Goal: Task Accomplishment & Management: Complete application form

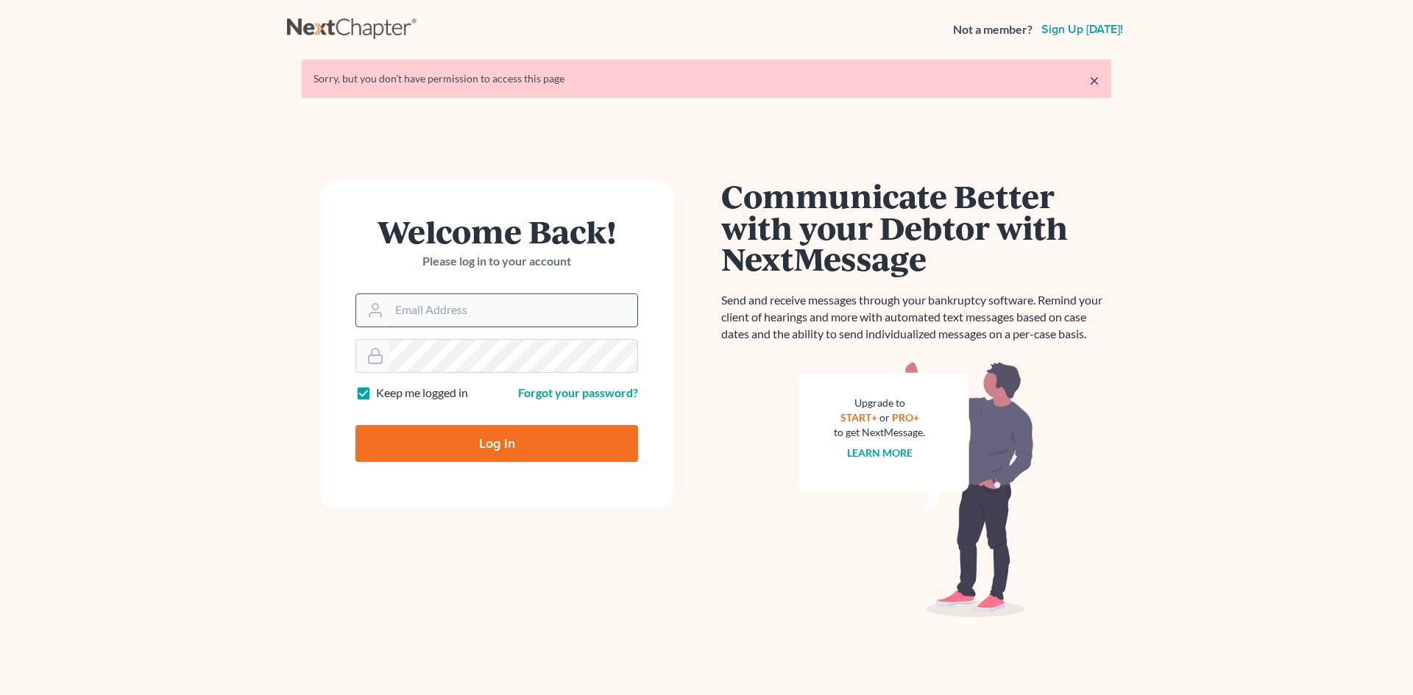
drag, startPoint x: 0, startPoint y: 0, endPoint x: 424, endPoint y: 309, distance: 524.6
click at [424, 309] on input "Email Address" at bounding box center [513, 310] width 248 height 32
type input "[PERSON_NAME][EMAIL_ADDRESS][DOMAIN_NAME]"
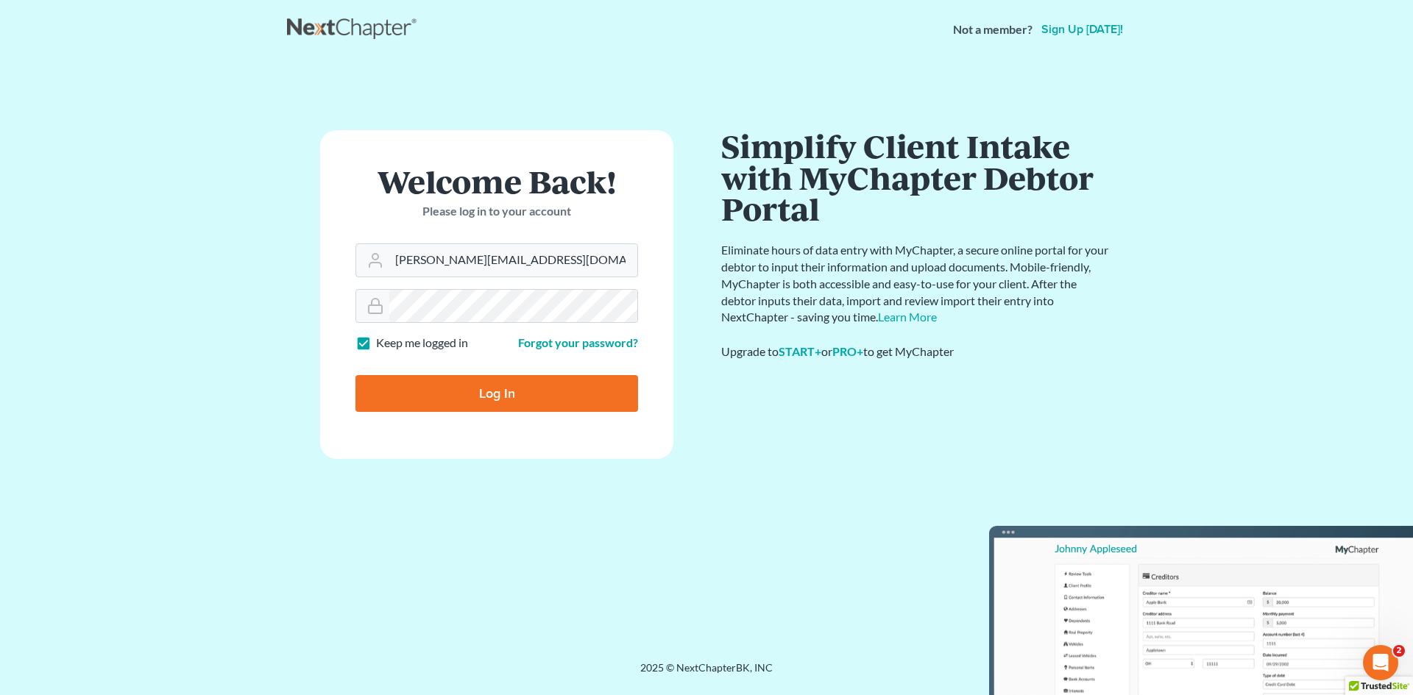
click at [484, 400] on input "Log In" at bounding box center [496, 393] width 283 height 37
type input "Thinking..."
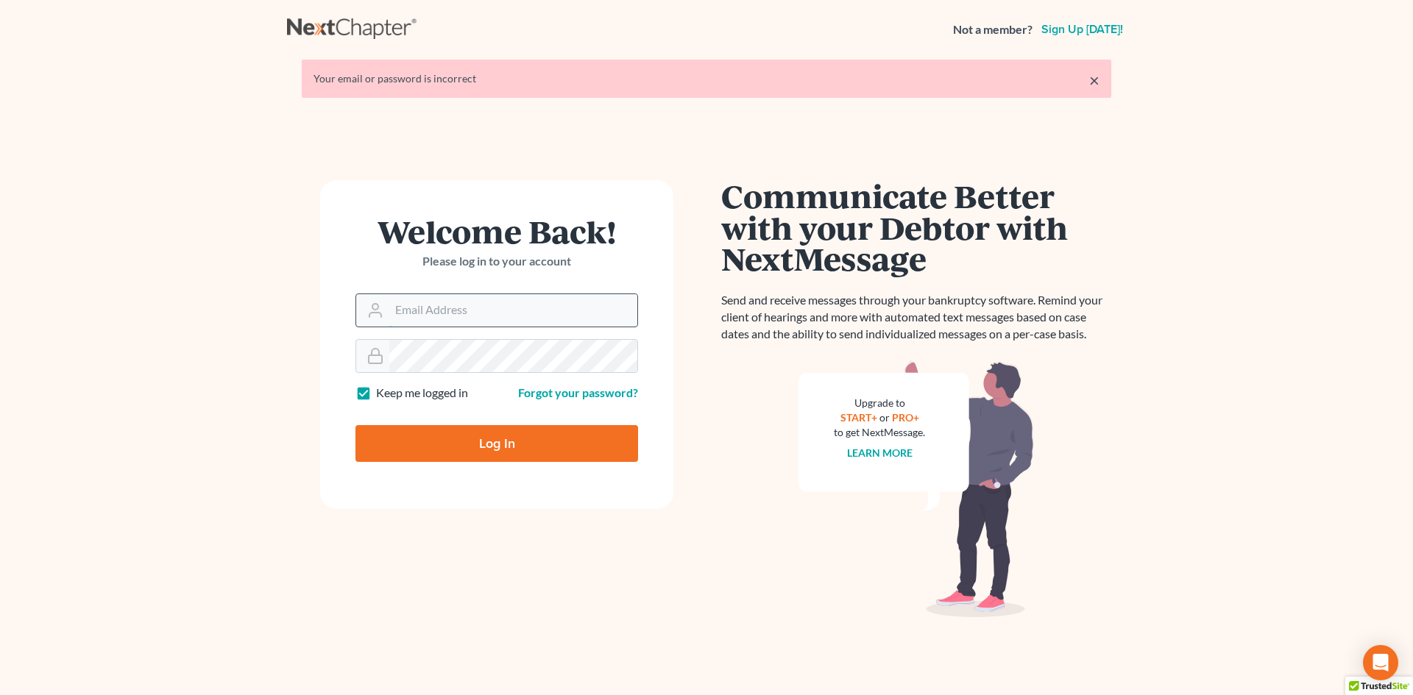
click at [450, 309] on input "Email Address" at bounding box center [513, 310] width 248 height 32
type input "[PERSON_NAME][EMAIL_ADDRESS][DOMAIN_NAME]"
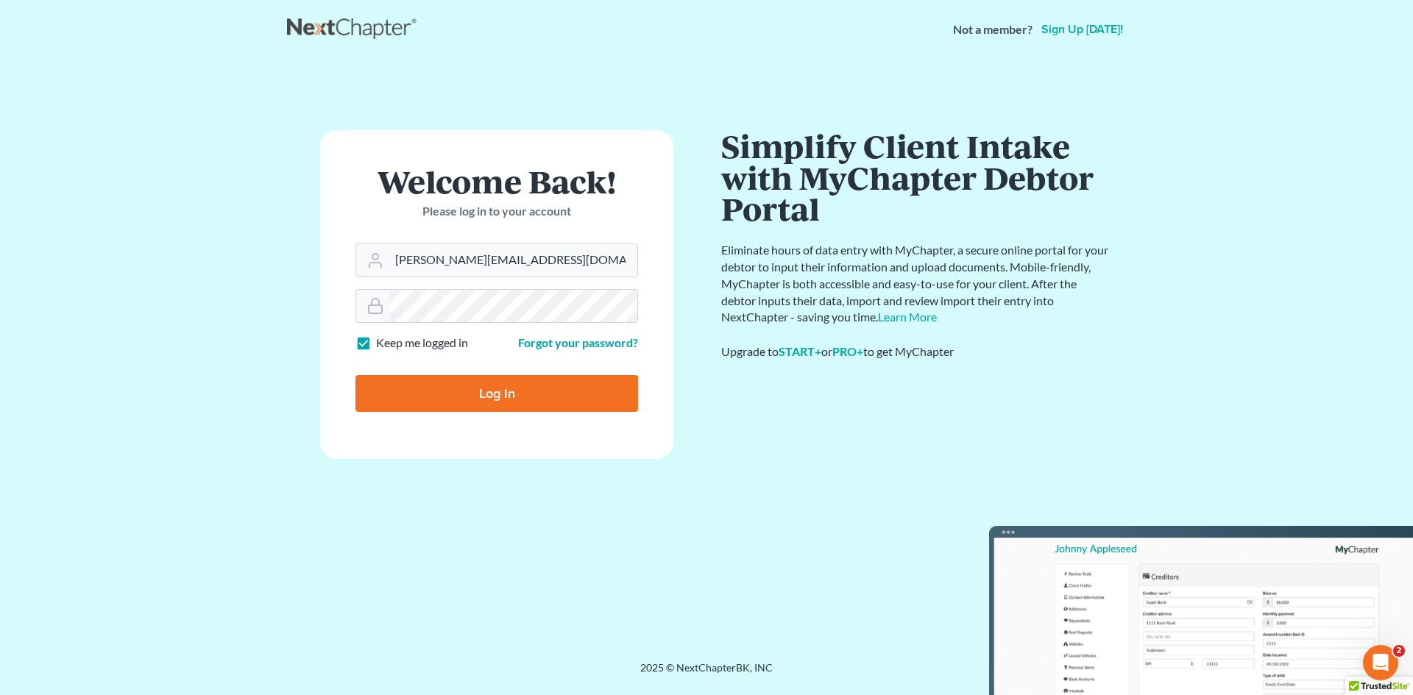
click at [566, 397] on input "Log In" at bounding box center [496, 393] width 283 height 37
type input "Thinking..."
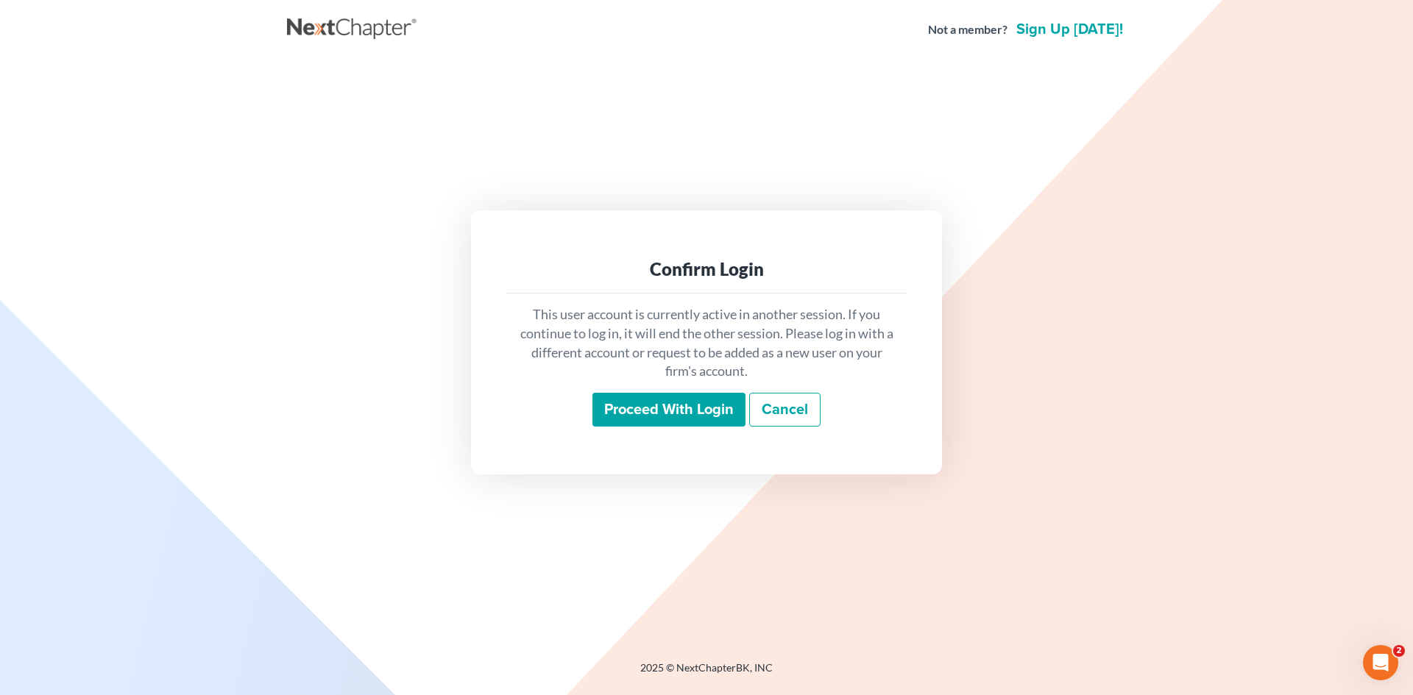
click at [581, 404] on div "Proceed with login Cancel" at bounding box center [706, 410] width 377 height 35
click at [625, 417] on input "Proceed with login" at bounding box center [668, 410] width 153 height 34
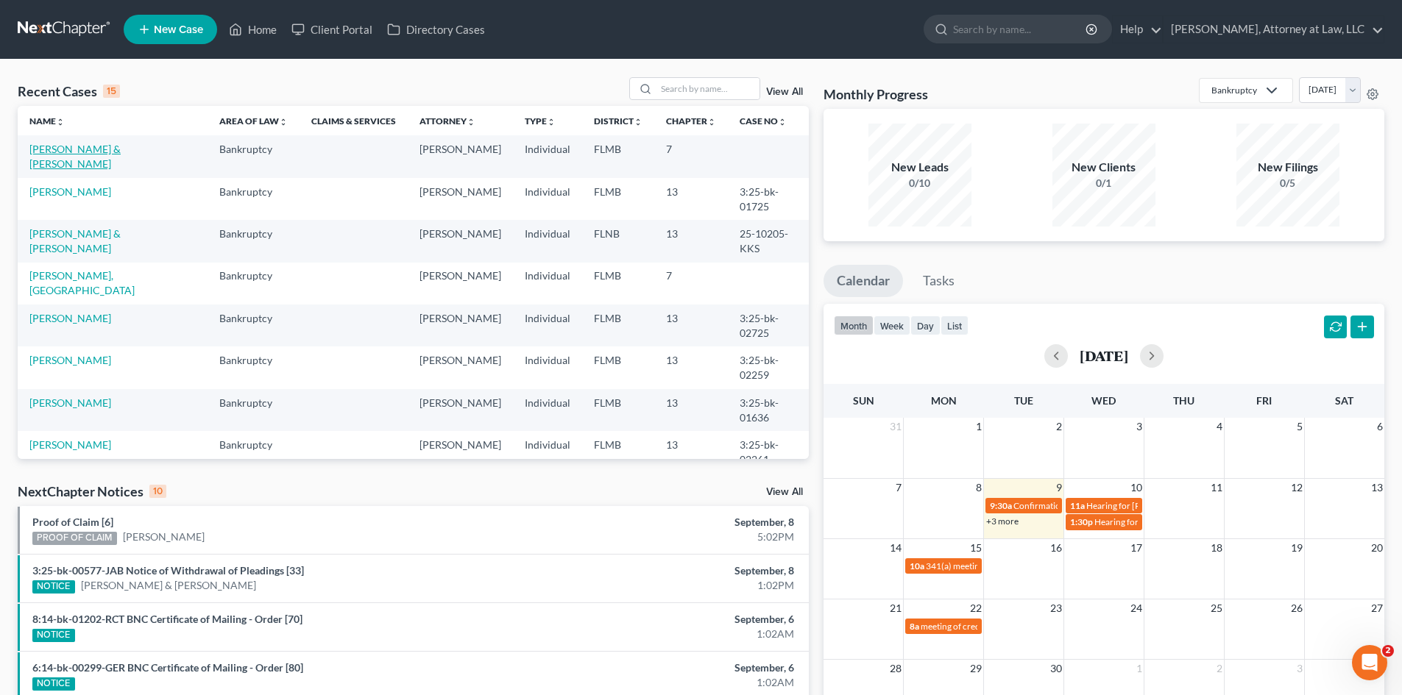
click at [121, 153] on link "[PERSON_NAME] & [PERSON_NAME]" at bounding box center [74, 156] width 91 height 27
select select "10"
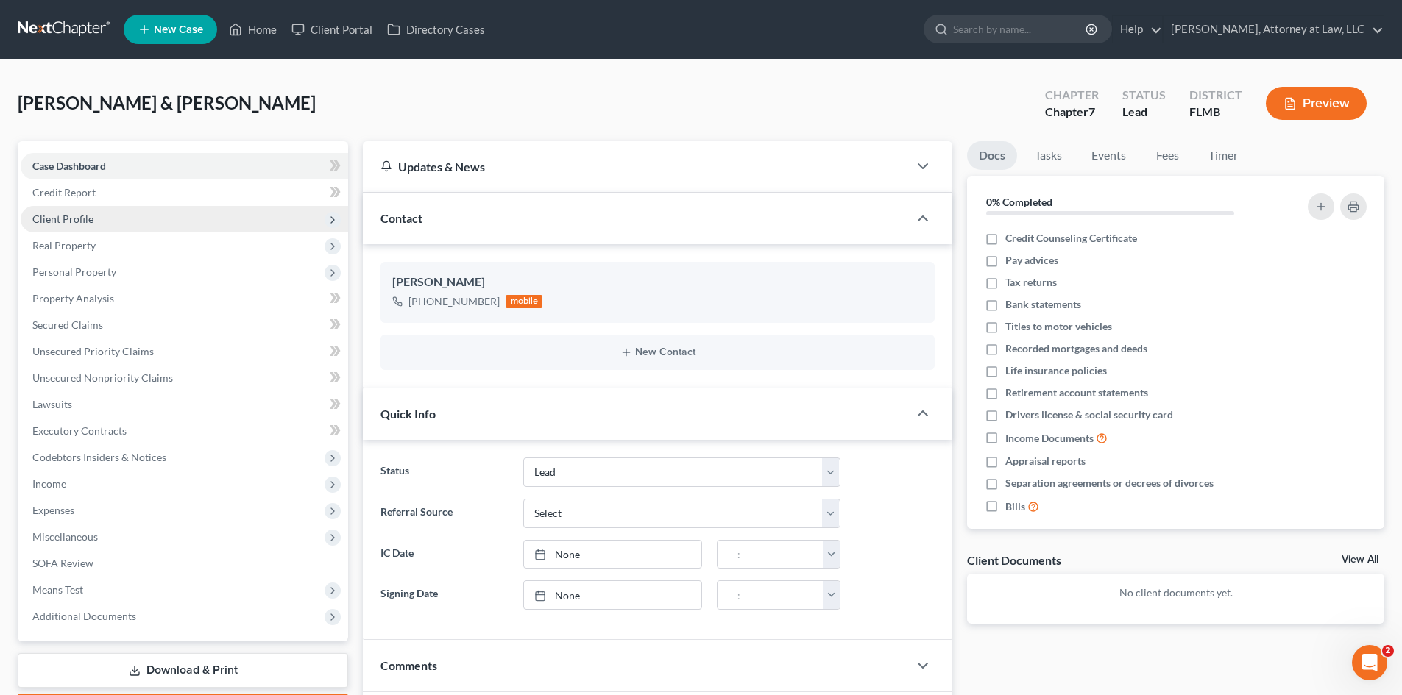
click at [83, 216] on span "Client Profile" at bounding box center [62, 219] width 61 height 13
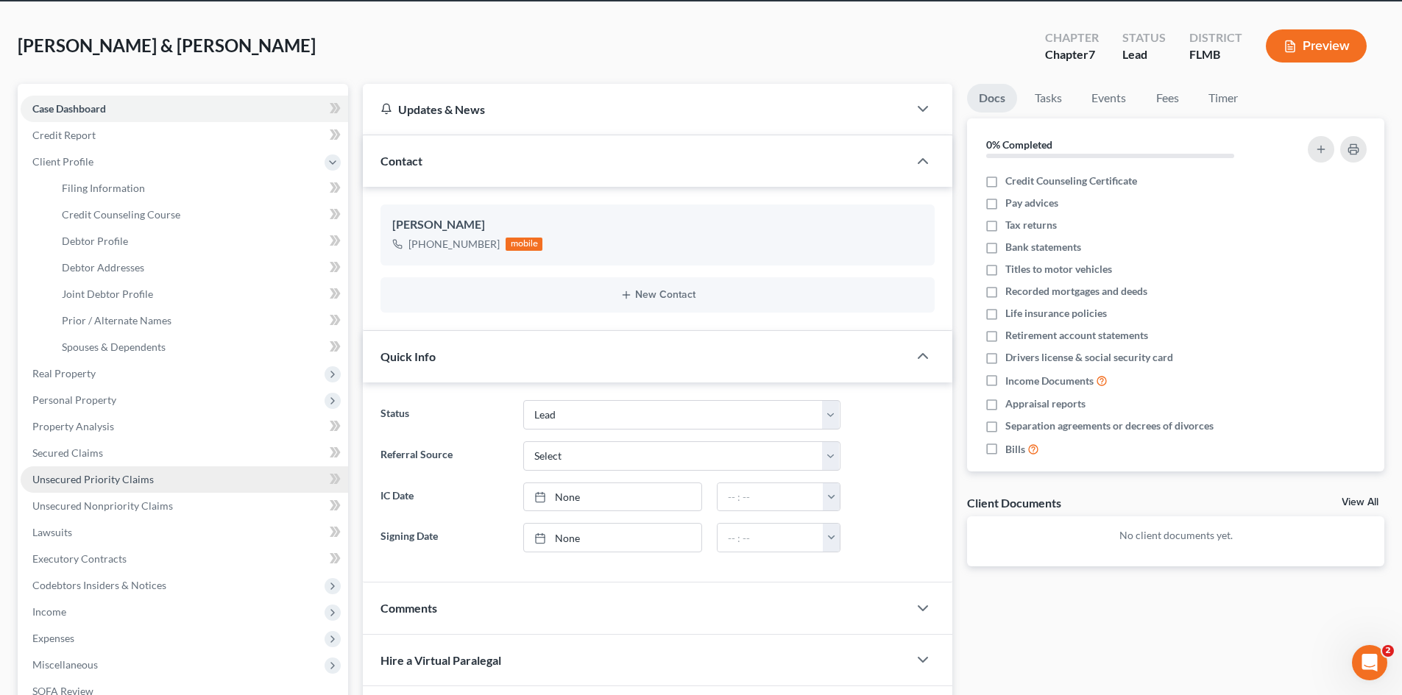
scroll to position [74, 0]
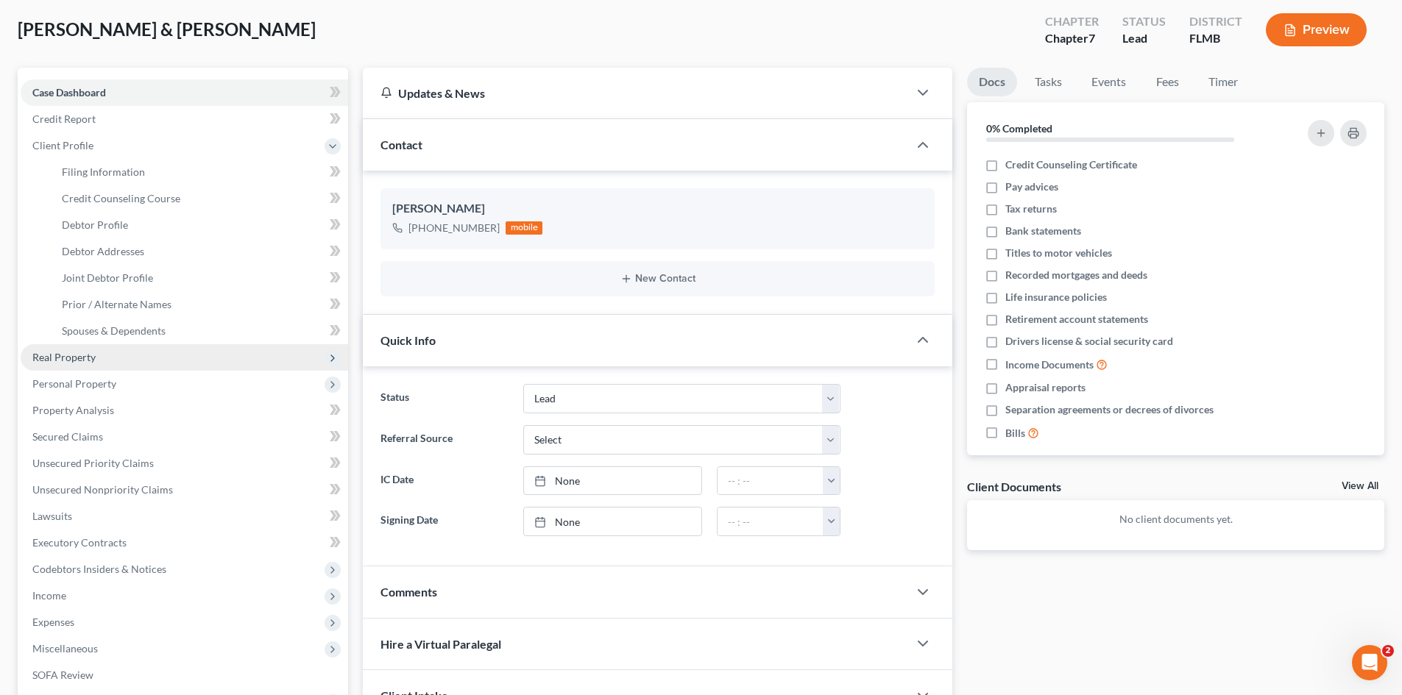
click at [66, 356] on span "Real Property" at bounding box center [63, 357] width 63 height 13
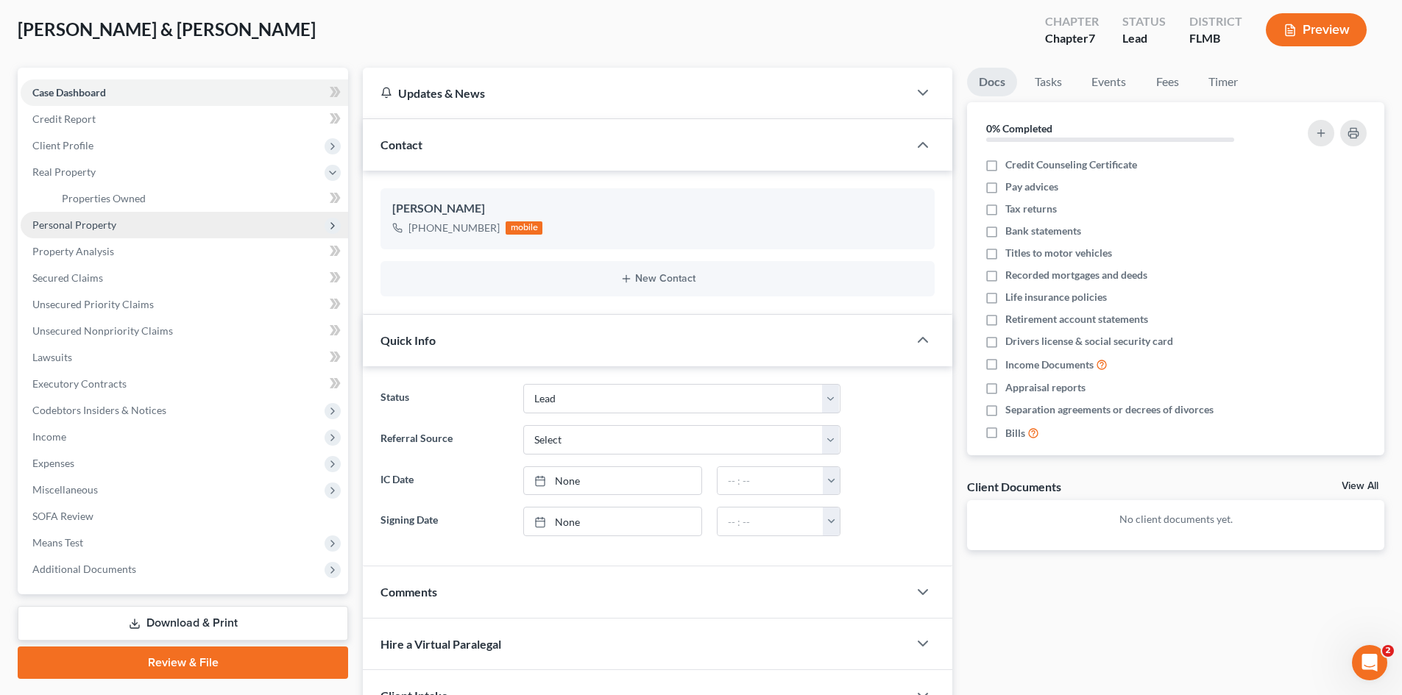
click at [102, 230] on span "Personal Property" at bounding box center [74, 225] width 84 height 13
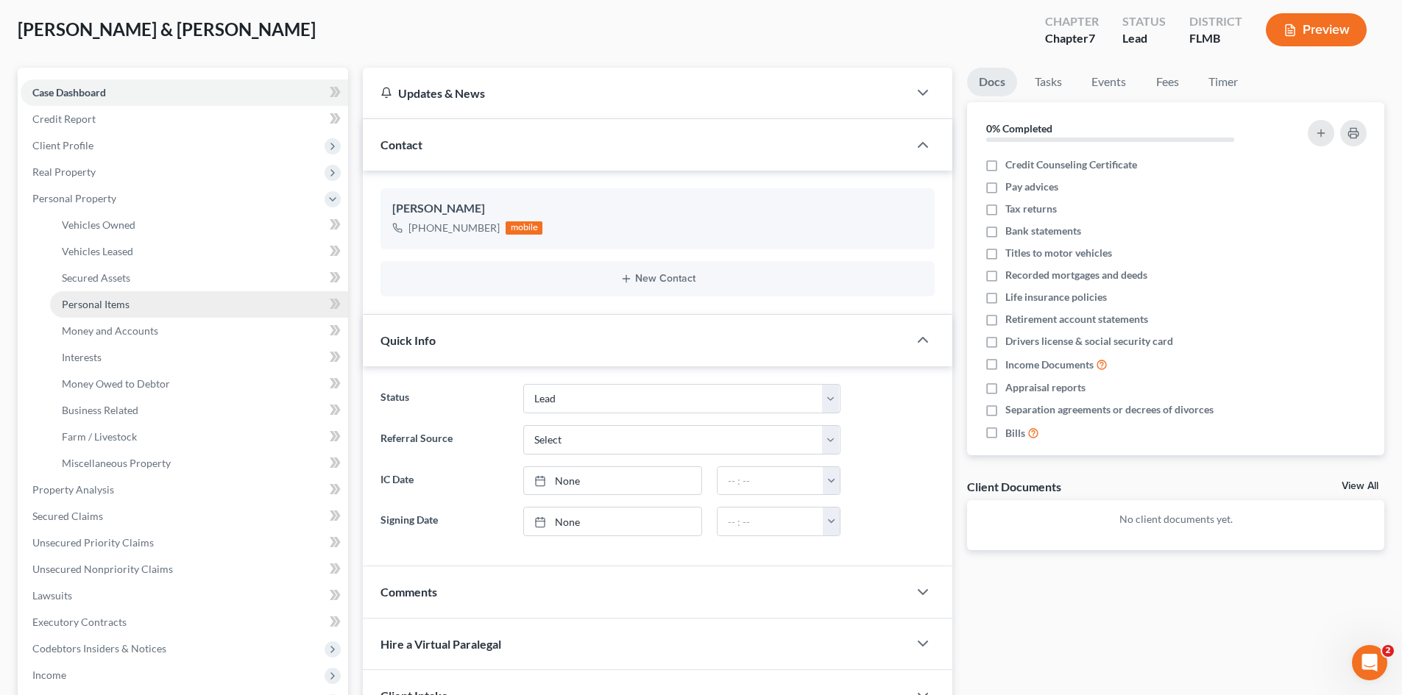
click at [116, 306] on span "Personal Items" at bounding box center [96, 304] width 68 height 13
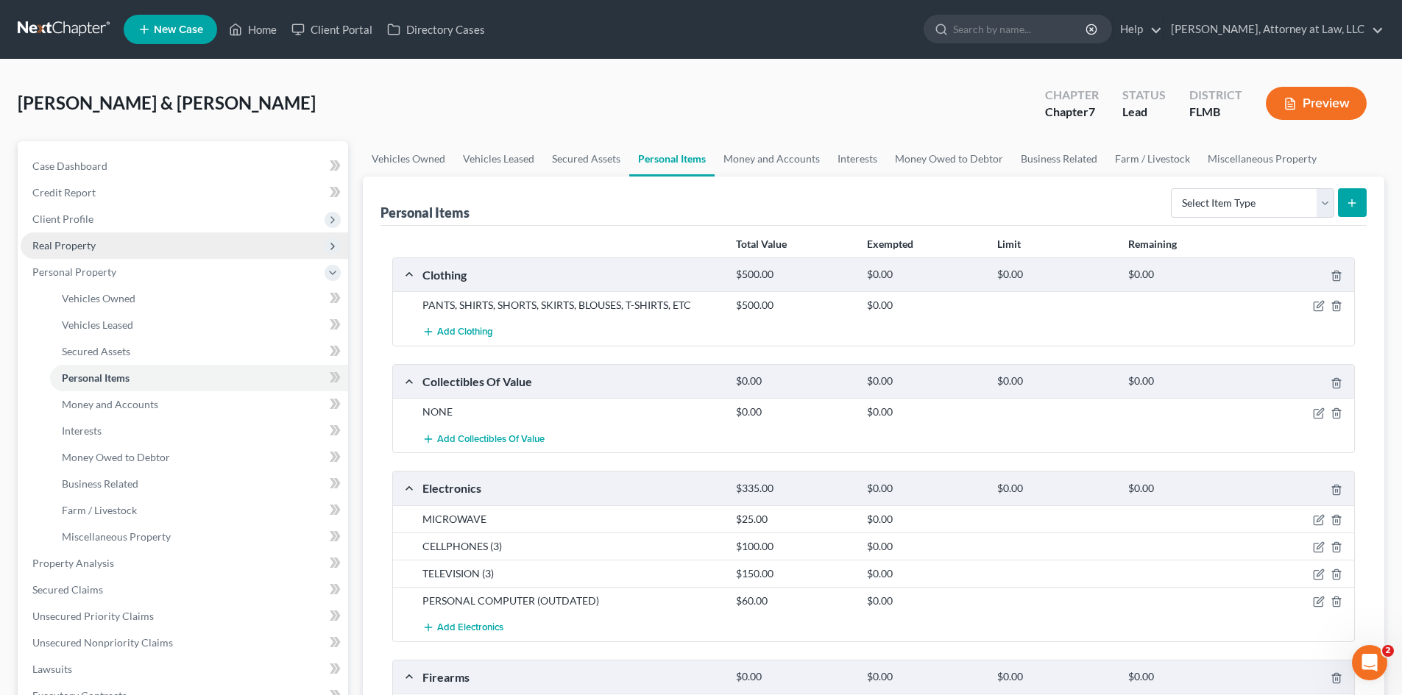
click at [95, 252] on span "Real Property" at bounding box center [185, 246] width 328 height 26
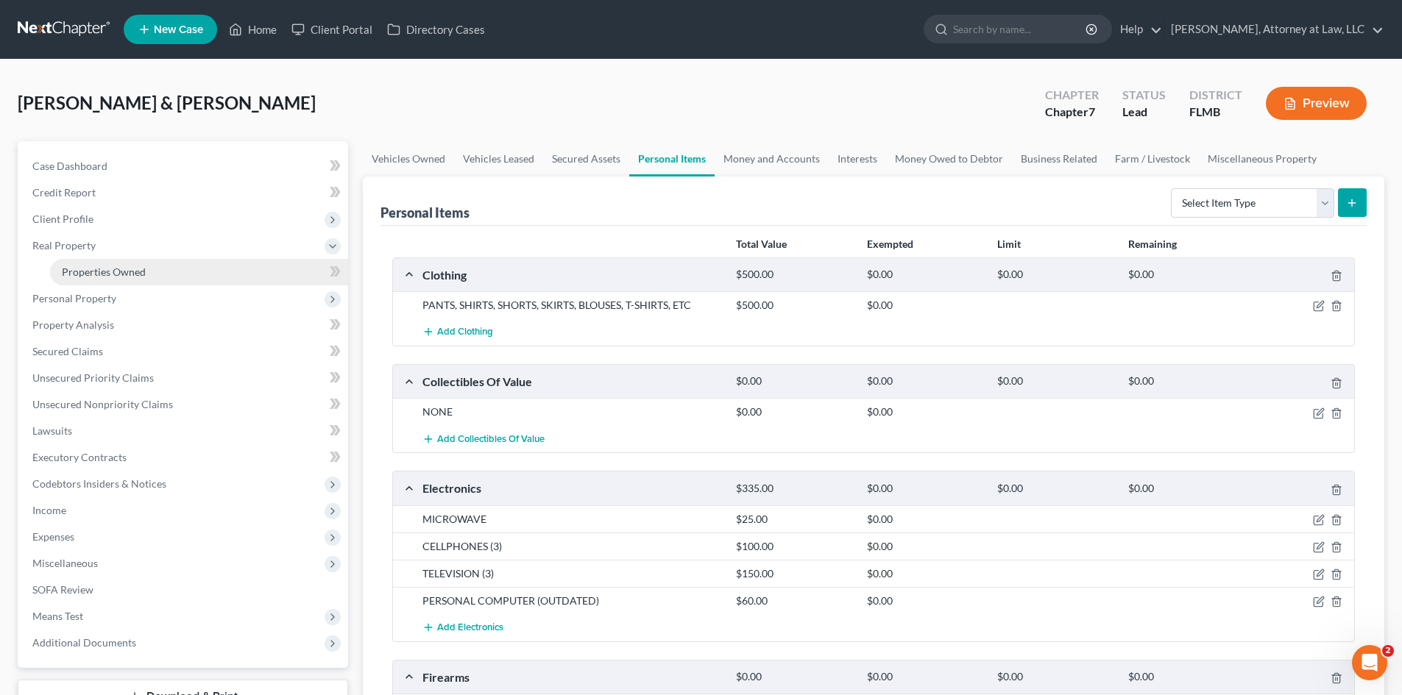
click at [135, 275] on span "Properties Owned" at bounding box center [104, 272] width 84 height 13
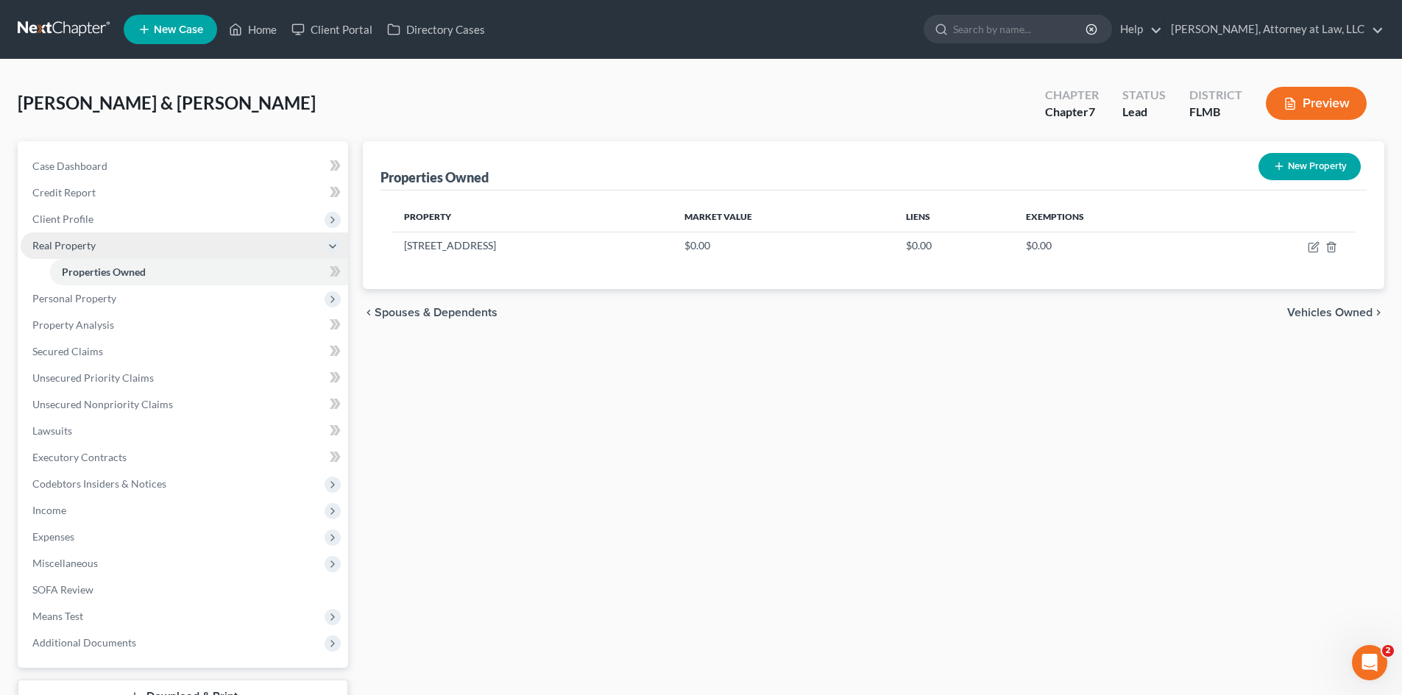
click at [79, 236] on span "Real Property" at bounding box center [185, 246] width 328 height 26
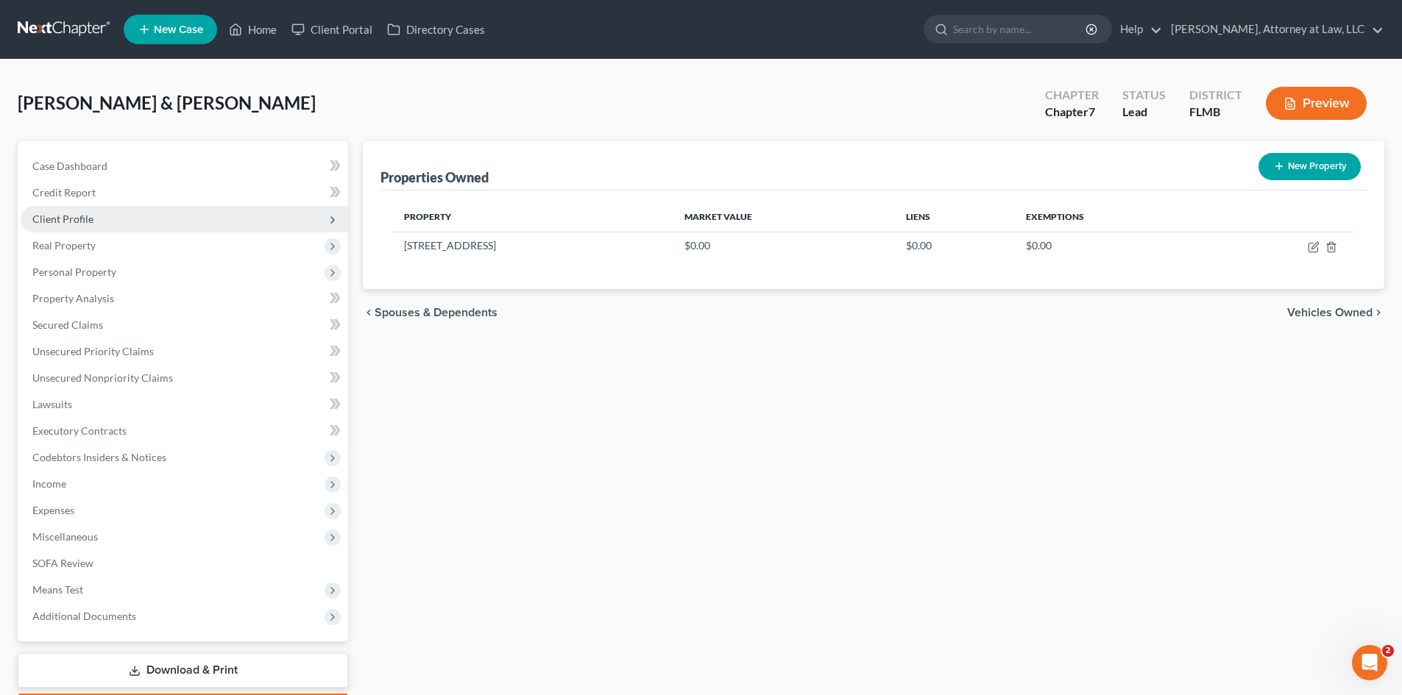
click at [74, 210] on span "Client Profile" at bounding box center [185, 219] width 328 height 26
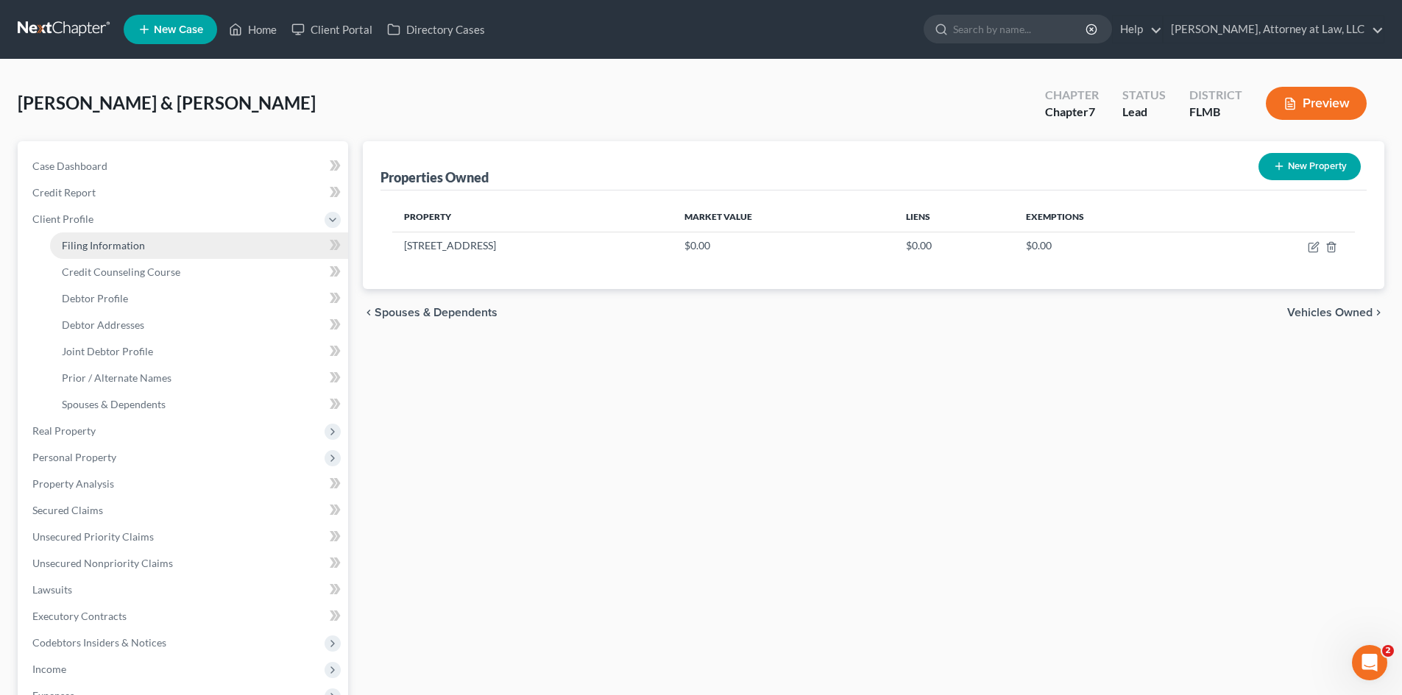
click at [131, 249] on span "Filing Information" at bounding box center [103, 245] width 83 height 13
select select "1"
select select "0"
select select "9"
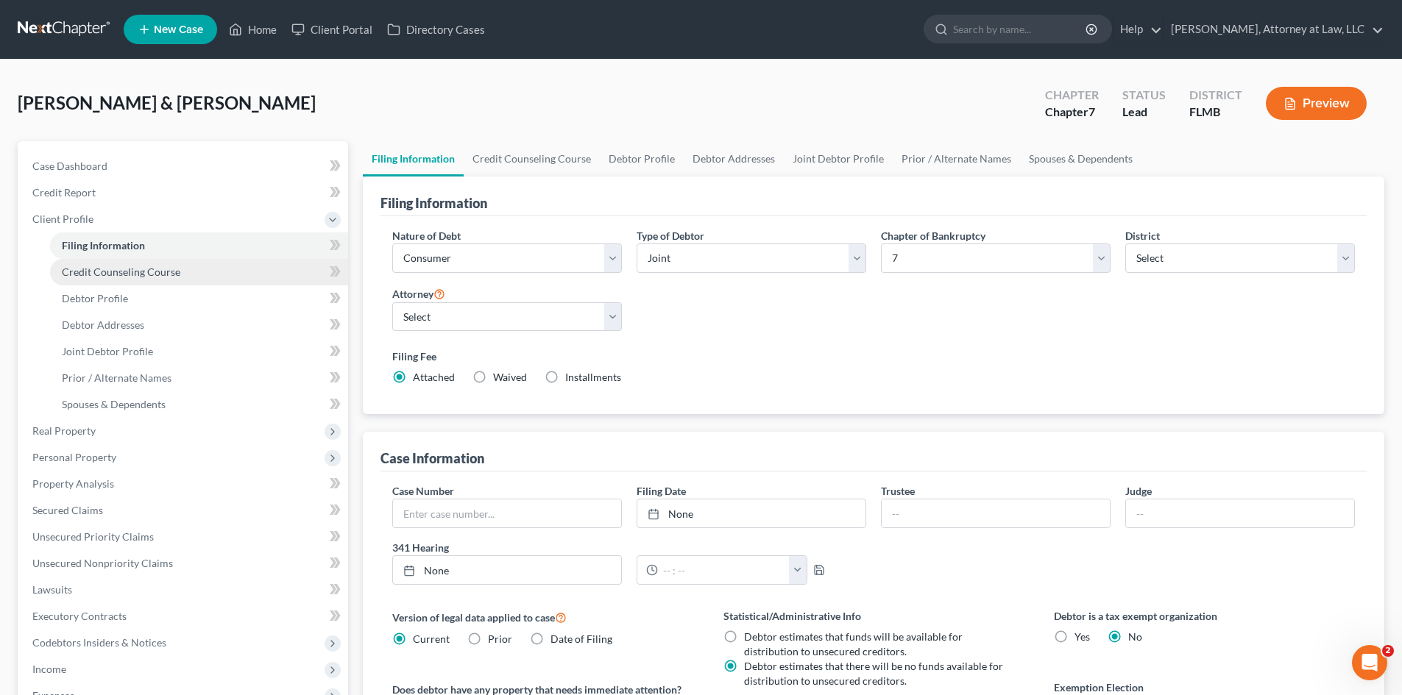
click at [141, 273] on span "Credit Counseling Course" at bounding box center [121, 272] width 118 height 13
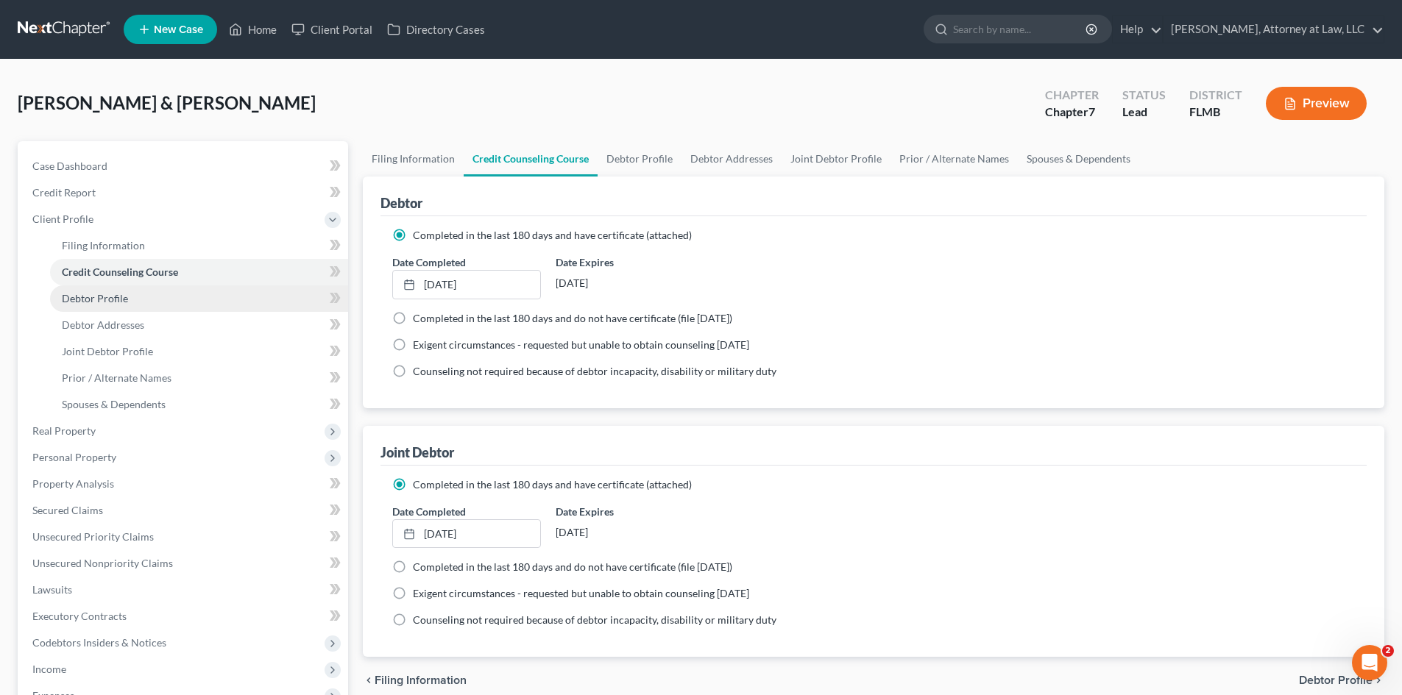
click at [120, 292] on span "Debtor Profile" at bounding box center [95, 298] width 66 height 13
select select "1"
select select "3"
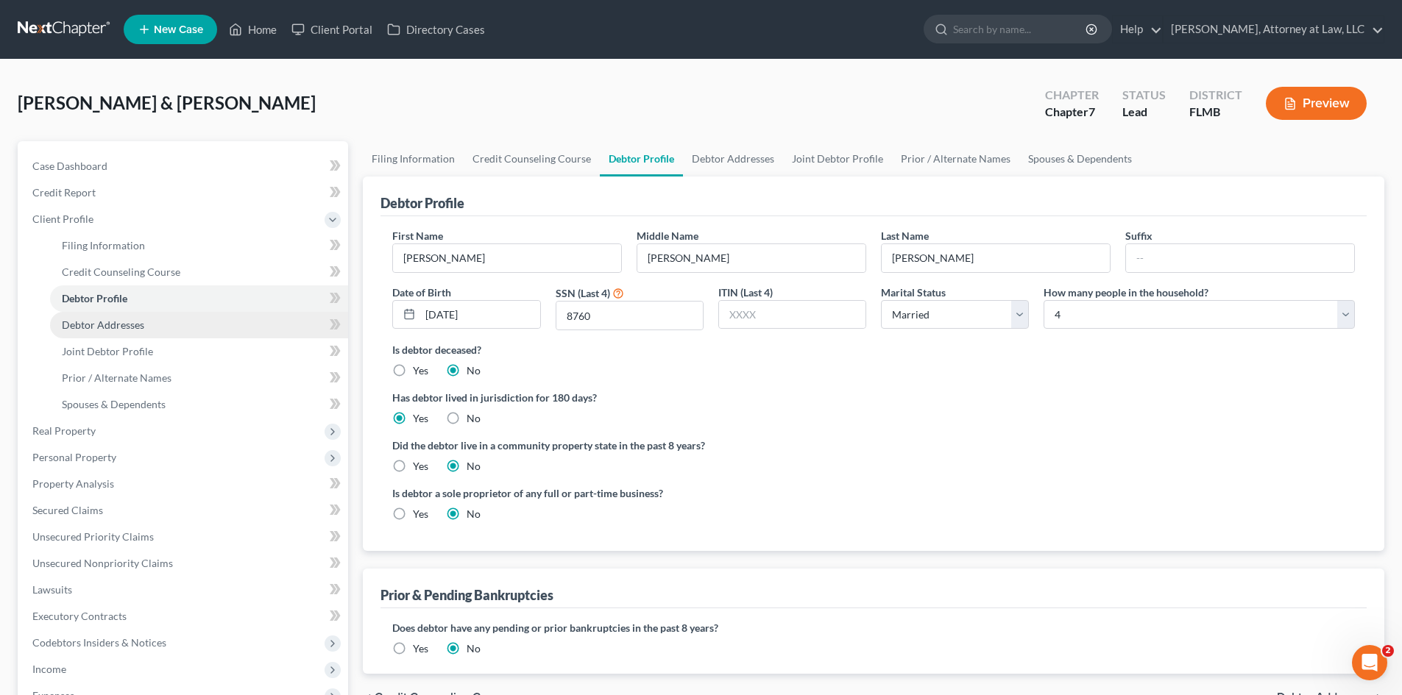
click at [135, 330] on span "Debtor Addresses" at bounding box center [103, 325] width 82 height 13
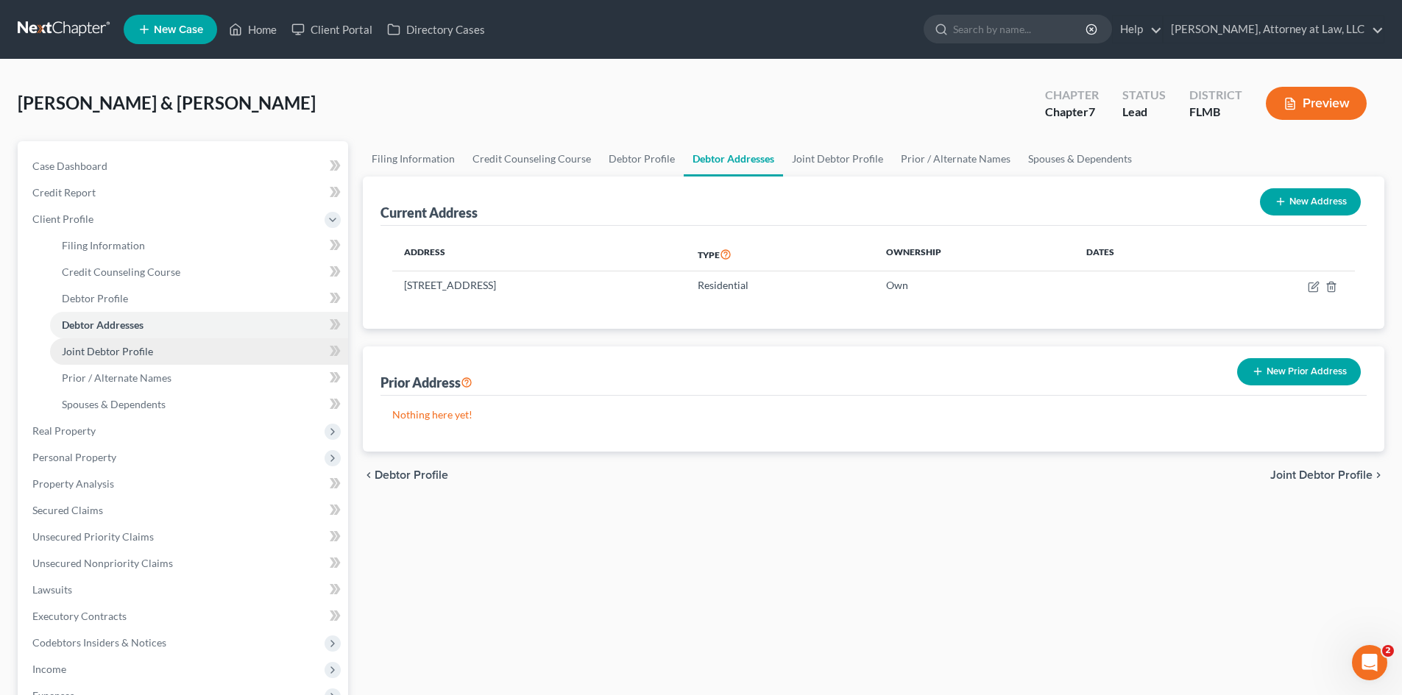
click at [138, 345] on span "Joint Debtor Profile" at bounding box center [107, 351] width 91 height 13
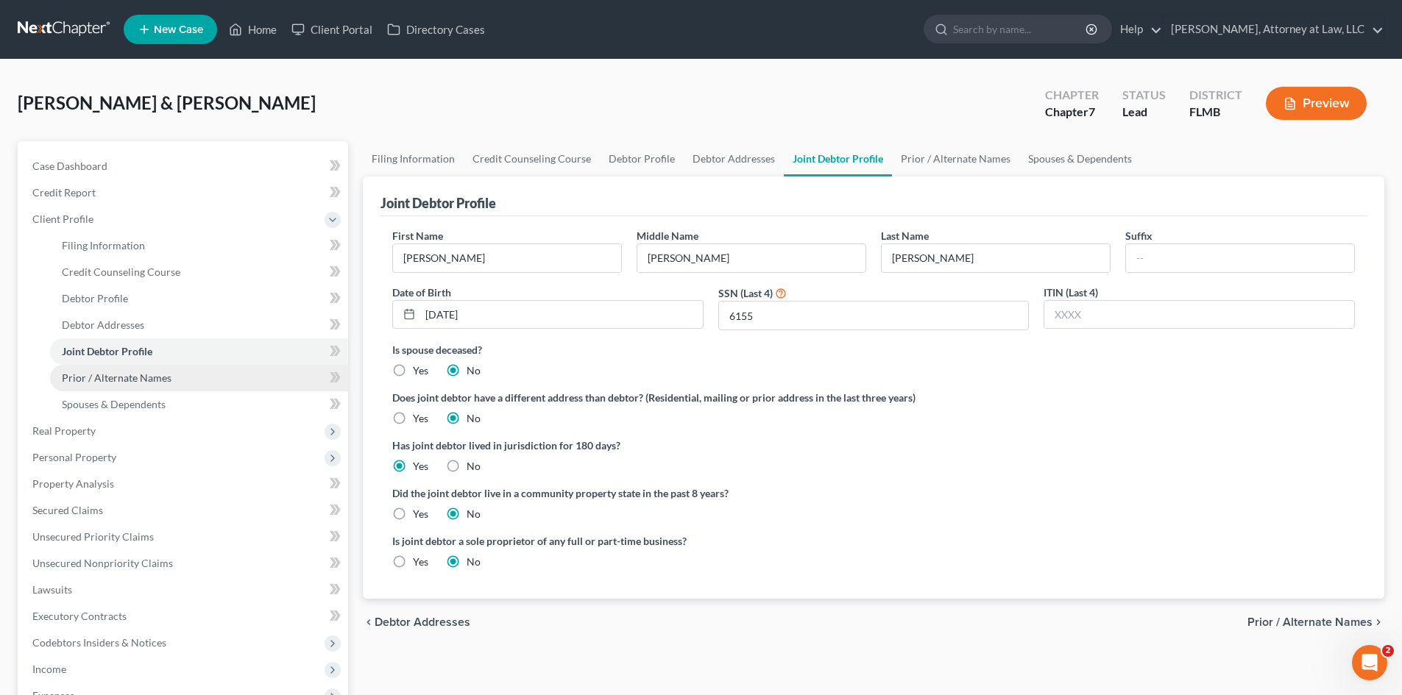
click at [164, 373] on span "Prior / Alternate Names" at bounding box center [117, 378] width 110 height 13
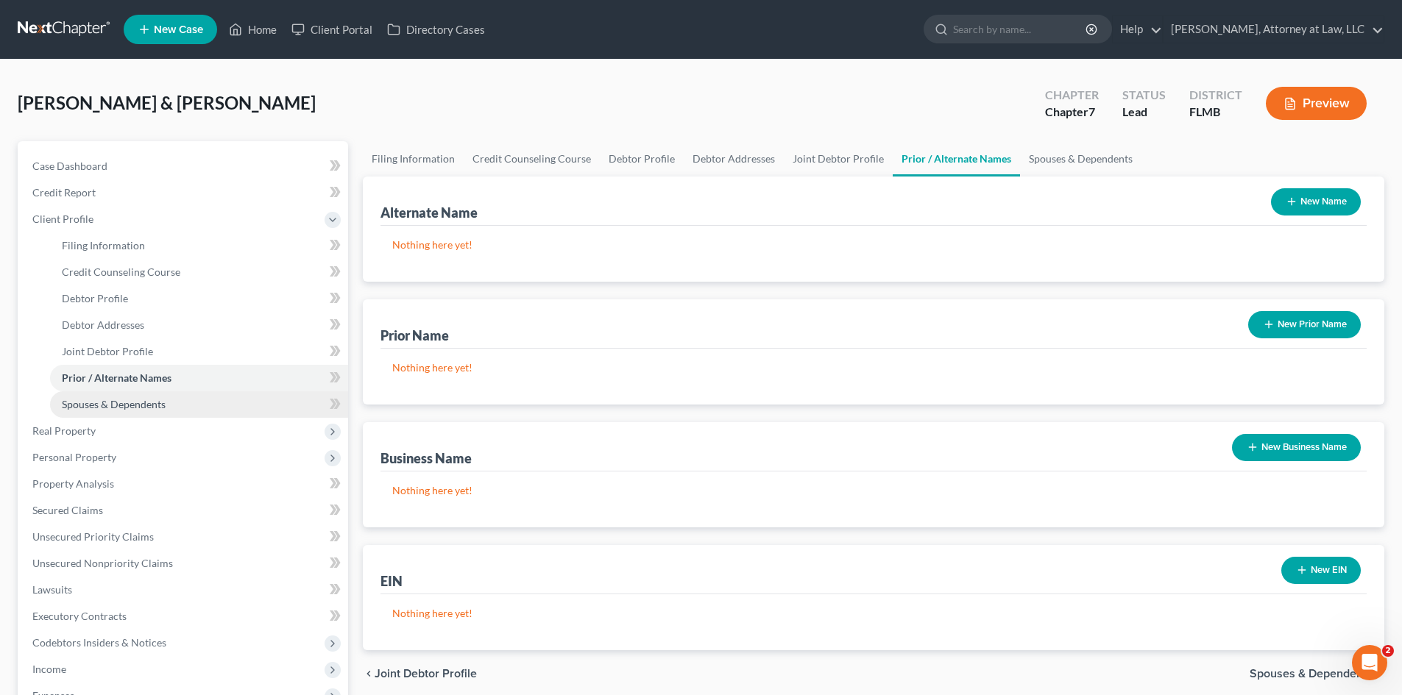
click at [157, 413] on link "Spouses & Dependents" at bounding box center [199, 405] width 298 height 26
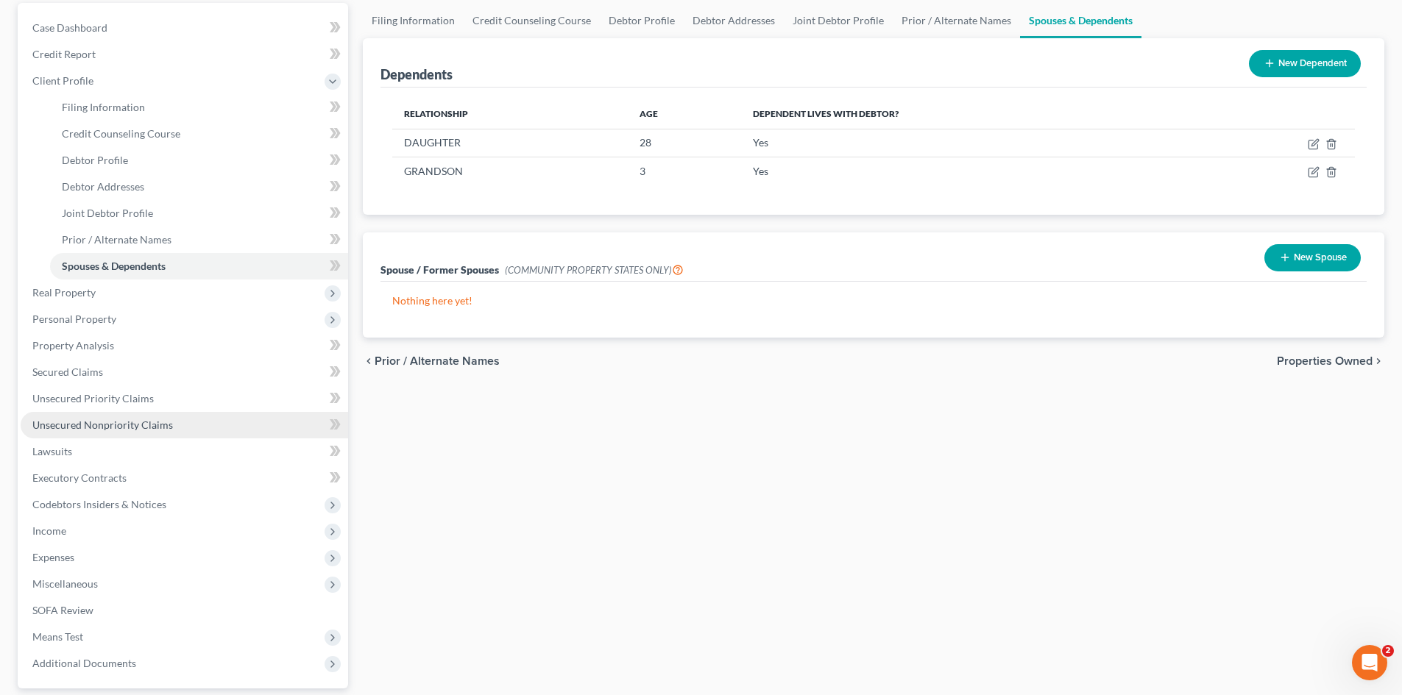
scroll to position [147, 0]
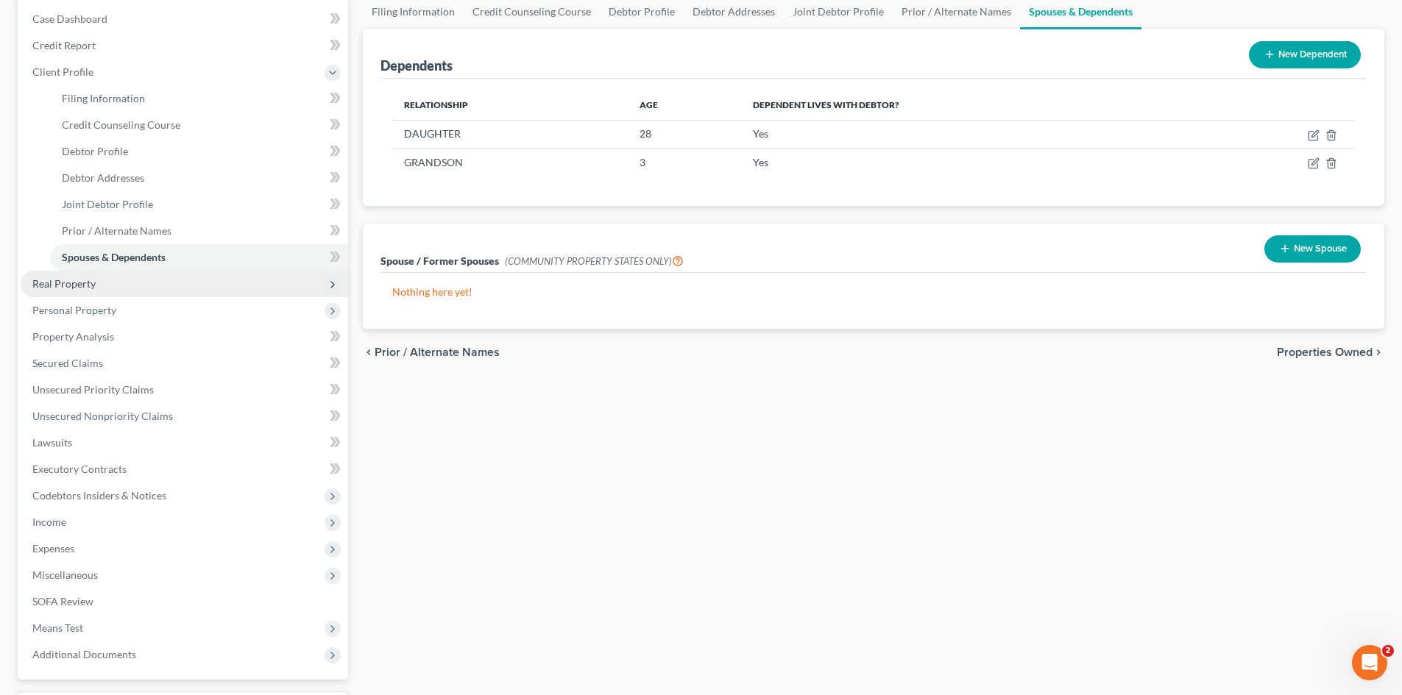
click at [79, 284] on span "Real Property" at bounding box center [63, 283] width 63 height 13
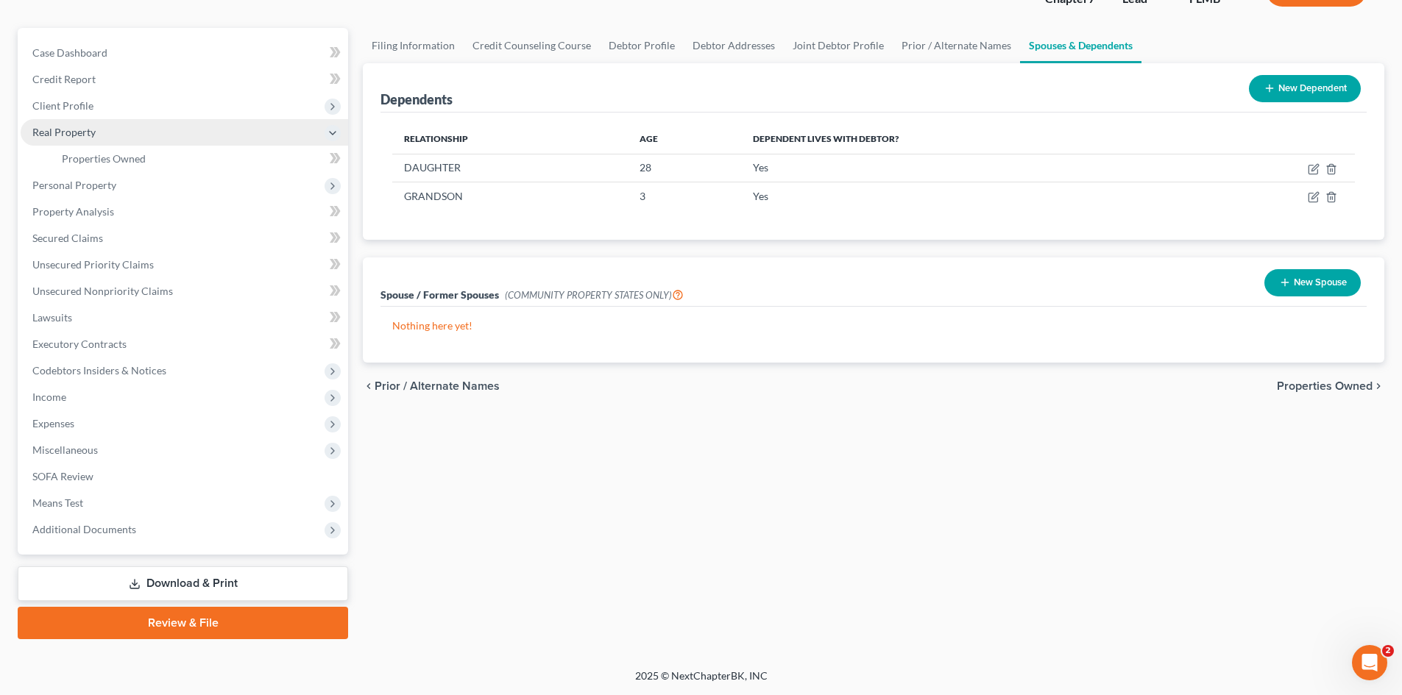
scroll to position [113, 0]
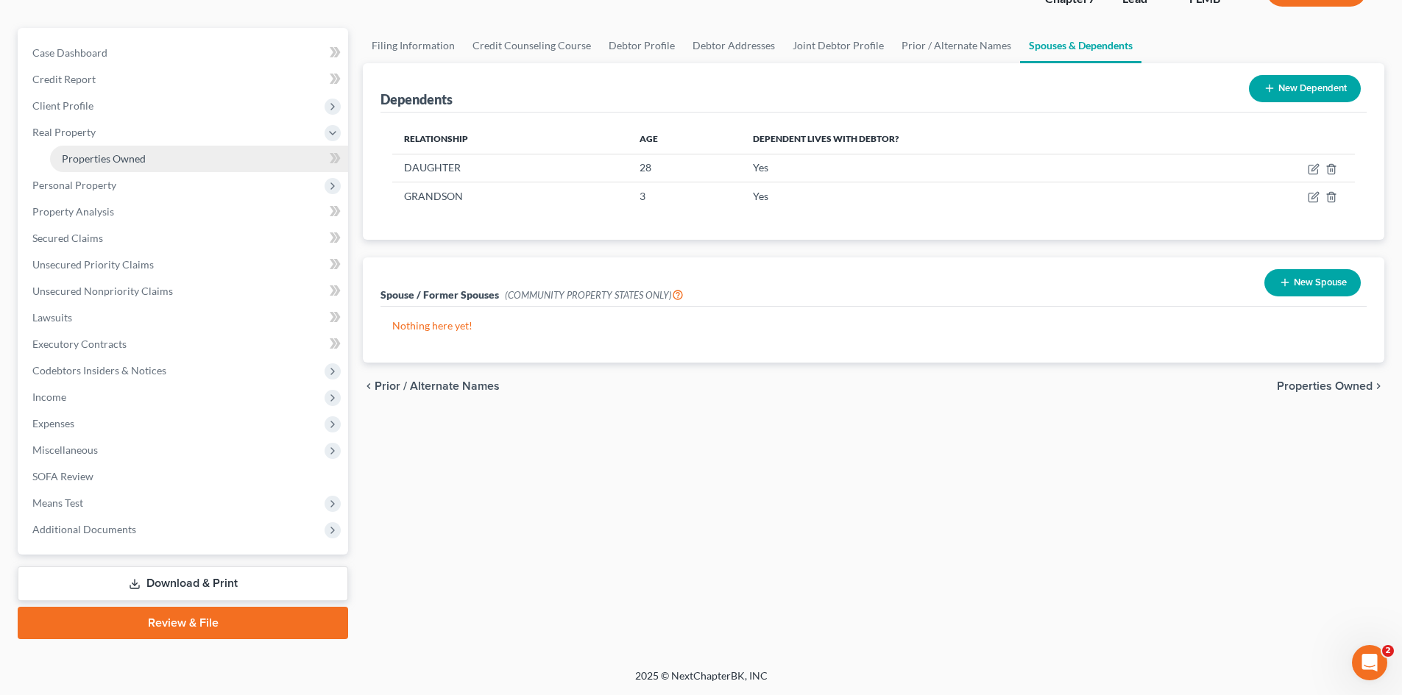
click at [127, 160] on span "Properties Owned" at bounding box center [104, 158] width 84 height 13
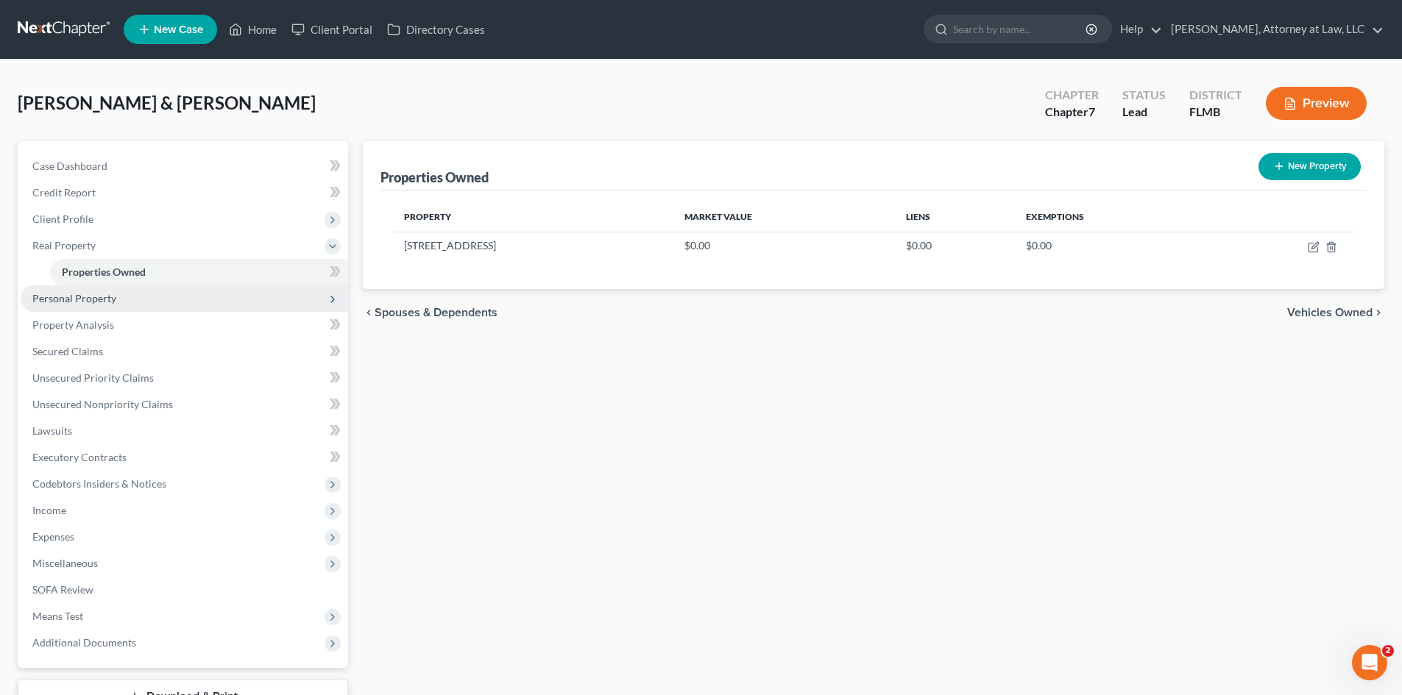
click at [107, 300] on span "Personal Property" at bounding box center [74, 298] width 84 height 13
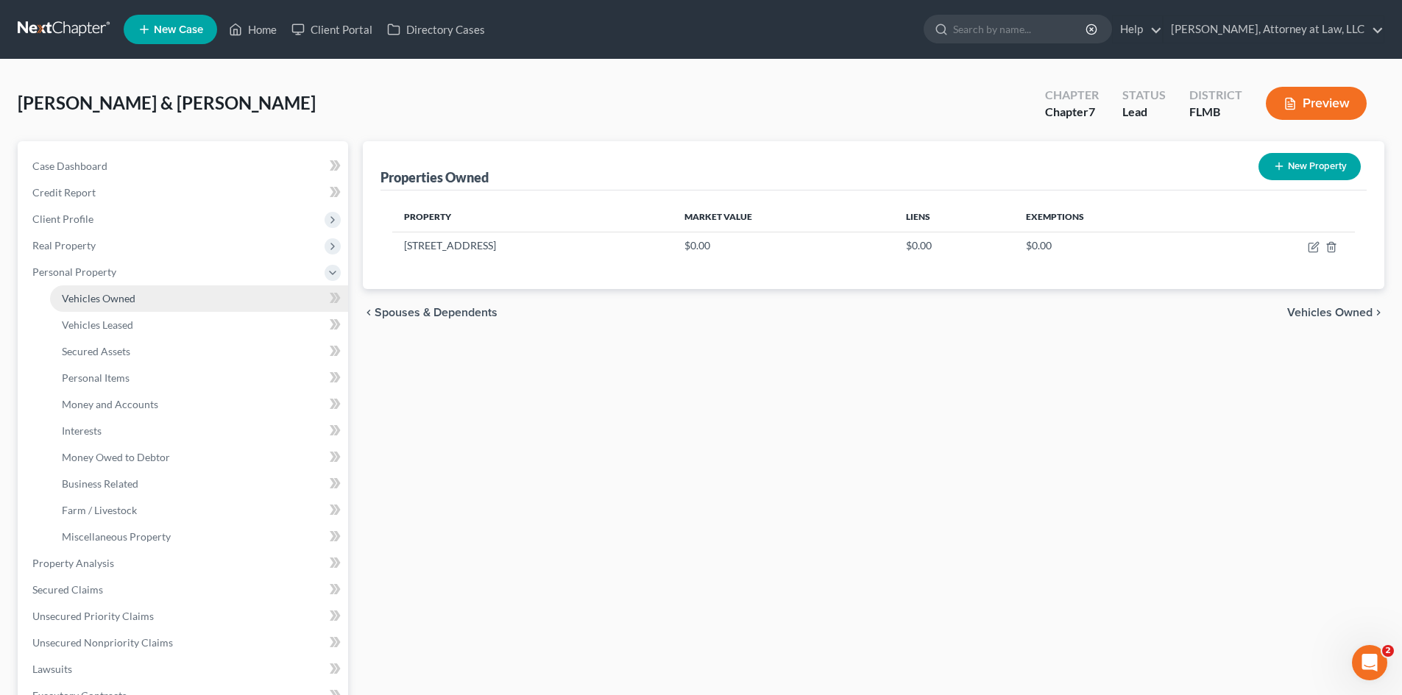
click at [106, 293] on span "Vehicles Owned" at bounding box center [99, 298] width 74 height 13
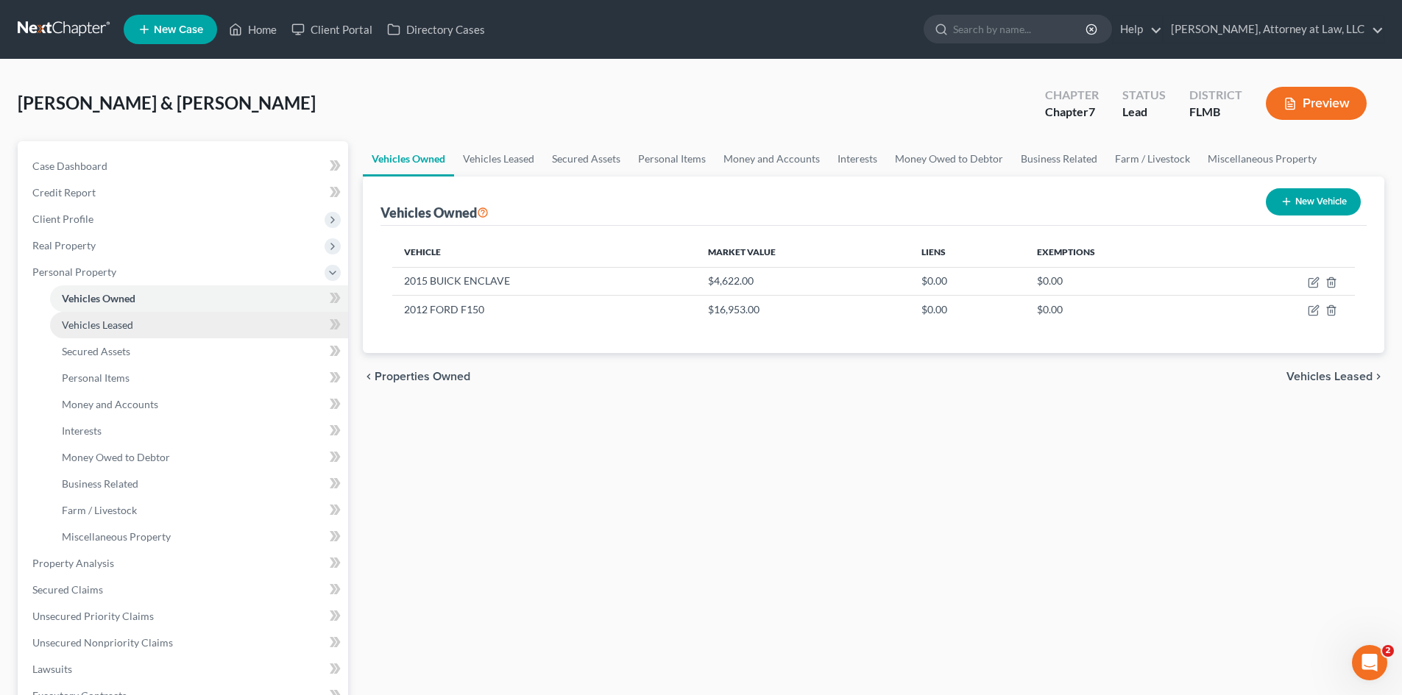
click at [116, 322] on span "Vehicles Leased" at bounding box center [97, 325] width 71 height 13
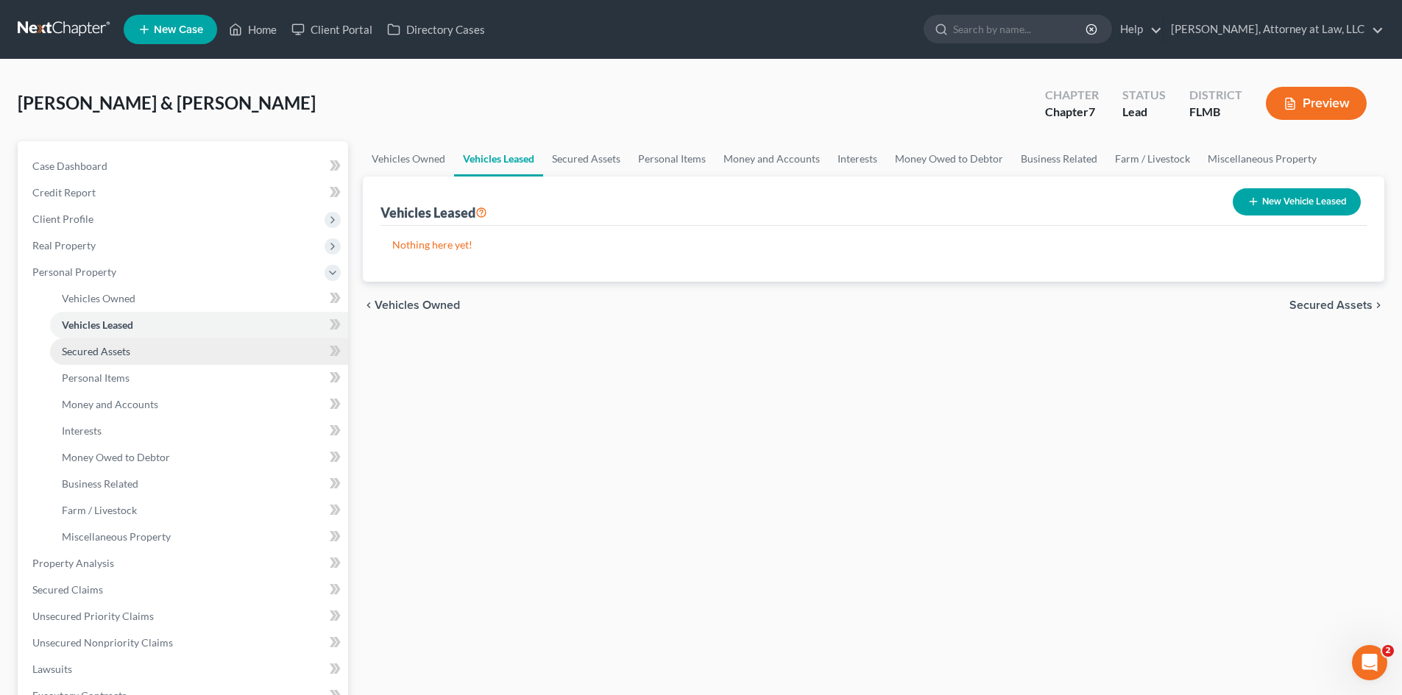
click at [110, 347] on span "Secured Assets" at bounding box center [96, 351] width 68 height 13
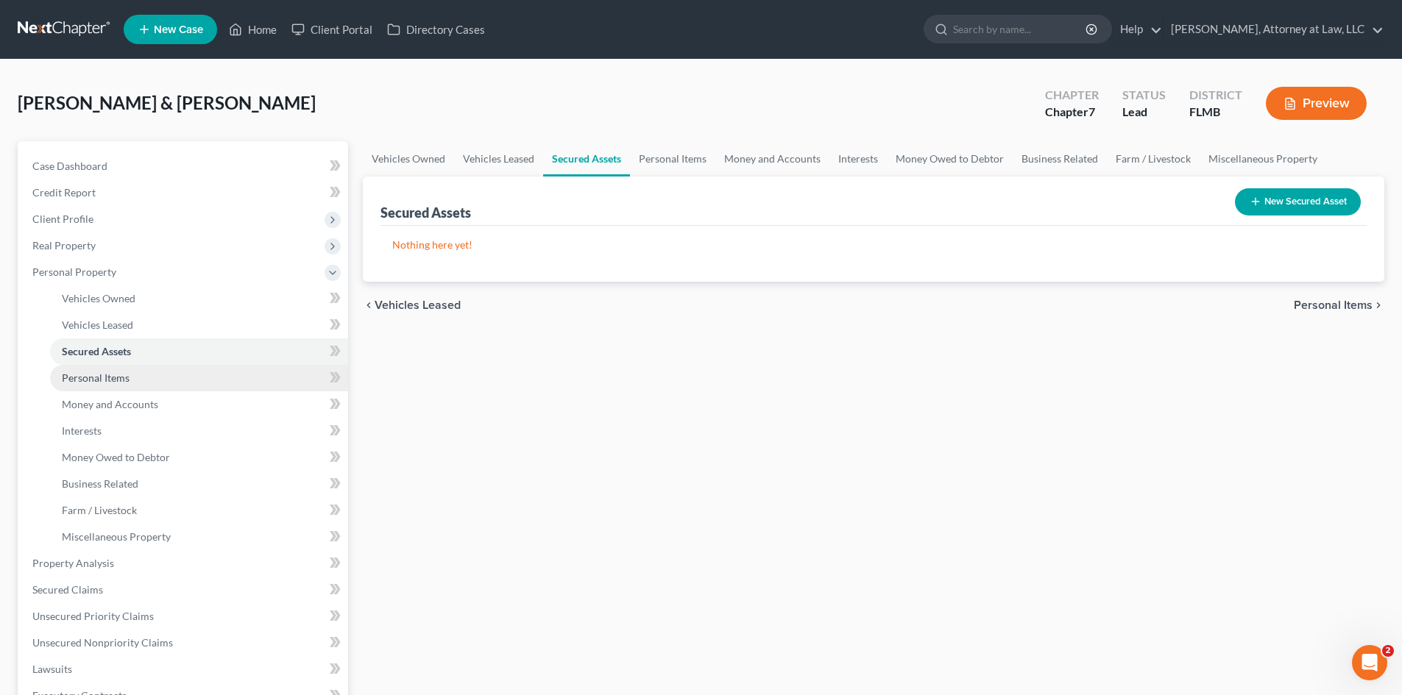
click at [114, 378] on span "Personal Items" at bounding box center [96, 378] width 68 height 13
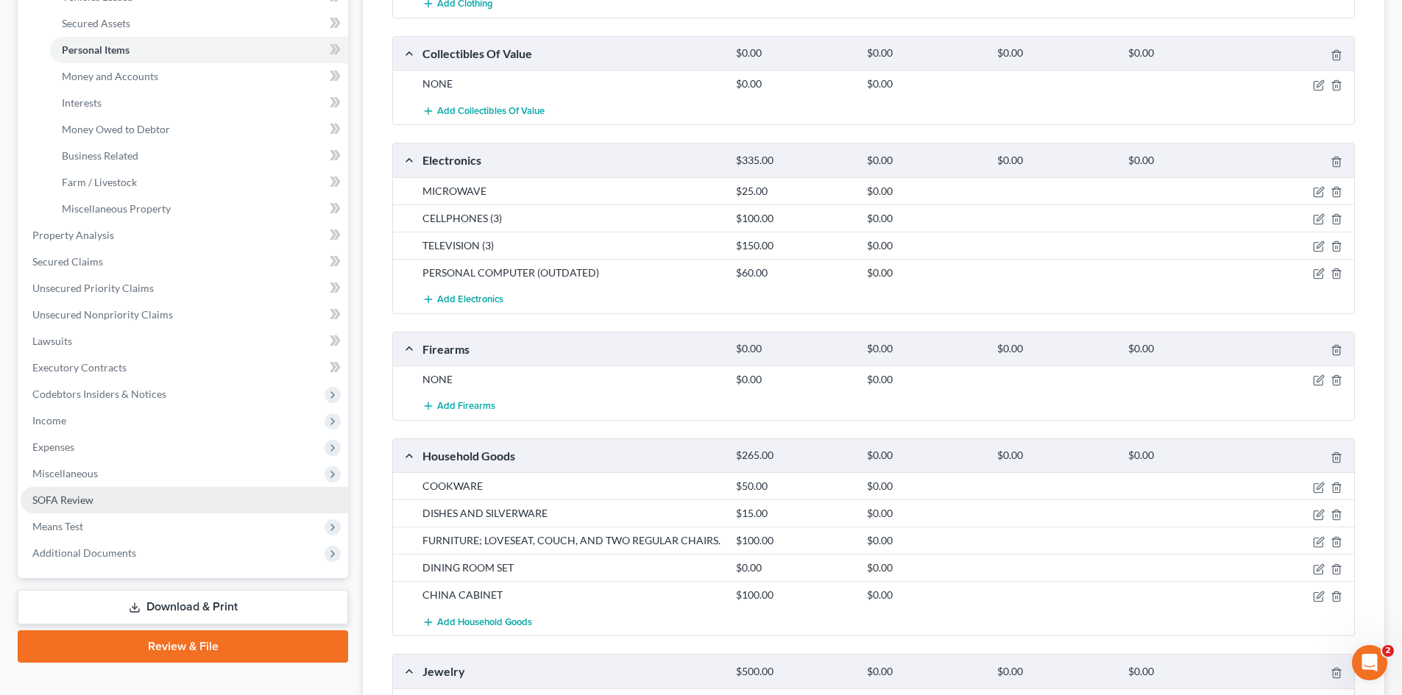
scroll to position [368, 0]
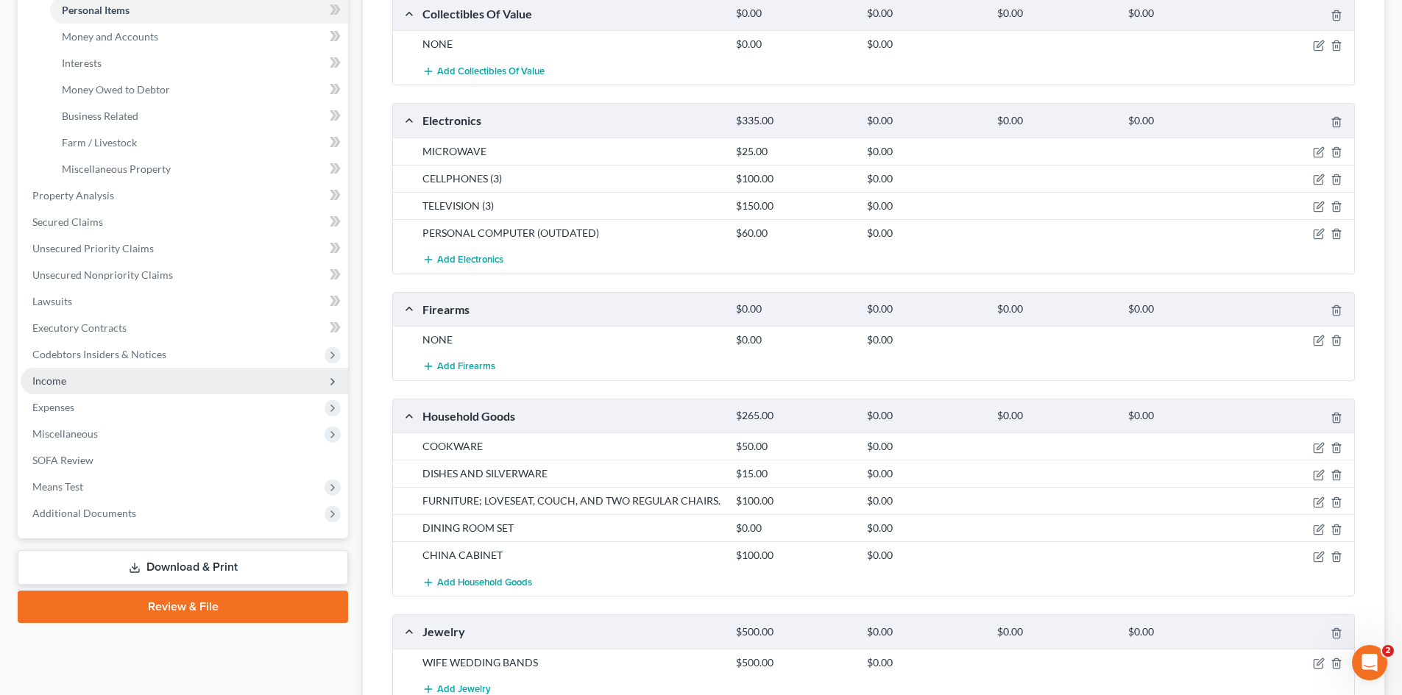
click at [59, 386] on span "Income" at bounding box center [49, 381] width 34 height 13
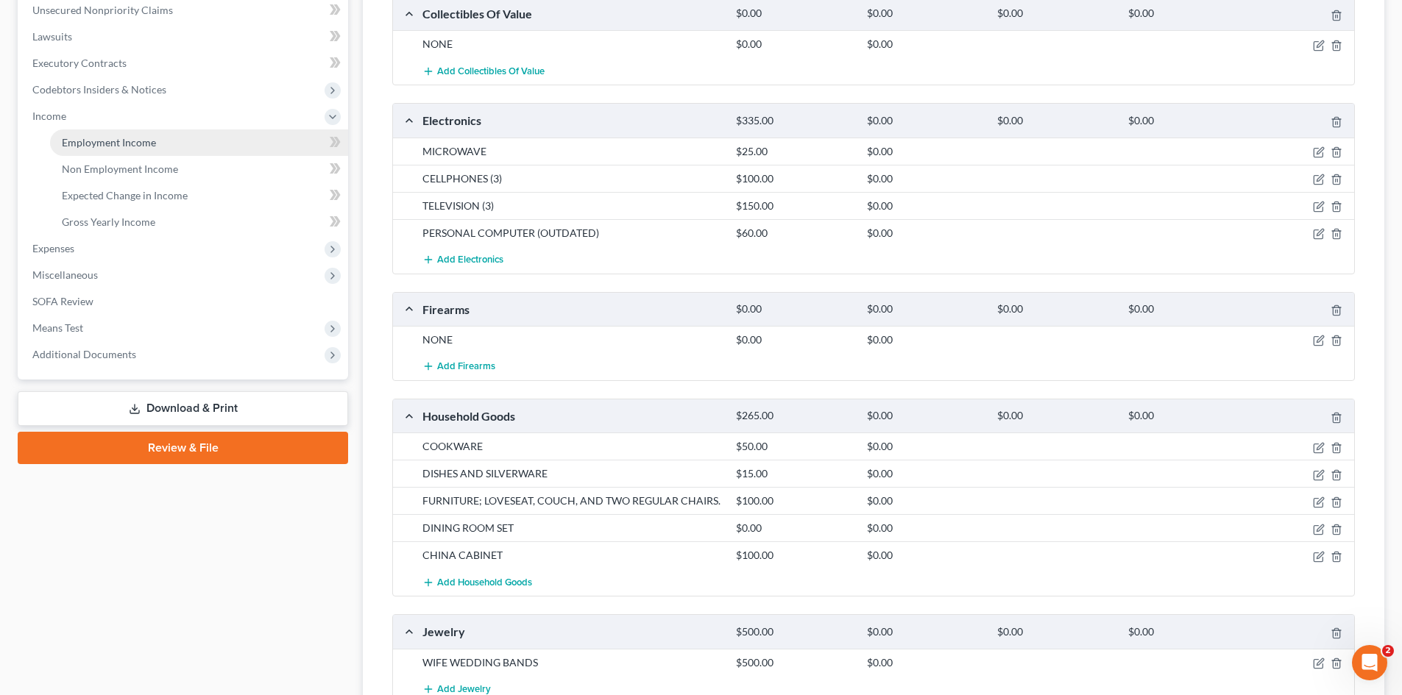
click at [141, 152] on link "Employment Income" at bounding box center [199, 143] width 298 height 26
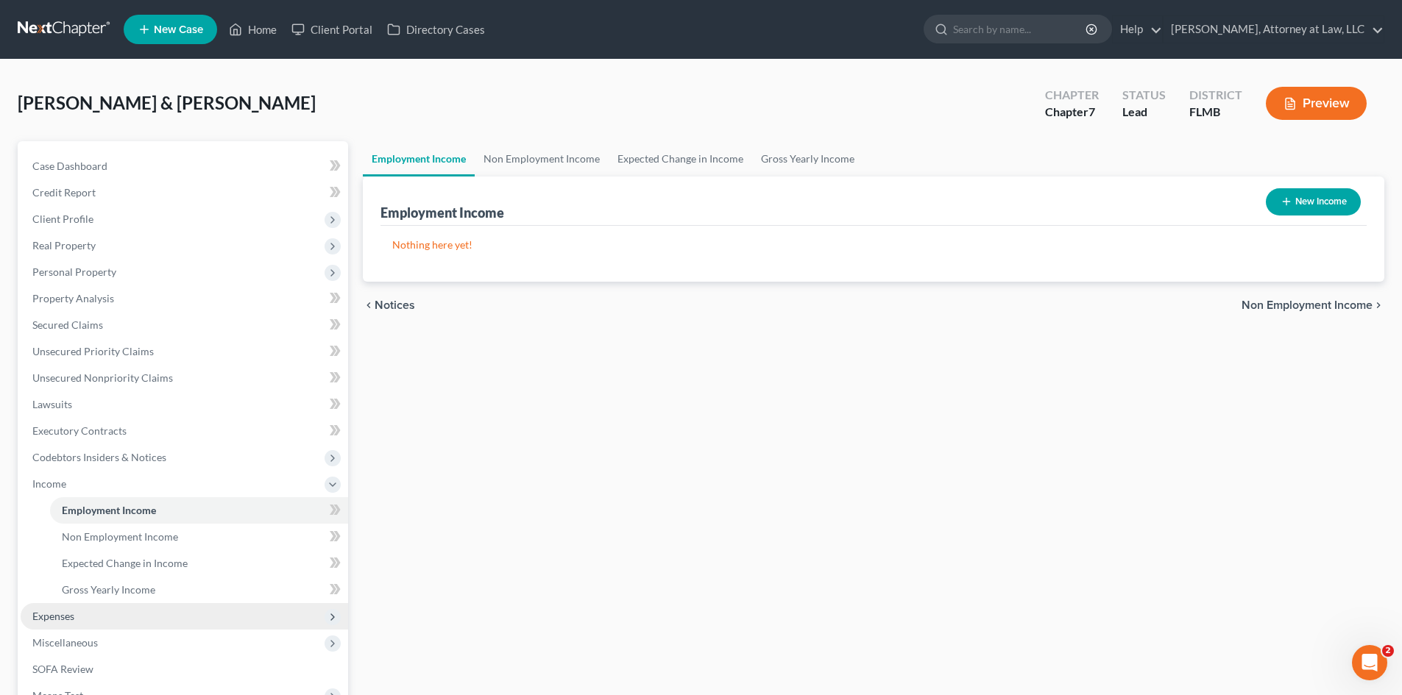
click at [71, 612] on span "Expenses" at bounding box center [53, 616] width 42 height 13
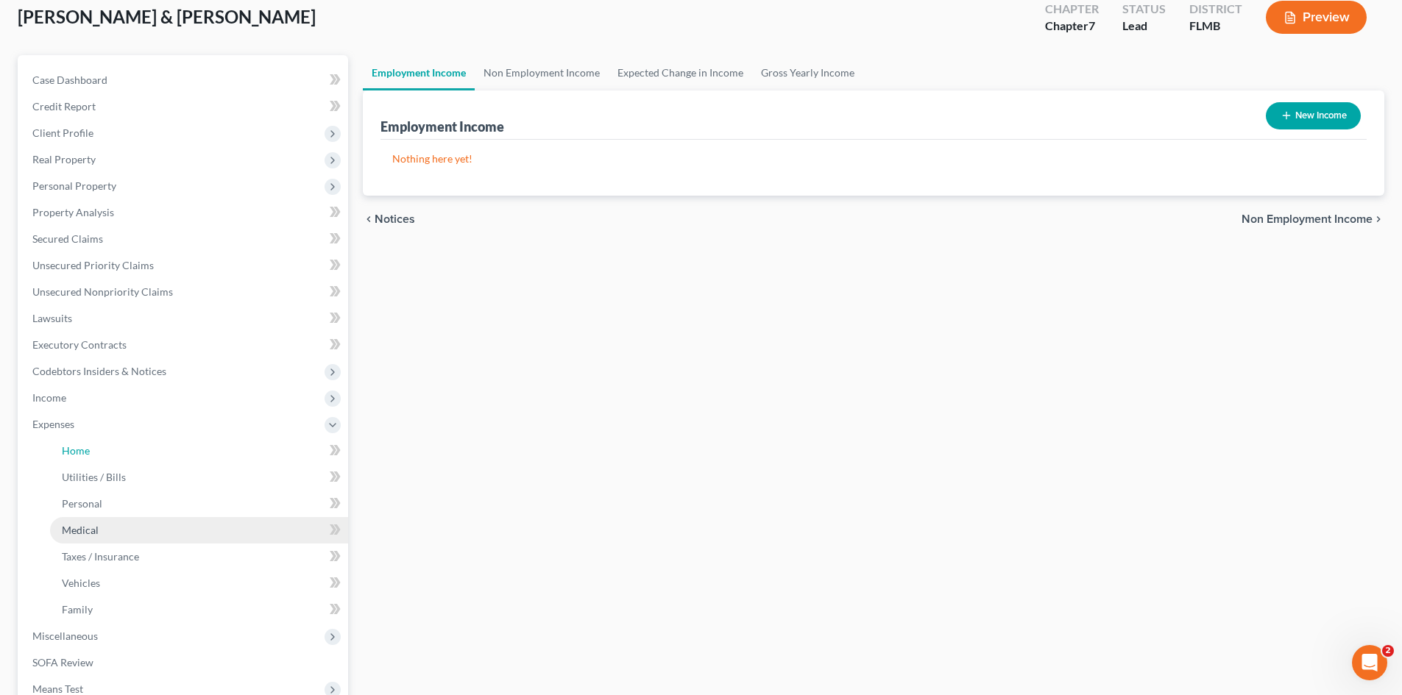
scroll to position [147, 0]
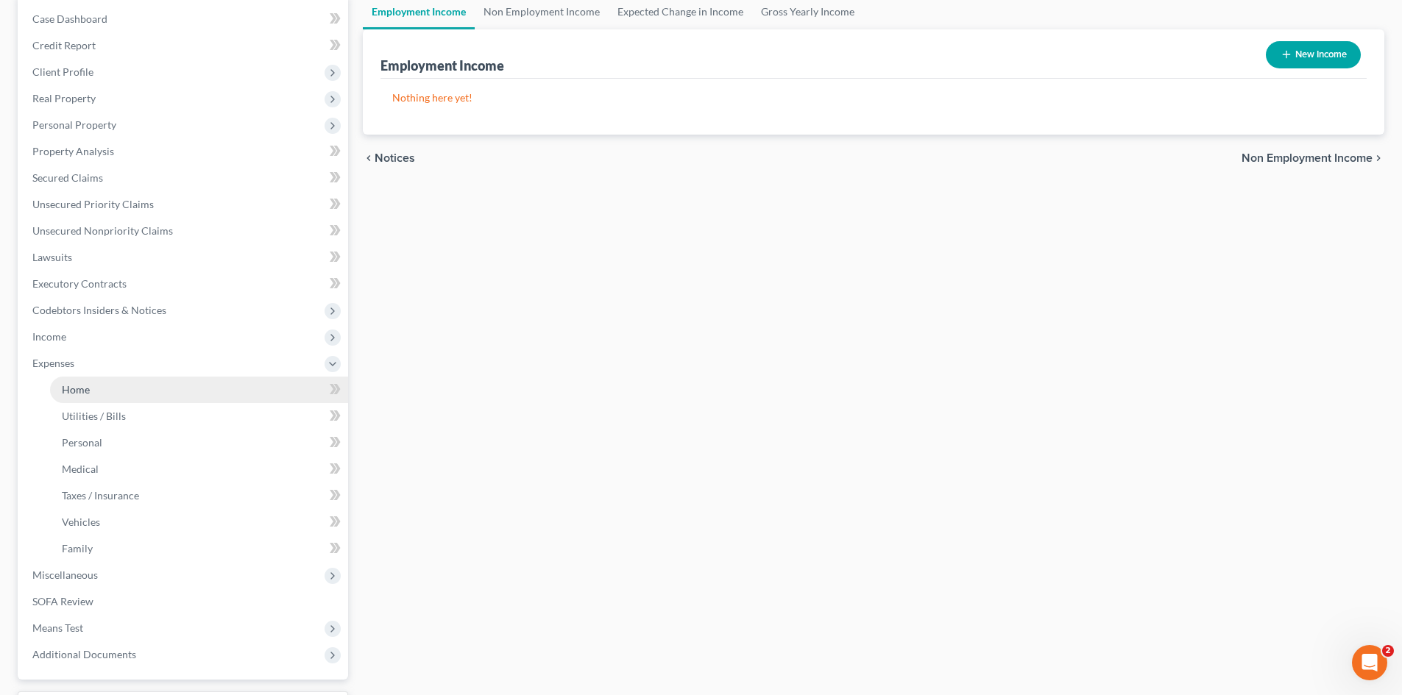
click at [68, 392] on span "Home" at bounding box center [76, 389] width 28 height 13
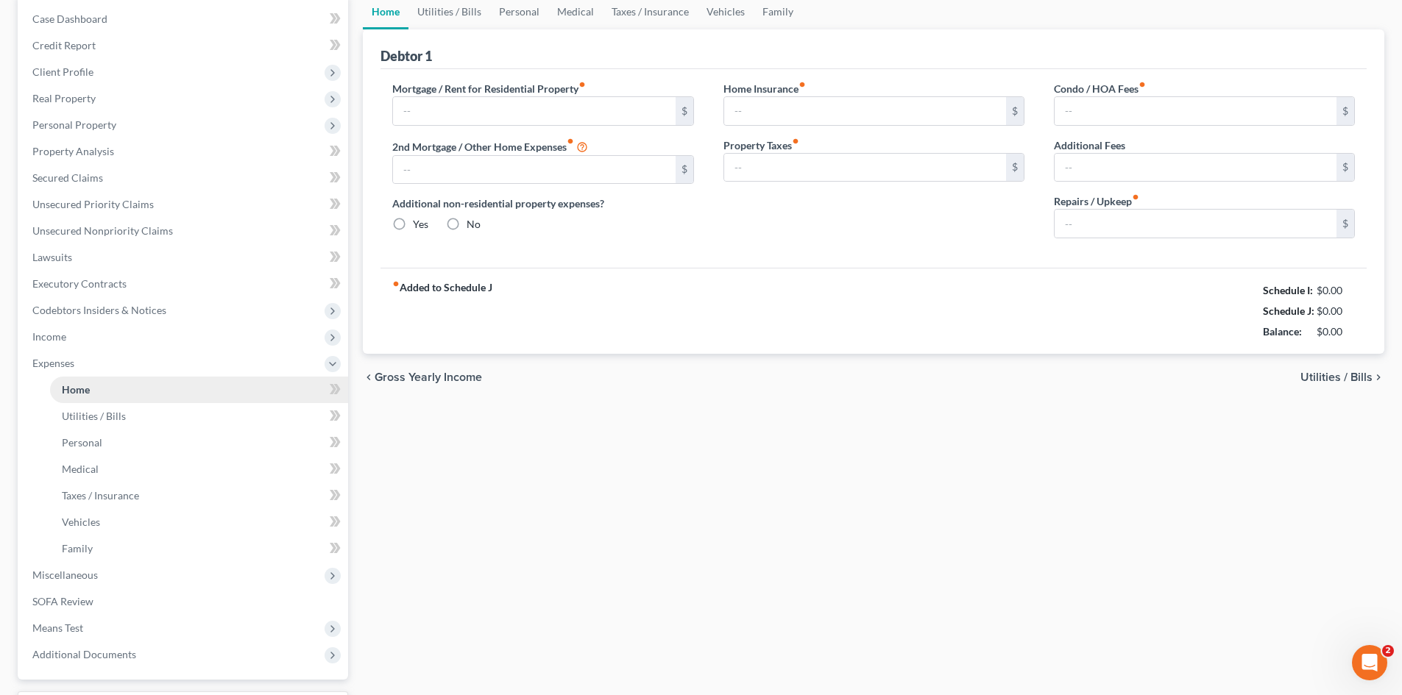
type input "0.00"
radio input "true"
type input "0.00"
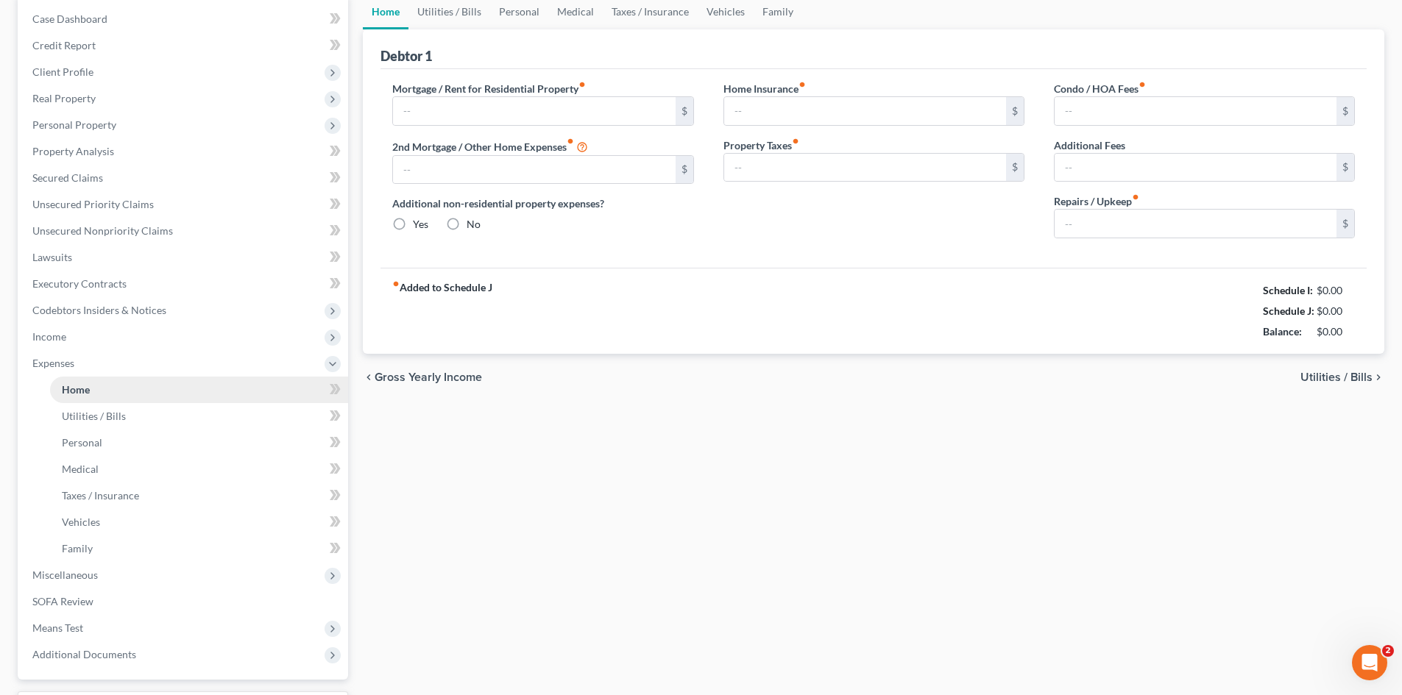
type input "0.00"
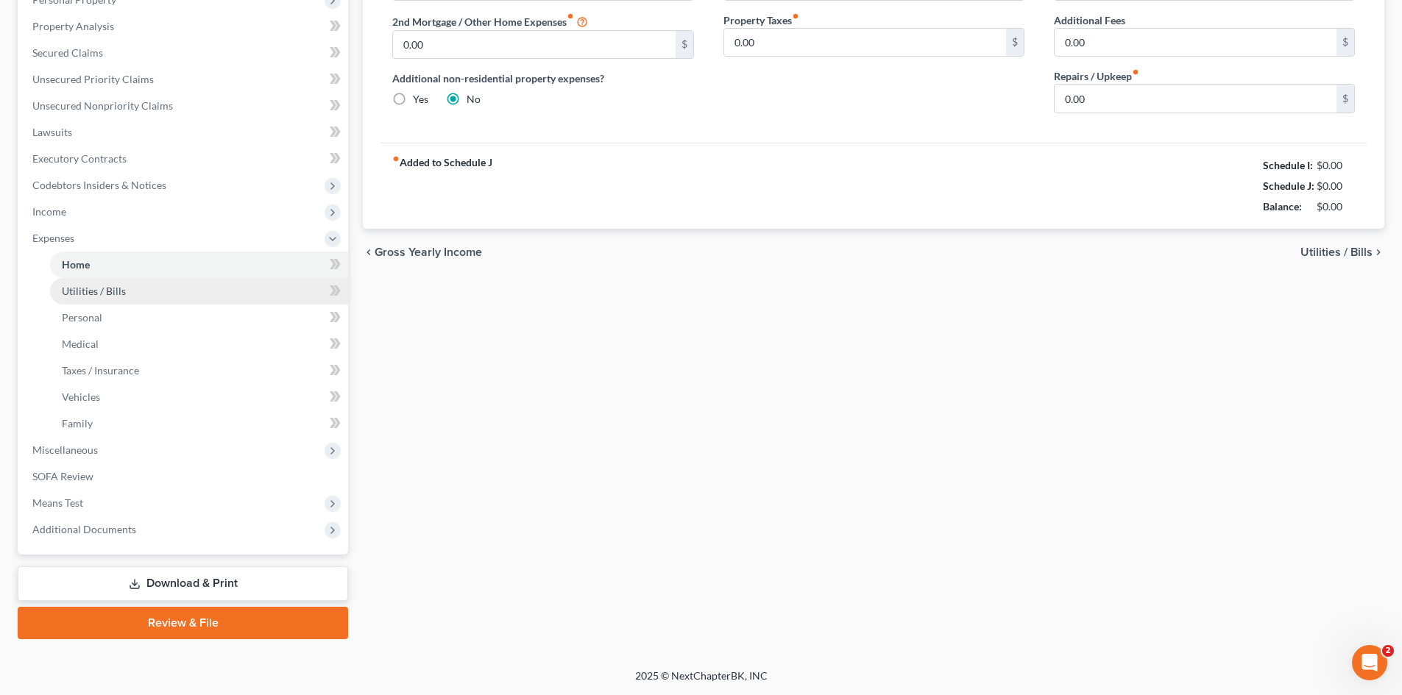
click at [91, 293] on span "Utilities / Bills" at bounding box center [94, 291] width 64 height 13
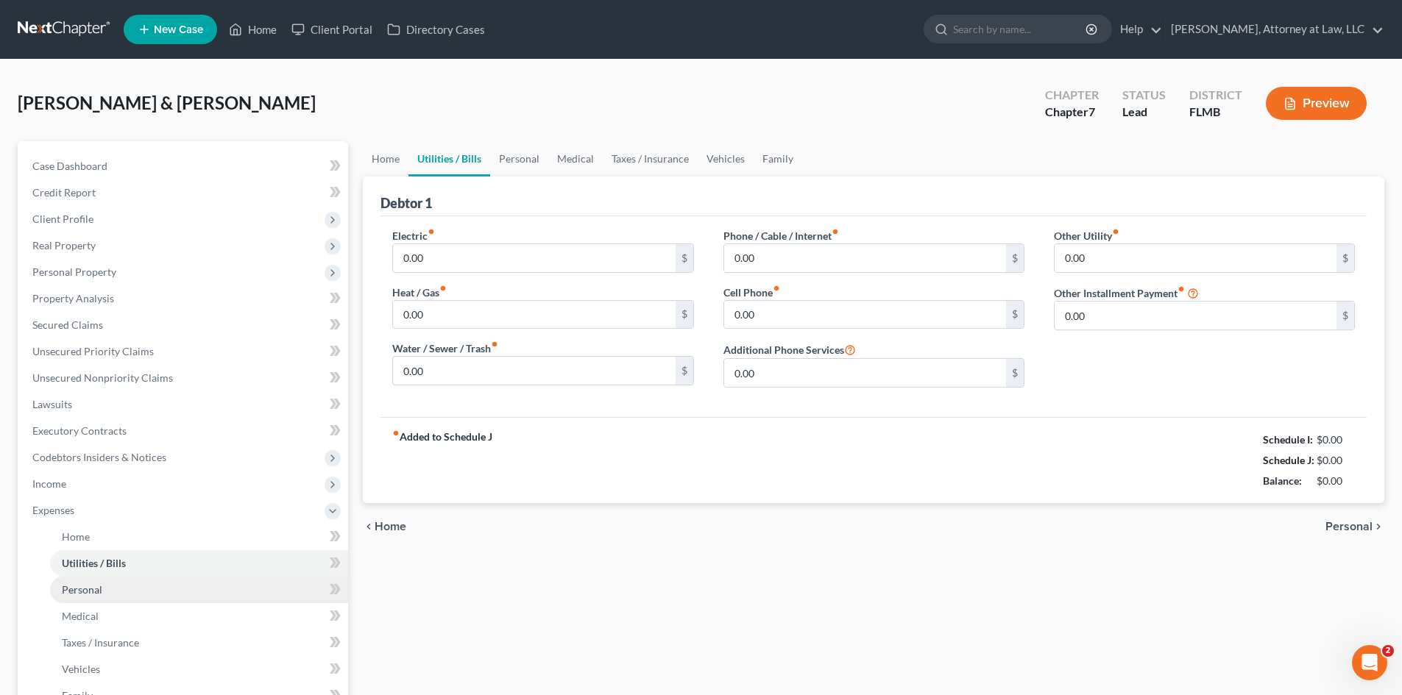
click at [77, 593] on span "Personal" at bounding box center [82, 590] width 40 height 13
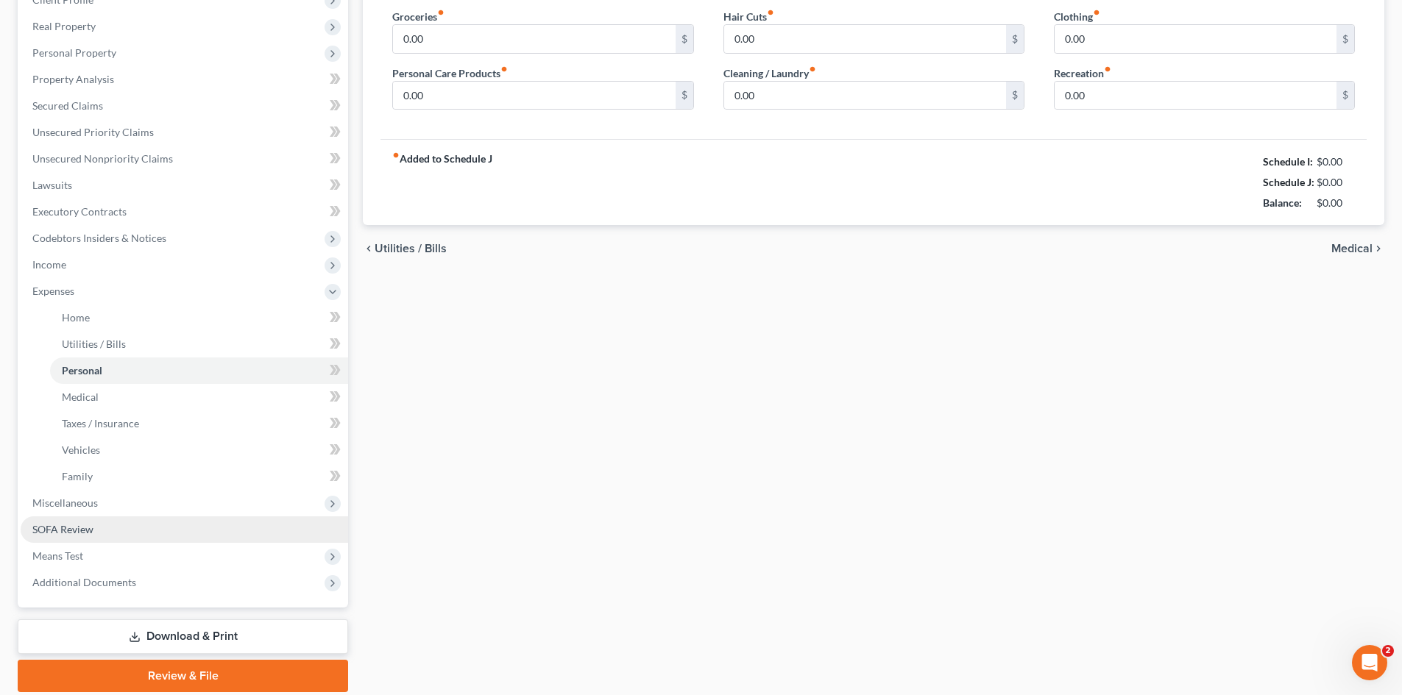
scroll to position [221, 0]
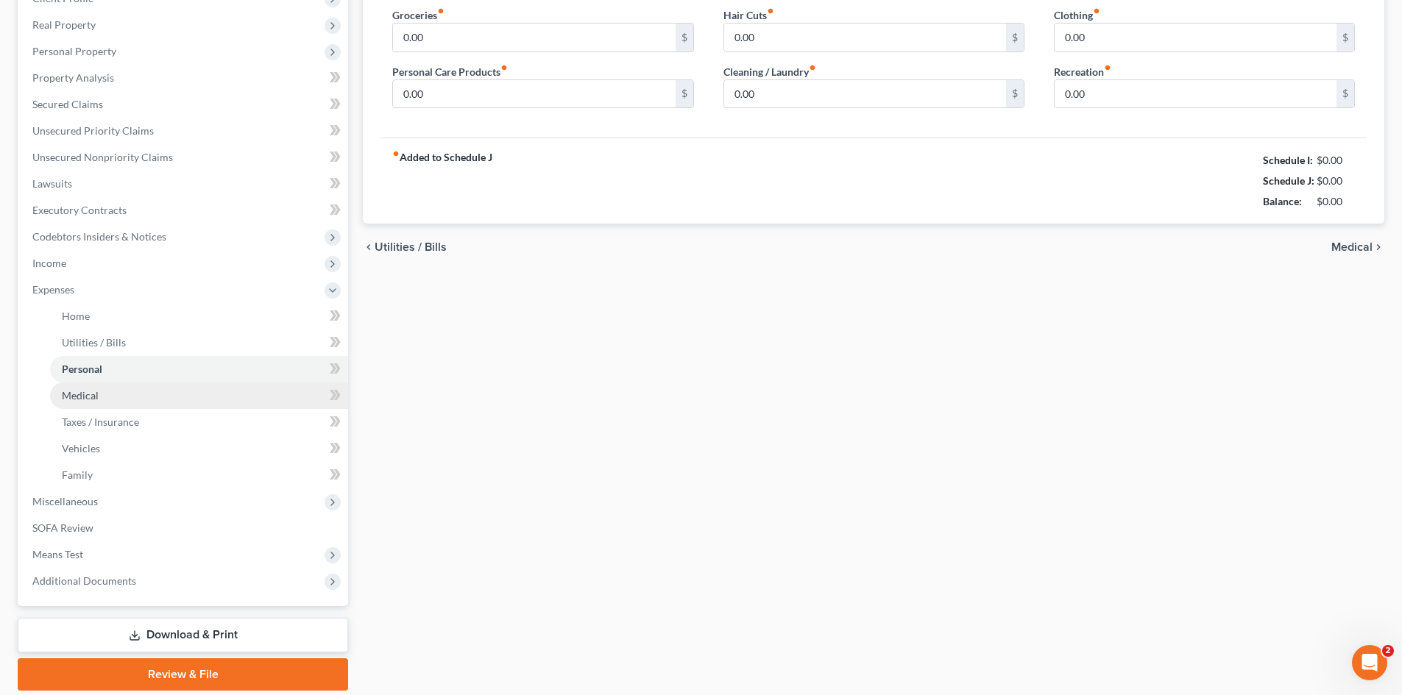
click at [62, 406] on link "Medical" at bounding box center [199, 396] width 298 height 26
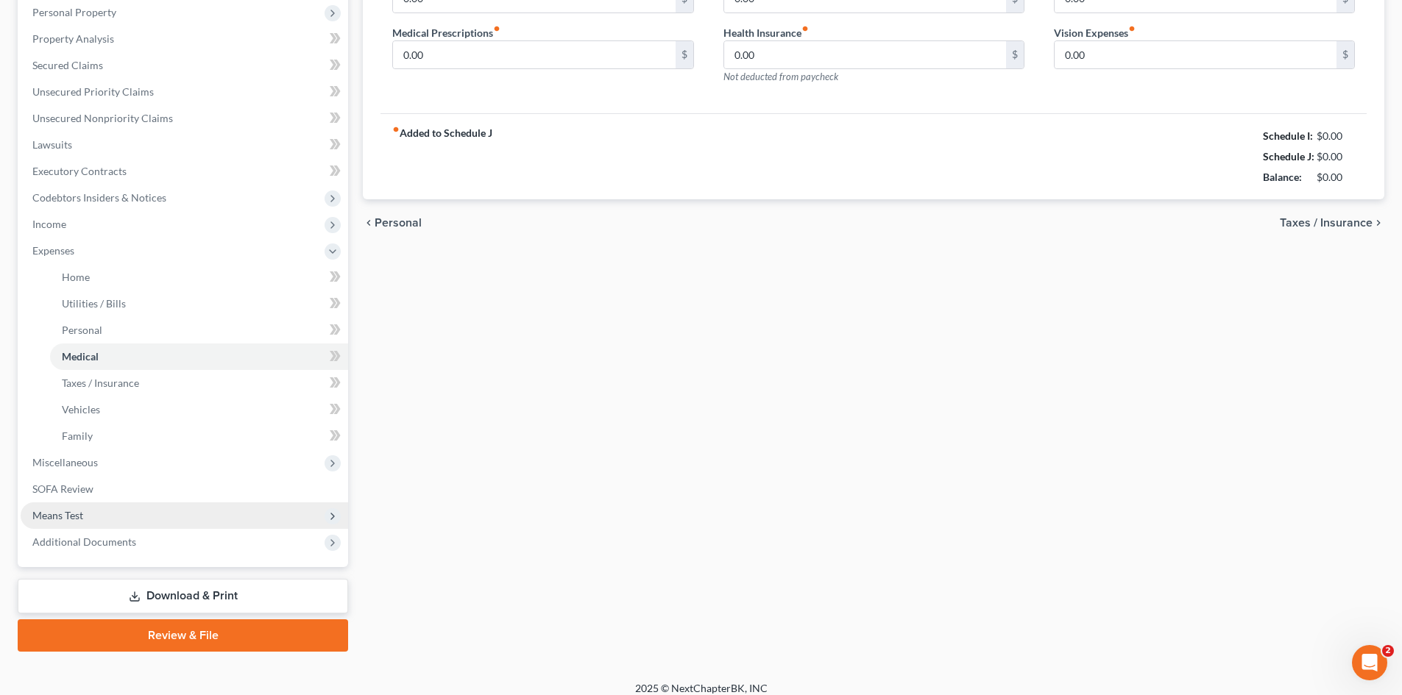
scroll to position [272, 0]
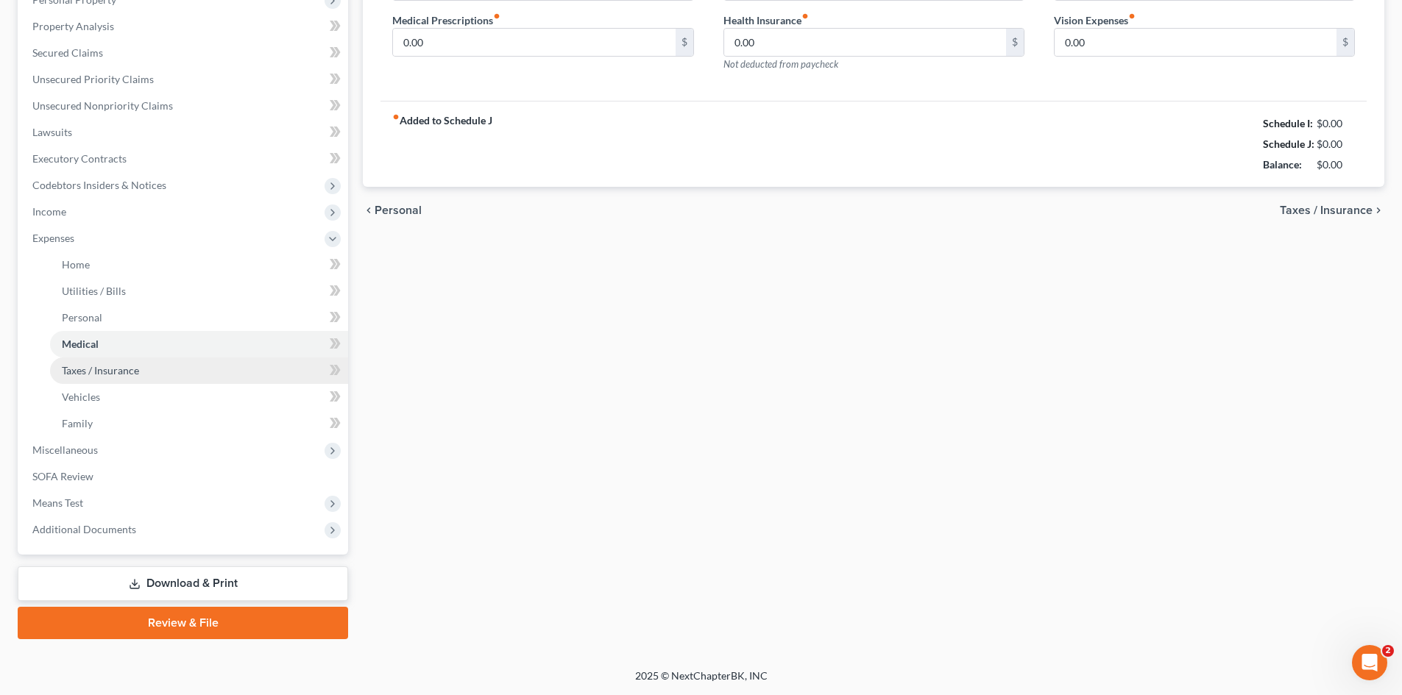
click at [124, 375] on span "Taxes / Insurance" at bounding box center [100, 370] width 77 height 13
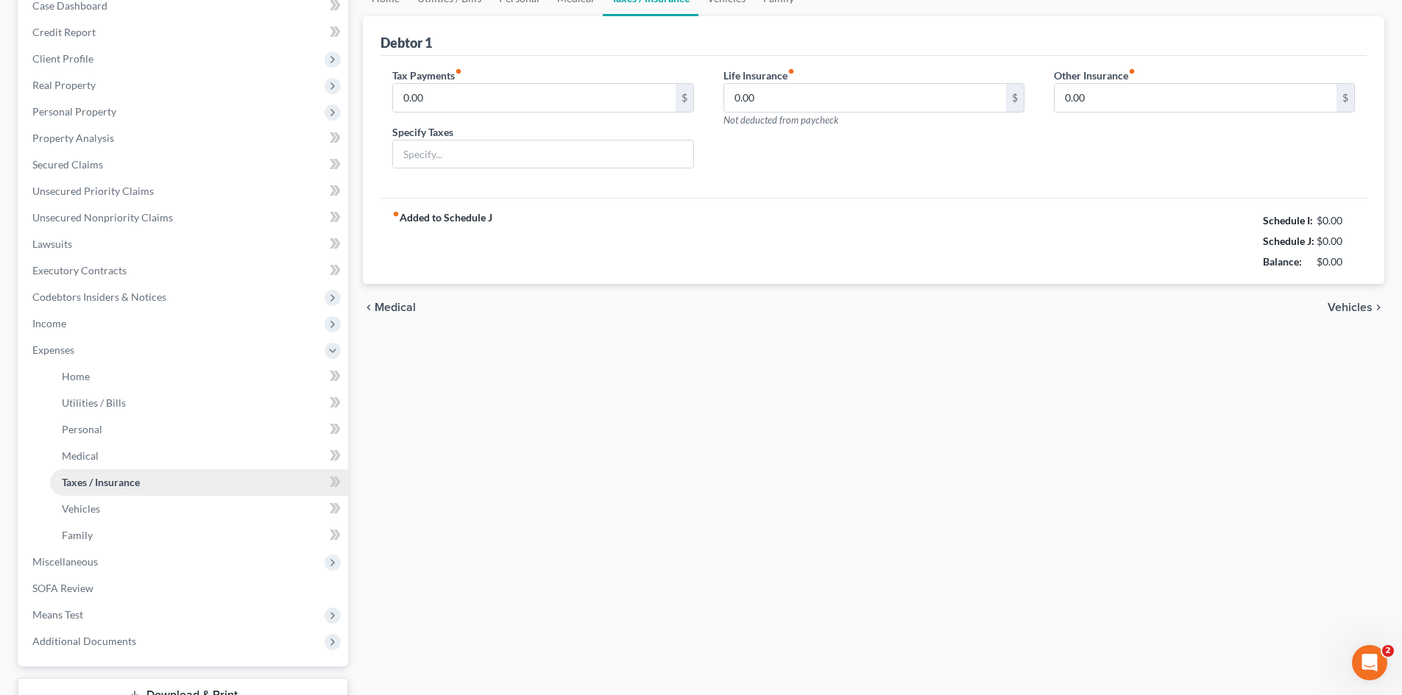
scroll to position [221, 0]
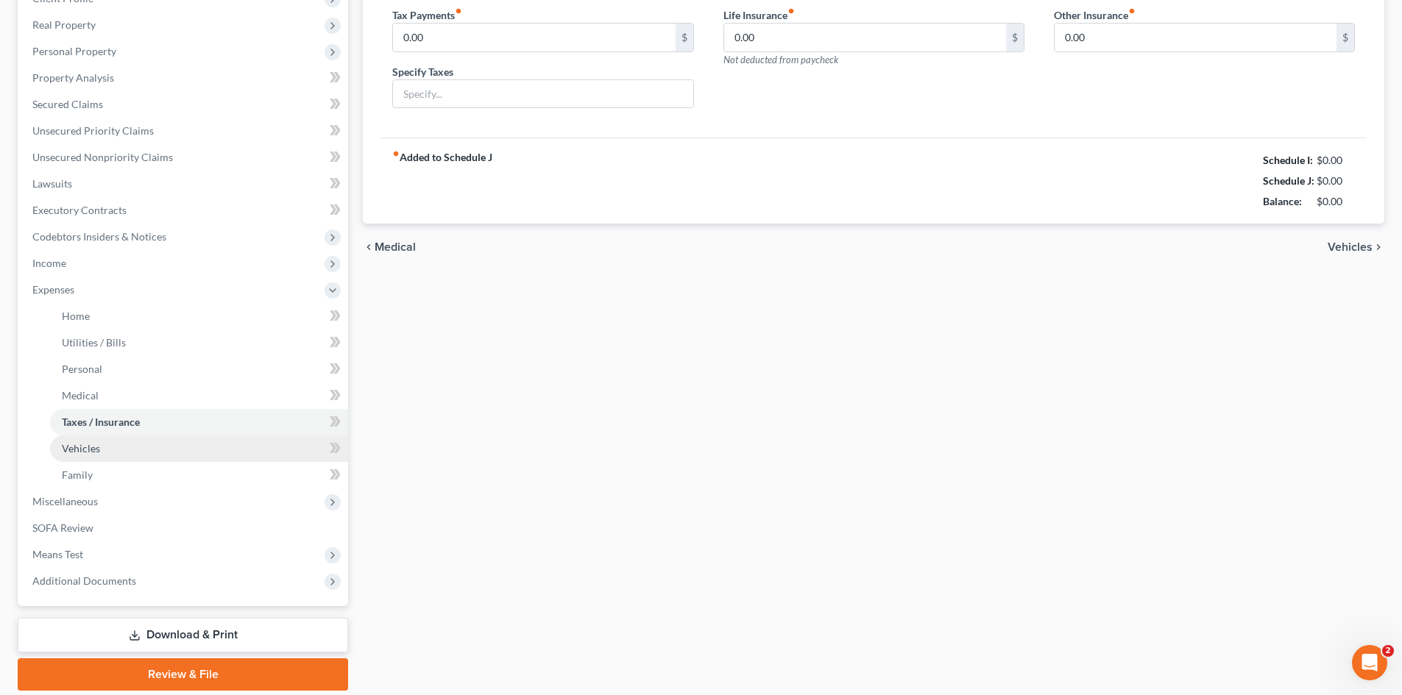
click at [86, 456] on link "Vehicles" at bounding box center [199, 449] width 298 height 26
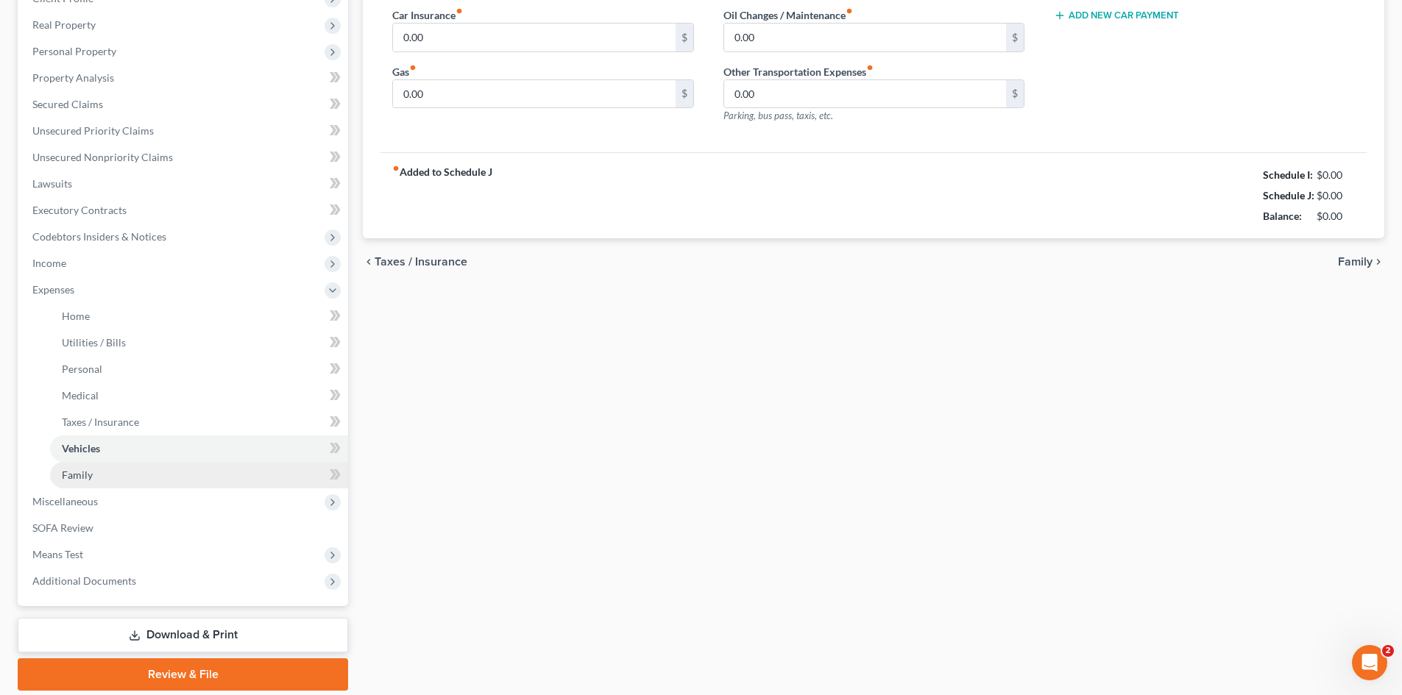
click at [76, 466] on link "Family" at bounding box center [199, 475] width 298 height 26
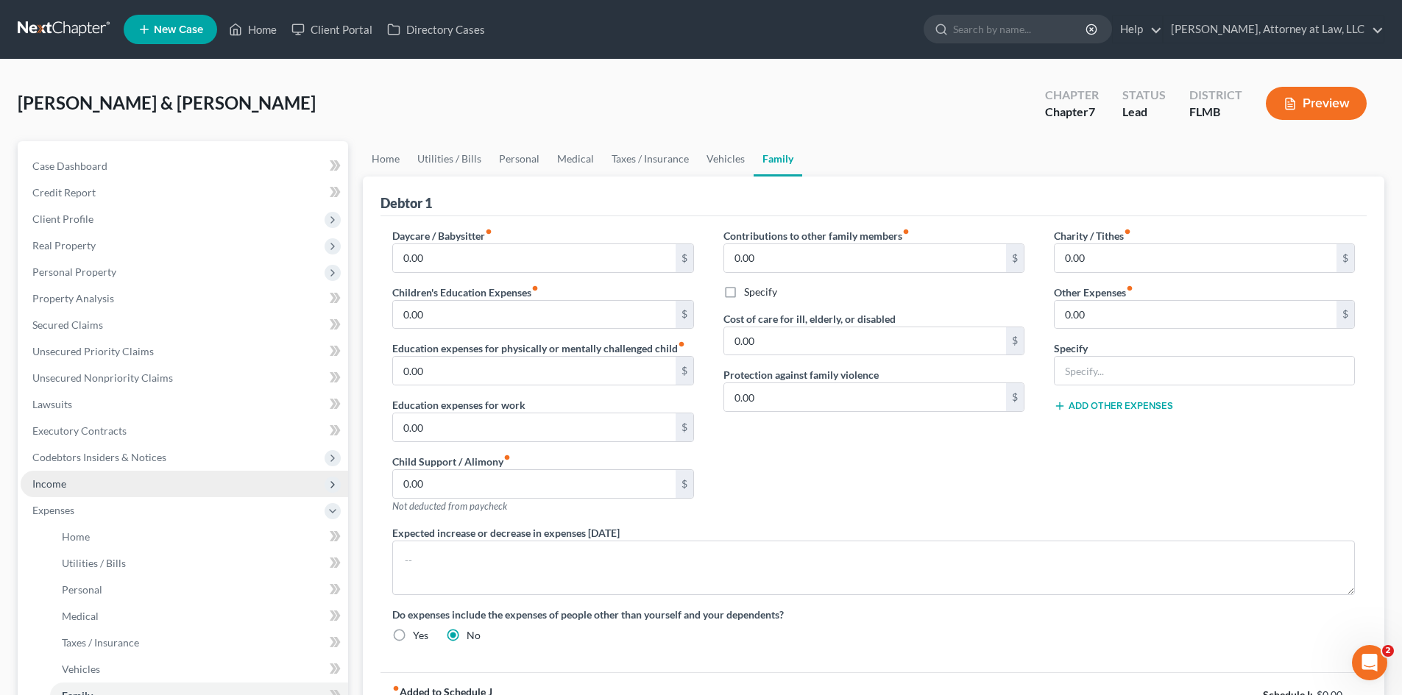
click at [49, 481] on span "Income" at bounding box center [49, 484] width 34 height 13
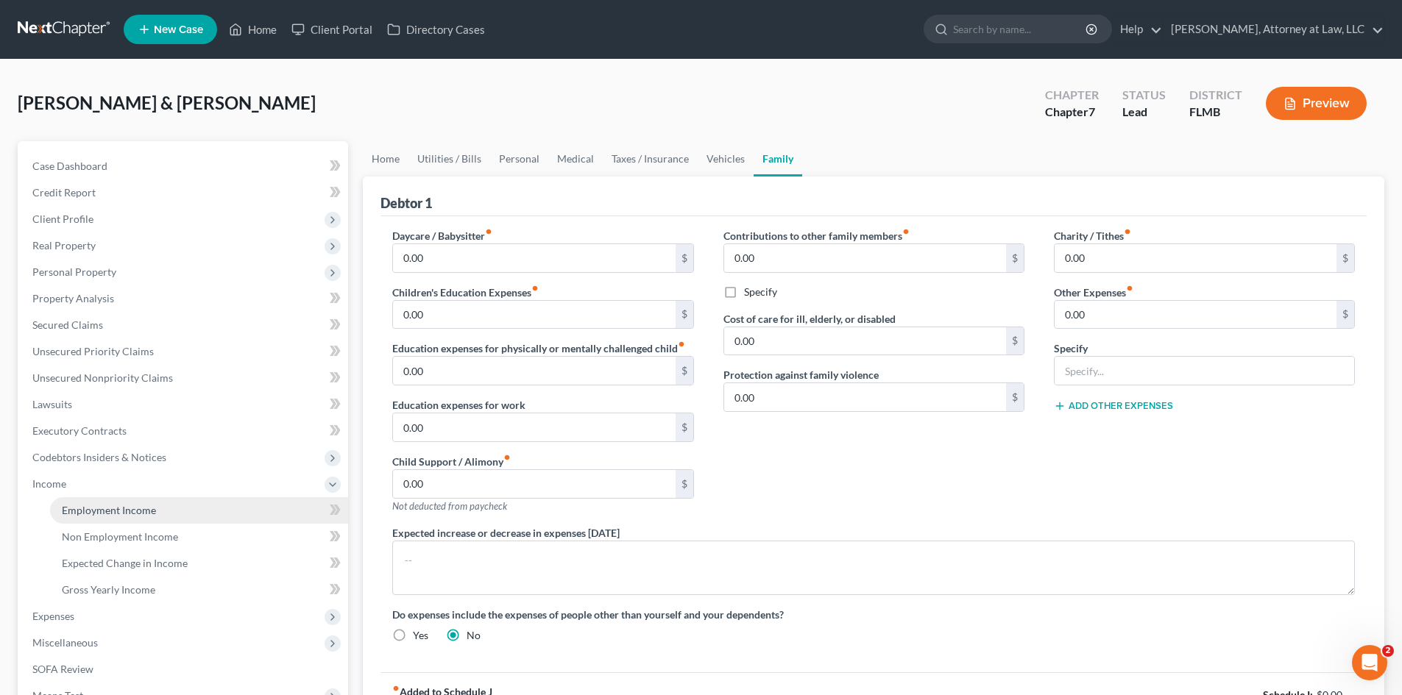
click at [123, 513] on span "Employment Income" at bounding box center [109, 510] width 94 height 13
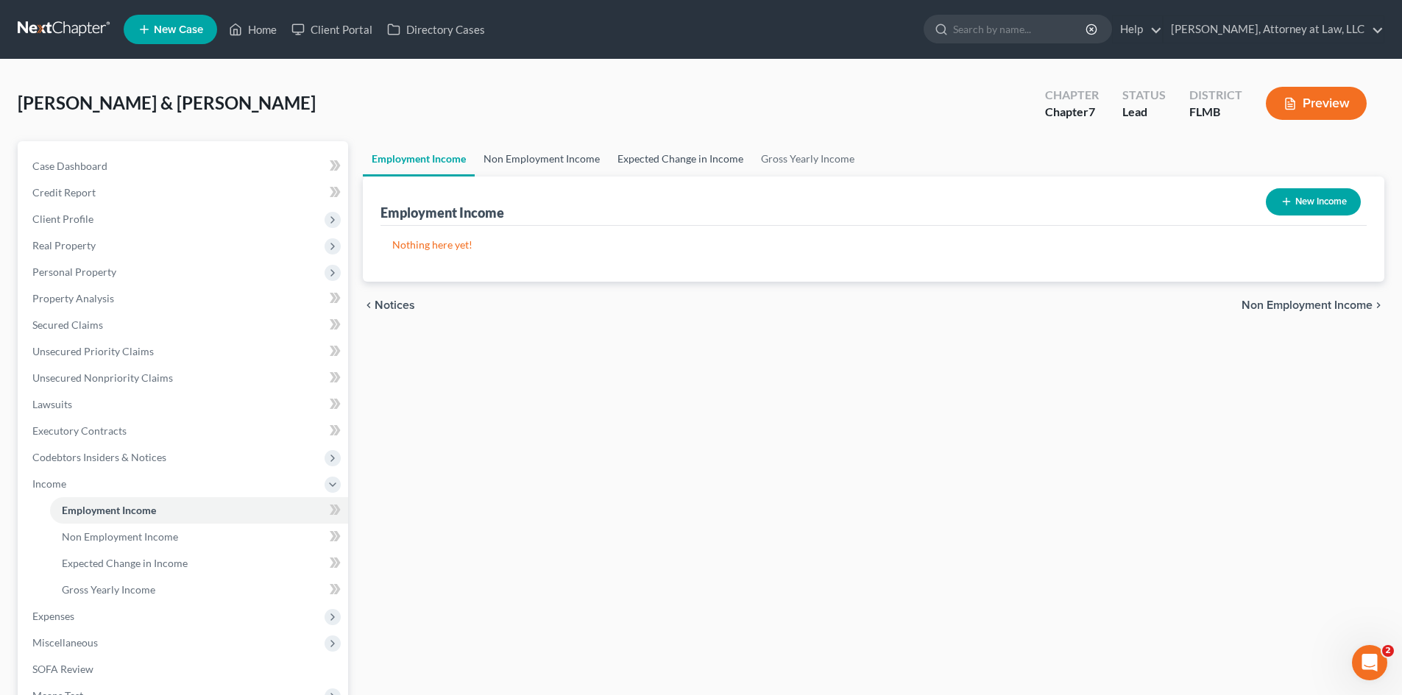
drag, startPoint x: 542, startPoint y: 154, endPoint x: 621, endPoint y: 164, distance: 79.4
click at [542, 154] on link "Non Employment Income" at bounding box center [542, 158] width 134 height 35
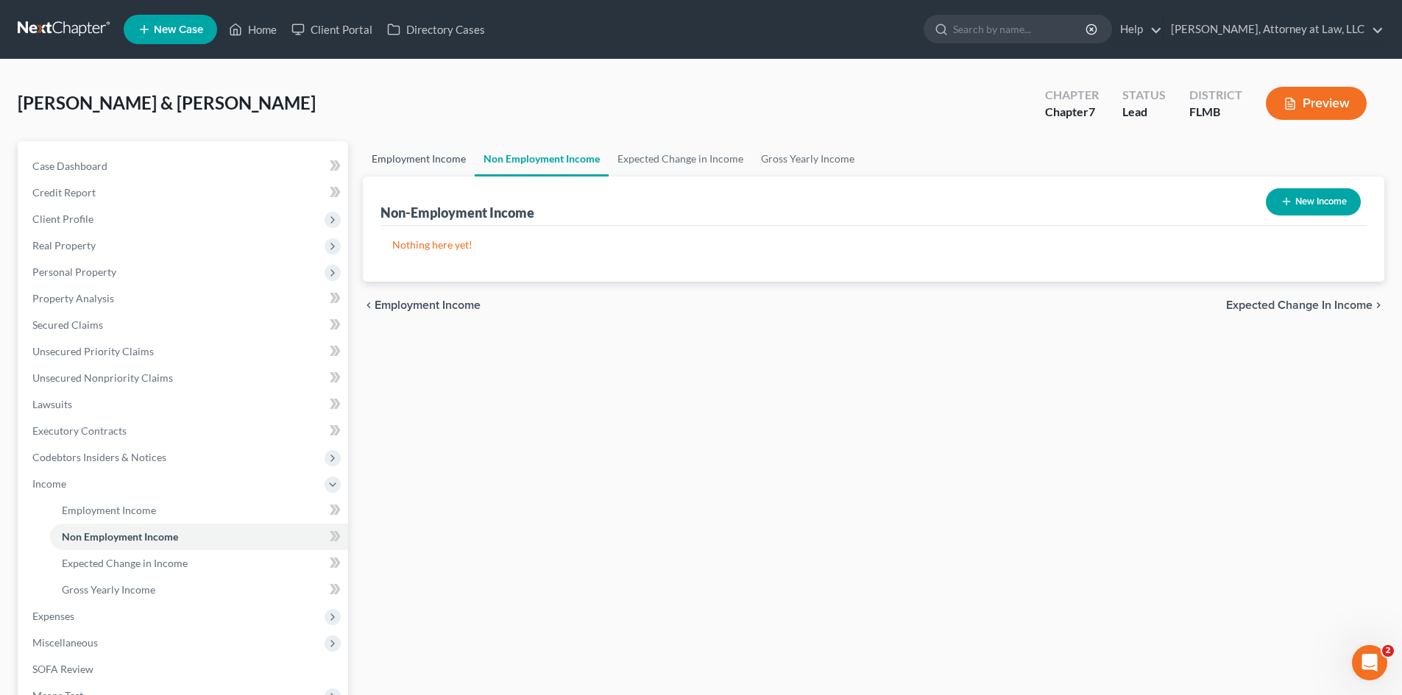
click at [415, 155] on link "Employment Income" at bounding box center [419, 158] width 112 height 35
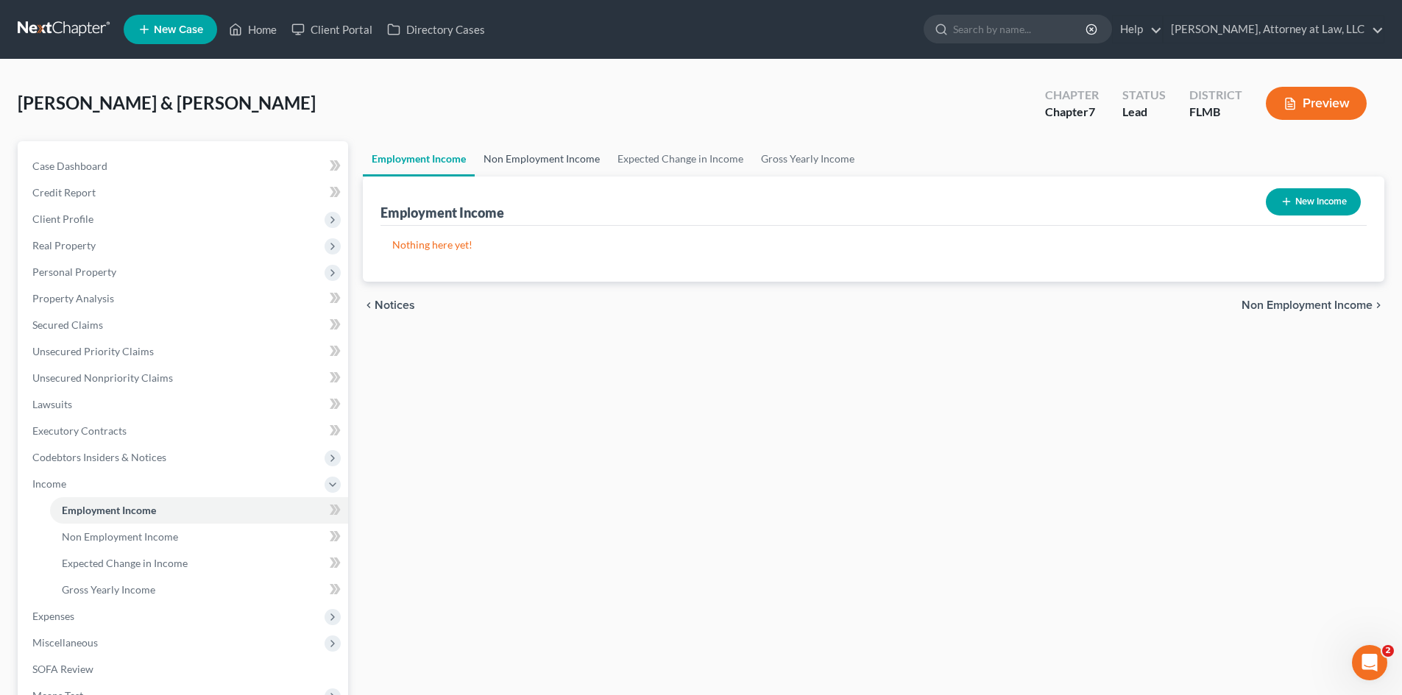
click at [532, 162] on link "Non Employment Income" at bounding box center [542, 158] width 134 height 35
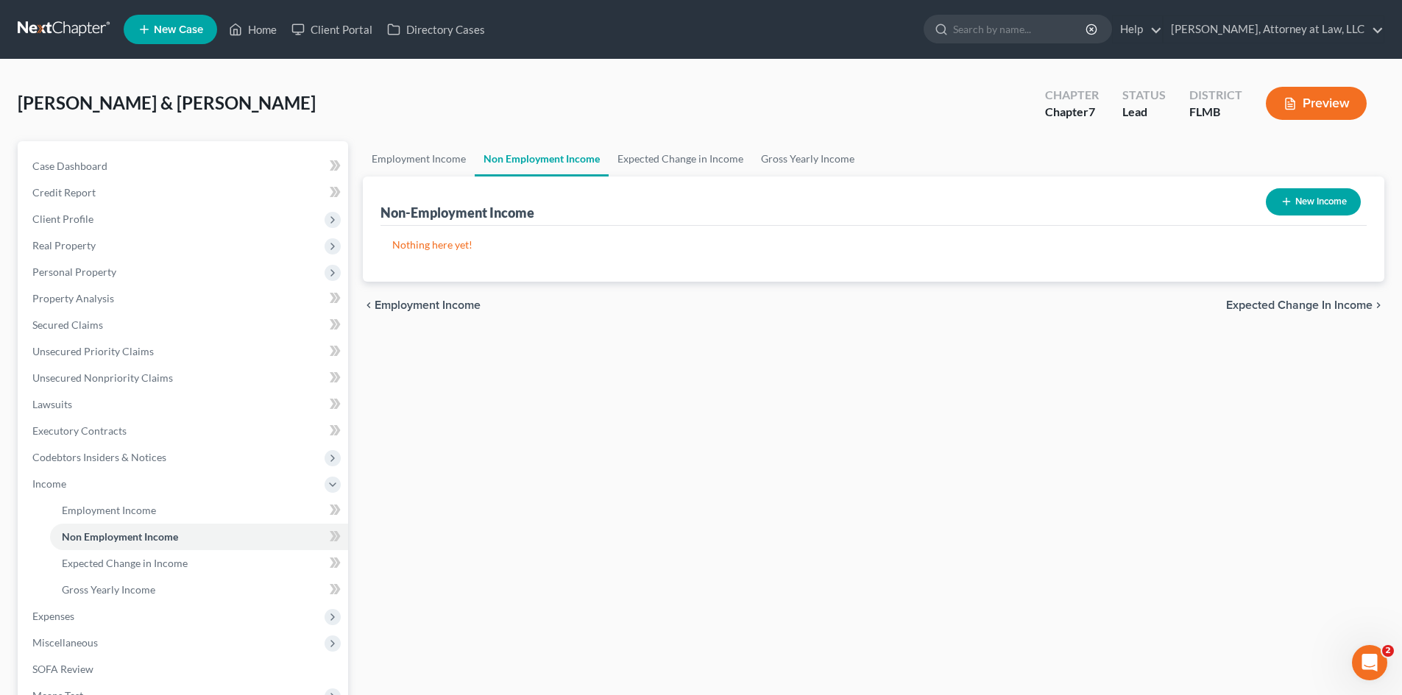
click at [1324, 191] on button "New Income" at bounding box center [1313, 201] width 95 height 27
select select "0"
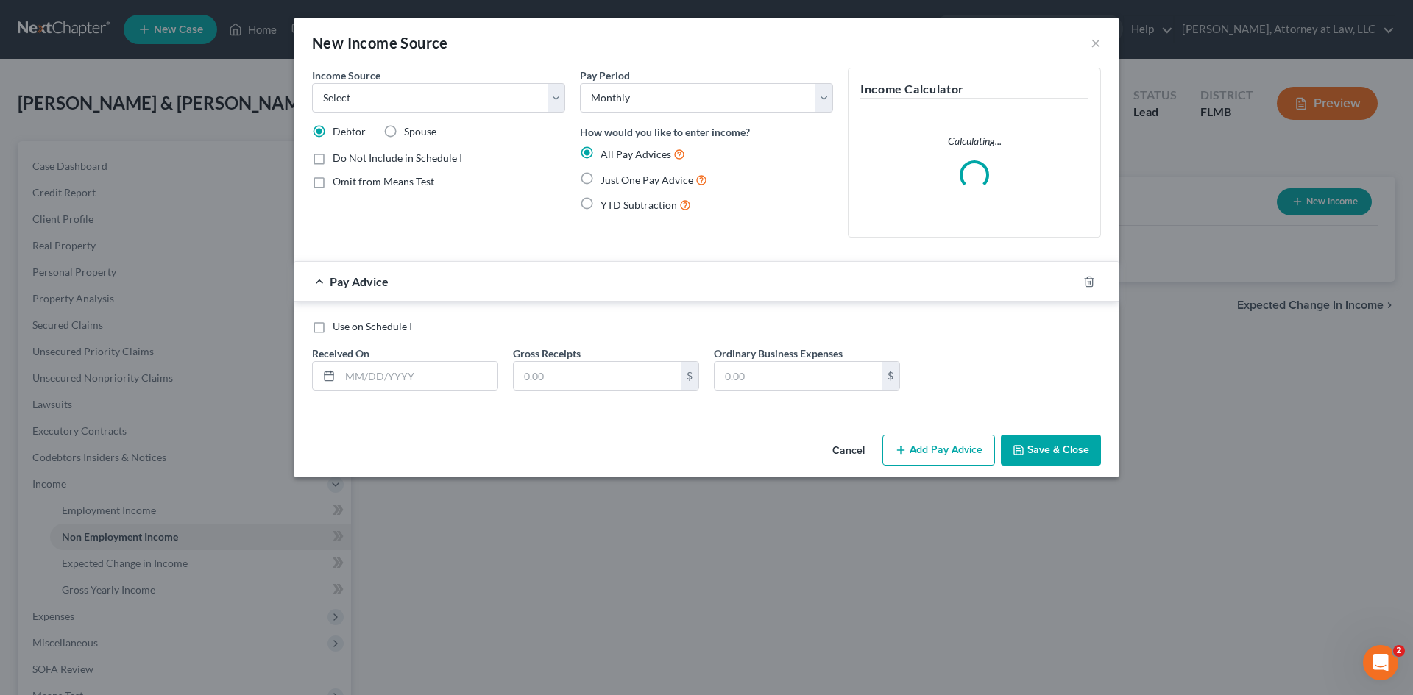
click at [576, 100] on div "Pay Period Select Monthly Twice Monthly Every Other Week Weekly How would you l…" at bounding box center [707, 159] width 268 height 182
click at [545, 100] on select "Select Unemployment Disability (from employer) Pension Retirement Social Securi…" at bounding box center [438, 97] width 253 height 29
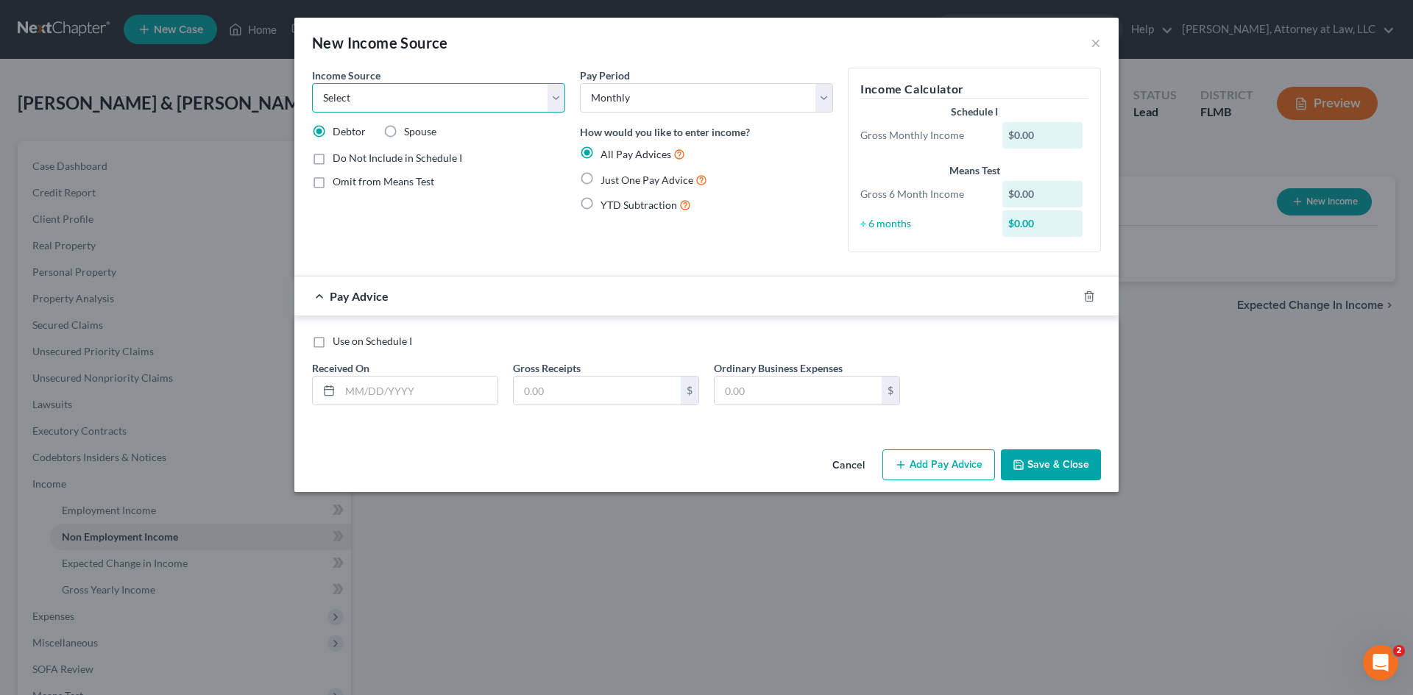
select select "4"
click at [312, 83] on select "Select Unemployment Disability (from employer) Pension Retirement Social Securi…" at bounding box center [438, 97] width 253 height 29
click at [404, 131] on label "Spouse" at bounding box center [420, 131] width 32 height 15
click at [410, 131] on input "Spouse" at bounding box center [415, 129] width 10 height 10
radio input "true"
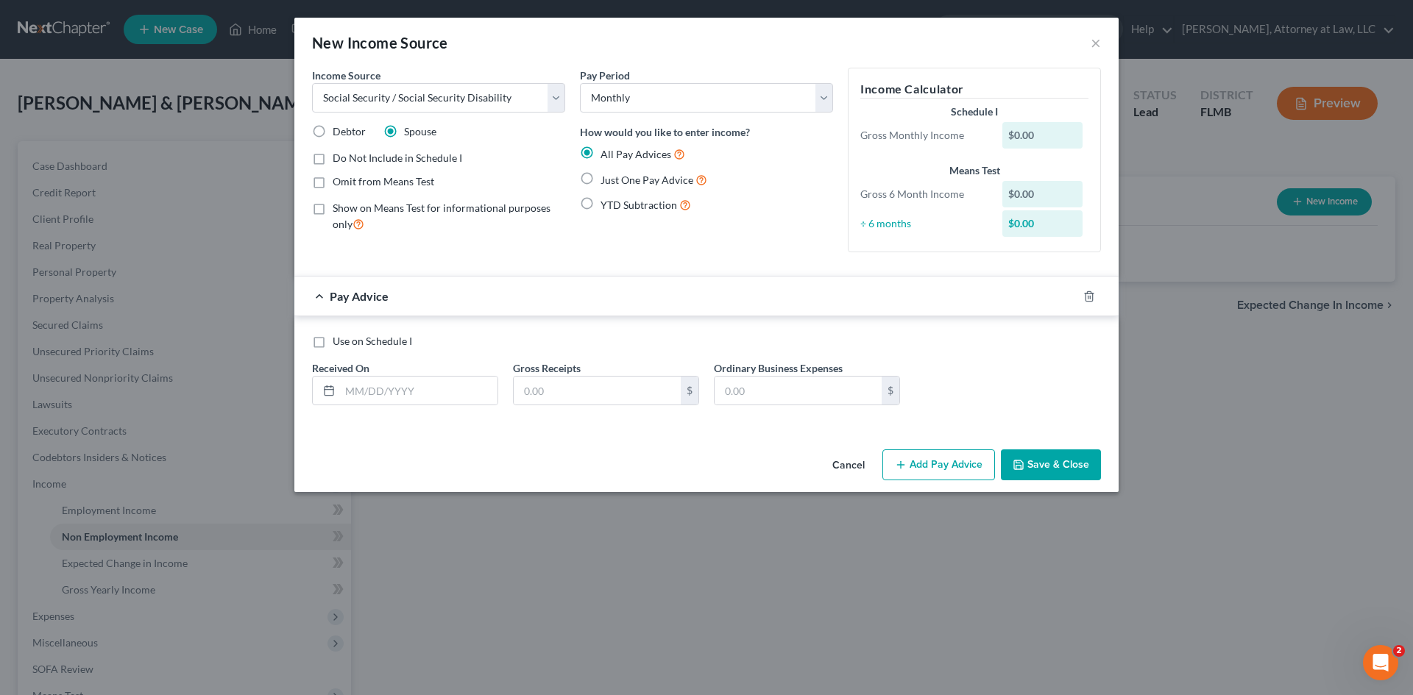
click at [601, 174] on label "Just One Pay Advice" at bounding box center [654, 179] width 107 height 17
click at [606, 174] on input "Just One Pay Advice" at bounding box center [611, 176] width 10 height 10
radio input "true"
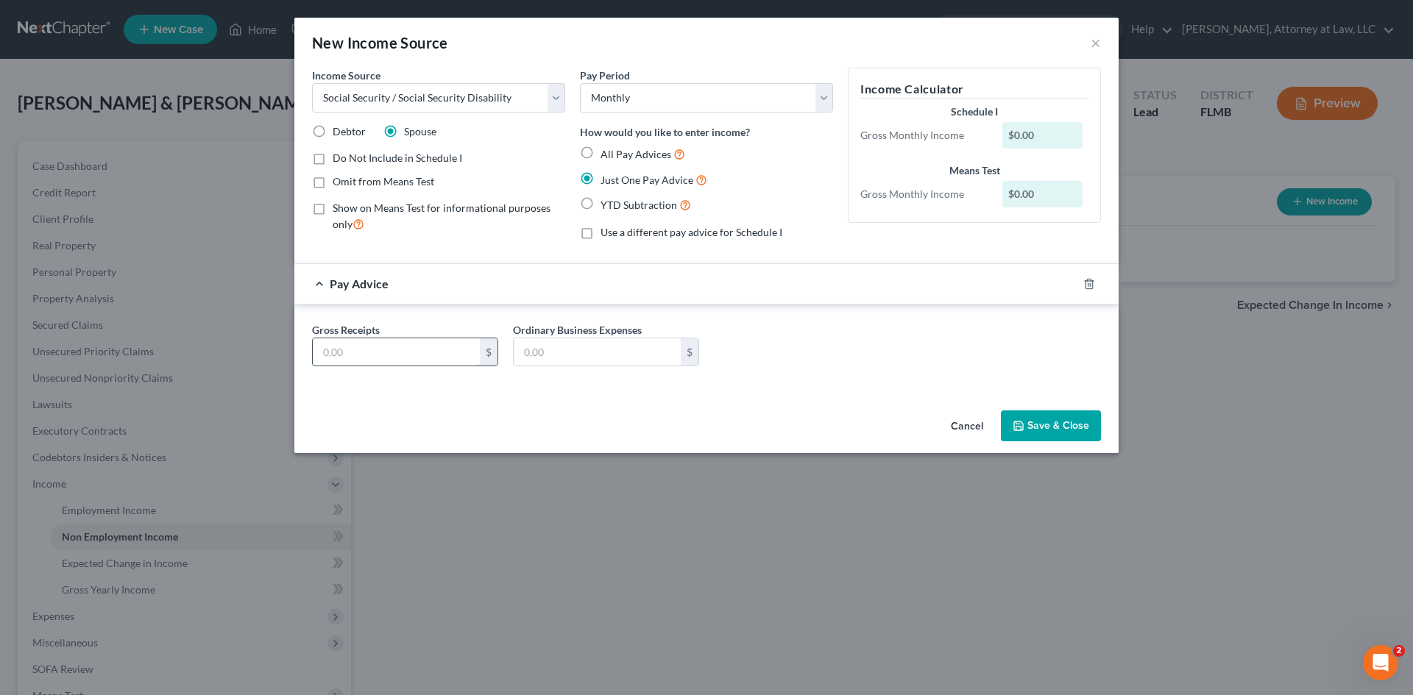
click at [436, 348] on input "text" at bounding box center [396, 353] width 167 height 28
type input "2,068"
click at [1050, 423] on button "Save & Close" at bounding box center [1051, 426] width 100 height 31
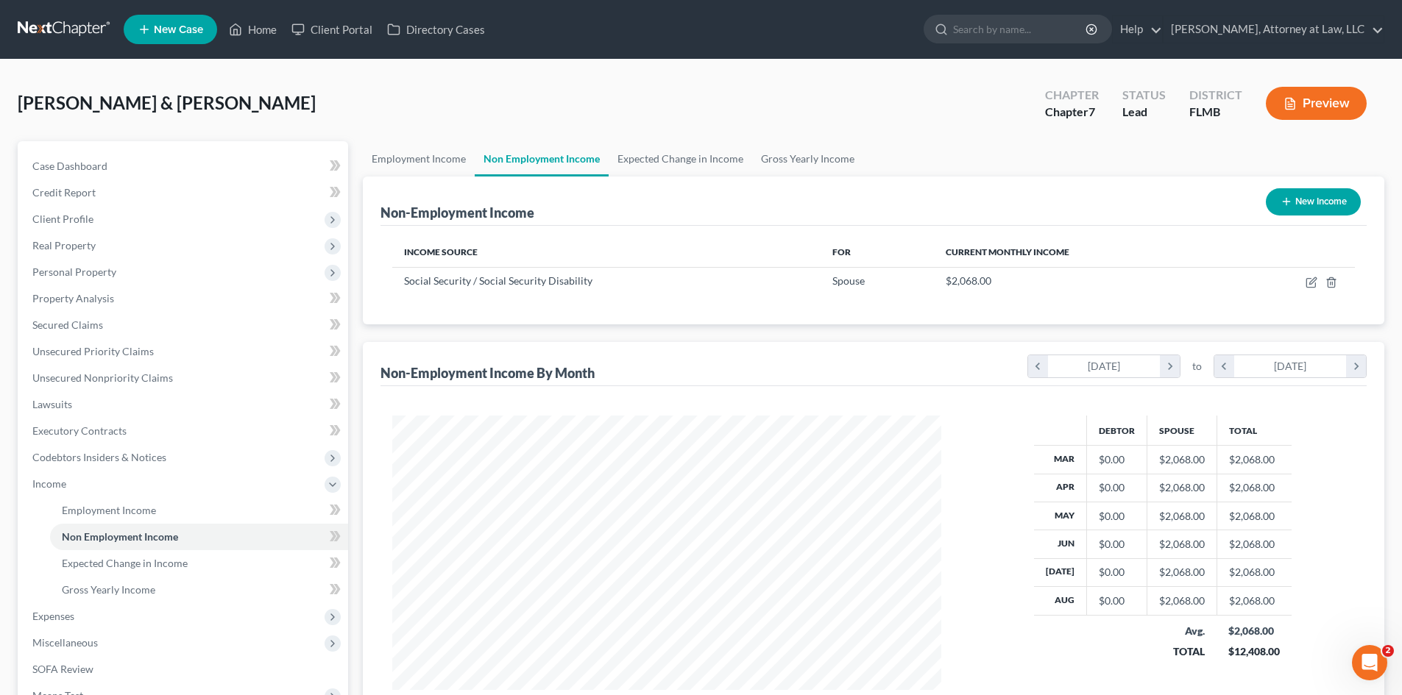
scroll to position [275, 578]
click at [665, 160] on link "Expected Change in Income" at bounding box center [681, 158] width 144 height 35
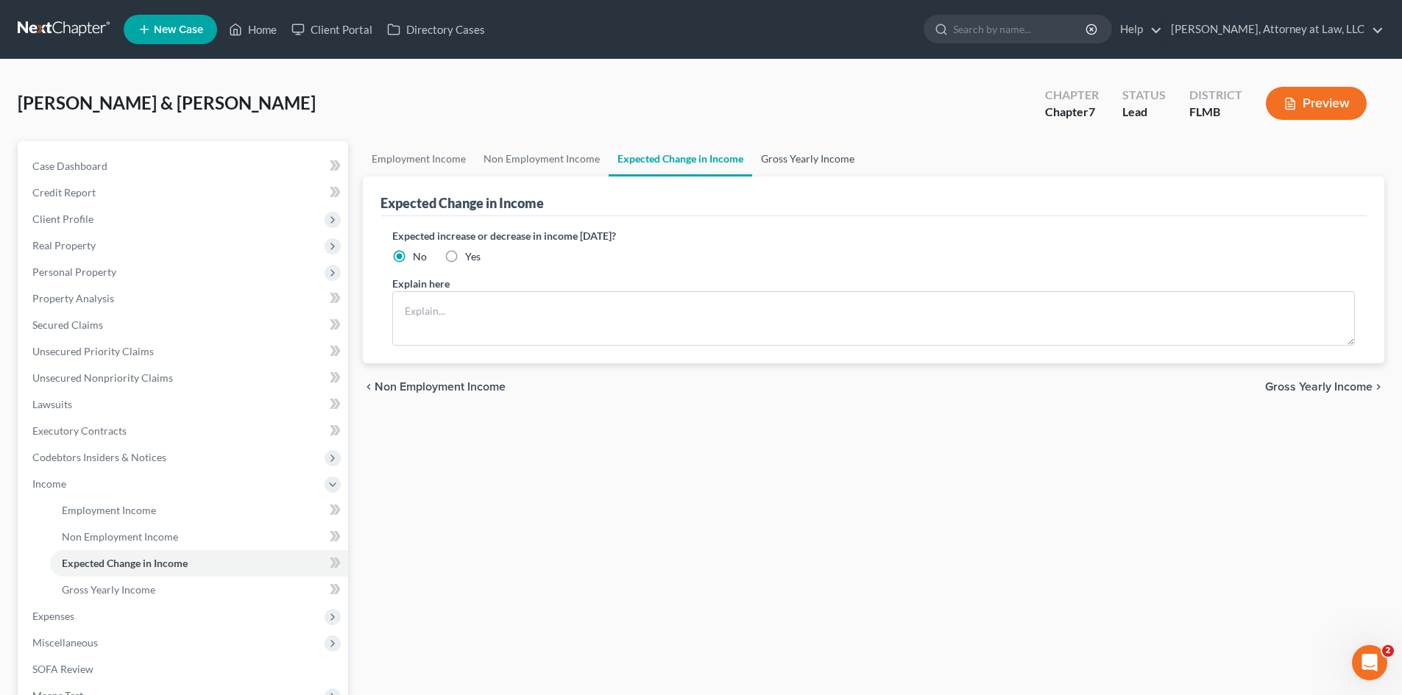
click at [782, 163] on link "Gross Yearly Income" at bounding box center [807, 158] width 111 height 35
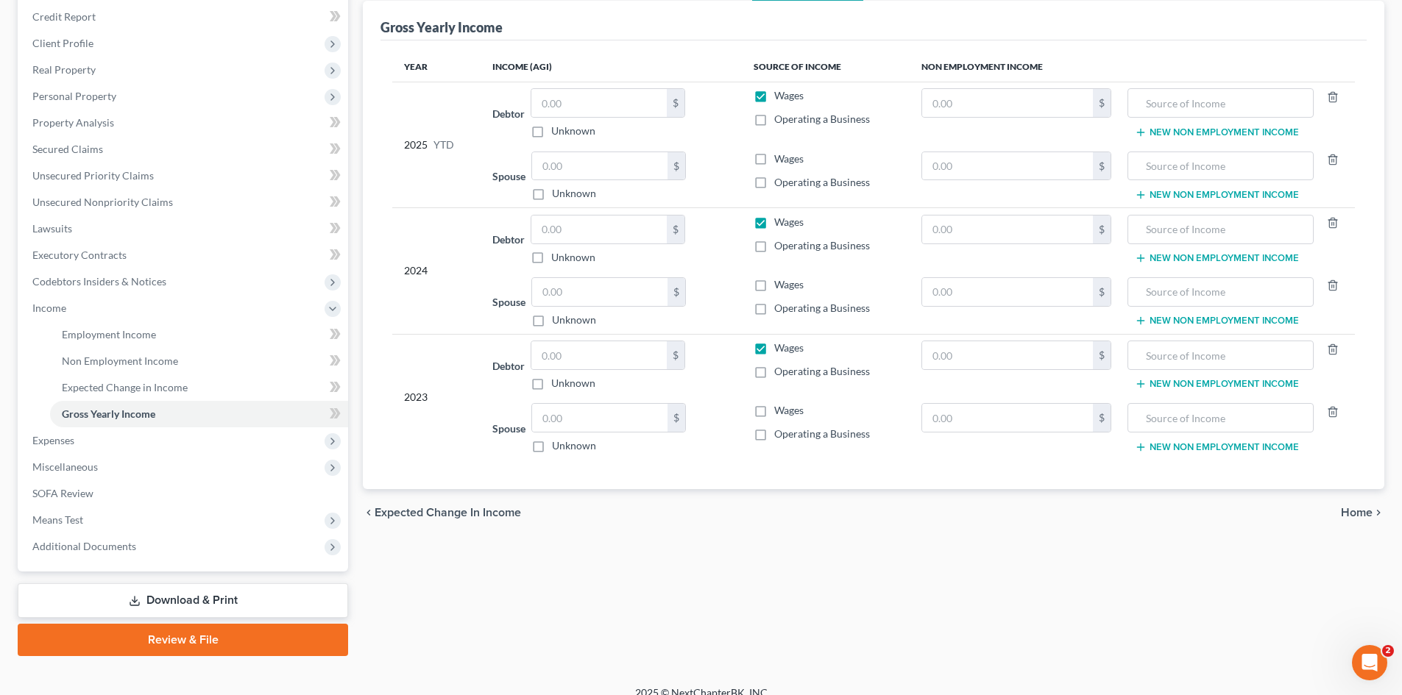
scroll to position [193, 0]
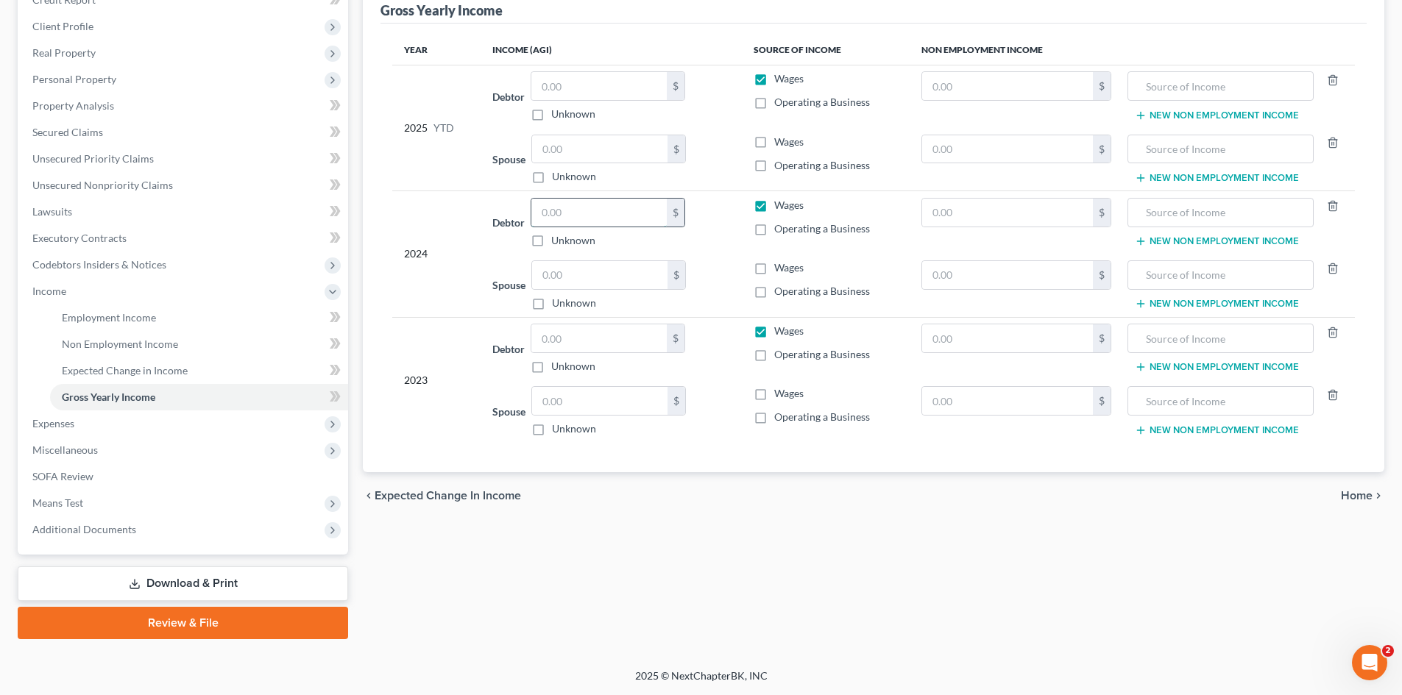
click at [559, 214] on input "text" at bounding box center [598, 213] width 135 height 28
type input "49,404"
click at [581, 272] on input "text" at bounding box center [599, 275] width 135 height 28
type input "49,404"
click at [579, 412] on input "text" at bounding box center [599, 401] width 135 height 28
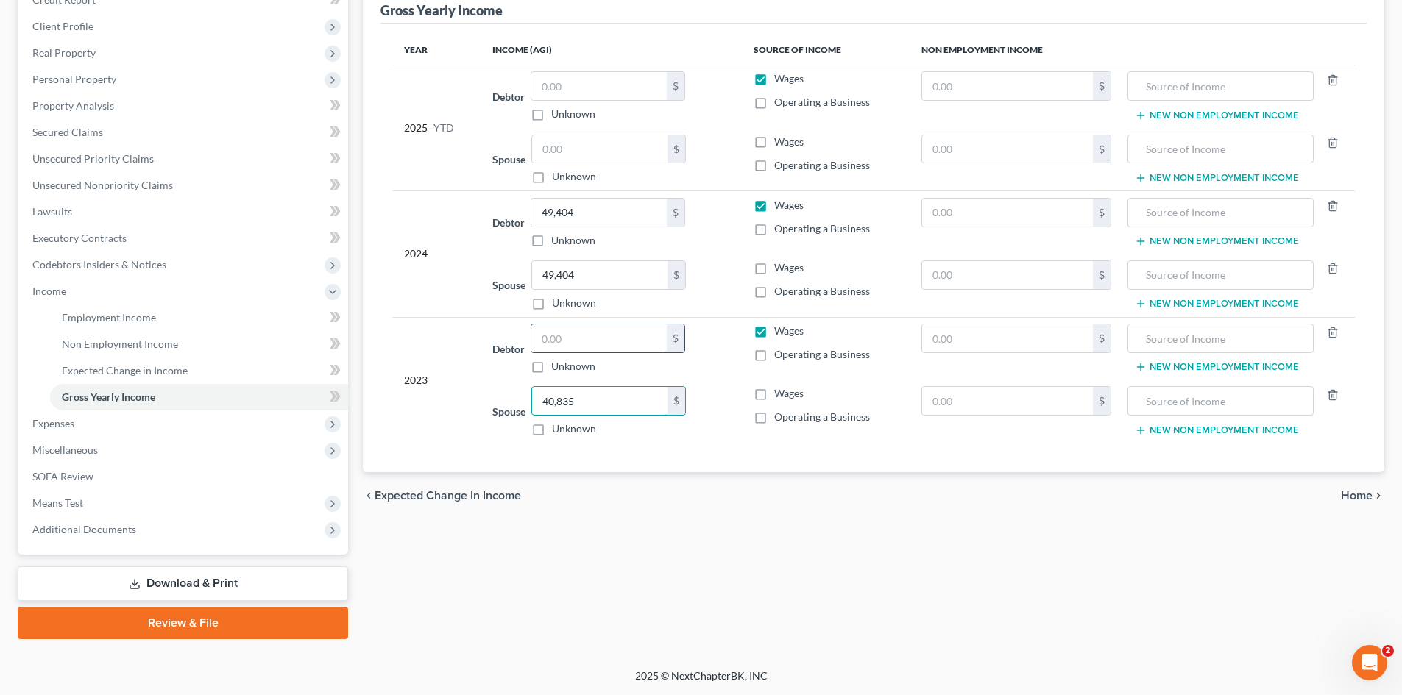
type input "40,835"
click at [545, 337] on input "text" at bounding box center [598, 339] width 135 height 28
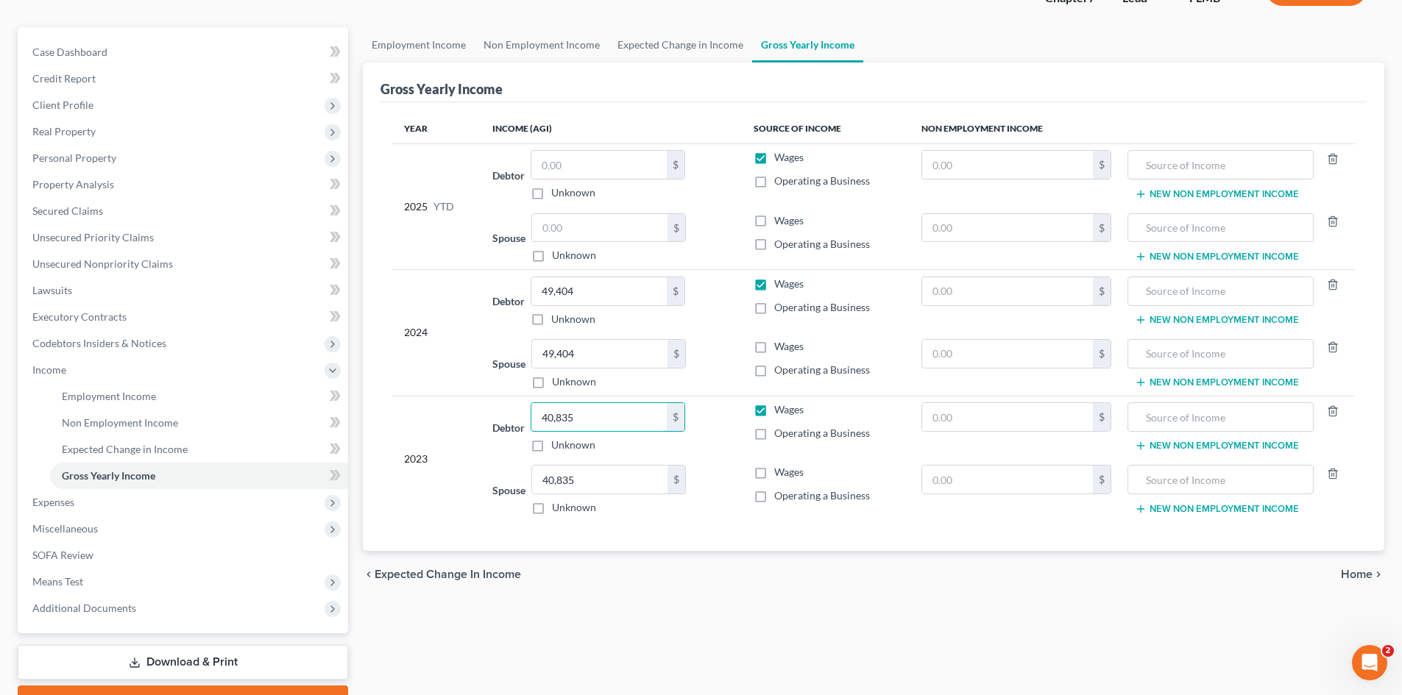
scroll to position [0, 0]
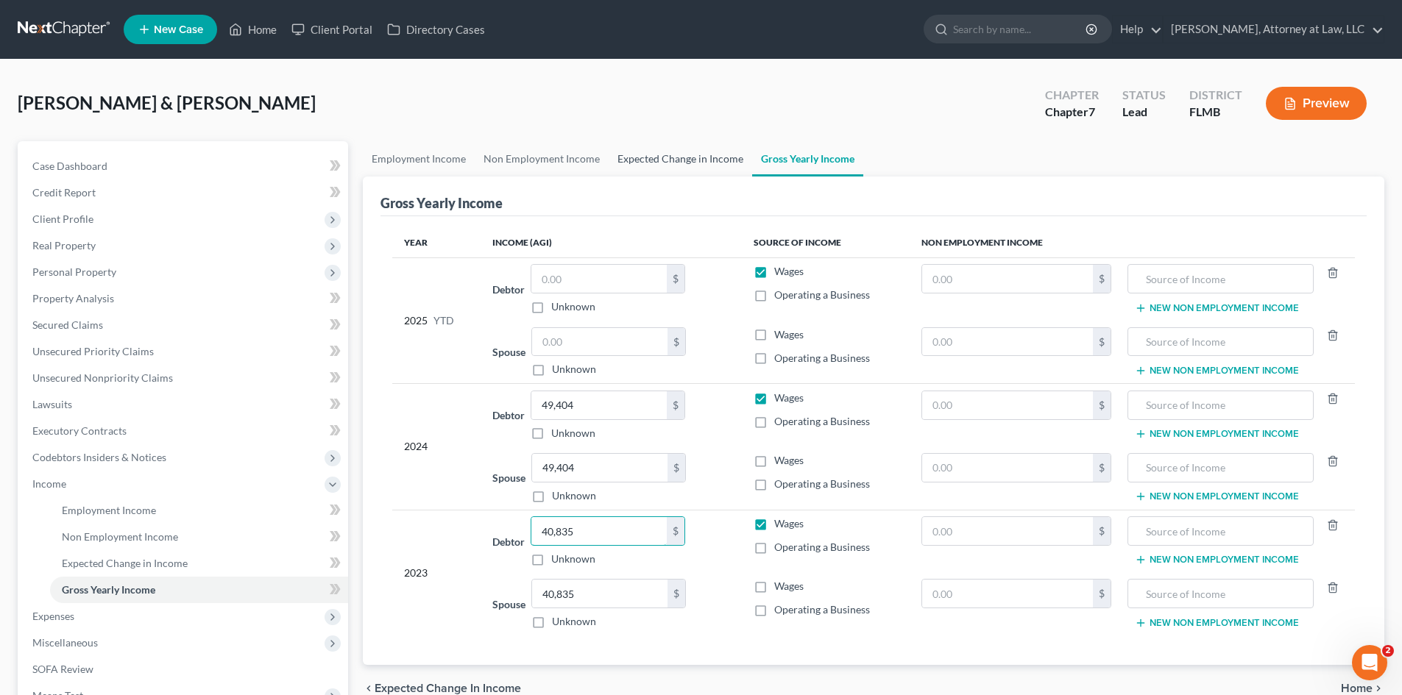
type input "40,835"
click at [679, 150] on link "Expected Change in Income" at bounding box center [681, 158] width 144 height 35
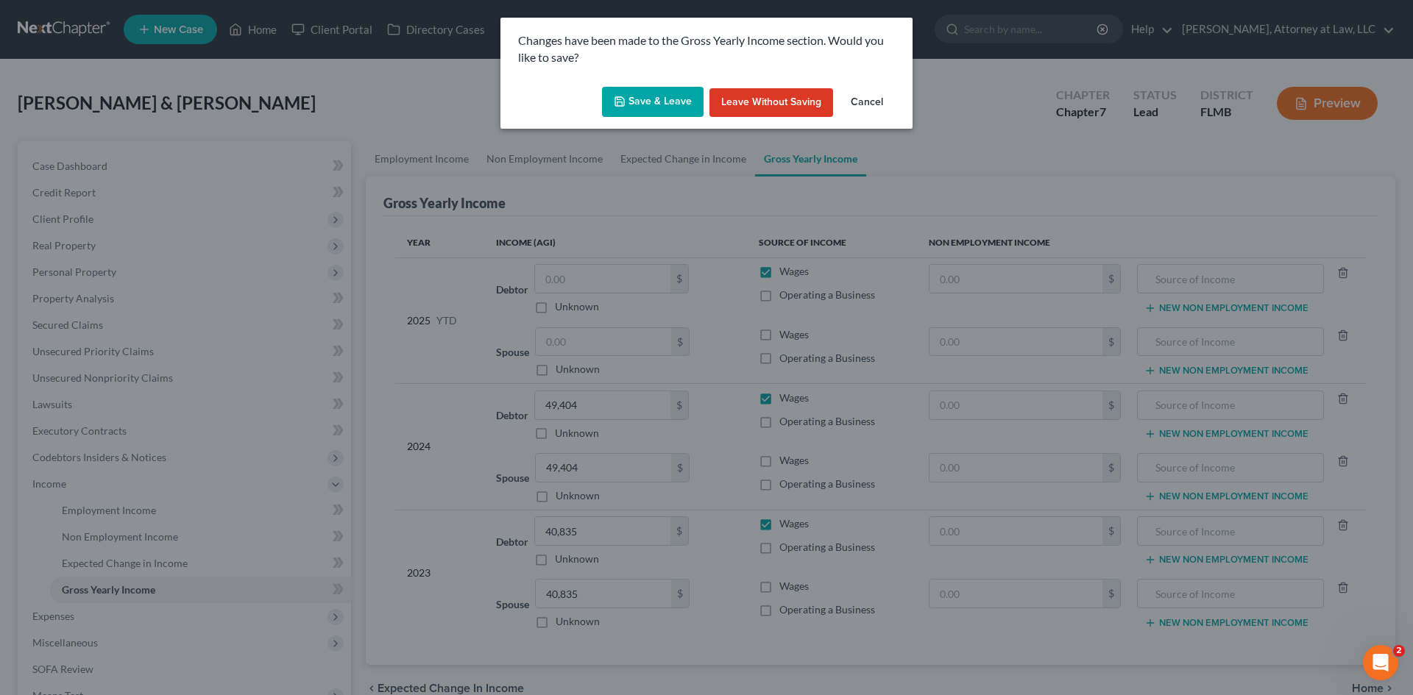
click at [682, 96] on button "Save & Leave" at bounding box center [653, 102] width 102 height 31
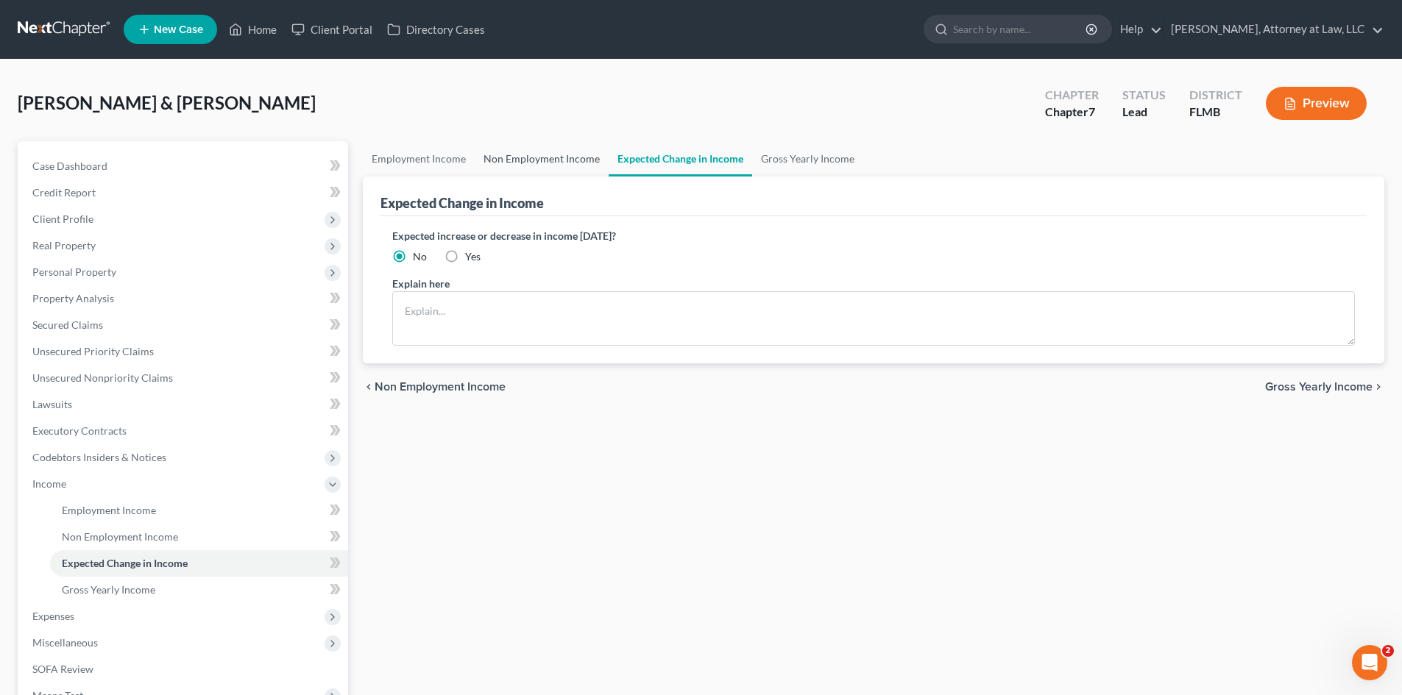
click at [545, 164] on link "Non Employment Income" at bounding box center [542, 158] width 134 height 35
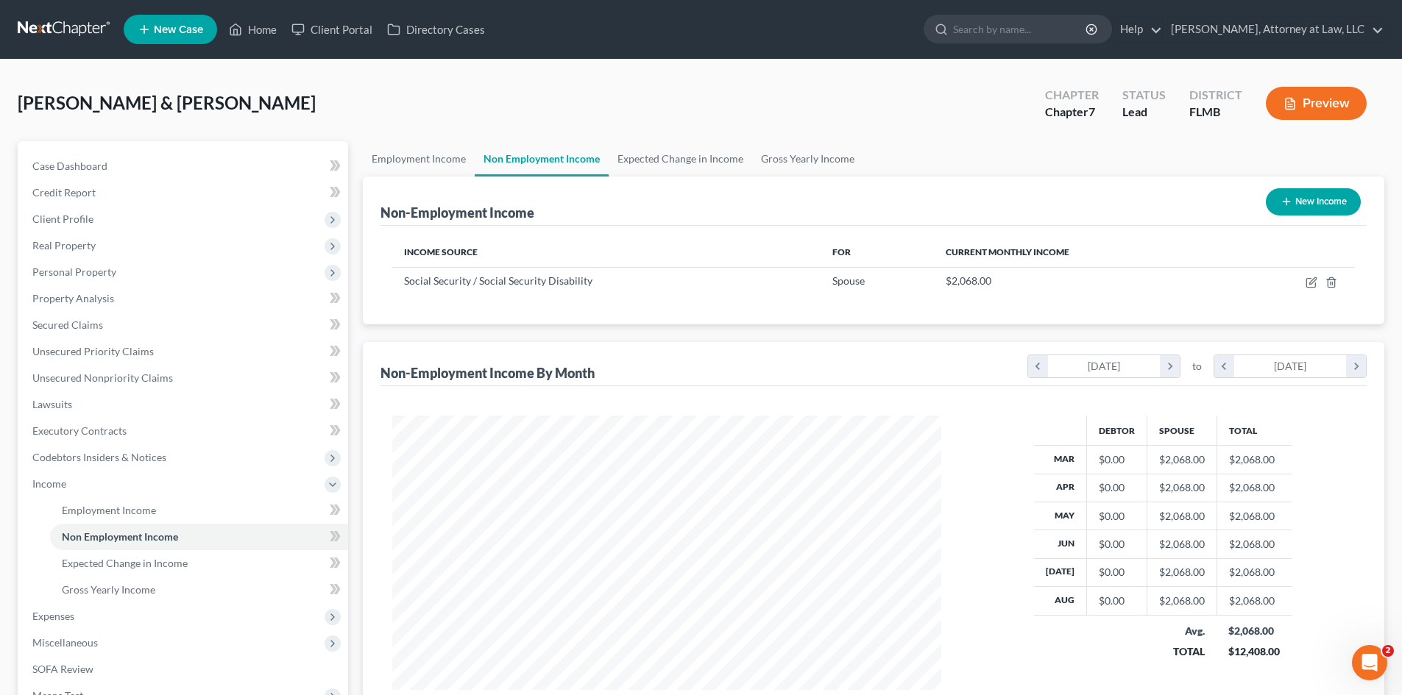
scroll to position [275, 578]
click at [420, 169] on link "Employment Income" at bounding box center [419, 158] width 112 height 35
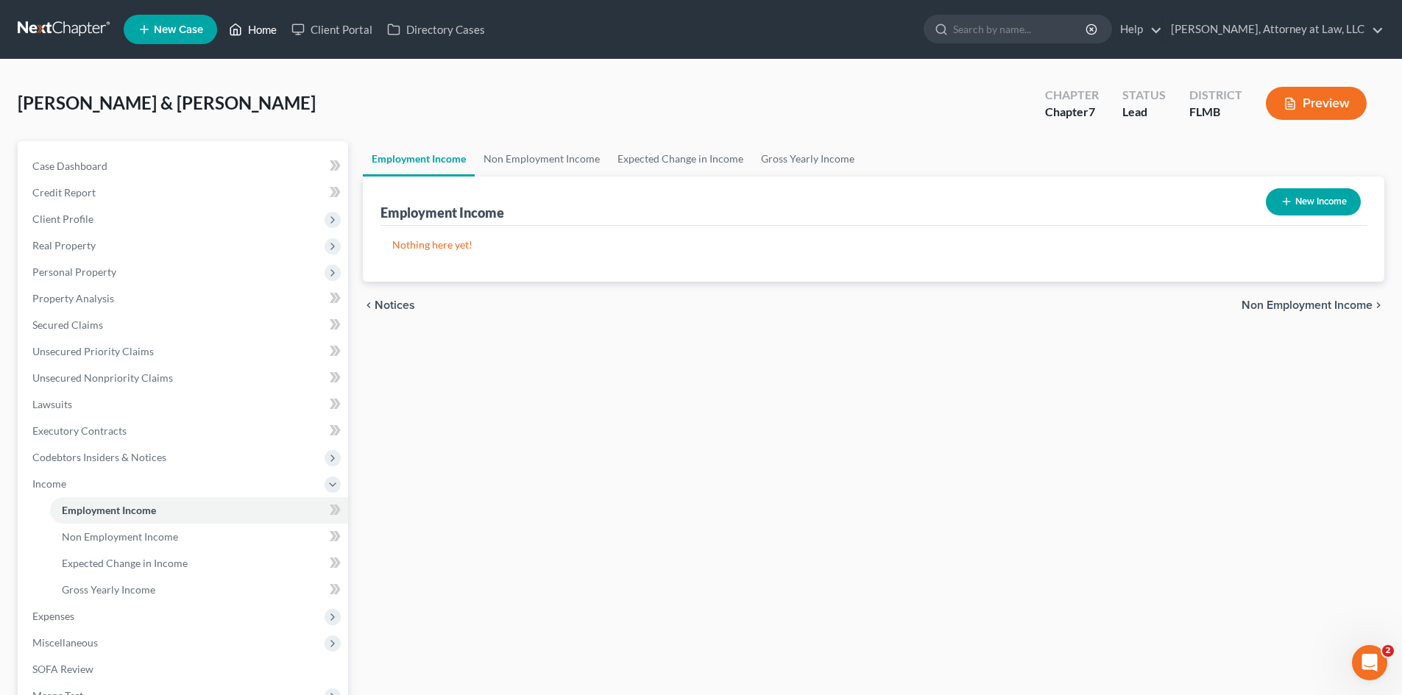
click at [247, 28] on link "Home" at bounding box center [253, 29] width 63 height 26
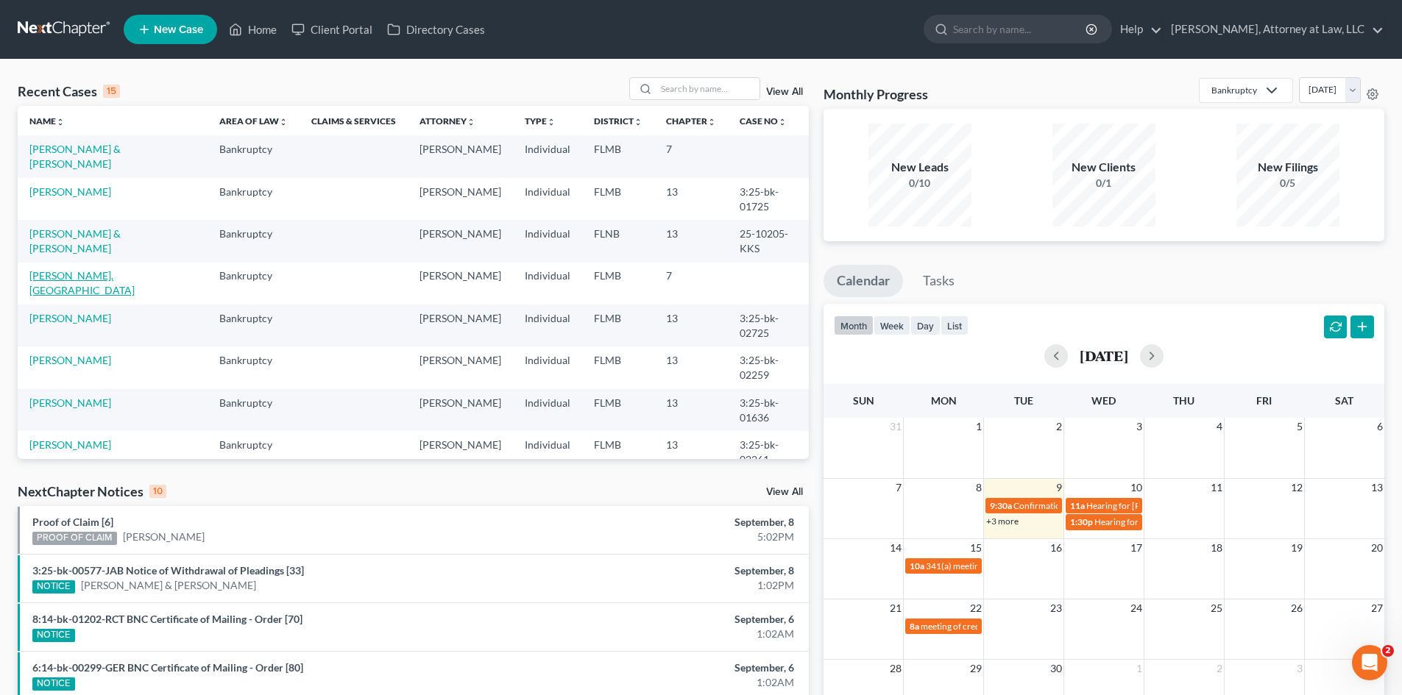
click at [77, 275] on link "[PERSON_NAME], [GEOGRAPHIC_DATA]" at bounding box center [81, 282] width 105 height 27
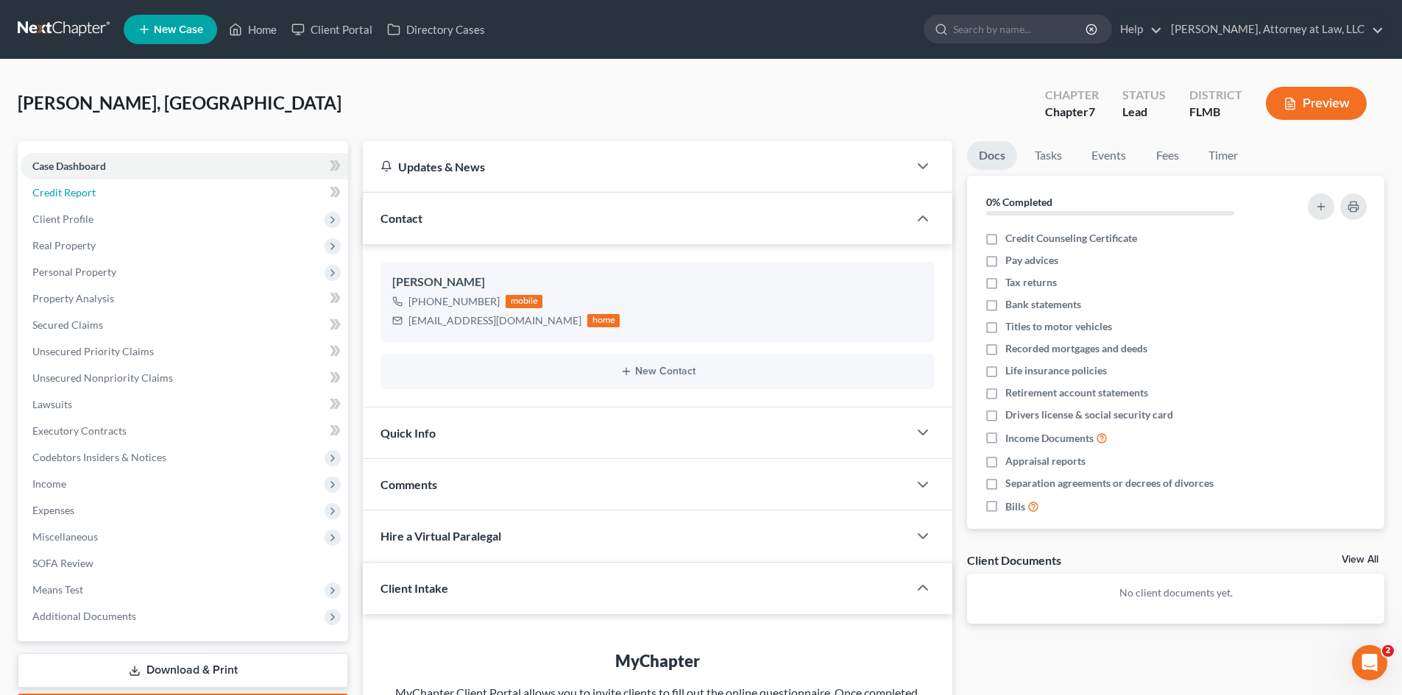
drag, startPoint x: 79, startPoint y: 190, endPoint x: 506, endPoint y: 203, distance: 427.1
click at [79, 190] on span "Credit Report" at bounding box center [63, 192] width 63 height 13
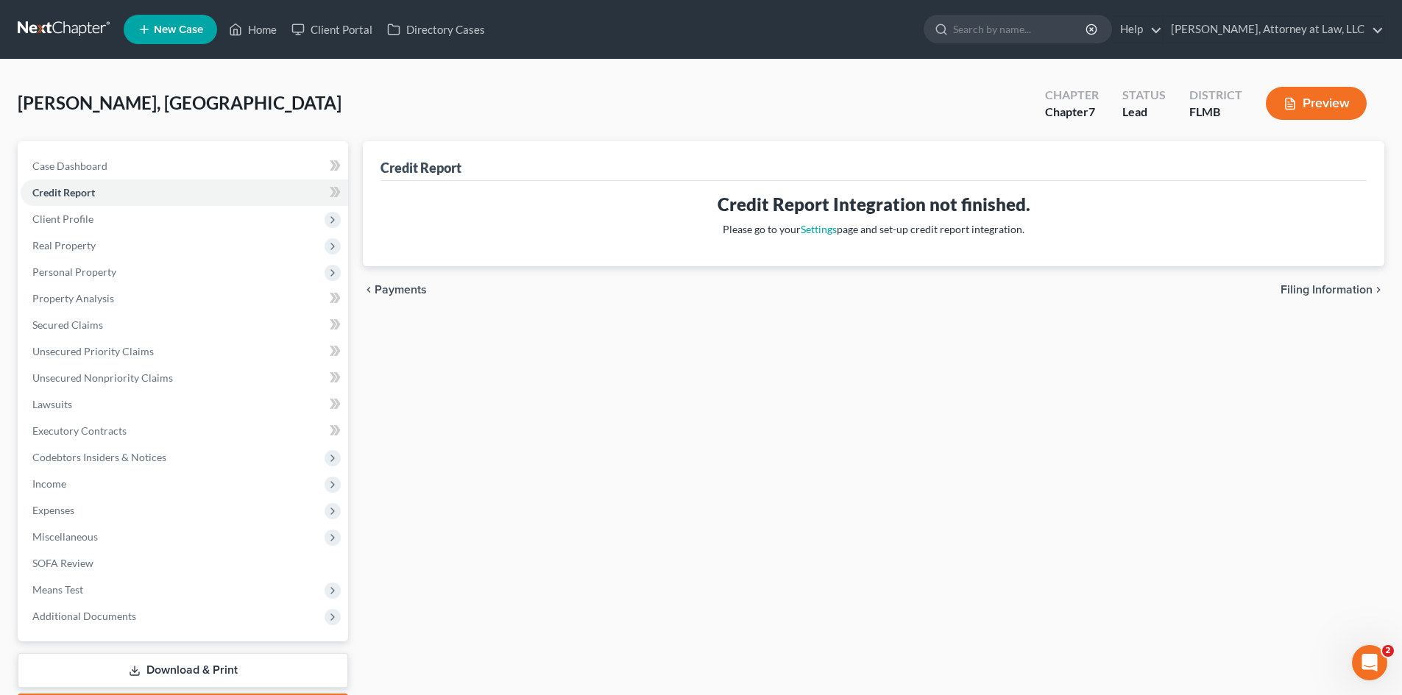
click at [1353, 289] on span "Filing Information" at bounding box center [1327, 290] width 92 height 12
select select "1"
select select "0"
select select "15"
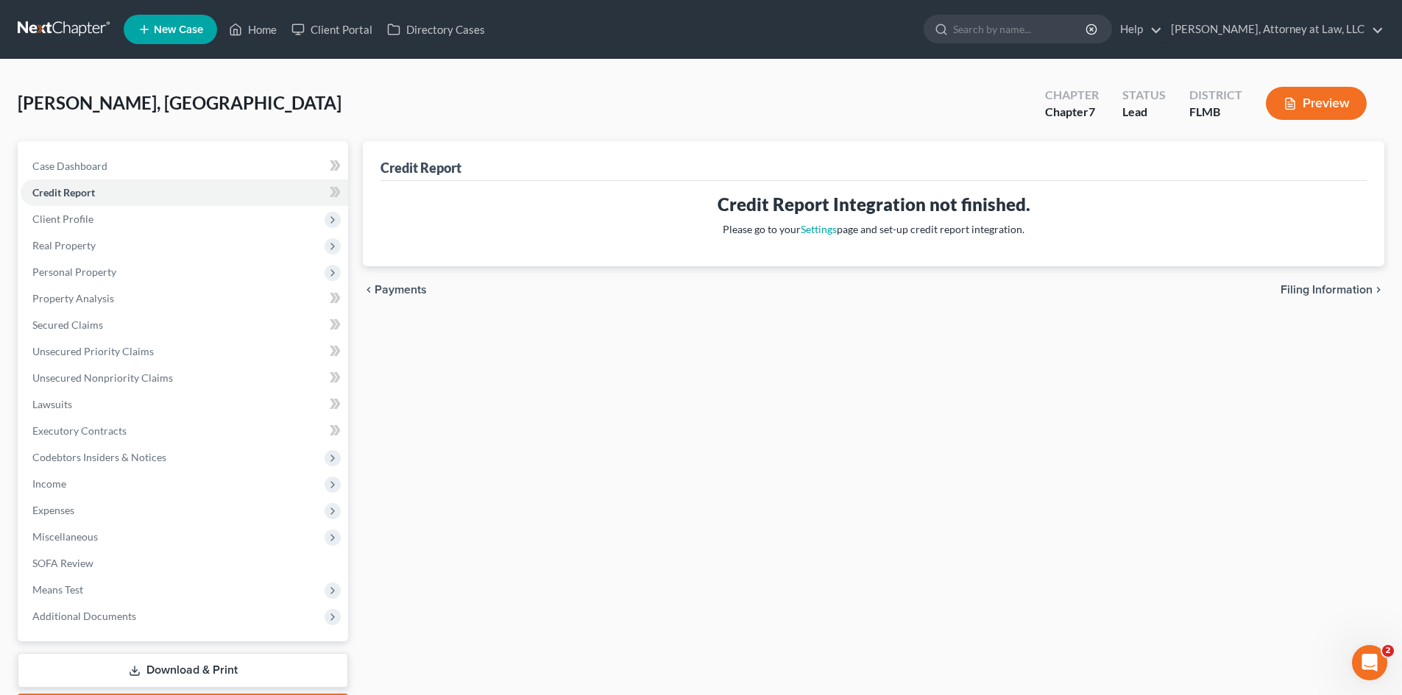
select select "0"
select select "9"
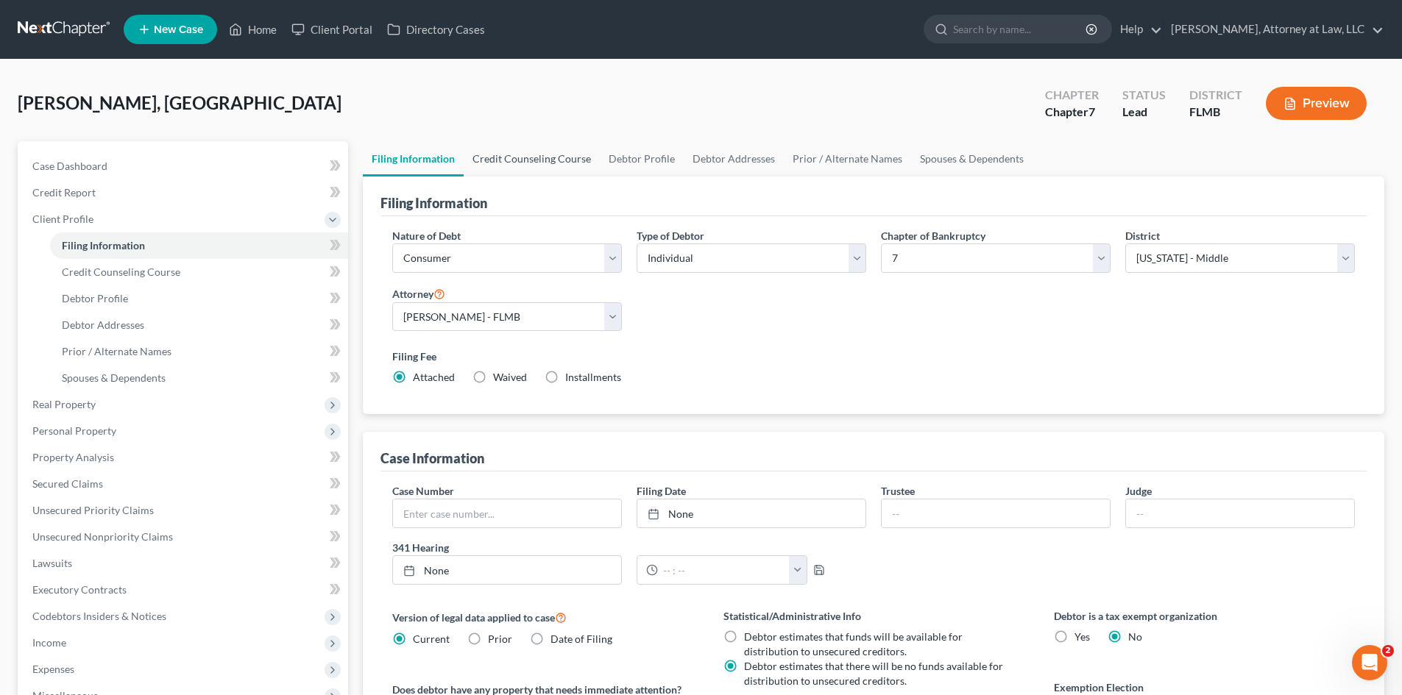
click at [533, 166] on link "Credit Counseling Course" at bounding box center [532, 158] width 136 height 35
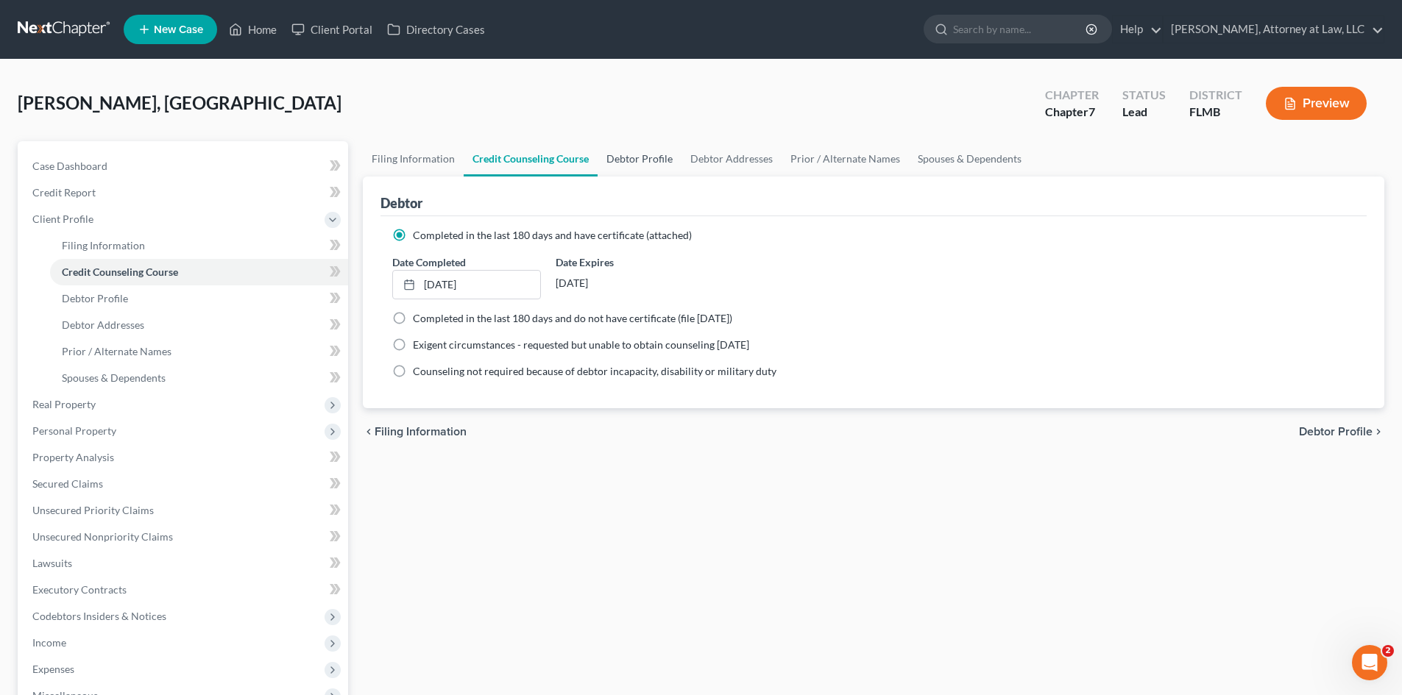
click at [651, 163] on link "Debtor Profile" at bounding box center [640, 158] width 84 height 35
select select "0"
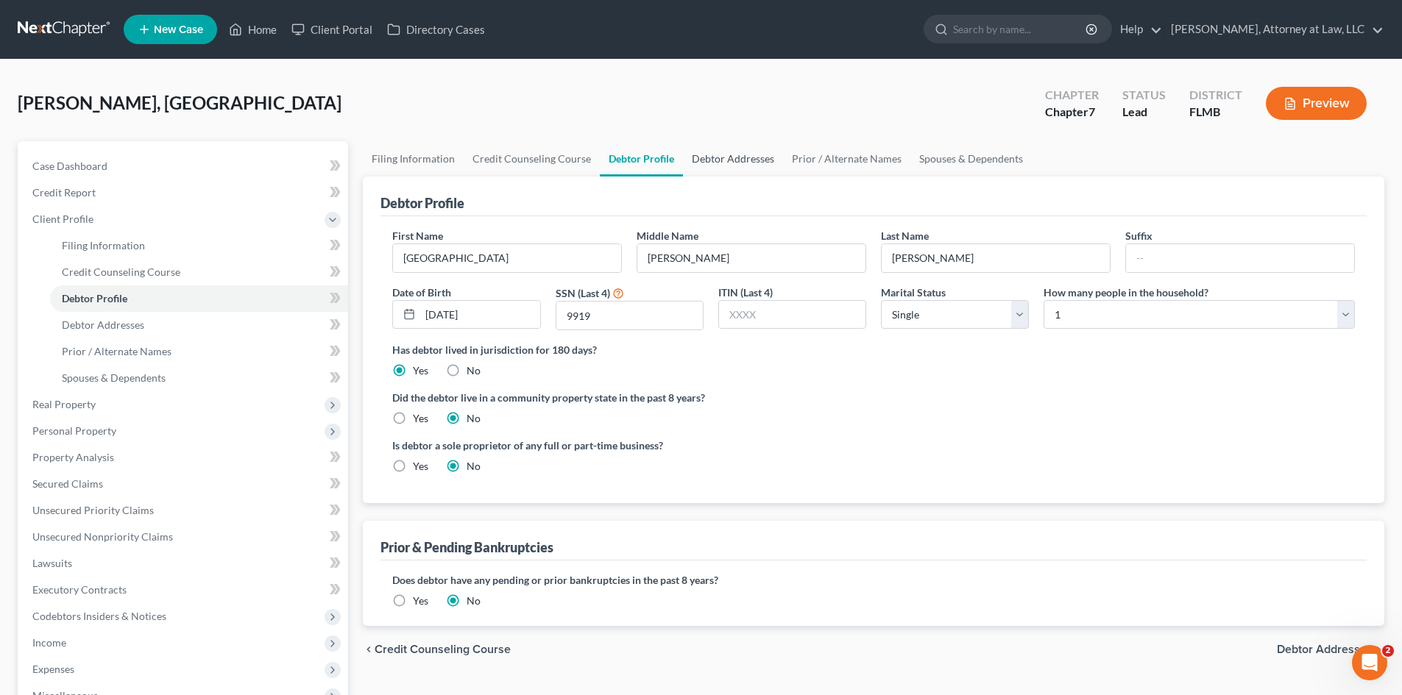
click at [746, 161] on link "Debtor Addresses" at bounding box center [733, 158] width 100 height 35
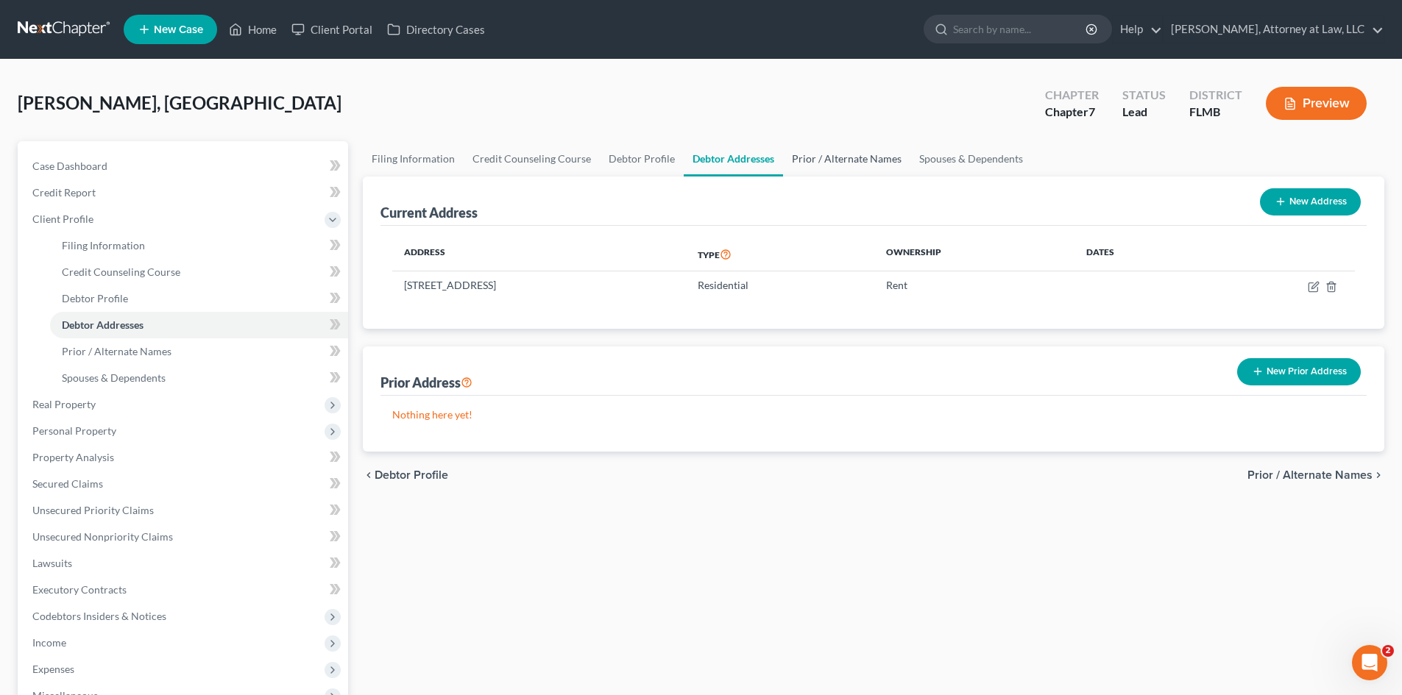
click at [852, 162] on link "Prior / Alternate Names" at bounding box center [846, 158] width 127 height 35
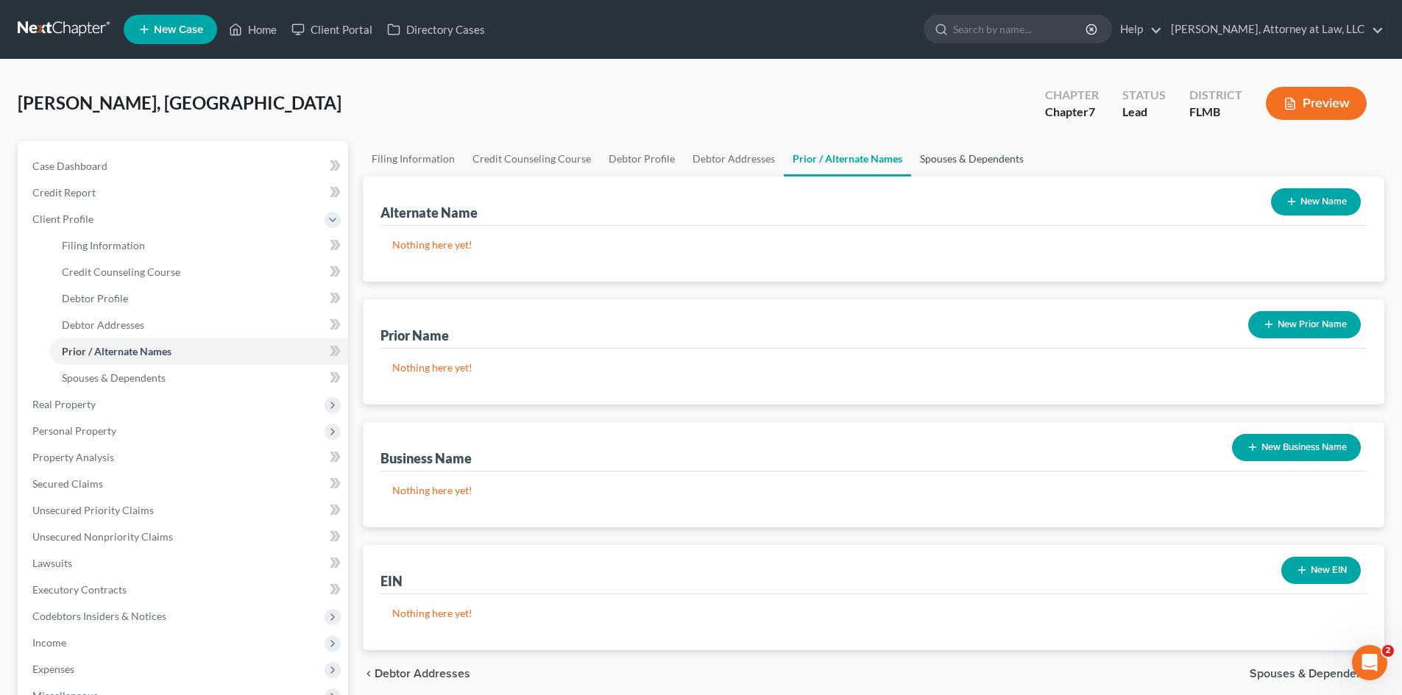
click at [960, 163] on link "Spouses & Dependents" at bounding box center [971, 158] width 121 height 35
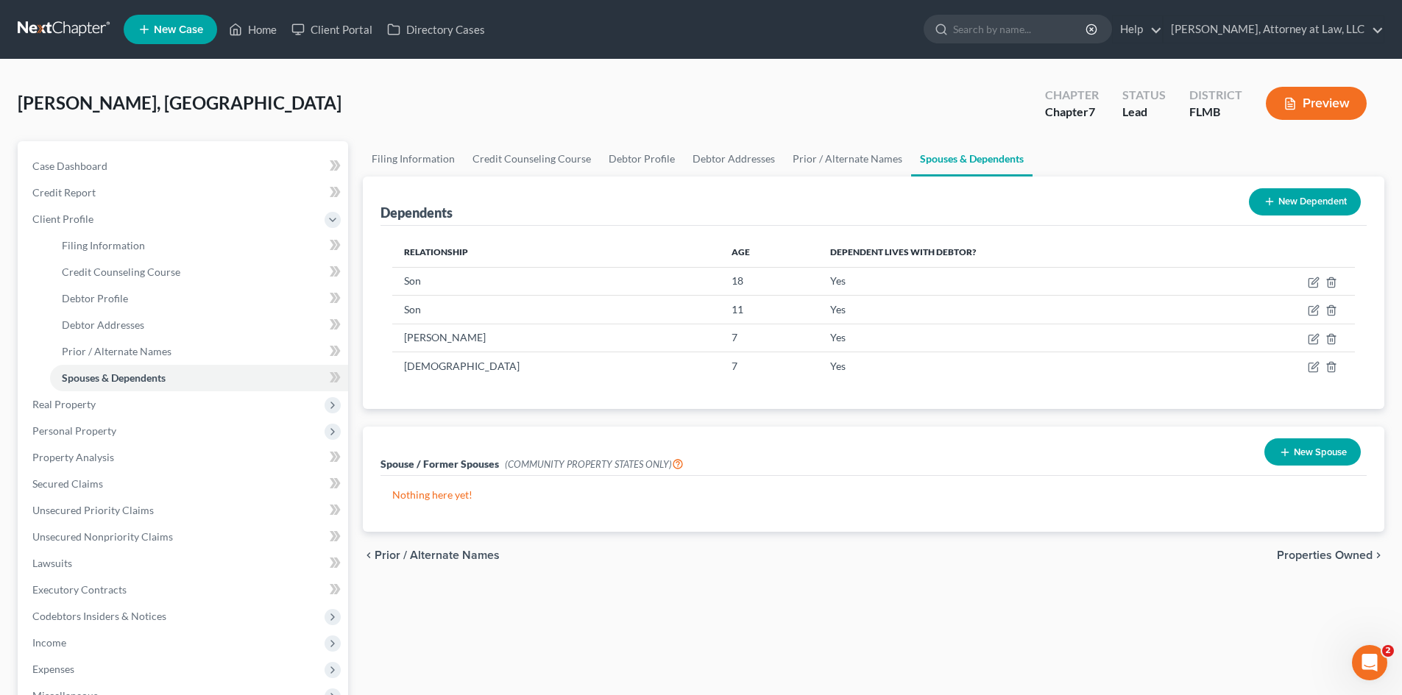
click at [1307, 564] on div "chevron_left Prior / Alternate Names Properties Owned chevron_right" at bounding box center [874, 555] width 1022 height 47
click at [1299, 553] on span "Properties Owned" at bounding box center [1325, 556] width 96 height 12
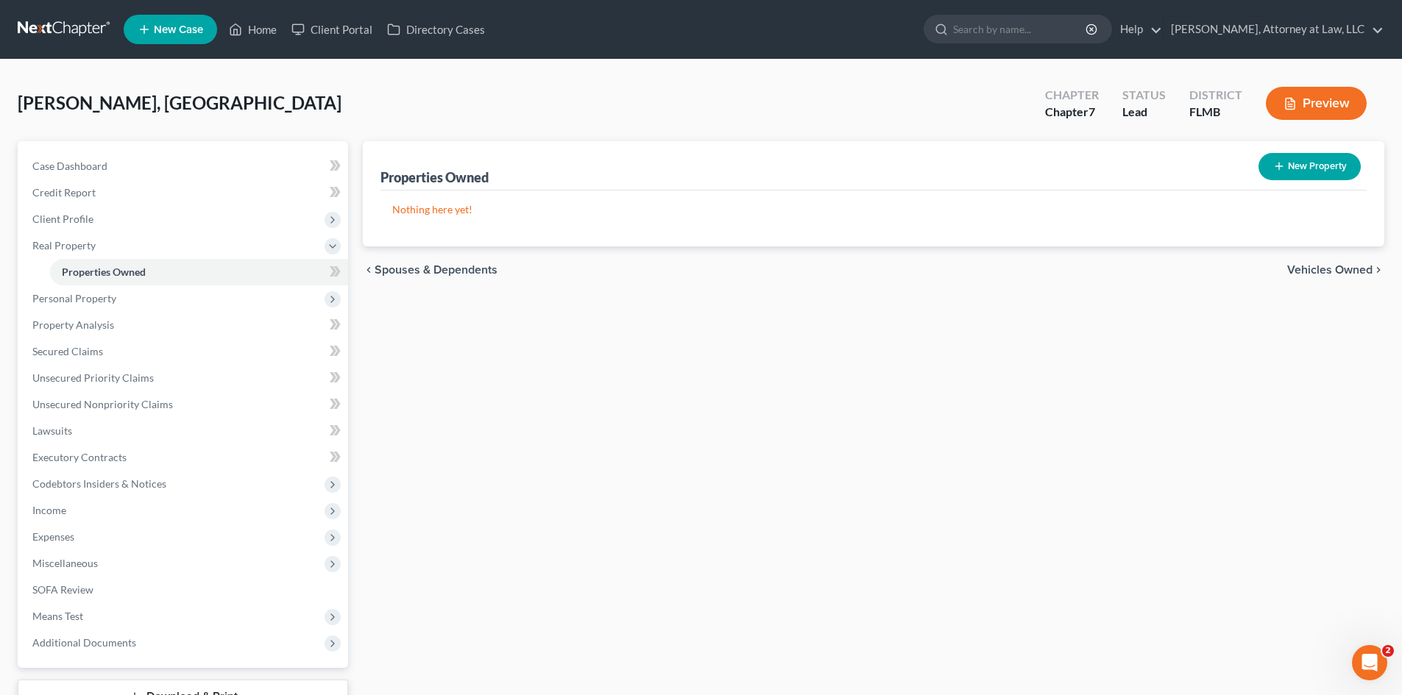
click at [1329, 272] on span "Vehicles Owned" at bounding box center [1329, 270] width 85 height 12
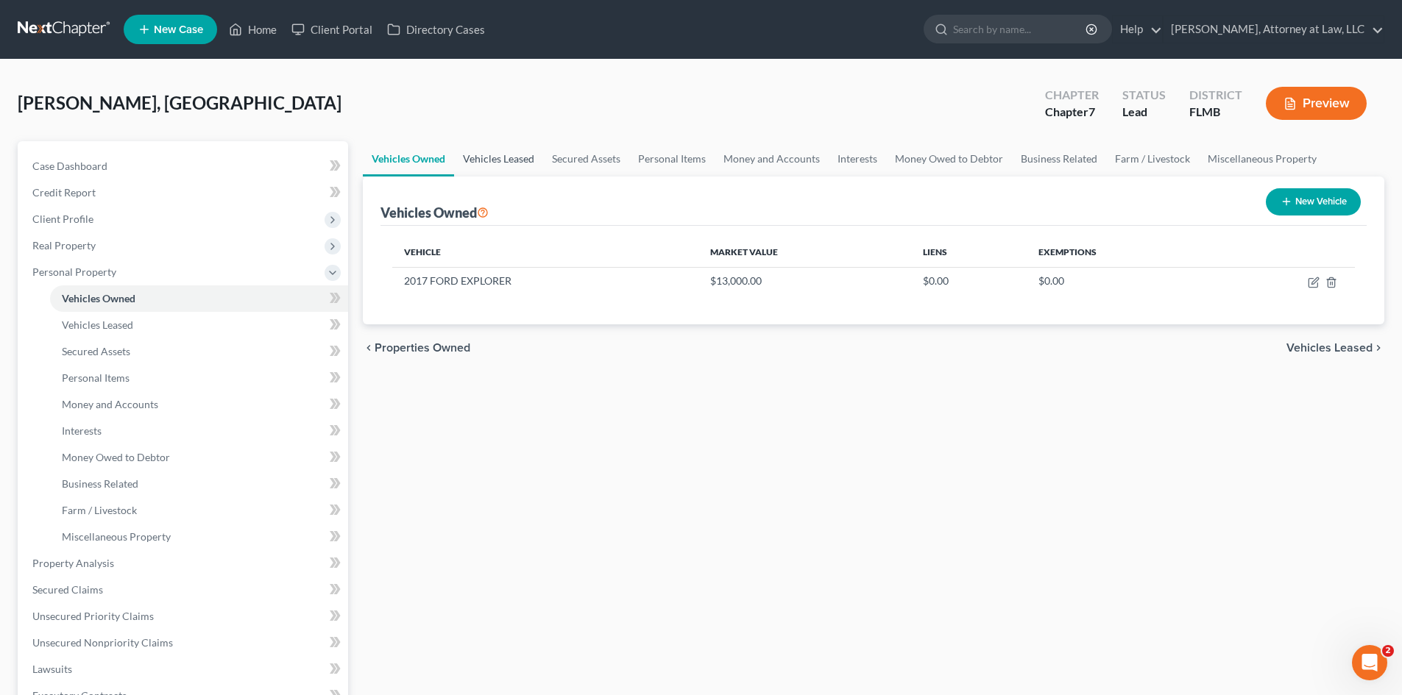
click at [532, 160] on link "Vehicles Leased" at bounding box center [498, 158] width 89 height 35
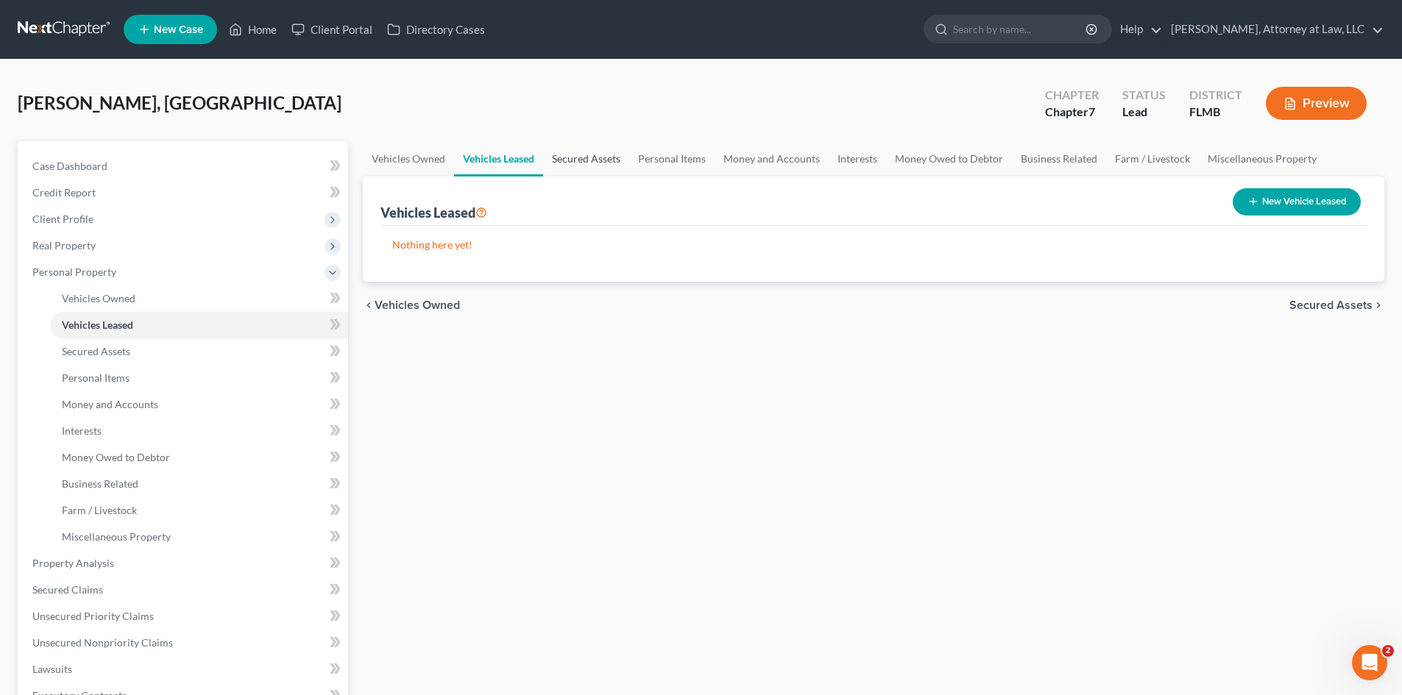
click at [587, 160] on link "Secured Assets" at bounding box center [586, 158] width 86 height 35
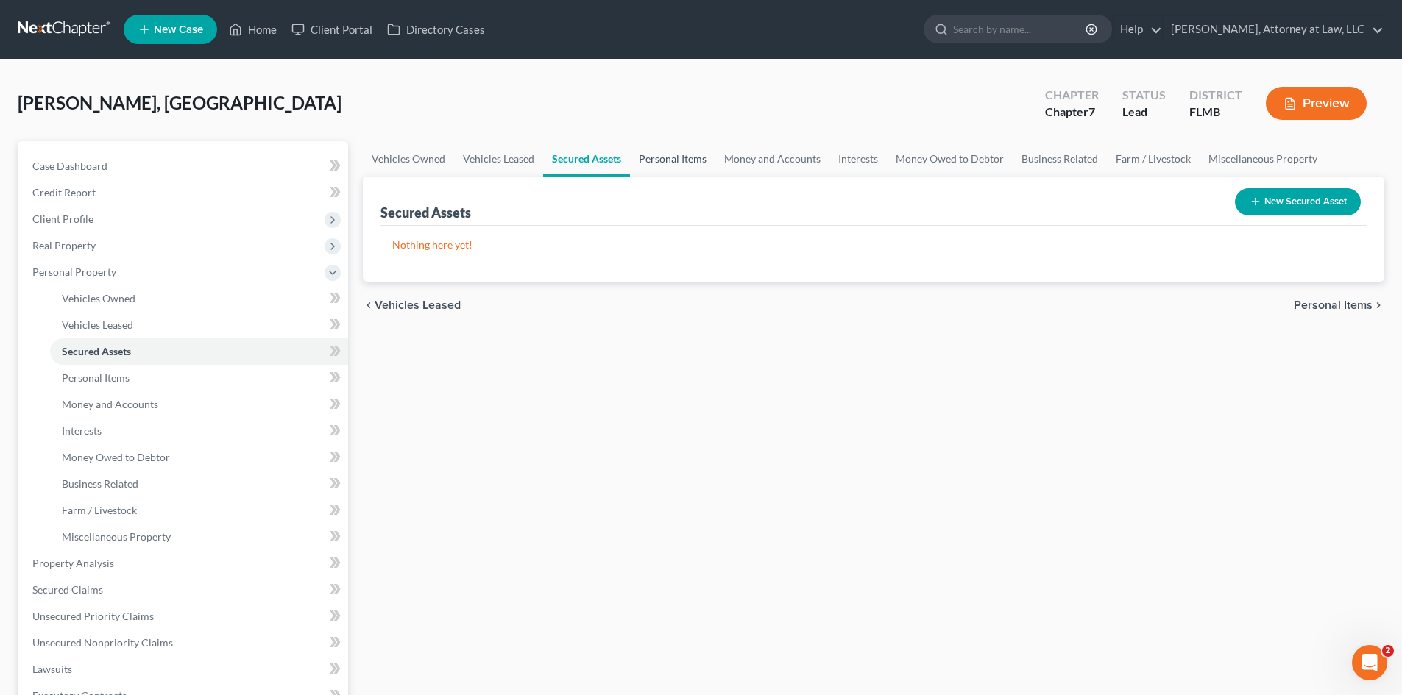
click at [690, 161] on link "Personal Items" at bounding box center [672, 158] width 85 height 35
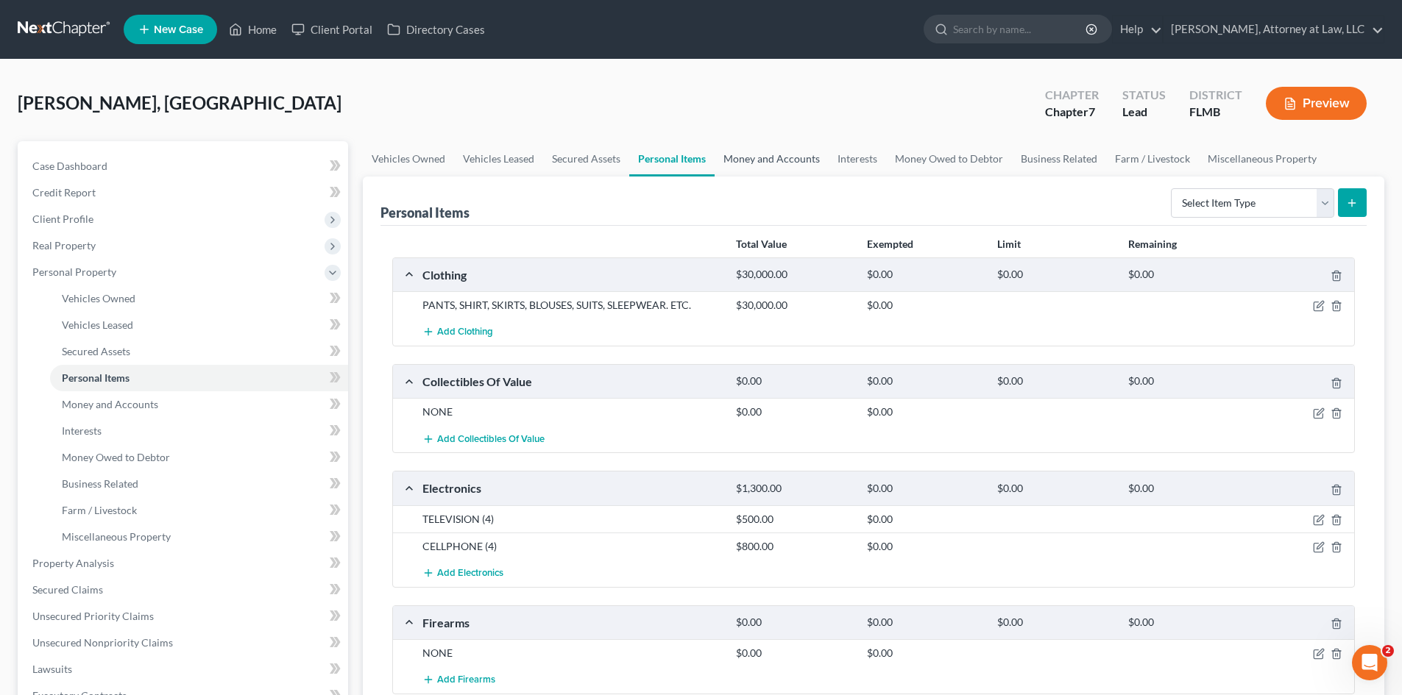
click at [785, 162] on link "Money and Accounts" at bounding box center [772, 158] width 114 height 35
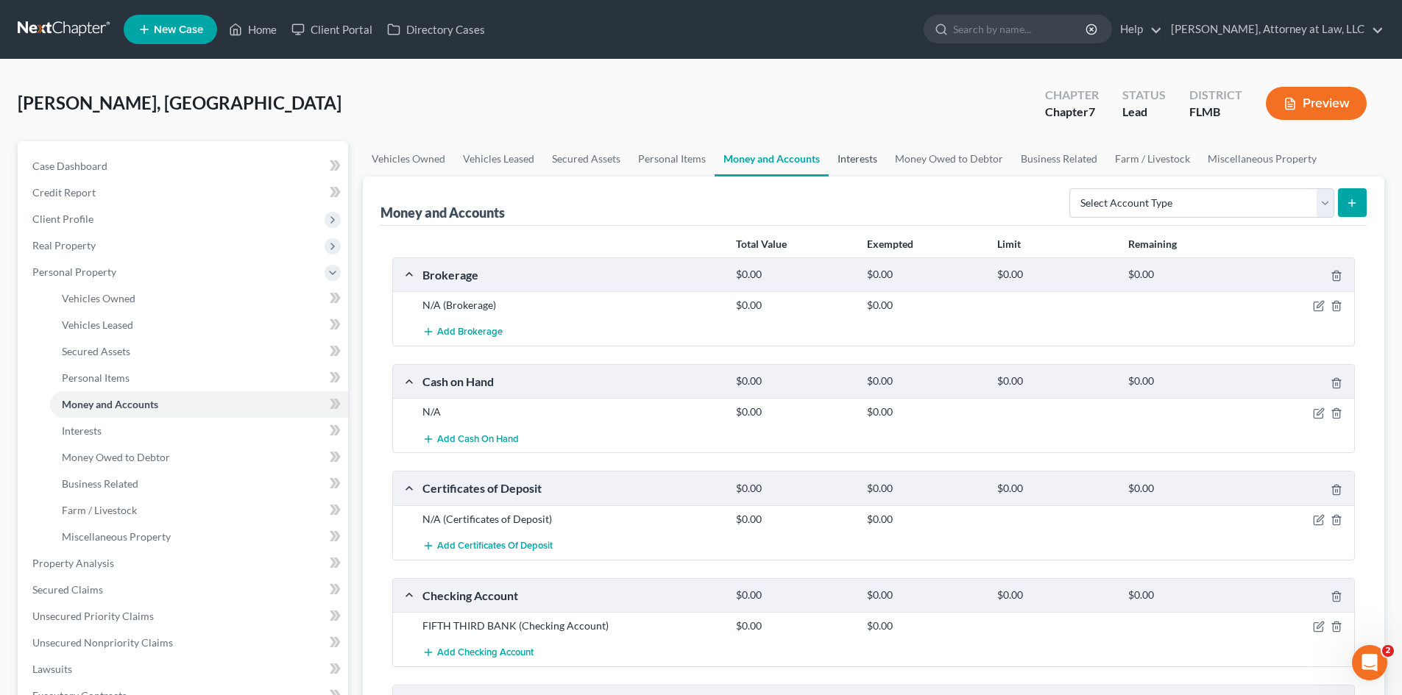
click at [855, 162] on link "Interests" at bounding box center [857, 158] width 57 height 35
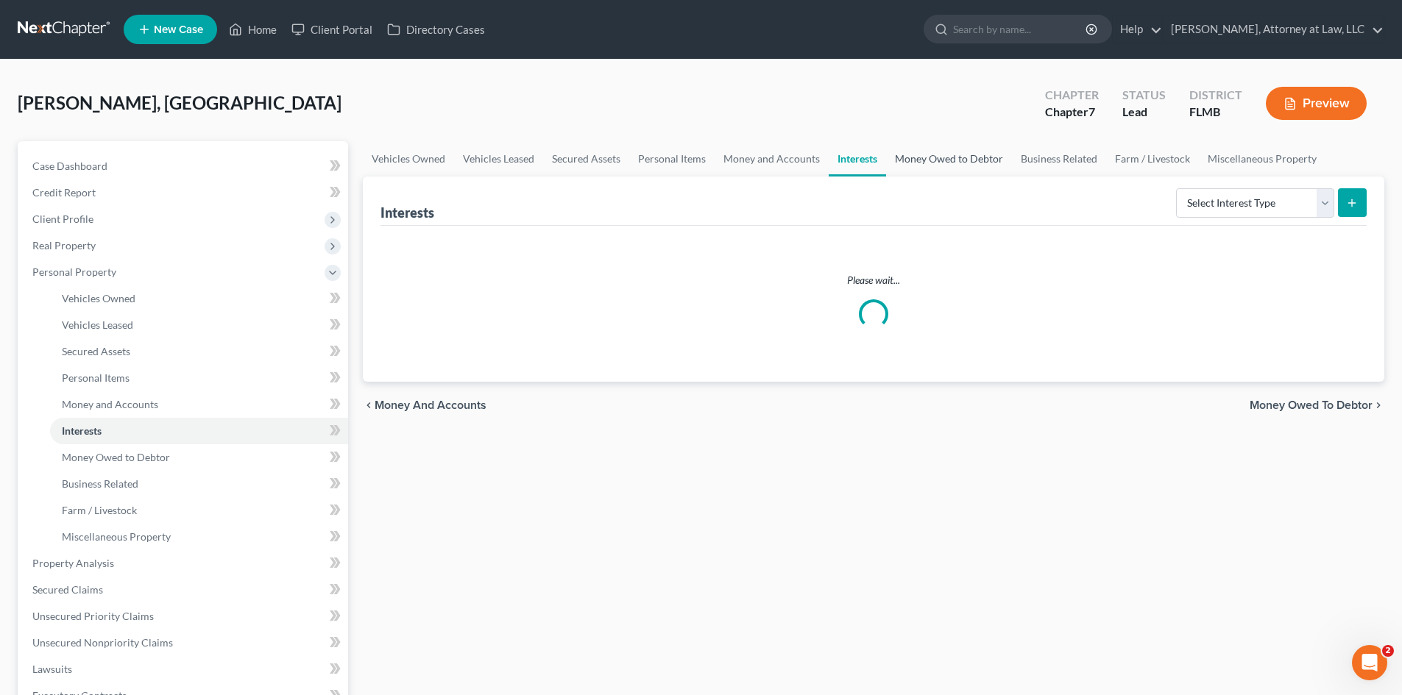
click at [925, 164] on link "Money Owed to Debtor" at bounding box center [949, 158] width 126 height 35
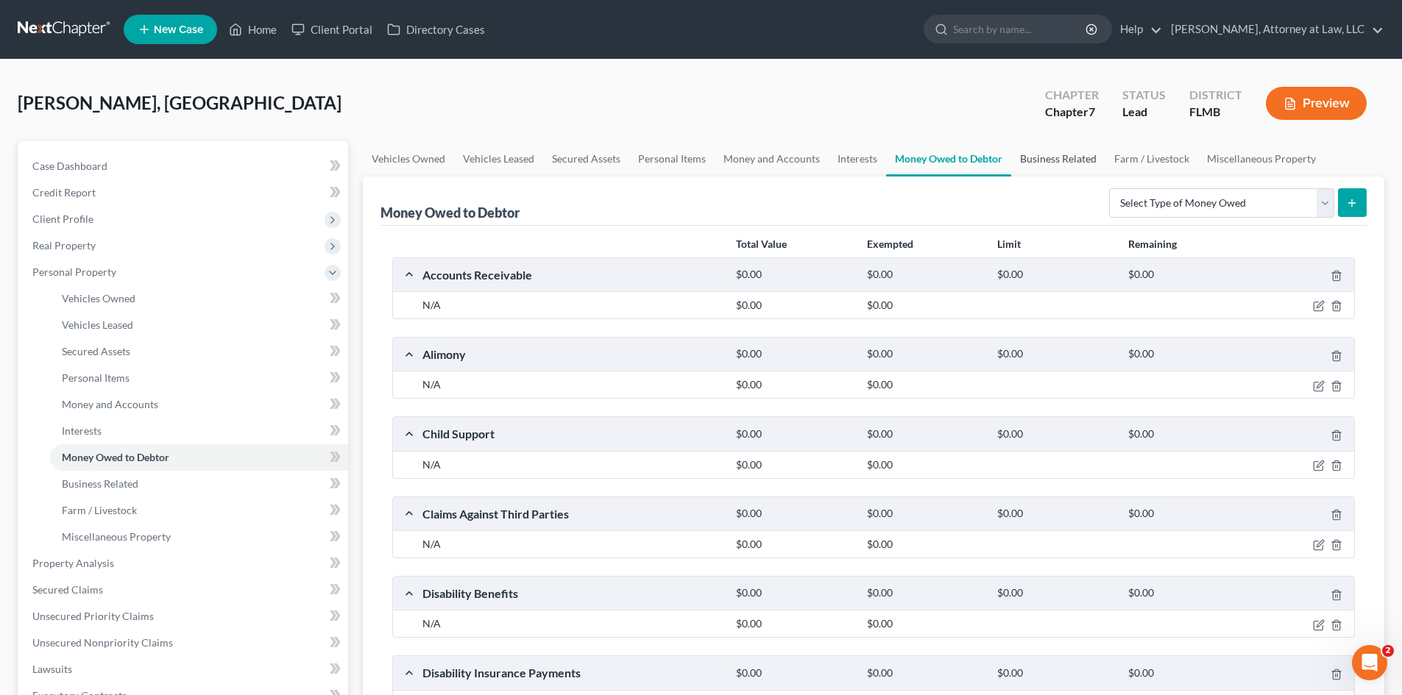
click at [1087, 165] on link "Business Related" at bounding box center [1058, 158] width 94 height 35
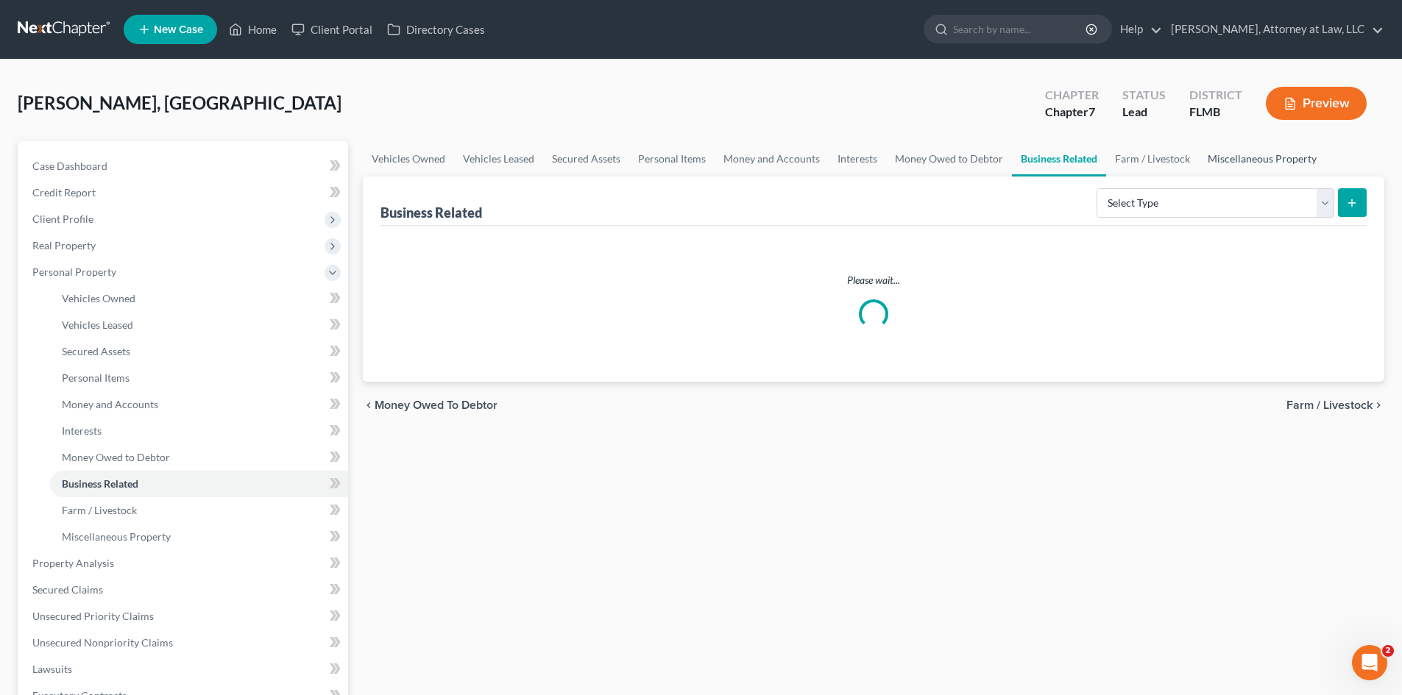
click at [1272, 166] on link "Miscellaneous Property" at bounding box center [1262, 158] width 127 height 35
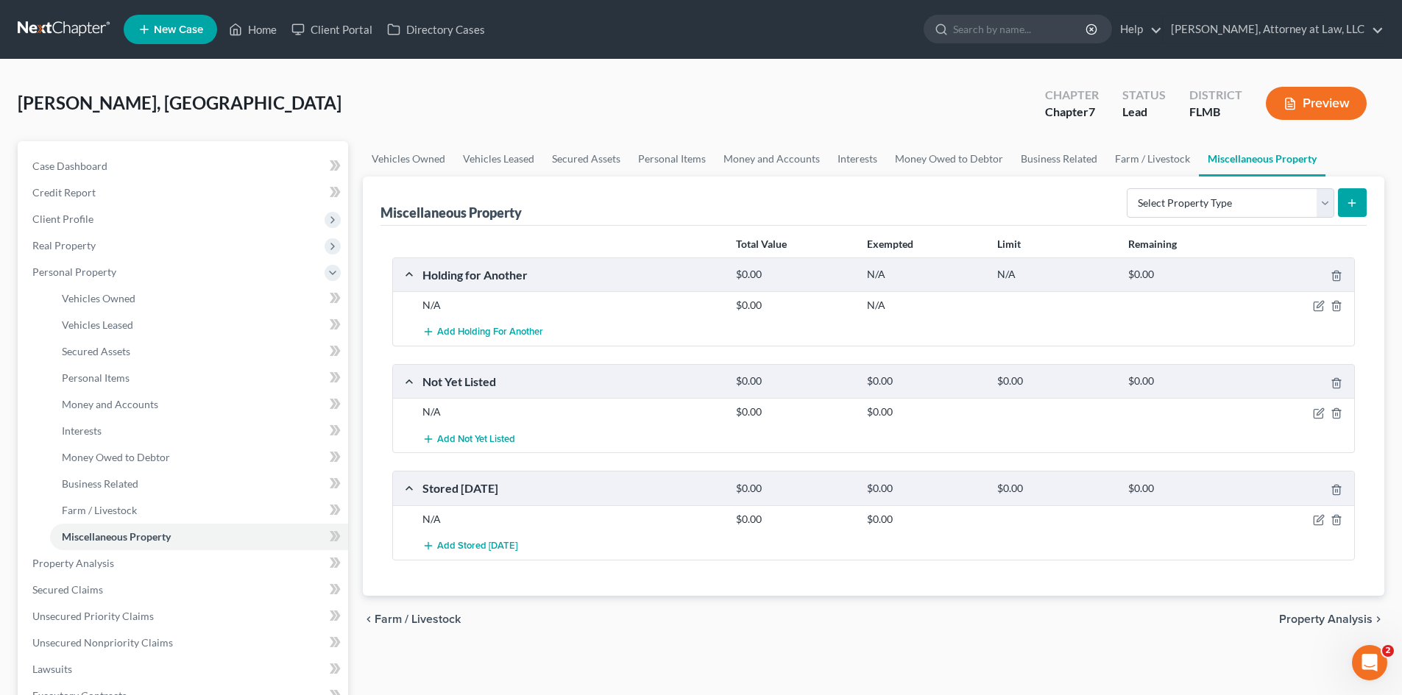
click at [1315, 608] on div "chevron_left Farm / Livestock Property Analysis chevron_right" at bounding box center [874, 619] width 1022 height 47
click at [1312, 623] on span "Property Analysis" at bounding box center [1325, 620] width 93 height 12
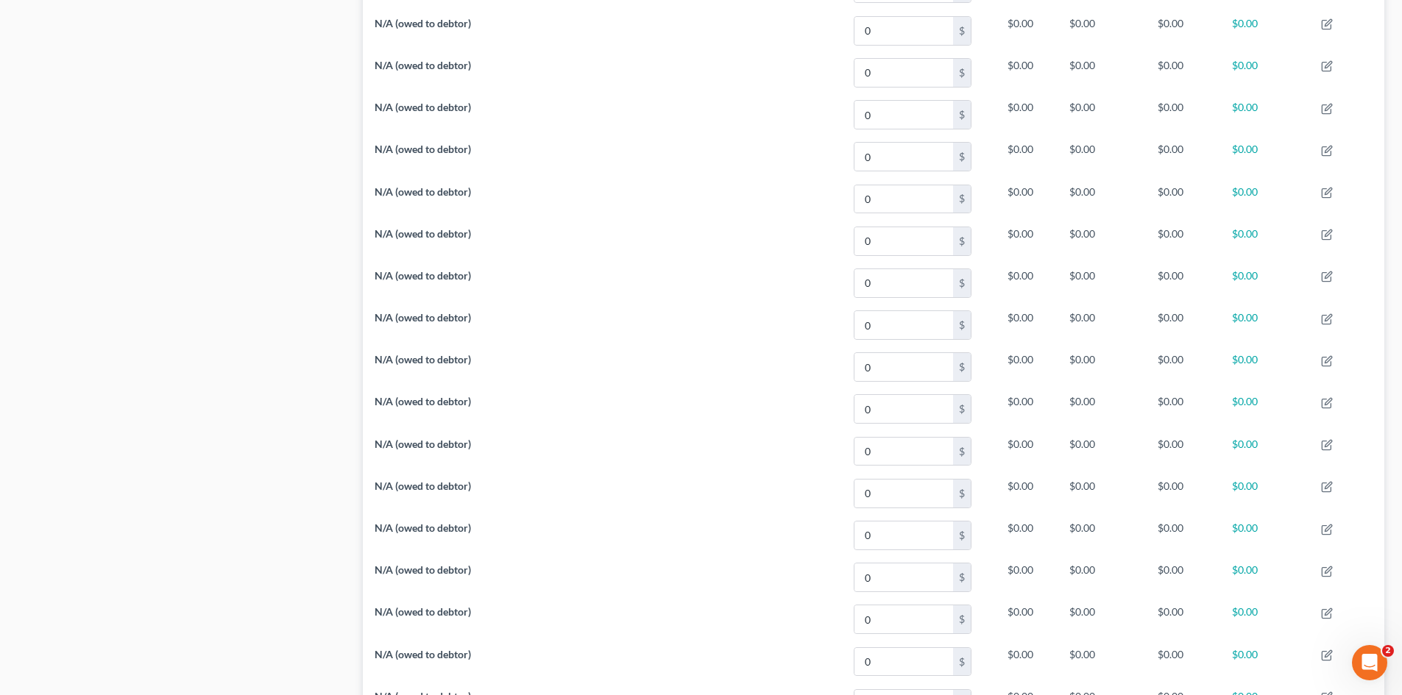
scroll to position [3118, 0]
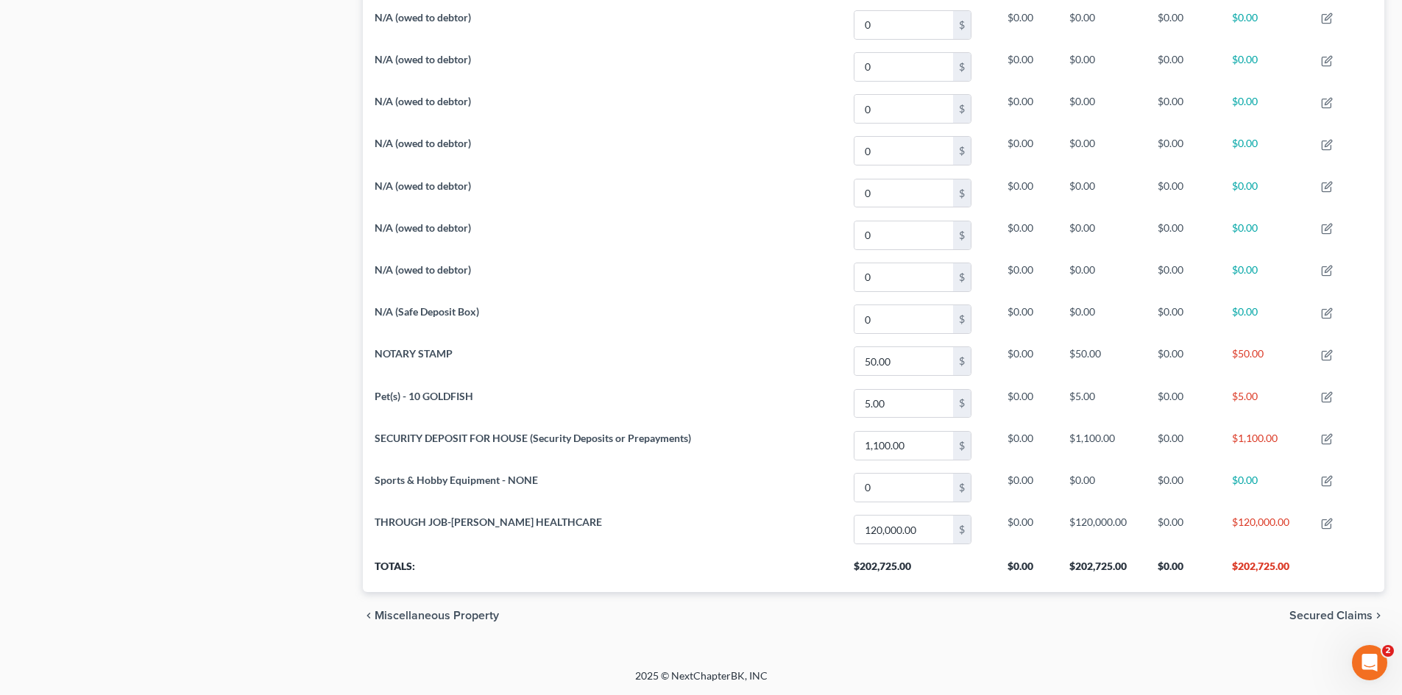
click at [1345, 621] on span "Secured Claims" at bounding box center [1330, 616] width 83 height 12
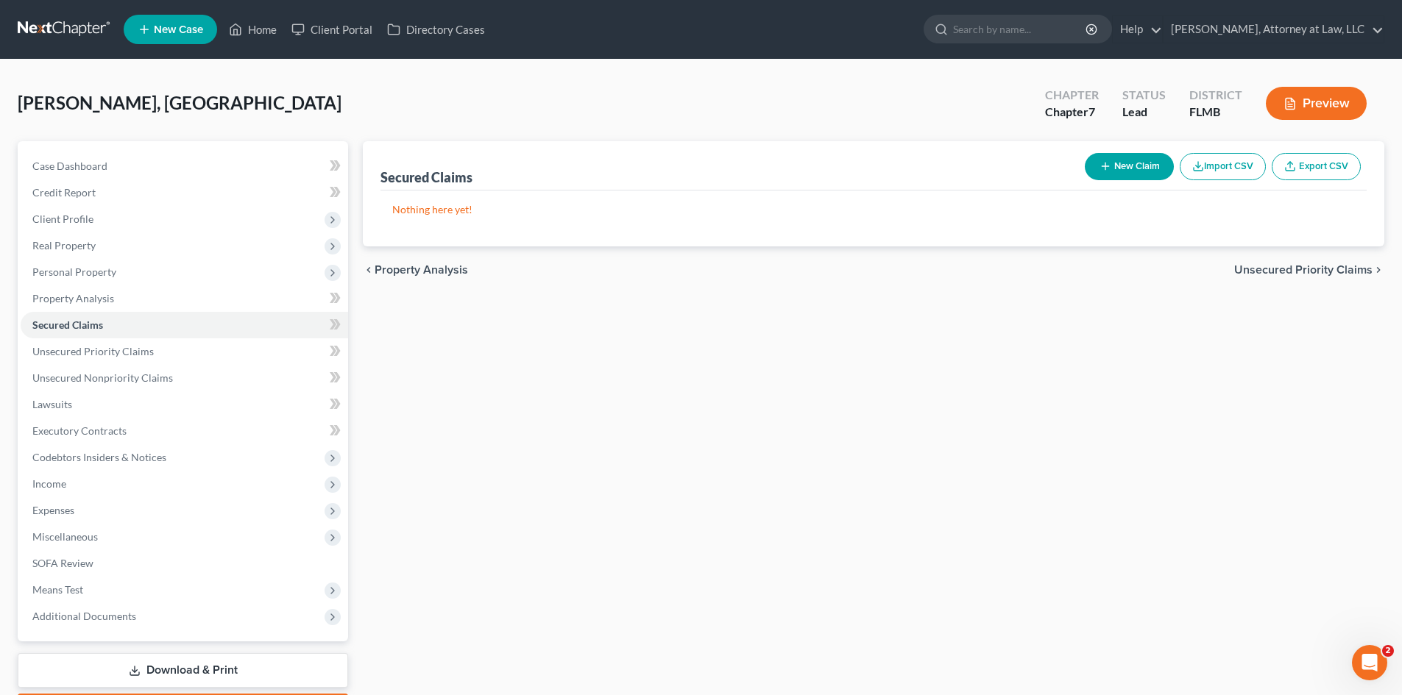
click at [1320, 266] on span "Unsecured Priority Claims" at bounding box center [1303, 270] width 138 height 12
click at [1320, 266] on span "Unsecured Nonpriority Claims" at bounding box center [1293, 270] width 160 height 12
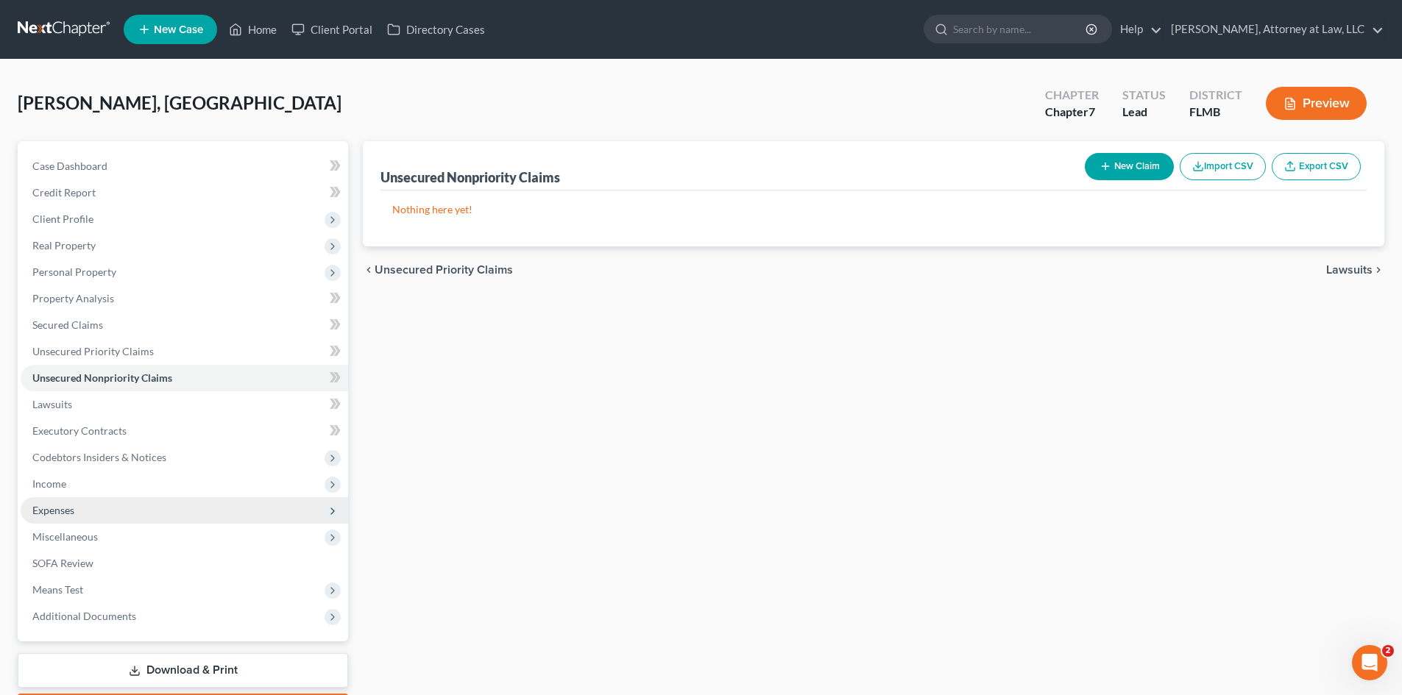
click at [75, 506] on span "Expenses" at bounding box center [185, 511] width 328 height 26
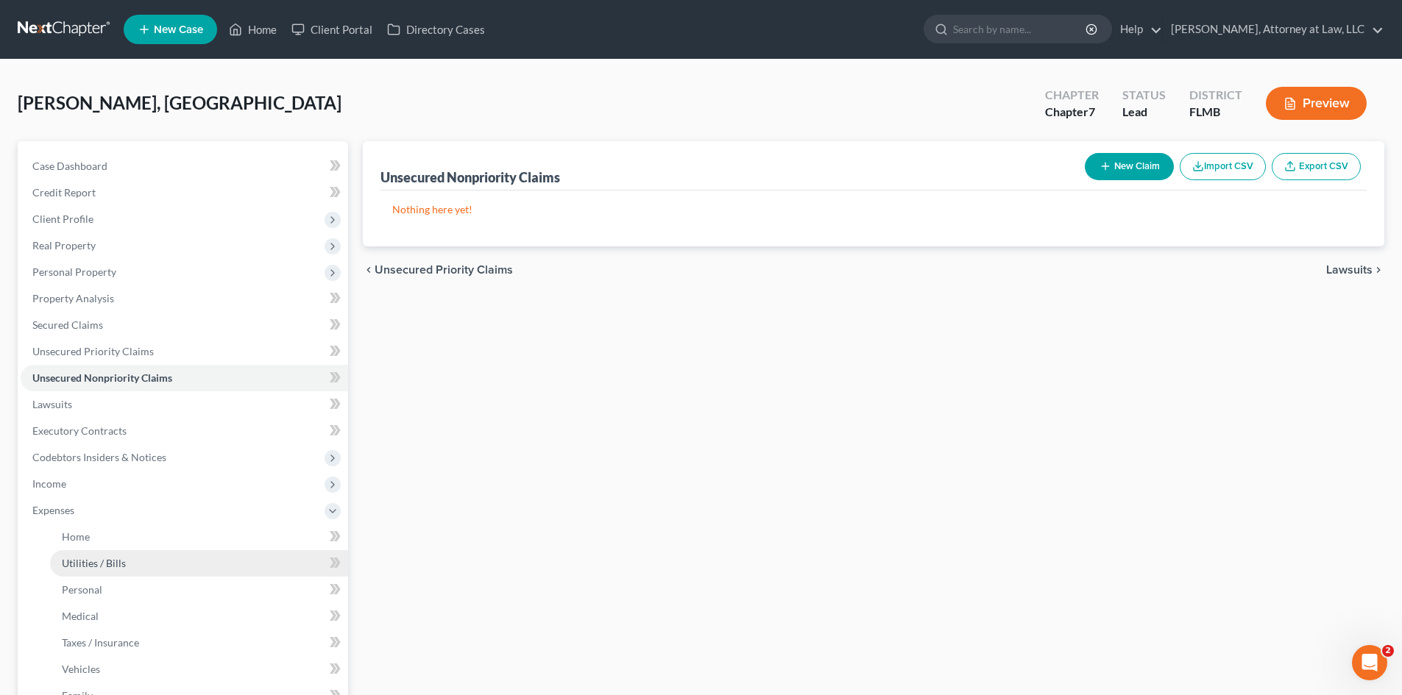
click at [88, 558] on span "Utilities / Bills" at bounding box center [94, 563] width 64 height 13
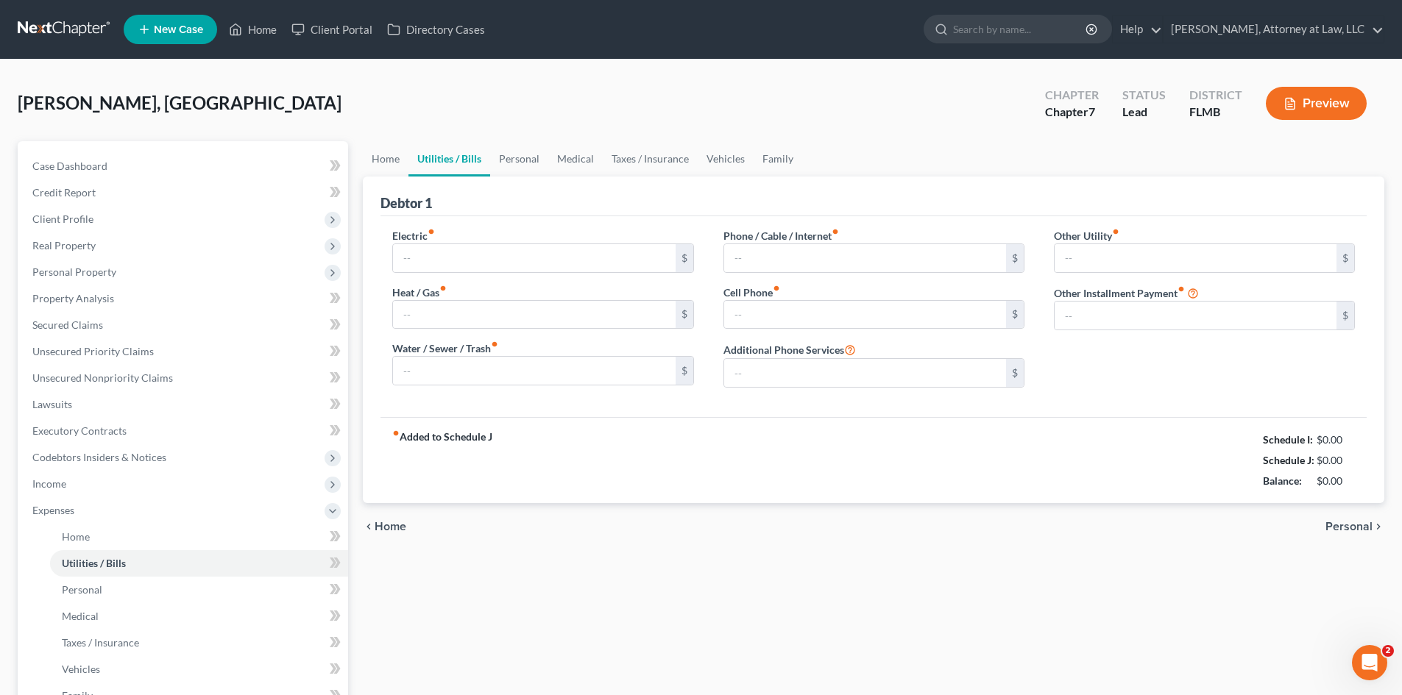
type input "183.48"
type input "0.00"
type input "65.92"
type input "15.00"
type input "130.00"
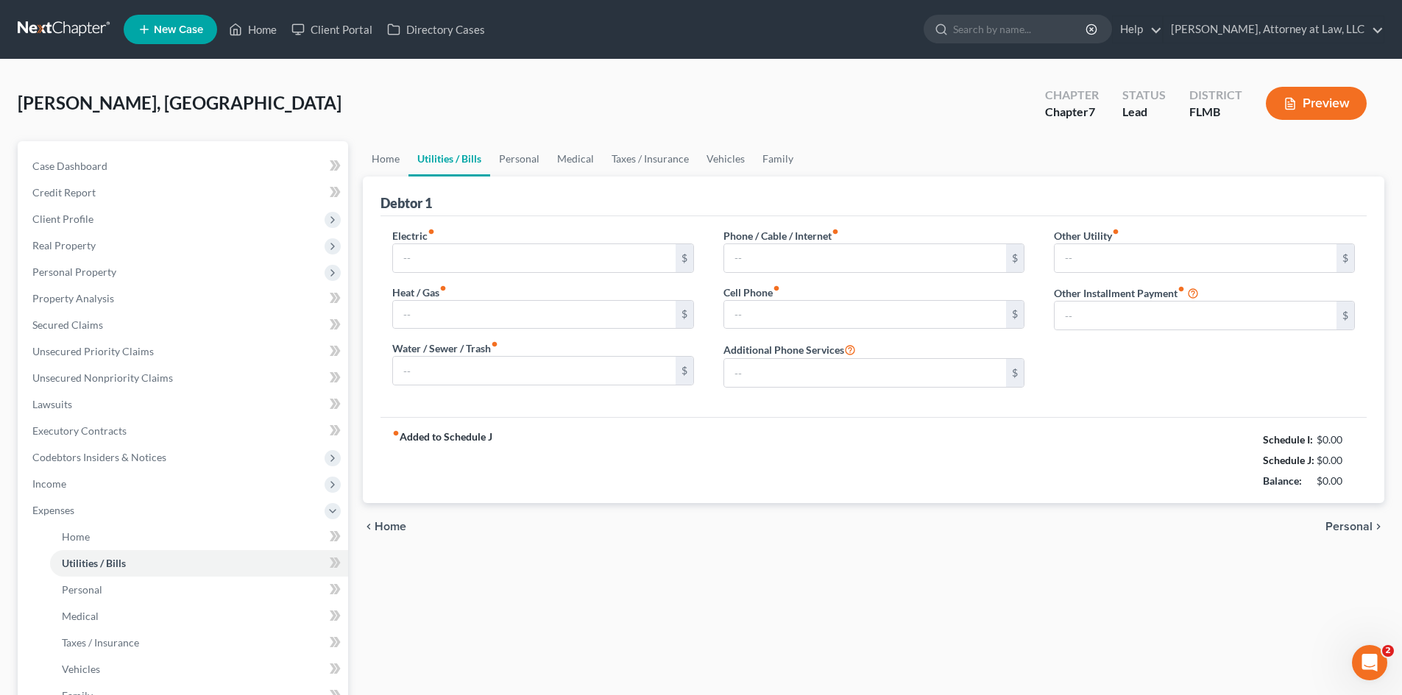
type input "0.00"
type input "2.17"
type input "0.00"
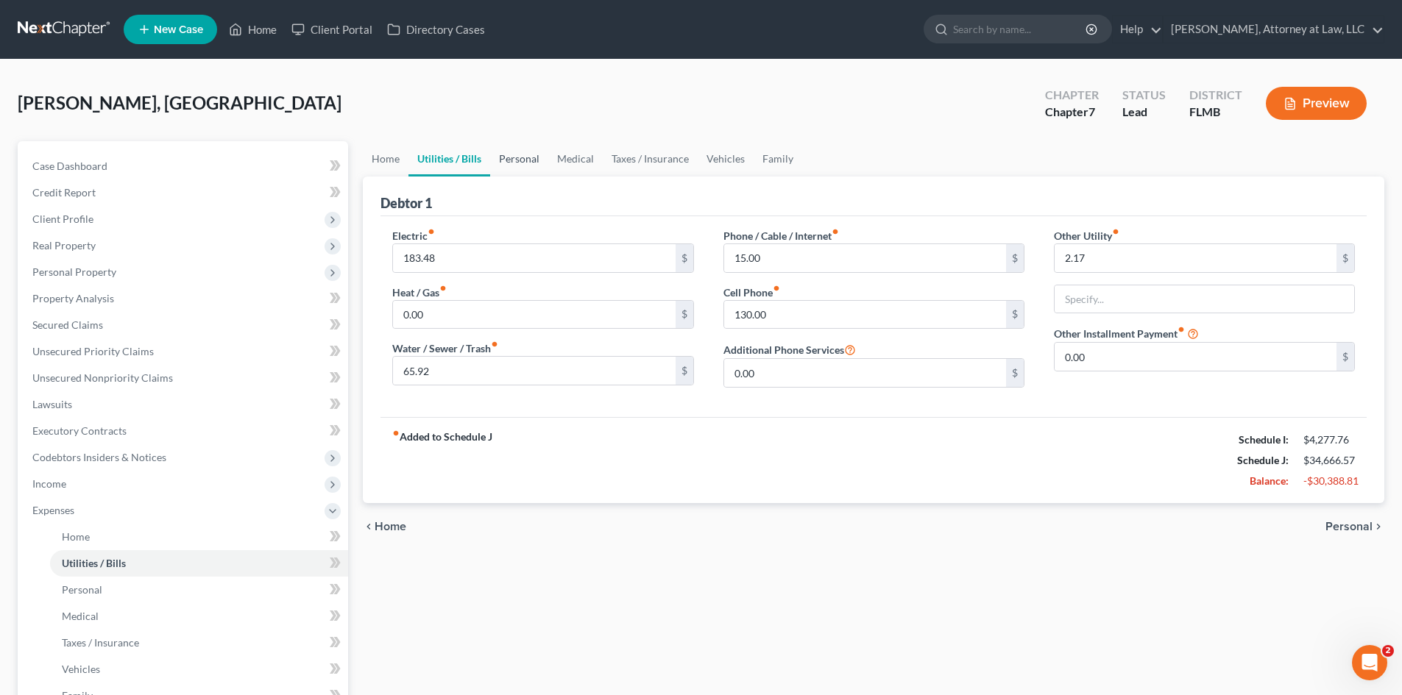
click at [523, 159] on link "Personal" at bounding box center [519, 158] width 58 height 35
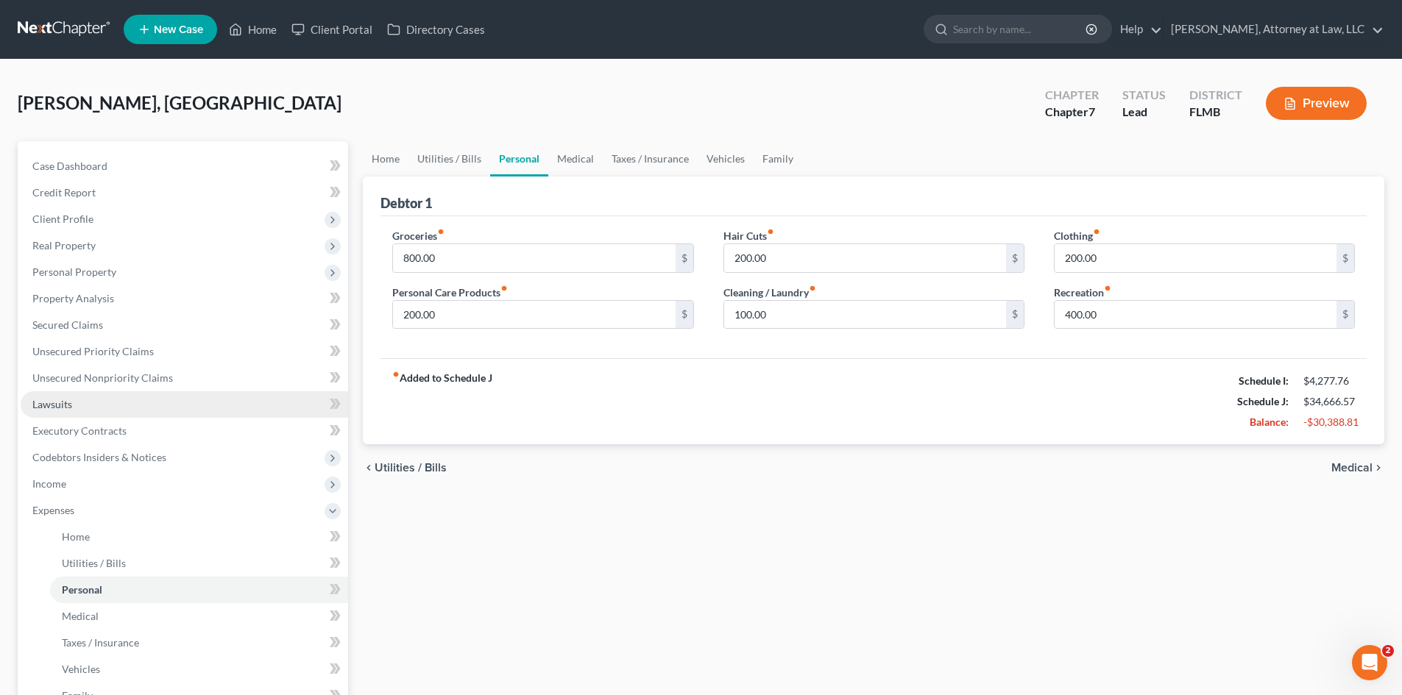
drag, startPoint x: 55, startPoint y: 406, endPoint x: 110, endPoint y: 402, distance: 54.6
click at [55, 406] on span "Lawsuits" at bounding box center [52, 404] width 40 height 13
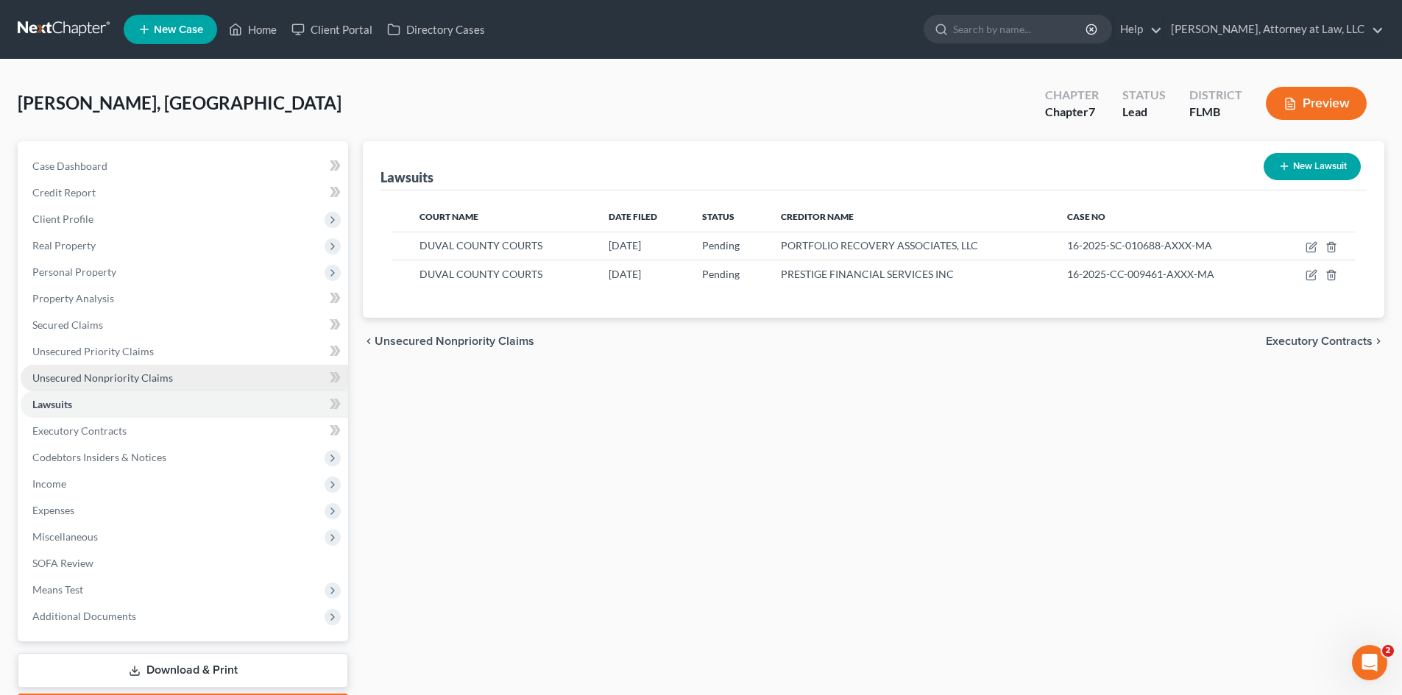
click at [138, 381] on span "Unsecured Nonpriority Claims" at bounding box center [102, 378] width 141 height 13
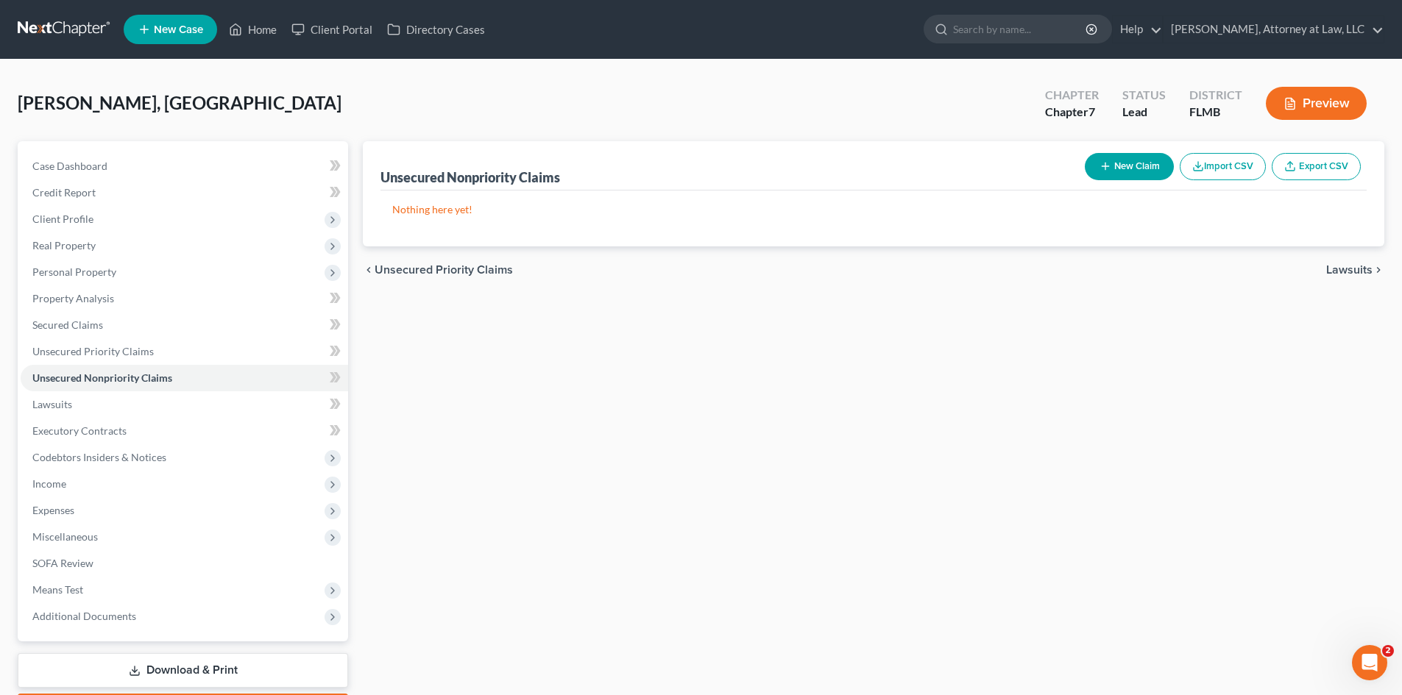
click at [1143, 158] on button "New Claim" at bounding box center [1129, 166] width 89 height 27
select select "0"
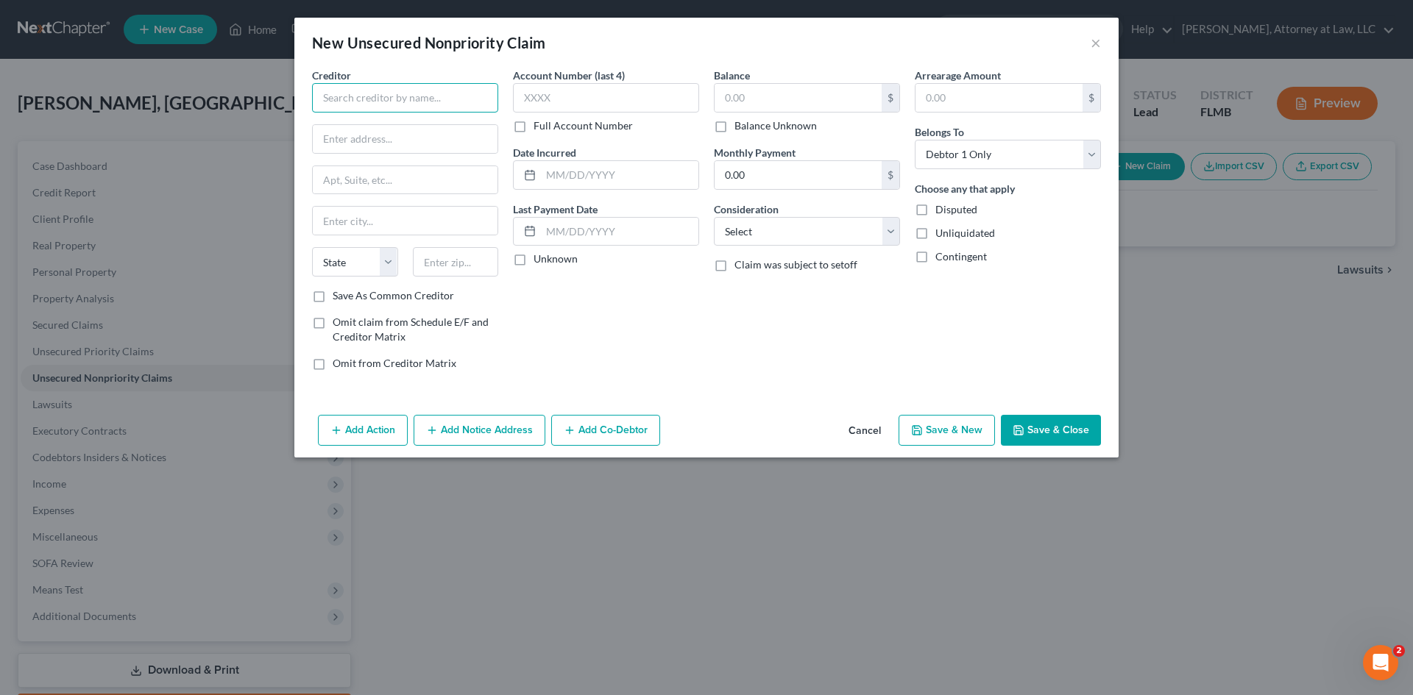
click at [440, 104] on input "text" at bounding box center [405, 97] width 186 height 29
type input "APELLES"
click at [463, 144] on input "text" at bounding box center [405, 139] width 185 height 28
type input "PO BOX 1578"
click at [400, 214] on input "text" at bounding box center [405, 221] width 185 height 28
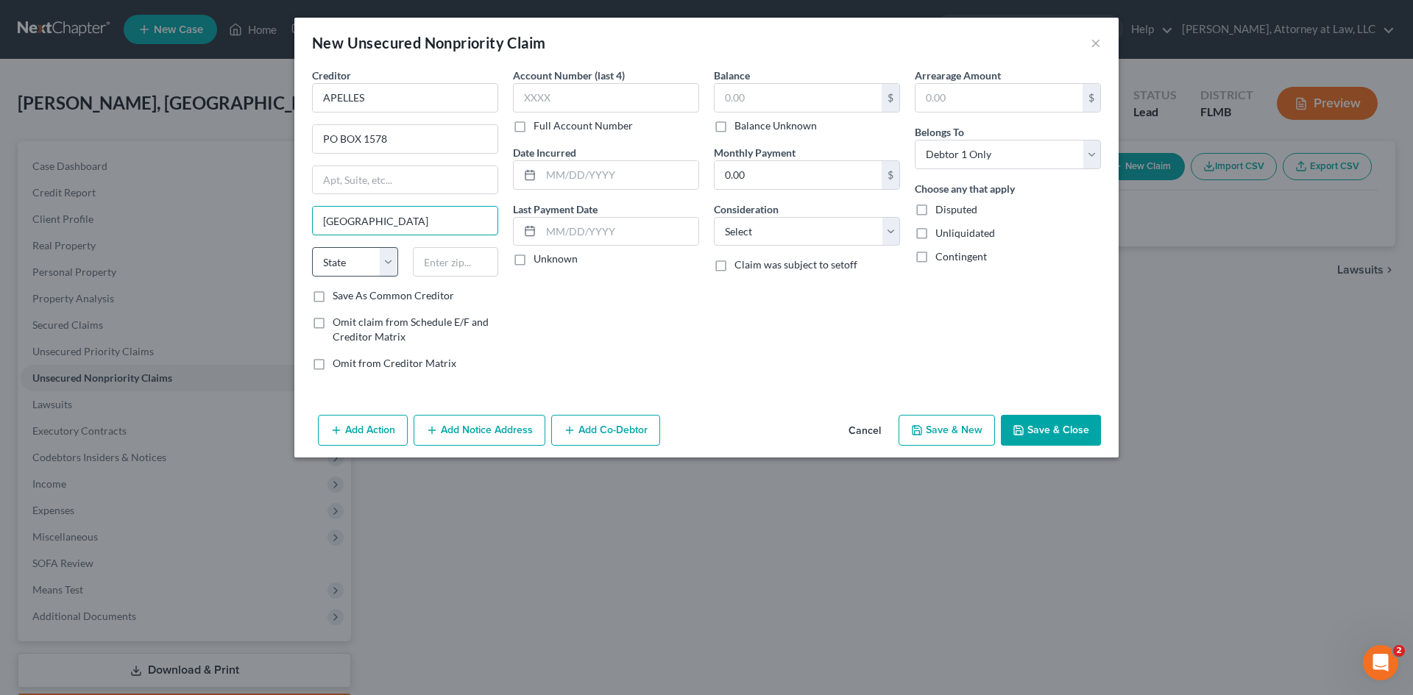
type input "[GEOGRAPHIC_DATA]"
click at [381, 266] on select "State [US_STATE] AK AR AZ CA CO CT DE DC [GEOGRAPHIC_DATA] [GEOGRAPHIC_DATA] GU…" at bounding box center [355, 261] width 86 height 29
select select "36"
click at [312, 247] on select "State [US_STATE] AK AR AZ CA CO CT DE DC [GEOGRAPHIC_DATA] [GEOGRAPHIC_DATA] GU…" at bounding box center [355, 261] width 86 height 29
click at [457, 257] on input "text" at bounding box center [456, 261] width 86 height 29
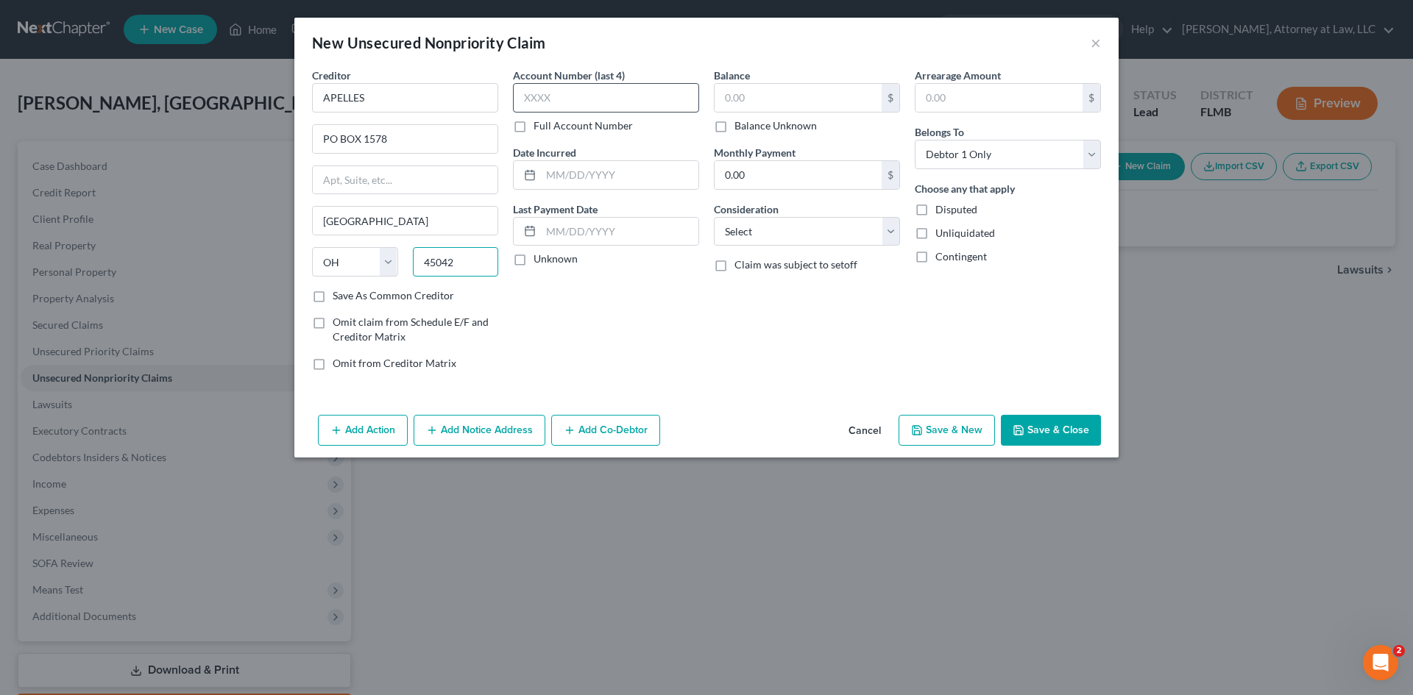
type input "45042"
click at [612, 83] on input "text" at bounding box center [606, 97] width 186 height 29
type input "[GEOGRAPHIC_DATA]"
click at [534, 128] on label "Full Account Number" at bounding box center [583, 125] width 99 height 15
click at [539, 128] on input "Full Account Number" at bounding box center [544, 123] width 10 height 10
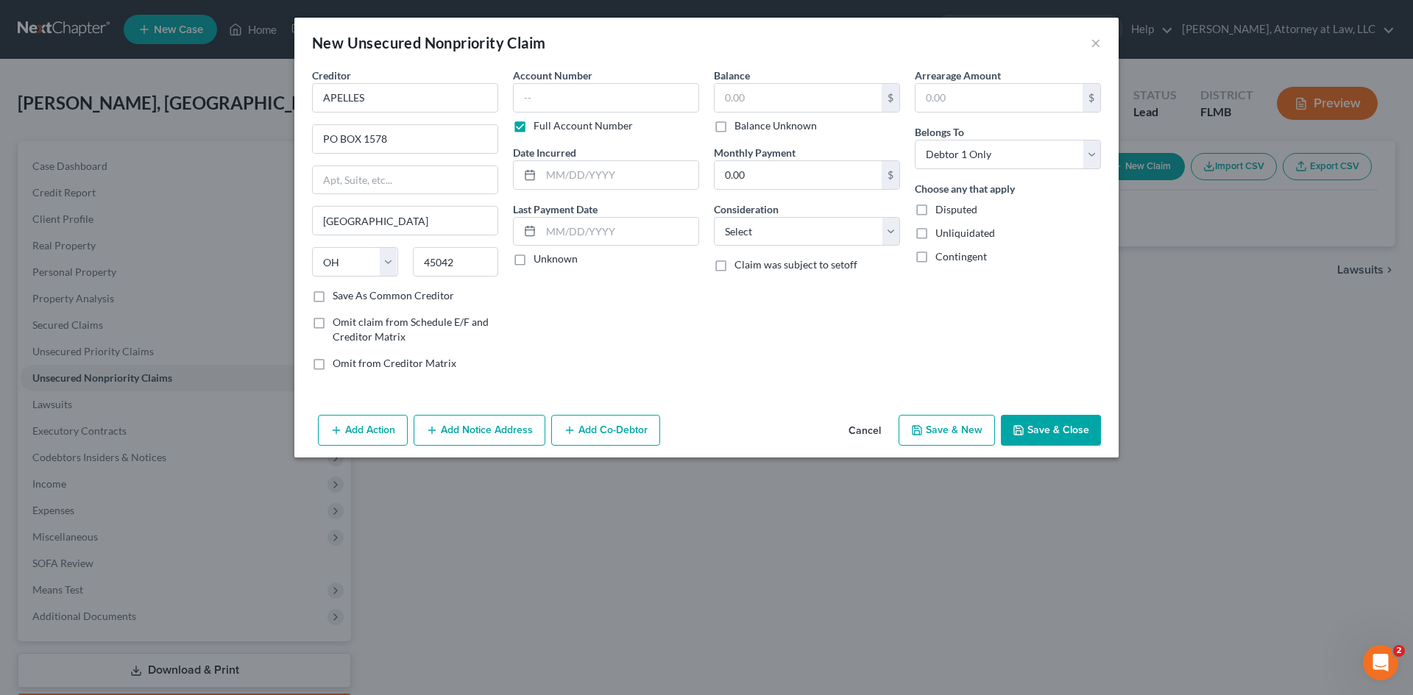
click at [534, 124] on label "Full Account Number" at bounding box center [583, 125] width 99 height 15
click at [539, 124] on input "Full Account Number" at bounding box center [544, 123] width 10 height 10
click at [534, 130] on label "Full Account Number" at bounding box center [583, 125] width 99 height 15
click at [539, 128] on input "Full Account Number" at bounding box center [544, 123] width 10 height 10
click at [549, 97] on input "text" at bounding box center [606, 97] width 186 height 29
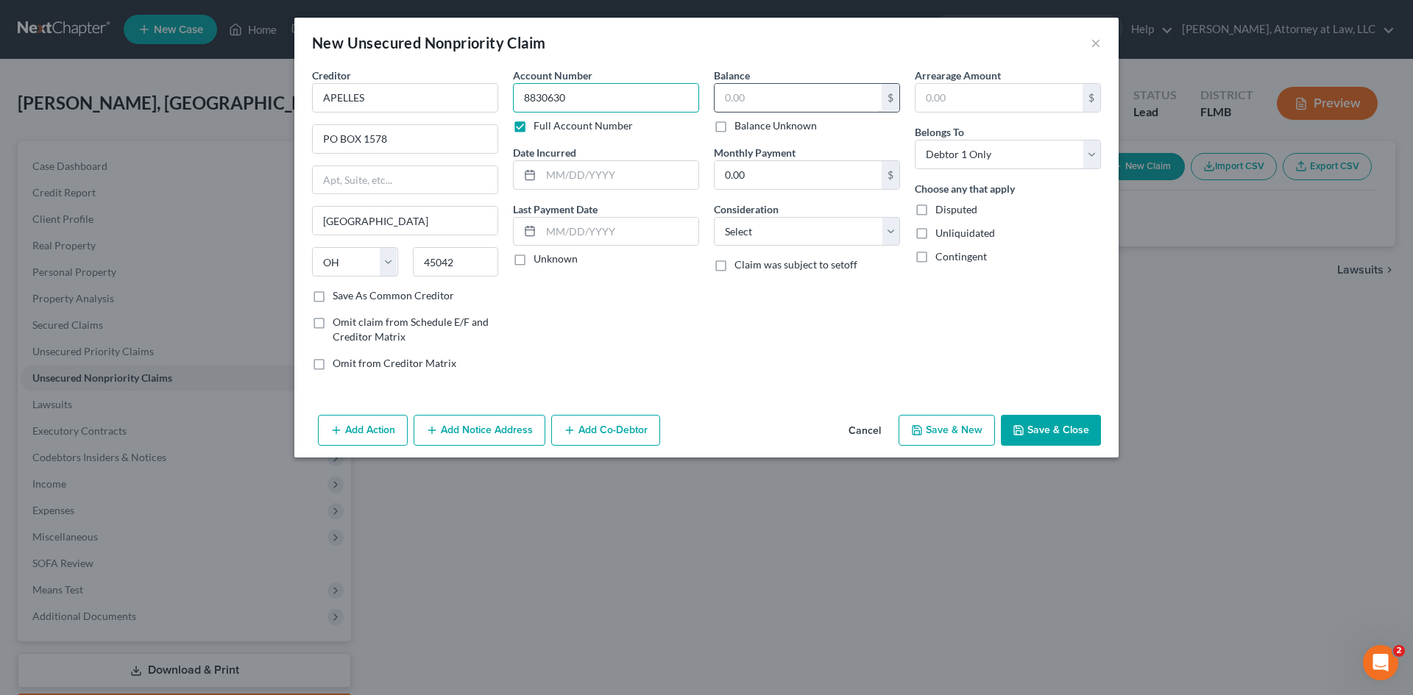
type input "8830630"
click at [767, 84] on input "text" at bounding box center [798, 98] width 167 height 28
type input "960.54"
click at [985, 95] on input "text" at bounding box center [999, 98] width 167 height 28
type input "1"
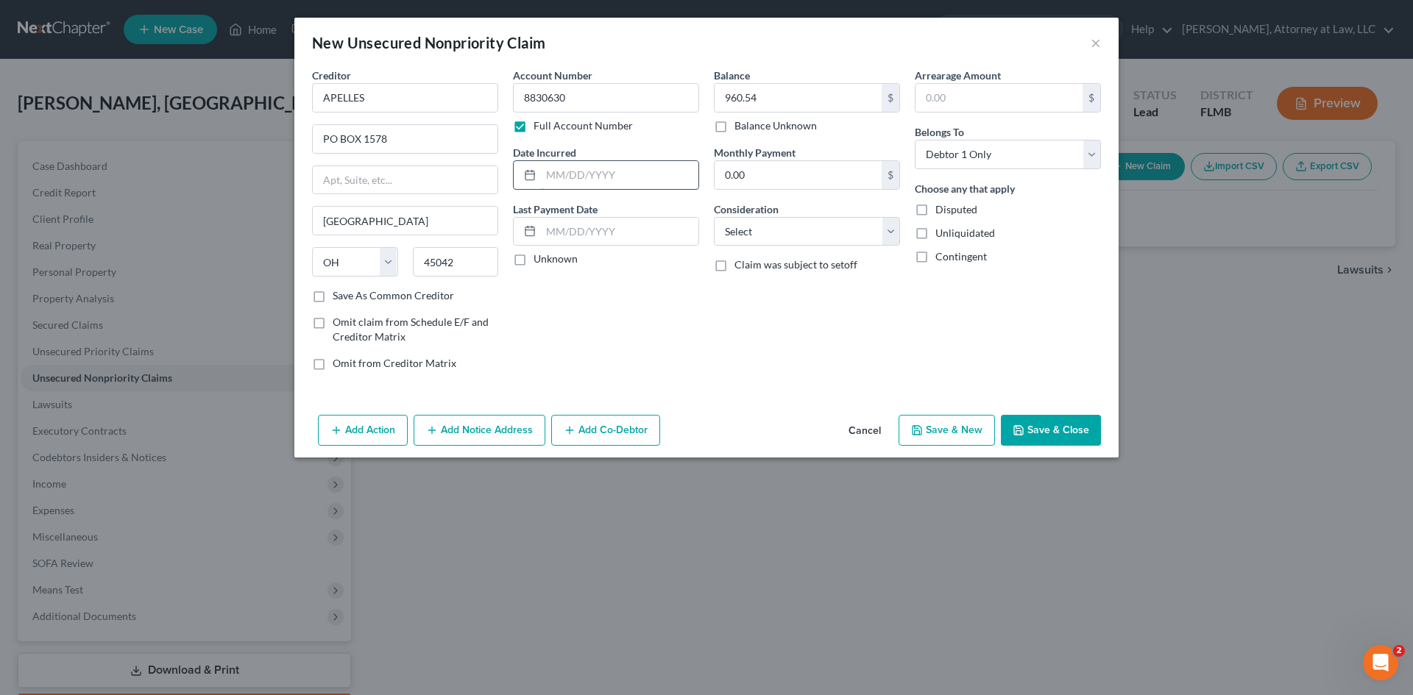
click at [570, 177] on input "text" at bounding box center [619, 175] width 157 height 28
type input "[DATE]"
drag, startPoint x: 863, startPoint y: 230, endPoint x: 848, endPoint y: 245, distance: 20.8
click at [865, 232] on select "Select Cable / Satellite Services Collection Agency Credit Card Debt Debt Couns…" at bounding box center [807, 231] width 186 height 29
select select "1"
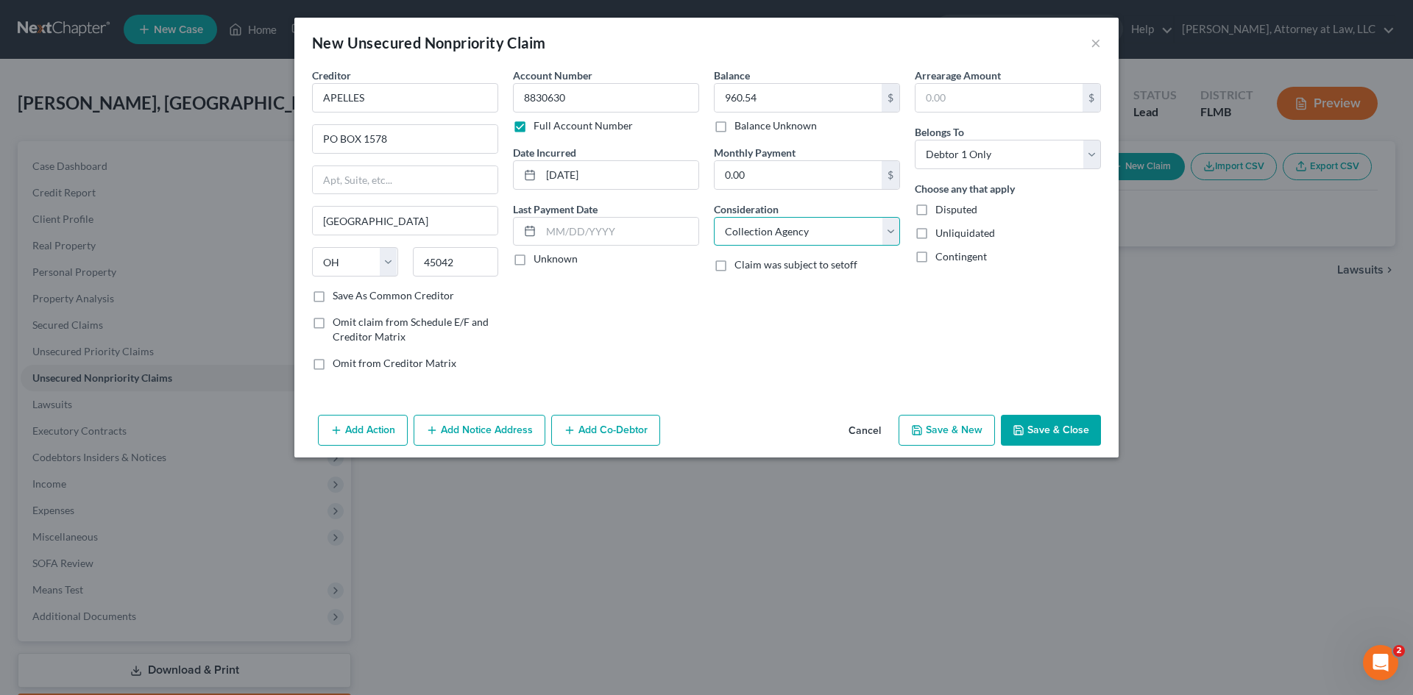
click at [714, 217] on select "Select Cable / Satellite Services Collection Agency Credit Card Debt Debt Couns…" at bounding box center [807, 231] width 186 height 29
click at [1046, 428] on button "Save & Close" at bounding box center [1051, 430] width 100 height 31
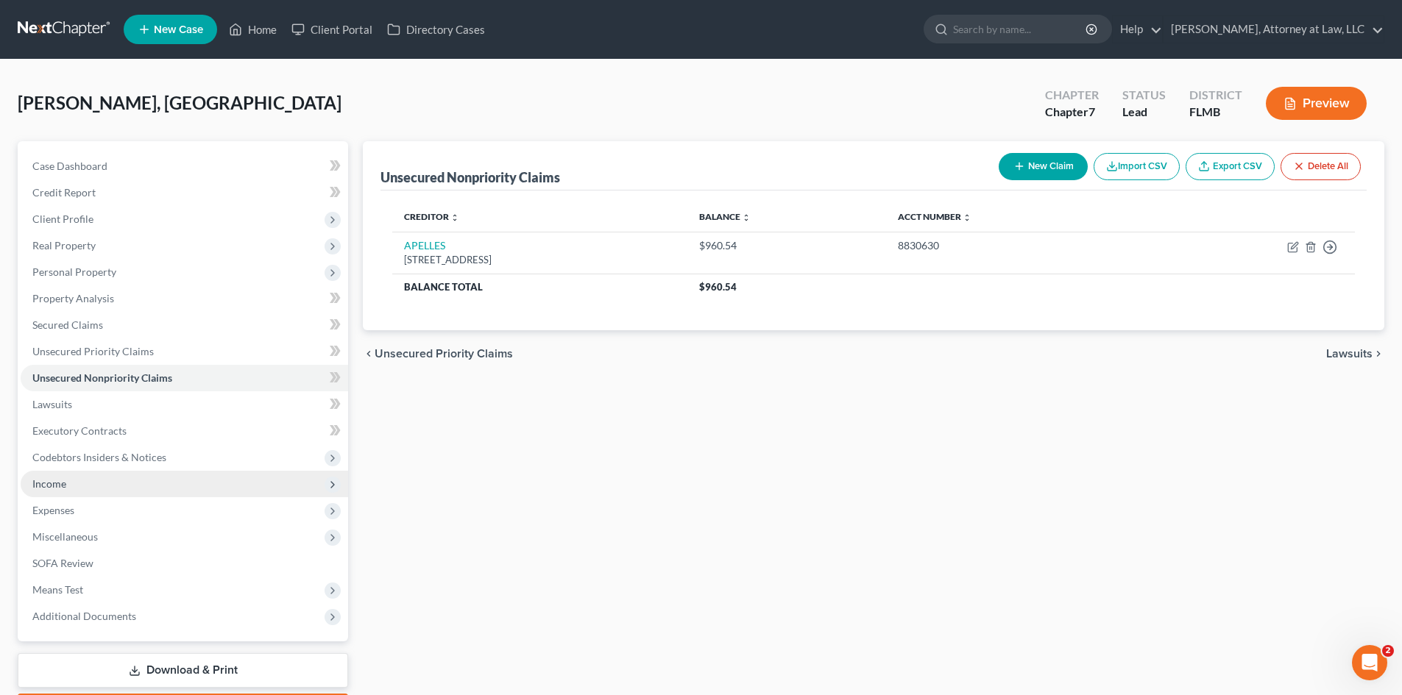
drag, startPoint x: 59, startPoint y: 473, endPoint x: 73, endPoint y: 473, distance: 14.0
click at [59, 473] on span "Income" at bounding box center [185, 484] width 328 height 26
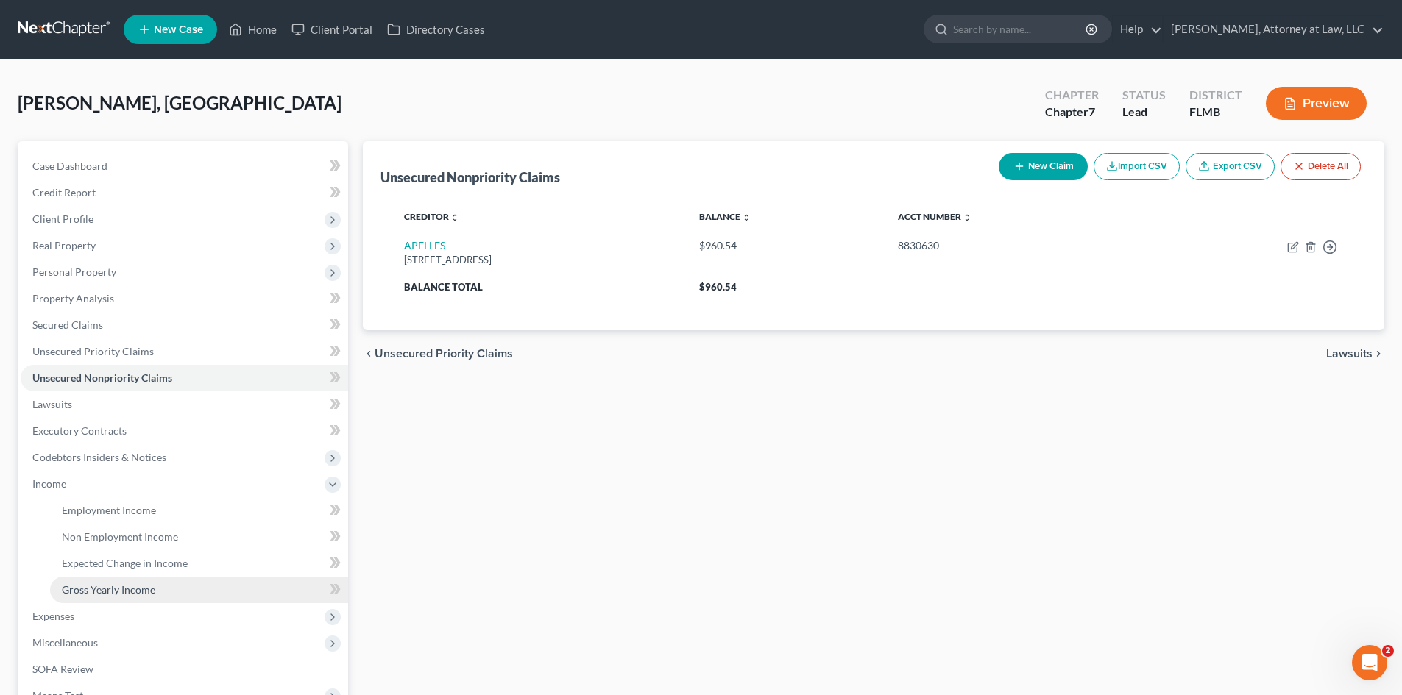
click at [130, 590] on span "Gross Yearly Income" at bounding box center [108, 590] width 93 height 13
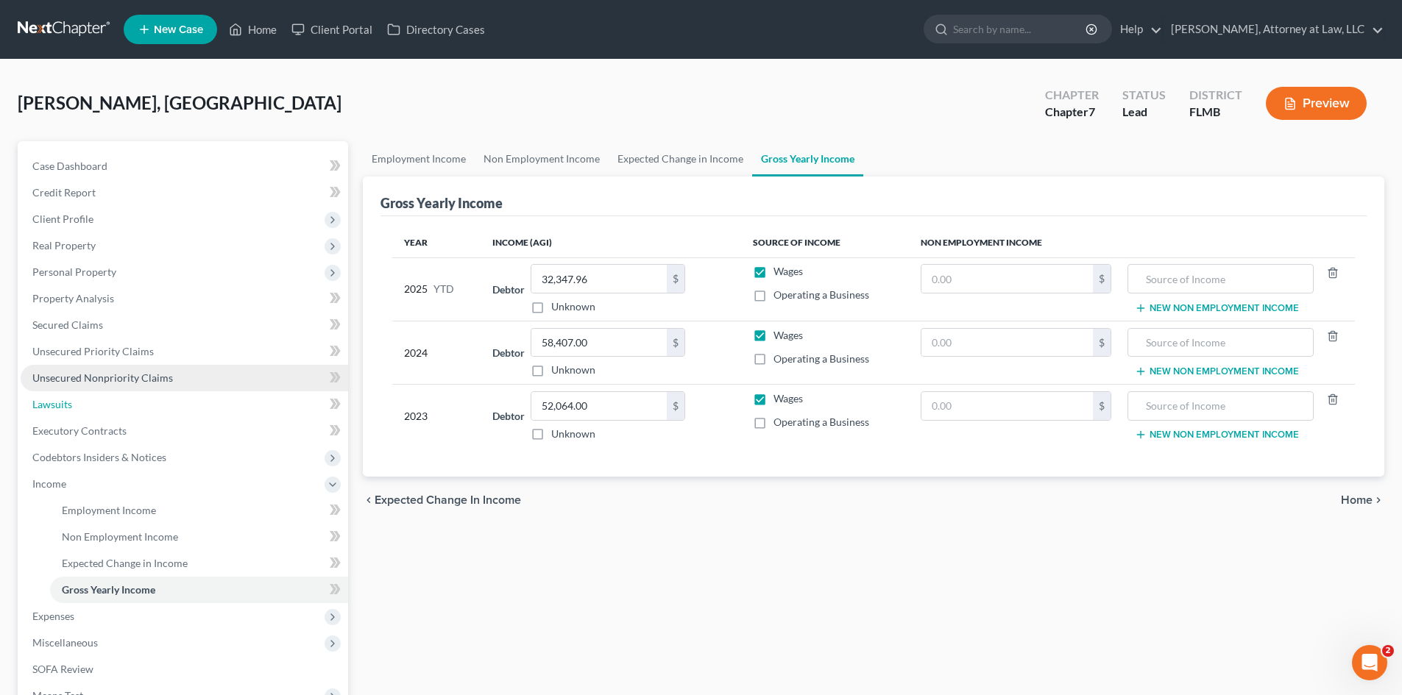
drag, startPoint x: 62, startPoint y: 393, endPoint x: 63, endPoint y: 383, distance: 9.7
click at [62, 393] on link "Lawsuits" at bounding box center [185, 405] width 328 height 26
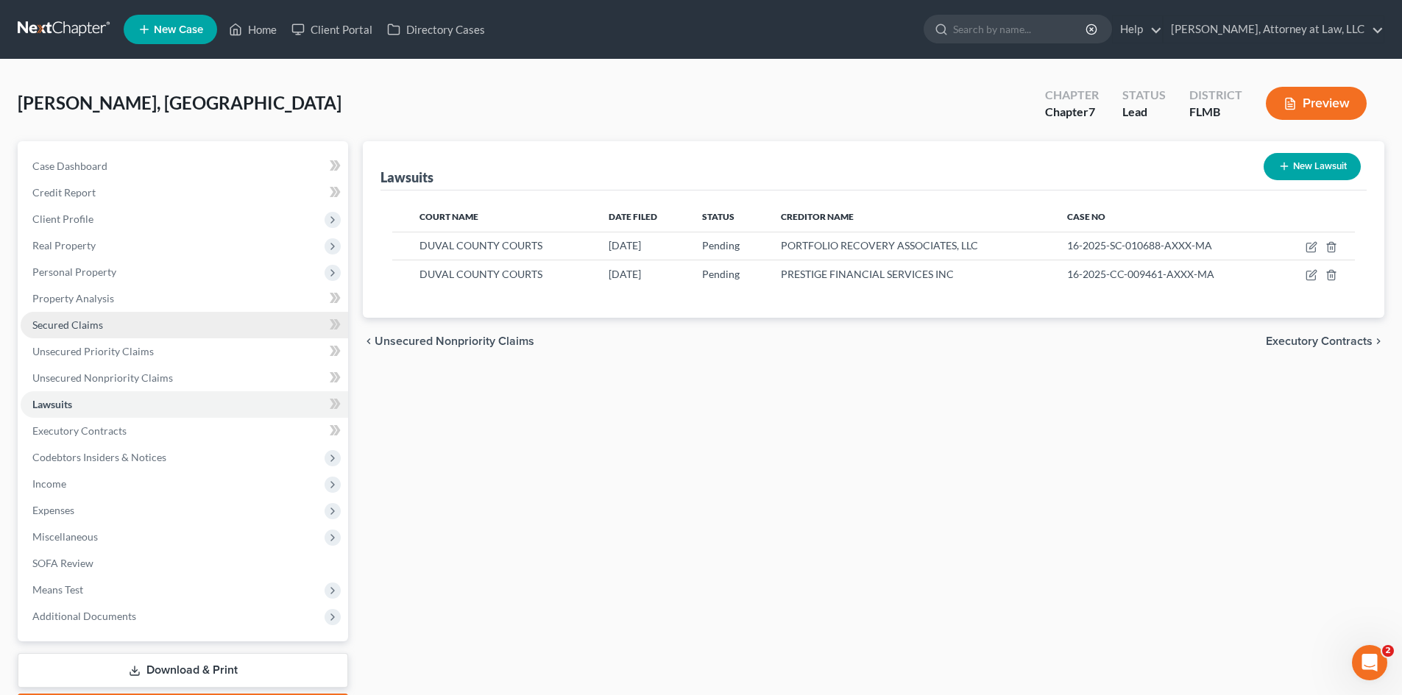
click at [69, 324] on span "Secured Claims" at bounding box center [67, 325] width 71 height 13
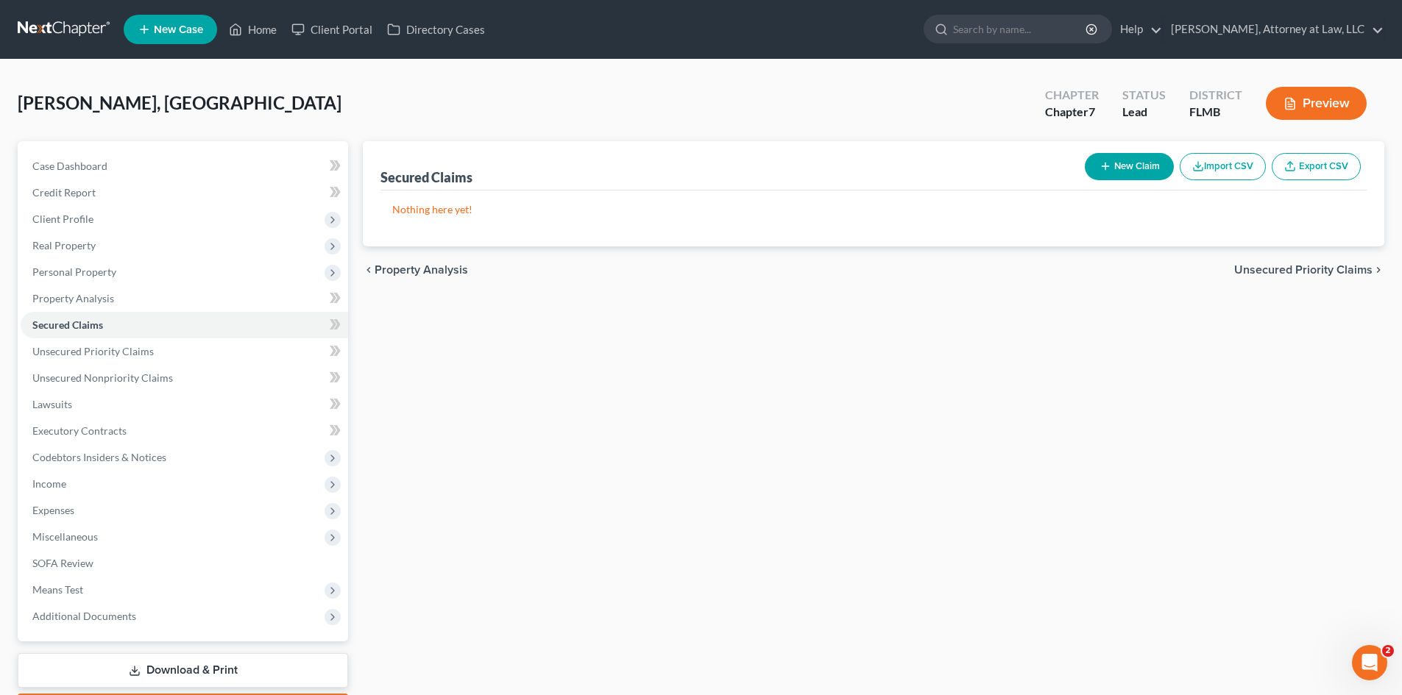
click at [1137, 171] on button "New Claim" at bounding box center [1129, 166] width 89 height 27
select select "0"
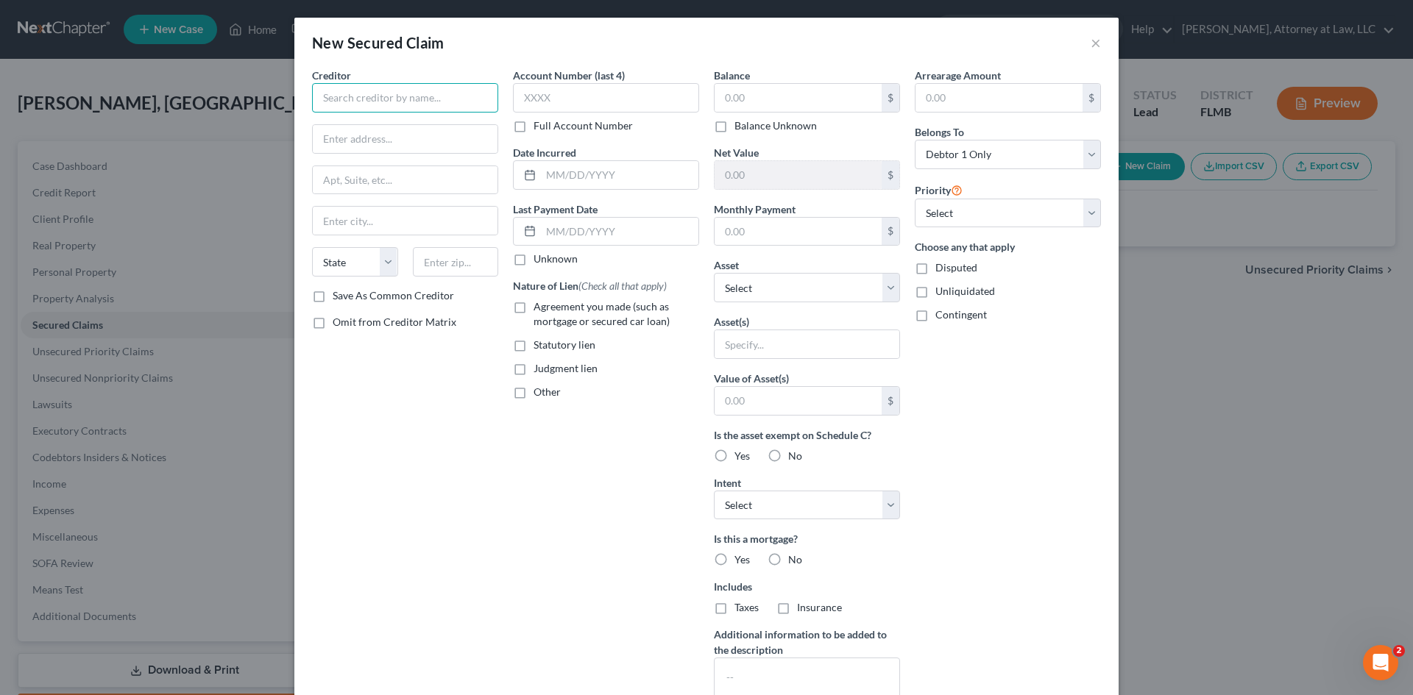
click at [383, 84] on input "text" at bounding box center [405, 97] width 186 height 29
type input "EXETER FINANCE LLC"
click at [398, 145] on input "text" at bounding box center [405, 139] width 185 height 28
type input "PO BOX 650598"
click at [371, 213] on input "text" at bounding box center [405, 221] width 185 height 28
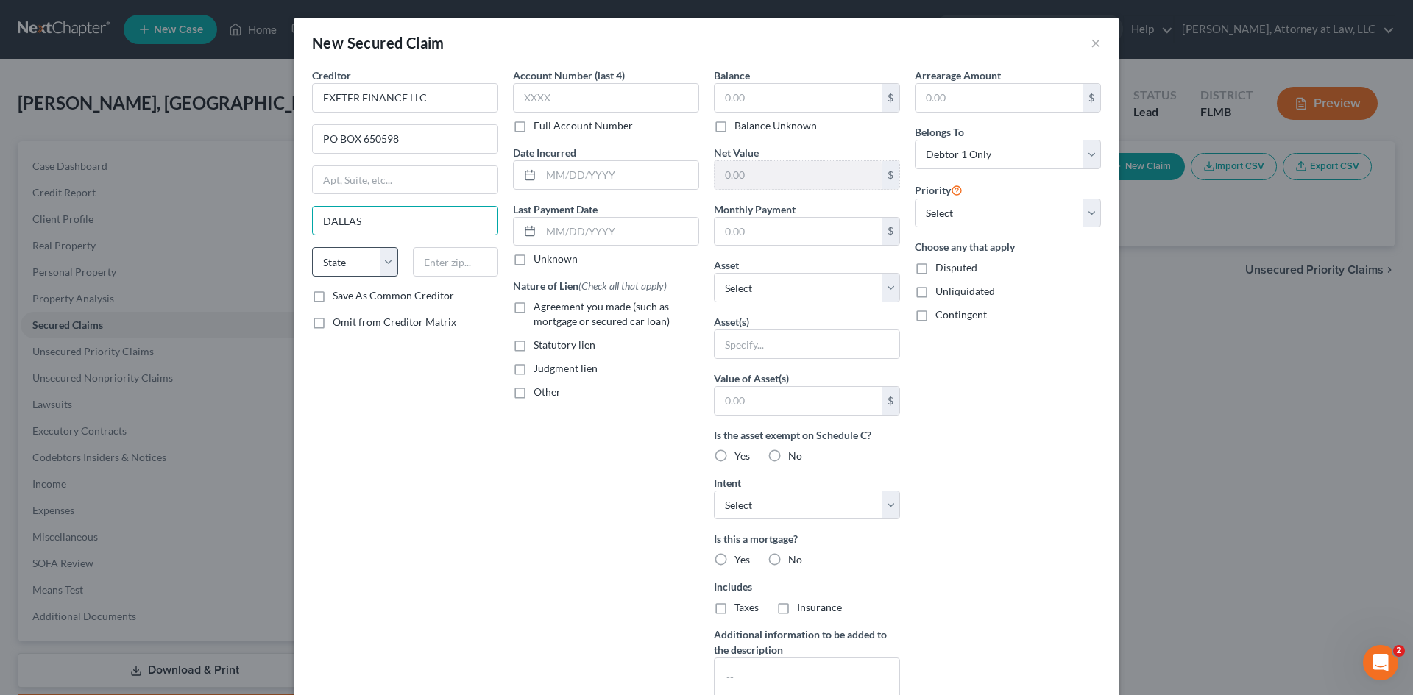
type input "DALLAS"
drag, startPoint x: 364, startPoint y: 265, endPoint x: 358, endPoint y: 276, distance: 12.5
click at [364, 265] on select "State [US_STATE] AK AR AZ CA CO CT DE DC [GEOGRAPHIC_DATA] [GEOGRAPHIC_DATA] GU…" at bounding box center [355, 261] width 86 height 29
select select "45"
click at [312, 247] on select "State [US_STATE] AK AR AZ CA CO CT DE DC [GEOGRAPHIC_DATA] [GEOGRAPHIC_DATA] GU…" at bounding box center [355, 261] width 86 height 29
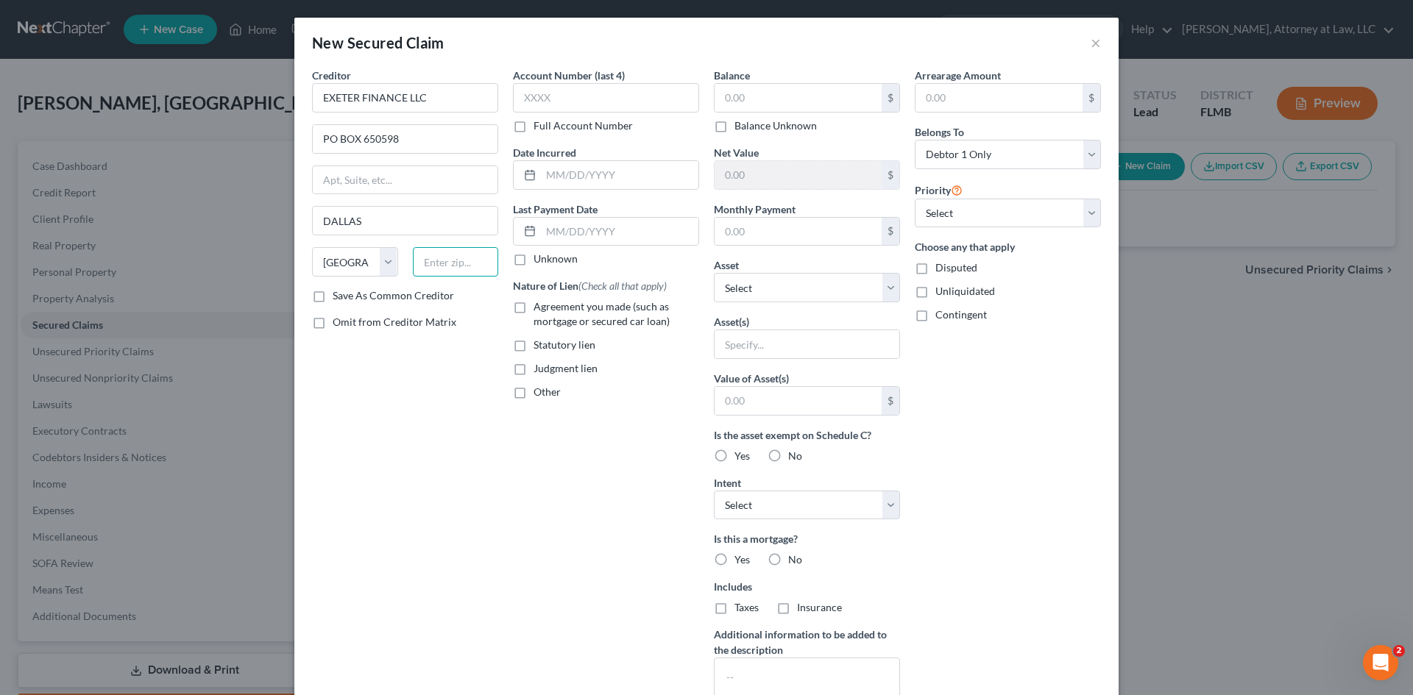
click at [450, 260] on input "text" at bounding box center [456, 261] width 86 height 29
type input "75265-0598"
click at [595, 103] on input "text" at bounding box center [606, 97] width 186 height 29
click at [557, 103] on input "text" at bounding box center [606, 97] width 186 height 29
click at [885, 291] on select "Select Other Multiple Assets N/A (Safe Deposit Box) - $0.0 N/A - $0.0 N/A (owed…" at bounding box center [807, 287] width 186 height 29
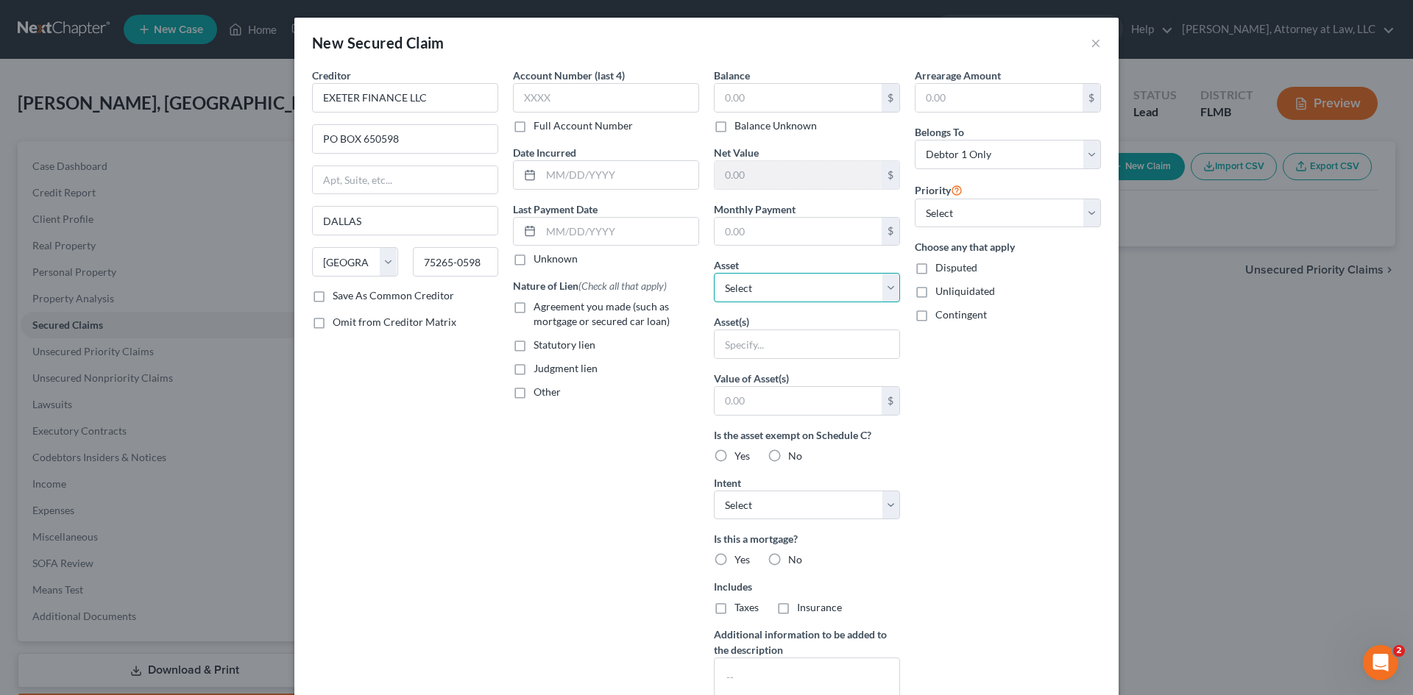
select select "11"
click at [714, 273] on select "Select Other Multiple Assets N/A (Safe Deposit Box) - $0.0 N/A - $0.0 N/A (owed…" at bounding box center [807, 287] width 186 height 29
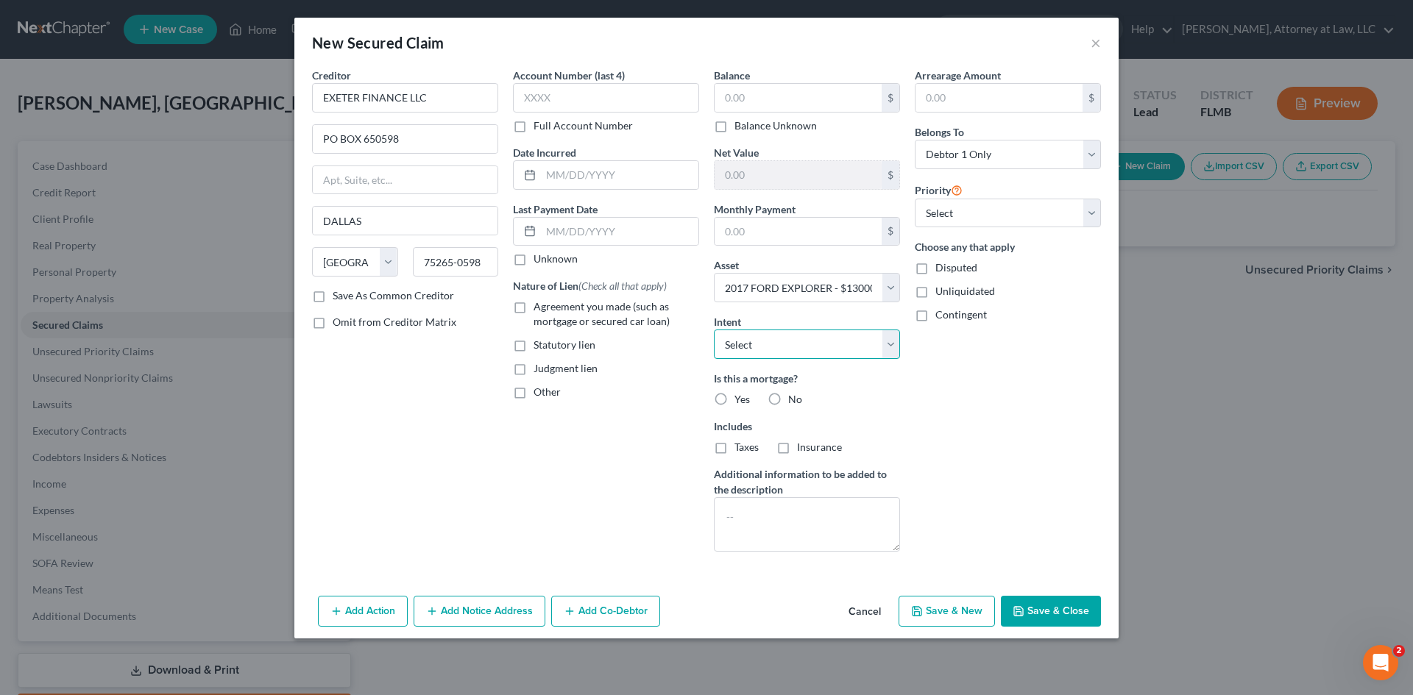
click at [867, 346] on select "Select Surrender Redeem Reaffirm Avoid Other" at bounding box center [807, 344] width 186 height 29
click at [909, 357] on div "Arrearage Amount $ Belongs To * Select Debtor 1 Only Debtor 2 Only Debtor 1 And…" at bounding box center [1007, 316] width 201 height 496
click at [788, 395] on label "No" at bounding box center [795, 399] width 14 height 15
click at [794, 395] on input "No" at bounding box center [799, 397] width 10 height 10
radio input "true"
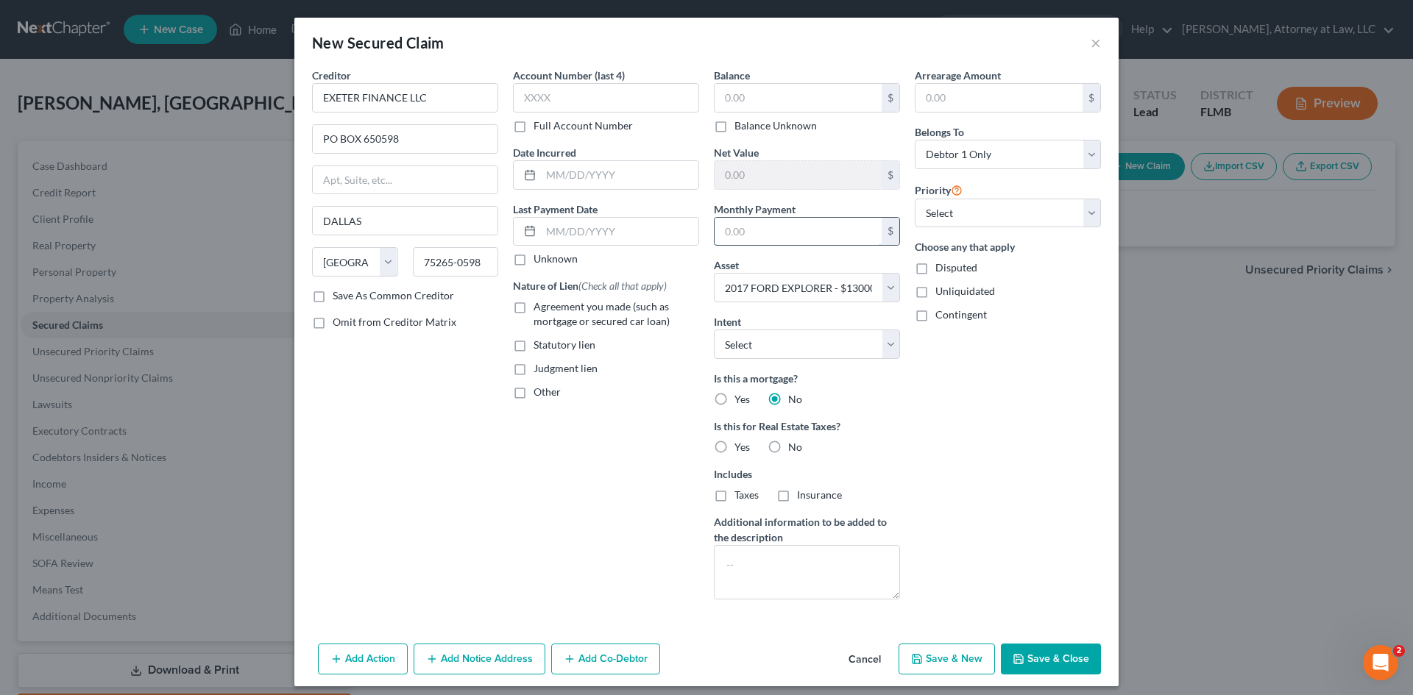
click at [740, 222] on input "text" at bounding box center [798, 232] width 167 height 28
drag, startPoint x: 762, startPoint y: 232, endPoint x: 706, endPoint y: 236, distance: 56.8
click at [707, 236] on div "Balance $ Balance Unknown Balance Undetermined $ Balance Unknown Net Value $ Mo…" at bounding box center [807, 340] width 201 height 544
type input "542.21"
click at [796, 96] on input "text" at bounding box center [798, 98] width 167 height 28
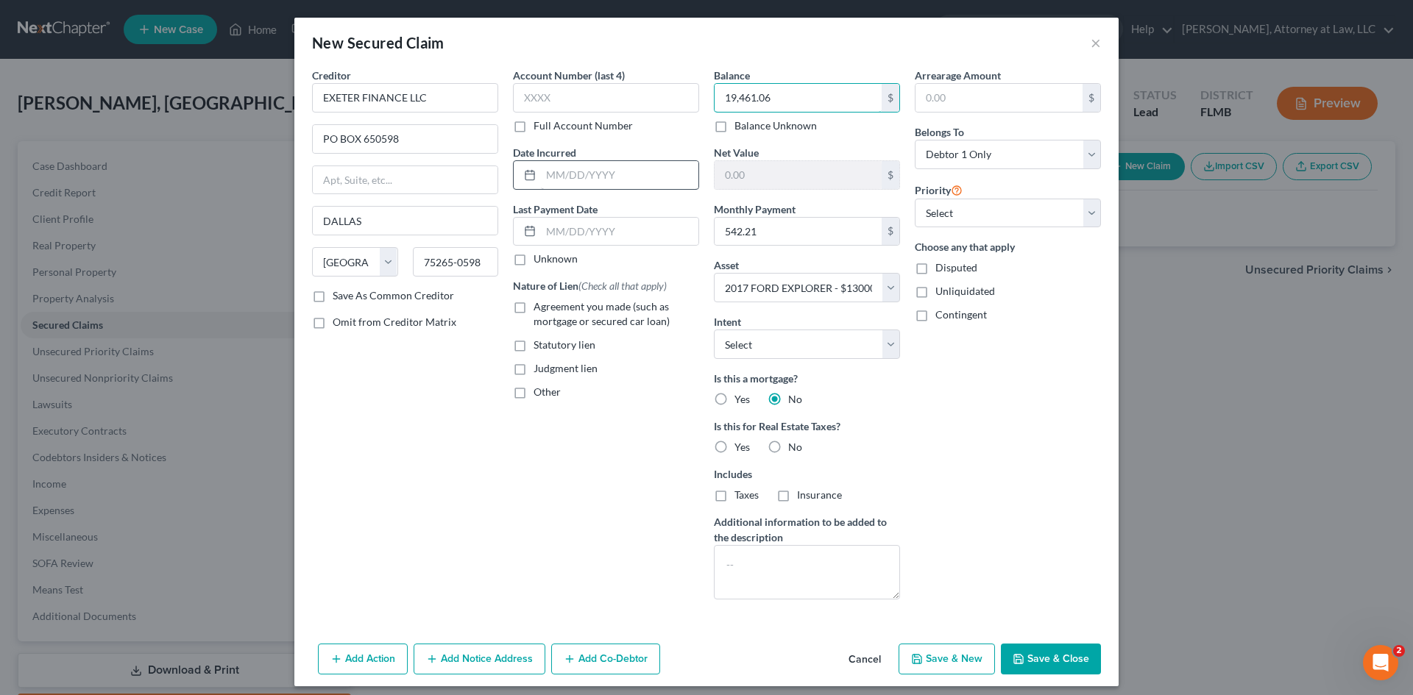
type input "19,461.06"
click at [553, 180] on input "text" at bounding box center [619, 175] width 157 height 28
type input "[DATE]"
click at [534, 263] on label "Unknown" at bounding box center [556, 259] width 44 height 15
click at [539, 261] on input "Unknown" at bounding box center [544, 257] width 10 height 10
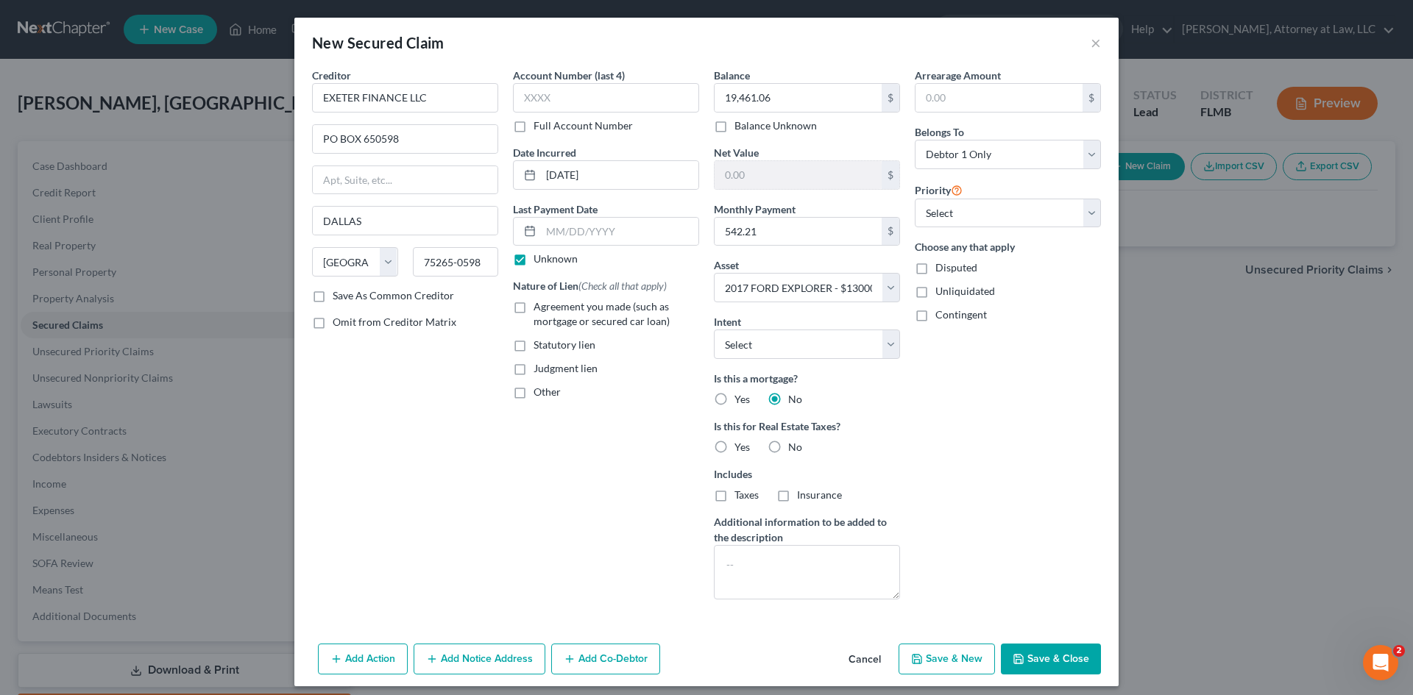
click at [534, 263] on label "Unknown" at bounding box center [556, 259] width 44 height 15
click at [539, 261] on input "Unknown" at bounding box center [544, 257] width 10 height 10
click at [534, 263] on label "Unknown" at bounding box center [556, 259] width 44 height 15
click at [539, 261] on input "Unknown" at bounding box center [544, 257] width 10 height 10
checkbox input "true"
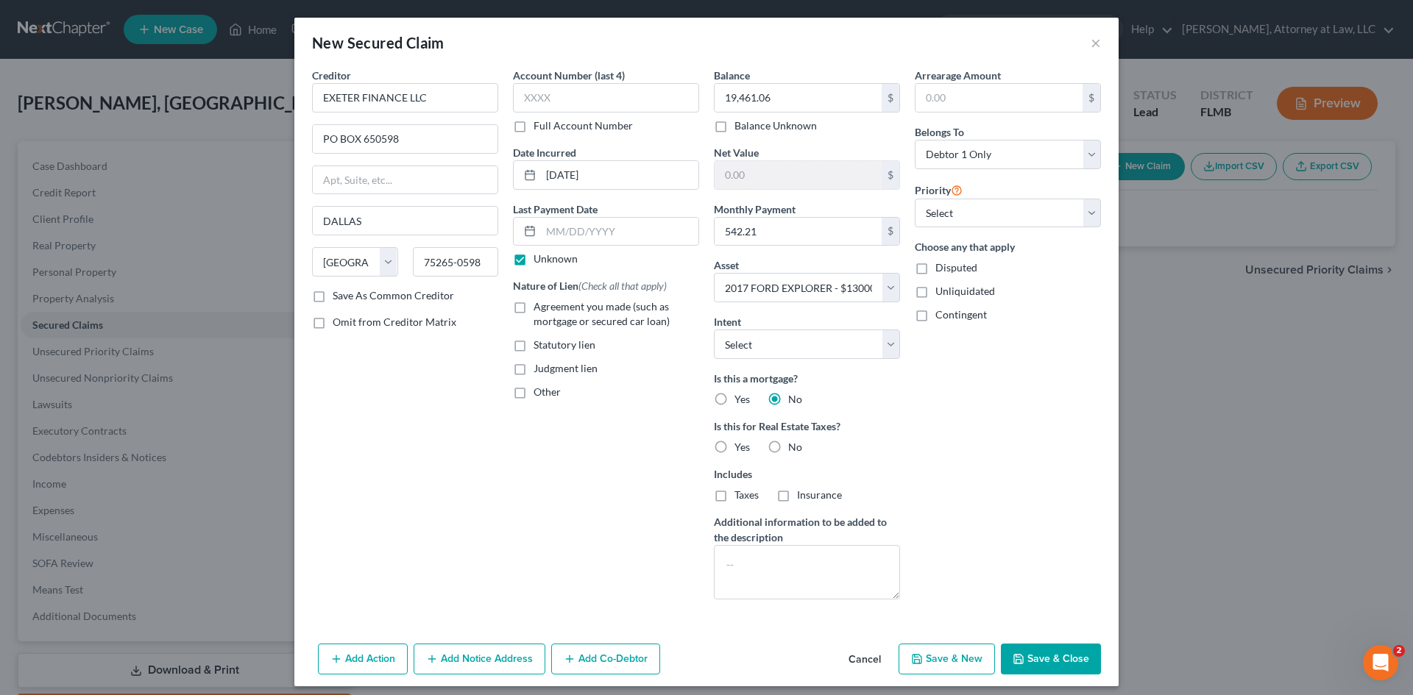
click at [1047, 662] on button "Save & Close" at bounding box center [1051, 659] width 100 height 31
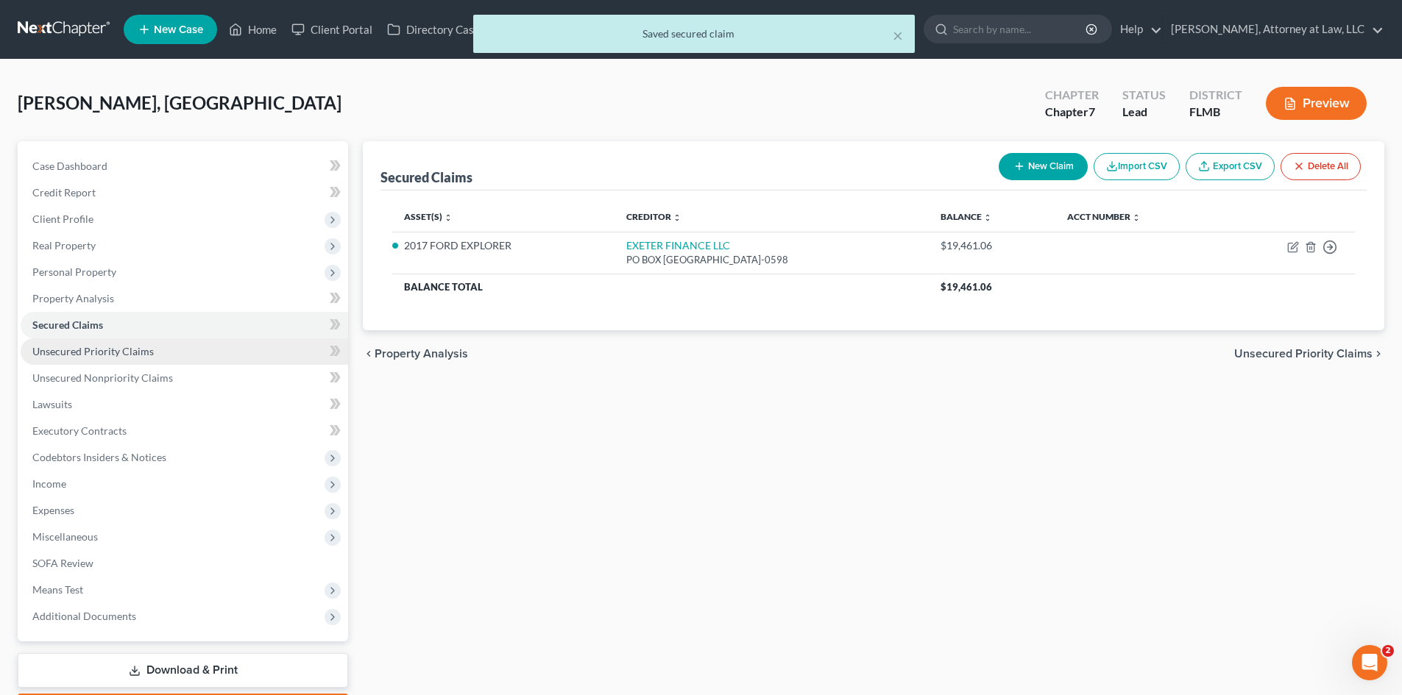
drag, startPoint x: 120, startPoint y: 358, endPoint x: 155, endPoint y: 358, distance: 34.6
click at [120, 358] on link "Unsecured Priority Claims" at bounding box center [185, 352] width 328 height 26
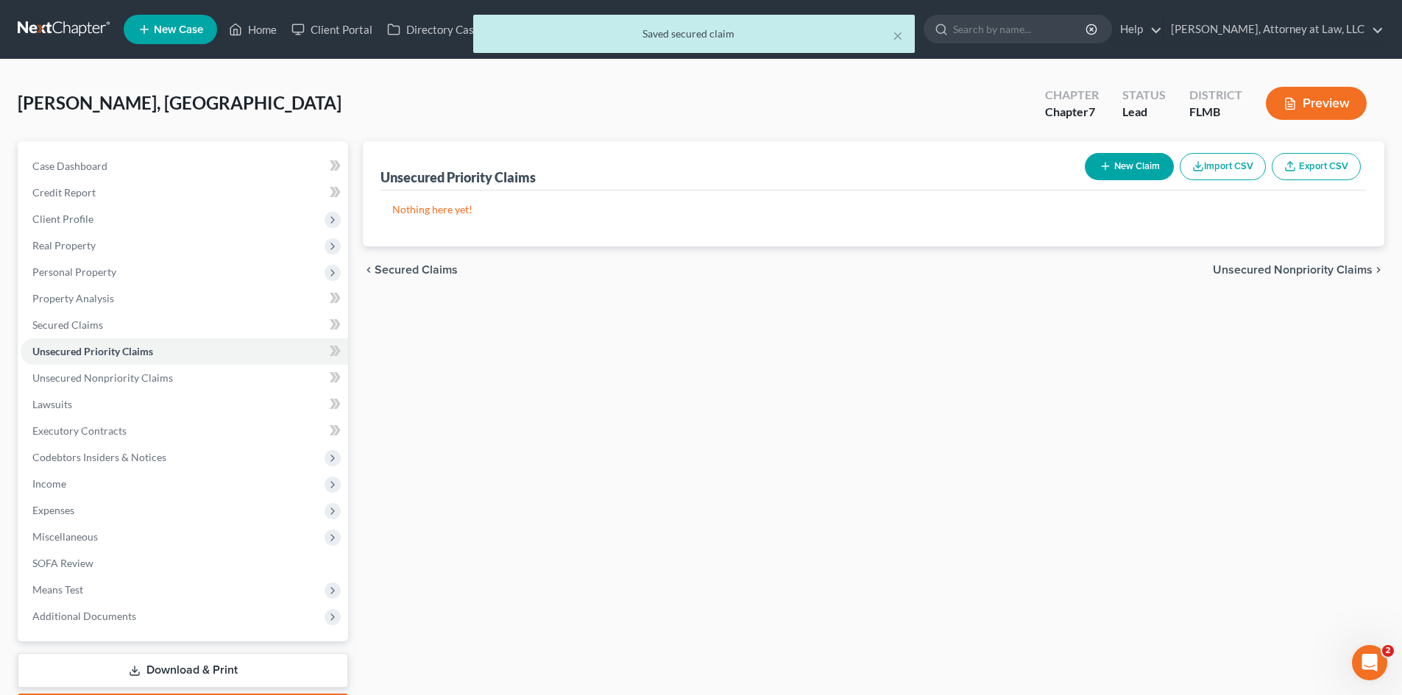
click at [1133, 163] on button "New Claim" at bounding box center [1129, 166] width 89 height 27
select select "0"
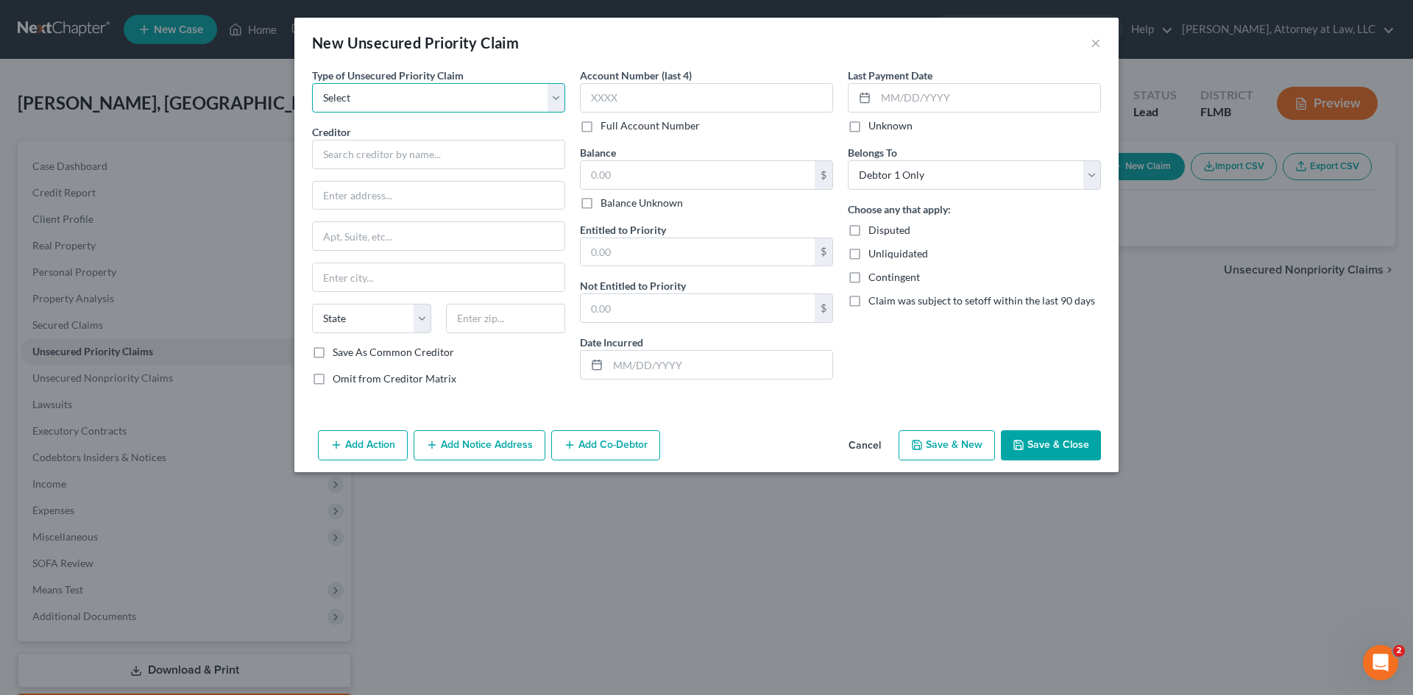
click at [540, 108] on select "Select Taxes & Other Government Units Domestic Support Obligations Extensions o…" at bounding box center [438, 97] width 253 height 29
drag, startPoint x: 547, startPoint y: 556, endPoint x: 459, endPoint y: 559, distance: 88.4
click at [547, 556] on div "New Unsecured Priority Claim × Type of Unsecured Priority Claim * Select Taxes …" at bounding box center [706, 347] width 1413 height 695
click at [863, 448] on button "Cancel" at bounding box center [865, 446] width 56 height 29
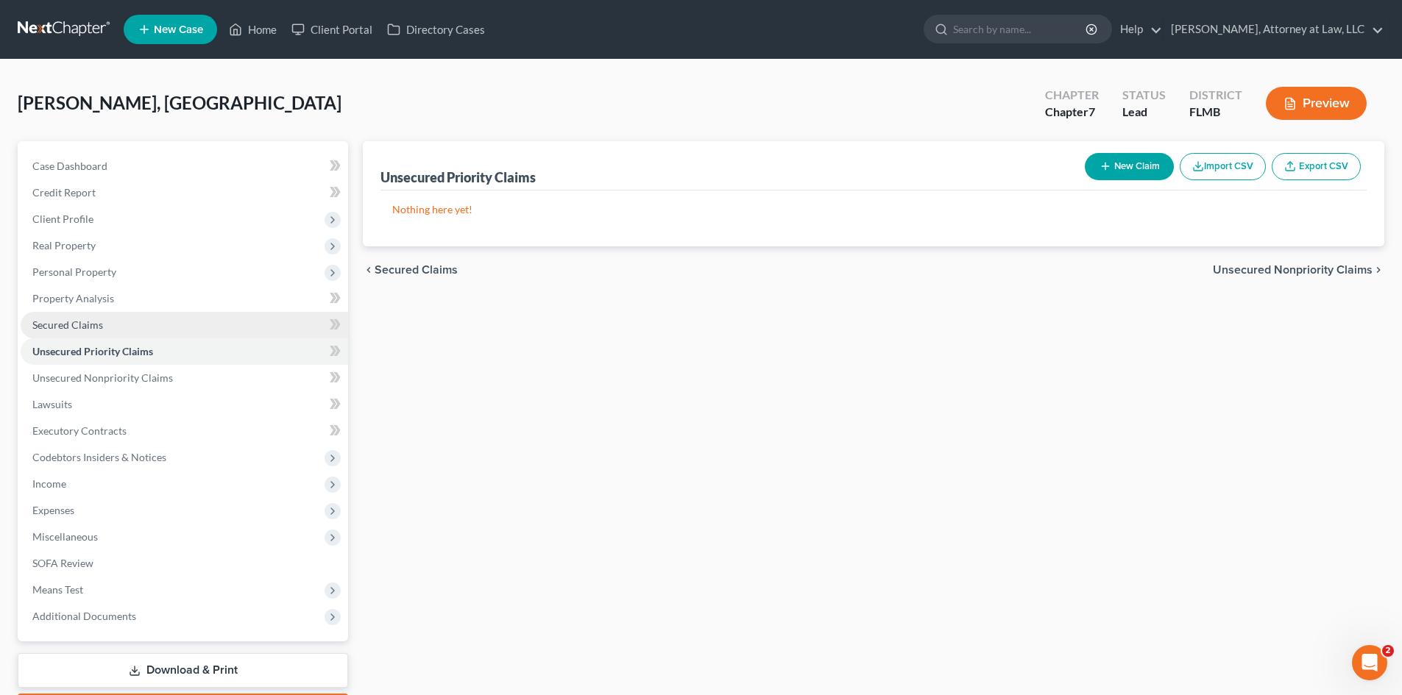
click at [94, 320] on span "Secured Claims" at bounding box center [67, 325] width 71 height 13
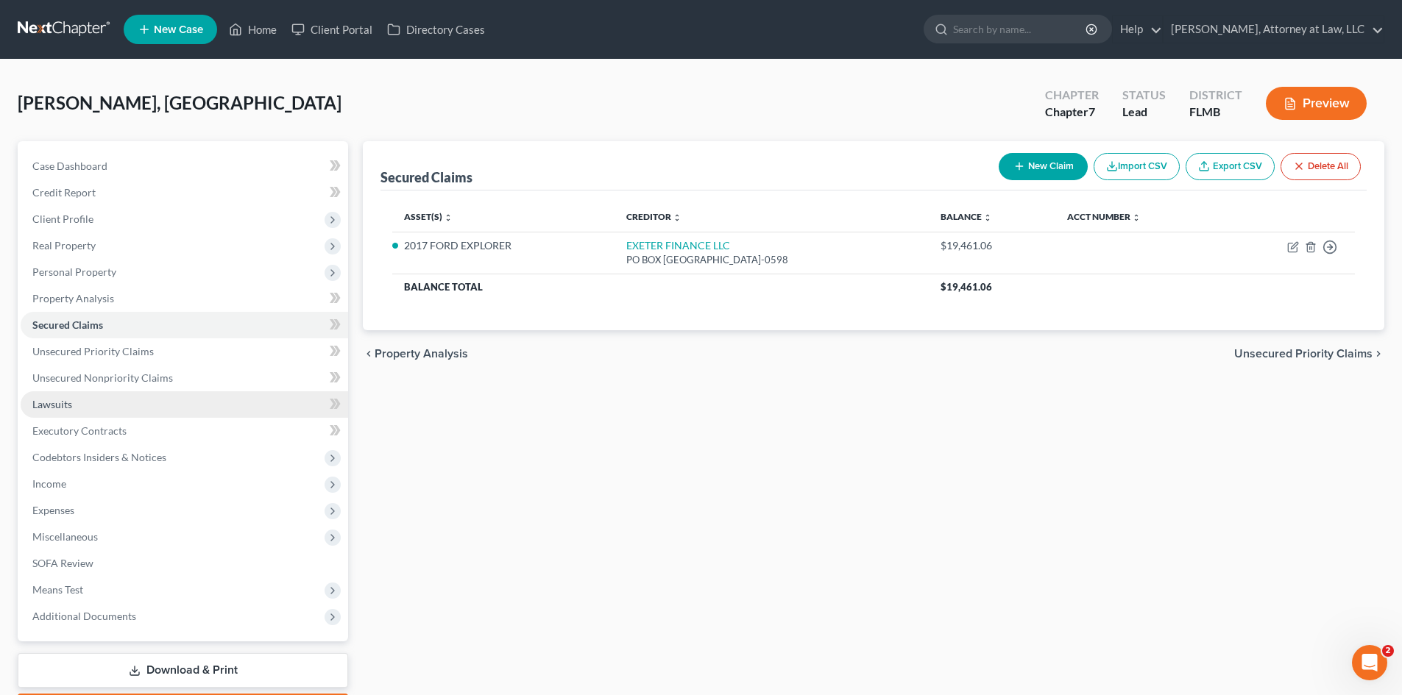
click at [78, 409] on link "Lawsuits" at bounding box center [185, 405] width 328 height 26
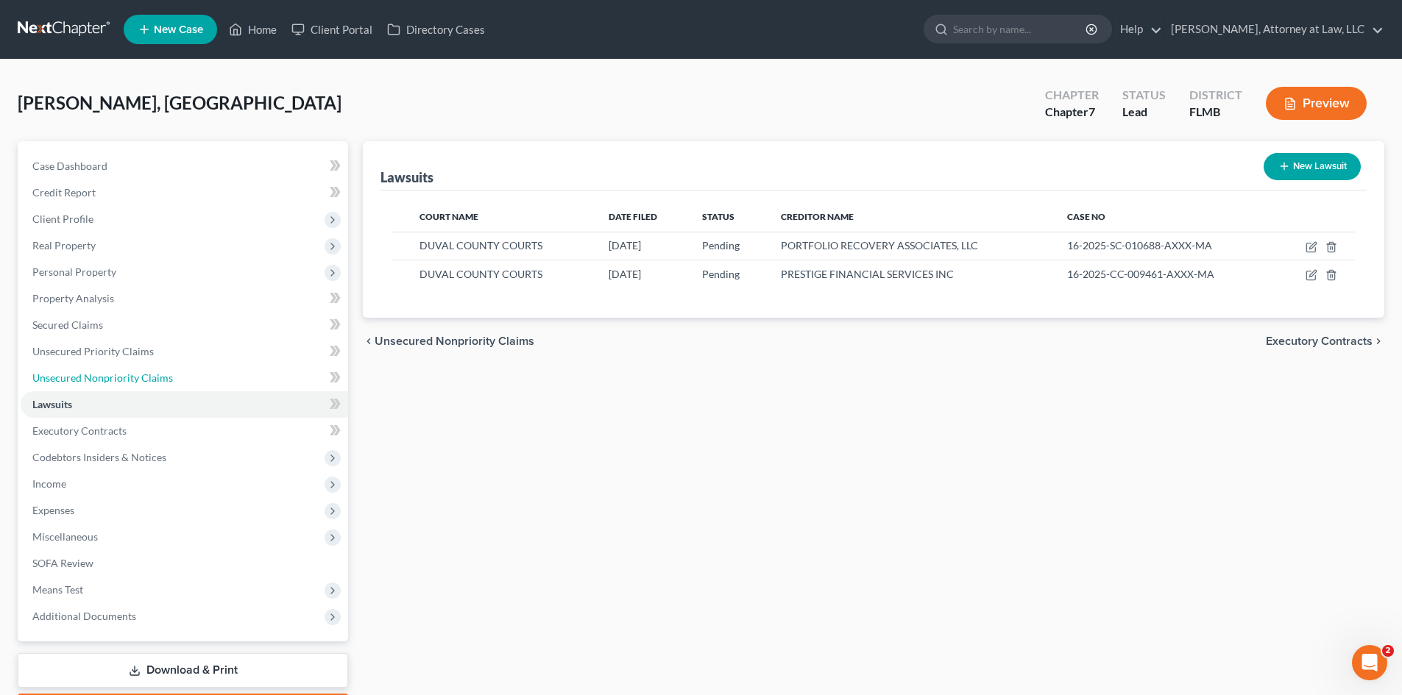
drag, startPoint x: 132, startPoint y: 378, endPoint x: 549, endPoint y: 391, distance: 417.5
click at [132, 378] on span "Unsecured Nonpriority Claims" at bounding box center [102, 378] width 141 height 13
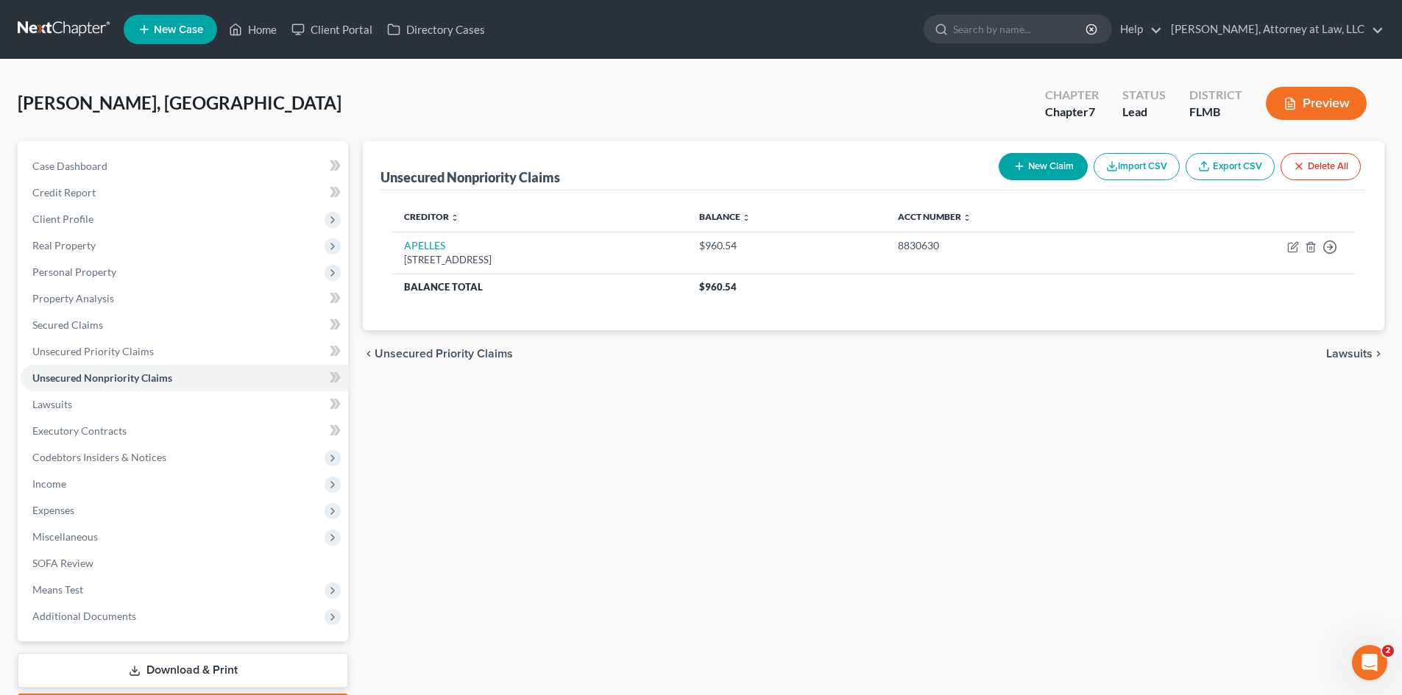
click at [1038, 162] on button "New Claim" at bounding box center [1043, 166] width 89 height 27
select select "0"
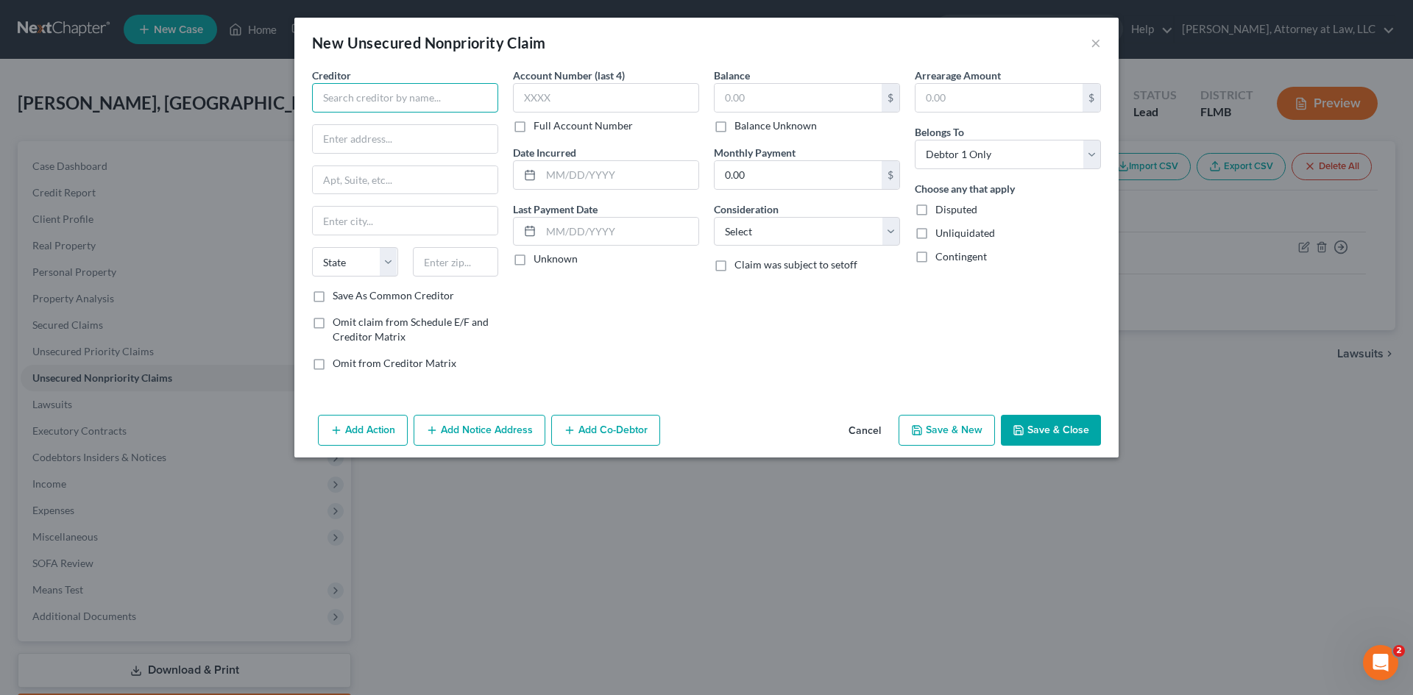
click at [442, 102] on input "text" at bounding box center [405, 97] width 186 height 29
type input "[PERSON_NAME] CREDIT UNION"
click at [534, 123] on label "Full Account Number" at bounding box center [583, 125] width 99 height 15
click at [539, 123] on input "Full Account Number" at bounding box center [544, 123] width 10 height 10
click at [541, 99] on input "text" at bounding box center [606, 97] width 186 height 29
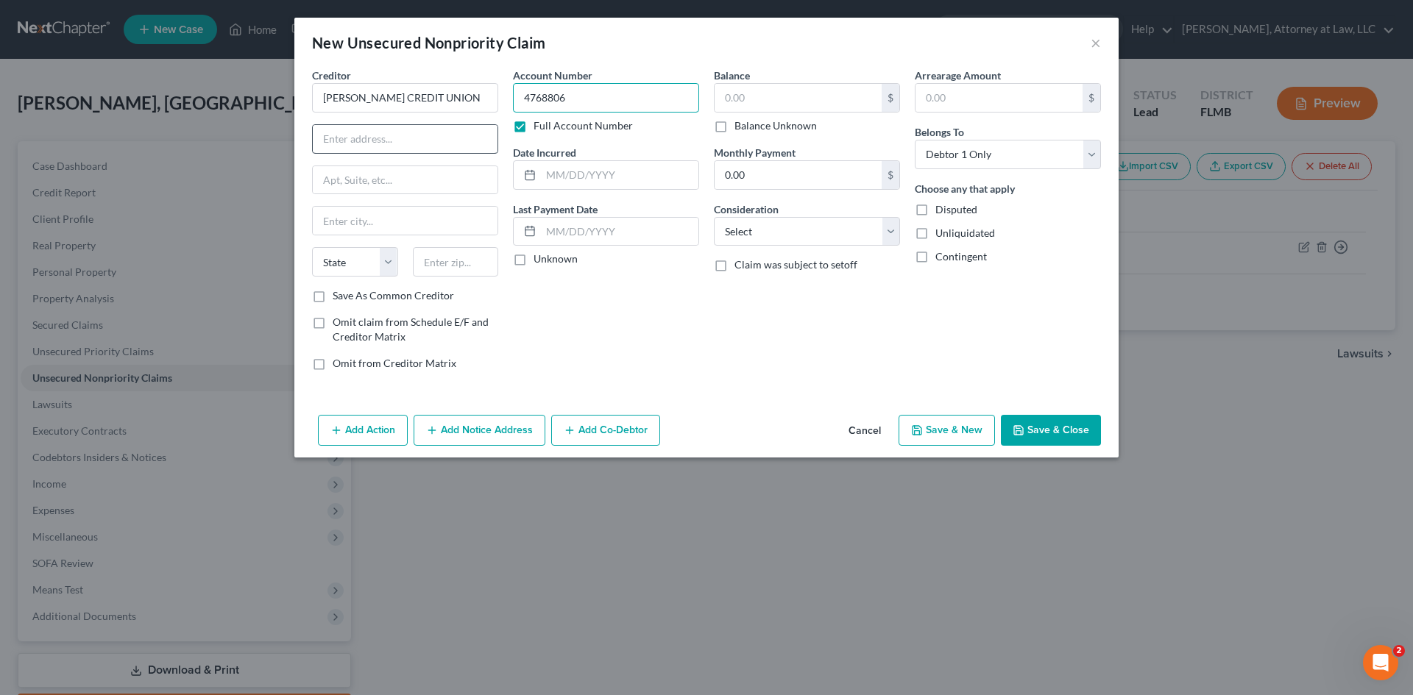
type input "4768806"
click at [418, 137] on input "text" at bounding box center [405, 139] width 185 height 28
type input "[STREET_ADDRESS]"
click at [387, 222] on input "text" at bounding box center [405, 221] width 185 height 28
type input "[PERSON_NAME] HILLS"
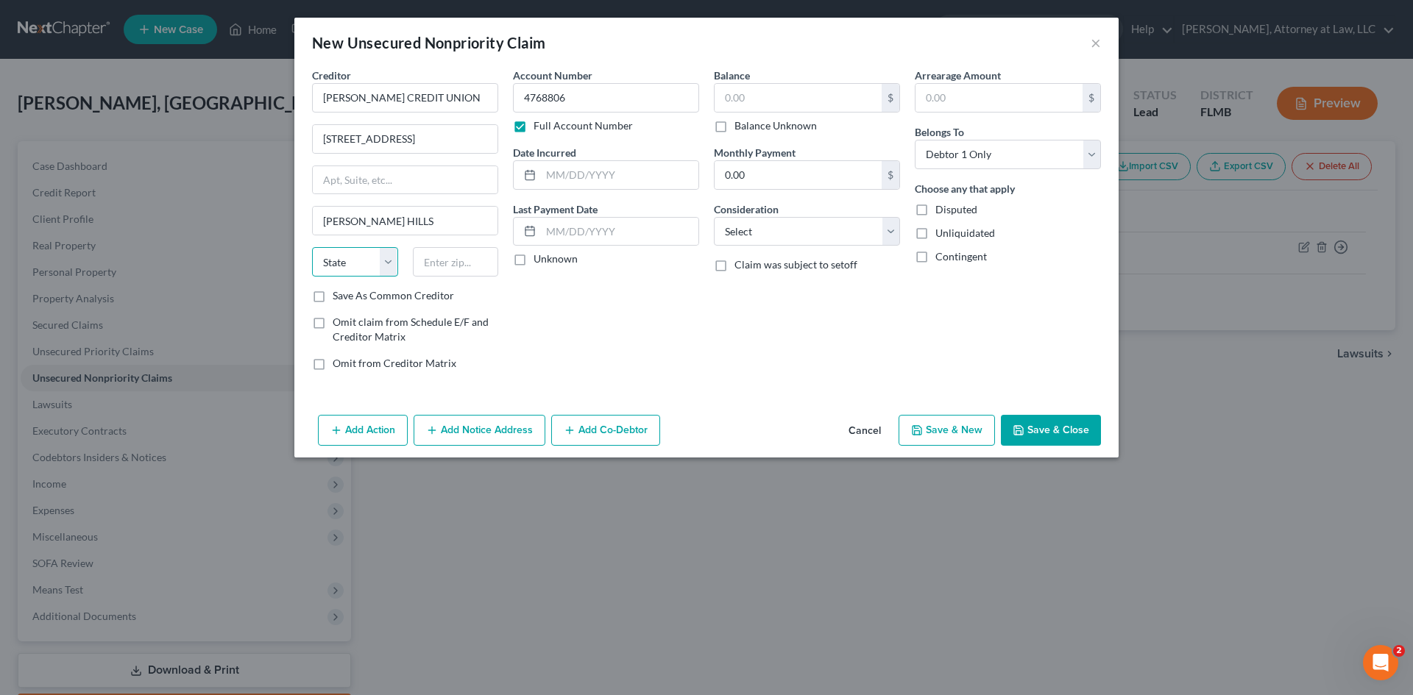
drag, startPoint x: 388, startPoint y: 268, endPoint x: 376, endPoint y: 275, distance: 13.9
click at [388, 268] on select "State [US_STATE] AK AR AZ CA CO CT DE DC [GEOGRAPHIC_DATA] [GEOGRAPHIC_DATA] GU…" at bounding box center [355, 261] width 86 height 29
select select "14"
click at [312, 247] on select "State [US_STATE] AK AR AZ CA CO CT DE DC [GEOGRAPHIC_DATA] [GEOGRAPHIC_DATA] GU…" at bounding box center [355, 261] width 86 height 29
click at [447, 253] on input "text" at bounding box center [456, 261] width 86 height 29
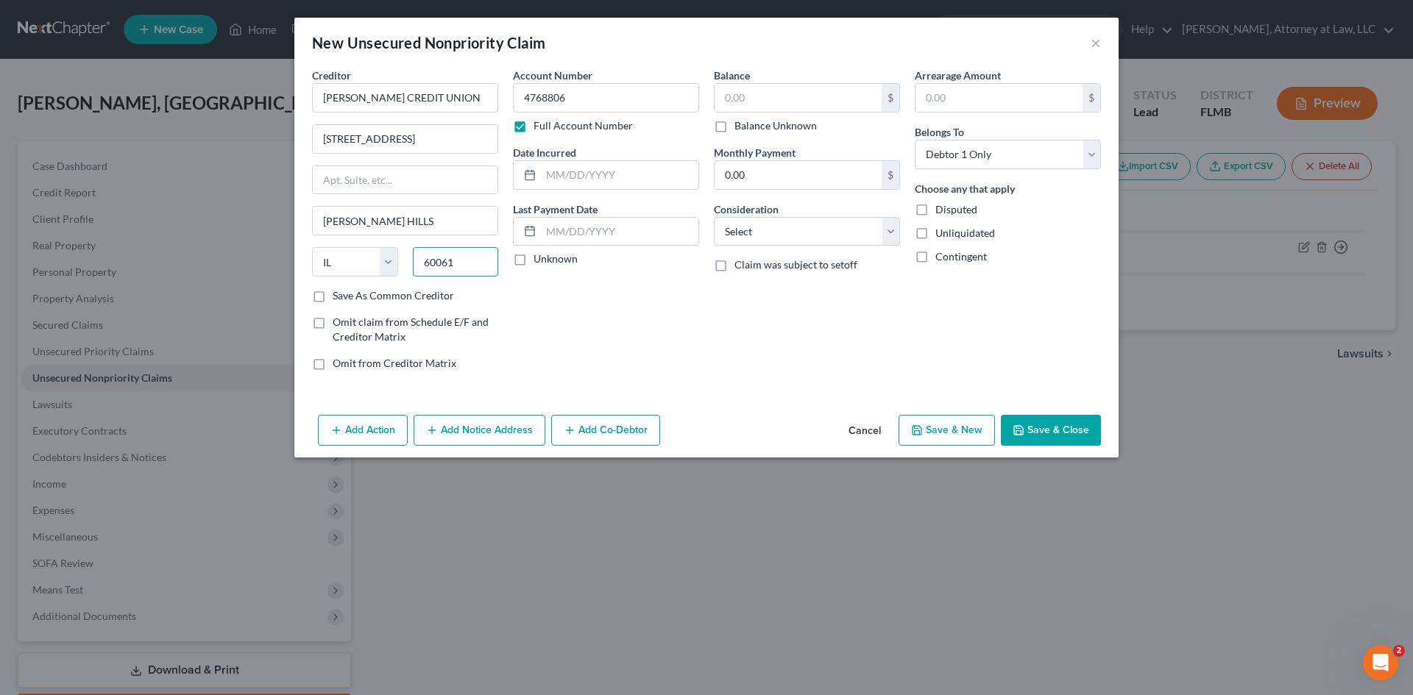
type input "60061"
drag, startPoint x: 599, startPoint y: 159, endPoint x: 596, endPoint y: 178, distance: 19.4
click at [599, 161] on div "Date Incurred" at bounding box center [606, 167] width 186 height 45
type input "[PERSON_NAME] Hills"
click at [596, 178] on input "text" at bounding box center [619, 175] width 157 height 28
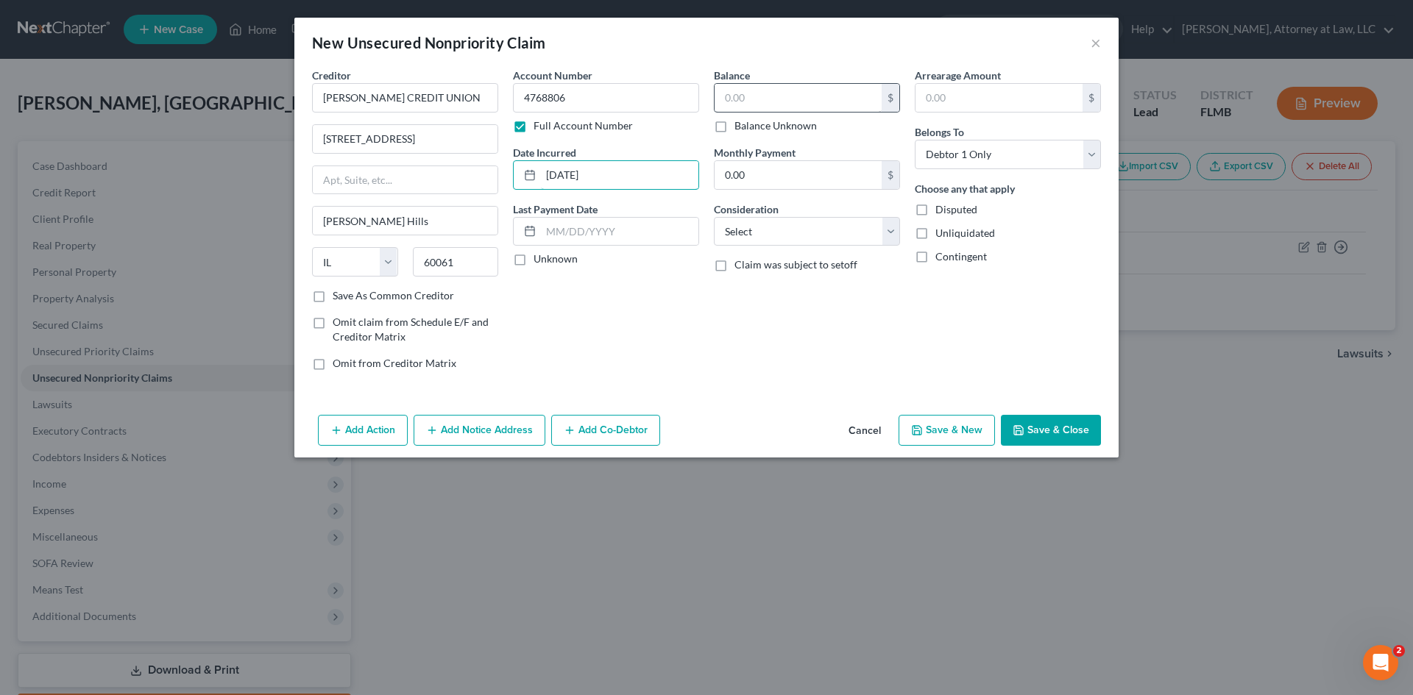
type input "[DATE]"
click at [784, 88] on input "text" at bounding box center [798, 98] width 167 height 28
type input "1,841"
click at [839, 231] on select "Select Cable / Satellite Services Collection Agency Credit Card Debt Debt Couns…" at bounding box center [807, 231] width 186 height 29
select select "14"
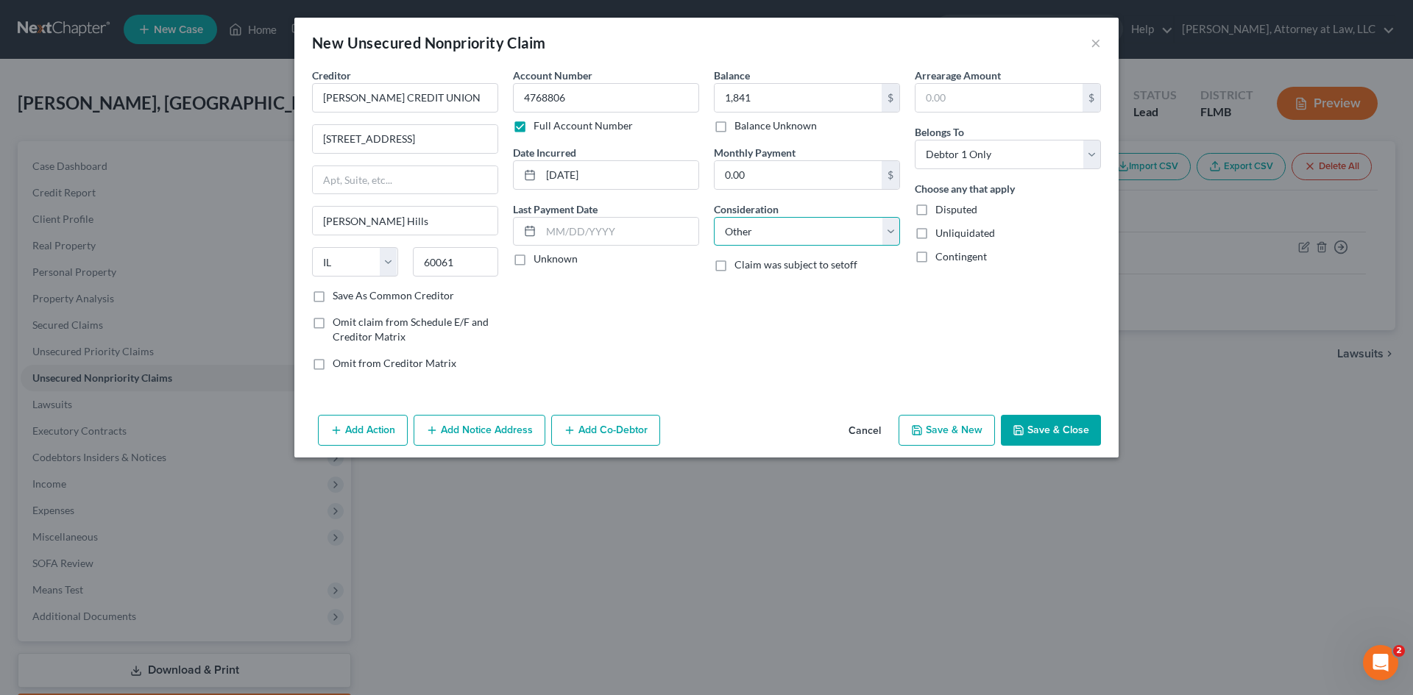
click at [714, 217] on select "Select Cable / Satellite Services Collection Agency Credit Card Debt Debt Couns…" at bounding box center [807, 231] width 186 height 29
drag, startPoint x: 736, startPoint y: 291, endPoint x: 757, endPoint y: 295, distance: 21.7
click at [736, 291] on input "text" at bounding box center [807, 288] width 185 height 28
type input "UNSECURED"
click at [558, 227] on input "text" at bounding box center [619, 232] width 157 height 28
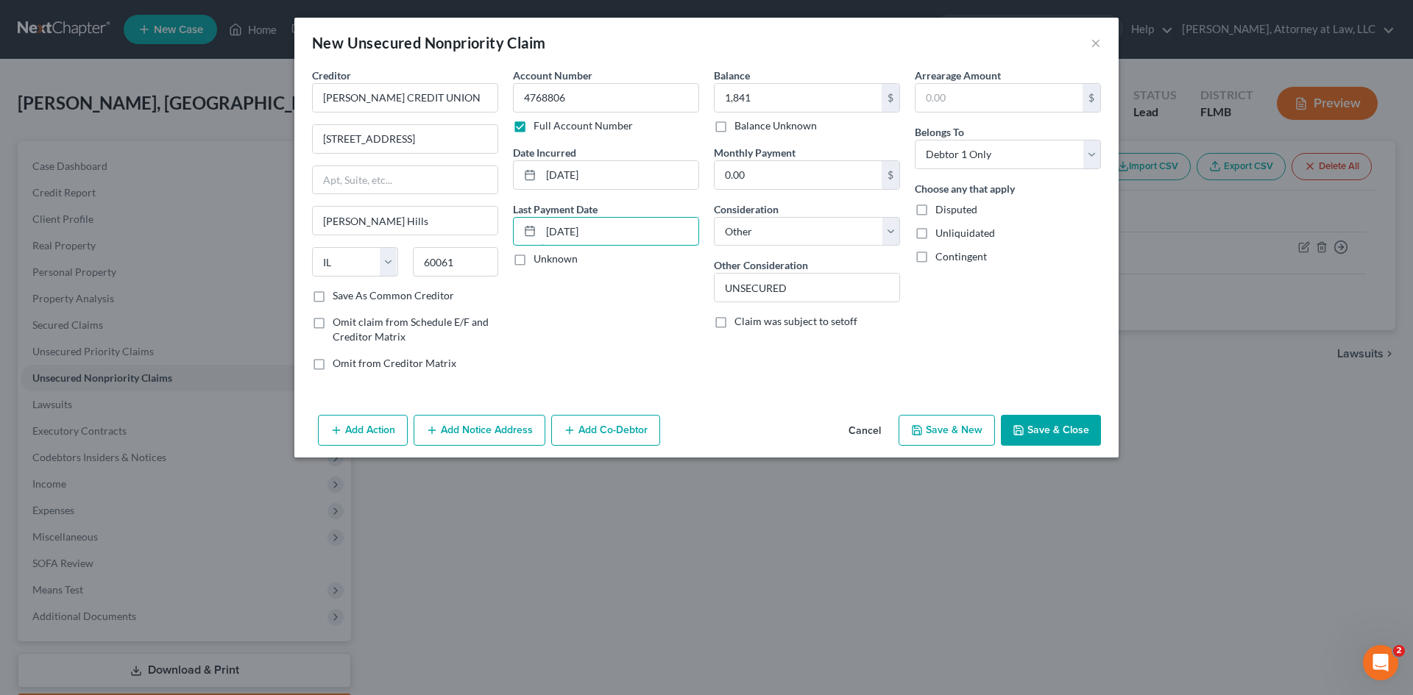
type input "[DATE]"
click at [939, 437] on button "Save & New" at bounding box center [947, 430] width 96 height 31
select select "0"
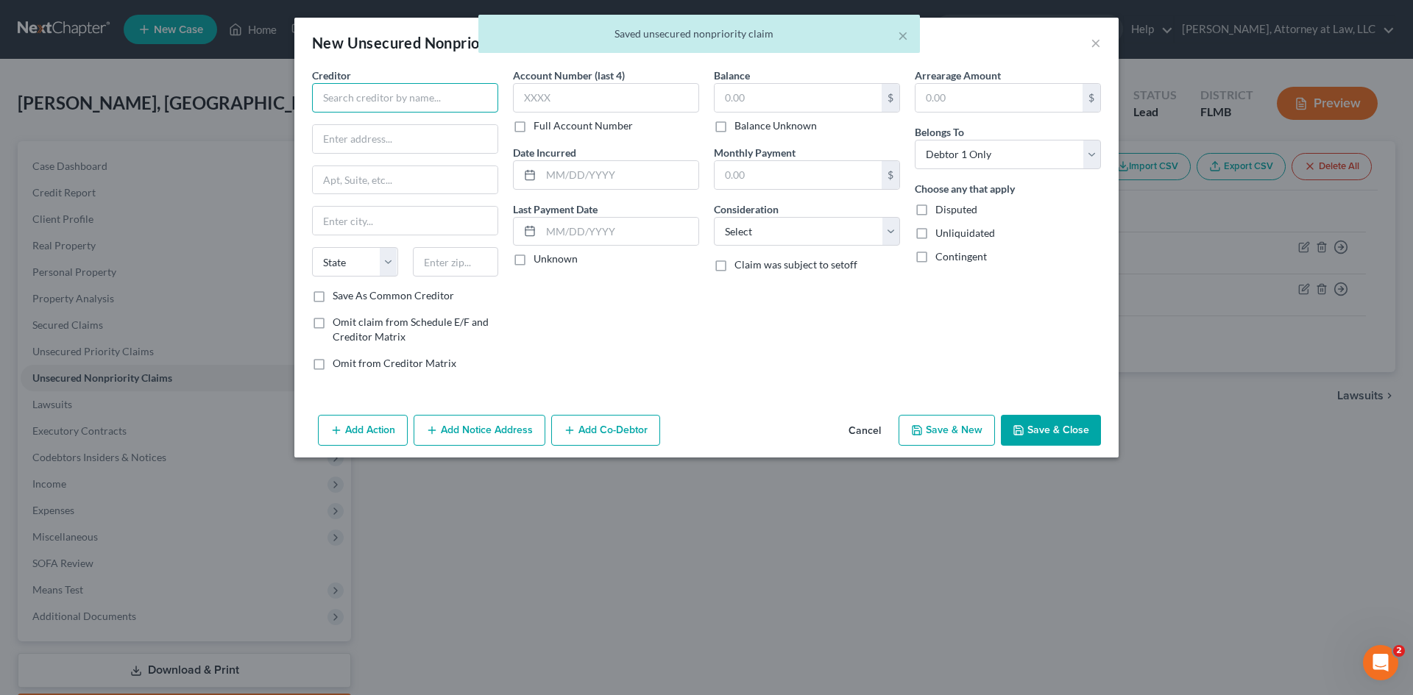
click at [419, 99] on input "text" at bounding box center [405, 97] width 186 height 29
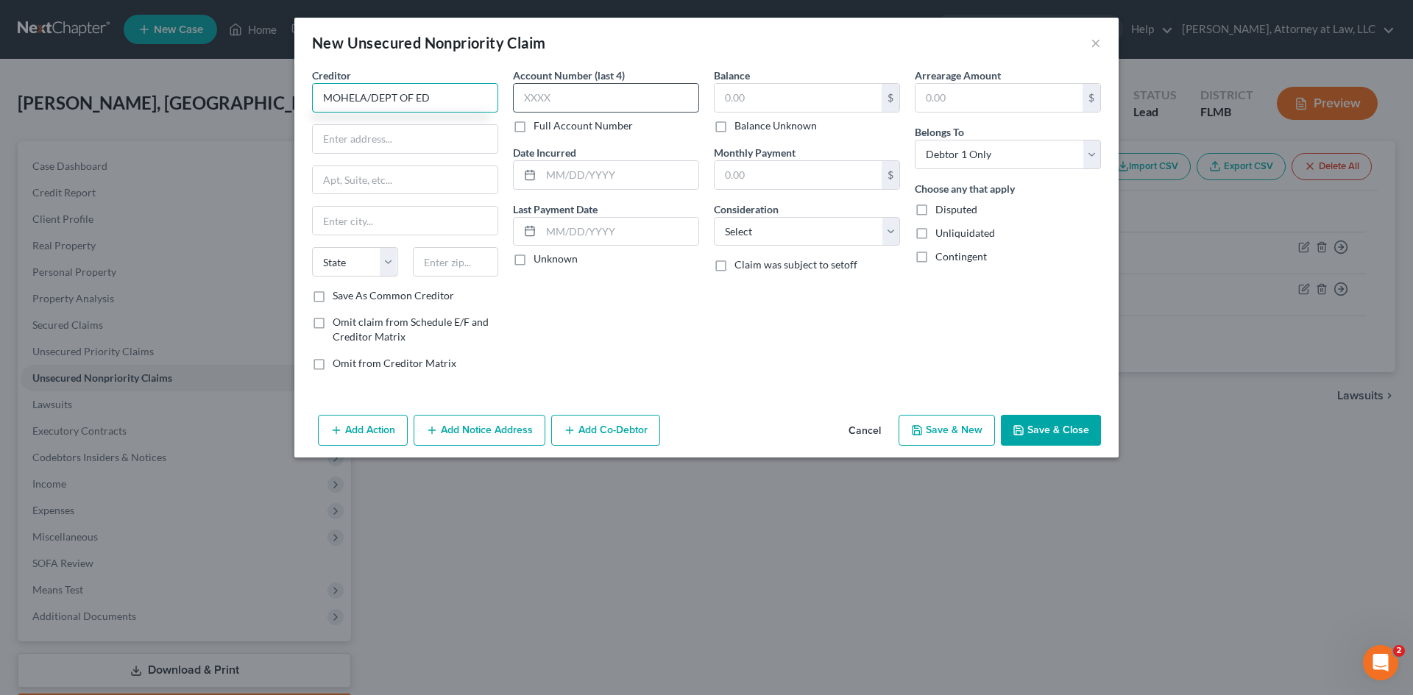
type input "MOHELA/DEPT OF ED"
click at [557, 99] on input "text" at bounding box center [606, 97] width 186 height 29
type input "2324"
click at [433, 141] on input "text" at bounding box center [405, 139] width 185 height 28
drag, startPoint x: 433, startPoint y: 141, endPoint x: 422, endPoint y: 128, distance: 16.7
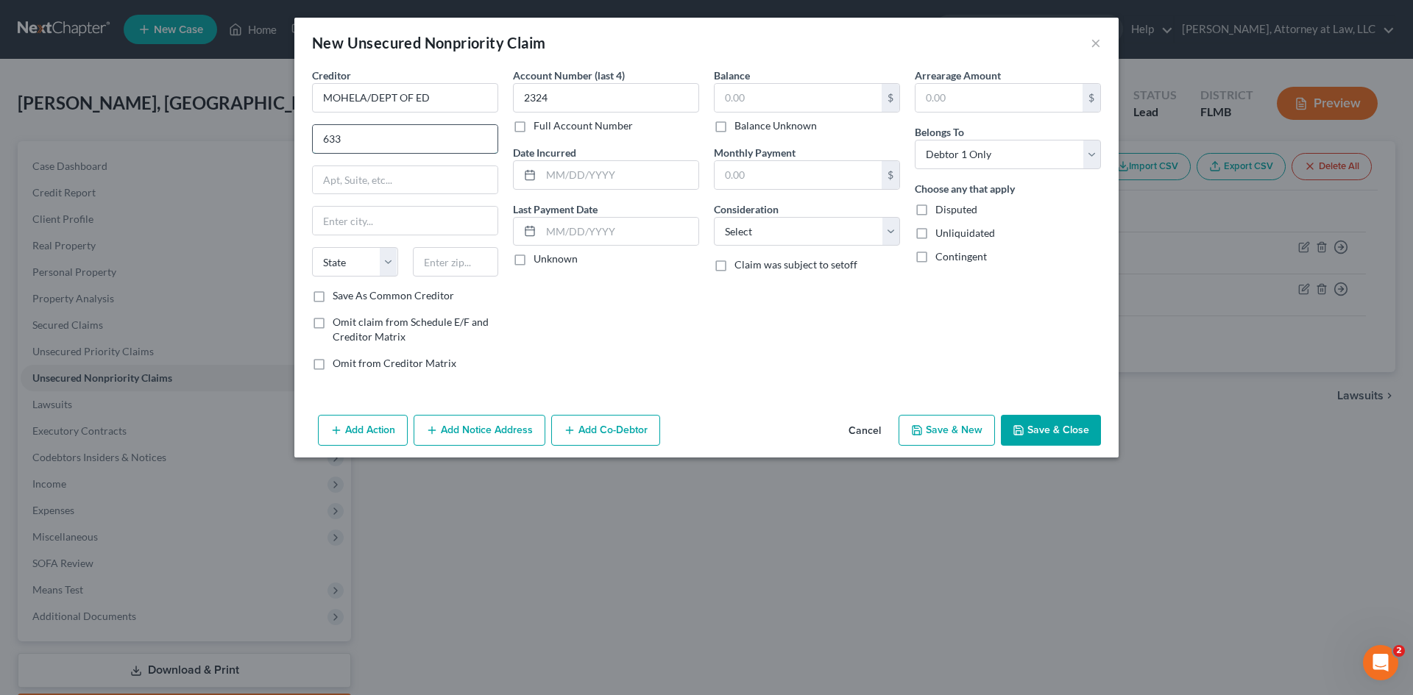
click at [422, 128] on input "633" at bounding box center [405, 139] width 185 height 28
type input "[STREET_ADDRESS]"
drag, startPoint x: 400, startPoint y: 229, endPoint x: 403, endPoint y: 221, distance: 8.6
click at [400, 228] on input "text" at bounding box center [405, 221] width 185 height 28
type input "CHESTERFIELD"
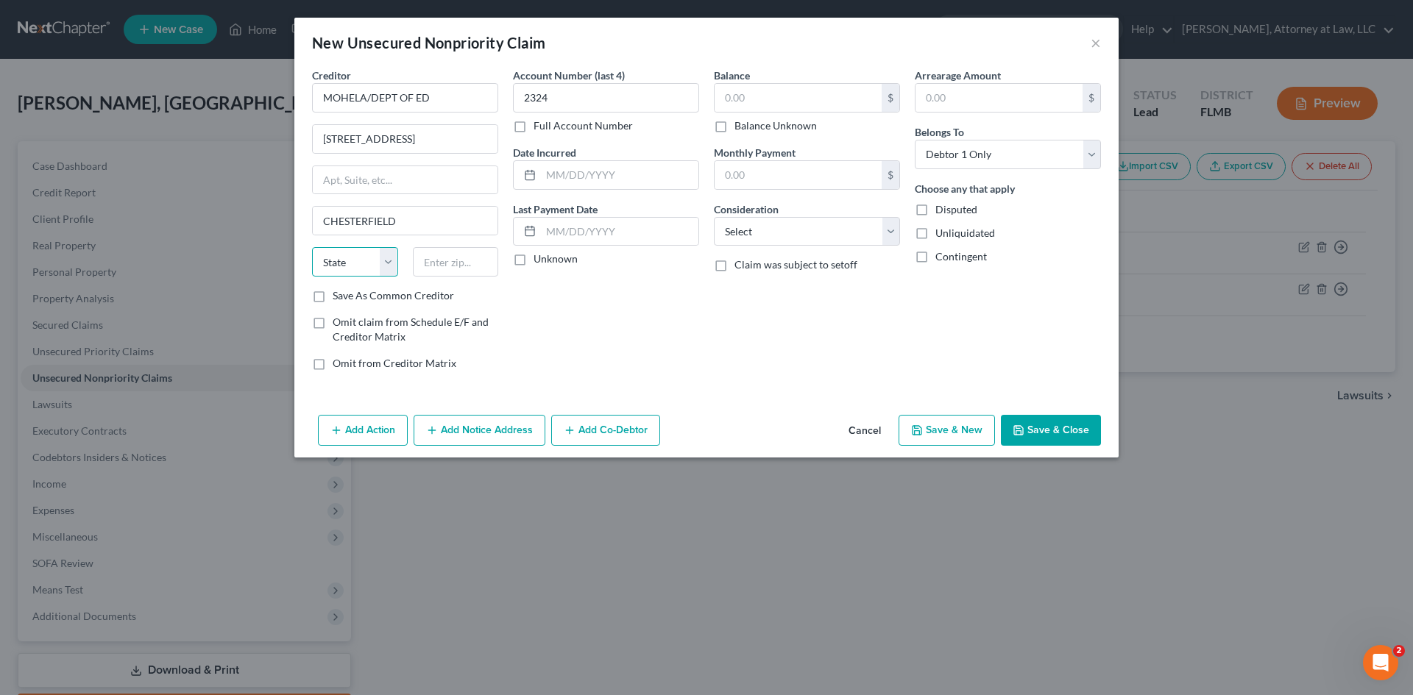
drag, startPoint x: 385, startPoint y: 258, endPoint x: 383, endPoint y: 274, distance: 15.6
click at [385, 258] on select "State [US_STATE] AK AR AZ CA CO CT DE DC [GEOGRAPHIC_DATA] [GEOGRAPHIC_DATA] GU…" at bounding box center [355, 261] width 86 height 29
select select "26"
click at [312, 247] on select "State [US_STATE] AK AR AZ CA CO CT DE DC [GEOGRAPHIC_DATA] [GEOGRAPHIC_DATA] GU…" at bounding box center [355, 261] width 86 height 29
click at [445, 264] on input "text" at bounding box center [456, 261] width 86 height 29
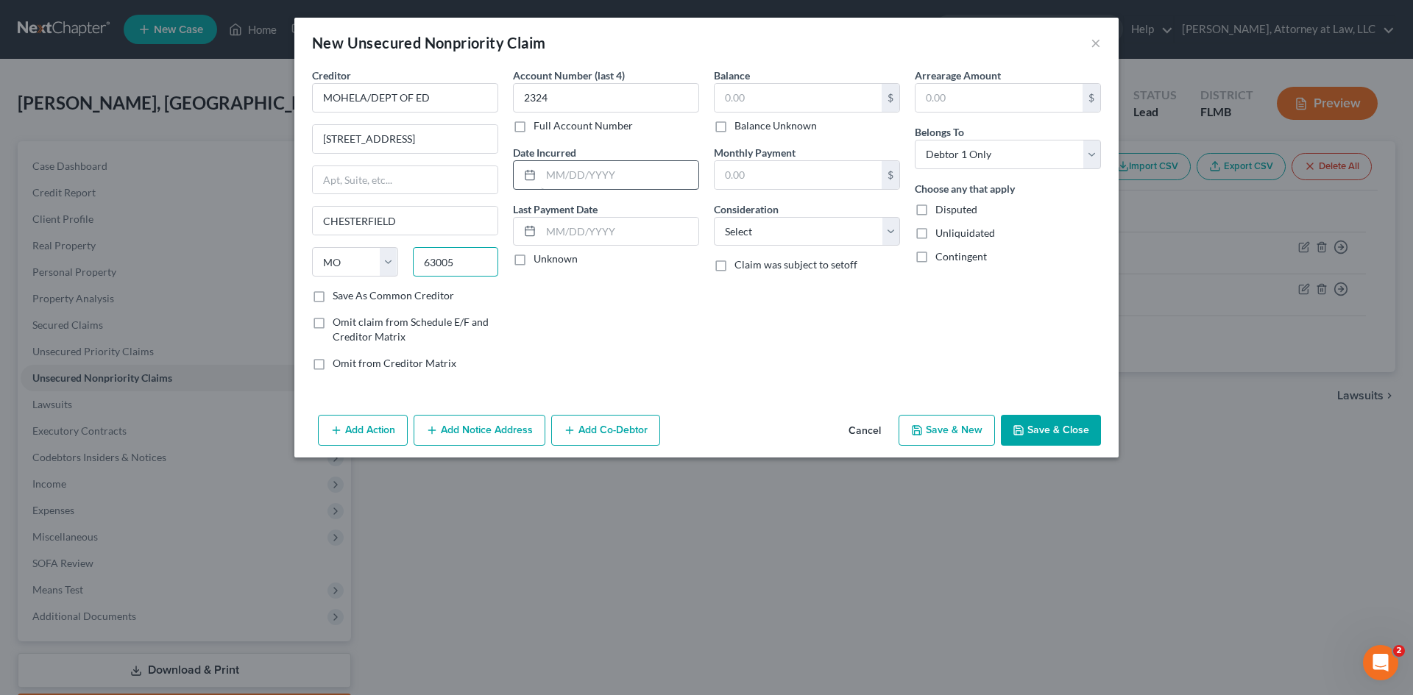
type input "63005"
click at [598, 171] on input "text" at bounding box center [619, 175] width 157 height 28
type input "Chesterfield"
type input "[DATE]"
click at [861, 233] on select "Select Cable / Satellite Services Collection Agency Credit Card Debt Debt Couns…" at bounding box center [807, 231] width 186 height 29
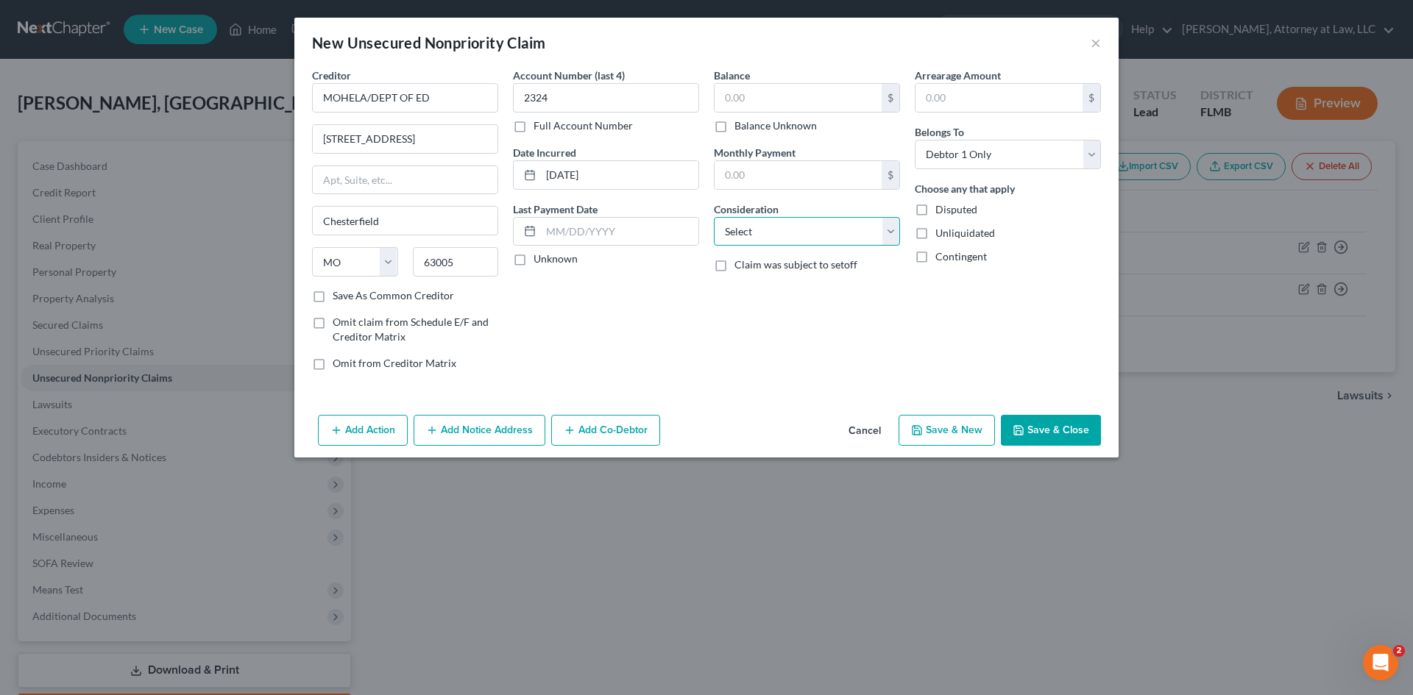
select select "17"
click at [714, 217] on select "Select Cable / Satellite Services Collection Agency Credit Card Debt Debt Couns…" at bounding box center [807, 231] width 186 height 29
click at [827, 81] on div "Balance $ Balance Unknown Balance Undetermined $ Balance Unknown" at bounding box center [807, 101] width 186 height 66
click at [799, 85] on input "text" at bounding box center [798, 98] width 167 height 28
type input "1,203"
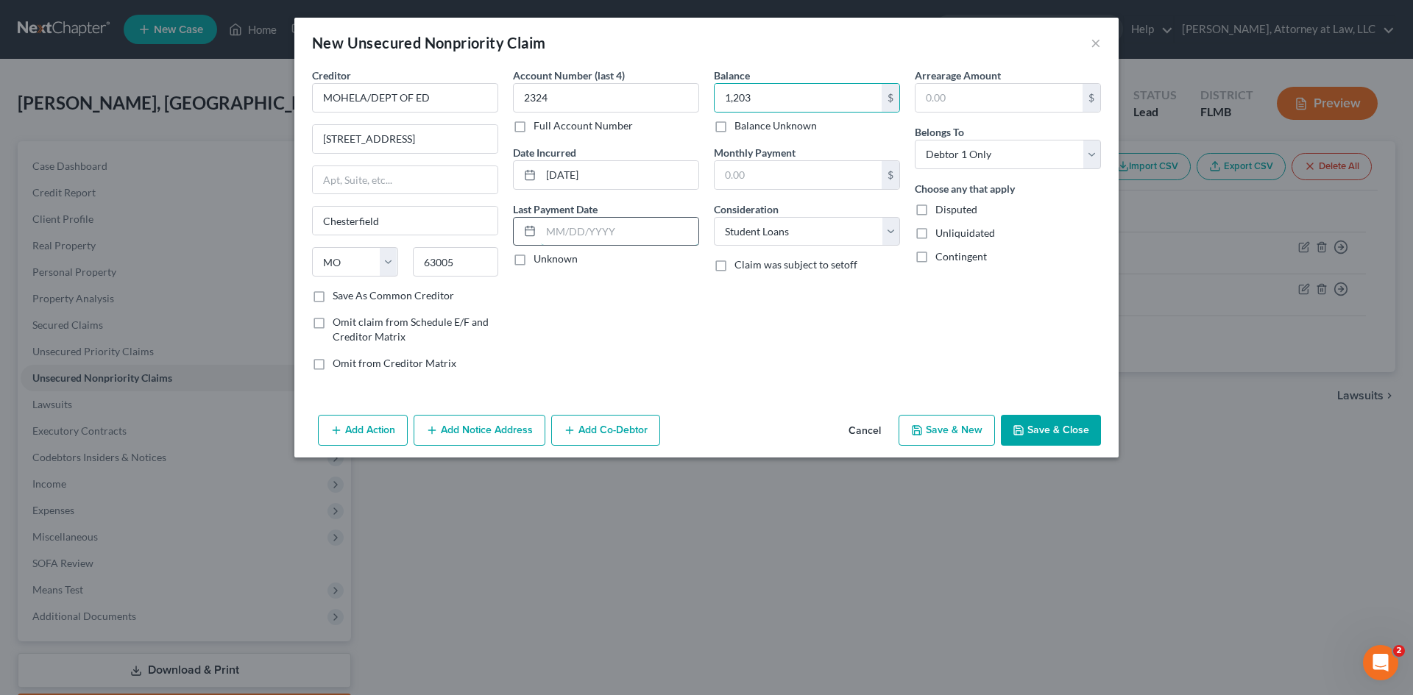
click at [556, 233] on input "text" at bounding box center [619, 232] width 157 height 28
type input "[DATE]"
click at [964, 431] on button "Save & New" at bounding box center [947, 430] width 96 height 31
select select "0"
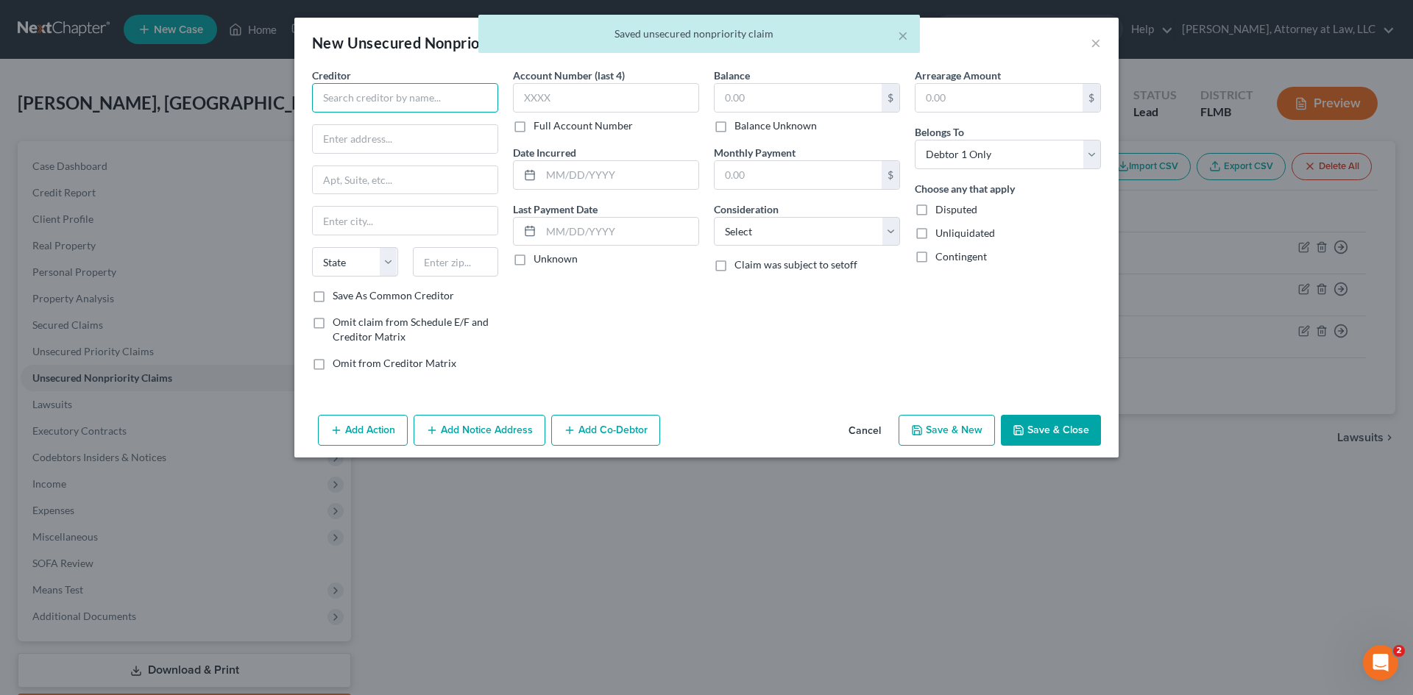
click at [429, 102] on input "text" at bounding box center [405, 97] width 186 height 29
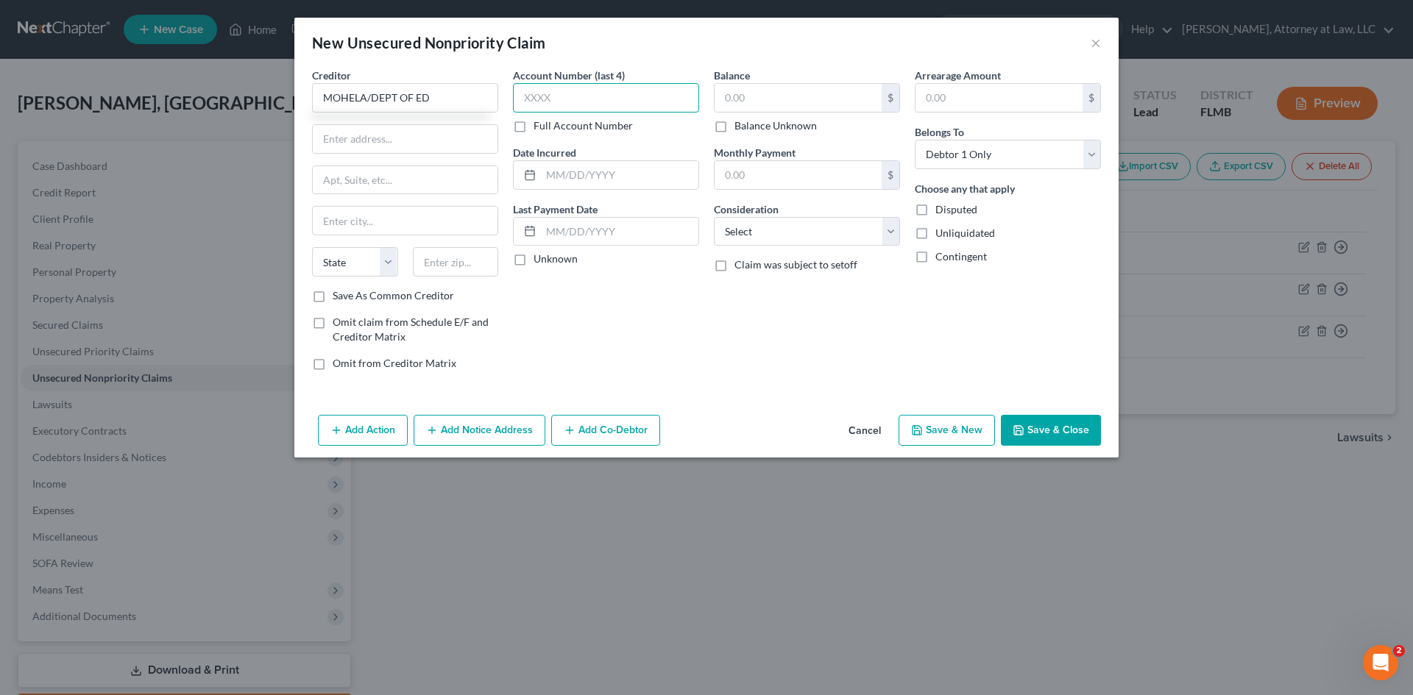
click at [551, 99] on input "text" at bounding box center [606, 97] width 186 height 29
type input "MOHELA/DEPT OF ED"
type input "3024"
click at [367, 143] on input "text" at bounding box center [405, 139] width 185 height 28
type input "[STREET_ADDRESS]"
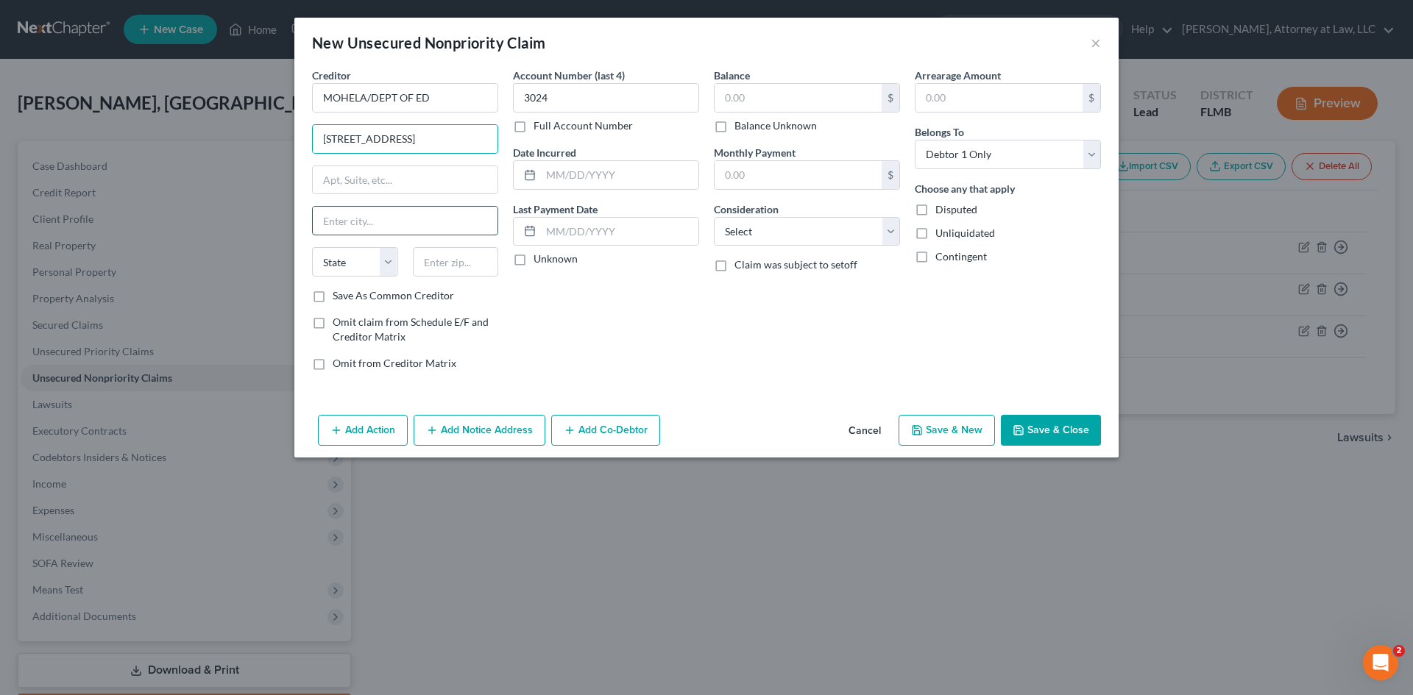
click at [354, 229] on input "text" at bounding box center [405, 221] width 185 height 28
type input "CHESTERFIELD"
click at [364, 265] on select "State [US_STATE] AK AR AZ CA CO CT DE DC [GEOGRAPHIC_DATA] [GEOGRAPHIC_DATA] GU…" at bounding box center [355, 261] width 86 height 29
select select "26"
click at [312, 247] on select "State [US_STATE] AK AR AZ CA CO CT DE DC [GEOGRAPHIC_DATA] [GEOGRAPHIC_DATA] GU…" at bounding box center [355, 261] width 86 height 29
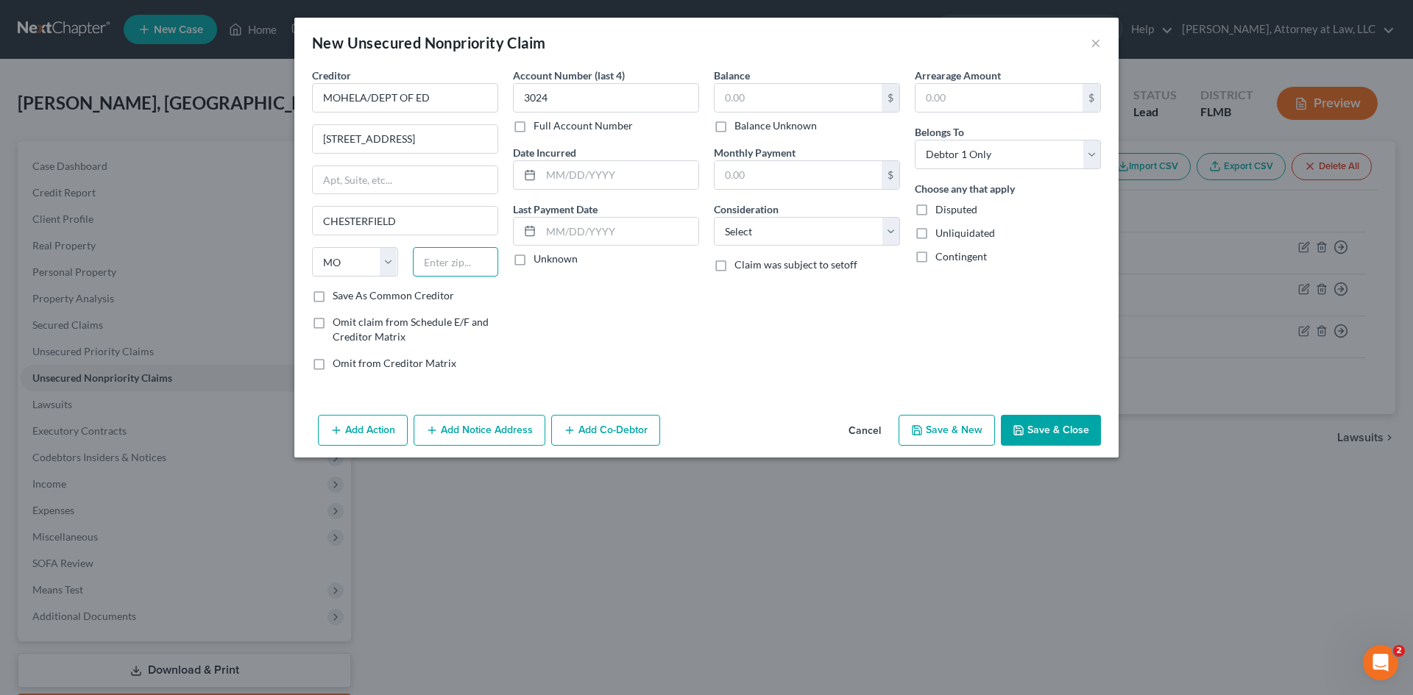
click at [450, 258] on input "text" at bounding box center [456, 261] width 86 height 29
type input "63005"
click at [559, 169] on input "text" at bounding box center [619, 175] width 157 height 28
type input "Chesterfield"
type input "[DATE]"
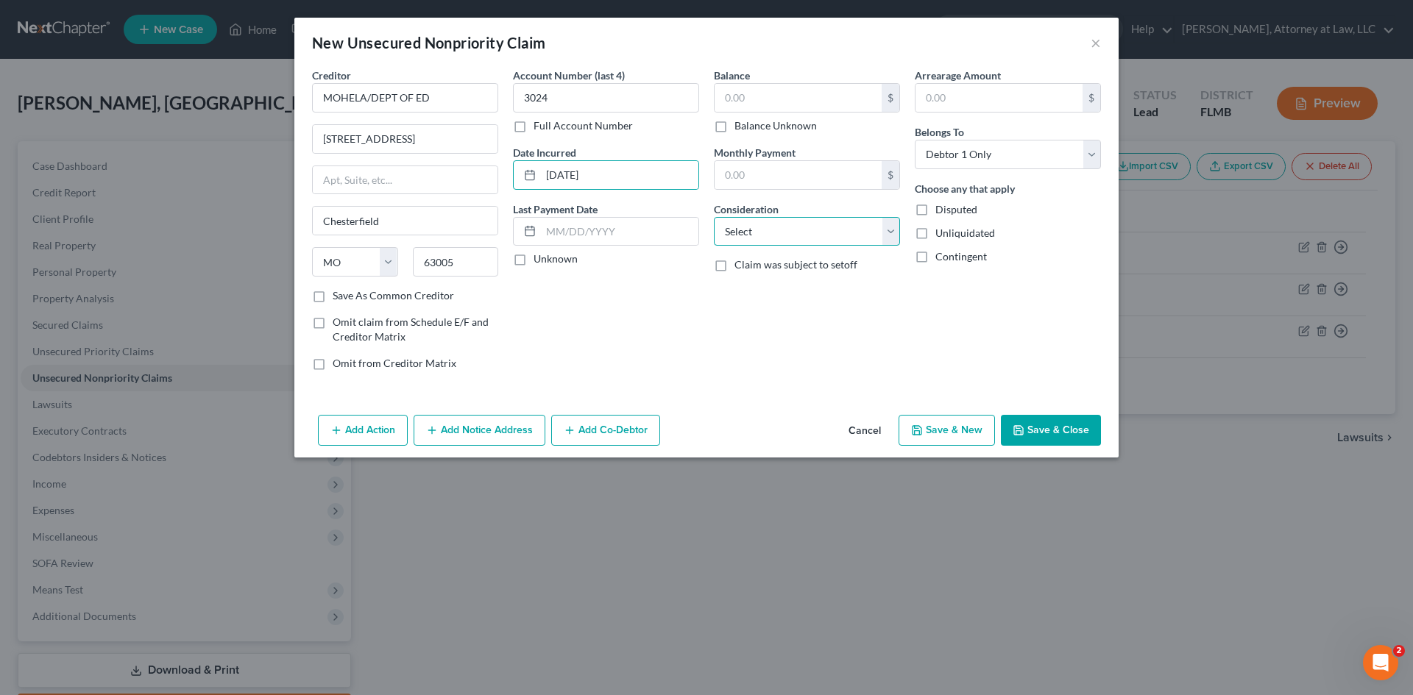
drag, startPoint x: 779, startPoint y: 234, endPoint x: 774, endPoint y: 245, distance: 11.9
click at [779, 234] on select "Select Cable / Satellite Services Collection Agency Credit Card Debt Debt Couns…" at bounding box center [807, 231] width 186 height 29
select select "17"
click at [714, 217] on select "Select Cable / Satellite Services Collection Agency Credit Card Debt Debt Couns…" at bounding box center [807, 231] width 186 height 29
drag, startPoint x: 453, startPoint y: 93, endPoint x: 194, endPoint y: 91, distance: 259.1
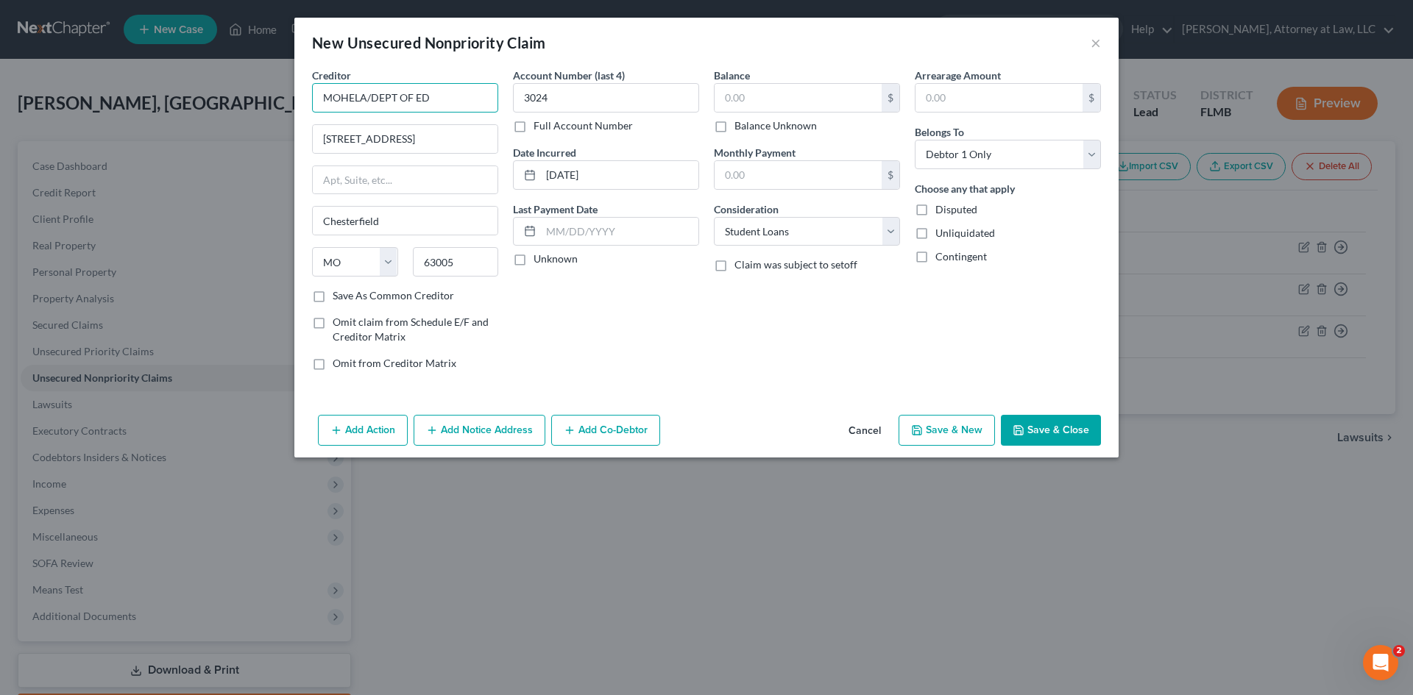
click at [194, 91] on div "New Unsecured Nonpriority Claim × Creditor * MOHELA/DEPT OF ED 633 SPIRIT DRIVE…" at bounding box center [706, 347] width 1413 height 695
type input "POSSIBLE FINANCIAL"
drag, startPoint x: 565, startPoint y: 87, endPoint x: 515, endPoint y: 105, distance: 53.3
click at [515, 105] on input "3024" at bounding box center [606, 97] width 186 height 29
type input "1BLS"
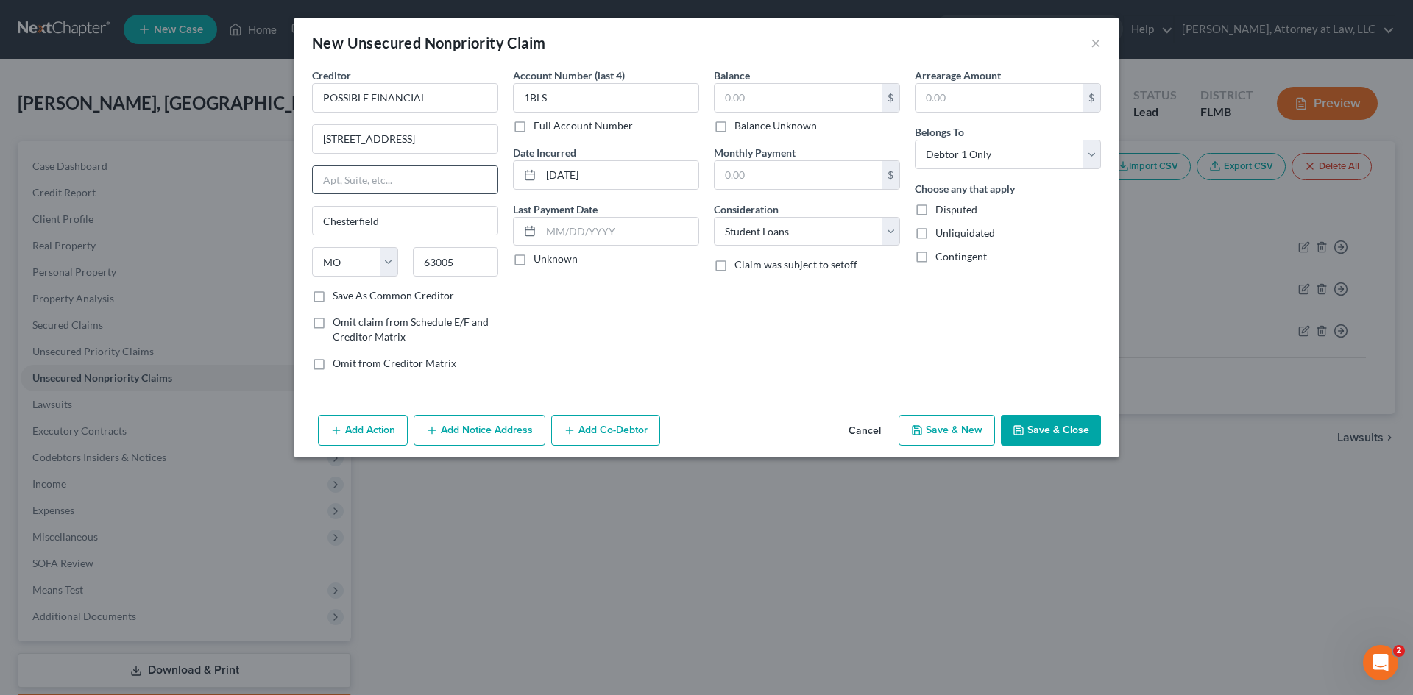
click at [381, 180] on input "text" at bounding box center [405, 180] width 185 height 28
drag, startPoint x: 429, startPoint y: 137, endPoint x: 296, endPoint y: 143, distance: 133.3
click at [296, 143] on div "Creditor * POSSIBLE FINANCIAL [GEOGRAPHIC_DATA] [US_STATE] AK AR AZ CA CO [GEOG…" at bounding box center [706, 238] width 824 height 341
type input "[STREET_ADDRESS]"
click at [387, 177] on input "text" at bounding box center [405, 180] width 185 height 28
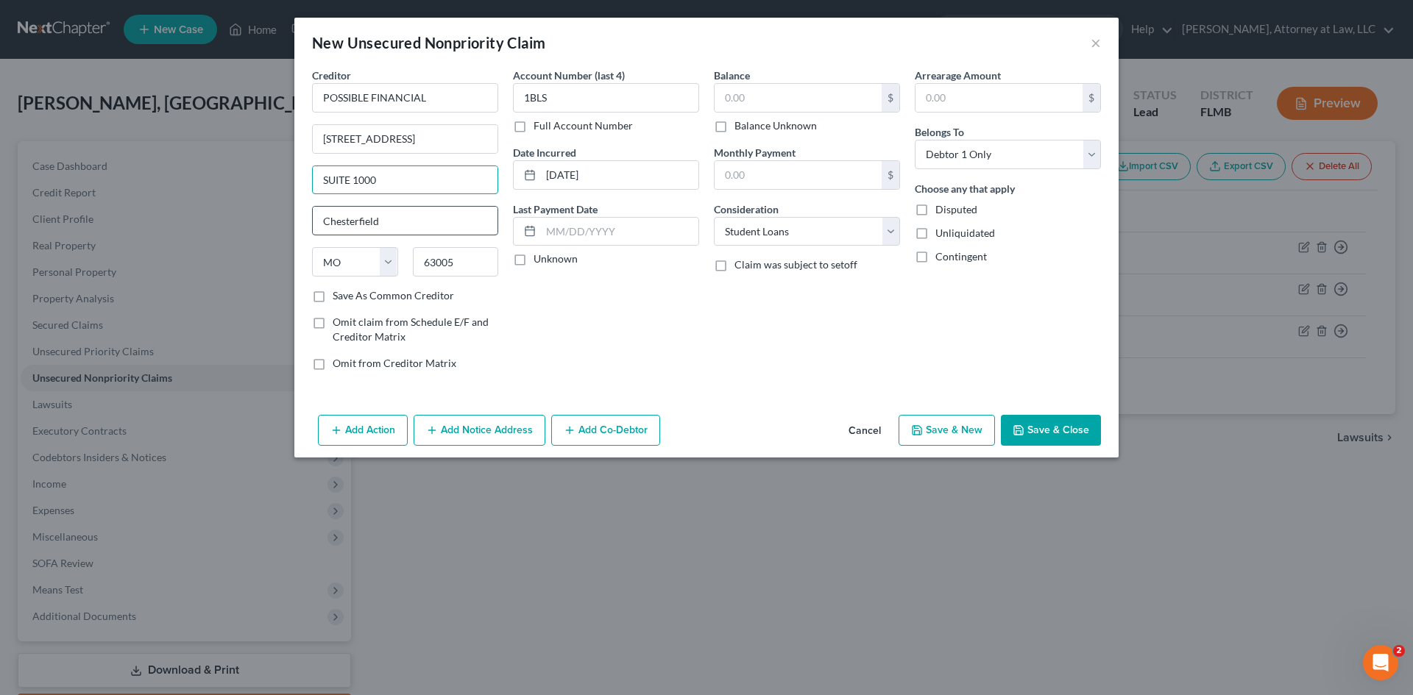
type input "SUITE 1000"
drag, startPoint x: 386, startPoint y: 220, endPoint x: 254, endPoint y: 224, distance: 131.8
click at [254, 224] on div "New Unsecured Nonpriority Claim × Creditor * POSSIBLE FINANCIAL [STREET_ADDRESS…" at bounding box center [706, 347] width 1413 height 695
type input "[GEOGRAPHIC_DATA]"
click at [372, 266] on select "State [US_STATE] AK AR AZ CA CO CT DE DC [GEOGRAPHIC_DATA] [GEOGRAPHIC_DATA] GU…" at bounding box center [355, 261] width 86 height 29
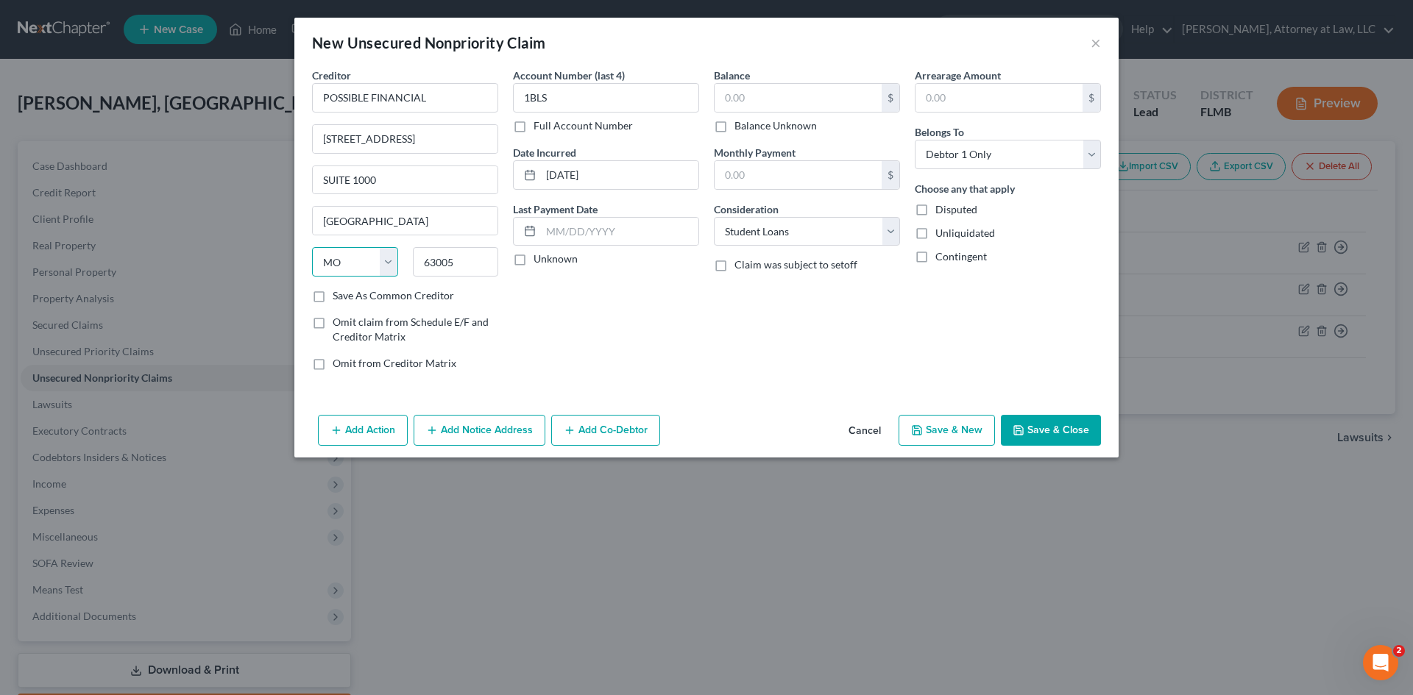
select select "50"
click at [312, 247] on select "State [US_STATE] AK AR AZ CA CO CT DE DC [GEOGRAPHIC_DATA] [GEOGRAPHIC_DATA] GU…" at bounding box center [355, 261] width 86 height 29
drag, startPoint x: 470, startPoint y: 259, endPoint x: 422, endPoint y: 270, distance: 49.8
click at [422, 270] on input "63005" at bounding box center [456, 261] width 86 height 29
type input "98101"
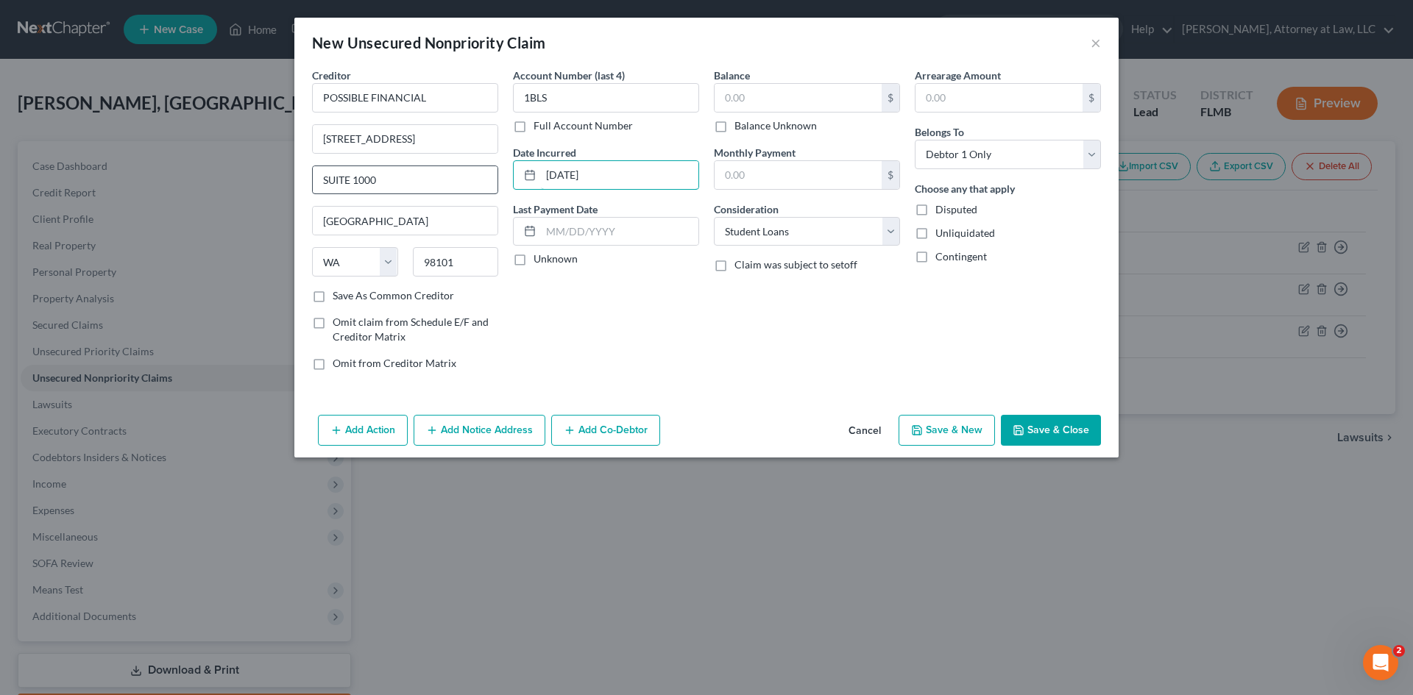
drag, startPoint x: 636, startPoint y: 174, endPoint x: 444, endPoint y: 188, distance: 192.5
click at [438, 191] on div "Creditor * POSSIBLE FINANCIAL [STREET_ADDRESS][US_STATE] AZ CA CO CT DE DC [GEO…" at bounding box center [707, 225] width 804 height 315
type input "[GEOGRAPHIC_DATA]"
type input "[DATE]"
click at [857, 233] on select "Select Cable / Satellite Services Collection Agency Credit Card Debt Debt Couns…" at bounding box center [807, 231] width 186 height 29
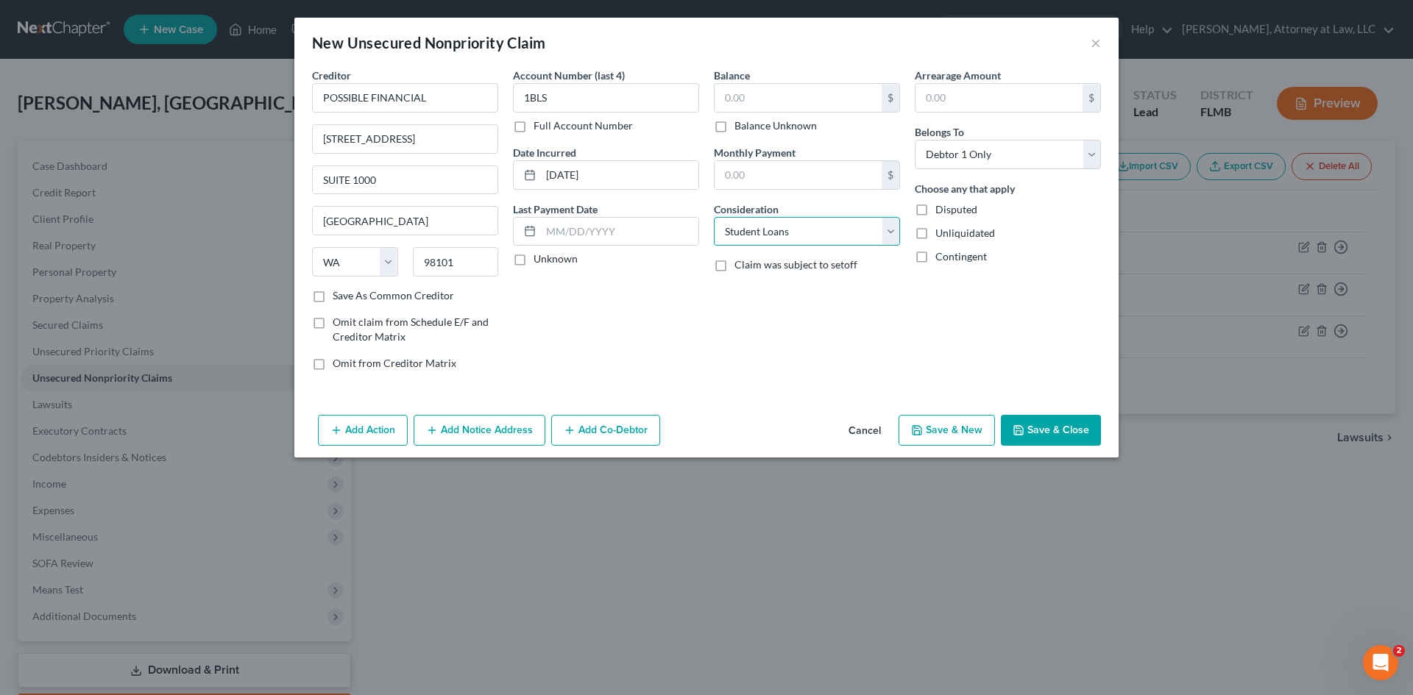
select select "14"
click at [714, 217] on select "Select Cable / Satellite Services Collection Agency Credit Card Debt Debt Couns…" at bounding box center [807, 231] width 186 height 29
click at [787, 293] on input "text" at bounding box center [807, 288] width 185 height 28
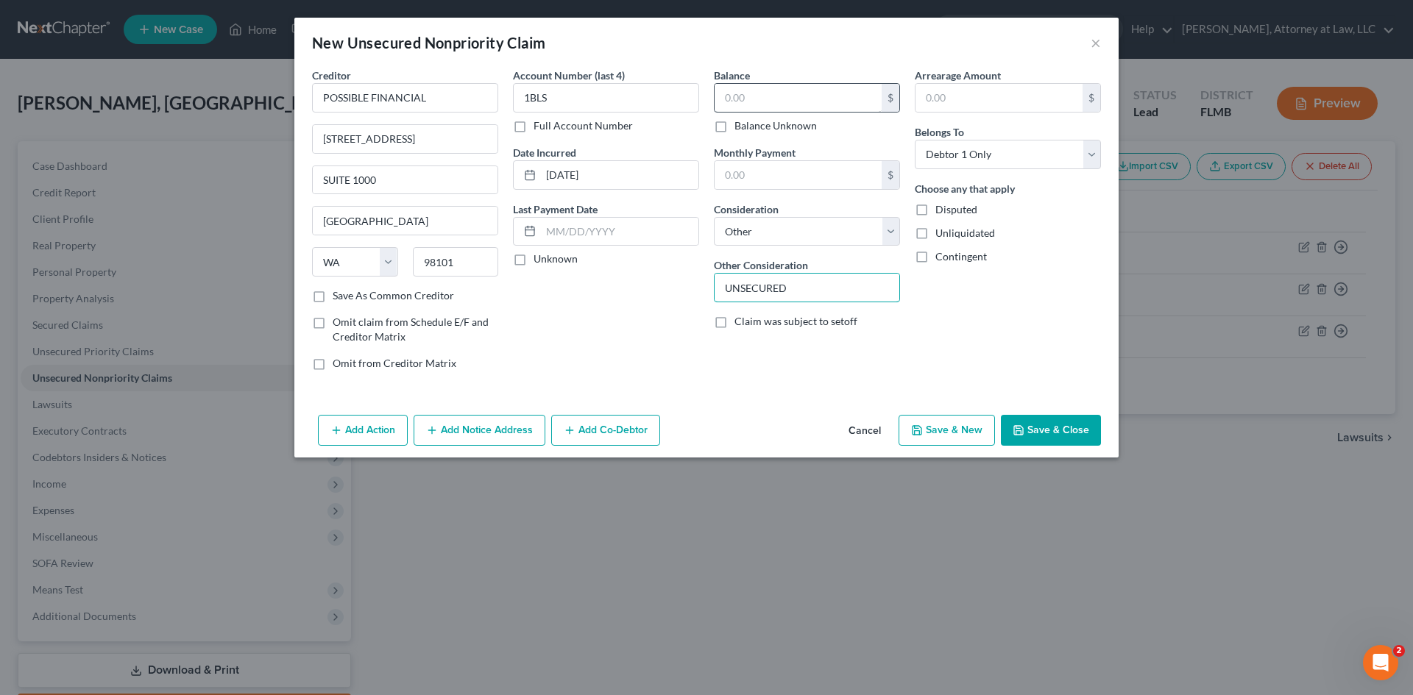
type input "UNSECURED"
click at [759, 99] on input "text" at bounding box center [798, 98] width 167 height 28
type input "366"
click at [562, 225] on input "text" at bounding box center [619, 232] width 157 height 28
type input "[DATE]"
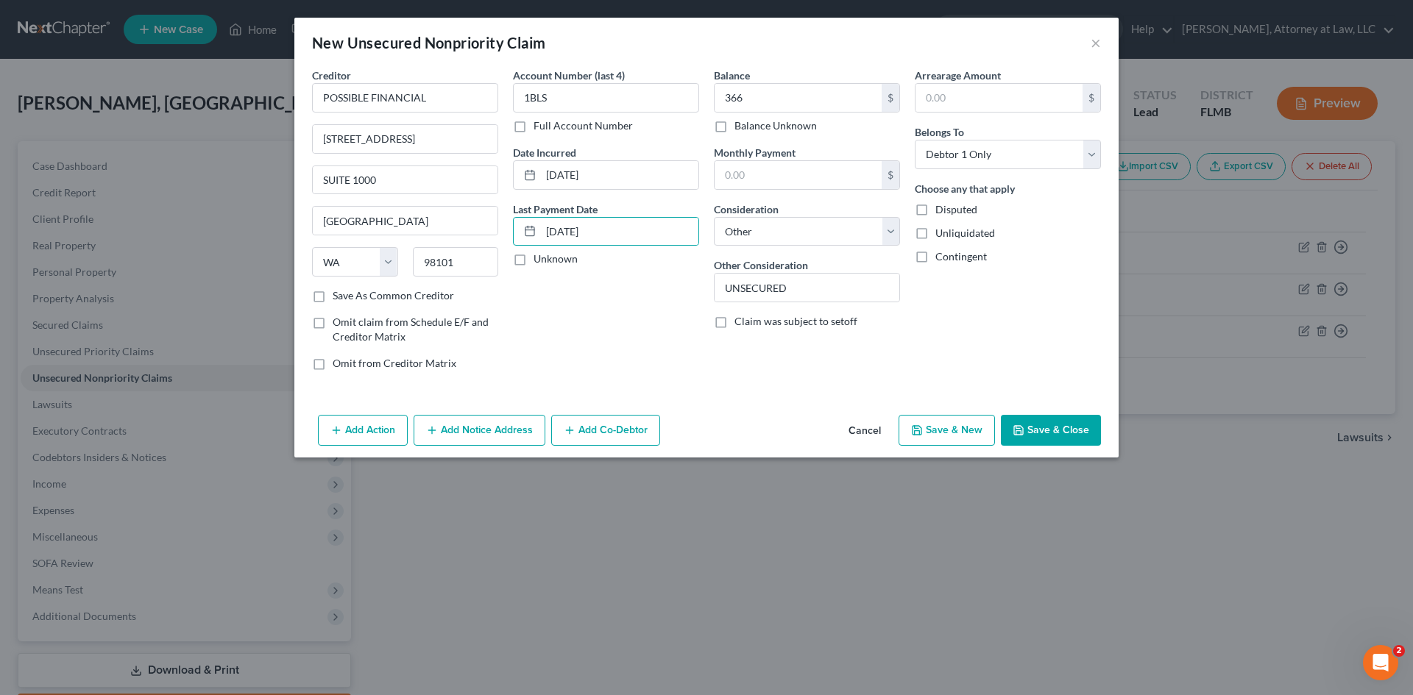
click at [734, 319] on label "Claim was subject to setoff" at bounding box center [795, 321] width 123 height 15
click at [740, 319] on input "Claim was subject to setoff" at bounding box center [745, 319] width 10 height 10
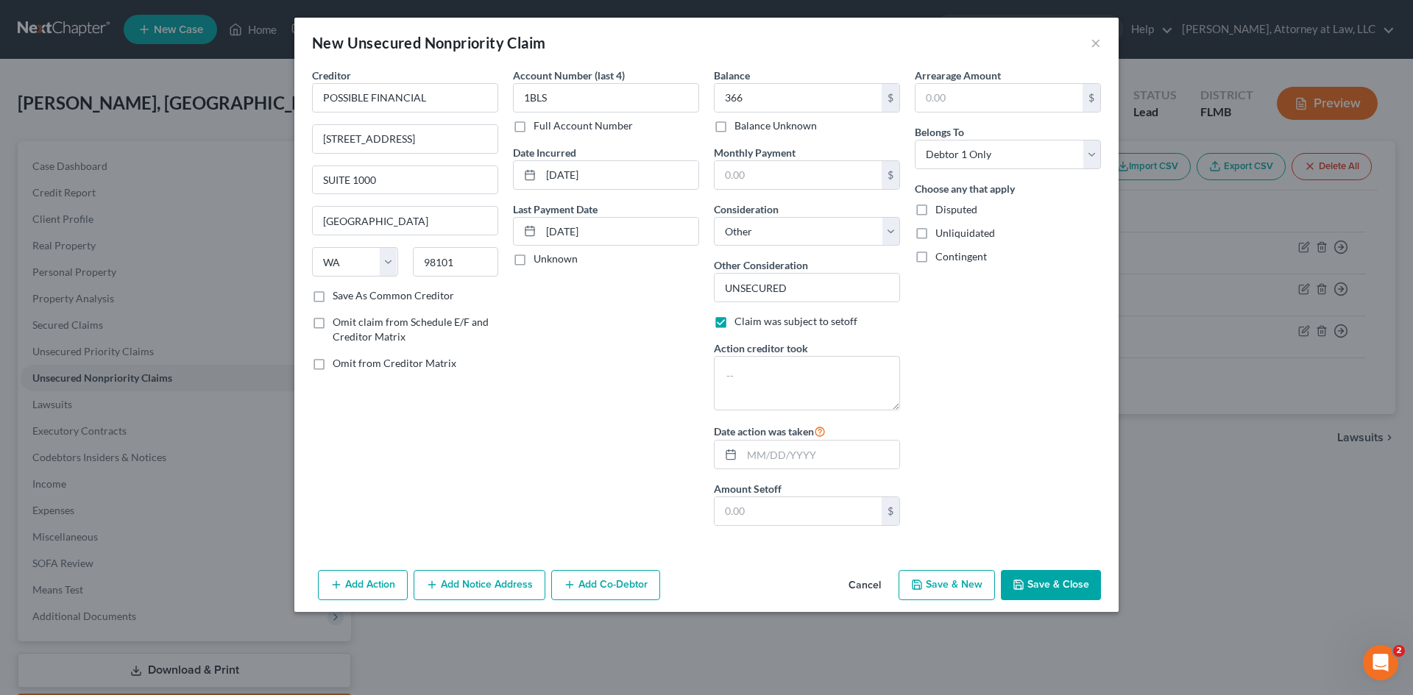
click at [734, 324] on label "Claim was subject to setoff" at bounding box center [795, 321] width 123 height 15
click at [740, 324] on input "Claim was subject to setoff" at bounding box center [745, 319] width 10 height 10
click at [748, 377] on div "Balance 366.00 $ Balance Unknown Balance Undetermined 366 $ Balance Unknown Mon…" at bounding box center [807, 303] width 201 height 470
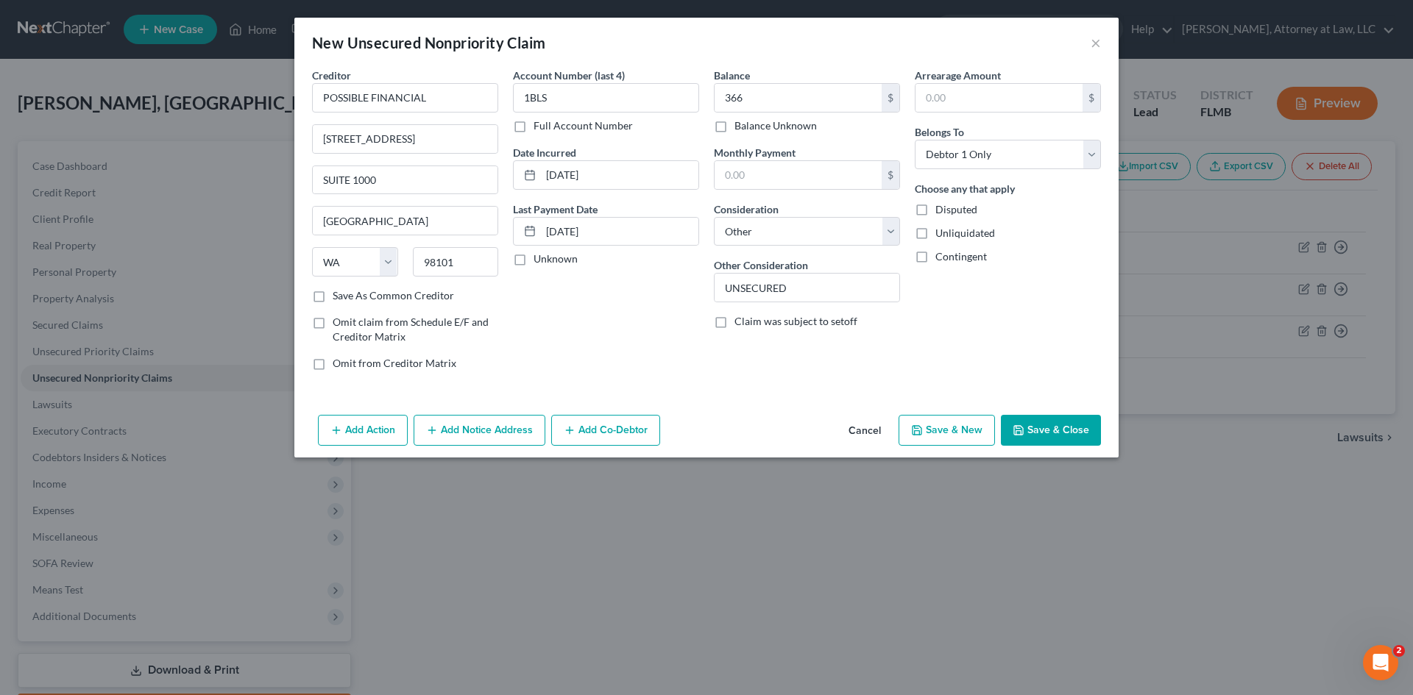
click at [734, 322] on label "Claim was subject to setoff" at bounding box center [795, 321] width 123 height 15
click at [740, 322] on input "Claim was subject to setoff" at bounding box center [745, 319] width 10 height 10
checkbox input "true"
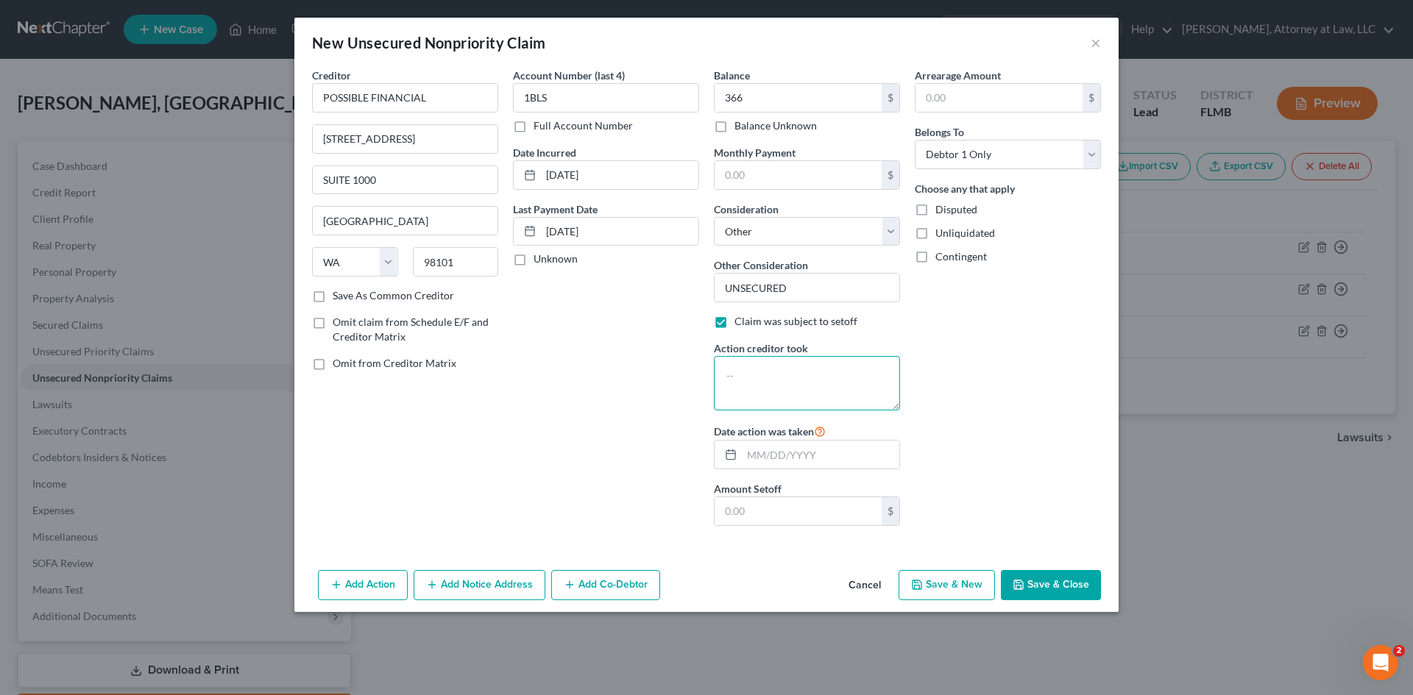
click at [769, 369] on textarea at bounding box center [807, 383] width 186 height 54
type textarea "CHARGE-OFF"
click at [756, 517] on input "text" at bounding box center [798, 512] width 167 height 28
type input "12,312,022"
click at [773, 456] on input "text" at bounding box center [820, 455] width 157 height 28
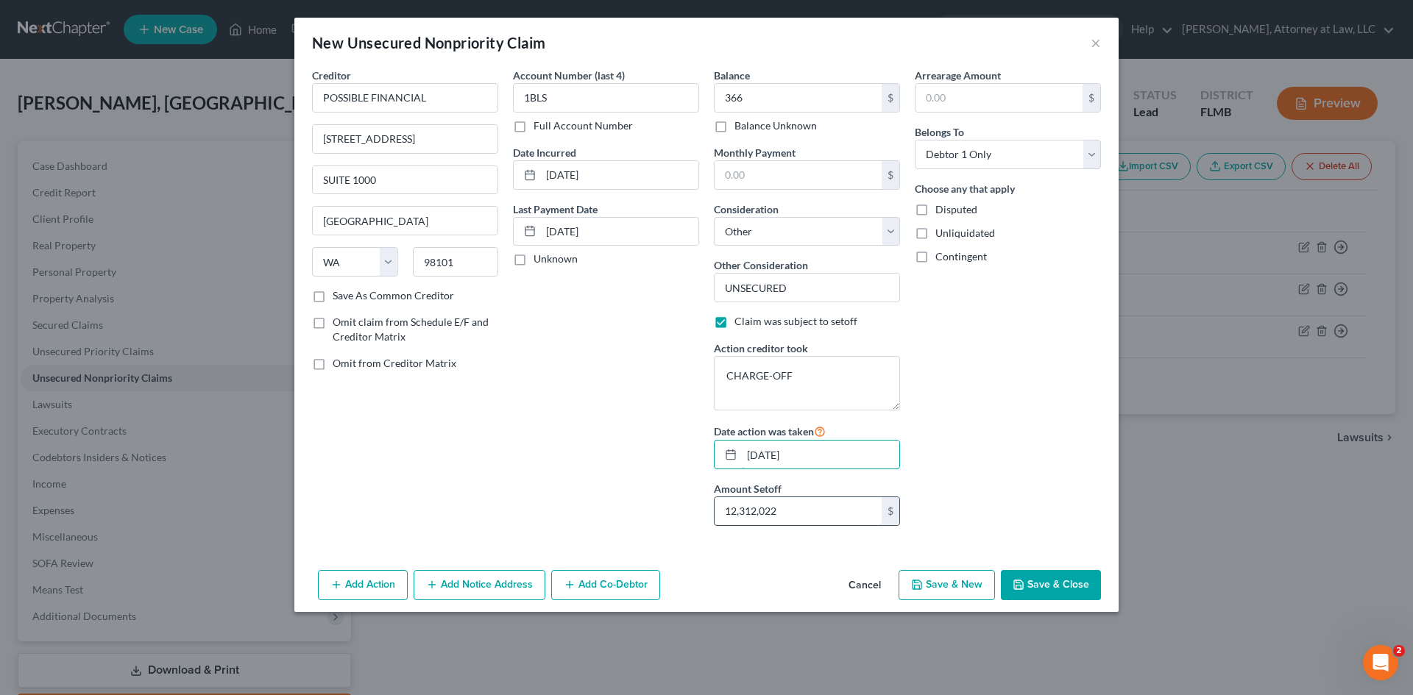
type input "[DATE]"
type input "400"
click at [1055, 583] on button "Save & Close" at bounding box center [1051, 585] width 100 height 31
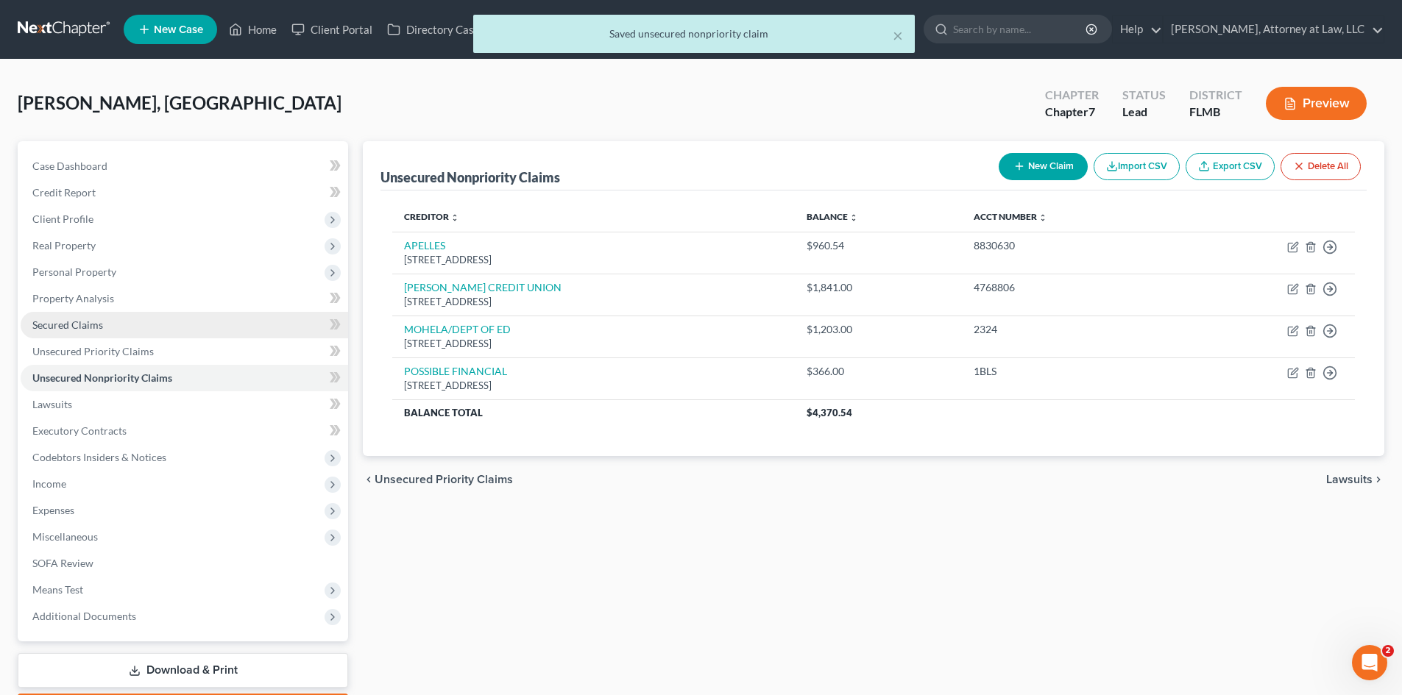
click at [71, 323] on span "Secured Claims" at bounding box center [67, 325] width 71 height 13
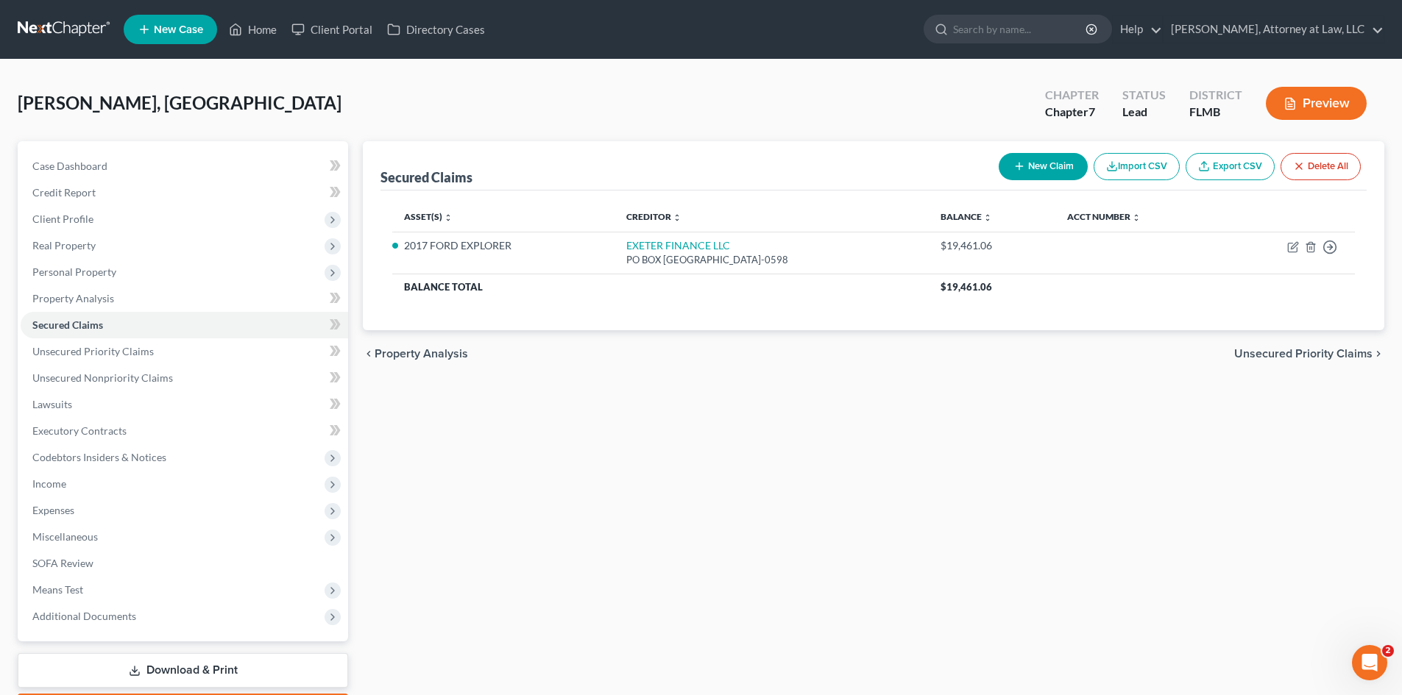
click at [1050, 165] on button "New Claim" at bounding box center [1043, 166] width 89 height 27
select select "0"
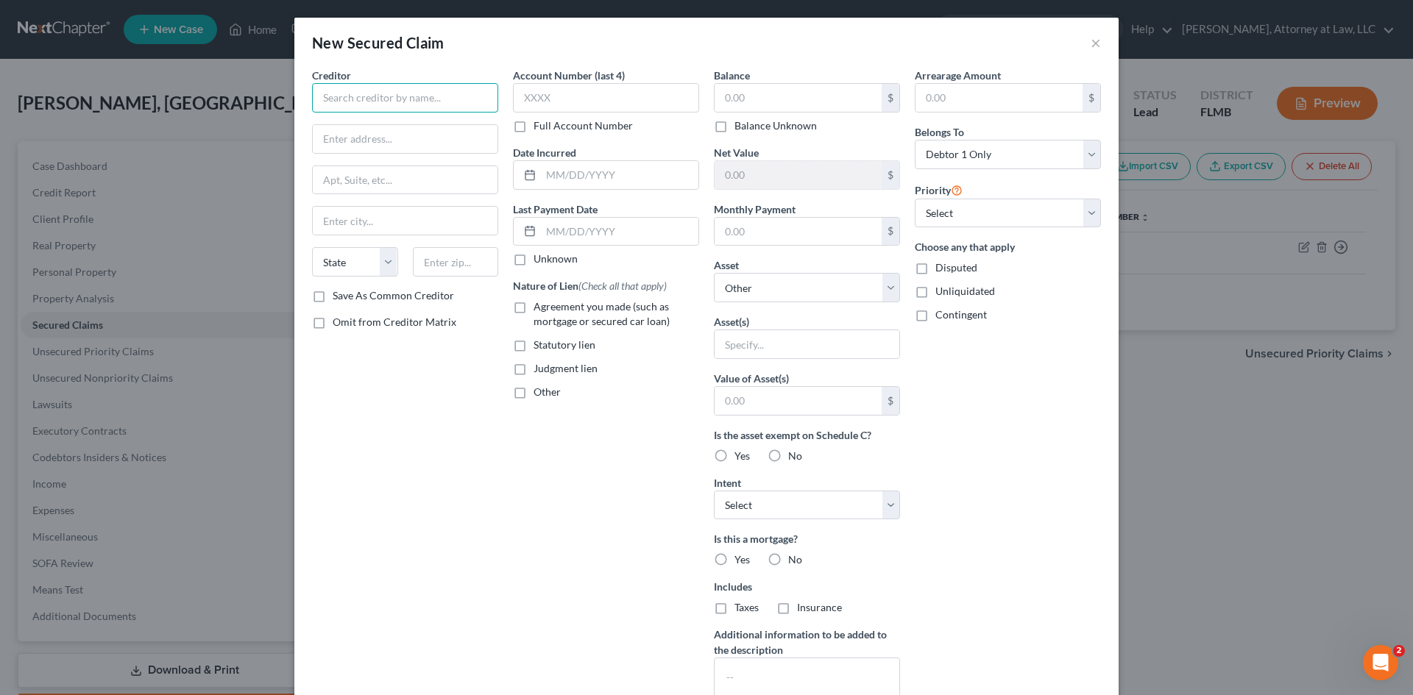
click at [397, 110] on input "text" at bounding box center [405, 97] width 186 height 29
type input "PRESTIGE FINANCIAL SVCS"
click at [592, 100] on input "text" at bounding box center [606, 97] width 186 height 29
type input "1235"
click at [587, 191] on div "Account Number (last 4) 1235 Full Account Number Date Incurred Last Payment Dat…" at bounding box center [606, 396] width 201 height 656
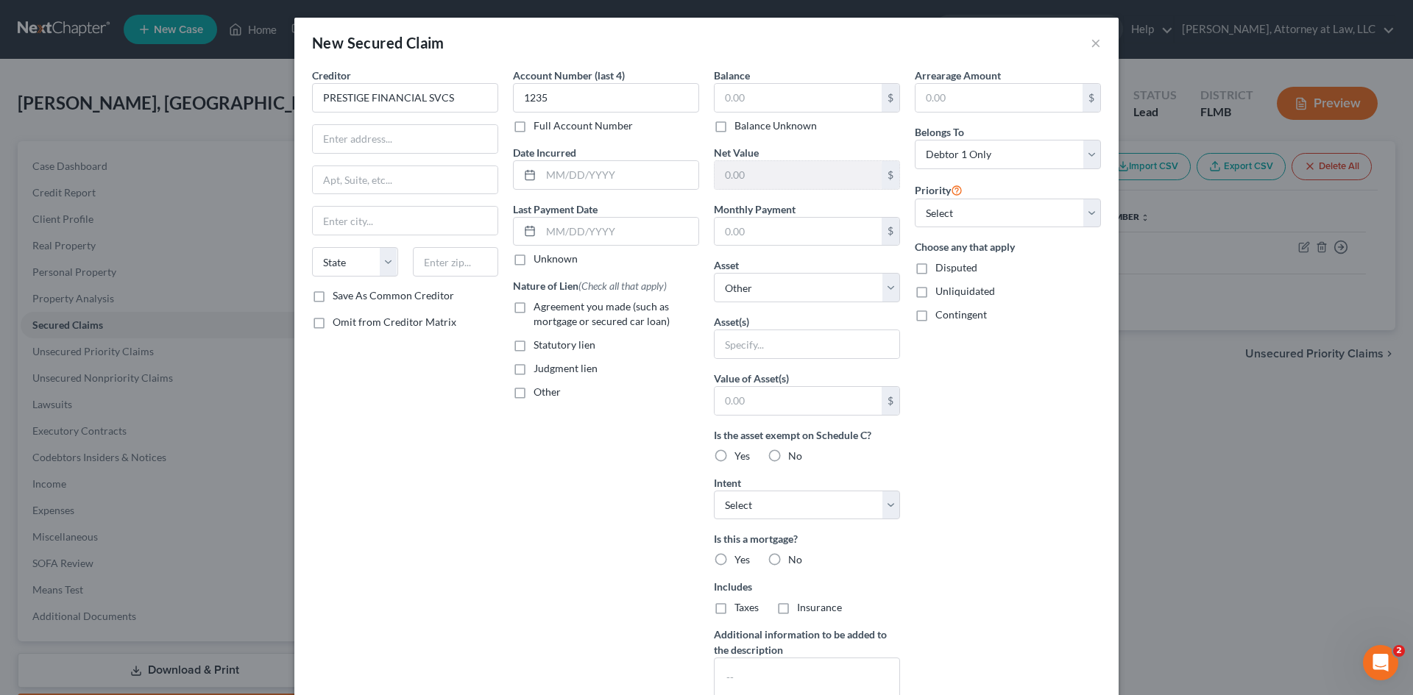
click at [590, 157] on div "Date Incurred" at bounding box center [606, 167] width 186 height 45
click at [587, 169] on input "text" at bounding box center [619, 175] width 157 height 28
type input "[DATE]"
click at [439, 138] on input "text" at bounding box center [405, 139] width 185 height 28
type input "[STREET_ADDRESS]"
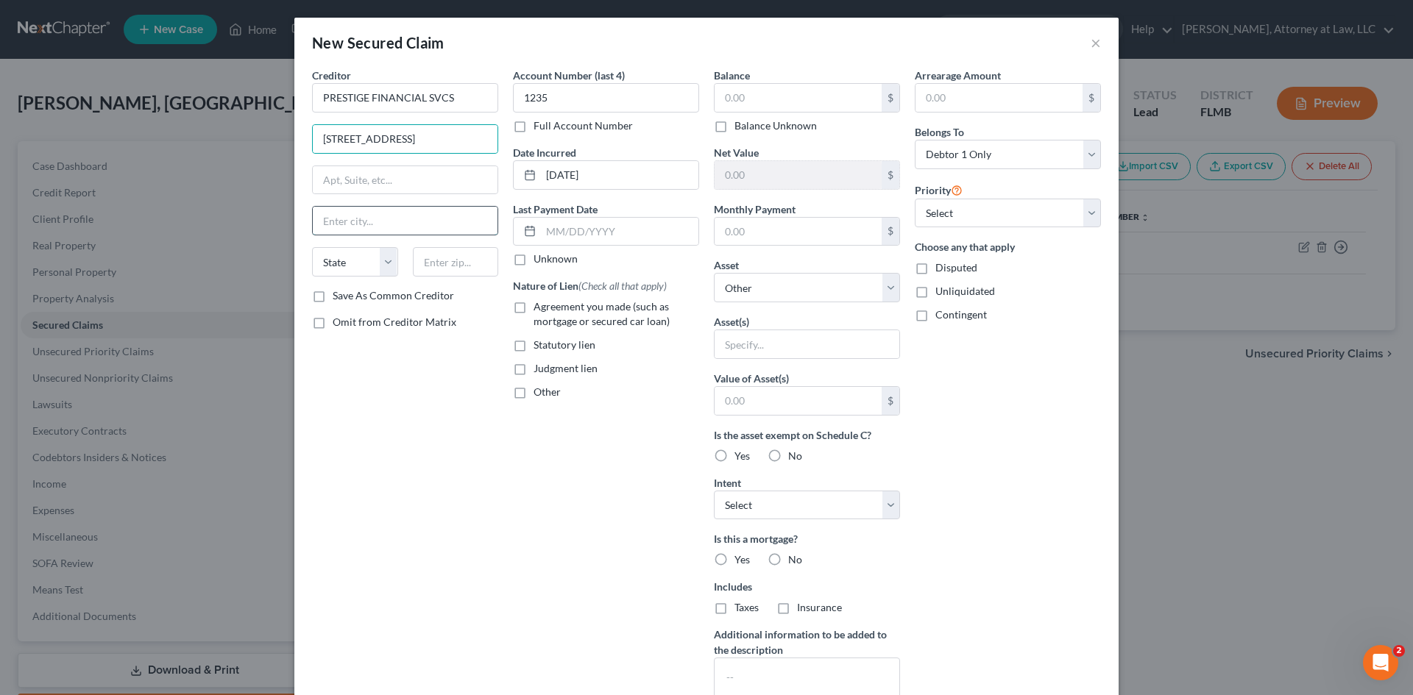
click at [405, 220] on input "text" at bounding box center [405, 221] width 185 height 28
type input "[PERSON_NAME]"
click at [352, 269] on select "State [US_STATE] AK AR AZ CA CO CT DE DC [GEOGRAPHIC_DATA] [GEOGRAPHIC_DATA] GU…" at bounding box center [355, 261] width 86 height 29
select select "46"
click at [312, 247] on select "State [US_STATE] AK AR AZ CA CO CT DE DC [GEOGRAPHIC_DATA] [GEOGRAPHIC_DATA] GU…" at bounding box center [355, 261] width 86 height 29
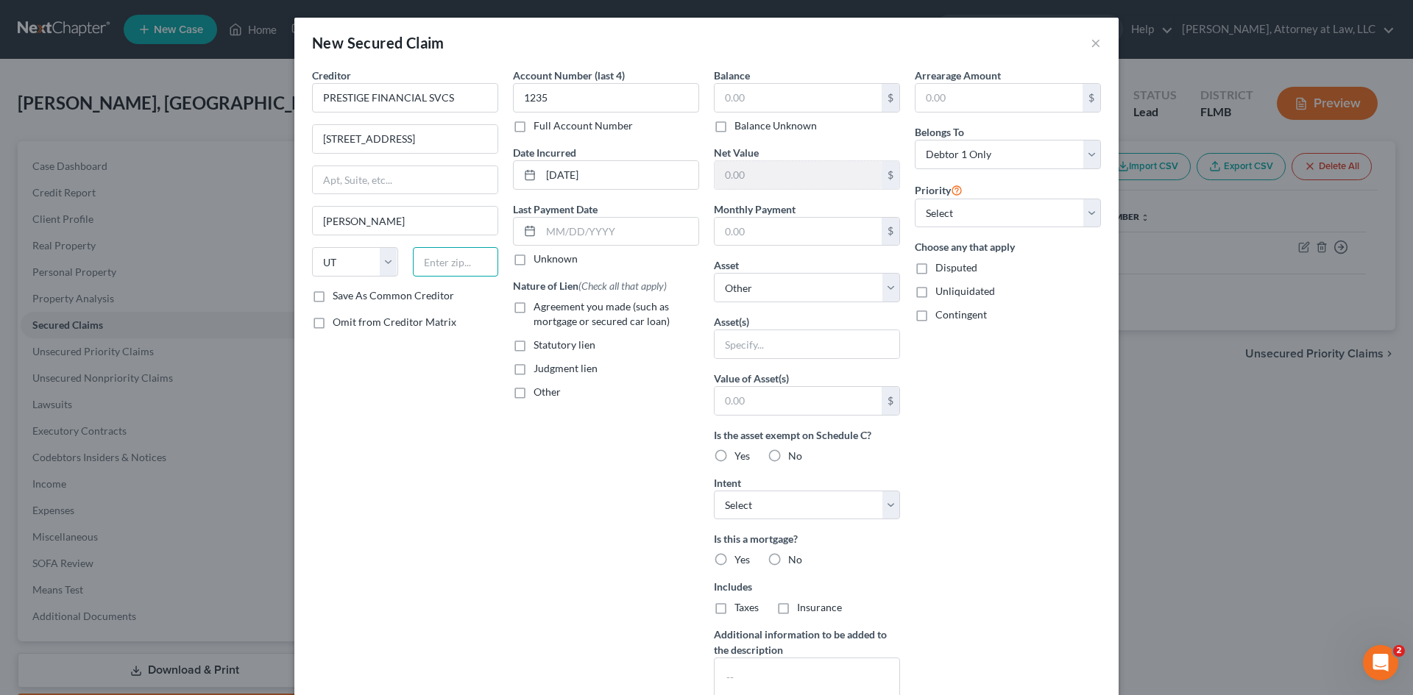
drag, startPoint x: 442, startPoint y: 263, endPoint x: 447, endPoint y: 269, distance: 8.3
click at [442, 263] on input "text" at bounding box center [456, 261] width 86 height 29
type input "84020"
click at [799, 102] on input "text" at bounding box center [798, 98] width 167 height 28
type input "[PERSON_NAME]"
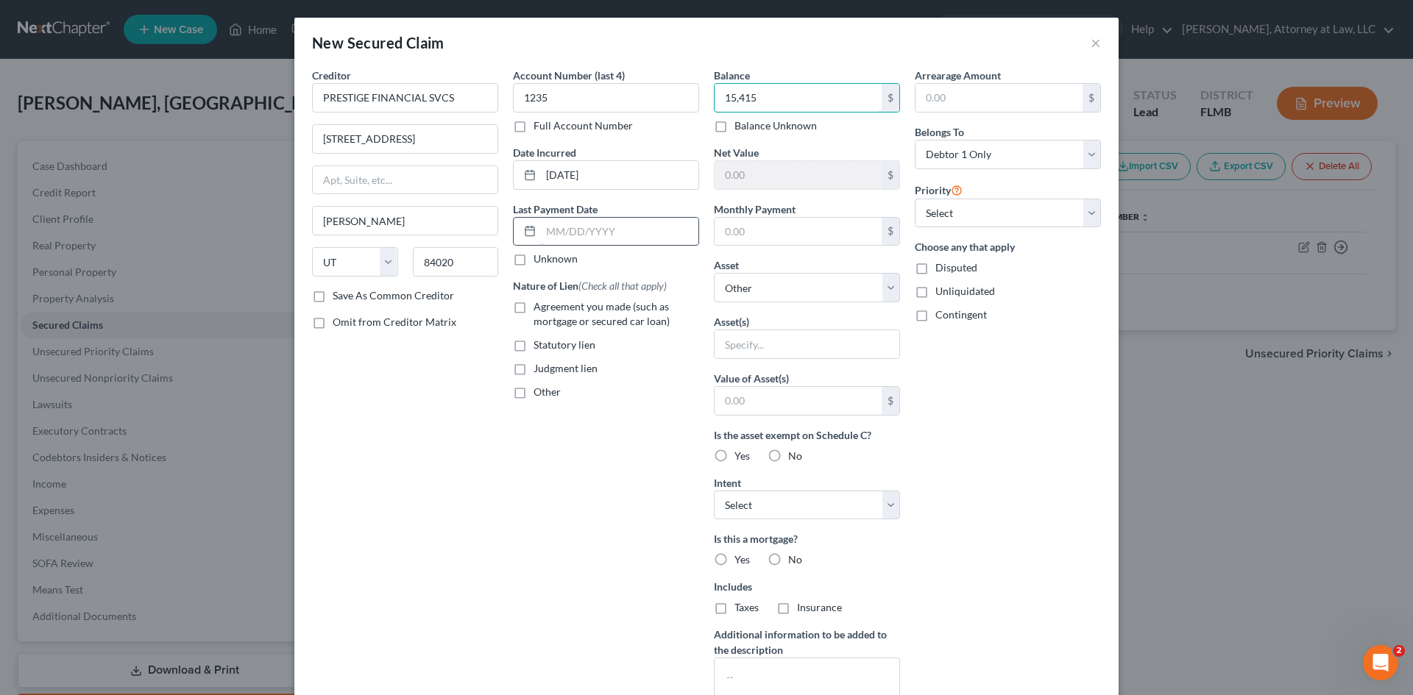
type input "15,415"
click at [609, 245] on input "text" at bounding box center [619, 232] width 157 height 28
type input "[DATE]"
click at [847, 330] on input "text" at bounding box center [807, 344] width 185 height 28
click at [828, 343] on input "text" at bounding box center [807, 344] width 185 height 28
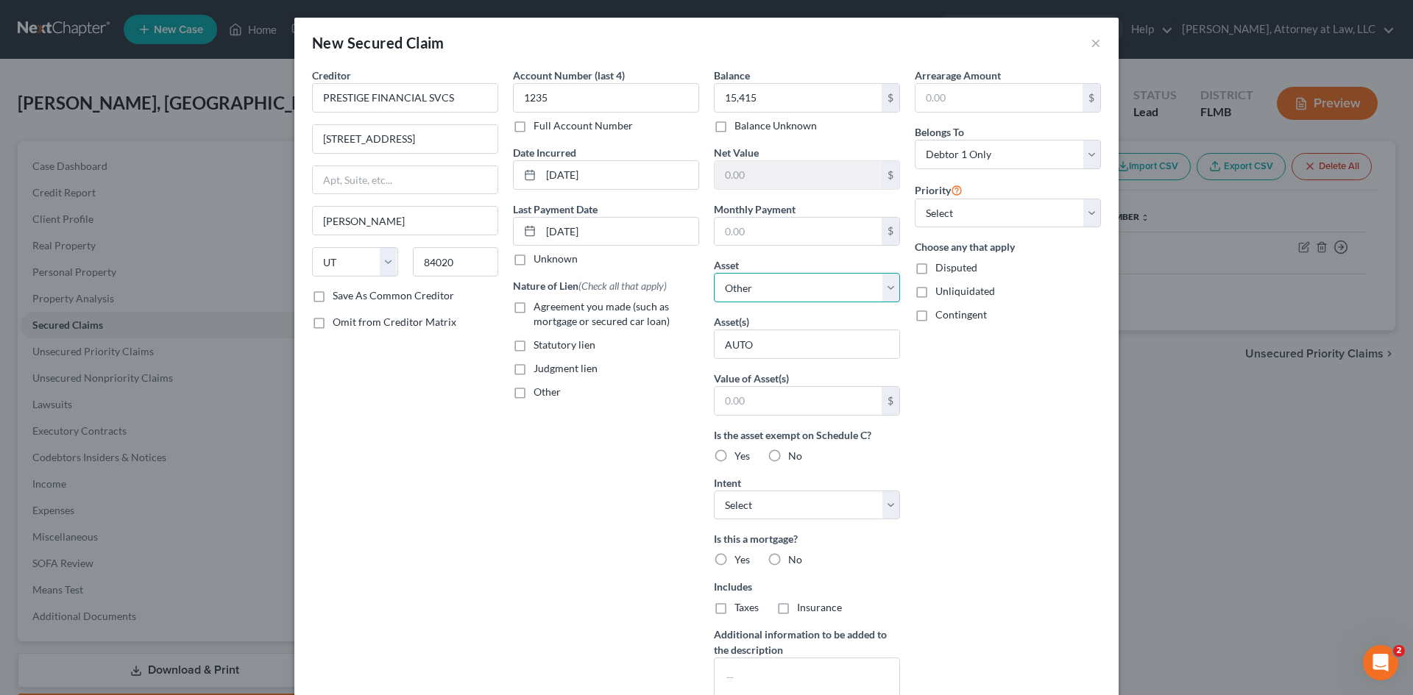
click at [874, 290] on select "Select Other Multiple Assets N/A (Safe Deposit Box) - $0.0 N/A - $0.0 N/A (owed…" at bounding box center [807, 287] width 186 height 29
click at [795, 346] on input "AUTO" at bounding box center [807, 344] width 185 height 28
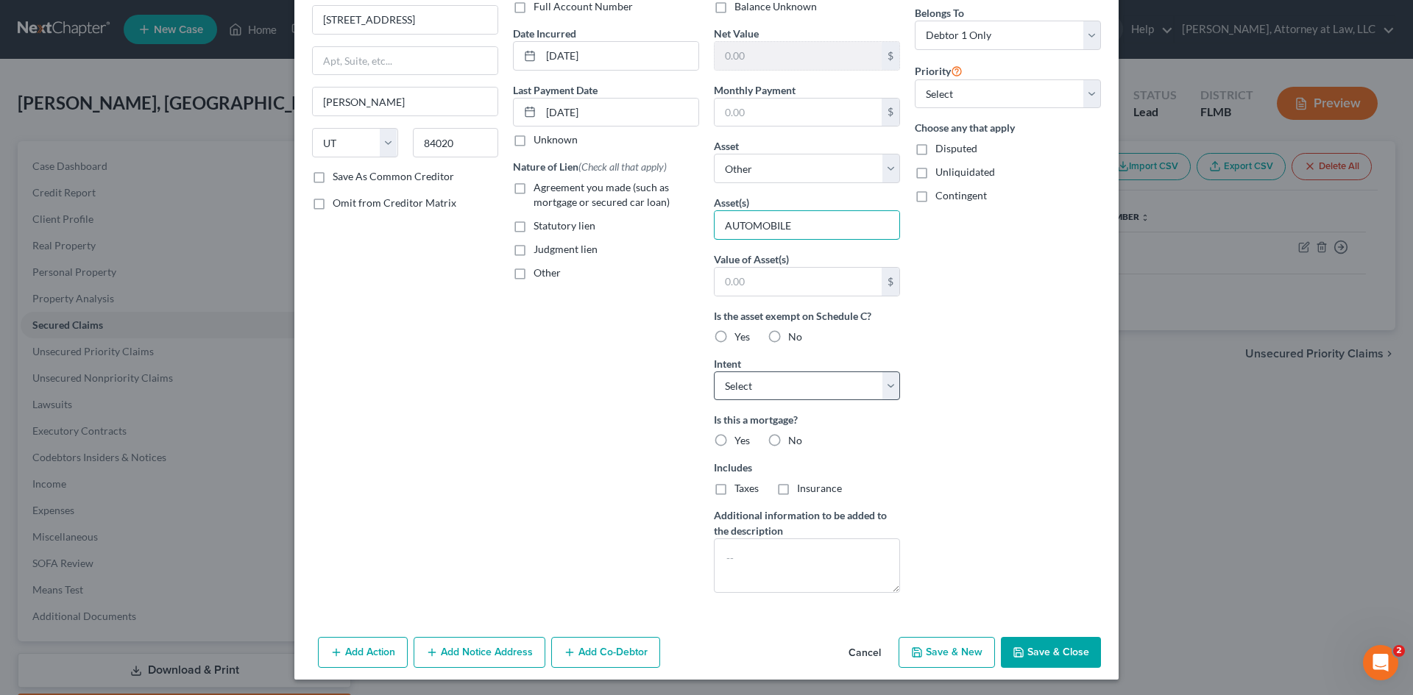
scroll to position [121, 0]
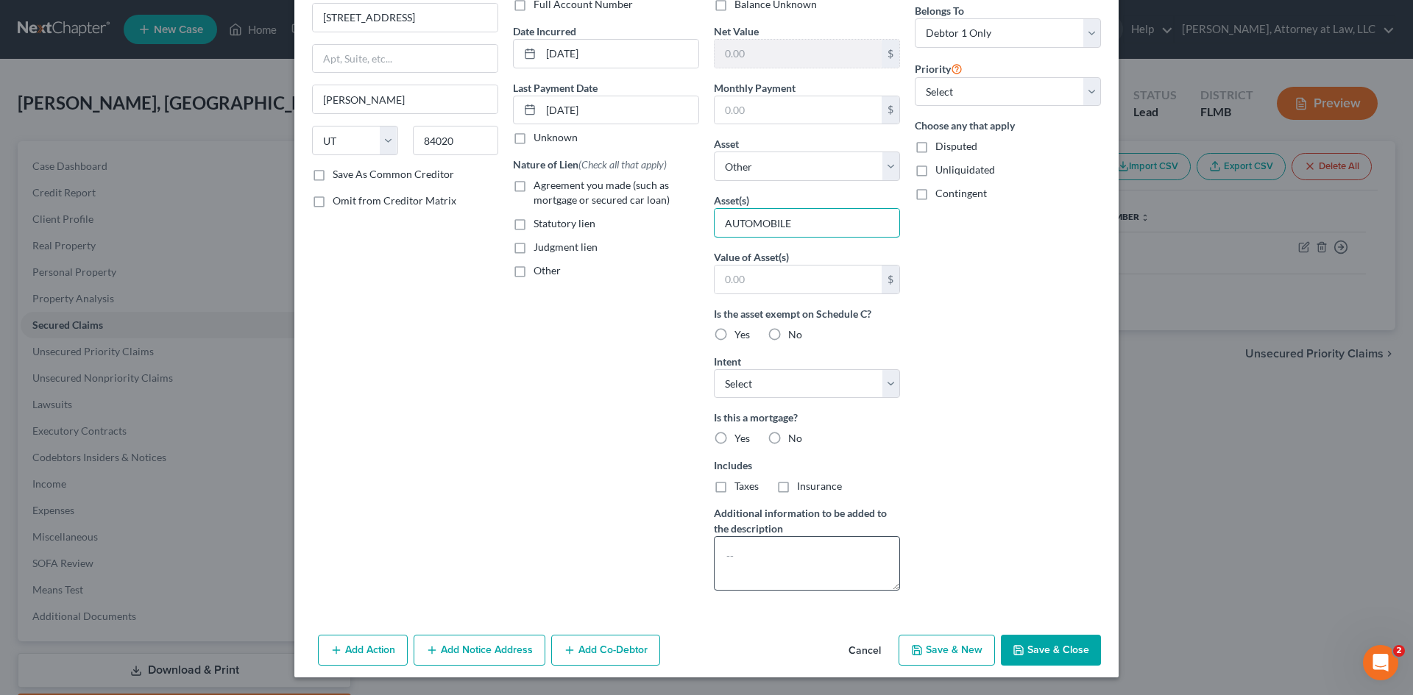
type input "AUTOMOBILE"
click at [812, 561] on textarea at bounding box center [807, 564] width 186 height 54
type textarea "CHARGE-OFF"
click at [788, 439] on label "No" at bounding box center [795, 438] width 14 height 15
click at [794, 439] on input "No" at bounding box center [799, 436] width 10 height 10
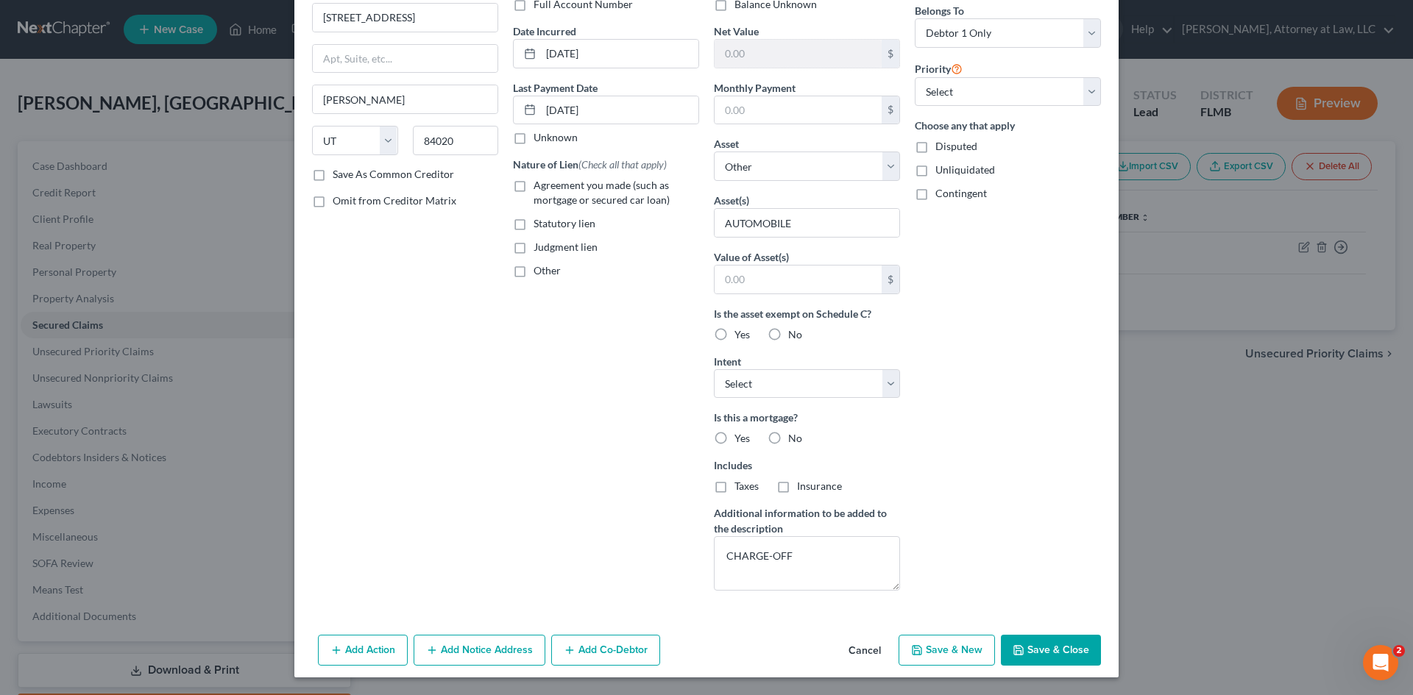
radio input "true"
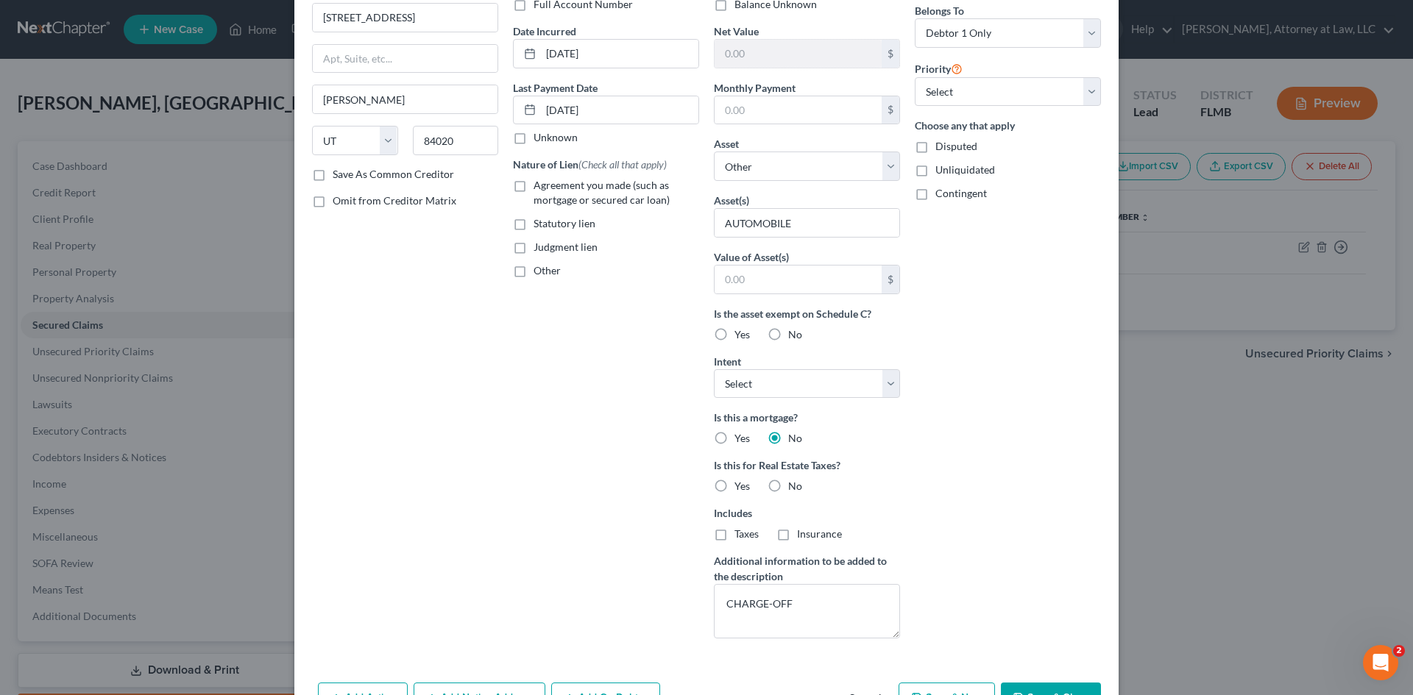
drag, startPoint x: 768, startPoint y: 485, endPoint x: 854, endPoint y: 506, distance: 88.5
click at [788, 485] on label "No" at bounding box center [795, 486] width 14 height 15
click at [794, 485] on input "No" at bounding box center [799, 484] width 10 height 10
radio input "true"
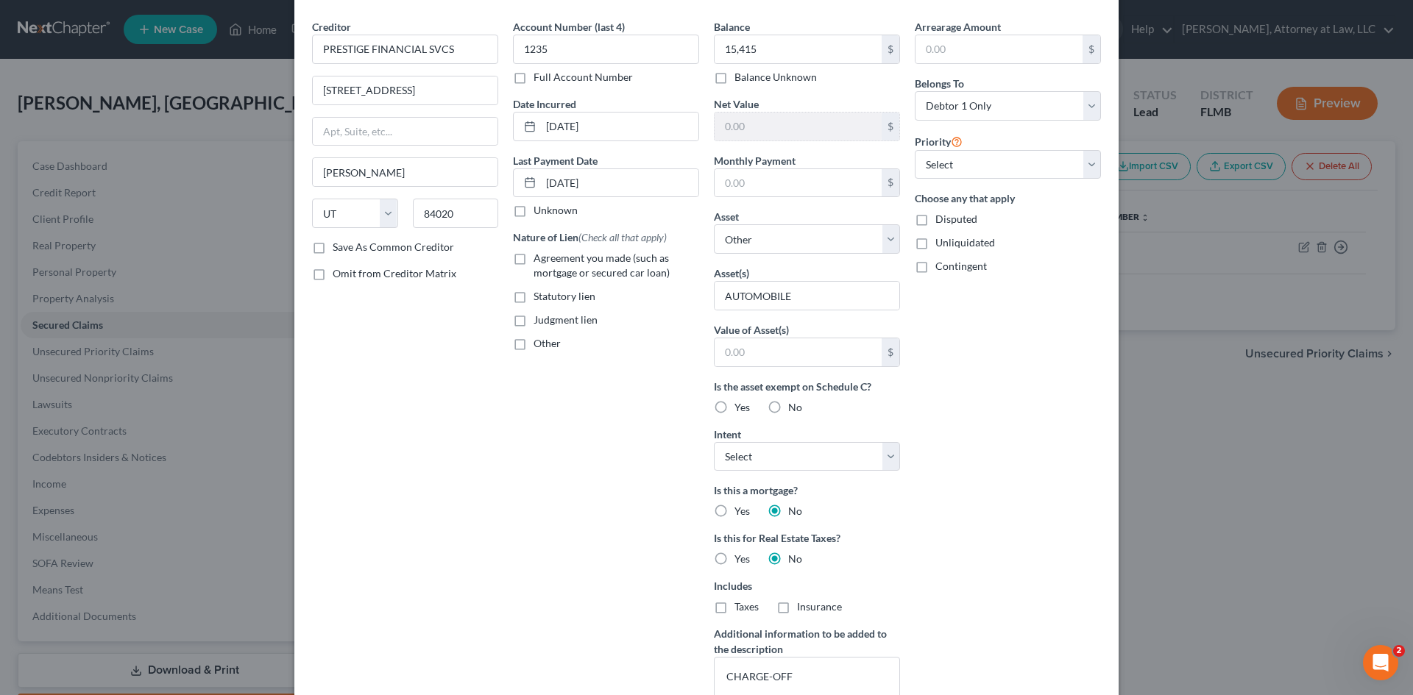
scroll to position [74, 0]
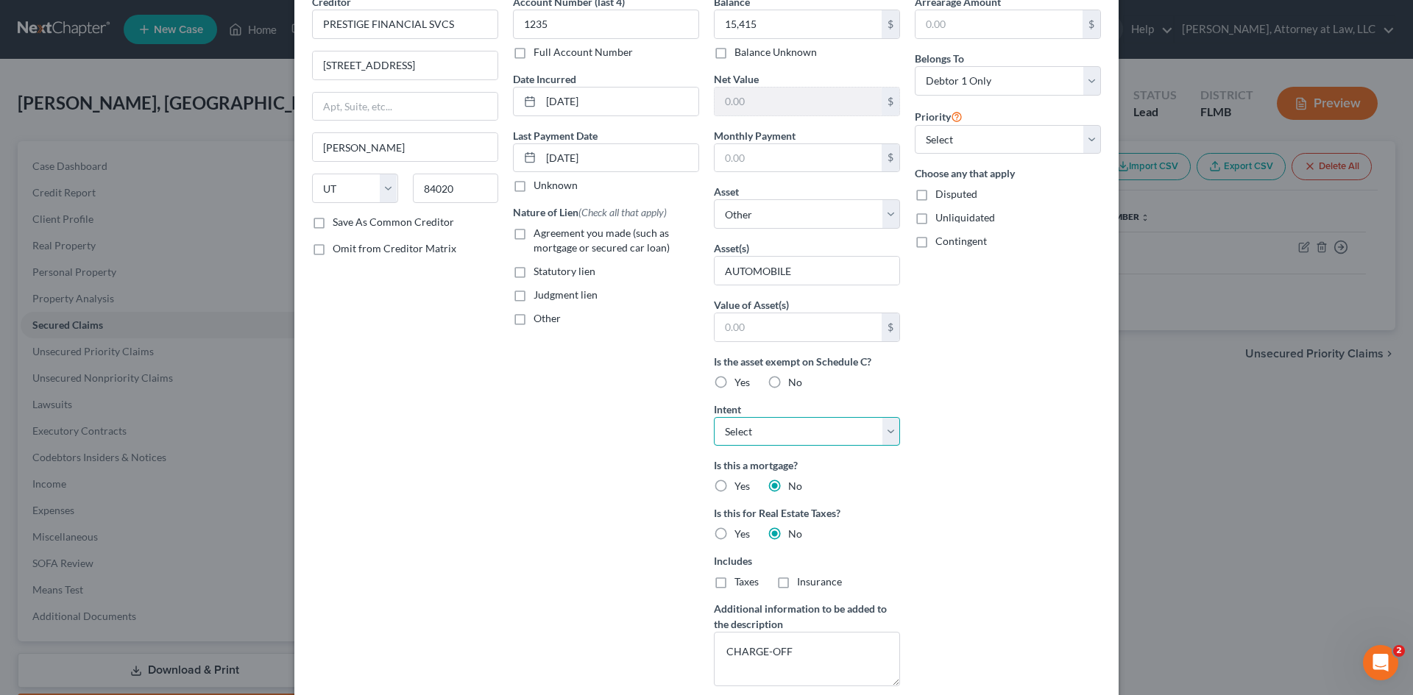
click at [857, 436] on select "Select Surrender Redeem Reaffirm Avoid Other" at bounding box center [807, 431] width 186 height 29
drag, startPoint x: 1116, startPoint y: 385, endPoint x: 970, endPoint y: 430, distance: 152.5
click at [1116, 385] on div "New Secured Claim × Creditor * PRESTIGE FINANCIAL SVCS 351 W OPPORTUNITY WAY [P…" at bounding box center [706, 347] width 1413 height 695
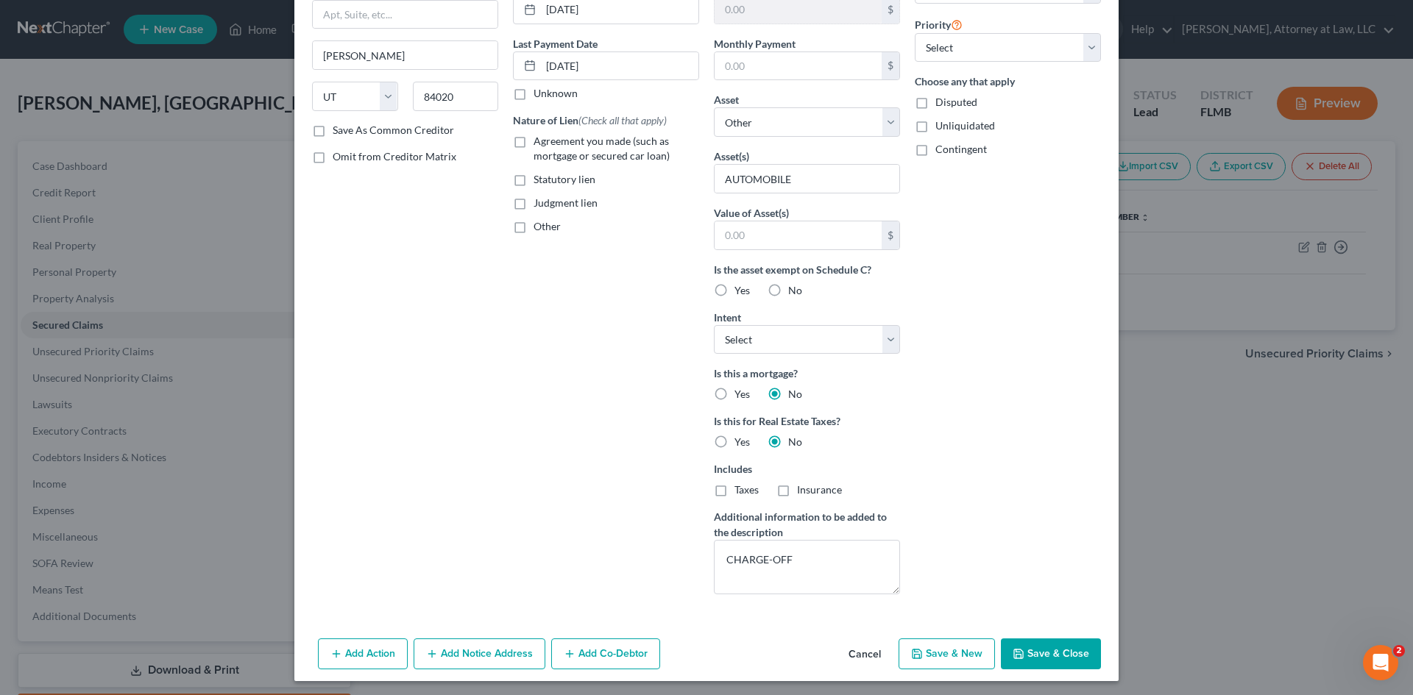
scroll to position [169, 0]
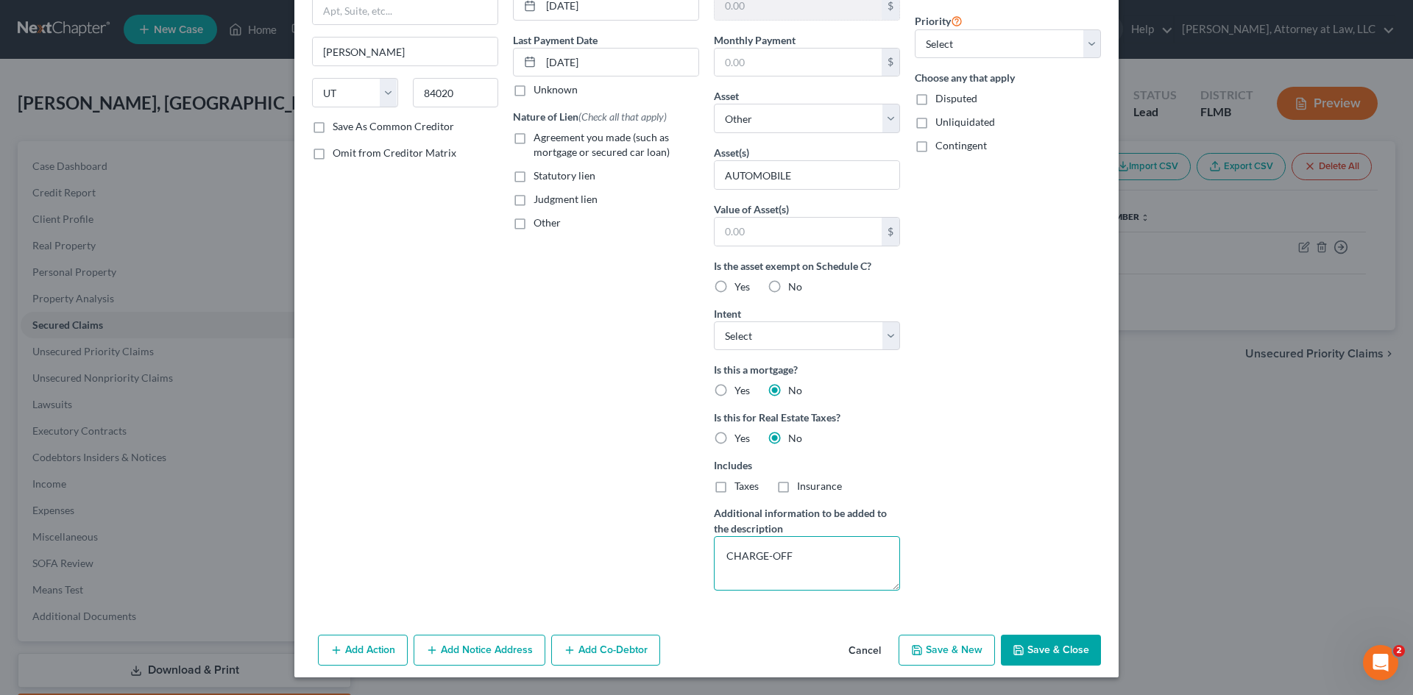
click at [815, 550] on textarea "CHARGE-OFF" at bounding box center [807, 564] width 186 height 54
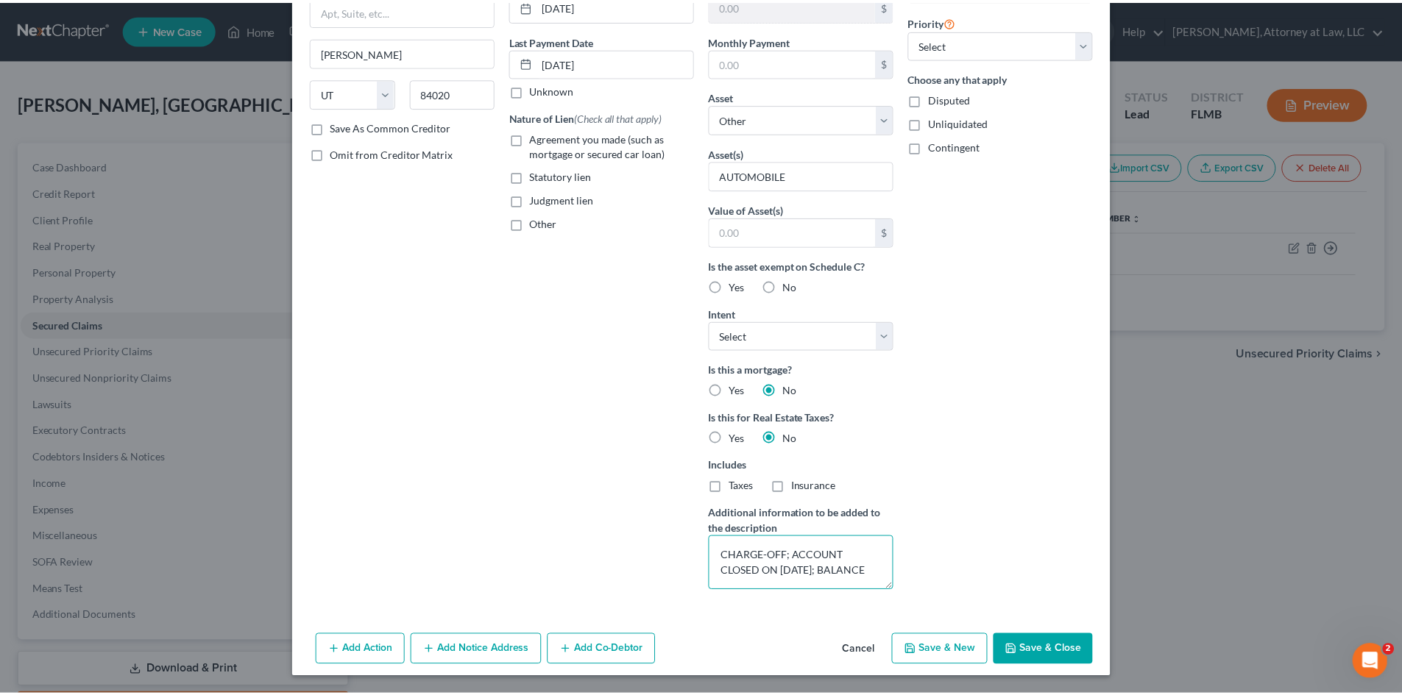
scroll to position [4, 0]
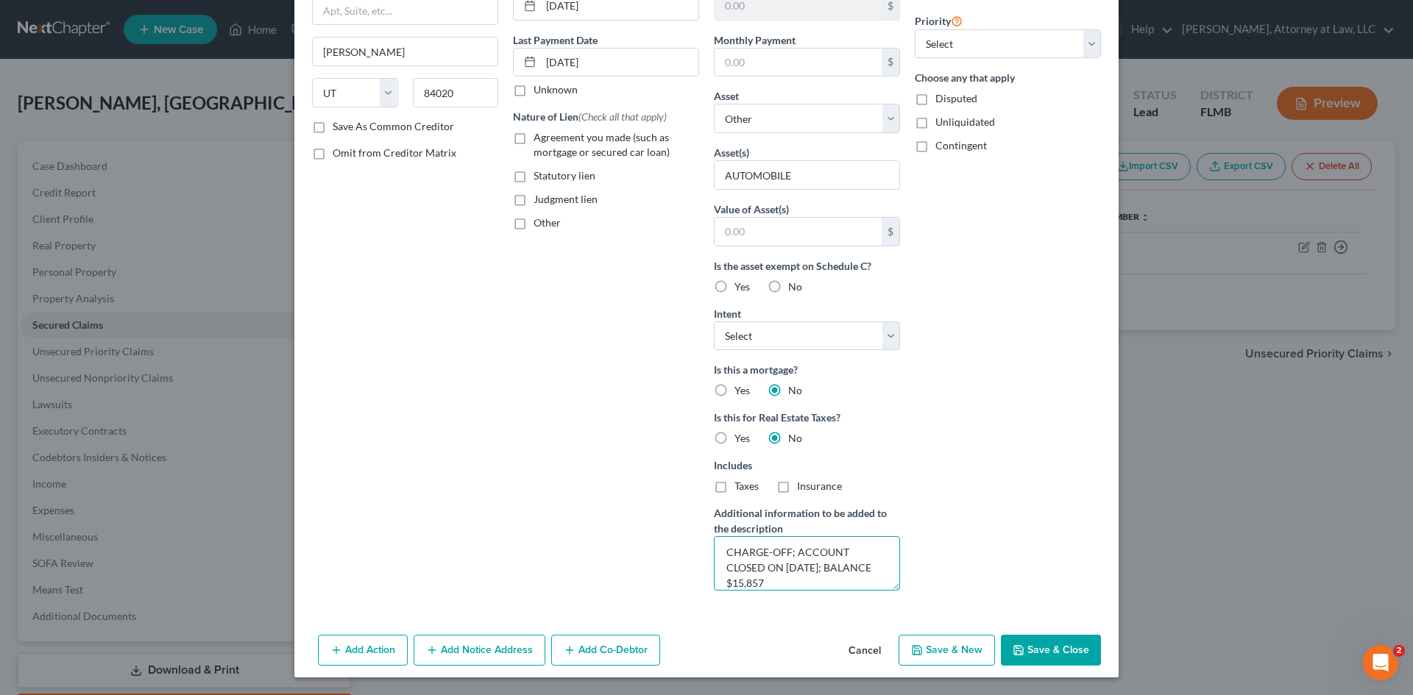
type textarea "CHARGE-OFF; ACCOUNT CLOSED ON [DATE]; BALANCE $15,857"
click at [1042, 641] on button "Save & Close" at bounding box center [1051, 650] width 100 height 31
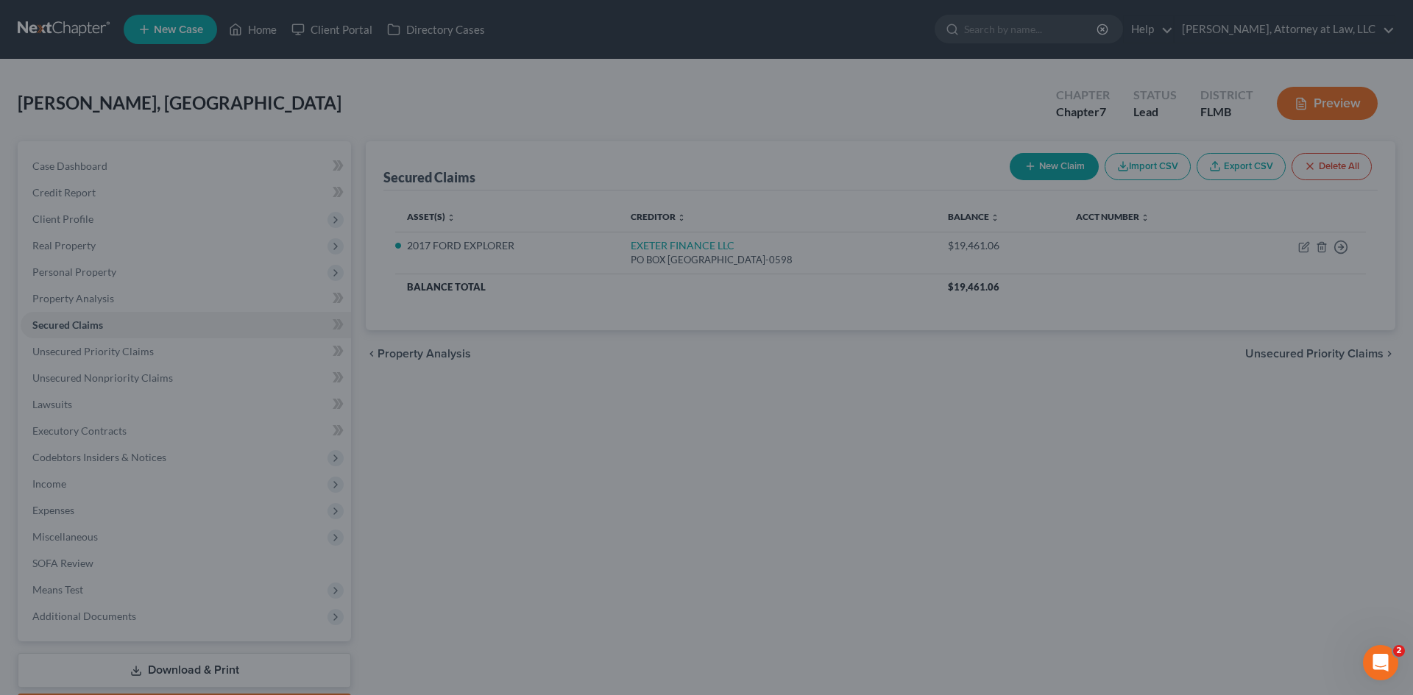
scroll to position [0, 0]
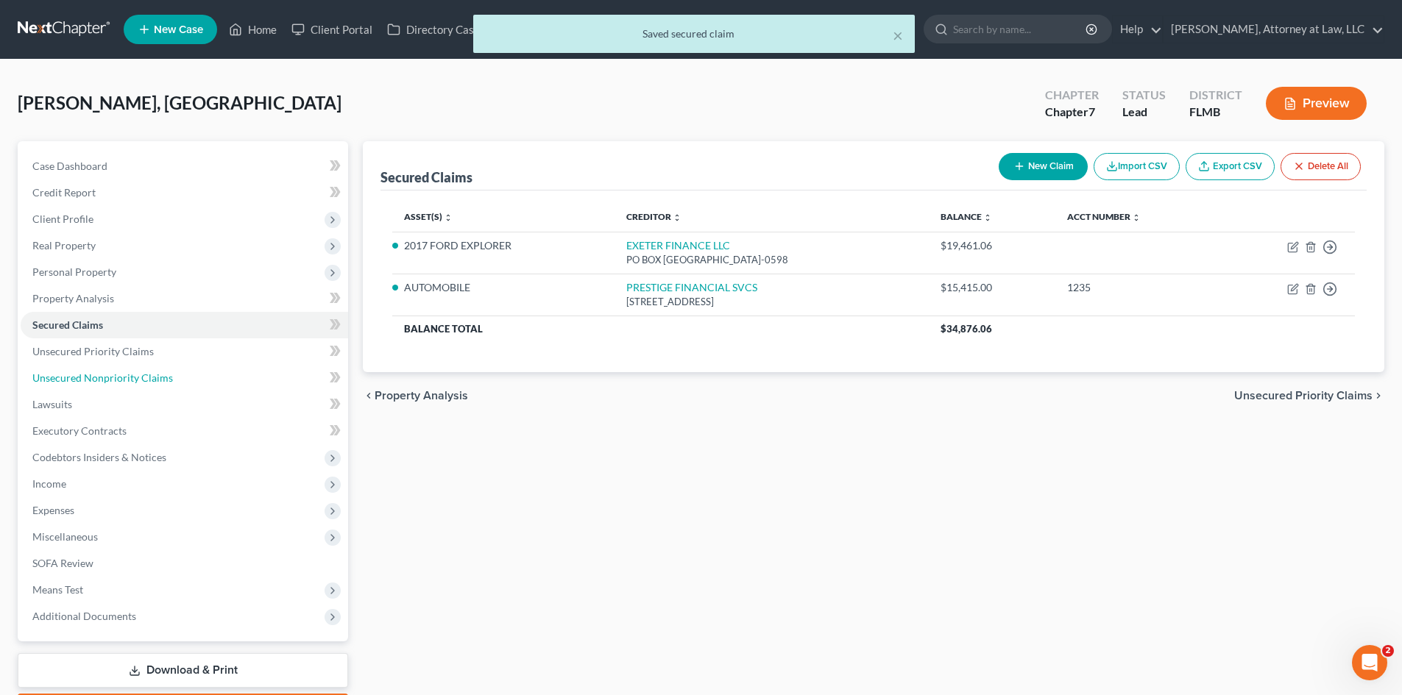
drag, startPoint x: 113, startPoint y: 375, endPoint x: 542, endPoint y: 366, distance: 429.2
click at [113, 375] on span "Unsecured Nonpriority Claims" at bounding box center [102, 378] width 141 height 13
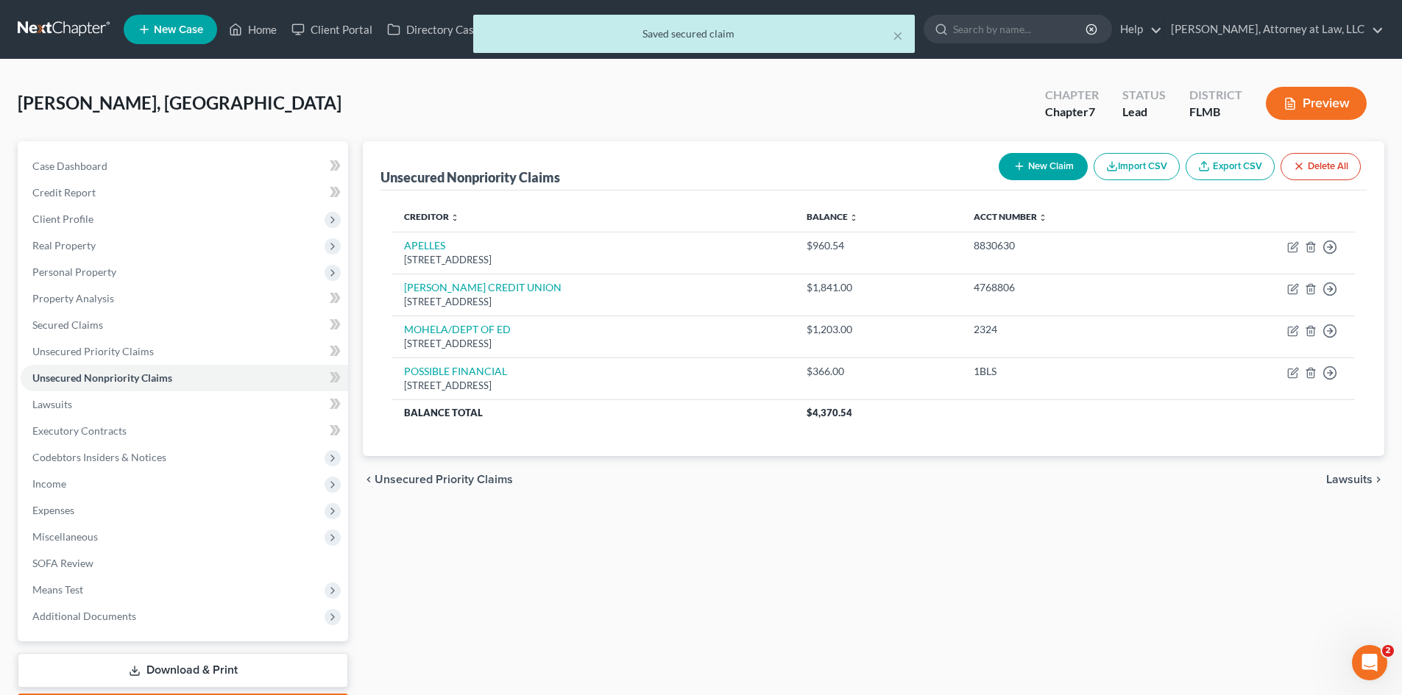
click at [1050, 160] on button "New Claim" at bounding box center [1043, 166] width 89 height 27
select select "0"
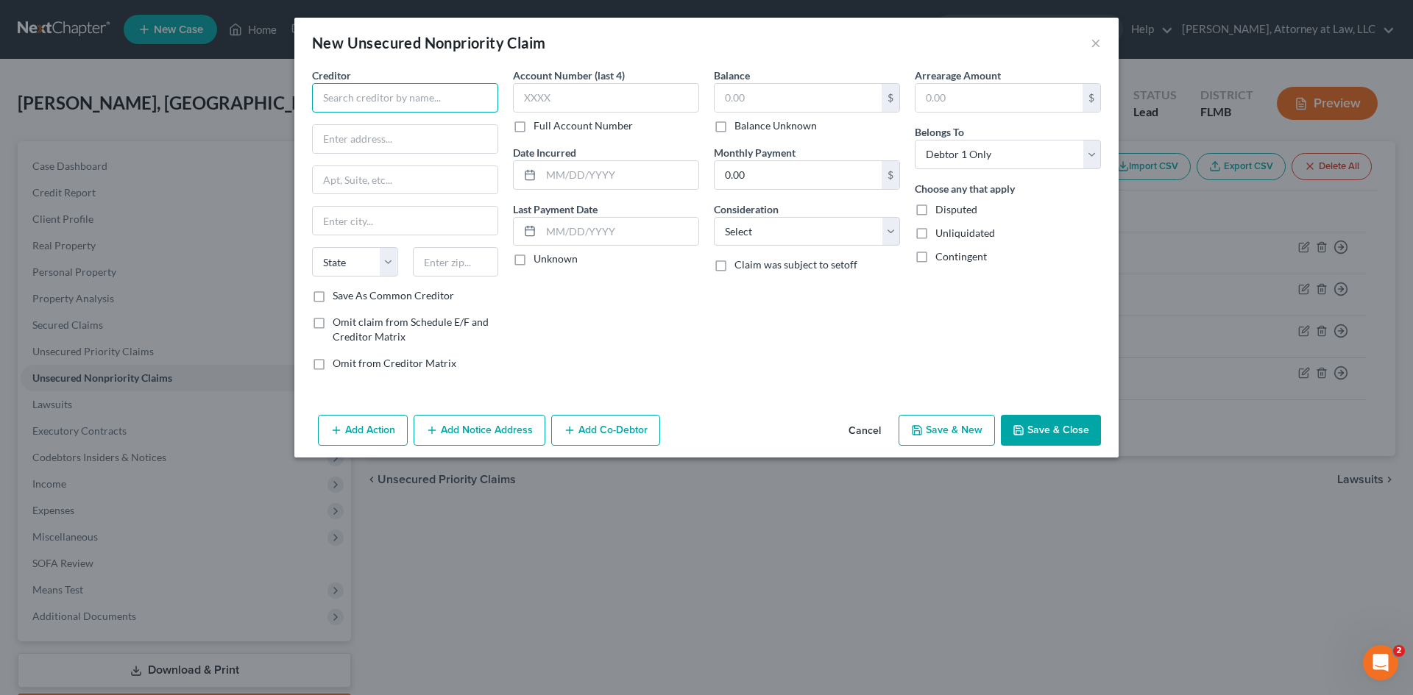
click at [382, 106] on input "text" at bounding box center [405, 97] width 186 height 29
type input "LVNV FUNDING LLC"
click at [681, 100] on input "text" at bounding box center [606, 97] width 186 height 29
type input "7856"
click at [602, 173] on input "text" at bounding box center [619, 175] width 157 height 28
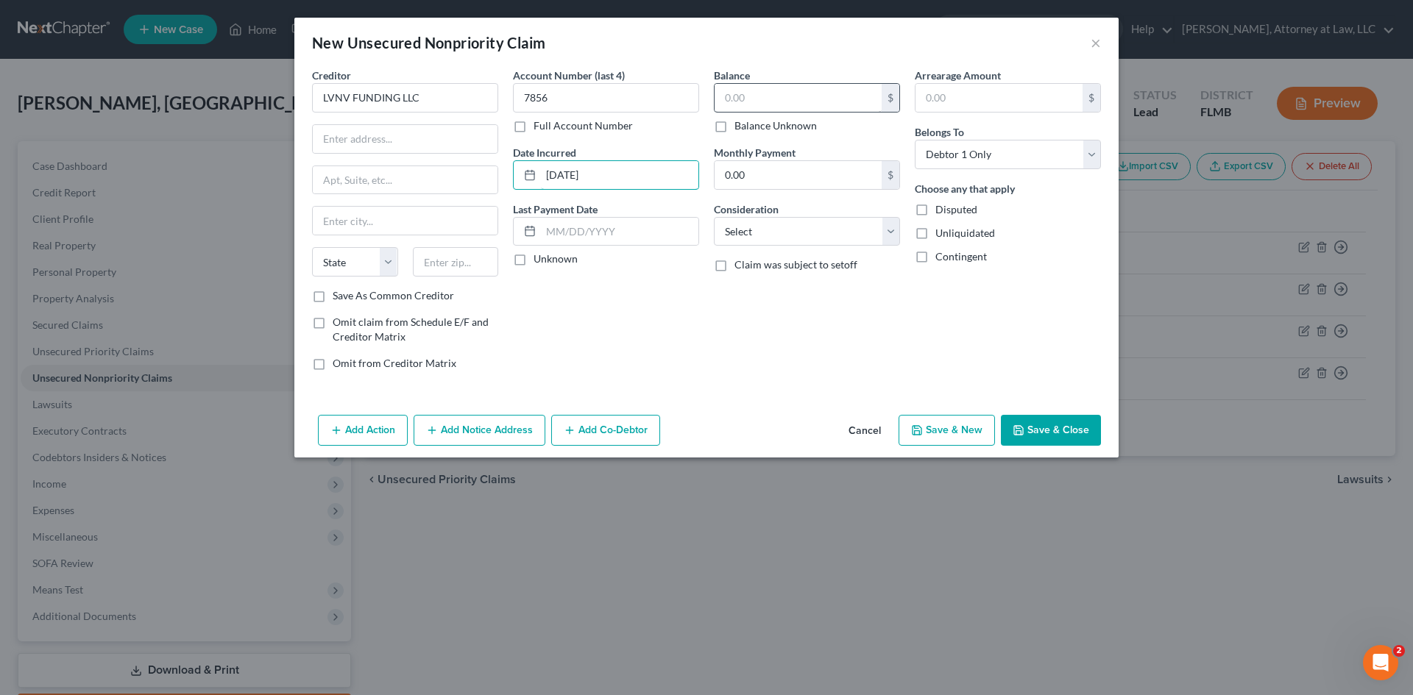
type input "[DATE]"
click at [773, 90] on input "text" at bounding box center [798, 98] width 167 height 28
type input "760"
drag, startPoint x: 875, startPoint y: 229, endPoint x: 849, endPoint y: 245, distance: 31.1
click at [875, 229] on select "Select Cable / Satellite Services Collection Agency Credit Card Debt Debt Couns…" at bounding box center [807, 231] width 186 height 29
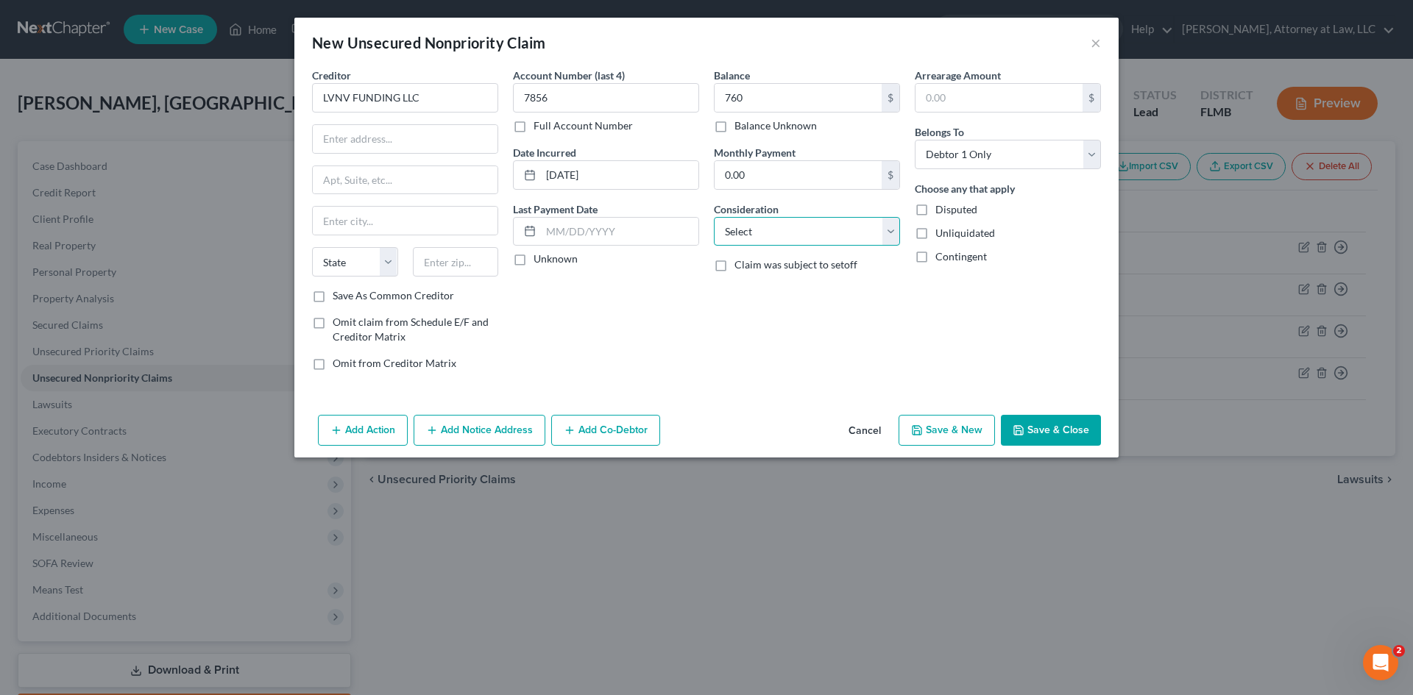
select select "1"
click at [714, 217] on select "Select Cable / Satellite Services Collection Agency Credit Card Debt Debt Couns…" at bounding box center [807, 231] width 186 height 29
drag, startPoint x: 642, startPoint y: 172, endPoint x: 510, endPoint y: 206, distance: 136.0
click at [470, 197] on div "Creditor * LVNV FUNDING LLC State [US_STATE] AK AR AZ CA CO CT DE DC [GEOGRAPHI…" at bounding box center [707, 225] width 804 height 315
type input "[DATE]"
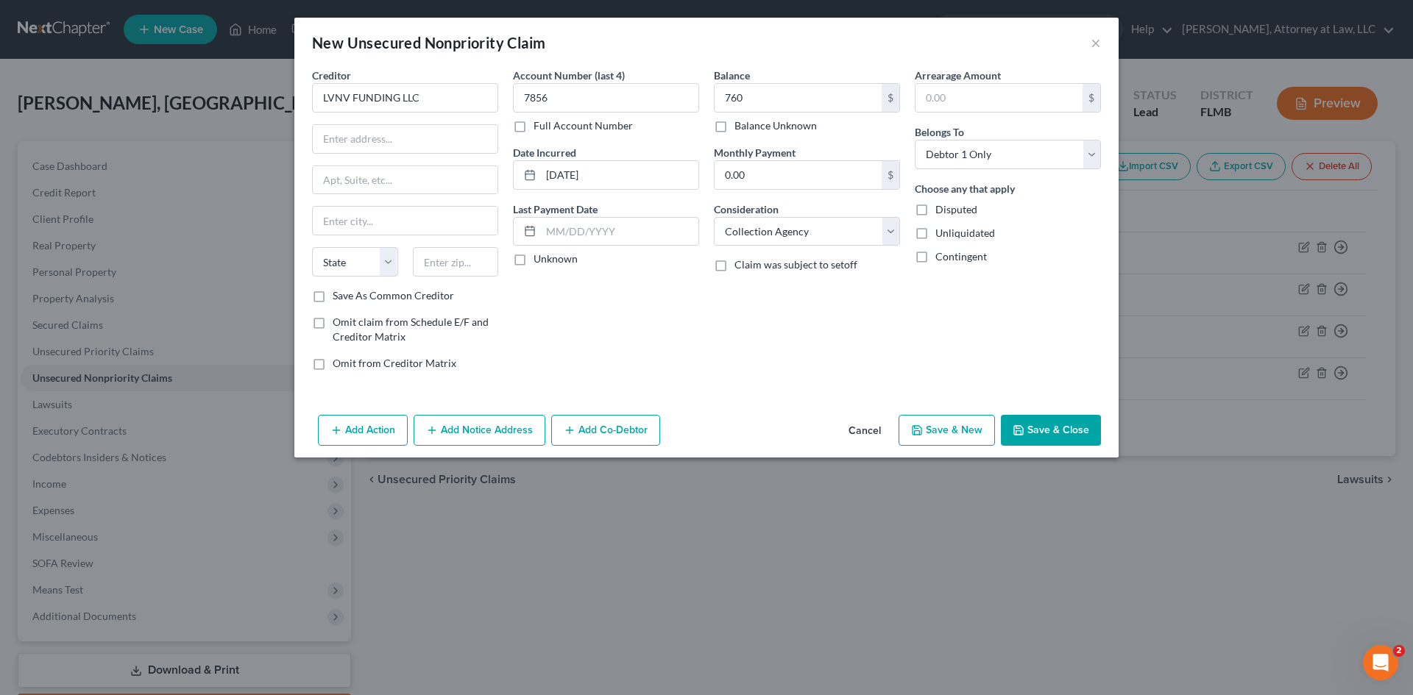
click at [734, 272] on label "Claim was subject to setoff" at bounding box center [795, 265] width 123 height 15
click at [740, 267] on input "Claim was subject to setoff" at bounding box center [745, 263] width 10 height 10
checkbox input "true"
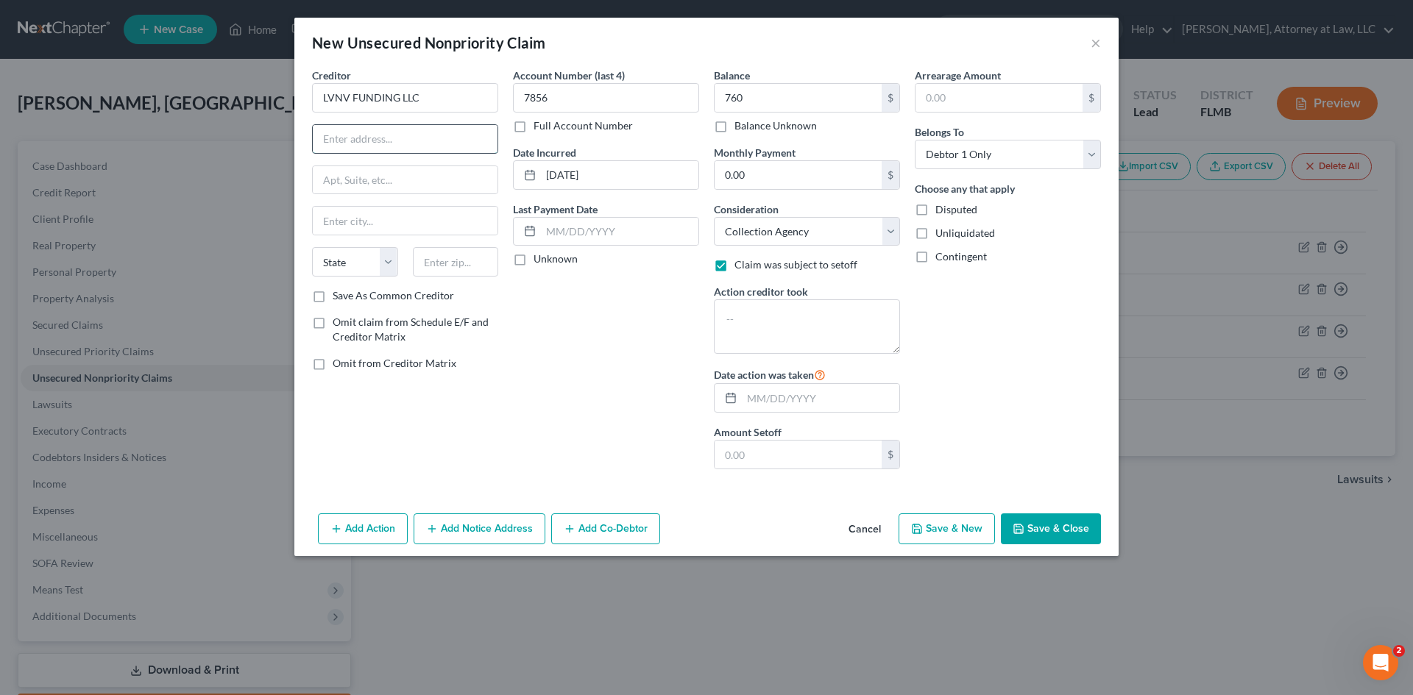
click at [400, 135] on input "text" at bounding box center [405, 139] width 185 height 28
type input "C/O RESURGENT CAPITAL SERVICES, PO BOX 1269"
drag, startPoint x: 369, startPoint y: 208, endPoint x: 368, endPoint y: 217, distance: 9.6
click at [369, 208] on input "text" at bounding box center [405, 221] width 185 height 28
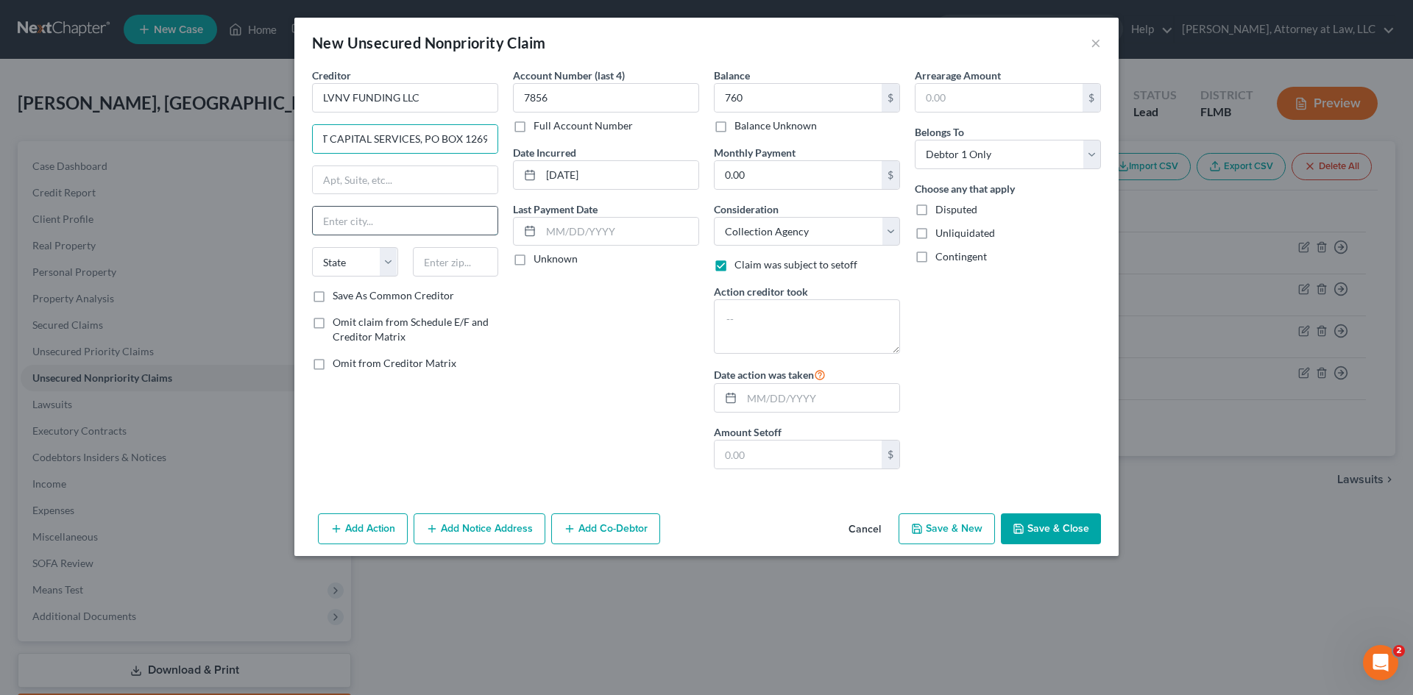
scroll to position [0, 0]
type input "GREENVILLE"
click at [365, 250] on select "State [US_STATE] AK AR AZ CA CO CT DE DC [GEOGRAPHIC_DATA] [GEOGRAPHIC_DATA] GU…" at bounding box center [355, 261] width 86 height 29
select select "42"
click at [312, 247] on select "State [US_STATE] AK AR AZ CA CO CT DE DC [GEOGRAPHIC_DATA] [GEOGRAPHIC_DATA] GU…" at bounding box center [355, 261] width 86 height 29
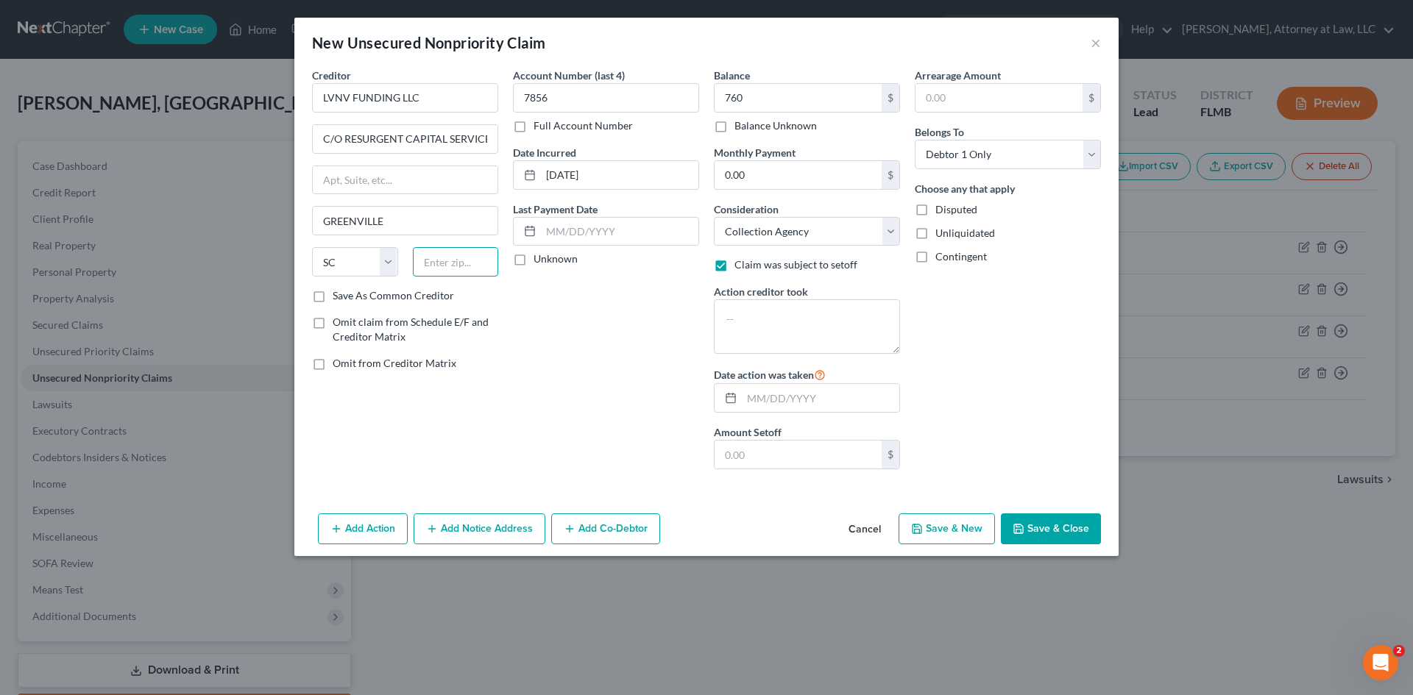
click at [472, 267] on input "text" at bounding box center [456, 261] width 86 height 29
type input "29603"
click at [964, 525] on button "Save & New" at bounding box center [947, 529] width 96 height 31
select select "0"
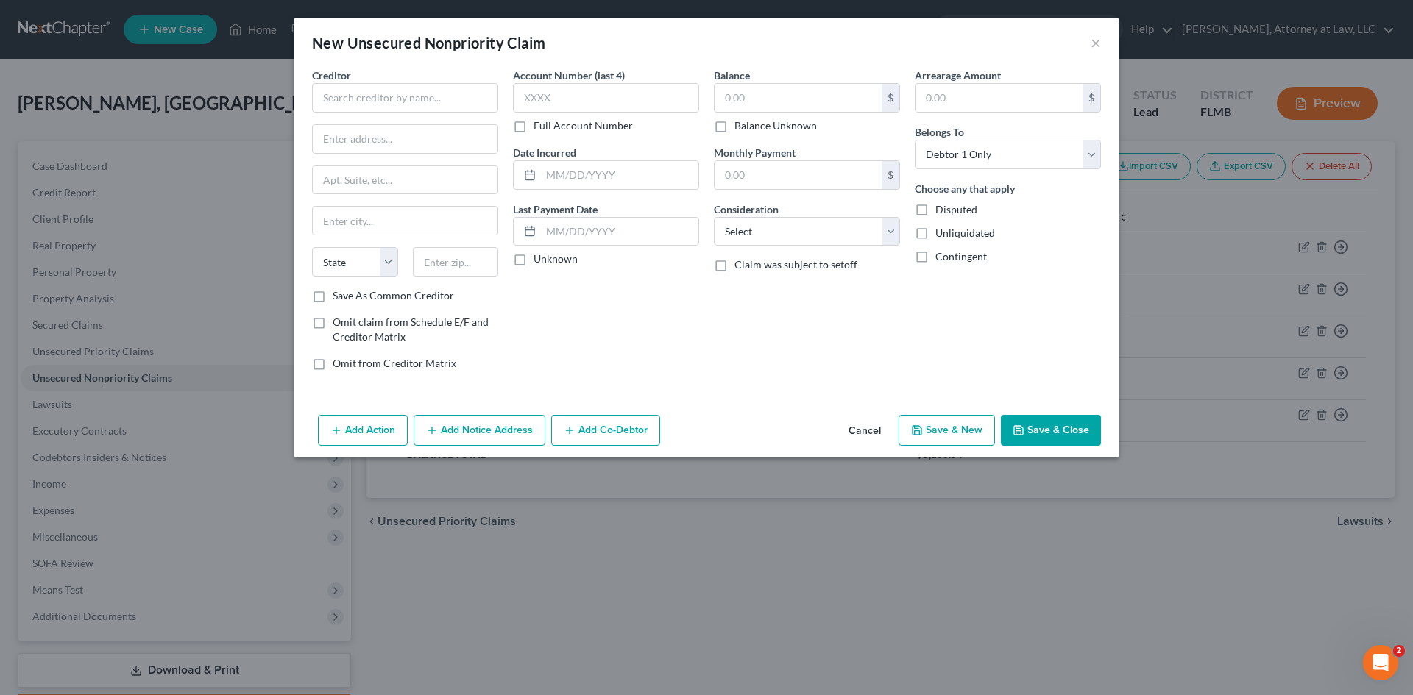
click at [394, 114] on div "Creditor * State [US_STATE] AK AR AZ CA CO [GEOGRAPHIC_DATA] DE DC [GEOGRAPHIC_…" at bounding box center [405, 178] width 186 height 221
click at [394, 106] on input "text" at bounding box center [405, 97] width 186 height 29
type input "[PERSON_NAME] CREDIT MANAGEMENT INC"
click at [579, 87] on input "text" at bounding box center [606, 97] width 186 height 29
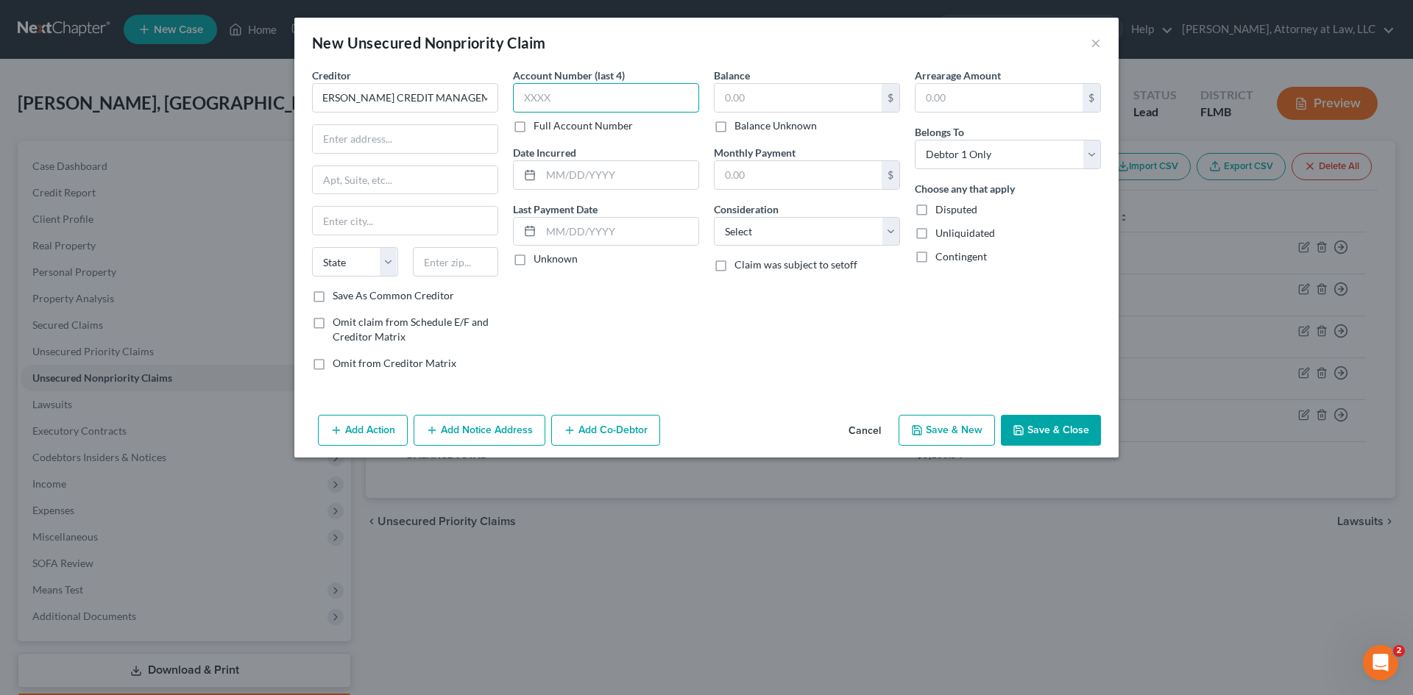
scroll to position [0, 0]
type input "2850"
click at [381, 148] on input "text" at bounding box center [405, 139] width 185 height 28
type input "350 CAMINO DE LA REINA"
click at [349, 193] on input "text" at bounding box center [405, 180] width 185 height 28
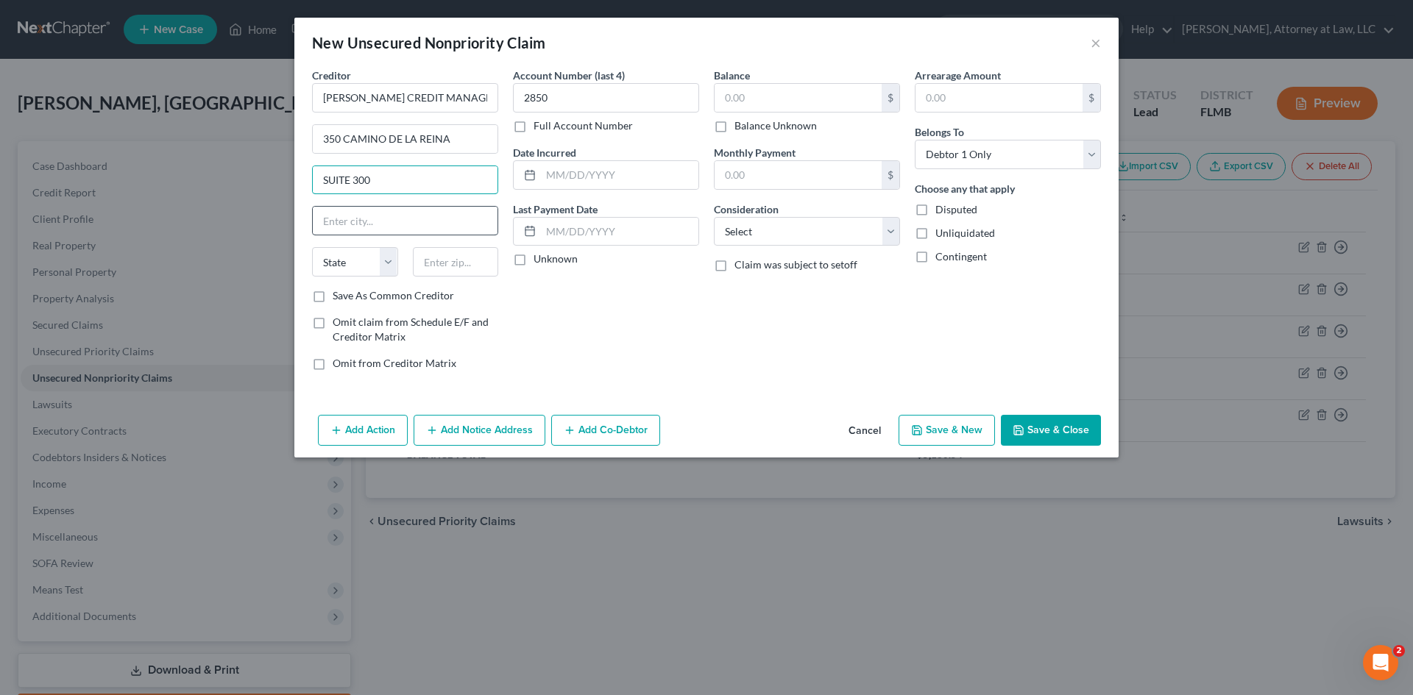
type input "SUITE 300"
click at [383, 227] on input "text" at bounding box center [405, 221] width 185 height 28
type input "[GEOGRAPHIC_DATA]"
click at [335, 259] on select "State [US_STATE] AK AR AZ CA CO CT DE DC [GEOGRAPHIC_DATA] [GEOGRAPHIC_DATA] GU…" at bounding box center [355, 261] width 86 height 29
select select "4"
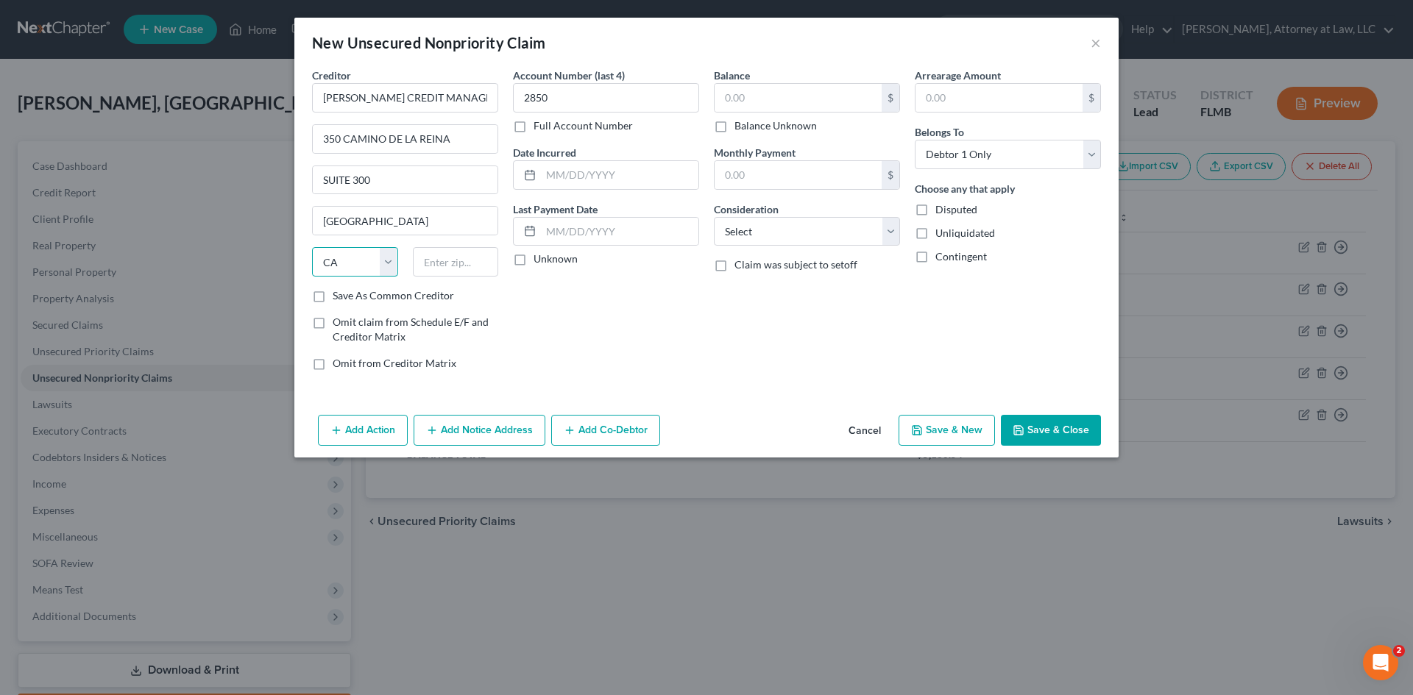
click at [312, 247] on select "State [US_STATE] AK AR AZ CA CO CT DE DC [GEOGRAPHIC_DATA] [GEOGRAPHIC_DATA] GU…" at bounding box center [355, 261] width 86 height 29
click at [447, 263] on input "text" at bounding box center [456, 261] width 86 height 29
type input "92108"
type input "[GEOGRAPHIC_DATA]"
click at [591, 182] on input "text" at bounding box center [619, 175] width 157 height 28
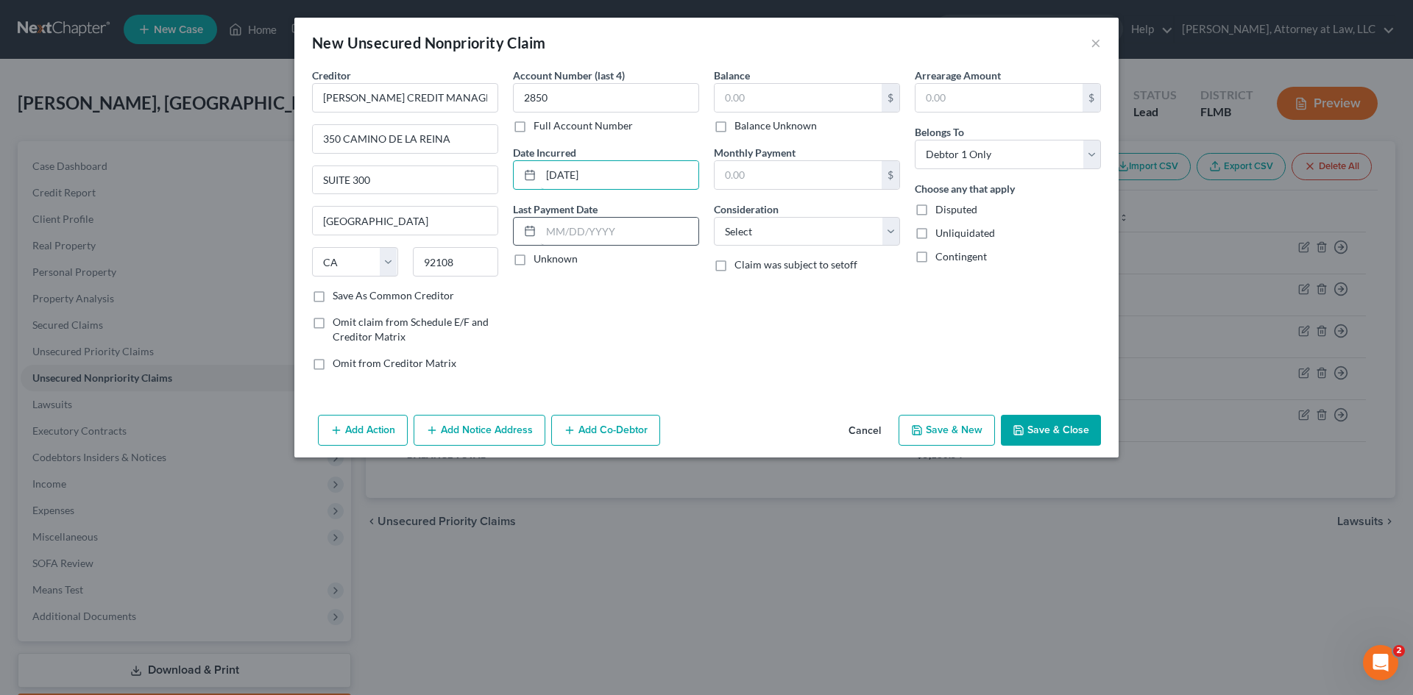
type input "[DATE]"
drag, startPoint x: 600, startPoint y: 241, endPoint x: 581, endPoint y: 241, distance: 18.4
click at [600, 241] on input "text" at bounding box center [619, 232] width 157 height 28
click at [771, 92] on input "text" at bounding box center [798, 98] width 167 height 28
type input "1,349"
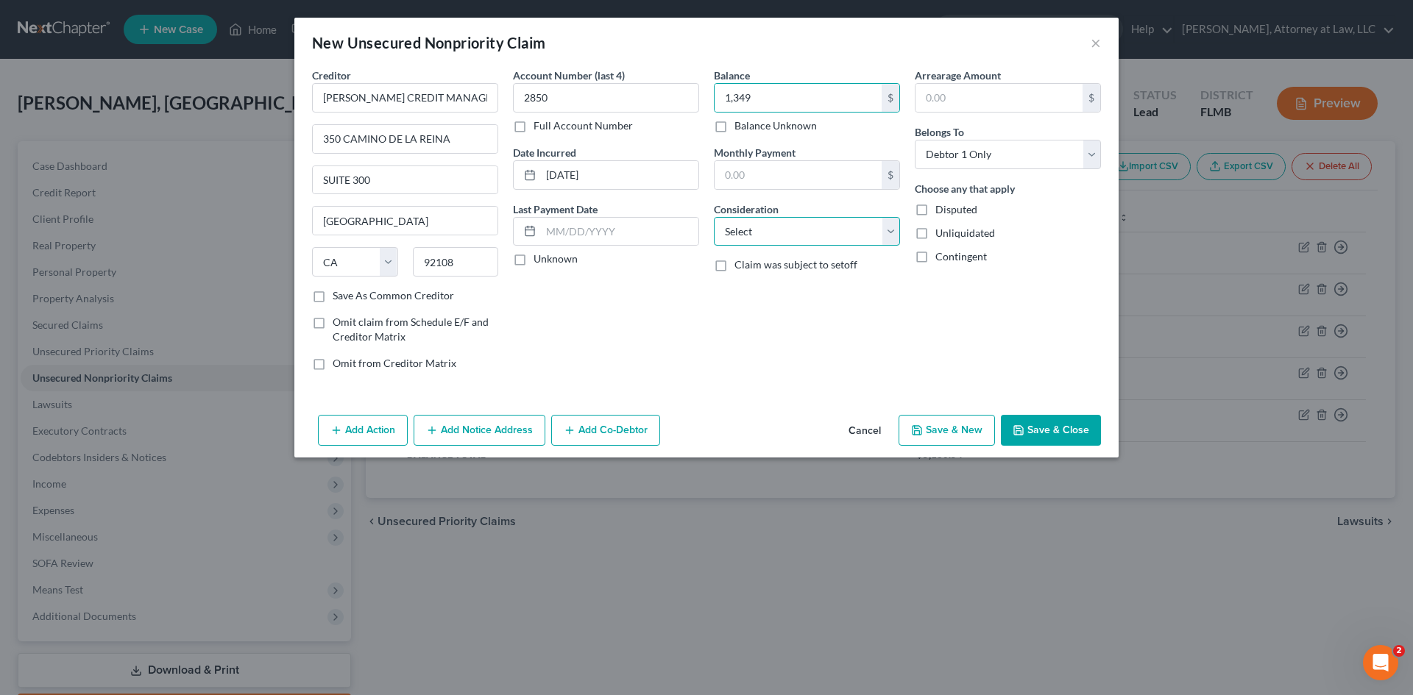
drag, startPoint x: 872, startPoint y: 228, endPoint x: 693, endPoint y: 333, distance: 208.1
click at [872, 228] on select "Select Cable / Satellite Services Collection Agency Credit Card Debt Debt Couns…" at bounding box center [807, 231] width 186 height 29
select select "1"
click at [714, 217] on select "Select Cable / Satellite Services Collection Agency Credit Card Debt Debt Couns…" at bounding box center [807, 231] width 186 height 29
click at [734, 271] on label "Claim was subject to setoff" at bounding box center [795, 265] width 123 height 15
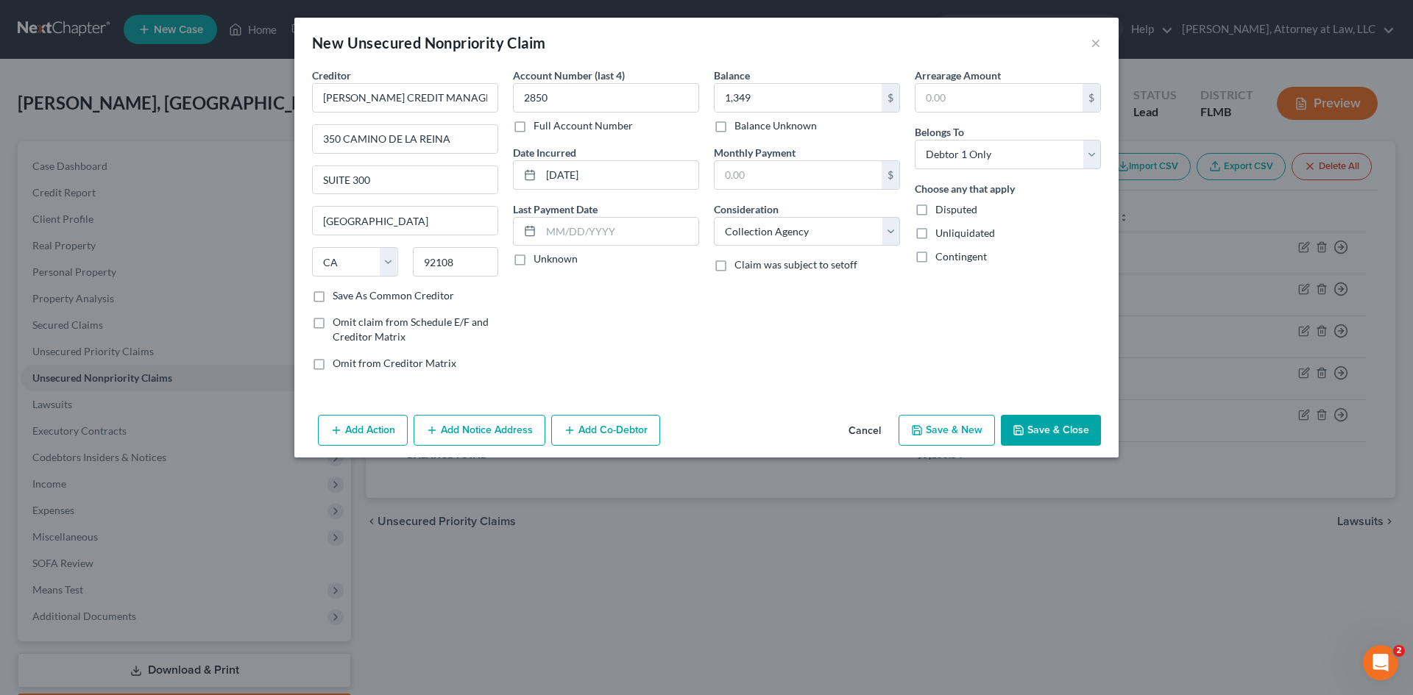
click at [740, 267] on input "Claim was subject to setoff" at bounding box center [745, 263] width 10 height 10
checkbox input "true"
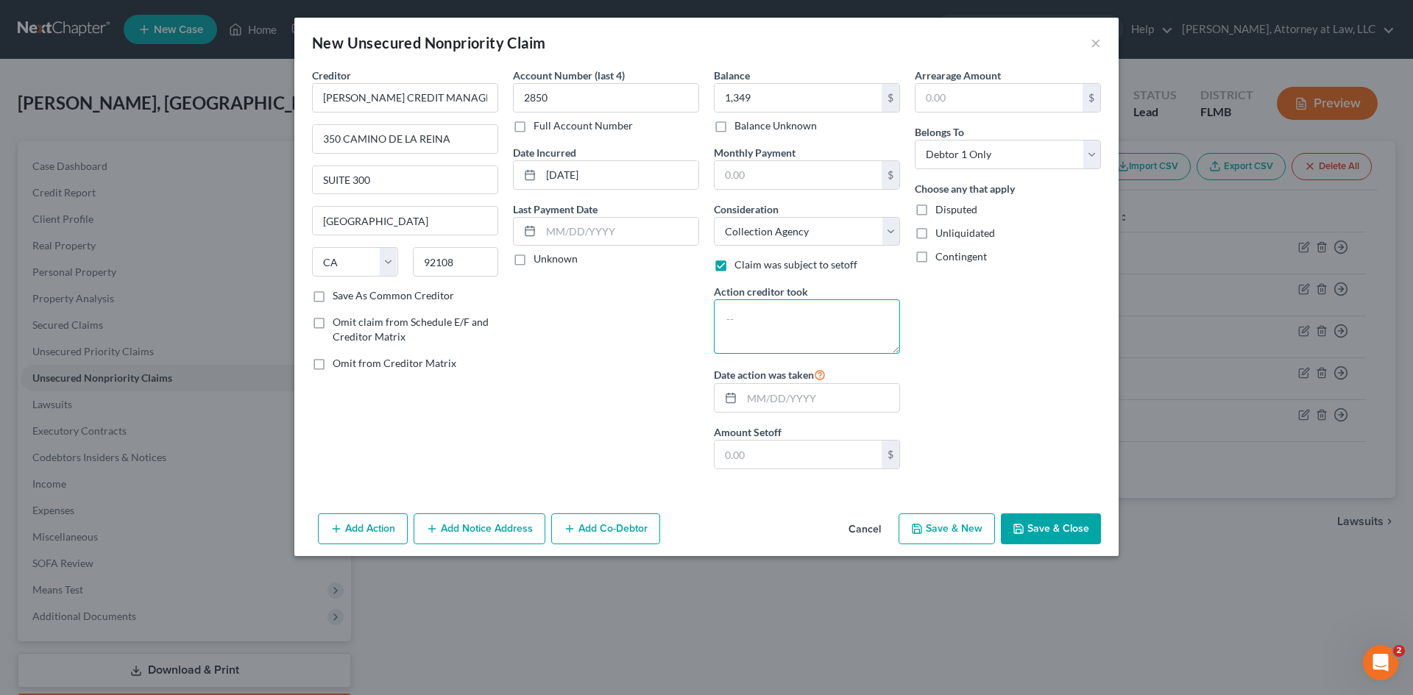
click at [748, 324] on textarea at bounding box center [807, 327] width 186 height 54
drag, startPoint x: 865, startPoint y: 315, endPoint x: 692, endPoint y: 322, distance: 173.1
click at [692, 322] on div "Creditor * [PERSON_NAME] CREDIT MANAGEMENT INC [STREET_ADDRESS] [GEOGRAPHIC_DAT…" at bounding box center [707, 275] width 804 height 414
type textarea "CREDIT ONE BANK N A PLACE THIS DEBT IN COLLECTIONS"
click at [967, 529] on button "Save & New" at bounding box center [947, 529] width 96 height 31
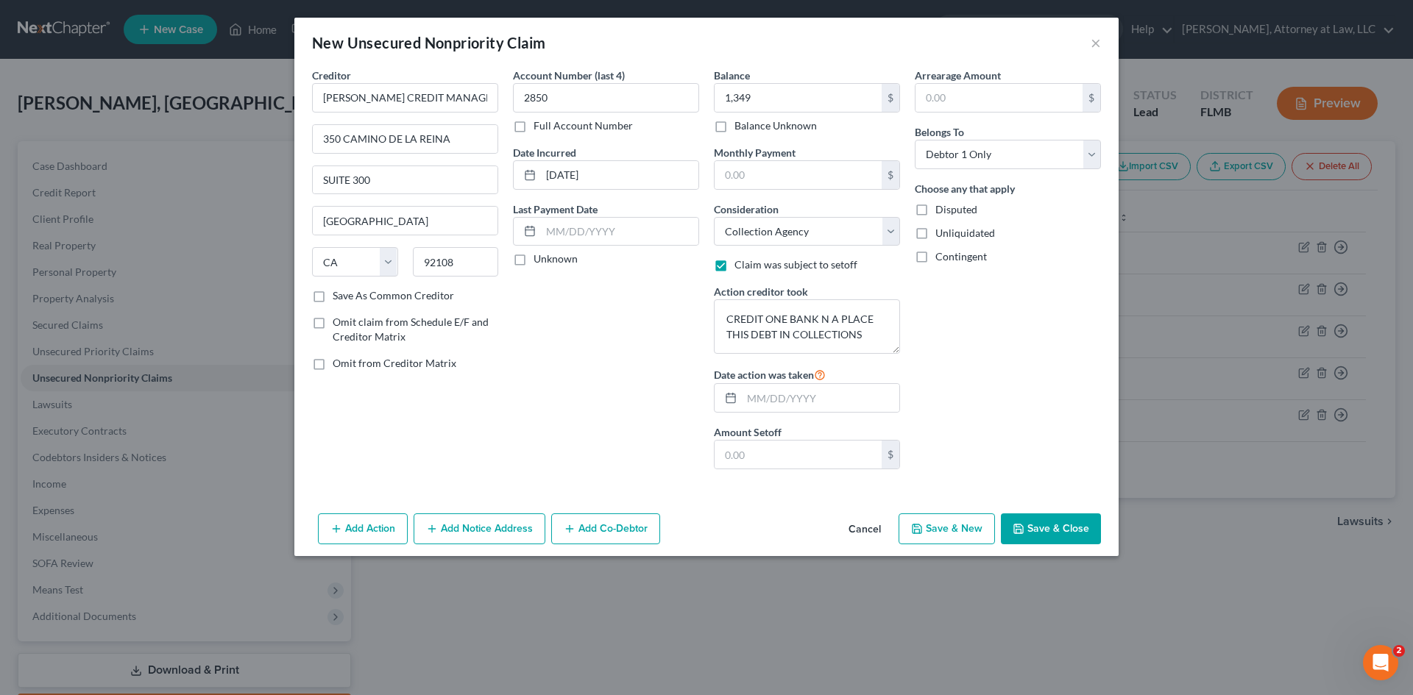
select select "0"
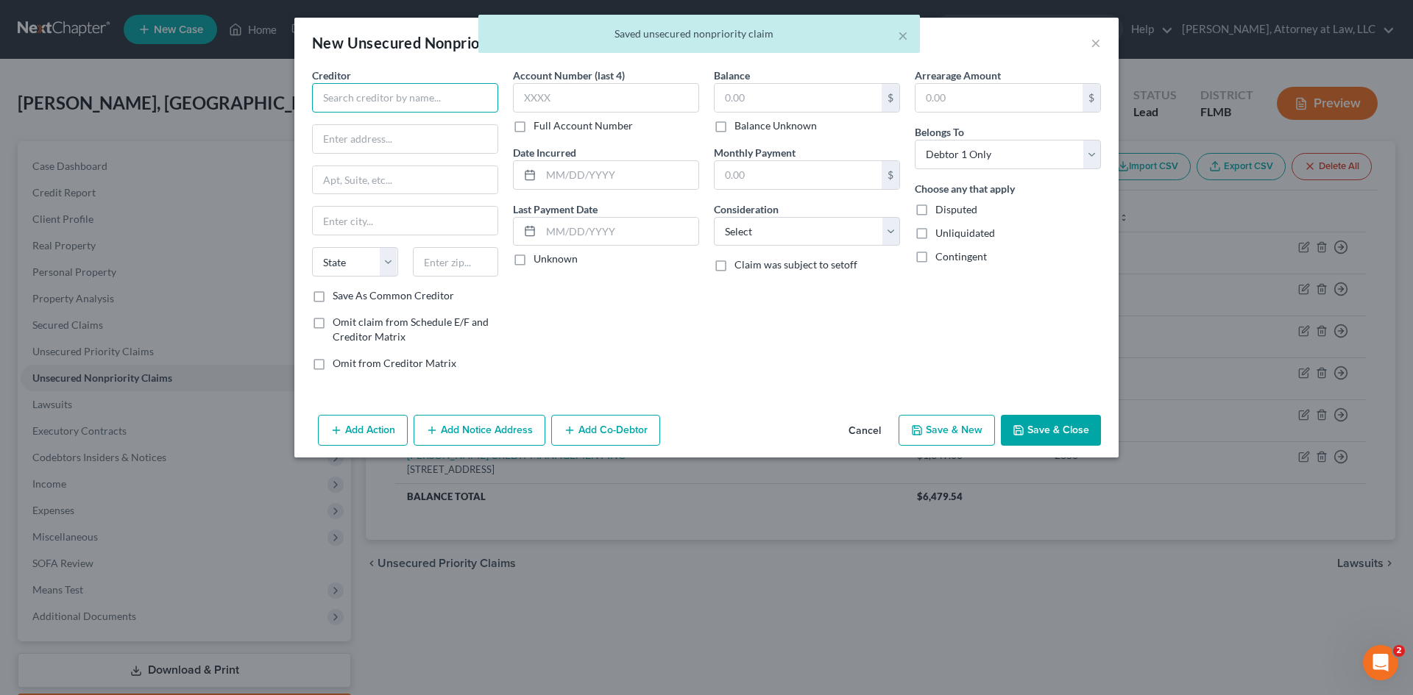
click at [414, 101] on input "text" at bounding box center [405, 97] width 186 height 29
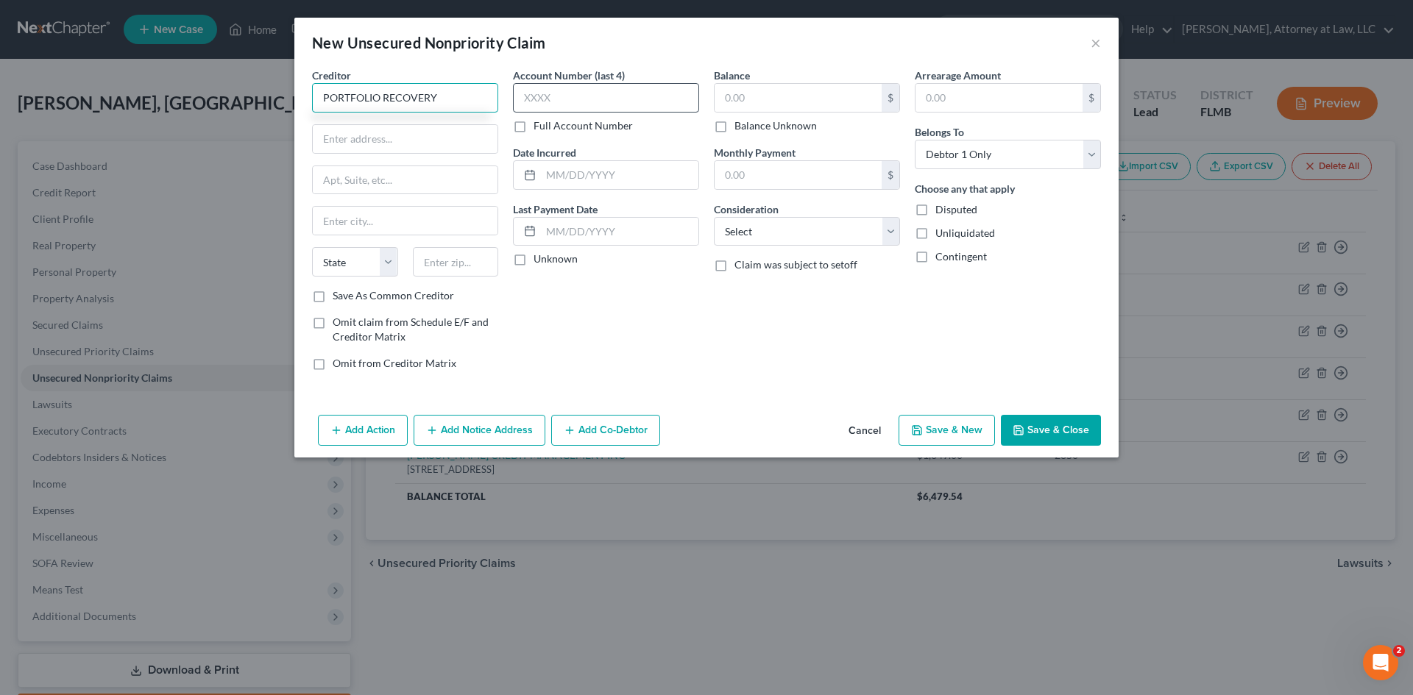
type input "PORTFOLIO RECOVERY"
click at [653, 85] on input "text" at bounding box center [606, 97] width 186 height 29
type input "6193"
click at [435, 119] on div "Creditor * PORTFOLIO RECOVERY State [US_STATE] AK AR AZ CA CO [GEOGRAPHIC_DATA]…" at bounding box center [405, 178] width 186 height 221
click at [435, 127] on input "text" at bounding box center [405, 139] width 185 height 28
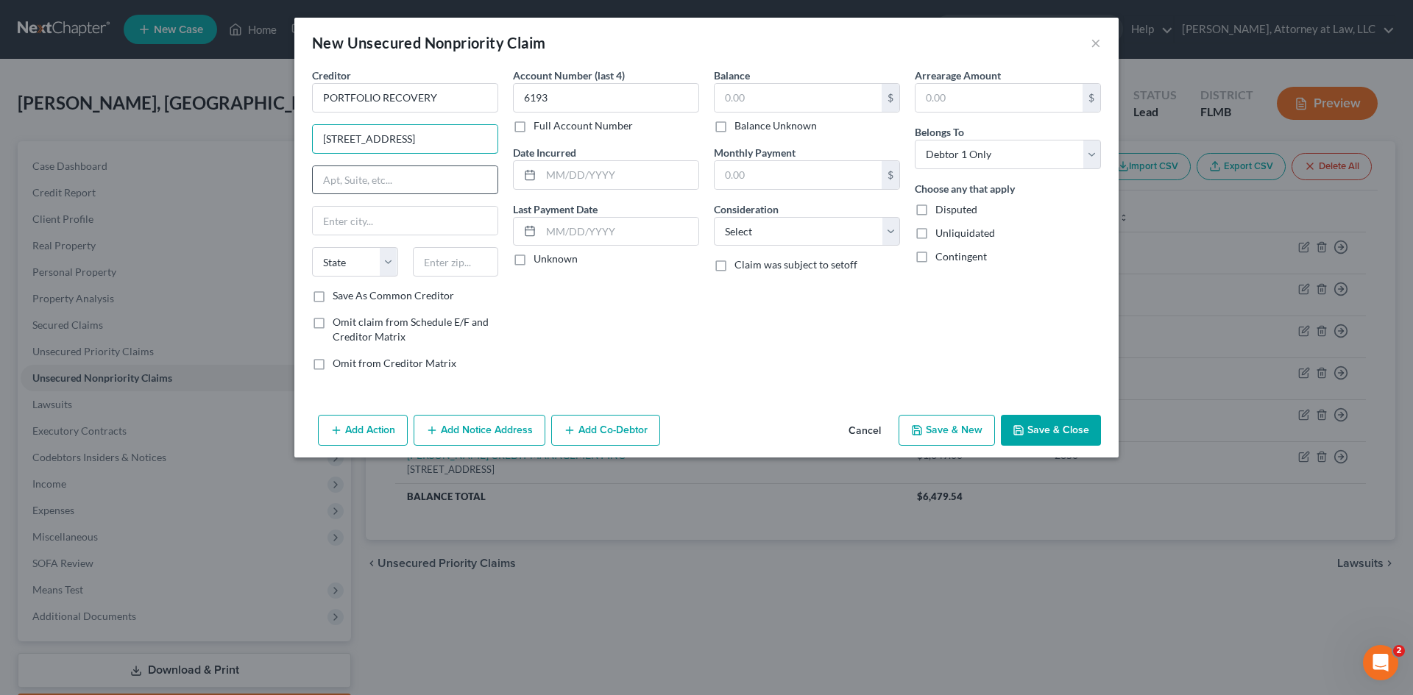
type input "[STREET_ADDRESS]"
click at [406, 184] on input "text" at bounding box center [405, 180] width 185 height 28
type input "SUITE 100"
click at [368, 224] on input "text" at bounding box center [405, 221] width 185 height 28
type input "[GEOGRAPHIC_DATA]"
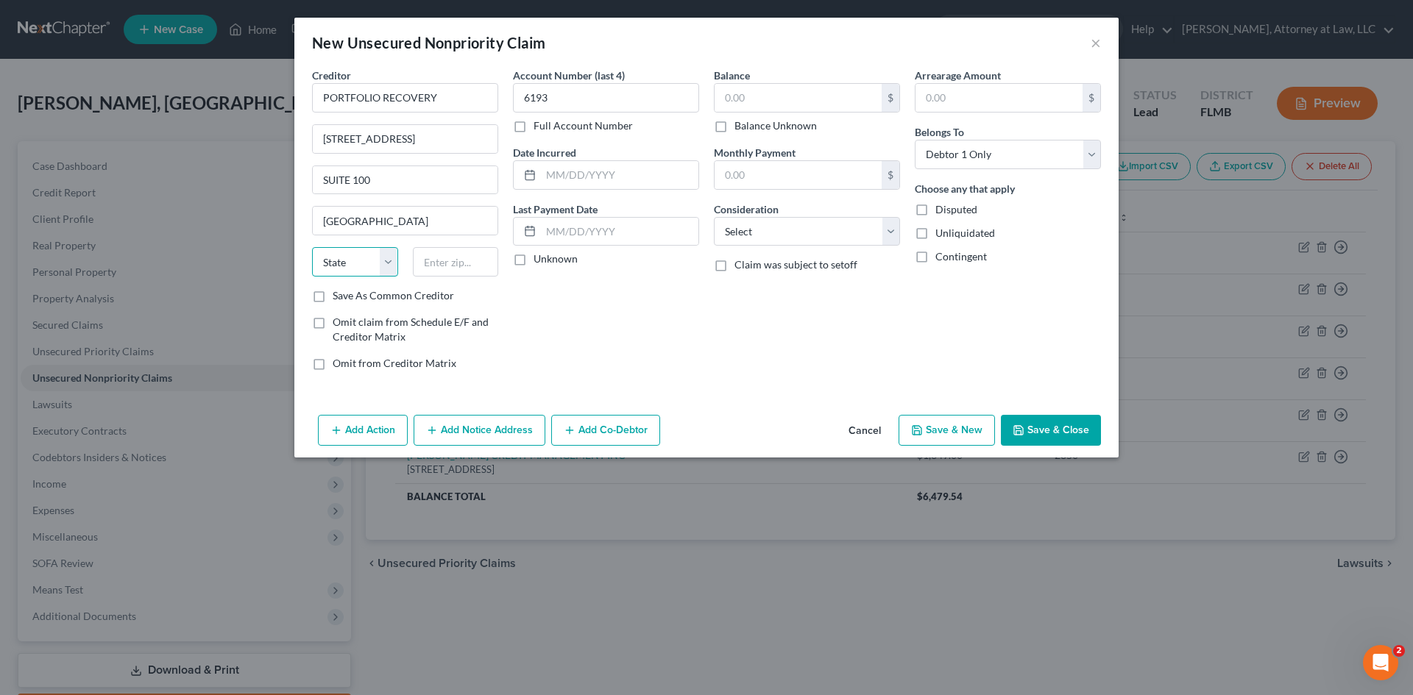
click at [349, 263] on select "State [US_STATE] AK AR AZ CA CO CT DE DC [GEOGRAPHIC_DATA] [GEOGRAPHIC_DATA] GU…" at bounding box center [355, 261] width 86 height 29
select select "48"
click at [312, 247] on select "State [US_STATE] AK AR AZ CA CO CT DE DC [GEOGRAPHIC_DATA] [GEOGRAPHIC_DATA] GU…" at bounding box center [355, 261] width 86 height 29
click at [437, 258] on input "text" at bounding box center [456, 261] width 86 height 29
type input "23502"
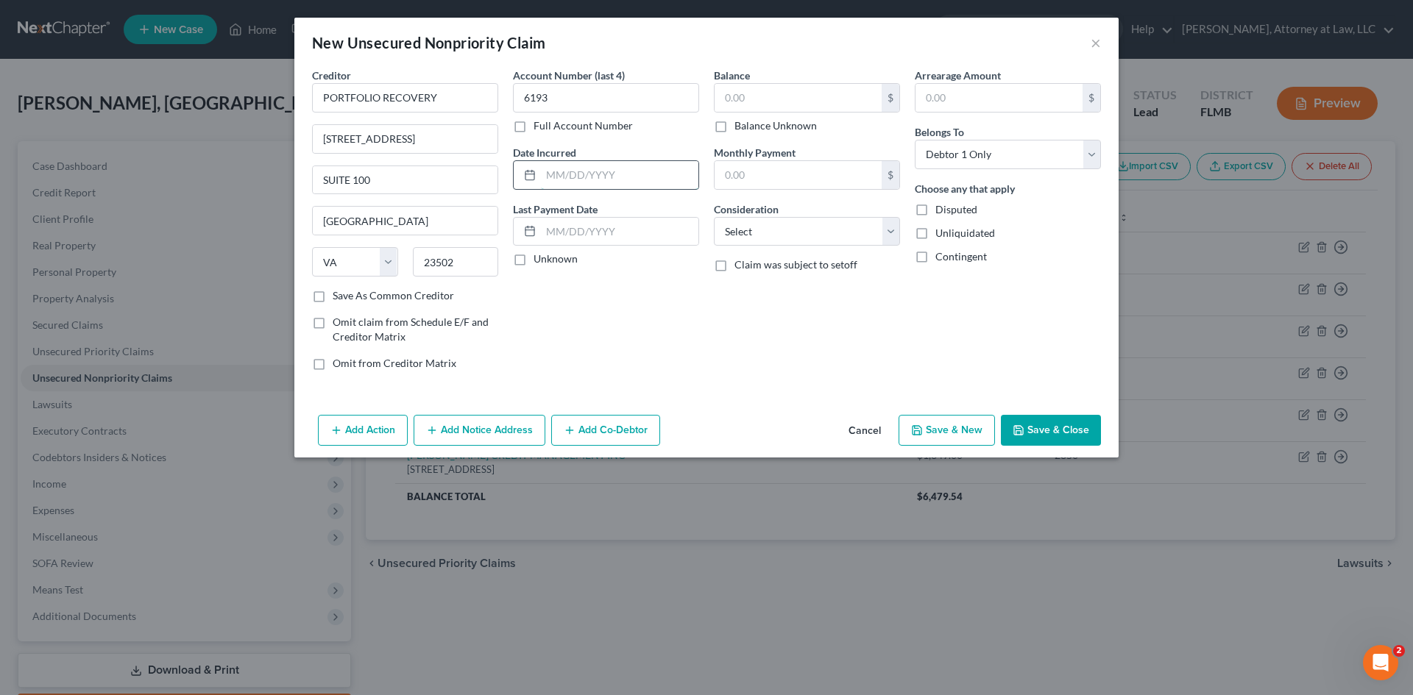
click at [564, 166] on input "text" at bounding box center [619, 175] width 157 height 28
type input "[GEOGRAPHIC_DATA]"
type input "[DATE]"
click at [804, 86] on input "text" at bounding box center [798, 98] width 167 height 28
type input "2,333"
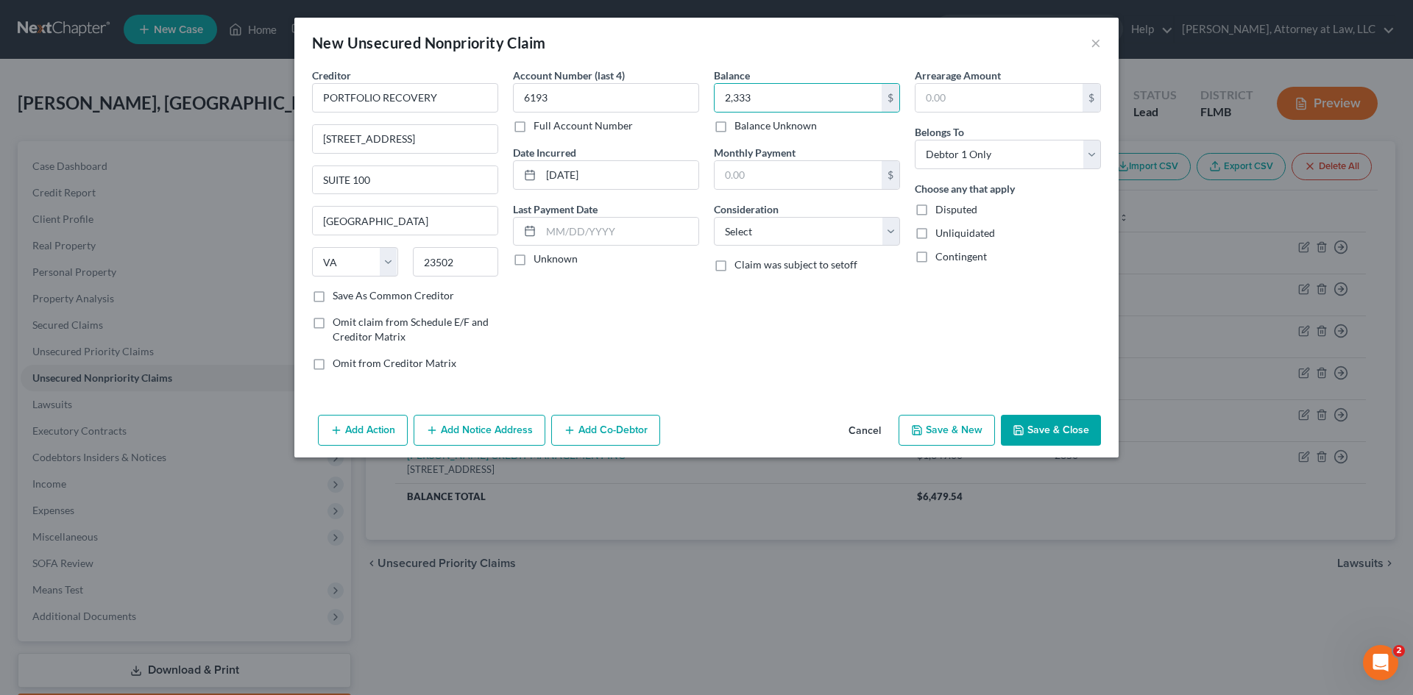
click at [534, 258] on label "Unknown" at bounding box center [556, 259] width 44 height 15
click at [539, 258] on input "Unknown" at bounding box center [544, 257] width 10 height 10
checkbox input "true"
drag, startPoint x: 820, startPoint y: 230, endPoint x: 803, endPoint y: 245, distance: 22.9
click at [820, 230] on select "Select Cable / Satellite Services Collection Agency Credit Card Debt Debt Couns…" at bounding box center [807, 231] width 186 height 29
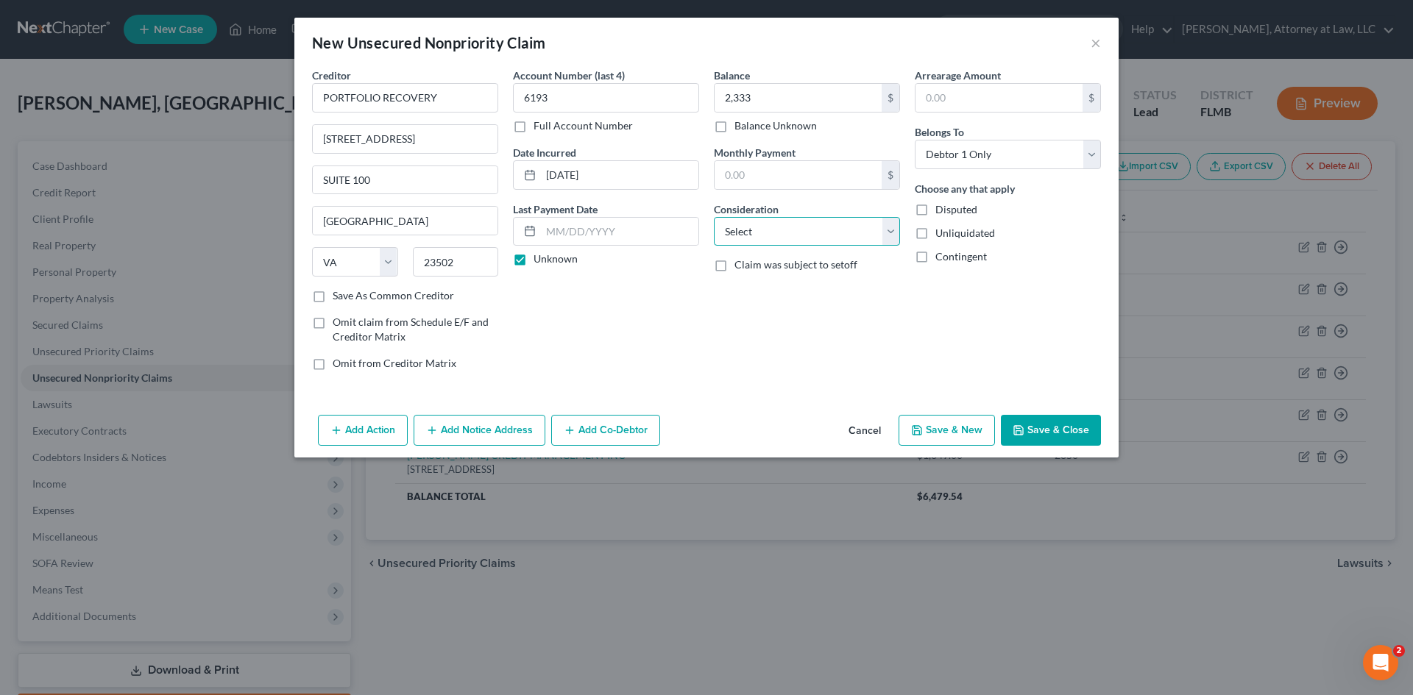
select select "1"
click at [714, 217] on select "Select Cable / Satellite Services Collection Agency Credit Card Debt Debt Couns…" at bounding box center [807, 231] width 186 height 29
click at [942, 434] on button "Save & New" at bounding box center [947, 430] width 96 height 31
select select "0"
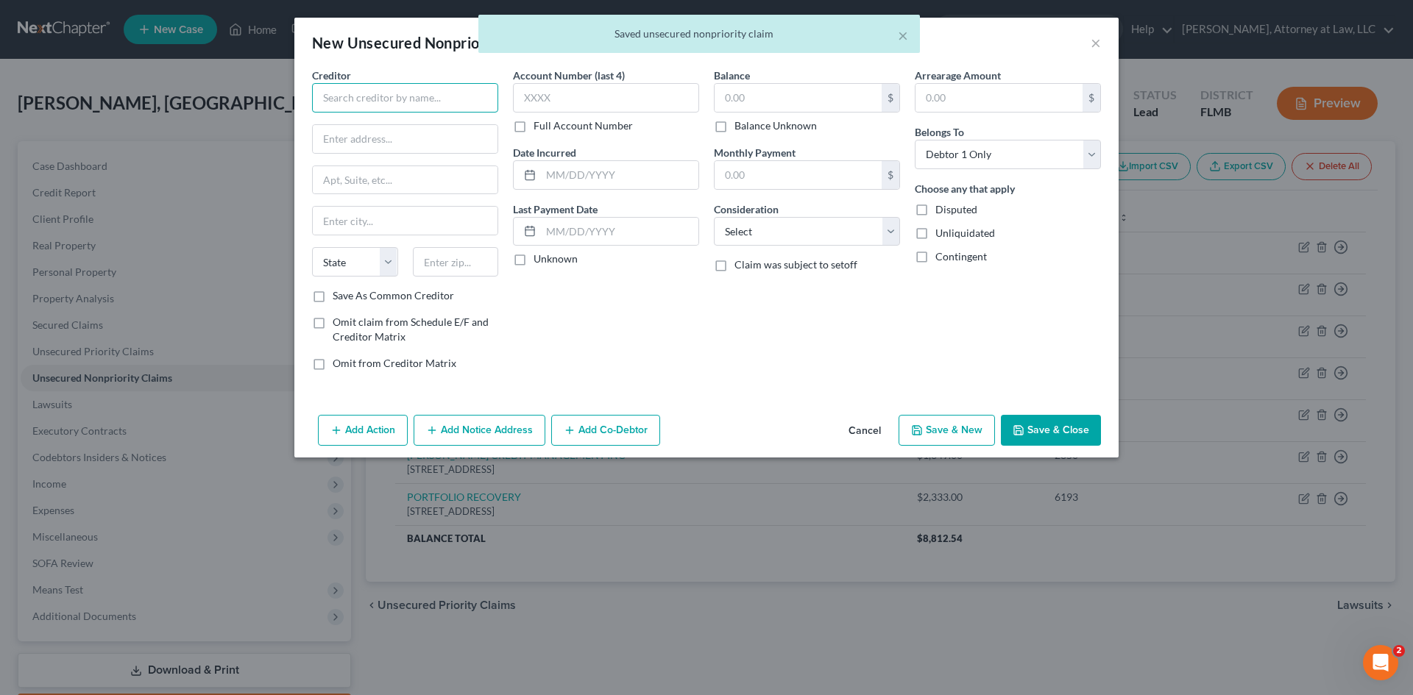
click at [364, 105] on input "text" at bounding box center [405, 97] width 186 height 29
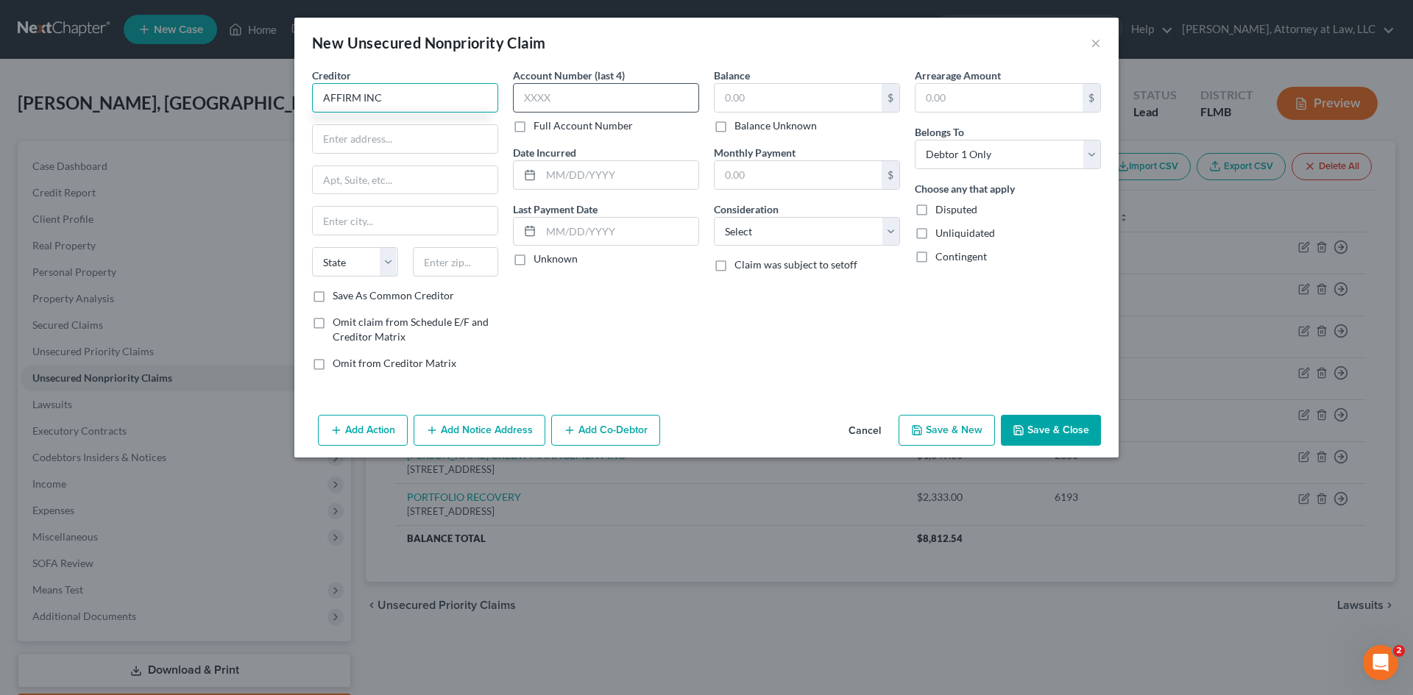
type input "AFFIRM INC"
click at [581, 99] on input "text" at bounding box center [606, 97] width 186 height 29
type input "2EPY"
click at [762, 98] on input "text" at bounding box center [798, 98] width 167 height 28
type input "139"
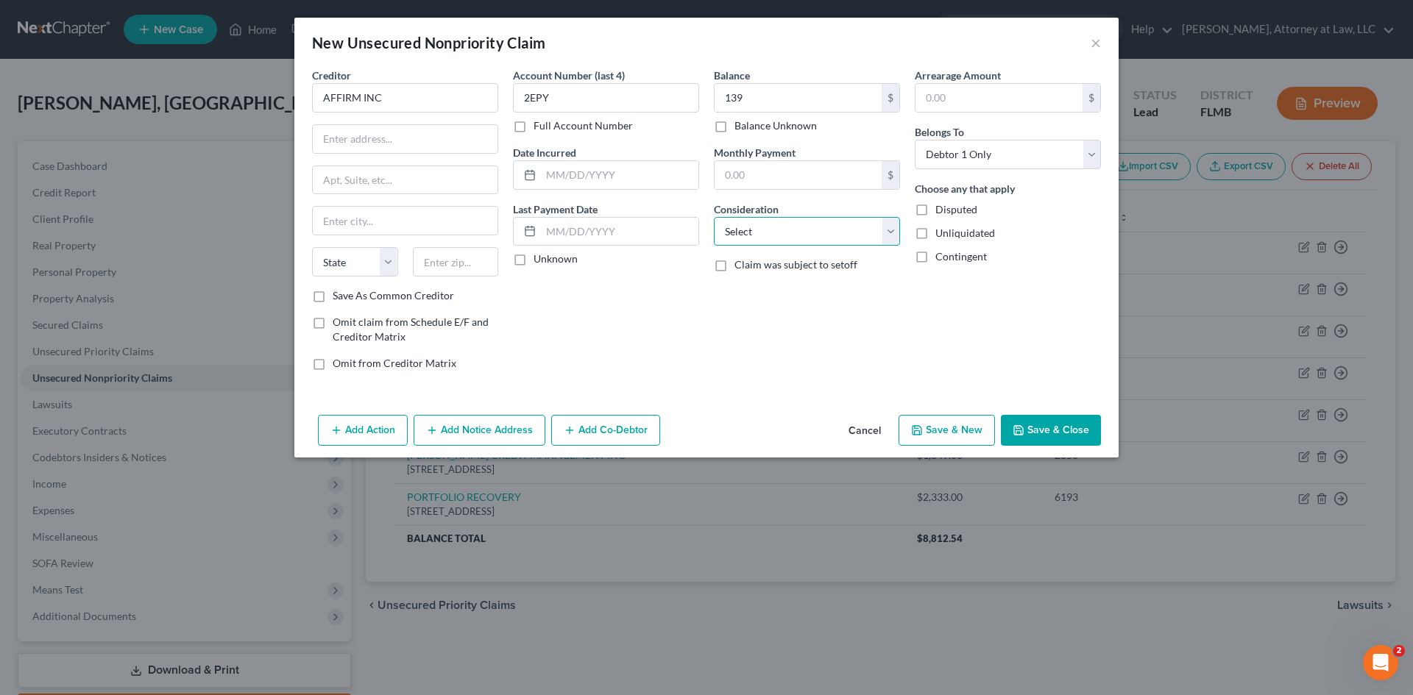
drag, startPoint x: 810, startPoint y: 217, endPoint x: 797, endPoint y: 245, distance: 30.6
click at [810, 217] on select "Select Cable / Satellite Services Collection Agency Credit Card Debt Debt Couns…" at bounding box center [807, 231] width 186 height 29
select select "14"
click at [714, 217] on select "Select Cable / Satellite Services Collection Agency Credit Card Debt Debt Couns…" at bounding box center [807, 231] width 186 height 29
click at [759, 275] on input "text" at bounding box center [807, 288] width 185 height 28
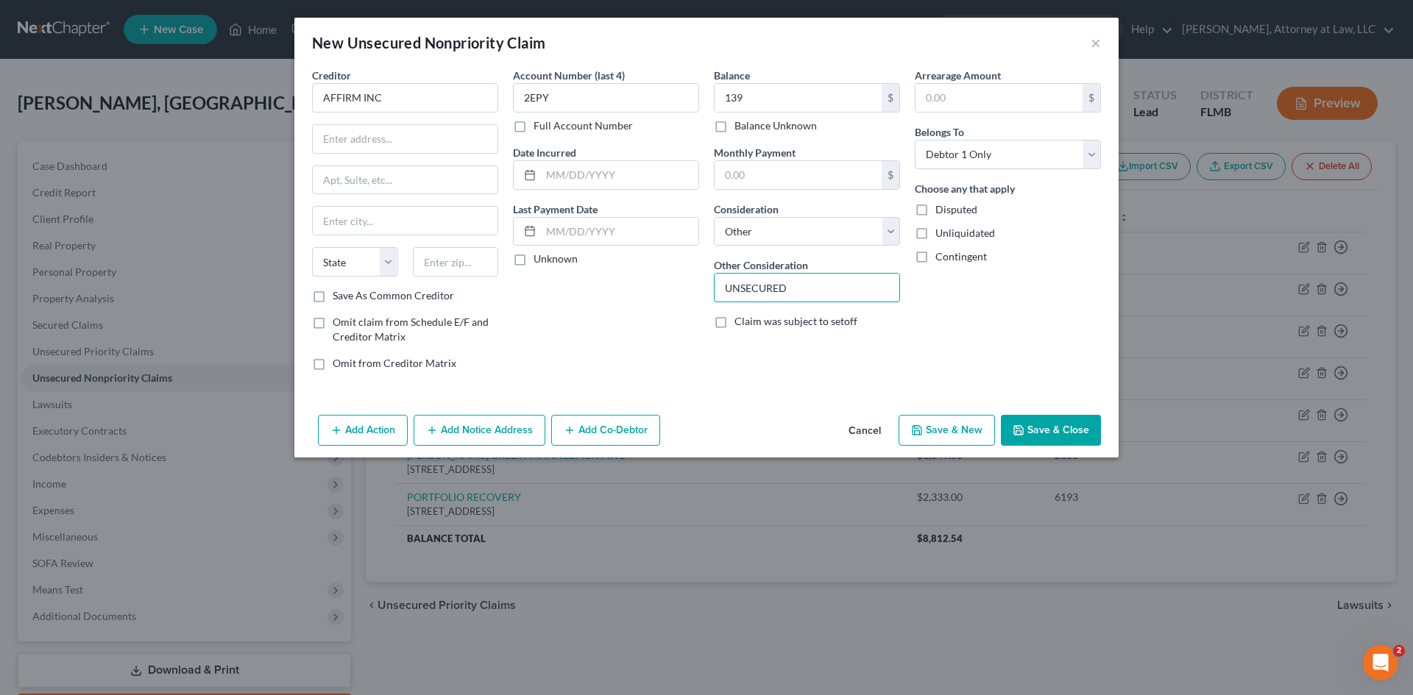
type input "UNSECURED"
click at [734, 318] on label "Claim was subject to setoff" at bounding box center [795, 321] width 123 height 15
click at [740, 318] on input "Claim was subject to setoff" at bounding box center [745, 319] width 10 height 10
checkbox input "true"
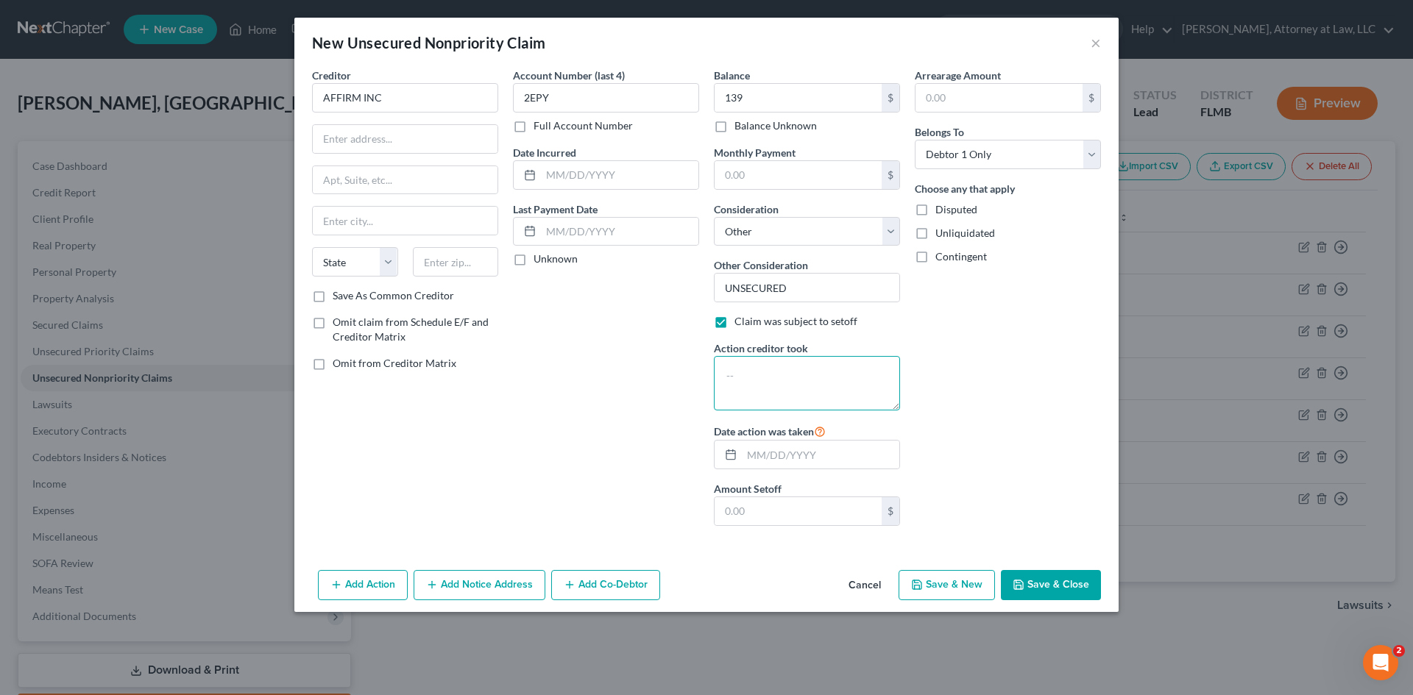
click at [737, 369] on textarea at bounding box center [807, 383] width 186 height 54
type textarea "$99 WRITTEN OFF"
click at [549, 174] on input "text" at bounding box center [619, 175] width 157 height 28
type input "[DATE]"
click at [534, 258] on label "Unknown" at bounding box center [556, 259] width 44 height 15
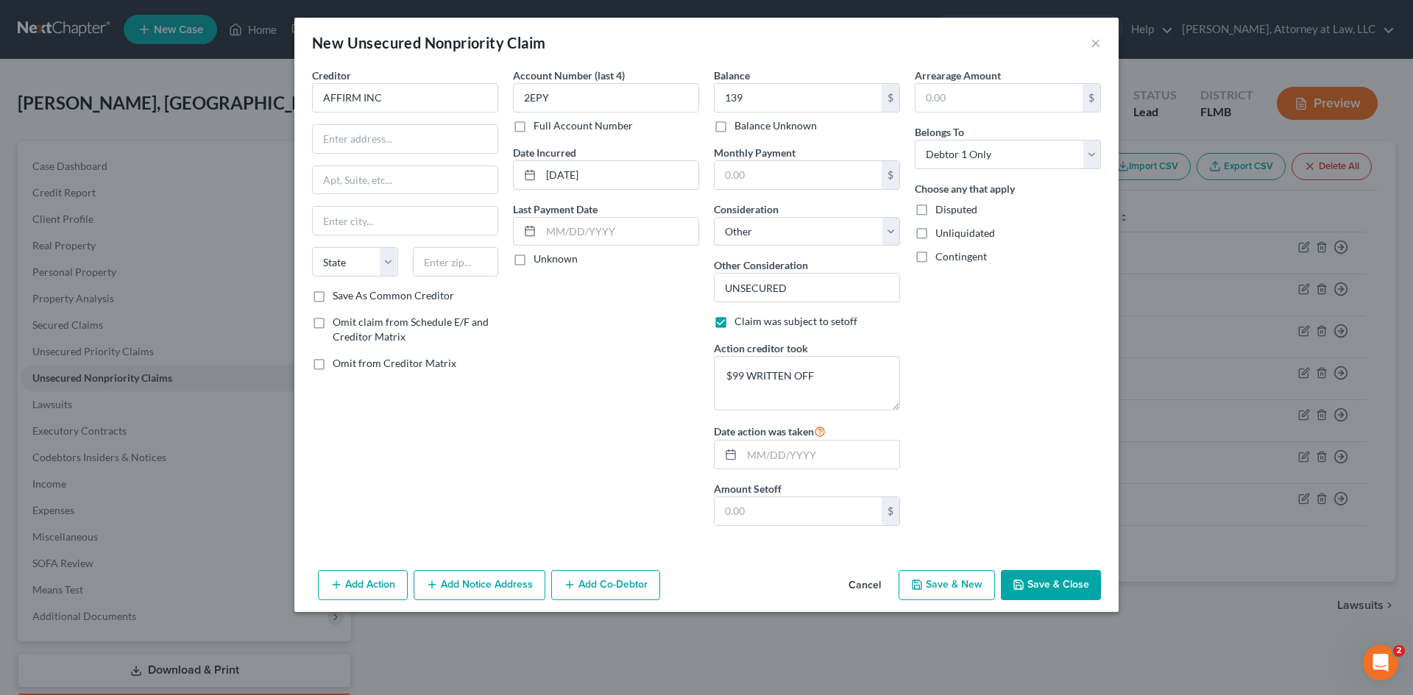
click at [539, 258] on input "Unknown" at bounding box center [544, 257] width 10 height 10
checkbox input "true"
click at [1038, 103] on input "text" at bounding box center [999, 98] width 167 height 28
type input "139"
click at [340, 137] on input "text" at bounding box center [405, 139] width 185 height 28
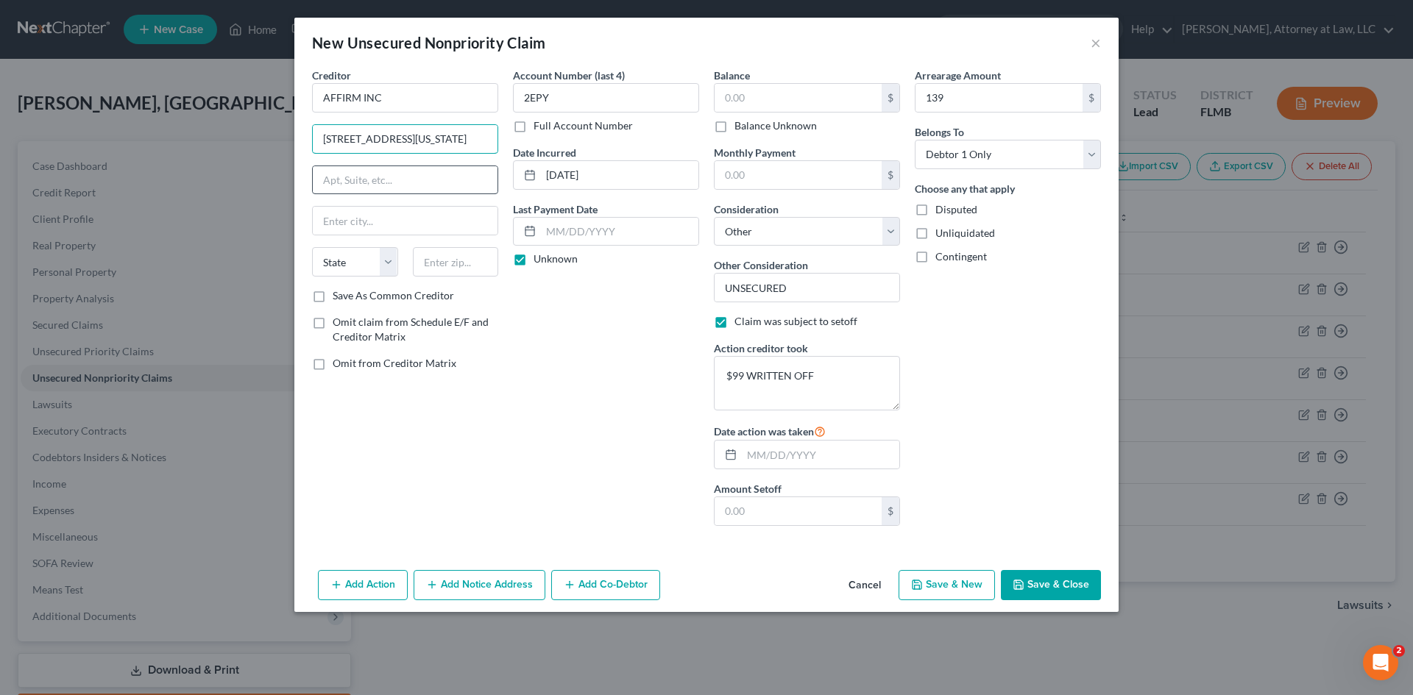
type input "[STREET_ADDRESS][US_STATE]"
click at [337, 184] on input "text" at bounding box center [405, 180] width 185 height 28
type input "FL 12"
click at [378, 221] on input "text" at bounding box center [405, 221] width 185 height 28
type input "[GEOGRAPHIC_DATA]"
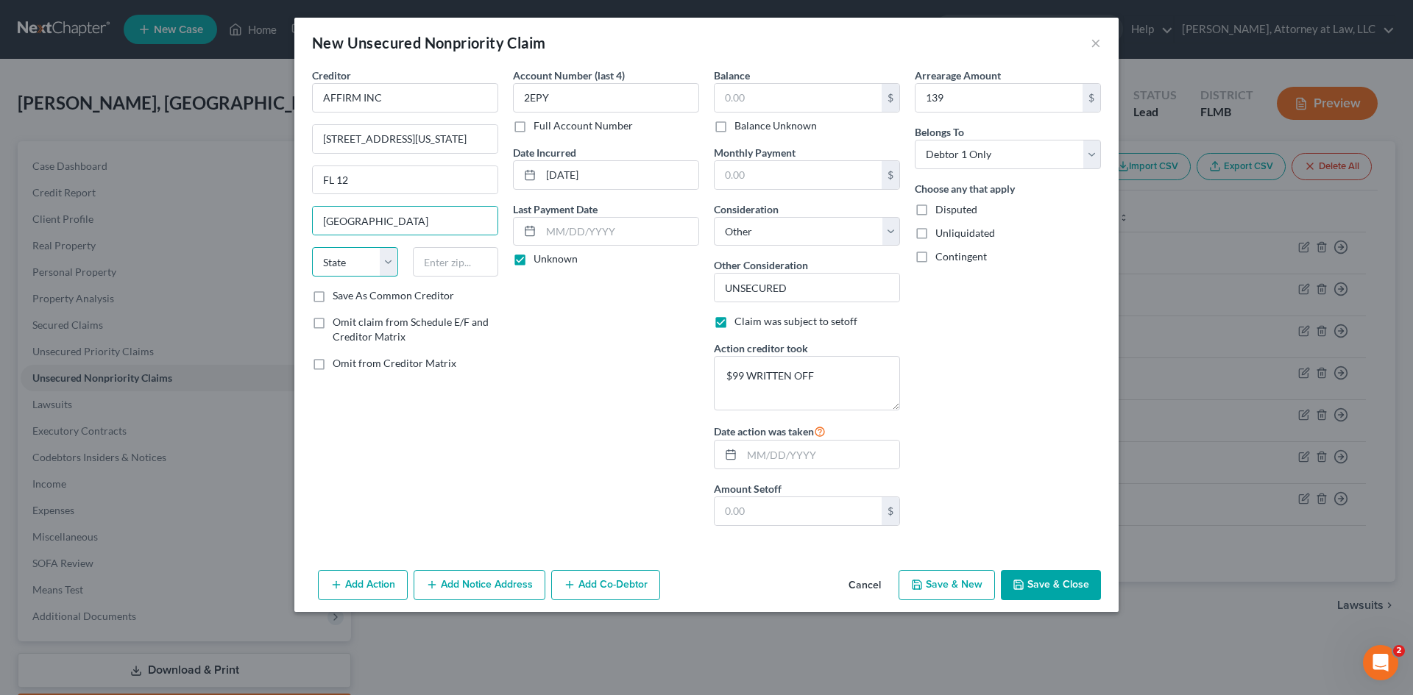
click at [392, 272] on select "State [US_STATE] AK AR AZ CA CO CT DE DC [GEOGRAPHIC_DATA] [GEOGRAPHIC_DATA] GU…" at bounding box center [355, 261] width 86 height 29
select select "4"
click at [312, 247] on select "State [US_STATE] AK AR AZ CA CO CT DE DC [GEOGRAPHIC_DATA] [GEOGRAPHIC_DATA] GU…" at bounding box center [355, 261] width 86 height 29
click at [440, 262] on input "text" at bounding box center [456, 261] width 86 height 29
type input "94108"
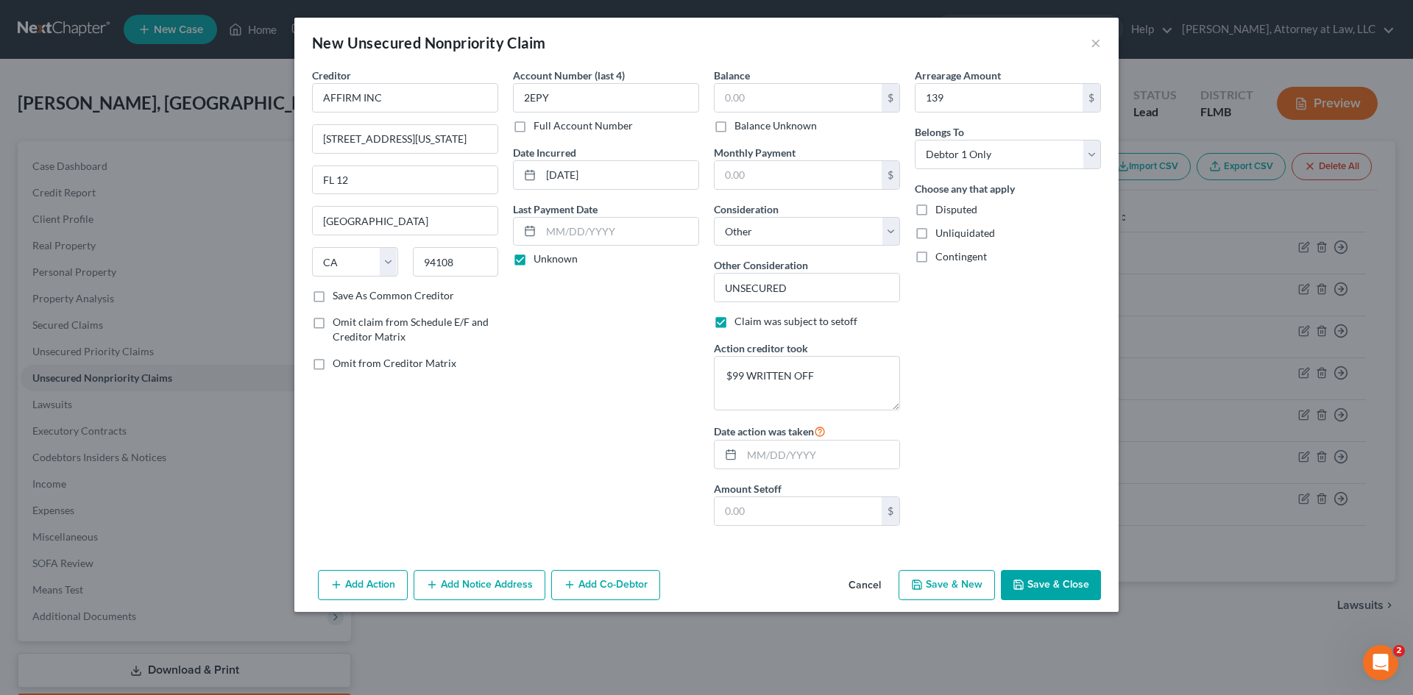
click at [963, 576] on button "Save & New" at bounding box center [947, 585] width 96 height 31
select select "0"
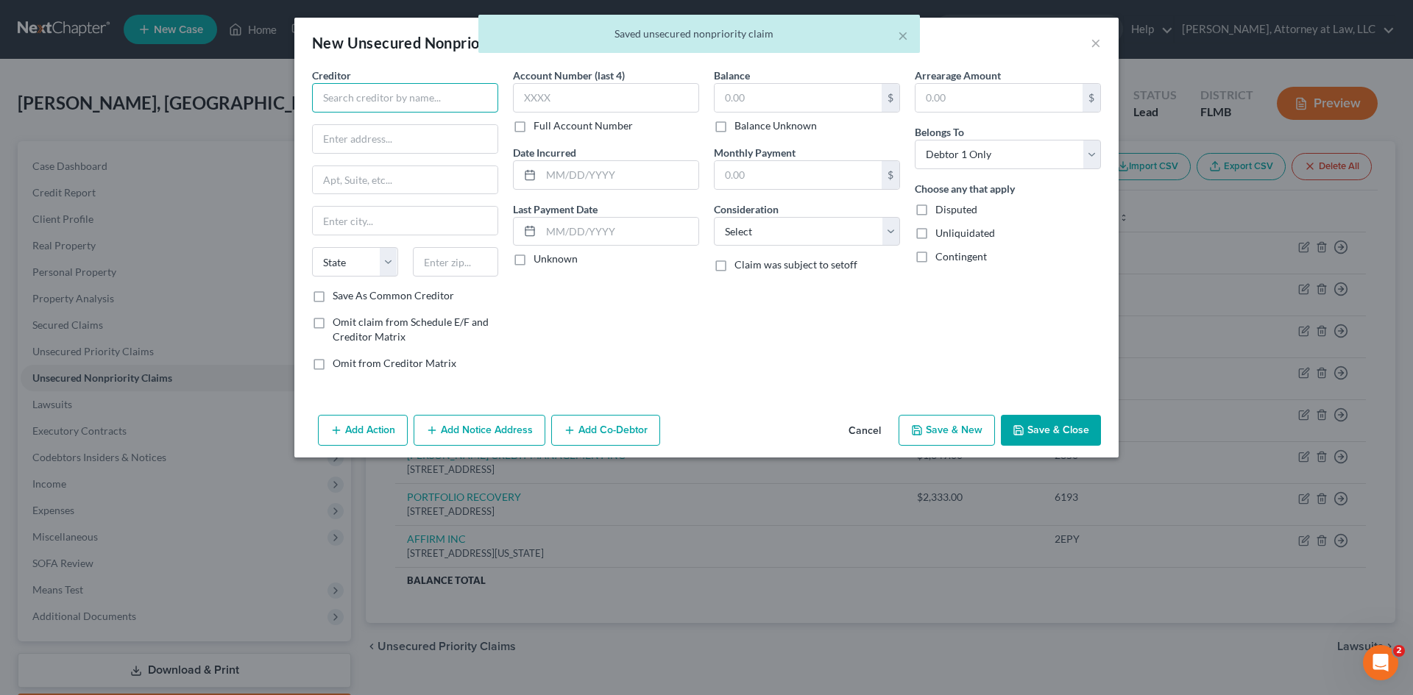
click at [341, 99] on input "text" at bounding box center [405, 97] width 186 height 29
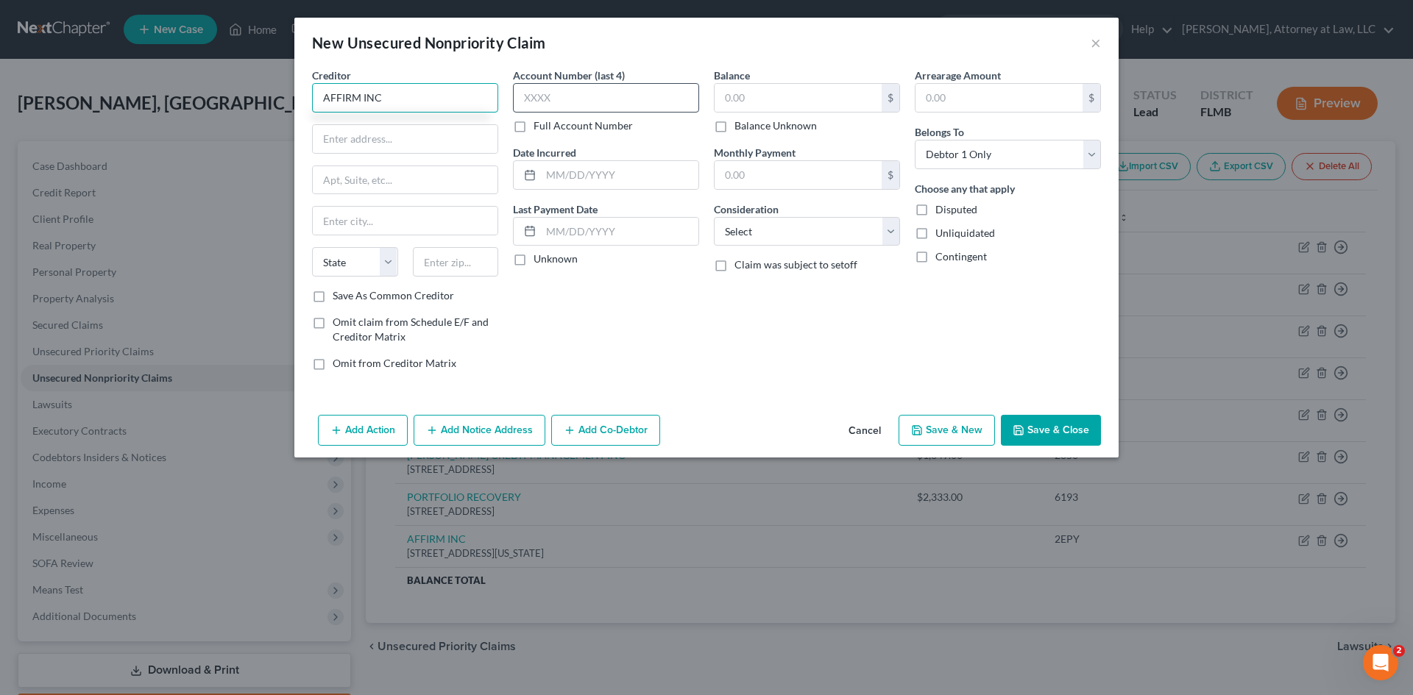
type input "AFFIRM INC"
click at [576, 104] on input "text" at bounding box center [606, 97] width 186 height 29
type input "IZEJ"
click at [651, 177] on input "text" at bounding box center [619, 175] width 157 height 28
type input "[DATE]"
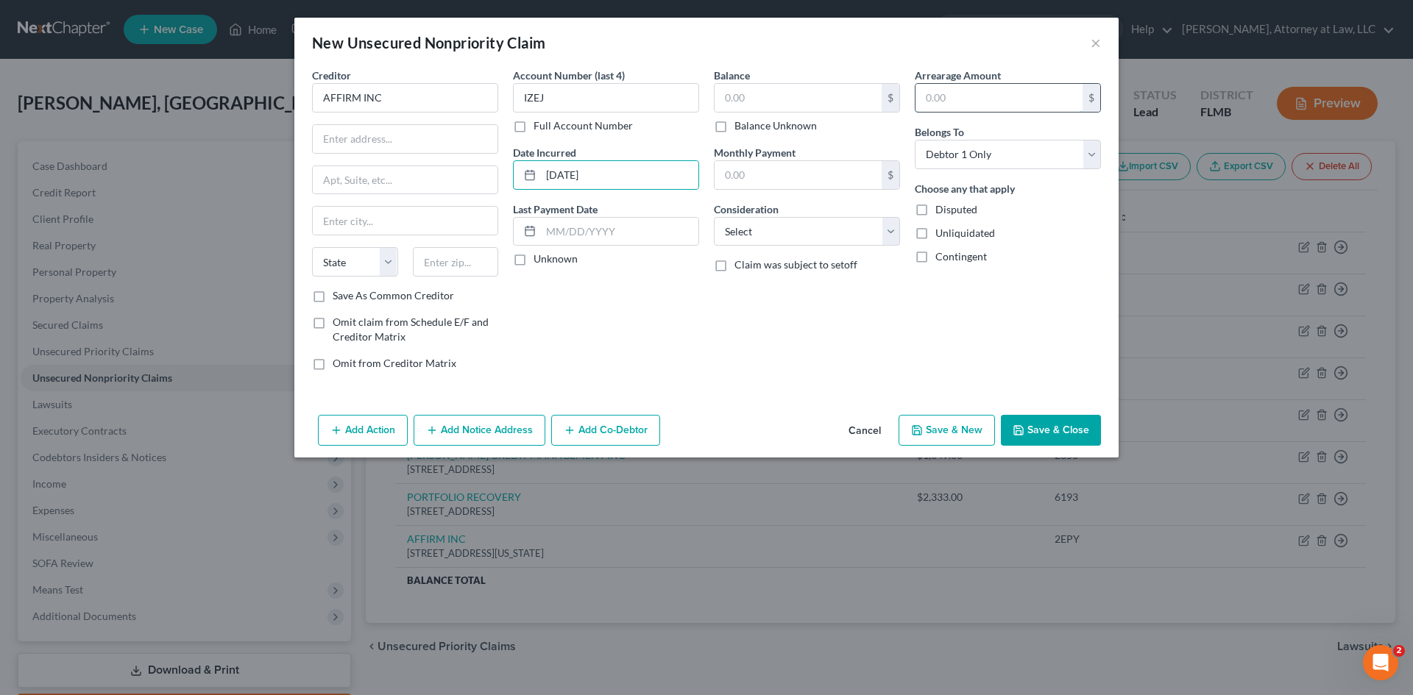
click at [977, 102] on input "text" at bounding box center [999, 98] width 167 height 28
type input "274"
click at [817, 238] on select "Select Cable / Satellite Services Collection Agency Credit Card Debt Debt Couns…" at bounding box center [807, 231] width 186 height 29
select select "14"
click at [714, 217] on select "Select Cable / Satellite Services Collection Agency Credit Card Debt Debt Couns…" at bounding box center [807, 231] width 186 height 29
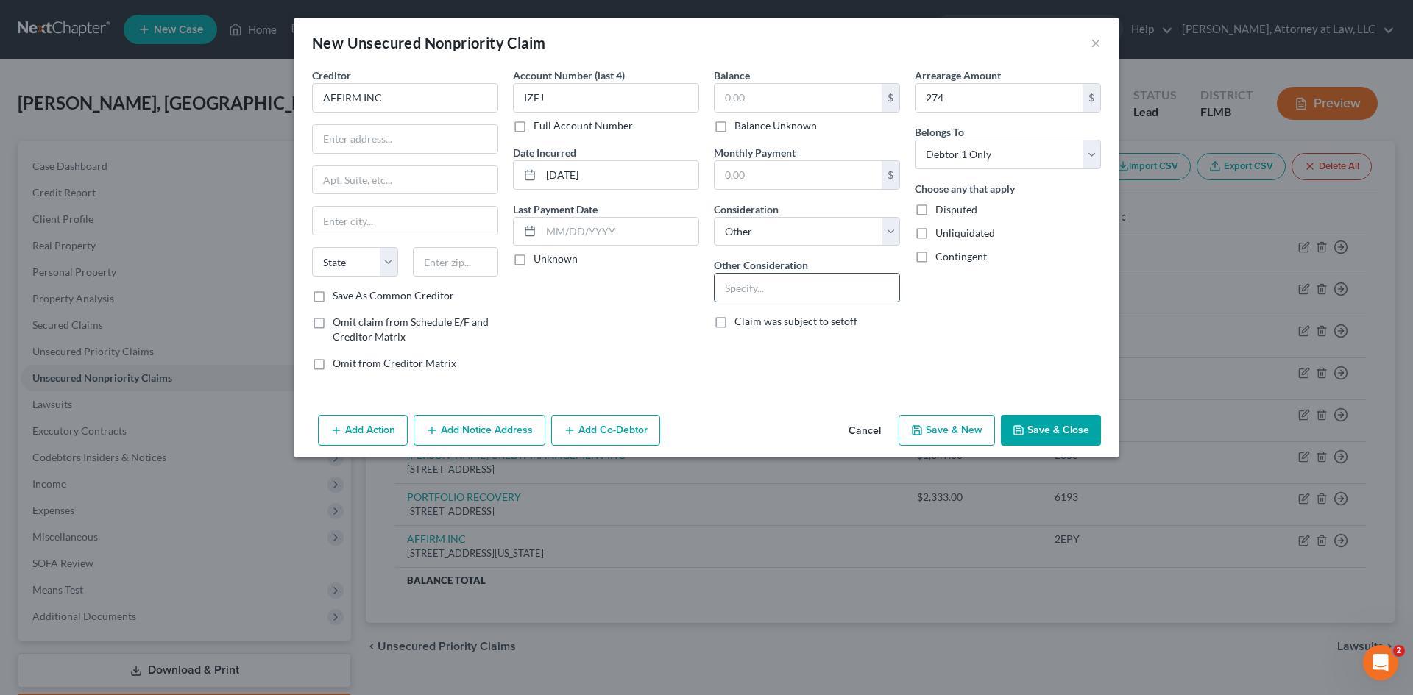
click at [768, 276] on input "text" at bounding box center [807, 288] width 185 height 28
type input "UNSECURED"
click at [734, 322] on label "Claim was subject to setoff" at bounding box center [795, 321] width 123 height 15
click at [740, 322] on input "Claim was subject to setoff" at bounding box center [745, 319] width 10 height 10
checkbox input "true"
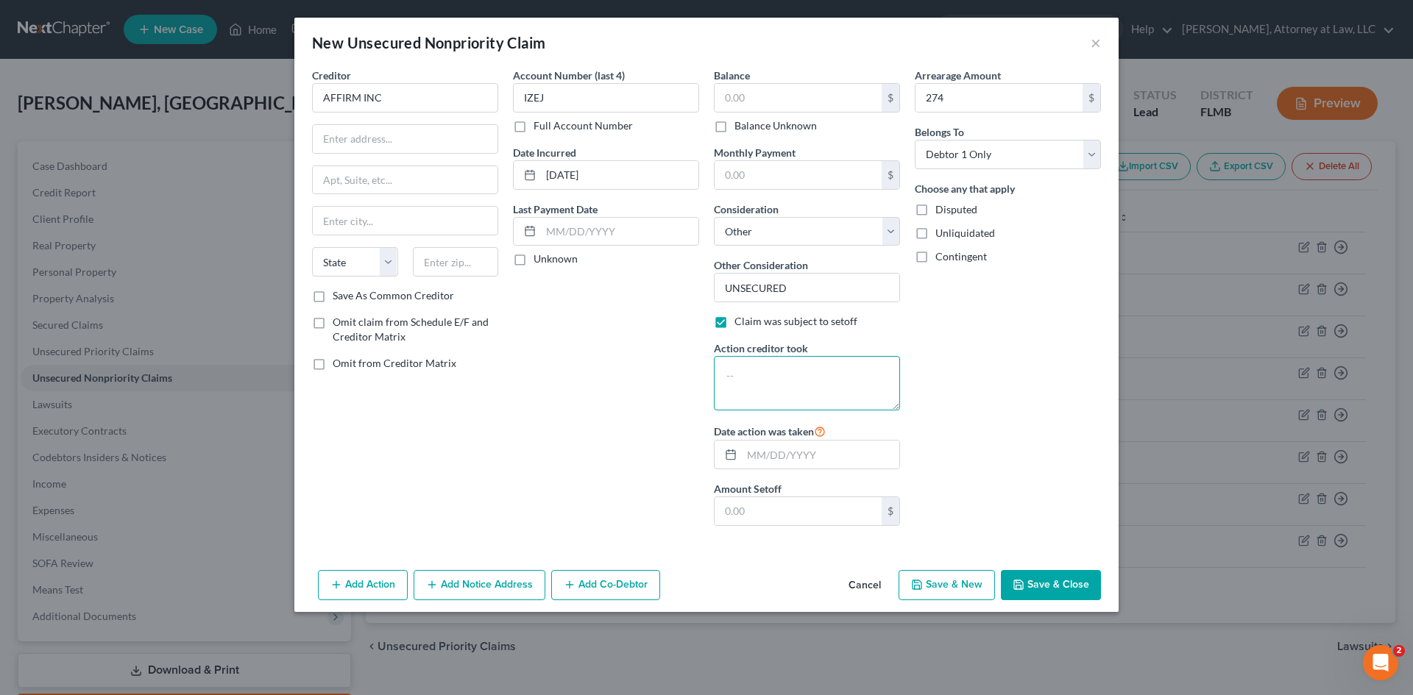
click at [775, 389] on textarea at bounding box center [807, 383] width 186 height 54
type textarea "$142 WRITTEN OFF"
click at [829, 519] on input "text" at bounding box center [798, 512] width 167 height 28
click at [793, 456] on input "text" at bounding box center [820, 455] width 157 height 28
click at [400, 144] on input "text" at bounding box center [405, 139] width 185 height 28
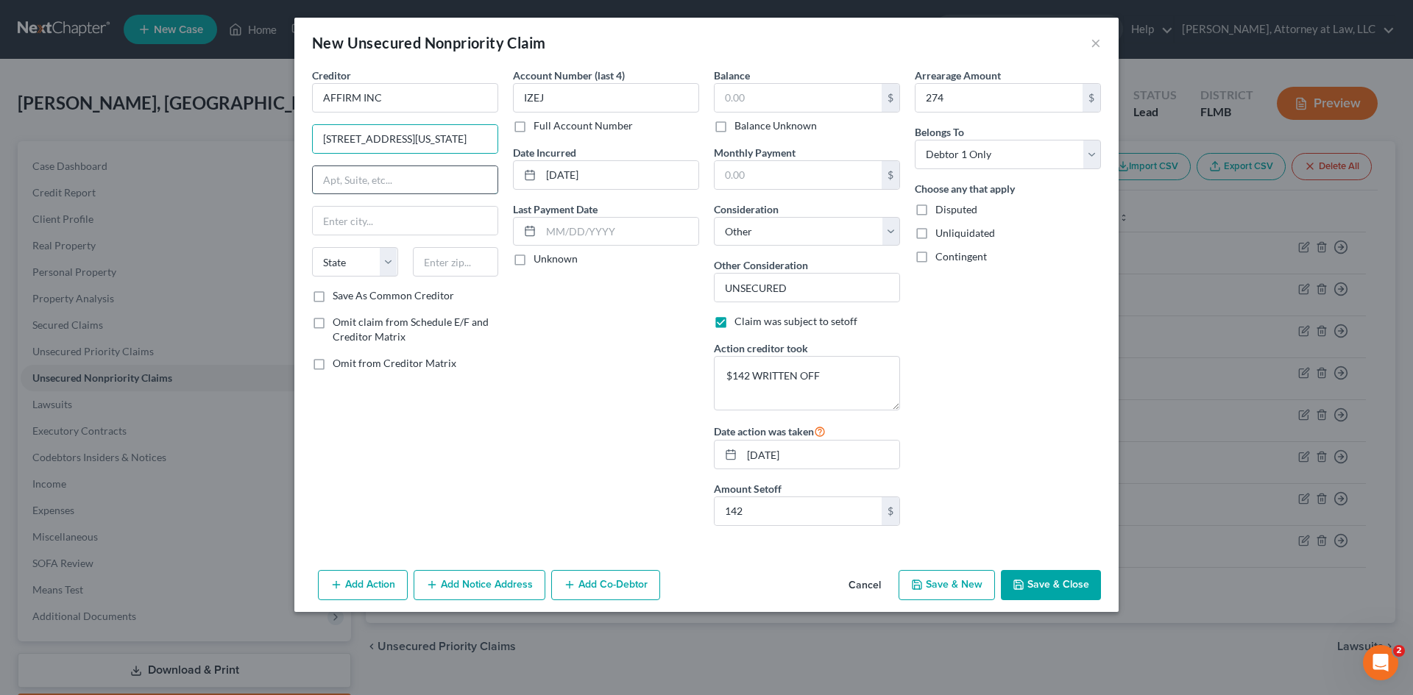
drag, startPoint x: 341, startPoint y: 180, endPoint x: 349, endPoint y: 188, distance: 12.0
click at [345, 185] on input "text" at bounding box center [405, 180] width 185 height 28
click at [364, 214] on input "text" at bounding box center [405, 221] width 185 height 28
drag, startPoint x: 366, startPoint y: 257, endPoint x: 353, endPoint y: 276, distance: 22.9
click at [366, 257] on select "State [US_STATE] AK AR AZ CA CO CT DE DC [GEOGRAPHIC_DATA] [GEOGRAPHIC_DATA] GU…" at bounding box center [355, 261] width 86 height 29
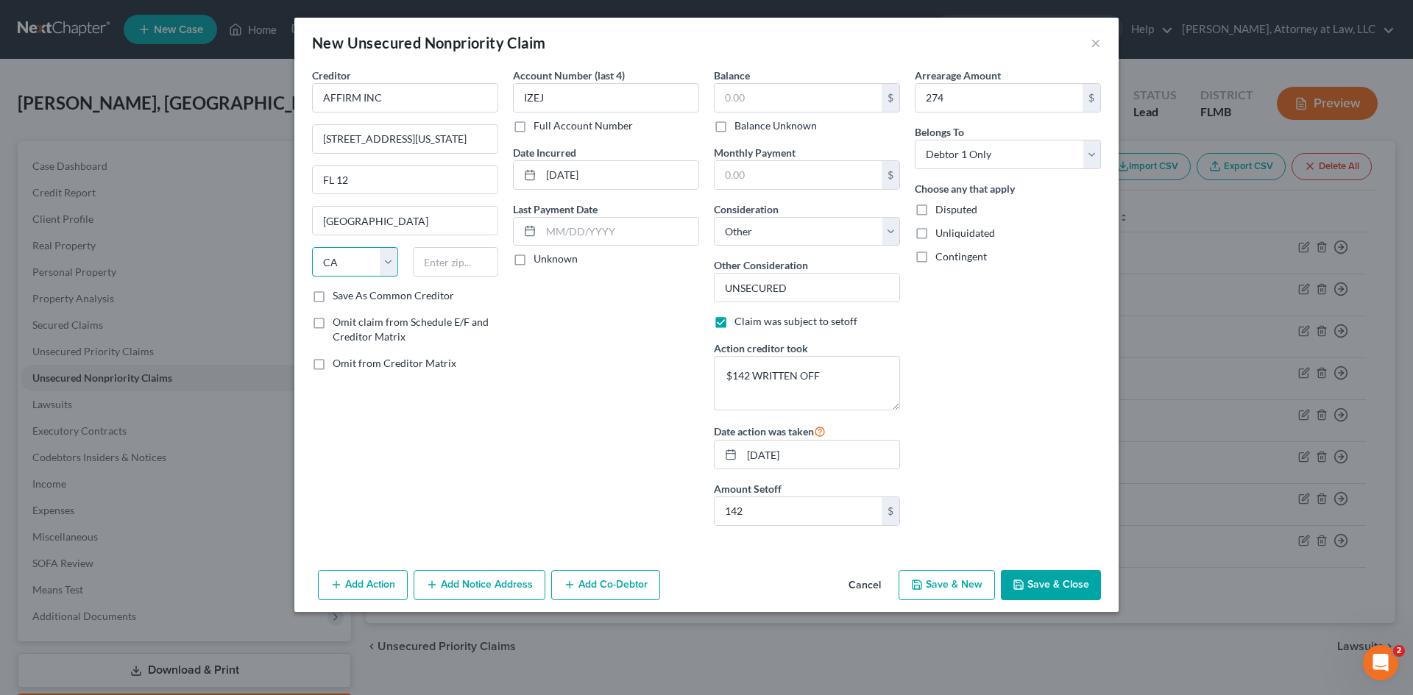
click at [312, 247] on select "State [US_STATE] AK AR AZ CA CO CT DE DC [GEOGRAPHIC_DATA] [GEOGRAPHIC_DATA] GU…" at bounding box center [355, 261] width 86 height 29
click at [436, 263] on input "text" at bounding box center [456, 261] width 86 height 29
click at [534, 264] on label "Unknown" at bounding box center [556, 259] width 44 height 15
click at [539, 261] on input "Unknown" at bounding box center [544, 257] width 10 height 10
click at [949, 580] on button "Save & New" at bounding box center [947, 585] width 96 height 31
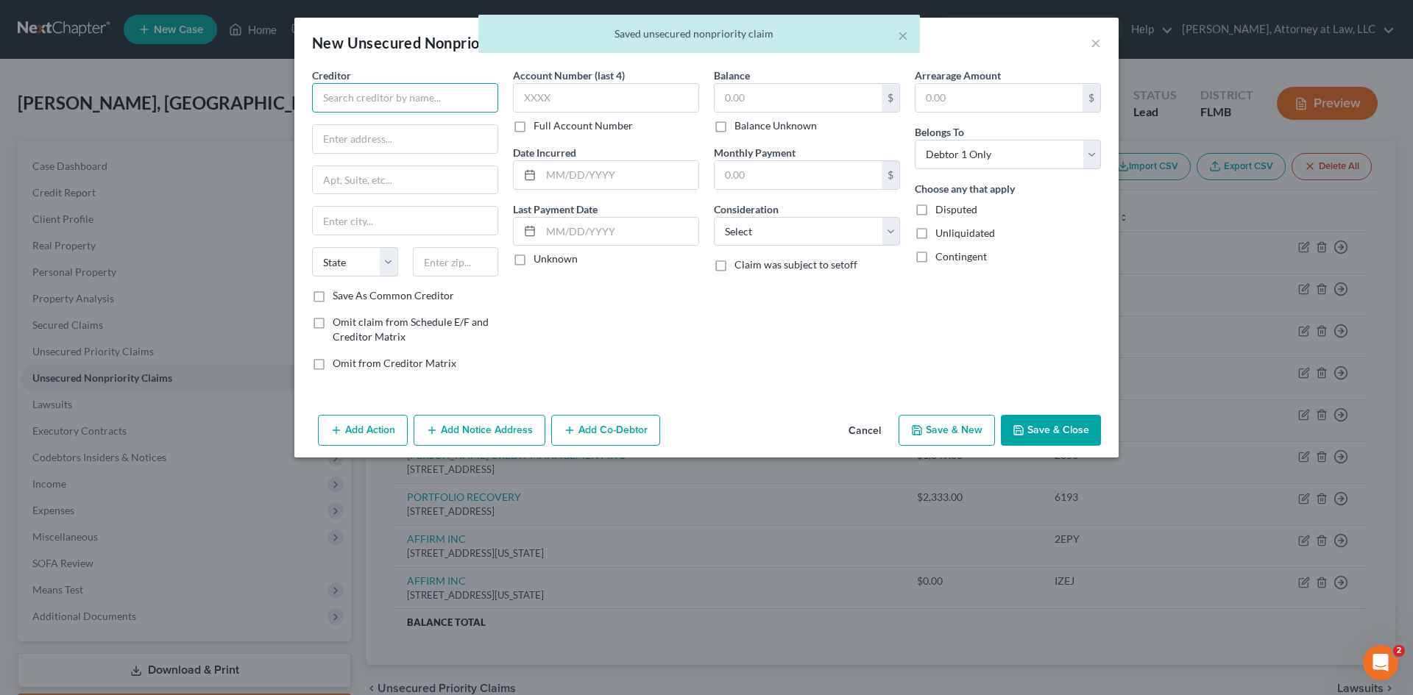
click at [411, 110] on input "text" at bounding box center [405, 97] width 186 height 29
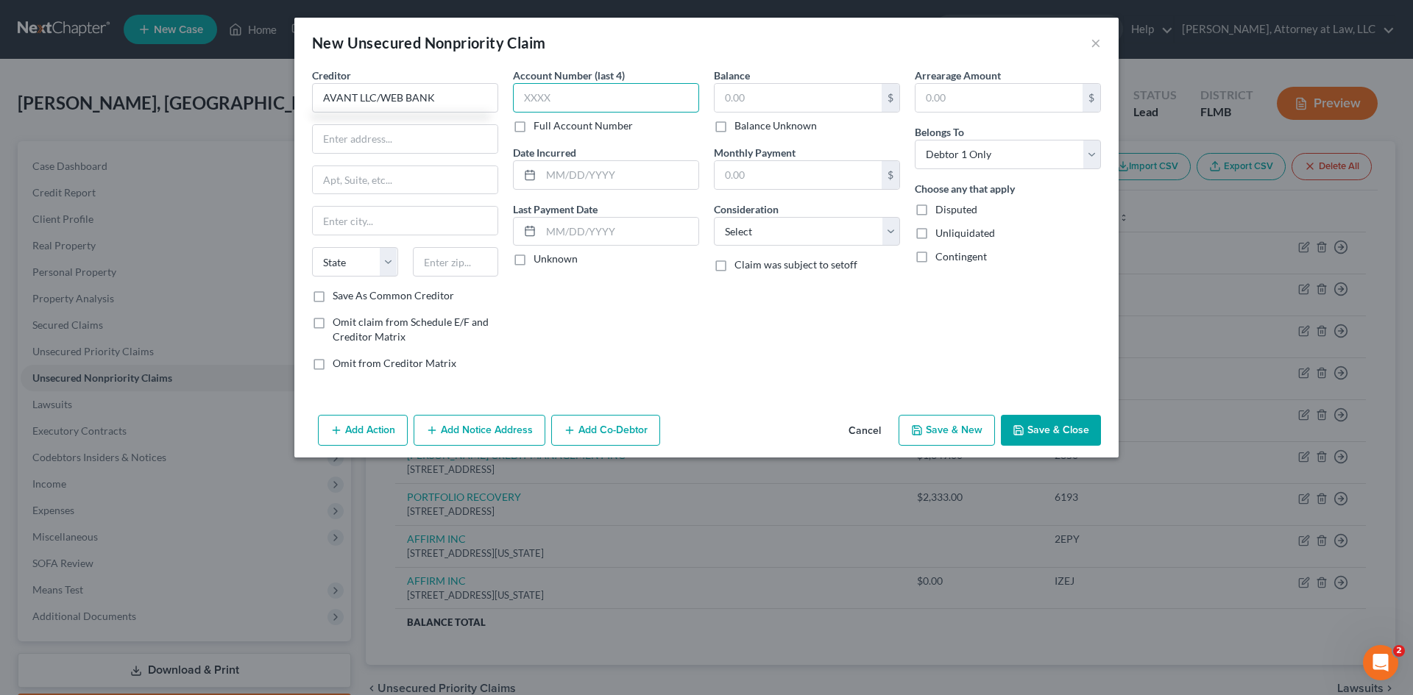
click at [585, 96] on input "text" at bounding box center [606, 97] width 186 height 29
drag, startPoint x: 849, startPoint y: 235, endPoint x: 833, endPoint y: 244, distance: 18.2
click at [849, 235] on select "Select Cable / Satellite Services Collection Agency Credit Card Debt Debt Couns…" at bounding box center [807, 231] width 186 height 29
click at [714, 217] on select "Select Cable / Satellite Services Collection Agency Credit Card Debt Debt Couns…" at bounding box center [807, 231] width 186 height 29
click at [521, 172] on div at bounding box center [527, 175] width 27 height 28
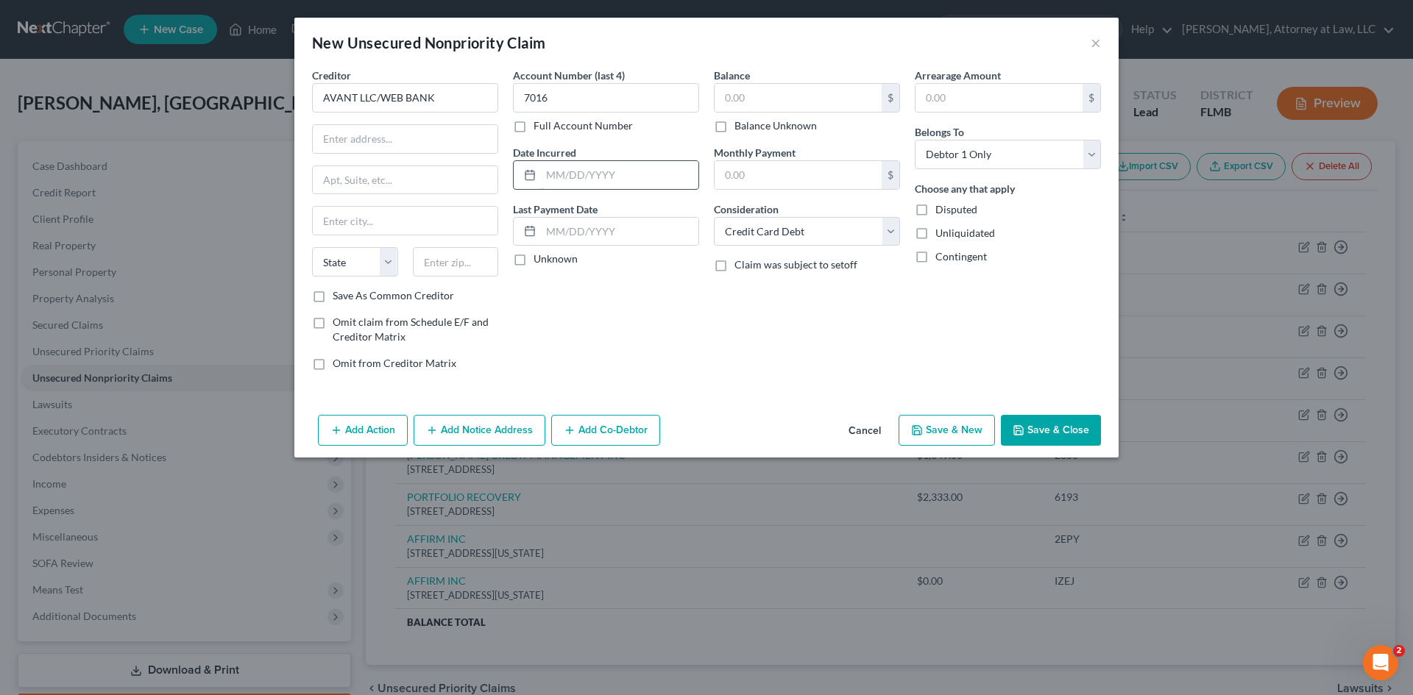
click at [592, 175] on input "text" at bounding box center [619, 175] width 157 height 28
click at [763, 98] on input "text" at bounding box center [798, 98] width 167 height 28
click at [807, 167] on input "text" at bounding box center [798, 175] width 167 height 28
click at [408, 141] on input "text" at bounding box center [405, 139] width 185 height 28
click at [408, 189] on input "text" at bounding box center [405, 180] width 185 height 28
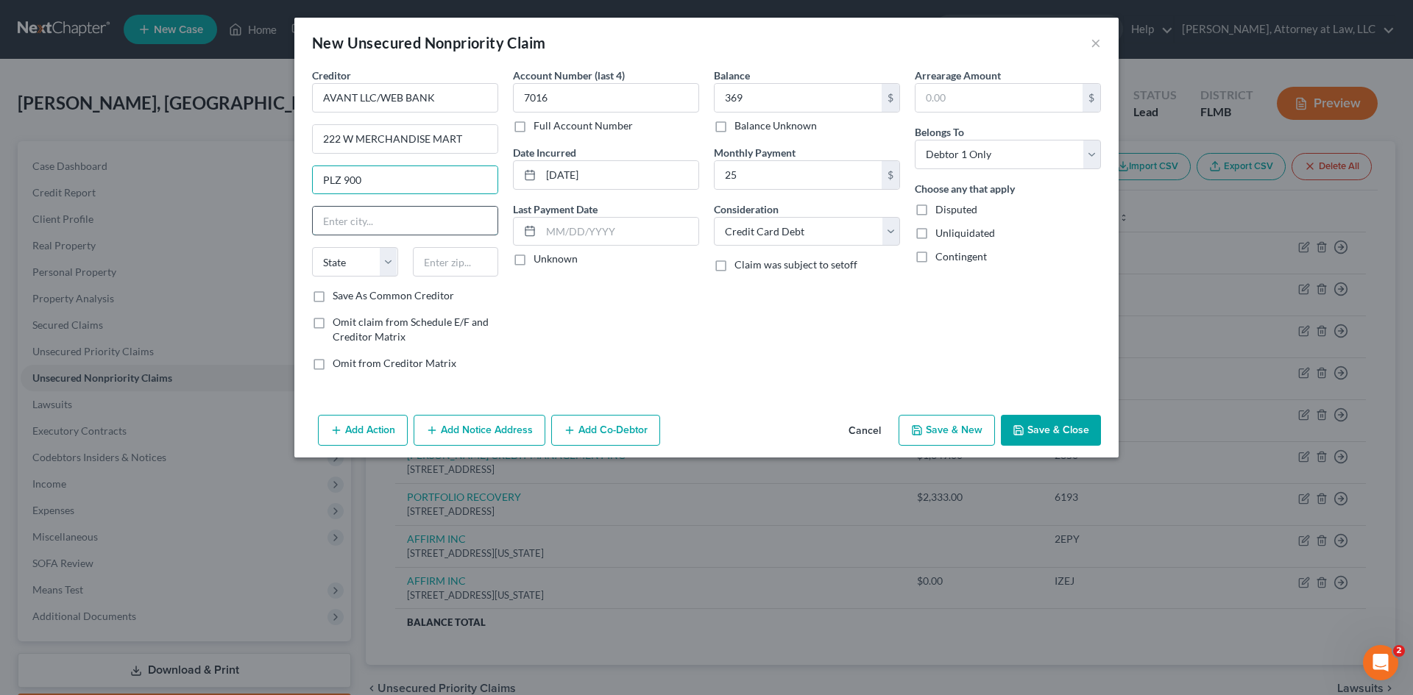
click at [357, 223] on input "text" at bounding box center [405, 221] width 185 height 28
drag, startPoint x: 382, startPoint y: 257, endPoint x: 382, endPoint y: 275, distance: 18.4
click at [382, 257] on select "State [US_STATE] AK AR AZ CA CO CT DE DC [GEOGRAPHIC_DATA] [GEOGRAPHIC_DATA] GU…" at bounding box center [355, 261] width 86 height 29
click at [312, 247] on select "State [US_STATE] AK AR AZ CA CO CT DE DC [GEOGRAPHIC_DATA] [GEOGRAPHIC_DATA] GU…" at bounding box center [355, 261] width 86 height 29
click at [455, 265] on input "text" at bounding box center [456, 261] width 86 height 29
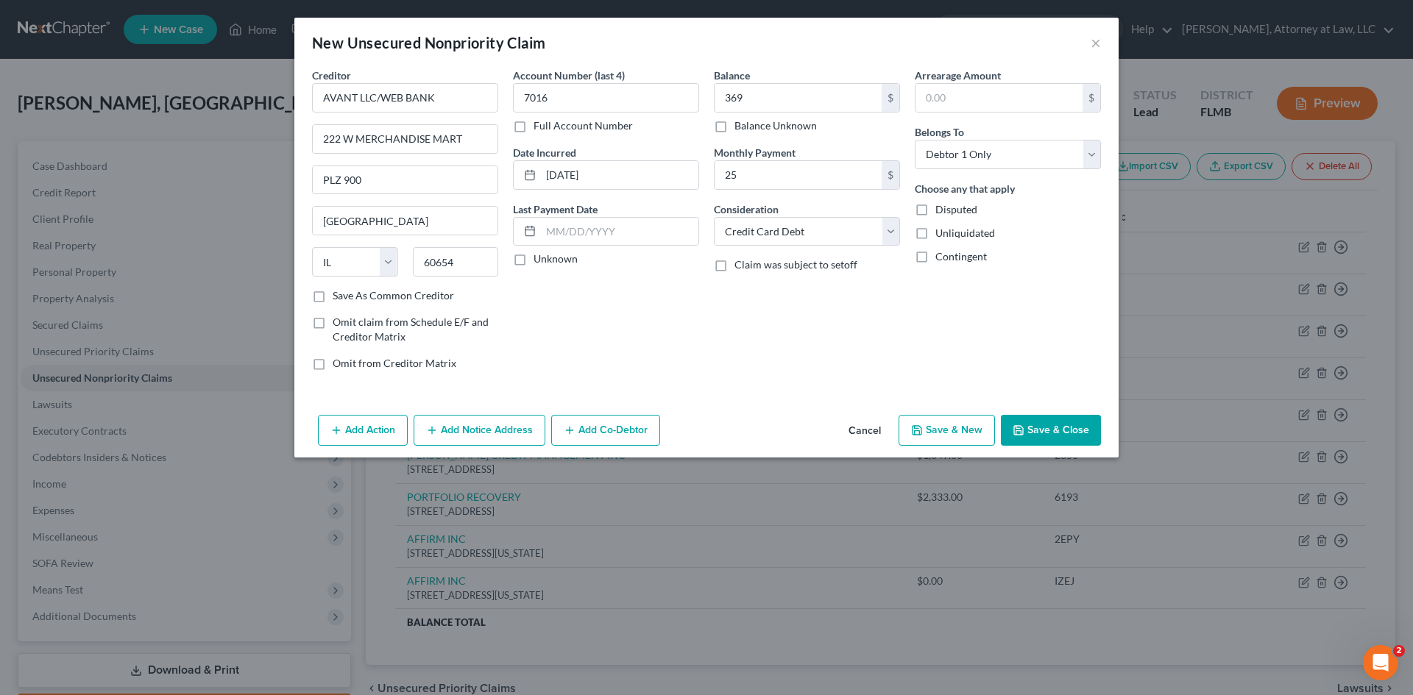
click at [1076, 433] on button "Save & Close" at bounding box center [1051, 430] width 100 height 31
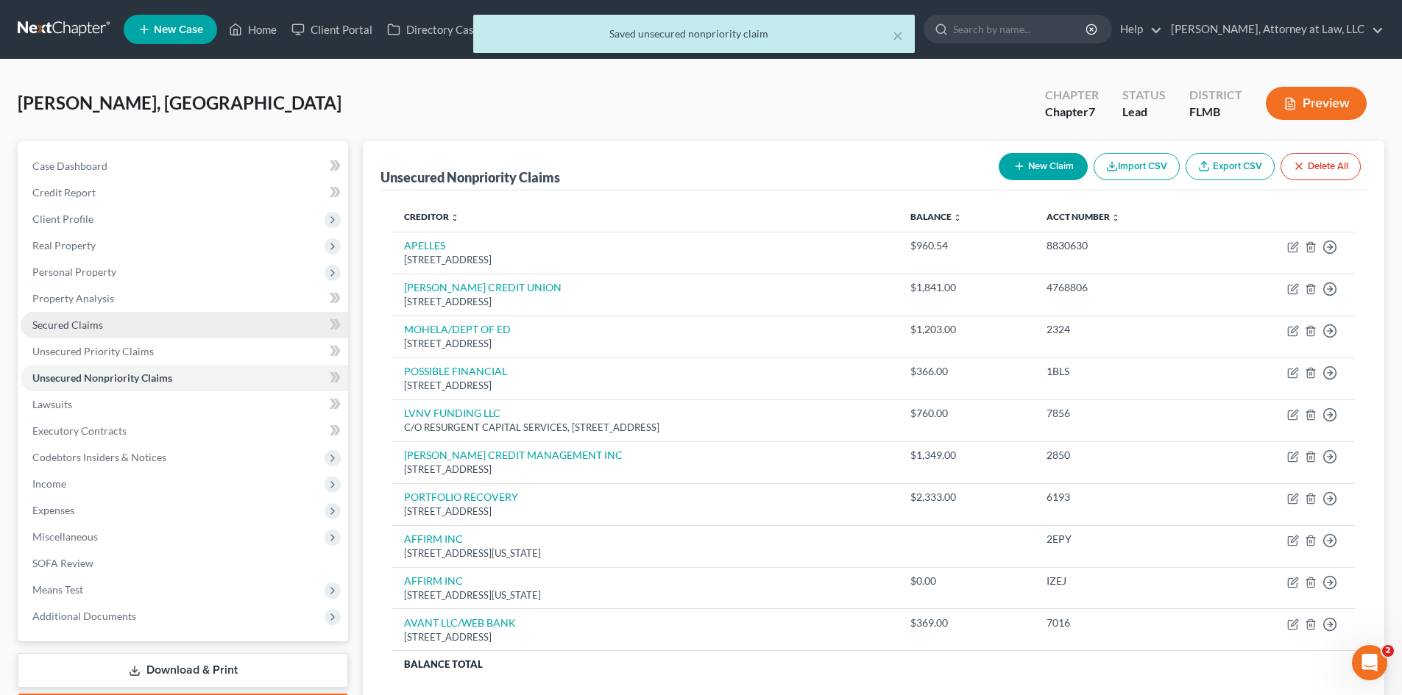
click at [81, 325] on span "Secured Claims" at bounding box center [67, 325] width 71 height 13
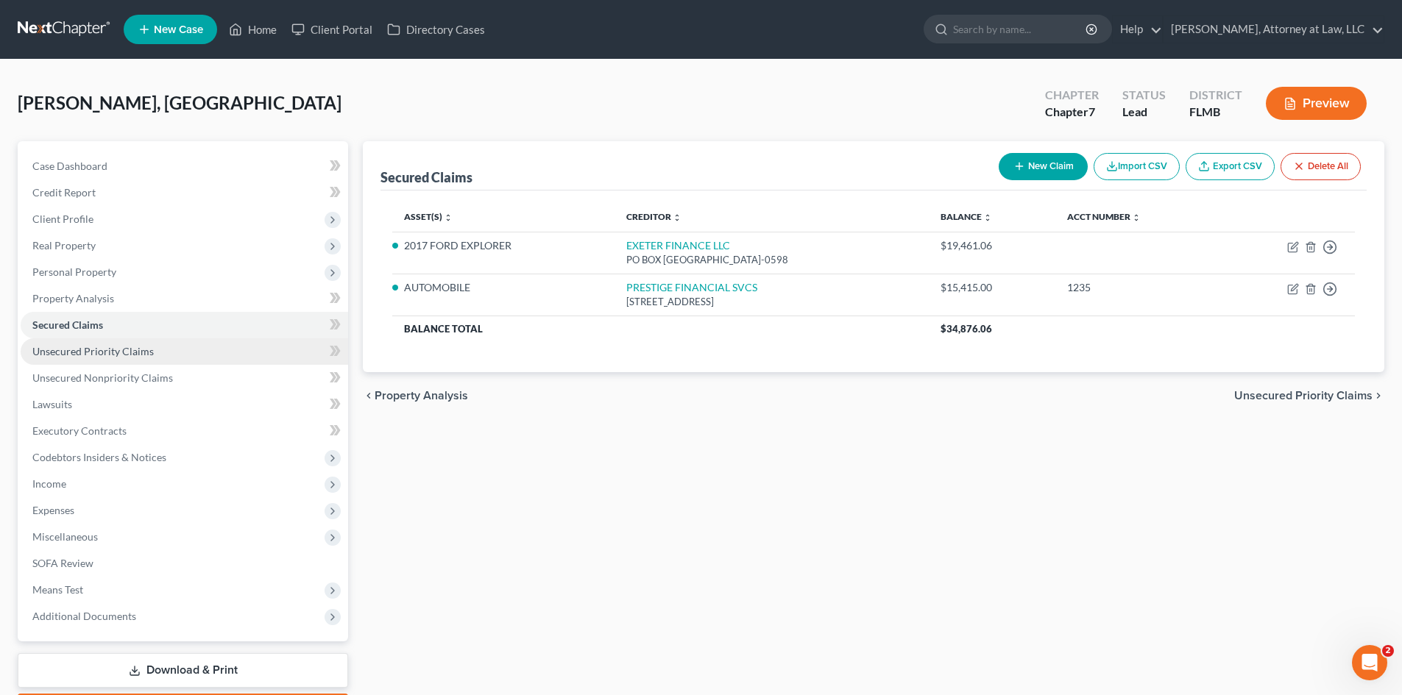
click at [107, 351] on span "Unsecured Priority Claims" at bounding box center [92, 351] width 121 height 13
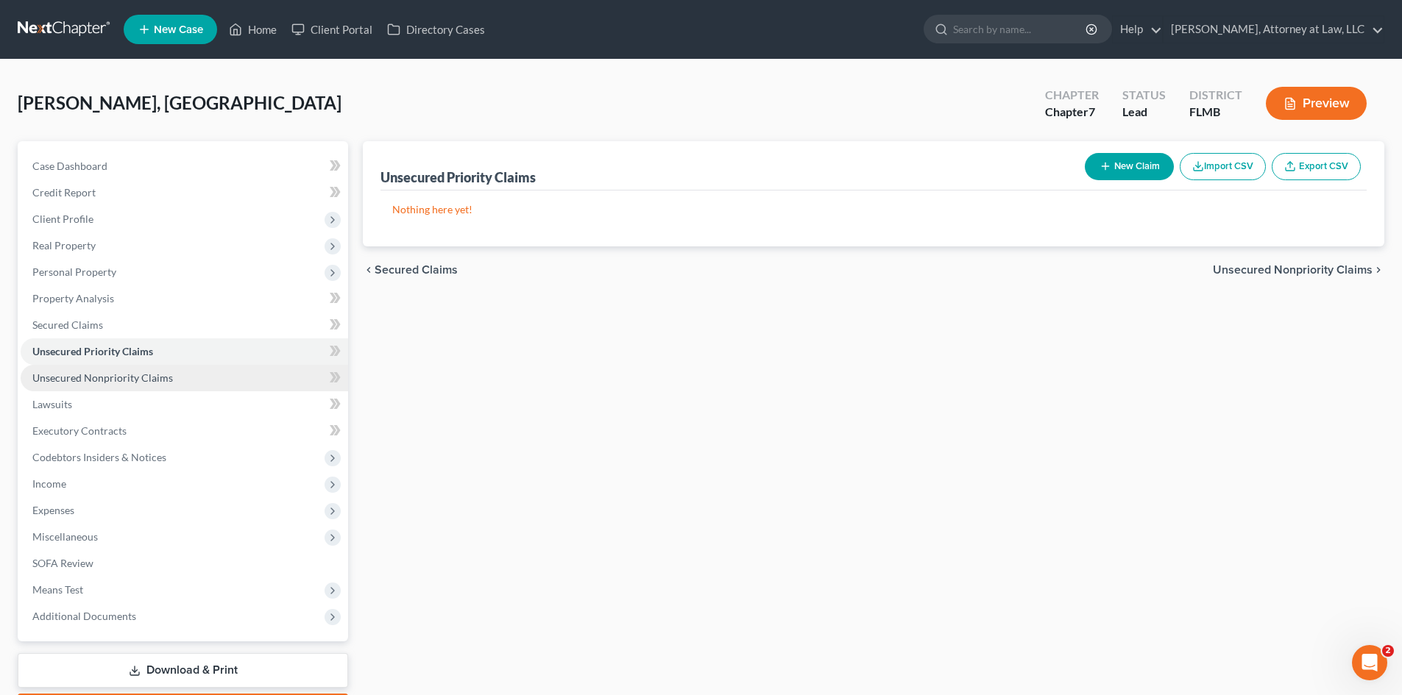
click at [107, 375] on span "Unsecured Nonpriority Claims" at bounding box center [102, 378] width 141 height 13
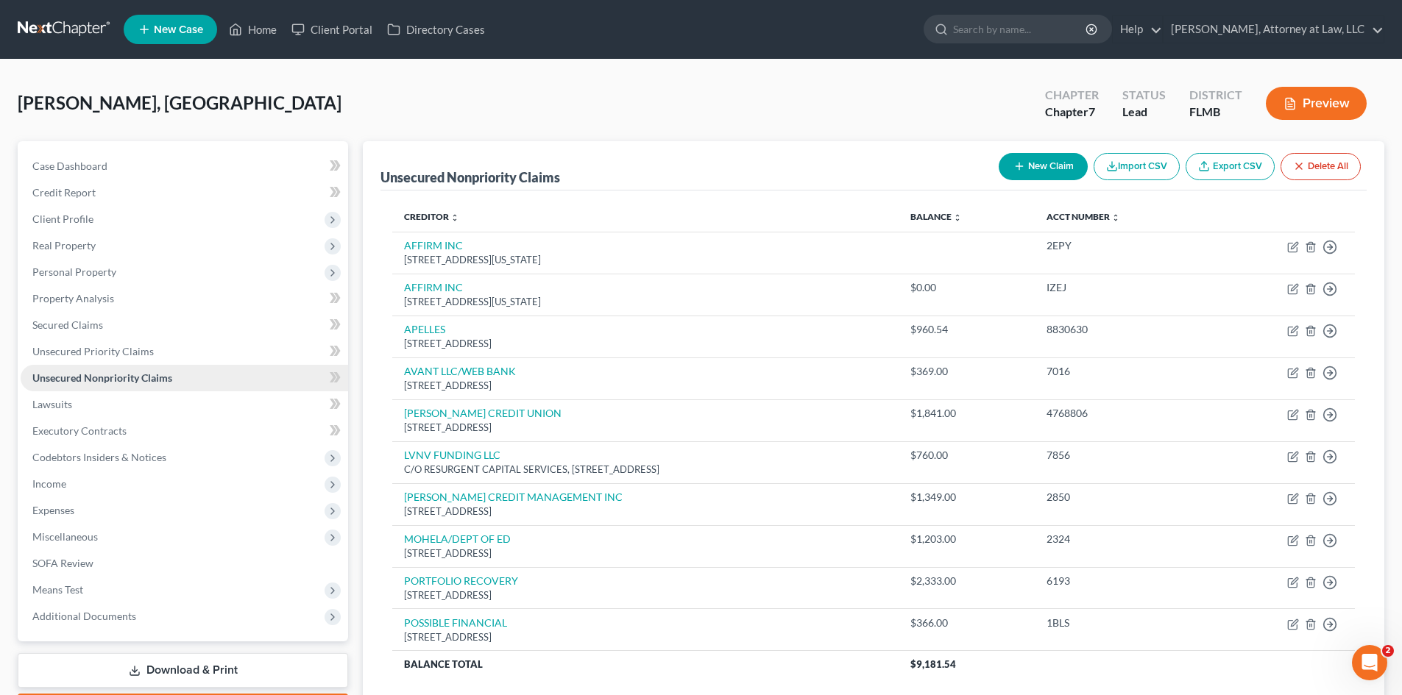
click at [148, 380] on span "Unsecured Nonpriority Claims" at bounding box center [102, 378] width 140 height 13
click at [1040, 168] on button "New Claim" at bounding box center [1043, 166] width 89 height 27
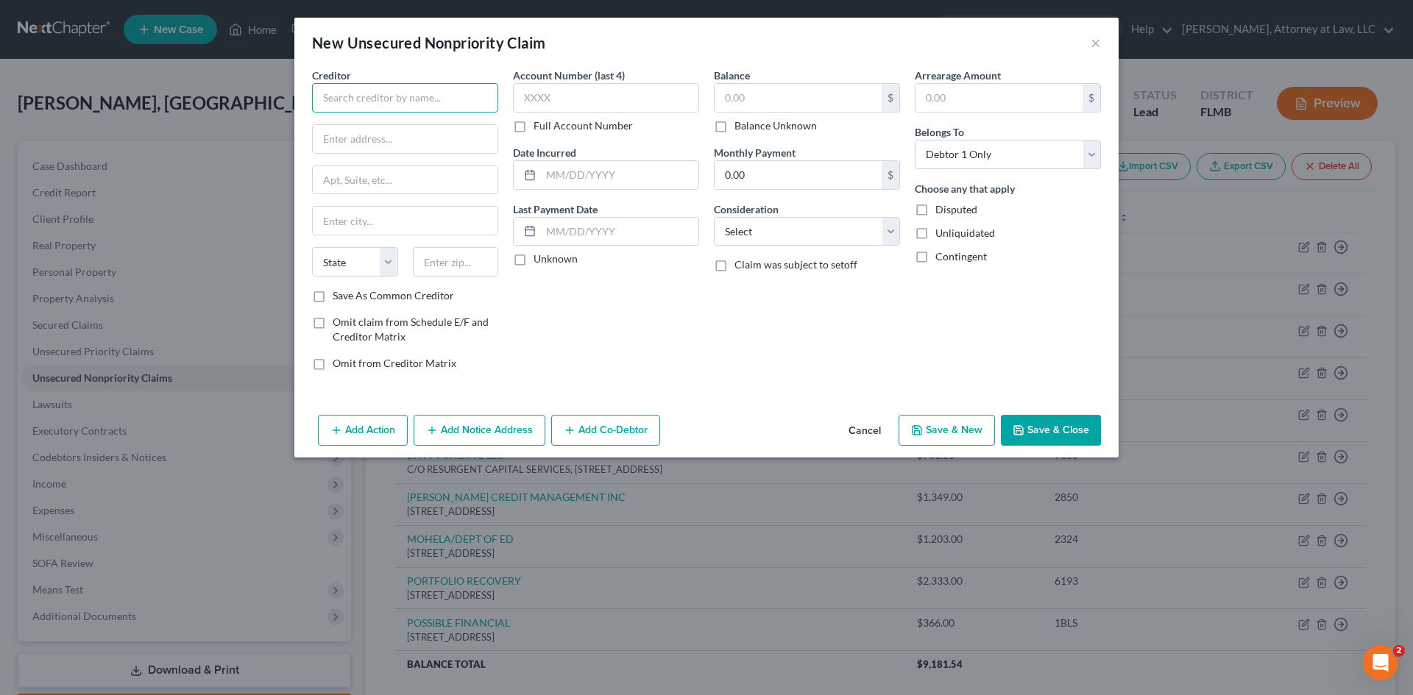
click at [409, 104] on input "text" at bounding box center [405, 97] width 186 height 29
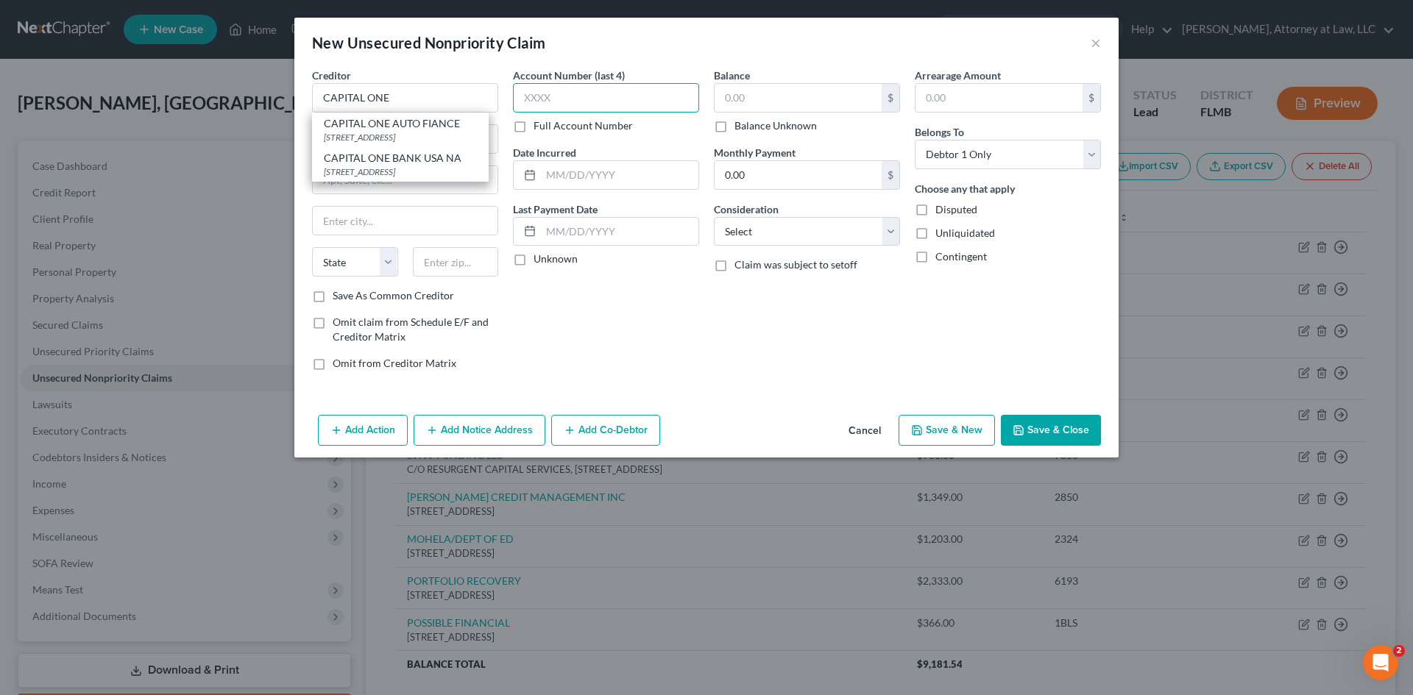
click at [561, 109] on input "text" at bounding box center [606, 97] width 186 height 29
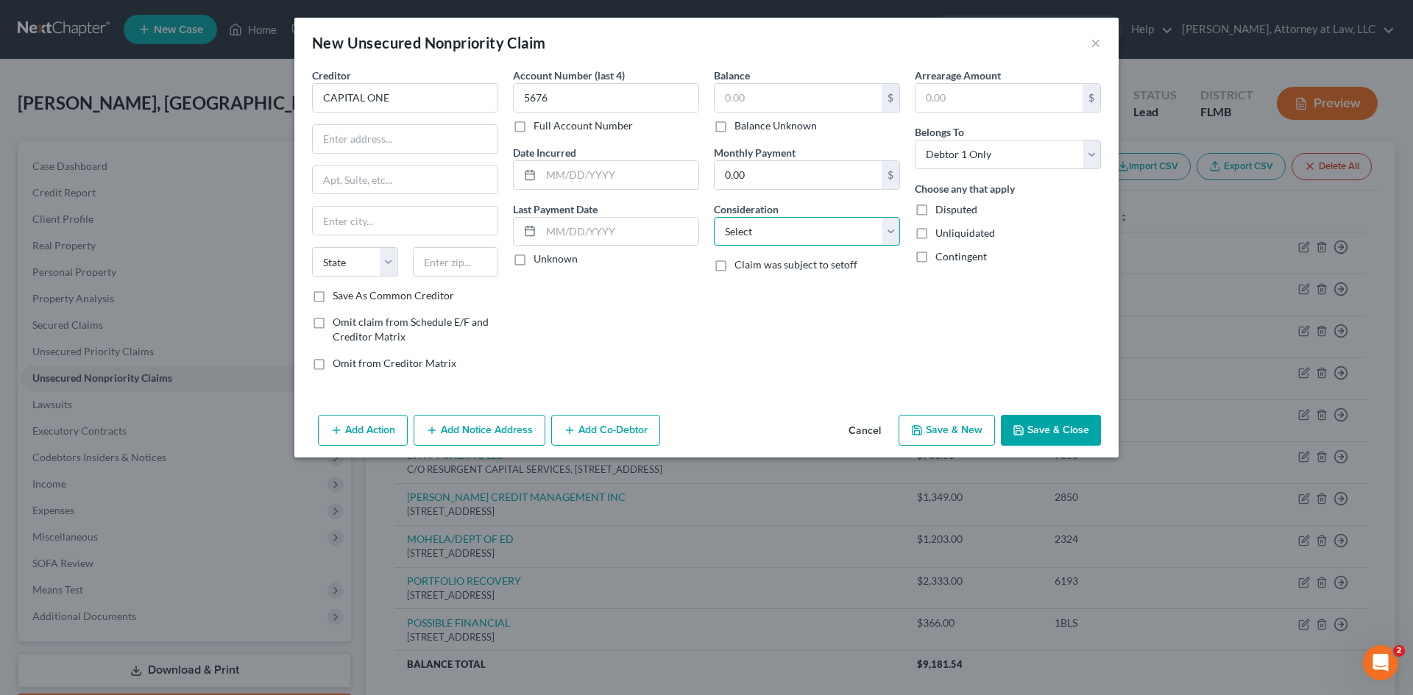
drag, startPoint x: 837, startPoint y: 233, endPoint x: 821, endPoint y: 244, distance: 19.0
click at [837, 233] on select "Select Cable / Satellite Services Collection Agency Credit Card Debt Debt Couns…" at bounding box center [807, 231] width 186 height 29
click at [714, 217] on select "Select Cable / Satellite Services Collection Agency Credit Card Debt Debt Couns…" at bounding box center [807, 231] width 186 height 29
click at [841, 174] on input "0.00" at bounding box center [798, 175] width 167 height 28
click at [564, 174] on input "text" at bounding box center [619, 175] width 157 height 28
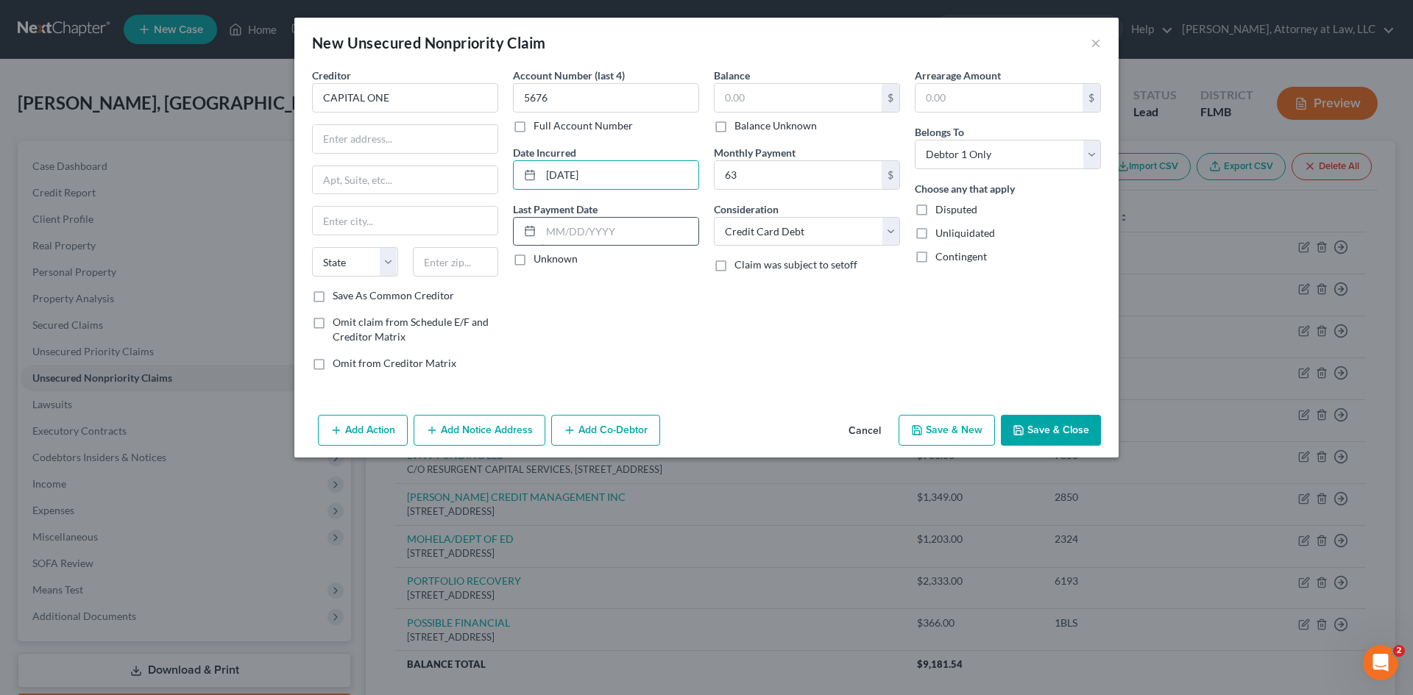
click at [622, 238] on input "text" at bounding box center [619, 232] width 157 height 28
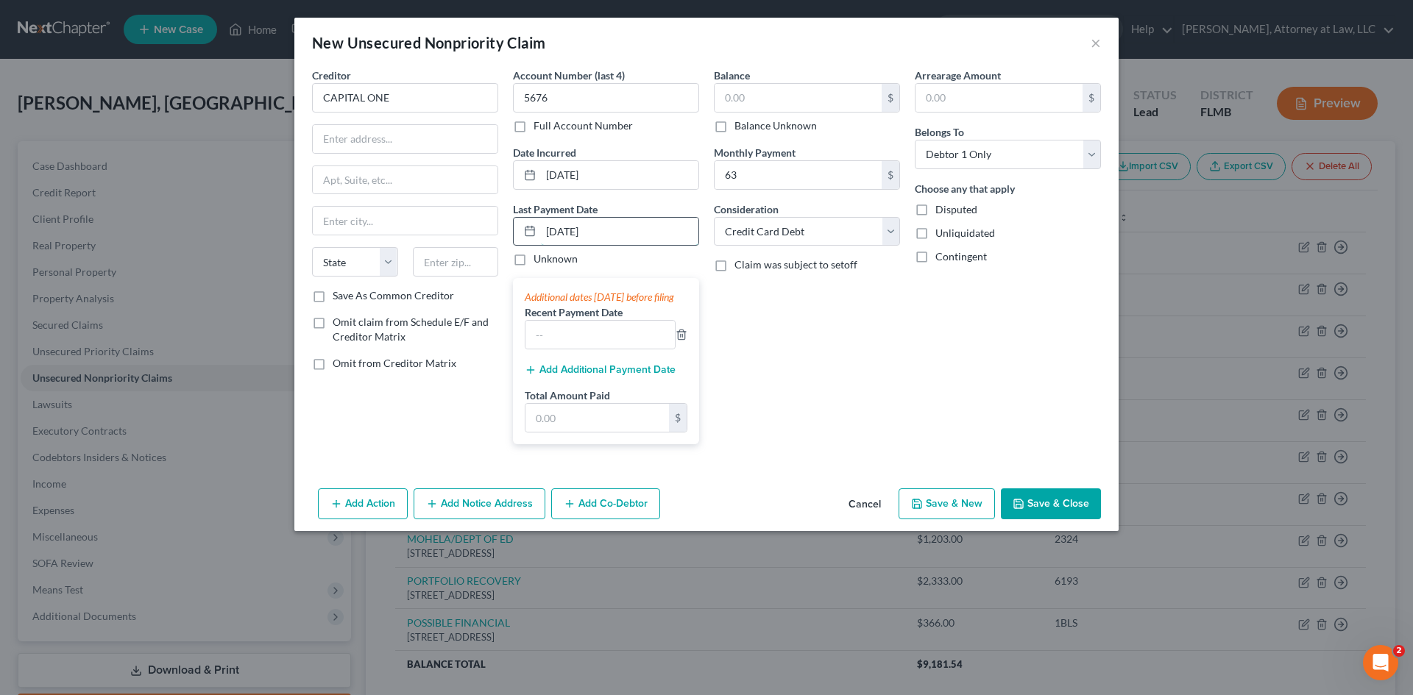
drag, startPoint x: 595, startPoint y: 229, endPoint x: 530, endPoint y: 235, distance: 65.8
click at [531, 234] on div "[DATE]" at bounding box center [606, 231] width 186 height 29
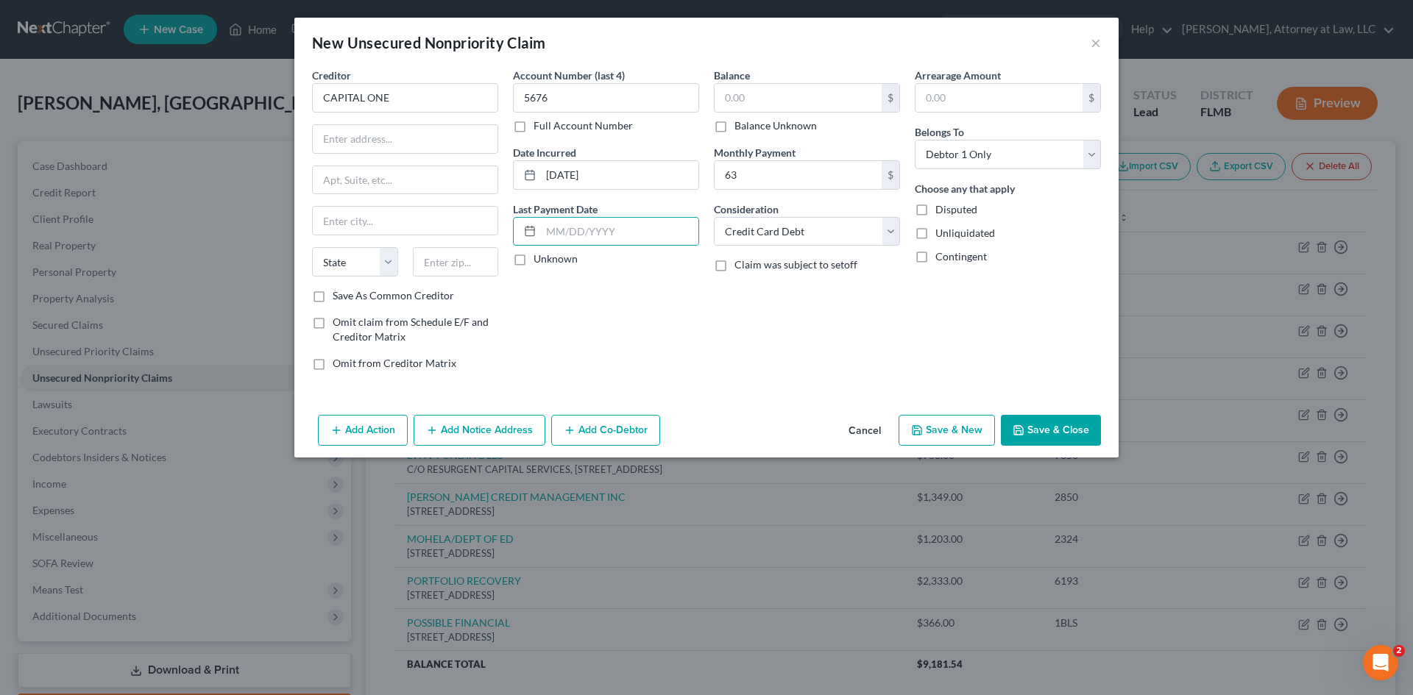
click at [534, 262] on label "Unknown" at bounding box center [556, 259] width 44 height 15
click at [539, 261] on input "Unknown" at bounding box center [544, 257] width 10 height 10
click at [790, 101] on input "text" at bounding box center [798, 98] width 167 height 28
click at [356, 149] on input "text" at bounding box center [405, 139] width 185 height 28
click at [370, 224] on input "text" at bounding box center [405, 221] width 185 height 28
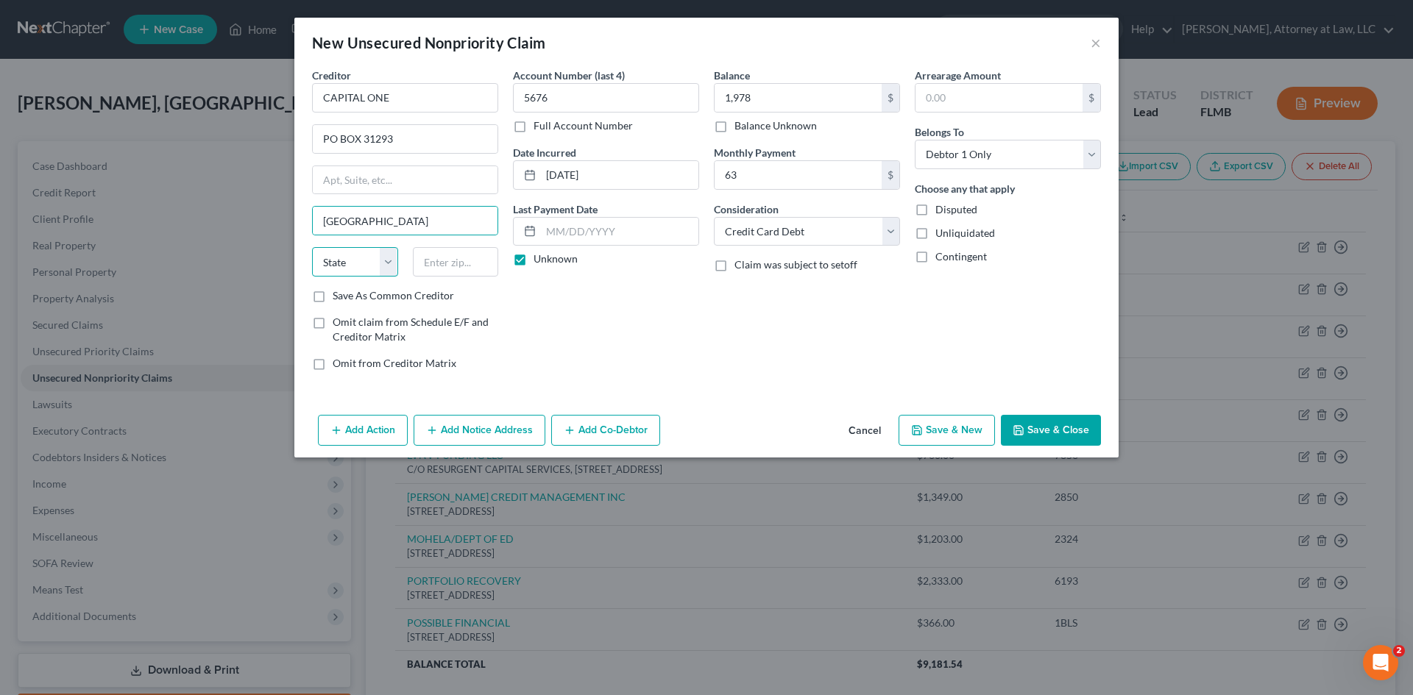
click at [353, 250] on select "State [US_STATE] AK AR AZ CA CO CT DE DC [GEOGRAPHIC_DATA] [GEOGRAPHIC_DATA] GU…" at bounding box center [355, 261] width 86 height 29
click at [312, 247] on select "State [US_STATE] AK AR AZ CA CO CT DE DC [GEOGRAPHIC_DATA] [GEOGRAPHIC_DATA] GU…" at bounding box center [355, 261] width 86 height 29
click at [437, 250] on input "text" at bounding box center [456, 261] width 86 height 29
click at [980, 431] on button "Save & New" at bounding box center [947, 430] width 96 height 31
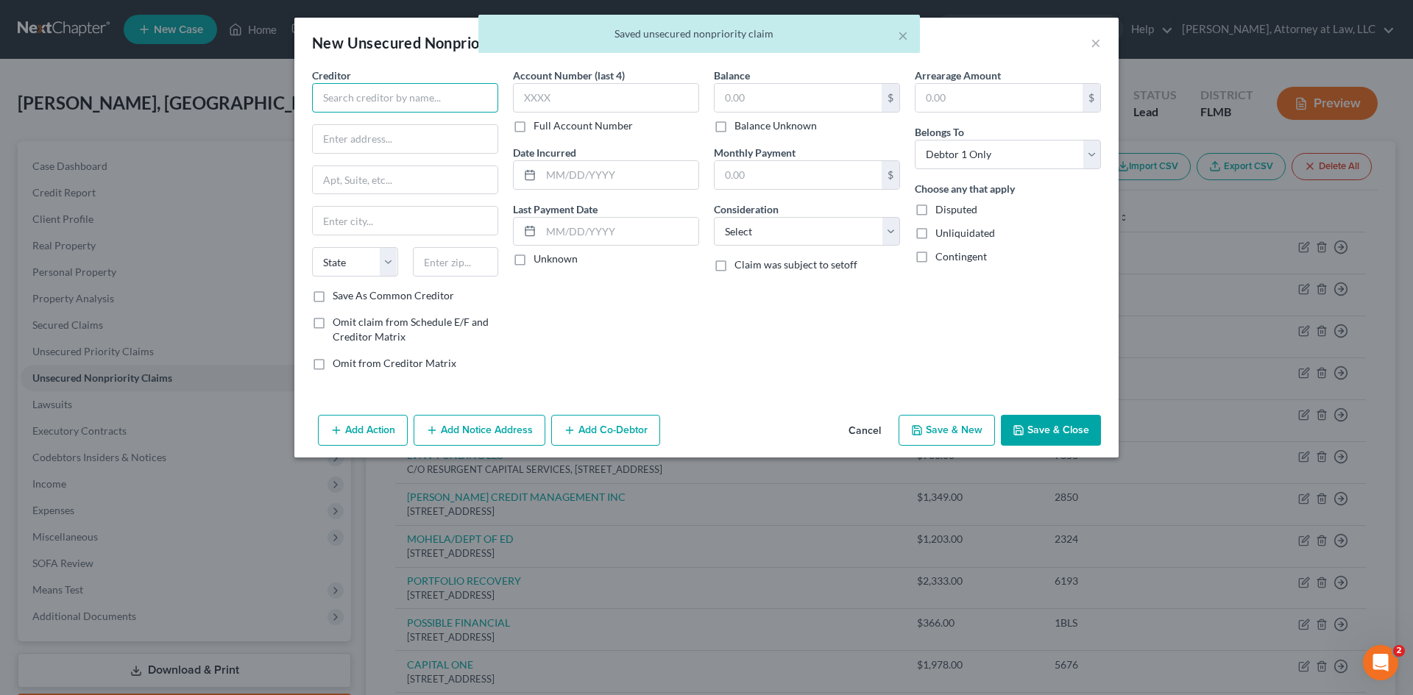
click at [394, 94] on input "text" at bounding box center [405, 97] width 186 height 29
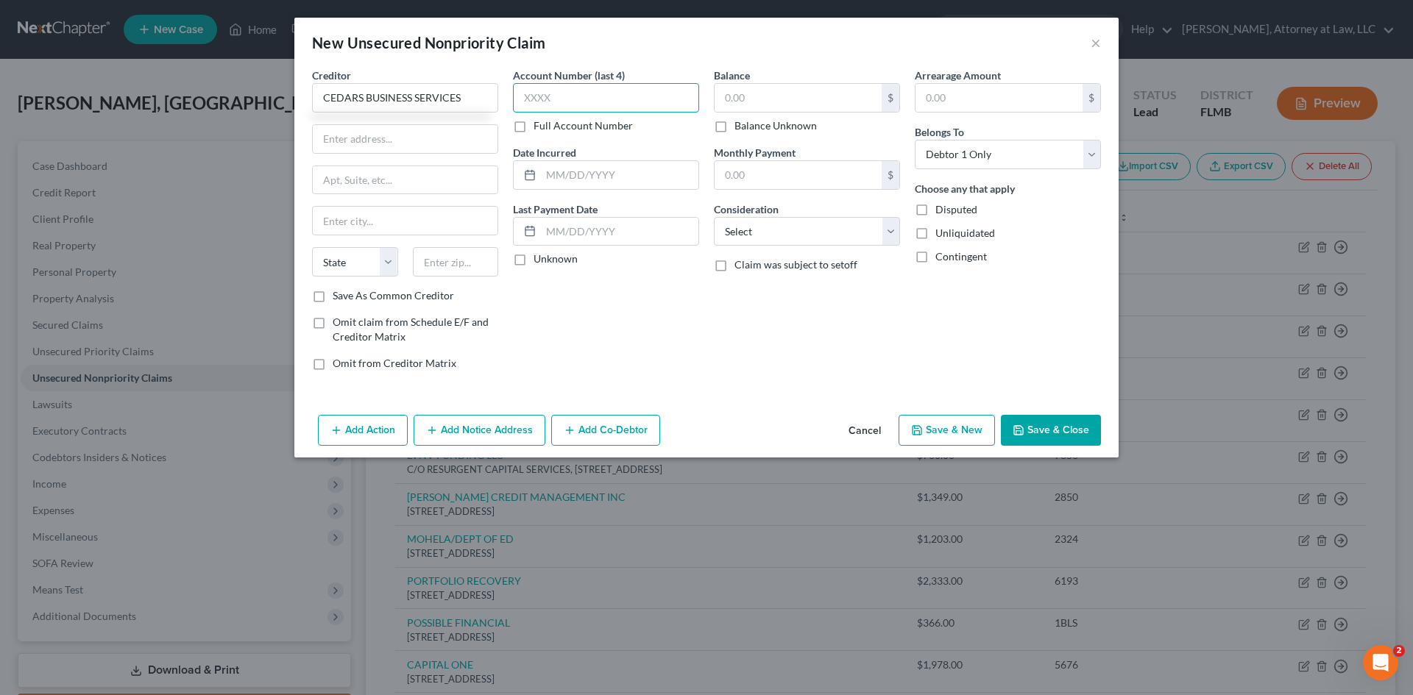
click at [642, 101] on input "text" at bounding box center [606, 97] width 186 height 29
click at [743, 107] on input "text" at bounding box center [798, 98] width 167 height 28
drag, startPoint x: 825, startPoint y: 232, endPoint x: 818, endPoint y: 245, distance: 15.2
click at [825, 232] on select "Select Cable / Satellite Services Collection Agency Credit Card Debt Debt Couns…" at bounding box center [807, 231] width 186 height 29
click at [714, 217] on select "Select Cable / Satellite Services Collection Agency Credit Card Debt Debt Couns…" at bounding box center [807, 231] width 186 height 29
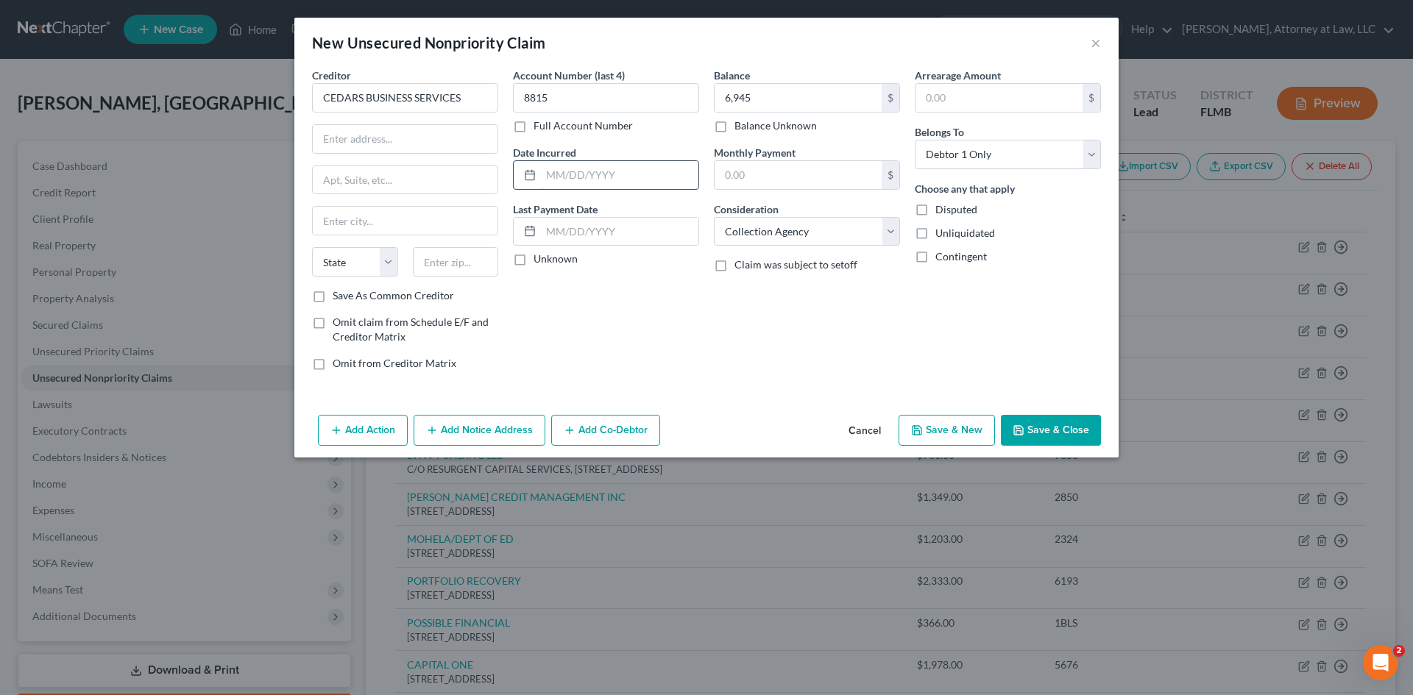
click at [603, 183] on input "text" at bounding box center [619, 175] width 157 height 28
click at [356, 141] on input "text" at bounding box center [405, 139] width 185 height 28
click at [403, 189] on input "text" at bounding box center [405, 180] width 185 height 28
click at [386, 224] on input "text" at bounding box center [405, 221] width 185 height 28
drag, startPoint x: 369, startPoint y: 261, endPoint x: 359, endPoint y: 276, distance: 18.2
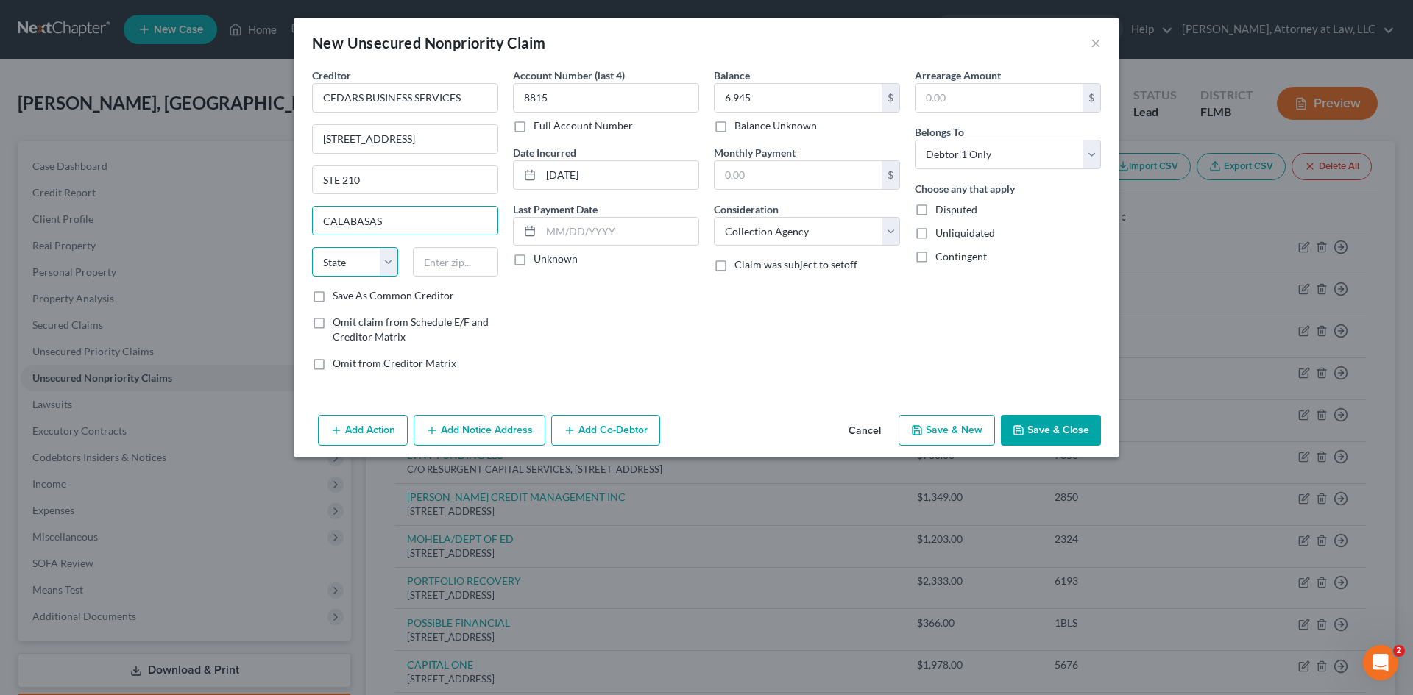
click at [369, 261] on select "State [US_STATE] AK AR AZ CA CO CT DE DC [GEOGRAPHIC_DATA] [GEOGRAPHIC_DATA] GU…" at bounding box center [355, 261] width 86 height 29
click at [312, 247] on select "State [US_STATE] AK AR AZ CA CO CT DE DC [GEOGRAPHIC_DATA] [GEOGRAPHIC_DATA] GU…" at bounding box center [355, 261] width 86 height 29
click at [465, 261] on input "text" at bounding box center [456, 261] width 86 height 29
click at [534, 258] on label "Unknown" at bounding box center [556, 259] width 44 height 15
click at [539, 258] on input "Unknown" at bounding box center [544, 257] width 10 height 10
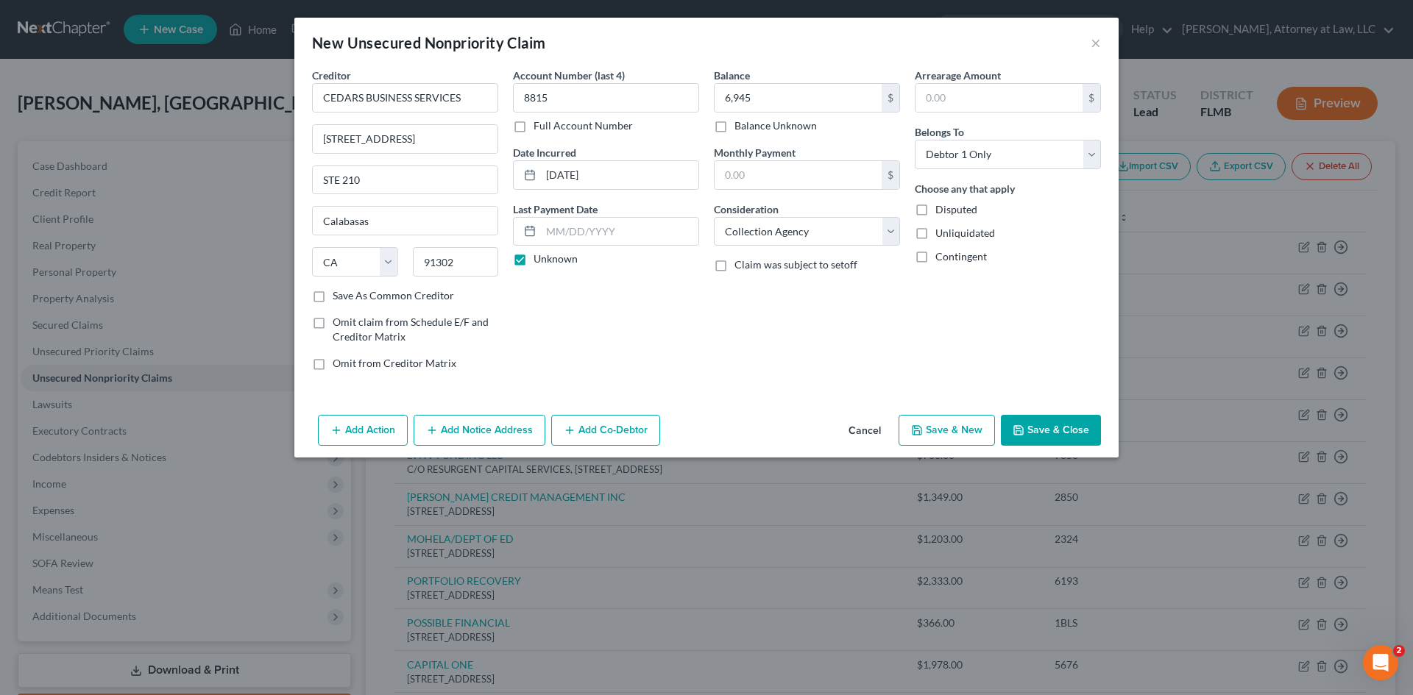
click at [952, 434] on button "Save & New" at bounding box center [947, 430] width 96 height 31
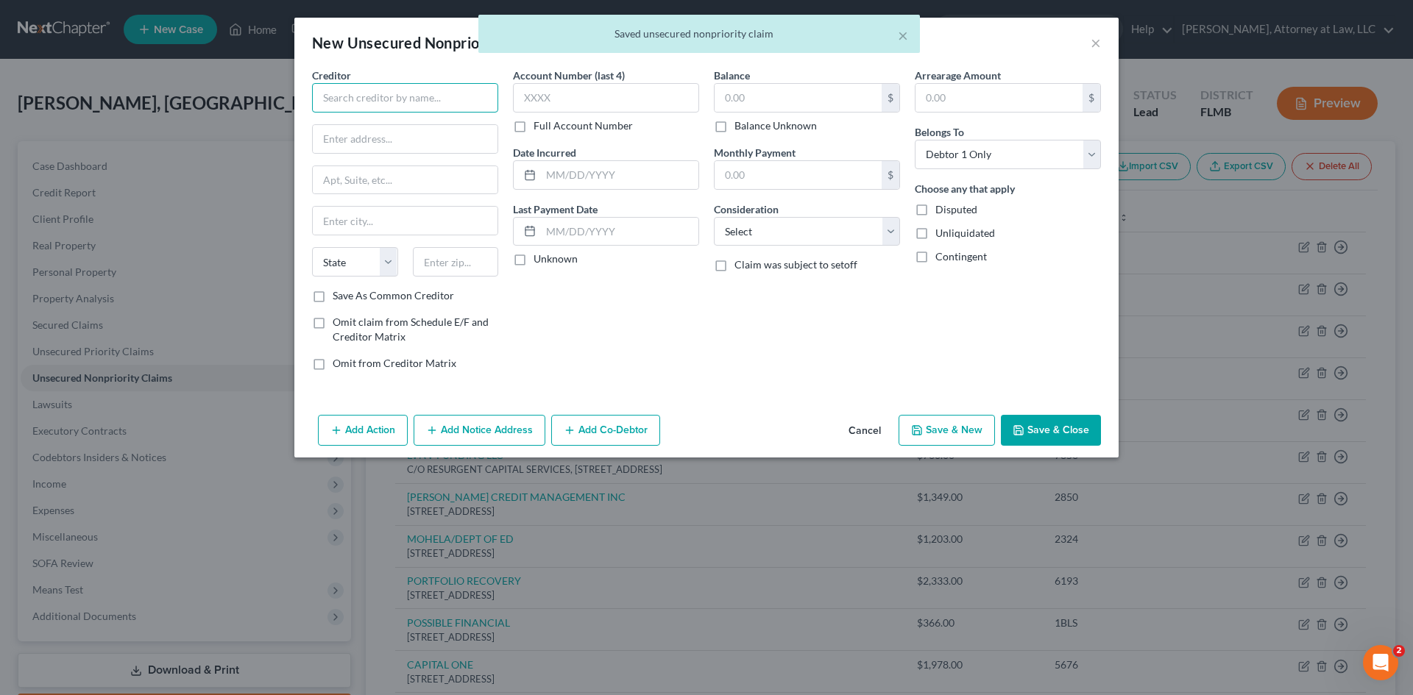
click at [398, 88] on input "text" at bounding box center [405, 97] width 186 height 29
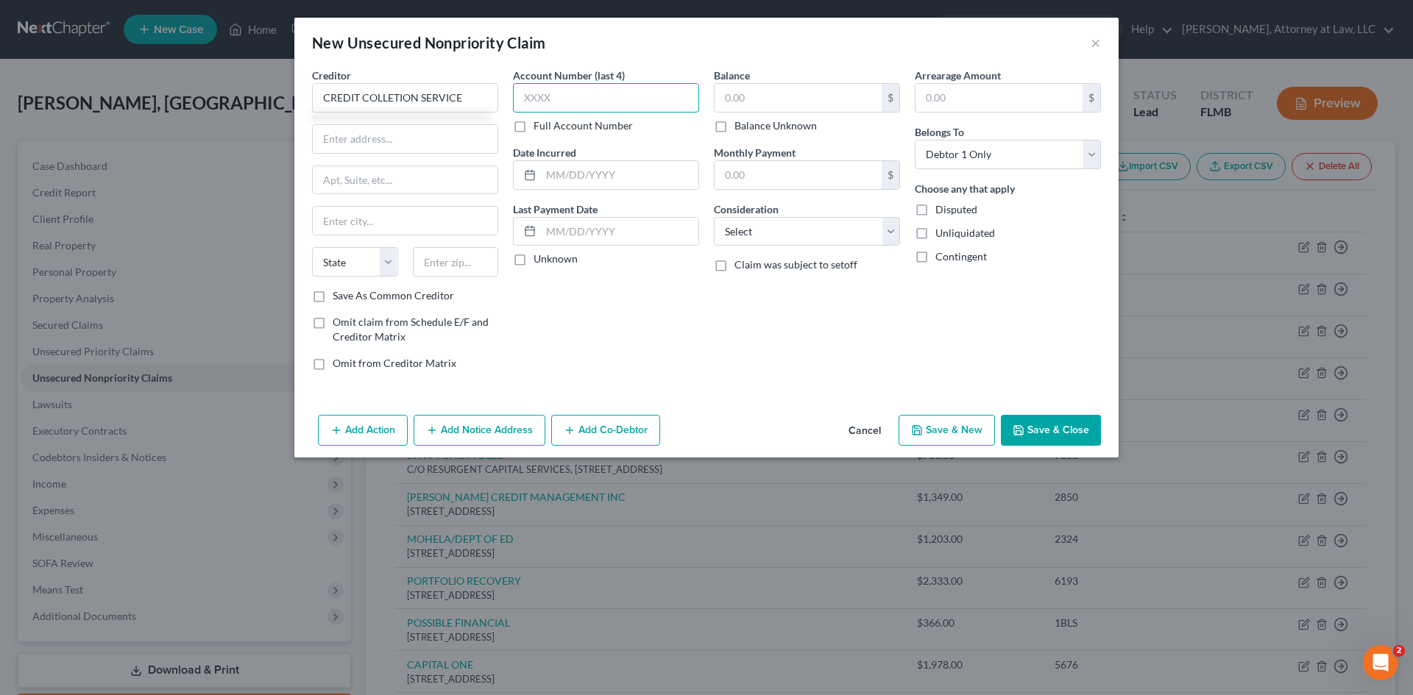
click at [591, 98] on input "text" at bounding box center [606, 97] width 186 height 29
drag, startPoint x: 840, startPoint y: 233, endPoint x: 825, endPoint y: 245, distance: 18.8
click at [840, 233] on select "Select Cable / Satellite Services Collection Agency Credit Card Debt Debt Couns…" at bounding box center [807, 231] width 186 height 29
click at [714, 217] on select "Select Cable / Satellite Services Collection Agency Credit Card Debt Debt Couns…" at bounding box center [807, 231] width 186 height 29
click at [846, 88] on input "text" at bounding box center [798, 98] width 167 height 28
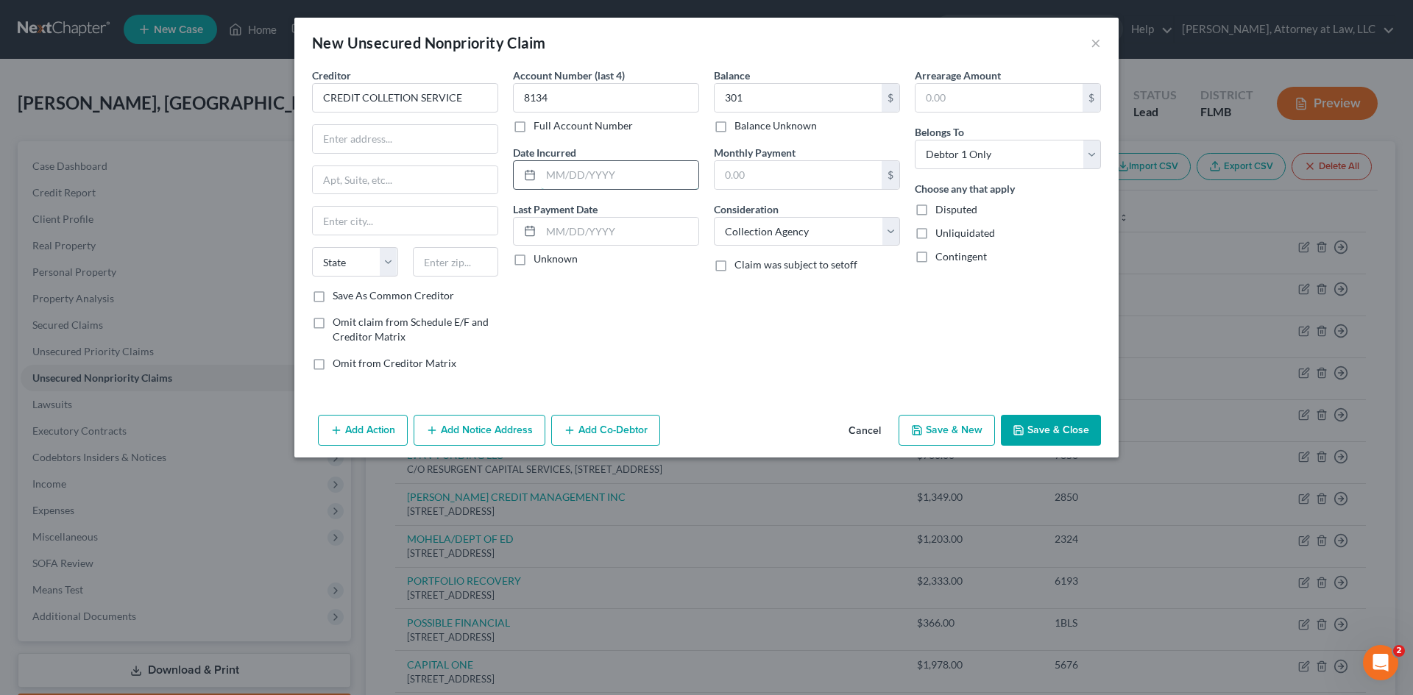
drag, startPoint x: 568, startPoint y: 172, endPoint x: 578, endPoint y: 177, distance: 10.5
click at [568, 173] on input "text" at bounding box center [619, 175] width 157 height 28
click at [534, 255] on label "Unknown" at bounding box center [556, 259] width 44 height 15
click at [539, 255] on input "Unknown" at bounding box center [544, 257] width 10 height 10
click at [333, 146] on input "text" at bounding box center [405, 139] width 185 height 28
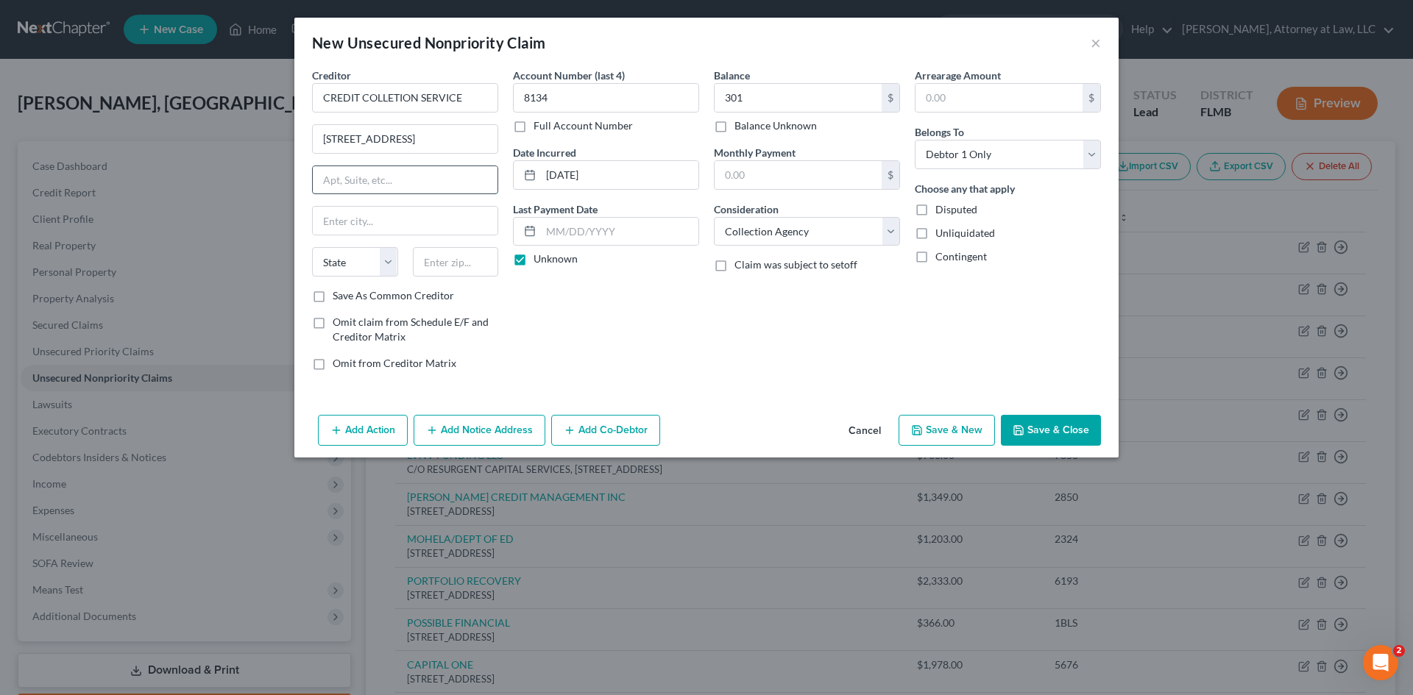
drag, startPoint x: 447, startPoint y: 179, endPoint x: 431, endPoint y: 191, distance: 20.5
click at [447, 179] on input "text" at bounding box center [405, 180] width 185 height 28
click at [337, 224] on input "text" at bounding box center [405, 221] width 185 height 28
click at [379, 263] on select "State [US_STATE] AK AR AZ CA CO CT DE DC [GEOGRAPHIC_DATA] [GEOGRAPHIC_DATA] GU…" at bounding box center [355, 261] width 86 height 29
click at [312, 247] on select "State [US_STATE] AK AR AZ CA CO CT DE DC [GEOGRAPHIC_DATA] [GEOGRAPHIC_DATA] GU…" at bounding box center [355, 261] width 86 height 29
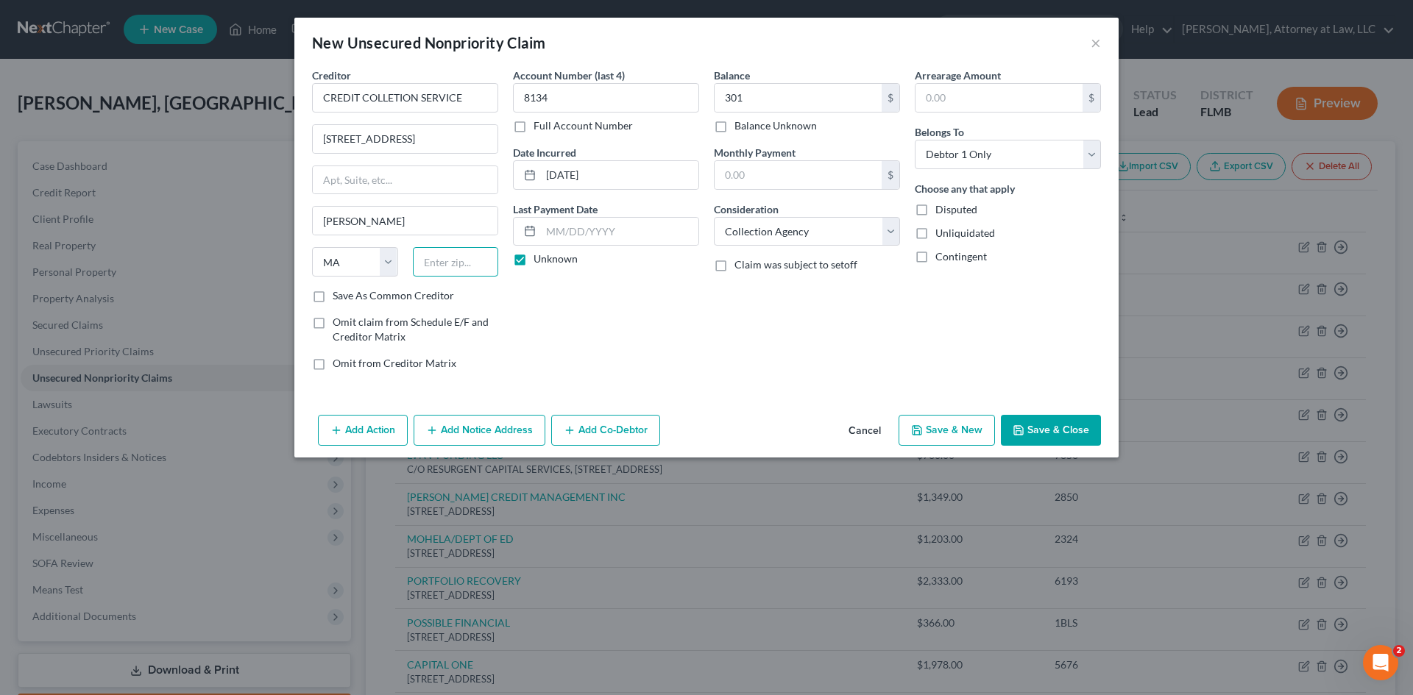
click at [451, 267] on input "text" at bounding box center [456, 261] width 86 height 29
click at [945, 433] on button "Save & New" at bounding box center [947, 430] width 96 height 31
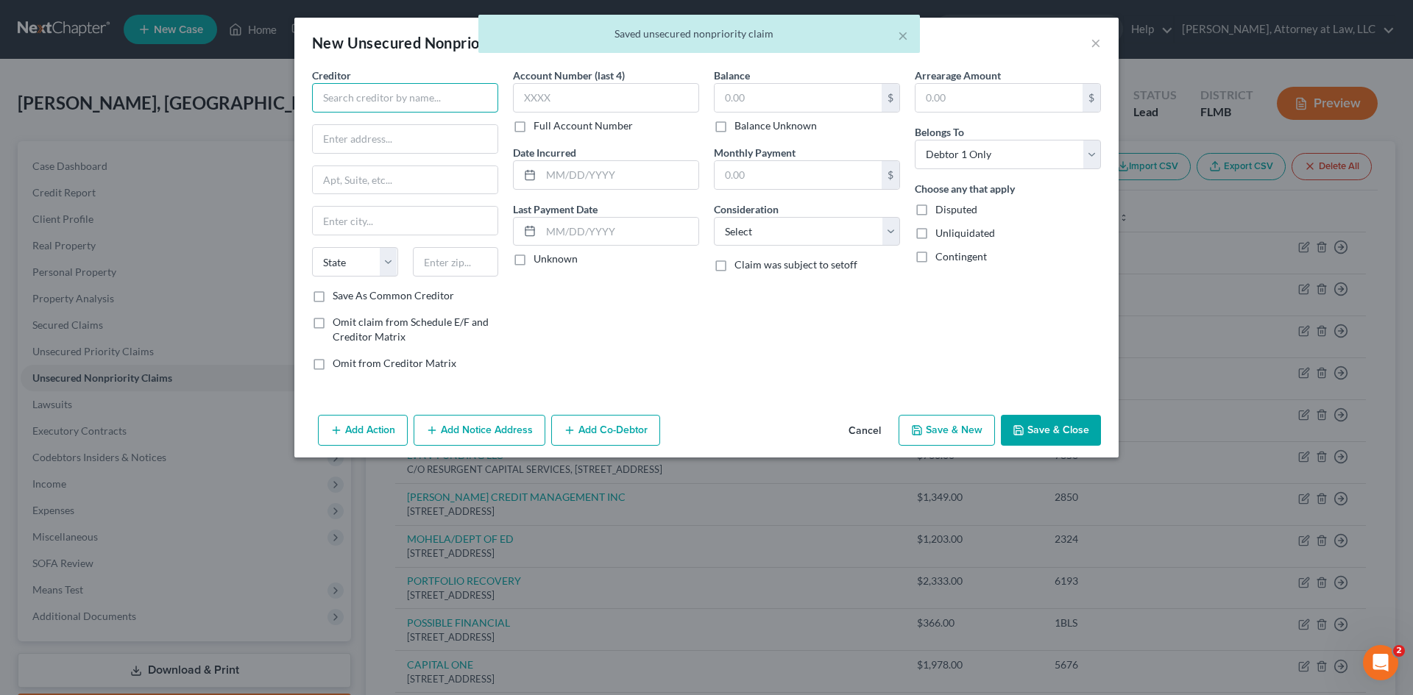
click at [424, 102] on input "text" at bounding box center [405, 97] width 186 height 29
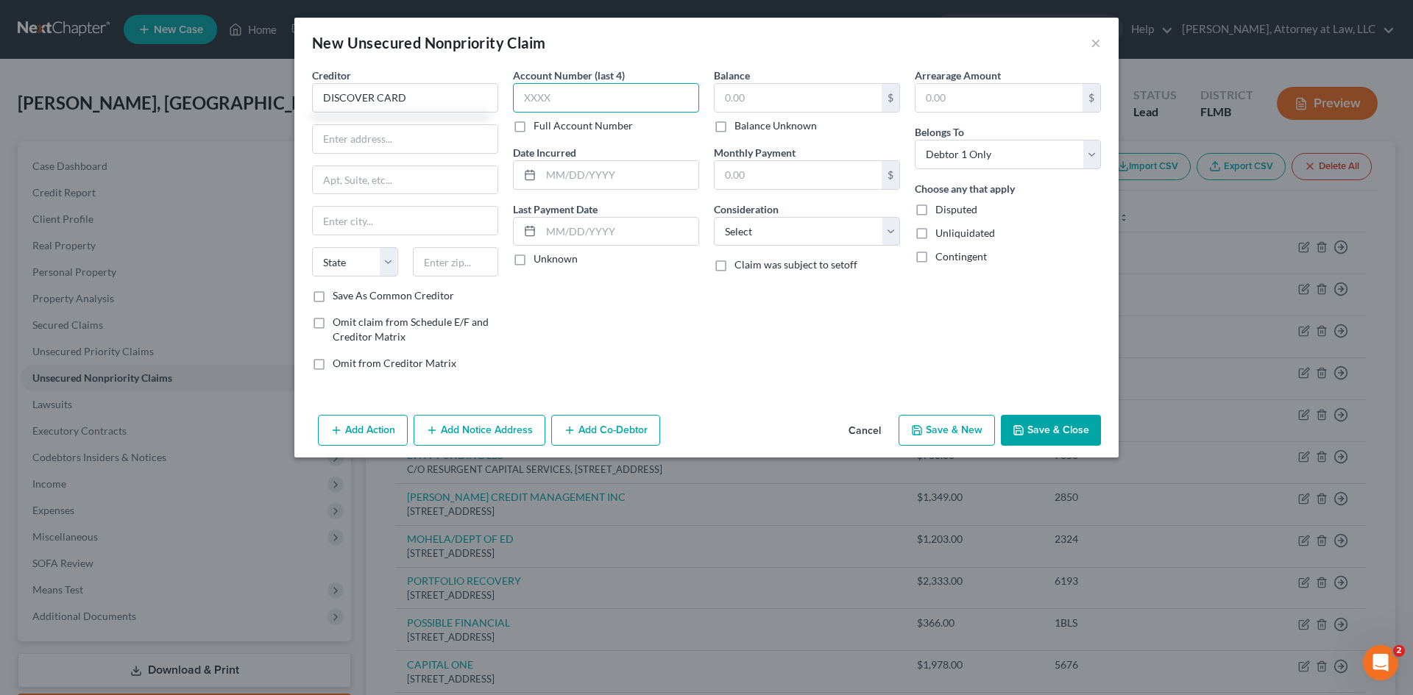
click at [646, 96] on input "text" at bounding box center [606, 97] width 186 height 29
drag, startPoint x: 848, startPoint y: 233, endPoint x: 817, endPoint y: 245, distance: 33.1
click at [848, 233] on select "Select Cable / Satellite Services Collection Agency Credit Card Debt Debt Couns…" at bounding box center [807, 231] width 186 height 29
click at [714, 217] on select "Select Cable / Satellite Services Collection Agency Credit Card Debt Debt Couns…" at bounding box center [807, 231] width 186 height 29
click at [623, 176] on input "text" at bounding box center [619, 175] width 157 height 28
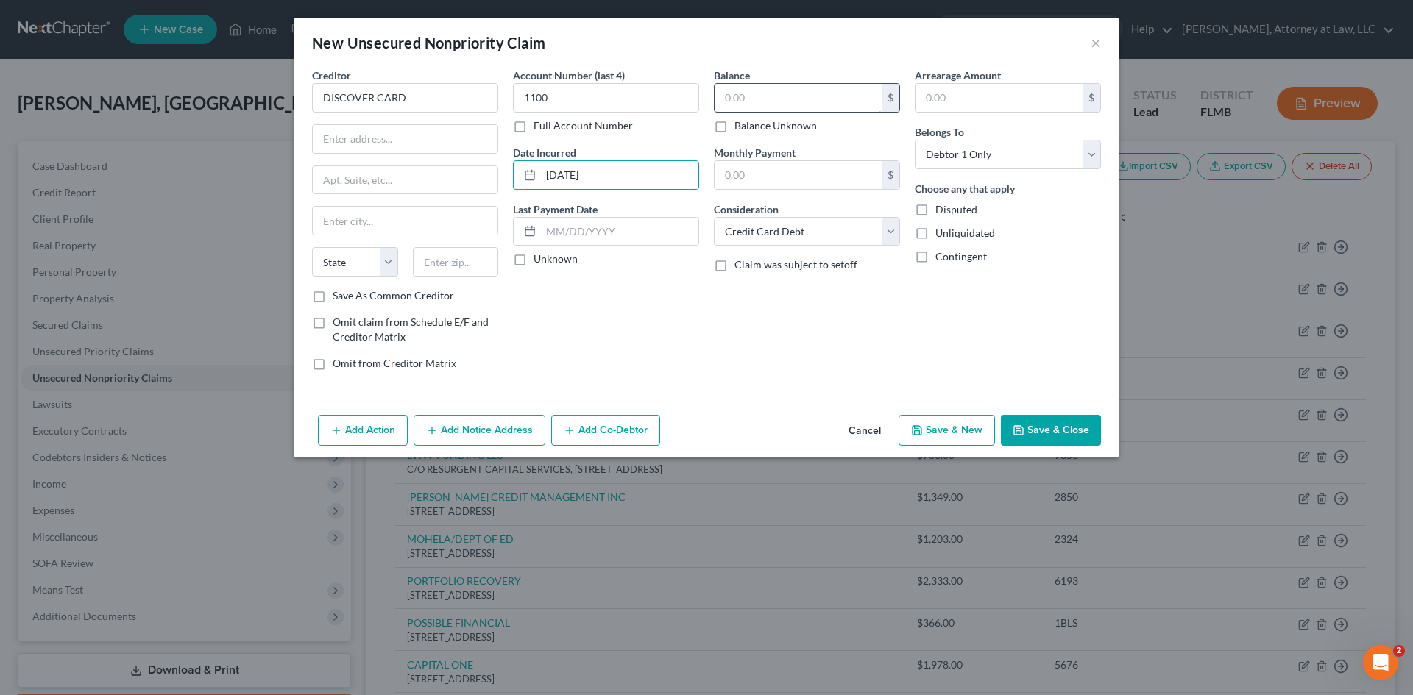
click at [727, 103] on input "text" at bounding box center [798, 98] width 167 height 28
click at [779, 176] on input "text" at bounding box center [798, 175] width 167 height 28
click at [534, 263] on label "Unknown" at bounding box center [556, 259] width 44 height 15
click at [539, 261] on input "Unknown" at bounding box center [544, 257] width 10 height 10
click at [534, 258] on label "Unknown" at bounding box center [556, 259] width 44 height 15
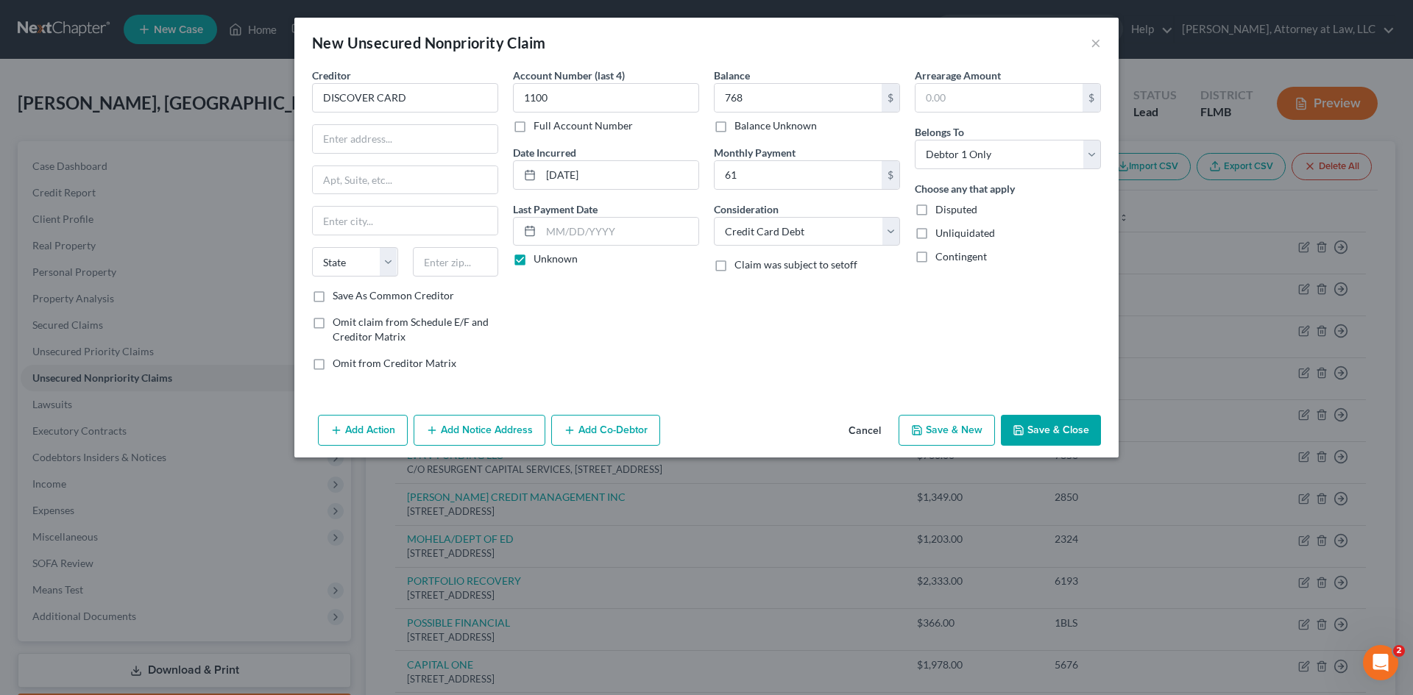
click at [539, 258] on input "Unknown" at bounding box center [544, 257] width 10 height 10
click at [534, 258] on label "Unknown" at bounding box center [556, 259] width 44 height 15
click at [539, 258] on input "Unknown" at bounding box center [544, 257] width 10 height 10
click at [341, 135] on input "text" at bounding box center [405, 139] width 185 height 28
drag, startPoint x: 346, startPoint y: 223, endPoint x: 354, endPoint y: 226, distance: 8.6
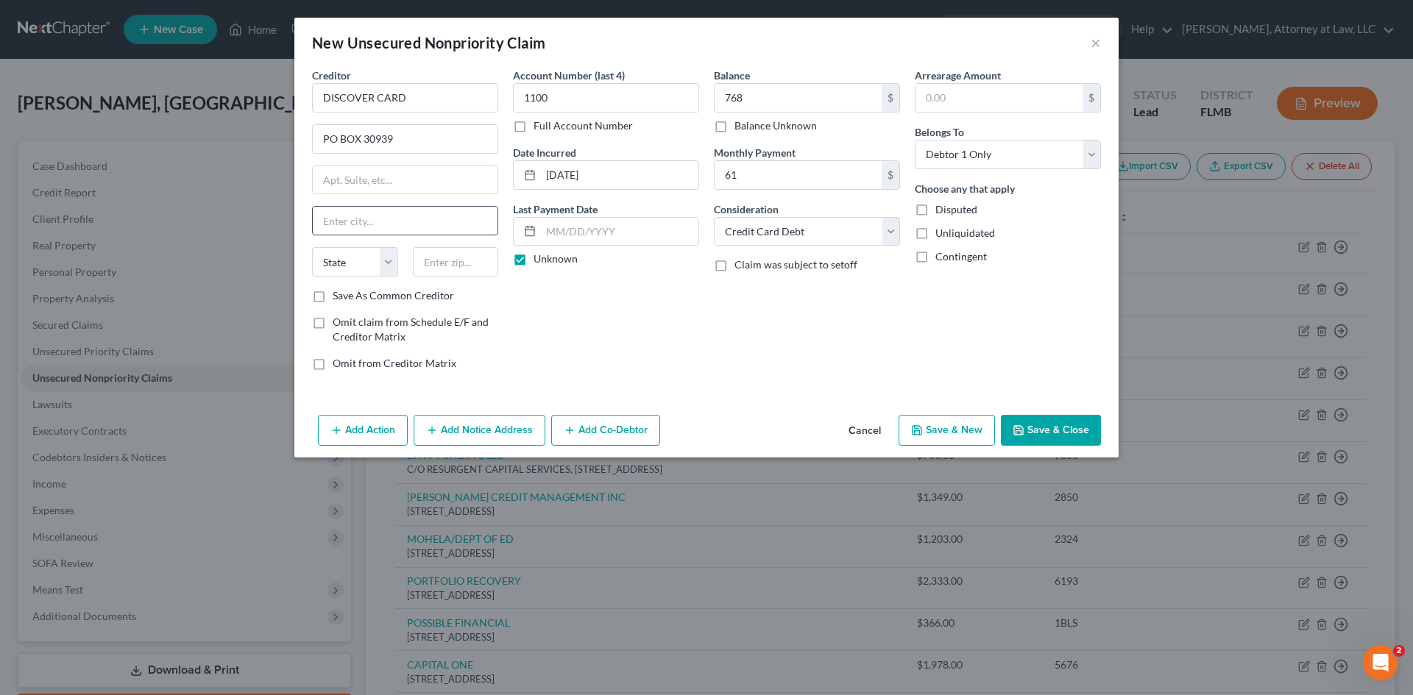
click at [350, 223] on input "text" at bounding box center [405, 221] width 185 height 28
drag, startPoint x: 355, startPoint y: 249, endPoint x: 350, endPoint y: 274, distance: 25.4
click at [355, 249] on select "State [US_STATE] AK AR AZ CA CO CT DE DC [GEOGRAPHIC_DATA] [GEOGRAPHIC_DATA] GU…" at bounding box center [355, 261] width 86 height 29
click at [312, 247] on select "State [US_STATE] AK AR AZ CA CO CT DE DC [GEOGRAPHIC_DATA] [GEOGRAPHIC_DATA] GU…" at bounding box center [355, 261] width 86 height 29
click at [451, 268] on input "text" at bounding box center [456, 261] width 86 height 29
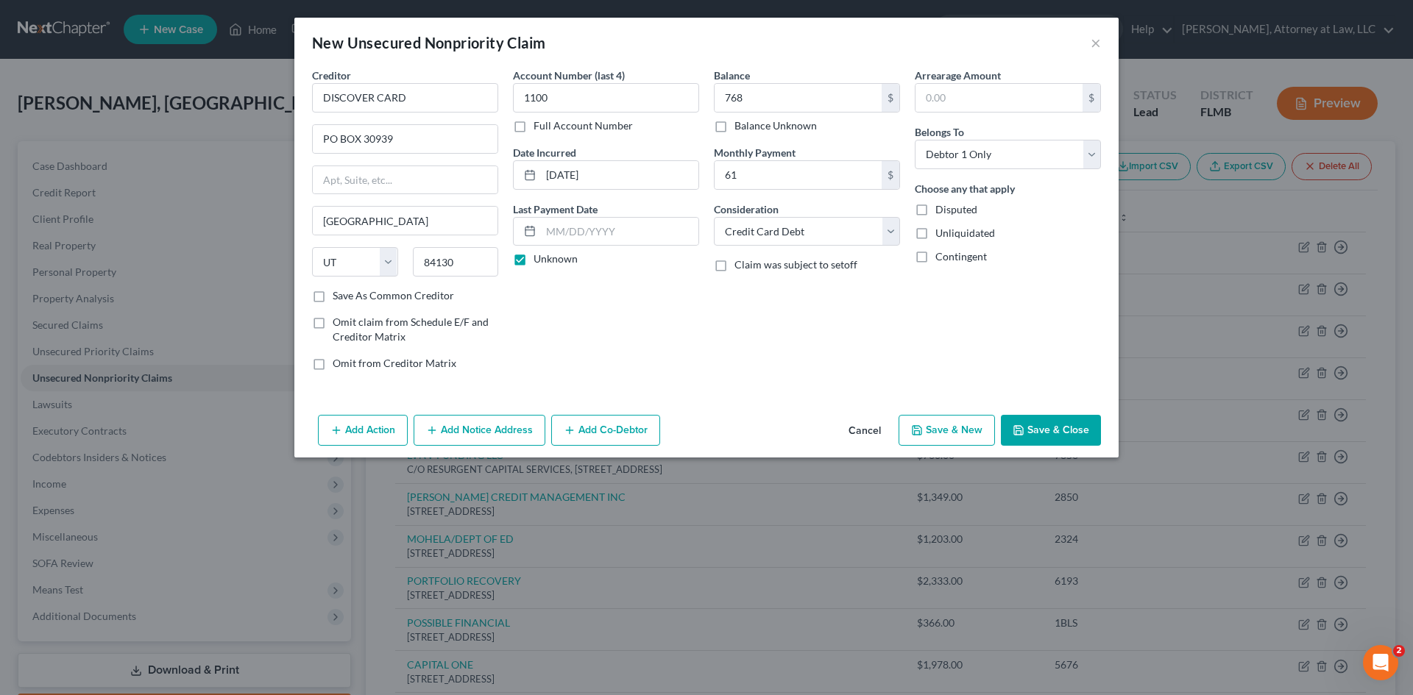
click at [1043, 425] on button "Save & Close" at bounding box center [1051, 430] width 100 height 31
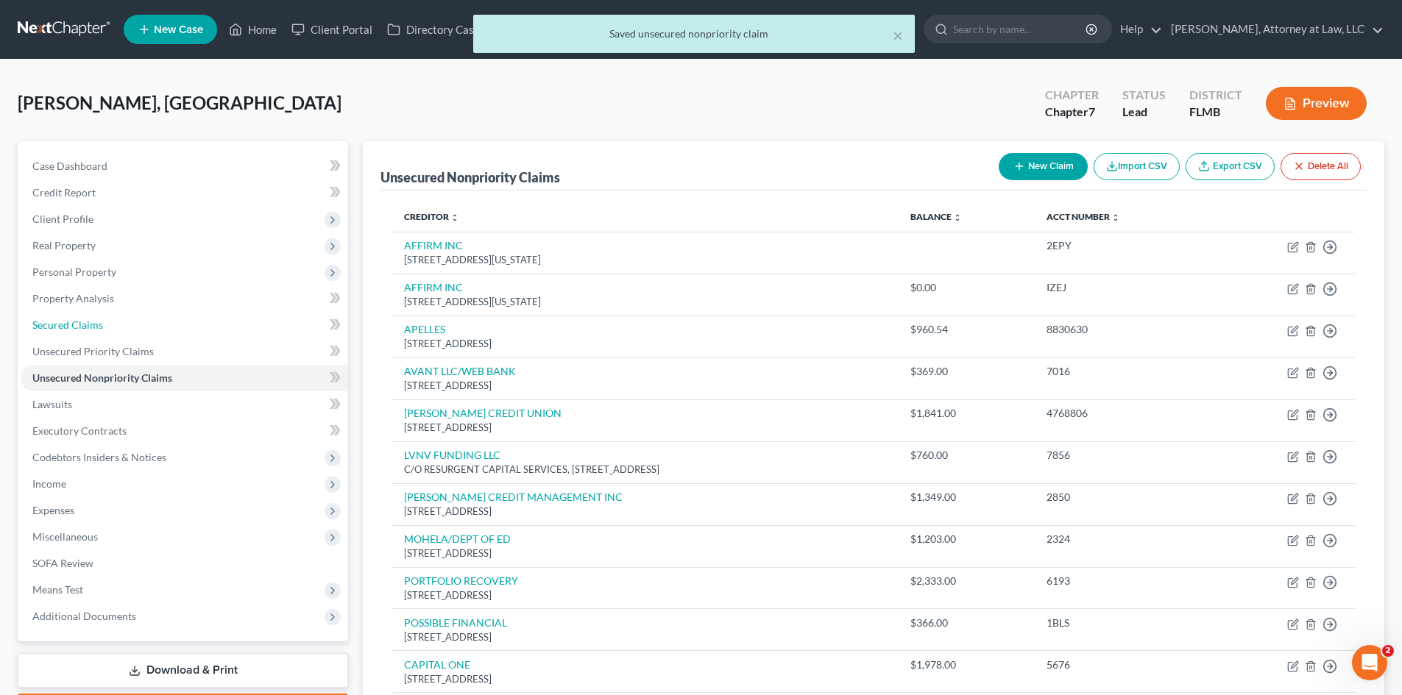
drag, startPoint x: 76, startPoint y: 331, endPoint x: 0, endPoint y: 362, distance: 81.9
click at [76, 331] on link "Secured Claims" at bounding box center [185, 325] width 328 height 26
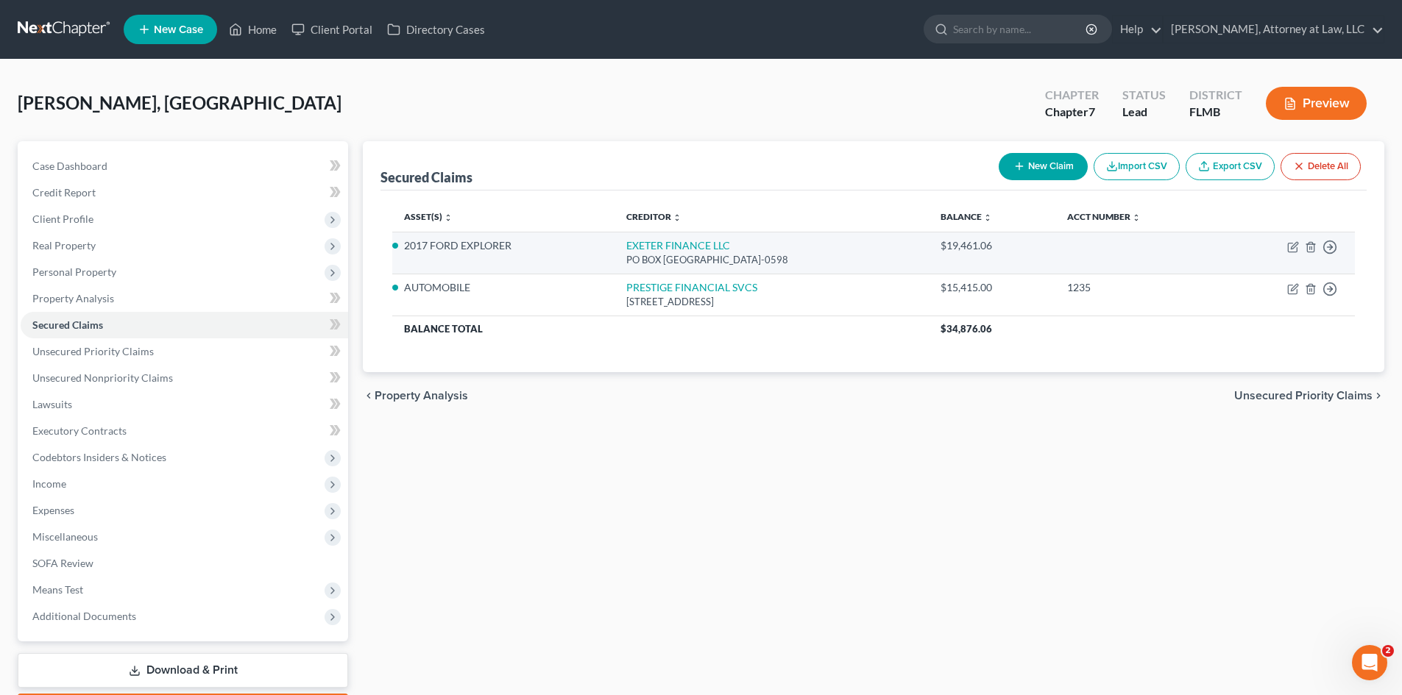
click at [626, 261] on div "PO BOX [GEOGRAPHIC_DATA]-0598" at bounding box center [771, 260] width 291 height 14
click at [681, 245] on link "EXETER FINANCE LLC" at bounding box center [678, 245] width 104 height 13
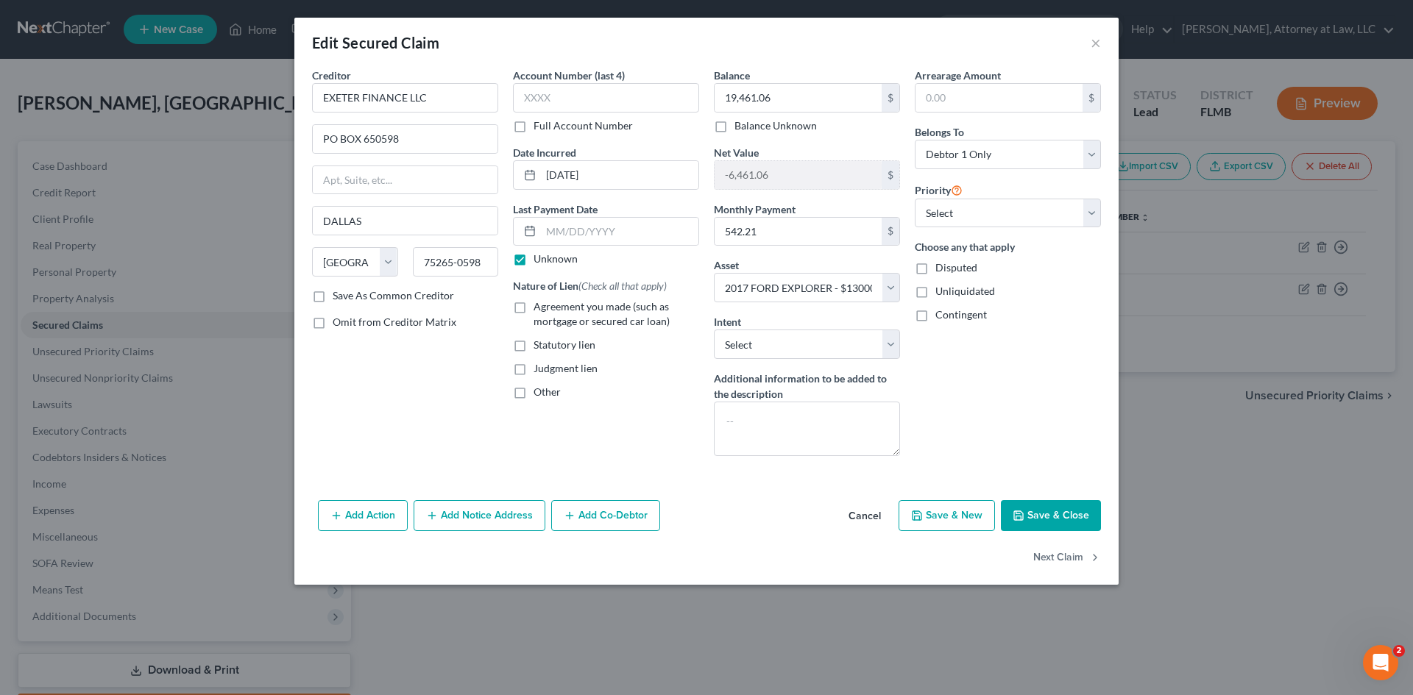
click at [977, 509] on button "Save & New" at bounding box center [947, 515] width 96 height 31
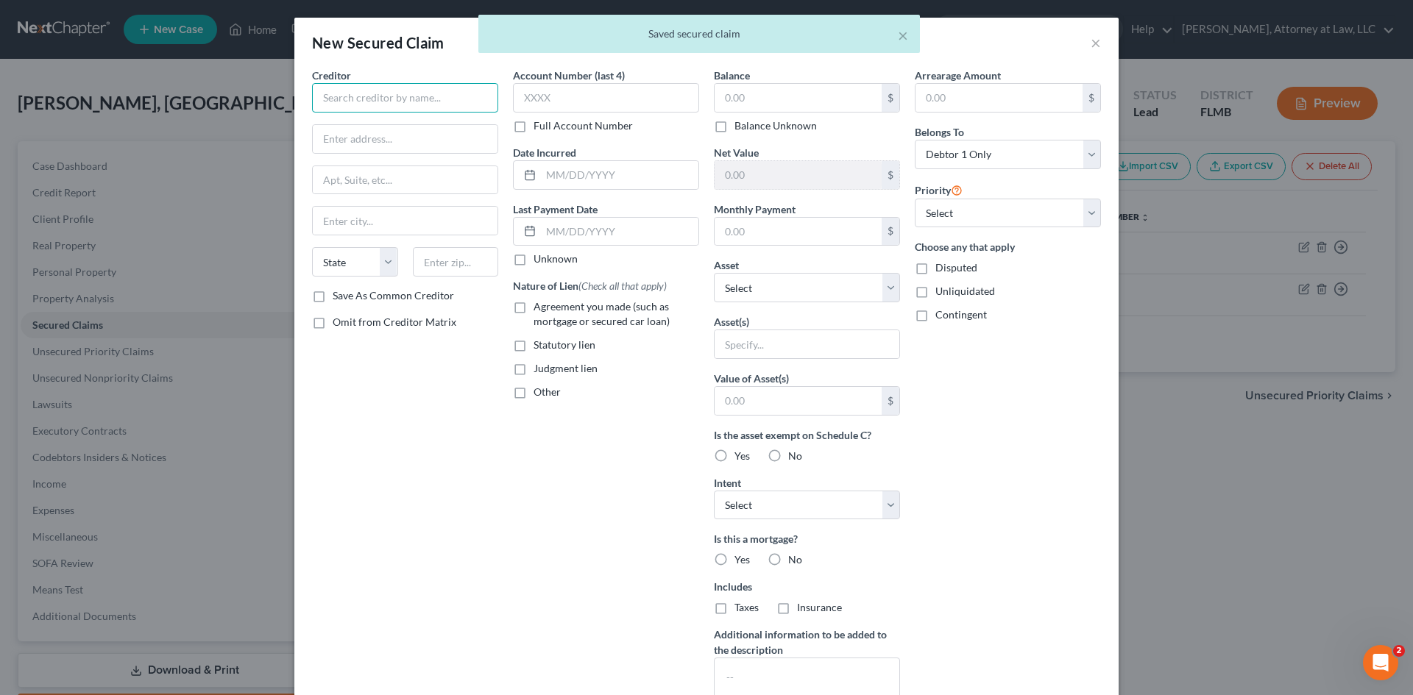
click at [386, 106] on input "text" at bounding box center [405, 97] width 186 height 29
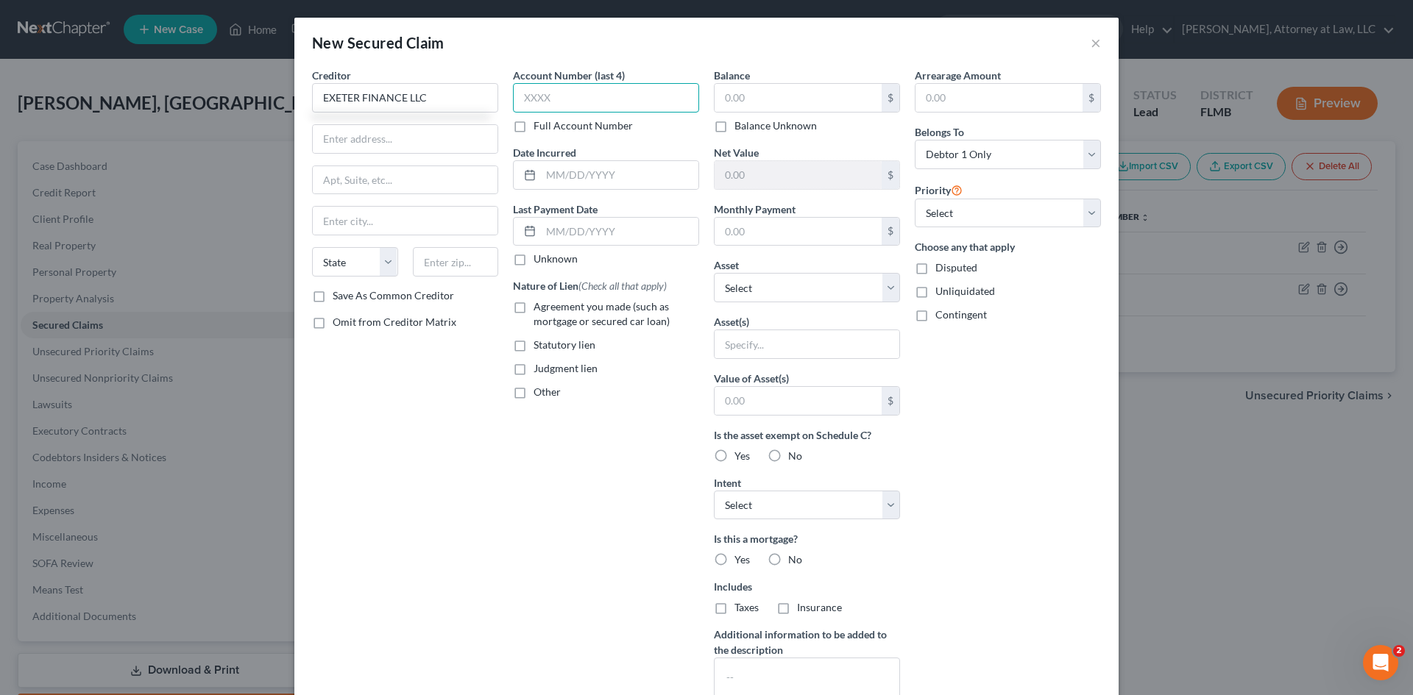
click at [552, 99] on input "text" at bounding box center [606, 97] width 186 height 29
click at [809, 84] on input "text" at bounding box center [798, 98] width 167 height 28
click at [581, 176] on input "text" at bounding box center [619, 175] width 157 height 28
click at [981, 105] on input "text" at bounding box center [999, 98] width 167 height 28
click at [783, 342] on input "text" at bounding box center [807, 344] width 185 height 28
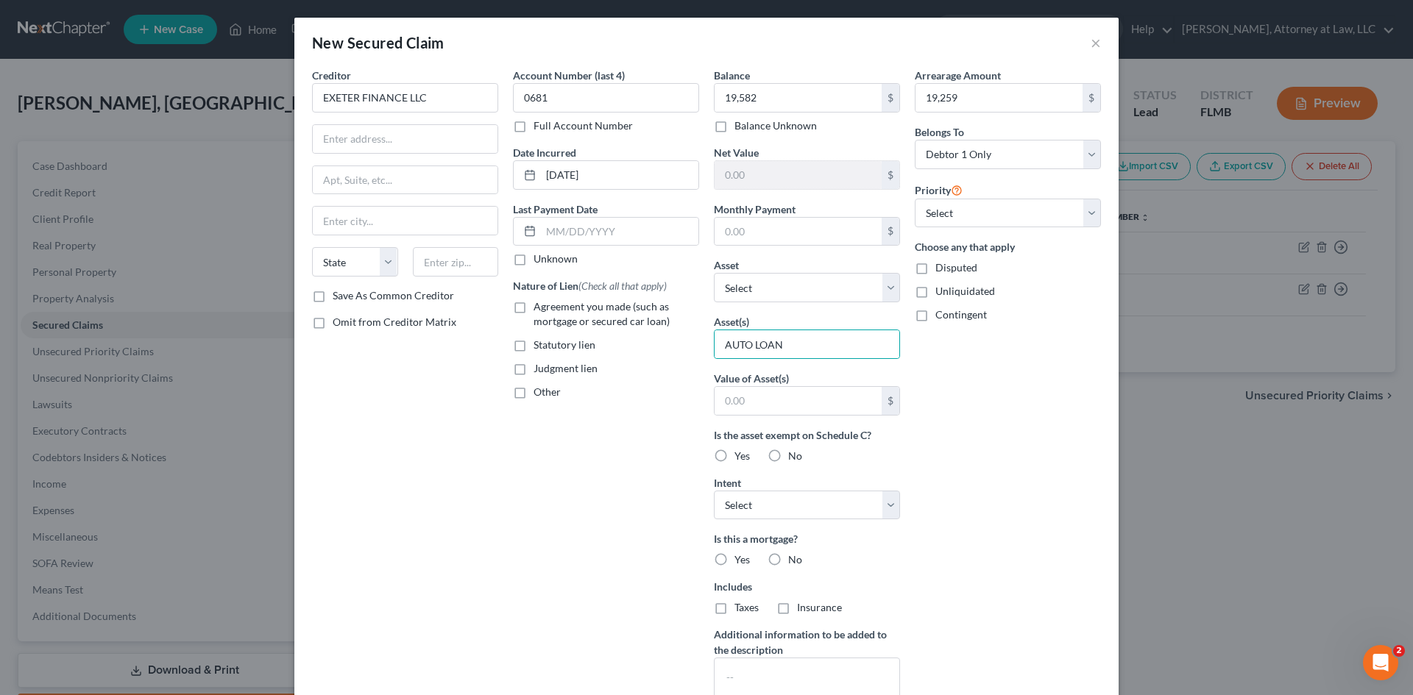
click at [788, 559] on label "No" at bounding box center [795, 560] width 14 height 15
click at [794, 559] on input "No" at bounding box center [799, 558] width 10 height 10
click at [788, 604] on label "No" at bounding box center [795, 608] width 14 height 15
click at [794, 604] on input "No" at bounding box center [799, 606] width 10 height 10
click at [351, 144] on input "text" at bounding box center [405, 139] width 185 height 28
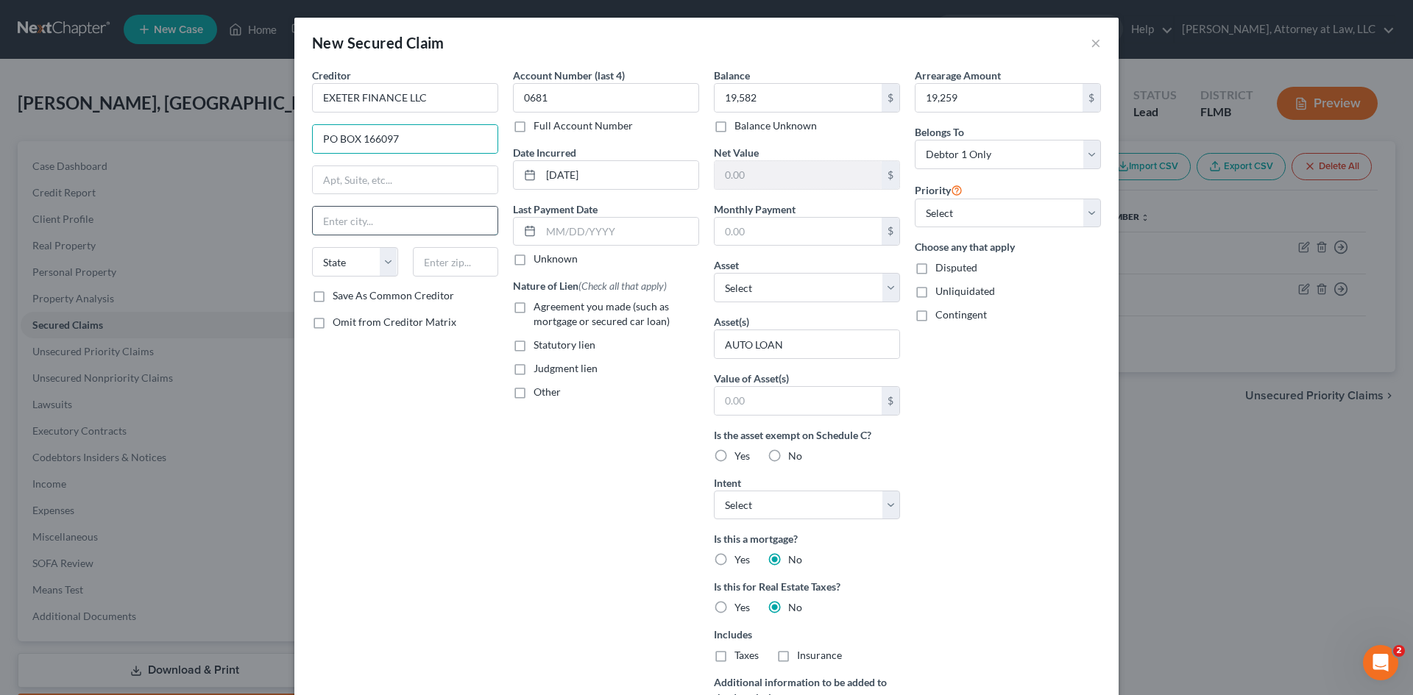
click at [343, 225] on input "text" at bounding box center [405, 221] width 185 height 28
drag, startPoint x: 350, startPoint y: 252, endPoint x: 358, endPoint y: 253, distance: 8.1
click at [350, 252] on select "State [US_STATE] AK AR AZ CA CO CT DE DC [GEOGRAPHIC_DATA] [GEOGRAPHIC_DATA] GU…" at bounding box center [355, 261] width 86 height 29
click at [312, 247] on select "State [US_STATE] AK AR AZ CA CO CT DE DC [GEOGRAPHIC_DATA] [GEOGRAPHIC_DATA] GU…" at bounding box center [355, 261] width 86 height 29
click at [435, 261] on input "text" at bounding box center [456, 261] width 86 height 29
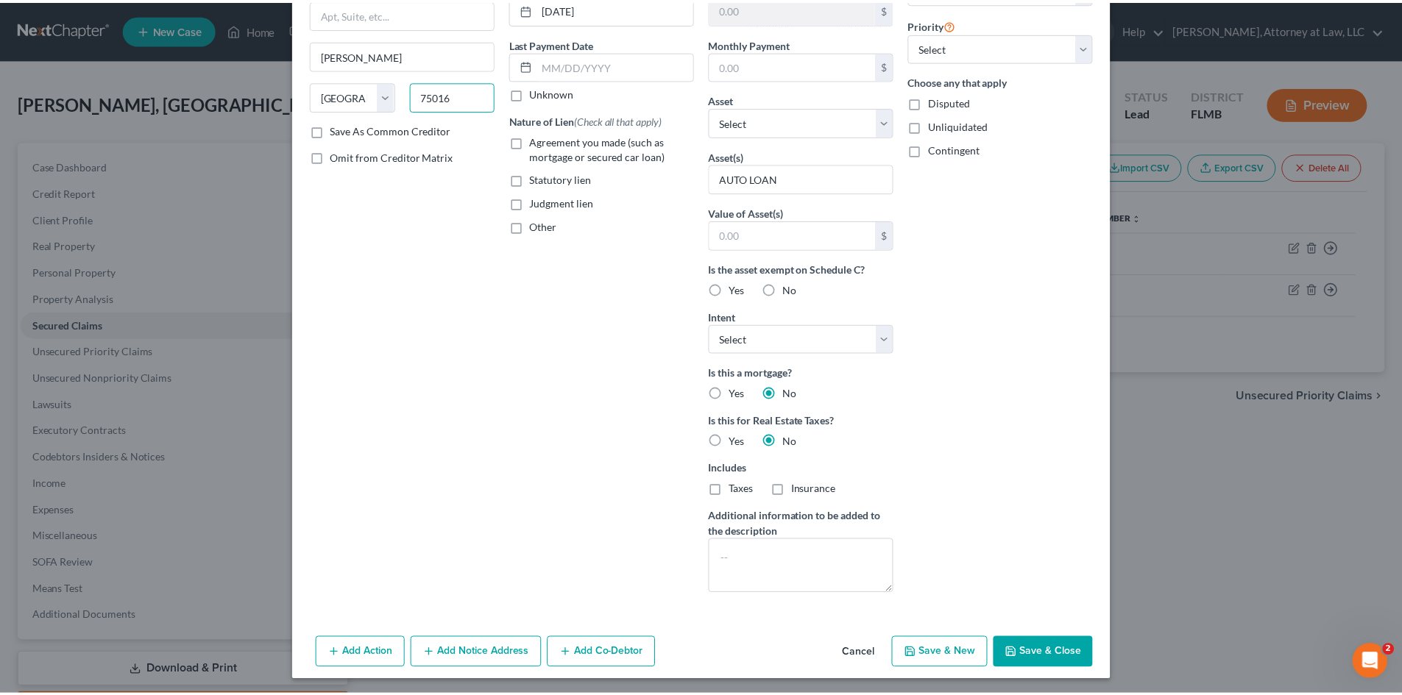
scroll to position [169, 0]
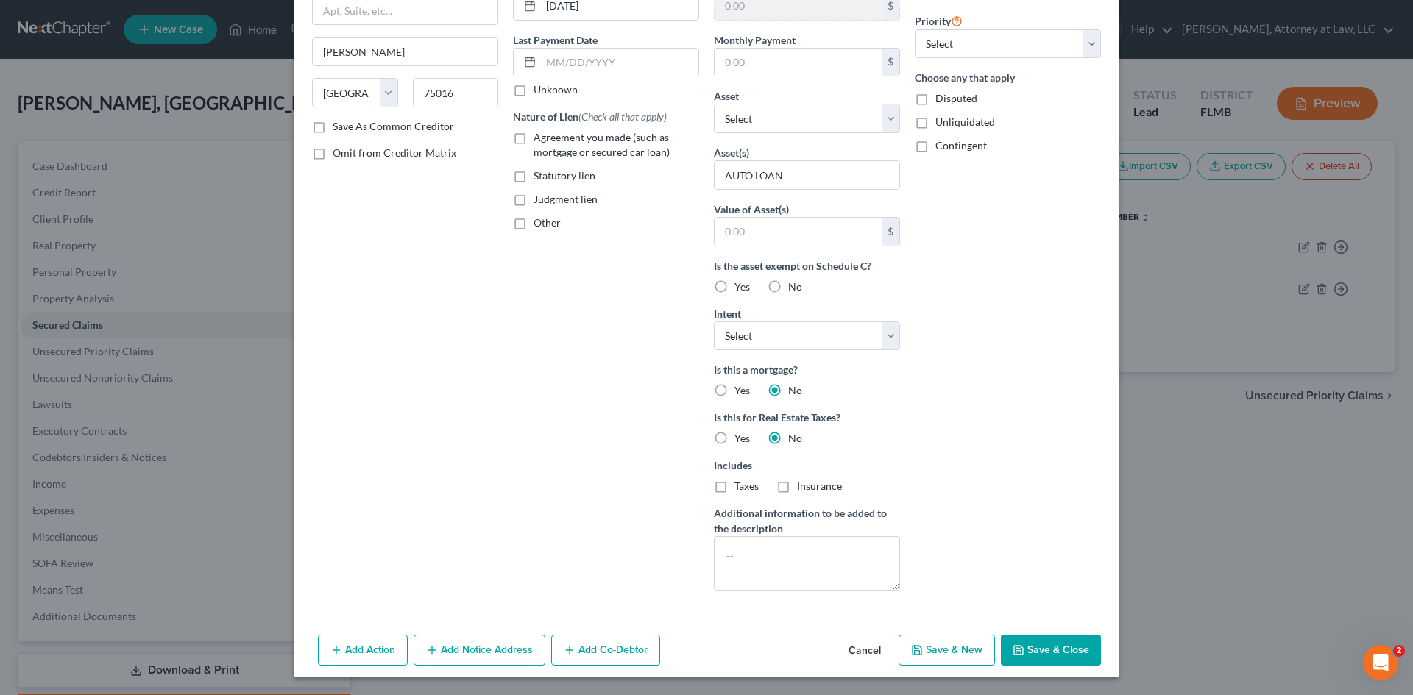
click at [1047, 647] on button "Save & Close" at bounding box center [1051, 650] width 100 height 31
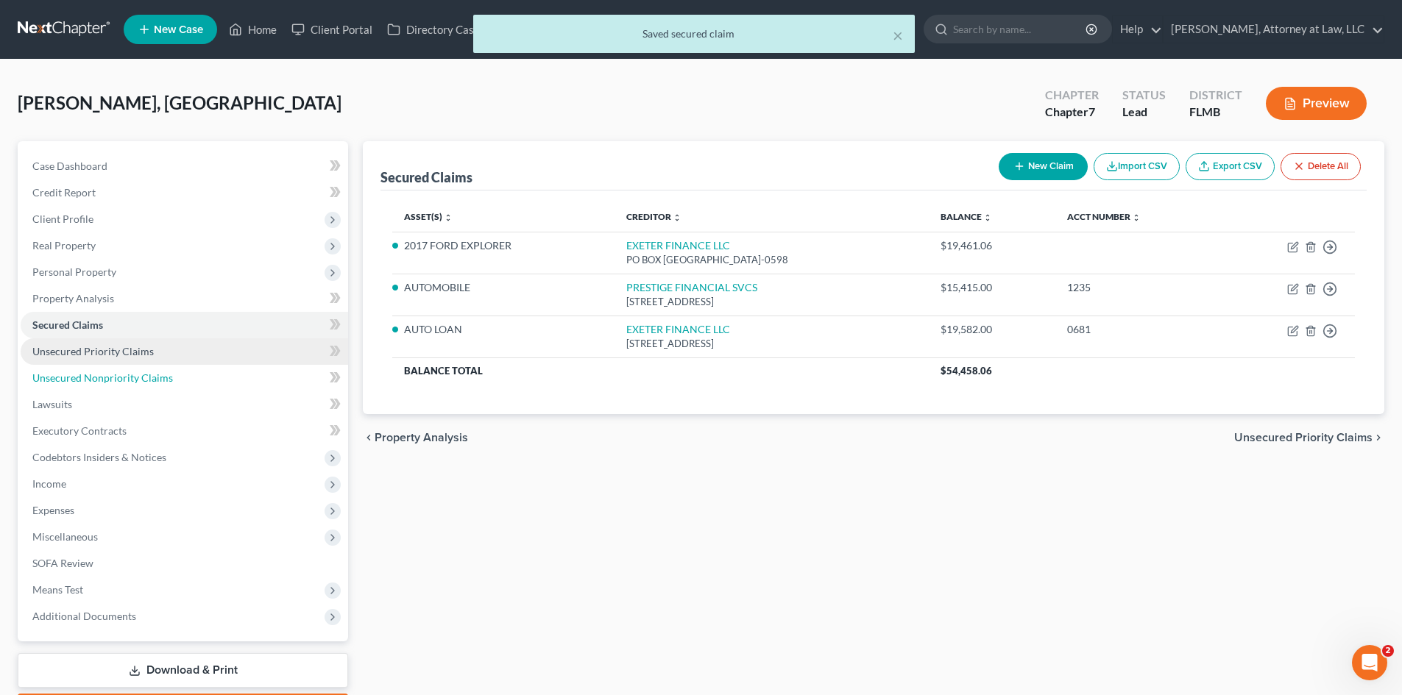
drag, startPoint x: 104, startPoint y: 382, endPoint x: 201, endPoint y: 362, distance: 99.2
click at [104, 382] on span "Unsecured Nonpriority Claims" at bounding box center [102, 378] width 141 height 13
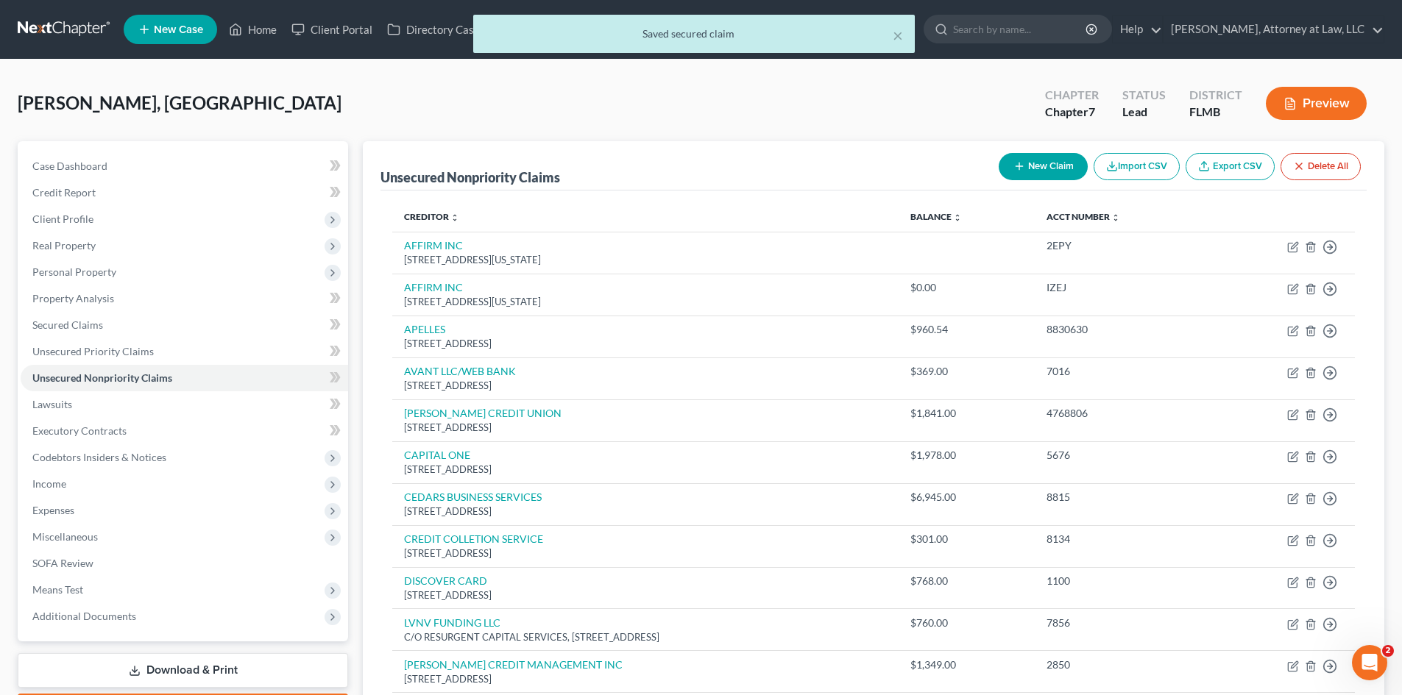
click at [1049, 162] on button "New Claim" at bounding box center [1043, 166] width 89 height 27
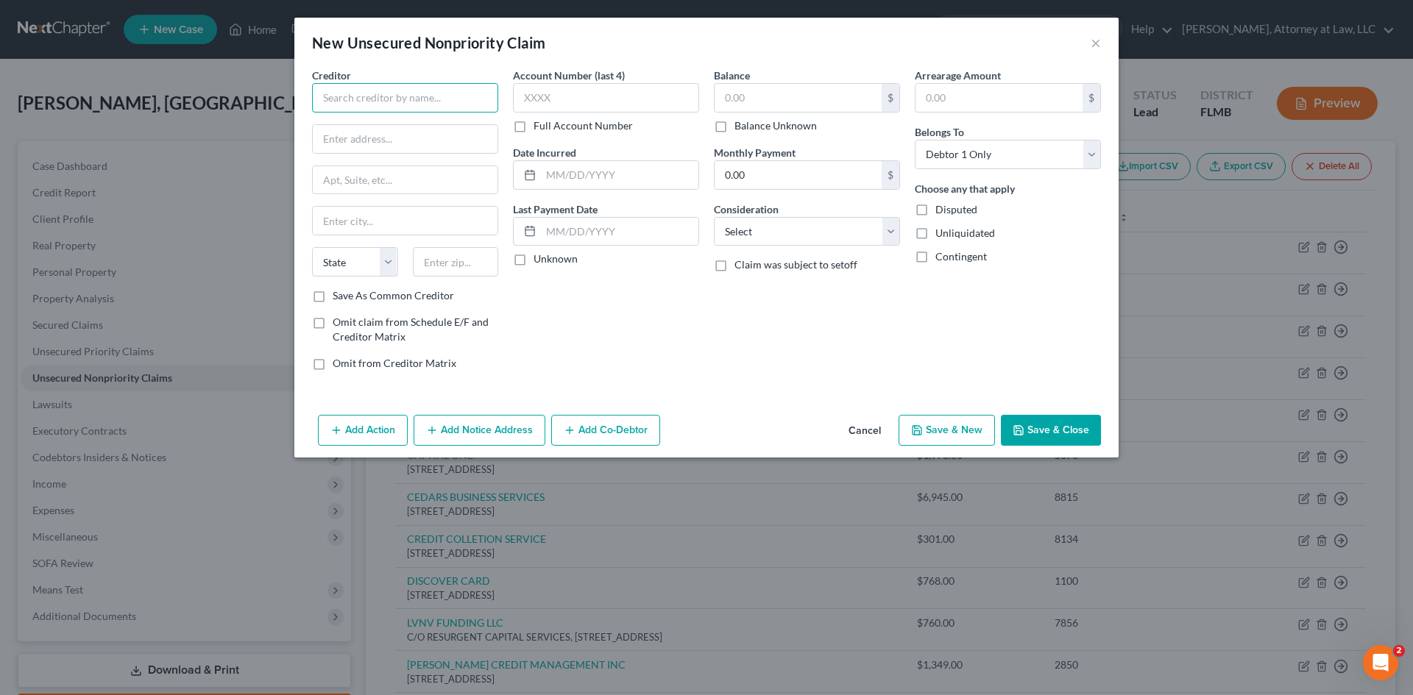
click at [384, 110] on input "text" at bounding box center [405, 97] width 186 height 29
click at [590, 105] on input "text" at bounding box center [606, 97] width 186 height 29
drag, startPoint x: 803, startPoint y: 224, endPoint x: 811, endPoint y: 245, distance: 22.8
click at [803, 224] on select "Select Cable / Satellite Services Collection Agency Credit Card Debt Debt Couns…" at bounding box center [807, 231] width 186 height 29
click at [714, 217] on select "Select Cable / Satellite Services Collection Agency Credit Card Debt Debt Couns…" at bounding box center [807, 231] width 186 height 29
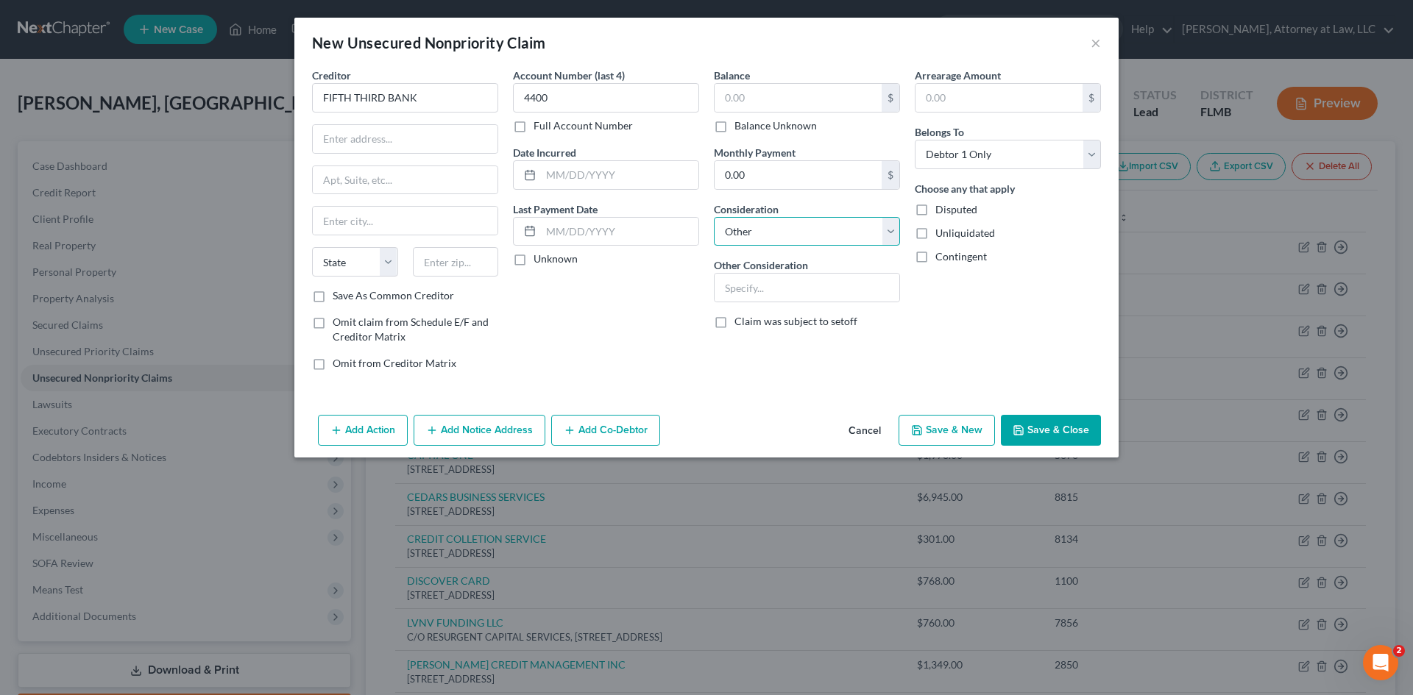
click at [848, 237] on select "Select Cable / Satellite Services Collection Agency Credit Card Debt Debt Couns…" at bounding box center [807, 231] width 186 height 29
click at [714, 217] on select "Select Cable / Satellite Services Collection Agency Credit Card Debt Debt Couns…" at bounding box center [807, 231] width 186 height 29
click at [604, 175] on input "text" at bounding box center [619, 175] width 157 height 28
click at [793, 79] on div "Balance $ Balance Unknown Balance Undetermined $ Balance Unknown" at bounding box center [807, 101] width 186 height 66
click at [835, 96] on input "text" at bounding box center [798, 98] width 167 height 28
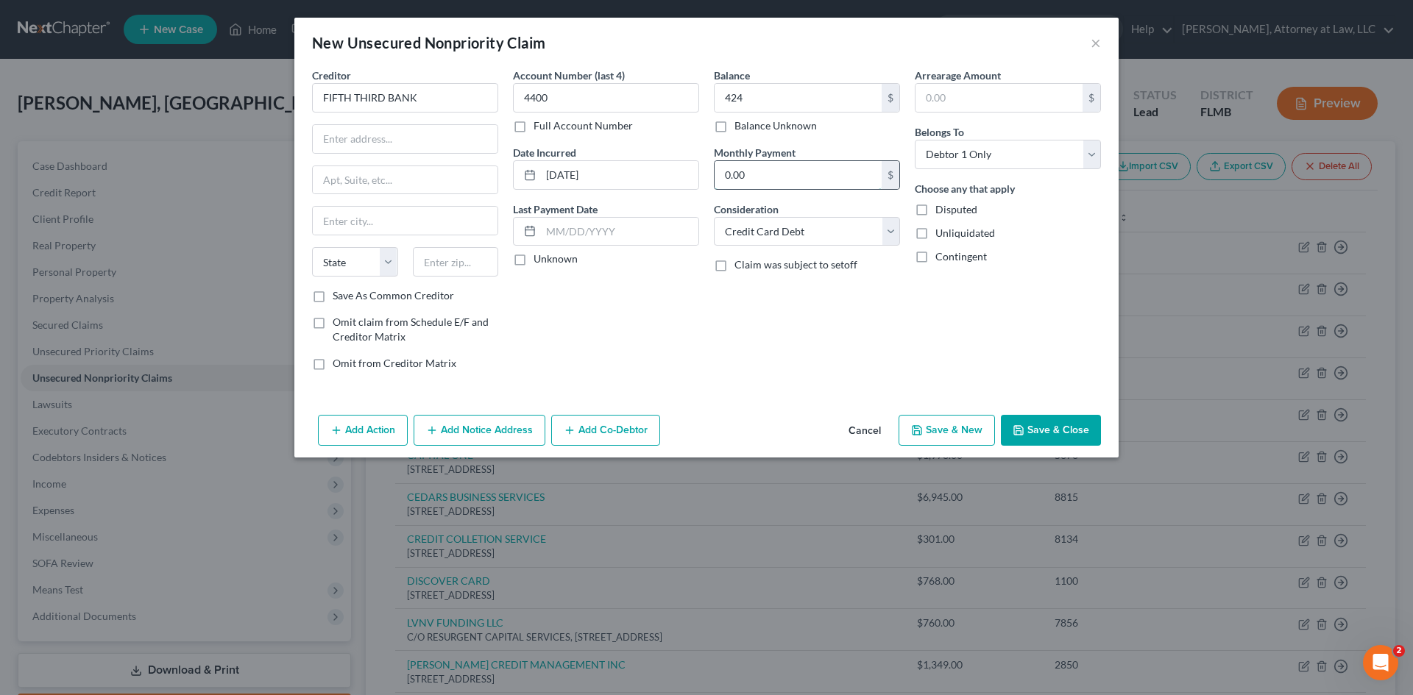
click at [770, 170] on input "0.00" at bounding box center [798, 175] width 167 height 28
drag, startPoint x: 386, startPoint y: 140, endPoint x: 360, endPoint y: 140, distance: 26.5
click at [386, 140] on input "text" at bounding box center [405, 139] width 185 height 28
click at [353, 226] on input "text" at bounding box center [405, 221] width 185 height 28
click at [363, 264] on select "State [US_STATE] AK AR AZ CA CO CT DE DC [GEOGRAPHIC_DATA] [GEOGRAPHIC_DATA] GU…" at bounding box center [355, 261] width 86 height 29
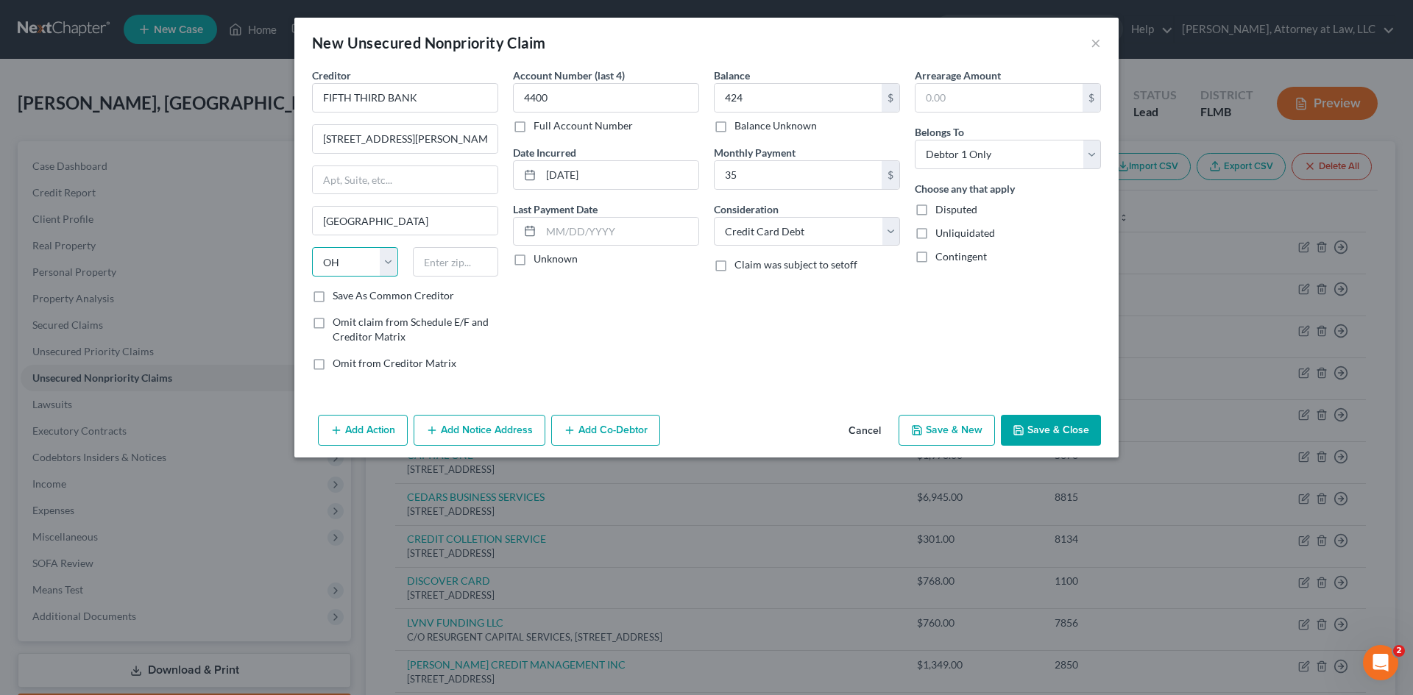
click at [312, 247] on select "State [US_STATE] AK AR AZ CA CO CT DE DC [GEOGRAPHIC_DATA] [GEOGRAPHIC_DATA] GU…" at bounding box center [355, 261] width 86 height 29
drag, startPoint x: 484, startPoint y: 259, endPoint x: 379, endPoint y: 263, distance: 104.6
click at [484, 259] on input "text" at bounding box center [456, 261] width 86 height 29
click at [1057, 429] on button "Save & Close" at bounding box center [1051, 430] width 100 height 31
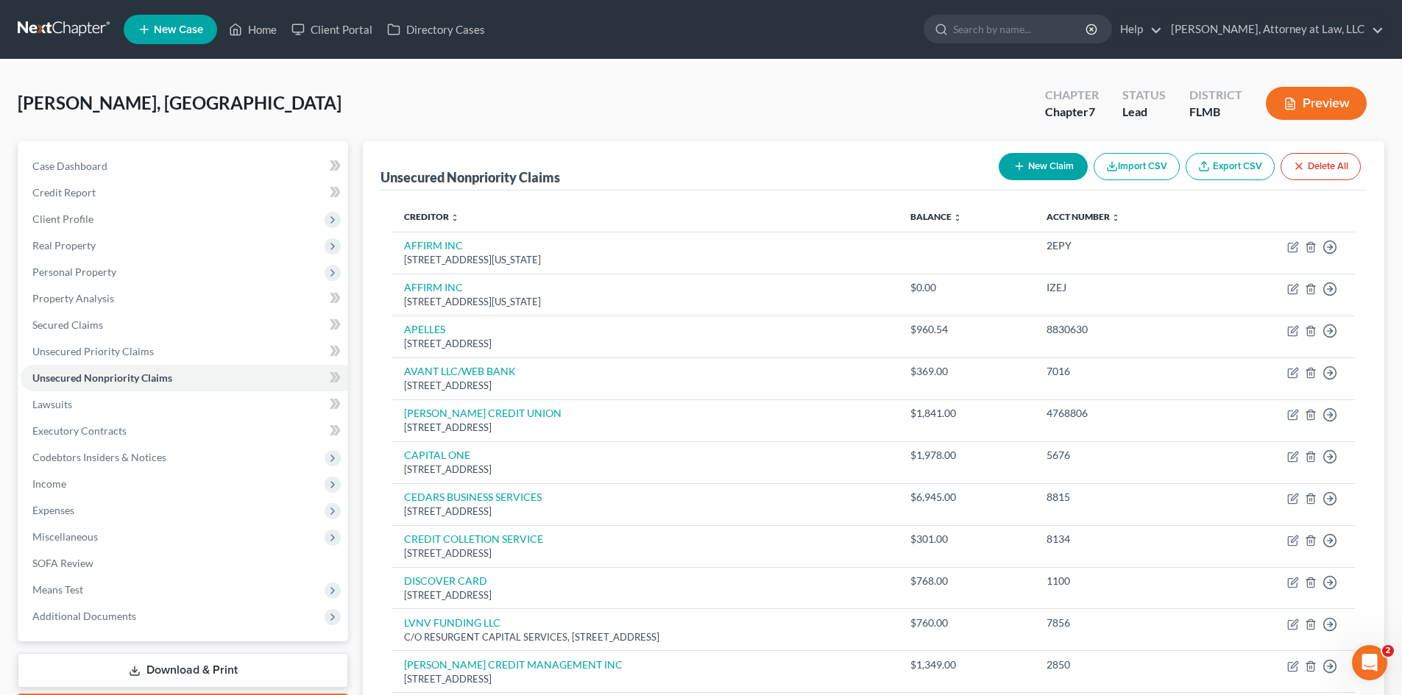
click at [1014, 156] on button "New Claim" at bounding box center [1043, 166] width 89 height 27
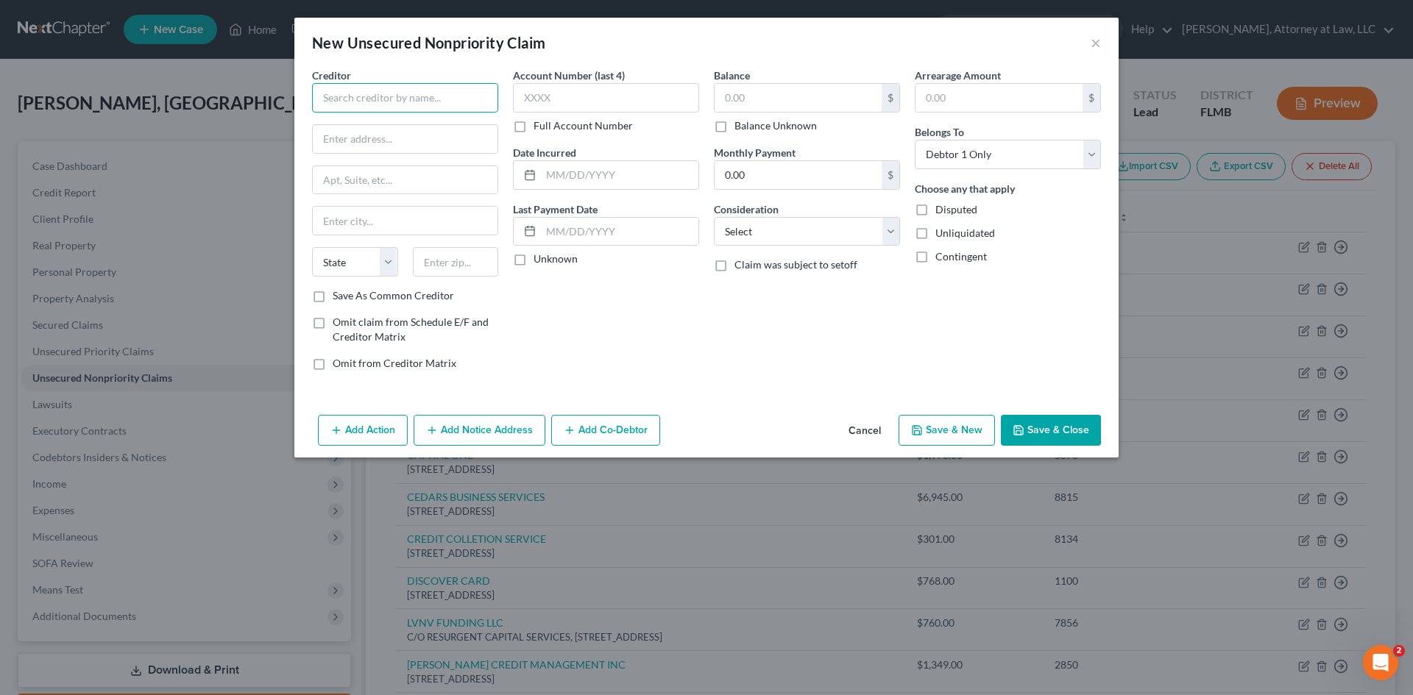
click at [383, 102] on input "text" at bounding box center [405, 97] width 186 height 29
click at [598, 97] on input "text" at bounding box center [606, 97] width 186 height 29
click at [796, 220] on select "Select Cable / Satellite Services Collection Agency Credit Card Debt Debt Couns…" at bounding box center [807, 231] width 186 height 29
click at [714, 217] on select "Select Cable / Satellite Services Collection Agency Credit Card Debt Debt Couns…" at bounding box center [807, 231] width 186 height 29
drag, startPoint x: 601, startPoint y: 187, endPoint x: 593, endPoint y: 191, distance: 8.9
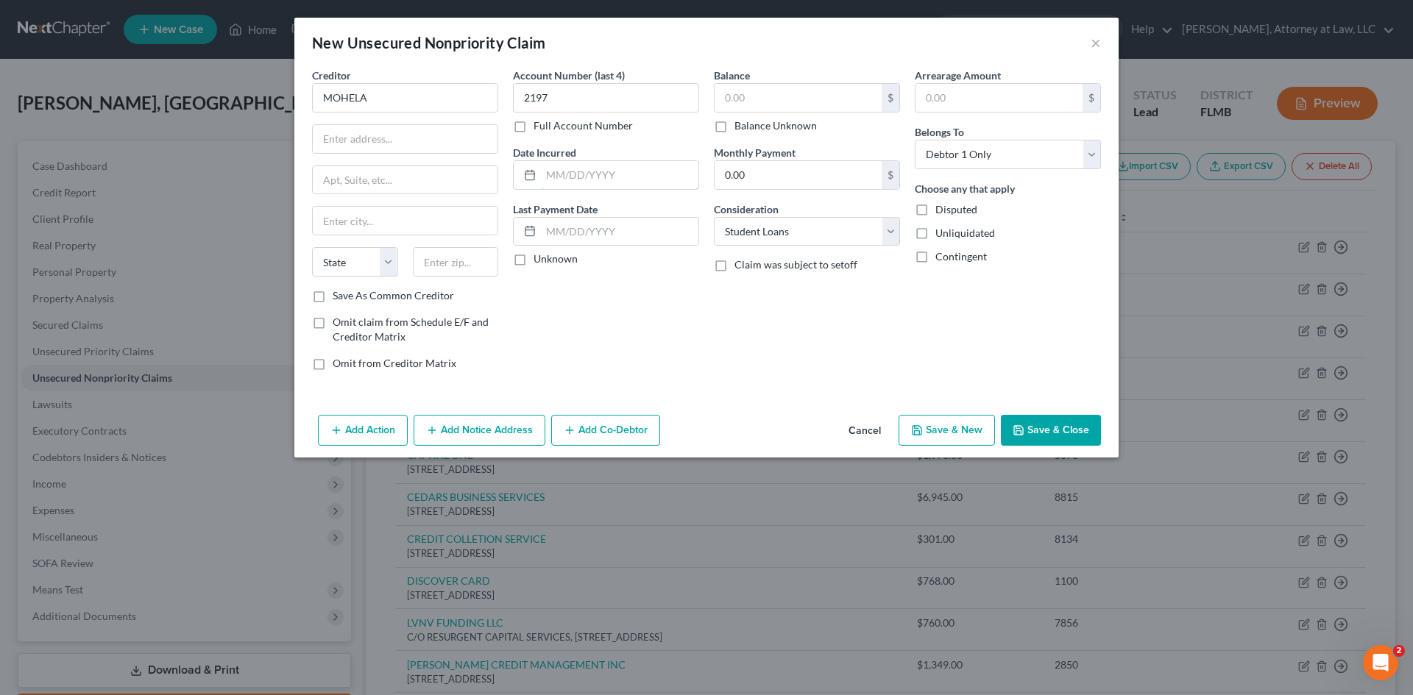
click at [601, 187] on input "text" at bounding box center [619, 175] width 157 height 28
click at [773, 91] on input "text" at bounding box center [798, 98] width 167 height 28
drag, startPoint x: 955, startPoint y: 79, endPoint x: 963, endPoint y: 103, distance: 25.8
click at [955, 79] on label "Arrearage Amount" at bounding box center [958, 75] width 86 height 15
click at [953, 91] on input "text" at bounding box center [999, 98] width 167 height 28
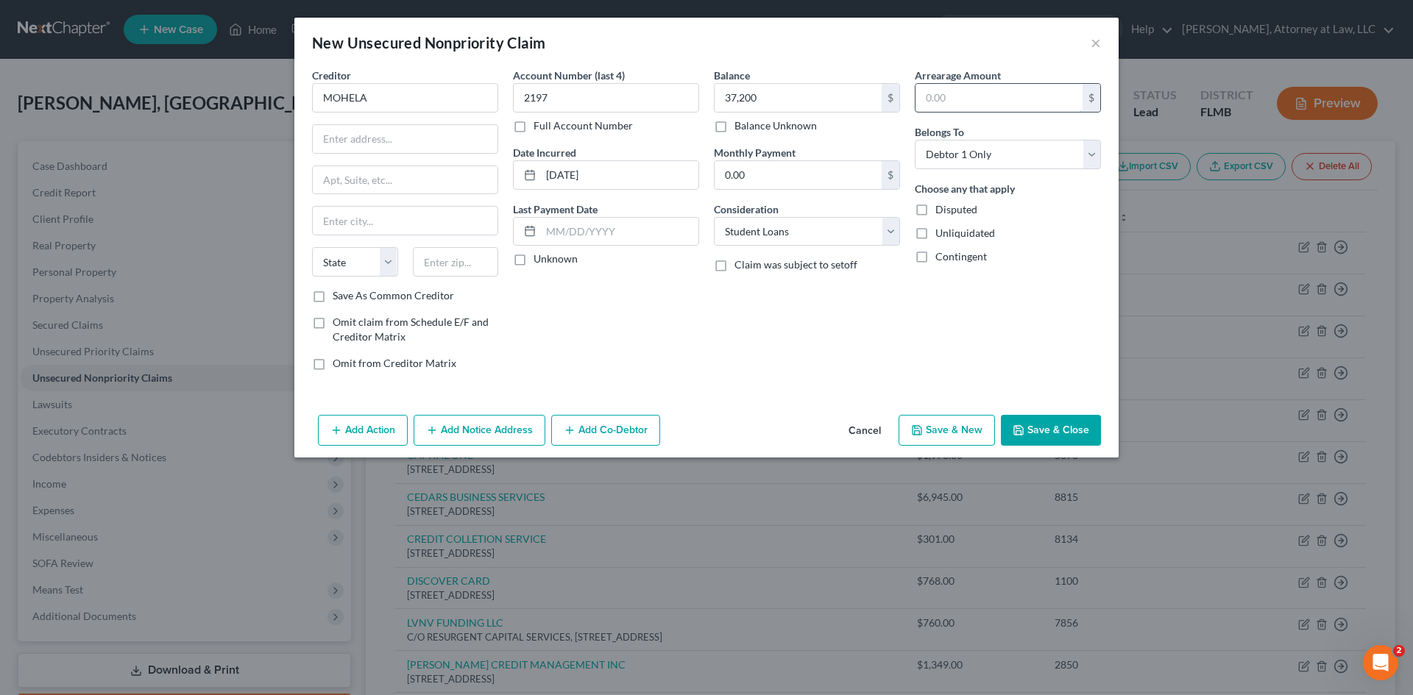
click at [964, 104] on input "text" at bounding box center [999, 98] width 167 height 28
click at [534, 263] on label "Unknown" at bounding box center [556, 259] width 44 height 15
click at [539, 261] on input "Unknown" at bounding box center [544, 257] width 10 height 10
click at [367, 144] on input "text" at bounding box center [405, 139] width 185 height 28
click at [366, 224] on input "text" at bounding box center [405, 221] width 185 height 28
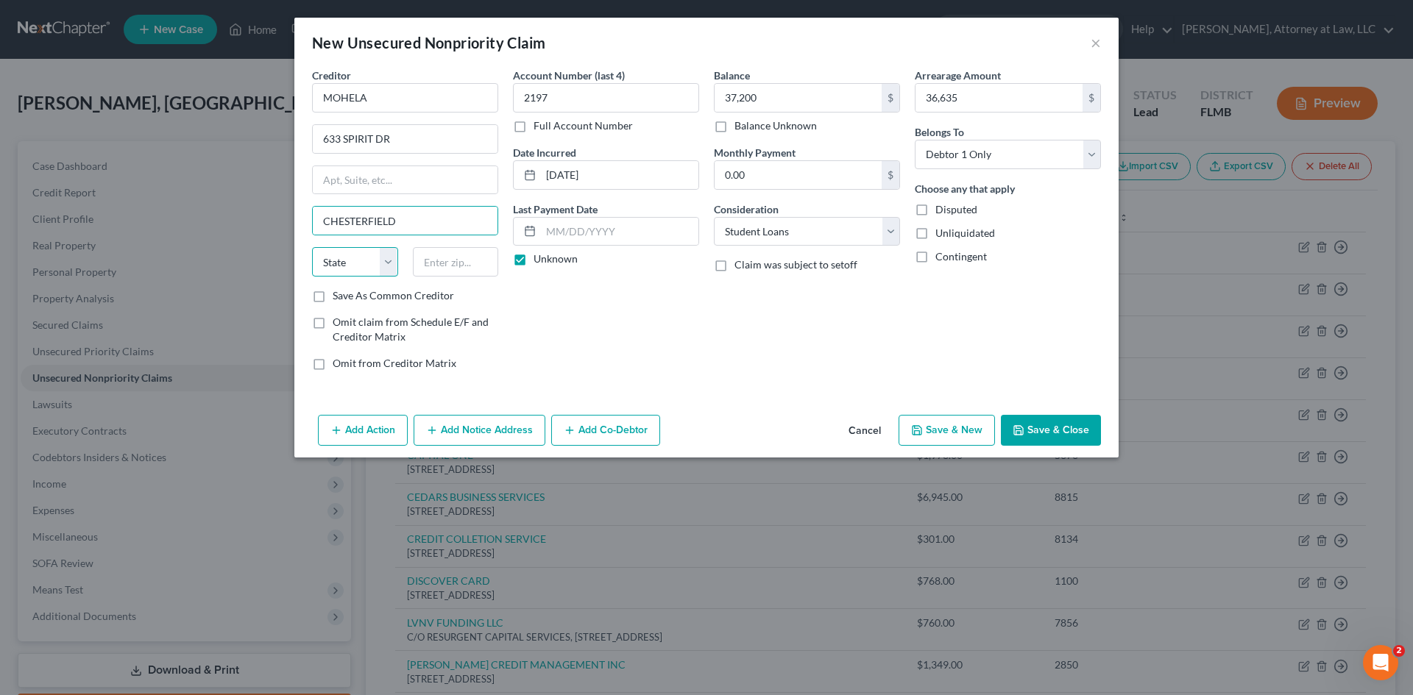
click at [372, 266] on select "State [US_STATE] AK AR AZ CA CO CT DE DC [GEOGRAPHIC_DATA] [GEOGRAPHIC_DATA] GU…" at bounding box center [355, 261] width 86 height 29
click at [312, 247] on select "State [US_STATE] AK AR AZ CA CO CT DE DC [GEOGRAPHIC_DATA] [GEOGRAPHIC_DATA] GU…" at bounding box center [355, 261] width 86 height 29
click at [457, 268] on input "text" at bounding box center [456, 261] width 86 height 29
click at [1047, 431] on button "Save & Close" at bounding box center [1051, 430] width 100 height 31
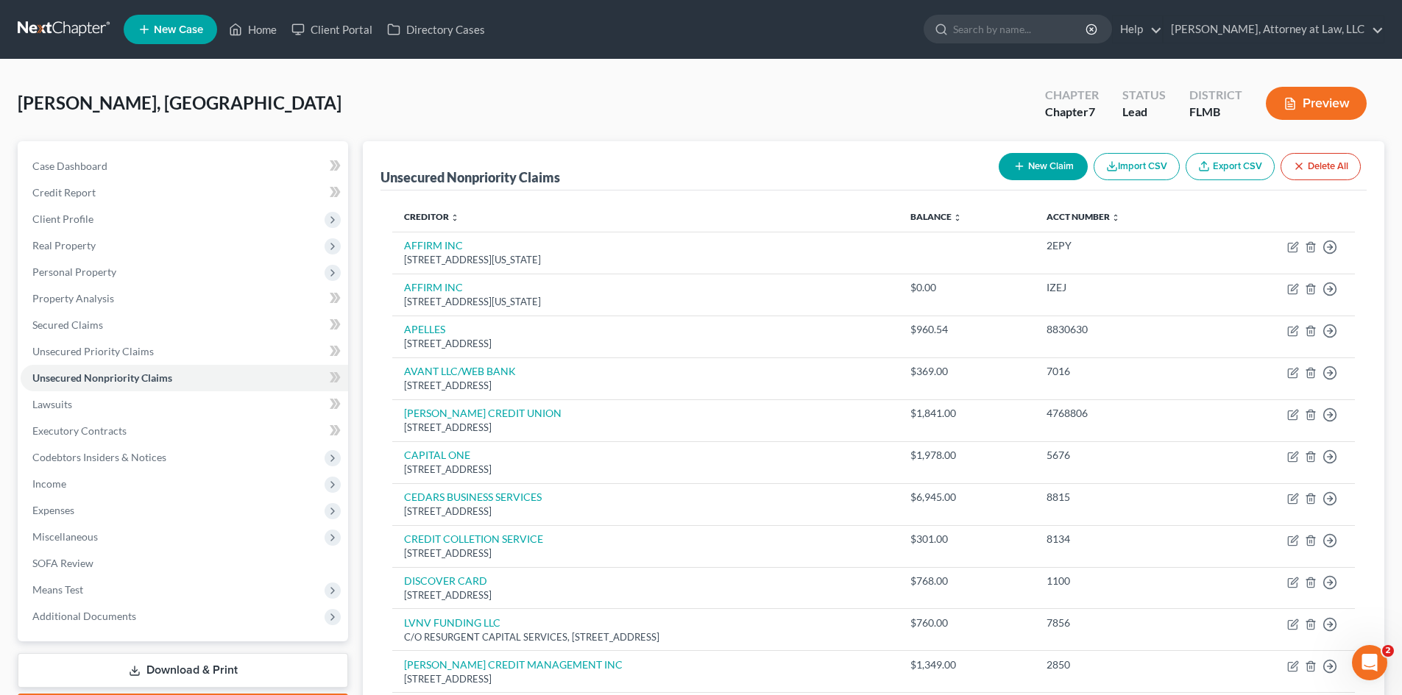
click at [1029, 171] on button "New Claim" at bounding box center [1043, 166] width 89 height 27
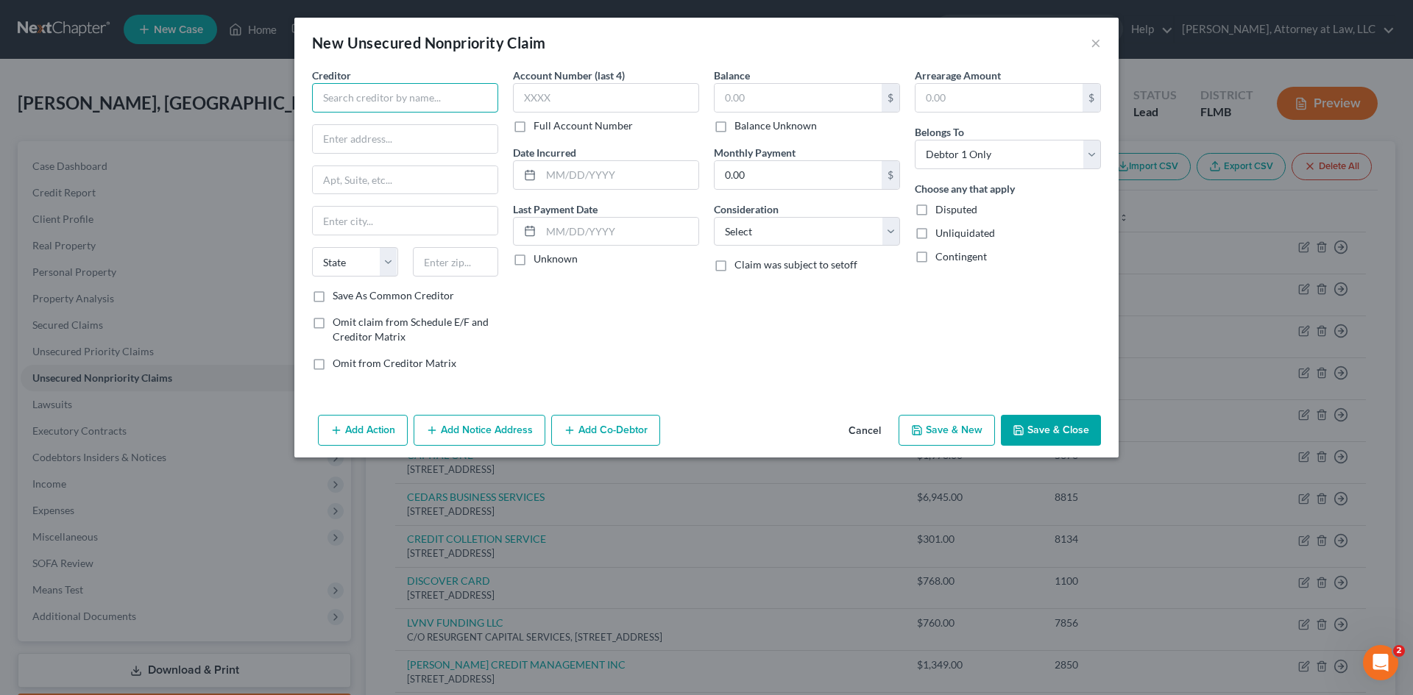
click at [408, 99] on input "text" at bounding box center [405, 97] width 186 height 29
click at [589, 101] on input "text" at bounding box center [606, 97] width 186 height 29
click at [843, 99] on input "text" at bounding box center [798, 98] width 167 height 28
click at [590, 177] on input "text" at bounding box center [619, 175] width 157 height 28
drag, startPoint x: 839, startPoint y: 233, endPoint x: 832, endPoint y: 245, distance: 14.5
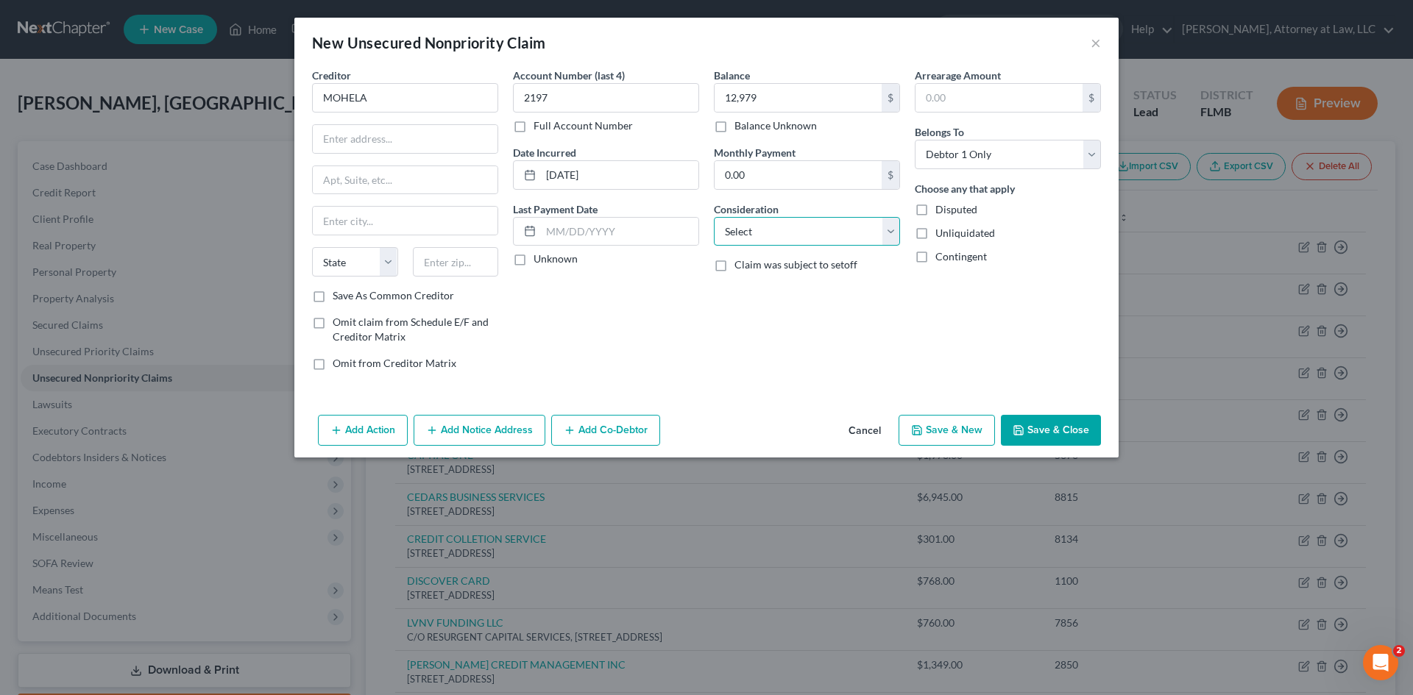
click at [839, 233] on select "Select Cable / Satellite Services Collection Agency Credit Card Debt Debt Couns…" at bounding box center [807, 231] width 186 height 29
click at [714, 217] on select "Select Cable / Satellite Services Collection Agency Credit Card Debt Debt Couns…" at bounding box center [807, 231] width 186 height 29
click at [1014, 109] on input "text" at bounding box center [999, 98] width 167 height 28
click at [347, 152] on input "text" at bounding box center [405, 139] width 185 height 28
click at [341, 217] on input "text" at bounding box center [405, 221] width 185 height 28
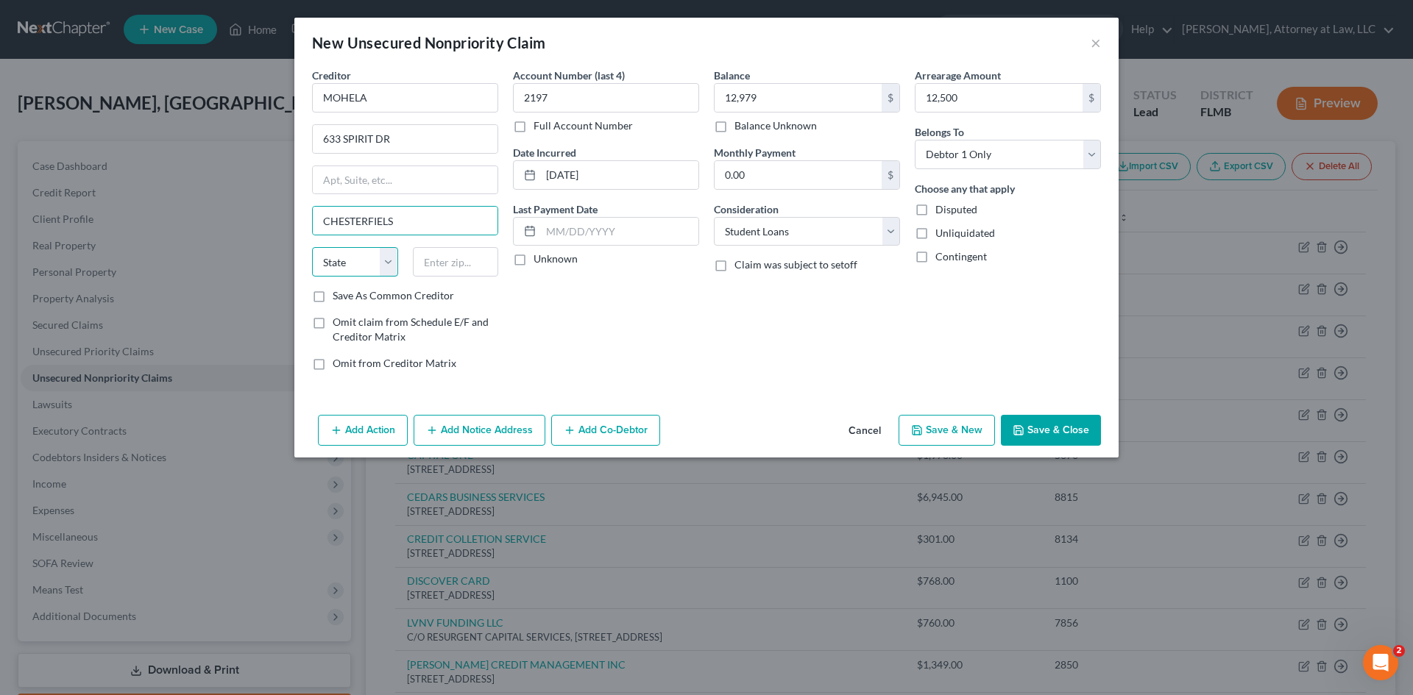
click at [389, 258] on select "State [US_STATE] AK AR AZ CA CO CT DE DC [GEOGRAPHIC_DATA] [GEOGRAPHIC_DATA] GU…" at bounding box center [355, 261] width 86 height 29
click at [312, 247] on select "State [US_STATE] AK AR AZ CA CO CT DE DC [GEOGRAPHIC_DATA] [GEOGRAPHIC_DATA] GU…" at bounding box center [355, 261] width 86 height 29
click at [441, 252] on input "text" at bounding box center [456, 261] width 86 height 29
click at [534, 263] on label "Unknown" at bounding box center [556, 259] width 44 height 15
click at [539, 261] on input "Unknown" at bounding box center [544, 257] width 10 height 10
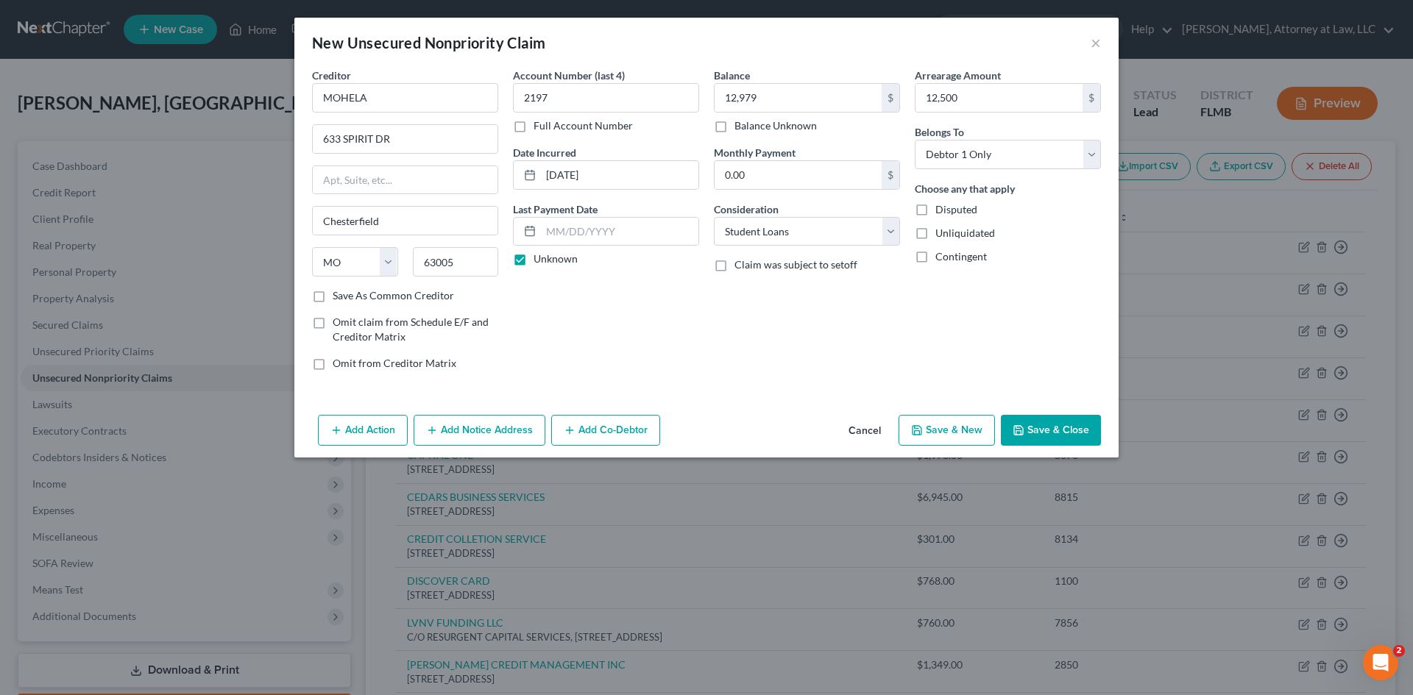
click at [941, 427] on button "Save & New" at bounding box center [947, 430] width 96 height 31
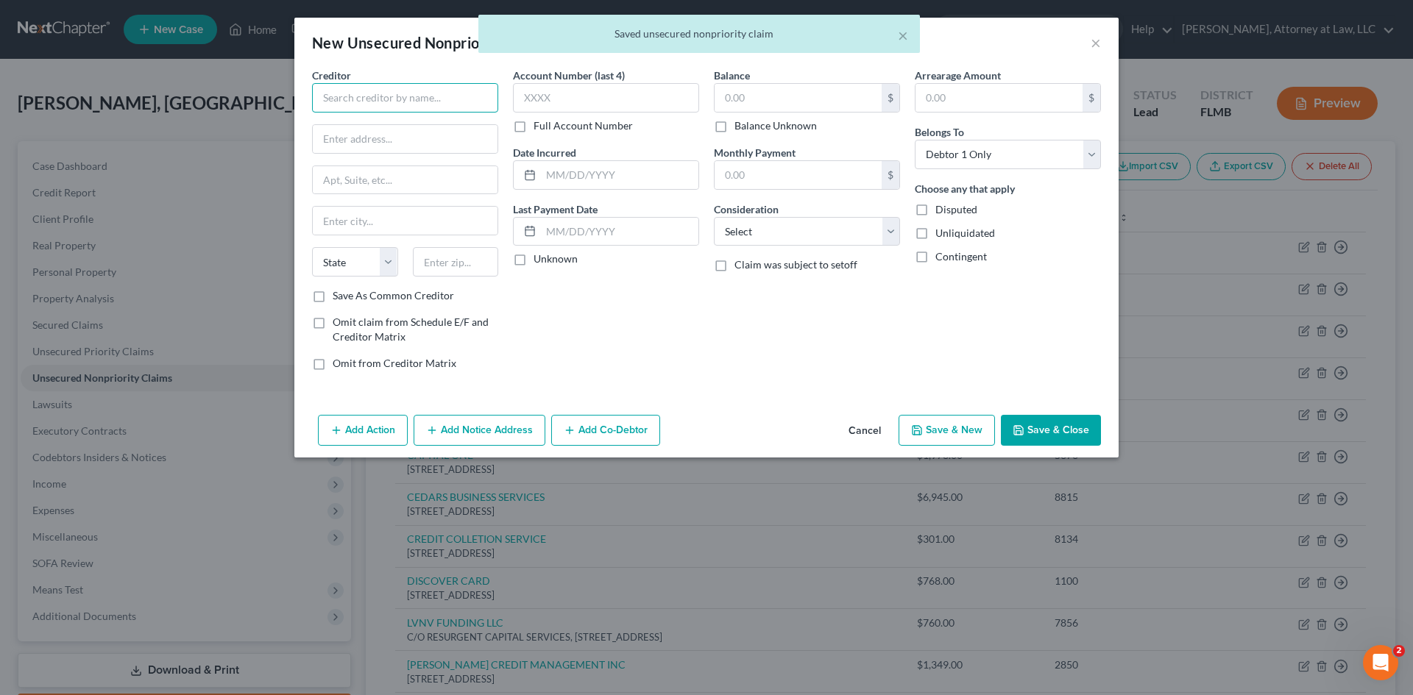
click at [445, 91] on input "text" at bounding box center [405, 97] width 186 height 29
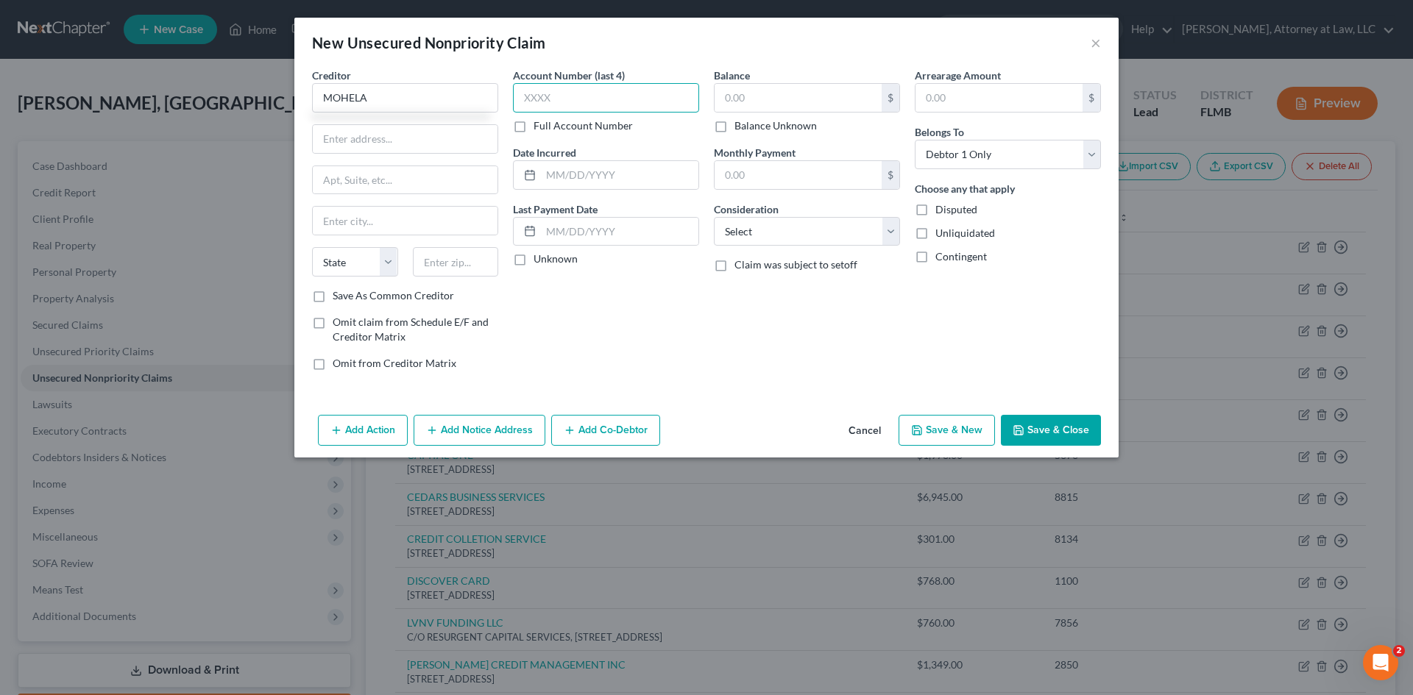
click at [544, 101] on input "text" at bounding box center [606, 97] width 186 height 29
click at [822, 99] on input "text" at bounding box center [798, 98] width 167 height 28
drag, startPoint x: 578, startPoint y: 195, endPoint x: 596, endPoint y: 171, distance: 30.0
click at [579, 194] on div "Account Number (last 4) 2197 Full Account Number Date Incurred Last Payment Dat…" at bounding box center [606, 225] width 201 height 315
click at [596, 171] on input "text" at bounding box center [619, 175] width 157 height 28
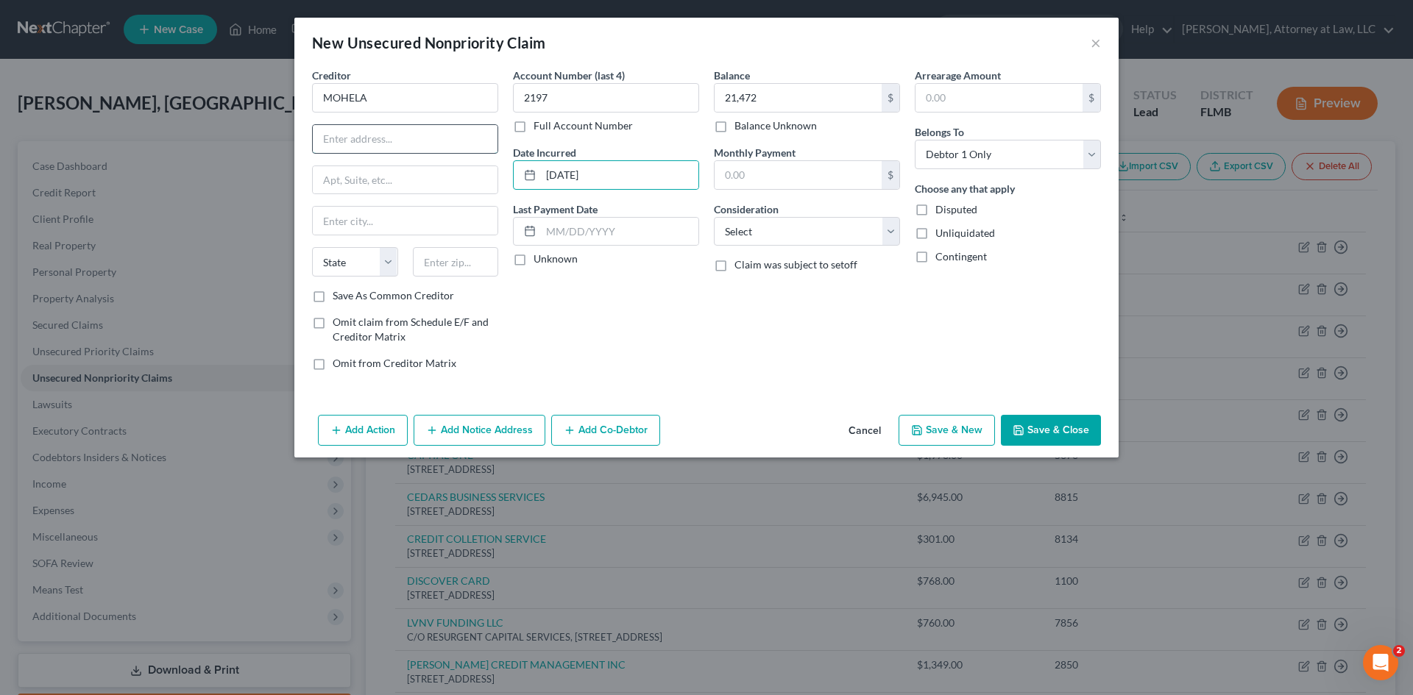
click at [343, 138] on input "text" at bounding box center [405, 139] width 185 height 28
click at [378, 217] on input "text" at bounding box center [405, 221] width 185 height 28
click at [383, 271] on select "State [US_STATE] AK AR AZ CA CO CT DE DC [GEOGRAPHIC_DATA] [GEOGRAPHIC_DATA] GU…" at bounding box center [355, 261] width 86 height 29
click at [312, 247] on select "State [US_STATE] AK AR AZ CA CO CT DE DC [GEOGRAPHIC_DATA] [GEOGRAPHIC_DATA] GU…" at bounding box center [355, 261] width 86 height 29
click at [453, 263] on input "text" at bounding box center [456, 261] width 86 height 29
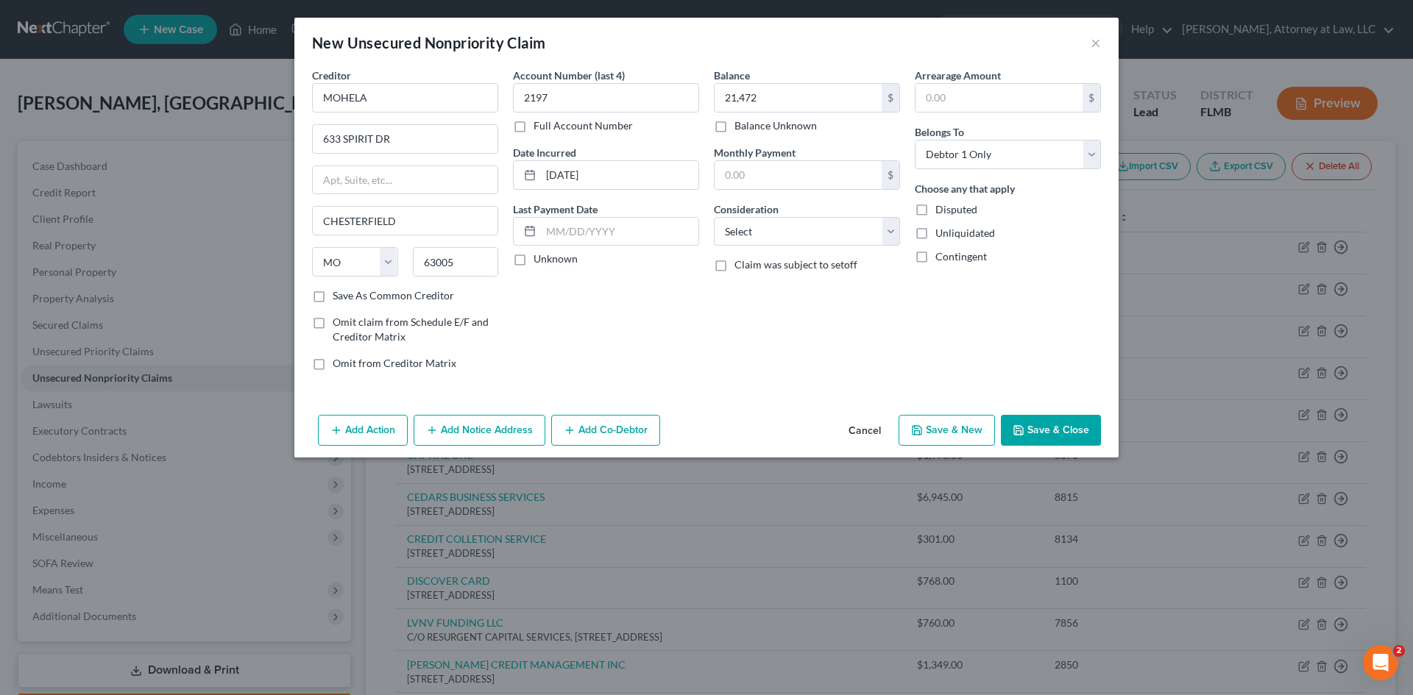
click at [534, 258] on label "Unknown" at bounding box center [556, 259] width 44 height 15
click at [539, 258] on input "Unknown" at bounding box center [544, 257] width 10 height 10
click at [787, 204] on div "Consideration Select Cable / Satellite Services Collection Agency Credit Card D…" at bounding box center [807, 224] width 186 height 45
click at [796, 216] on div "Consideration Select Cable / Satellite Services Collection Agency Credit Card D…" at bounding box center [807, 224] width 186 height 45
click at [802, 224] on select "Select Cable / Satellite Services Collection Agency Credit Card Debt Debt Couns…" at bounding box center [807, 231] width 186 height 29
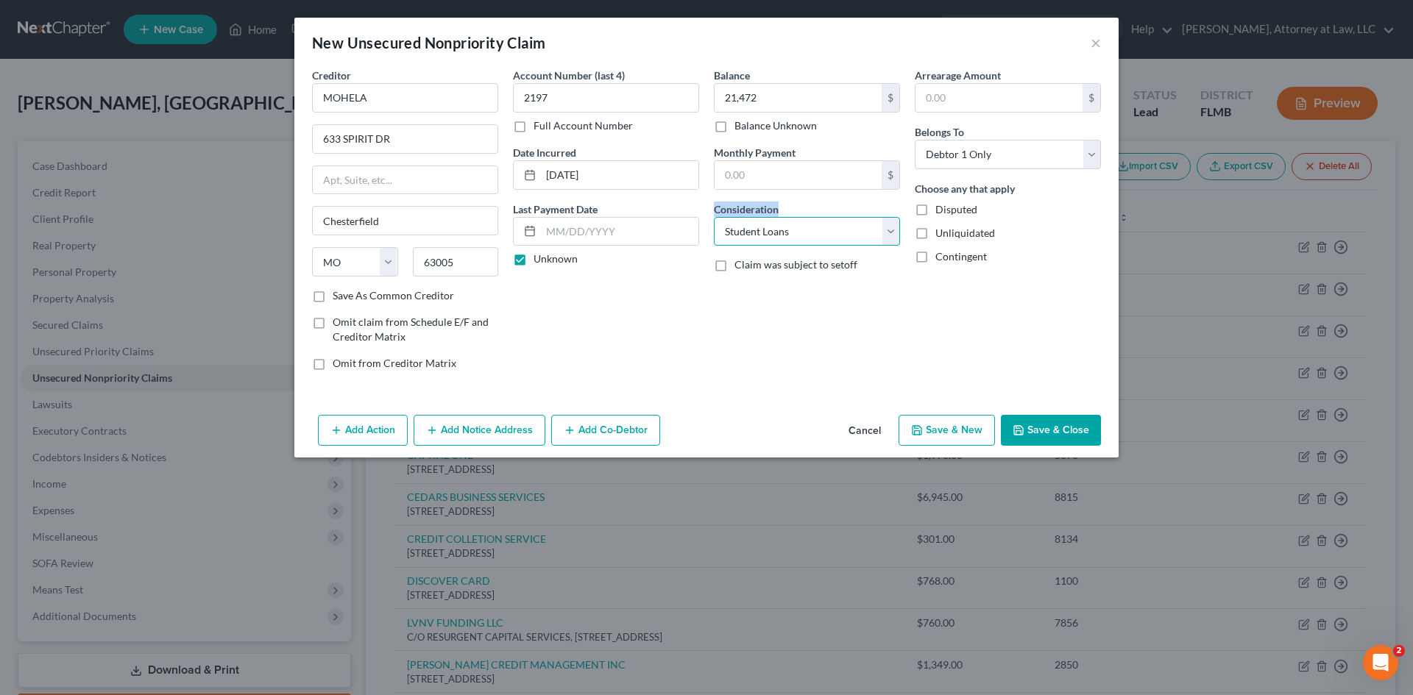
click at [714, 217] on select "Select Cable / Satellite Services Collection Agency Credit Card Debt Debt Couns…" at bounding box center [807, 231] width 186 height 29
click at [941, 424] on button "Save & New" at bounding box center [947, 430] width 96 height 31
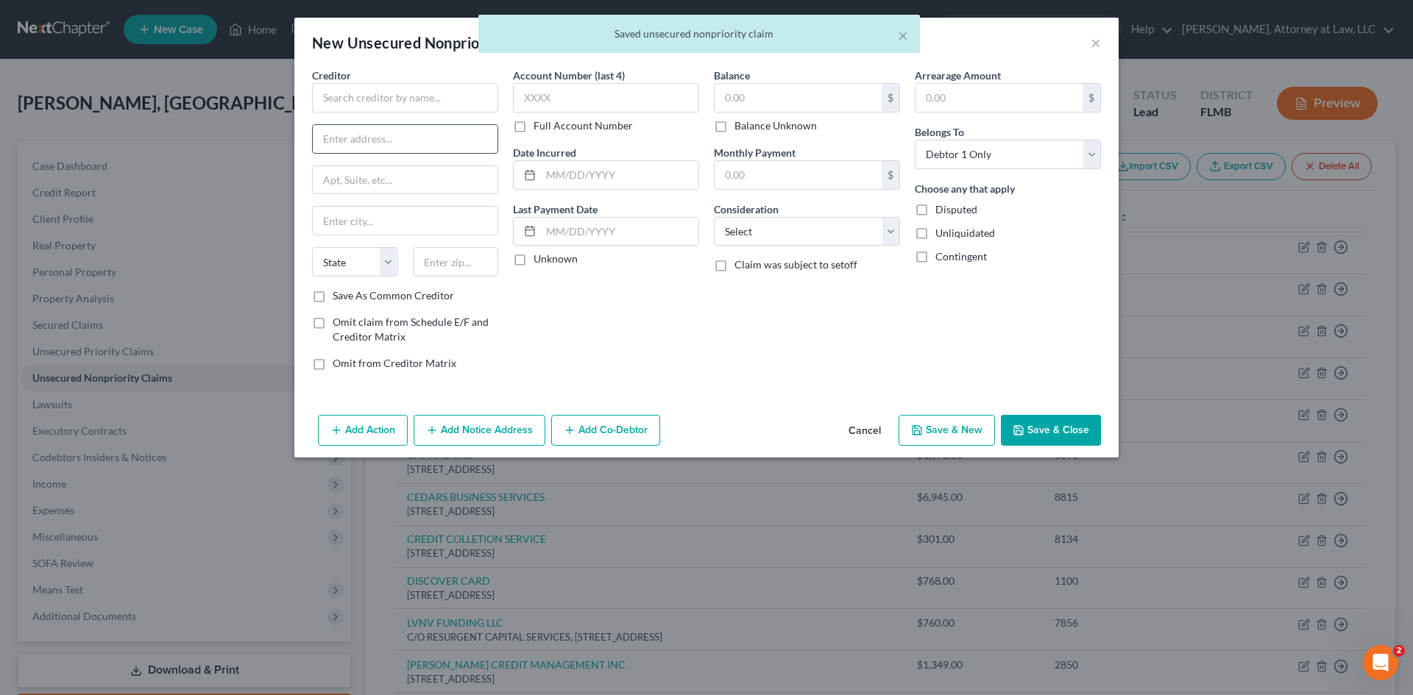
drag, startPoint x: 406, startPoint y: 124, endPoint x: 405, endPoint y: 102, distance: 22.8
click at [406, 125] on input "text" at bounding box center [405, 139] width 185 height 28
click at [405, 102] on input "text" at bounding box center [405, 97] width 186 height 29
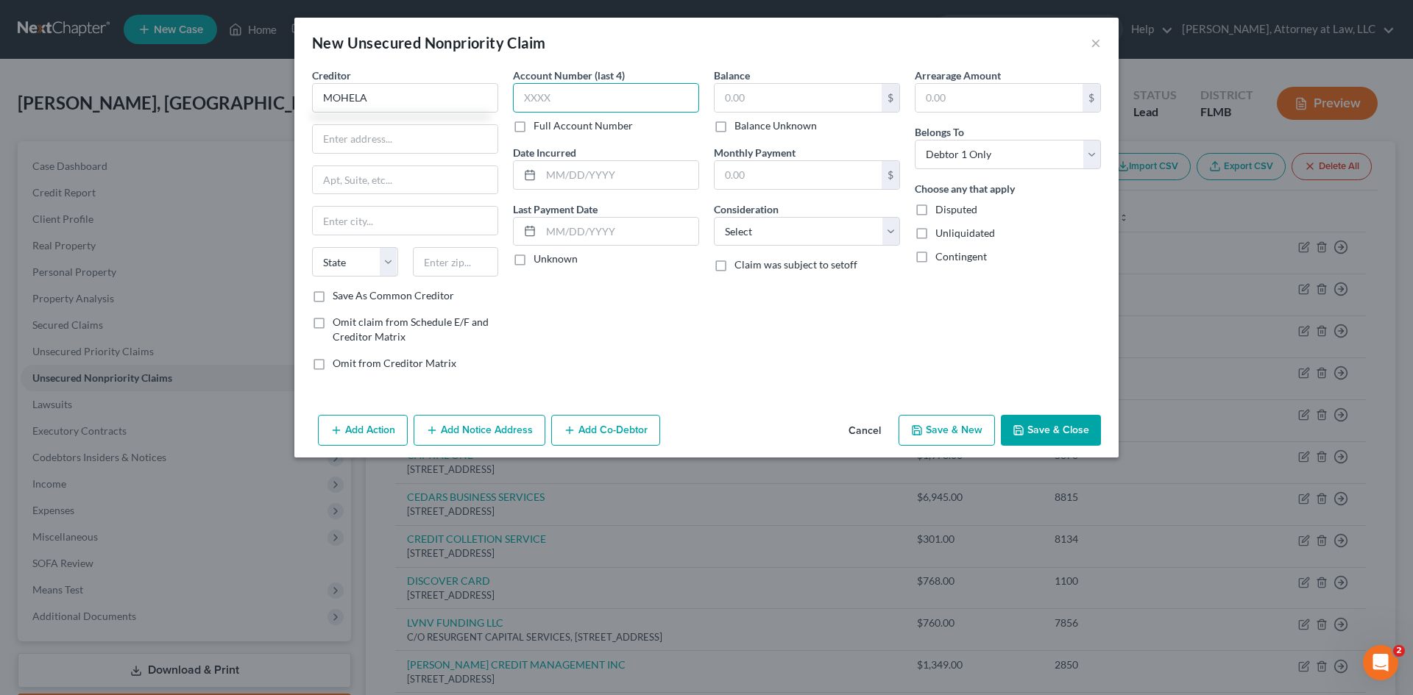
click at [612, 104] on input "text" at bounding box center [606, 97] width 186 height 29
click at [874, 93] on input "text" at bounding box center [798, 98] width 167 height 28
click at [593, 180] on input "text" at bounding box center [619, 175] width 157 height 28
click at [926, 96] on input "text" at bounding box center [999, 98] width 167 height 28
drag, startPoint x: 858, startPoint y: 223, endPoint x: 863, endPoint y: 244, distance: 21.8
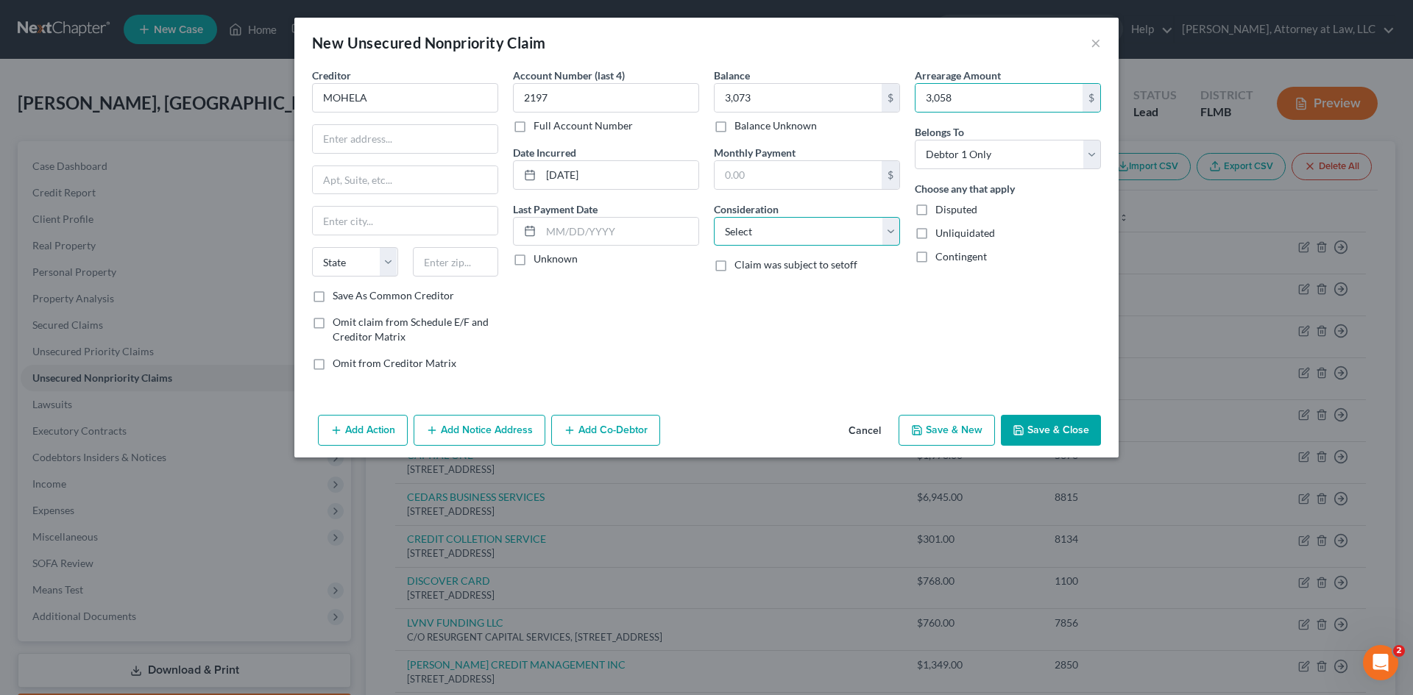
click at [858, 223] on select "Select Cable / Satellite Services Collection Agency Credit Card Debt Debt Couns…" at bounding box center [807, 231] width 186 height 29
click at [714, 217] on select "Select Cable / Satellite Services Collection Agency Credit Card Debt Debt Couns…" at bounding box center [807, 231] width 186 height 29
click at [534, 261] on label "Unknown" at bounding box center [556, 259] width 44 height 15
click at [539, 261] on input "Unknown" at bounding box center [544, 257] width 10 height 10
click at [383, 143] on input "text" at bounding box center [405, 139] width 185 height 28
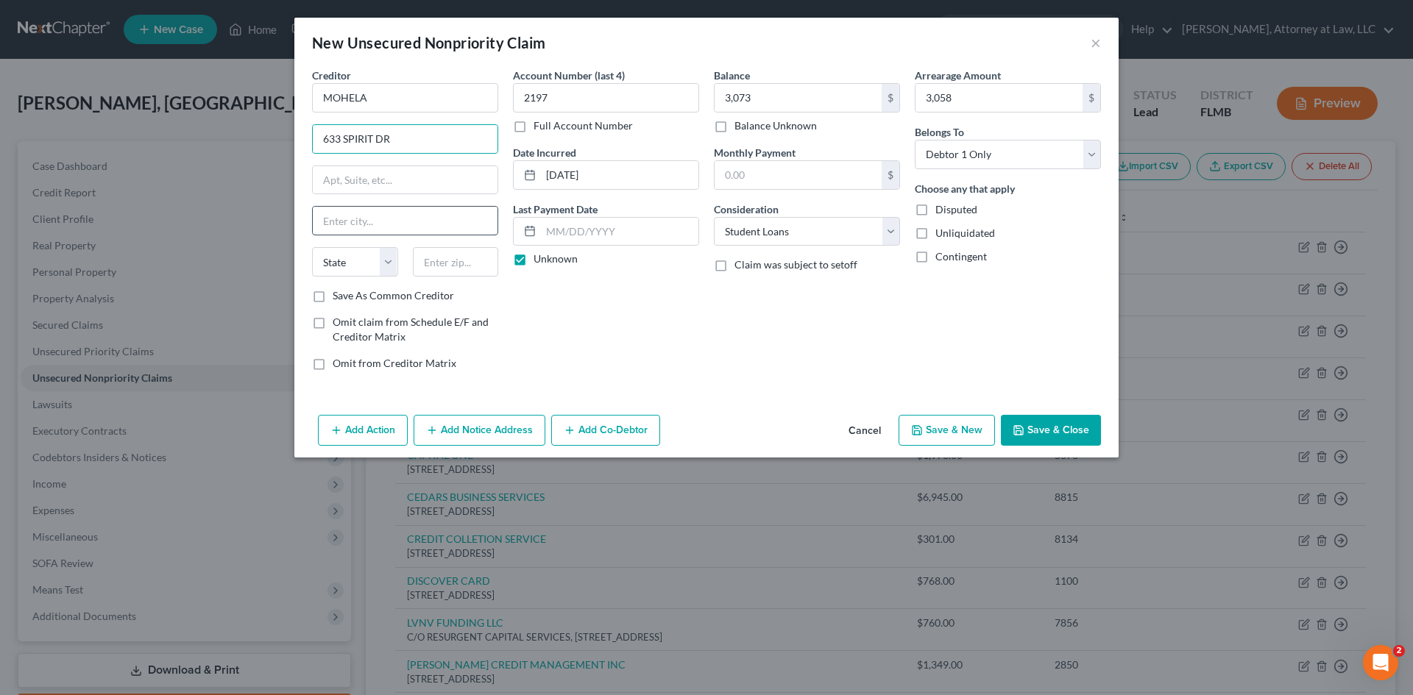
click at [394, 217] on input "text" at bounding box center [405, 221] width 185 height 28
click at [389, 270] on select "State [US_STATE] AK AR AZ CA CO CT DE DC [GEOGRAPHIC_DATA] [GEOGRAPHIC_DATA] GU…" at bounding box center [355, 261] width 86 height 29
click at [312, 247] on select "State [US_STATE] AK AR AZ CA CO CT DE DC [GEOGRAPHIC_DATA] [GEOGRAPHIC_DATA] GU…" at bounding box center [355, 261] width 86 height 29
click at [444, 259] on input "text" at bounding box center [456, 261] width 86 height 29
drag, startPoint x: 1081, startPoint y: 428, endPoint x: 751, endPoint y: 501, distance: 337.7
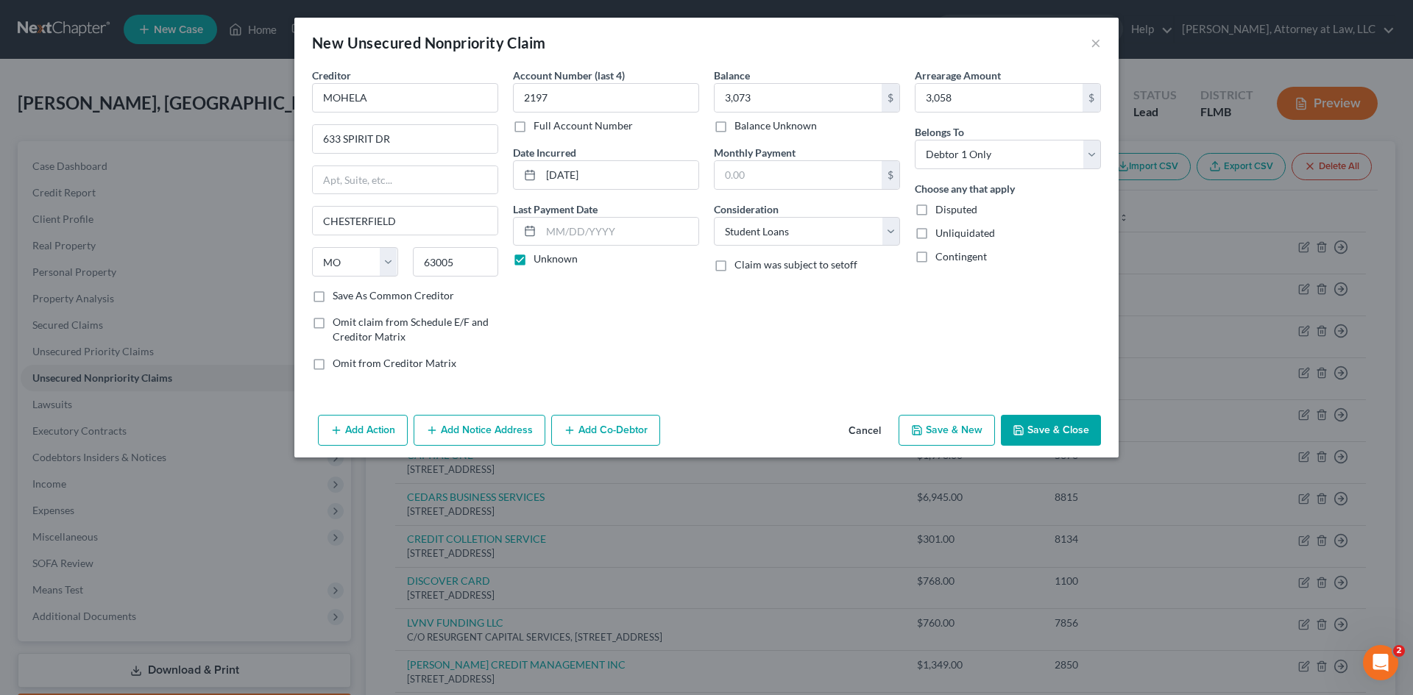
click at [1081, 429] on button "Save & Close" at bounding box center [1051, 430] width 100 height 31
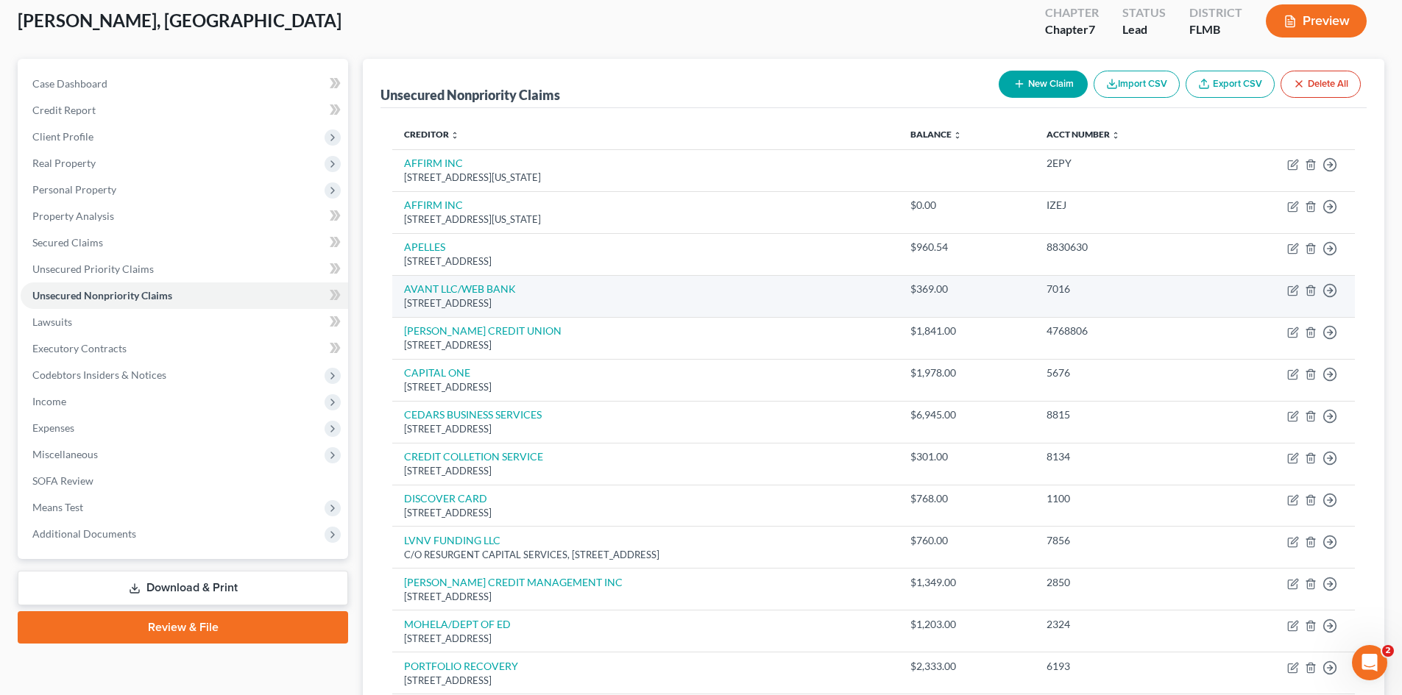
scroll to position [74, 0]
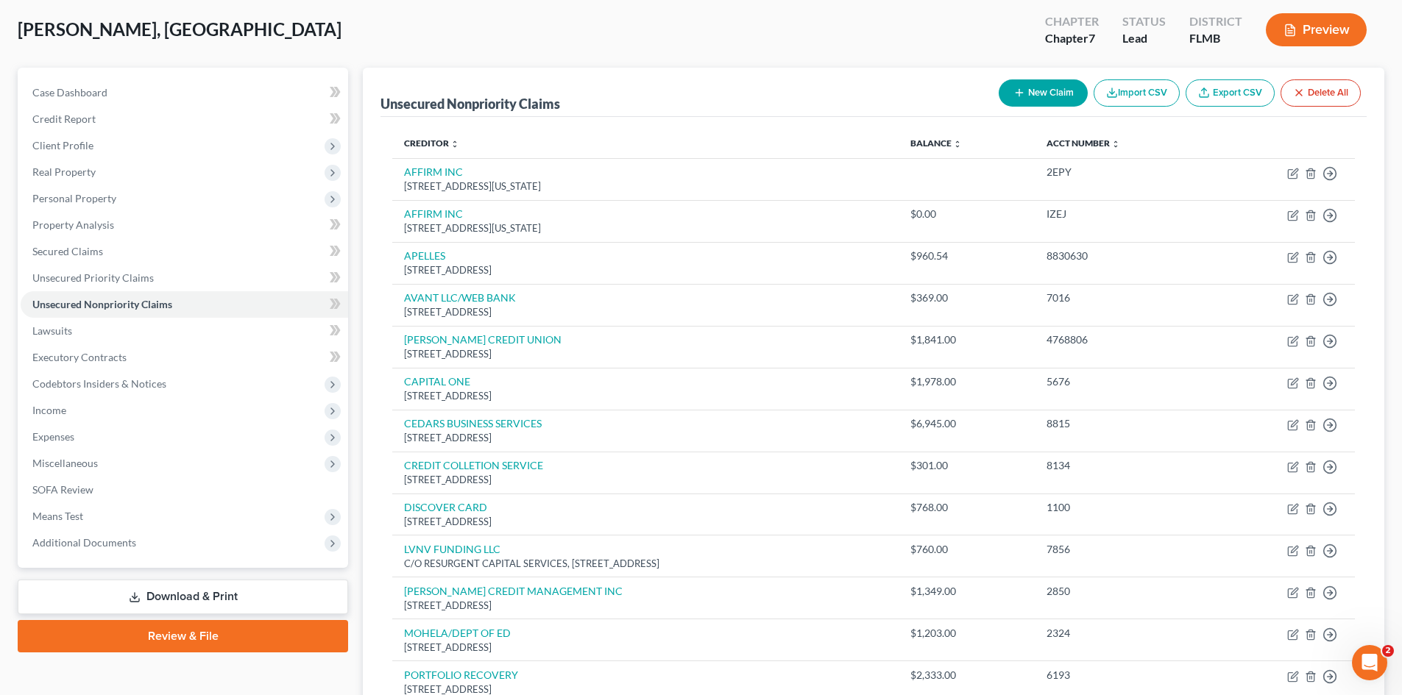
click at [1017, 96] on icon "button" at bounding box center [1019, 93] width 12 height 12
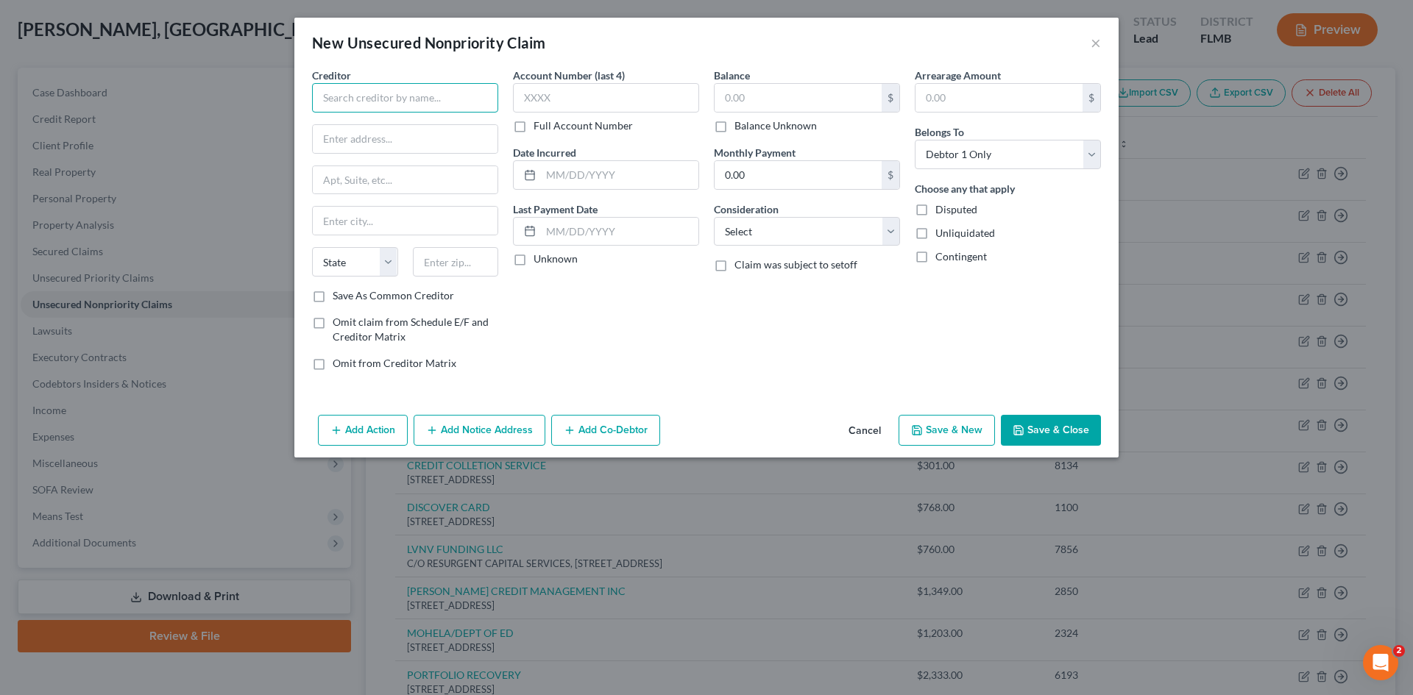
click at [461, 105] on input "text" at bounding box center [405, 97] width 186 height 29
click at [618, 77] on label "Account Number (last 4)" at bounding box center [569, 75] width 112 height 15
click at [617, 86] on input "text" at bounding box center [606, 97] width 186 height 29
click at [794, 82] on div "Balance $ Balance Unknown Balance Undetermined $ Balance Unknown" at bounding box center [807, 101] width 186 height 66
click at [787, 93] on input "text" at bounding box center [798, 98] width 167 height 28
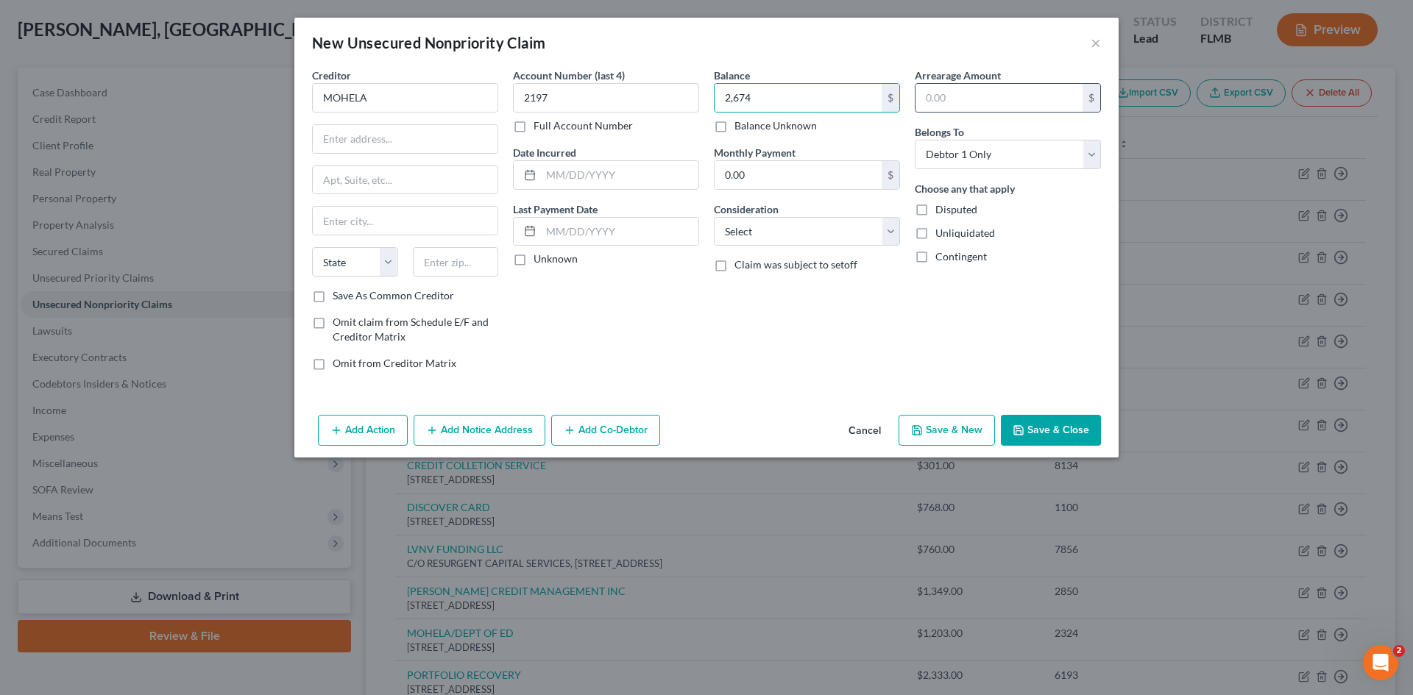
click at [1088, 86] on div "$" at bounding box center [1092, 98] width 18 height 28
click at [1049, 98] on input "text" at bounding box center [999, 98] width 167 height 28
drag, startPoint x: 827, startPoint y: 228, endPoint x: 812, endPoint y: 245, distance: 22.9
click at [827, 228] on select "Select Cable / Satellite Services Collection Agency Credit Card Debt Debt Couns…" at bounding box center [807, 231] width 186 height 29
click at [714, 217] on select "Select Cable / Satellite Services Collection Agency Credit Card Debt Debt Couns…" at bounding box center [807, 231] width 186 height 29
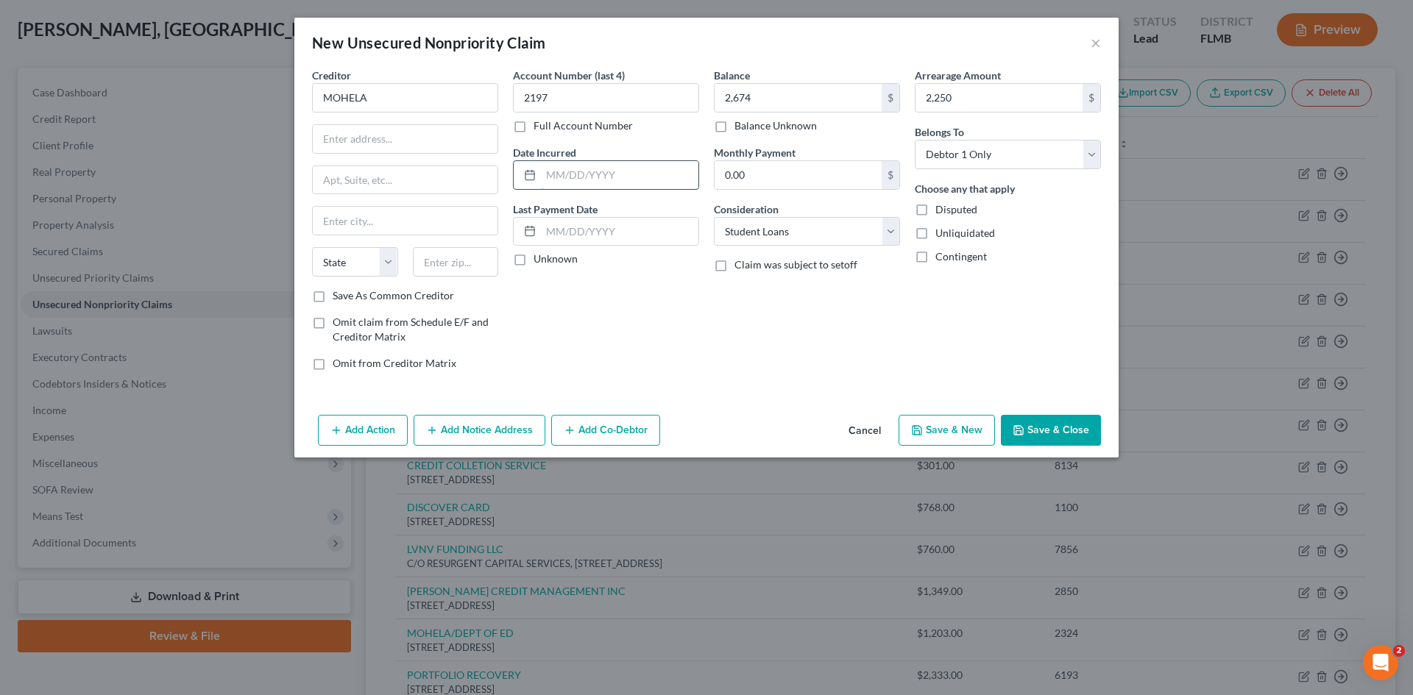
click at [593, 180] on input "text" at bounding box center [619, 175] width 157 height 28
click at [534, 262] on label "Unknown" at bounding box center [556, 259] width 44 height 15
click at [539, 261] on input "Unknown" at bounding box center [544, 257] width 10 height 10
click at [362, 138] on input "text" at bounding box center [405, 139] width 185 height 28
click at [408, 206] on div at bounding box center [405, 220] width 186 height 29
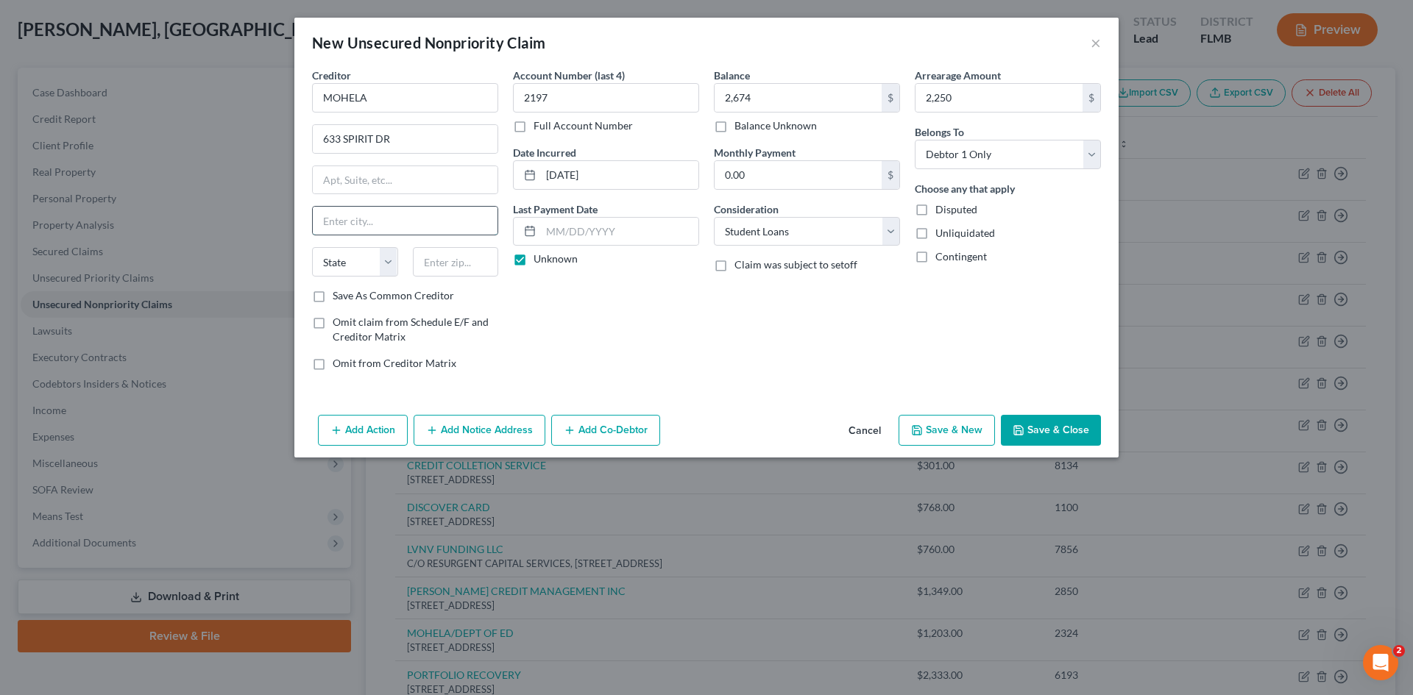
click at [399, 215] on input "text" at bounding box center [405, 221] width 185 height 28
drag, startPoint x: 394, startPoint y: 257, endPoint x: 367, endPoint y: 276, distance: 32.7
click at [394, 257] on select "State [US_STATE] AK AR AZ CA CO CT DE DC [GEOGRAPHIC_DATA] [GEOGRAPHIC_DATA] GU…" at bounding box center [355, 261] width 86 height 29
click at [312, 247] on select "State [US_STATE] AK AR AZ CA CO CT DE DC [GEOGRAPHIC_DATA] [GEOGRAPHIC_DATA] GU…" at bounding box center [355, 261] width 86 height 29
click at [453, 260] on input "text" at bounding box center [456, 261] width 86 height 29
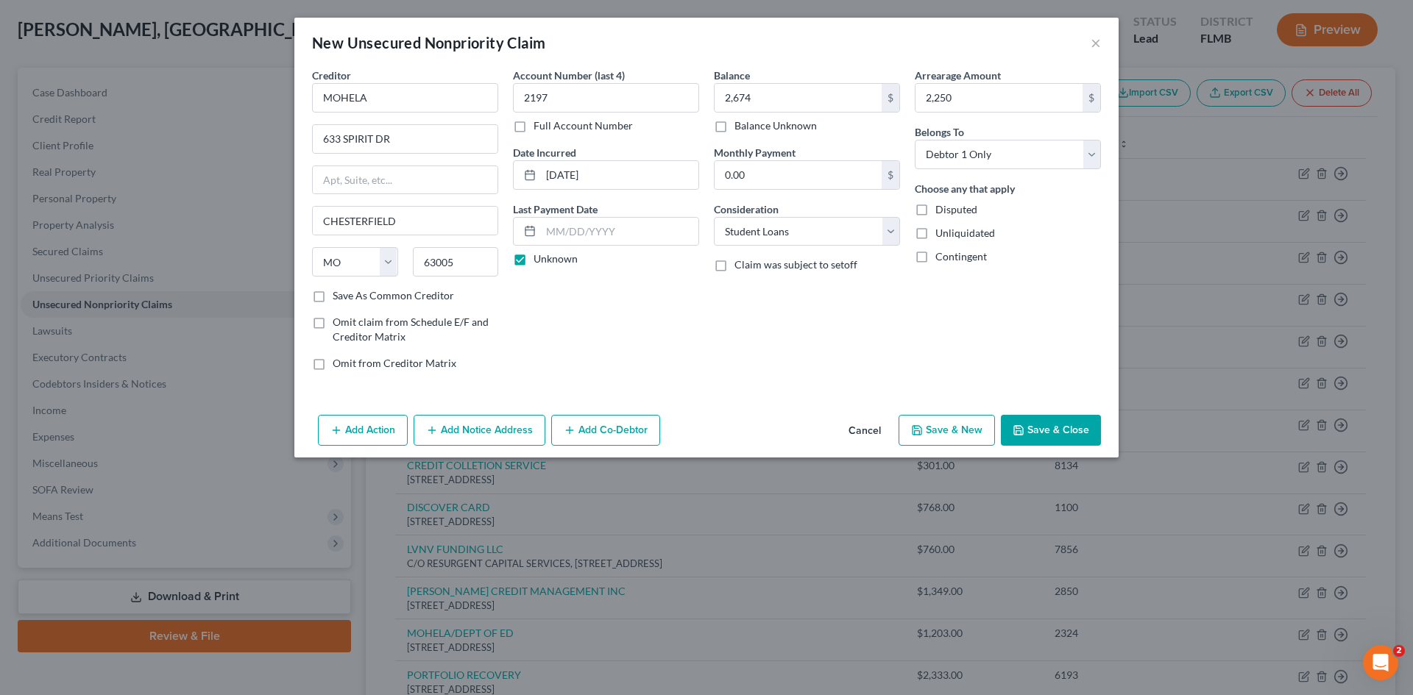
drag, startPoint x: 1062, startPoint y: 424, endPoint x: 1069, endPoint y: 439, distance: 16.1
click at [1063, 425] on button "Save & Close" at bounding box center [1051, 430] width 100 height 31
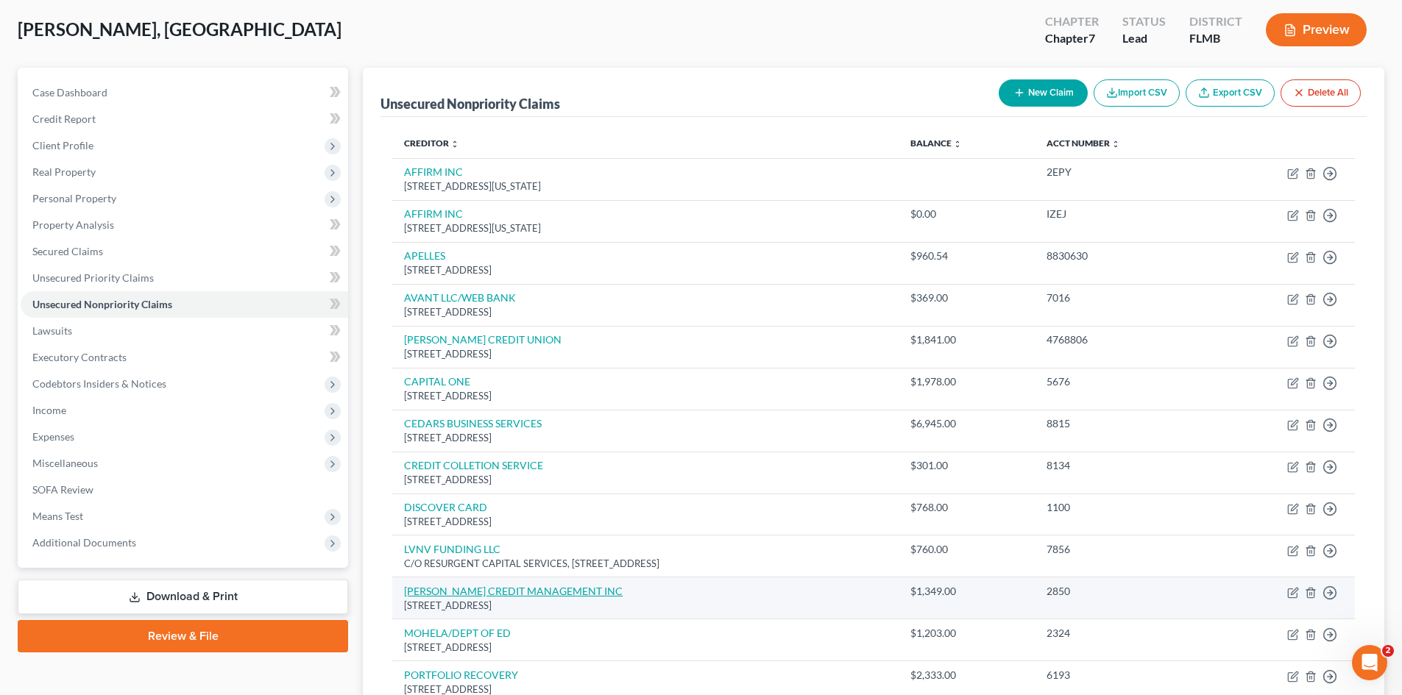
click at [528, 592] on link "[PERSON_NAME] CREDIT MANAGEMENT INC" at bounding box center [513, 591] width 219 height 13
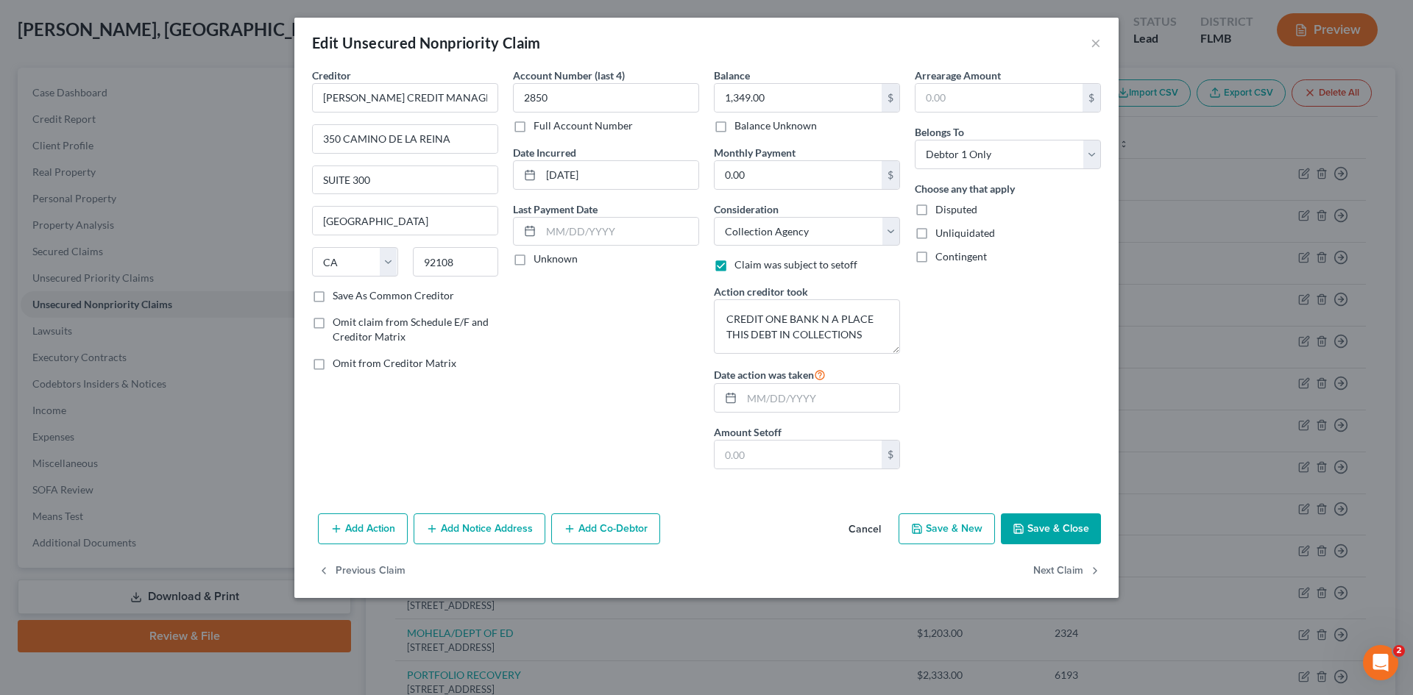
click at [858, 532] on button "Cancel" at bounding box center [865, 529] width 56 height 29
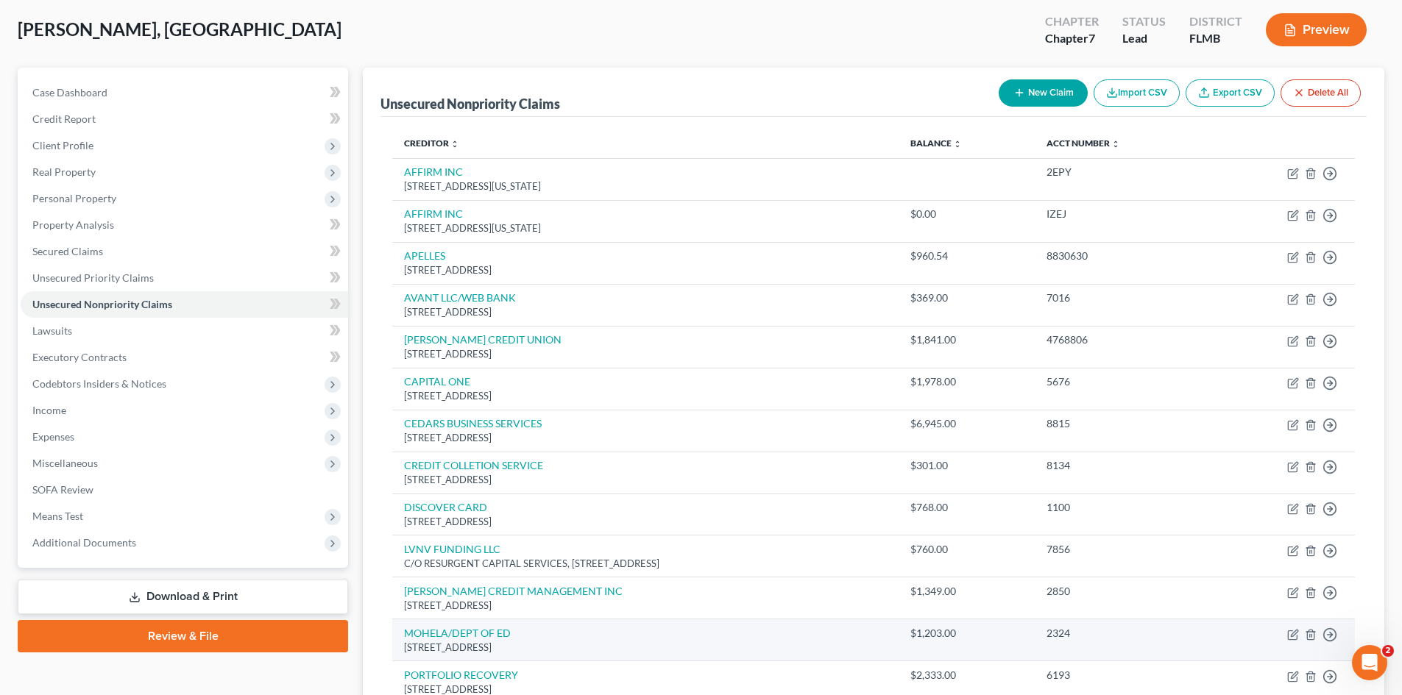
click at [489, 641] on div "[STREET_ADDRESS]" at bounding box center [645, 648] width 482 height 14
click at [490, 636] on link "MOHELA/DEPT OF ED" at bounding box center [457, 633] width 107 height 13
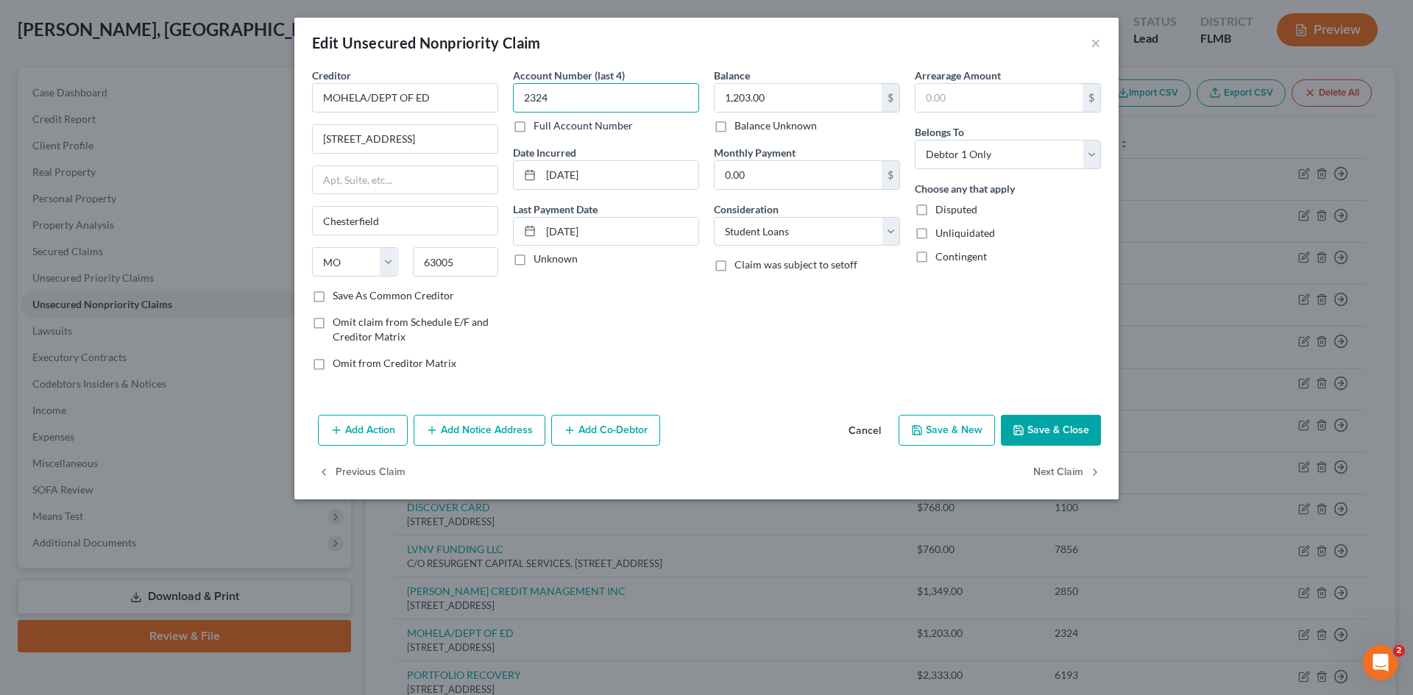
click at [559, 93] on input "2324" at bounding box center [606, 97] width 186 height 29
click at [1058, 431] on button "Save & Close" at bounding box center [1051, 430] width 100 height 31
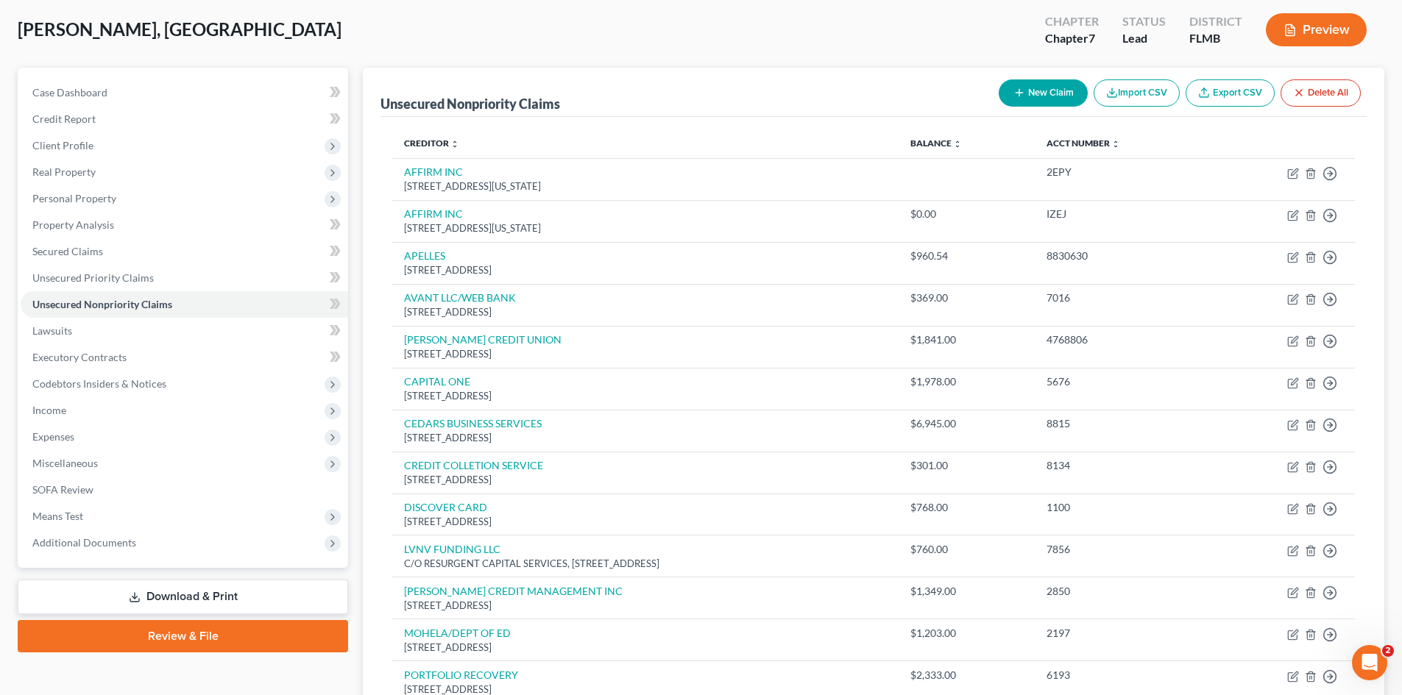
click at [1042, 89] on button "New Claim" at bounding box center [1043, 92] width 89 height 27
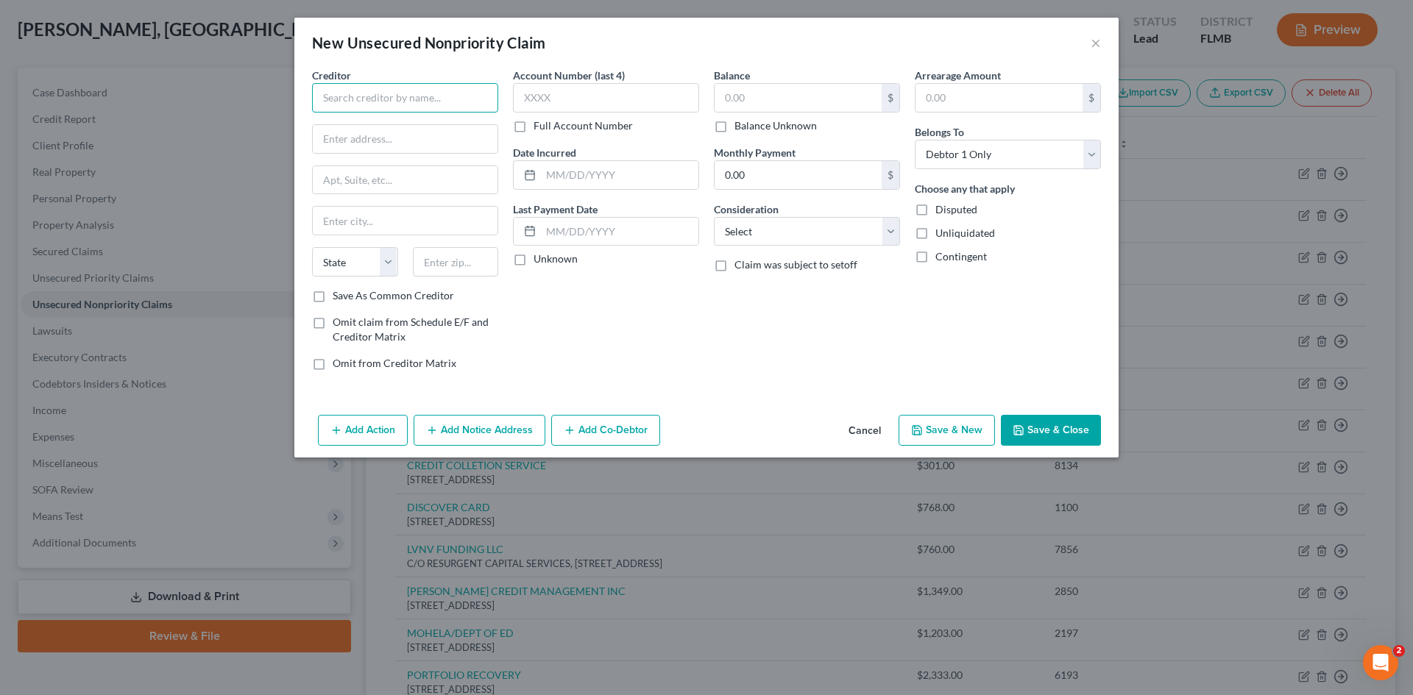
click at [431, 99] on input "text" at bounding box center [405, 97] width 186 height 29
click at [617, 104] on input "text" at bounding box center [606, 97] width 186 height 29
click at [842, 102] on input "text" at bounding box center [798, 98] width 167 height 28
click at [960, 82] on label "Arrearage Amount" at bounding box center [958, 75] width 86 height 15
click at [961, 96] on input "text" at bounding box center [999, 98] width 167 height 28
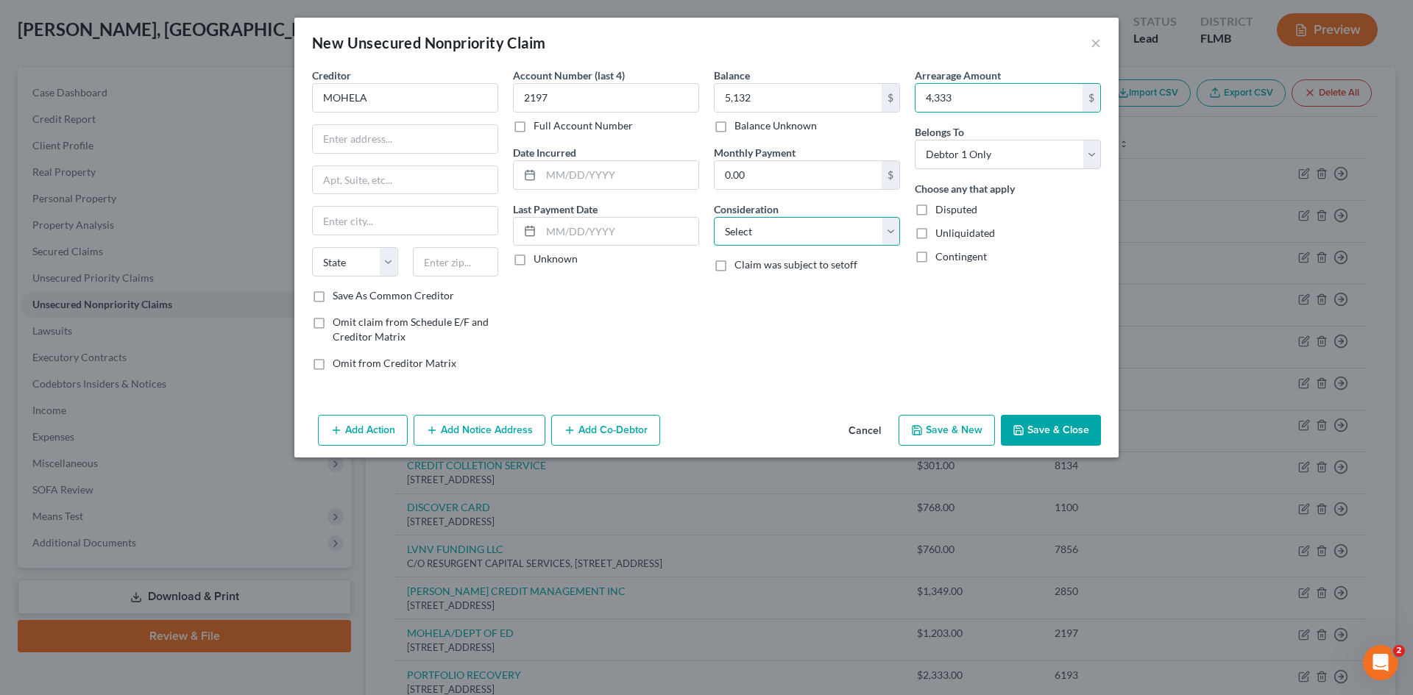
click at [779, 238] on select "Select Cable / Satellite Services Collection Agency Credit Card Debt Debt Couns…" at bounding box center [807, 231] width 186 height 29
click at [714, 217] on select "Select Cable / Satellite Services Collection Agency Credit Card Debt Debt Couns…" at bounding box center [807, 231] width 186 height 29
click at [553, 173] on input "text" at bounding box center [619, 175] width 157 height 28
click at [392, 130] on input "text" at bounding box center [405, 139] width 185 height 28
click at [357, 227] on input "text" at bounding box center [405, 221] width 185 height 28
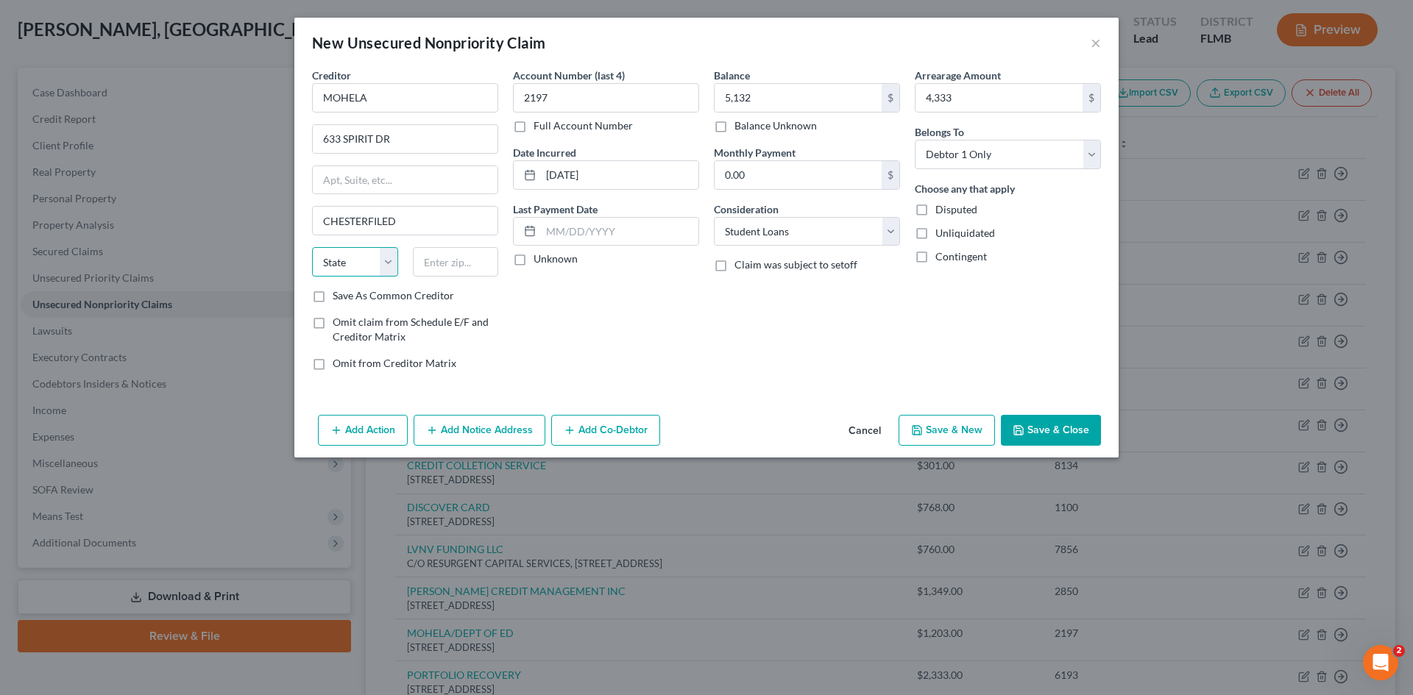
drag, startPoint x: 367, startPoint y: 266, endPoint x: 297, endPoint y: 443, distance: 190.4
click at [367, 266] on select "State [US_STATE] AK AR AZ CA CO CT DE DC [GEOGRAPHIC_DATA] [GEOGRAPHIC_DATA] GU…" at bounding box center [355, 261] width 86 height 29
click at [361, 280] on div "State [US_STATE] AK AR AZ CA CO CT DE DC [GEOGRAPHIC_DATA] [GEOGRAPHIC_DATA] GU…" at bounding box center [405, 267] width 201 height 41
drag, startPoint x: 361, startPoint y: 266, endPoint x: 361, endPoint y: 275, distance: 8.8
click at [361, 266] on select "State [US_STATE] AK AR AZ CA CO CT DE DC [GEOGRAPHIC_DATA] [GEOGRAPHIC_DATA] GU…" at bounding box center [355, 261] width 86 height 29
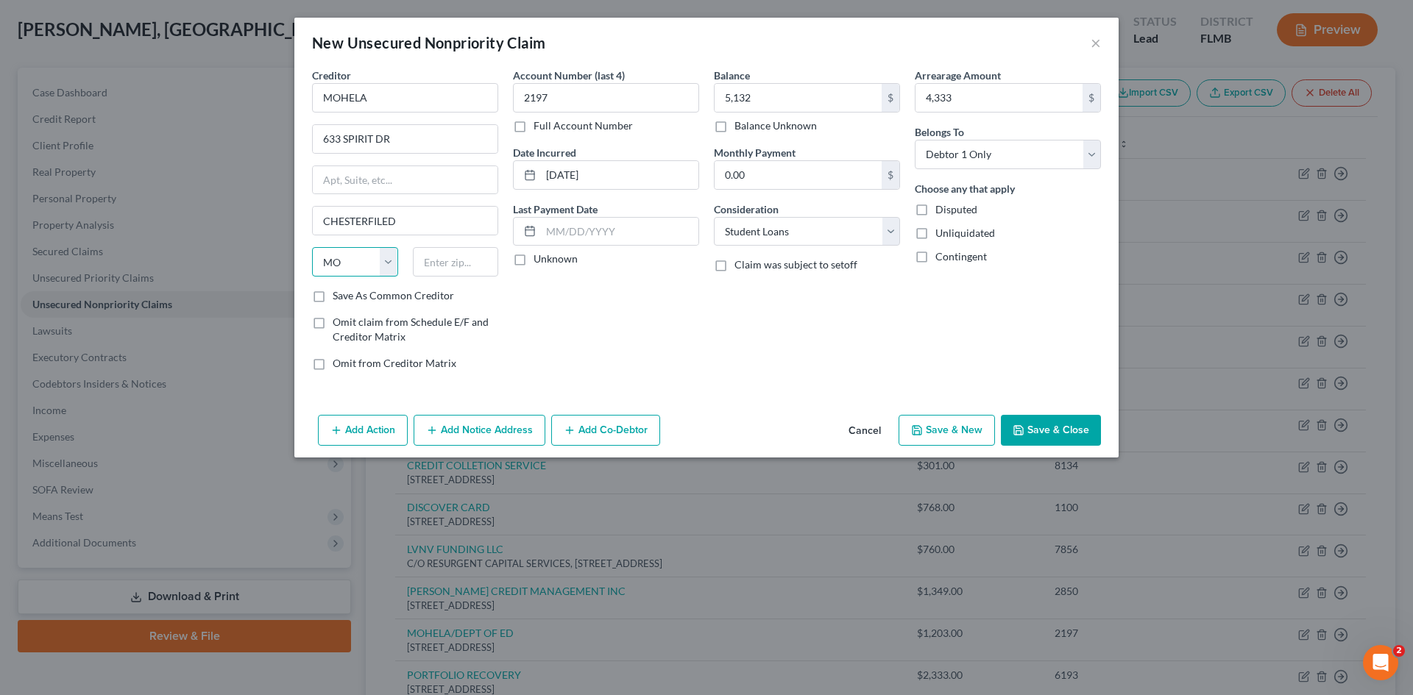
click at [312, 247] on select "State [US_STATE] AK AR AZ CA CO CT DE DC [GEOGRAPHIC_DATA] [GEOGRAPHIC_DATA] GU…" at bounding box center [355, 261] width 86 height 29
click at [429, 259] on input "text" at bounding box center [456, 261] width 86 height 29
click at [929, 425] on button "Save & New" at bounding box center [947, 430] width 96 height 31
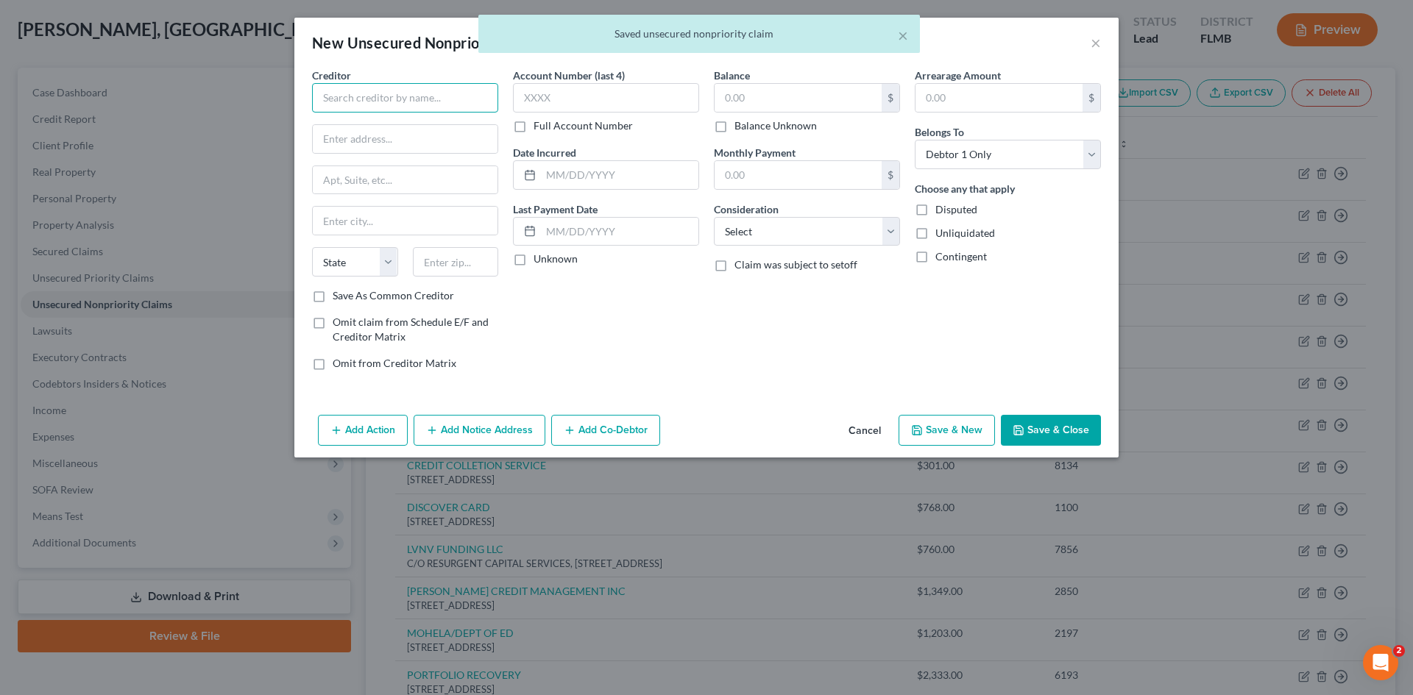
click at [450, 91] on input "text" at bounding box center [405, 97] width 186 height 29
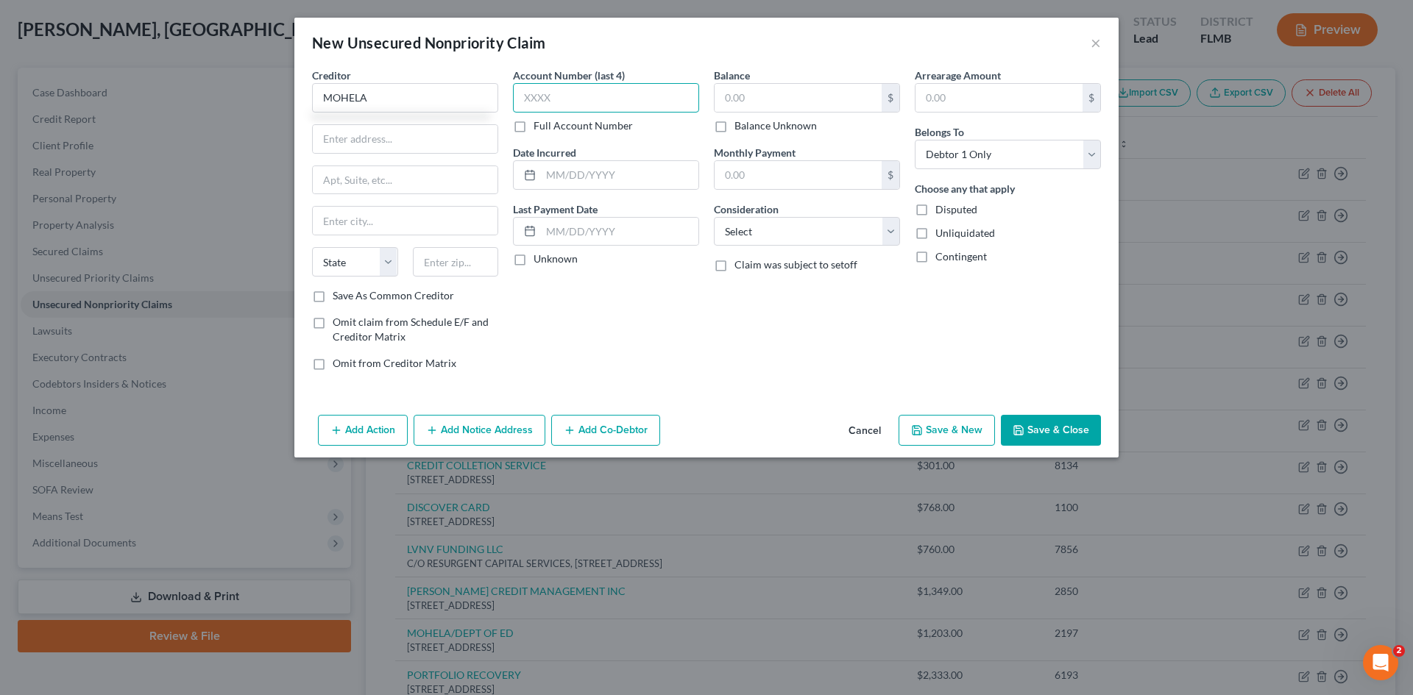
click at [639, 96] on input "text" at bounding box center [606, 97] width 186 height 29
click at [770, 92] on input "text" at bounding box center [798, 98] width 167 height 28
click at [582, 179] on input "text" at bounding box center [619, 175] width 157 height 28
click at [534, 261] on label "Unknown" at bounding box center [556, 259] width 44 height 15
click at [539, 261] on input "Unknown" at bounding box center [544, 257] width 10 height 10
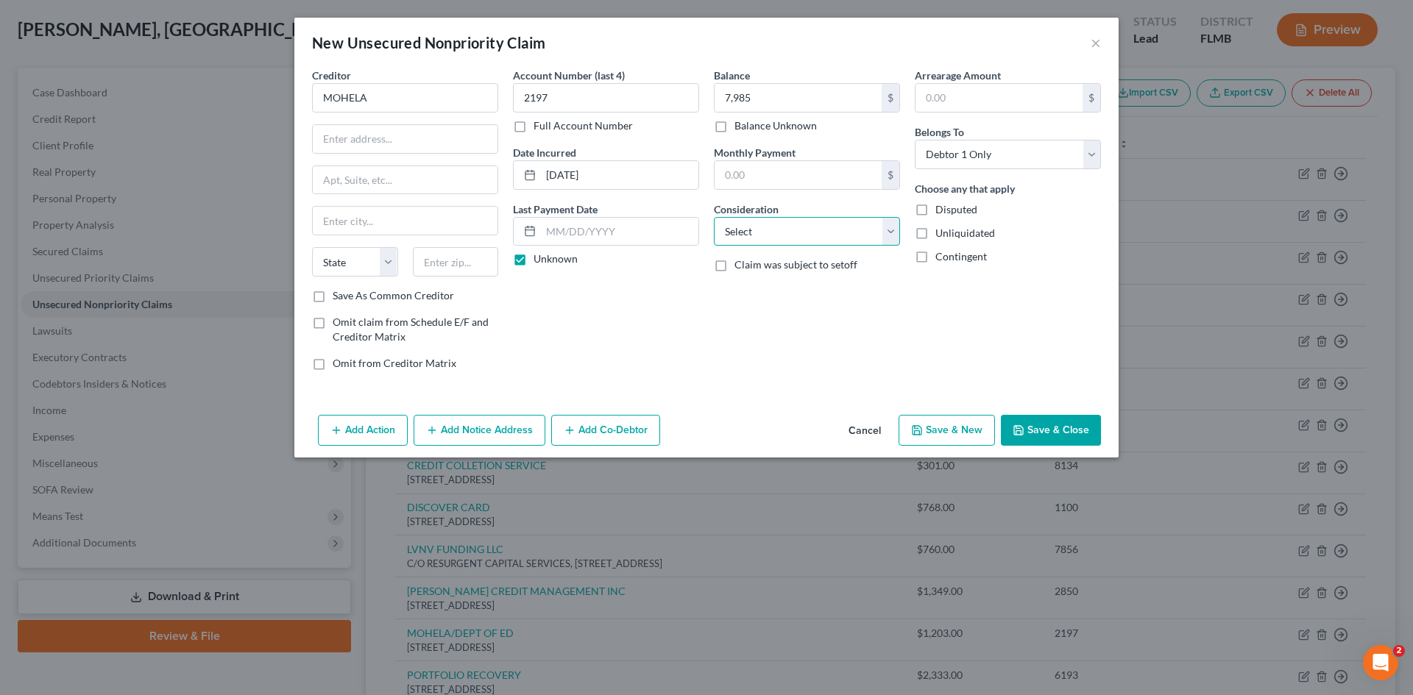
click at [856, 237] on select "Select Cable / Satellite Services Collection Agency Credit Card Debt Debt Couns…" at bounding box center [807, 231] width 186 height 29
click at [714, 217] on select "Select Cable / Satellite Services Collection Agency Credit Card Debt Debt Couns…" at bounding box center [807, 231] width 186 height 29
click at [985, 110] on input "text" at bounding box center [999, 98] width 167 height 28
click at [425, 148] on input "text" at bounding box center [405, 139] width 185 height 28
click at [369, 227] on input "text" at bounding box center [405, 221] width 185 height 28
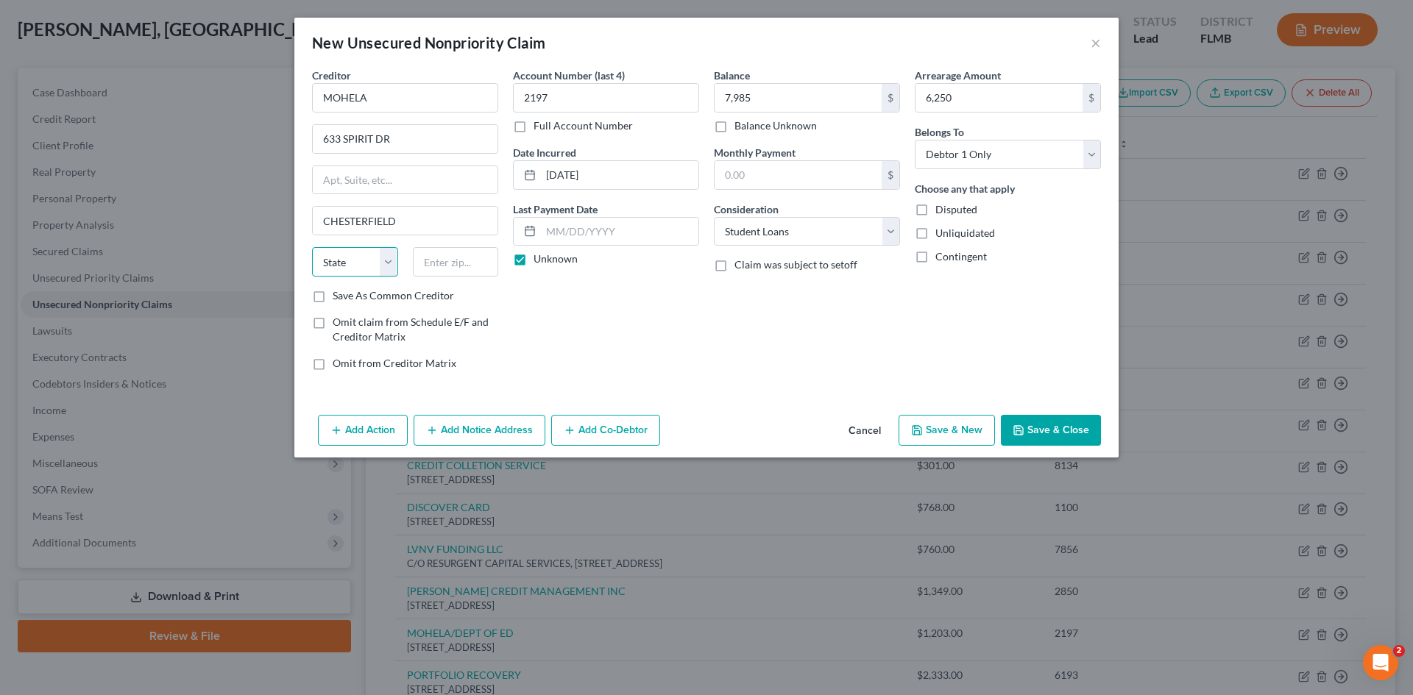
drag, startPoint x: 355, startPoint y: 258, endPoint x: 351, endPoint y: 276, distance: 18.0
click at [355, 258] on select "State [US_STATE] AK AR AZ CA CO CT DE DC [GEOGRAPHIC_DATA] [GEOGRAPHIC_DATA] GU…" at bounding box center [355, 261] width 86 height 29
click at [312, 247] on select "State [US_STATE] AK AR AZ CA CO CT DE DC [GEOGRAPHIC_DATA] [GEOGRAPHIC_DATA] GU…" at bounding box center [355, 261] width 86 height 29
click at [463, 266] on input "text" at bounding box center [456, 261] width 86 height 29
click at [1085, 436] on button "Save & Close" at bounding box center [1051, 430] width 100 height 31
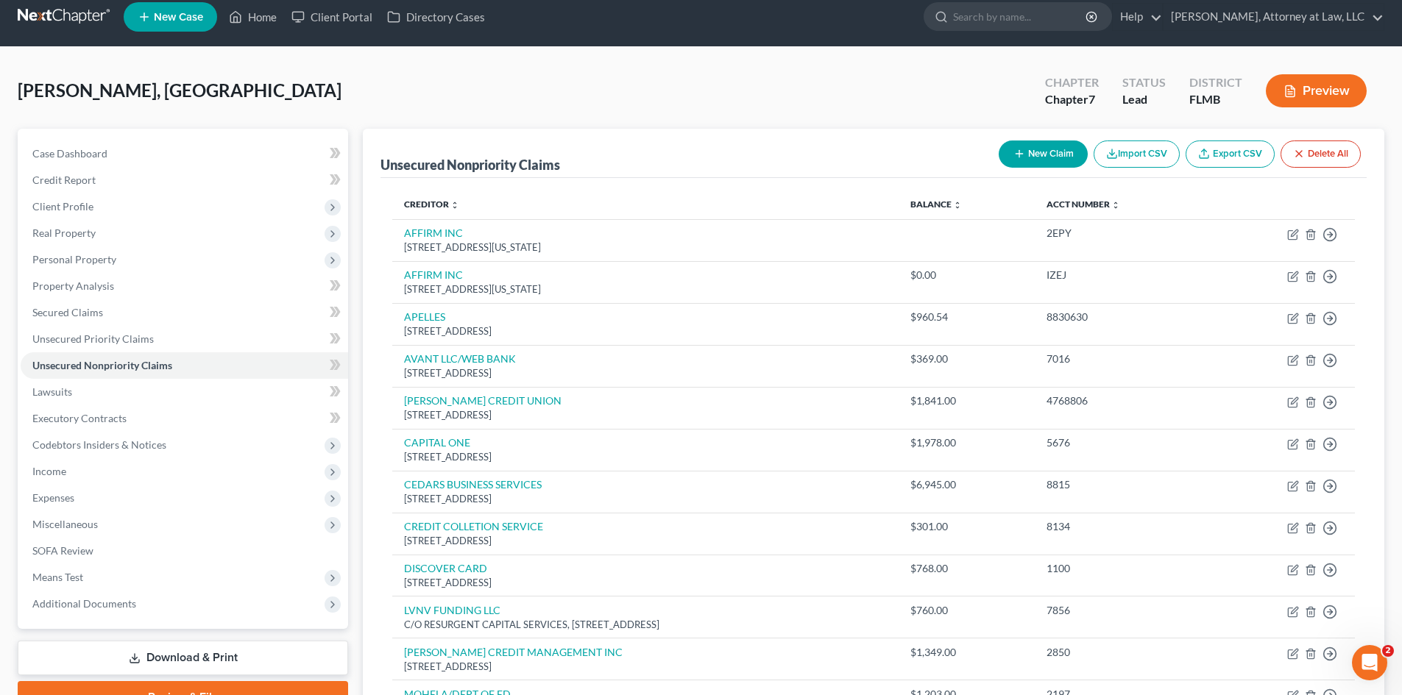
scroll to position [0, 0]
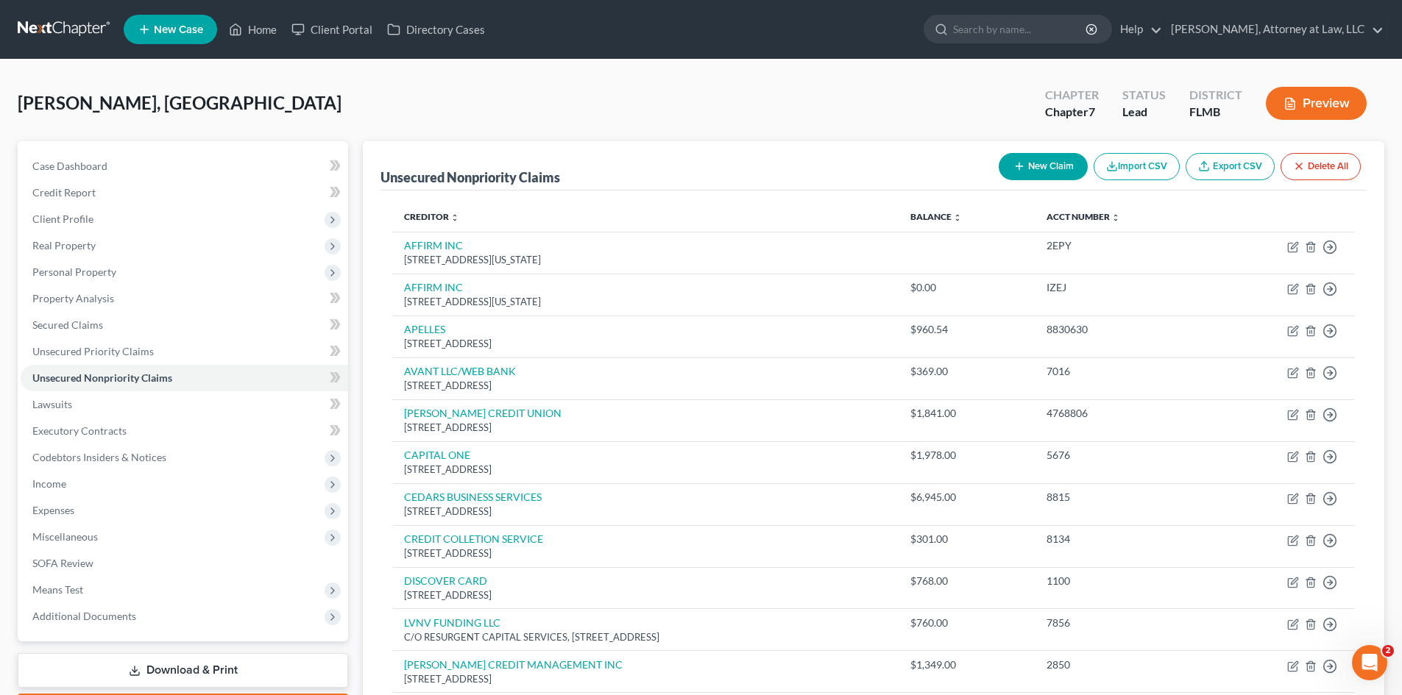
click at [1029, 156] on button "New Claim" at bounding box center [1043, 166] width 89 height 27
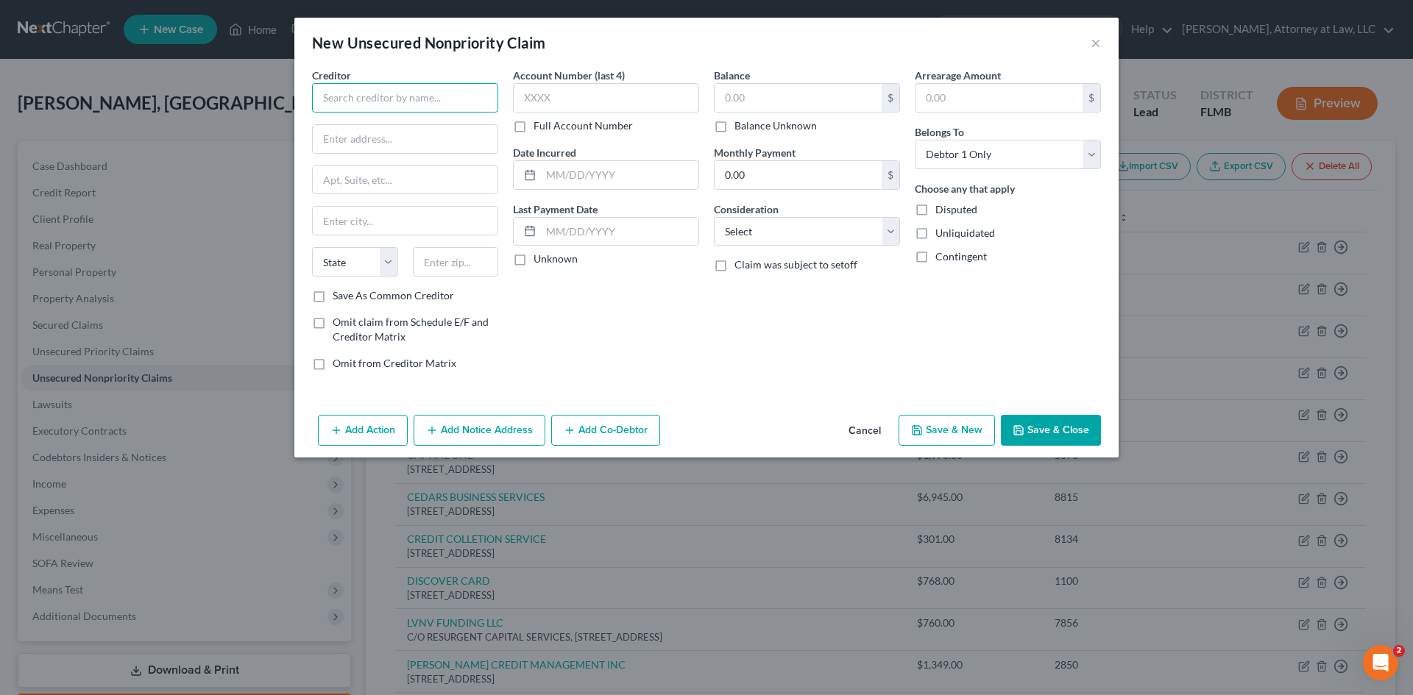
click at [480, 95] on input "text" at bounding box center [405, 97] width 186 height 29
click at [545, 88] on input "text" at bounding box center [606, 97] width 186 height 29
click at [781, 85] on input "text" at bounding box center [798, 98] width 167 height 28
drag, startPoint x: 996, startPoint y: 92, endPoint x: 963, endPoint y: 92, distance: 33.1
click at [996, 92] on input "text" at bounding box center [999, 98] width 167 height 28
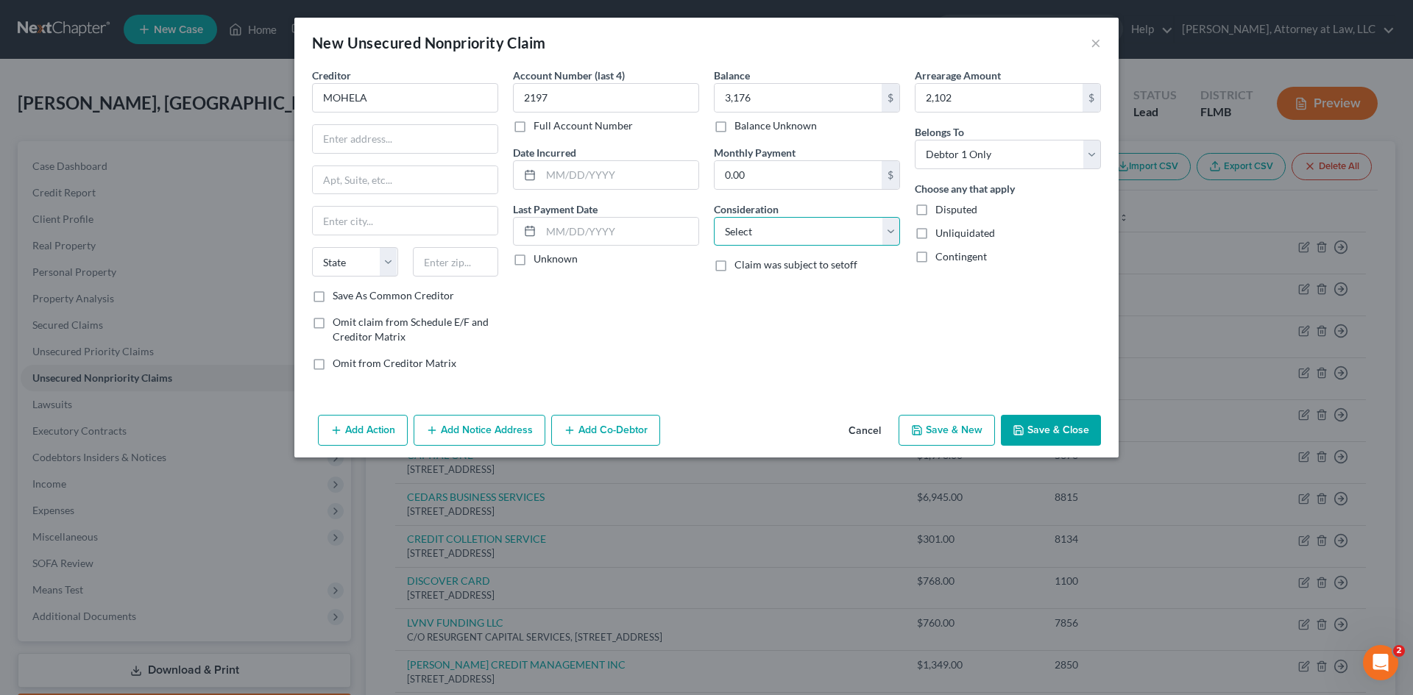
drag, startPoint x: 770, startPoint y: 235, endPoint x: 771, endPoint y: 244, distance: 9.6
click at [770, 235] on select "Select Cable / Satellite Services Collection Agency Credit Card Debt Debt Couns…" at bounding box center [807, 231] width 186 height 29
click at [714, 217] on select "Select Cable / Satellite Services Collection Agency Credit Card Debt Debt Couns…" at bounding box center [807, 231] width 186 height 29
click at [590, 177] on input "text" at bounding box center [619, 175] width 157 height 28
click at [422, 149] on input "text" at bounding box center [405, 139] width 185 height 28
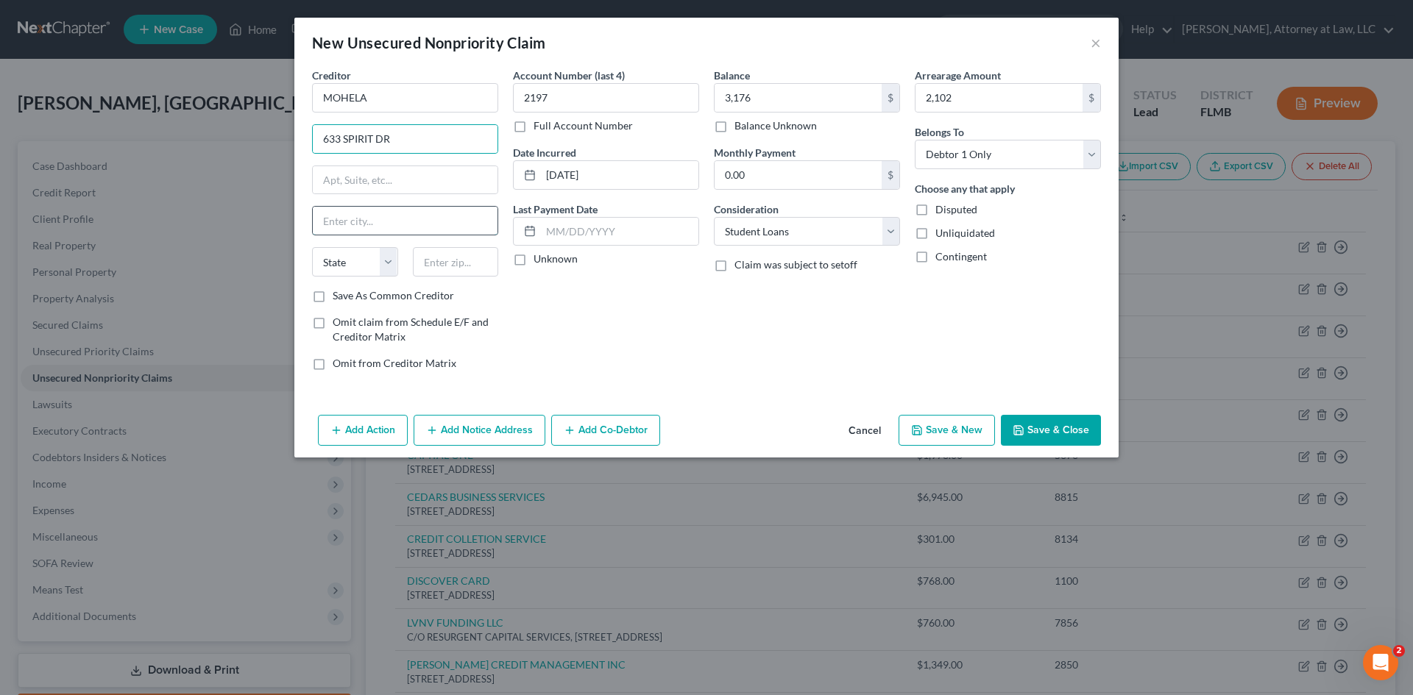
click at [342, 224] on input "text" at bounding box center [405, 221] width 185 height 28
click at [534, 255] on label "Unknown" at bounding box center [556, 259] width 44 height 15
click at [539, 255] on input "Unknown" at bounding box center [544, 257] width 10 height 10
click at [1086, 432] on button "Save & Close" at bounding box center [1051, 430] width 100 height 31
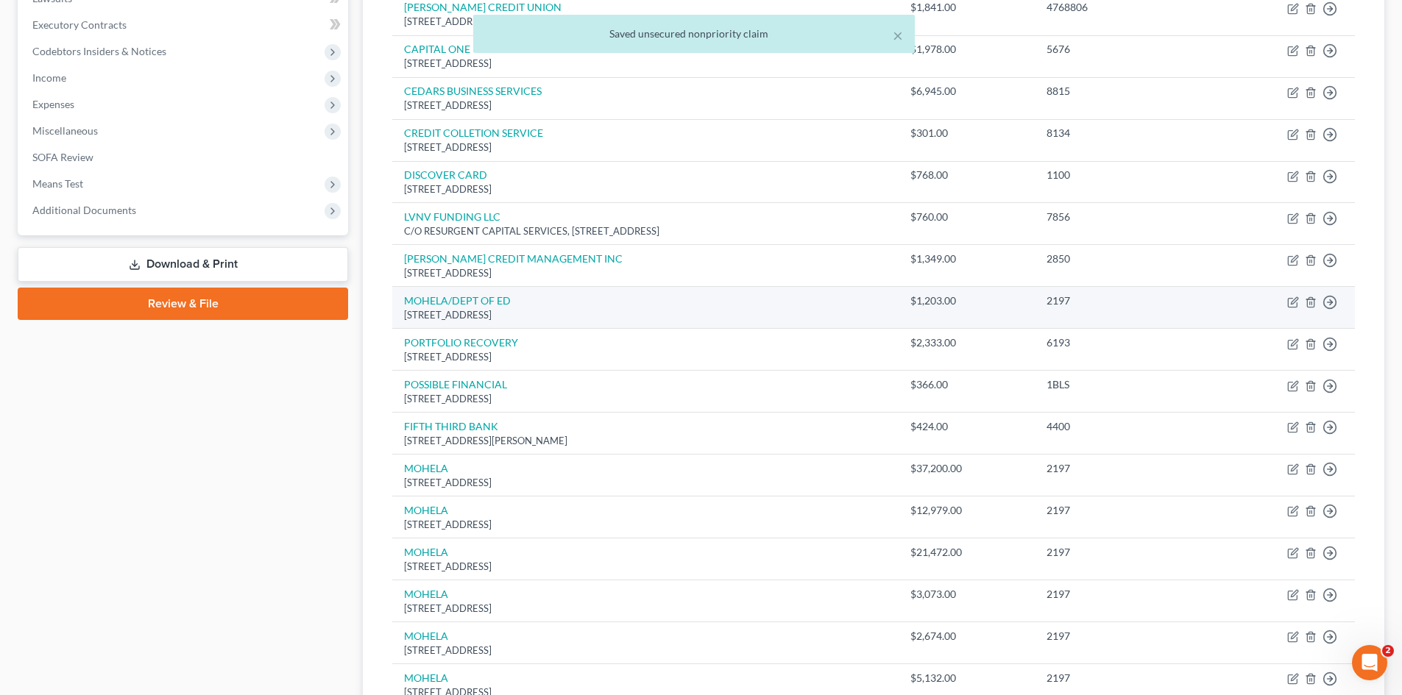
scroll to position [442, 0]
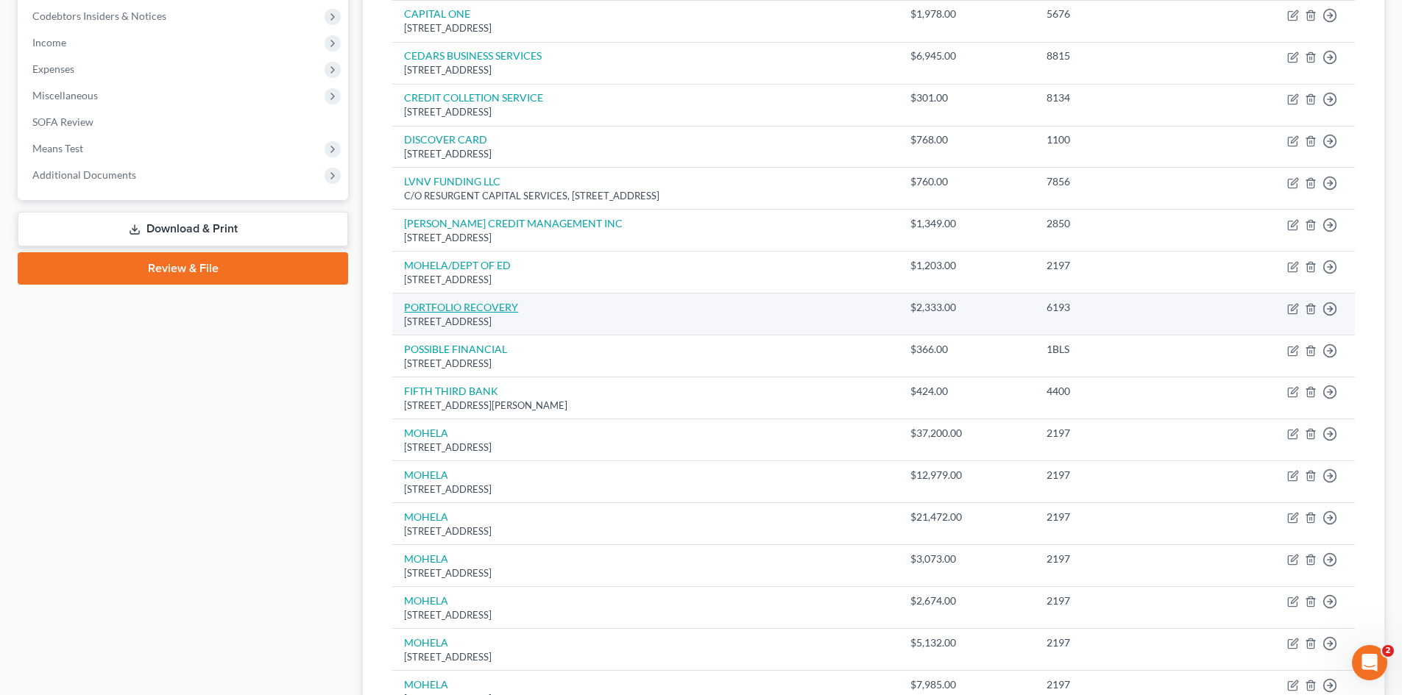
click at [470, 310] on link "PORTFOLIO RECOVERY" at bounding box center [461, 307] width 114 height 13
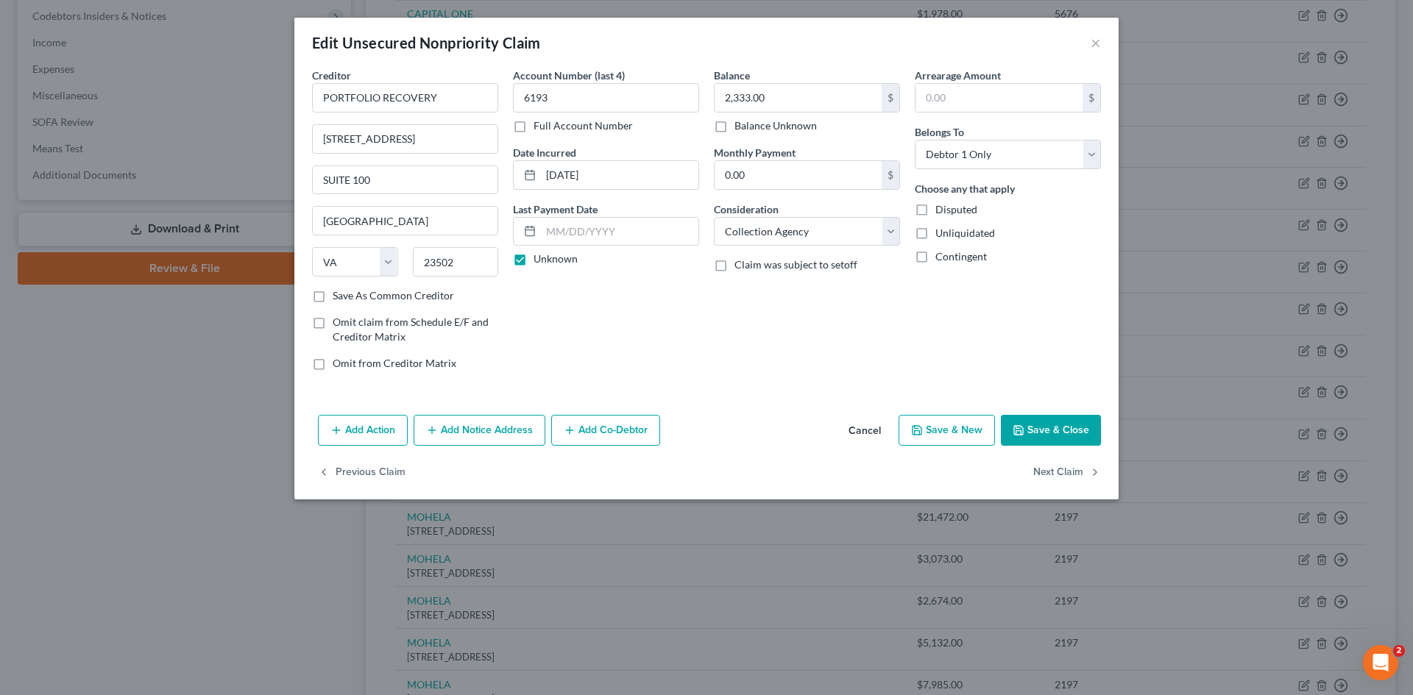
click at [877, 433] on button "Cancel" at bounding box center [865, 431] width 56 height 29
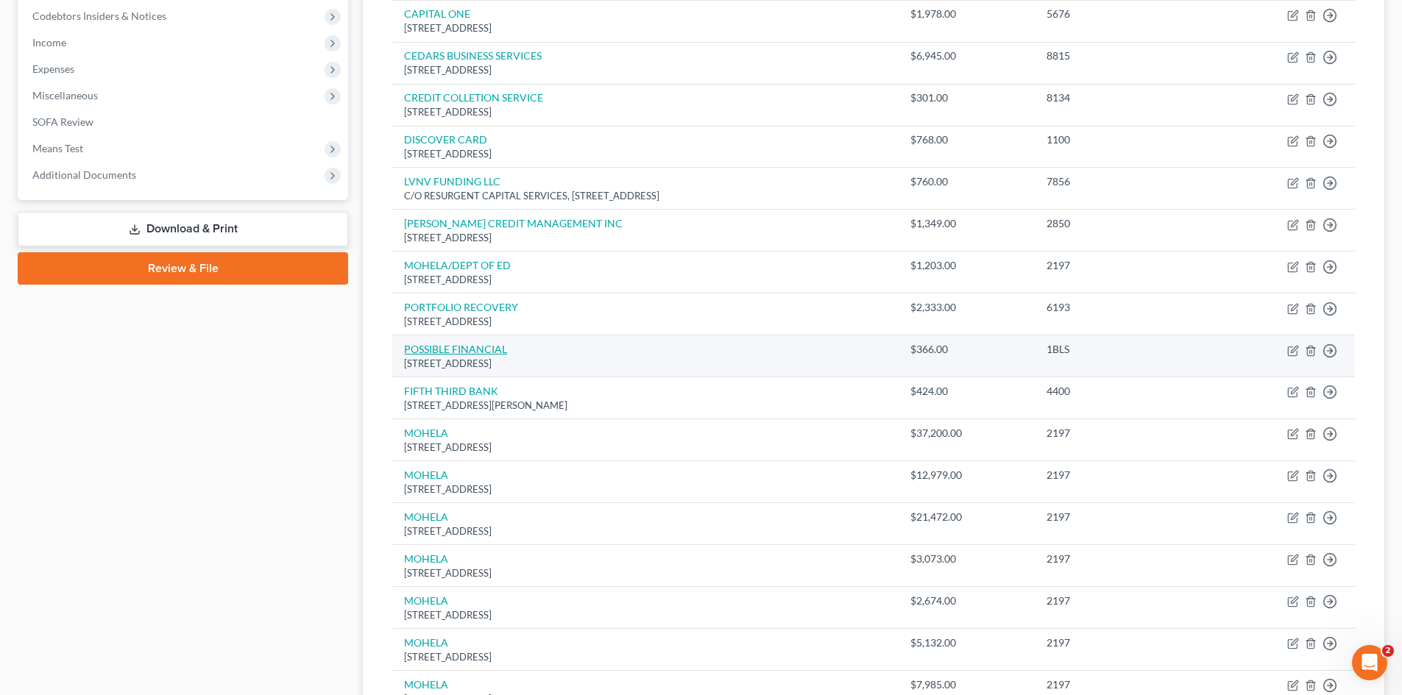
click at [455, 355] on link "POSSIBLE FINANCIAL" at bounding box center [455, 349] width 103 height 13
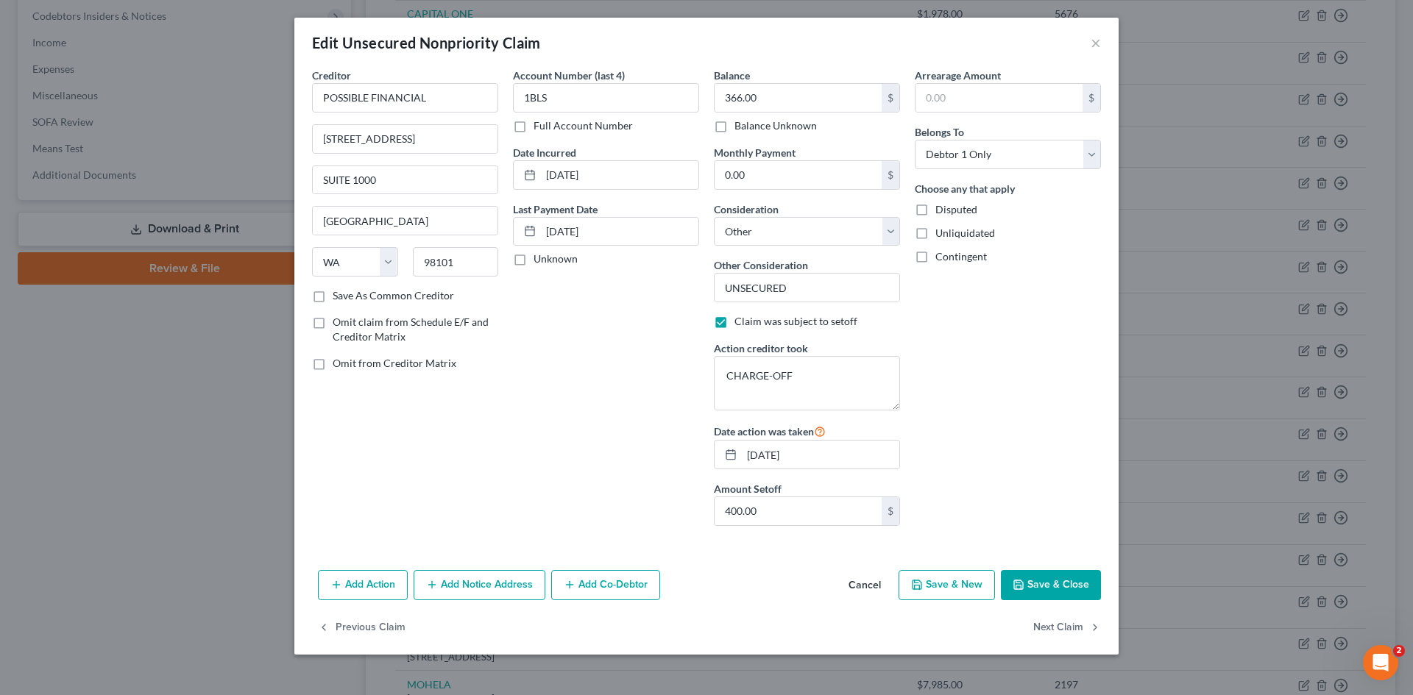
click at [860, 583] on button "Cancel" at bounding box center [865, 586] width 56 height 29
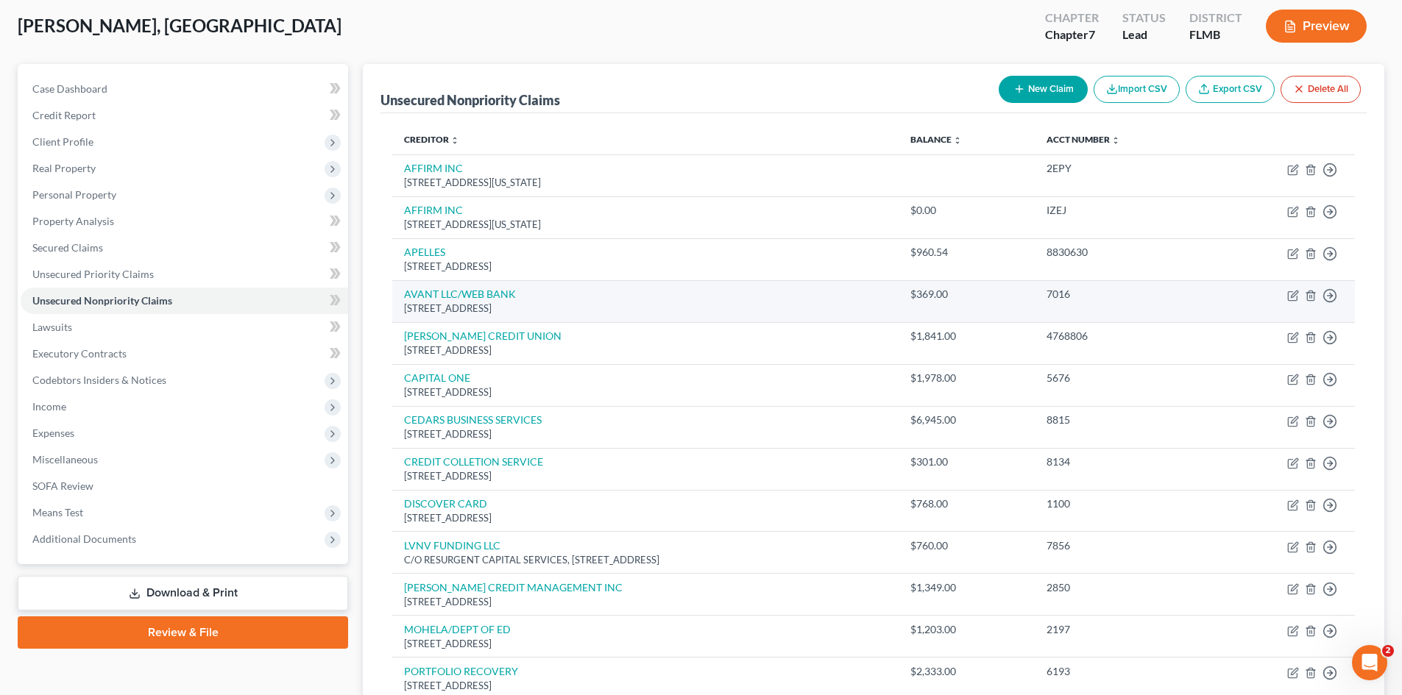
scroll to position [0, 0]
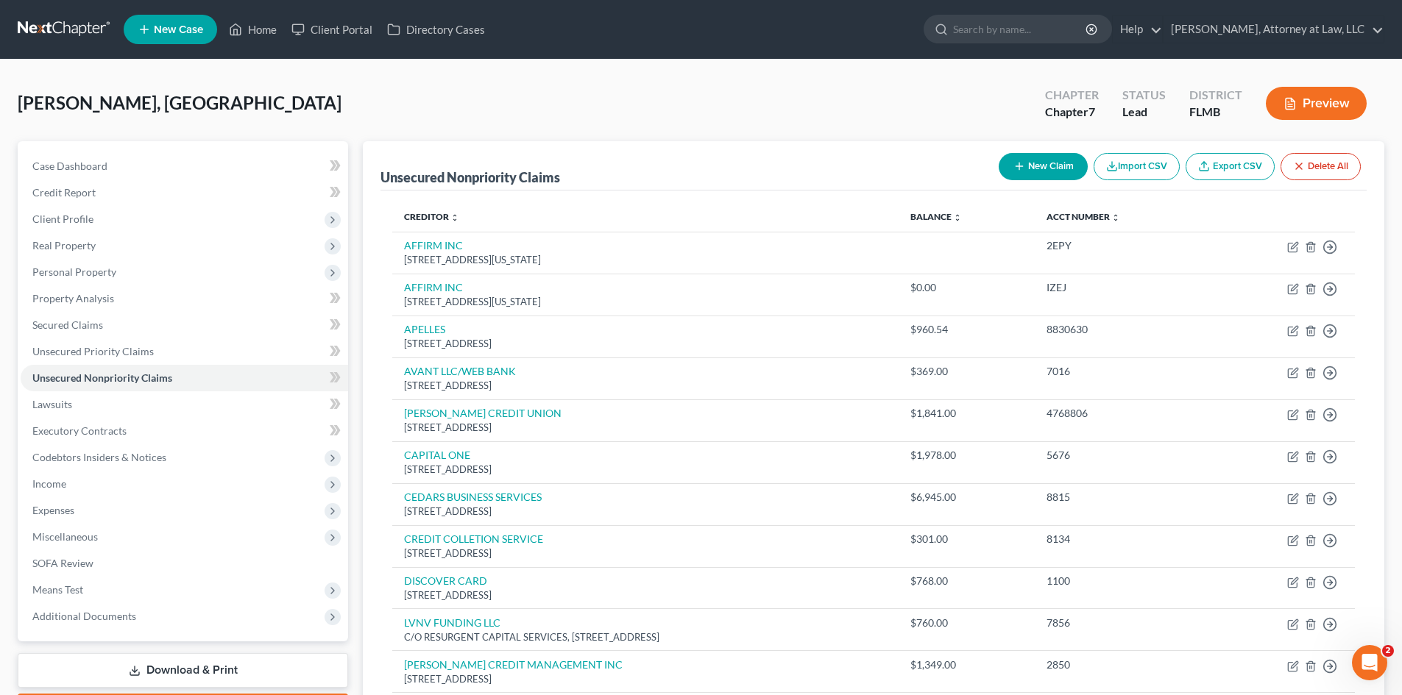
click at [1014, 155] on button "New Claim" at bounding box center [1043, 166] width 89 height 27
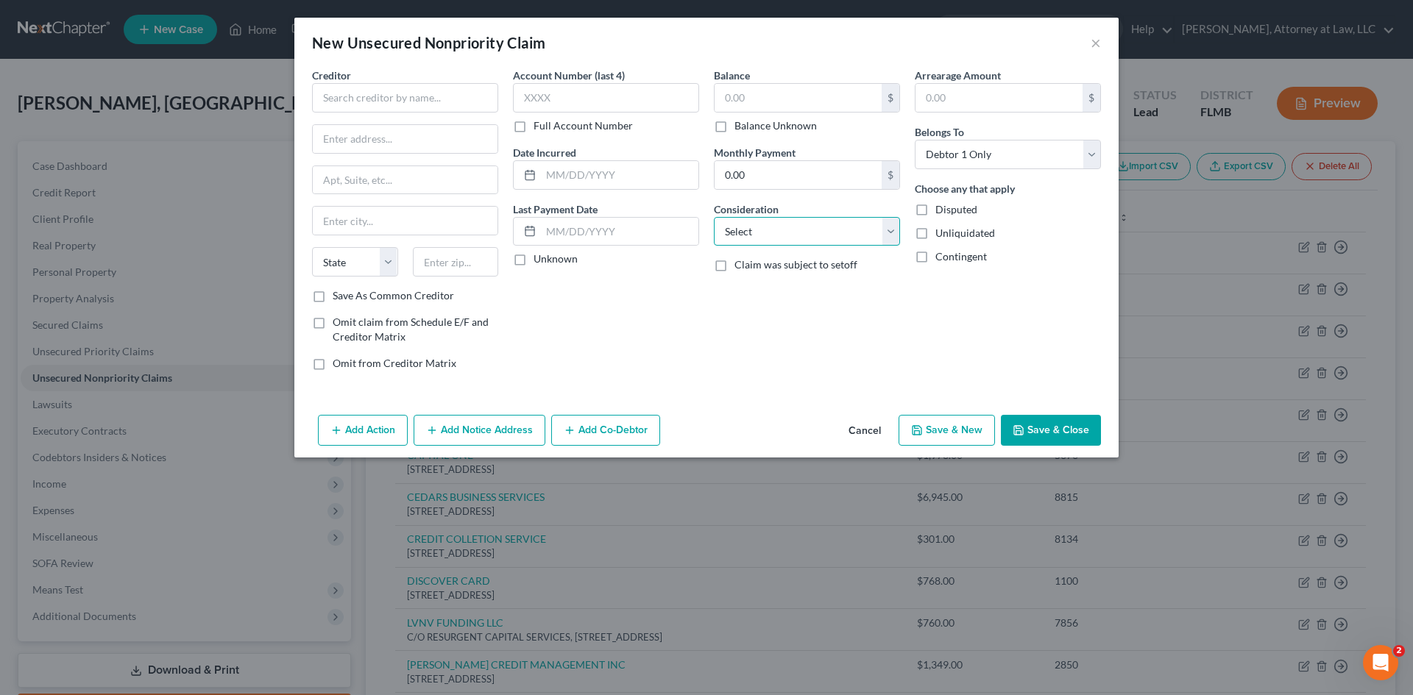
click at [860, 234] on select "Select Cable / Satellite Services Collection Agency Credit Card Debt Debt Couns…" at bounding box center [807, 231] width 186 height 29
click at [980, 384] on div "Creditor * State [US_STATE] AK AR AZ CA CO CT DE DC [GEOGRAPHIC_DATA] [GEOGRAPH…" at bounding box center [706, 238] width 824 height 341
click at [868, 431] on button "Cancel" at bounding box center [865, 431] width 56 height 29
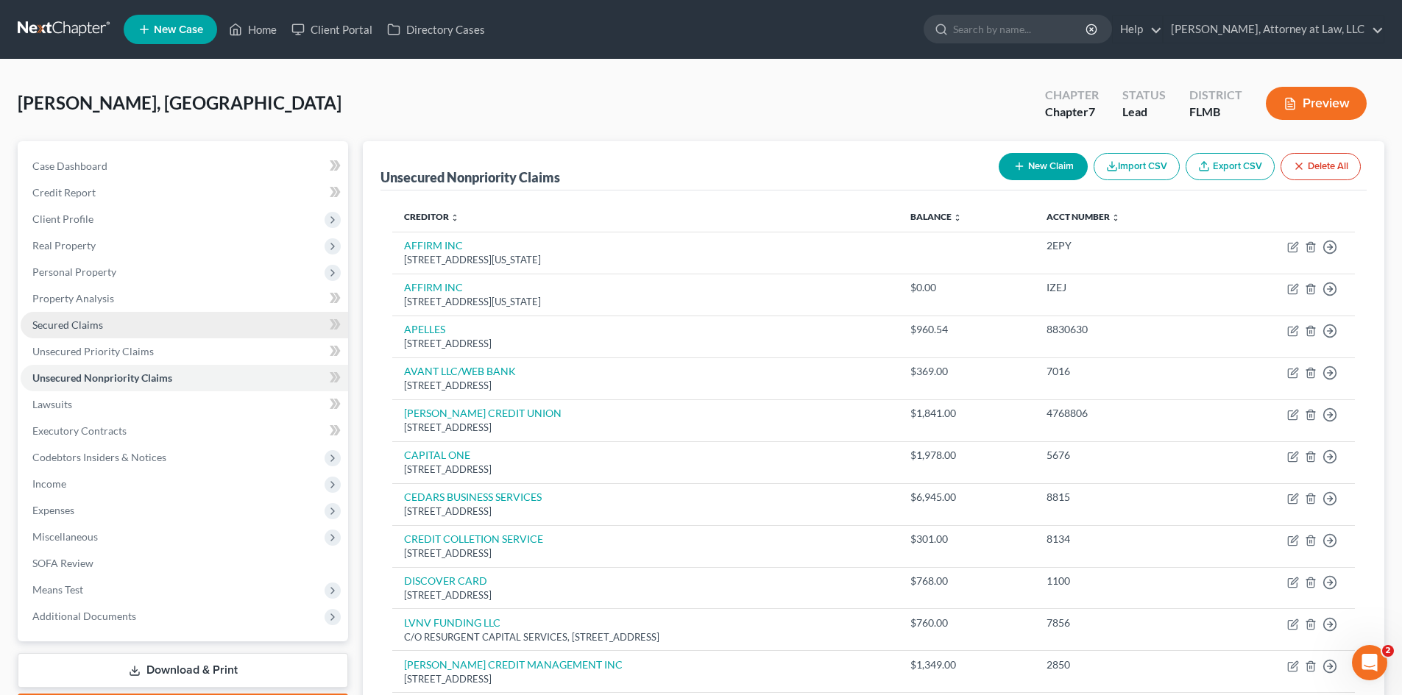
click at [78, 325] on span "Secured Claims" at bounding box center [67, 325] width 71 height 13
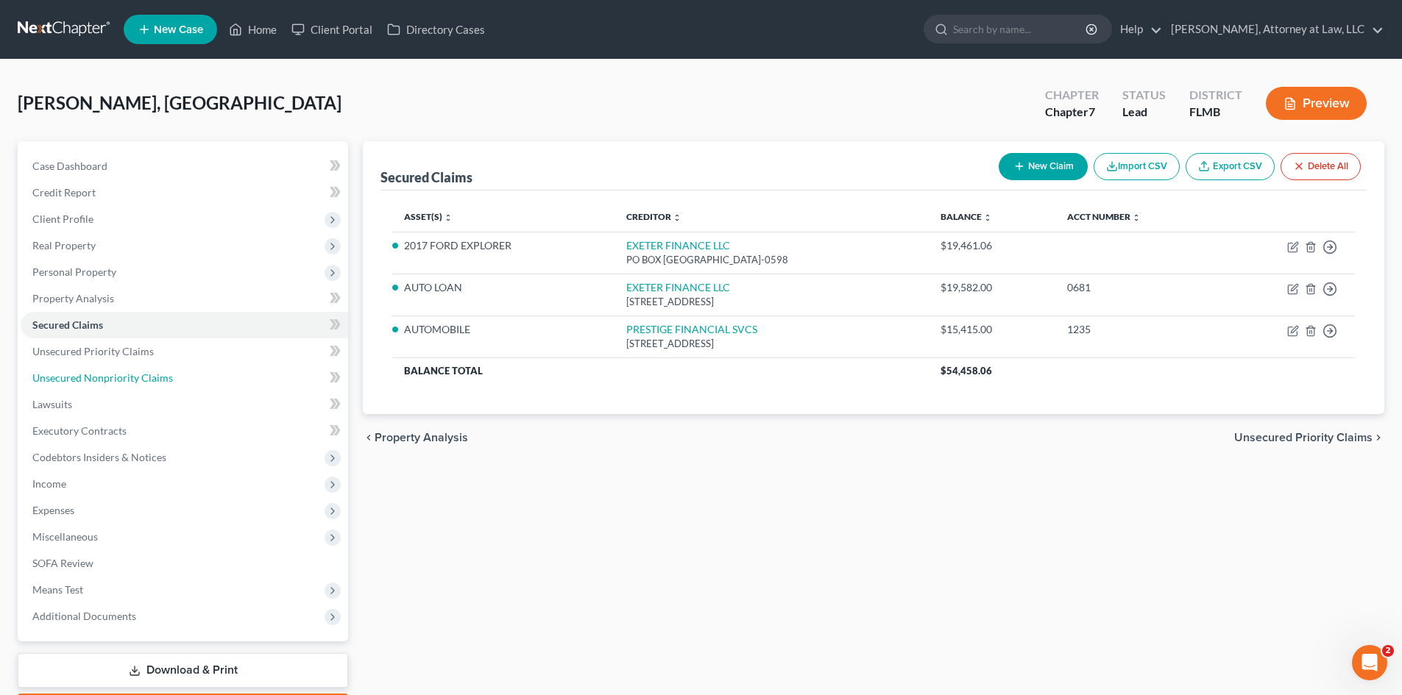
click at [109, 380] on span "Unsecured Nonpriority Claims" at bounding box center [102, 378] width 141 height 13
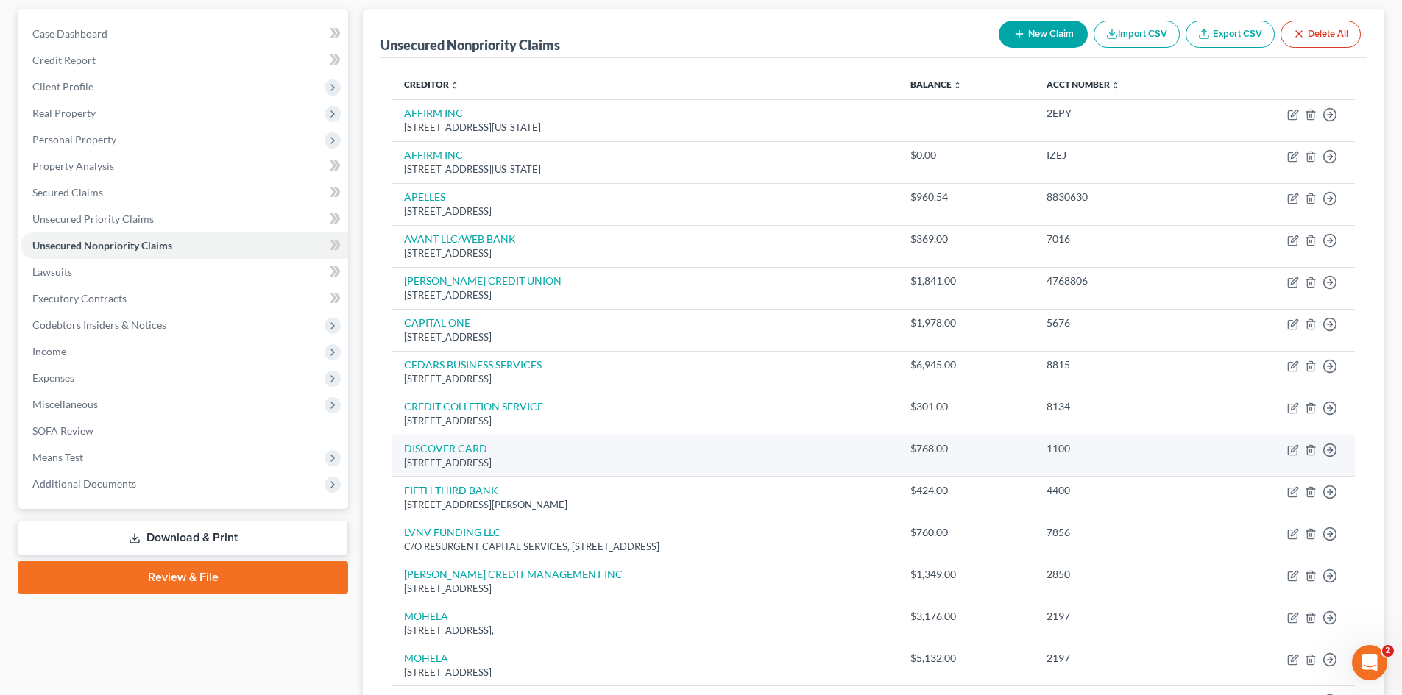
scroll to position [147, 0]
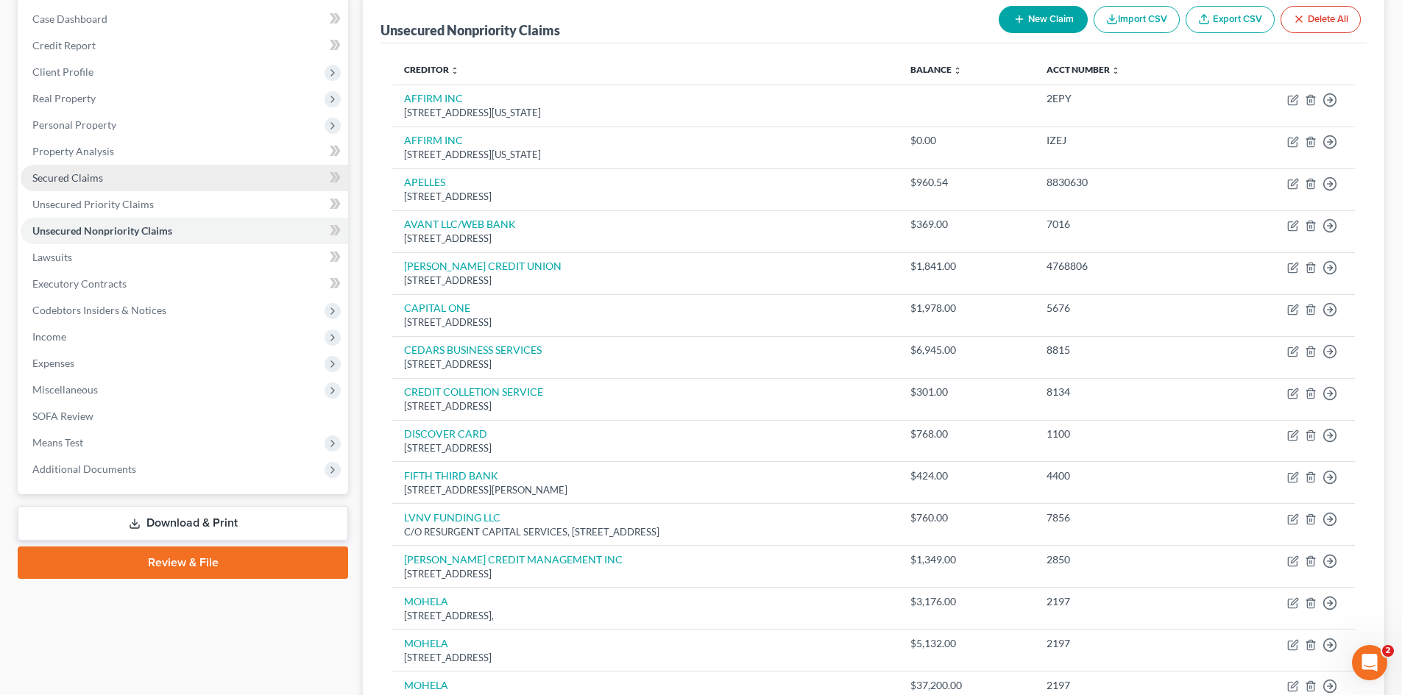
click at [71, 188] on link "Secured Claims" at bounding box center [185, 178] width 328 height 26
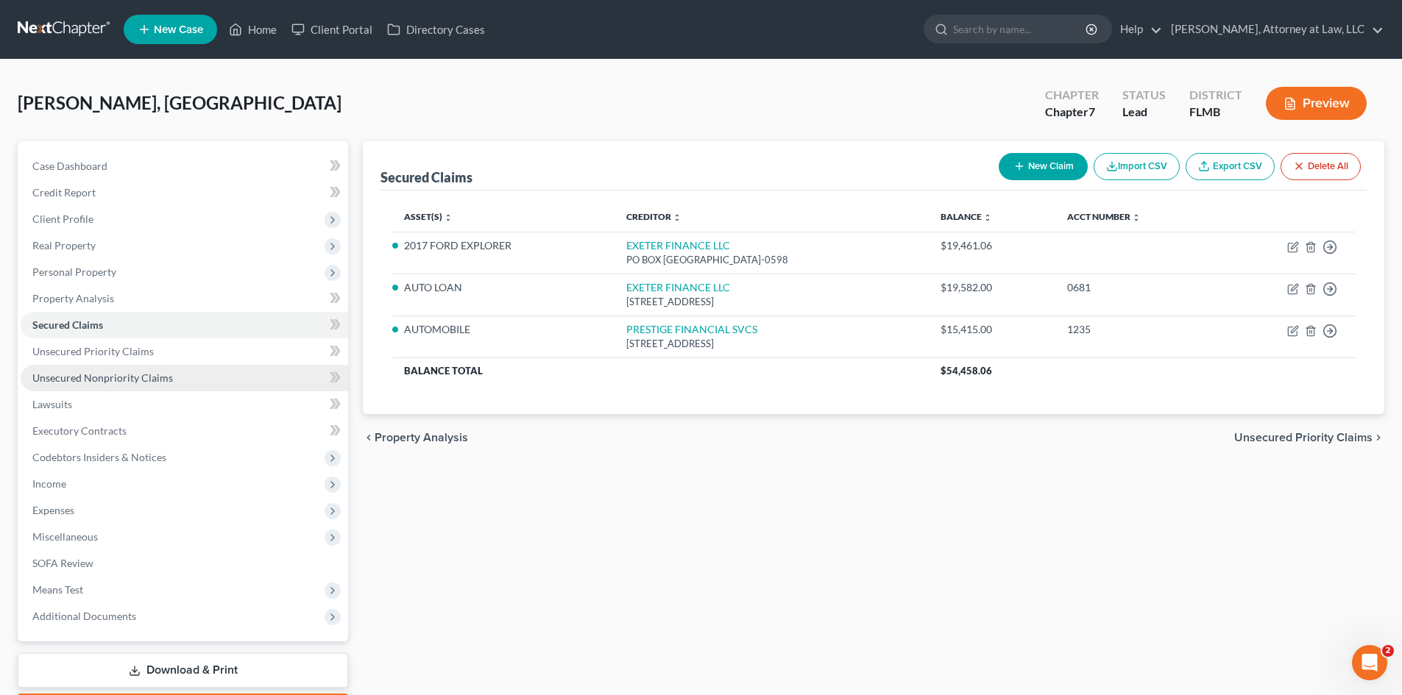
click at [132, 384] on link "Unsecured Nonpriority Claims" at bounding box center [185, 378] width 328 height 26
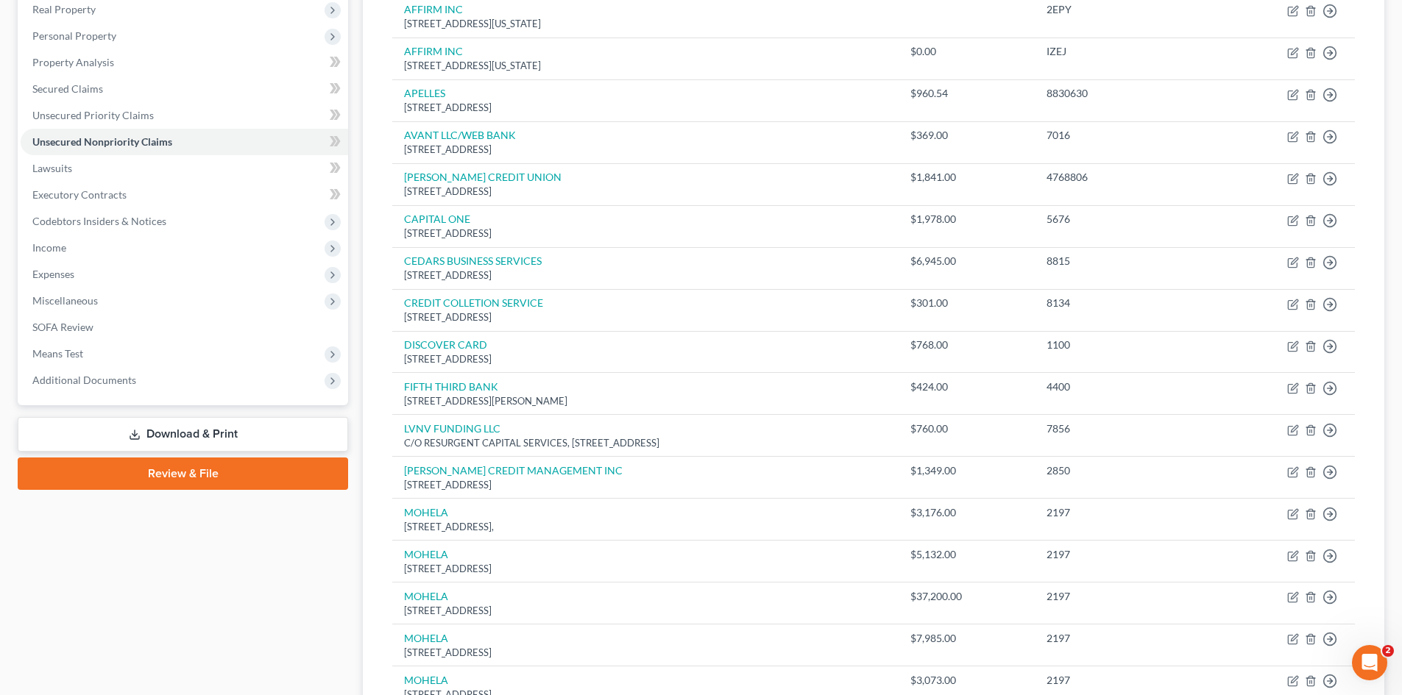
scroll to position [221, 0]
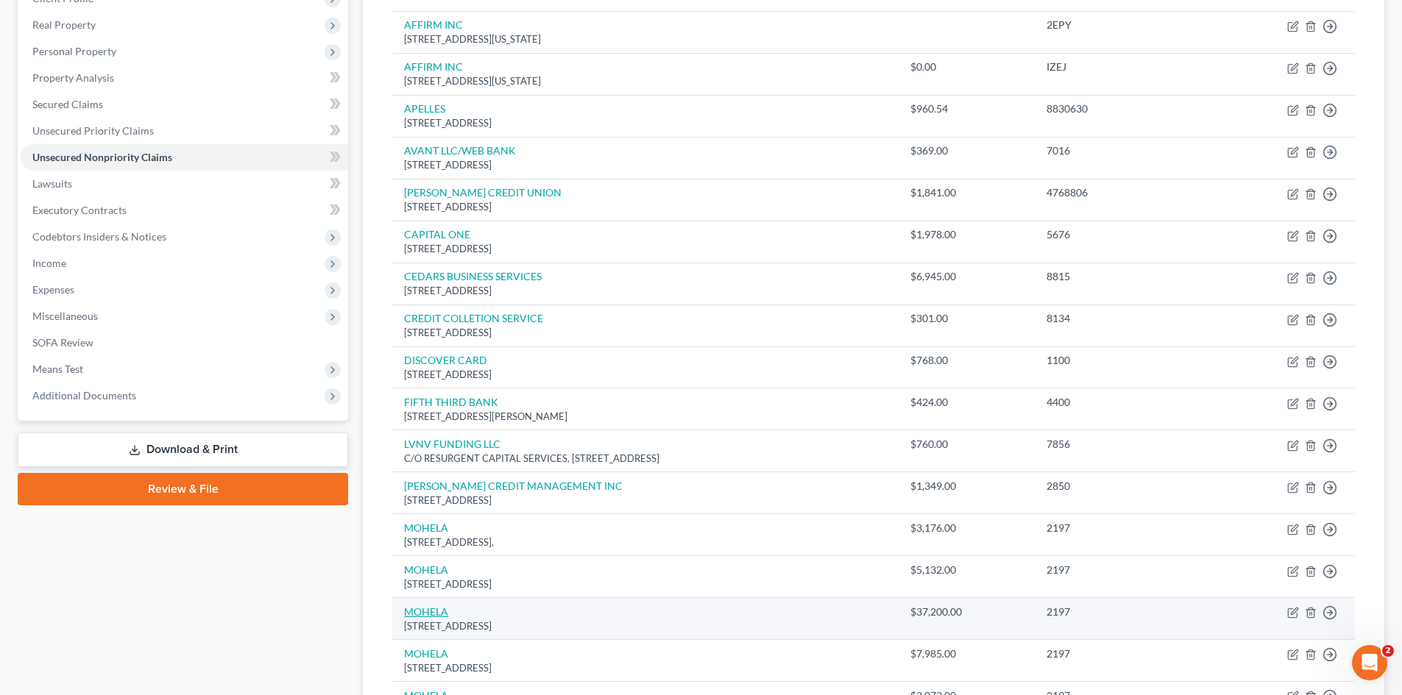
click at [441, 612] on link "MOHELA" at bounding box center [426, 612] width 44 height 13
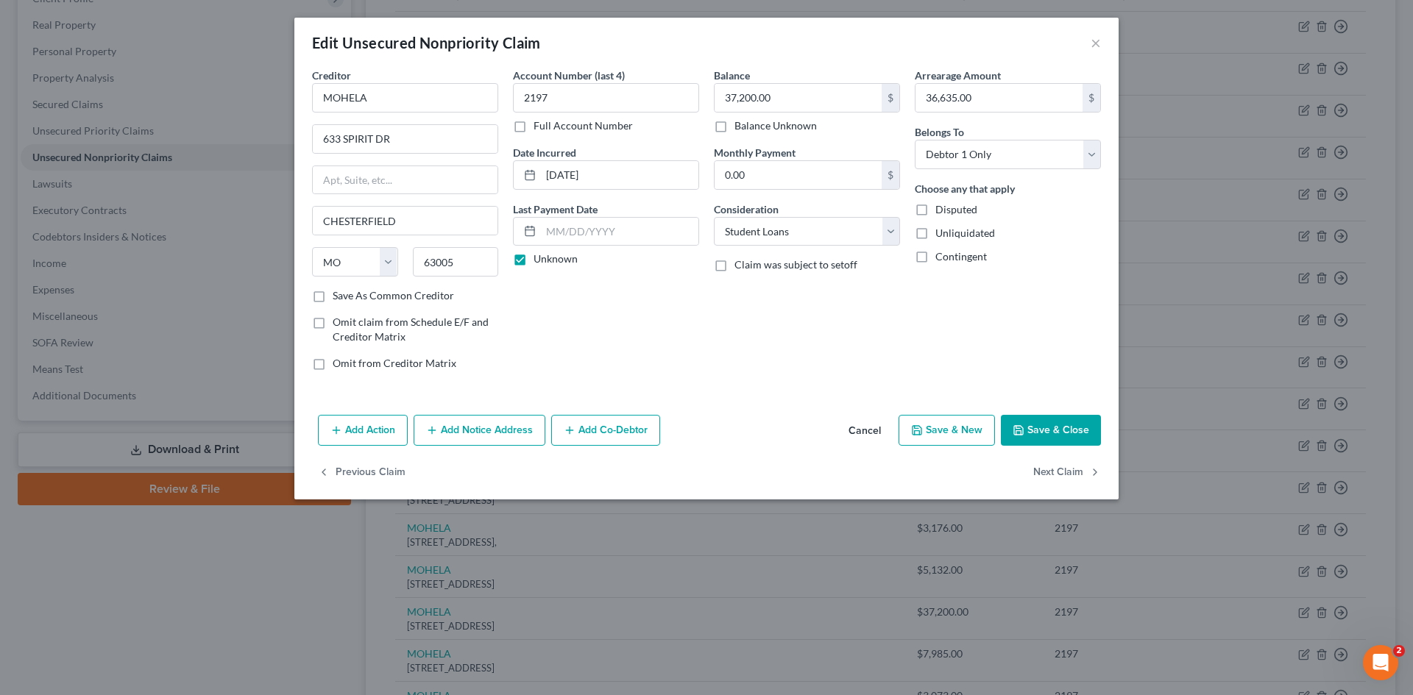
click at [865, 428] on button "Cancel" at bounding box center [865, 431] width 56 height 29
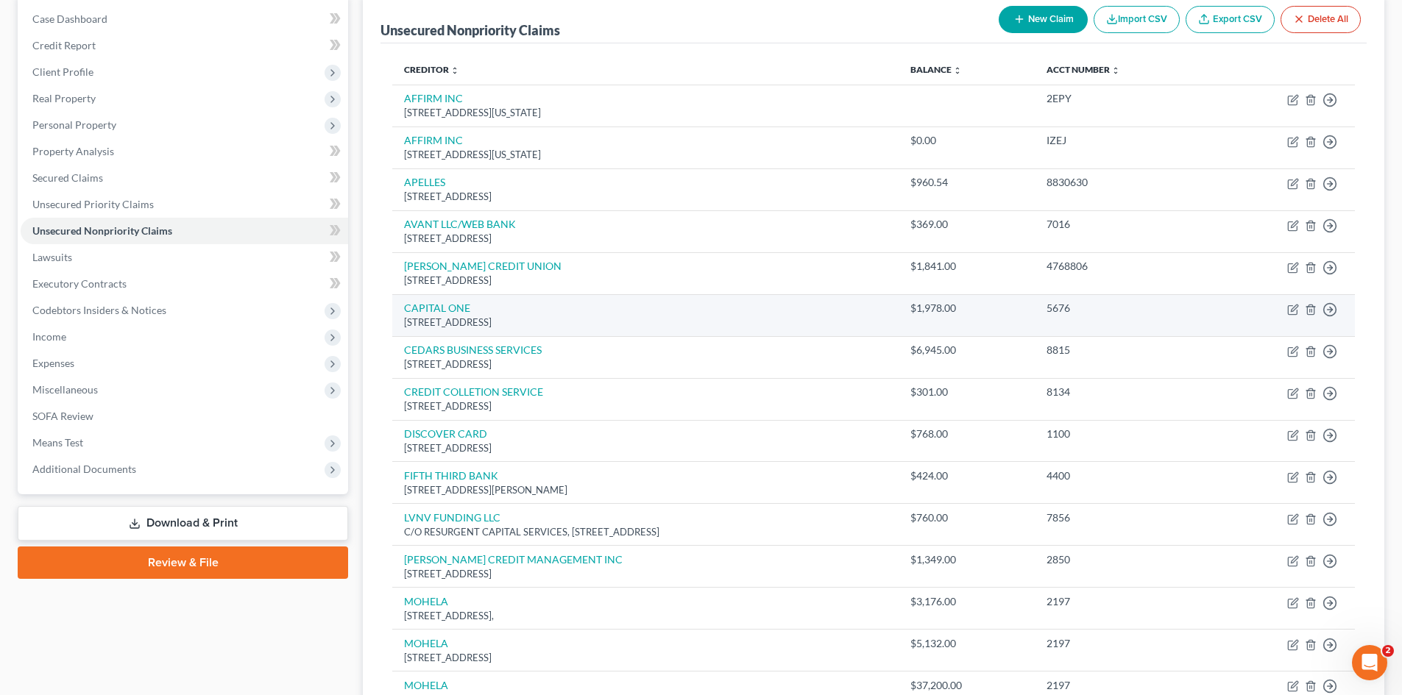
scroll to position [0, 0]
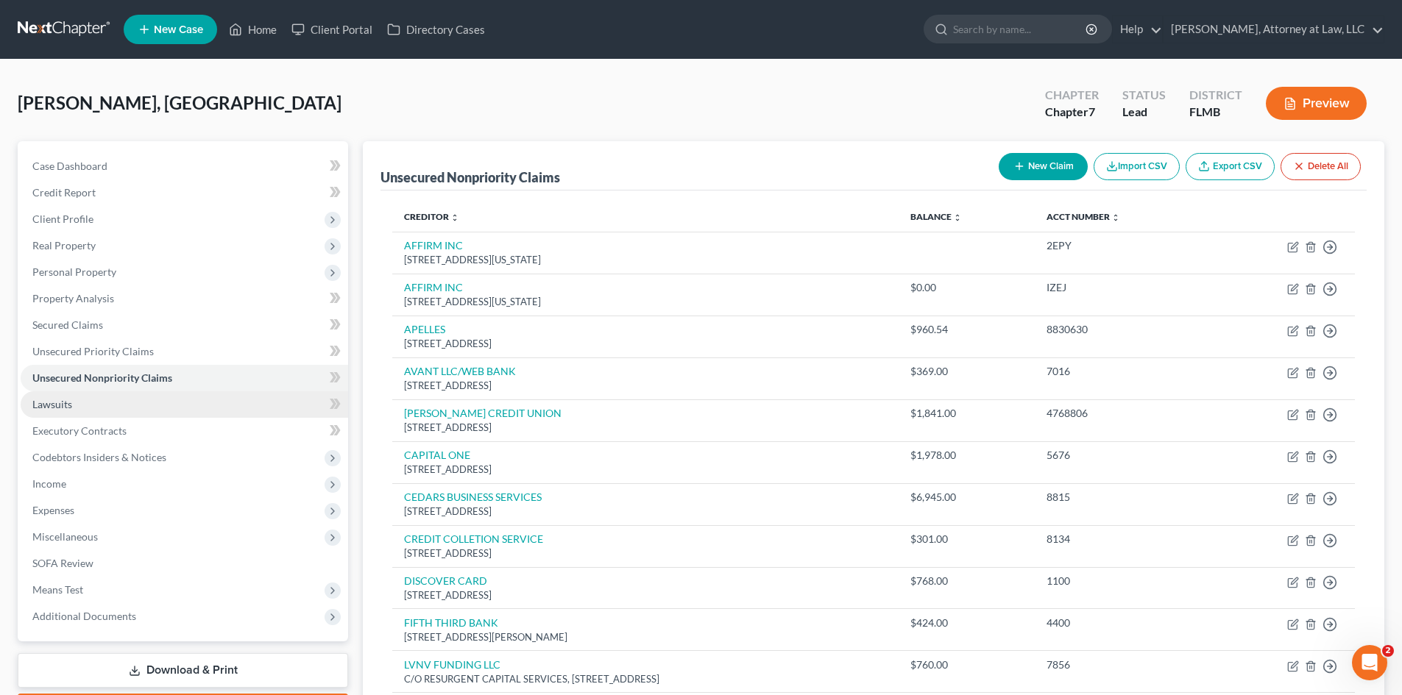
click at [66, 407] on span "Lawsuits" at bounding box center [52, 404] width 40 height 13
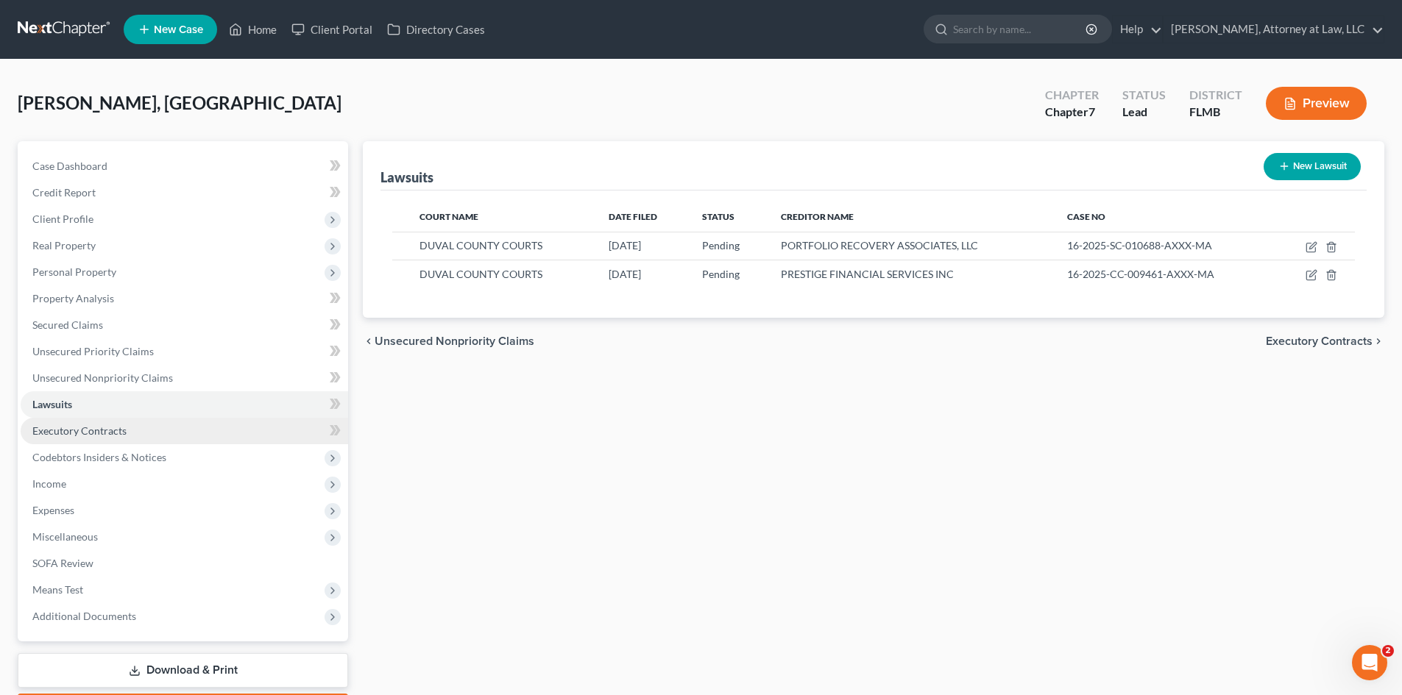
click at [66, 436] on span "Executory Contracts" at bounding box center [79, 431] width 94 height 13
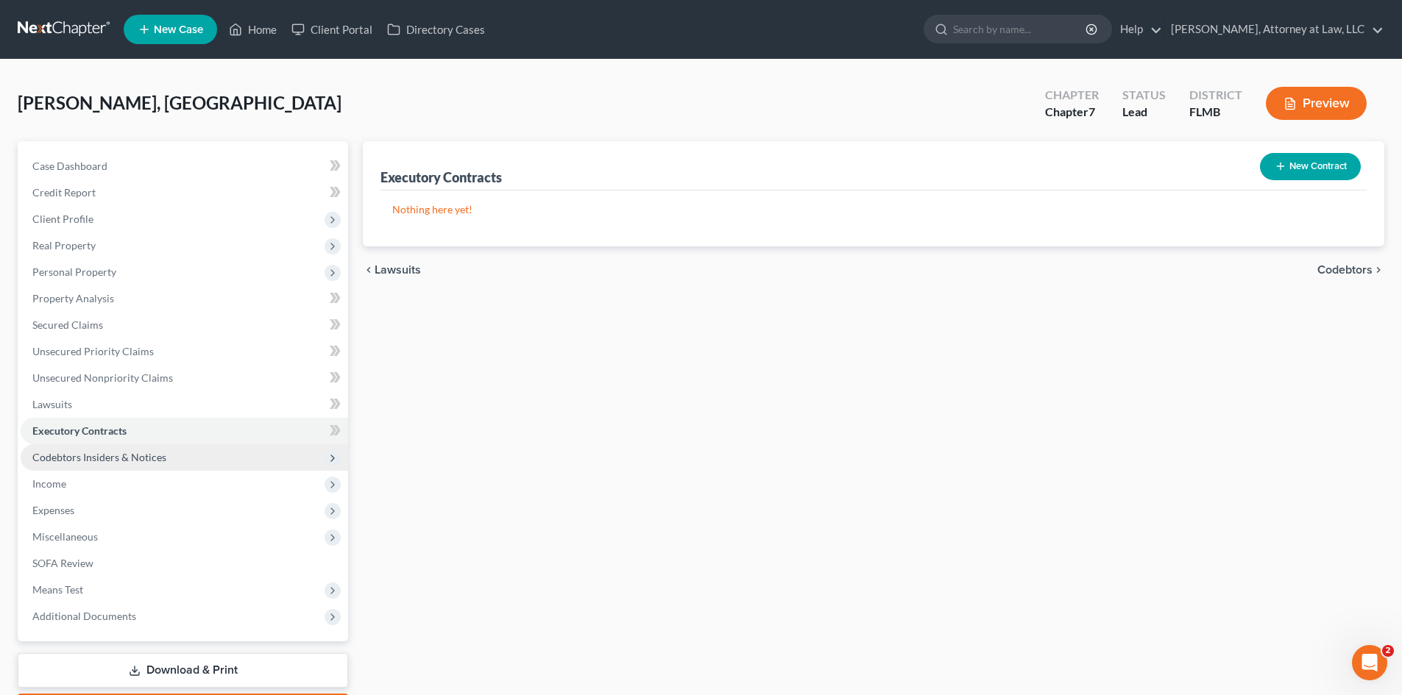
click at [68, 459] on span "Codebtors Insiders & Notices" at bounding box center [99, 457] width 134 height 13
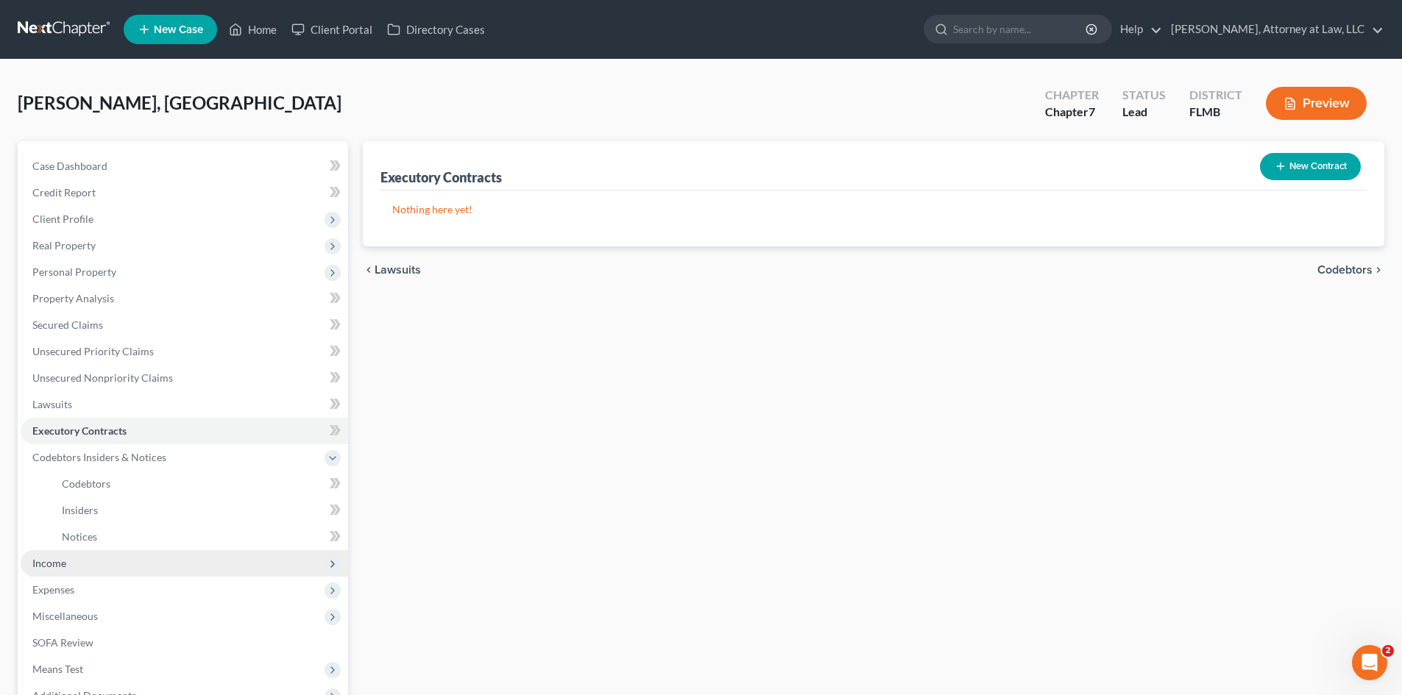
click at [72, 567] on span "Income" at bounding box center [185, 563] width 328 height 26
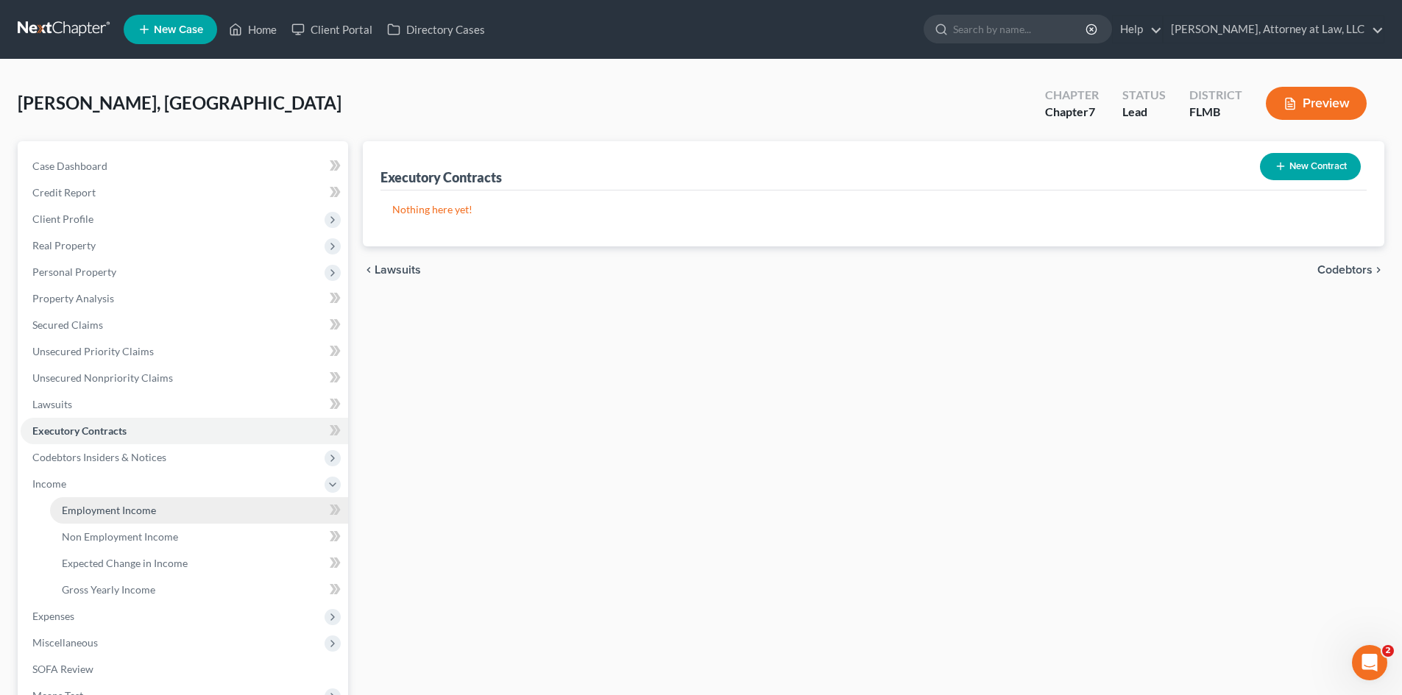
click at [105, 519] on link "Employment Income" at bounding box center [199, 511] width 298 height 26
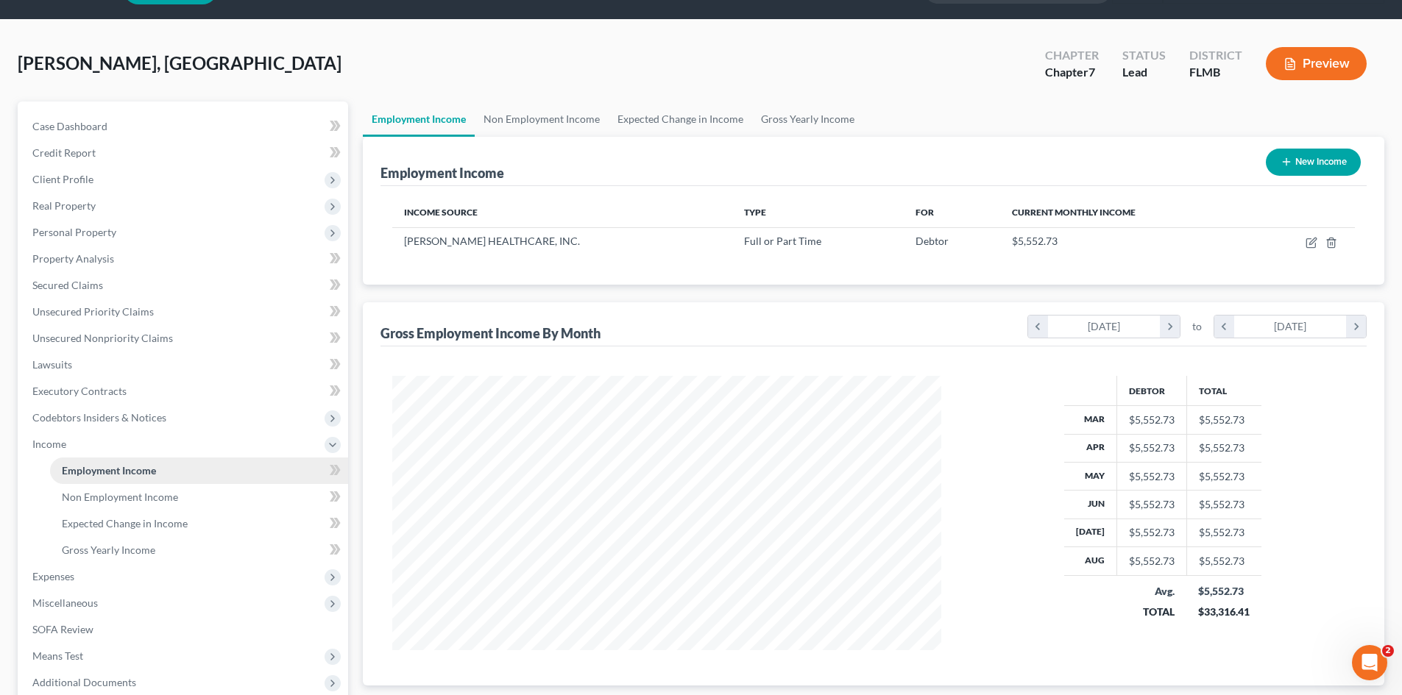
scroll to position [74, 0]
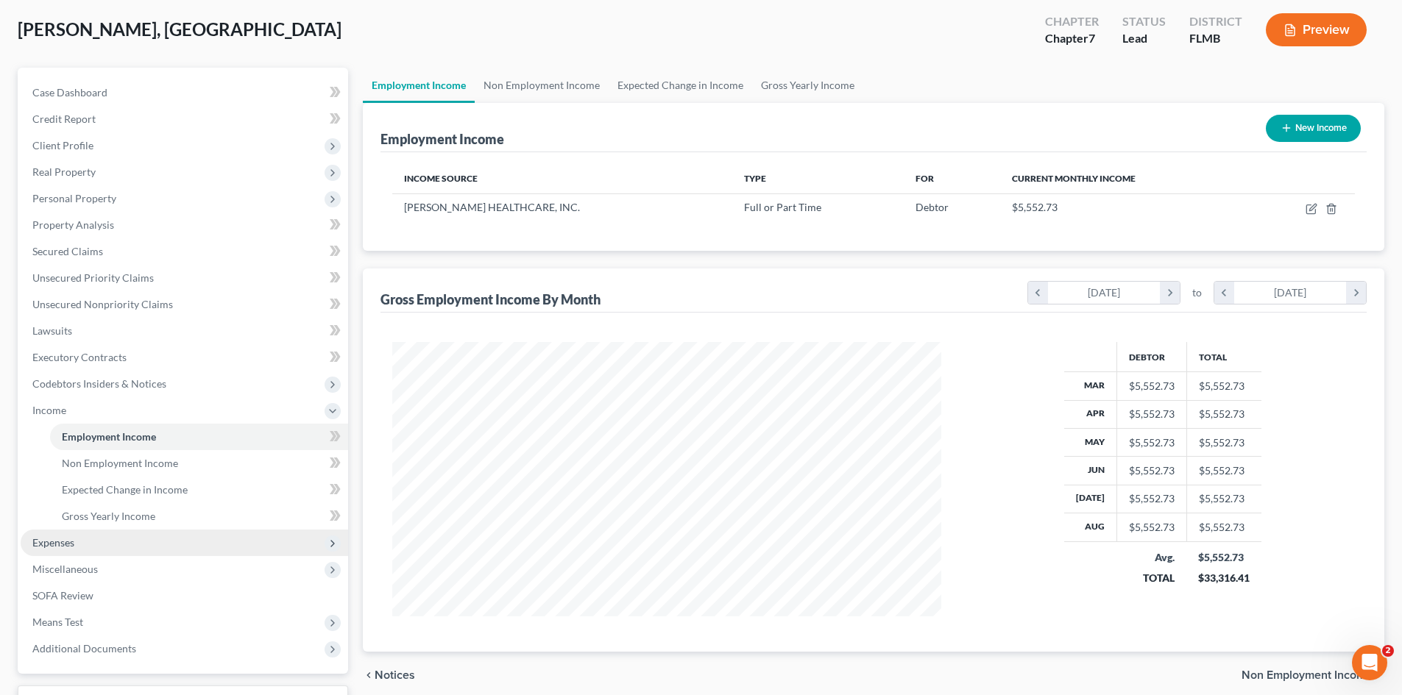
click at [82, 541] on span "Expenses" at bounding box center [185, 543] width 328 height 26
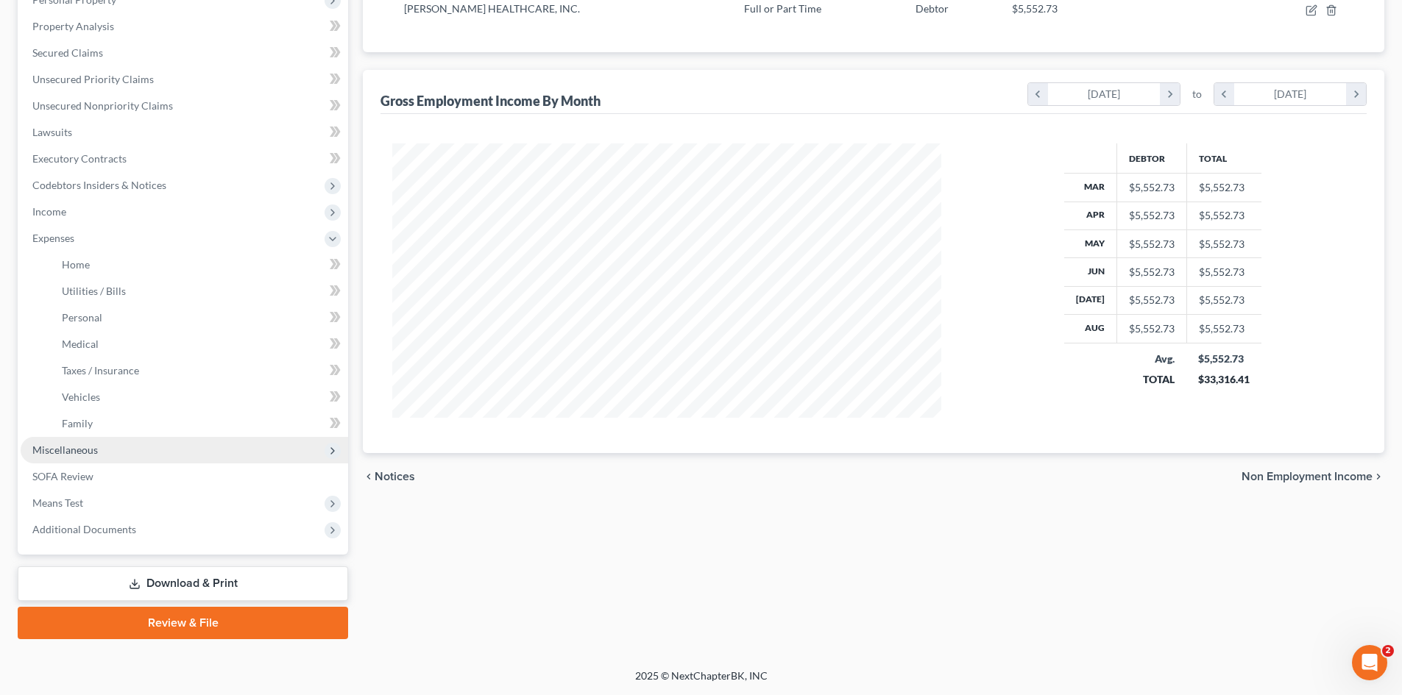
scroll to position [0, 0]
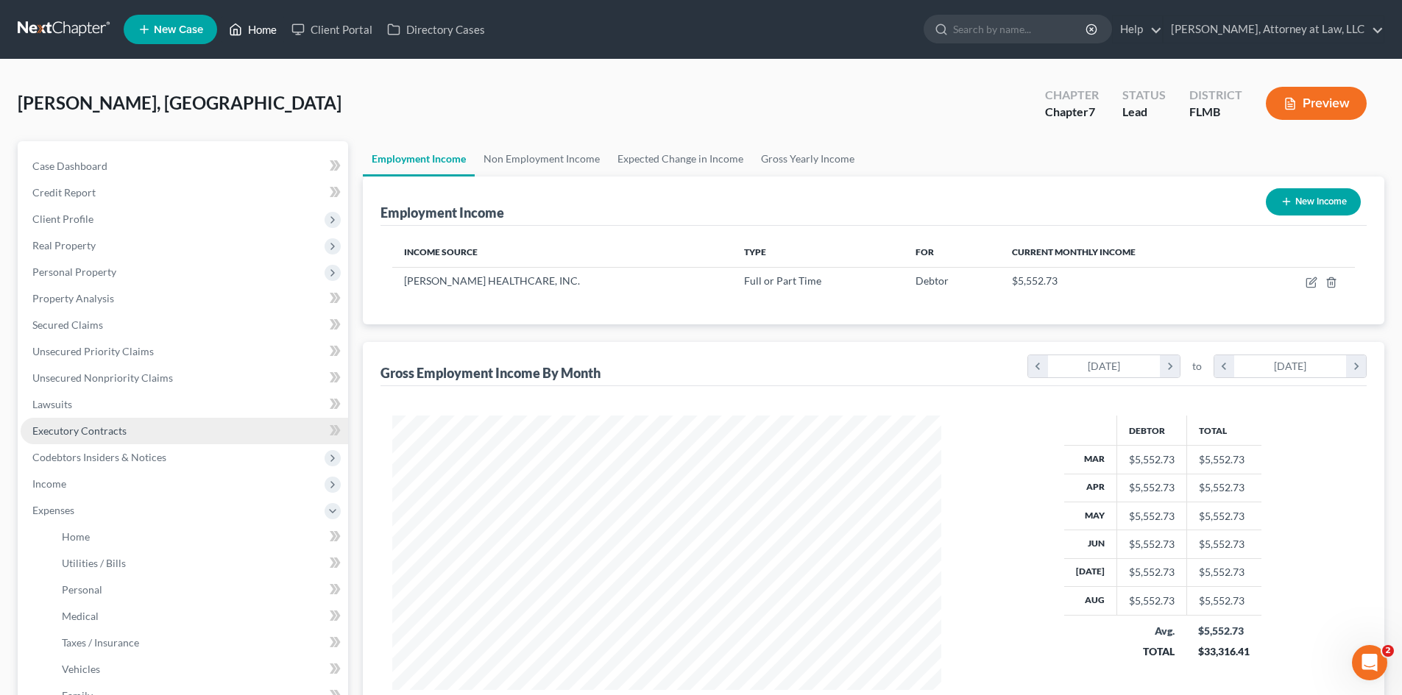
drag, startPoint x: 247, startPoint y: 25, endPoint x: 101, endPoint y: 443, distance: 442.9
click at [247, 25] on link "Home" at bounding box center [253, 29] width 63 height 26
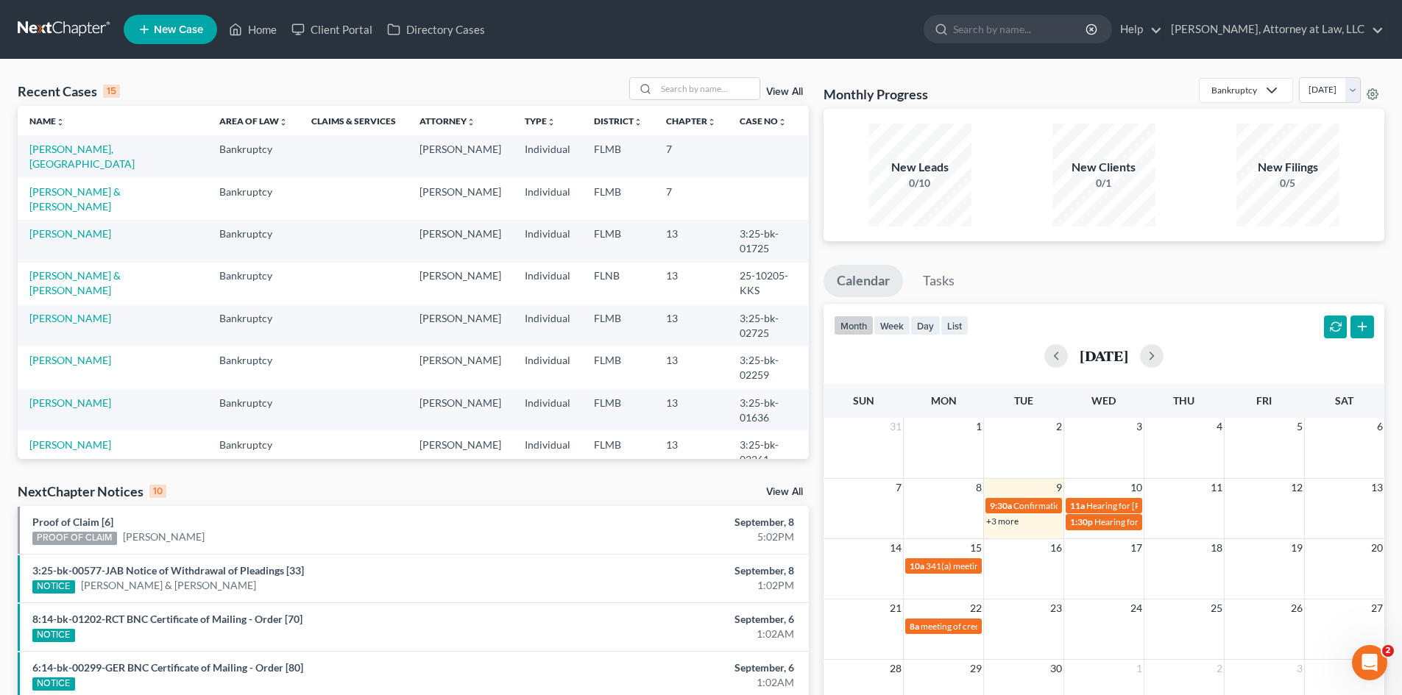
click at [182, 19] on link "New Case" at bounding box center [170, 29] width 93 height 29
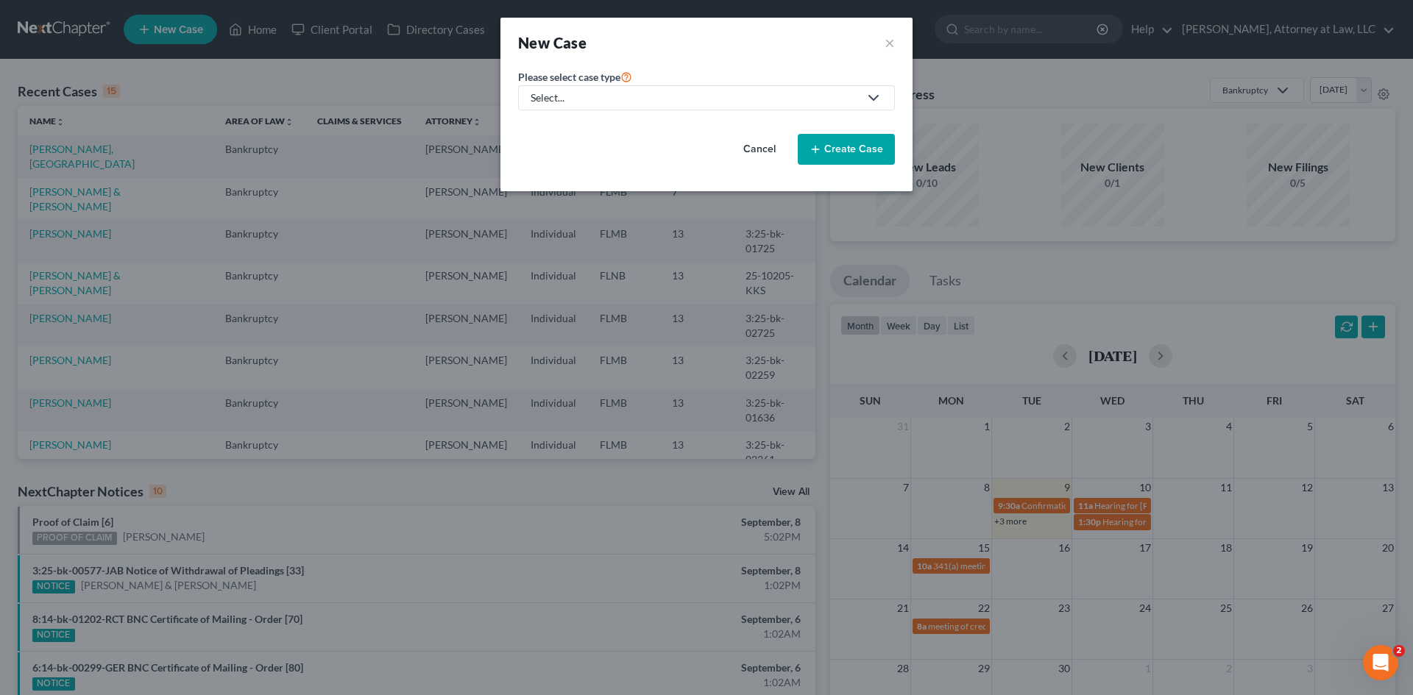
click at [864, 94] on icon at bounding box center [871, 98] width 24 height 18
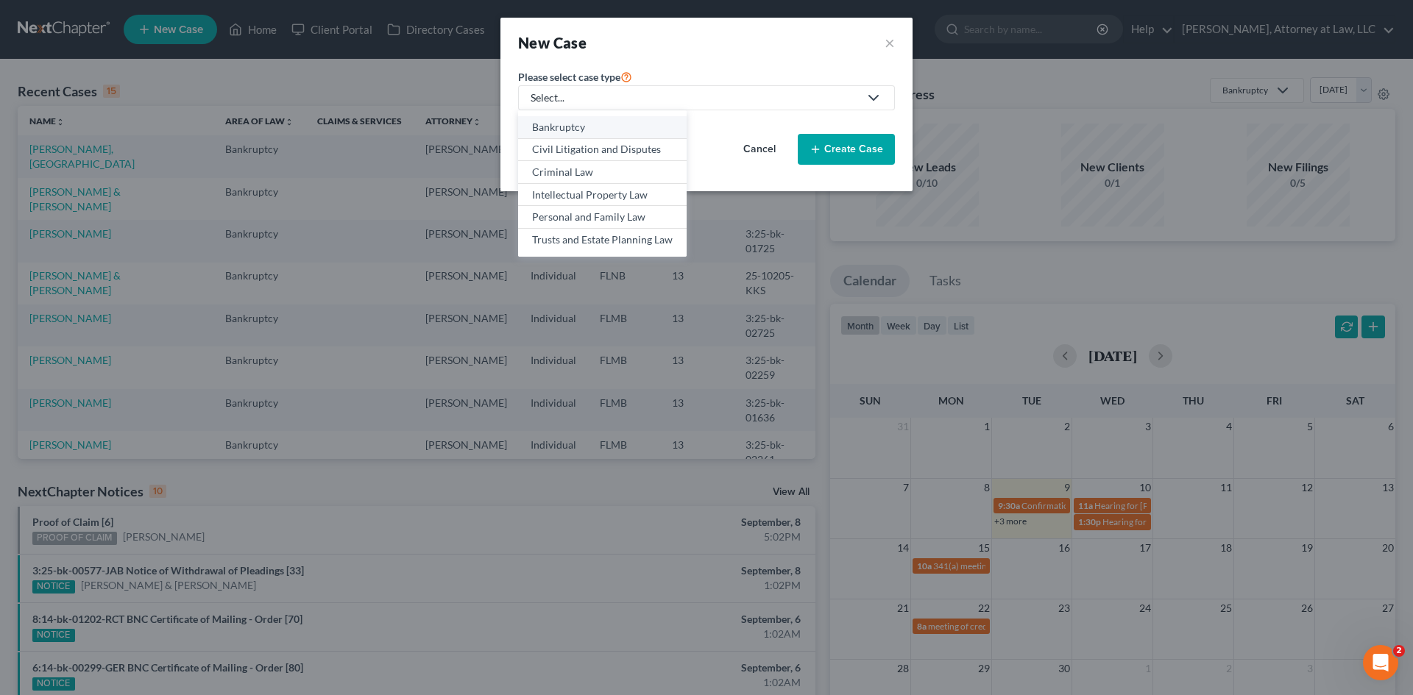
click at [616, 130] on div "Bankruptcy" at bounding box center [602, 127] width 141 height 15
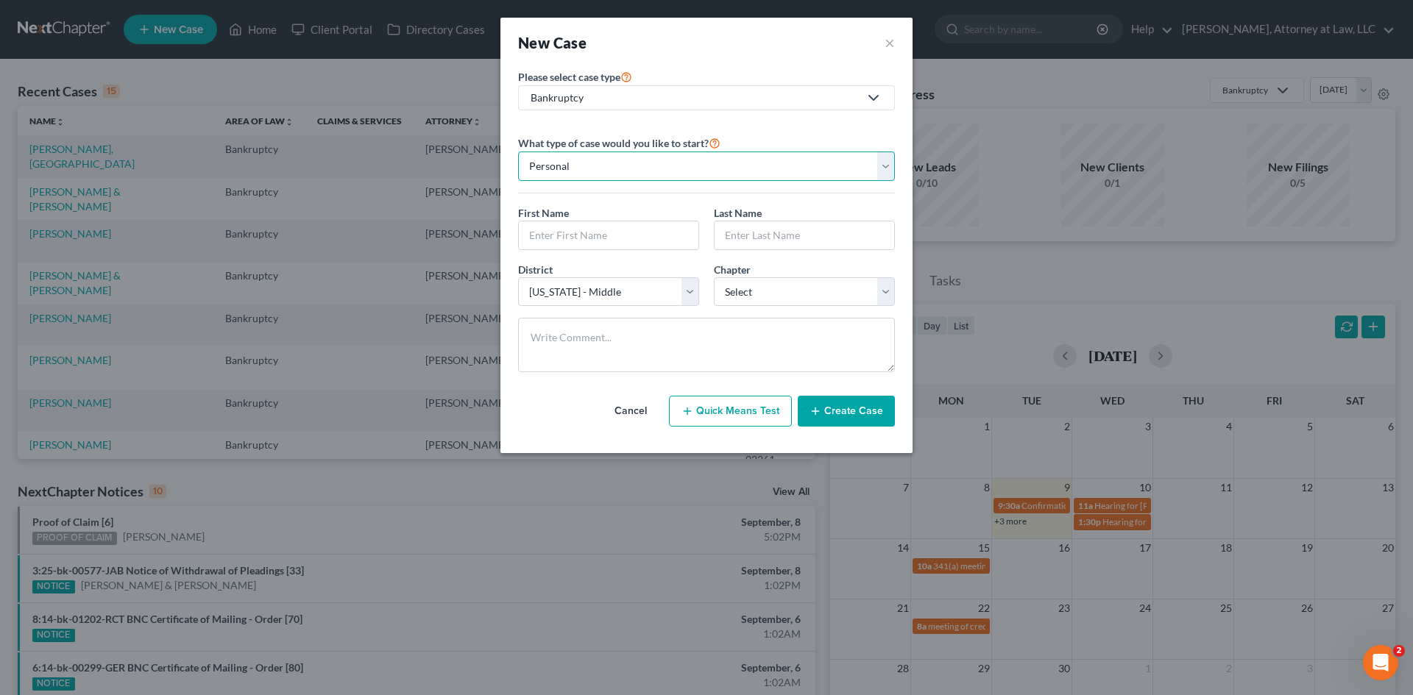
click at [880, 168] on select "Personal Business" at bounding box center [706, 166] width 377 height 29
click at [654, 239] on input "text" at bounding box center [609, 236] width 180 height 28
click at [629, 407] on button "Cancel" at bounding box center [630, 411] width 65 height 29
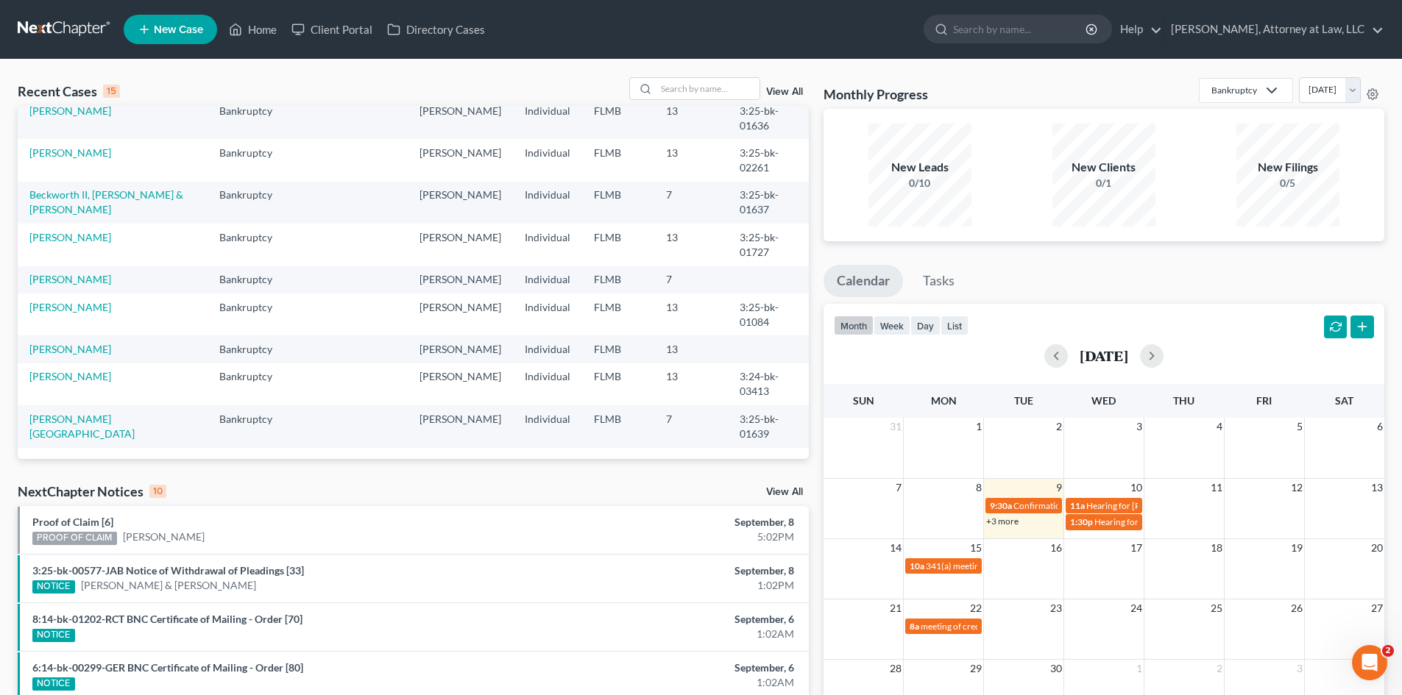
click at [144, 40] on link "New Case" at bounding box center [170, 29] width 93 height 29
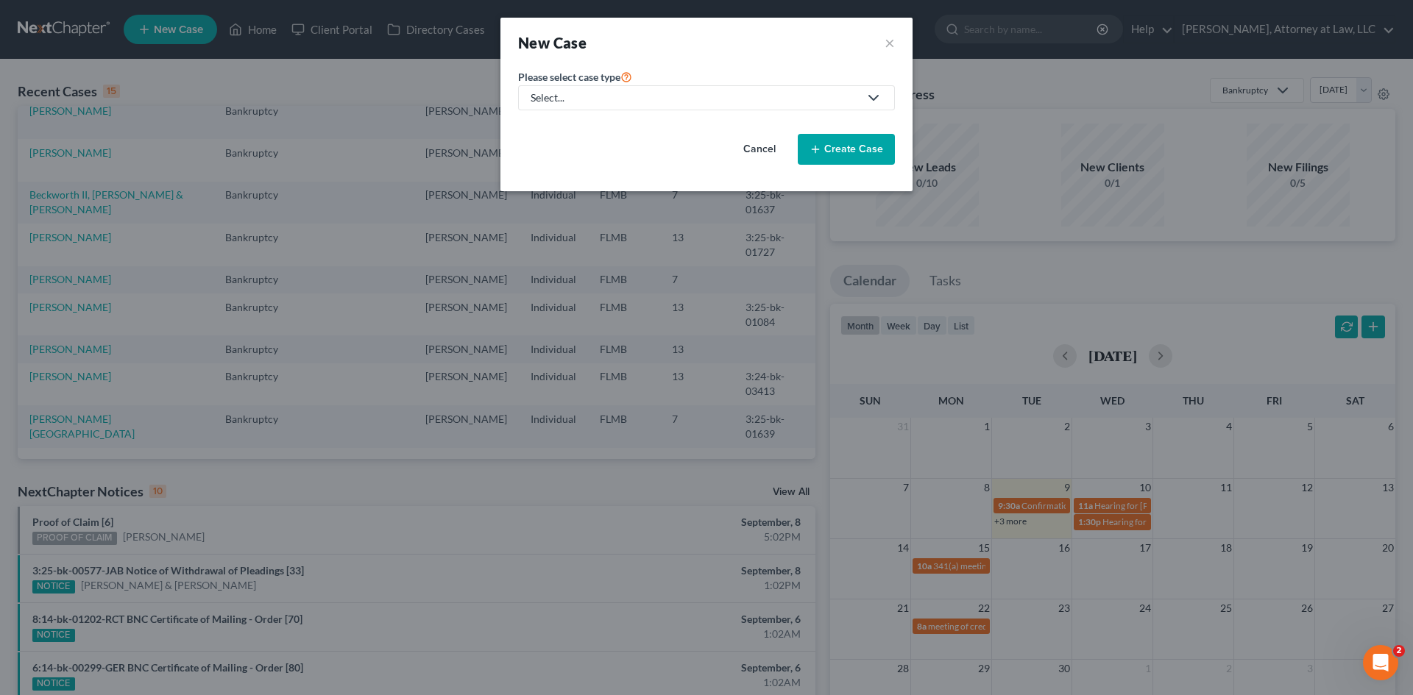
drag, startPoint x: 851, startPoint y: 102, endPoint x: 835, endPoint y: 110, distance: 17.8
click at [852, 102] on div "Select..." at bounding box center [695, 98] width 328 height 15
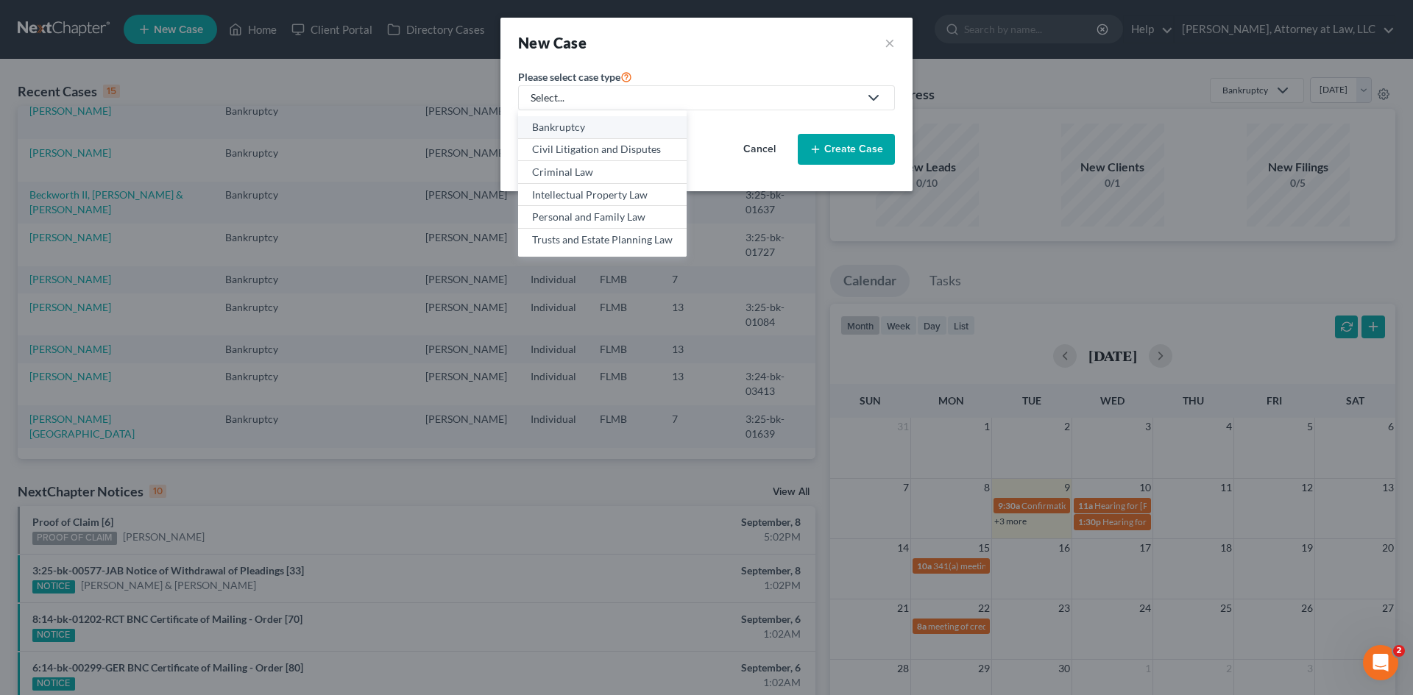
click at [587, 132] on div "Bankruptcy" at bounding box center [602, 127] width 141 height 15
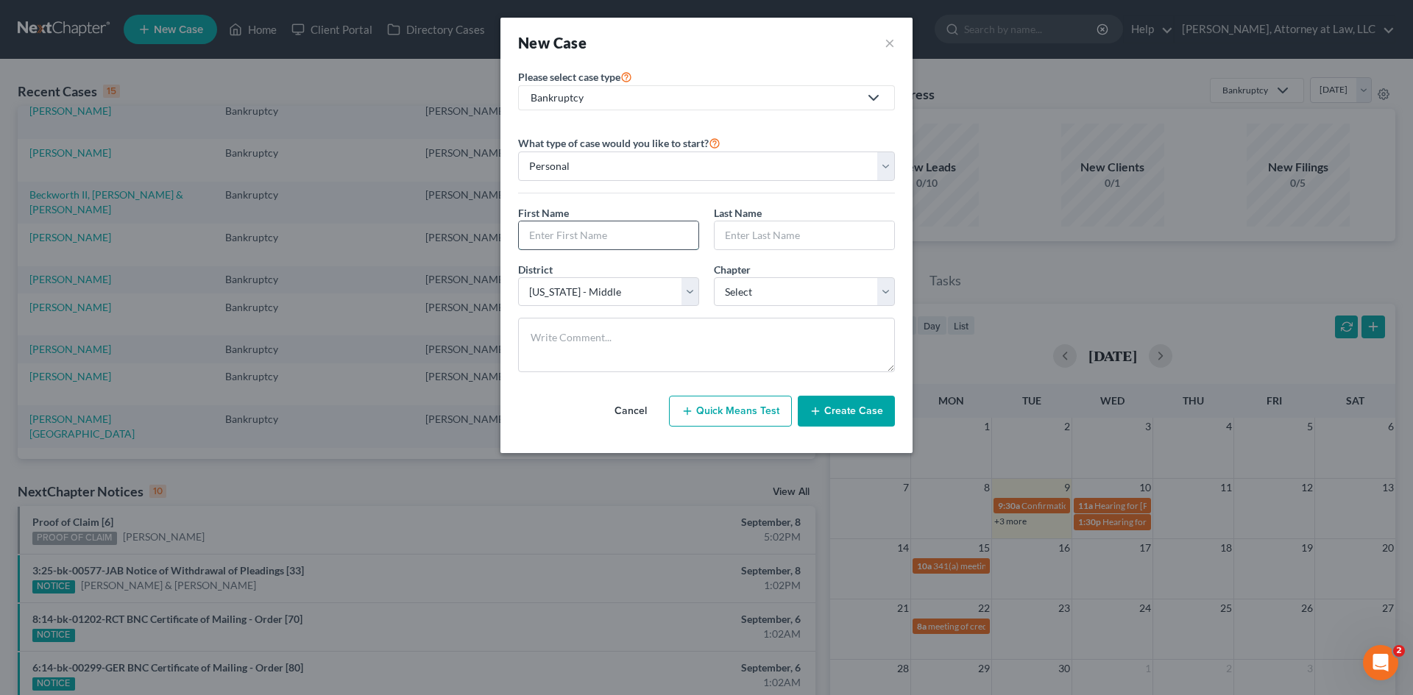
click at [621, 231] on input "text" at bounding box center [609, 236] width 180 height 28
click at [793, 238] on input "text" at bounding box center [805, 236] width 180 height 28
click at [884, 298] on select "Select 7 11 12 13" at bounding box center [804, 291] width 181 height 29
click at [714, 277] on select "Select 7 11 12 13" at bounding box center [804, 291] width 181 height 29
click at [854, 406] on button "Create Case" at bounding box center [846, 411] width 97 height 31
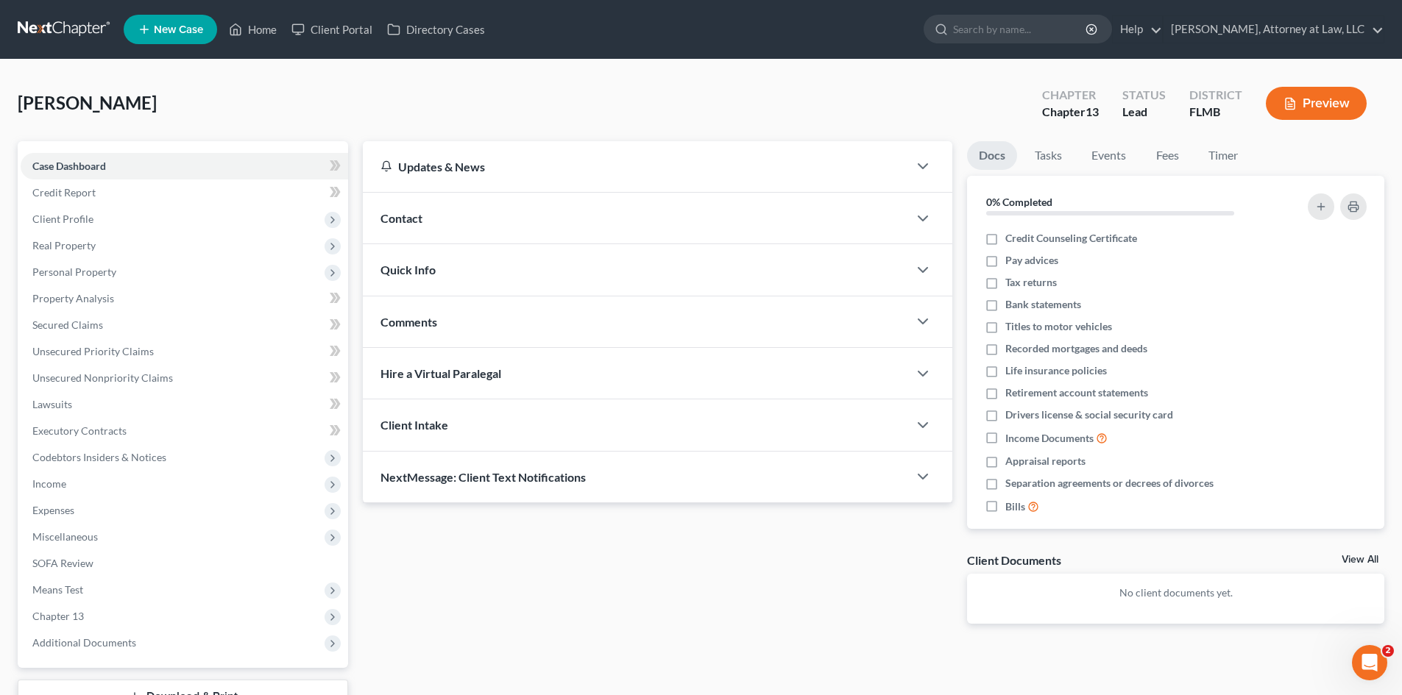
click at [908, 214] on div at bounding box center [930, 218] width 44 height 29
click at [927, 221] on icon "button" at bounding box center [923, 219] width 18 height 18
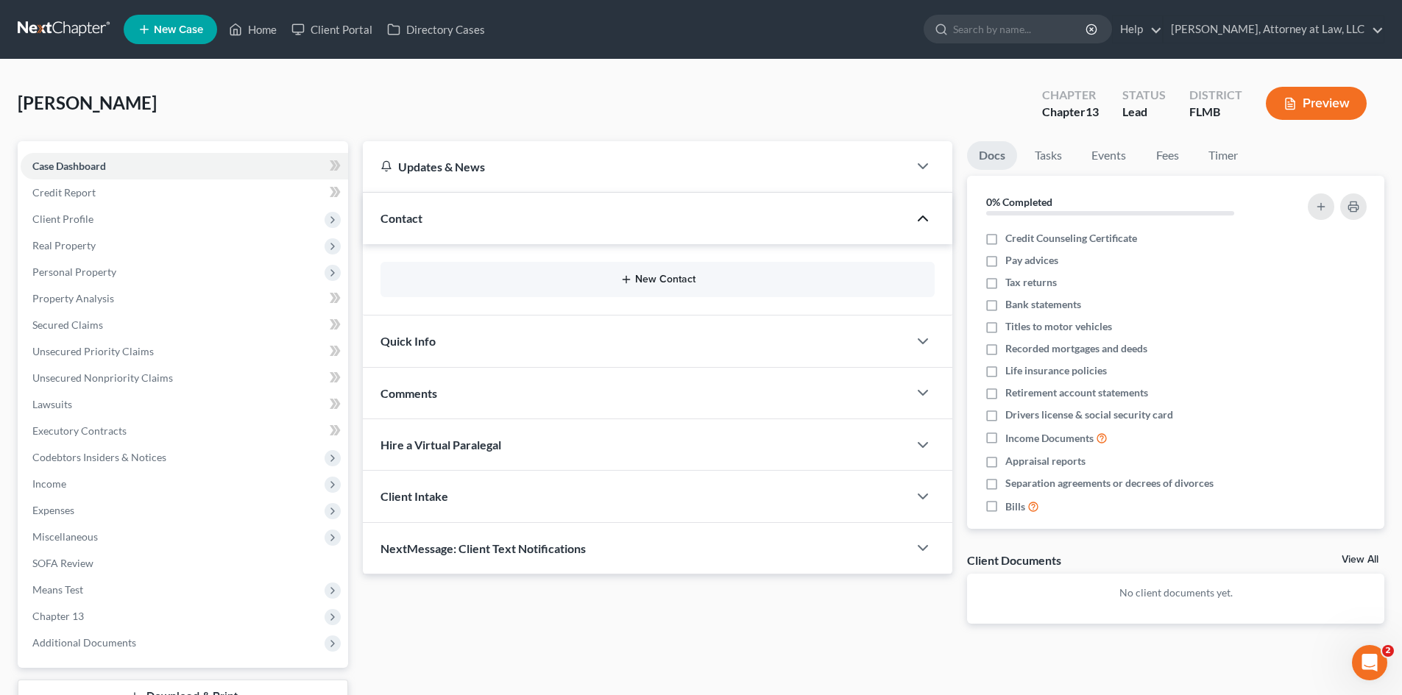
click at [629, 280] on line "button" at bounding box center [626, 280] width 7 height 0
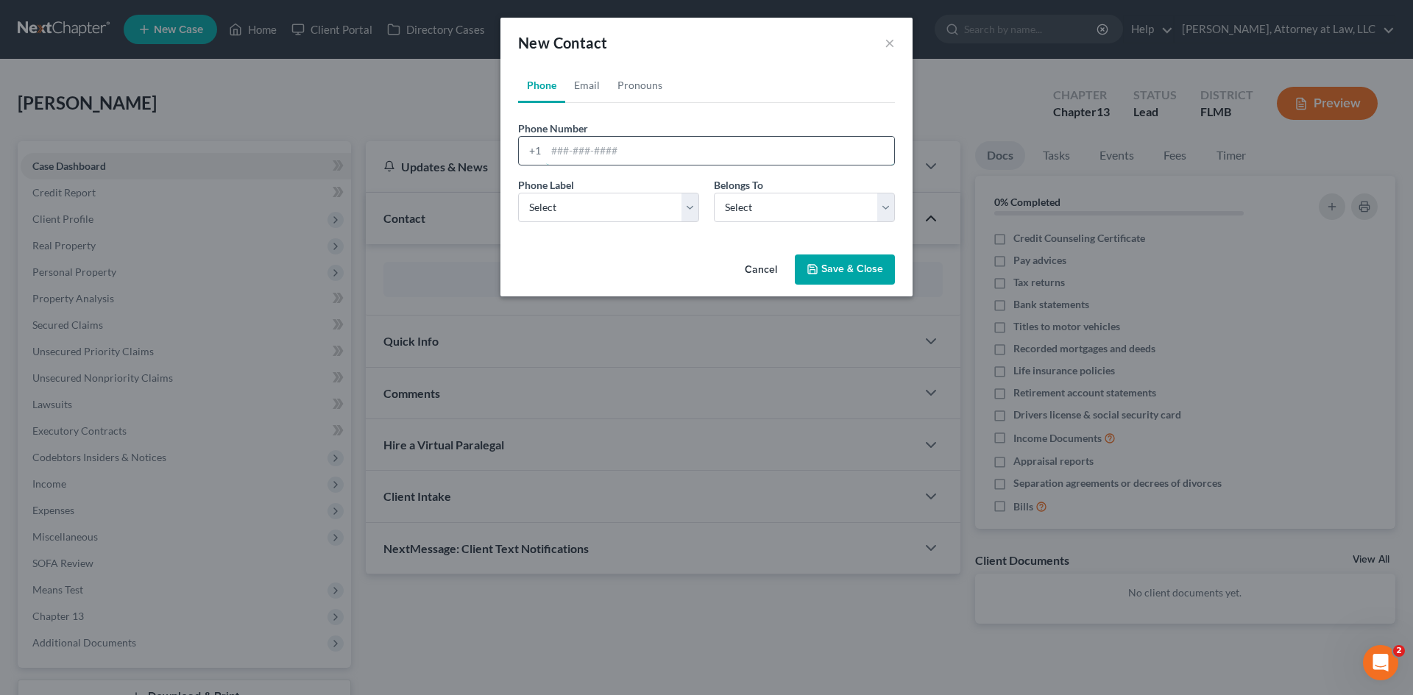
click at [601, 156] on input "tel" at bounding box center [720, 151] width 348 height 28
click at [701, 211] on div "Phone Label * Select Mobile Home Work Other" at bounding box center [609, 199] width 196 height 45
drag, startPoint x: 682, startPoint y: 208, endPoint x: 638, endPoint y: 222, distance: 46.3
click at [682, 208] on select "Select Mobile Home Work Other" at bounding box center [608, 207] width 181 height 29
click at [518, 193] on select "Select Mobile Home Work Other" at bounding box center [608, 207] width 181 height 29
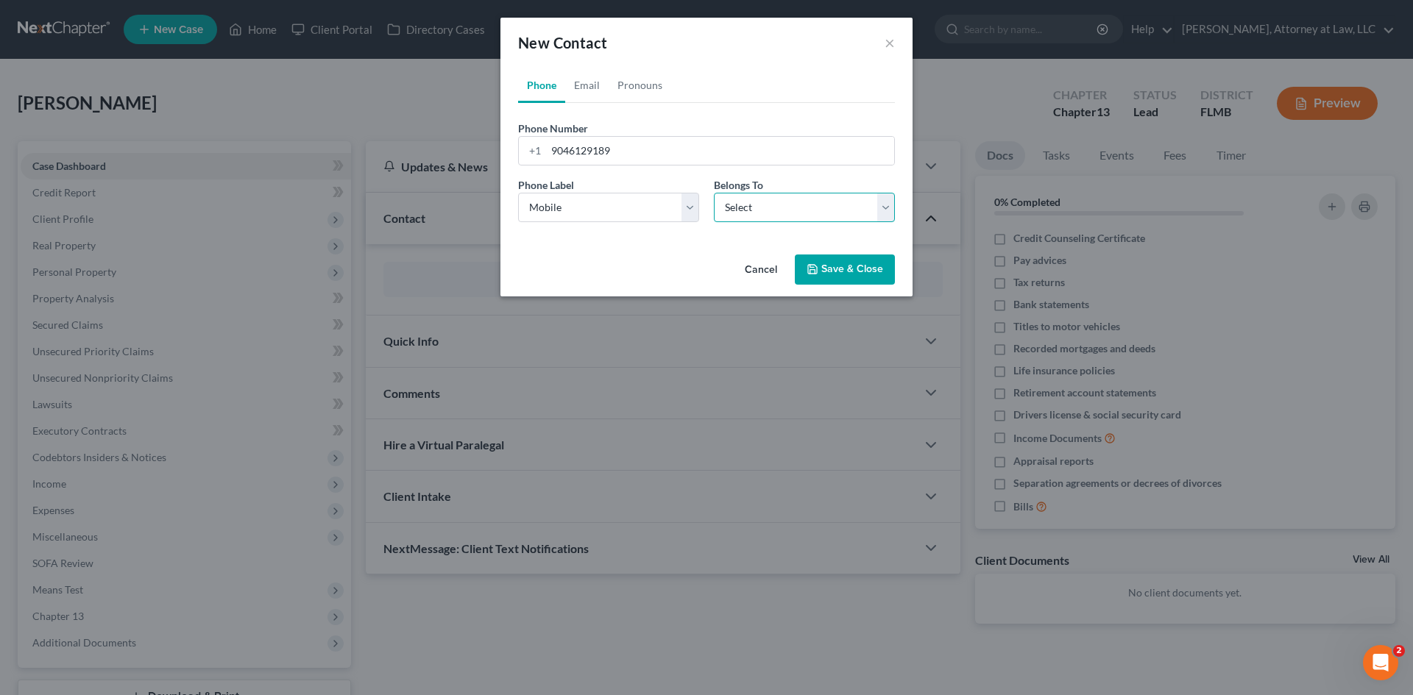
click at [829, 215] on select "Select Client Other" at bounding box center [804, 207] width 181 height 29
click at [714, 193] on select "Select Client Other" at bounding box center [804, 207] width 181 height 29
click at [877, 268] on button "Save & Close" at bounding box center [845, 270] width 100 height 31
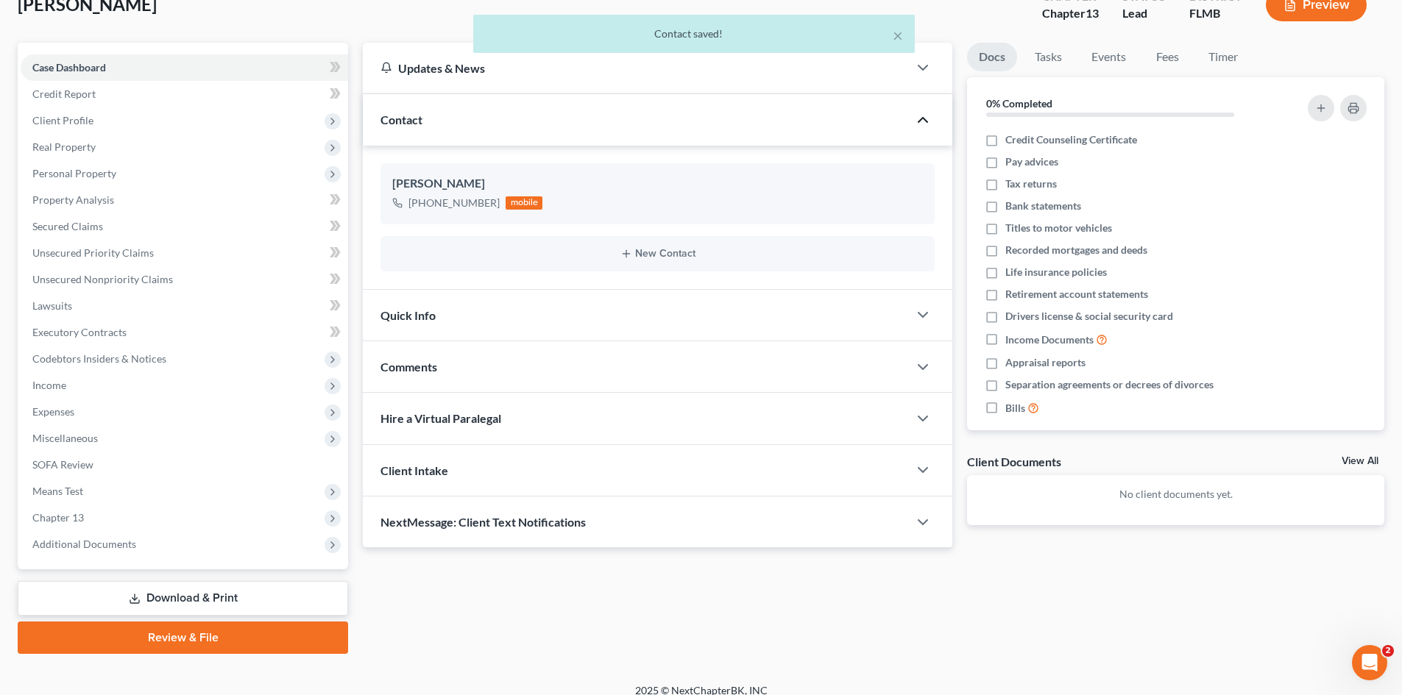
scroll to position [113, 0]
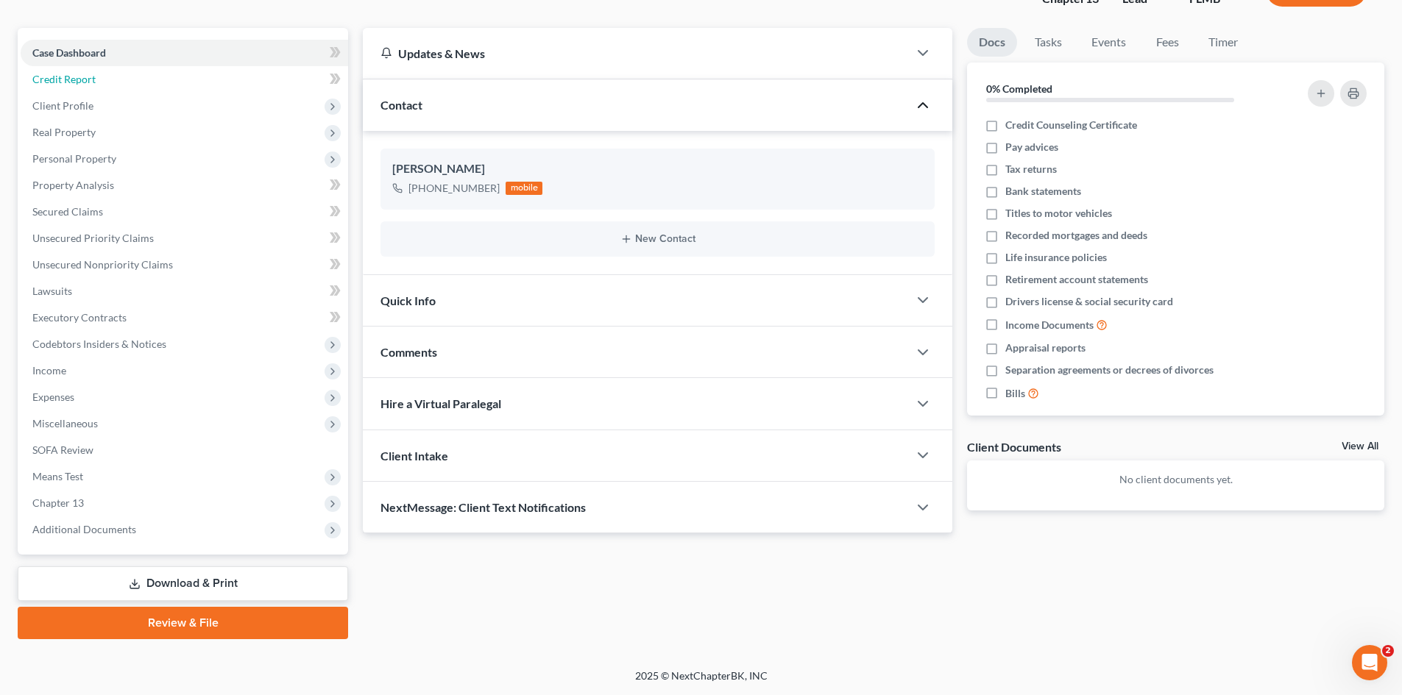
drag, startPoint x: 126, startPoint y: 85, endPoint x: 874, endPoint y: 213, distance: 758.5
click at [126, 85] on link "Credit Report" at bounding box center [185, 79] width 328 height 26
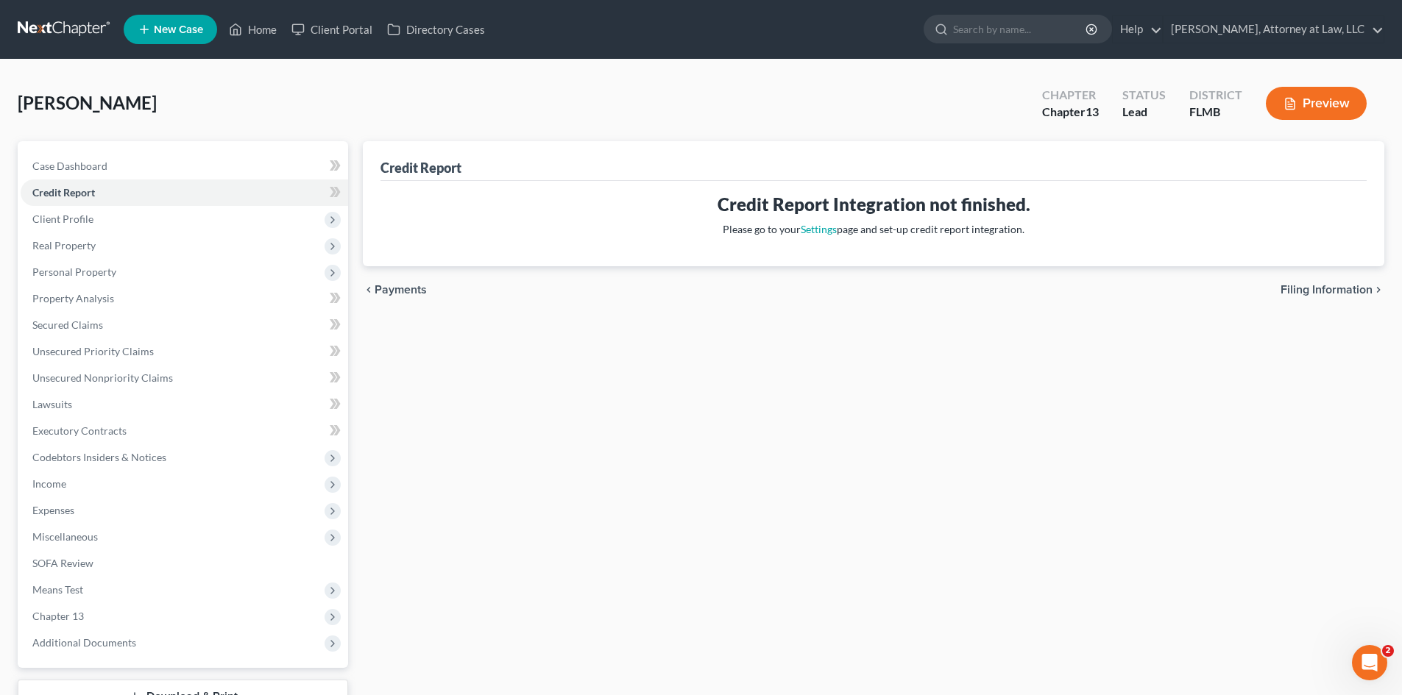
click at [1340, 292] on span "Filing Information" at bounding box center [1327, 290] width 92 height 12
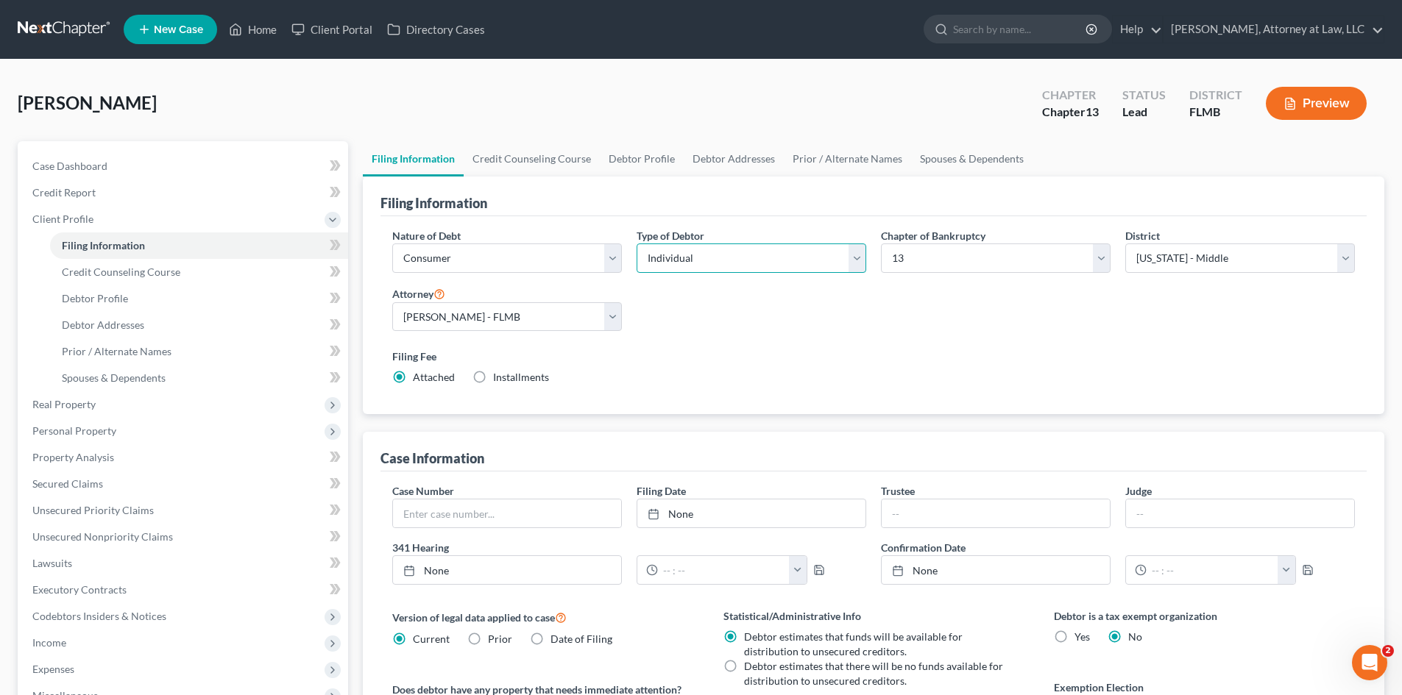
drag, startPoint x: 844, startPoint y: 260, endPoint x: 761, endPoint y: 261, distance: 83.2
click at [845, 260] on select "Select Individual Joint" at bounding box center [752, 258] width 230 height 29
click at [637, 244] on select "Select Individual Joint" at bounding box center [752, 258] width 230 height 29
drag, startPoint x: 539, startPoint y: 155, endPoint x: 774, endPoint y: 318, distance: 286.0
click at [539, 155] on link "Credit Counseling Course" at bounding box center [532, 158] width 136 height 35
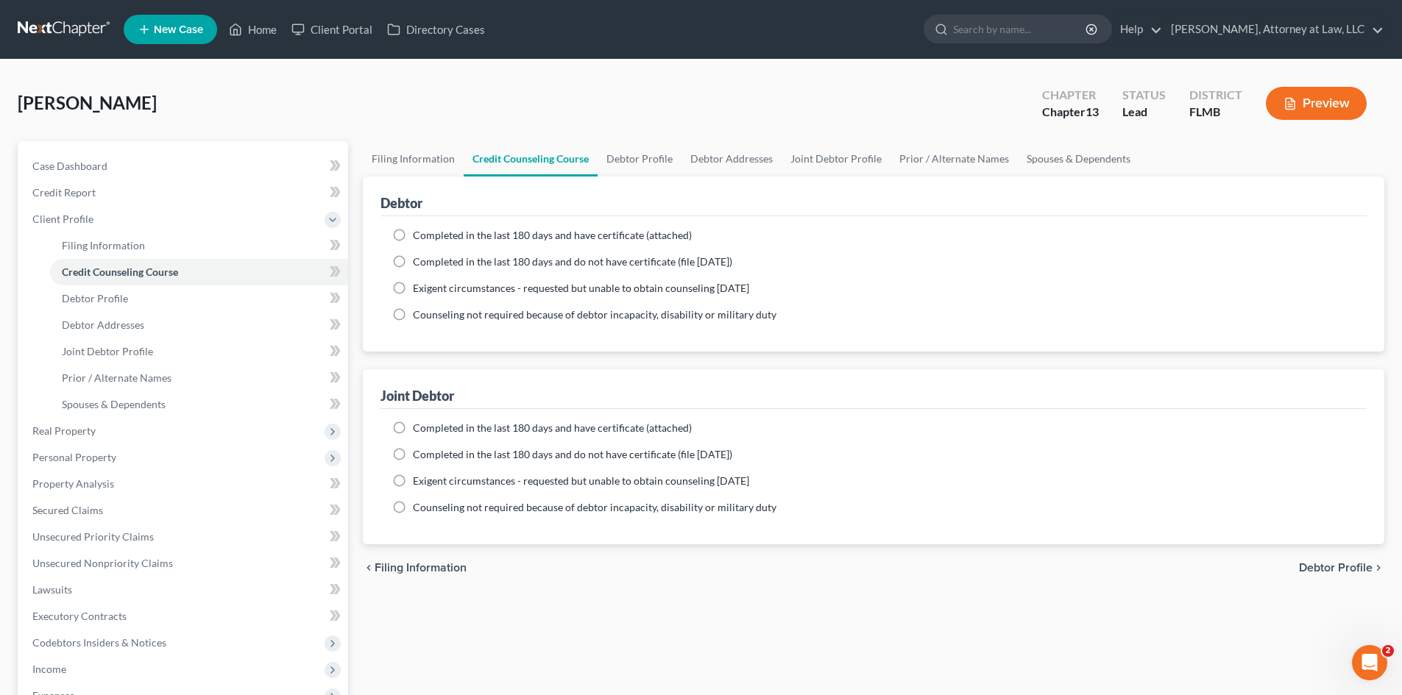
drag, startPoint x: 399, startPoint y: 236, endPoint x: 477, endPoint y: 275, distance: 87.2
click at [413, 236] on label "Completed in the last 180 days and have certificate (attached)" at bounding box center [552, 235] width 279 height 15
click at [419, 236] on input "Completed in the last 180 days and have certificate (attached)" at bounding box center [424, 233] width 10 height 10
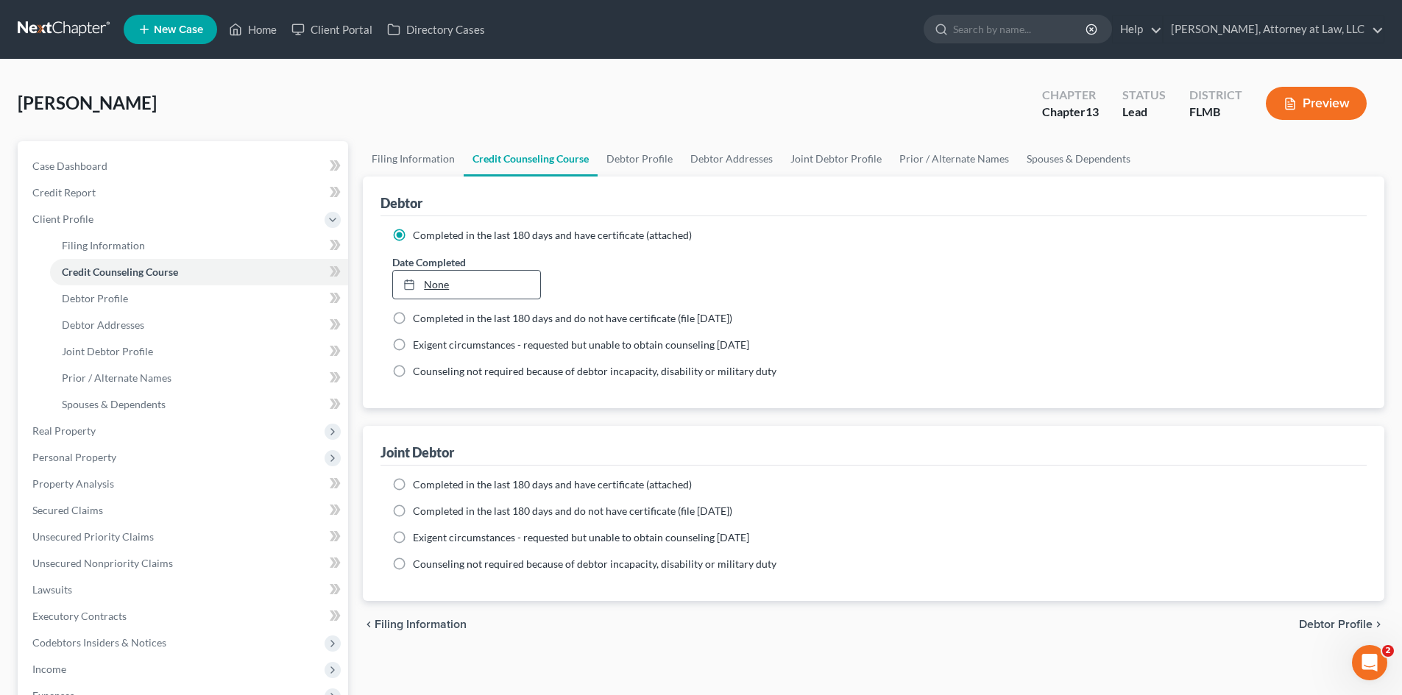
click at [433, 290] on link "None" at bounding box center [466, 285] width 146 height 28
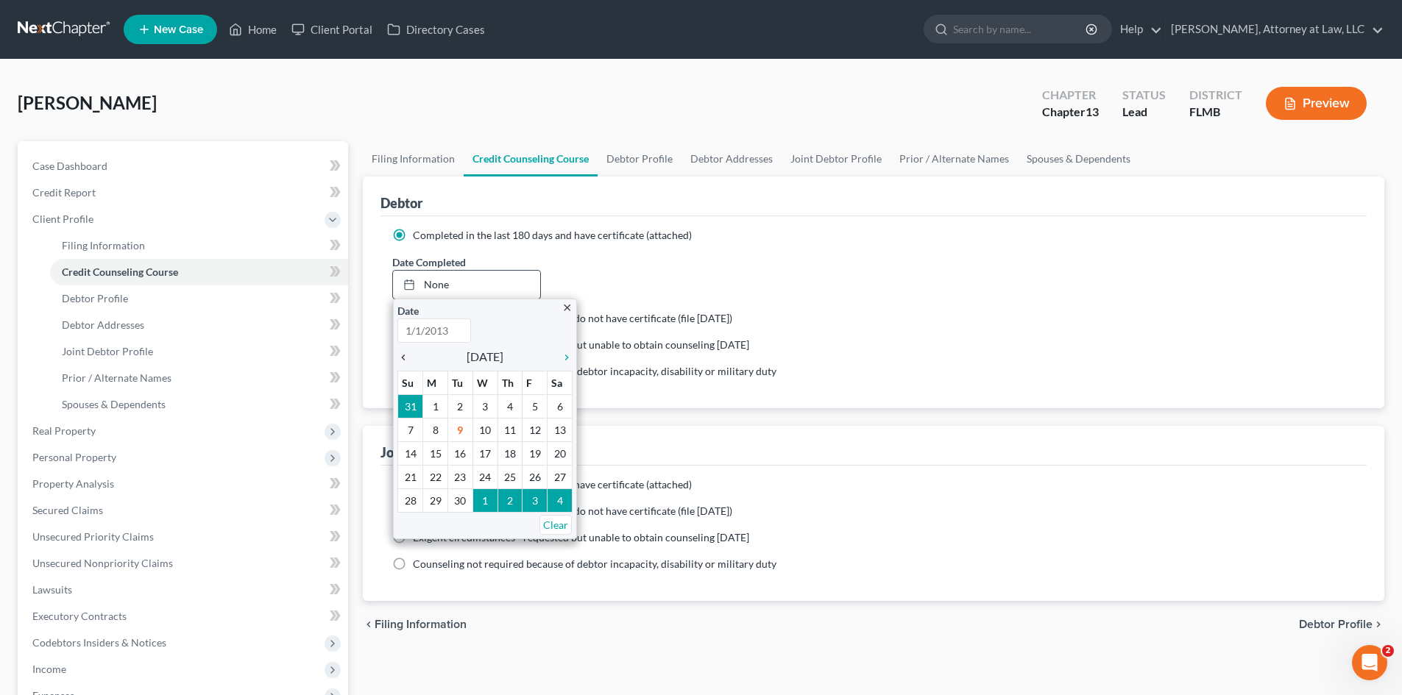
click at [411, 357] on icon "chevron_left" at bounding box center [406, 358] width 19 height 12
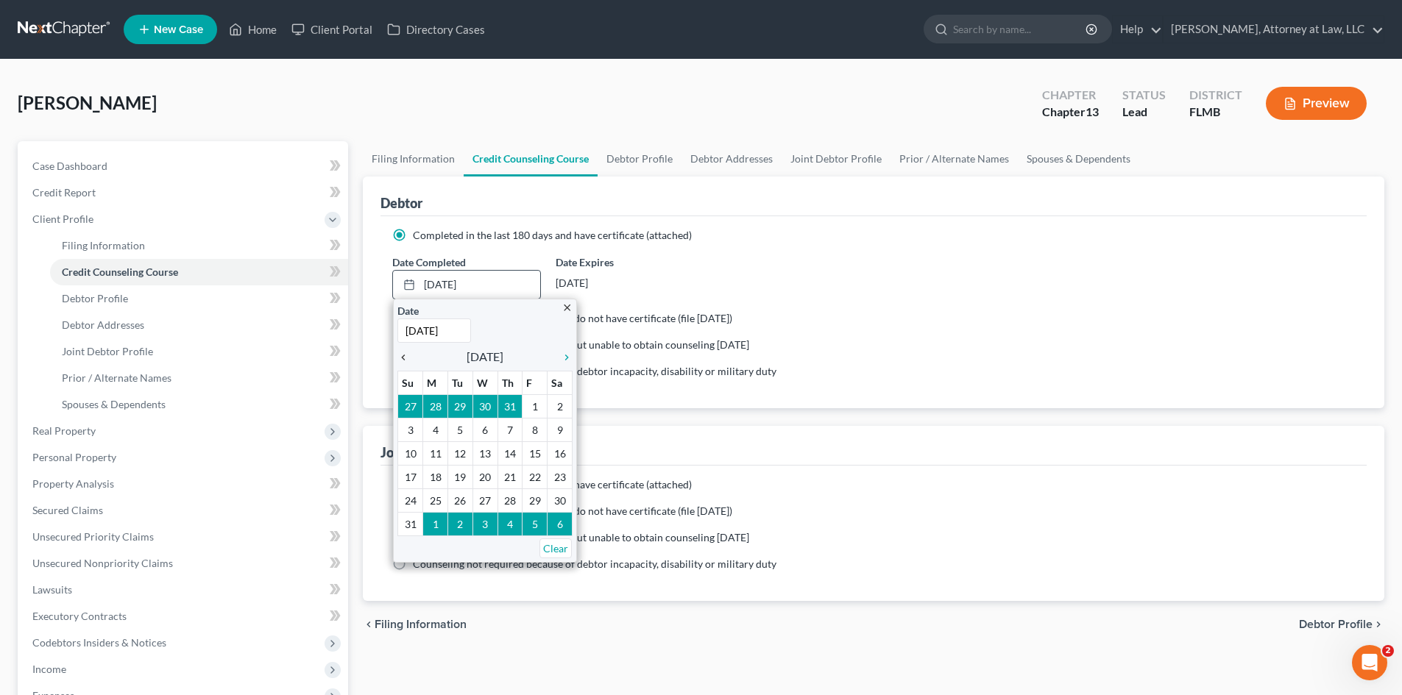
click at [410, 357] on icon "chevron_left" at bounding box center [406, 358] width 19 height 12
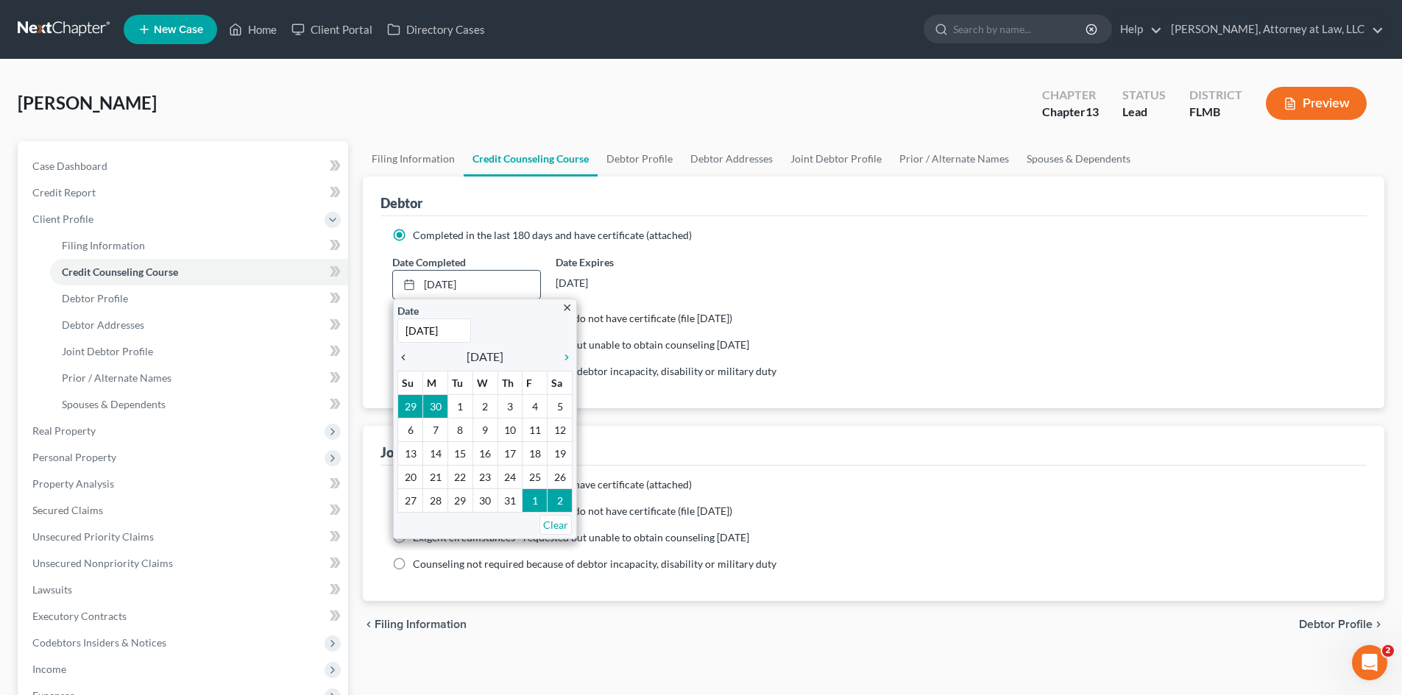
click at [410, 357] on icon "chevron_left" at bounding box center [406, 358] width 19 height 12
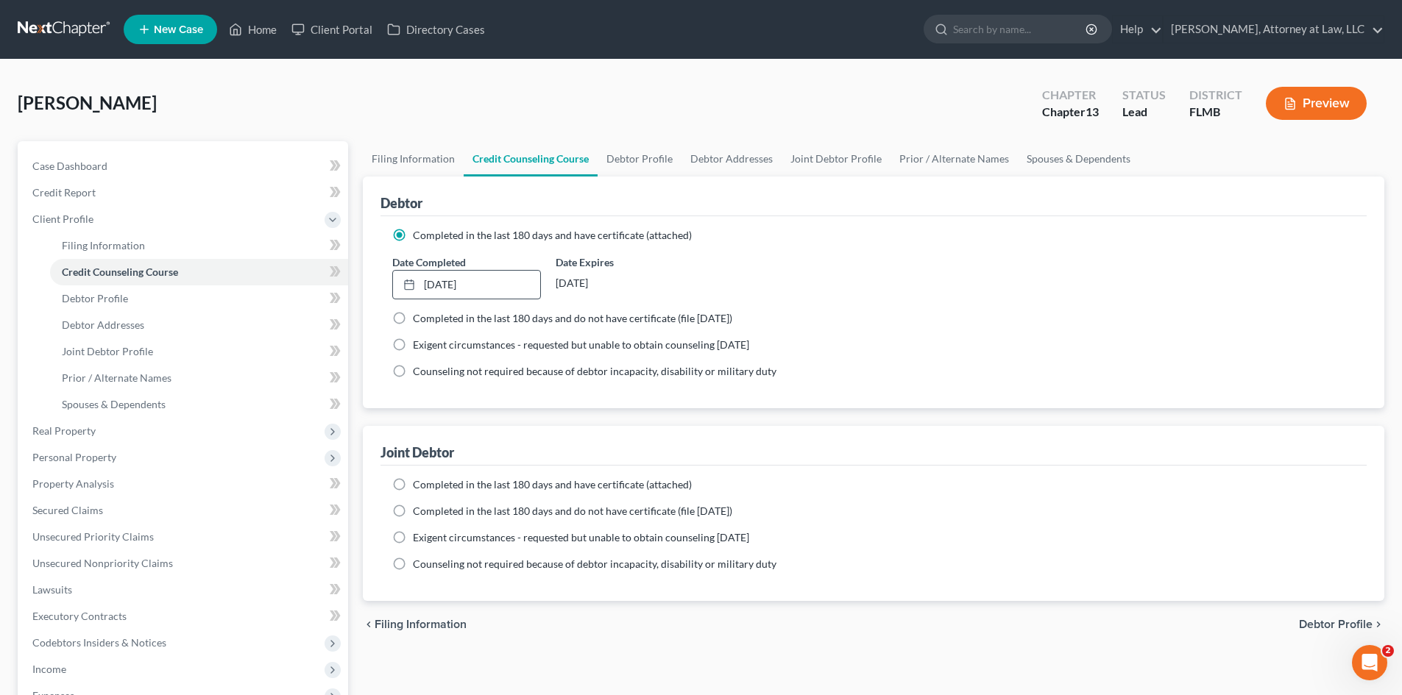
click at [413, 484] on label "Completed in the last 180 days and have certificate (attached)" at bounding box center [552, 485] width 279 height 15
click at [419, 484] on input "Completed in the last 180 days and have certificate (attached)" at bounding box center [424, 483] width 10 height 10
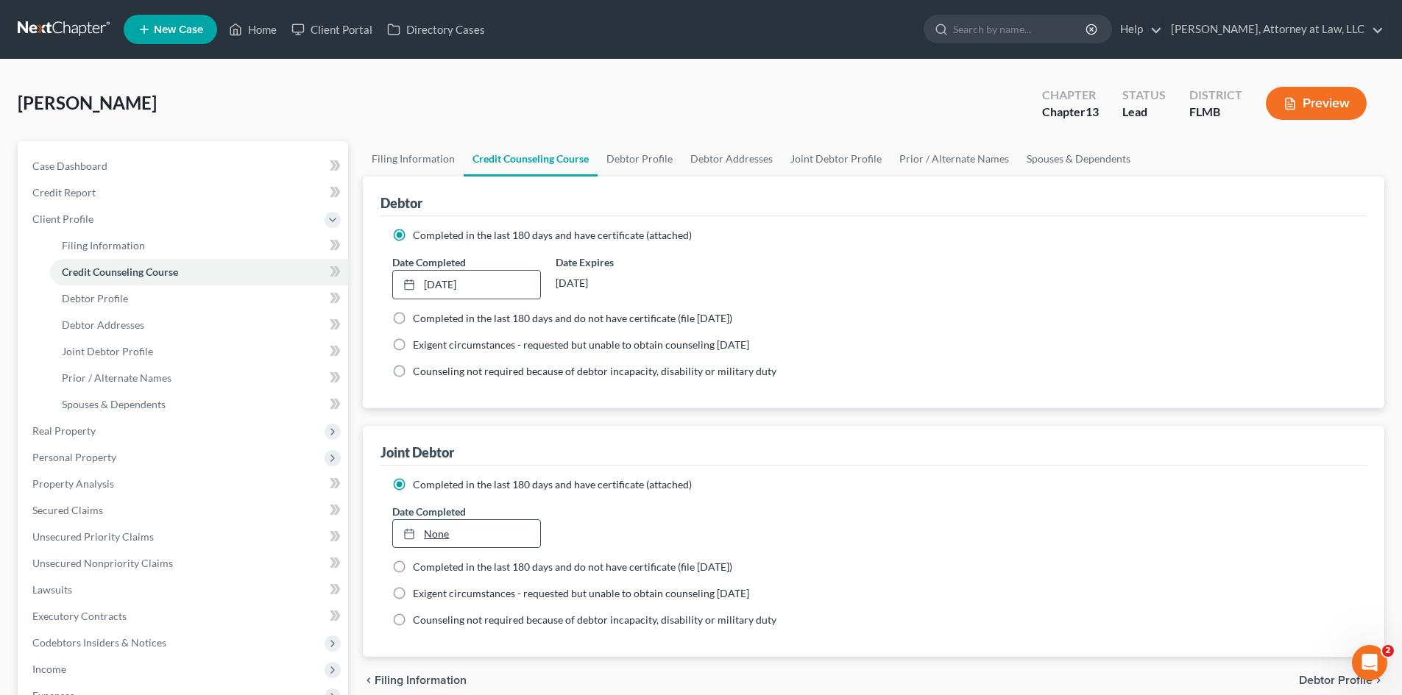
click at [442, 528] on link "None" at bounding box center [466, 534] width 146 height 28
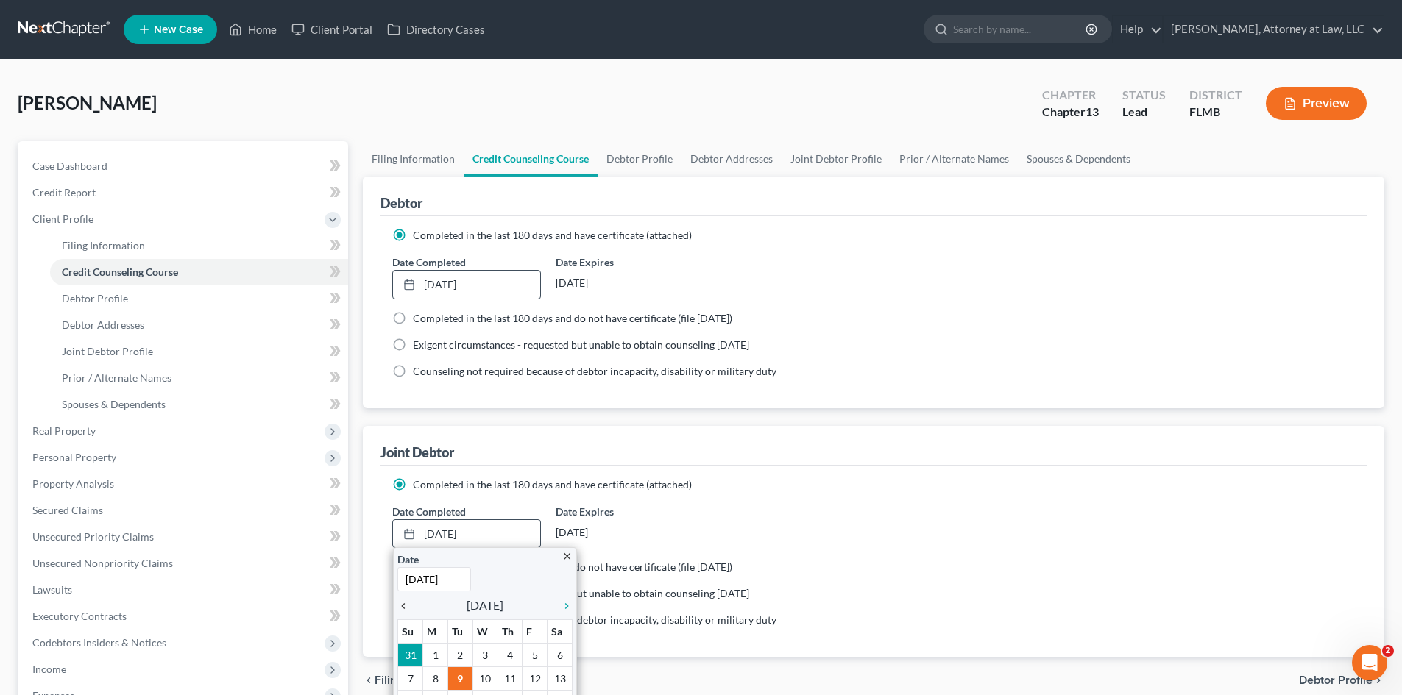
click at [405, 605] on icon "chevron_left" at bounding box center [406, 607] width 19 height 12
click at [406, 603] on icon "chevron_left" at bounding box center [406, 607] width 19 height 12
click at [417, 604] on icon "chevron_left" at bounding box center [406, 607] width 19 height 12
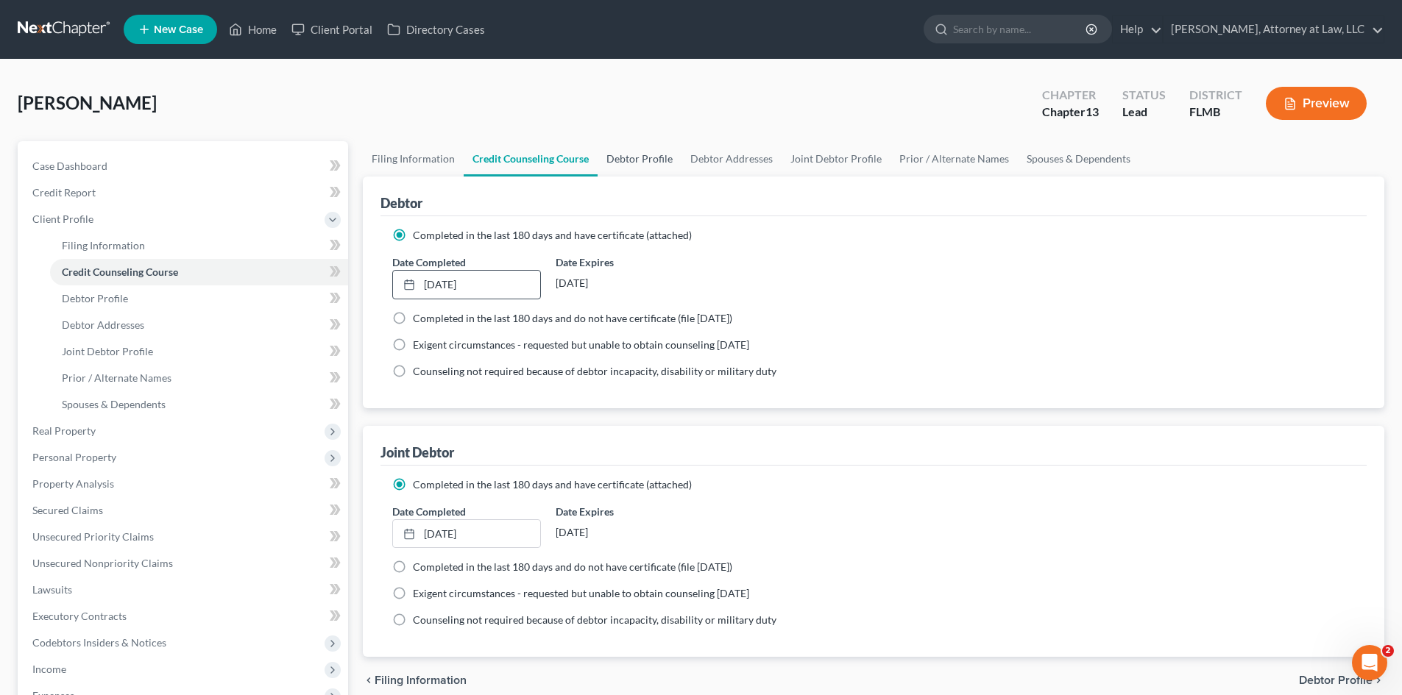
click at [632, 154] on link "Debtor Profile" at bounding box center [640, 158] width 84 height 35
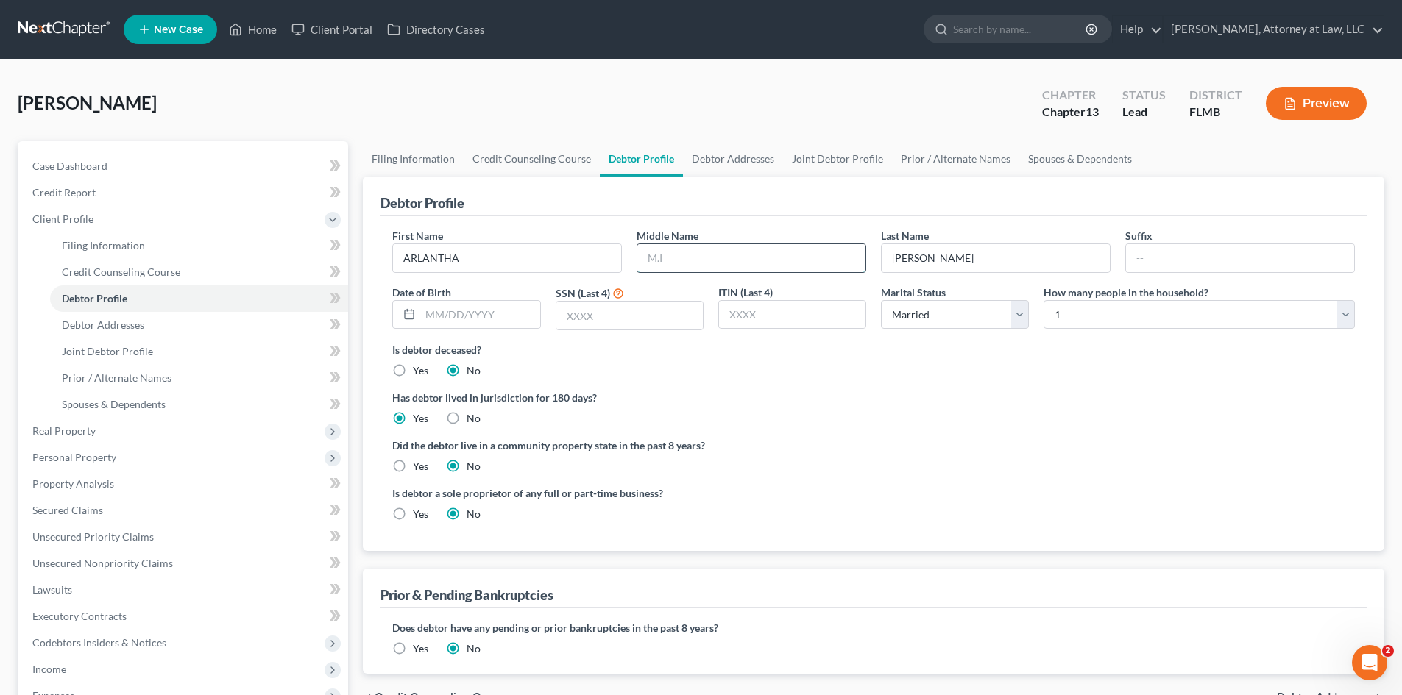
click at [686, 258] on input "text" at bounding box center [751, 258] width 228 height 28
click at [480, 319] on input "text" at bounding box center [479, 315] width 119 height 28
click at [627, 322] on input "text" at bounding box center [629, 316] width 146 height 28
drag, startPoint x: 1337, startPoint y: 317, endPoint x: 1135, endPoint y: 328, distance: 202.0
click at [1337, 317] on select "Select 1 2 3 4 5 6 7 8 9 10 11 12 13 14 15 16 17 18 19 20" at bounding box center [1199, 314] width 311 height 29
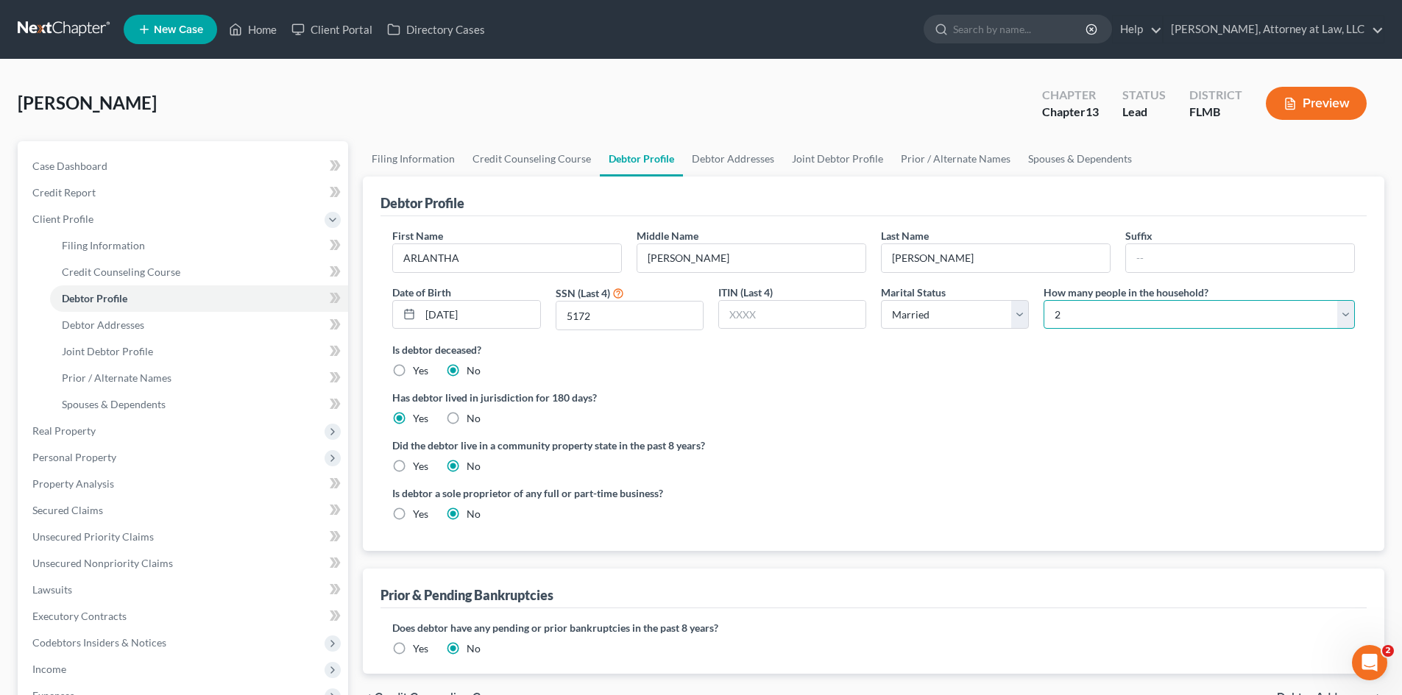
click at [1044, 300] on select "Select 1 2 3 4 5 6 7 8 9 10 11 12 13 14 15 16 17 18 19 20" at bounding box center [1199, 314] width 311 height 29
click at [750, 160] on link "Debtor Addresses" at bounding box center [733, 158] width 100 height 35
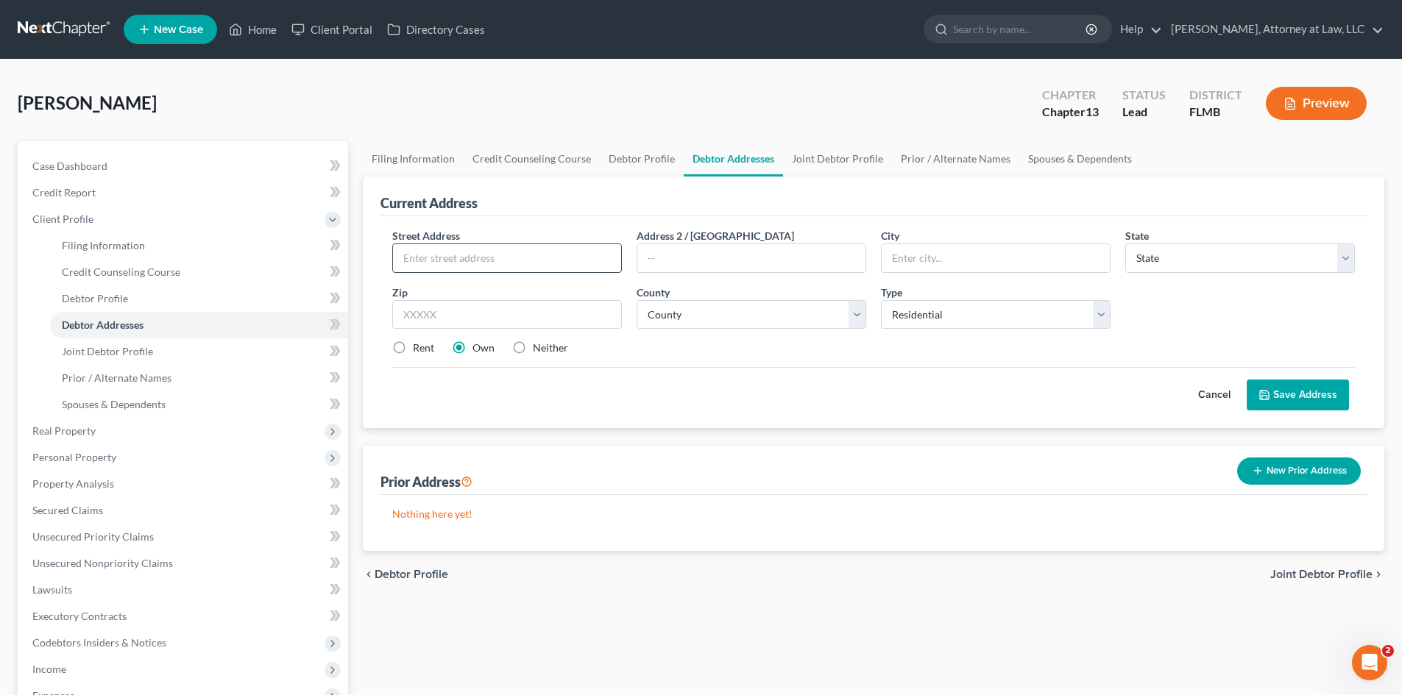
click at [520, 258] on input "text" at bounding box center [507, 258] width 228 height 28
click at [988, 263] on input "text" at bounding box center [996, 258] width 228 height 28
drag, startPoint x: 1315, startPoint y: 249, endPoint x: 1304, endPoint y: 272, distance: 24.7
click at [1315, 249] on select "State [US_STATE] AK AR AZ CA CO CT DE DC [GEOGRAPHIC_DATA] [GEOGRAPHIC_DATA] GU…" at bounding box center [1240, 258] width 230 height 29
click at [1125, 244] on select "State [US_STATE] AK AR AZ CA CO CT DE DC [GEOGRAPHIC_DATA] [GEOGRAPHIC_DATA] GU…" at bounding box center [1240, 258] width 230 height 29
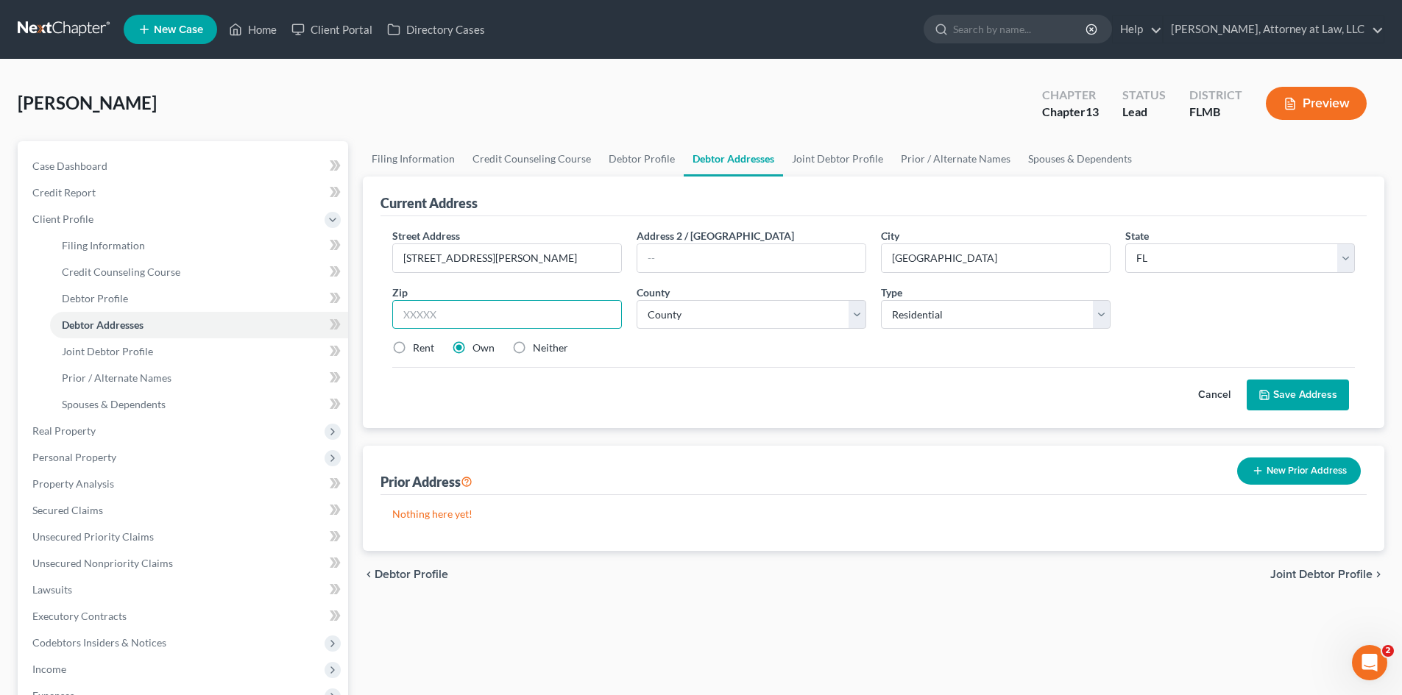
click at [521, 302] on input "text" at bounding box center [507, 314] width 230 height 29
click at [770, 316] on select "County [GEOGRAPHIC_DATA] [GEOGRAPHIC_DATA] [GEOGRAPHIC_DATA] [GEOGRAPHIC_DATA] …" at bounding box center [752, 314] width 230 height 29
click at [637, 300] on select "County [GEOGRAPHIC_DATA] [GEOGRAPHIC_DATA] [GEOGRAPHIC_DATA] [GEOGRAPHIC_DATA] …" at bounding box center [752, 314] width 230 height 29
click at [1325, 575] on span "Joint Debtor Profile" at bounding box center [1321, 575] width 102 height 12
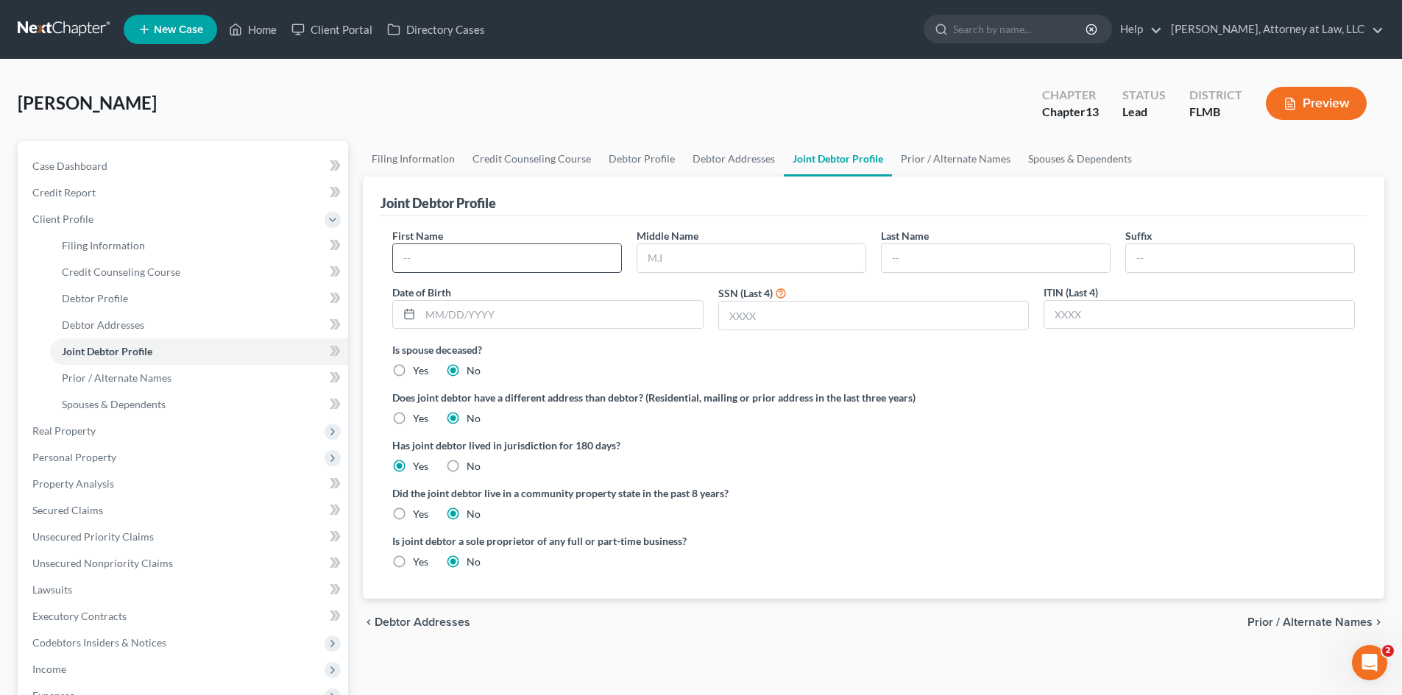
click at [517, 250] on input "text" at bounding box center [507, 258] width 228 height 28
click at [673, 261] on input "text" at bounding box center [751, 258] width 228 height 28
drag, startPoint x: 944, startPoint y: 265, endPoint x: 931, endPoint y: 265, distance: 13.2
click at [944, 265] on input "text" at bounding box center [996, 258] width 228 height 28
click at [577, 321] on input "text" at bounding box center [561, 315] width 283 height 28
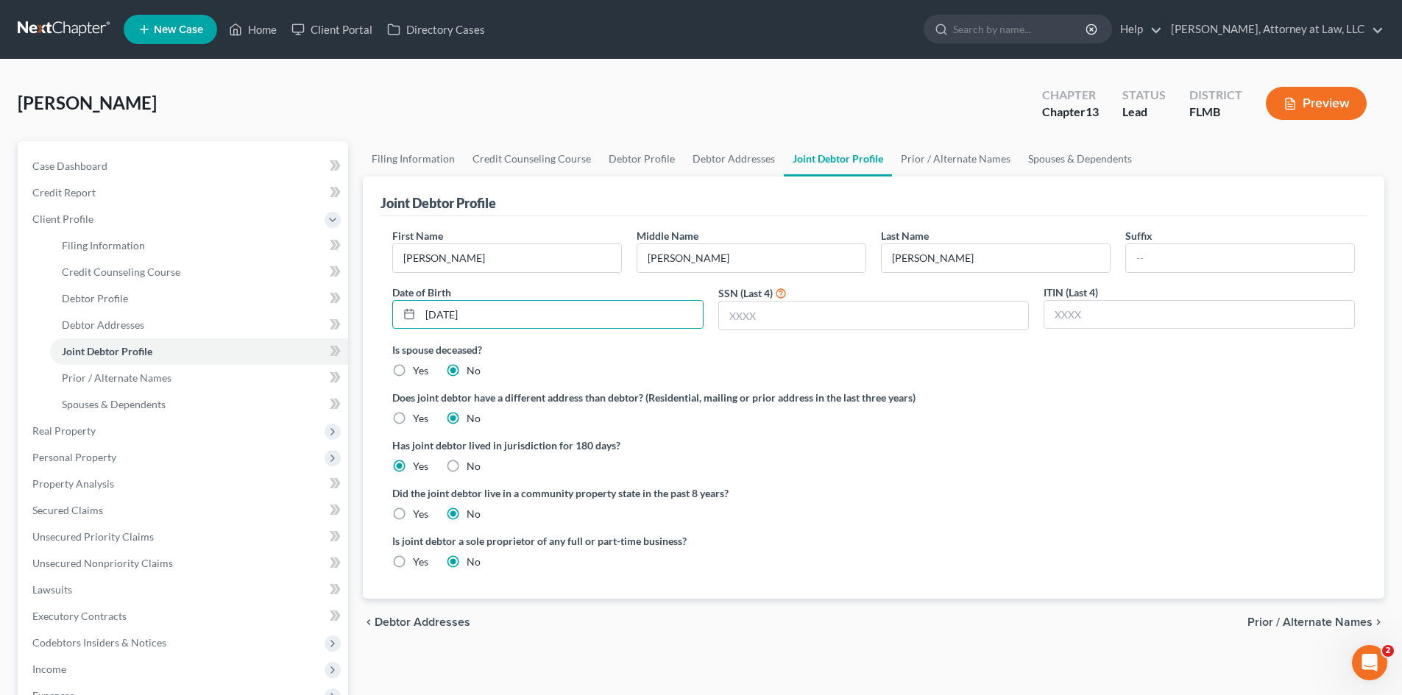
click at [782, 332] on div "First Name [PERSON_NAME] Middle Name [PERSON_NAME] Last Name [PERSON_NAME] Suff…" at bounding box center [873, 285] width 977 height 114
click at [782, 325] on input "text" at bounding box center [874, 316] width 310 height 28
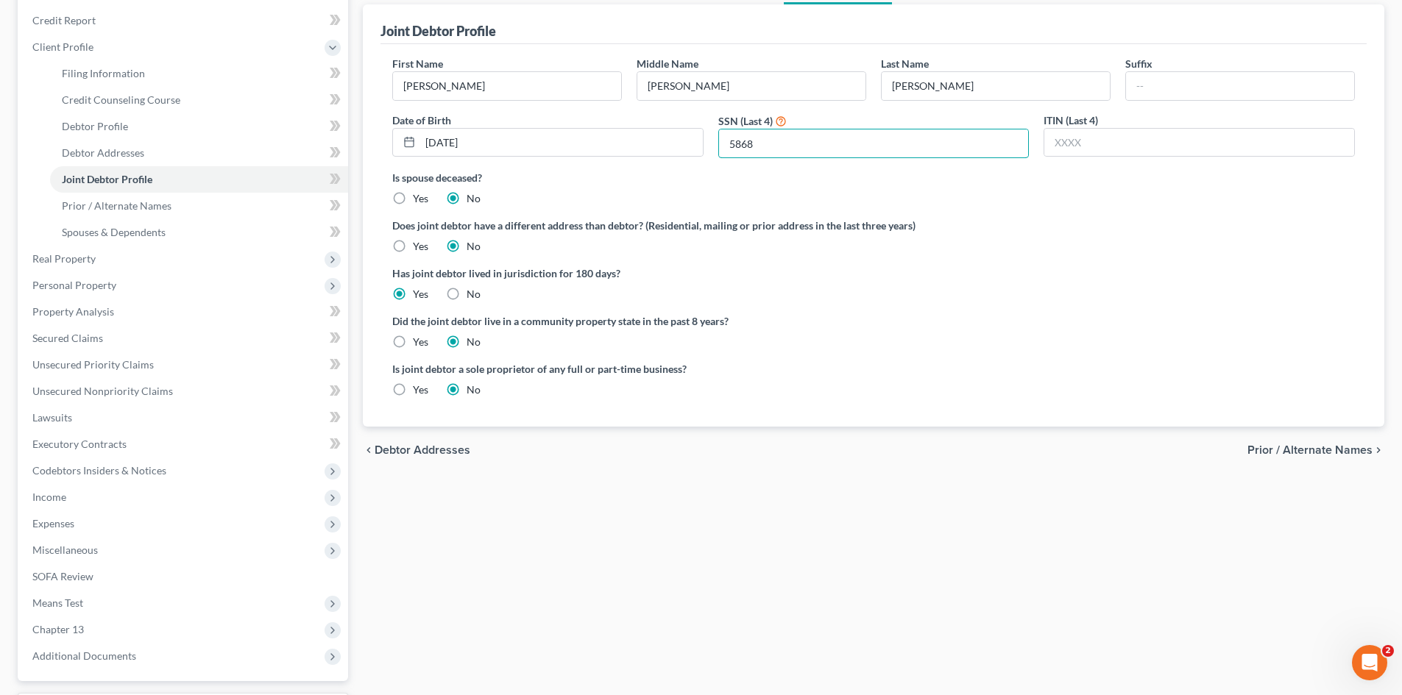
scroll to position [221, 0]
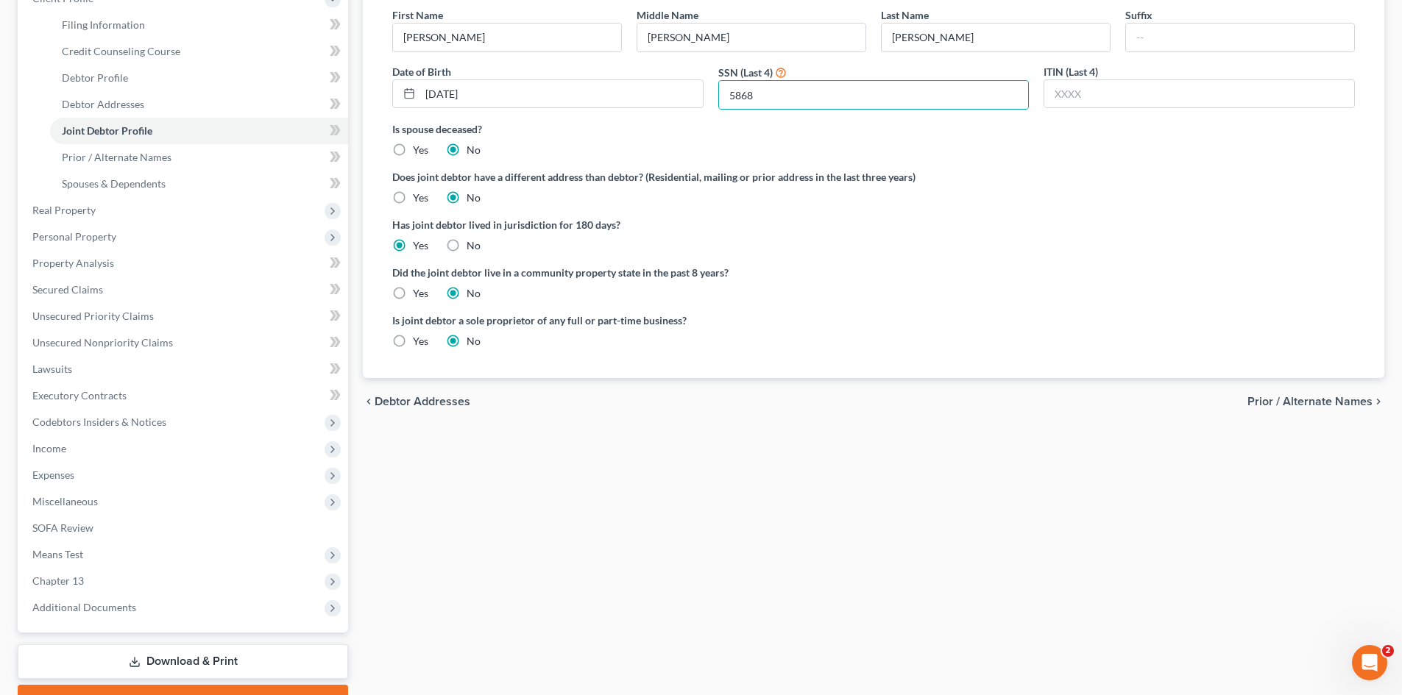
click at [1300, 408] on span "Prior / Alternate Names" at bounding box center [1309, 402] width 125 height 12
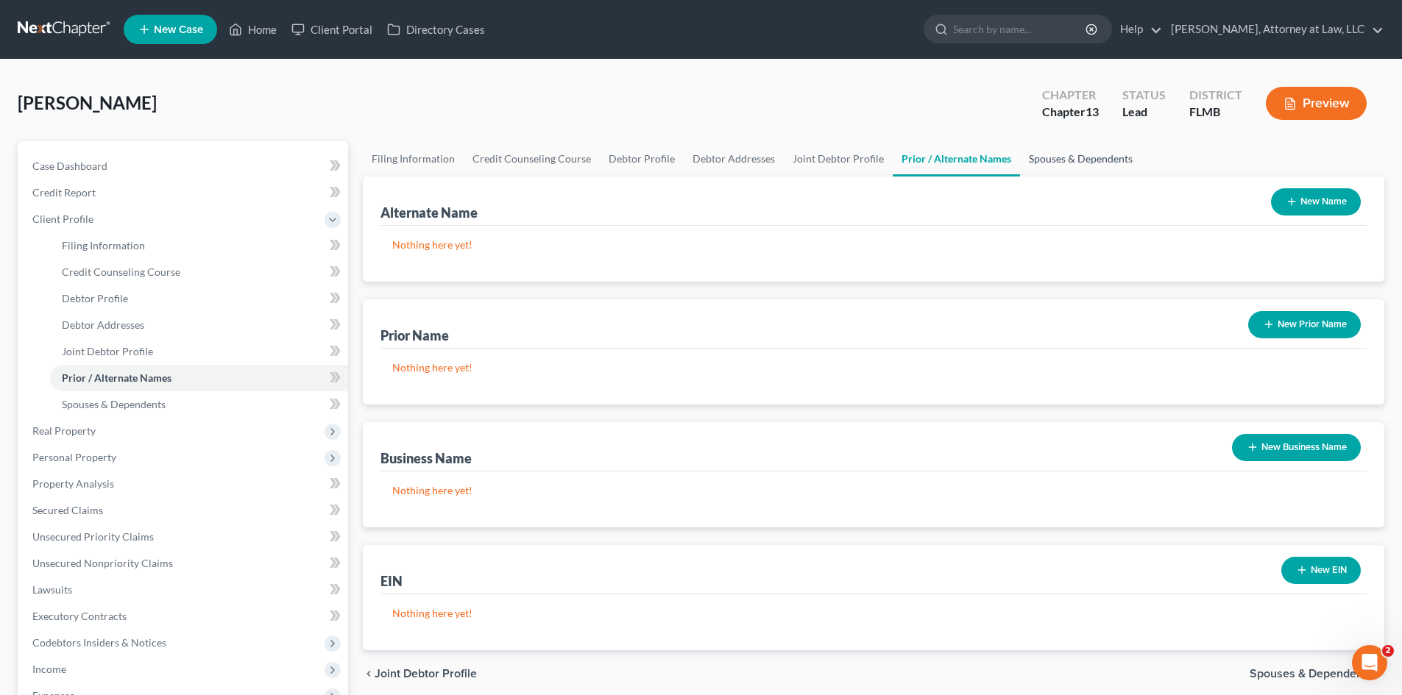
click at [1077, 169] on link "Spouses & Dependents" at bounding box center [1080, 158] width 121 height 35
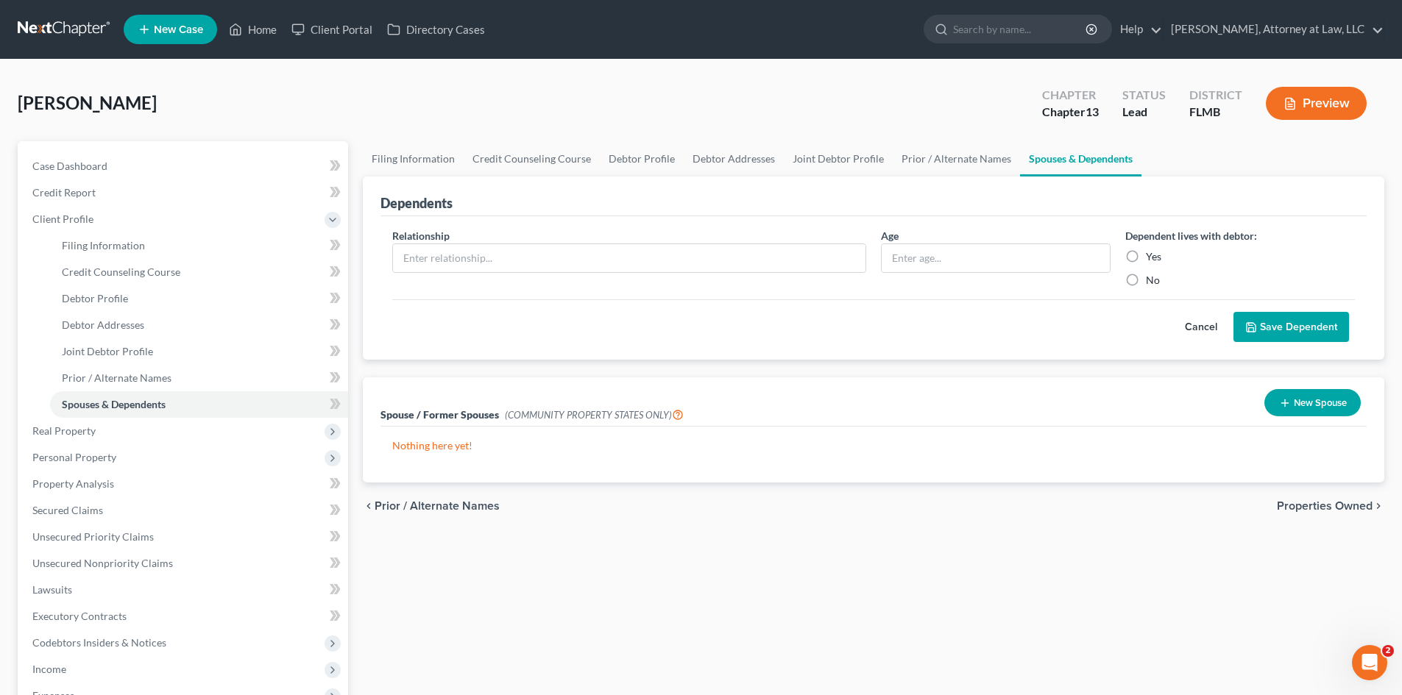
click at [1291, 501] on span "Properties Owned" at bounding box center [1325, 506] width 96 height 12
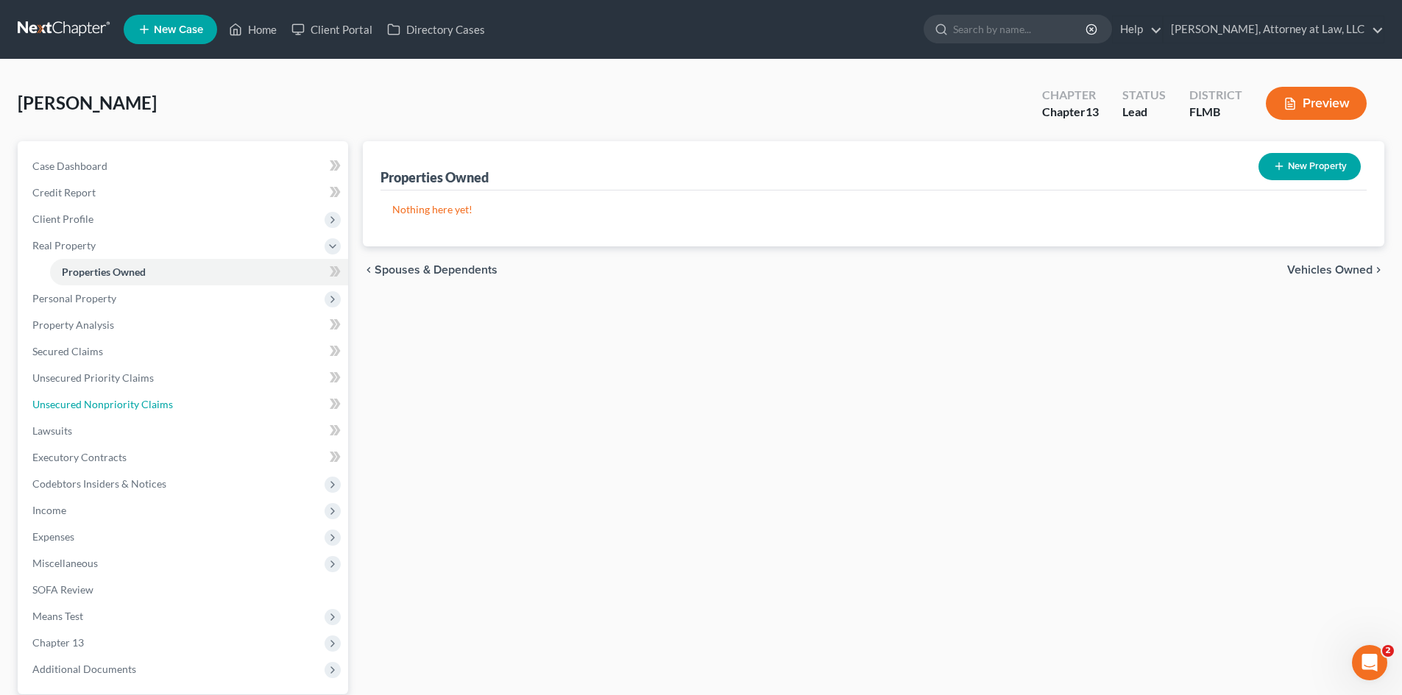
drag, startPoint x: 130, startPoint y: 411, endPoint x: 983, endPoint y: 478, distance: 855.5
click at [130, 411] on link "Unsecured Nonpriority Claims" at bounding box center [185, 405] width 328 height 26
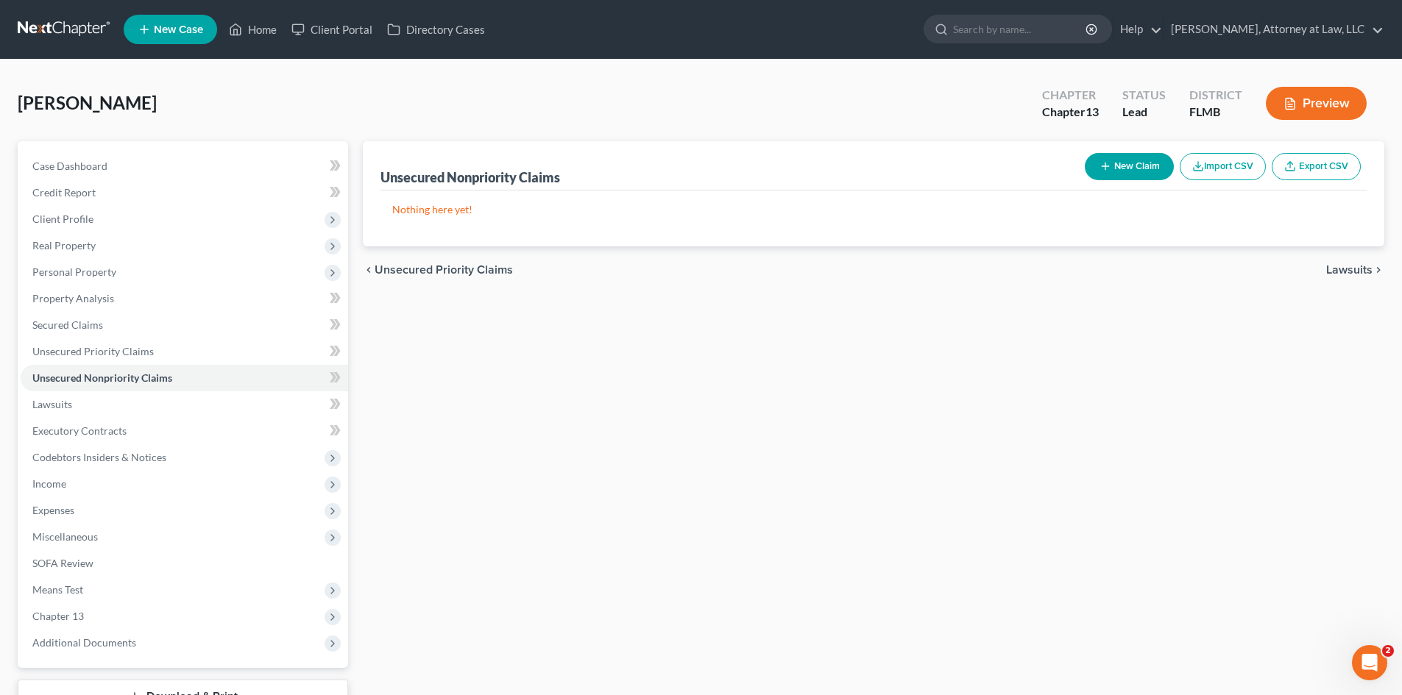
click at [1116, 161] on button "New Claim" at bounding box center [1129, 166] width 89 height 27
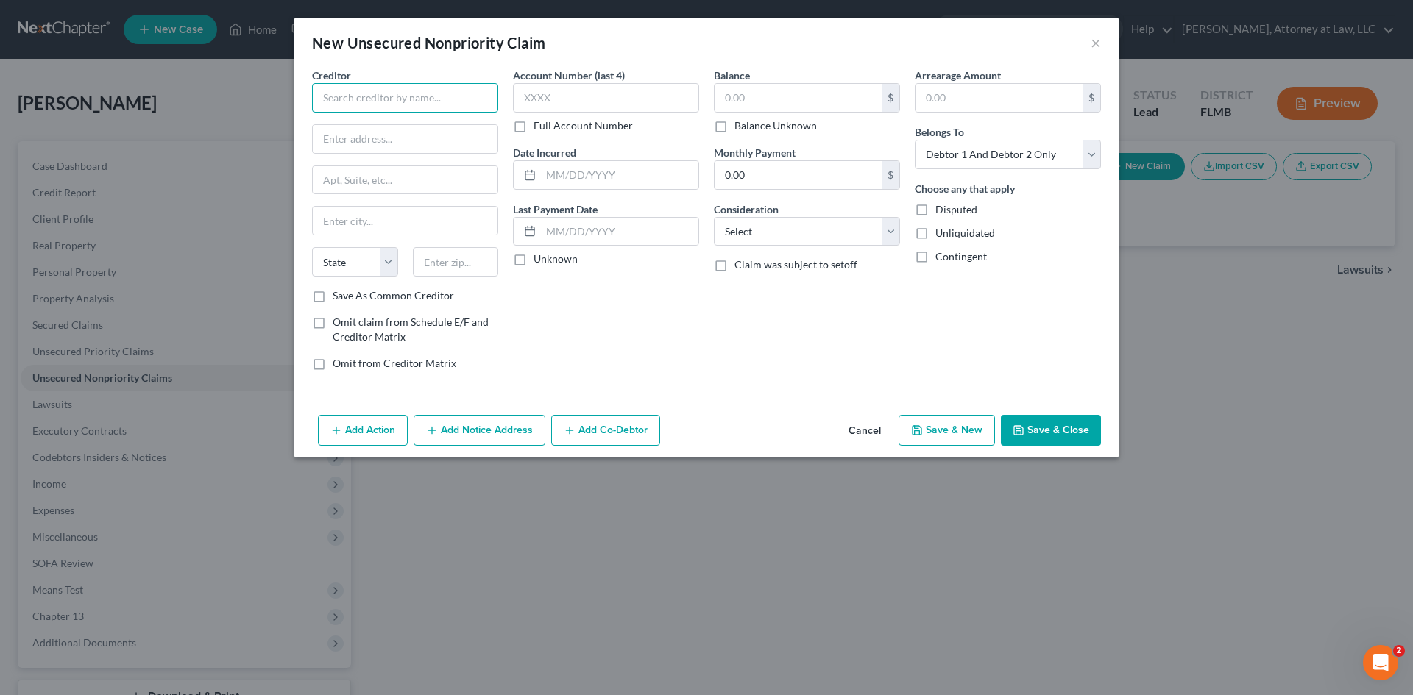
click at [380, 98] on input "text" at bounding box center [405, 97] width 186 height 29
click at [604, 105] on input "text" at bounding box center [606, 97] width 186 height 29
click at [760, 100] on input "text" at bounding box center [798, 98] width 167 height 28
click at [771, 245] on select "Select Cable / Satellite Services Collection Agency Credit Card Debt Debt Couns…" at bounding box center [807, 231] width 186 height 29
click at [714, 217] on select "Select Cable / Satellite Services Collection Agency Credit Card Debt Debt Couns…" at bounding box center [807, 231] width 186 height 29
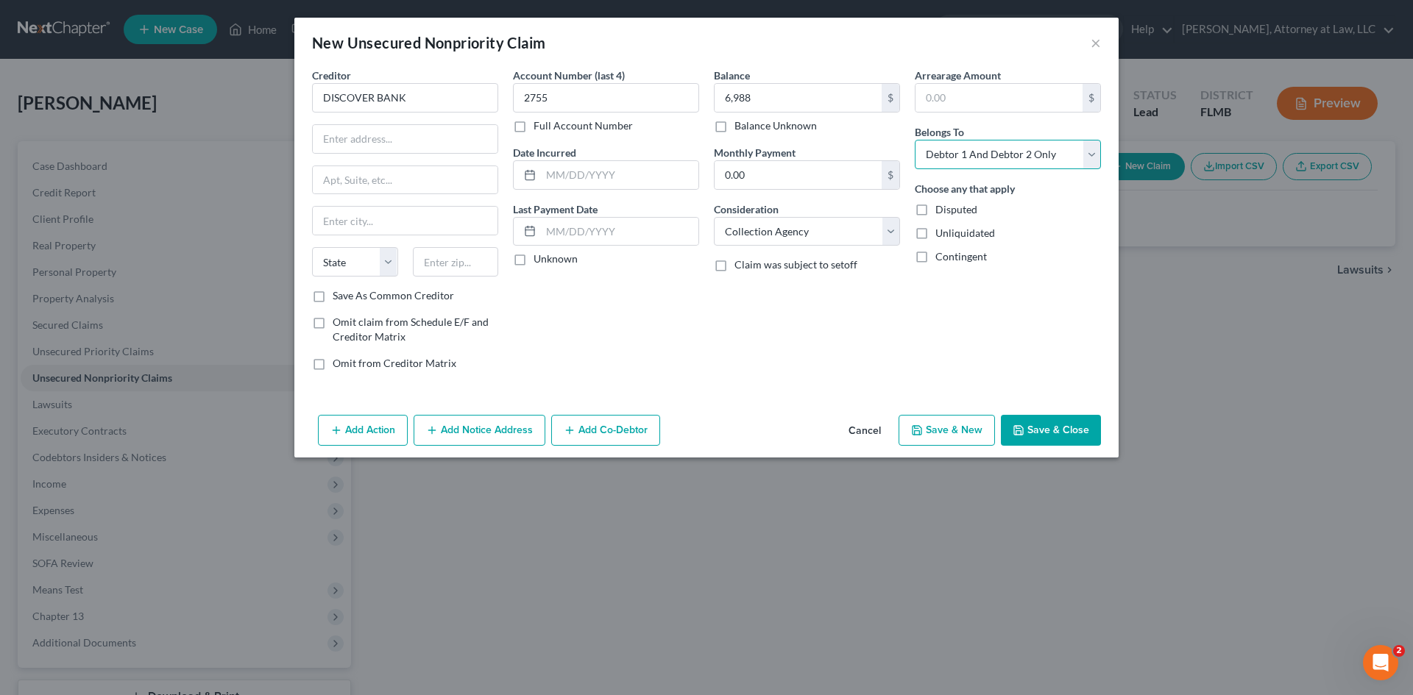
drag, startPoint x: 1044, startPoint y: 152, endPoint x: 1048, endPoint y: 169, distance: 17.5
click at [1044, 152] on select "Select Debtor 1 Only Debtor 2 Only Debtor 1 And Debtor 2 Only At Least One Of T…" at bounding box center [1008, 154] width 186 height 29
click at [915, 140] on select "Select Debtor 1 Only Debtor 2 Only Debtor 1 And Debtor 2 Only At Least One Of T…" at bounding box center [1008, 154] width 186 height 29
click at [597, 181] on input "text" at bounding box center [619, 175] width 157 height 28
click at [587, 238] on input "text" at bounding box center [619, 232] width 157 height 28
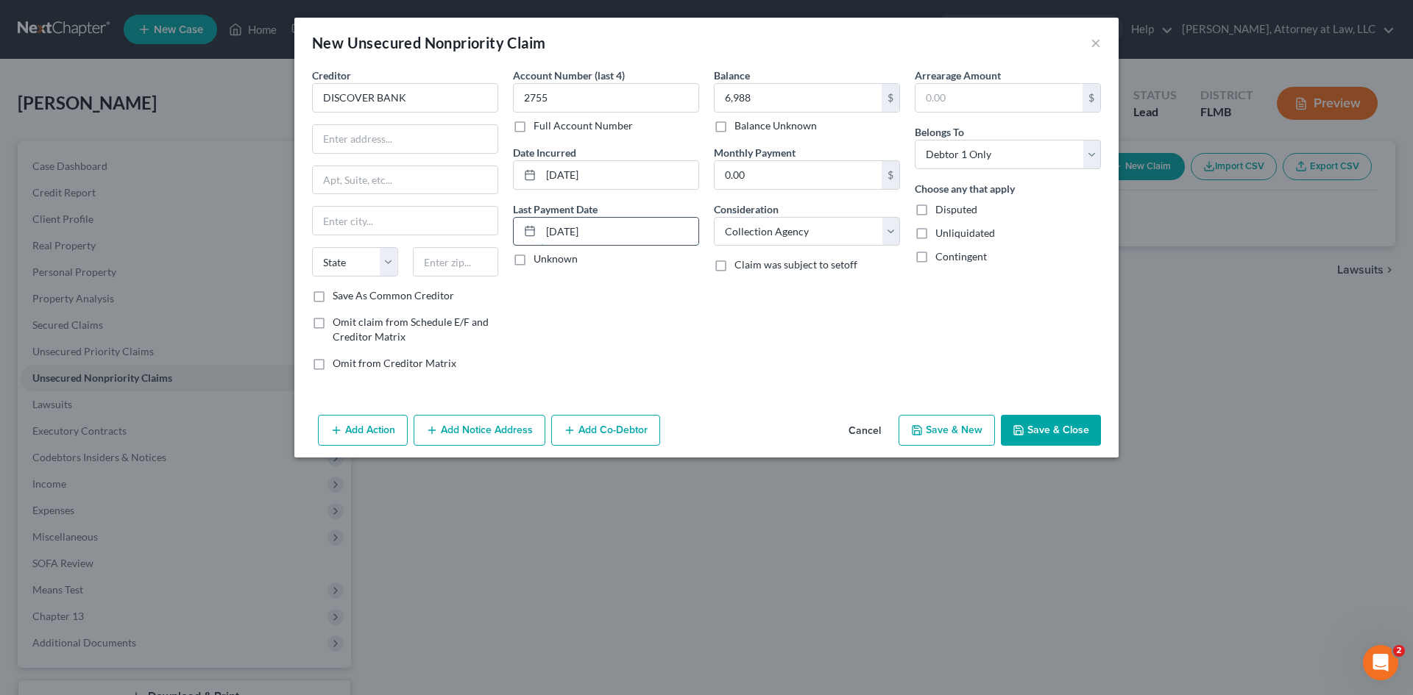
click at [632, 227] on input "[DATE]" at bounding box center [619, 232] width 157 height 28
click at [347, 142] on input "text" at bounding box center [405, 139] width 185 height 28
click at [356, 227] on input "text" at bounding box center [405, 221] width 185 height 28
click at [336, 262] on select "State [US_STATE] AK AR AZ CA CO CT DE DC [GEOGRAPHIC_DATA] [GEOGRAPHIC_DATA] GU…" at bounding box center [355, 261] width 86 height 29
click at [312, 247] on select "State [US_STATE] AK AR AZ CA CO CT DE DC [GEOGRAPHIC_DATA] [GEOGRAPHIC_DATA] GU…" at bounding box center [355, 261] width 86 height 29
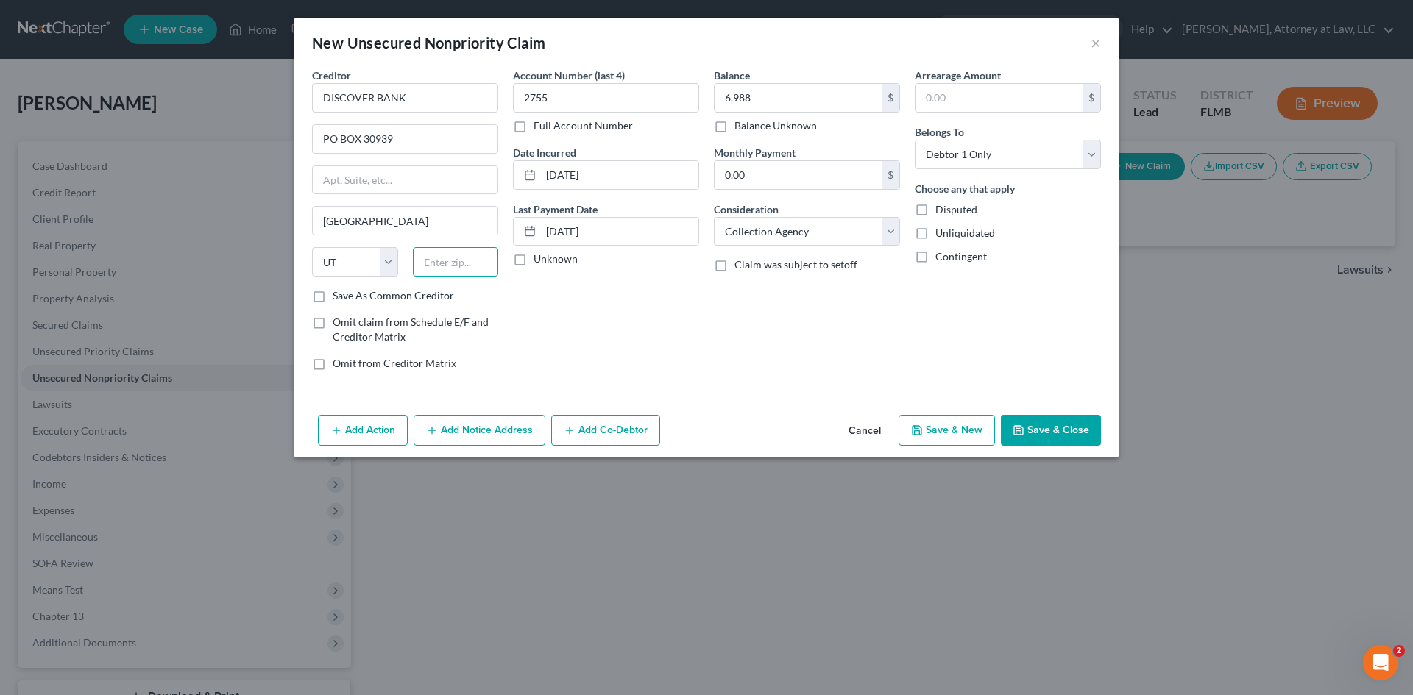
click at [450, 275] on input "text" at bounding box center [456, 261] width 86 height 29
click at [951, 427] on button "Save & New" at bounding box center [947, 430] width 96 height 31
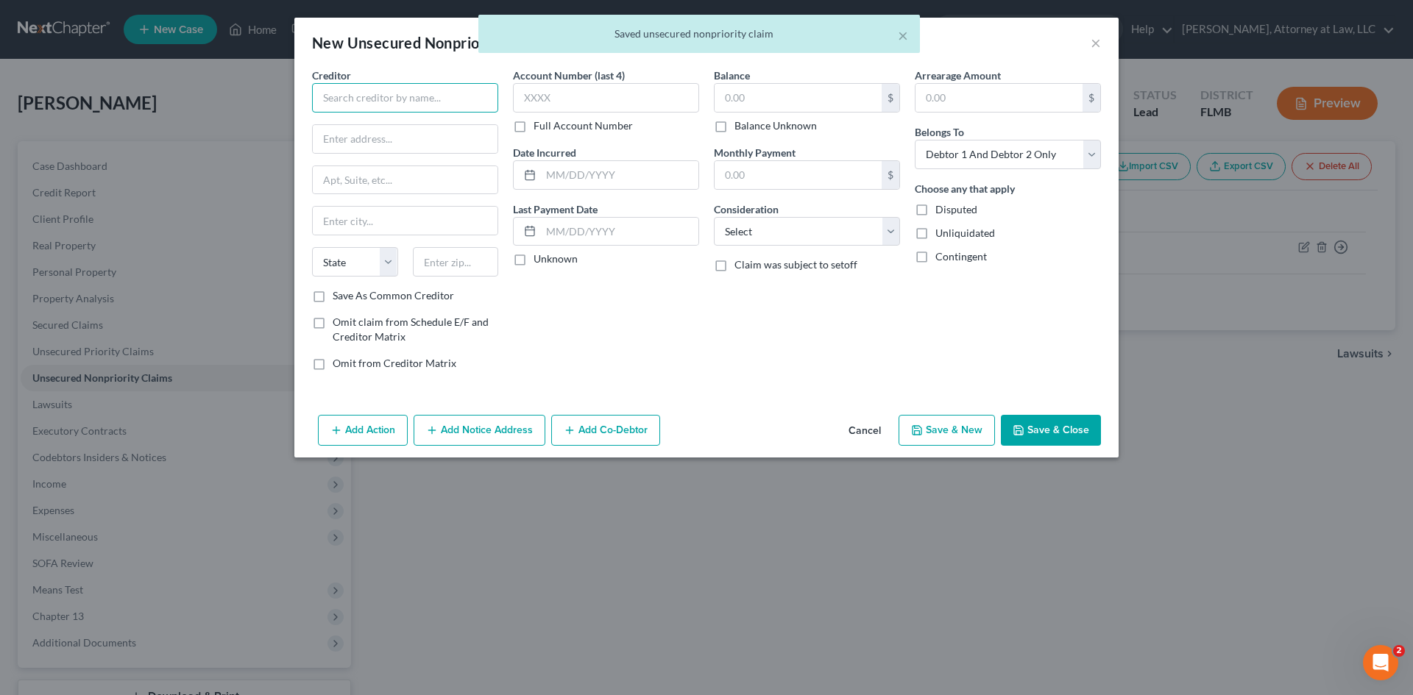
click at [414, 96] on input "text" at bounding box center [405, 97] width 186 height 29
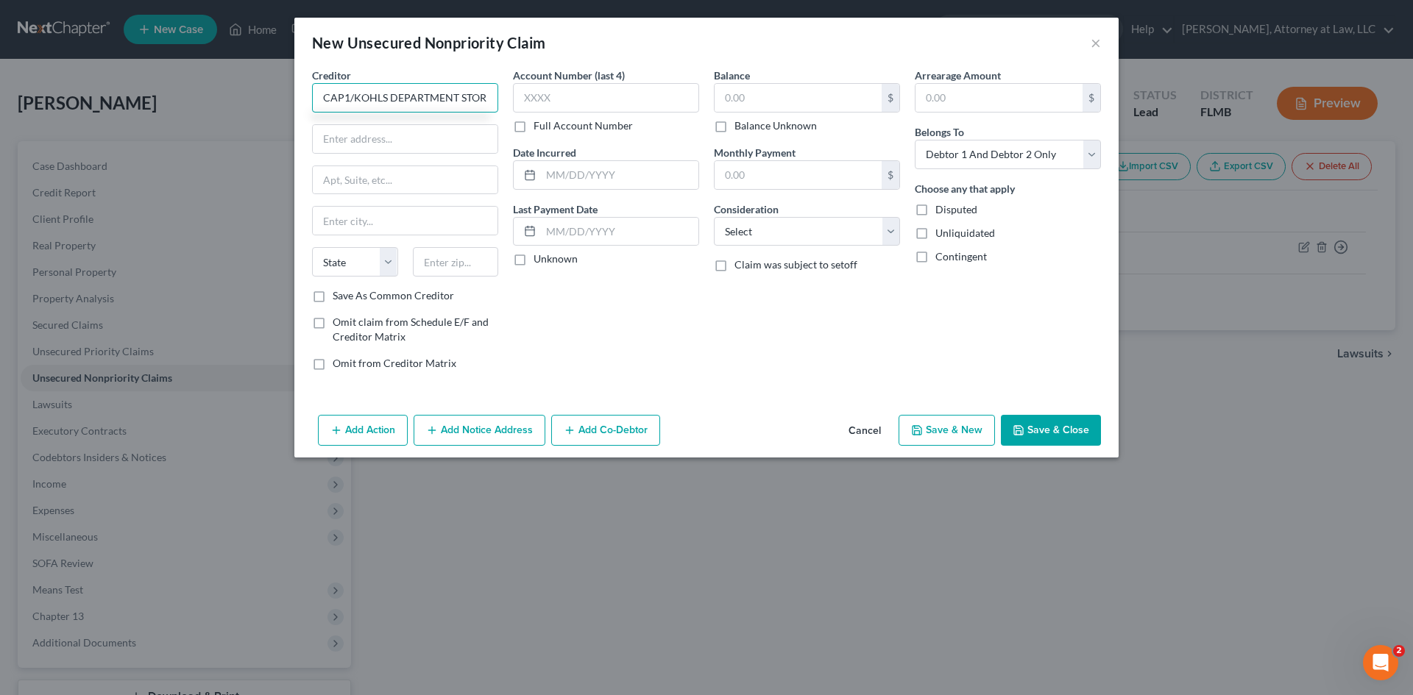
scroll to position [0, 3]
click at [596, 94] on input "text" at bounding box center [606, 97] width 186 height 29
click at [775, 101] on input "text" at bounding box center [798, 98] width 167 height 28
click at [557, 182] on input "text" at bounding box center [619, 175] width 157 height 28
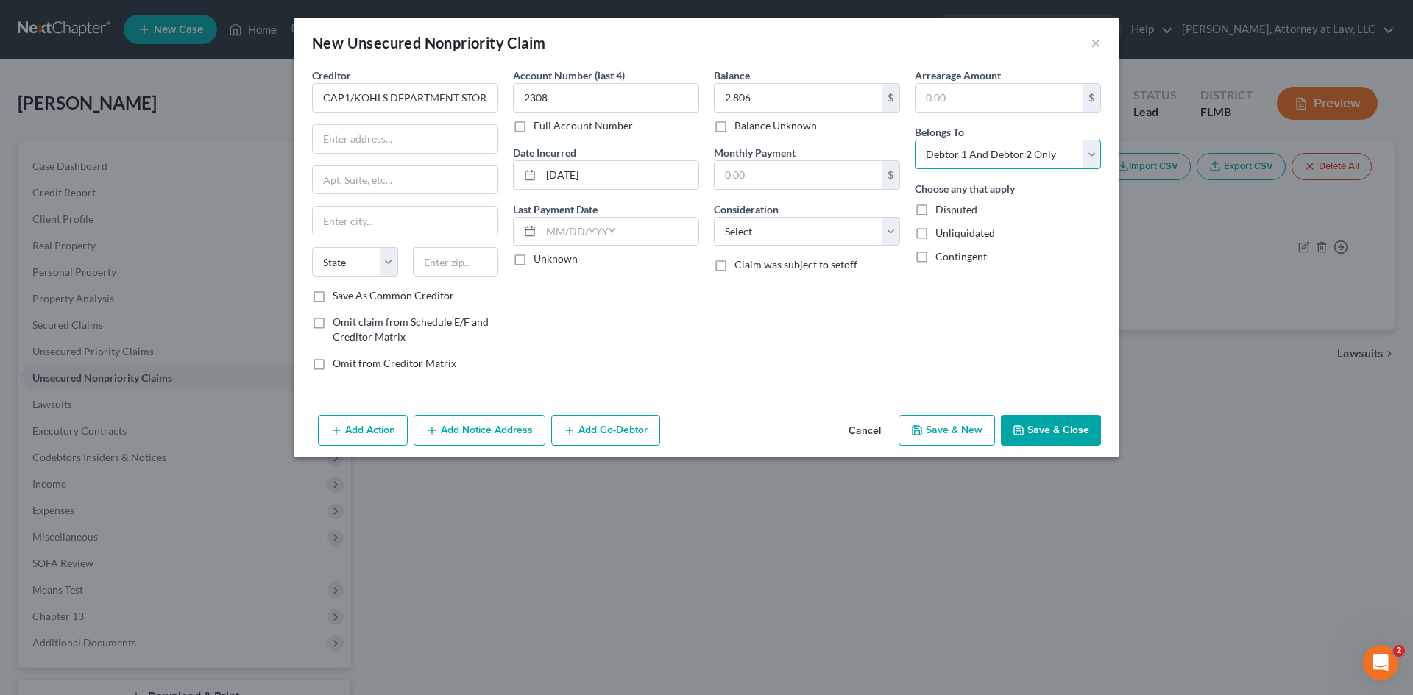
click at [1044, 149] on select "Select Debtor 1 Only Debtor 2 Only Debtor 1 And Debtor 2 Only At Least One Of T…" at bounding box center [1008, 154] width 186 height 29
click at [915, 140] on select "Select Debtor 1 Only Debtor 2 Only Debtor 1 And Debtor 2 Only At Least One Of T…" at bounding box center [1008, 154] width 186 height 29
click at [609, 244] on input "text" at bounding box center [619, 232] width 157 height 28
click at [818, 176] on input "text" at bounding box center [798, 175] width 167 height 28
click at [361, 146] on input "text" at bounding box center [405, 139] width 185 height 28
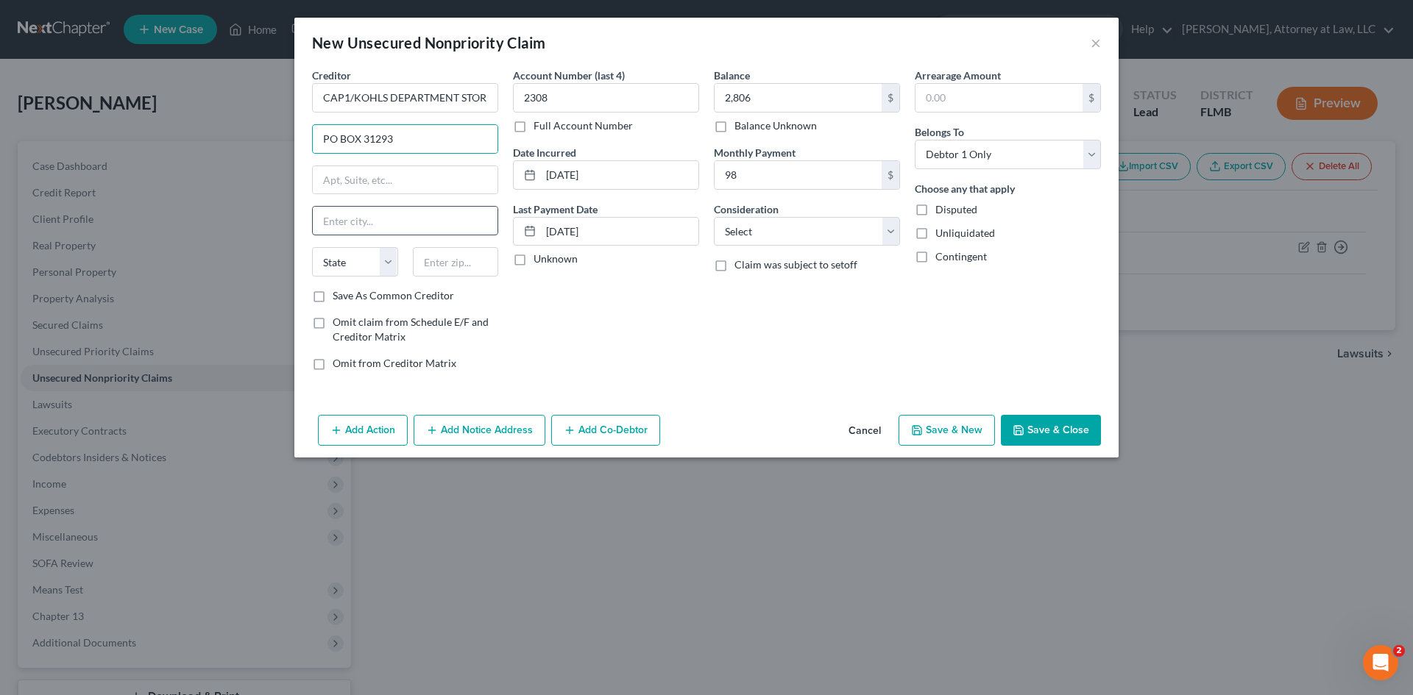
click at [335, 225] on input "text" at bounding box center [405, 221] width 185 height 28
click at [325, 266] on select "State [US_STATE] AK AR AZ CA CO CT DE DC [GEOGRAPHIC_DATA] [GEOGRAPHIC_DATA] GU…" at bounding box center [355, 261] width 86 height 29
click at [312, 247] on select "State [US_STATE] AK AR AZ CA CO CT DE DC [GEOGRAPHIC_DATA] [GEOGRAPHIC_DATA] GU…" at bounding box center [355, 261] width 86 height 29
click at [459, 268] on input "text" at bounding box center [456, 261] width 86 height 29
click at [877, 241] on select "Select Cable / Satellite Services Collection Agency Credit Card Debt Debt Couns…" at bounding box center [807, 231] width 186 height 29
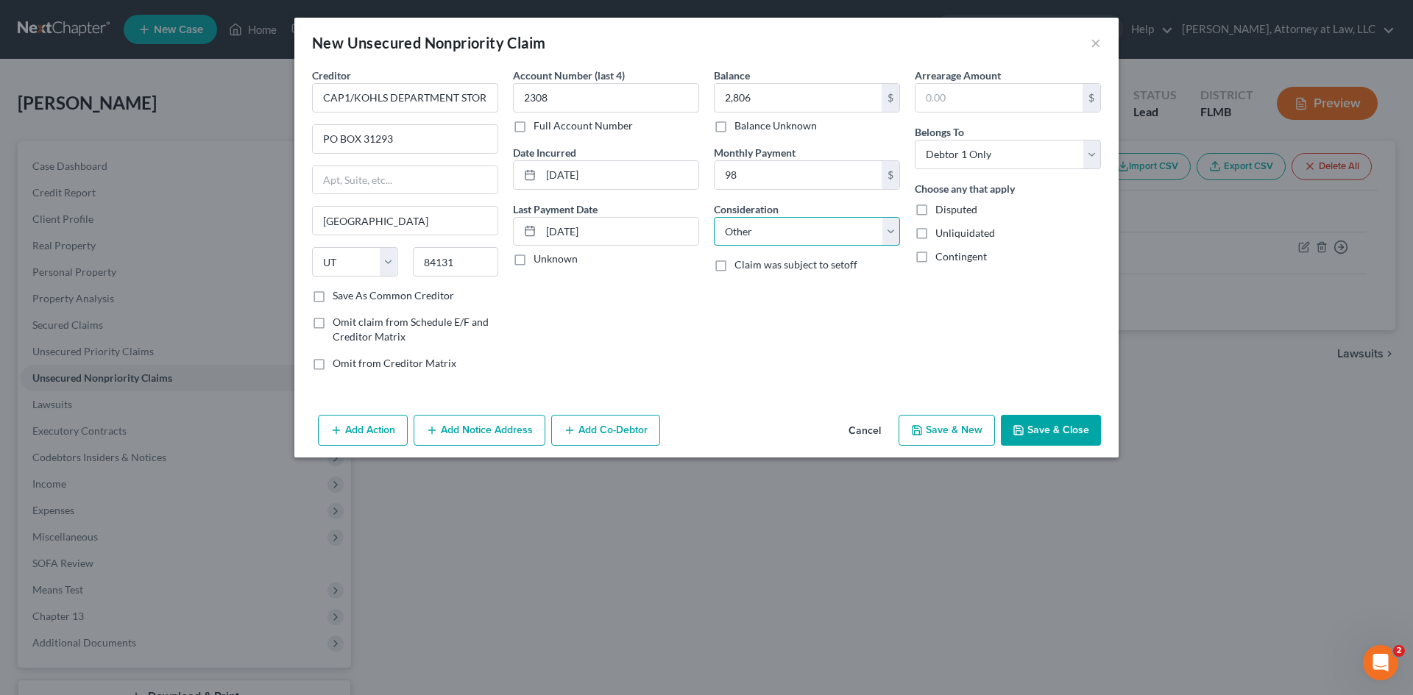
click at [714, 217] on select "Select Cable / Satellite Services Collection Agency Credit Card Debt Debt Couns…" at bounding box center [807, 231] width 186 height 29
click at [748, 291] on input "text" at bounding box center [807, 288] width 185 height 28
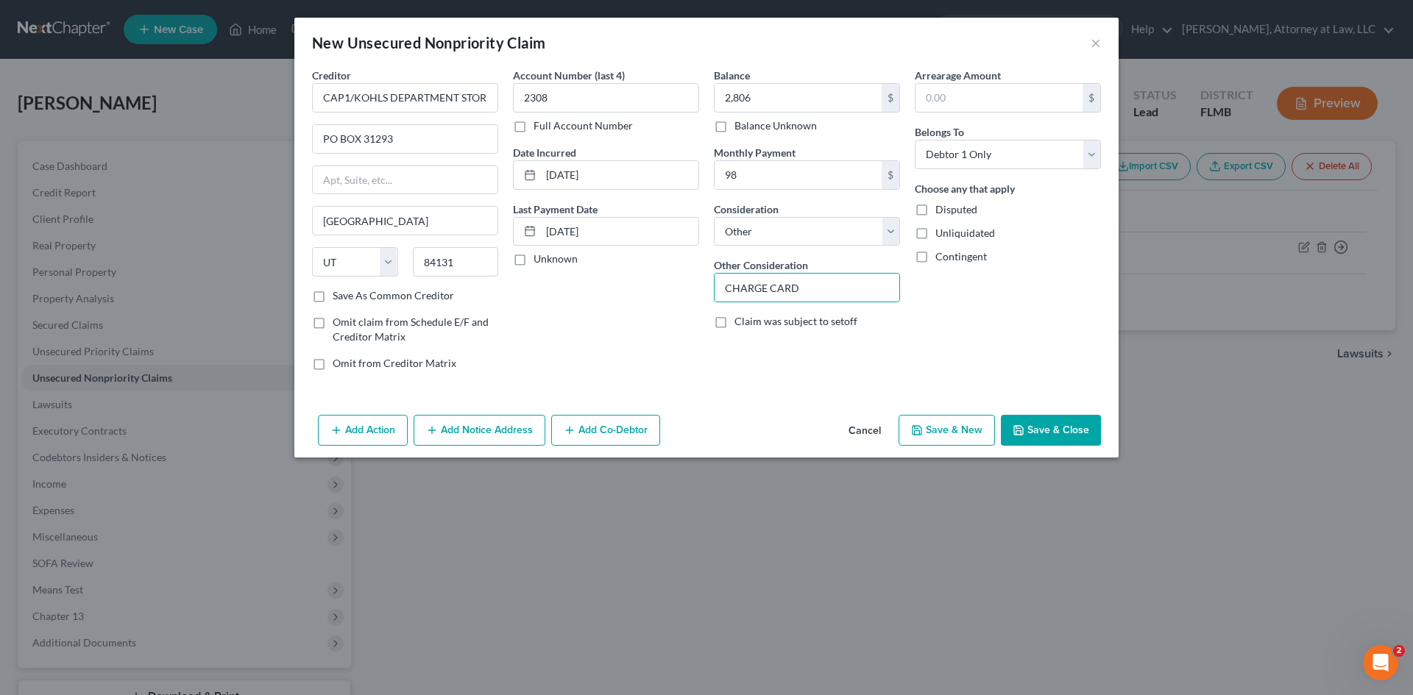
click at [959, 444] on button "Save & New" at bounding box center [947, 430] width 96 height 31
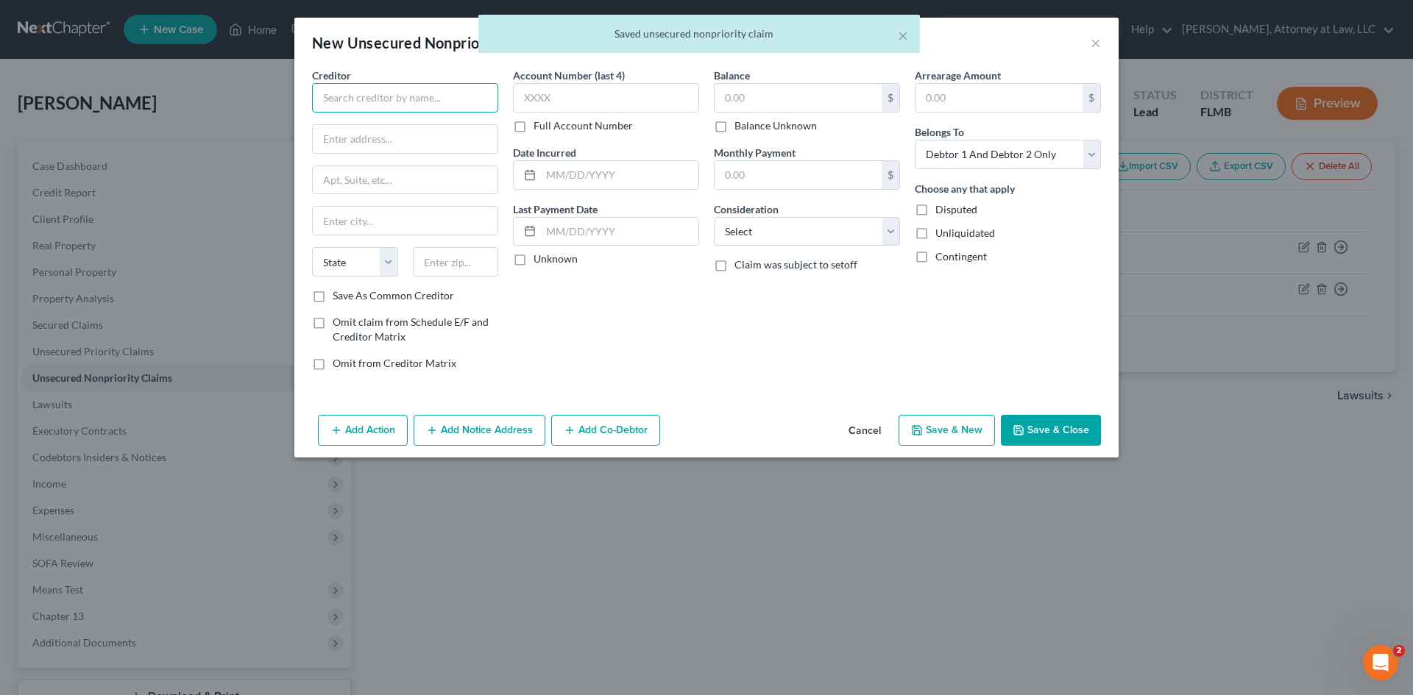
click at [382, 95] on input "text" at bounding box center [405, 97] width 186 height 29
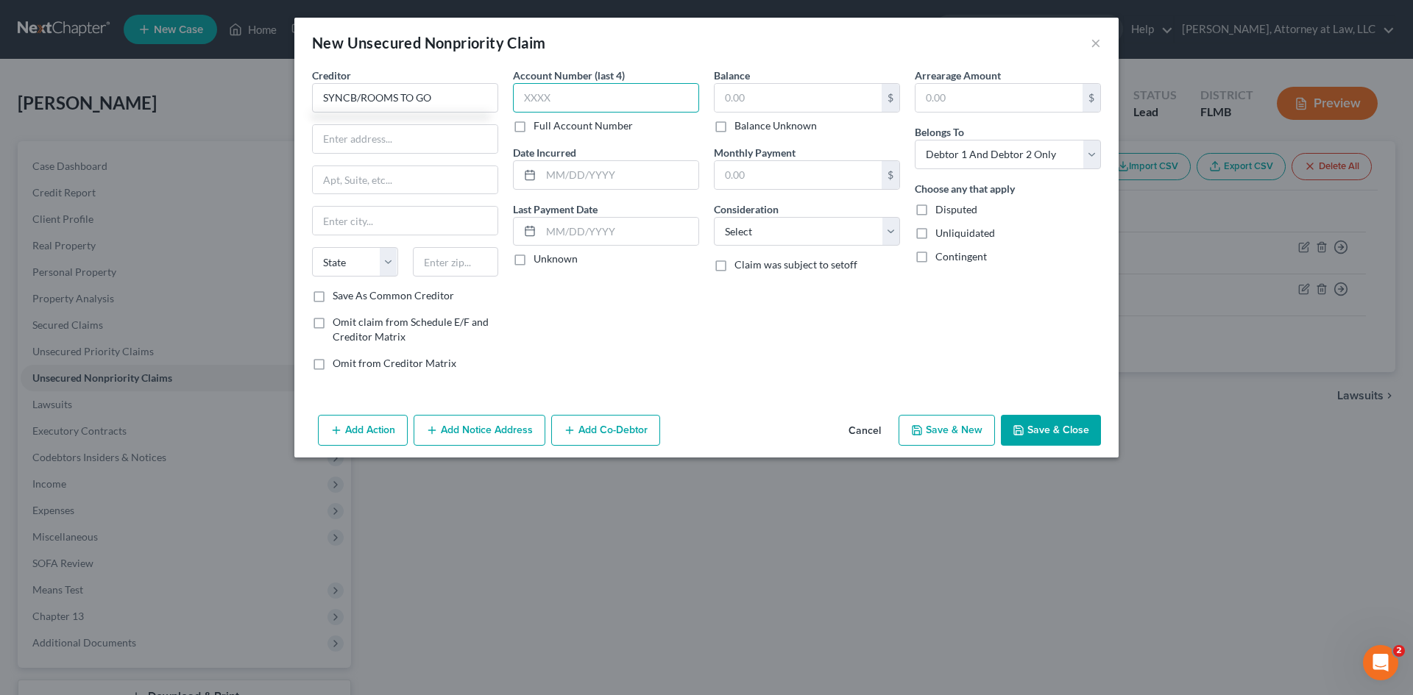
click at [613, 99] on input "text" at bounding box center [606, 97] width 186 height 29
click at [844, 83] on div "$" at bounding box center [807, 97] width 186 height 29
click at [843, 101] on input "text" at bounding box center [798, 98] width 167 height 28
click at [662, 176] on input "text" at bounding box center [619, 175] width 157 height 28
drag, startPoint x: 557, startPoint y: 258, endPoint x: 567, endPoint y: 237, distance: 23.0
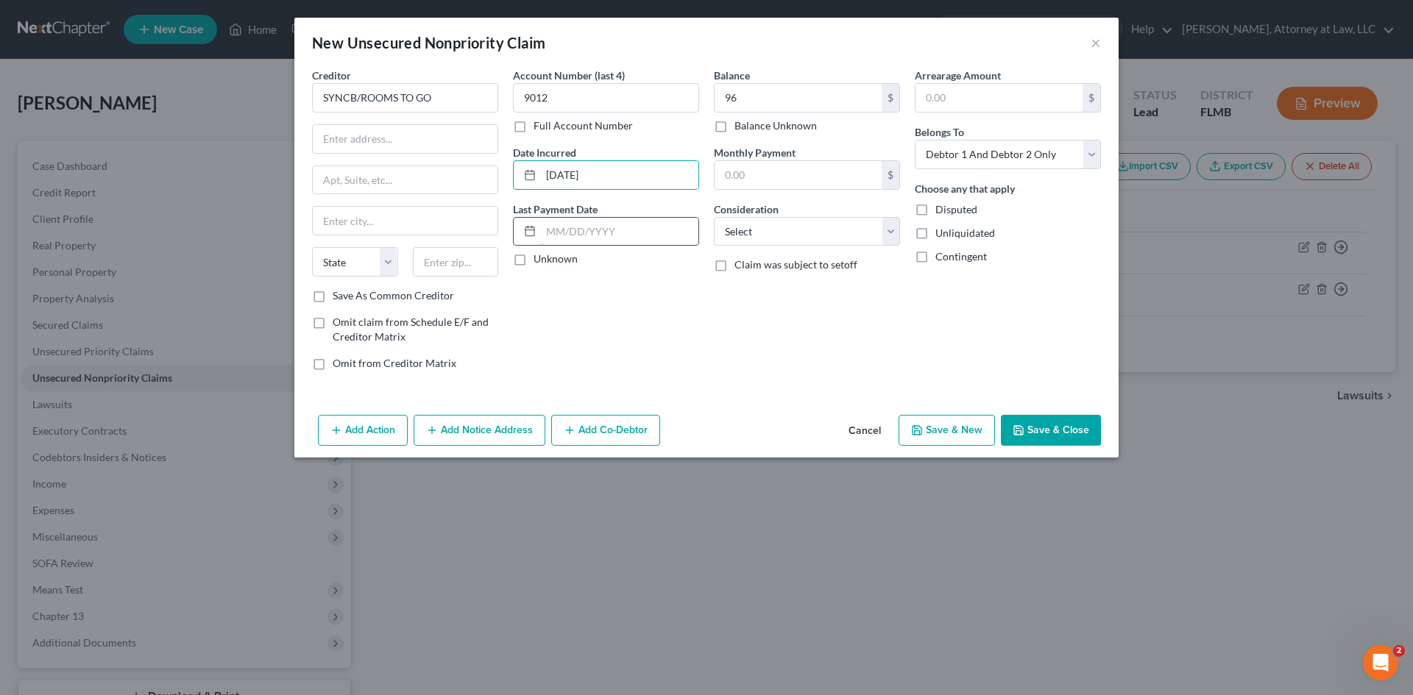
click at [557, 257] on label "Unknown" at bounding box center [556, 259] width 44 height 15
click at [549, 257] on input "Unknown" at bounding box center [544, 257] width 10 height 10
click at [567, 234] on input "text" at bounding box center [619, 232] width 157 height 28
click at [567, 237] on input "text" at bounding box center [619, 232] width 157 height 28
click at [534, 261] on label "Unknown" at bounding box center [556, 259] width 44 height 15
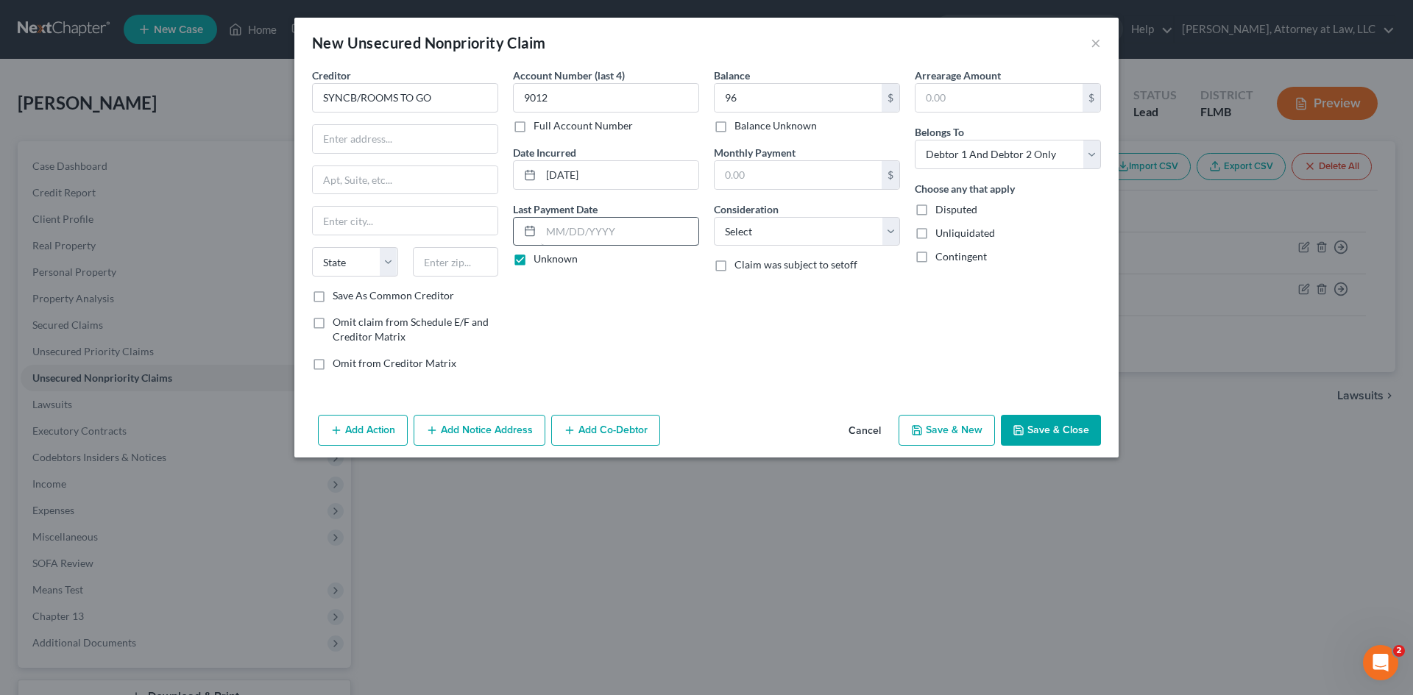
click at [539, 261] on input "Unknown" at bounding box center [544, 257] width 10 height 10
click at [562, 236] on input "text" at bounding box center [619, 232] width 157 height 28
click at [886, 244] on select "Select Cable / Satellite Services Collection Agency Credit Card Debt Debt Couns…" at bounding box center [807, 231] width 186 height 29
drag, startPoint x: 647, startPoint y: 553, endPoint x: 731, endPoint y: 530, distance: 86.9
click at [647, 553] on div "New Unsecured Nonpriority Claim × Creditor * SYNCB/ROOMS TO GO State [US_STATE]…" at bounding box center [706, 347] width 1413 height 695
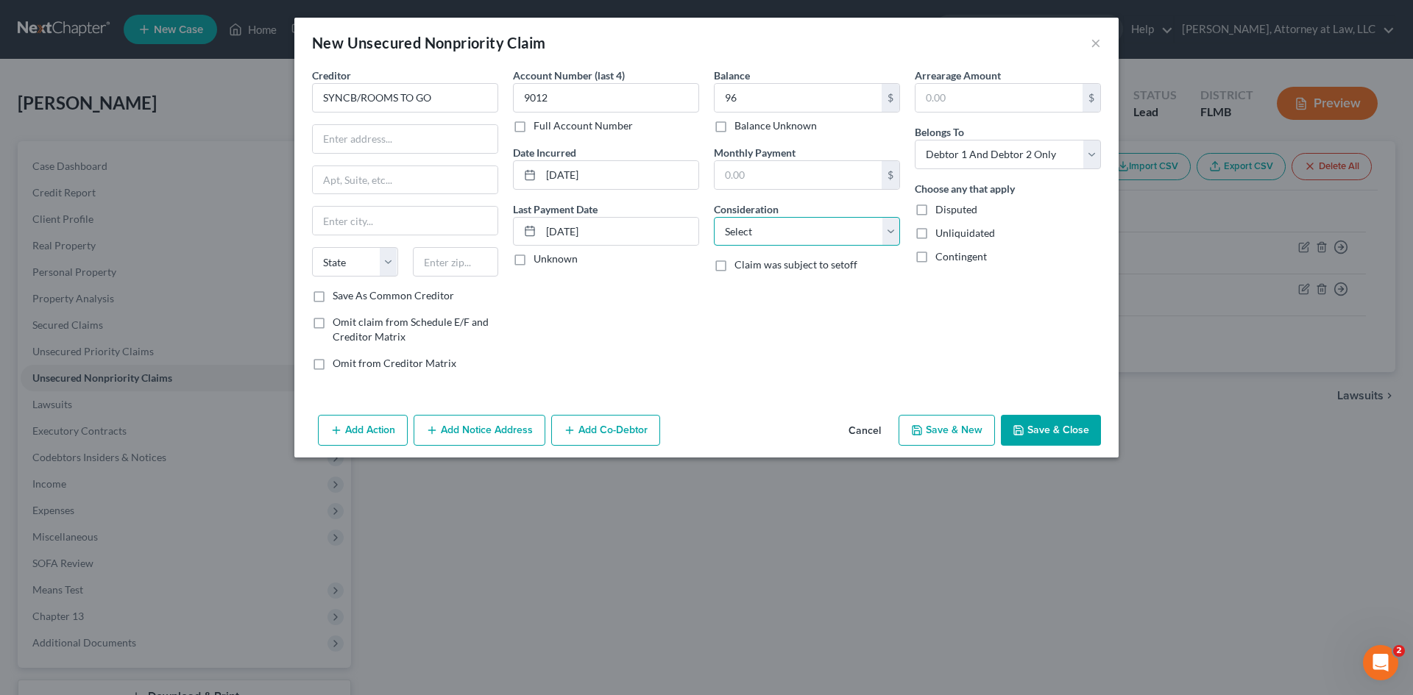
drag, startPoint x: 852, startPoint y: 235, endPoint x: 845, endPoint y: 244, distance: 11.6
click at [852, 235] on select "Select Cable / Satellite Services Collection Agency Credit Card Debt Debt Couns…" at bounding box center [807, 231] width 186 height 29
click at [714, 217] on select "Select Cable / Satellite Services Collection Agency Credit Card Debt Debt Couns…" at bounding box center [807, 231] width 186 height 29
drag, startPoint x: 843, startPoint y: 293, endPoint x: 841, endPoint y: 301, distance: 8.2
click at [843, 293] on input "text" at bounding box center [807, 288] width 185 height 28
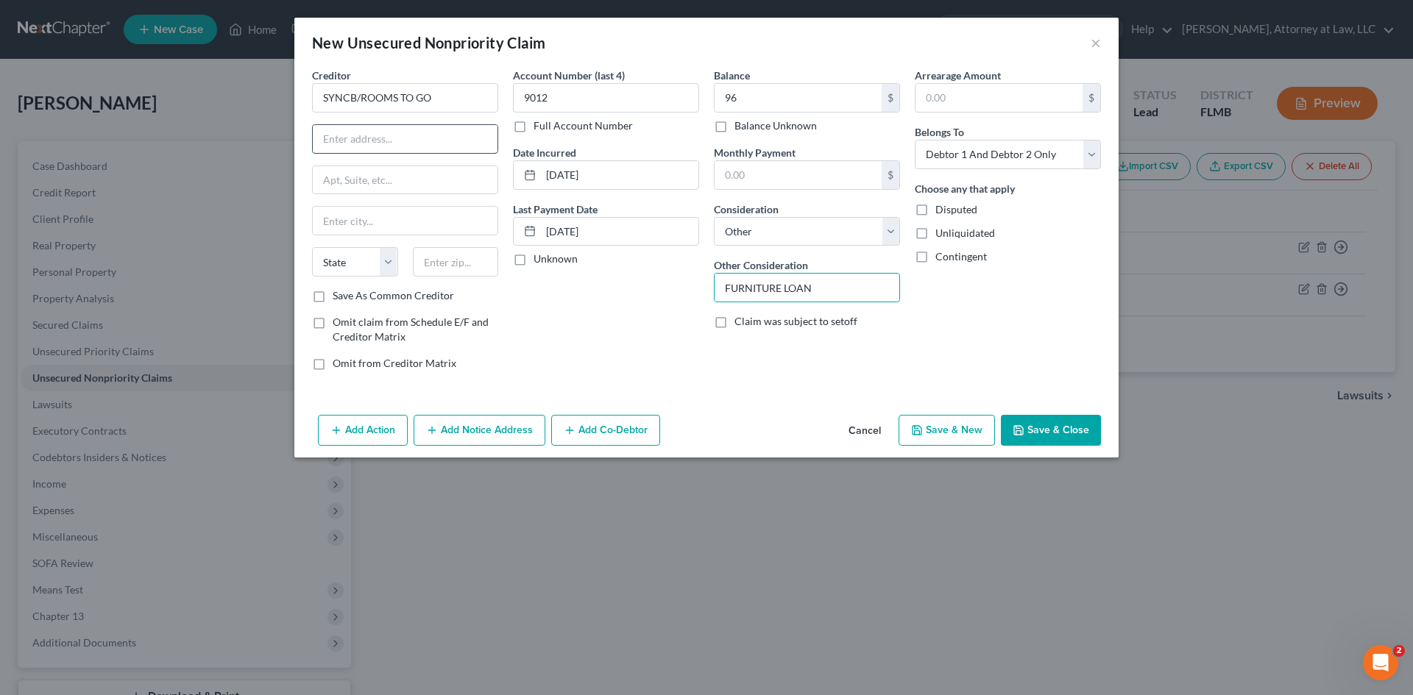
click at [446, 130] on input "text" at bounding box center [405, 139] width 185 height 28
click at [365, 226] on input "text" at bounding box center [405, 221] width 185 height 28
drag, startPoint x: 392, startPoint y: 258, endPoint x: 378, endPoint y: 263, distance: 14.7
click at [392, 258] on select "State [US_STATE] AK AR AZ CA CO CT DE DC [GEOGRAPHIC_DATA] [GEOGRAPHIC_DATA] GU…" at bounding box center [355, 261] width 86 height 29
click at [312, 247] on select "State [US_STATE] AK AR AZ CA CO CT DE DC [GEOGRAPHIC_DATA] [GEOGRAPHIC_DATA] GU…" at bounding box center [355, 261] width 86 height 29
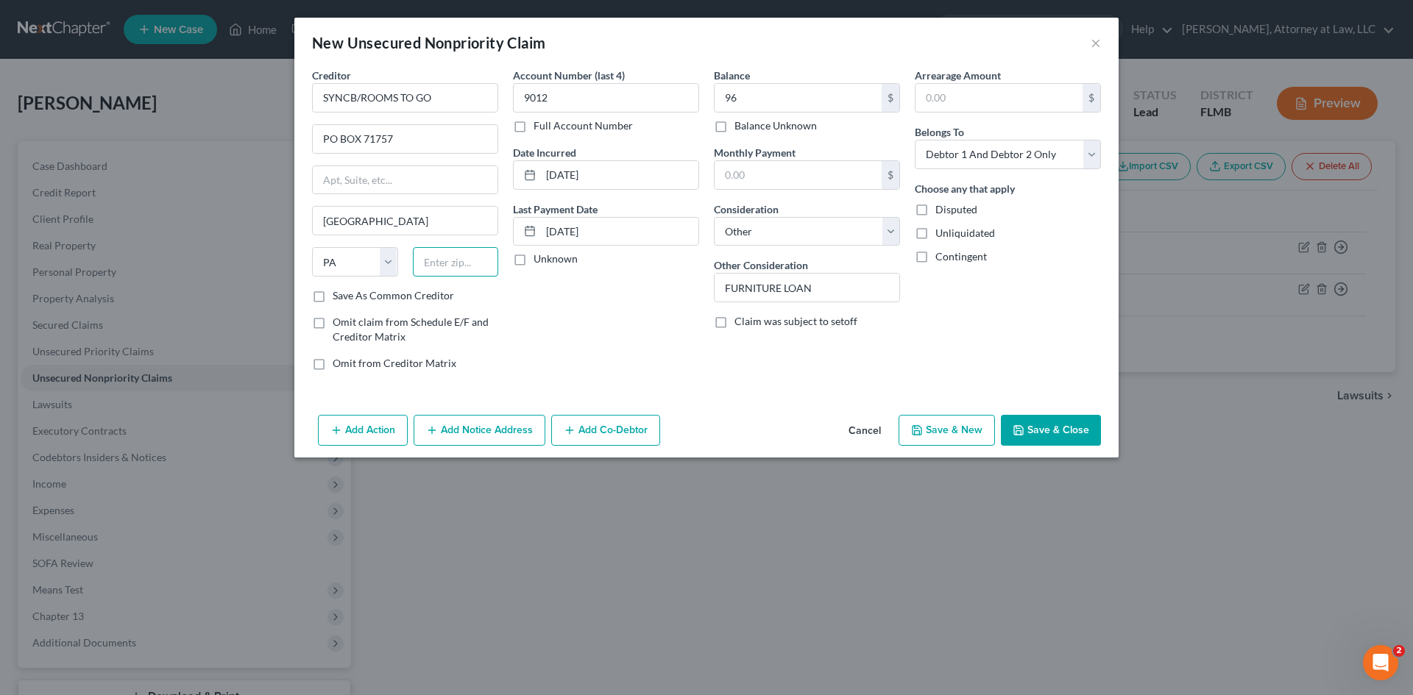
drag, startPoint x: 459, startPoint y: 269, endPoint x: 451, endPoint y: 268, distance: 8.1
click at [459, 269] on input "text" at bounding box center [456, 261] width 86 height 29
click at [946, 433] on button "Save & New" at bounding box center [947, 430] width 96 height 31
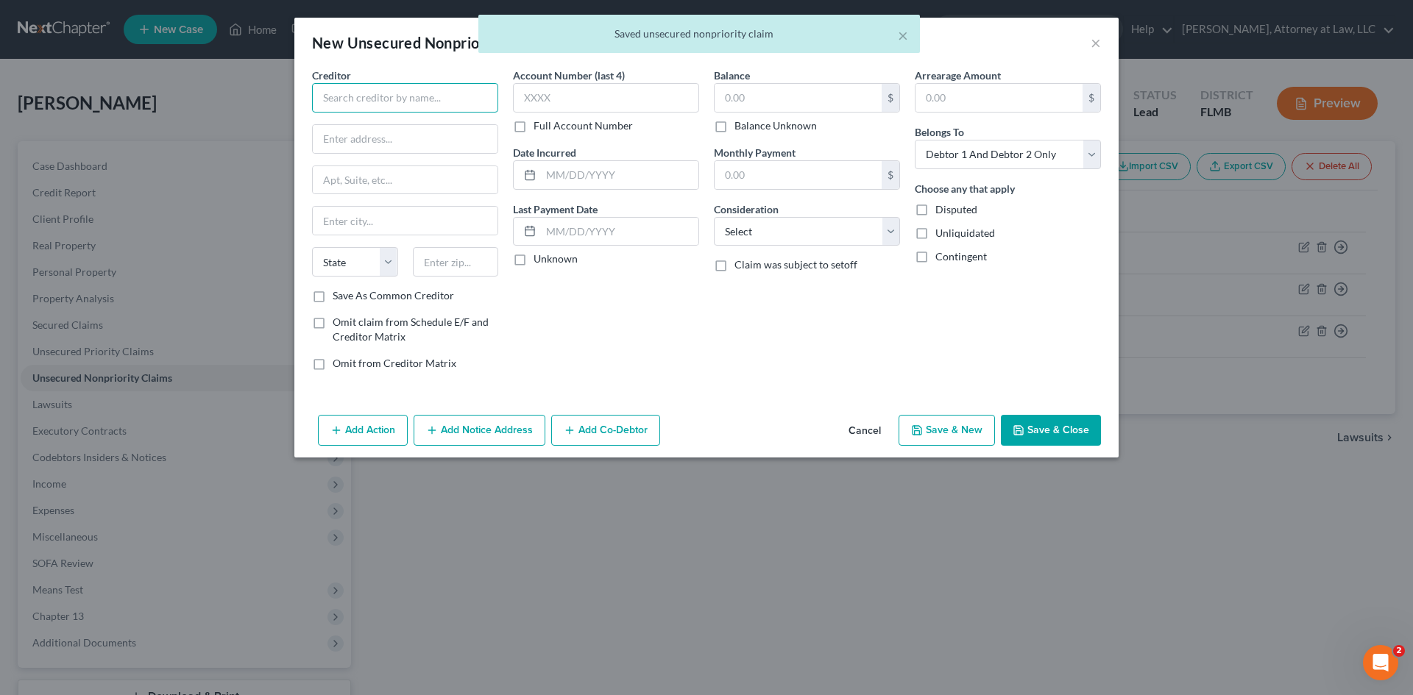
click at [428, 96] on input "text" at bounding box center [405, 97] width 186 height 29
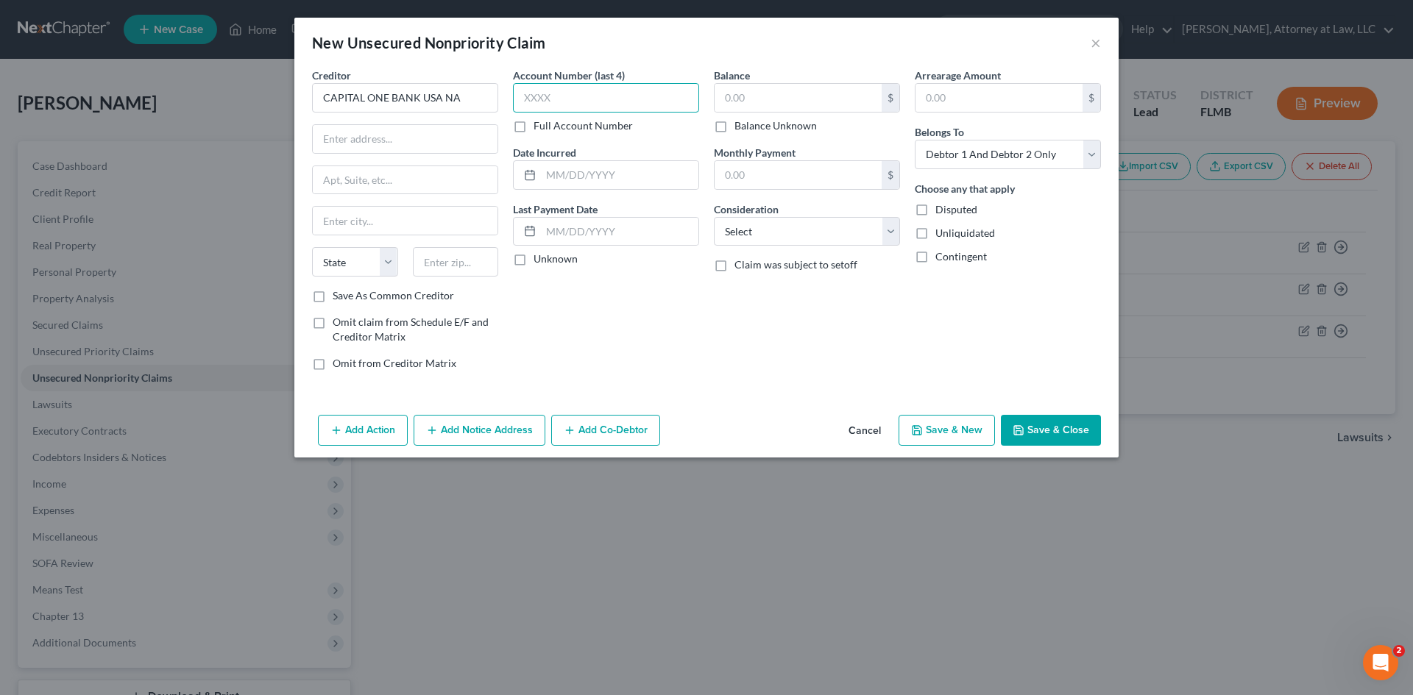
click at [548, 94] on input "text" at bounding box center [606, 97] width 186 height 29
click at [805, 99] on input "text" at bounding box center [798, 98] width 167 height 28
drag, startPoint x: 1085, startPoint y: 158, endPoint x: 1072, endPoint y: 169, distance: 16.2
click at [1085, 158] on select "Select Debtor 1 Only Debtor 2 Only Debtor 1 And Debtor 2 Only At Least One Of T…" at bounding box center [1008, 154] width 186 height 29
click at [915, 140] on select "Select Debtor 1 Only Debtor 2 Only Debtor 1 And Debtor 2 Only At Least One Of T…" at bounding box center [1008, 154] width 186 height 29
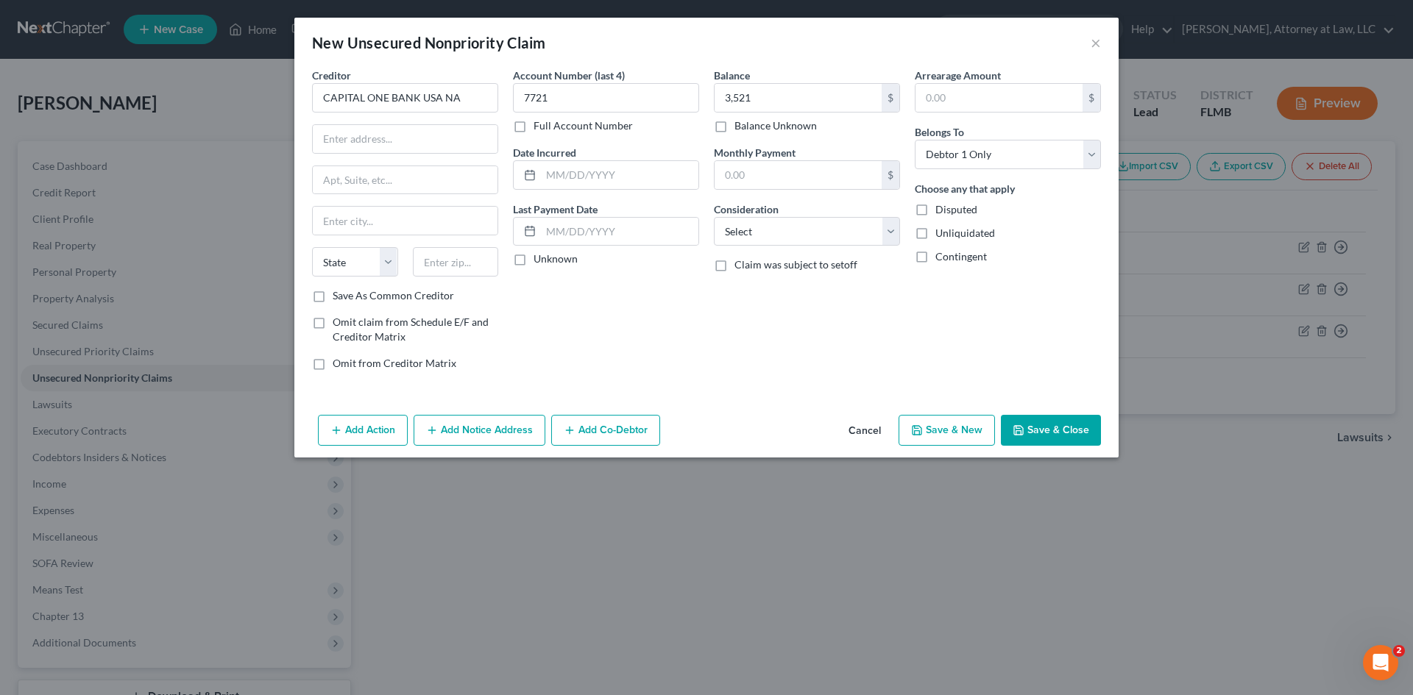
click at [734, 266] on label "Claim was subject to setoff" at bounding box center [795, 265] width 123 height 15
click at [740, 266] on input "Claim was subject to setoff" at bounding box center [745, 263] width 10 height 10
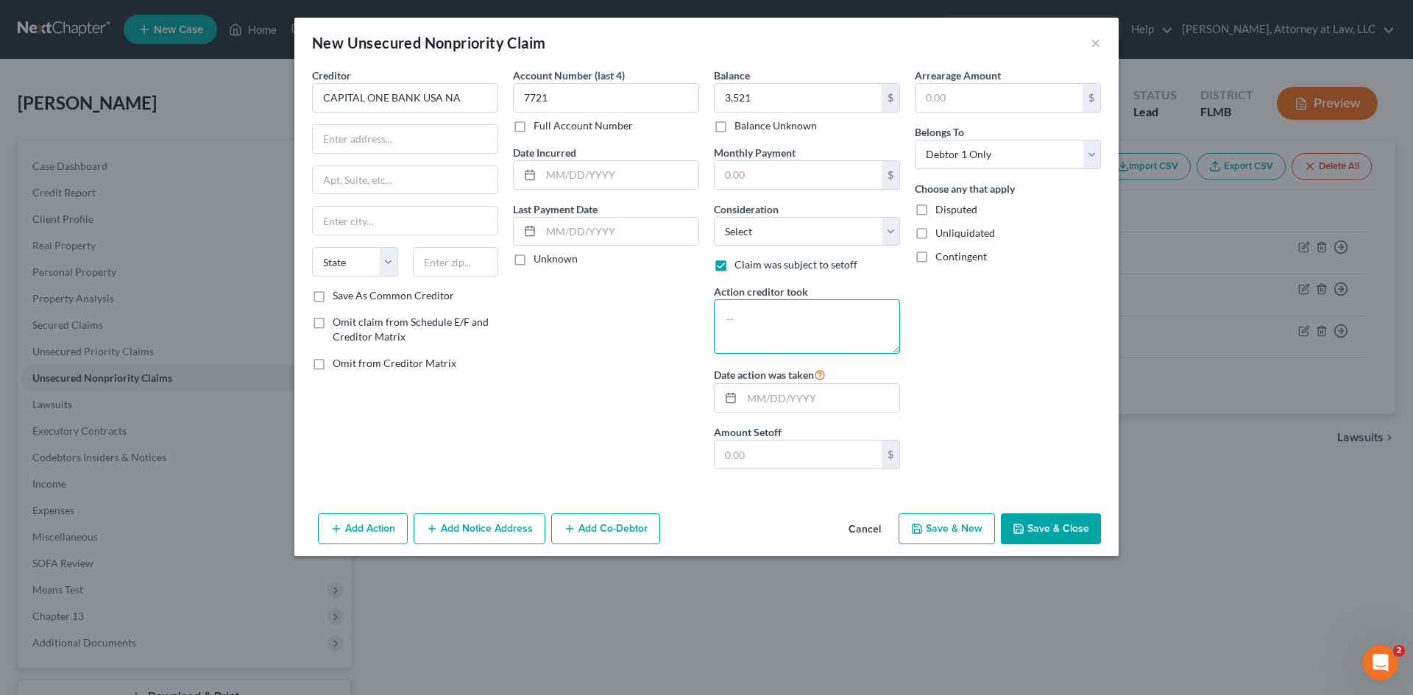
click at [733, 318] on textarea at bounding box center [807, 327] width 186 height 54
click at [592, 170] on input "text" at bounding box center [619, 175] width 157 height 28
click at [624, 232] on input "text" at bounding box center [619, 232] width 157 height 28
click at [784, 222] on select "Select Cable / Satellite Services Collection Agency Credit Card Debt Debt Couns…" at bounding box center [807, 231] width 186 height 29
click at [714, 217] on select "Select Cable / Satellite Services Collection Agency Credit Card Debt Debt Couns…" at bounding box center [807, 231] width 186 height 29
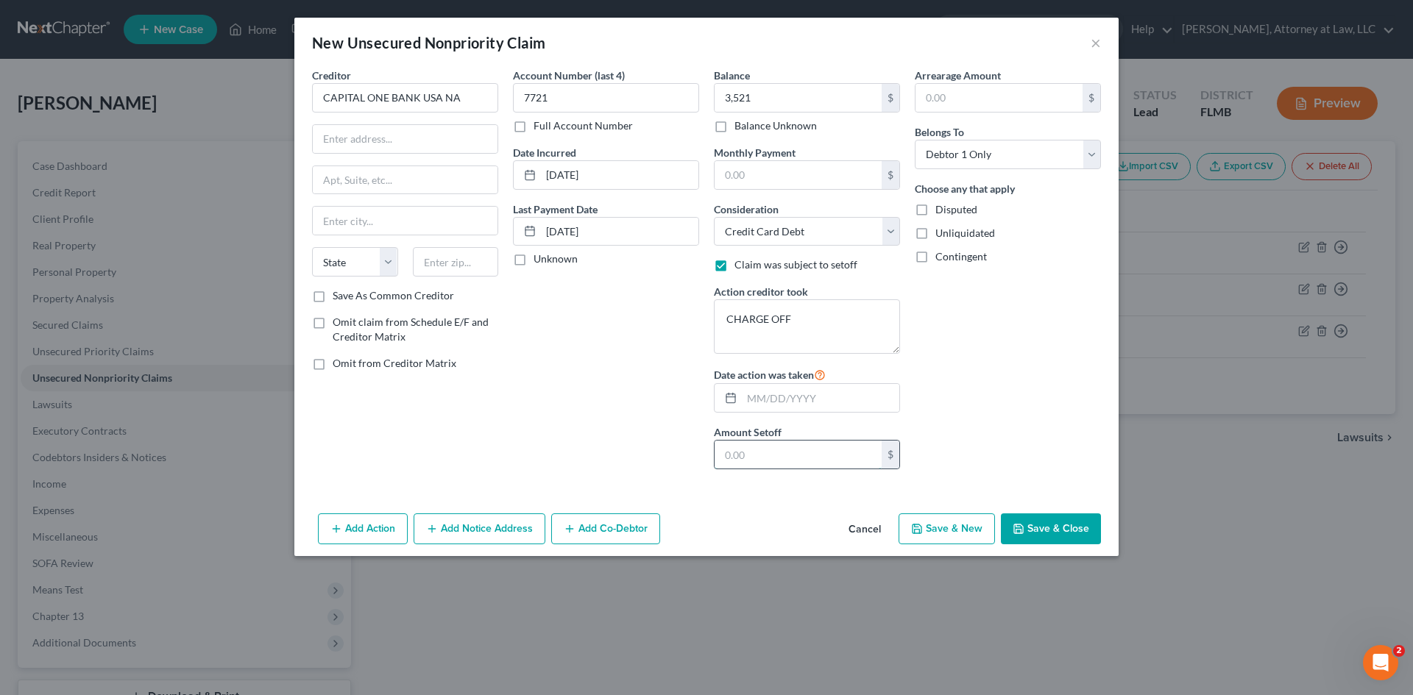
click at [802, 461] on input "text" at bounding box center [798, 455] width 167 height 28
click at [347, 145] on input "text" at bounding box center [405, 139] width 185 height 28
click at [328, 219] on input "text" at bounding box center [405, 221] width 185 height 28
click at [358, 260] on select "State [US_STATE] AK AR AZ CA CO CT DE DC [GEOGRAPHIC_DATA] [GEOGRAPHIC_DATA] GU…" at bounding box center [355, 261] width 86 height 29
click at [312, 247] on select "State [US_STATE] AK AR AZ CA CO CT DE DC [GEOGRAPHIC_DATA] [GEOGRAPHIC_DATA] GU…" at bounding box center [355, 261] width 86 height 29
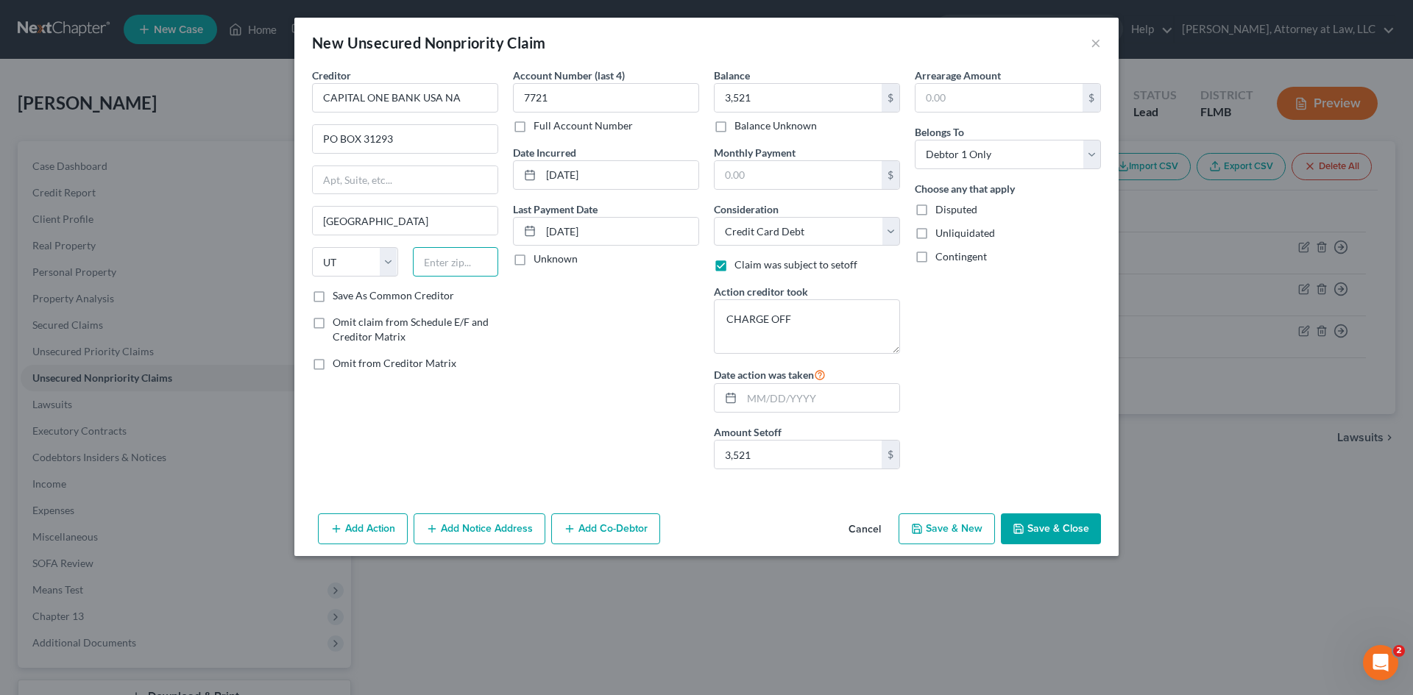
click at [443, 266] on input "text" at bounding box center [456, 261] width 86 height 29
click at [964, 535] on button "Save & New" at bounding box center [947, 529] width 96 height 31
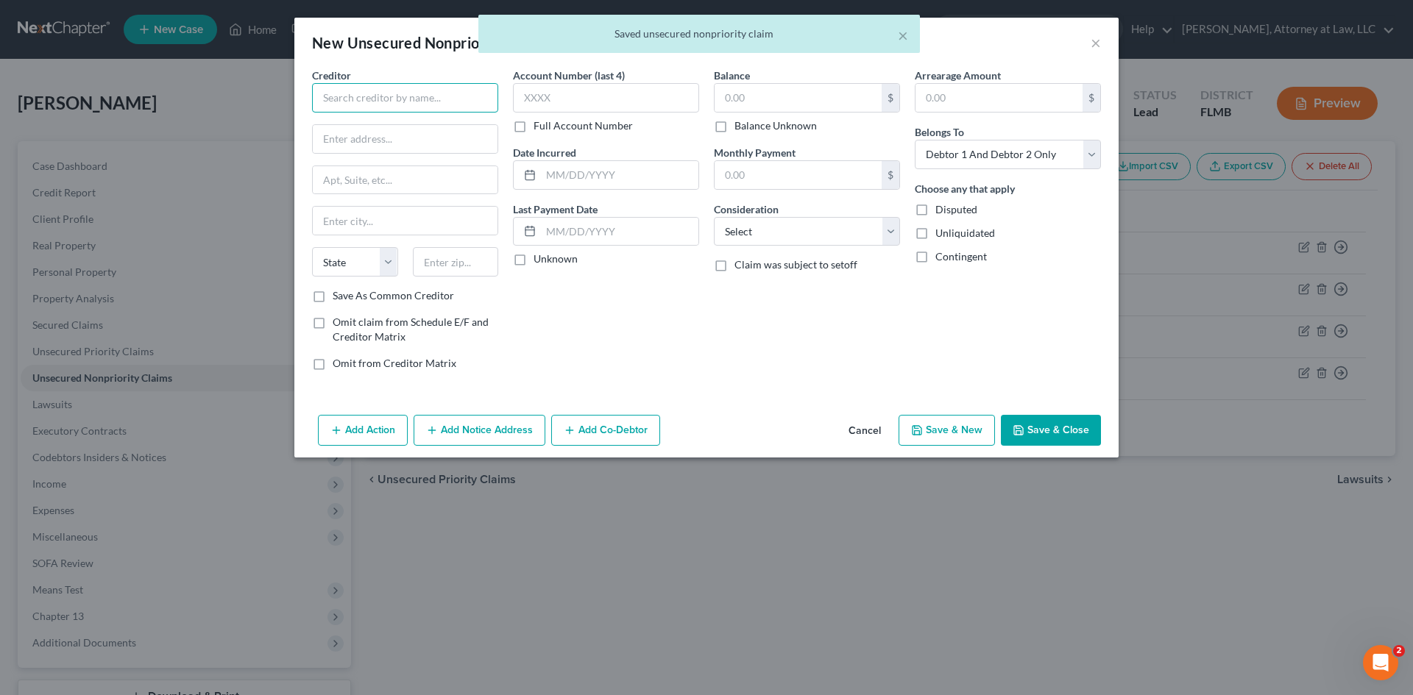
click at [437, 102] on input "text" at bounding box center [405, 97] width 186 height 29
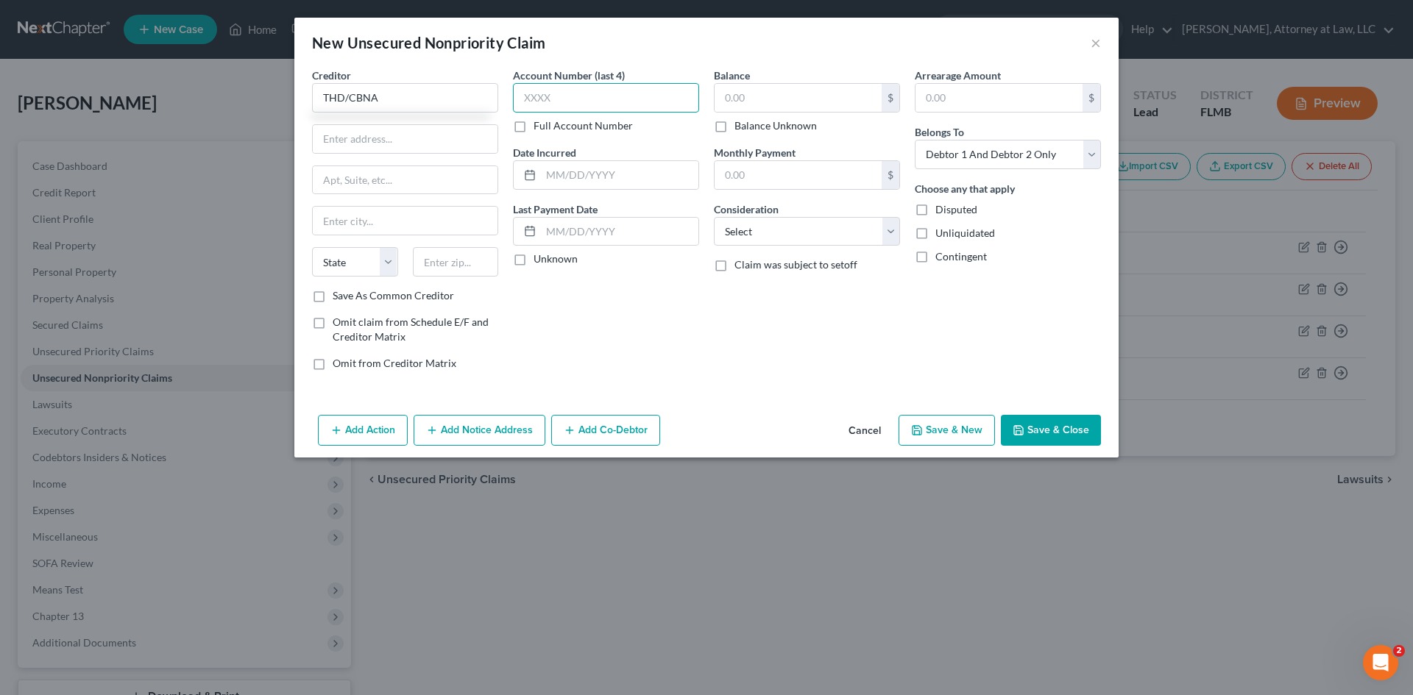
click at [561, 93] on input "text" at bounding box center [606, 97] width 186 height 29
click at [774, 105] on input "text" at bounding box center [798, 98] width 167 height 28
click at [1093, 162] on select "Select Debtor 1 Only Debtor 2 Only Debtor 1 And Debtor 2 Only At Least One Of T…" at bounding box center [1008, 154] width 186 height 29
click at [915, 140] on select "Select Debtor 1 Only Debtor 2 Only Debtor 1 And Debtor 2 Only At Least One Of T…" at bounding box center [1008, 154] width 186 height 29
click at [770, 235] on select "Select Cable / Satellite Services Collection Agency Credit Card Debt Debt Couns…" at bounding box center [807, 231] width 186 height 29
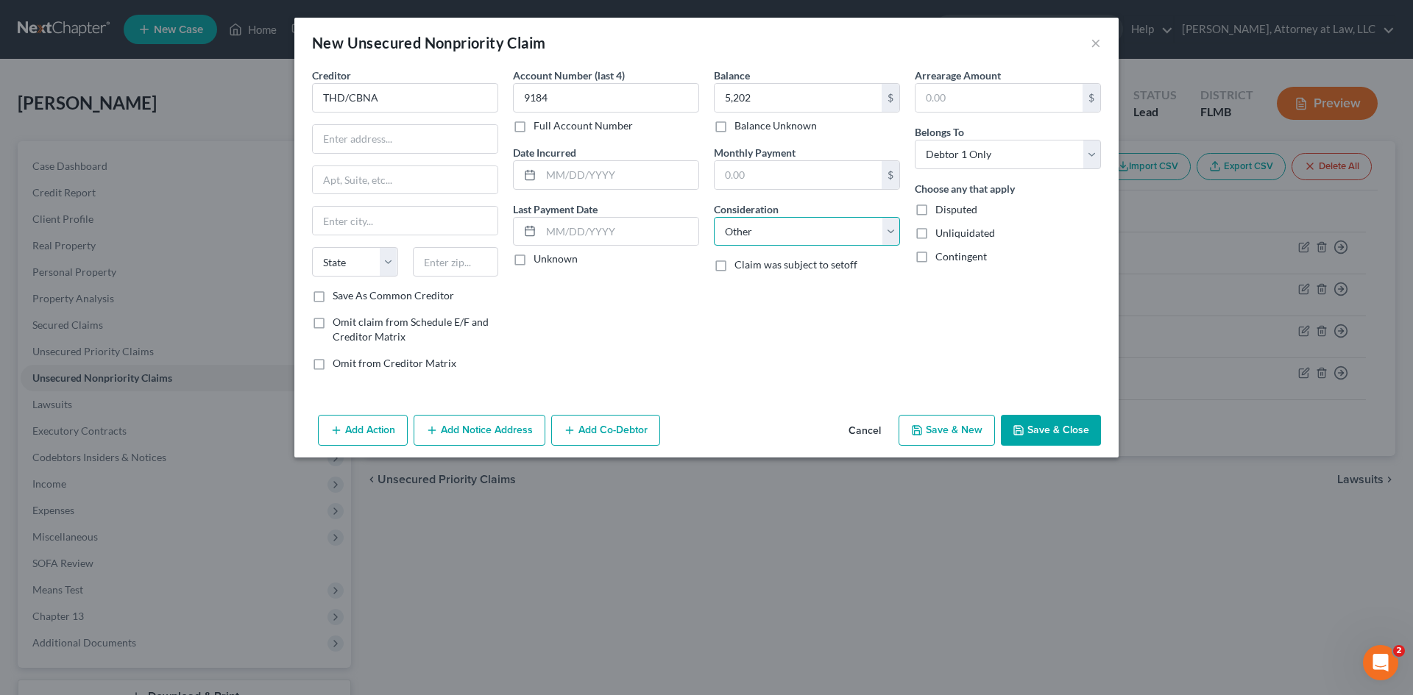
click at [714, 217] on select "Select Cable / Satellite Services Collection Agency Credit Card Debt Debt Couns…" at bounding box center [807, 231] width 186 height 29
click at [768, 299] on input "text" at bounding box center [807, 288] width 185 height 28
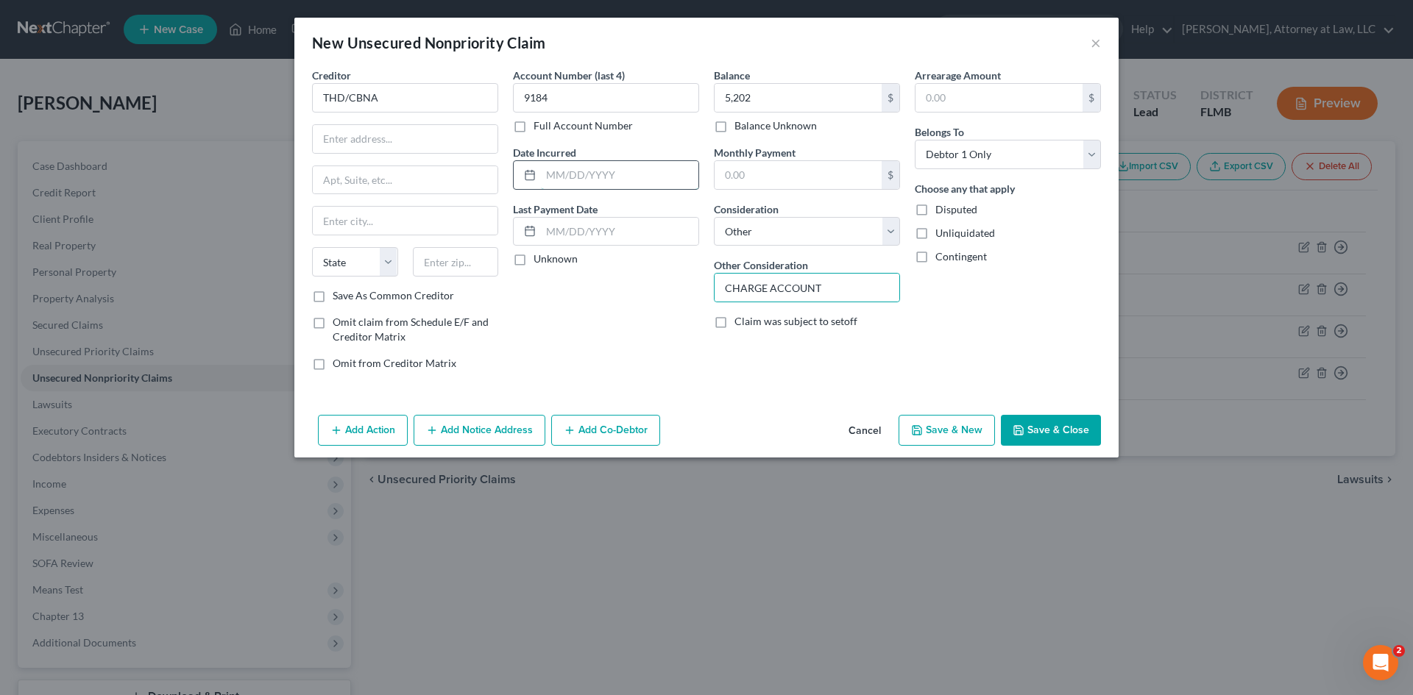
click at [637, 175] on input "text" at bounding box center [619, 175] width 157 height 28
click at [590, 238] on input "text" at bounding box center [619, 232] width 157 height 28
click at [351, 137] on input "text" at bounding box center [405, 139] width 185 height 28
click at [360, 216] on input "text" at bounding box center [405, 221] width 185 height 28
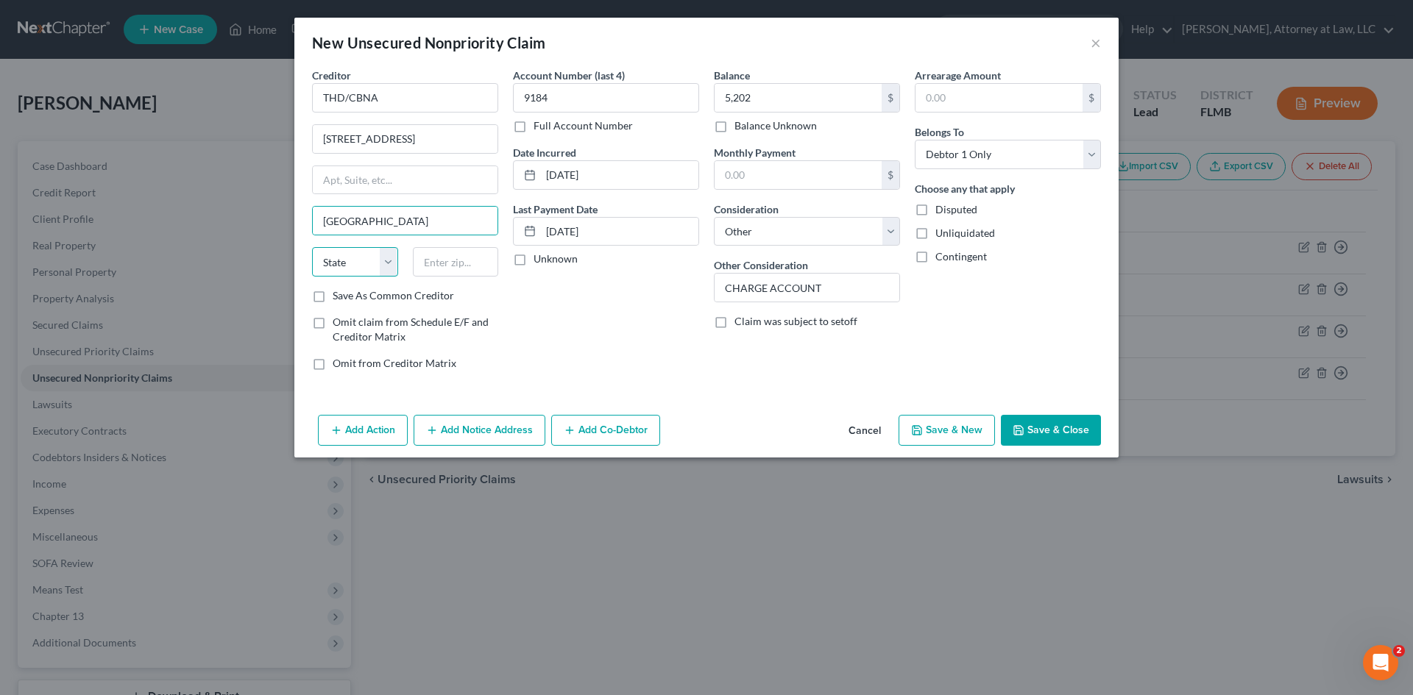
drag, startPoint x: 355, startPoint y: 260, endPoint x: 353, endPoint y: 275, distance: 15.6
click at [355, 260] on select "State [US_STATE] AK AR AZ CA CO CT DE DC [GEOGRAPHIC_DATA] [GEOGRAPHIC_DATA] GU…" at bounding box center [355, 261] width 86 height 29
click at [312, 247] on select "State [US_STATE] AK AR AZ CA CO CT DE DC [GEOGRAPHIC_DATA] [GEOGRAPHIC_DATA] GU…" at bounding box center [355, 261] width 86 height 29
click at [342, 270] on select "State [US_STATE] AK AR AZ CA CO CT DE DC [GEOGRAPHIC_DATA] [GEOGRAPHIC_DATA] GU…" at bounding box center [355, 261] width 86 height 29
click at [312, 247] on select "State [US_STATE] AK AR AZ CA CO CT DE DC [GEOGRAPHIC_DATA] [GEOGRAPHIC_DATA] GU…" at bounding box center [355, 261] width 86 height 29
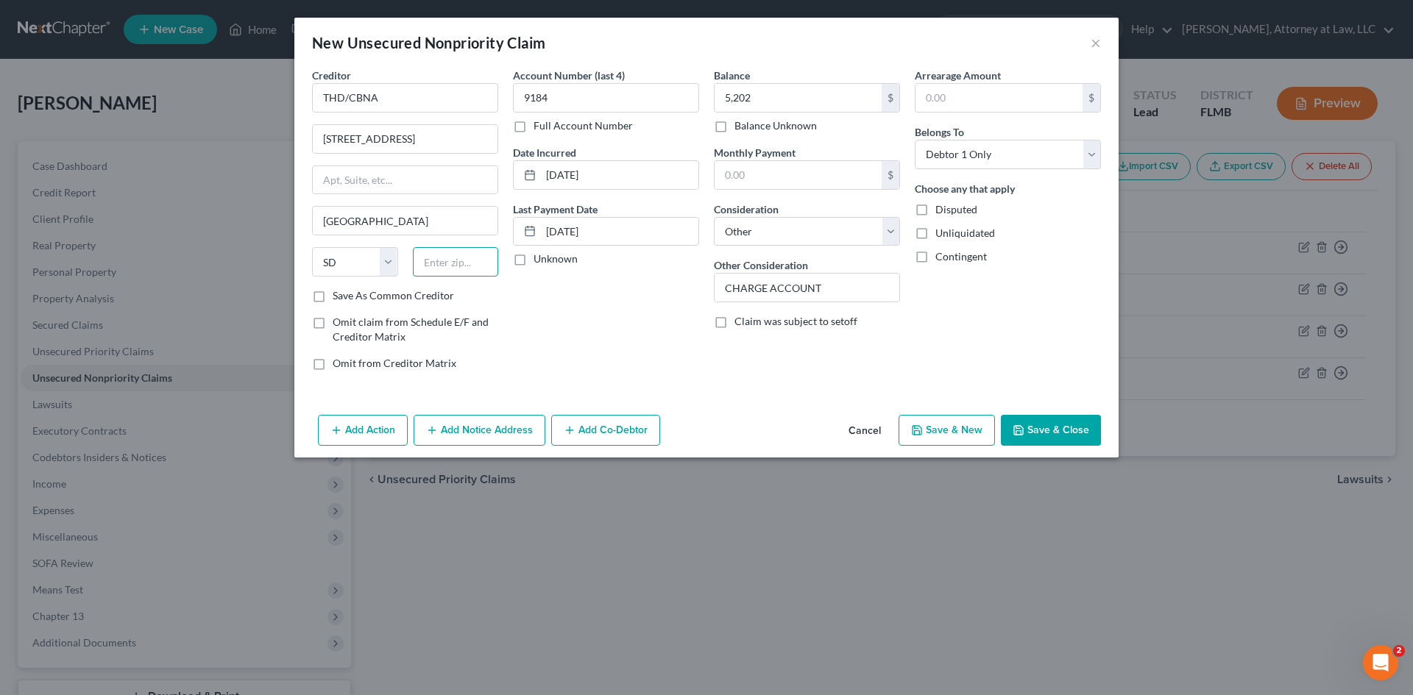
click at [450, 272] on input "text" at bounding box center [456, 261] width 86 height 29
click at [946, 422] on button "Save & New" at bounding box center [947, 430] width 96 height 31
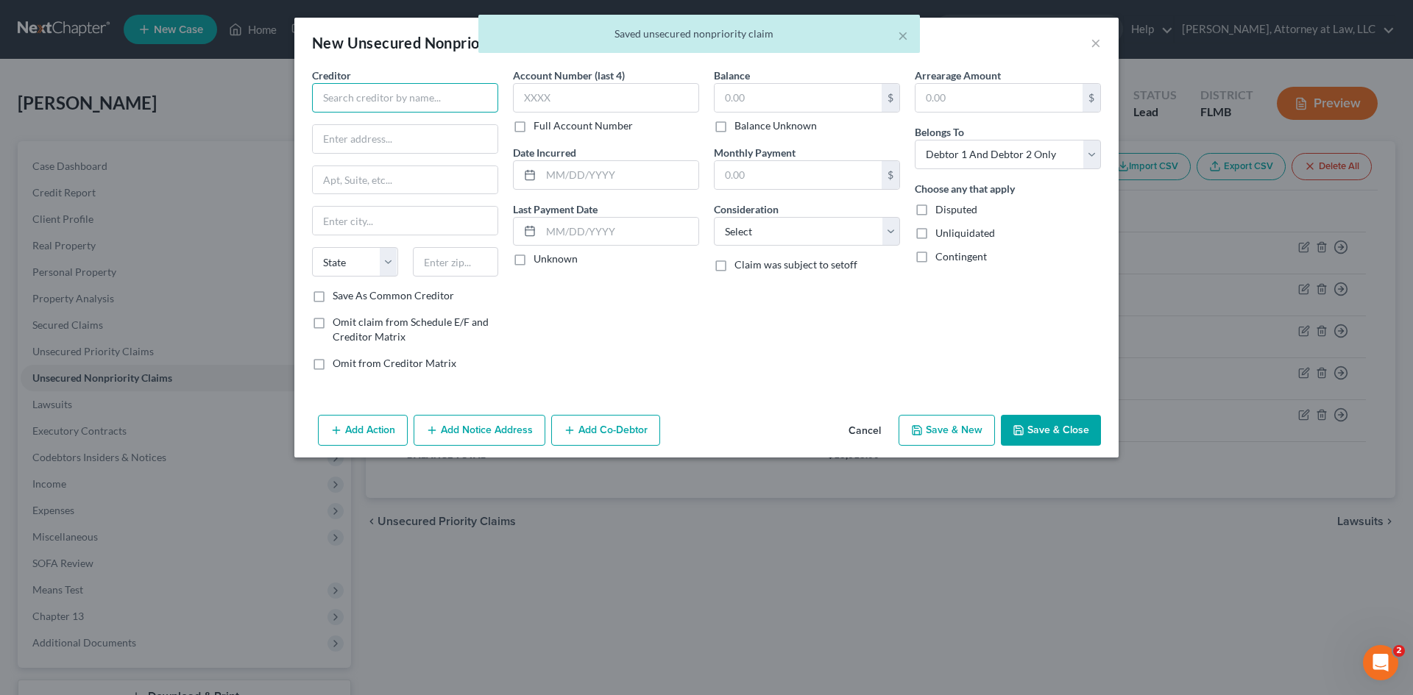
click at [390, 104] on input "text" at bounding box center [405, 97] width 186 height 29
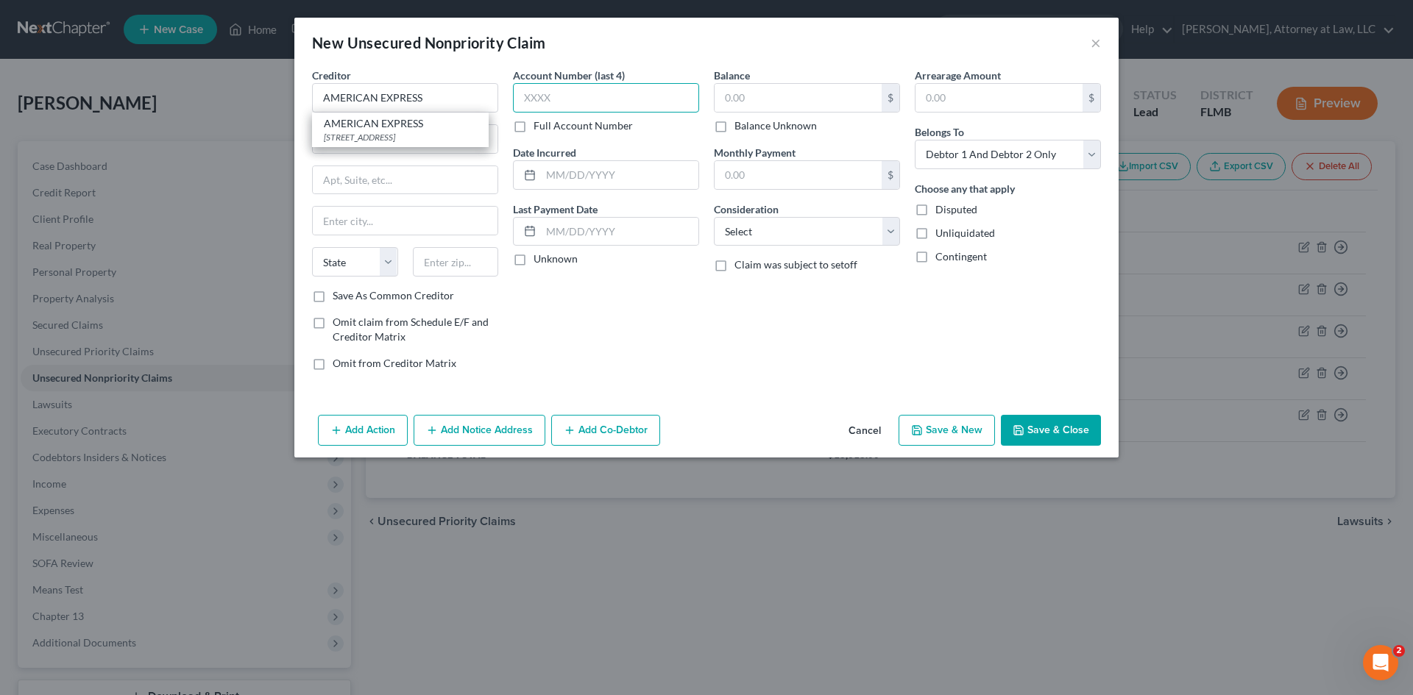
click at [638, 94] on input "text" at bounding box center [606, 97] width 186 height 29
click at [825, 92] on input "text" at bounding box center [798, 98] width 167 height 28
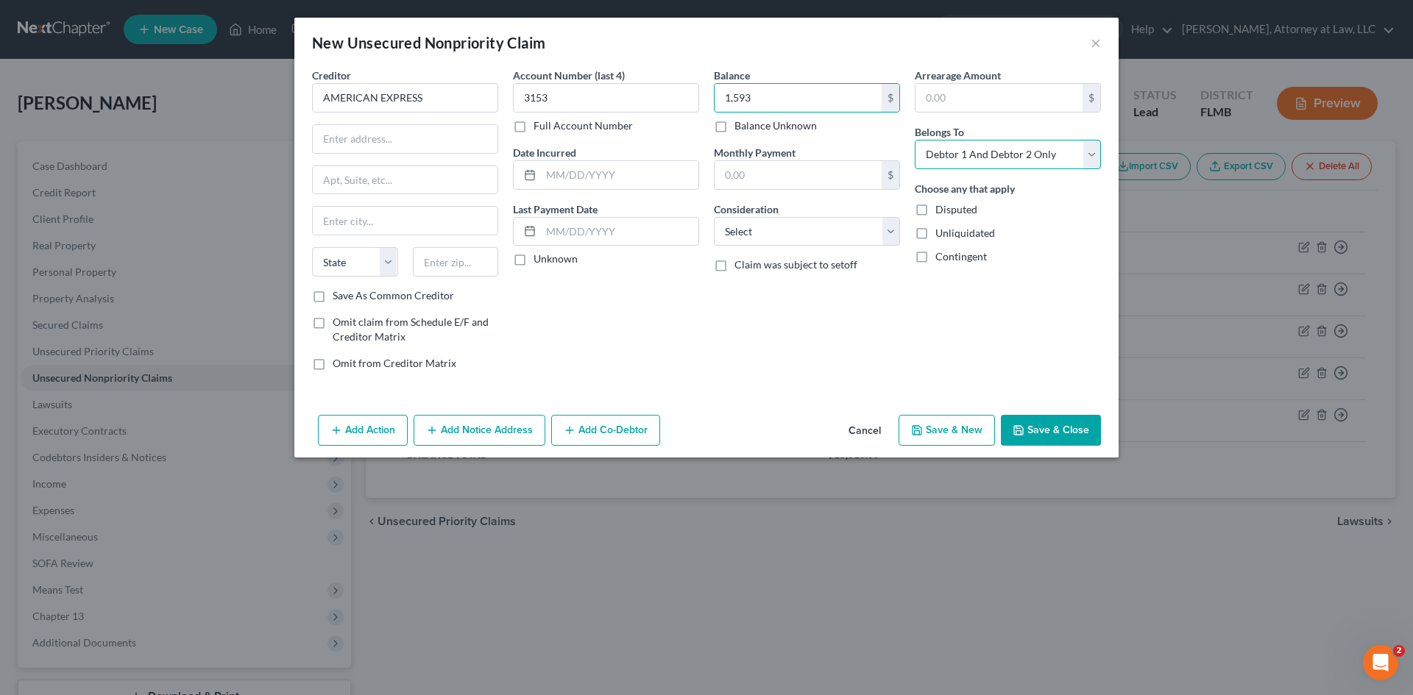
drag, startPoint x: 1000, startPoint y: 152, endPoint x: 999, endPoint y: 164, distance: 11.8
click at [1000, 152] on select "Select Debtor 1 Only Debtor 2 Only Debtor 1 And Debtor 2 Only At Least One Of T…" at bounding box center [1008, 154] width 186 height 29
click at [915, 140] on select "Select Debtor 1 Only Debtor 2 Only Debtor 1 And Debtor 2 Only At Least One Of T…" at bounding box center [1008, 154] width 186 height 29
click at [361, 132] on input "text" at bounding box center [405, 139] width 185 height 28
click at [368, 229] on input "text" at bounding box center [405, 221] width 185 height 28
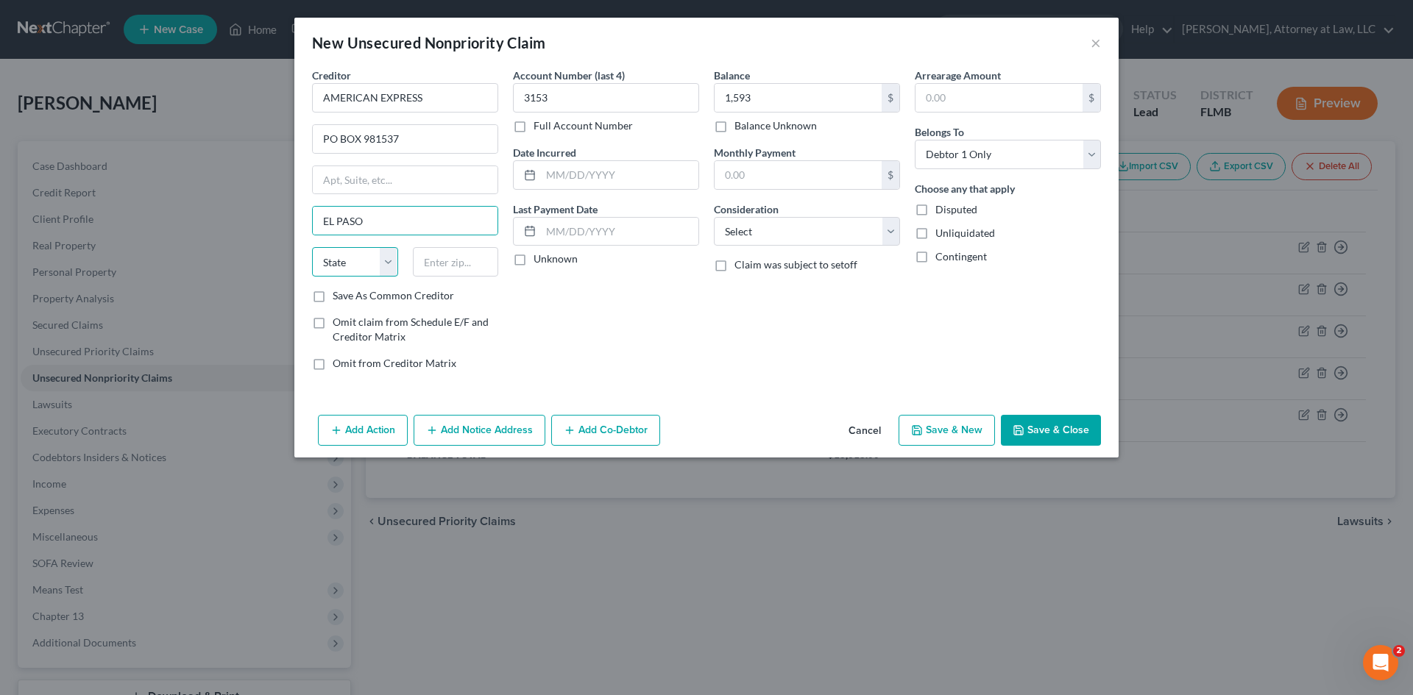
click at [339, 259] on select "State [US_STATE] AK AR AZ CA CO CT DE DC [GEOGRAPHIC_DATA] [GEOGRAPHIC_DATA] GU…" at bounding box center [355, 261] width 86 height 29
click at [312, 247] on select "State [US_STATE] AK AR AZ CA CO CT DE DC [GEOGRAPHIC_DATA] [GEOGRAPHIC_DATA] GU…" at bounding box center [355, 261] width 86 height 29
click at [436, 261] on input "text" at bounding box center [456, 261] width 86 height 29
click at [592, 183] on input "text" at bounding box center [619, 175] width 157 height 28
click at [587, 178] on input "text" at bounding box center [619, 175] width 157 height 28
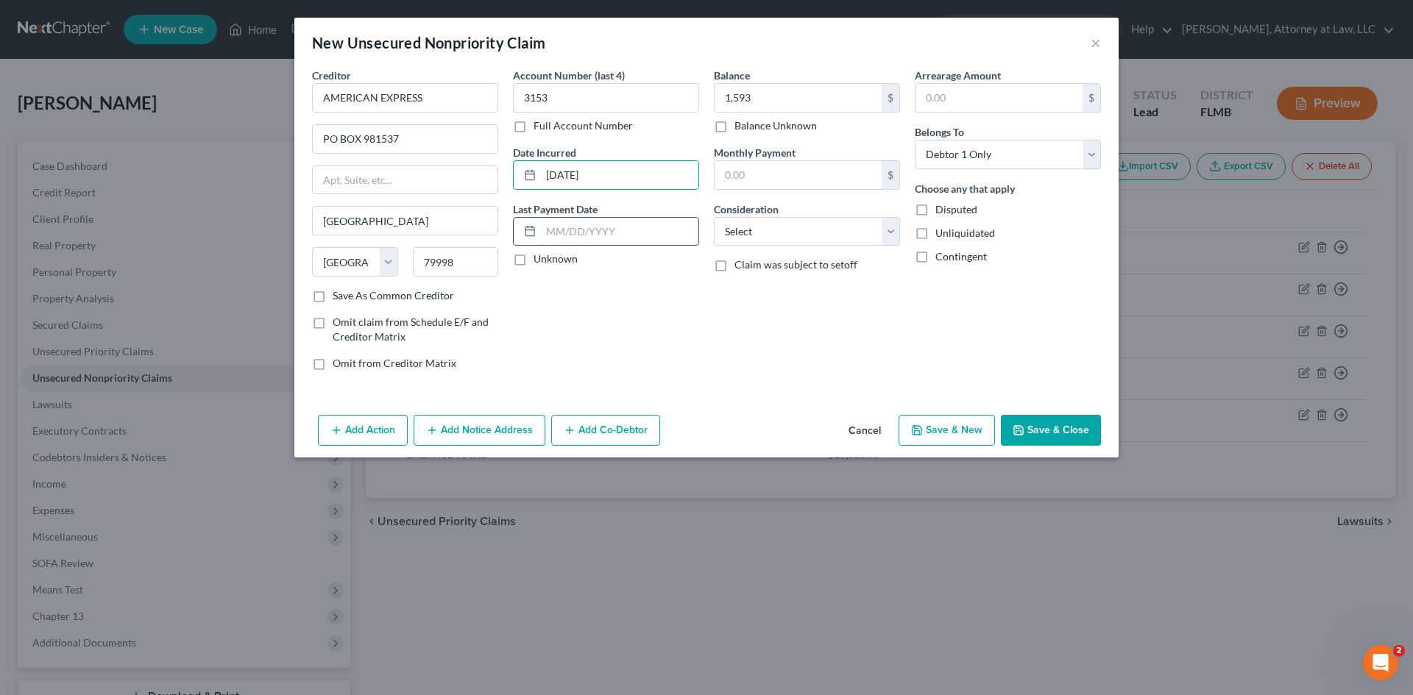
click at [592, 220] on input "text" at bounding box center [619, 232] width 157 height 28
click at [534, 259] on label "Unknown" at bounding box center [556, 259] width 44 height 15
click at [539, 259] on input "Unknown" at bounding box center [544, 257] width 10 height 10
click at [852, 247] on div "Balance 1,593.00 $ Balance Unknown Balance Undetermined 1,593 $ Balance Unknown…" at bounding box center [807, 225] width 201 height 315
click at [845, 240] on select "Select Cable / Satellite Services Collection Agency Credit Card Debt Debt Couns…" at bounding box center [807, 231] width 186 height 29
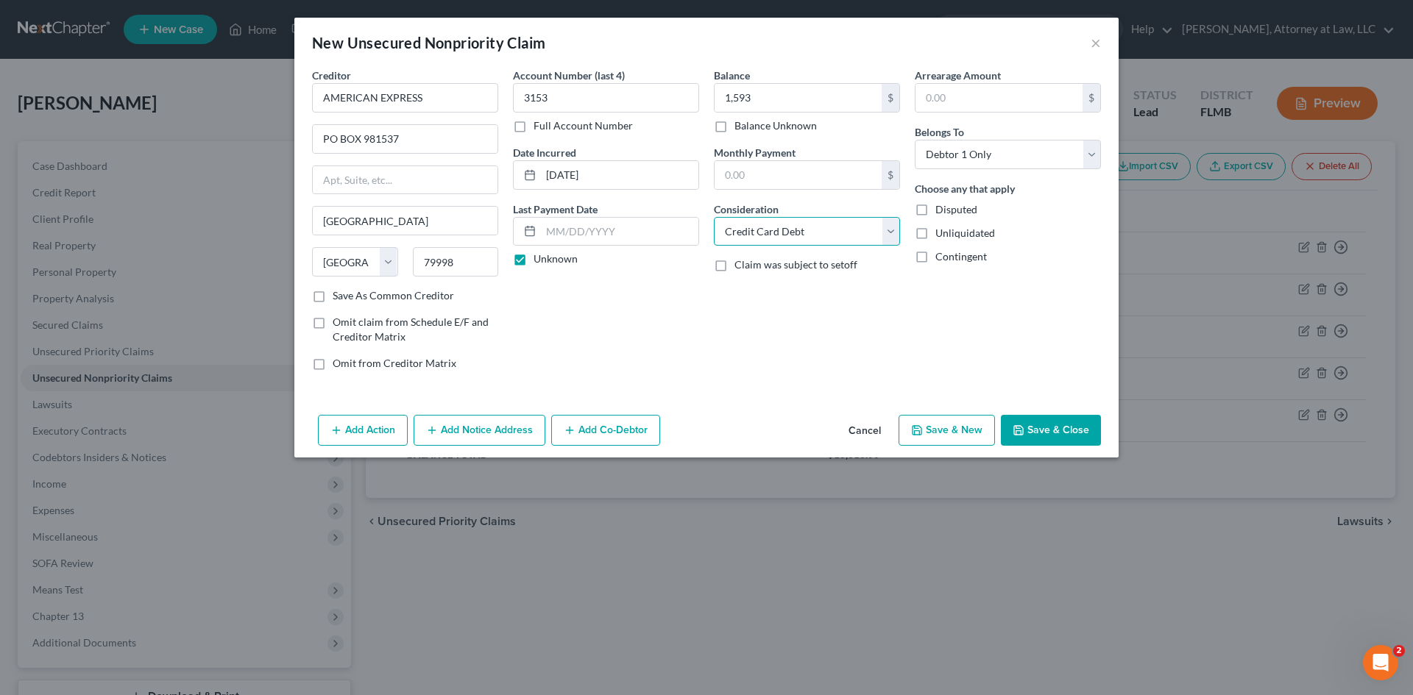
click at [714, 217] on select "Select Cable / Satellite Services Collection Agency Credit Card Debt Debt Couns…" at bounding box center [807, 231] width 186 height 29
click at [949, 427] on button "Save & New" at bounding box center [947, 430] width 96 height 31
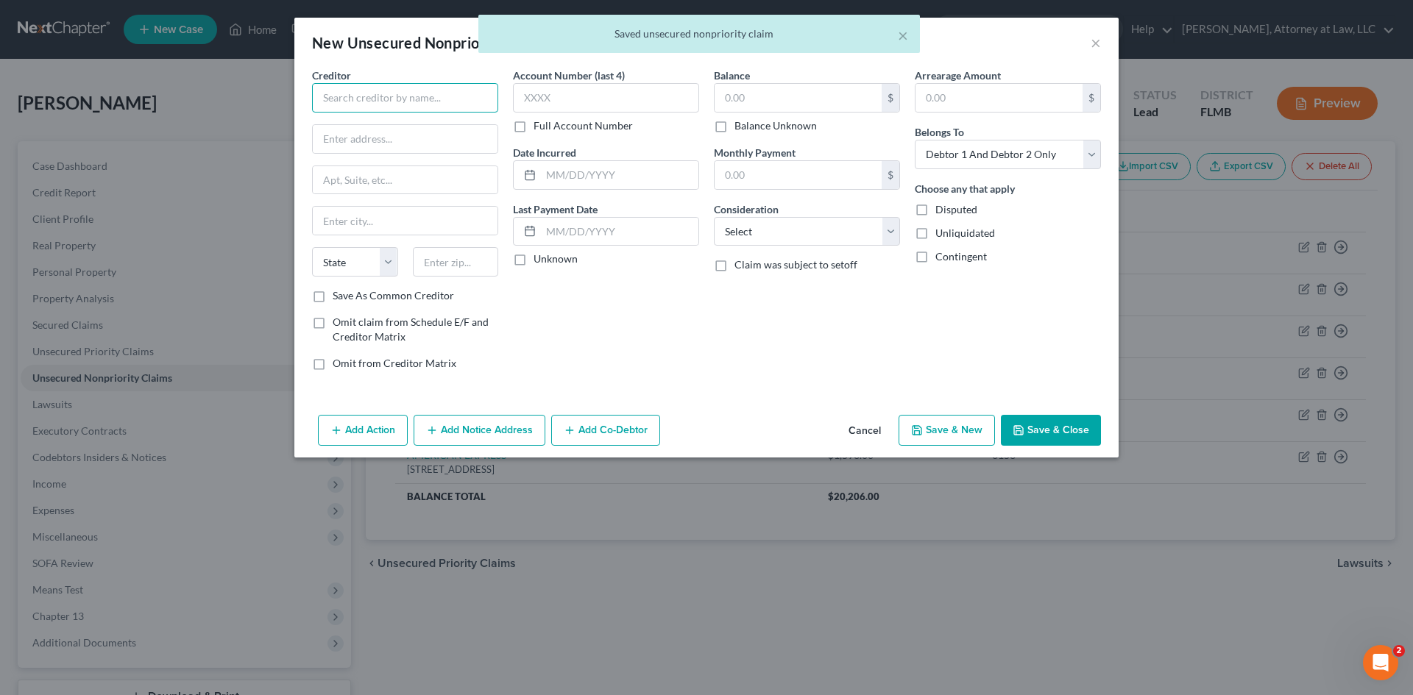
click at [404, 94] on input "text" at bounding box center [405, 97] width 186 height 29
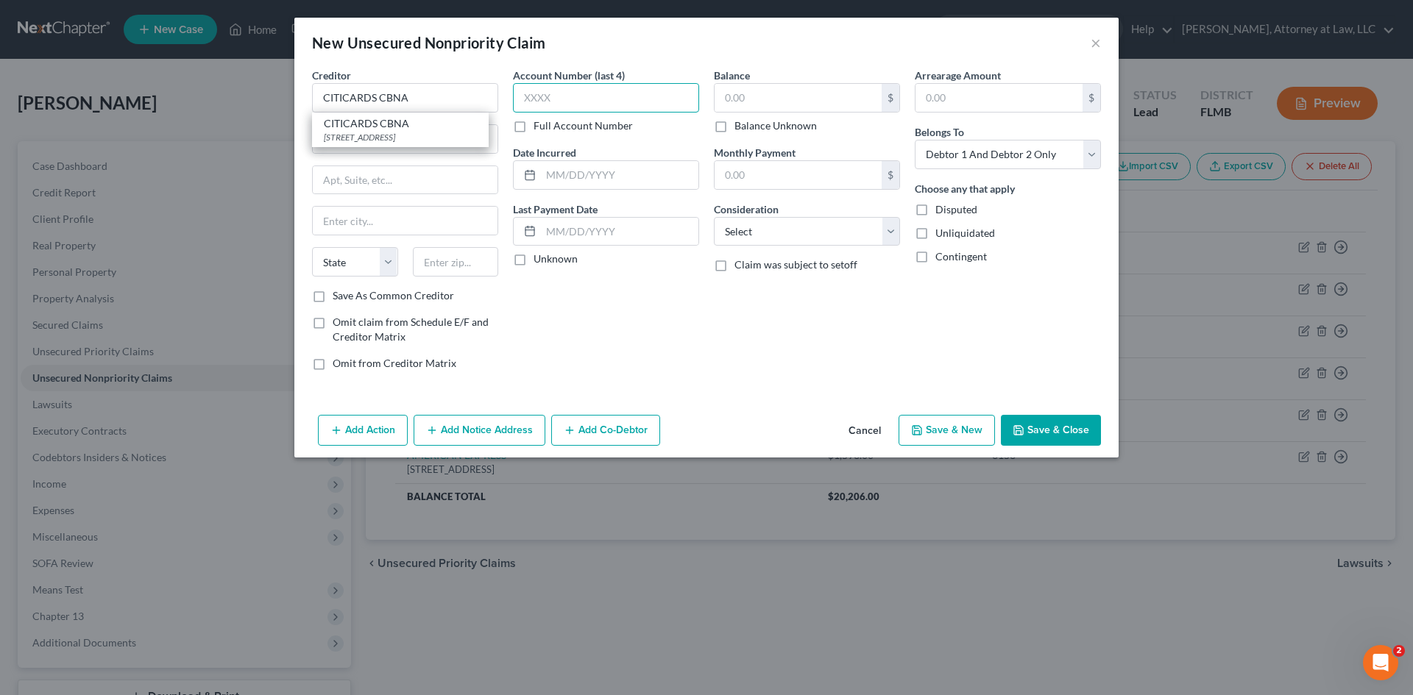
click at [532, 96] on input "text" at bounding box center [606, 97] width 186 height 29
click at [773, 96] on input "text" at bounding box center [798, 98] width 167 height 28
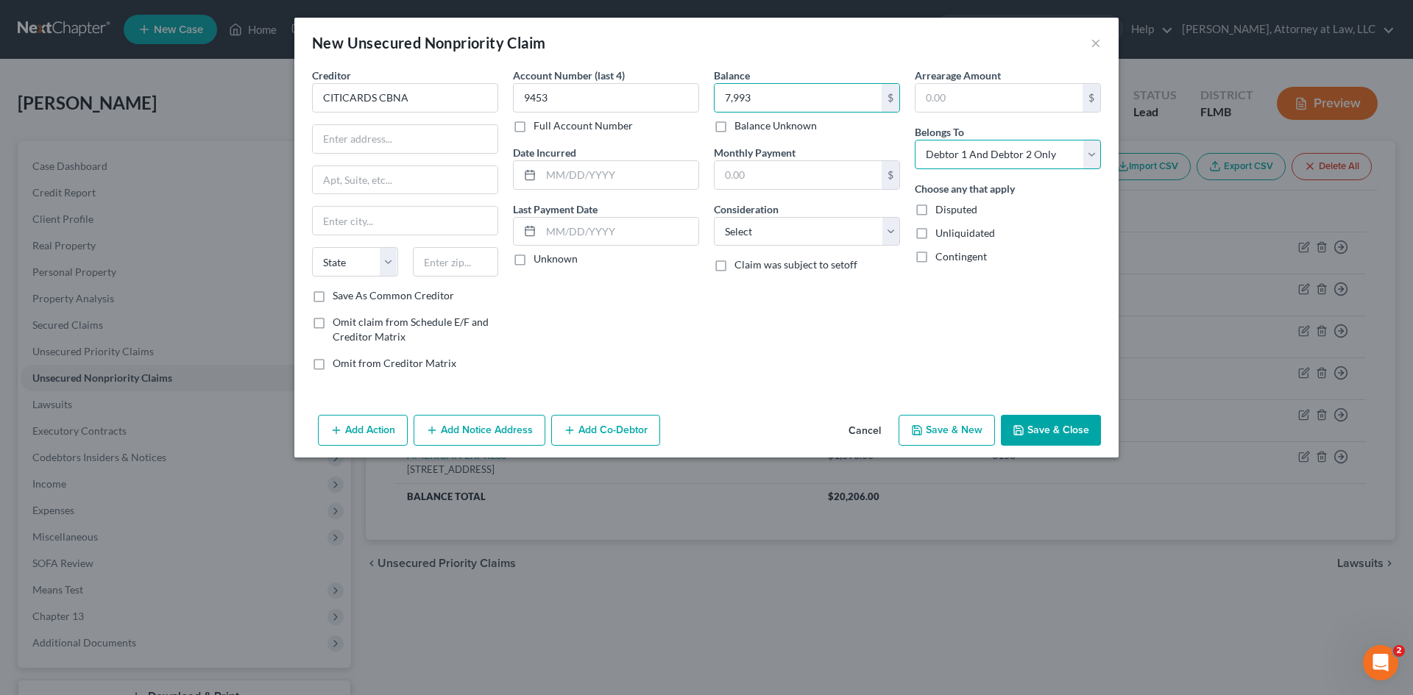
drag, startPoint x: 1041, startPoint y: 155, endPoint x: 1042, endPoint y: 169, distance: 13.3
click at [1044, 158] on select "Select Debtor 1 Only Debtor 2 Only Debtor 1 And Debtor 2 Only At Least One Of T…" at bounding box center [1008, 154] width 186 height 29
click at [915, 140] on select "Select Debtor 1 Only Debtor 2 Only Debtor 1 And Debtor 2 Only At Least One Of T…" at bounding box center [1008, 154] width 186 height 29
click at [578, 172] on input "text" at bounding box center [619, 175] width 157 height 28
click at [545, 238] on input "text" at bounding box center [619, 232] width 157 height 28
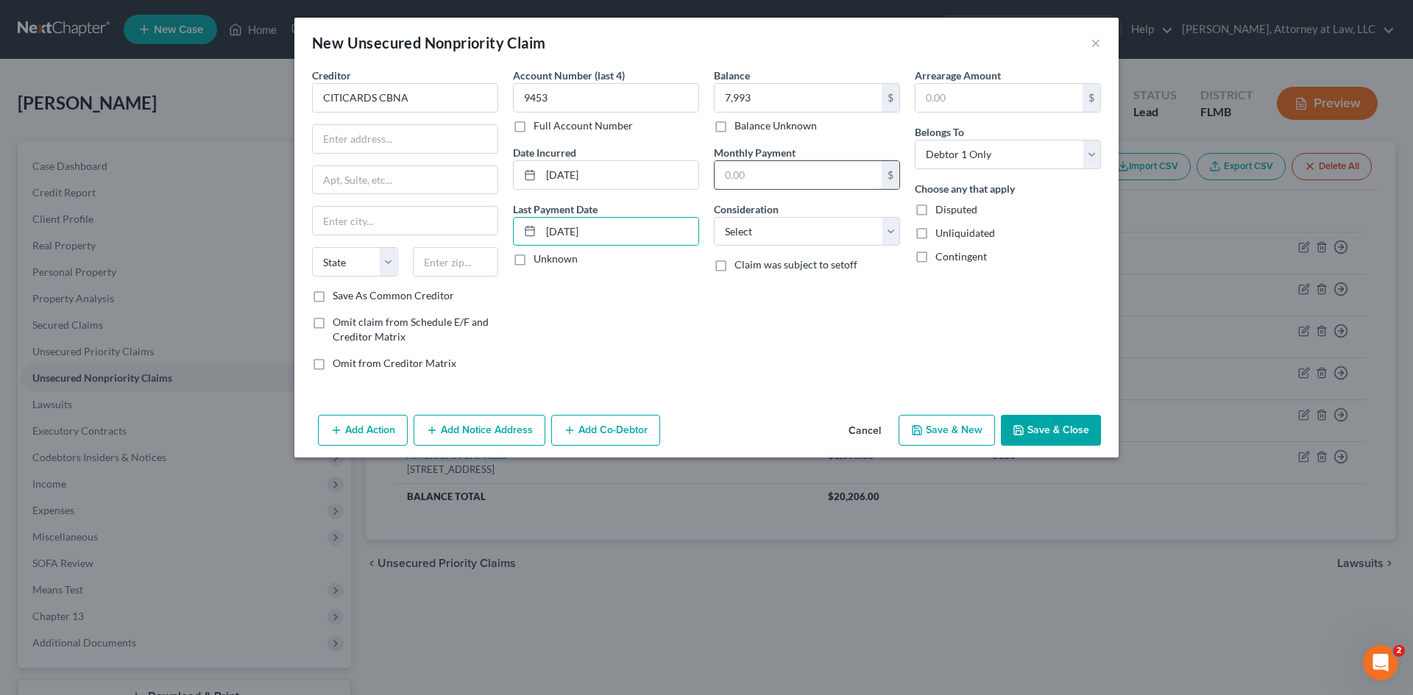
click at [753, 174] on input "text" at bounding box center [798, 175] width 167 height 28
drag, startPoint x: 763, startPoint y: 236, endPoint x: 763, endPoint y: 245, distance: 8.8
click at [763, 236] on select "Select Cable / Satellite Services Collection Agency Credit Card Debt Debt Couns…" at bounding box center [807, 231] width 186 height 29
click at [714, 217] on select "Select Cable / Satellite Services Collection Agency Credit Card Debt Debt Couns…" at bounding box center [807, 231] width 186 height 29
click at [356, 136] on input "text" at bounding box center [405, 139] width 185 height 28
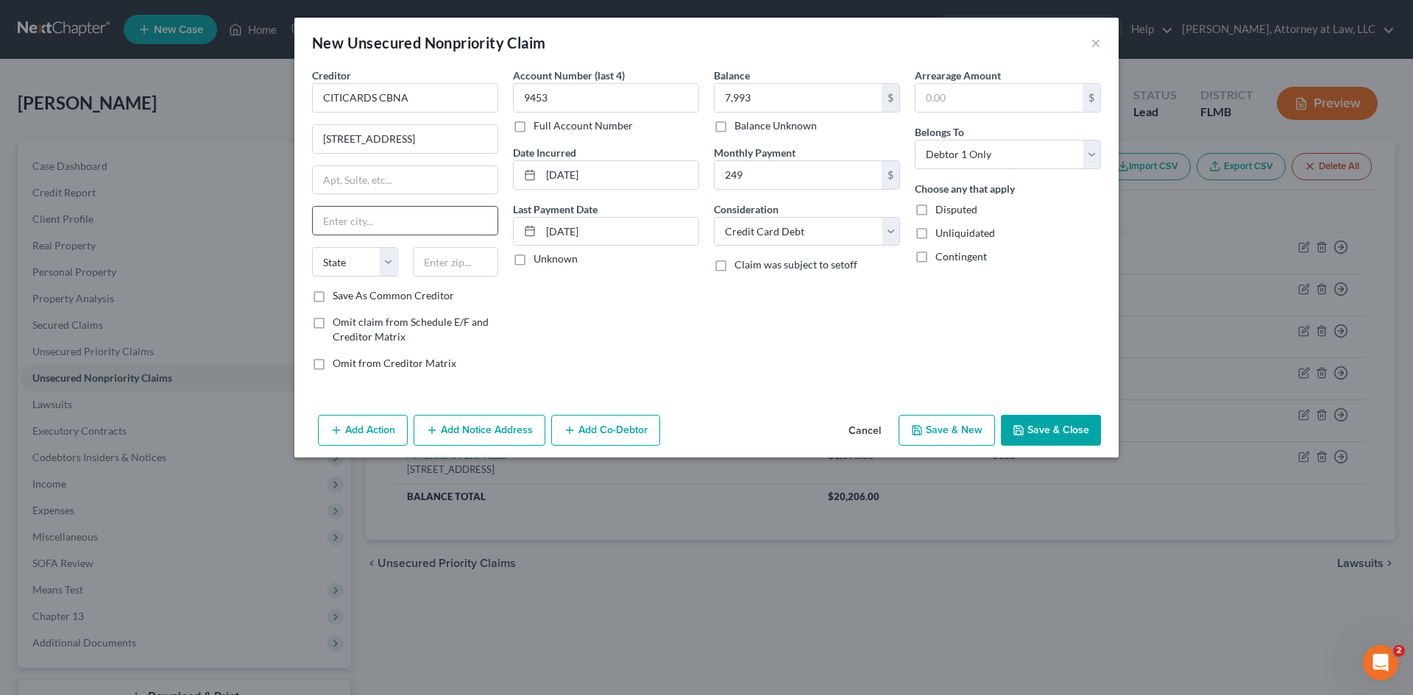
click at [353, 229] on input "text" at bounding box center [405, 221] width 185 height 28
drag, startPoint x: 382, startPoint y: 274, endPoint x: 373, endPoint y: 275, distance: 9.0
click at [382, 274] on select "State [US_STATE] AK AR AZ CA CO CT DE DC [GEOGRAPHIC_DATA] [GEOGRAPHIC_DATA] GU…" at bounding box center [355, 261] width 86 height 29
click at [312, 247] on select "State [US_STATE] AK AR AZ CA CO CT DE DC [GEOGRAPHIC_DATA] [GEOGRAPHIC_DATA] GU…" at bounding box center [355, 261] width 86 height 29
drag, startPoint x: 432, startPoint y: 265, endPoint x: 449, endPoint y: 277, distance: 20.6
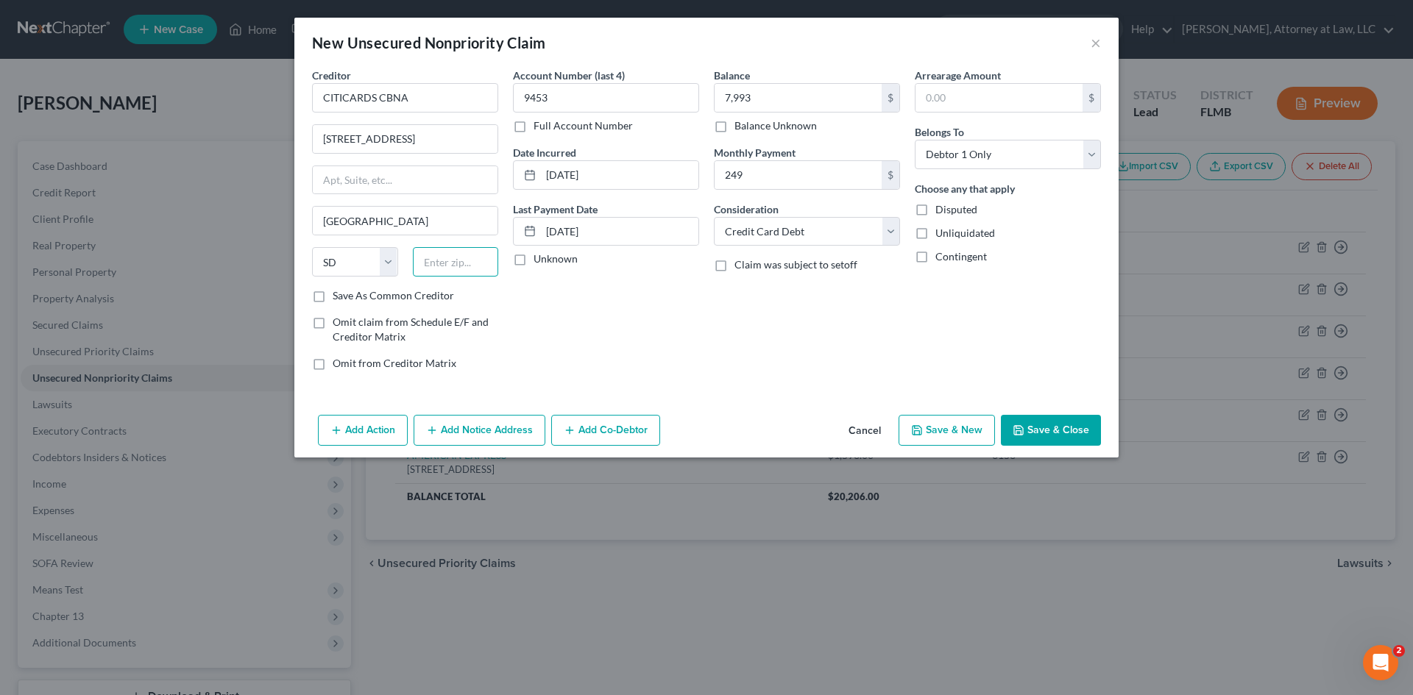
click at [432, 265] on input "text" at bounding box center [456, 261] width 86 height 29
click at [946, 439] on button "Save & New" at bounding box center [947, 430] width 96 height 31
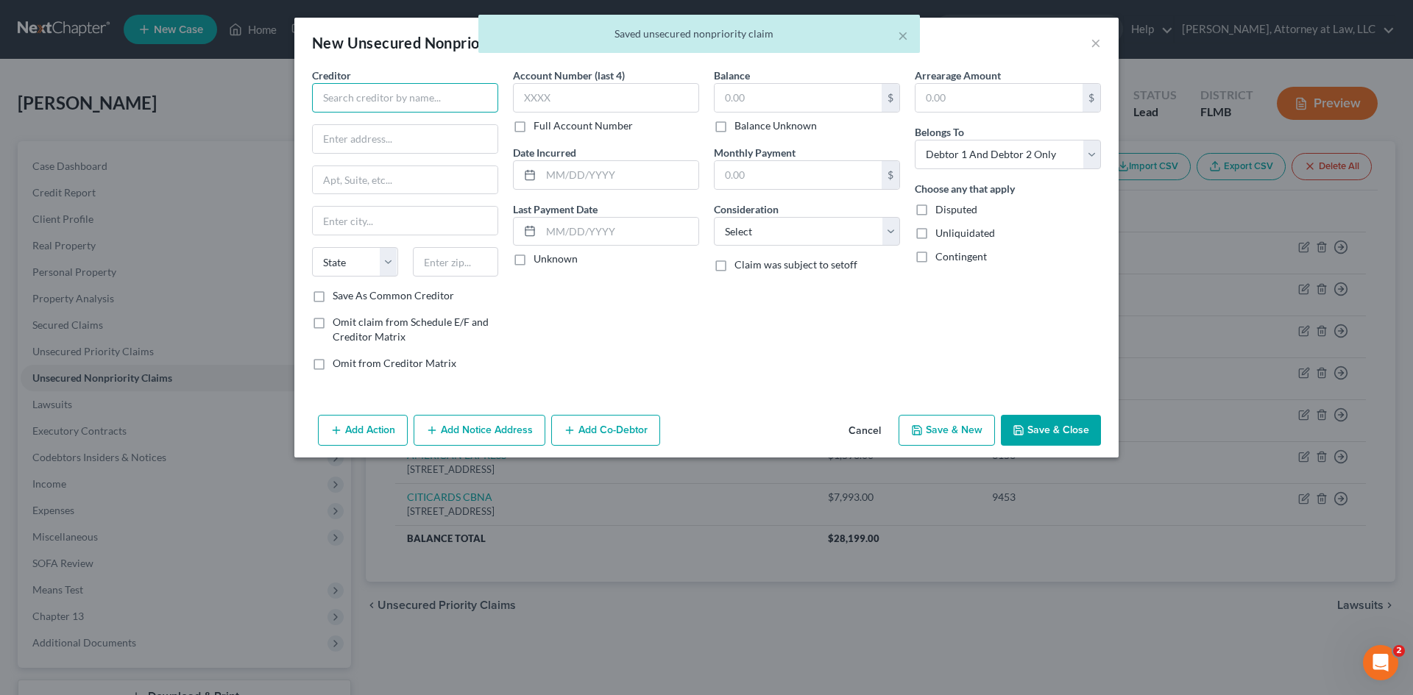
click at [418, 88] on input "text" at bounding box center [405, 97] width 186 height 29
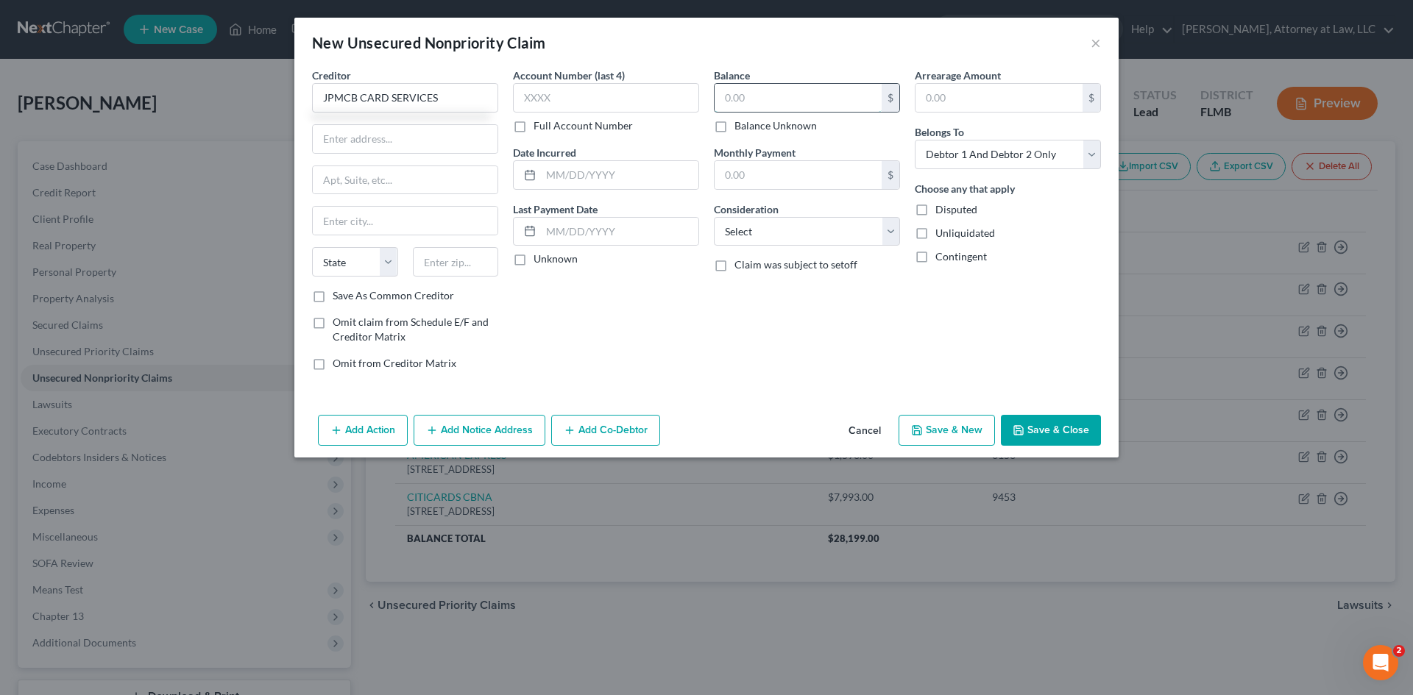
click at [759, 85] on input "text" at bounding box center [798, 98] width 167 height 28
drag, startPoint x: 1065, startPoint y: 160, endPoint x: 1064, endPoint y: 169, distance: 8.1
click at [1065, 160] on select "Select Debtor 1 Only Debtor 2 Only Debtor 1 And Debtor 2 Only At Least One Of T…" at bounding box center [1008, 154] width 186 height 29
click at [915, 140] on select "Select Debtor 1 Only Debtor 2 Only Debtor 1 And Debtor 2 Only At Least One Of T…" at bounding box center [1008, 154] width 186 height 29
click at [604, 91] on input "text" at bounding box center [606, 97] width 186 height 29
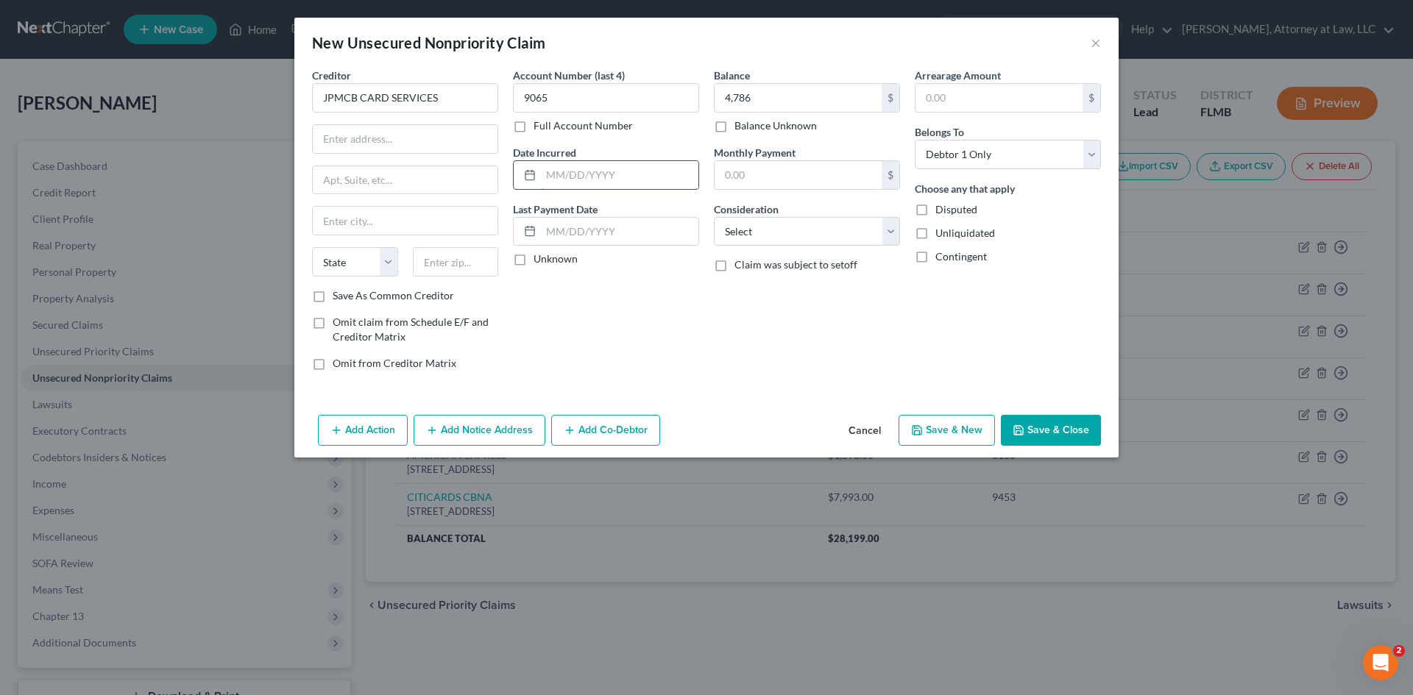
click at [571, 177] on input "text" at bounding box center [619, 175] width 157 height 28
click at [568, 232] on input "text" at bounding box center [619, 232] width 157 height 28
click at [810, 238] on select "Select Cable / Satellite Services Collection Agency Credit Card Debt Debt Couns…" at bounding box center [807, 231] width 186 height 29
click at [714, 217] on select "Select Cable / Satellite Services Collection Agency Credit Card Debt Debt Couns…" at bounding box center [807, 231] width 186 height 29
click at [734, 272] on label "Claim was subject to setoff" at bounding box center [795, 265] width 123 height 15
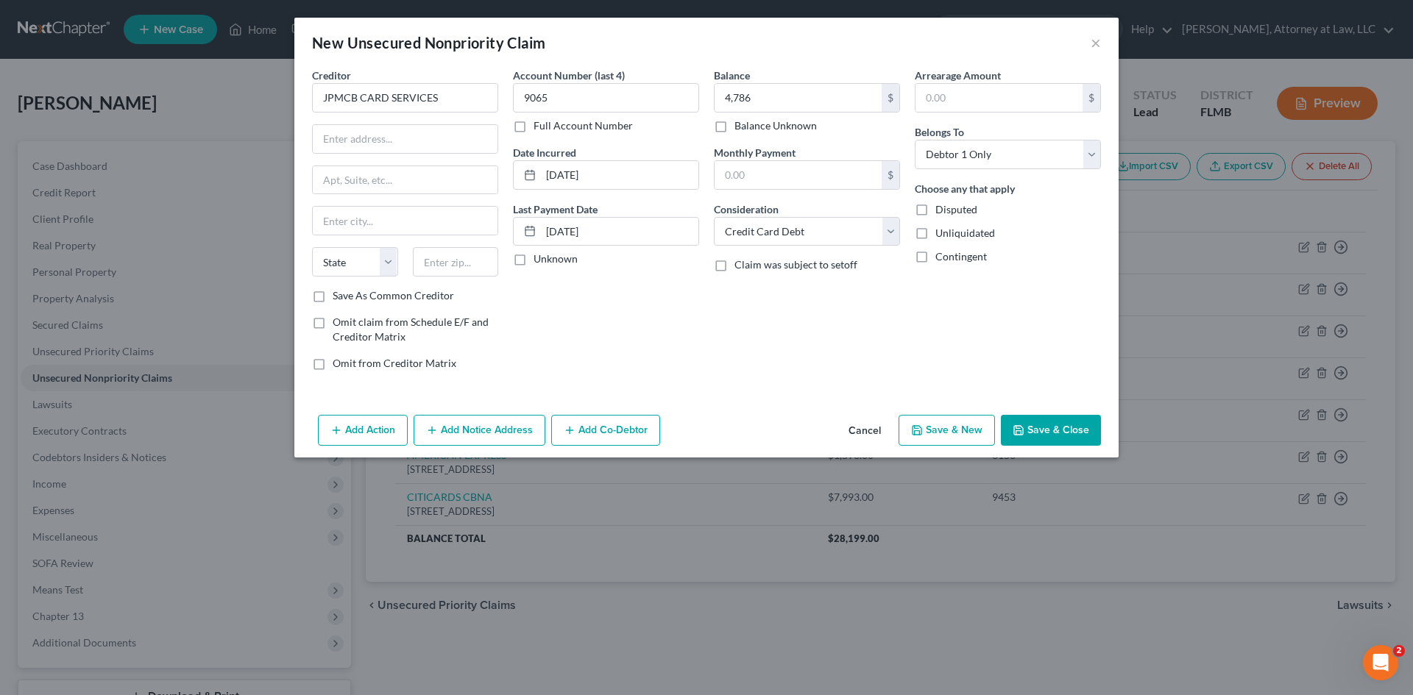
click at [740, 267] on input "Claim was subject to setoff" at bounding box center [745, 263] width 10 height 10
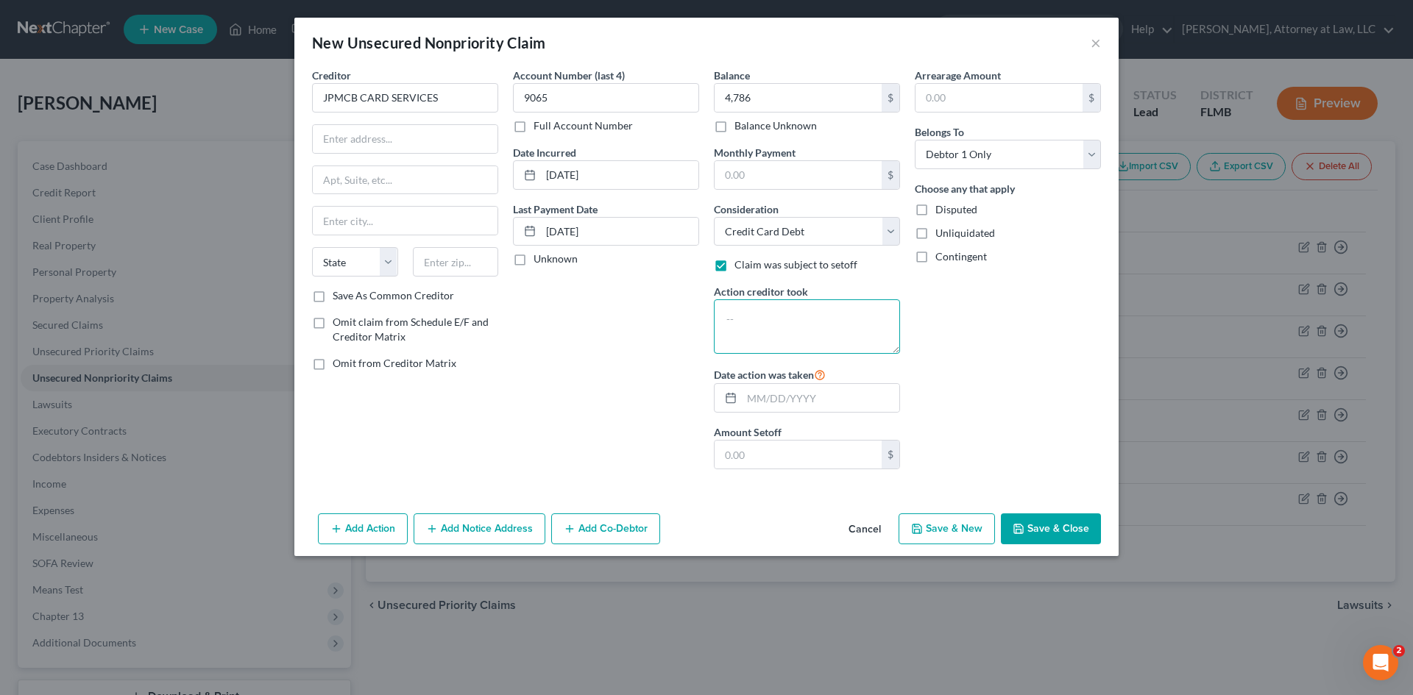
click at [751, 307] on textarea at bounding box center [807, 327] width 186 height 54
click at [769, 388] on input "text" at bounding box center [820, 398] width 157 height 28
click at [785, 457] on input "text" at bounding box center [798, 455] width 167 height 28
click at [402, 138] on input "text" at bounding box center [405, 139] width 185 height 28
click at [348, 229] on input "text" at bounding box center [405, 221] width 185 height 28
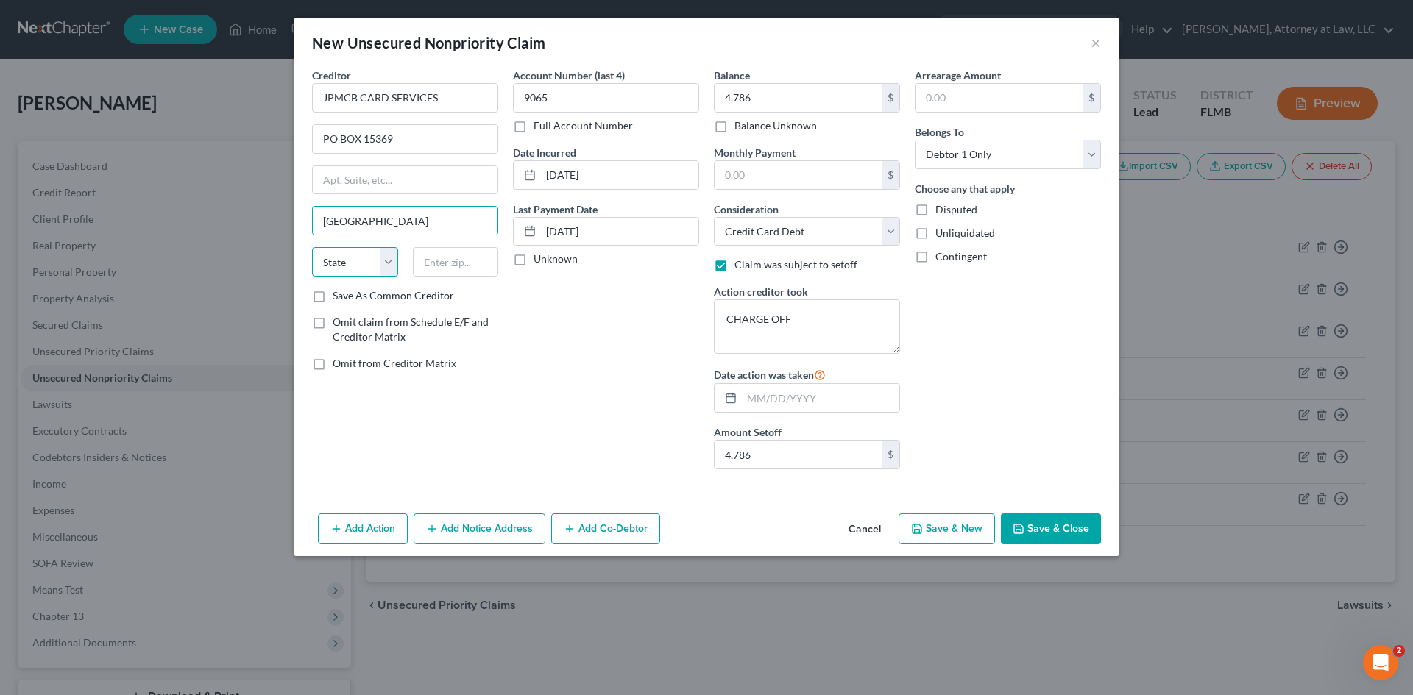
drag, startPoint x: 368, startPoint y: 264, endPoint x: 358, endPoint y: 275, distance: 15.1
click at [368, 264] on select "State [US_STATE] AK AR AZ CA CO CT DE DC [GEOGRAPHIC_DATA] [GEOGRAPHIC_DATA] GU…" at bounding box center [355, 261] width 86 height 29
click at [312, 247] on select "State [US_STATE] AK AR AZ CA CO CT DE DC [GEOGRAPHIC_DATA] [GEOGRAPHIC_DATA] GU…" at bounding box center [355, 261] width 86 height 29
click at [438, 258] on input "text" at bounding box center [456, 261] width 86 height 29
click at [935, 533] on button "Save & New" at bounding box center [947, 529] width 96 height 31
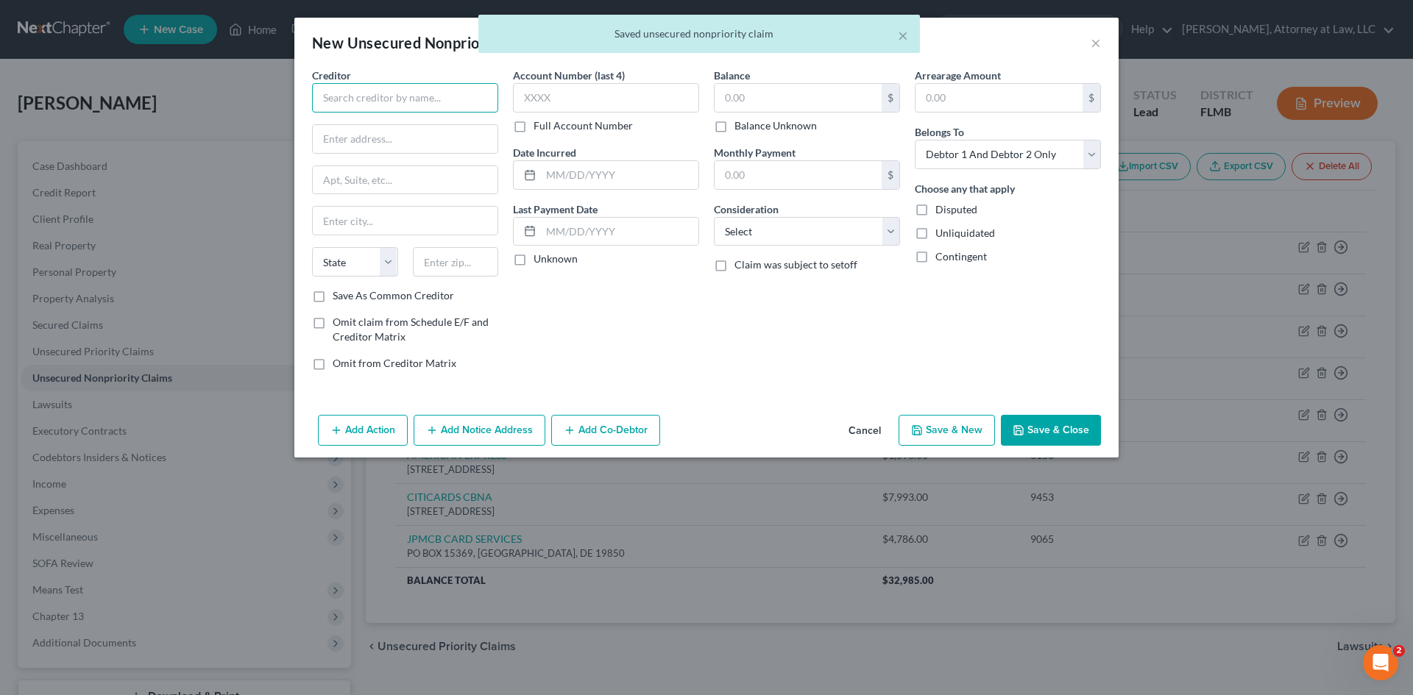
click at [402, 100] on input "text" at bounding box center [405, 97] width 186 height 29
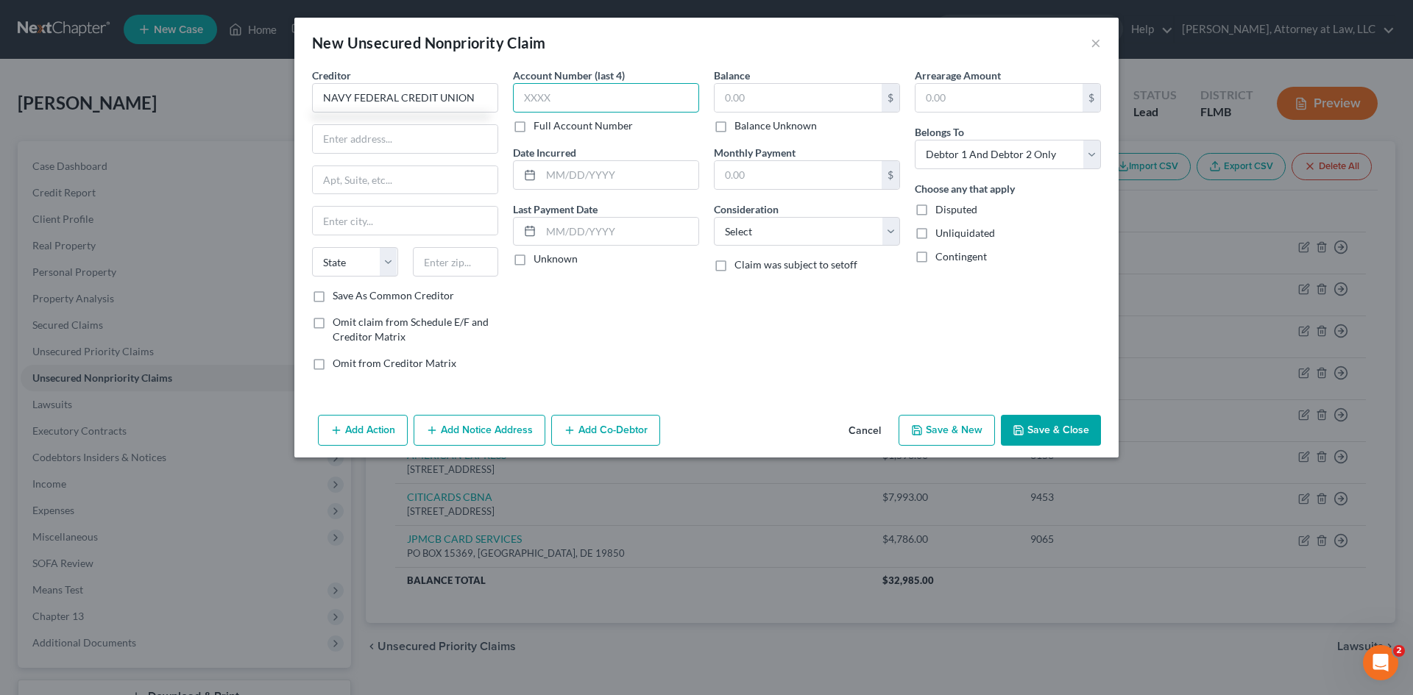
click at [576, 103] on input "text" at bounding box center [606, 97] width 186 height 29
click at [762, 99] on input "text" at bounding box center [798, 98] width 167 height 28
drag, startPoint x: 1089, startPoint y: 156, endPoint x: 1072, endPoint y: 168, distance: 21.2
click at [1089, 156] on select "Select Debtor 1 Only Debtor 2 Only Debtor 1 And Debtor 2 Only At Least One Of T…" at bounding box center [1008, 154] width 186 height 29
click at [915, 140] on select "Select Debtor 1 Only Debtor 2 Only Debtor 1 And Debtor 2 Only At Least One Of T…" at bounding box center [1008, 154] width 186 height 29
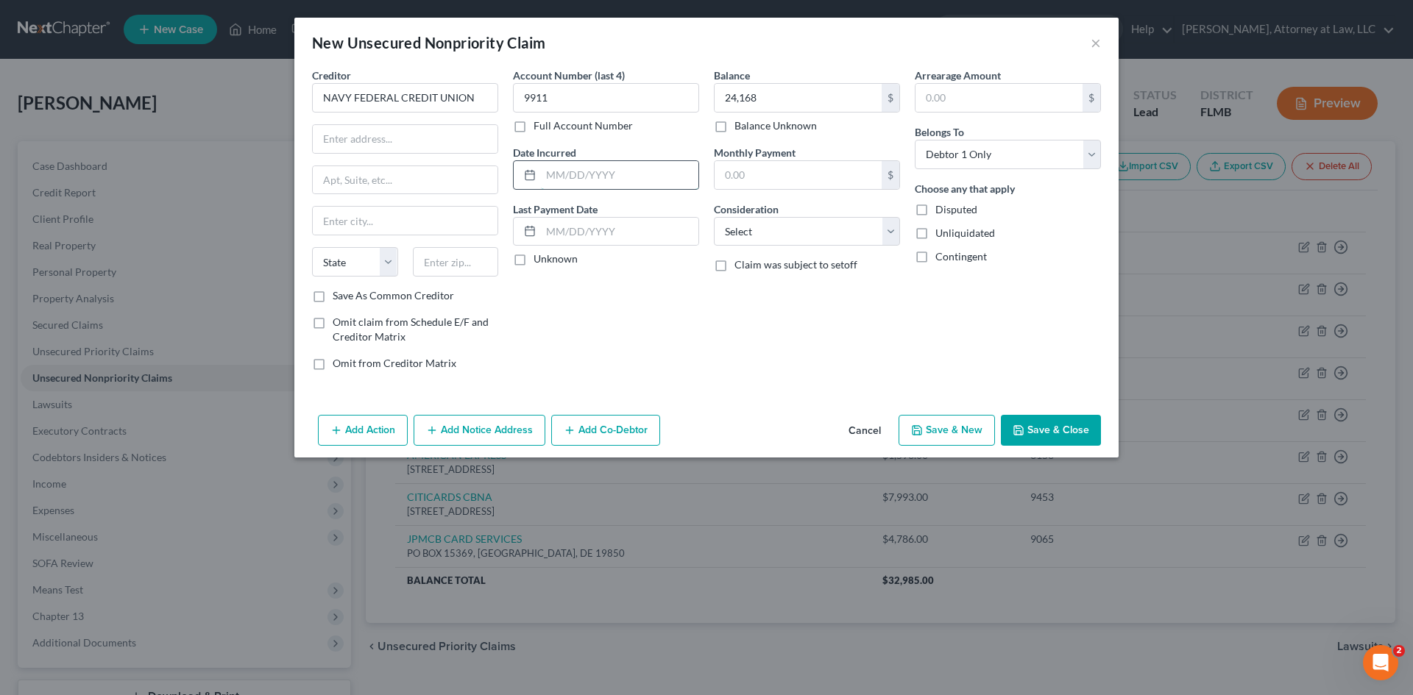
click at [604, 177] on input "text" at bounding box center [619, 175] width 157 height 28
click at [799, 171] on input "text" at bounding box center [798, 175] width 167 height 28
drag, startPoint x: 796, startPoint y: 236, endPoint x: 787, endPoint y: 245, distance: 13.0
click at [796, 236] on select "Select Cable / Satellite Services Collection Agency Credit Card Debt Debt Couns…" at bounding box center [807, 231] width 186 height 29
click at [714, 217] on select "Select Cable / Satellite Services Collection Agency Credit Card Debt Debt Couns…" at bounding box center [807, 231] width 186 height 29
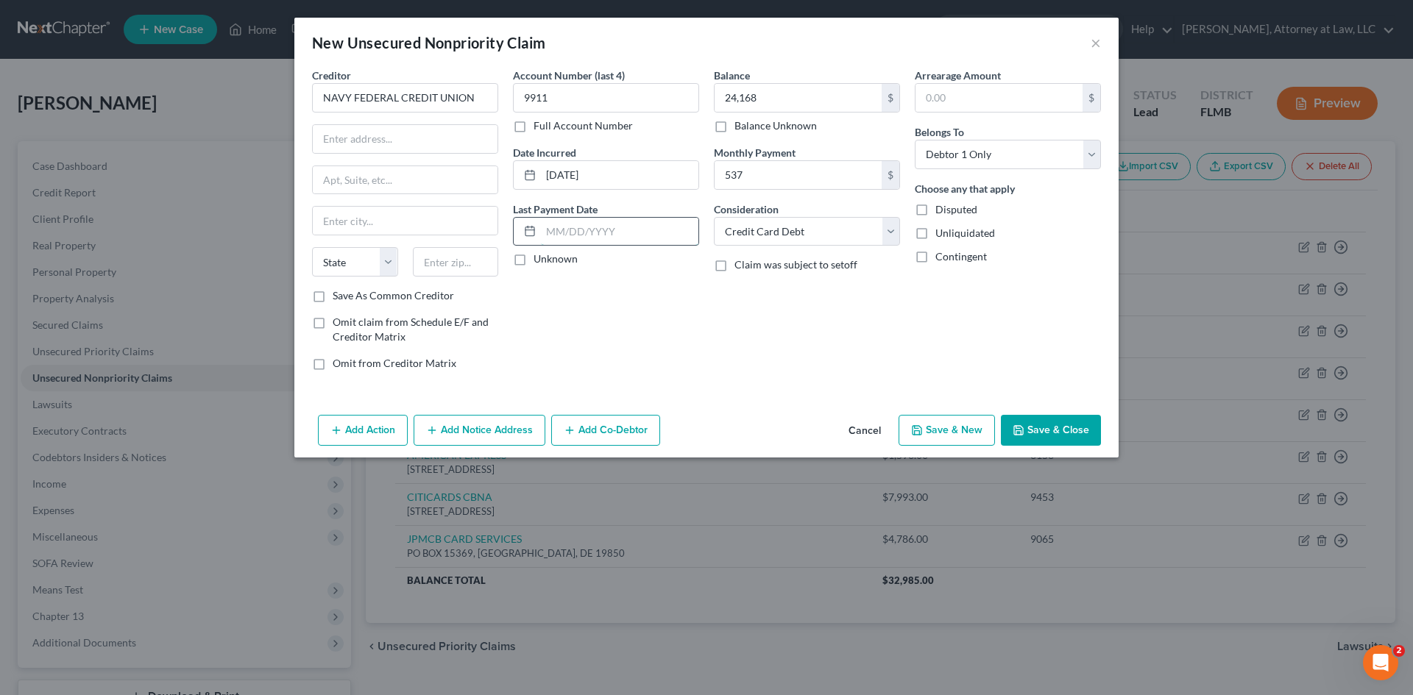
click at [569, 228] on input "text" at bounding box center [619, 232] width 157 height 28
click at [341, 151] on input "text" at bounding box center [405, 139] width 185 height 28
click at [343, 181] on input "text" at bounding box center [405, 180] width 185 height 28
click at [326, 228] on input "text" at bounding box center [405, 221] width 185 height 28
click at [361, 266] on select "State [US_STATE] AK AR AZ CA CO CT DE DC [GEOGRAPHIC_DATA] [GEOGRAPHIC_DATA] GU…" at bounding box center [355, 261] width 86 height 29
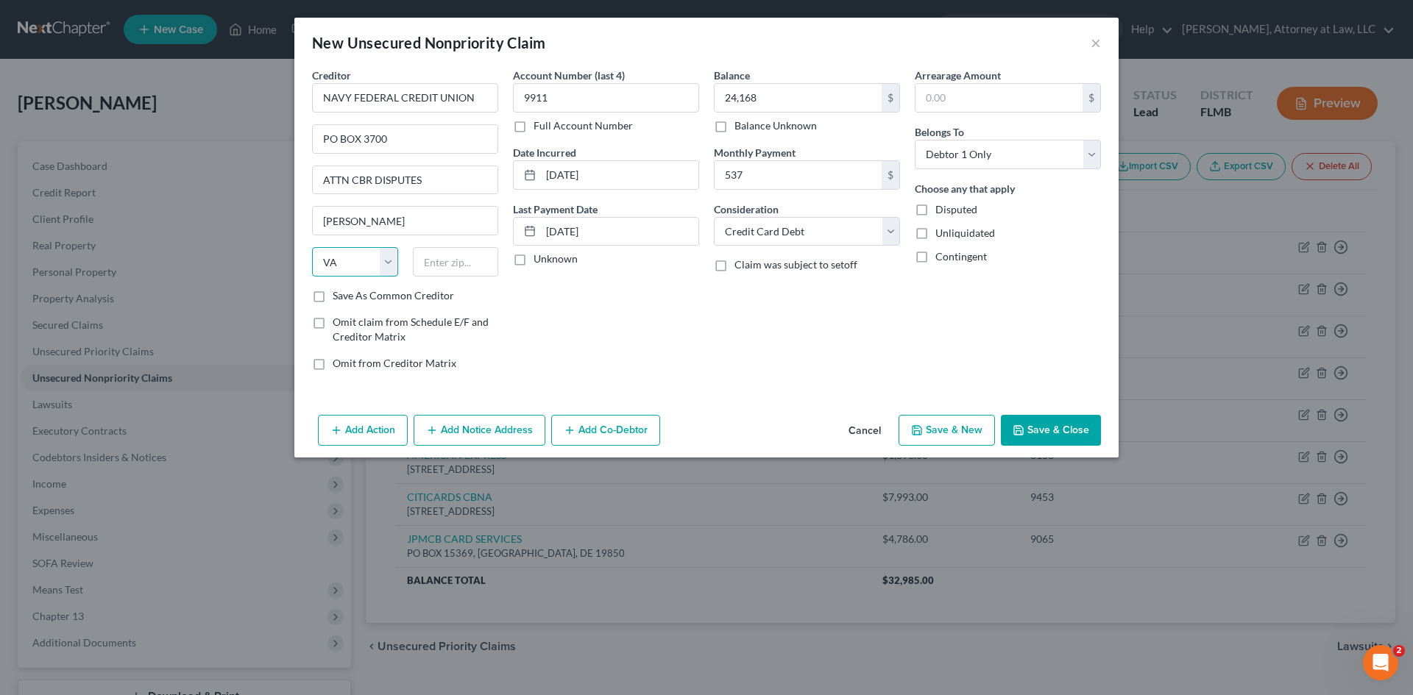
click at [312, 247] on select "State [US_STATE] AK AR AZ CA CO CT DE DC [GEOGRAPHIC_DATA] [GEOGRAPHIC_DATA] GU…" at bounding box center [355, 261] width 86 height 29
click at [438, 263] on input "text" at bounding box center [456, 261] width 86 height 29
click at [935, 430] on button "Save & New" at bounding box center [947, 430] width 96 height 31
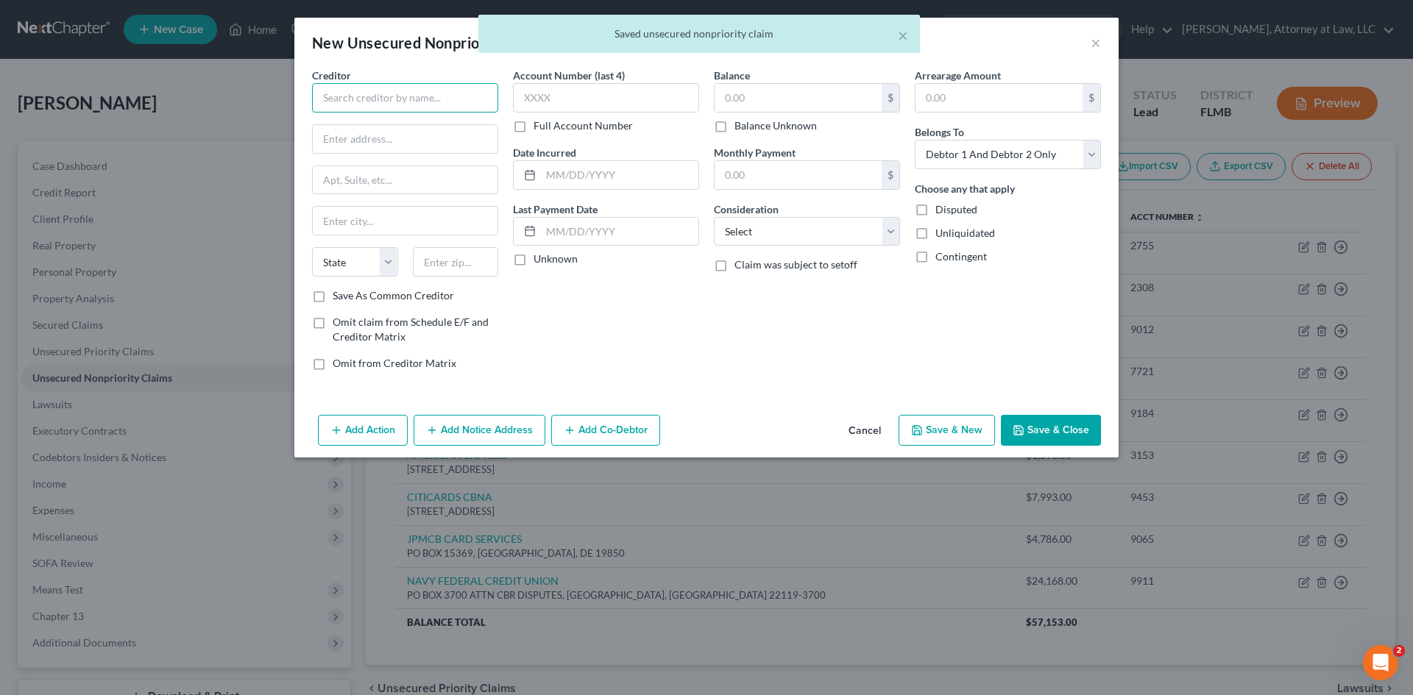
click at [405, 95] on input "text" at bounding box center [405, 97] width 186 height 29
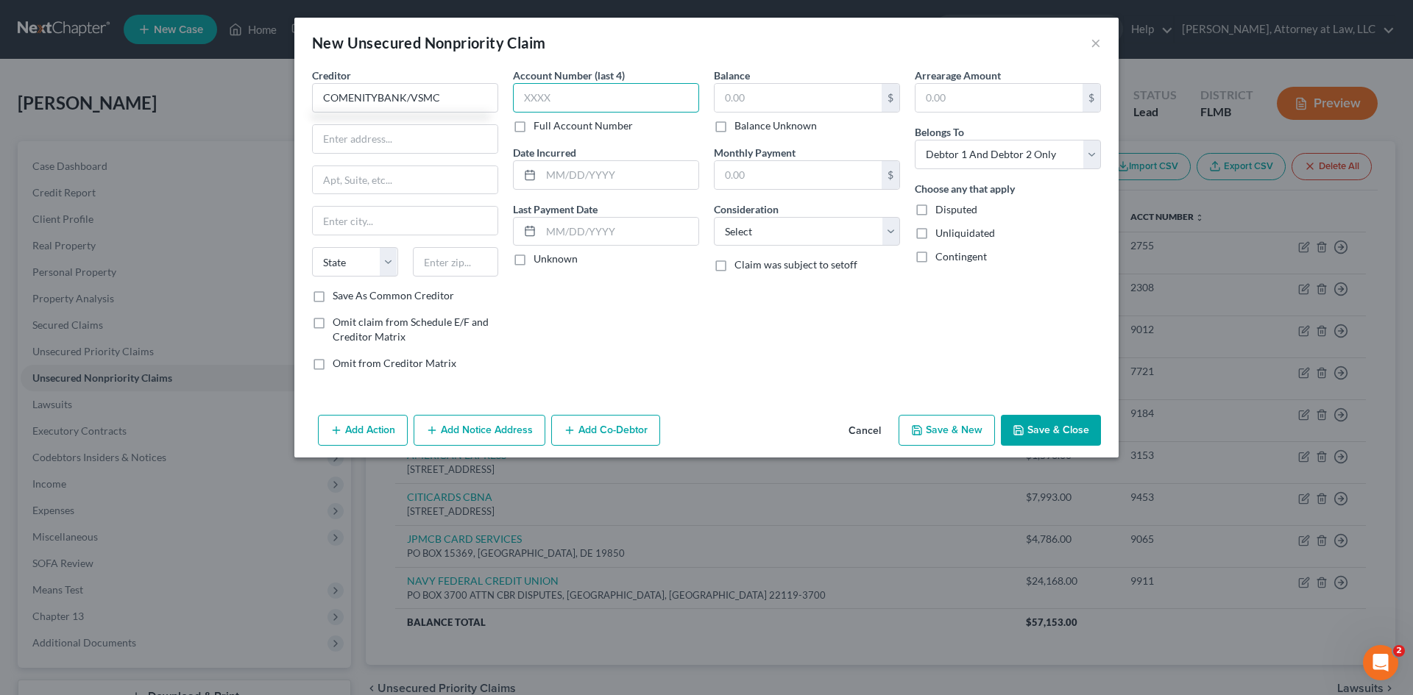
click at [551, 96] on input "text" at bounding box center [606, 97] width 186 height 29
click at [770, 82] on div "Balance $ Balance Unknown Balance Undetermined $ Balance Unknown" at bounding box center [807, 101] width 186 height 66
click at [770, 91] on input "text" at bounding box center [798, 98] width 167 height 28
click at [1048, 164] on select "Select Debtor 1 Only Debtor 2 Only Debtor 1 And Debtor 2 Only At Least One Of T…" at bounding box center [1008, 154] width 186 height 29
click at [915, 140] on select "Select Debtor 1 Only Debtor 2 Only Debtor 1 And Debtor 2 Only At Least One Of T…" at bounding box center [1008, 154] width 186 height 29
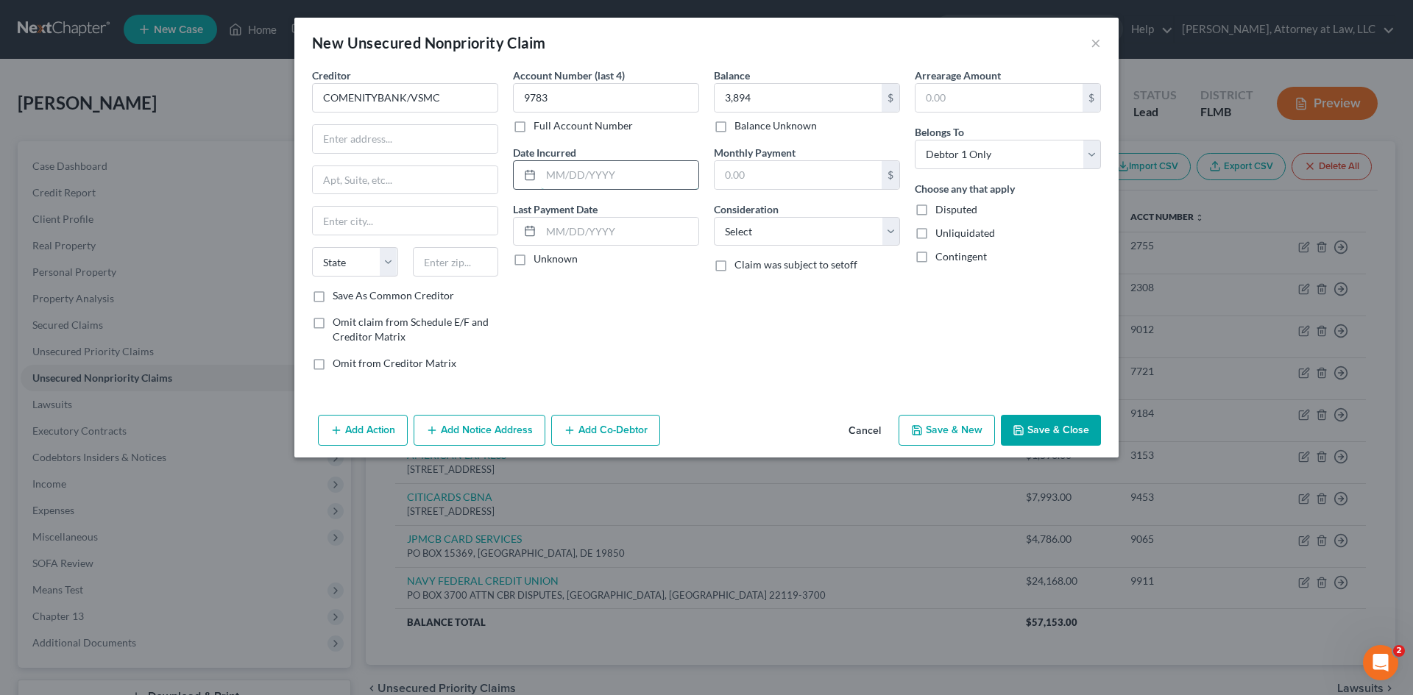
click at [575, 176] on input "text" at bounding box center [619, 175] width 157 height 28
click at [550, 233] on input "text" at bounding box center [619, 232] width 157 height 28
click at [762, 172] on input "text" at bounding box center [798, 175] width 167 height 28
drag, startPoint x: 762, startPoint y: 236, endPoint x: 764, endPoint y: 244, distance: 7.5
click at [763, 236] on select "Select Cable / Satellite Services Collection Agency Credit Card Debt Debt Couns…" at bounding box center [807, 231] width 186 height 29
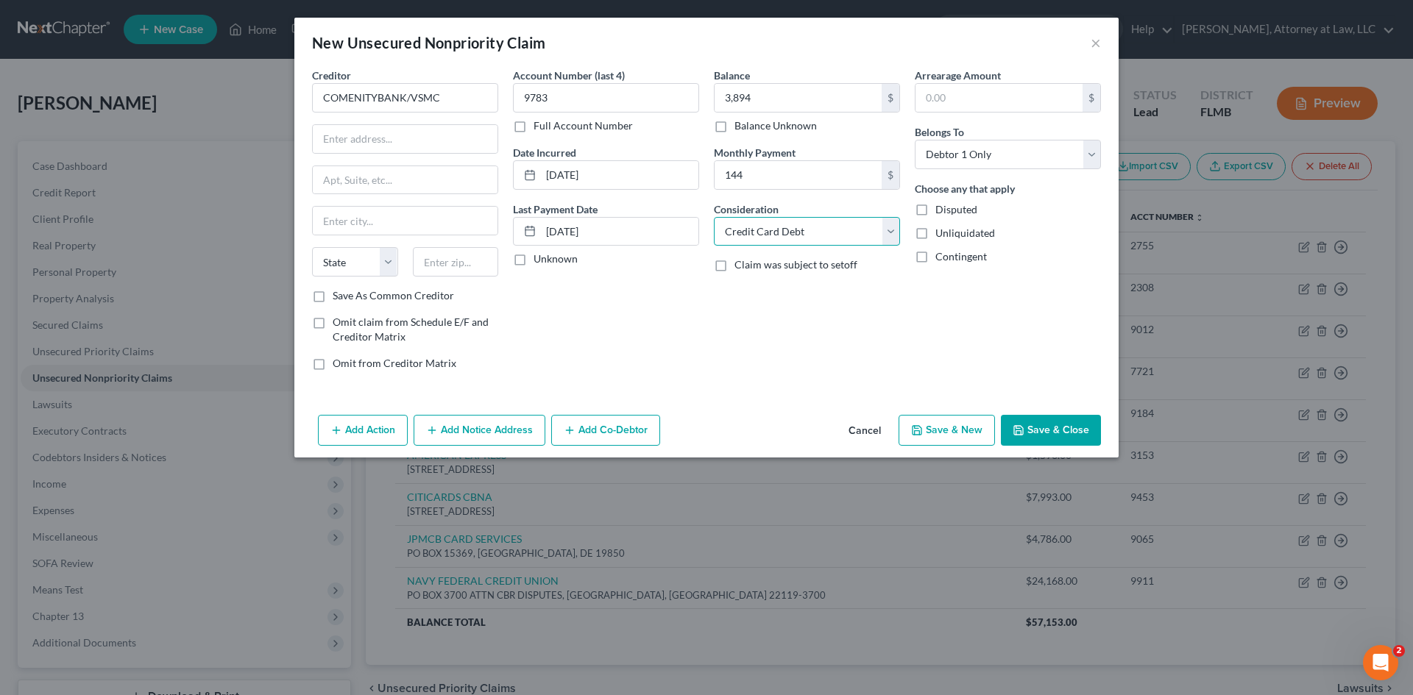
click at [714, 217] on select "Select Cable / Satellite Services Collection Agency Credit Card Debt Debt Couns…" at bounding box center [807, 231] width 186 height 29
click at [406, 138] on input "text" at bounding box center [405, 139] width 185 height 28
click at [406, 221] on input "text" at bounding box center [405, 221] width 185 height 28
drag, startPoint x: 348, startPoint y: 266, endPoint x: 345, endPoint y: 275, distance: 8.6
click at [348, 266] on select "State [US_STATE] AK AR AZ CA CO CT DE DC [GEOGRAPHIC_DATA] [GEOGRAPHIC_DATA] GU…" at bounding box center [355, 261] width 86 height 29
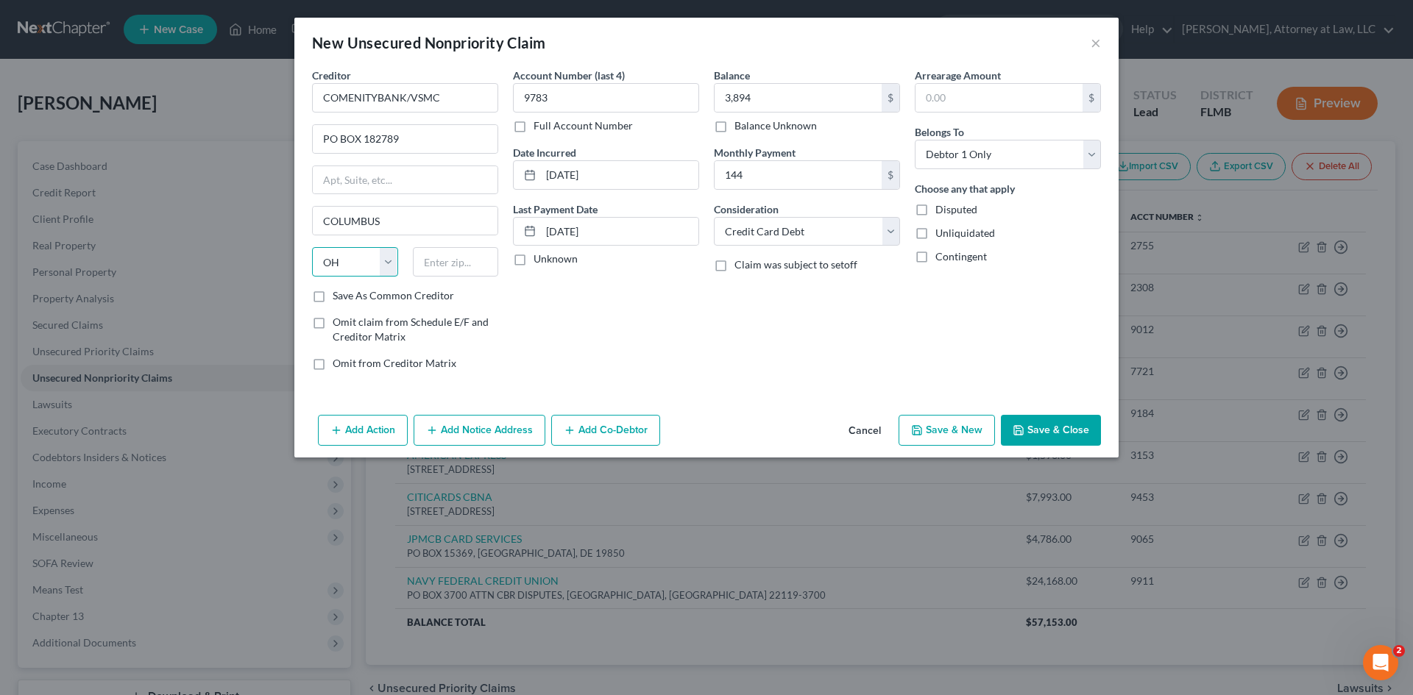
click at [312, 247] on select "State [US_STATE] AK AR AZ CA CO CT DE DC [GEOGRAPHIC_DATA] [GEOGRAPHIC_DATA] GU…" at bounding box center [355, 261] width 86 height 29
click at [456, 269] on input "text" at bounding box center [456, 261] width 86 height 29
click at [942, 436] on button "Save & New" at bounding box center [947, 430] width 96 height 31
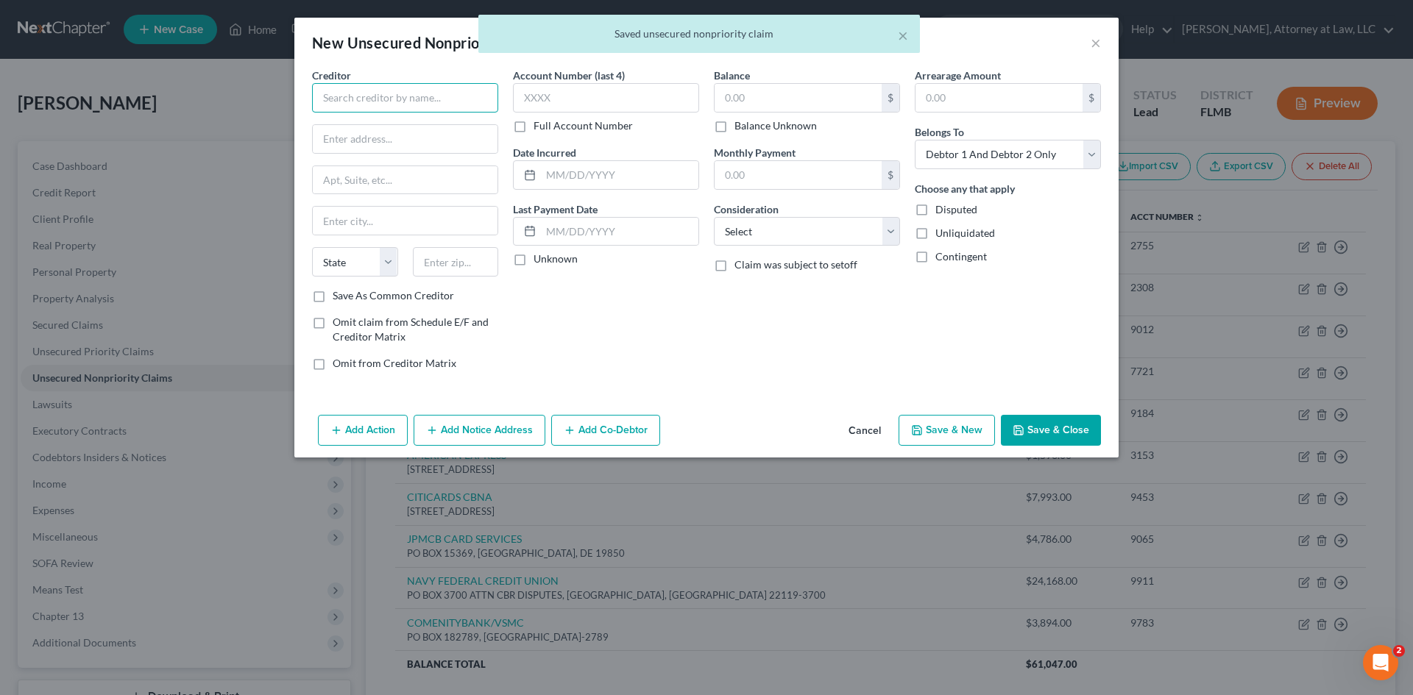
click at [378, 106] on input "text" at bounding box center [405, 97] width 186 height 29
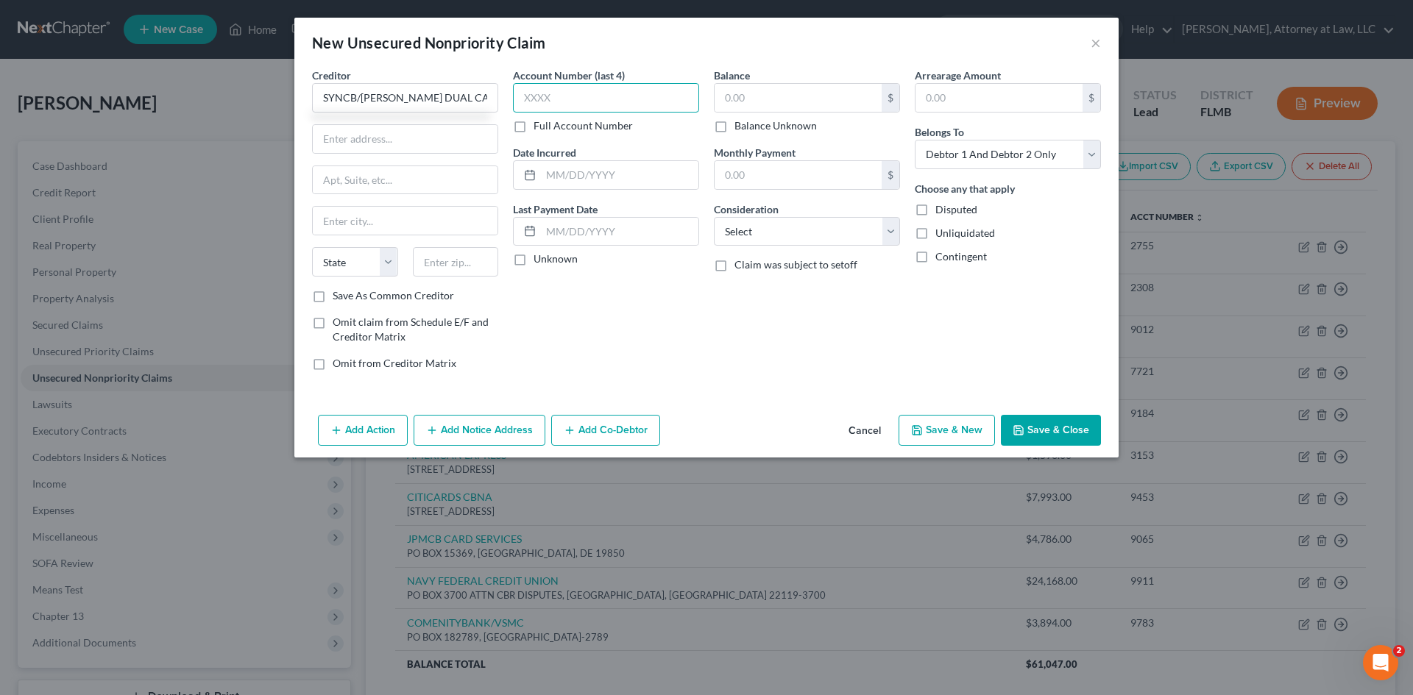
click at [569, 96] on input "text" at bounding box center [606, 97] width 186 height 29
click at [790, 105] on input "text" at bounding box center [798, 98] width 167 height 28
click at [1010, 150] on select "Select Debtor 1 Only Debtor 2 Only Debtor 1 And Debtor 2 Only At Least One Of T…" at bounding box center [1008, 154] width 186 height 29
click at [915, 140] on select "Select Debtor 1 Only Debtor 2 Only Debtor 1 And Debtor 2 Only At Least One Of T…" at bounding box center [1008, 154] width 186 height 29
click at [571, 176] on input "text" at bounding box center [619, 175] width 157 height 28
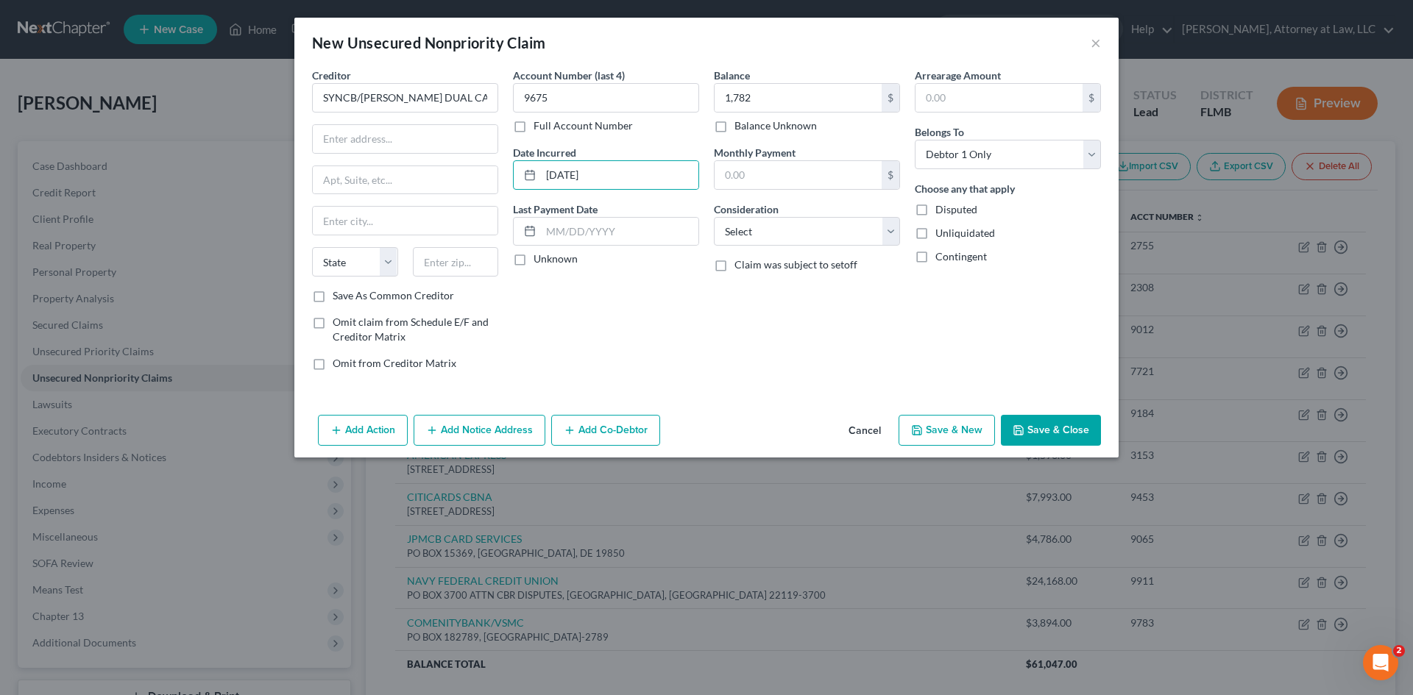
click at [629, 247] on div "Last Payment Date Unknown" at bounding box center [606, 235] width 186 height 66
click at [624, 239] on input "text" at bounding box center [619, 232] width 157 height 28
click at [774, 241] on select "Select Cable / Satellite Services Collection Agency Credit Card Debt Debt Couns…" at bounding box center [807, 231] width 186 height 29
click at [714, 217] on select "Select Cable / Satellite Services Collection Agency Credit Card Debt Debt Couns…" at bounding box center [807, 231] width 186 height 29
click at [734, 266] on label "Claim was subject to setoff" at bounding box center [795, 265] width 123 height 15
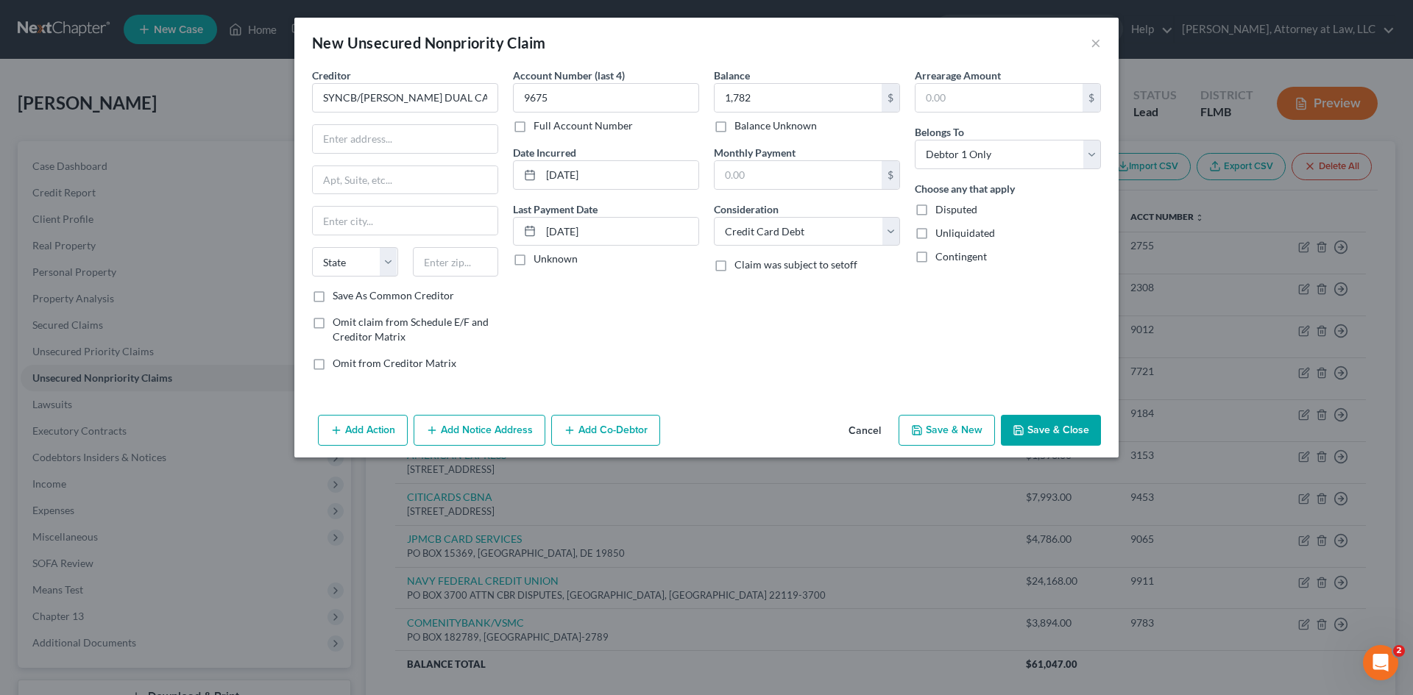
click at [740, 266] on input "Claim was subject to setoff" at bounding box center [745, 263] width 10 height 10
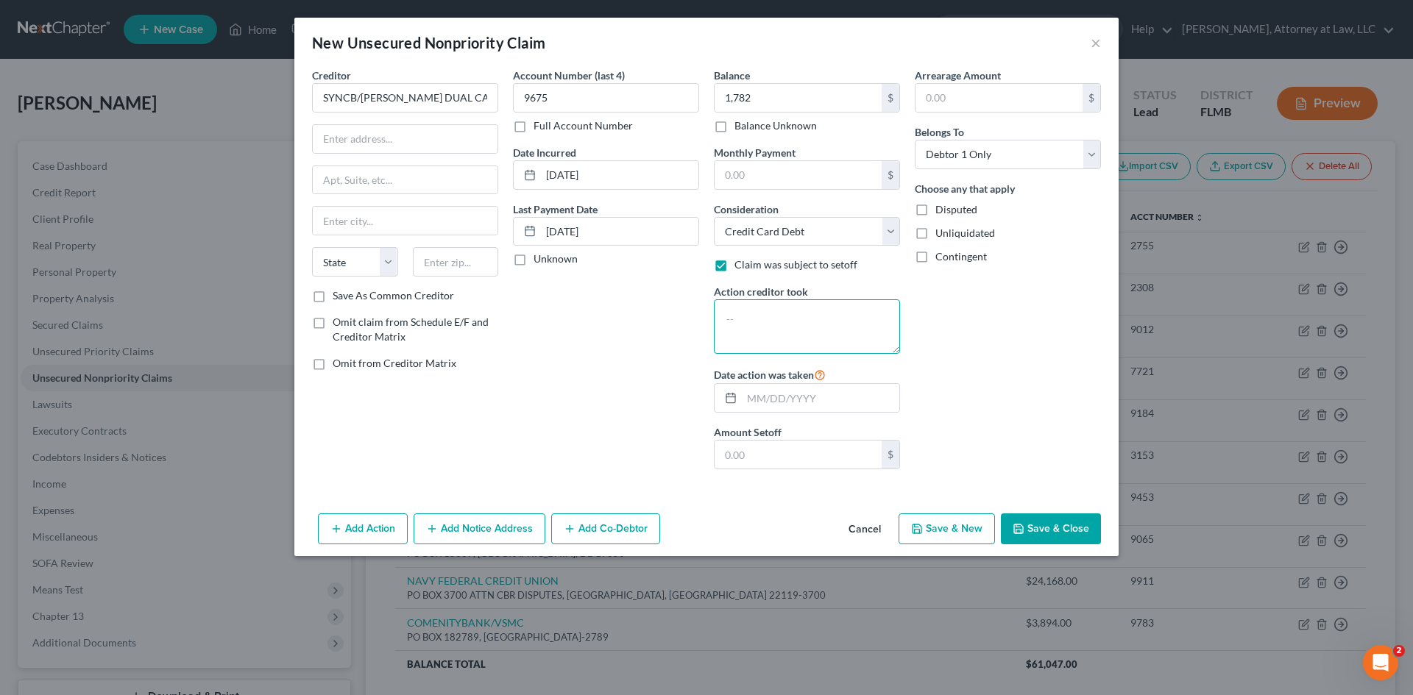
click at [765, 314] on textarea at bounding box center [807, 327] width 186 height 54
click at [745, 450] on input "text" at bounding box center [798, 455] width 167 height 28
click at [762, 399] on input "text" at bounding box center [820, 398] width 157 height 28
click at [370, 130] on input "text" at bounding box center [405, 139] width 185 height 28
click at [354, 230] on input "text" at bounding box center [405, 221] width 185 height 28
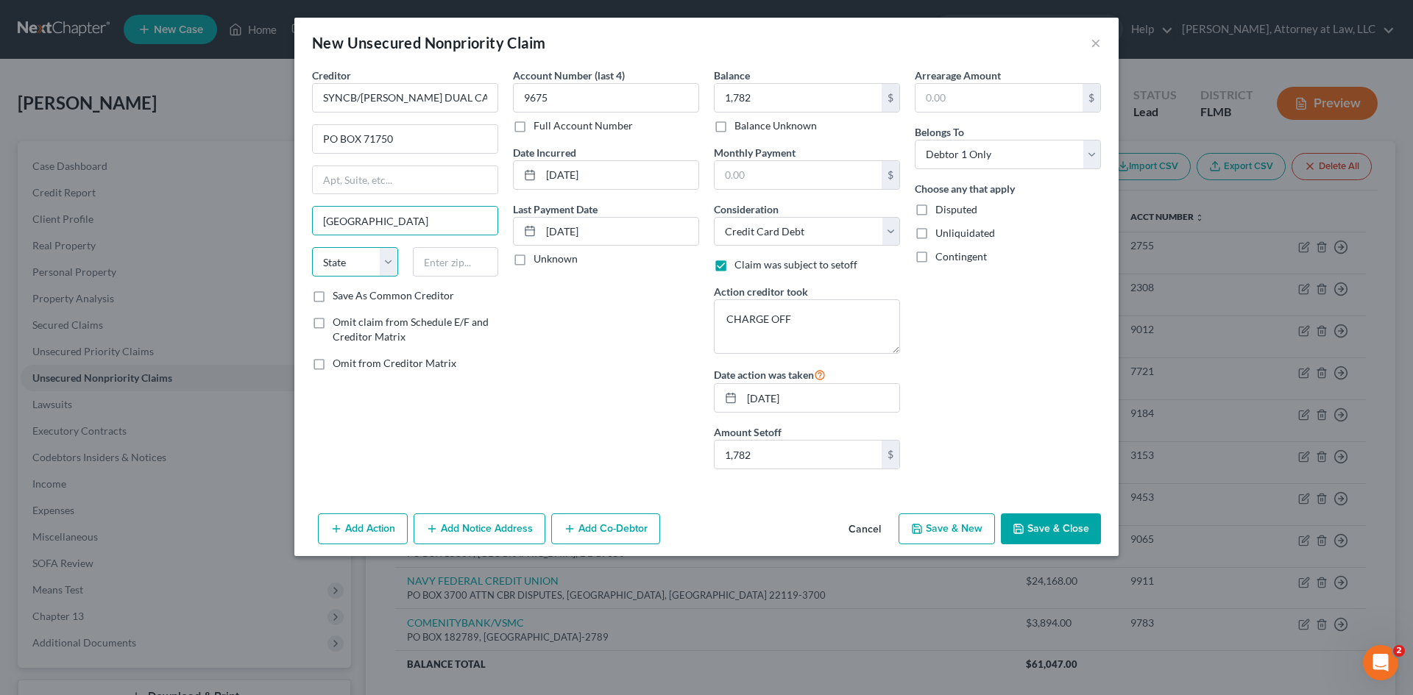
drag, startPoint x: 365, startPoint y: 249, endPoint x: 302, endPoint y: 533, distance: 290.2
click at [365, 249] on select "State [US_STATE] AK AR AZ CA CO CT DE DC [GEOGRAPHIC_DATA] [GEOGRAPHIC_DATA] GU…" at bounding box center [355, 261] width 86 height 29
click at [312, 247] on select "State [US_STATE] AK AR AZ CA CO CT DE DC [GEOGRAPHIC_DATA] [GEOGRAPHIC_DATA] GU…" at bounding box center [355, 261] width 86 height 29
click at [442, 262] on input "text" at bounding box center [456, 261] width 86 height 29
click at [943, 528] on button "Save & New" at bounding box center [947, 529] width 96 height 31
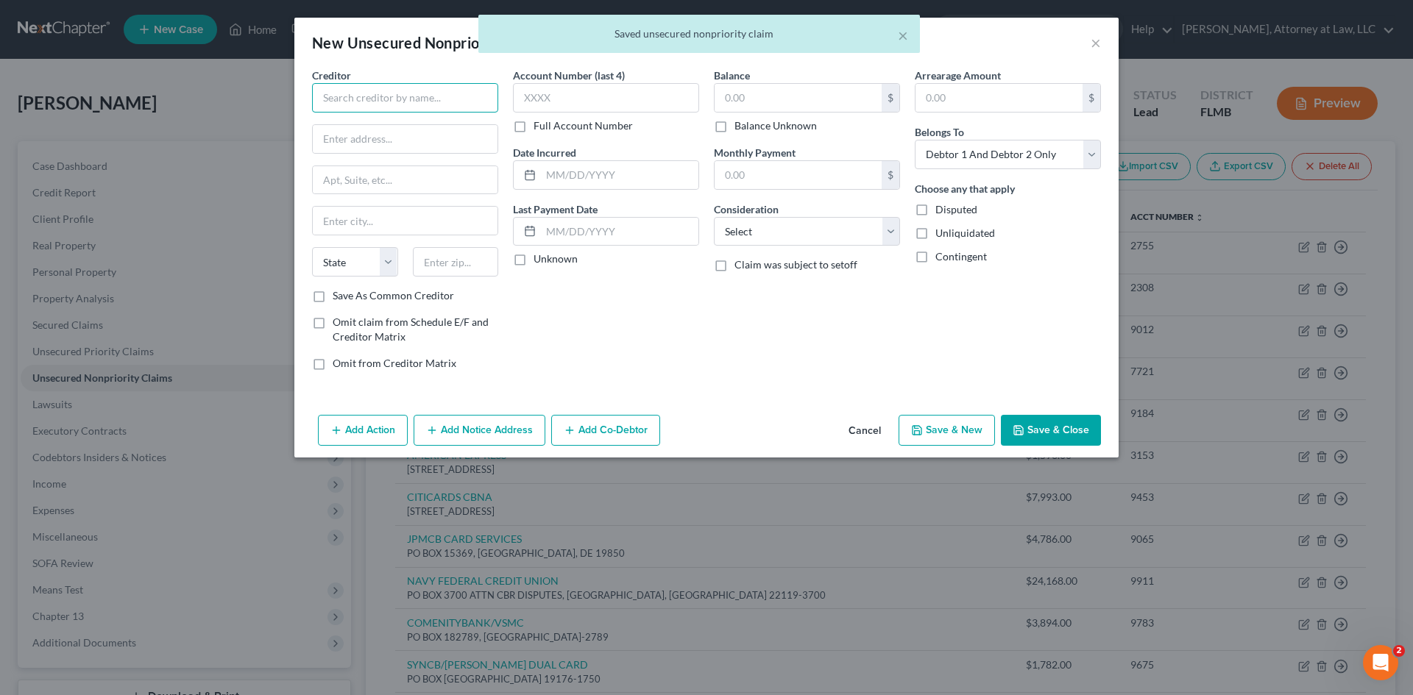
click at [381, 102] on input "text" at bounding box center [405, 97] width 186 height 29
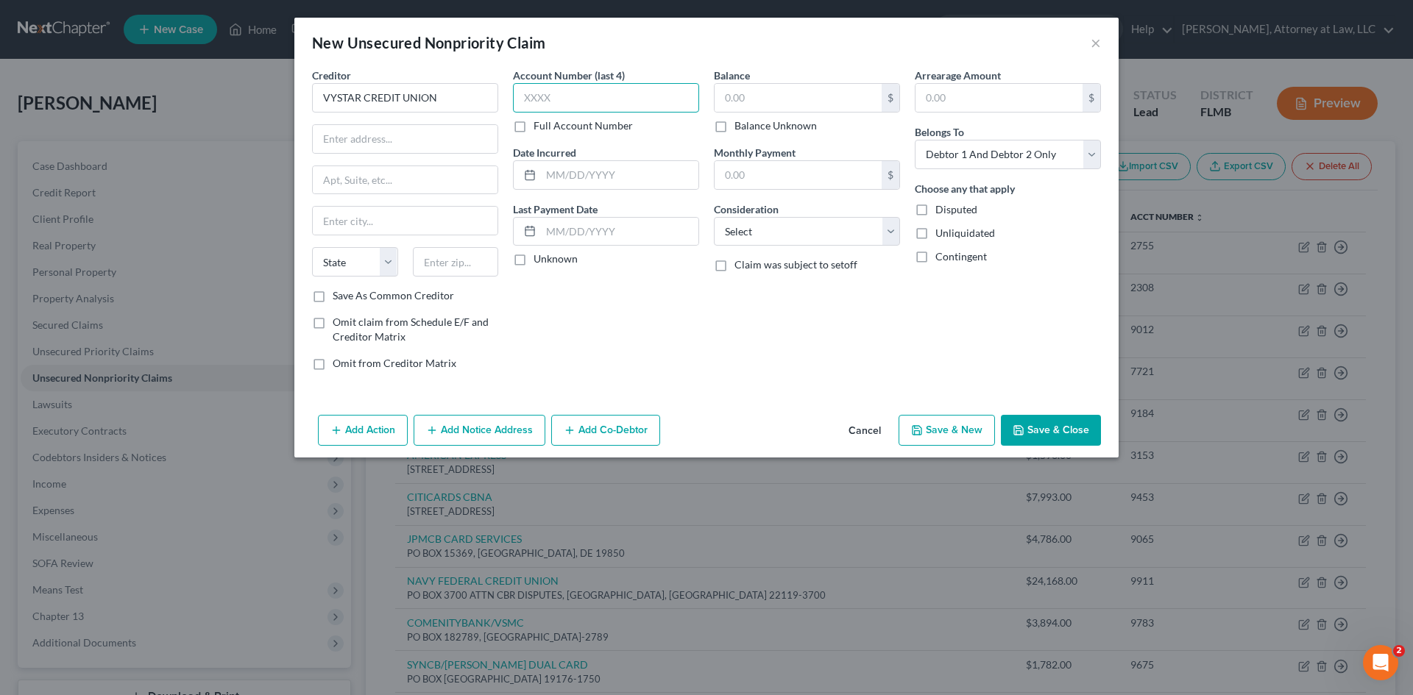
click at [575, 102] on input "text" at bounding box center [606, 97] width 186 height 29
click at [734, 125] on label "Balance Unknown" at bounding box center [775, 125] width 82 height 15
click at [740, 125] on input "Balance Unknown" at bounding box center [745, 123] width 10 height 10
drag, startPoint x: 1035, startPoint y: 157, endPoint x: 1034, endPoint y: 168, distance: 11.1
click at [1035, 157] on select "Select Debtor 1 Only Debtor 2 Only Debtor 1 And Debtor 2 Only At Least One Of T…" at bounding box center [1008, 154] width 186 height 29
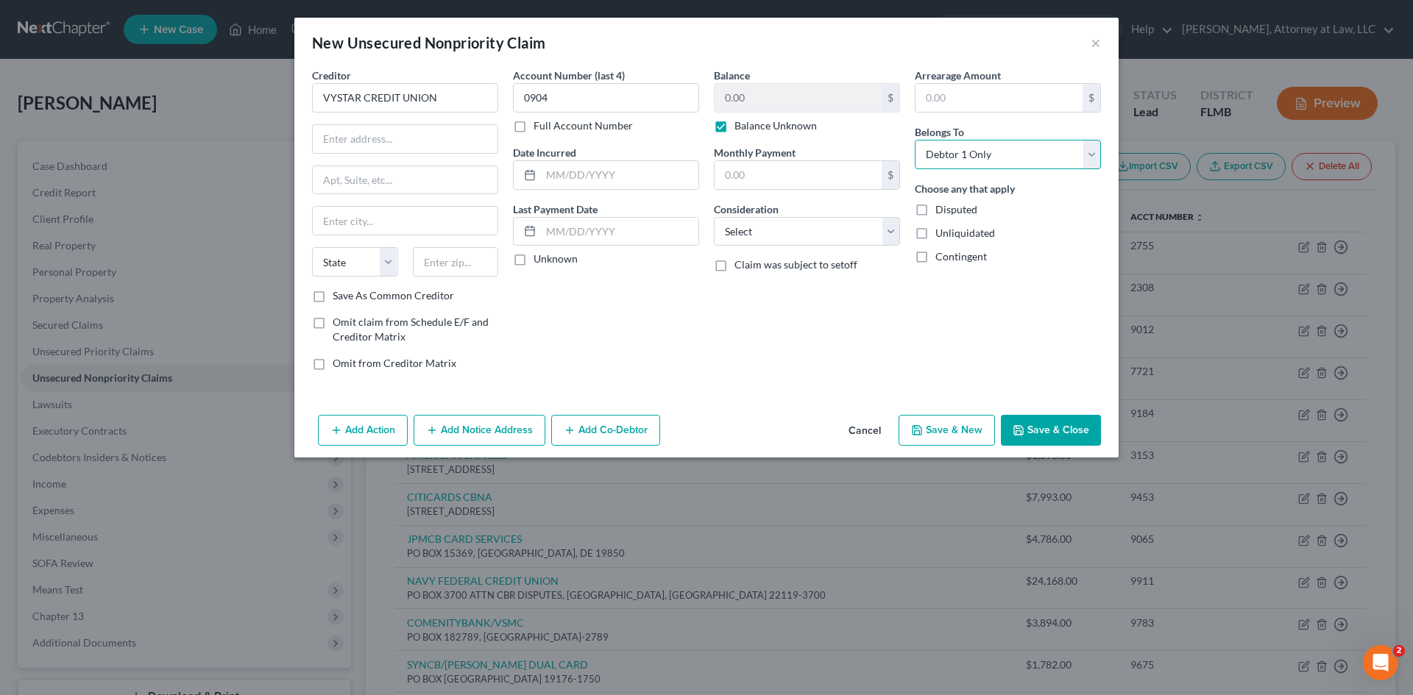
click at [915, 140] on select "Select Debtor 1 Only Debtor 2 Only Debtor 1 And Debtor 2 Only At Least One Of T…" at bounding box center [1008, 154] width 186 height 29
drag, startPoint x: 772, startPoint y: 229, endPoint x: 767, endPoint y: 245, distance: 17.0
click at [772, 229] on select "Select Cable / Satellite Services Collection Agency Credit Card Debt Debt Couns…" at bounding box center [807, 231] width 186 height 29
click at [714, 217] on select "Select Cable / Satellite Services Collection Agency Credit Card Debt Debt Couns…" at bounding box center [807, 231] width 186 height 29
click at [768, 162] on input "text" at bounding box center [798, 175] width 167 height 28
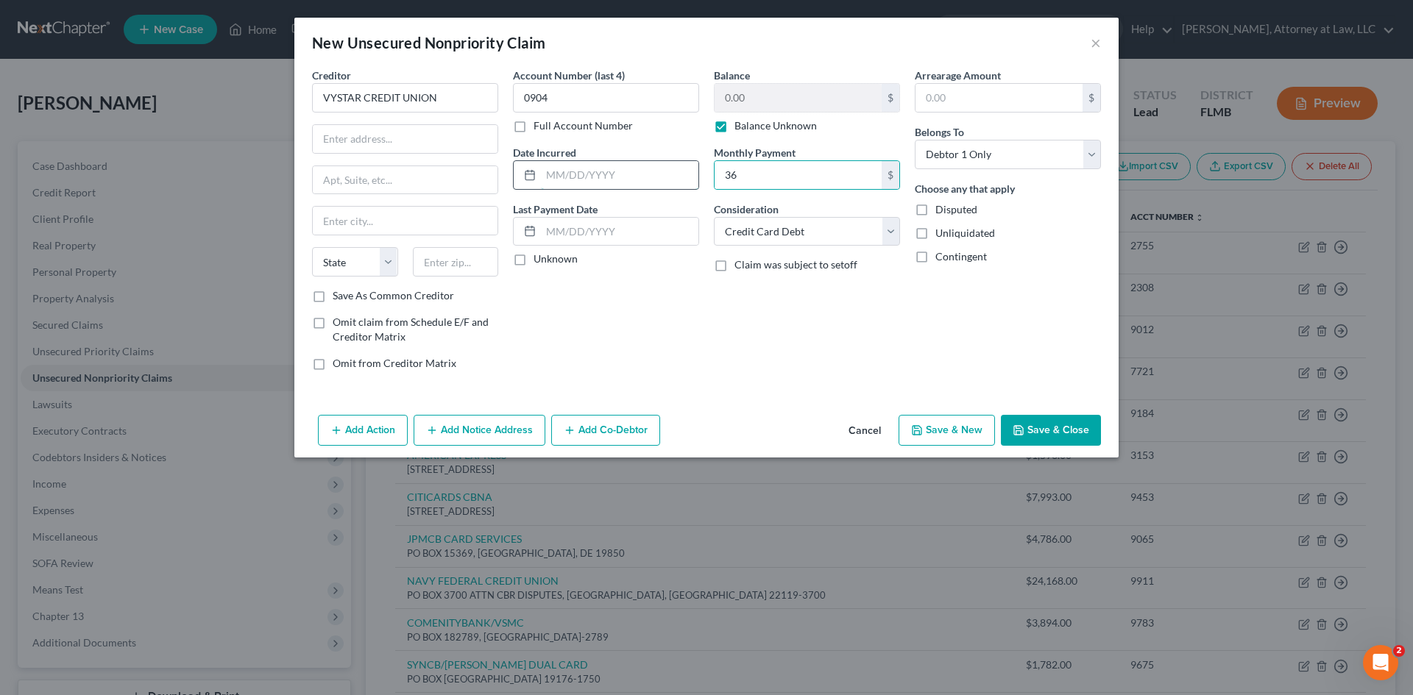
click at [587, 180] on input "text" at bounding box center [619, 175] width 157 height 28
click at [599, 229] on input "text" at bounding box center [619, 232] width 157 height 28
click at [386, 138] on input "text" at bounding box center [405, 139] width 185 height 28
click at [386, 217] on input "text" at bounding box center [405, 221] width 185 height 28
drag, startPoint x: 322, startPoint y: 268, endPoint x: 323, endPoint y: 275, distance: 7.5
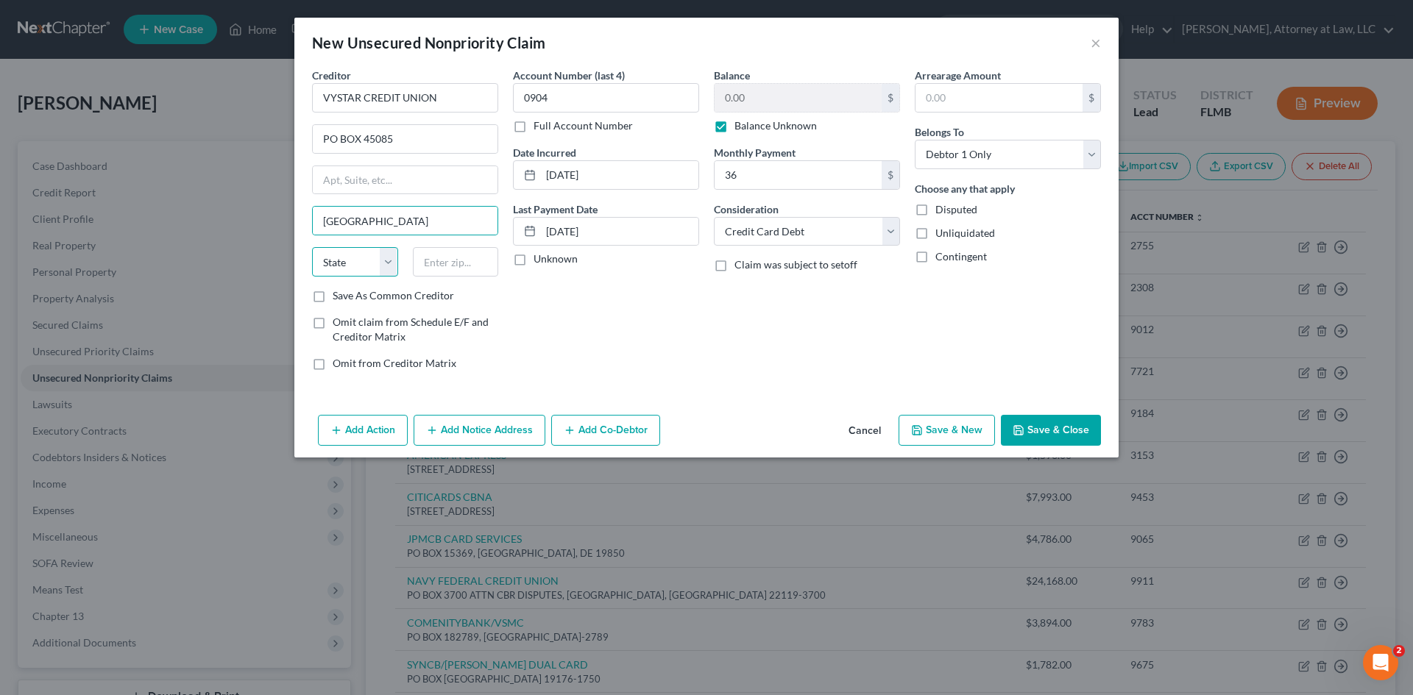
click at [322, 268] on select "State [US_STATE] AK AR AZ CA CO CT DE DC [GEOGRAPHIC_DATA] [GEOGRAPHIC_DATA] GU…" at bounding box center [355, 261] width 86 height 29
click at [312, 247] on select "State [US_STATE] AK AR AZ CA CO CT DE DC [GEOGRAPHIC_DATA] [GEOGRAPHIC_DATA] GU…" at bounding box center [355, 261] width 86 height 29
click at [427, 263] on input "text" at bounding box center [456, 261] width 86 height 29
click at [1063, 426] on button "Save & Close" at bounding box center [1051, 430] width 100 height 31
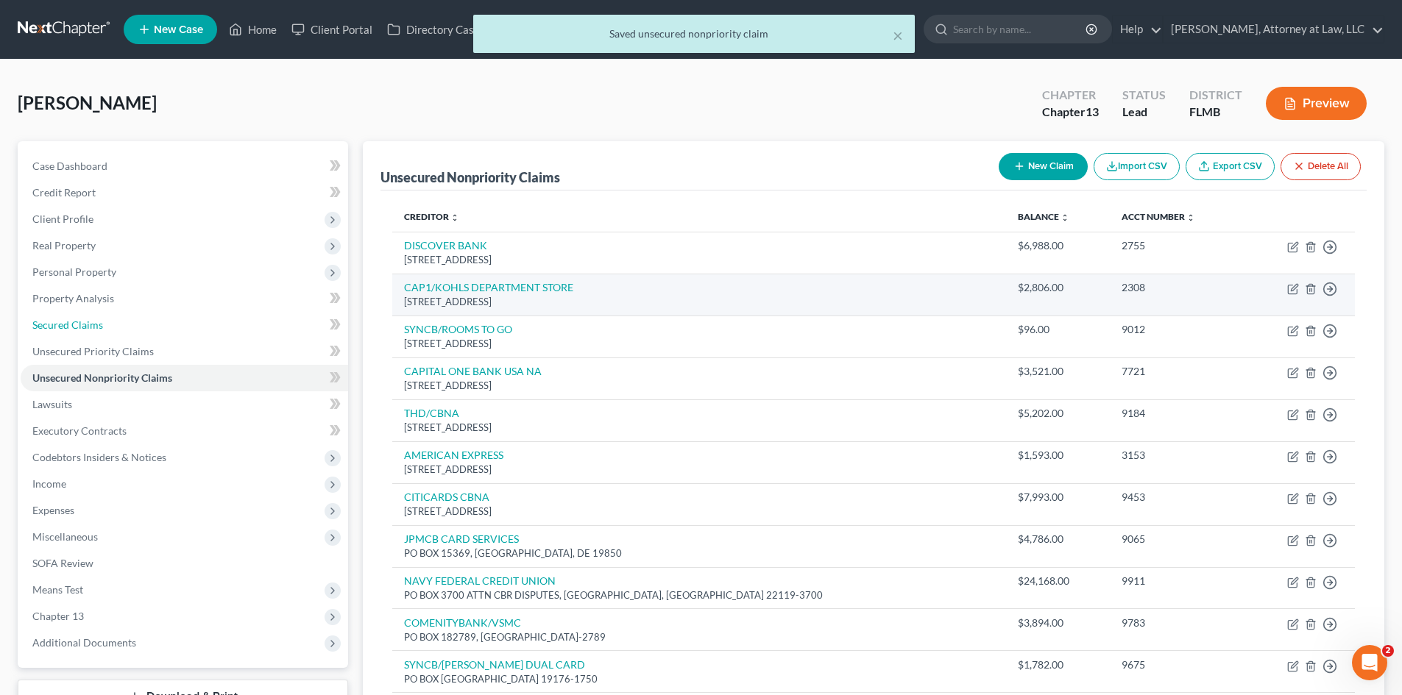
drag, startPoint x: 66, startPoint y: 320, endPoint x: 655, endPoint y: 296, distance: 589.3
click at [66, 320] on span "Secured Claims" at bounding box center [67, 325] width 71 height 13
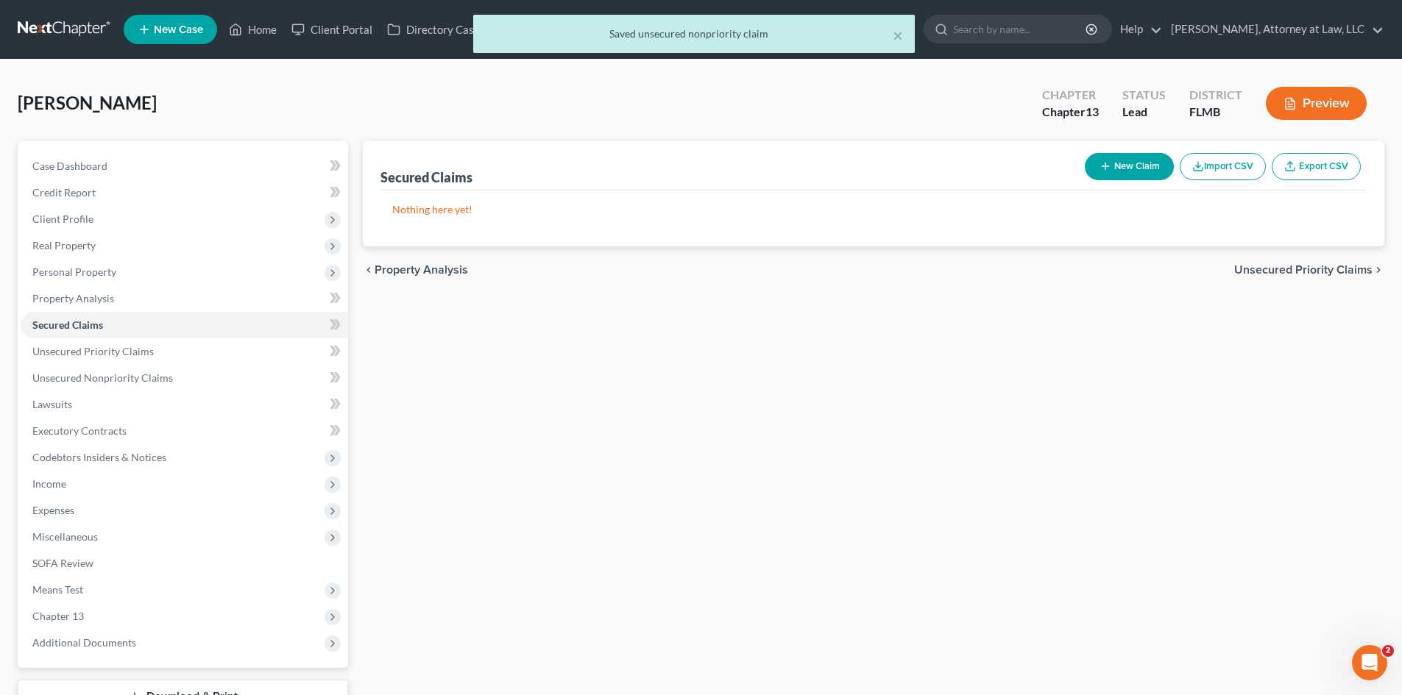
click at [1125, 157] on button "New Claim" at bounding box center [1129, 166] width 89 height 27
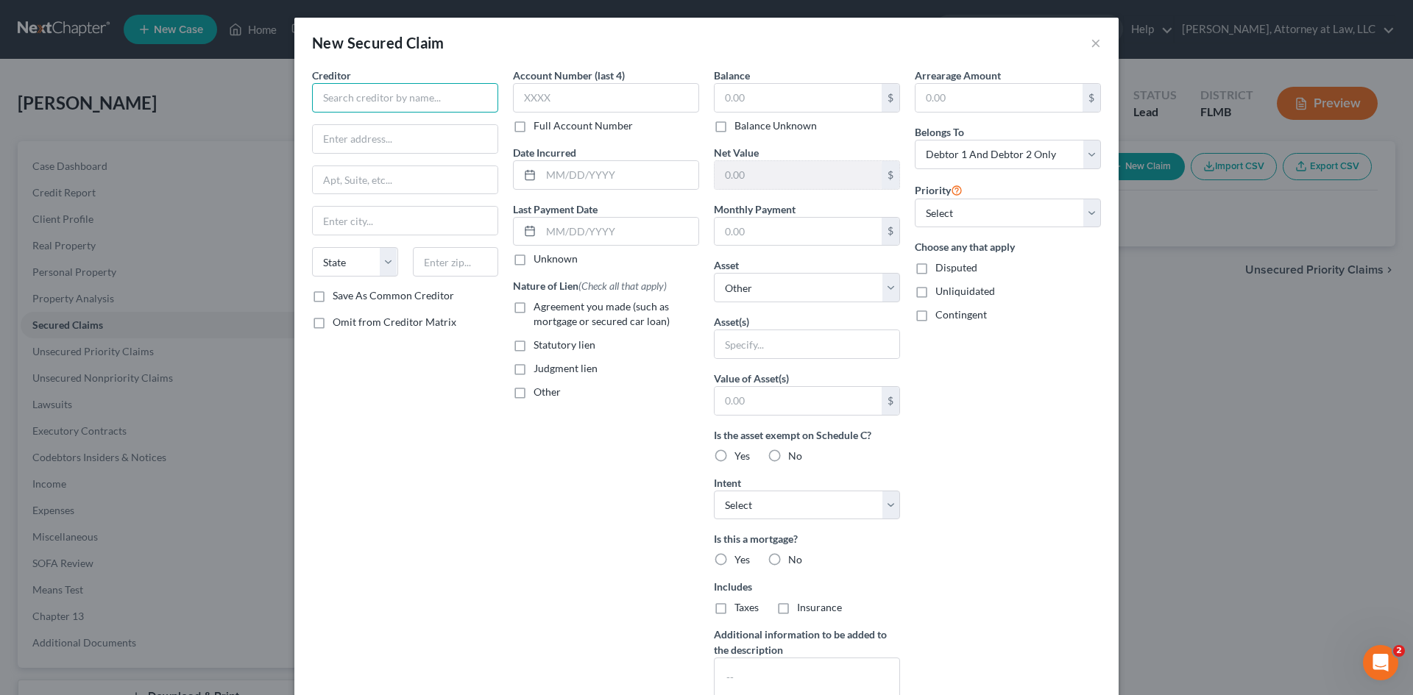
click at [406, 105] on input "text" at bounding box center [405, 97] width 186 height 29
click at [583, 82] on label "Account Number (last 4)" at bounding box center [569, 75] width 112 height 15
click at [584, 84] on input "text" at bounding box center [606, 97] width 186 height 29
click at [773, 95] on input "text" at bounding box center [798, 98] width 167 height 28
click at [734, 567] on label "Yes" at bounding box center [741, 560] width 15 height 15
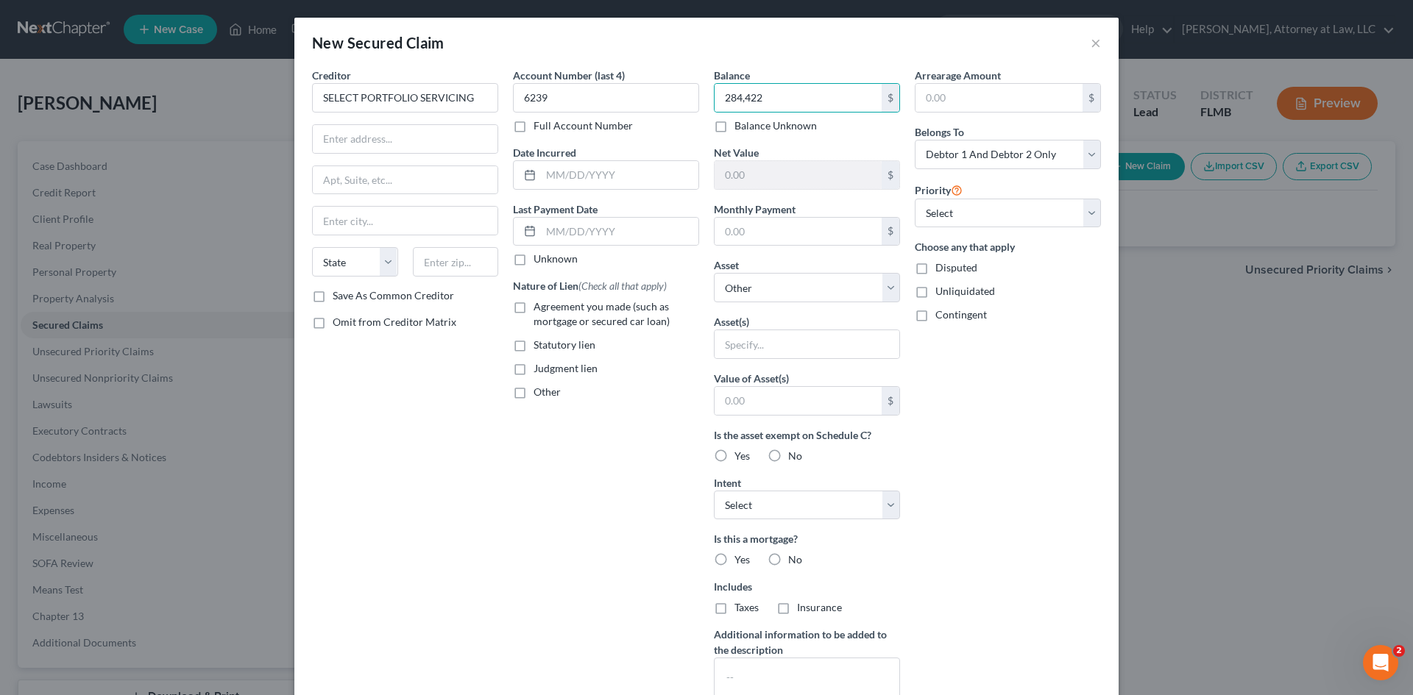
click at [740, 562] on input "Yes" at bounding box center [745, 558] width 10 height 10
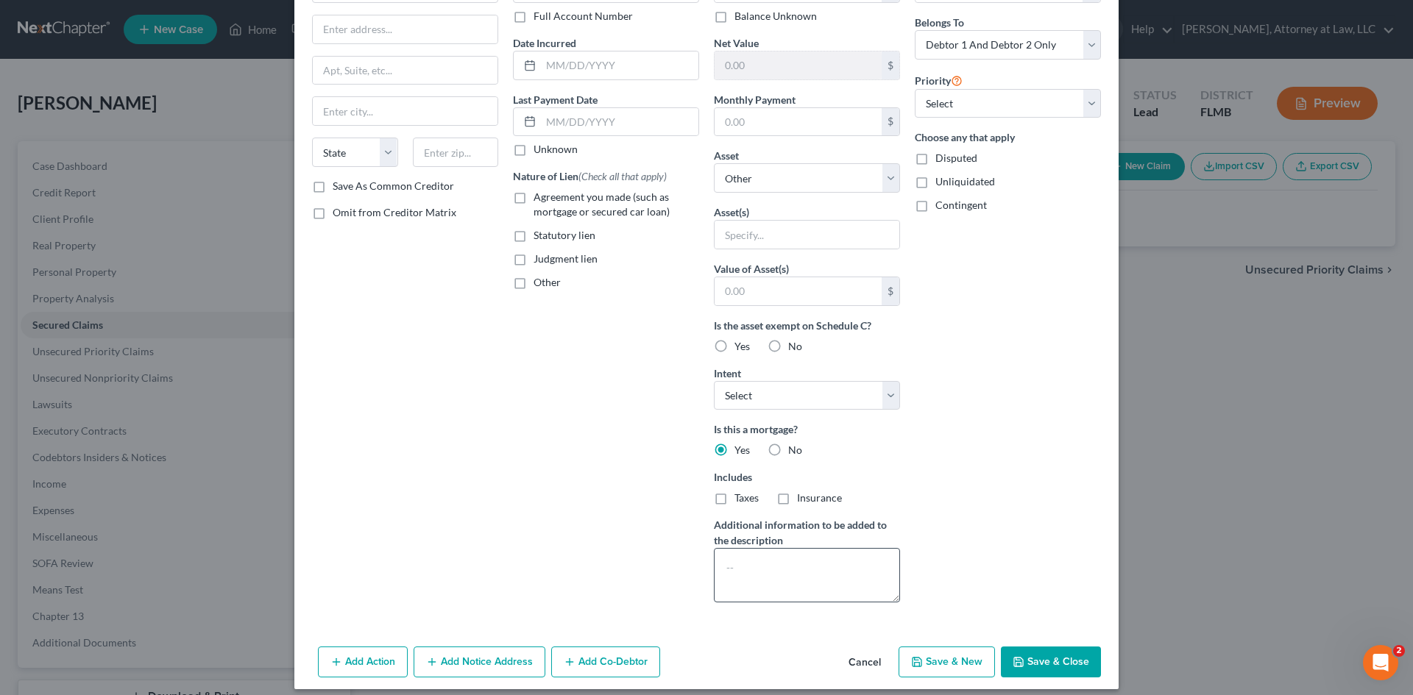
scroll to position [121, 0]
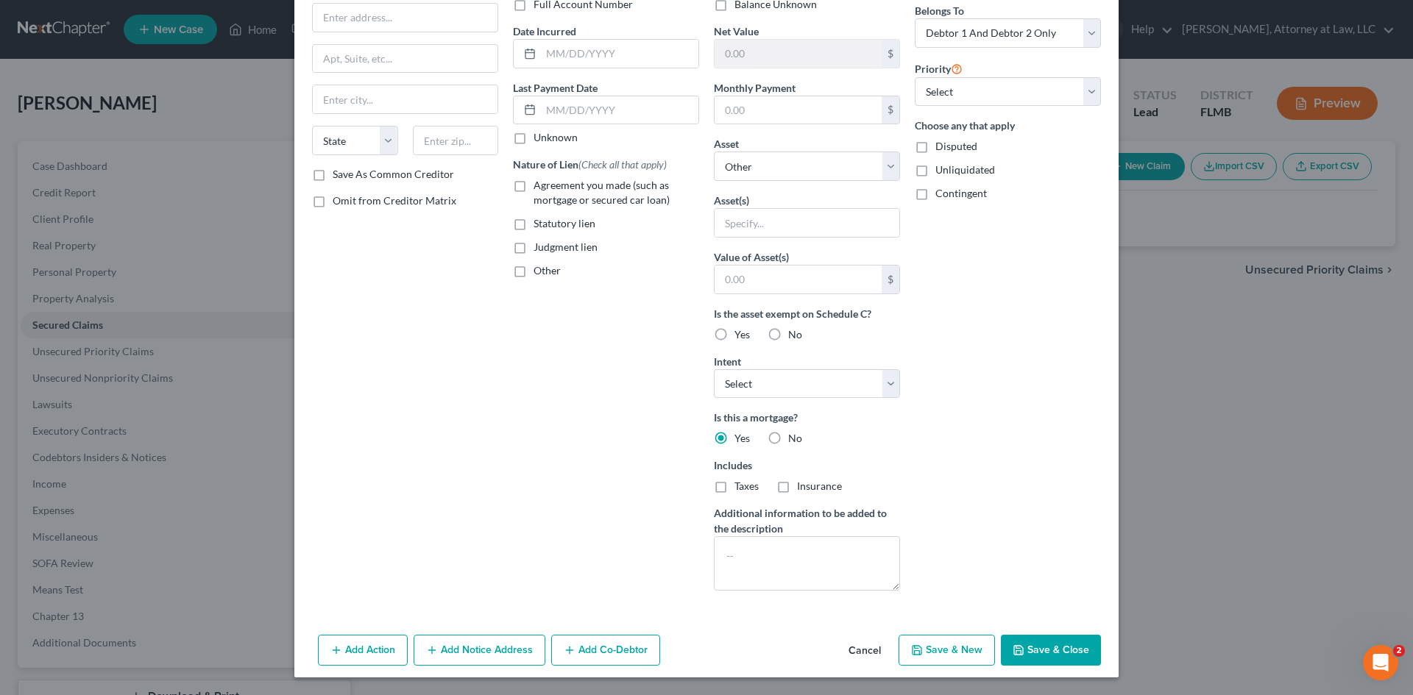
click at [734, 490] on label "Taxes" at bounding box center [746, 486] width 24 height 15
click at [740, 489] on input "Taxes" at bounding box center [745, 484] width 10 height 10
click at [797, 491] on label "Insurance" at bounding box center [819, 486] width 45 height 15
click at [803, 489] on input "Insurance" at bounding box center [808, 484] width 10 height 10
click at [735, 115] on input "text" at bounding box center [798, 110] width 167 height 28
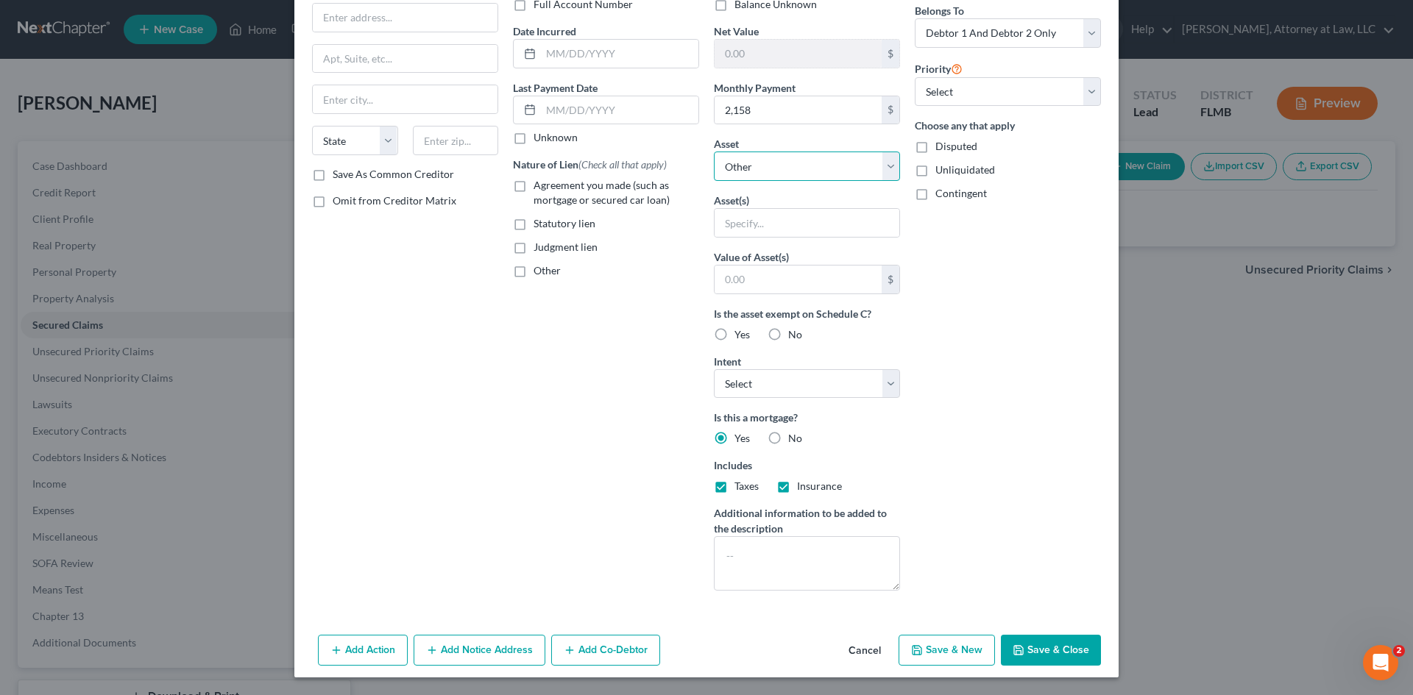
click at [829, 172] on select "Select Other Multiple Assets" at bounding box center [807, 166] width 186 height 29
drag, startPoint x: 829, startPoint y: 172, endPoint x: 829, endPoint y: 185, distance: 13.3
click at [829, 172] on select "Select Other Multiple Assets" at bounding box center [807, 166] width 186 height 29
click at [816, 219] on input "text" at bounding box center [807, 223] width 185 height 28
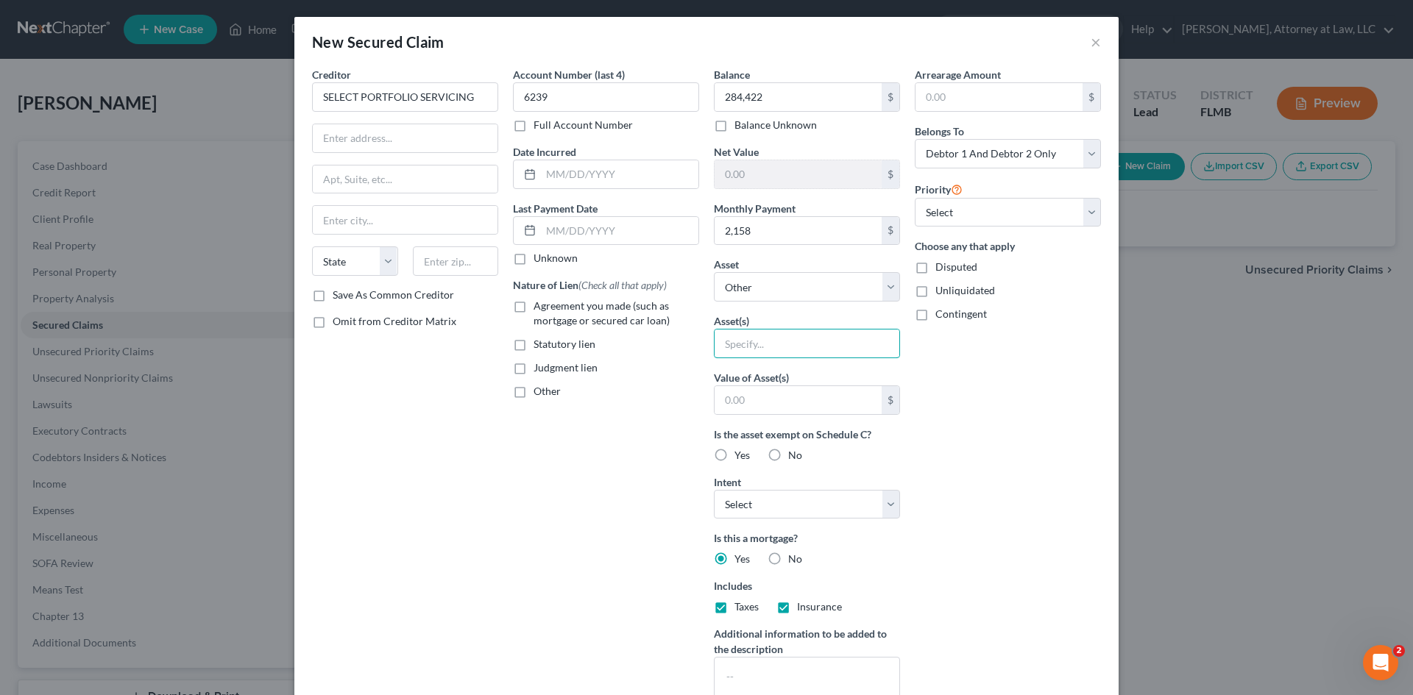
scroll to position [0, 0]
click at [396, 138] on input "text" at bounding box center [405, 139] width 185 height 28
click at [337, 227] on input "text" at bounding box center [405, 221] width 185 height 28
click at [364, 253] on select "State [US_STATE] AK AR AZ CA CO CT DE DC [GEOGRAPHIC_DATA] [GEOGRAPHIC_DATA] GU…" at bounding box center [355, 261] width 86 height 29
click at [312, 247] on select "State [US_STATE] AK AR AZ CA CO CT DE DC [GEOGRAPHIC_DATA] [GEOGRAPHIC_DATA] GU…" at bounding box center [355, 261] width 86 height 29
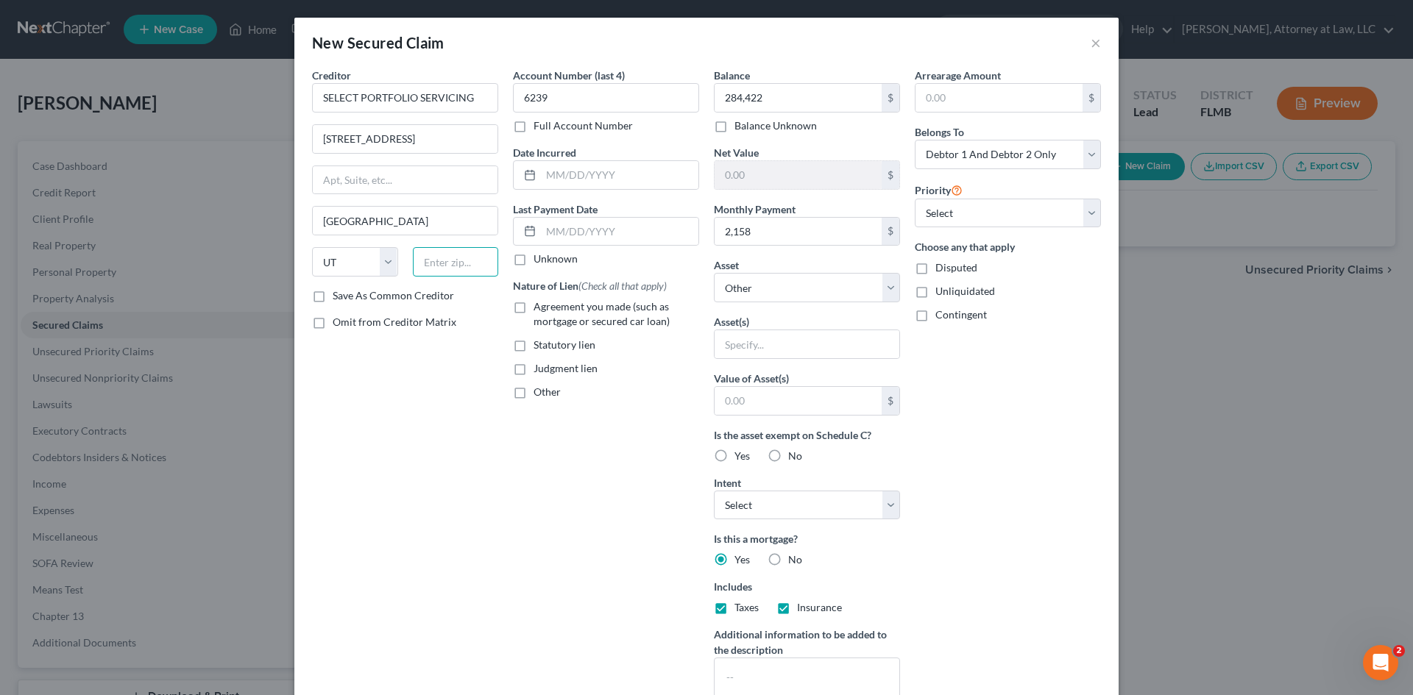
click at [437, 255] on input "text" at bounding box center [456, 261] width 86 height 29
click at [534, 167] on div at bounding box center [527, 175] width 27 height 28
click at [570, 165] on input "text" at bounding box center [619, 175] width 157 height 28
click at [590, 236] on input "text" at bounding box center [619, 232] width 157 height 28
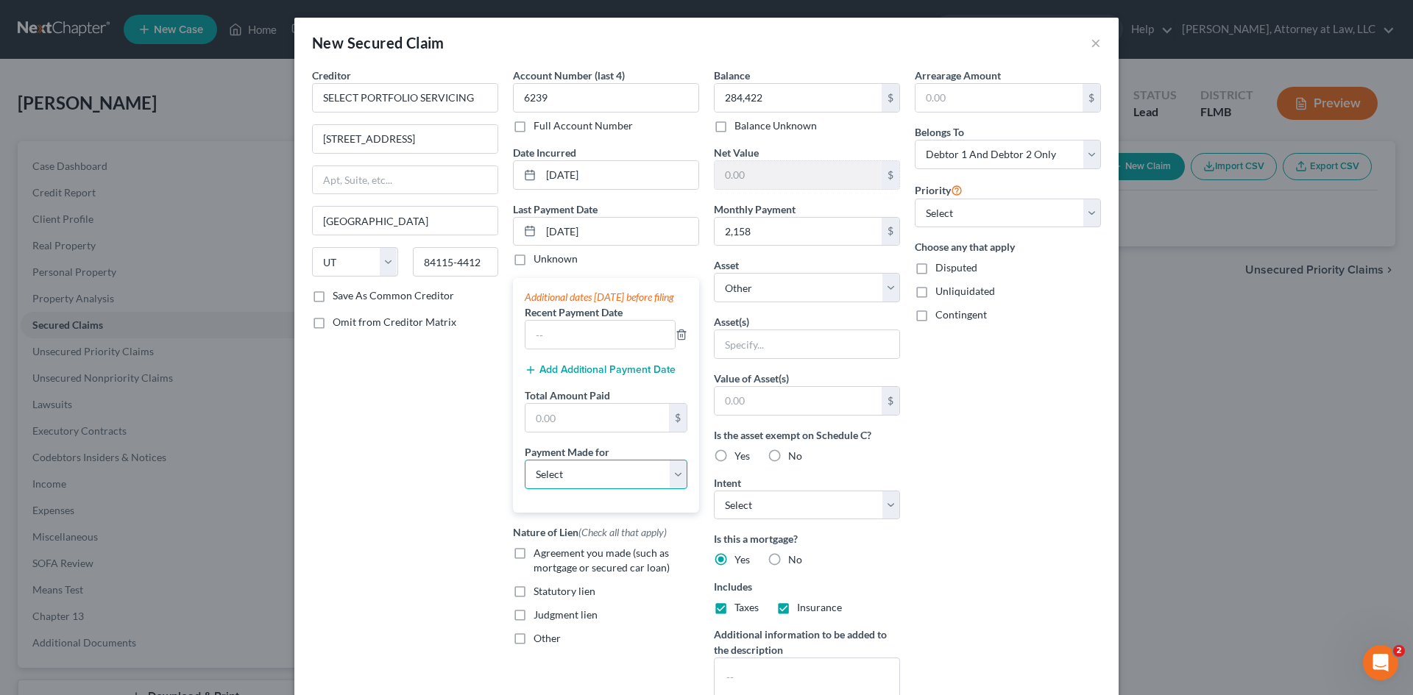
click at [595, 486] on select "Select Car Credit Card Loan Repayment Mortgage Other Suppliers Or Vendors" at bounding box center [606, 474] width 163 height 29
click at [525, 474] on select "Select Car Credit Card Loan Repayment Mortgage Other Suppliers Or Vendors" at bounding box center [606, 474] width 163 height 29
click at [592, 432] on input "text" at bounding box center [597, 418] width 144 height 28
drag, startPoint x: 456, startPoint y: 480, endPoint x: 575, endPoint y: 443, distance: 124.8
click at [456, 480] on div "Creditor * SELECT PORTFOLIO SERVICING [GEOGRAPHIC_DATA] [GEOGRAPHIC_DATA] [US_S…" at bounding box center [405, 396] width 201 height 656
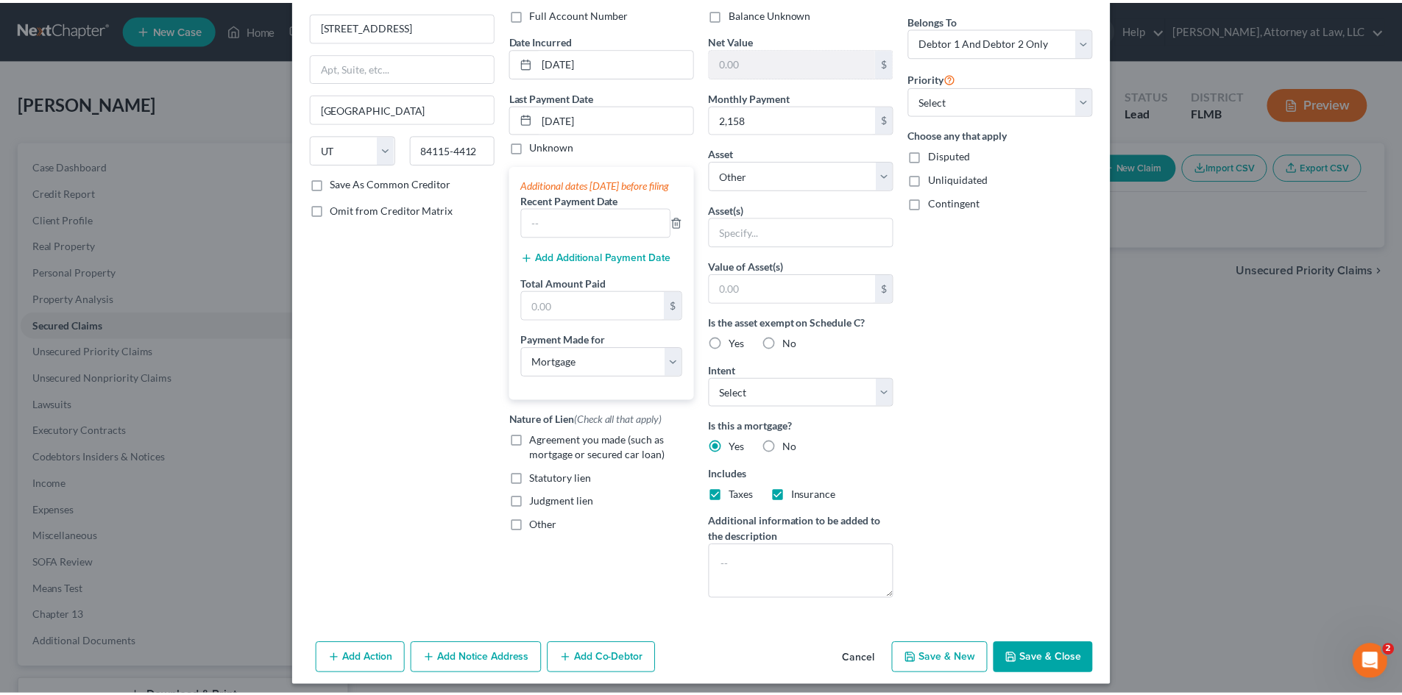
scroll to position [121, 0]
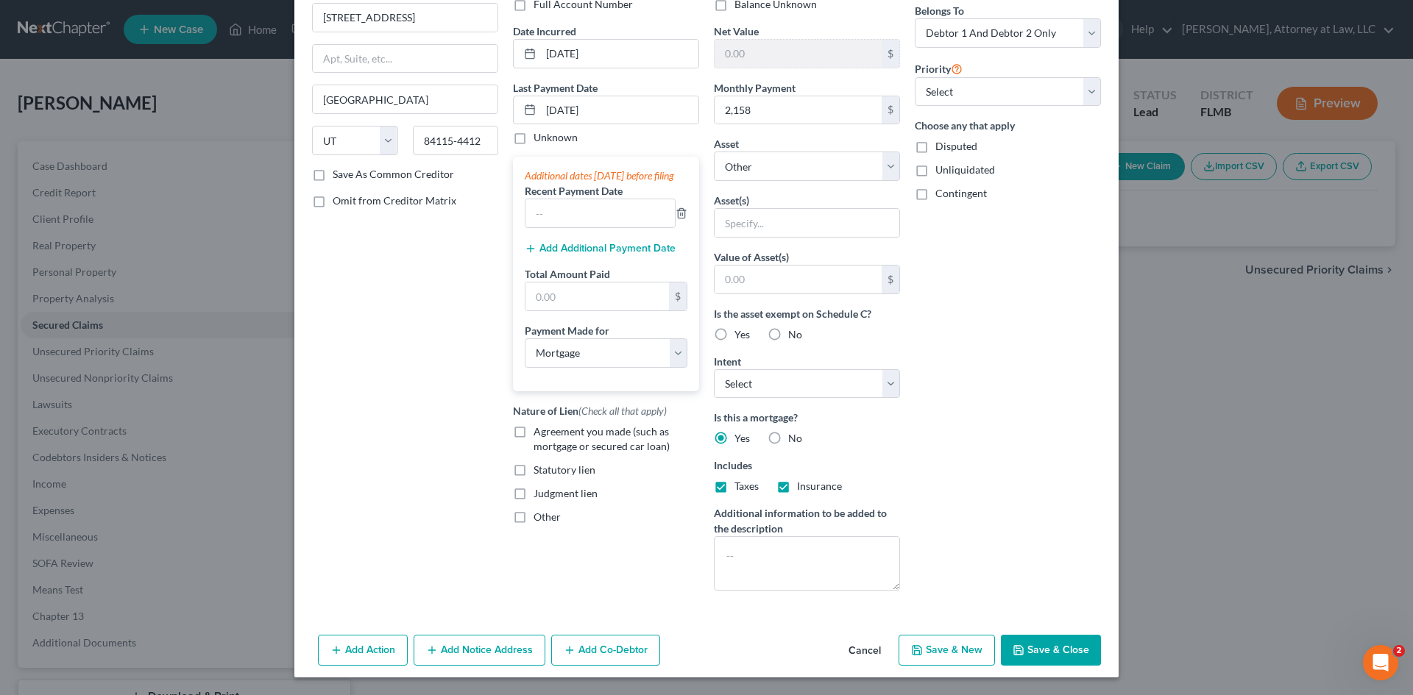
click at [1071, 645] on button "Save & Close" at bounding box center [1051, 650] width 100 height 31
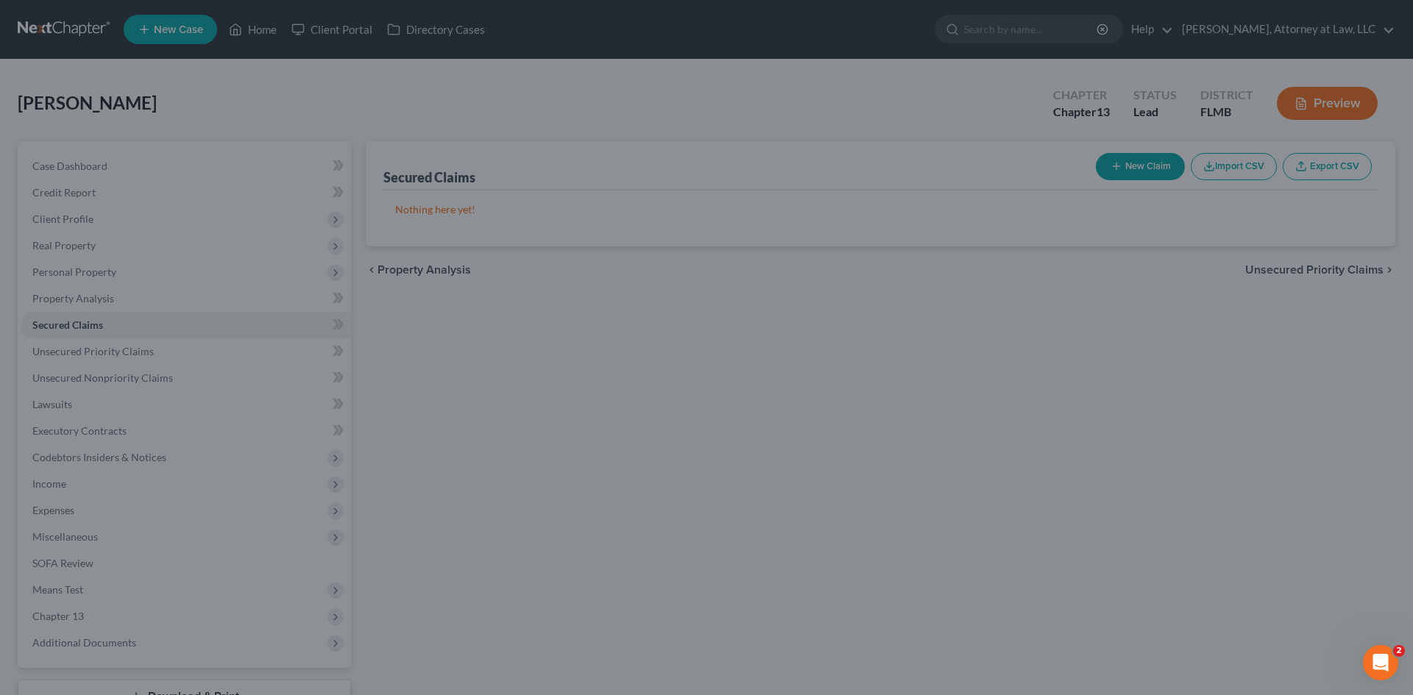
scroll to position [0, 0]
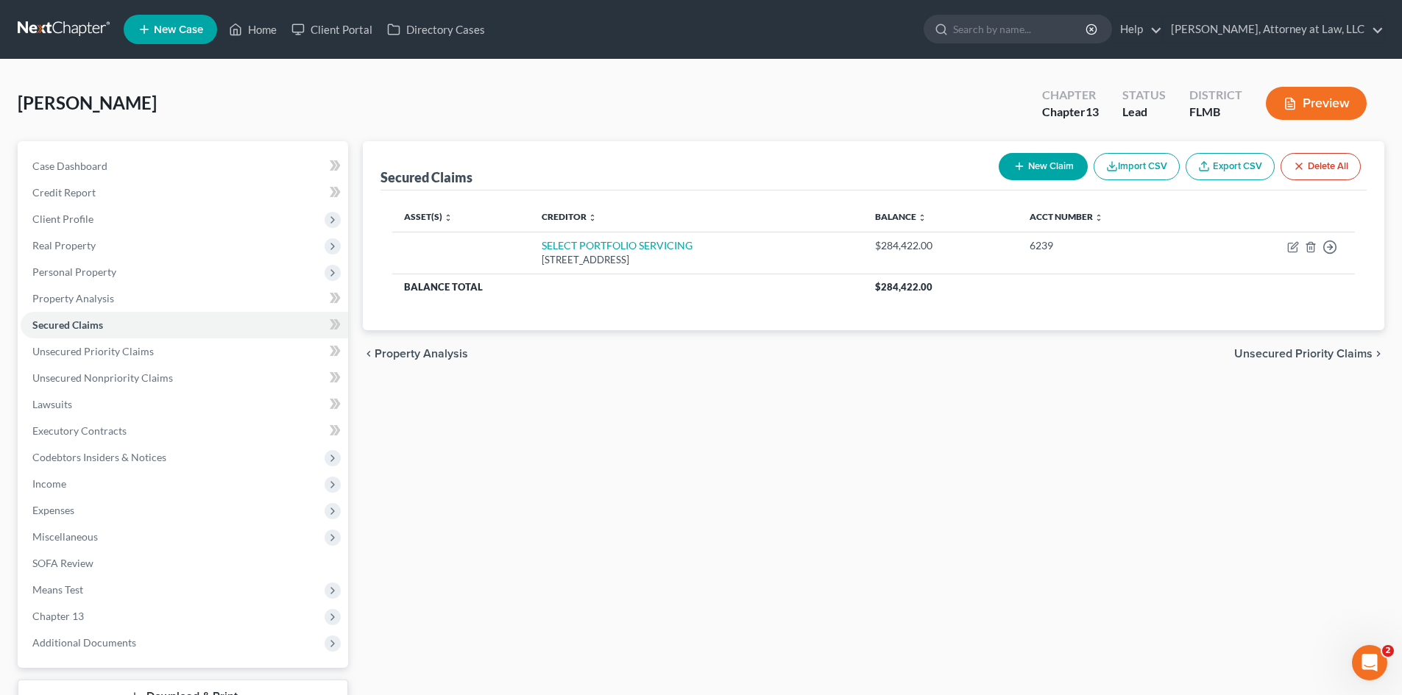
click at [1033, 177] on button "New Claim" at bounding box center [1043, 166] width 89 height 27
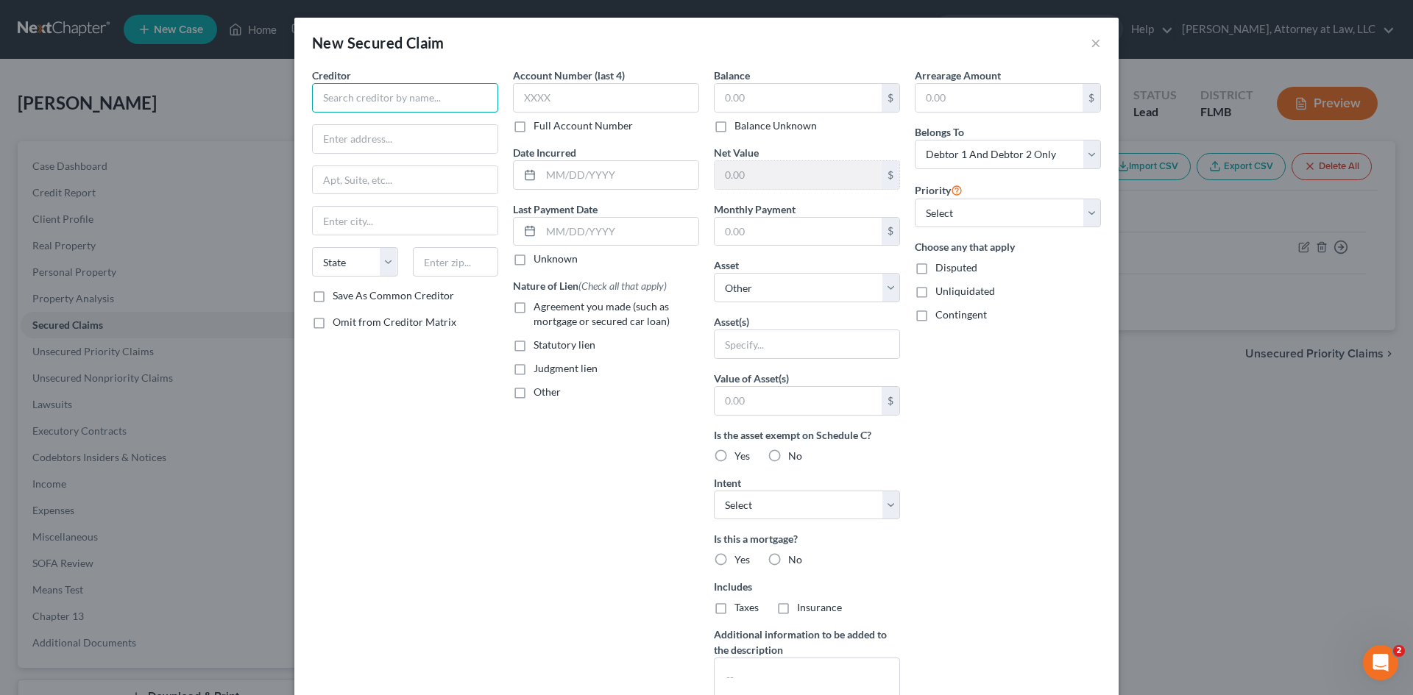
click at [460, 99] on input "text" at bounding box center [405, 97] width 186 height 29
click at [583, 100] on input "text" at bounding box center [606, 97] width 186 height 29
click at [799, 99] on input "text" at bounding box center [798, 98] width 167 height 28
click at [642, 177] on input "text" at bounding box center [619, 175] width 157 height 28
click at [597, 229] on input "text" at bounding box center [619, 232] width 157 height 28
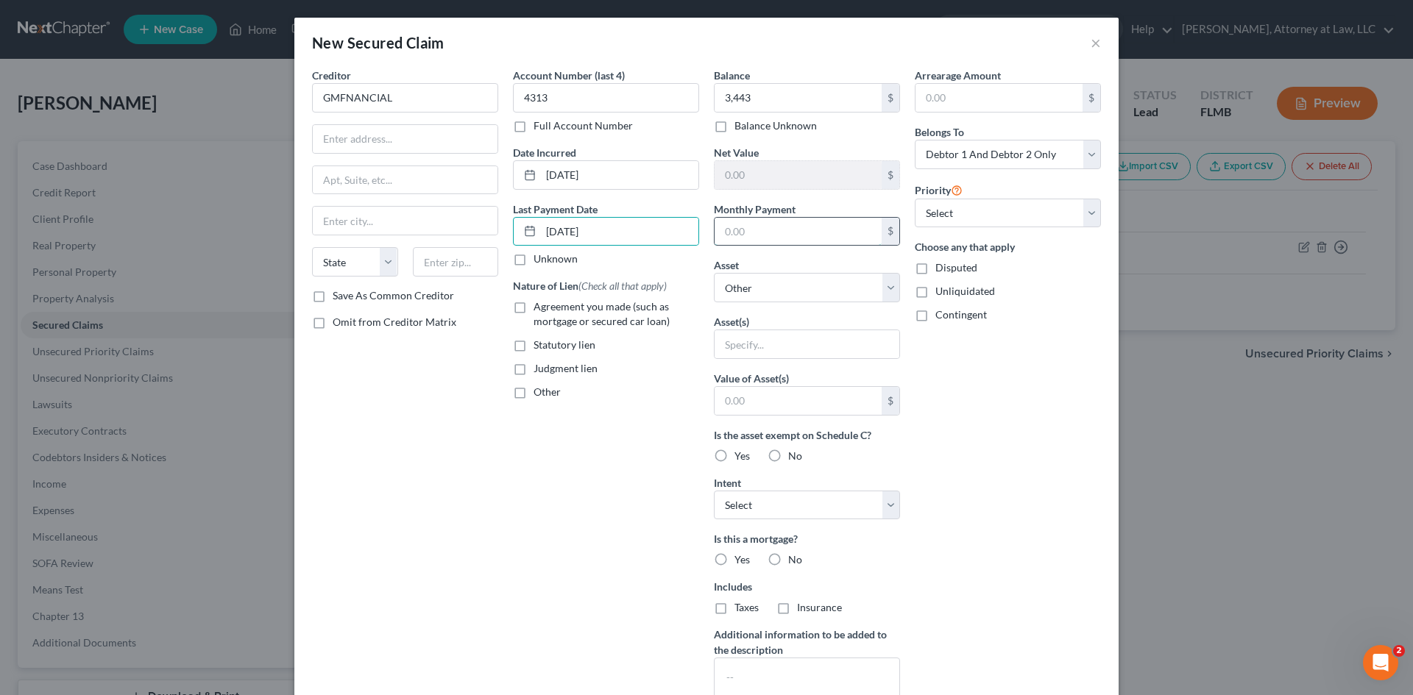
click at [757, 241] on input "text" at bounding box center [798, 232] width 167 height 28
click at [788, 561] on label "No" at bounding box center [795, 560] width 14 height 15
click at [794, 561] on input "No" at bounding box center [799, 558] width 10 height 10
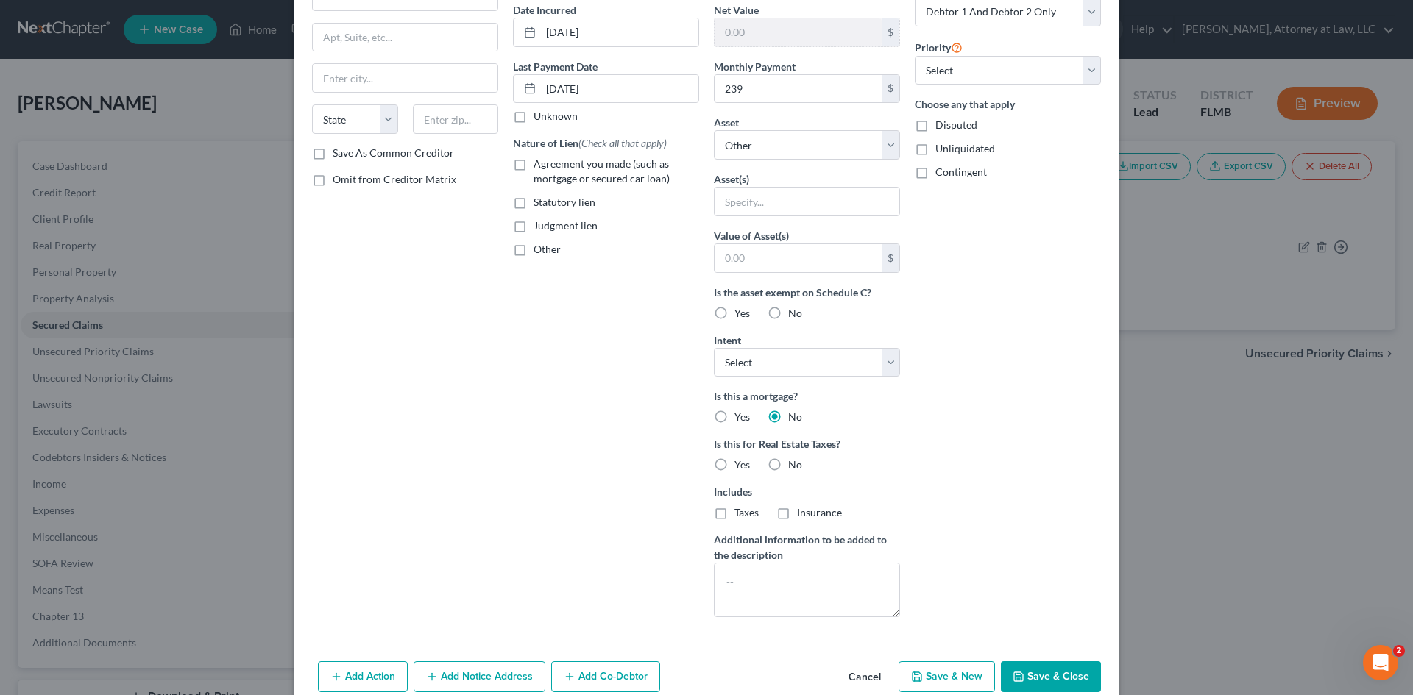
scroll to position [147, 0]
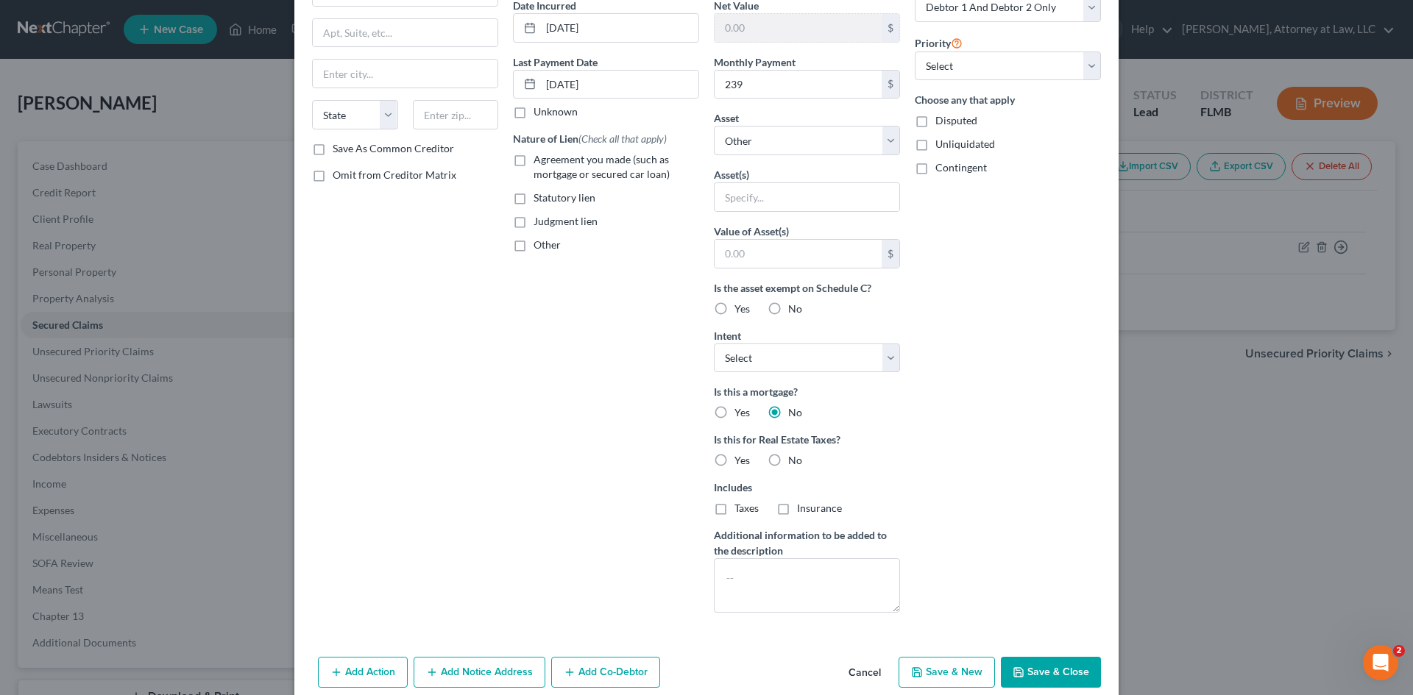
click at [788, 460] on label "No" at bounding box center [795, 460] width 14 height 15
click at [794, 460] on input "No" at bounding box center [799, 458] width 10 height 10
click at [769, 191] on input "text" at bounding box center [807, 197] width 185 height 28
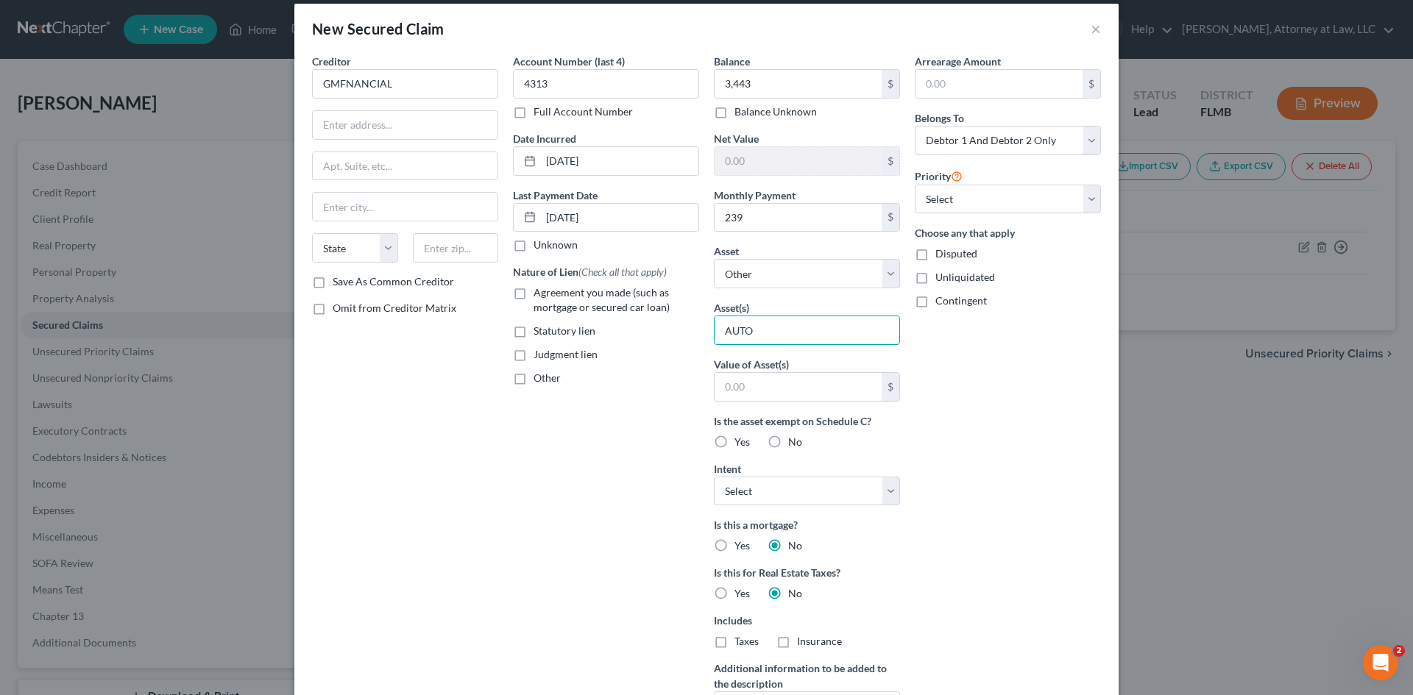
scroll to position [0, 0]
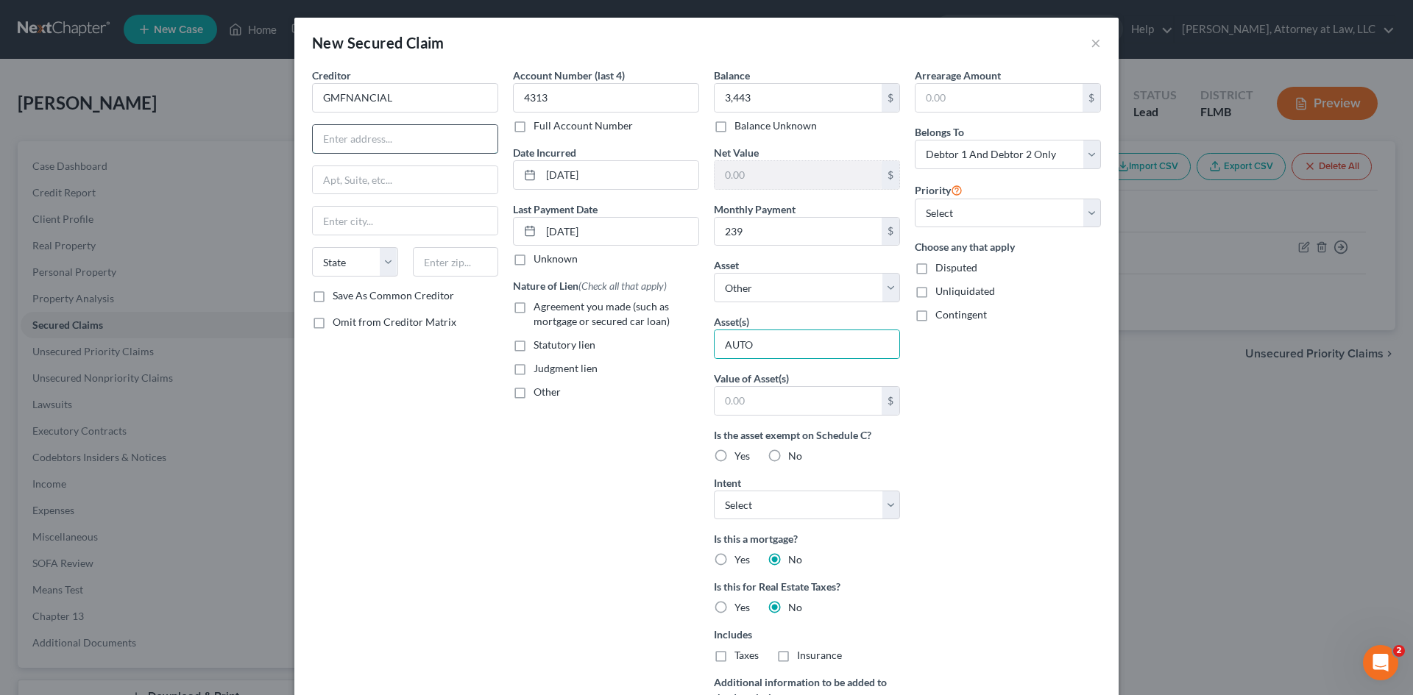
click at [412, 134] on input "text" at bounding box center [405, 139] width 185 height 28
click at [386, 209] on input "text" at bounding box center [405, 221] width 185 height 28
click at [341, 261] on select "State [US_STATE] AK AR AZ CA CO CT DE DC [GEOGRAPHIC_DATA] [GEOGRAPHIC_DATA] GU…" at bounding box center [355, 261] width 86 height 29
click at [312, 247] on select "State [US_STATE] AK AR AZ CA CO CT DE DC [GEOGRAPHIC_DATA] [GEOGRAPHIC_DATA] GU…" at bounding box center [355, 261] width 86 height 29
click at [454, 272] on input "text" at bounding box center [456, 261] width 86 height 29
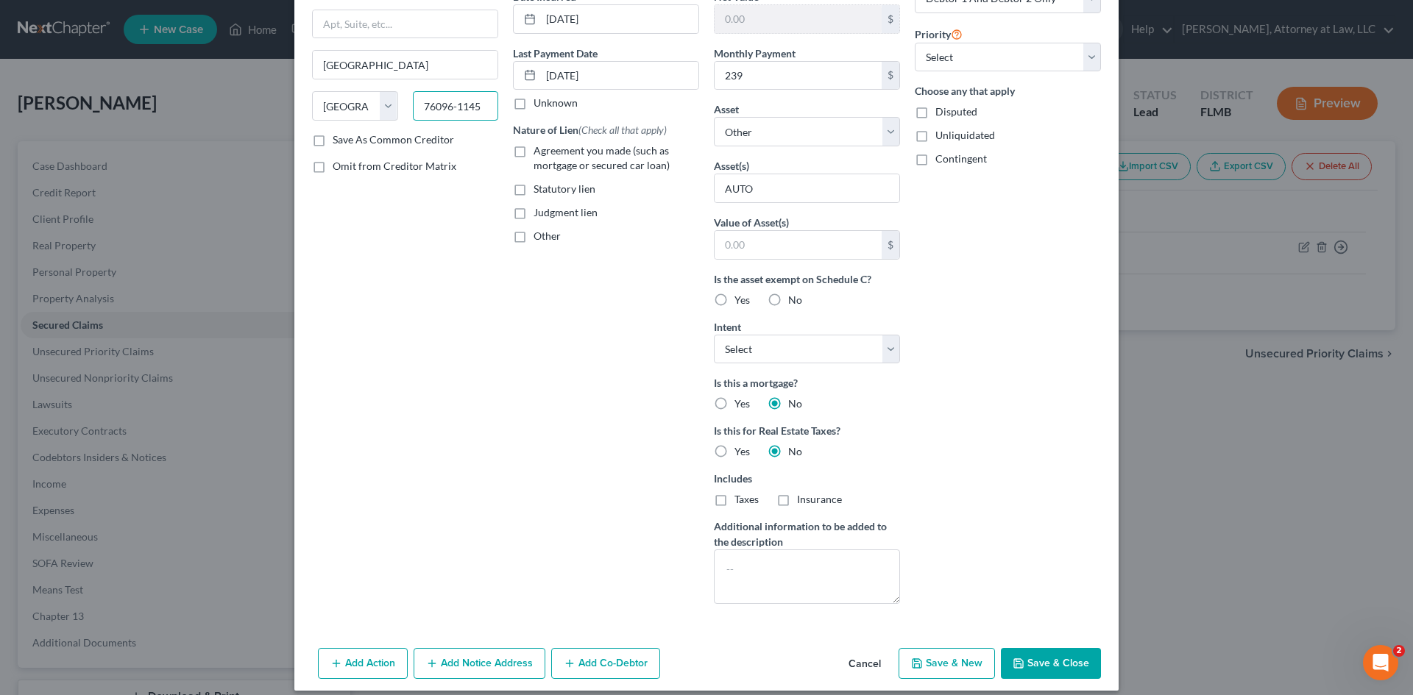
scroll to position [169, 0]
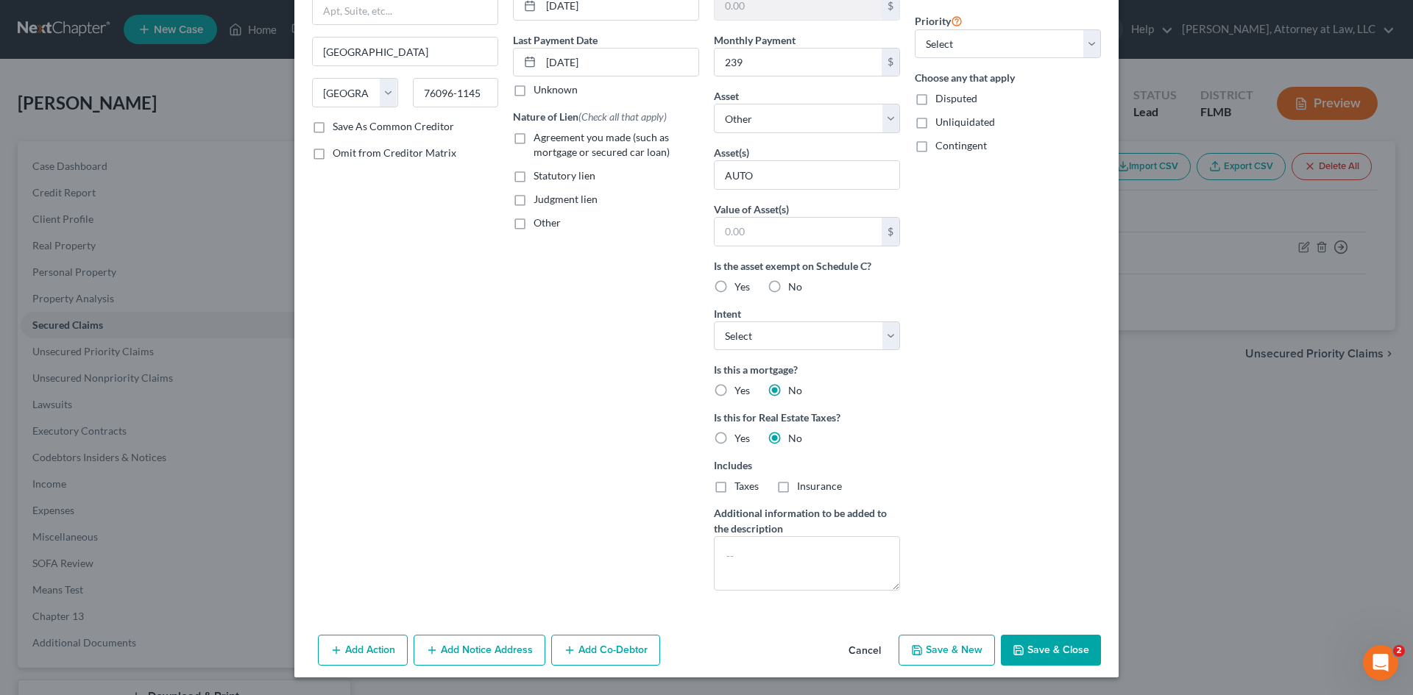
click at [923, 648] on button "Save & New" at bounding box center [947, 650] width 96 height 31
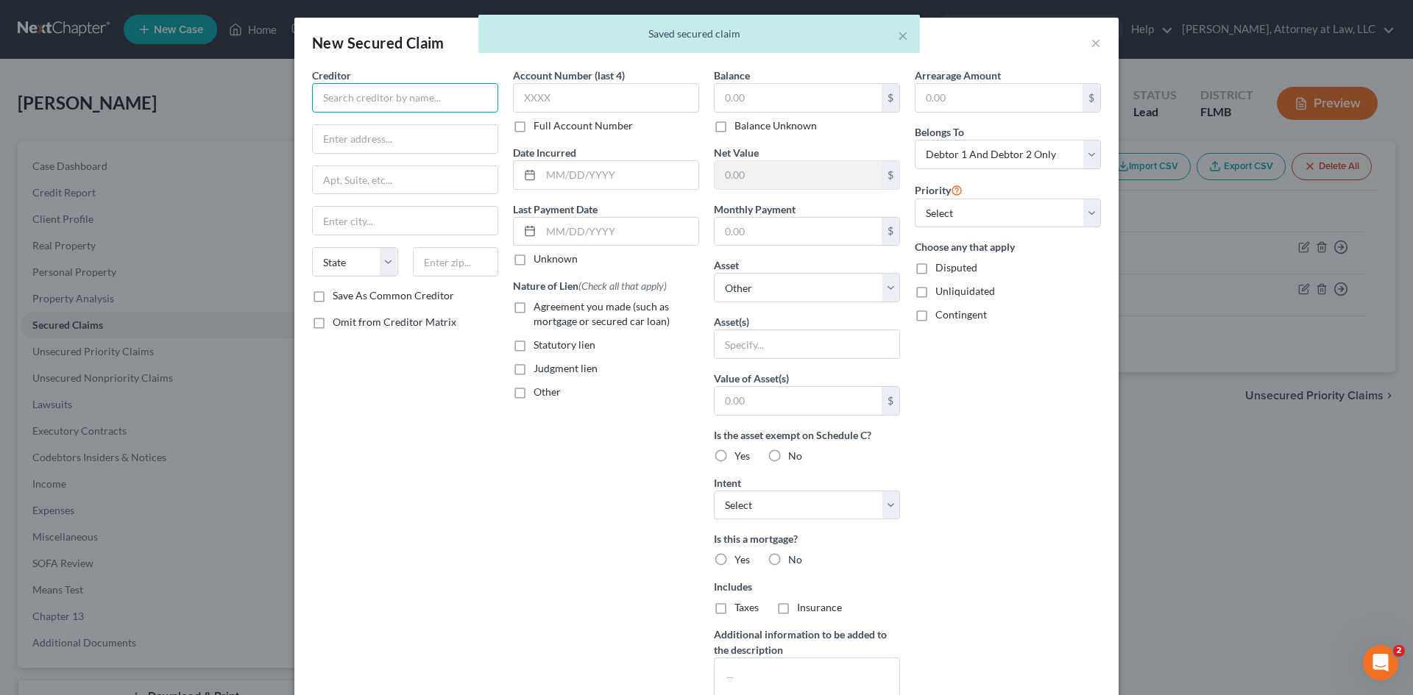
click at [353, 105] on input "text" at bounding box center [405, 97] width 186 height 29
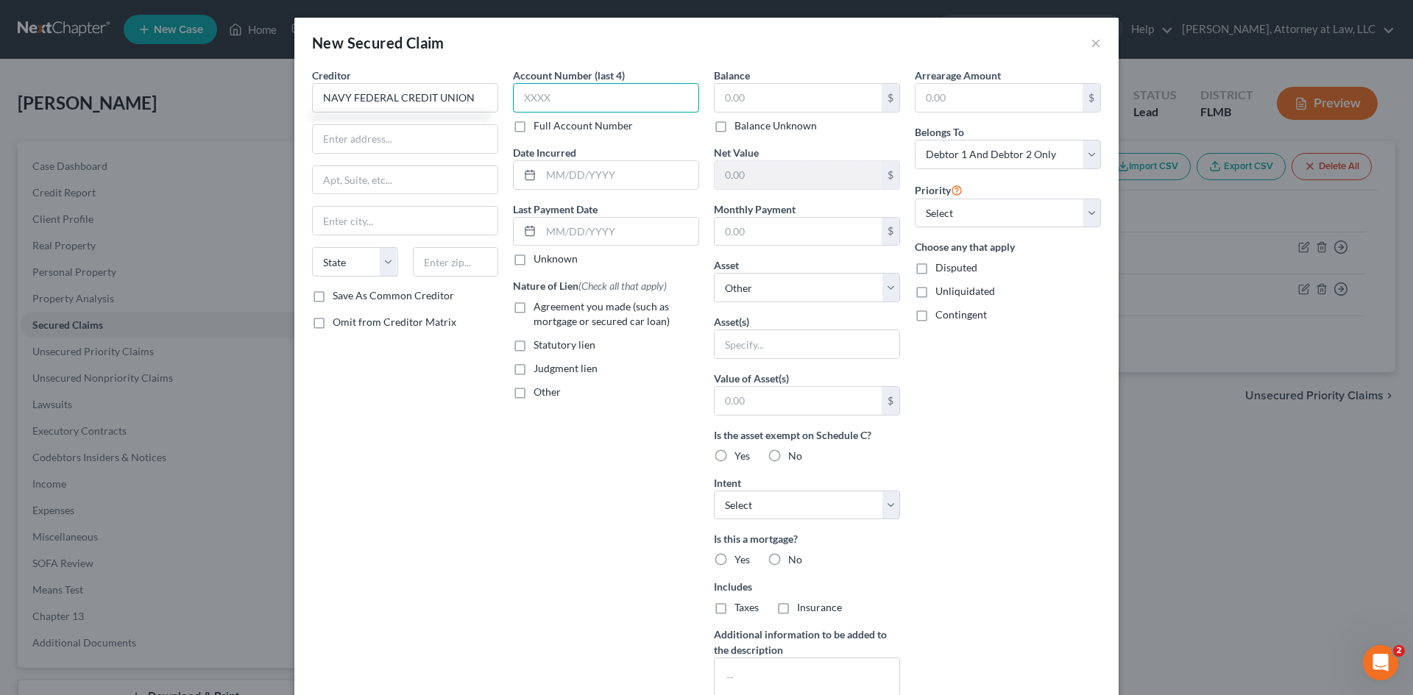
click at [556, 99] on input "text" at bounding box center [606, 97] width 186 height 29
click at [785, 107] on input "text" at bounding box center [798, 98] width 167 height 28
click at [573, 182] on input "text" at bounding box center [619, 175] width 157 height 28
click at [564, 238] on input "text" at bounding box center [619, 232] width 157 height 28
click at [790, 237] on input "text" at bounding box center [798, 232] width 167 height 28
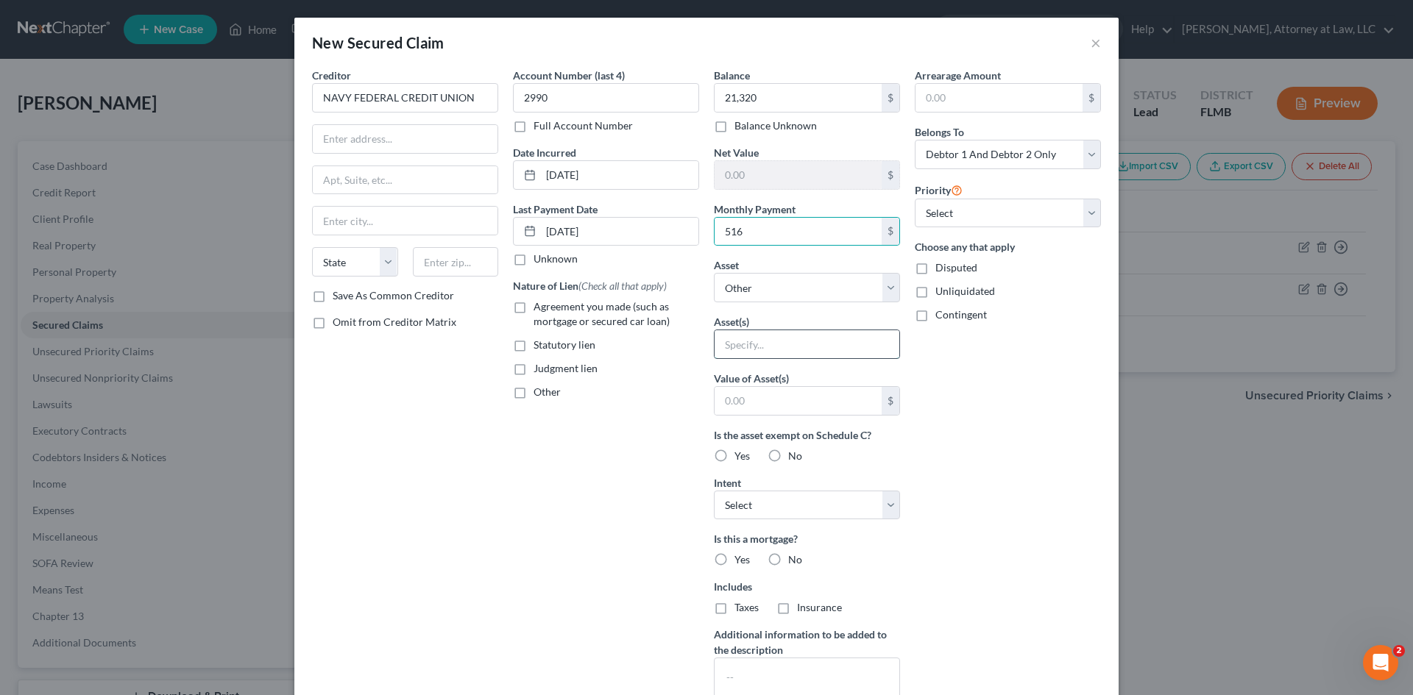
click at [775, 344] on input "text" at bounding box center [807, 344] width 185 height 28
click at [364, 138] on input "text" at bounding box center [405, 139] width 185 height 28
click at [353, 169] on input "text" at bounding box center [405, 180] width 185 height 28
click at [357, 219] on input "text" at bounding box center [405, 221] width 185 height 28
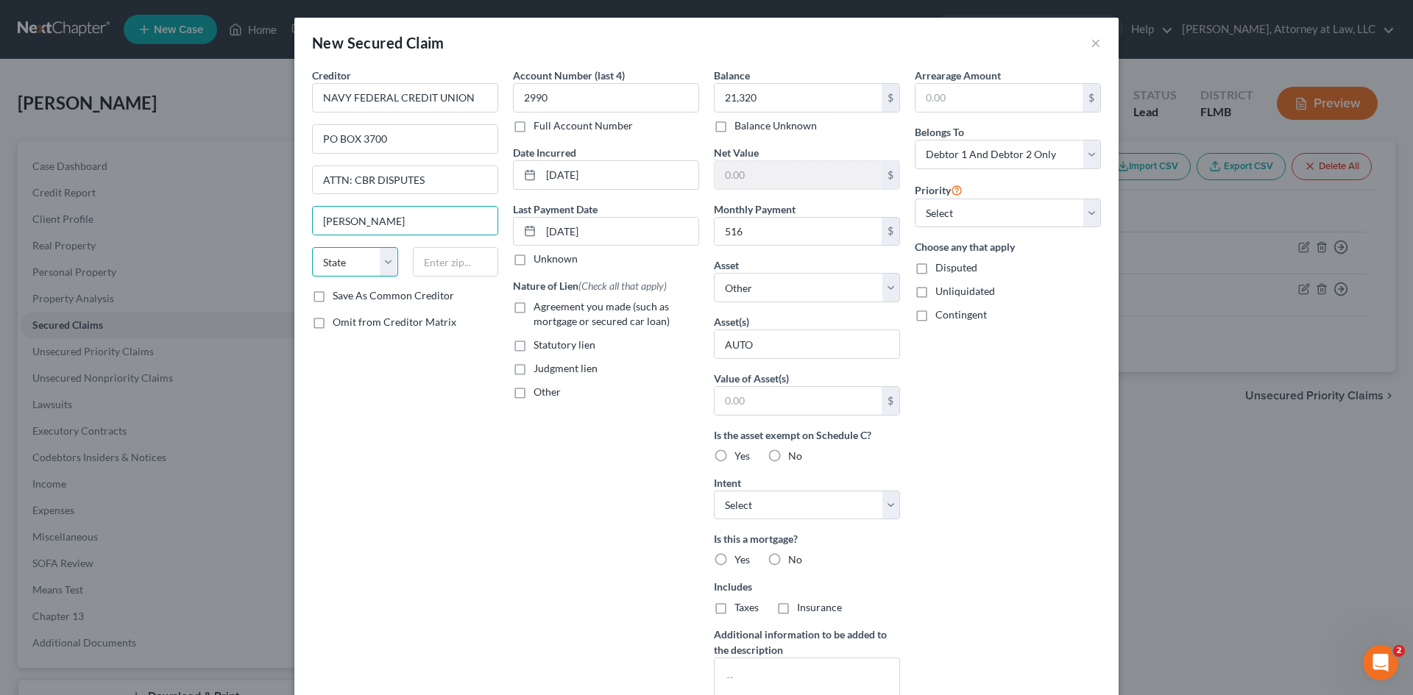
click at [344, 276] on select "State [US_STATE] AK AR AZ CA CO CT DE DC [GEOGRAPHIC_DATA] [GEOGRAPHIC_DATA] GU…" at bounding box center [355, 261] width 86 height 29
click at [312, 247] on select "State [US_STATE] AK AR AZ CA CO CT DE DC [GEOGRAPHIC_DATA] [GEOGRAPHIC_DATA] GU…" at bounding box center [355, 261] width 86 height 29
click at [450, 268] on input "text" at bounding box center [456, 261] width 86 height 29
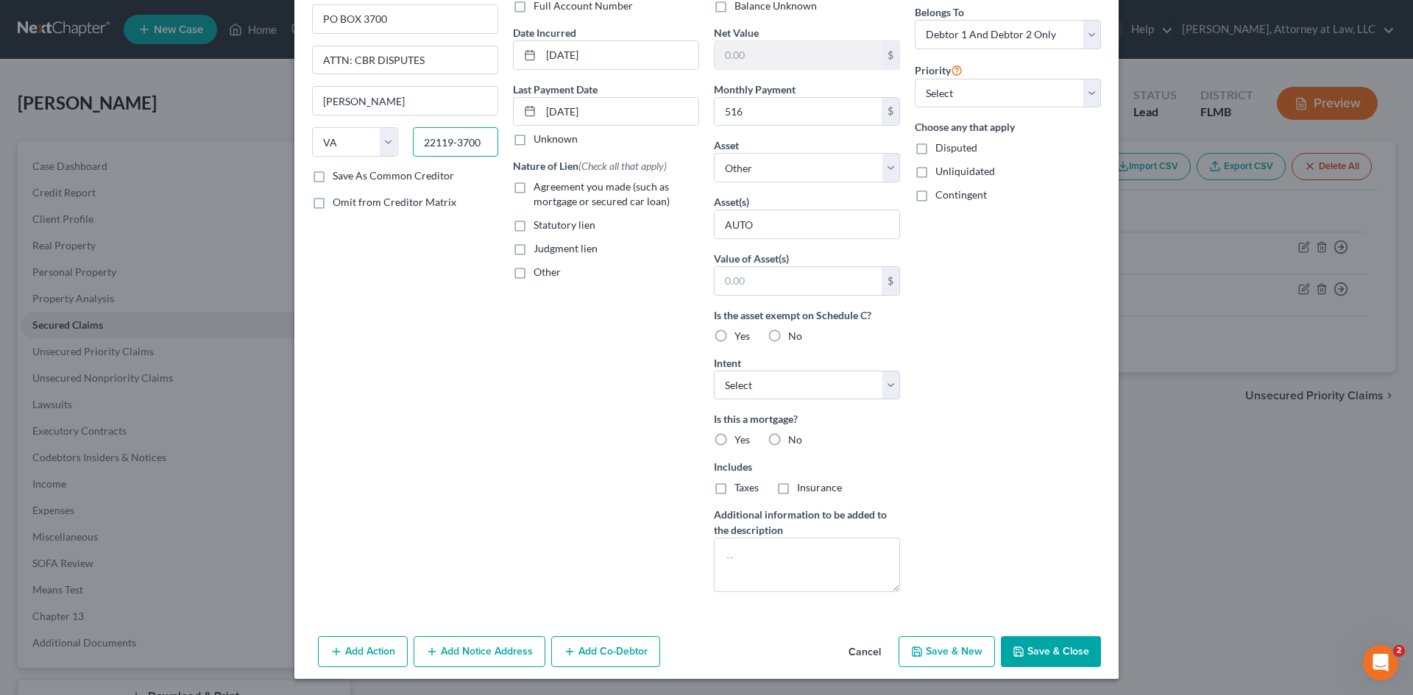
scroll to position [121, 0]
click at [788, 439] on label "No" at bounding box center [795, 438] width 14 height 15
click at [794, 439] on input "No" at bounding box center [799, 436] width 10 height 10
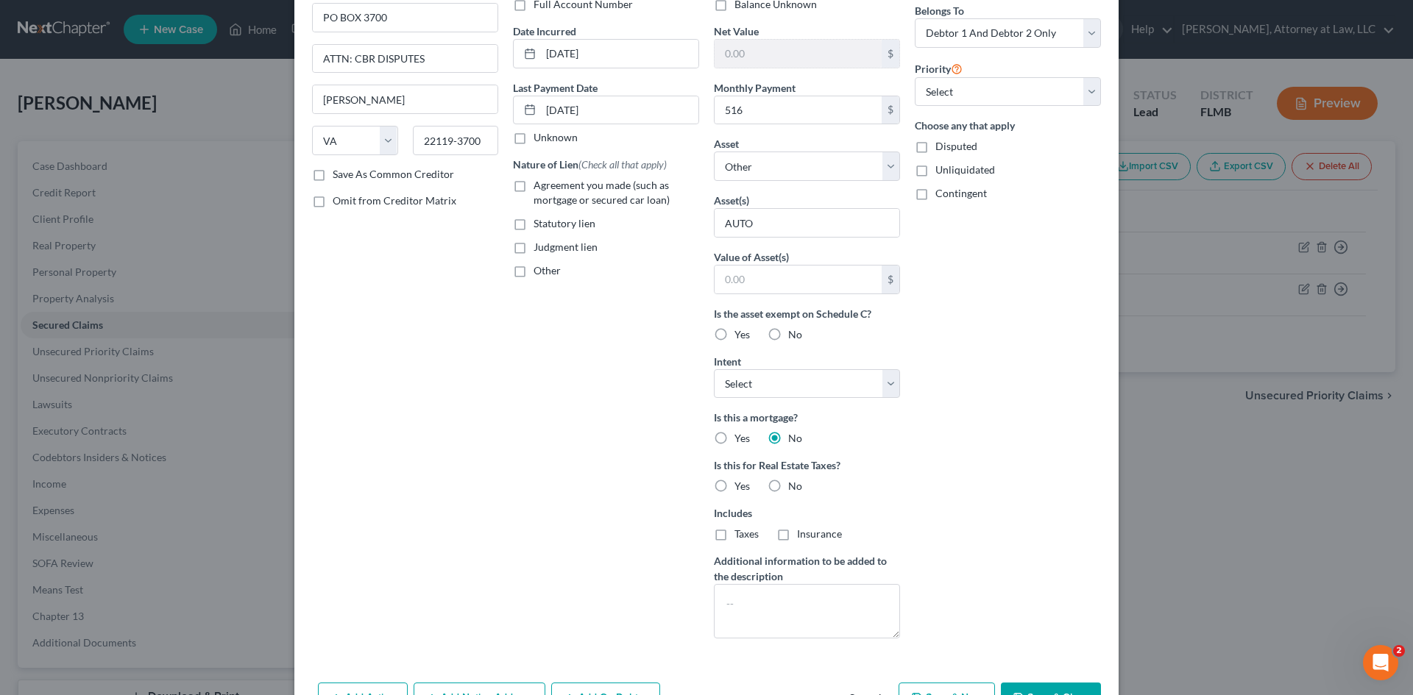
click at [788, 486] on label "No" at bounding box center [795, 486] width 14 height 15
click at [794, 486] on input "No" at bounding box center [799, 484] width 10 height 10
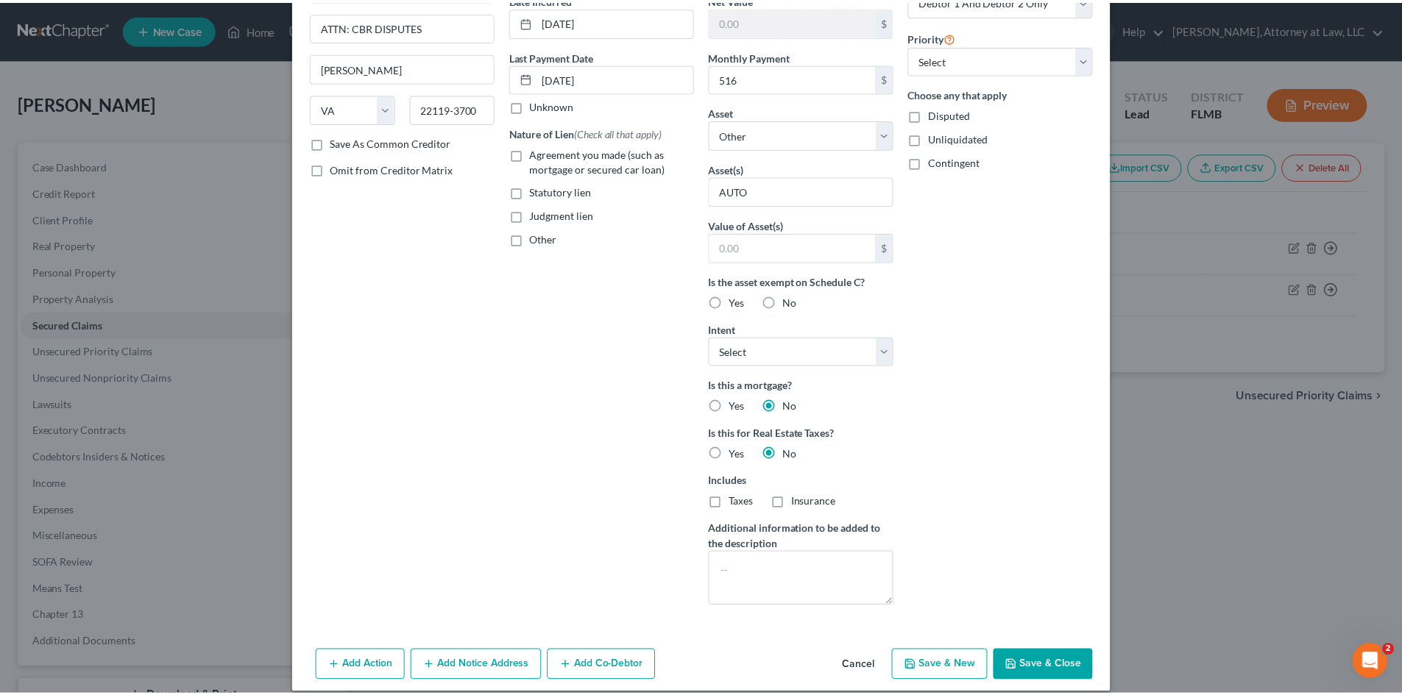
scroll to position [169, 0]
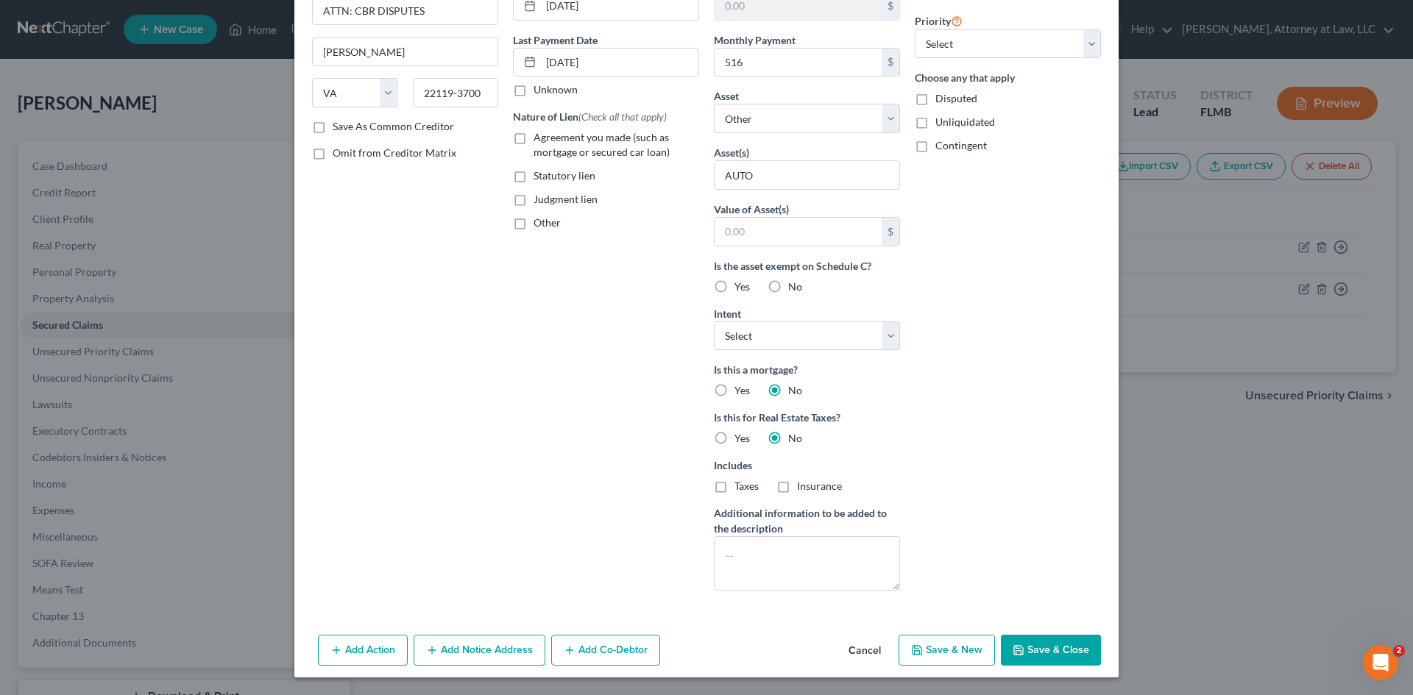
click at [1055, 654] on button "Save & Close" at bounding box center [1051, 650] width 100 height 31
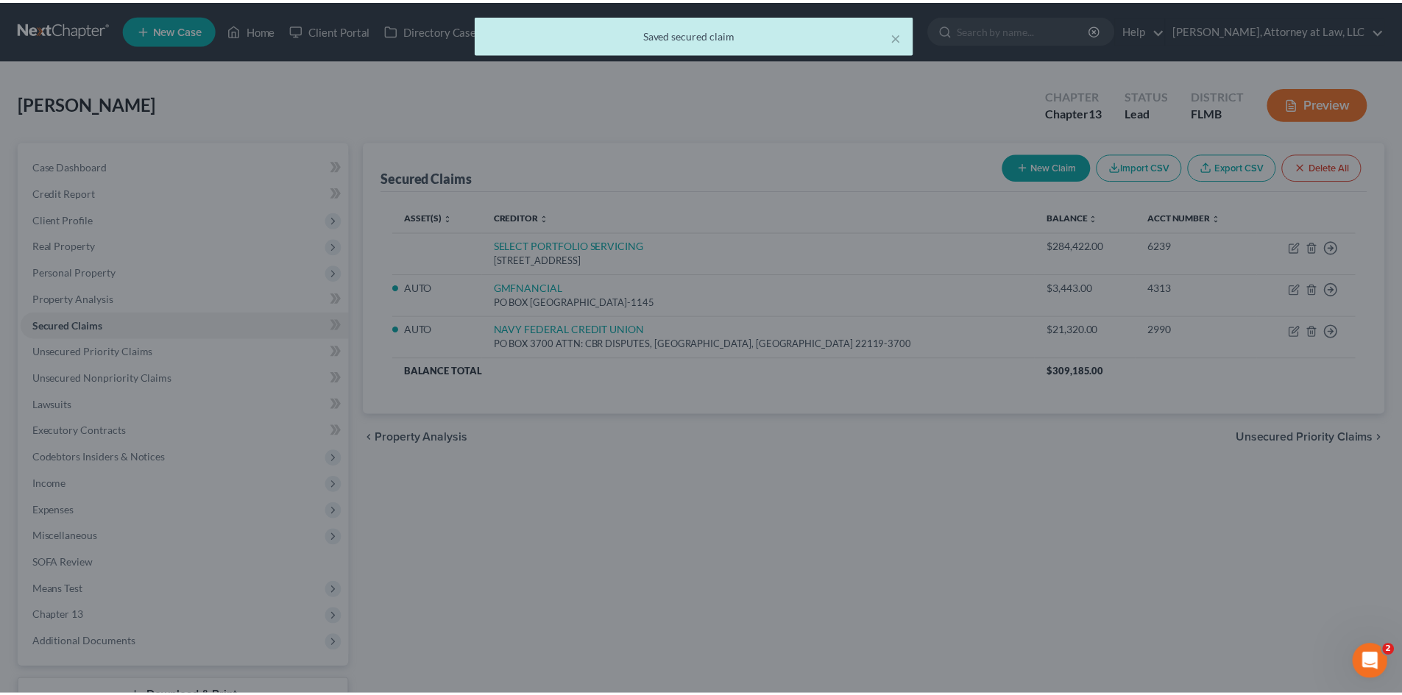
scroll to position [0, 0]
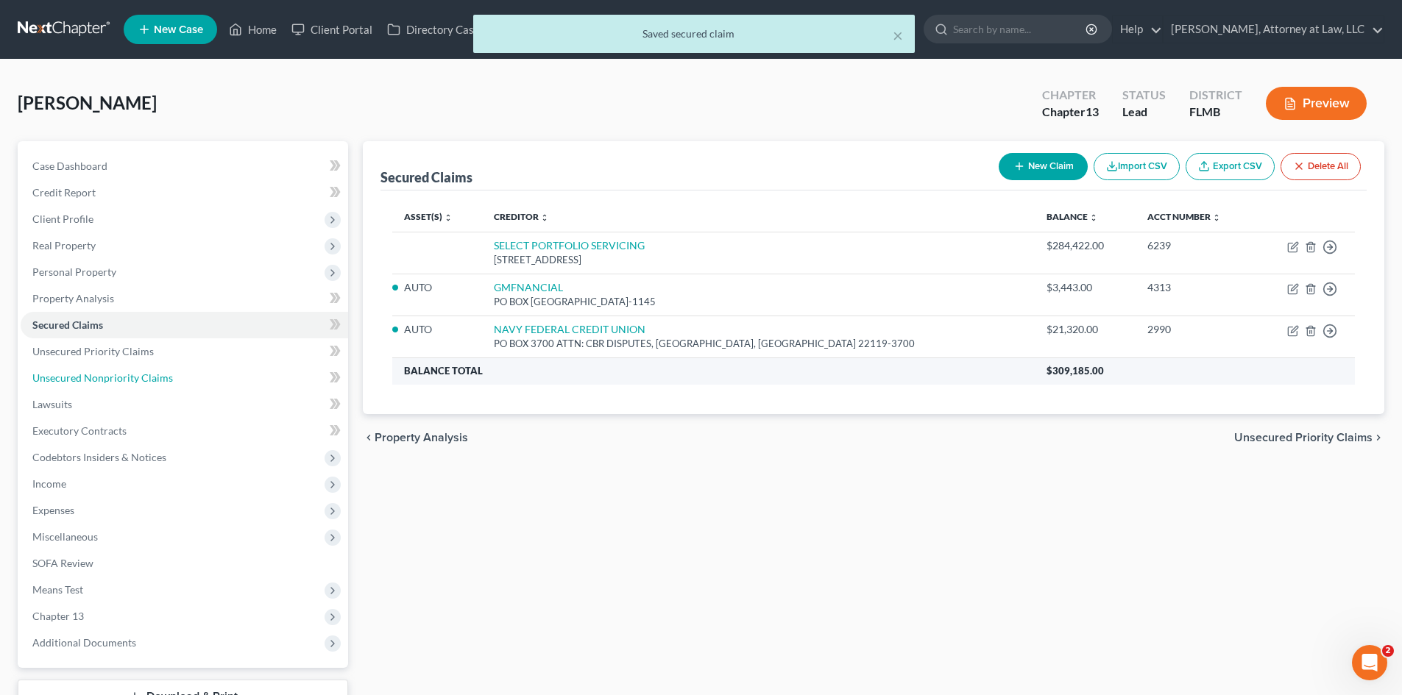
drag, startPoint x: 125, startPoint y: 376, endPoint x: 558, endPoint y: 375, distance: 432.7
click at [125, 376] on span "Unsecured Nonpriority Claims" at bounding box center [102, 378] width 141 height 13
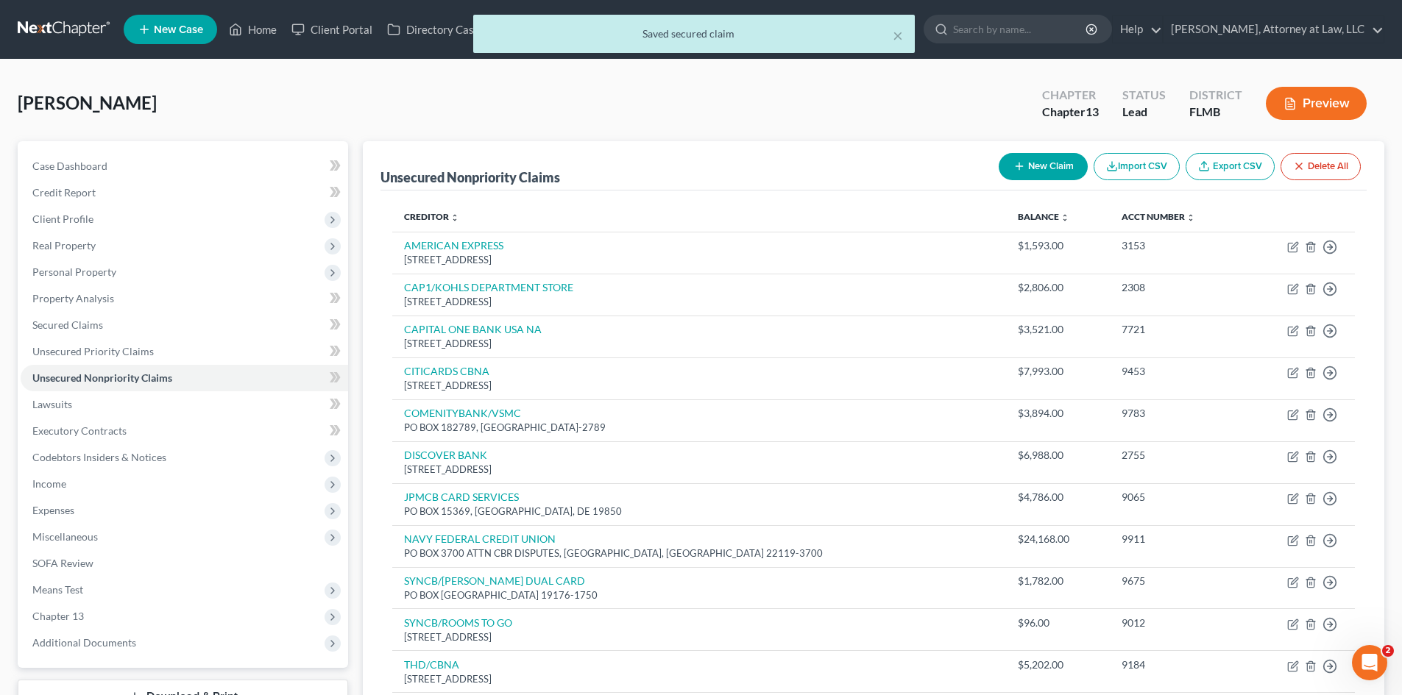
click at [1018, 169] on icon "button" at bounding box center [1019, 166] width 12 height 12
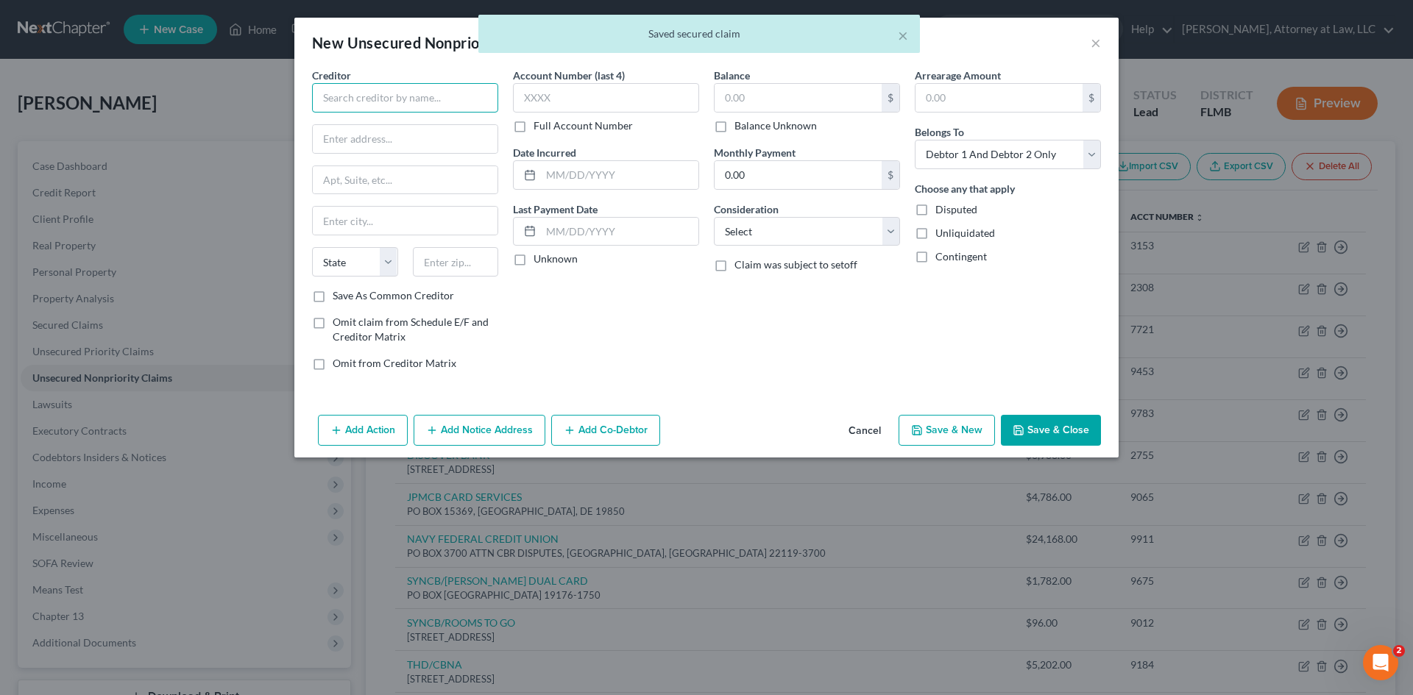
click at [346, 102] on input "text" at bounding box center [405, 97] width 186 height 29
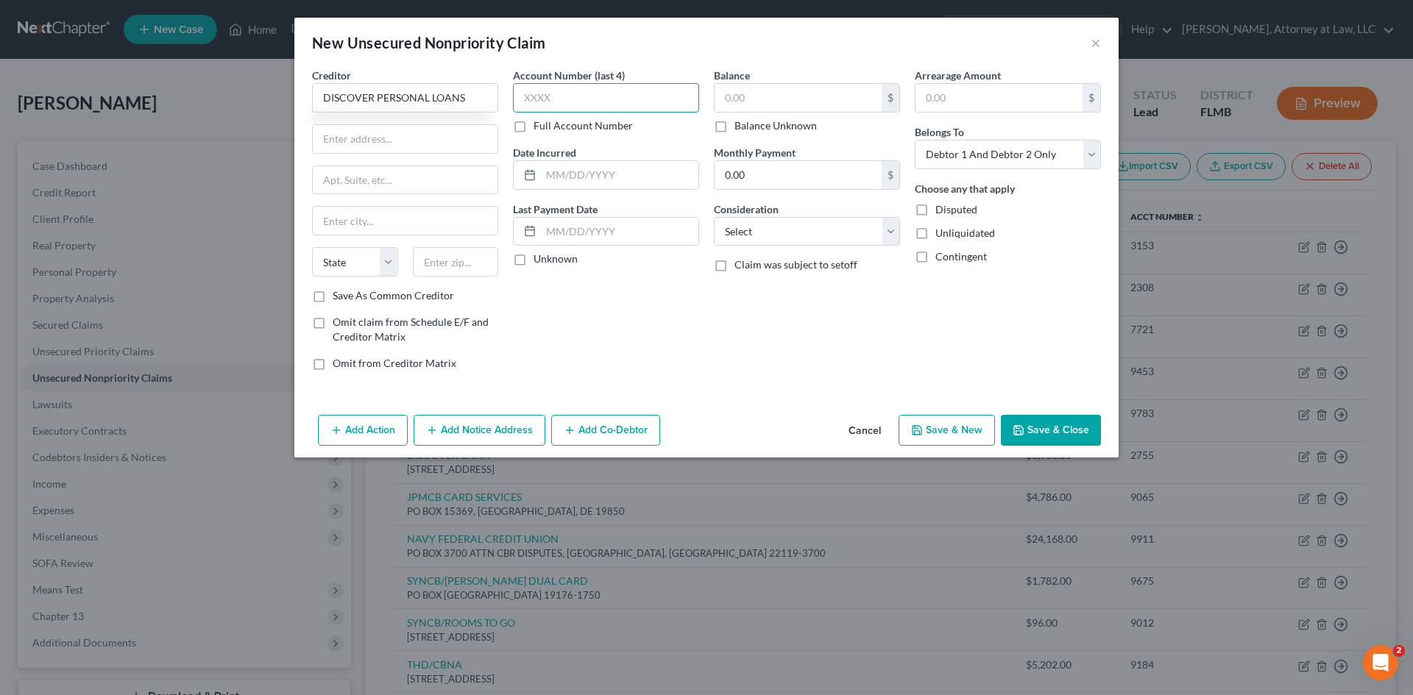
click at [623, 90] on input "text" at bounding box center [606, 97] width 186 height 29
click at [737, 99] on input "text" at bounding box center [798, 98] width 167 height 28
click at [1057, 161] on select "Select Debtor 1 Only Debtor 2 Only Debtor 1 And Debtor 2 Only At Least One Of T…" at bounding box center [1008, 154] width 186 height 29
click at [915, 140] on select "Select Debtor 1 Only Debtor 2 Only Debtor 1 And Debtor 2 Only At Least One Of T…" at bounding box center [1008, 154] width 186 height 29
click at [611, 163] on input "text" at bounding box center [619, 175] width 157 height 28
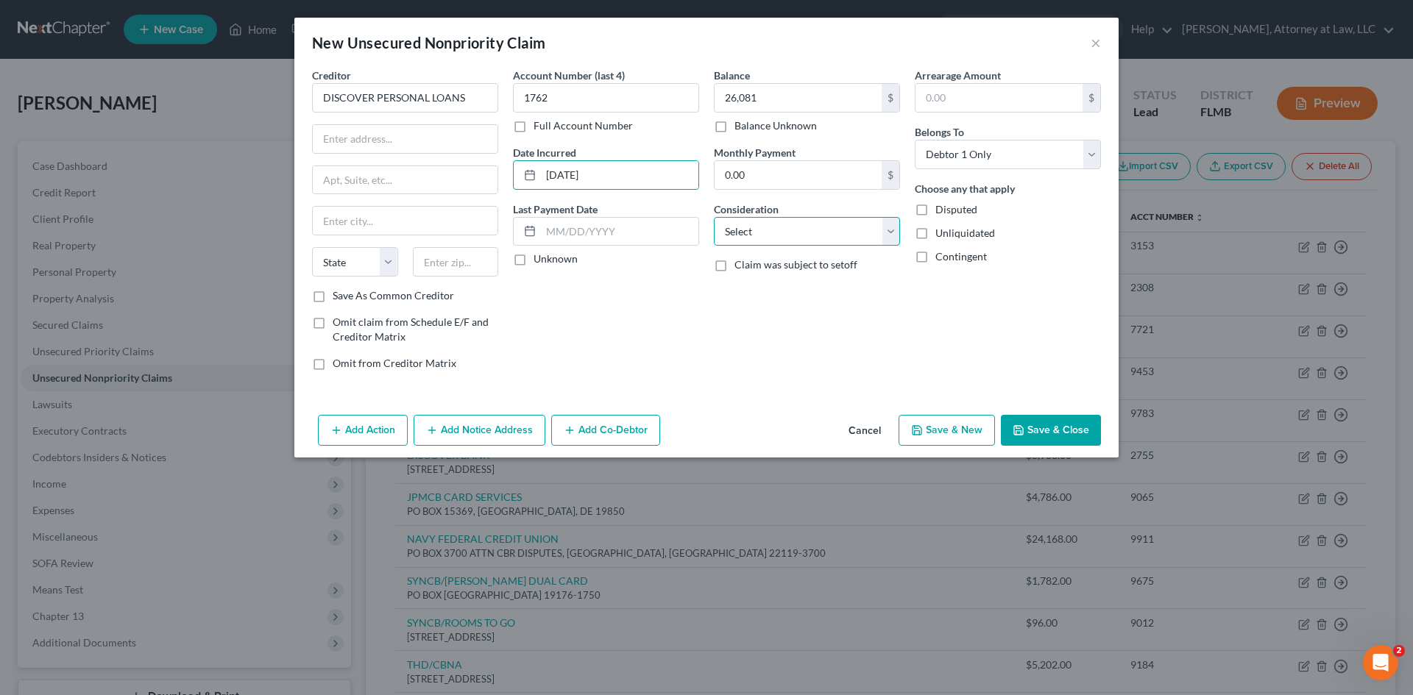
drag, startPoint x: 859, startPoint y: 233, endPoint x: 852, endPoint y: 244, distance: 12.9
click at [859, 233] on select "Select Cable / Satellite Services Collection Agency Credit Card Debt Debt Couns…" at bounding box center [807, 231] width 186 height 29
click at [714, 217] on select "Select Cable / Satellite Services Collection Agency Credit Card Debt Debt Couns…" at bounding box center [807, 231] width 186 height 29
click at [769, 297] on input "text" at bounding box center [807, 288] width 185 height 28
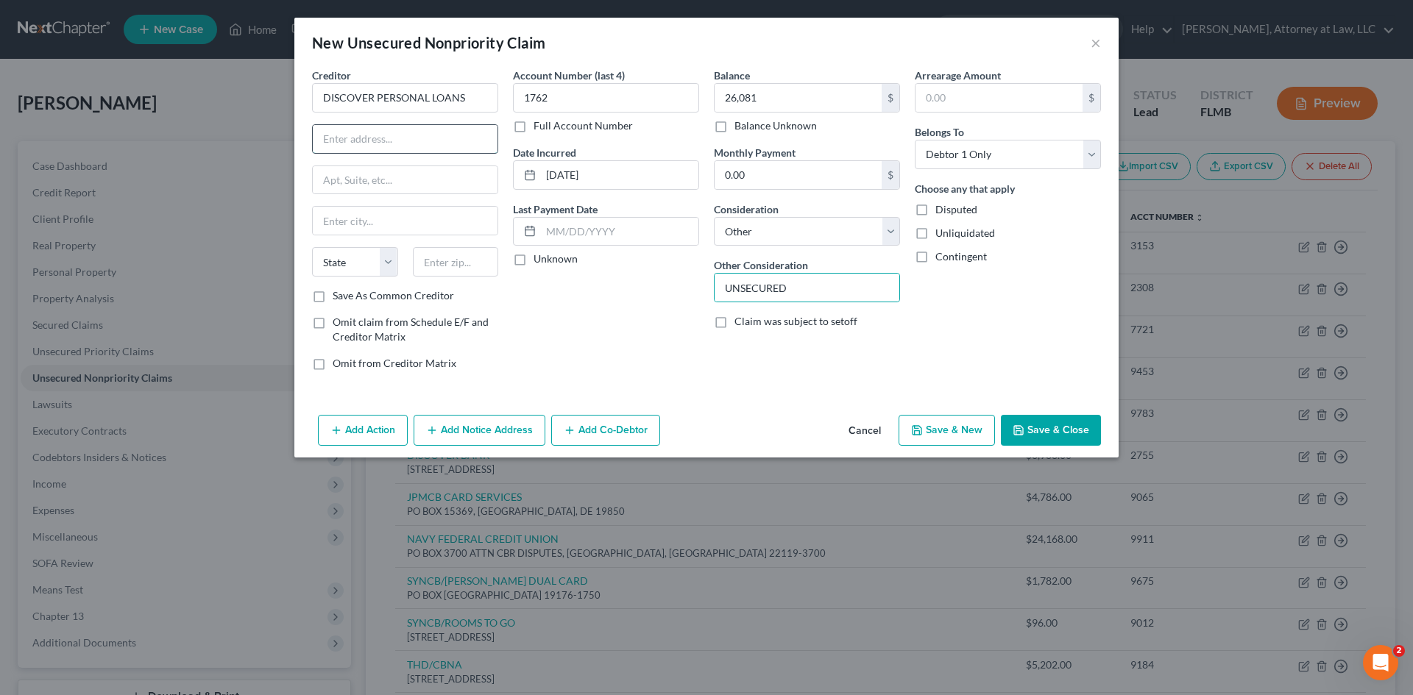
click at [425, 147] on input "text" at bounding box center [405, 139] width 185 height 28
click at [419, 219] on input "text" at bounding box center [405, 221] width 185 height 28
drag, startPoint x: 369, startPoint y: 259, endPoint x: 426, endPoint y: 687, distance: 431.4
click at [369, 259] on select "State [US_STATE] AK AR AZ CA CO CT DE DC [GEOGRAPHIC_DATA] [GEOGRAPHIC_DATA] GU…" at bounding box center [355, 261] width 86 height 29
click at [312, 247] on select "State [US_STATE] AK AR AZ CA CO CT DE DC [GEOGRAPHIC_DATA] [GEOGRAPHIC_DATA] GU…" at bounding box center [355, 261] width 86 height 29
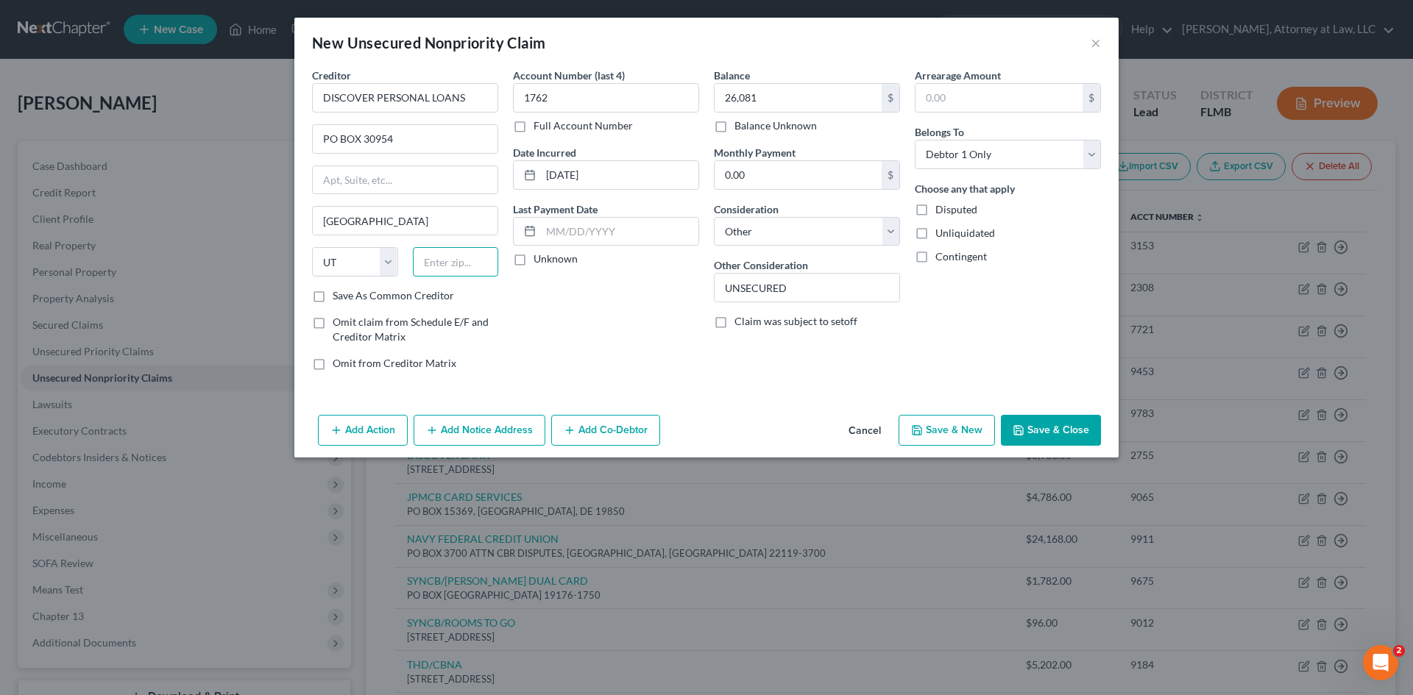
click at [441, 265] on input "text" at bounding box center [456, 261] width 86 height 29
click at [639, 219] on input "text" at bounding box center [619, 232] width 157 height 28
click at [960, 436] on button "Save & New" at bounding box center [947, 430] width 96 height 31
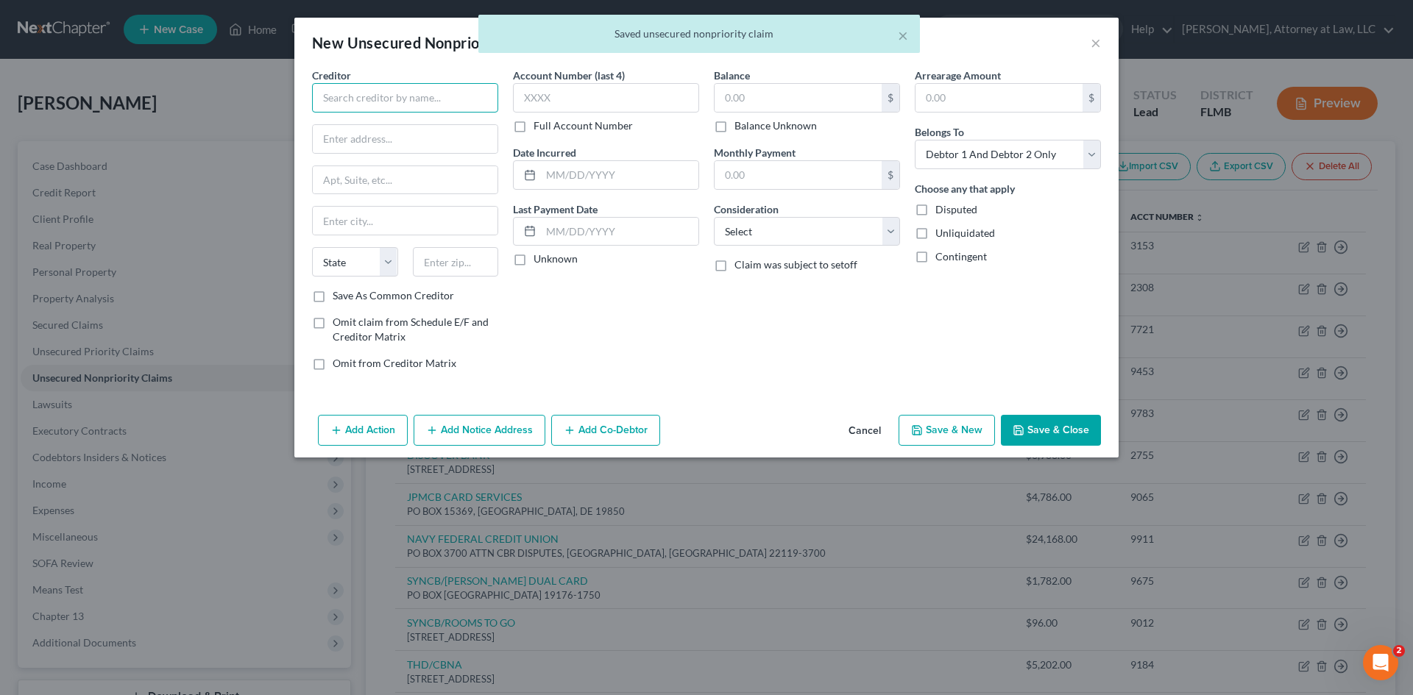
click at [432, 92] on input "text" at bounding box center [405, 97] width 186 height 29
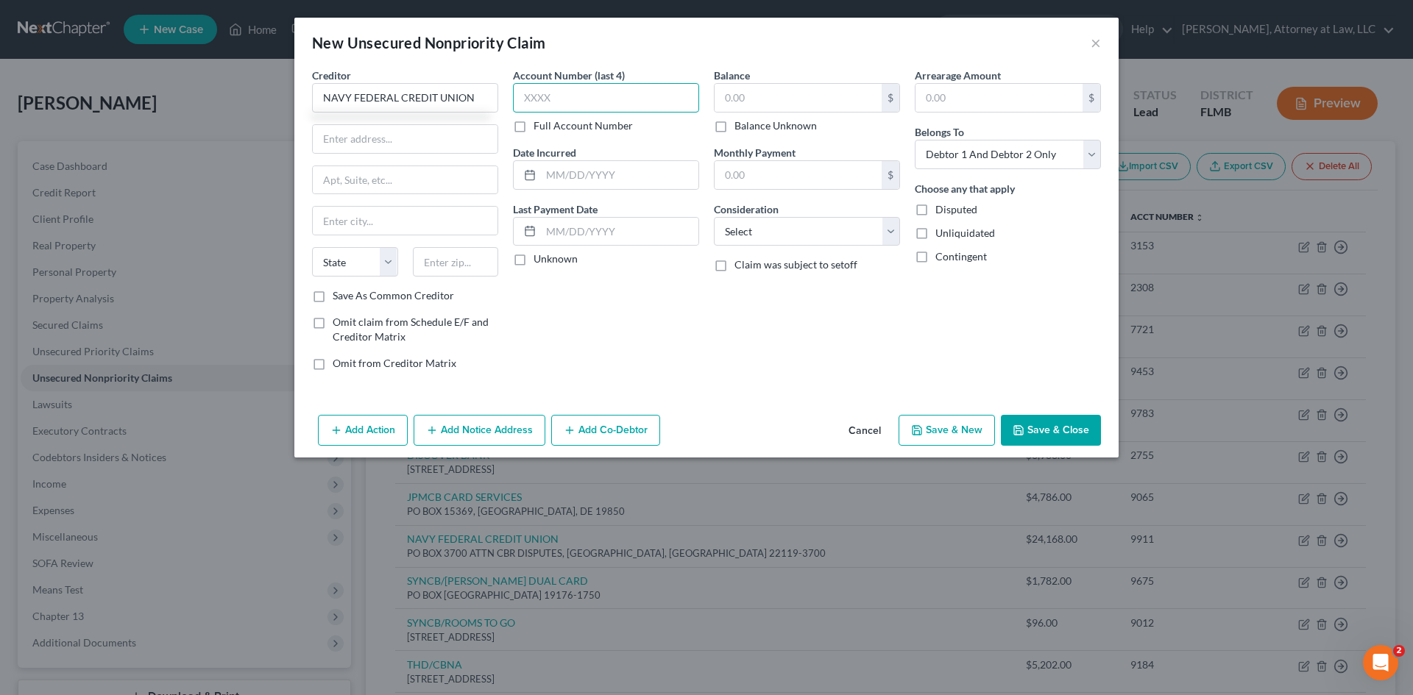
click at [579, 99] on input "text" at bounding box center [606, 97] width 186 height 29
click at [761, 98] on input "text" at bounding box center [798, 98] width 167 height 28
drag, startPoint x: 1082, startPoint y: 154, endPoint x: 1050, endPoint y: 169, distance: 34.9
click at [1082, 154] on select "Select Debtor 1 Only Debtor 2 Only Debtor 1 And Debtor 2 Only At Least One Of T…" at bounding box center [1008, 154] width 186 height 29
click at [915, 140] on select "Select Debtor 1 Only Debtor 2 Only Debtor 1 And Debtor 2 Only At Least One Of T…" at bounding box center [1008, 154] width 186 height 29
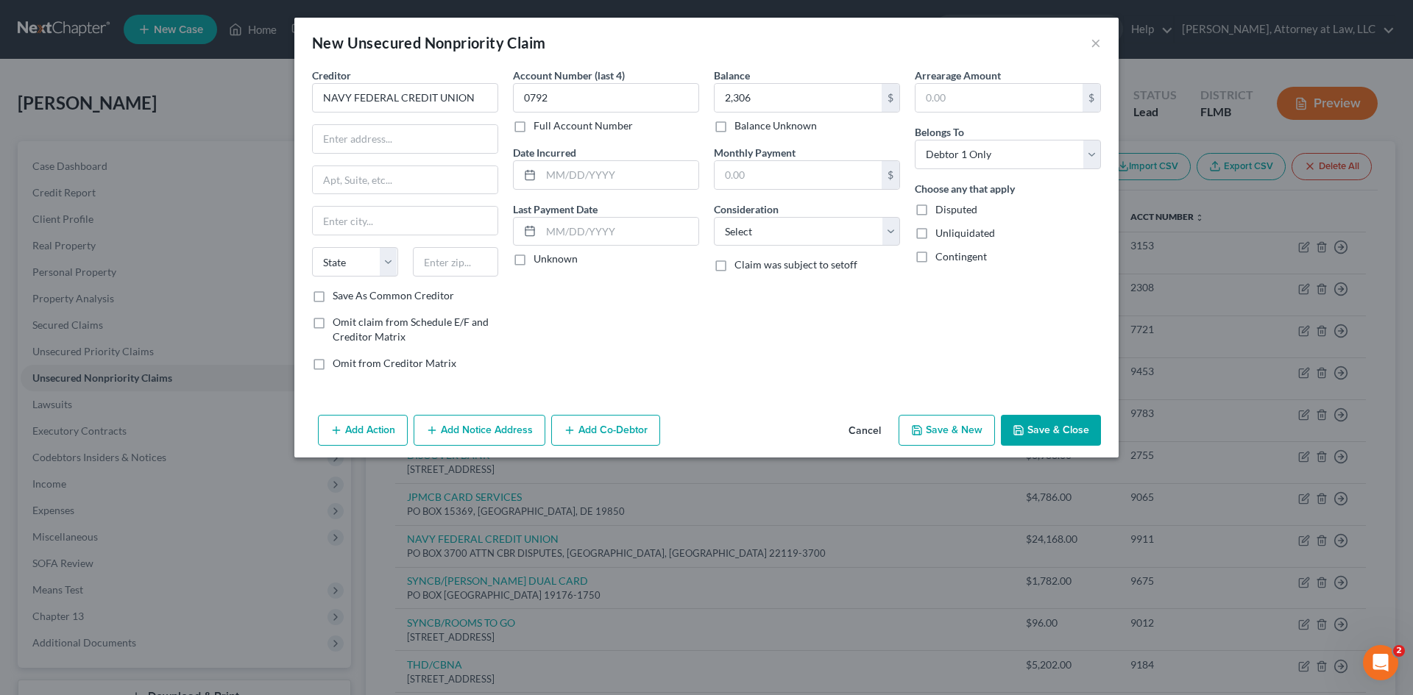
click at [852, 214] on div "Consideration Select Cable / Satellite Services Collection Agency Credit Card D…" at bounding box center [807, 224] width 186 height 45
click at [852, 223] on select "Select Cable / Satellite Services Collection Agency Credit Card Debt Debt Couns…" at bounding box center [807, 231] width 186 height 29
click at [714, 217] on select "Select Cable / Satellite Services Collection Agency Credit Card Debt Debt Couns…" at bounding box center [807, 231] width 186 height 29
click at [785, 291] on input "text" at bounding box center [807, 288] width 185 height 28
click at [827, 172] on input "text" at bounding box center [798, 175] width 167 height 28
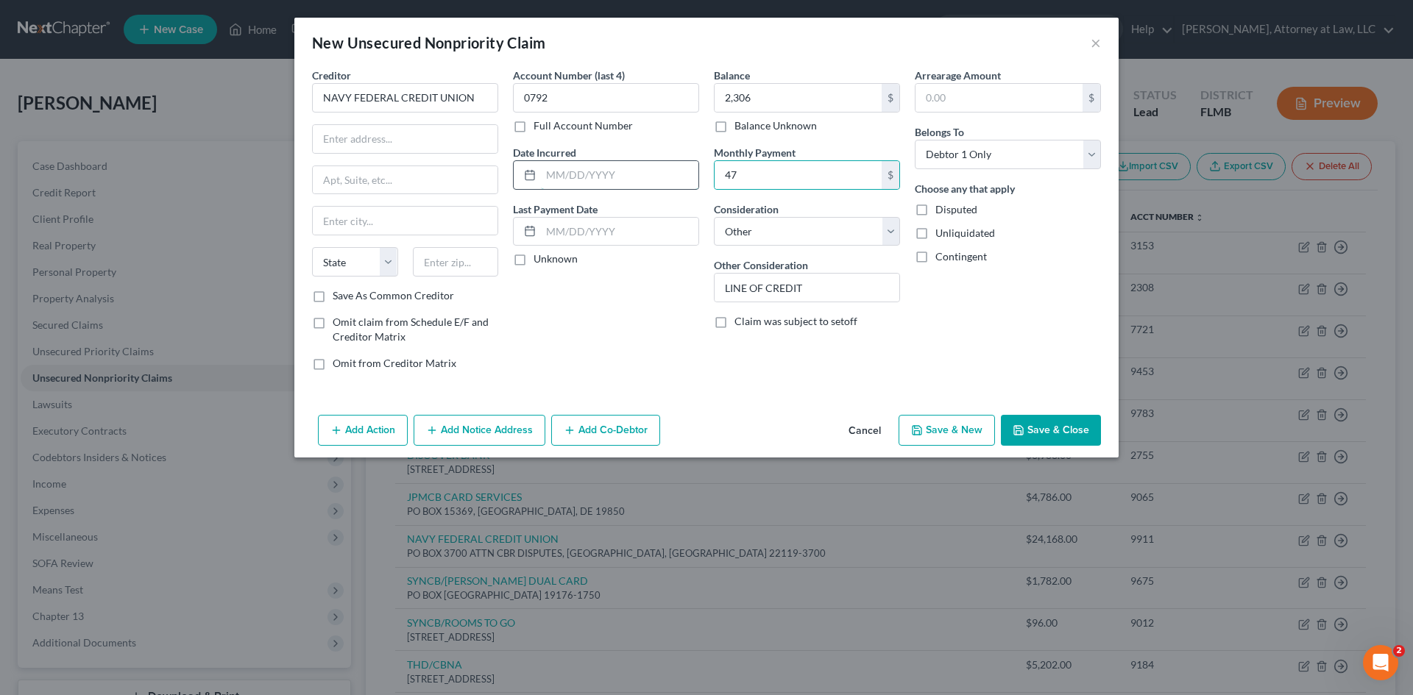
click at [558, 171] on input "text" at bounding box center [619, 175] width 157 height 28
click at [564, 238] on input "text" at bounding box center [619, 232] width 157 height 28
click at [402, 145] on input "text" at bounding box center [405, 139] width 185 height 28
click at [386, 169] on input "text" at bounding box center [405, 180] width 185 height 28
click at [357, 223] on input "text" at bounding box center [405, 221] width 185 height 28
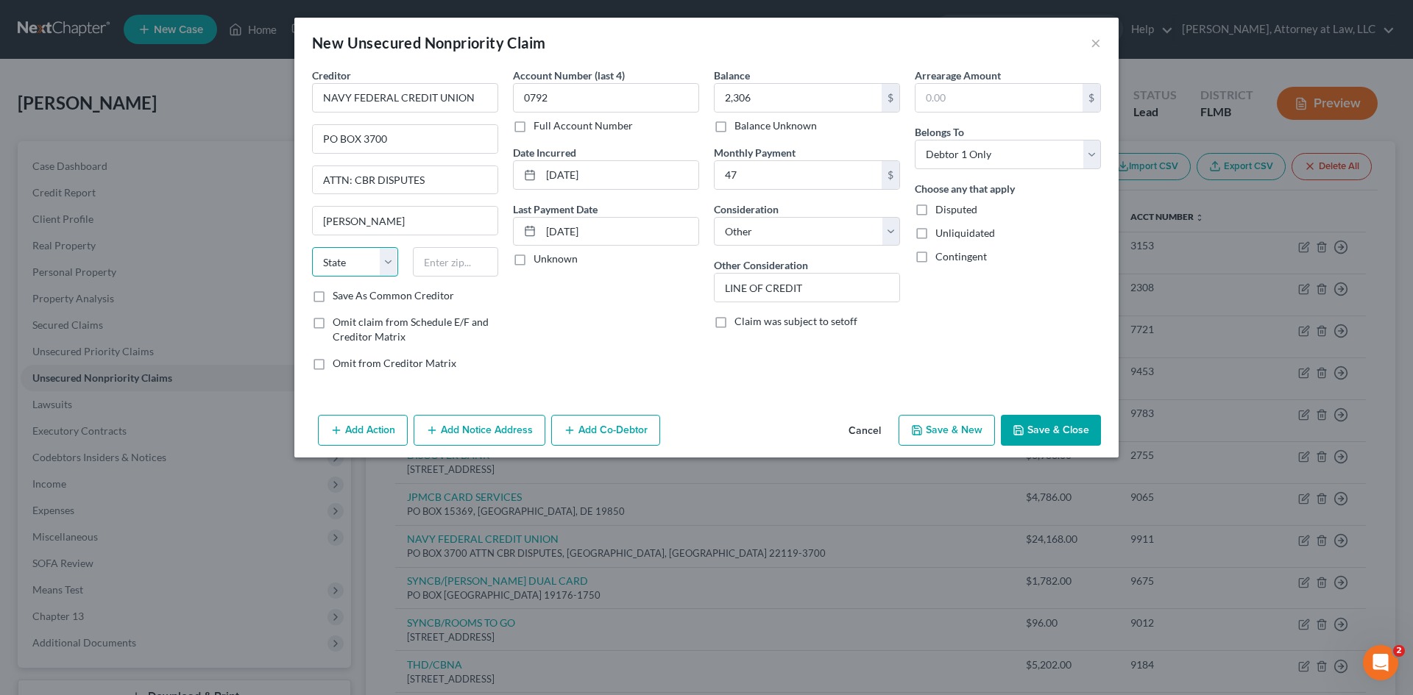
click at [370, 271] on select "State [US_STATE] AK AR AZ CA CO CT DE DC [GEOGRAPHIC_DATA] [GEOGRAPHIC_DATA] GU…" at bounding box center [355, 261] width 86 height 29
click at [312, 247] on select "State [US_STATE] AK AR AZ CA CO CT DE DC [GEOGRAPHIC_DATA] [GEOGRAPHIC_DATA] GU…" at bounding box center [355, 261] width 86 height 29
click at [427, 255] on input "text" at bounding box center [456, 261] width 86 height 29
click at [946, 433] on button "Save & New" at bounding box center [947, 430] width 96 height 31
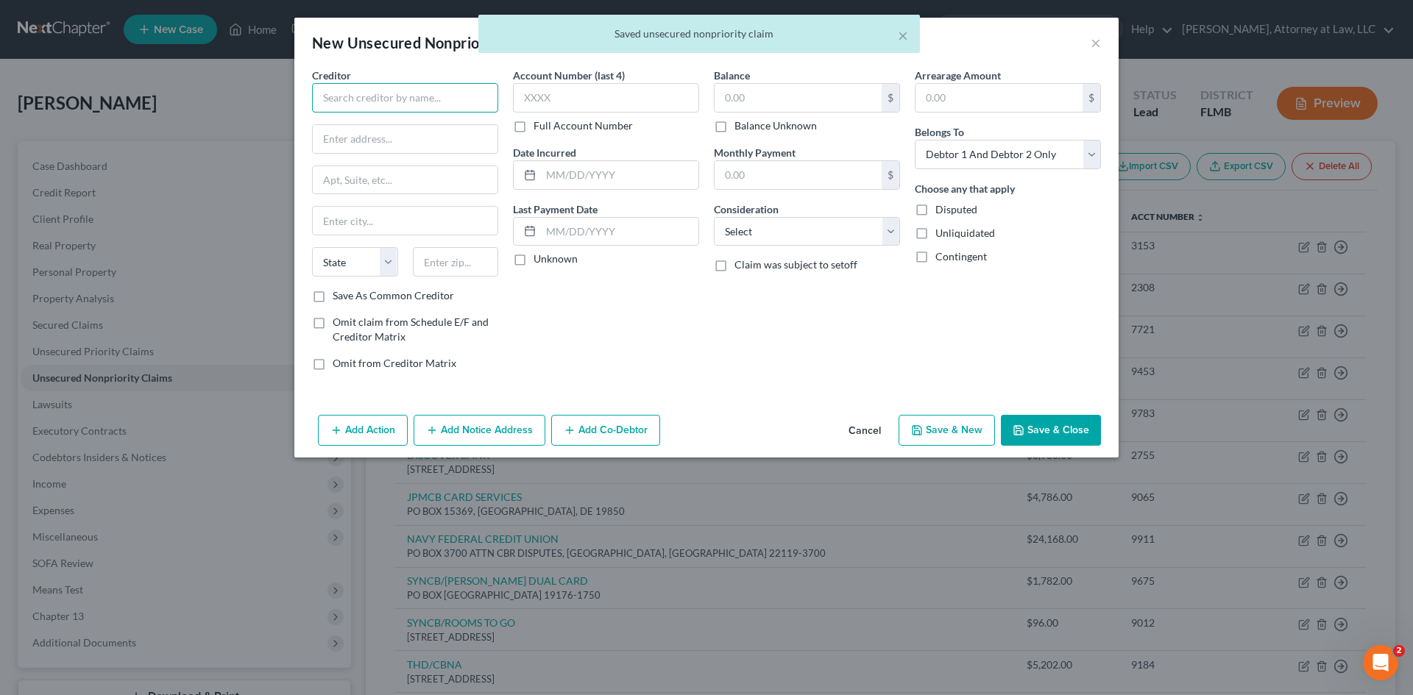
click at [453, 93] on input "text" at bounding box center [405, 97] width 186 height 29
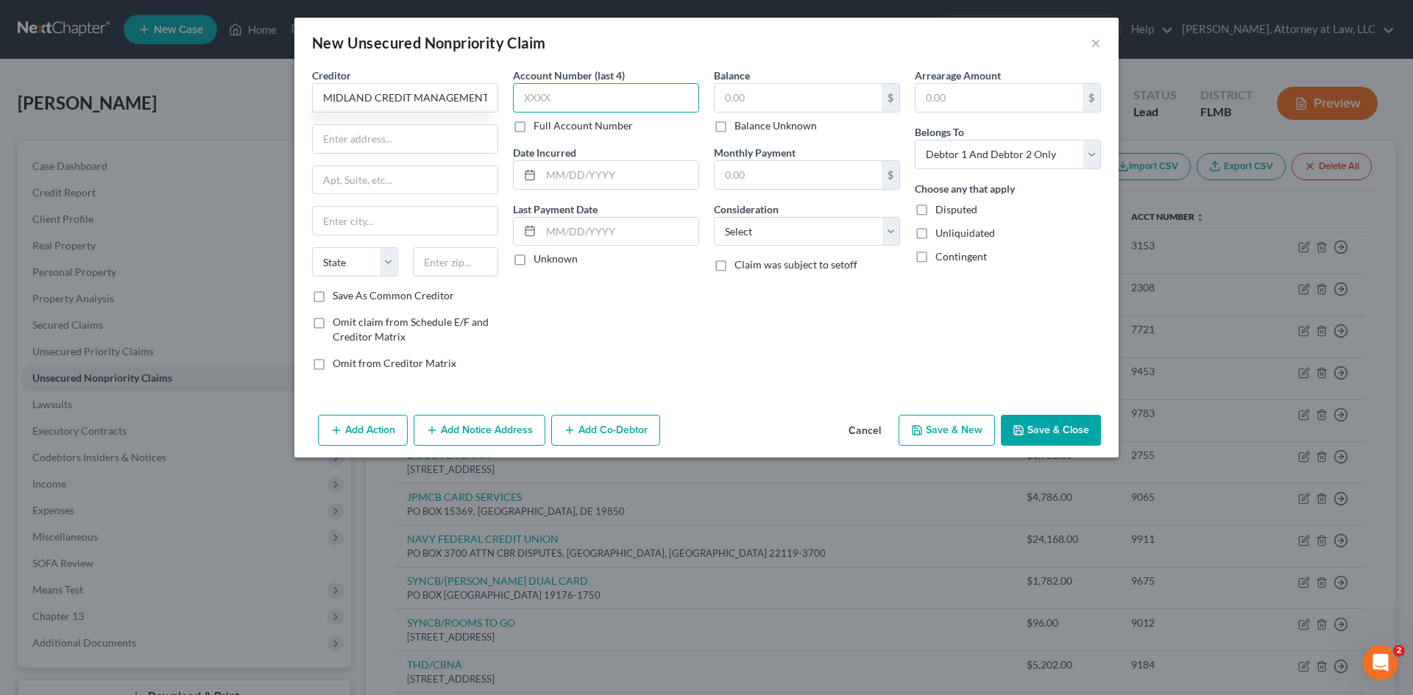
click at [570, 108] on input "text" at bounding box center [606, 97] width 186 height 29
click at [740, 97] on input "text" at bounding box center [798, 98] width 167 height 28
drag, startPoint x: 762, startPoint y: 235, endPoint x: 772, endPoint y: 245, distance: 14.6
click at [762, 235] on select "Select Cable / Satellite Services Collection Agency Credit Card Debt Debt Couns…" at bounding box center [807, 231] width 186 height 29
click at [714, 217] on select "Select Cable / Satellite Services Collection Agency Credit Card Debt Debt Couns…" at bounding box center [807, 231] width 186 height 29
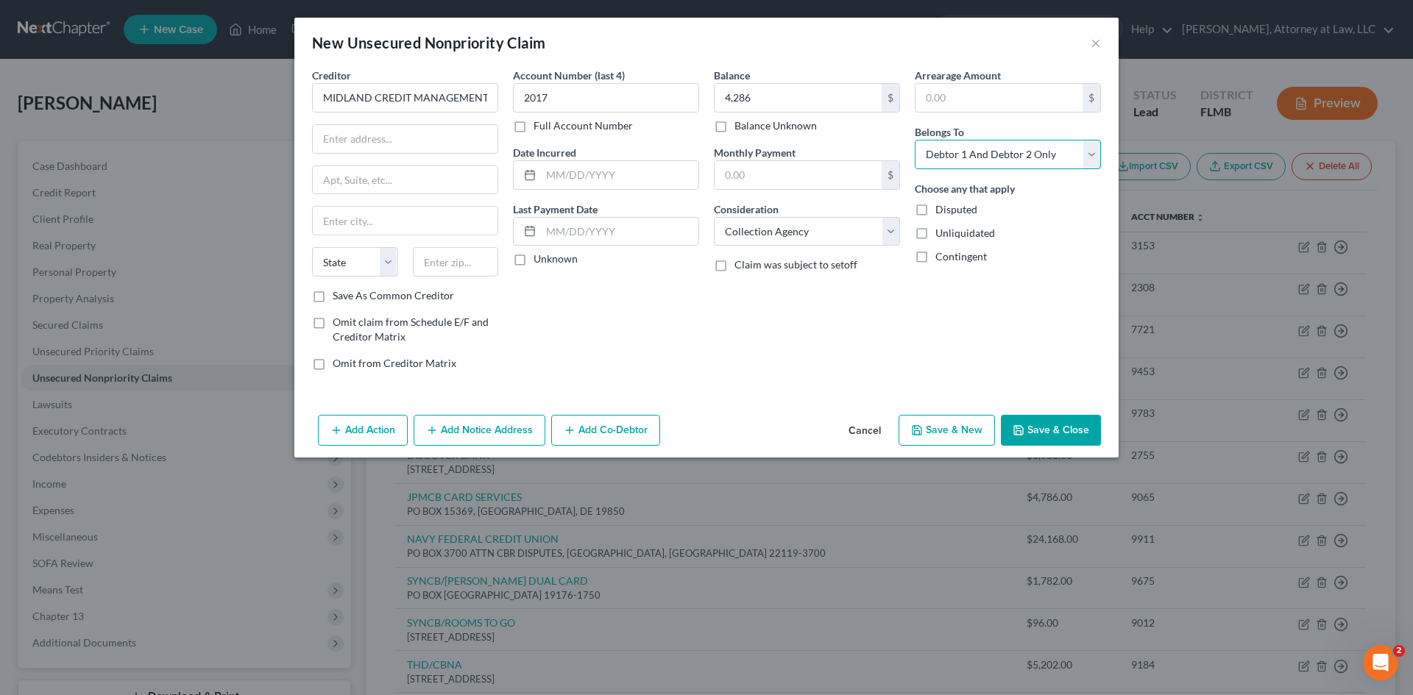
click at [964, 163] on select "Select Debtor 1 Only Debtor 2 Only Debtor 1 And Debtor 2 Only At Least One Of T…" at bounding box center [1008, 154] width 186 height 29
click at [915, 140] on select "Select Debtor 1 Only Debtor 2 Only Debtor 1 And Debtor 2 Only At Least One Of T…" at bounding box center [1008, 154] width 186 height 29
click at [996, 163] on select "Select Debtor 1 Only Debtor 2 Only Debtor 1 And Debtor 2 Only At Least One Of T…" at bounding box center [1008, 154] width 186 height 29
click at [915, 140] on select "Select Debtor 1 Only Debtor 2 Only Debtor 1 And Debtor 2 Only At Least One Of T…" at bounding box center [1008, 154] width 186 height 29
click at [584, 183] on input "text" at bounding box center [619, 175] width 157 height 28
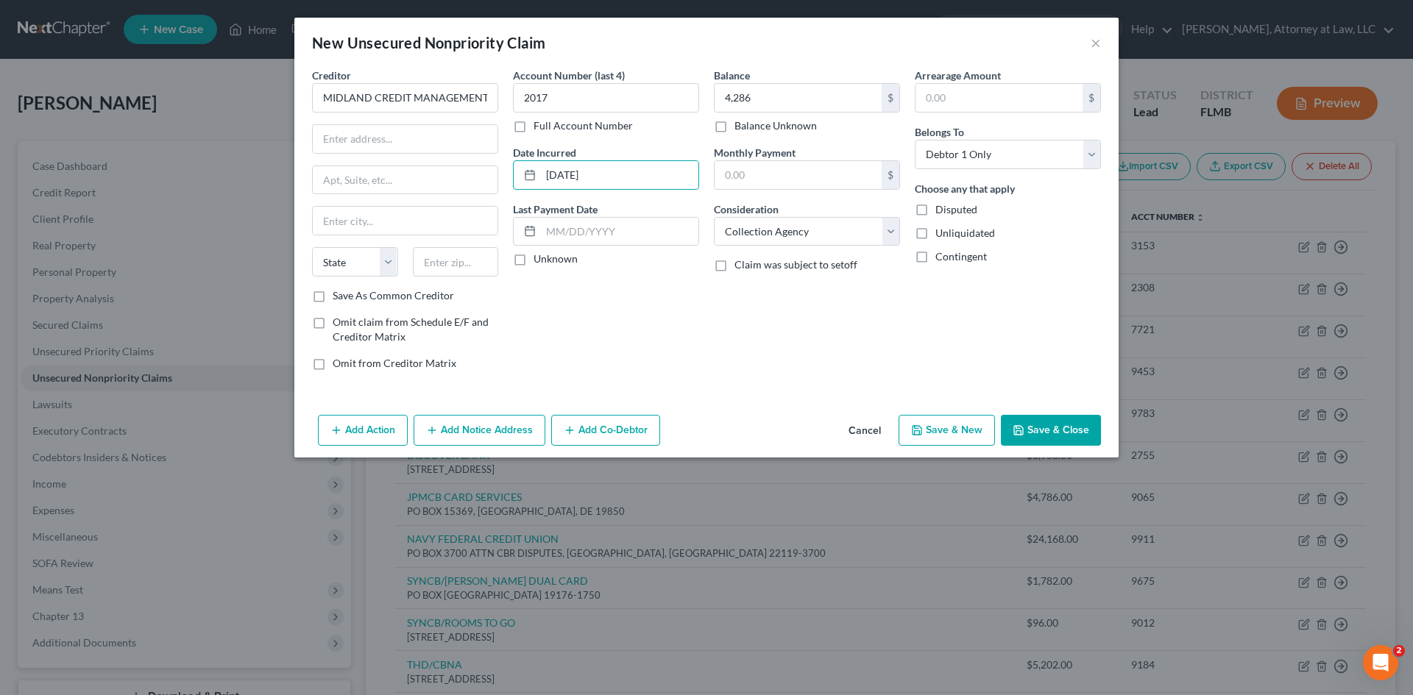
click at [534, 256] on label "Unknown" at bounding box center [556, 259] width 44 height 15
click at [539, 256] on input "Unknown" at bounding box center [544, 257] width 10 height 10
click at [366, 135] on input "text" at bounding box center [405, 139] width 185 height 28
click at [353, 191] on input "text" at bounding box center [405, 180] width 185 height 28
click at [323, 229] on input "text" at bounding box center [405, 221] width 185 height 28
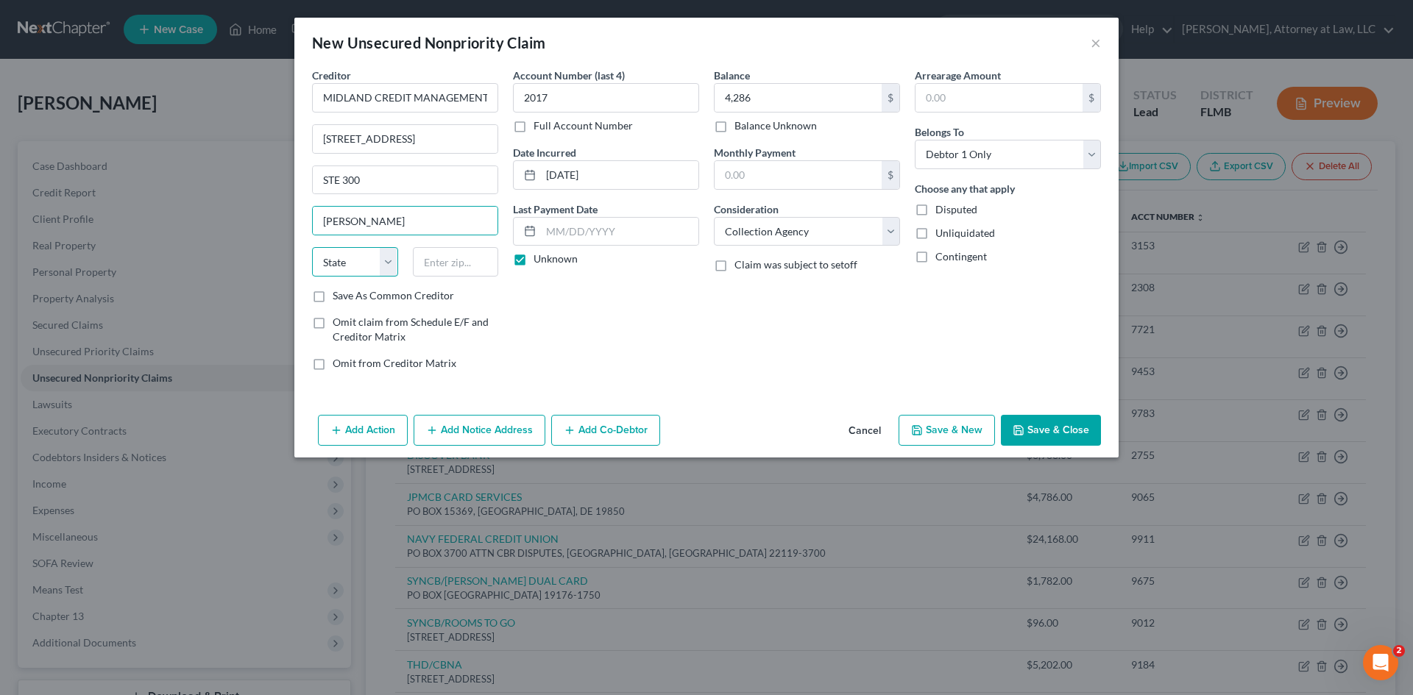
drag, startPoint x: 364, startPoint y: 265, endPoint x: 364, endPoint y: 275, distance: 9.6
click at [364, 265] on select "State [US_STATE] AK AR AZ CA CO CT DE DC [GEOGRAPHIC_DATA] [GEOGRAPHIC_DATA] GU…" at bounding box center [355, 261] width 86 height 29
click at [312, 247] on select "State [US_STATE] AK AR AZ CA CO CT DE DC [GEOGRAPHIC_DATA] [GEOGRAPHIC_DATA] GU…" at bounding box center [355, 261] width 86 height 29
click at [471, 262] on input "text" at bounding box center [456, 261] width 86 height 29
drag, startPoint x: 1040, startPoint y: 433, endPoint x: 253, endPoint y: 474, distance: 787.8
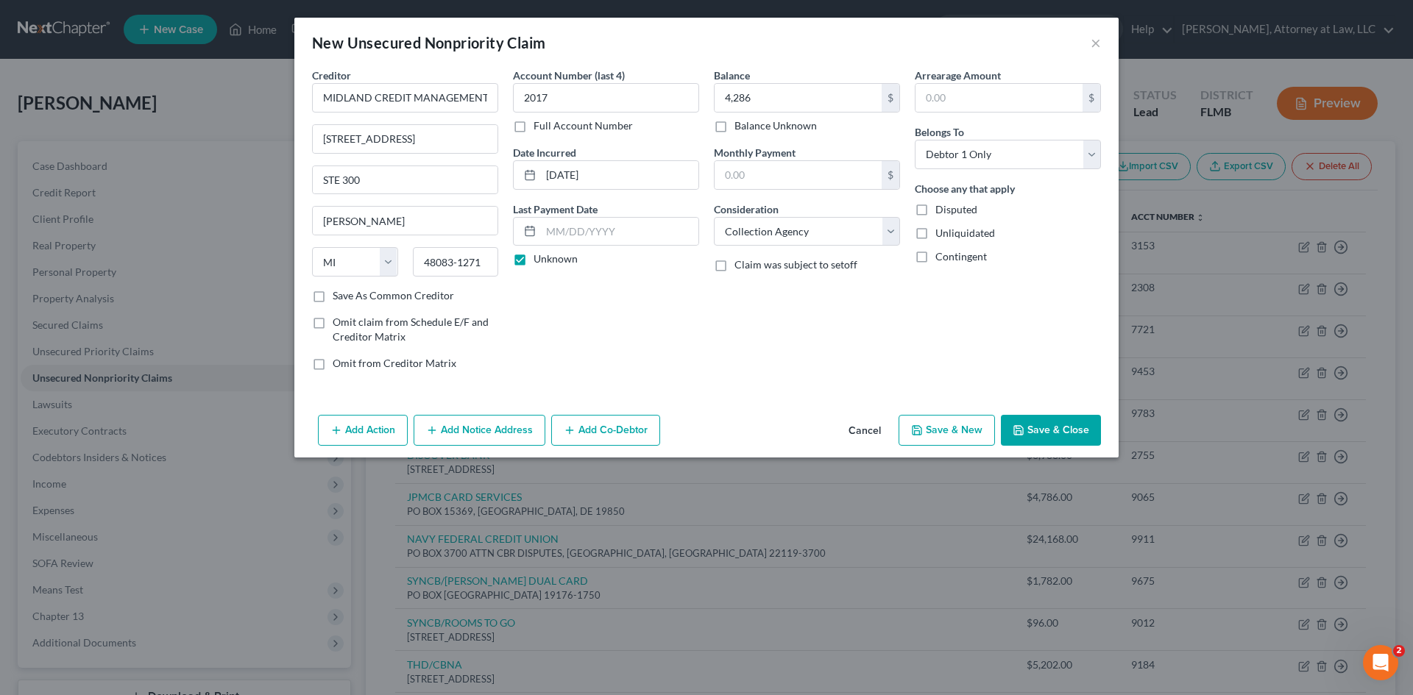
click at [1040, 433] on button "Save & Close" at bounding box center [1051, 430] width 100 height 31
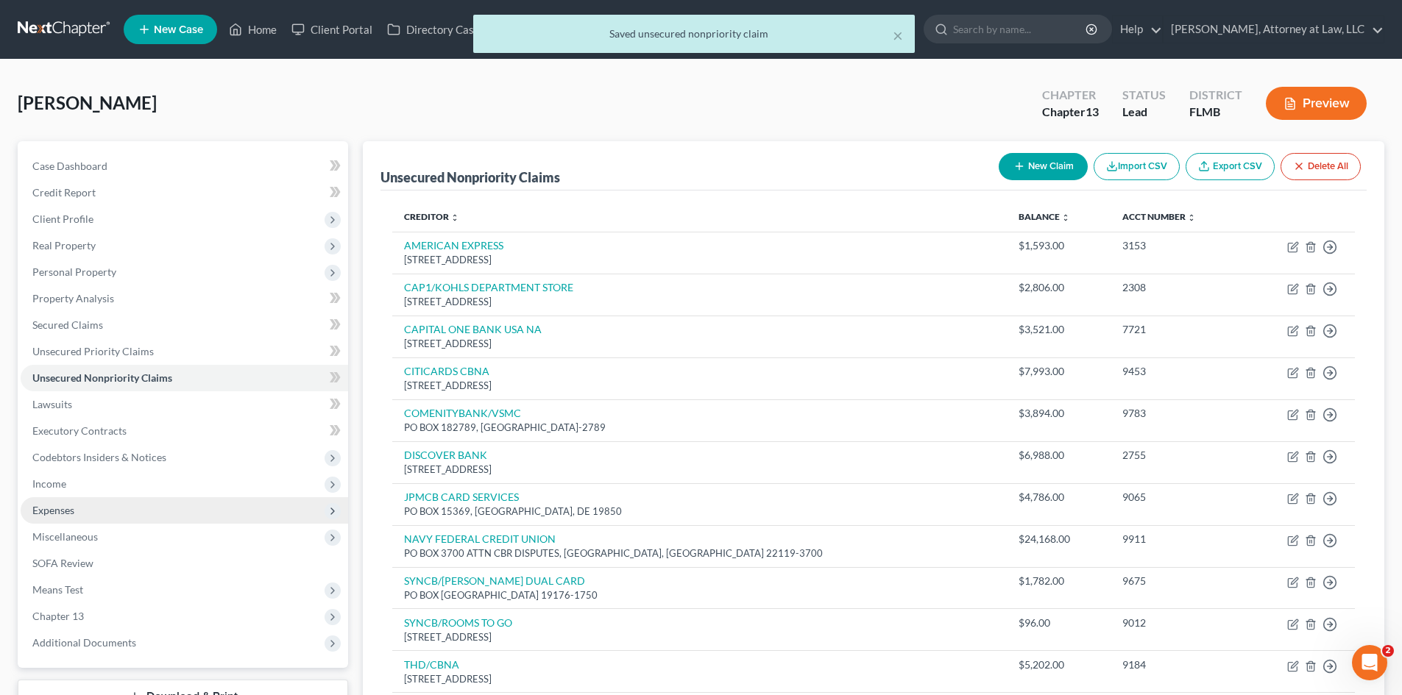
click at [52, 513] on span "Expenses" at bounding box center [53, 510] width 42 height 13
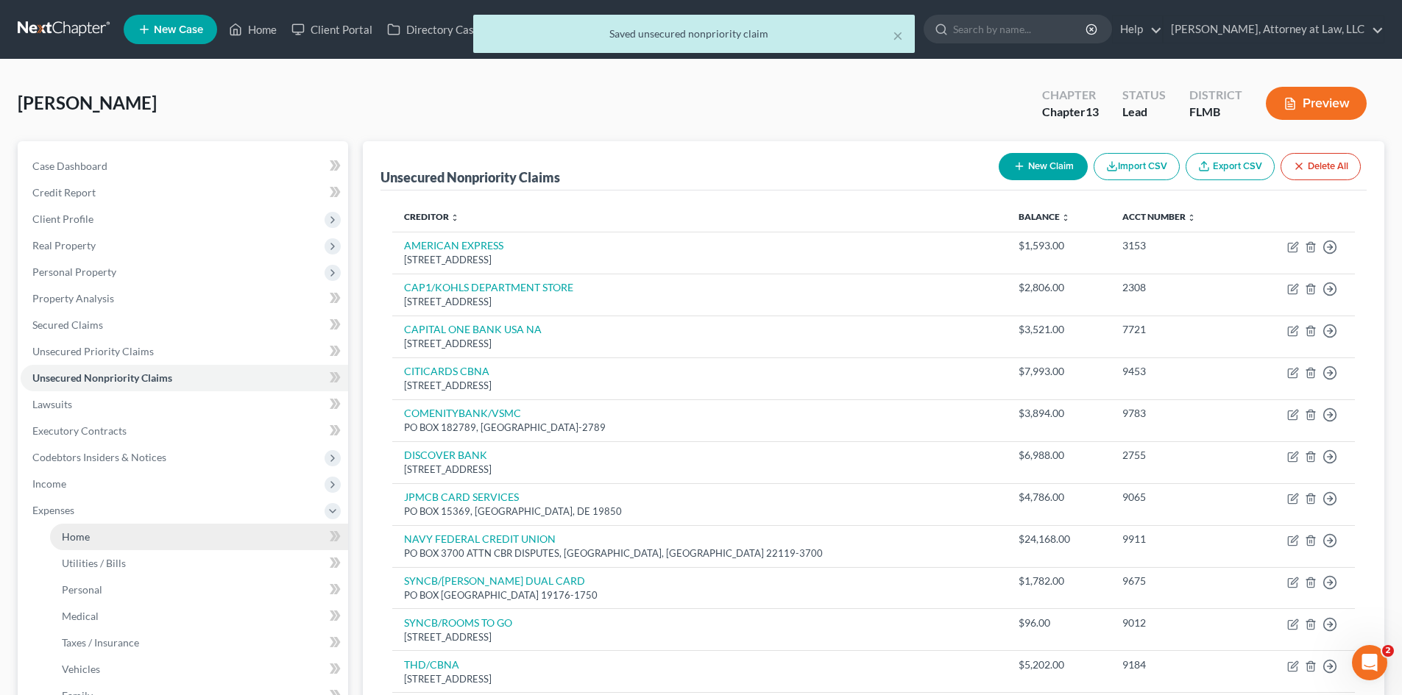
click at [92, 538] on link "Home" at bounding box center [199, 537] width 298 height 26
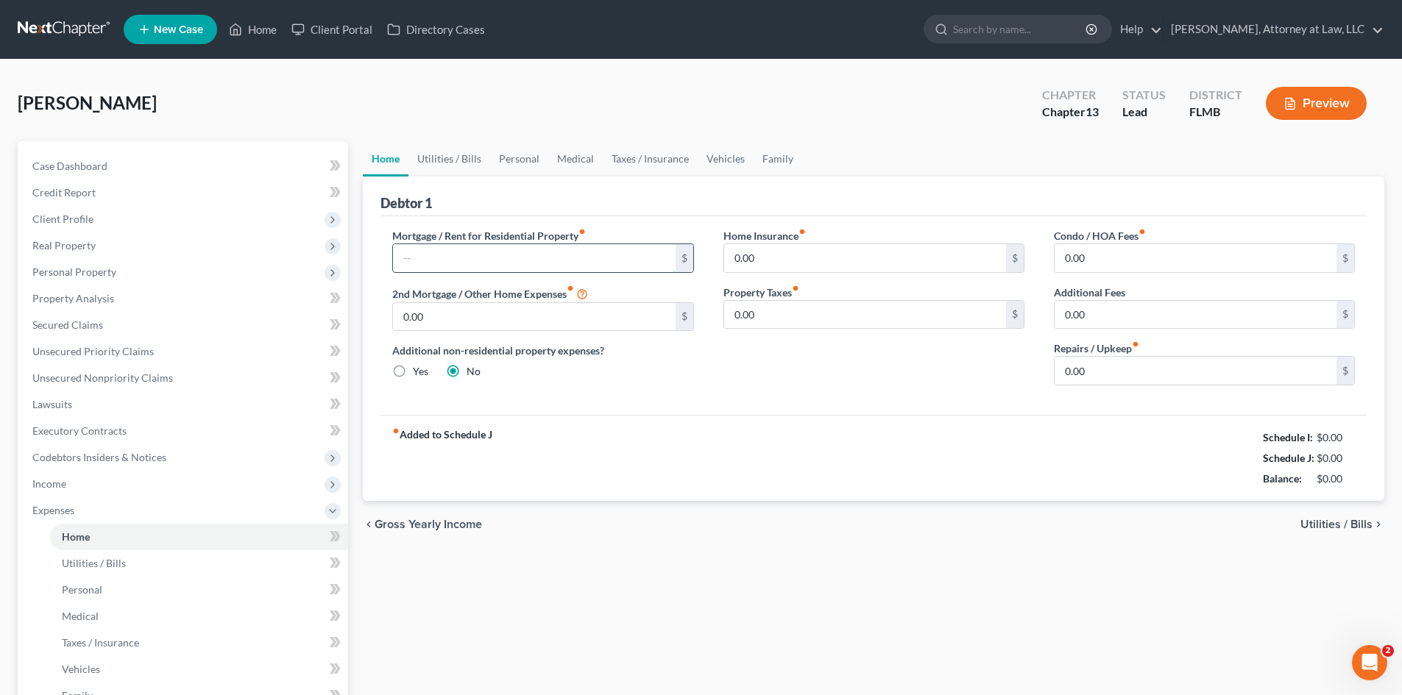
click at [483, 264] on input "text" at bounding box center [534, 258] width 282 height 28
click at [79, 326] on span "Secured Claims" at bounding box center [67, 325] width 71 height 13
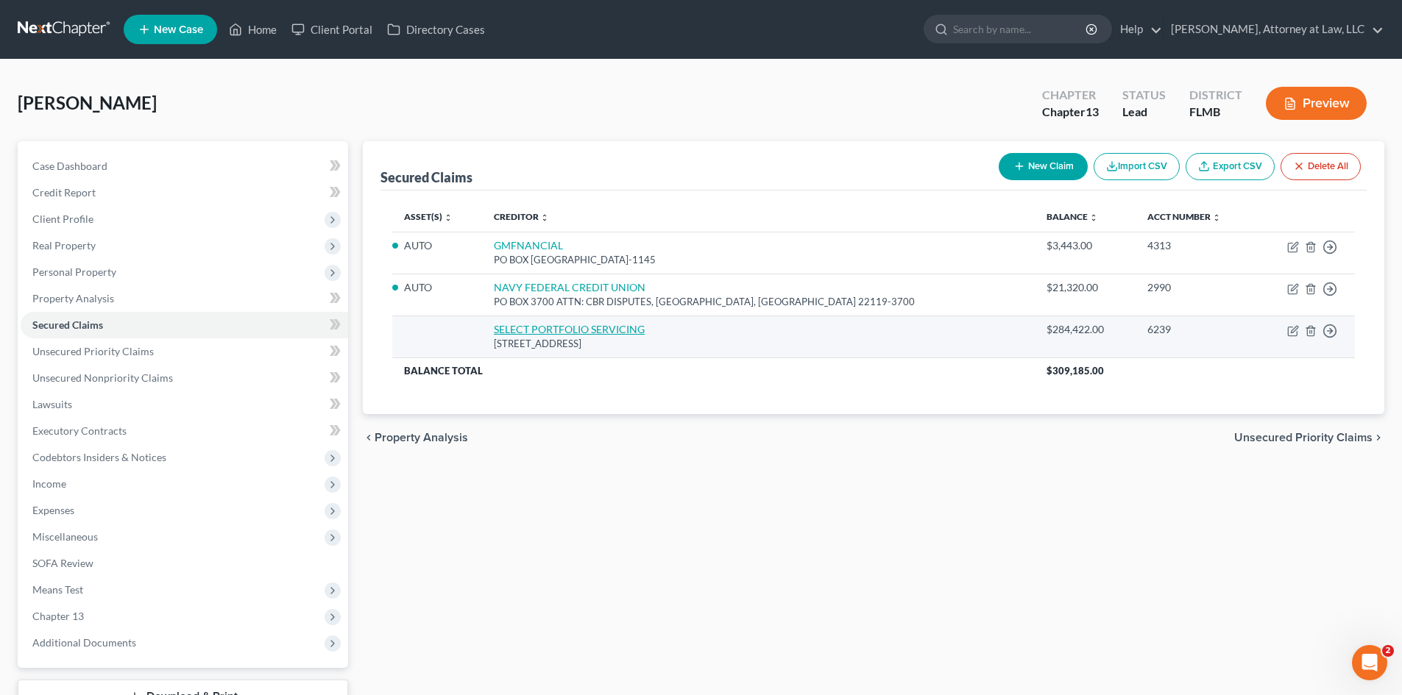
click at [546, 323] on link "SELECT PORTFOLIO SERVICING" at bounding box center [569, 329] width 151 height 13
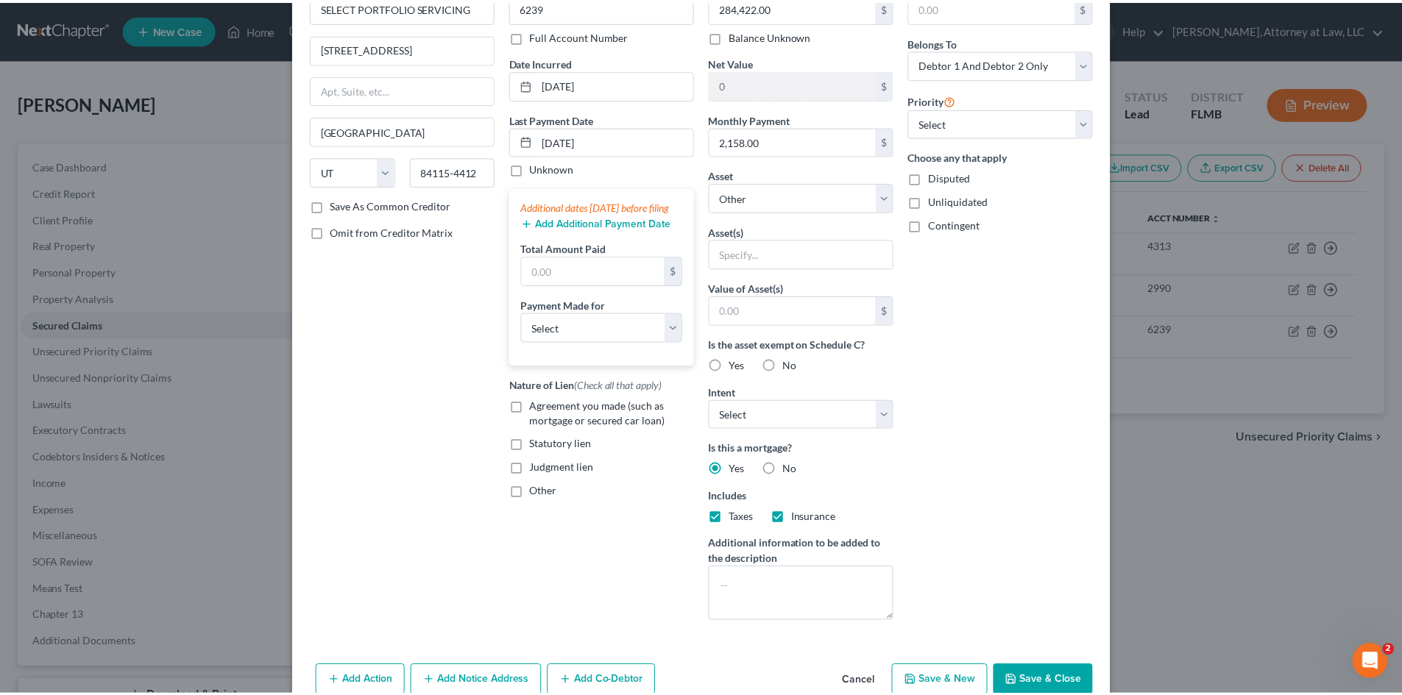
scroll to position [164, 0]
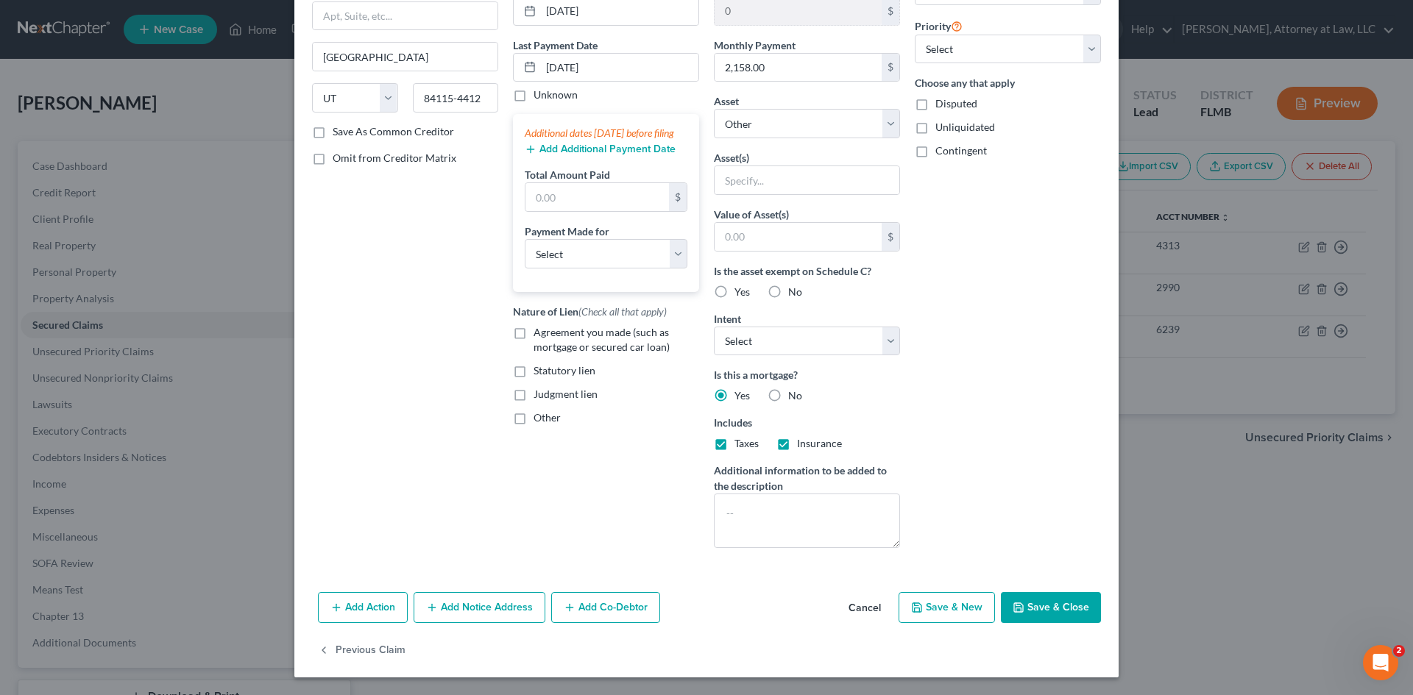
click at [858, 607] on button "Cancel" at bounding box center [865, 608] width 56 height 29
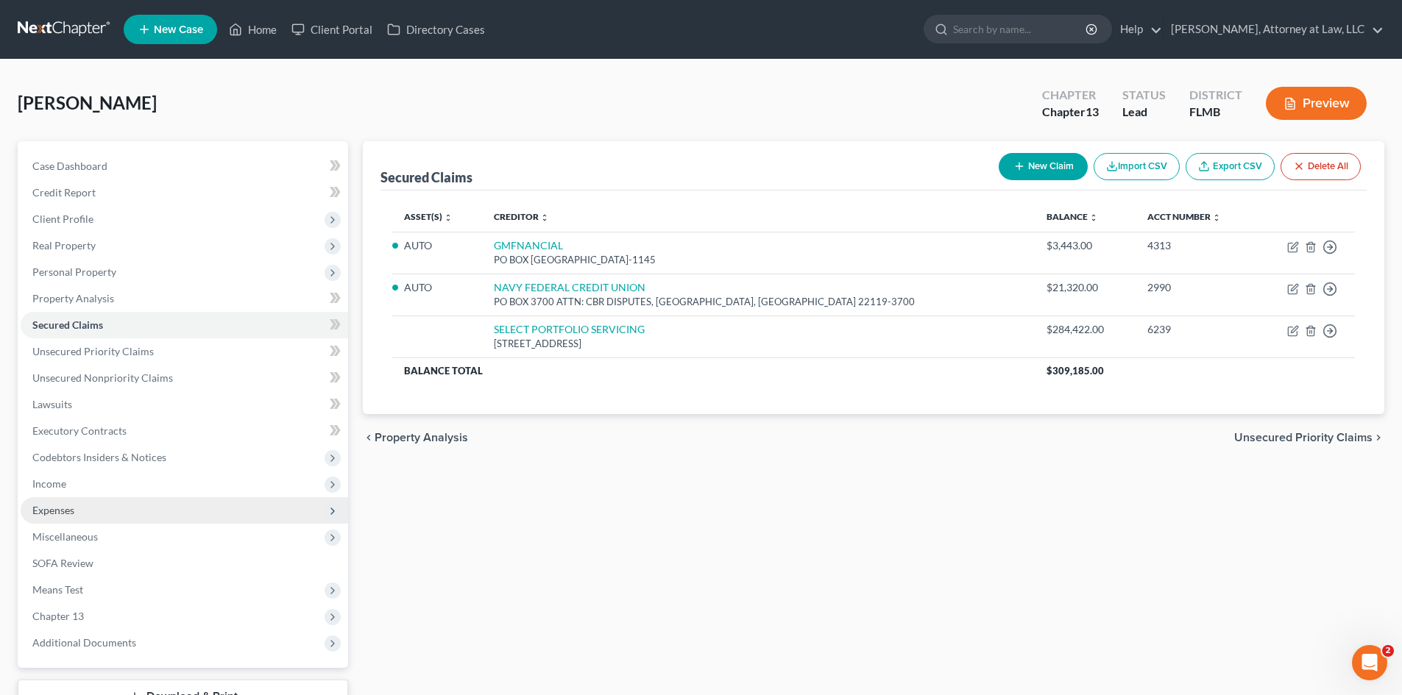
click at [60, 513] on span "Expenses" at bounding box center [53, 510] width 42 height 13
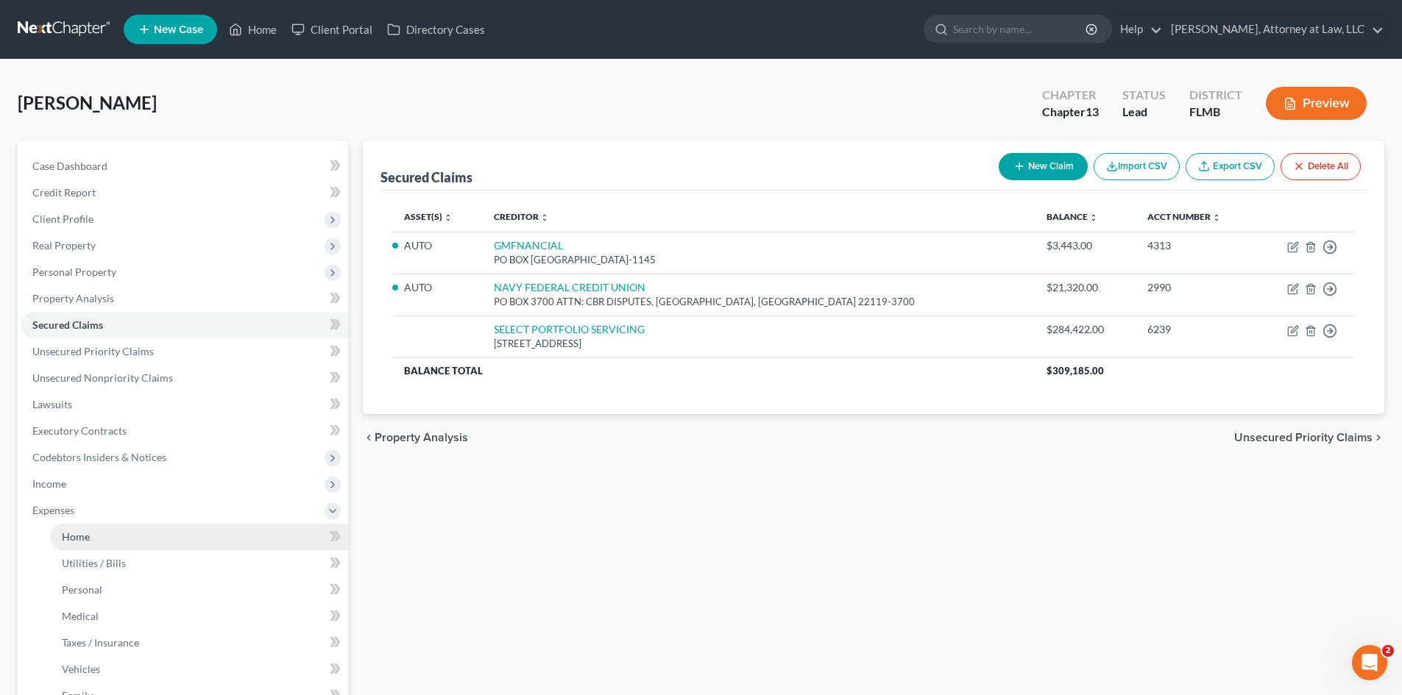
click at [102, 539] on link "Home" at bounding box center [199, 537] width 298 height 26
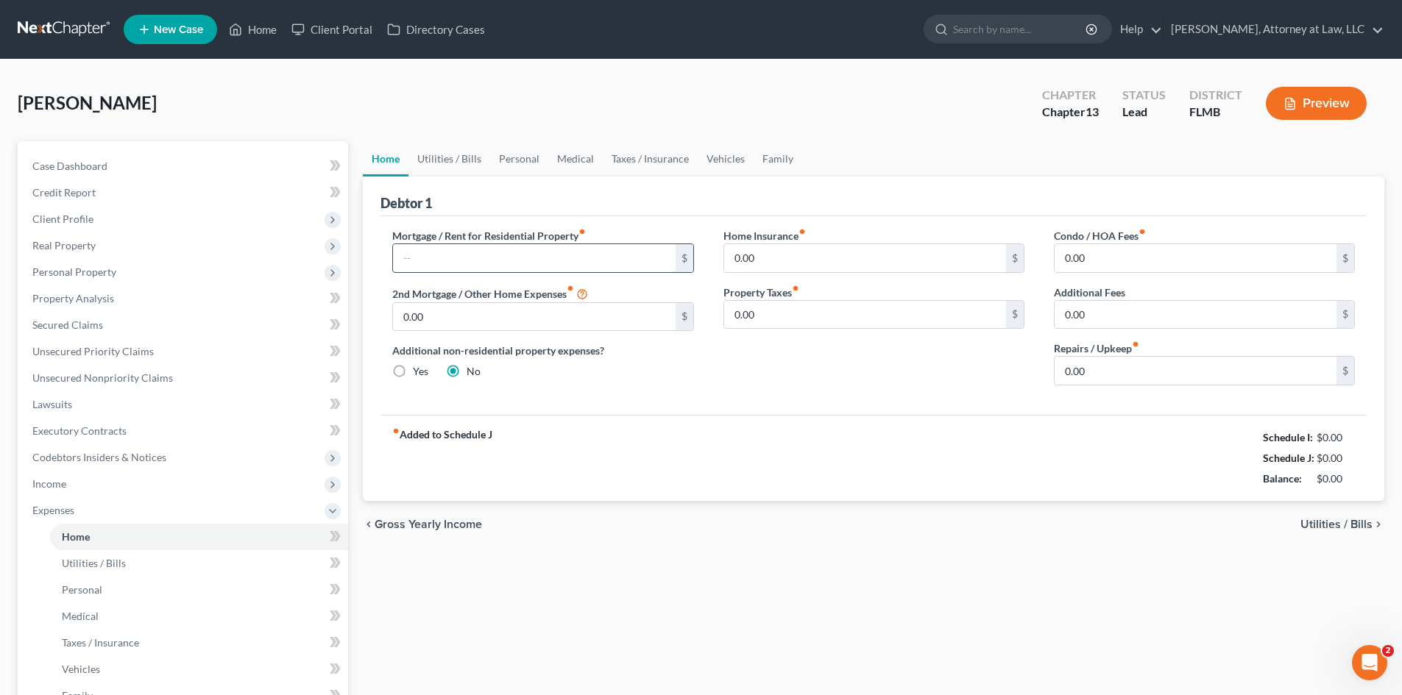
click at [460, 252] on input "text" at bounding box center [534, 258] width 282 height 28
click at [1192, 259] on input "0.00" at bounding box center [1196, 258] width 282 height 28
drag, startPoint x: 461, startPoint y: 164, endPoint x: 432, endPoint y: 263, distance: 103.6
click at [461, 164] on link "Utilities / Bills" at bounding box center [449, 158] width 82 height 35
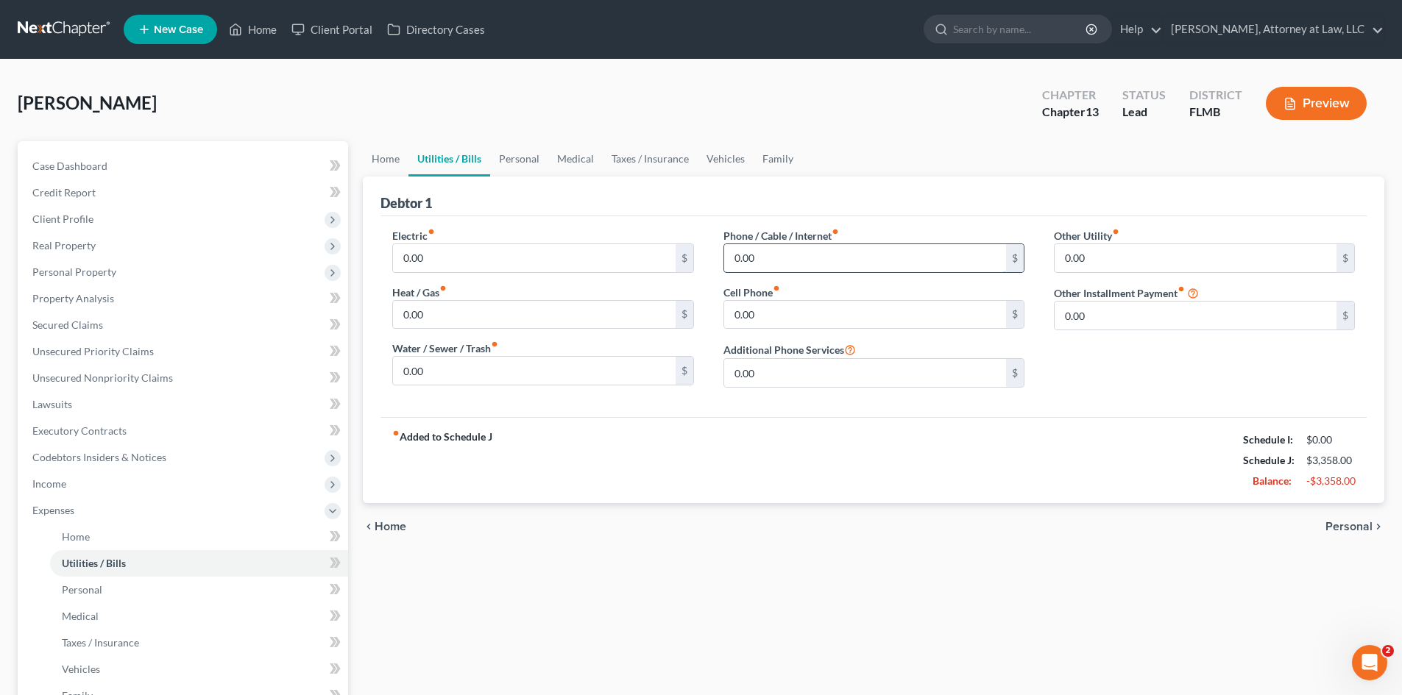
click at [840, 255] on input "0.00" at bounding box center [865, 258] width 282 height 28
click at [781, 315] on input "0.00" at bounding box center [865, 315] width 282 height 28
click at [516, 156] on link "Personal" at bounding box center [519, 158] width 58 height 35
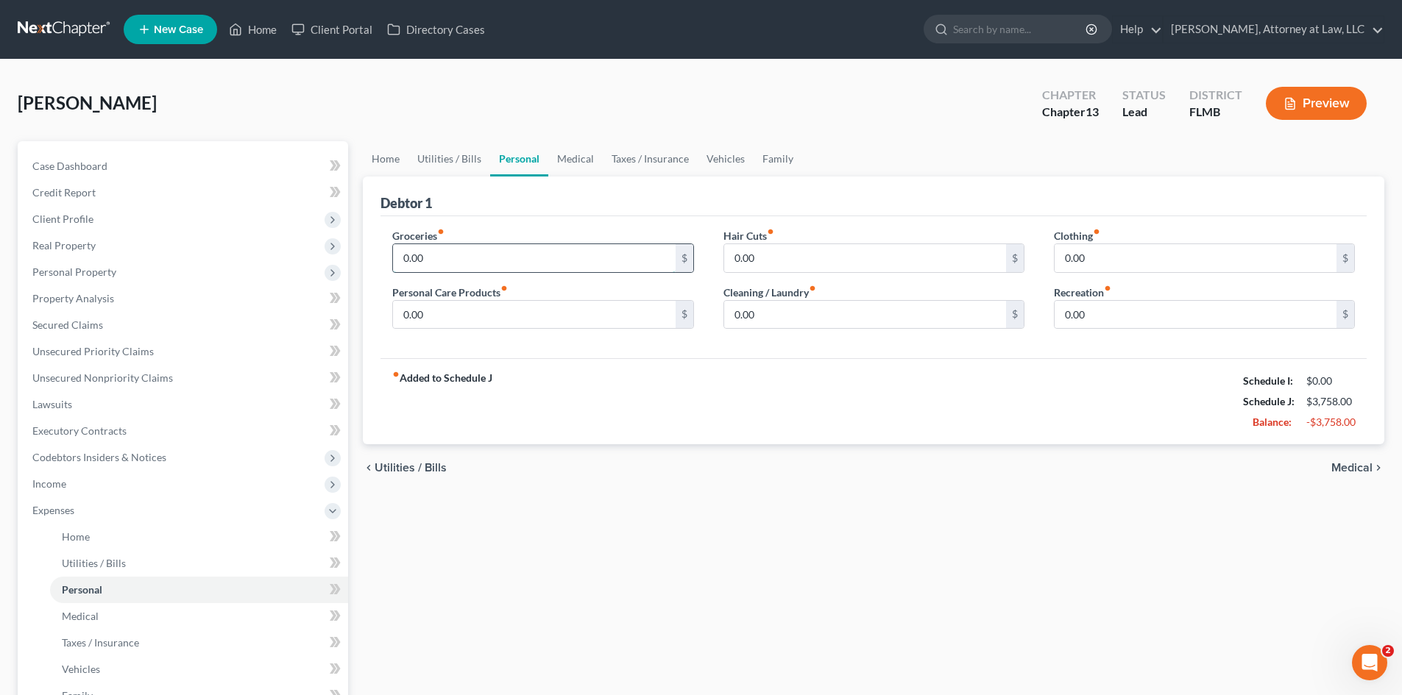
click at [441, 260] on input "0.00" at bounding box center [534, 258] width 282 height 28
click at [787, 259] on input "0.00" at bounding box center [865, 258] width 282 height 28
click at [562, 325] on input "0.00" at bounding box center [534, 315] width 282 height 28
click at [1170, 263] on input "0.00" at bounding box center [1196, 258] width 282 height 28
click at [761, 313] on input "0.00" at bounding box center [865, 315] width 282 height 28
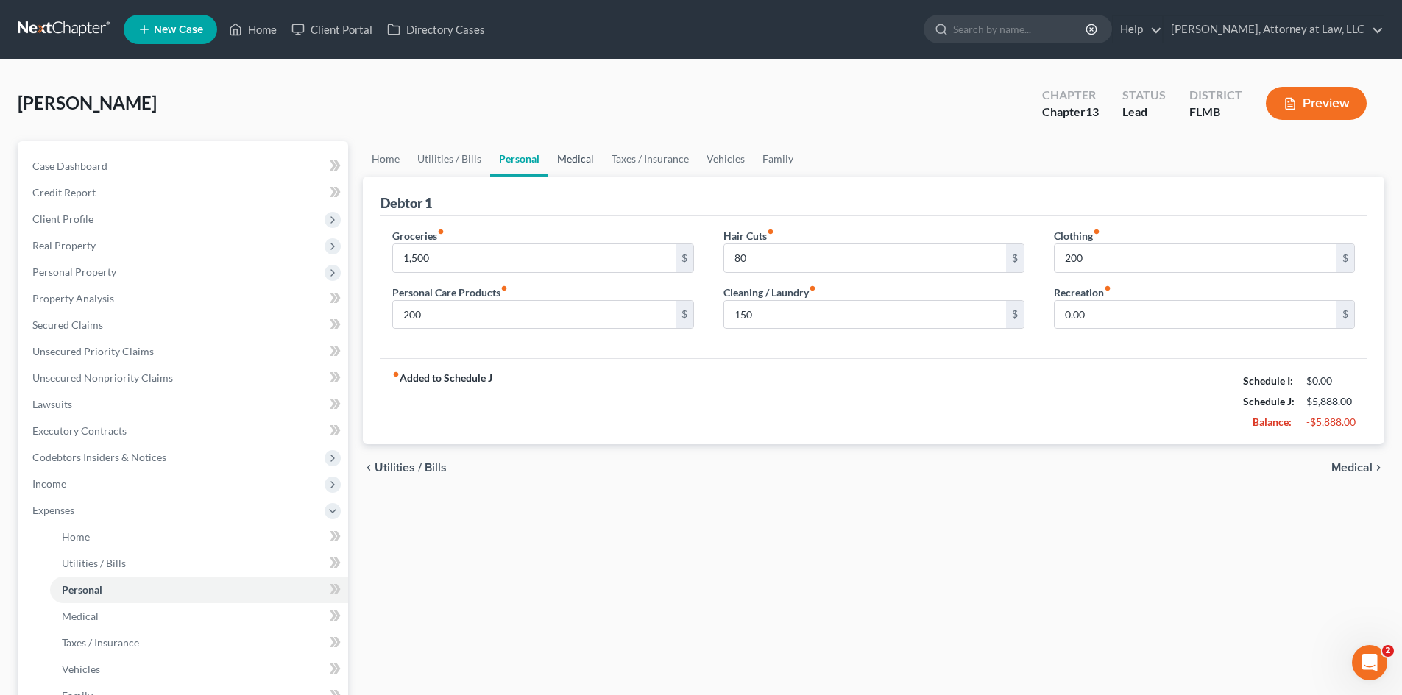
click at [584, 162] on link "Medical" at bounding box center [575, 158] width 54 height 35
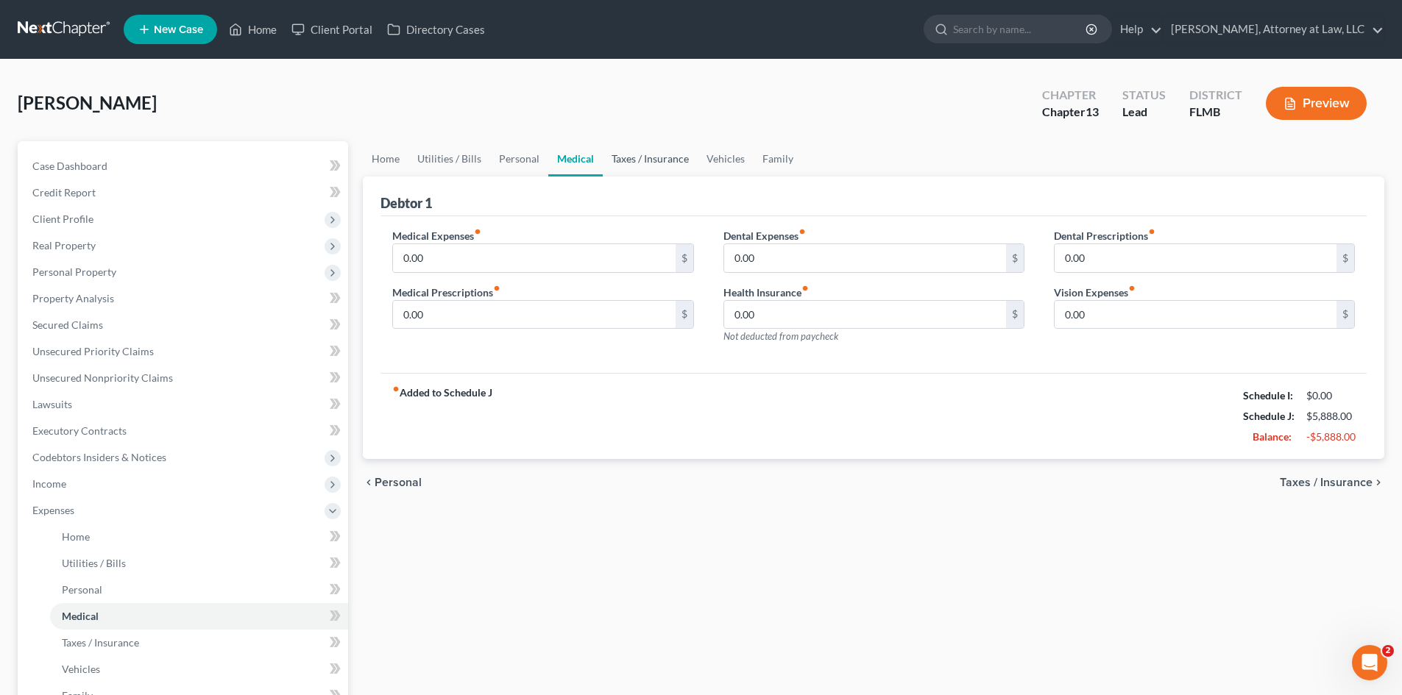
click at [650, 164] on link "Taxes / Insurance" at bounding box center [650, 158] width 95 height 35
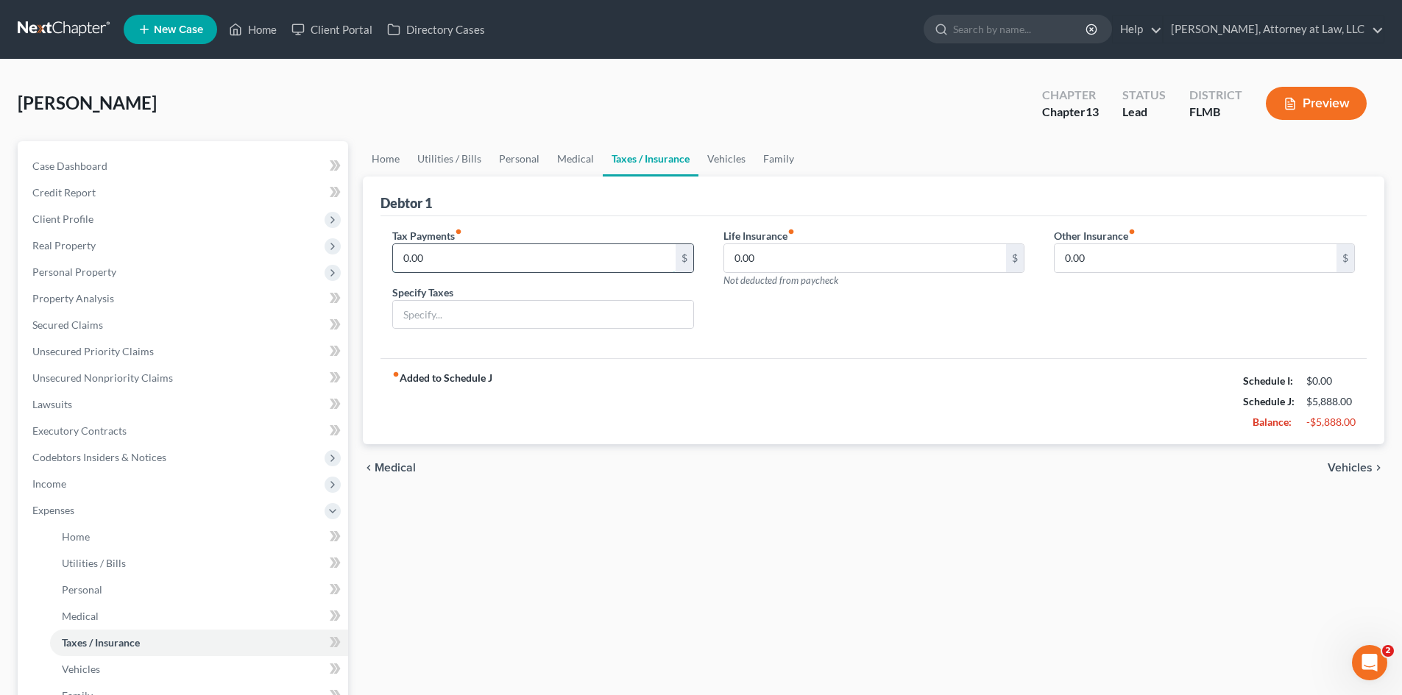
click at [514, 259] on input "0.00" at bounding box center [534, 258] width 282 height 28
click at [446, 312] on input "text" at bounding box center [543, 315] width 300 height 28
click at [788, 260] on input "0.00" at bounding box center [865, 258] width 282 height 28
click at [1114, 266] on input "0.00" at bounding box center [1196, 258] width 282 height 28
click at [1087, 295] on input "text" at bounding box center [1205, 300] width 300 height 28
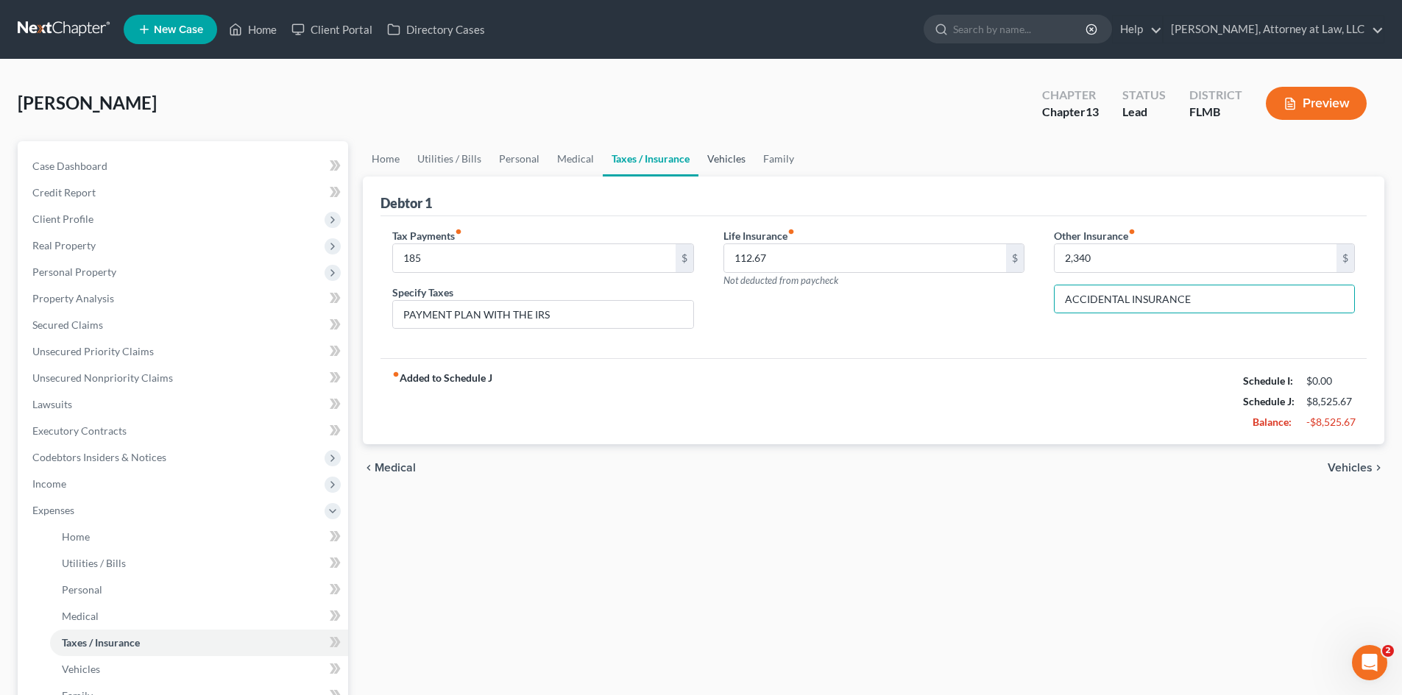
click at [744, 159] on link "Vehicles" at bounding box center [726, 158] width 56 height 35
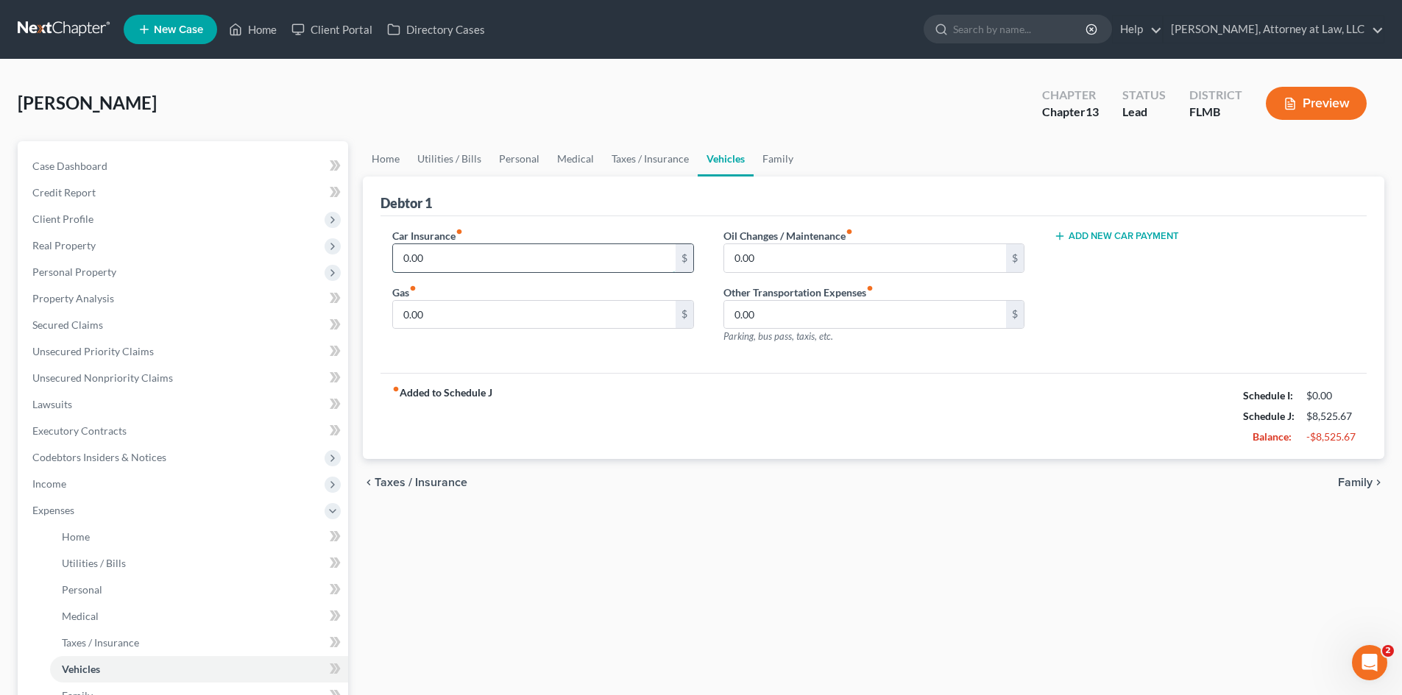
click at [549, 264] on input "0.00" at bounding box center [534, 258] width 282 height 28
click at [502, 325] on input "0.00" at bounding box center [534, 315] width 282 height 28
click at [787, 266] on input "0.00" at bounding box center [865, 258] width 282 height 28
click at [781, 152] on link "Family" at bounding box center [778, 158] width 49 height 35
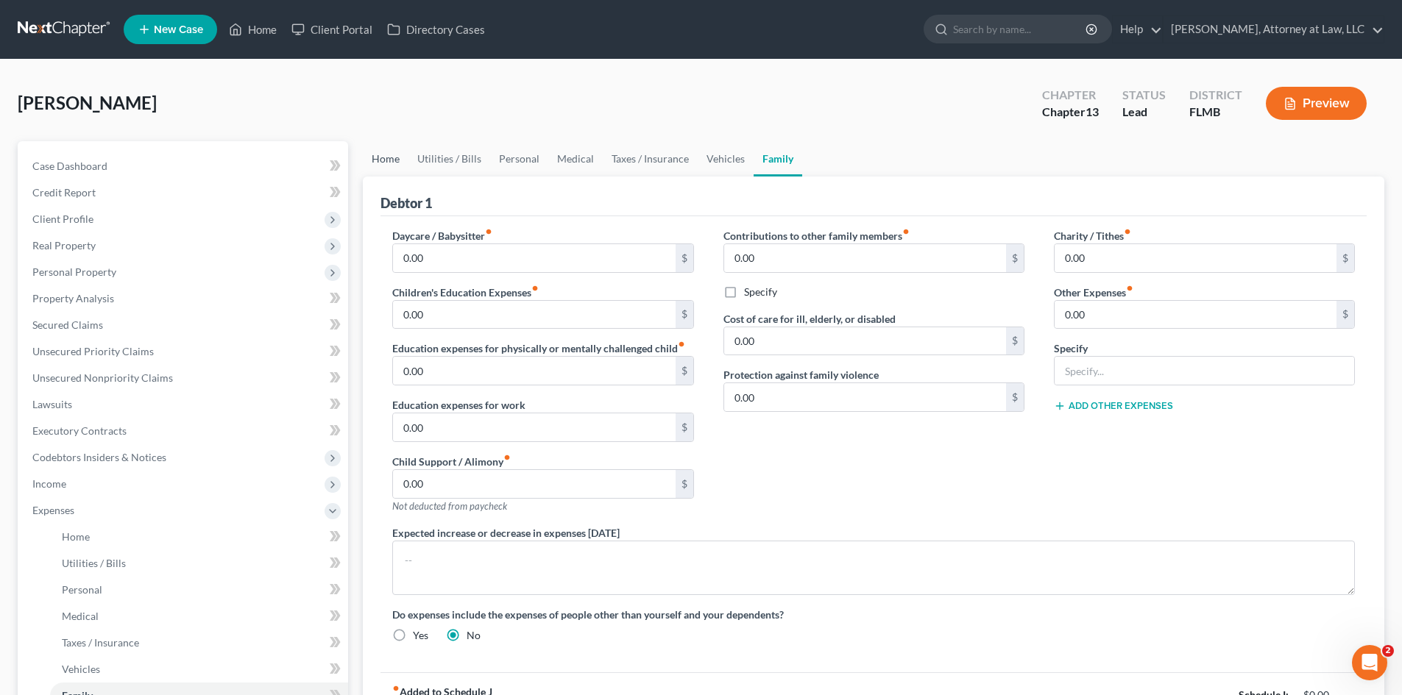
click at [381, 159] on link "Home" at bounding box center [386, 158] width 46 height 35
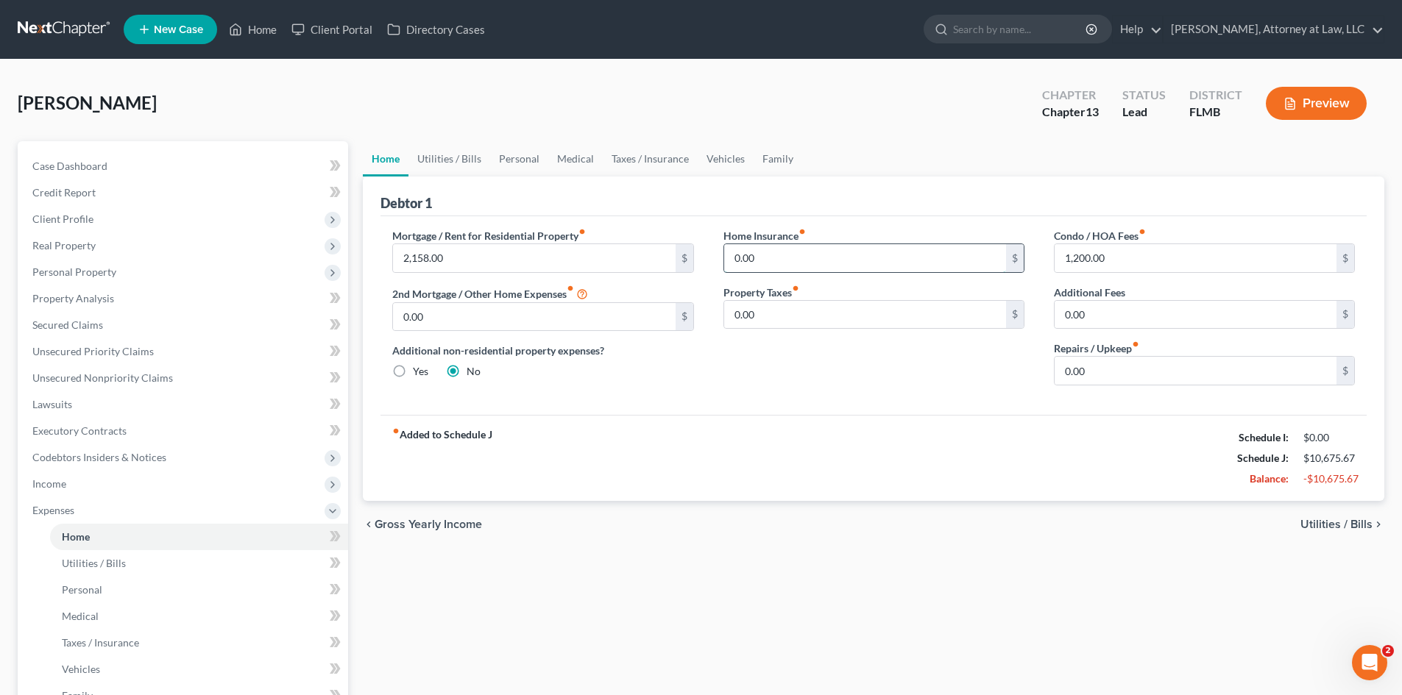
click at [757, 266] on input "0.00" at bounding box center [865, 258] width 282 height 28
drag, startPoint x: 785, startPoint y: 257, endPoint x: 716, endPoint y: 267, distance: 69.2
click at [718, 267] on div "Home Insurance fiber_manual_record 23.40 $ Property Taxes fiber_manual_record 0…" at bounding box center [874, 312] width 330 height 169
click at [105, 272] on span "Personal Property" at bounding box center [74, 272] width 84 height 13
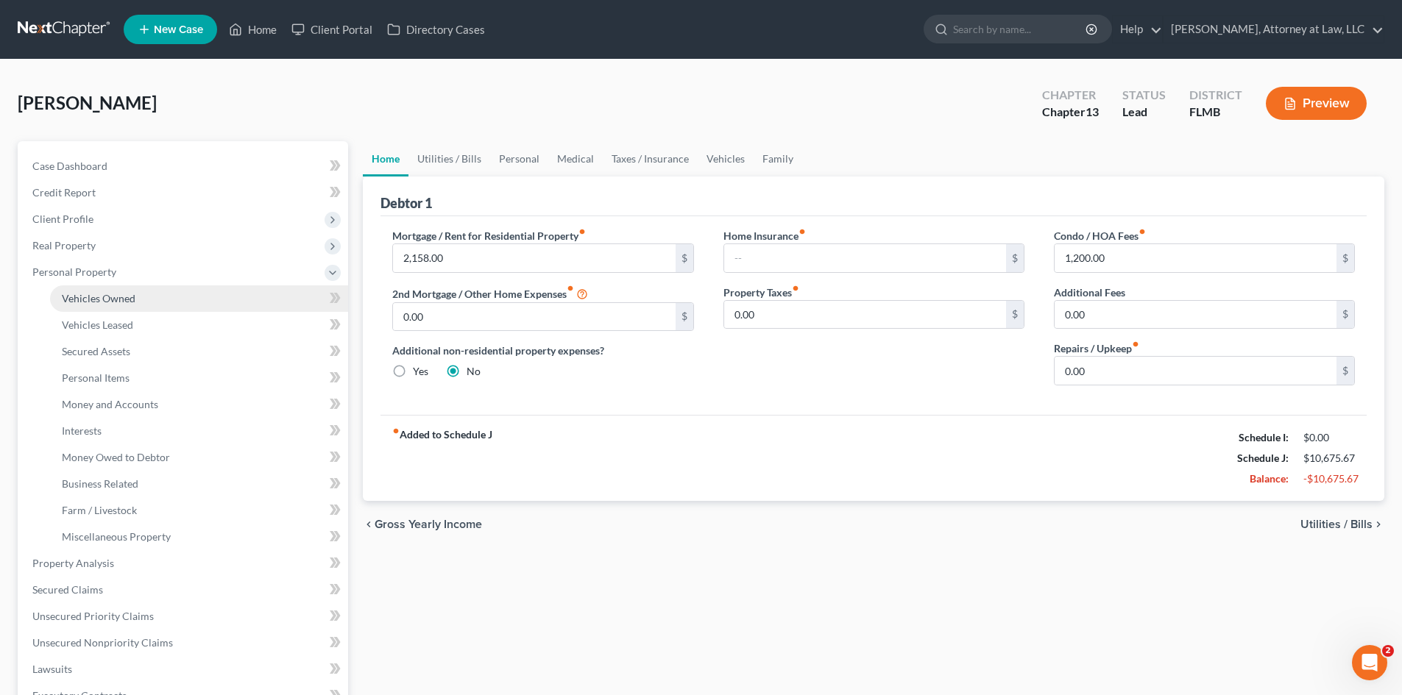
click at [131, 299] on span "Vehicles Owned" at bounding box center [99, 298] width 74 height 13
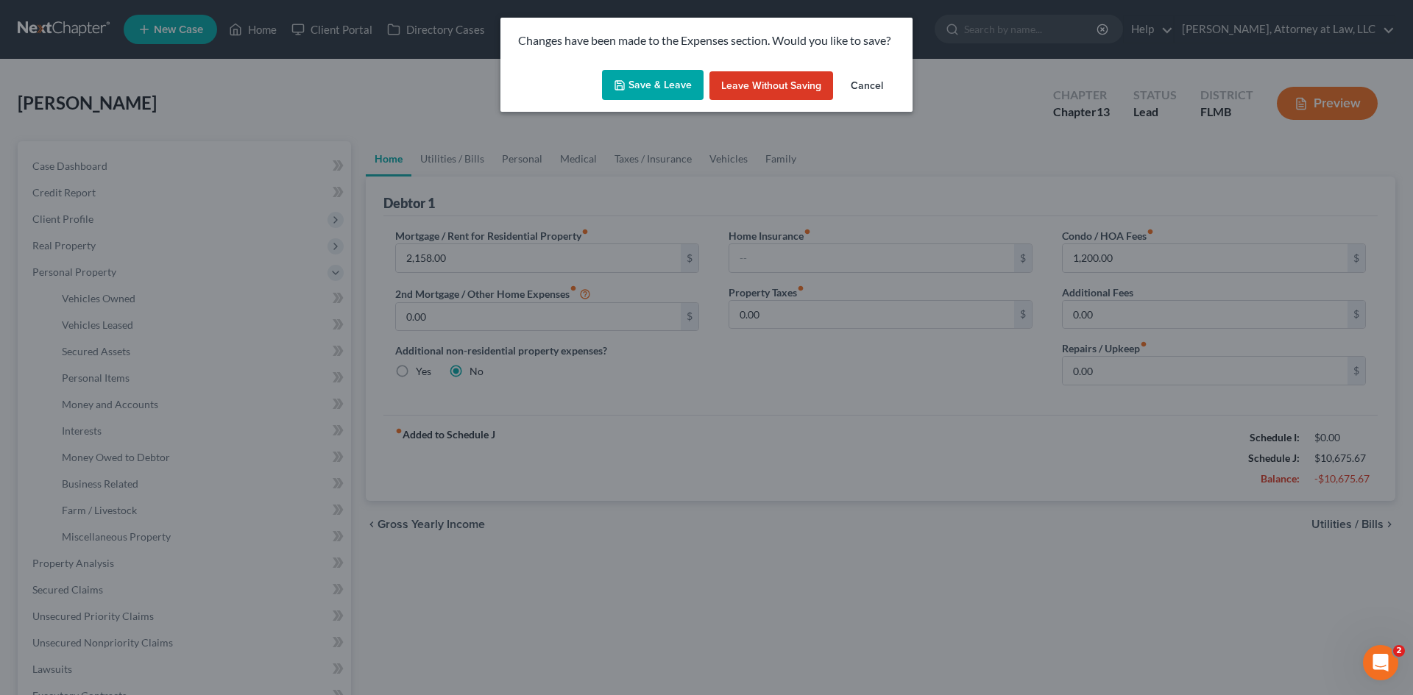
click at [654, 84] on button "Save & Leave" at bounding box center [653, 85] width 102 height 31
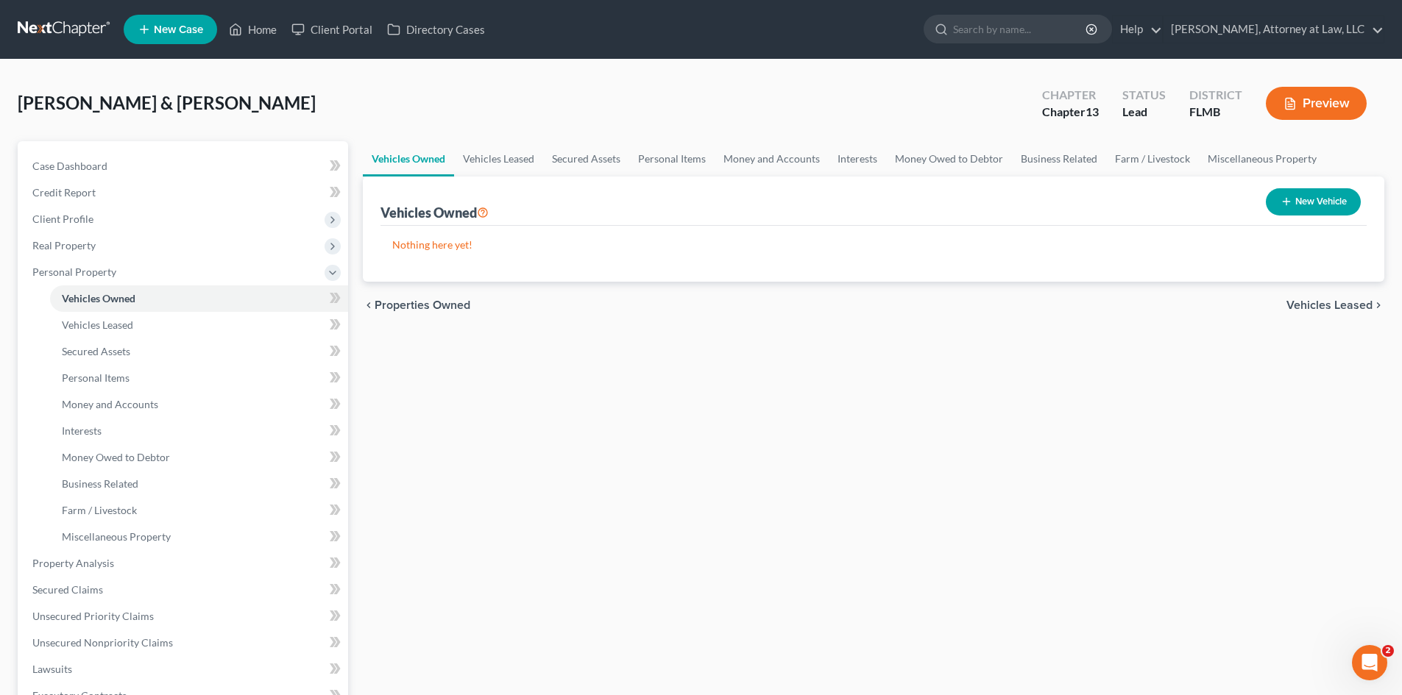
click at [1290, 195] on button "New Vehicle" at bounding box center [1313, 201] width 95 height 27
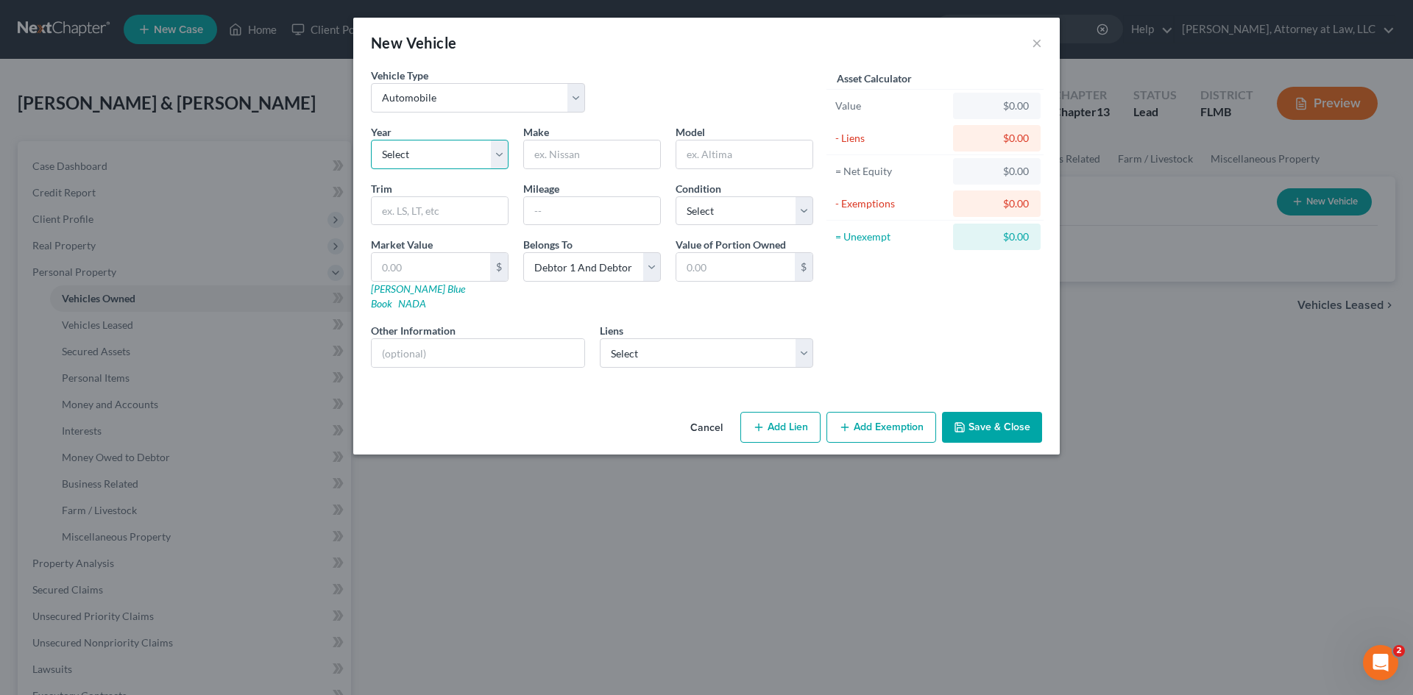
click at [472, 156] on select "Select 2026 2025 2024 2023 2022 2021 2020 2019 2018 2017 2016 2015 2014 2013 20…" at bounding box center [440, 154] width 138 height 29
click at [371, 140] on select "Select 2026 2025 2024 2023 2022 2021 2020 2019 2018 2017 2016 2015 2014 2013 20…" at bounding box center [440, 154] width 138 height 29
click at [627, 153] on input "text" at bounding box center [592, 155] width 136 height 28
click at [752, 155] on input "text" at bounding box center [744, 155] width 136 height 28
click at [418, 261] on input "text" at bounding box center [431, 267] width 118 height 28
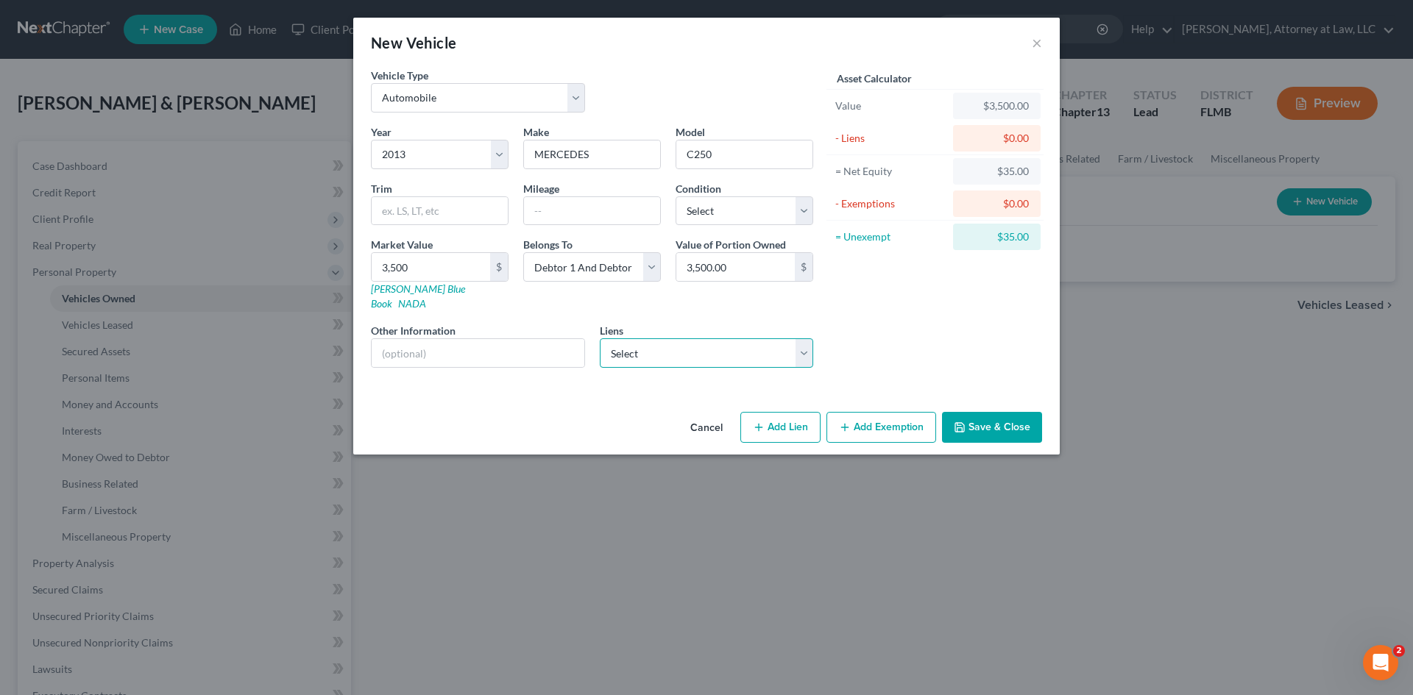
click at [781, 341] on select "Select SELECT PORTFOLIO SERVICING - $284,422.00" at bounding box center [707, 353] width 214 height 29
click at [1000, 413] on button "Save & Close" at bounding box center [992, 427] width 100 height 31
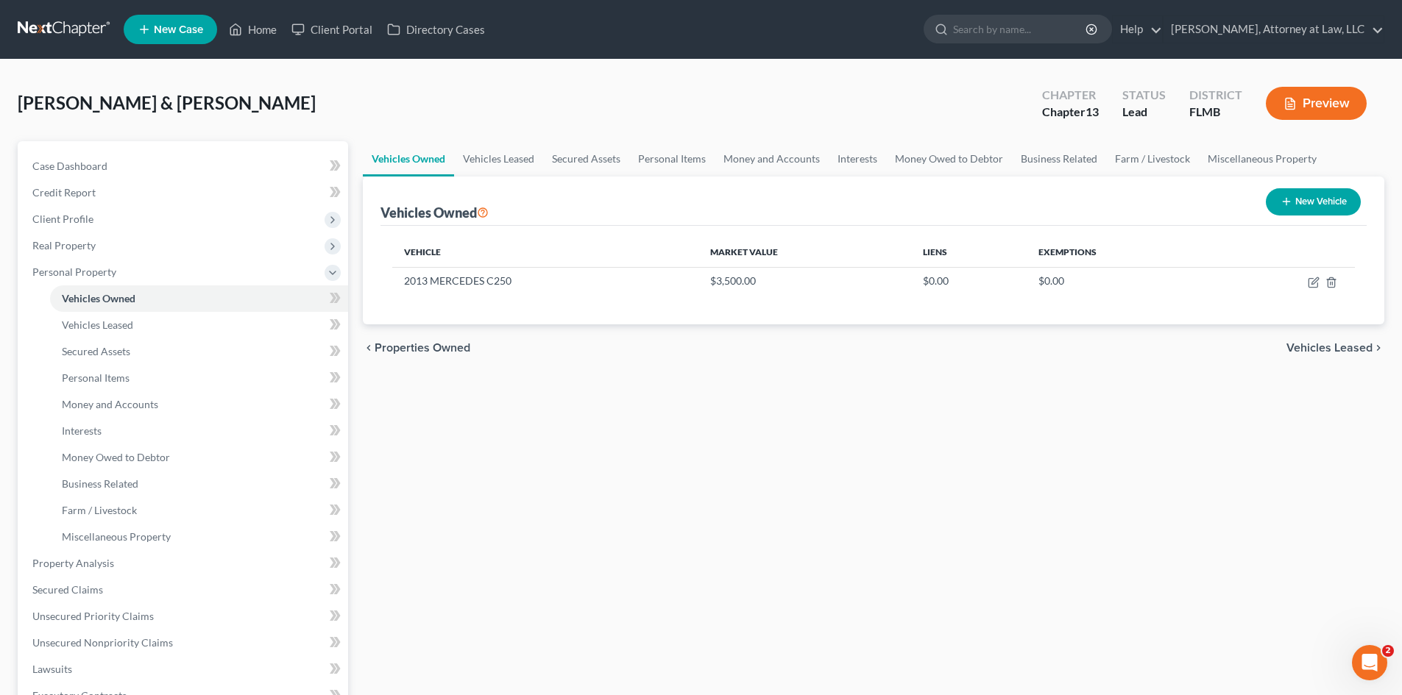
click at [1330, 208] on button "New Vehicle" at bounding box center [1313, 201] width 95 height 27
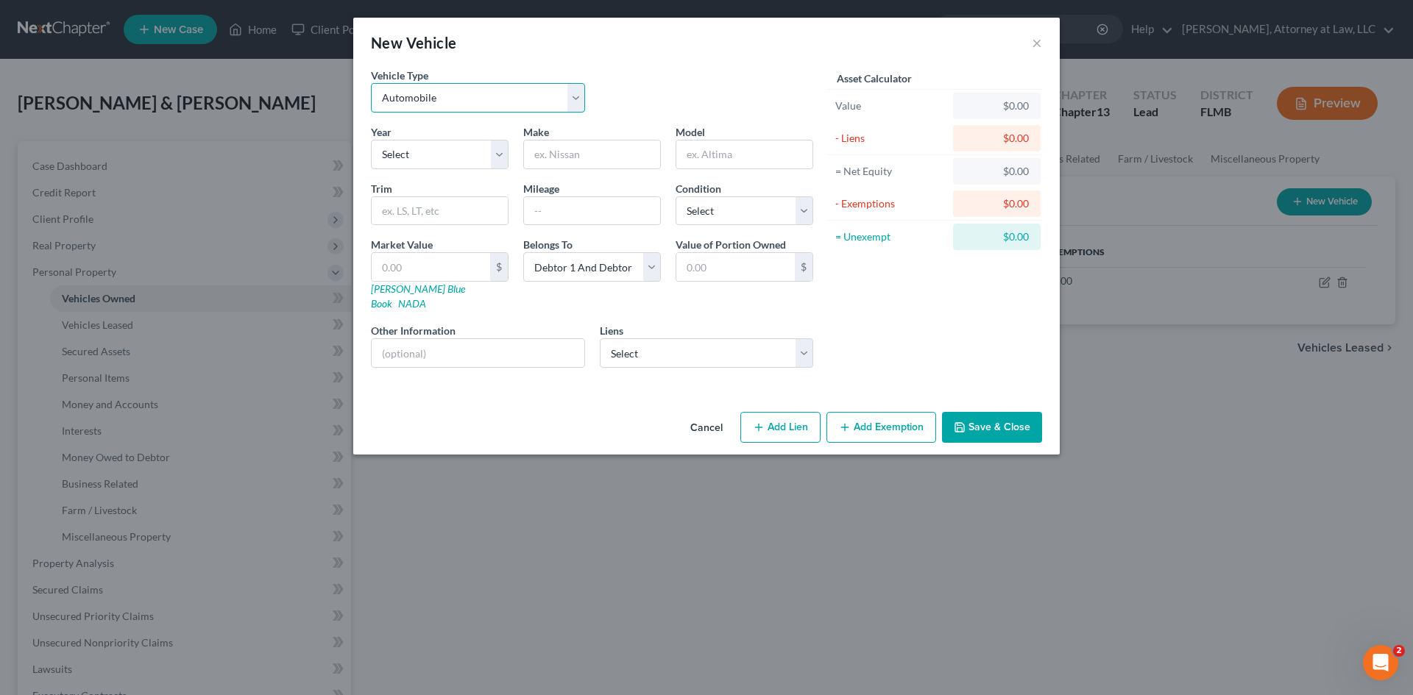
click at [545, 99] on select "Select Automobile Truck Trailer Watercraft Aircraft Motor Home Atv Other Vehicle" at bounding box center [478, 97] width 214 height 29
drag, startPoint x: 646, startPoint y: 82, endPoint x: 481, endPoint y: 139, distance: 174.6
click at [646, 82] on div "Vehicle Type Select Automobile Truck Trailer Watercraft Aircraft Motor Home Atv…" at bounding box center [592, 96] width 457 height 57
click at [494, 158] on select "Select 2026 2025 2024 2023 2022 2021 2020 2019 2018 2017 2016 2015 2014 2013 20…" at bounding box center [440, 154] width 138 height 29
drag, startPoint x: 494, startPoint y: 158, endPoint x: 435, endPoint y: 160, distance: 58.9
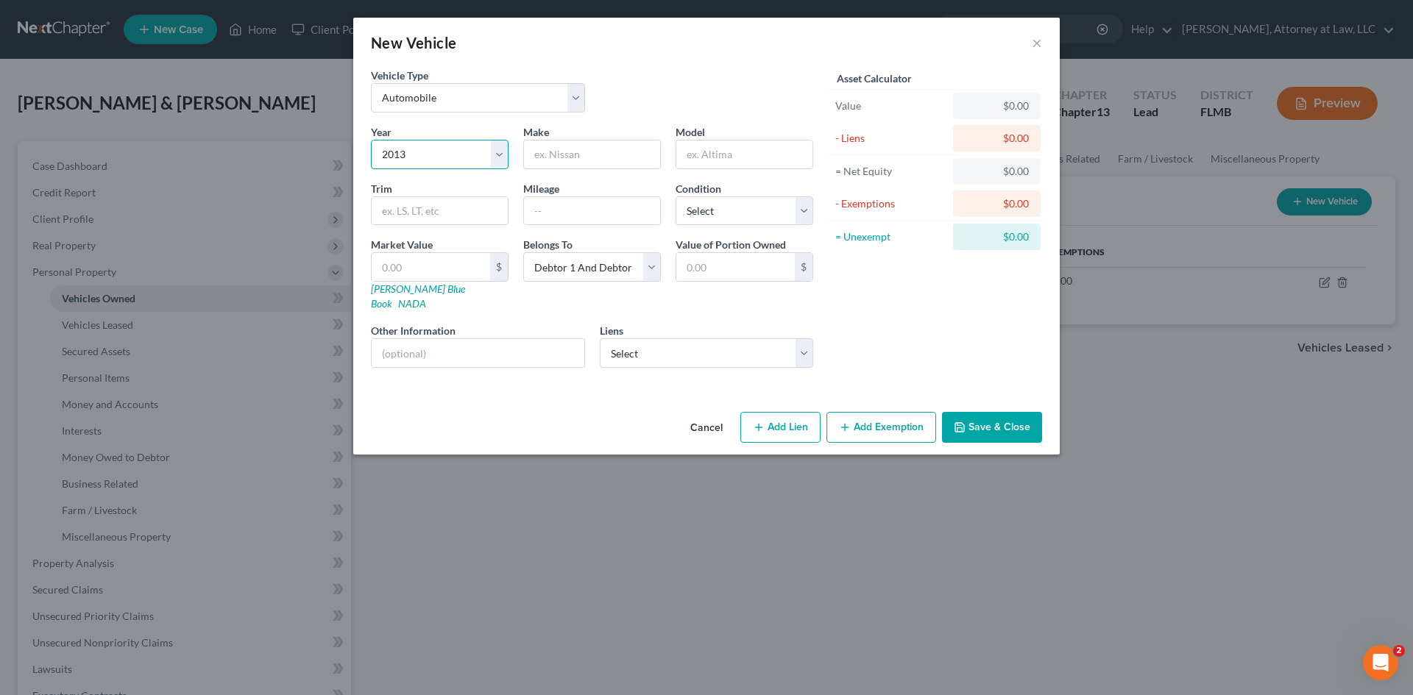
click at [494, 158] on select "Select 2026 2025 2024 2023 2022 2021 2020 2019 2018 2017 2016 2015 2014 2013 20…" at bounding box center [440, 154] width 138 height 29
click at [651, 155] on input "text" at bounding box center [592, 155] width 136 height 28
click at [727, 149] on input "text" at bounding box center [744, 155] width 136 height 28
click at [428, 270] on input "text" at bounding box center [431, 267] width 118 height 28
click at [1017, 412] on button "Save & Close" at bounding box center [992, 427] width 100 height 31
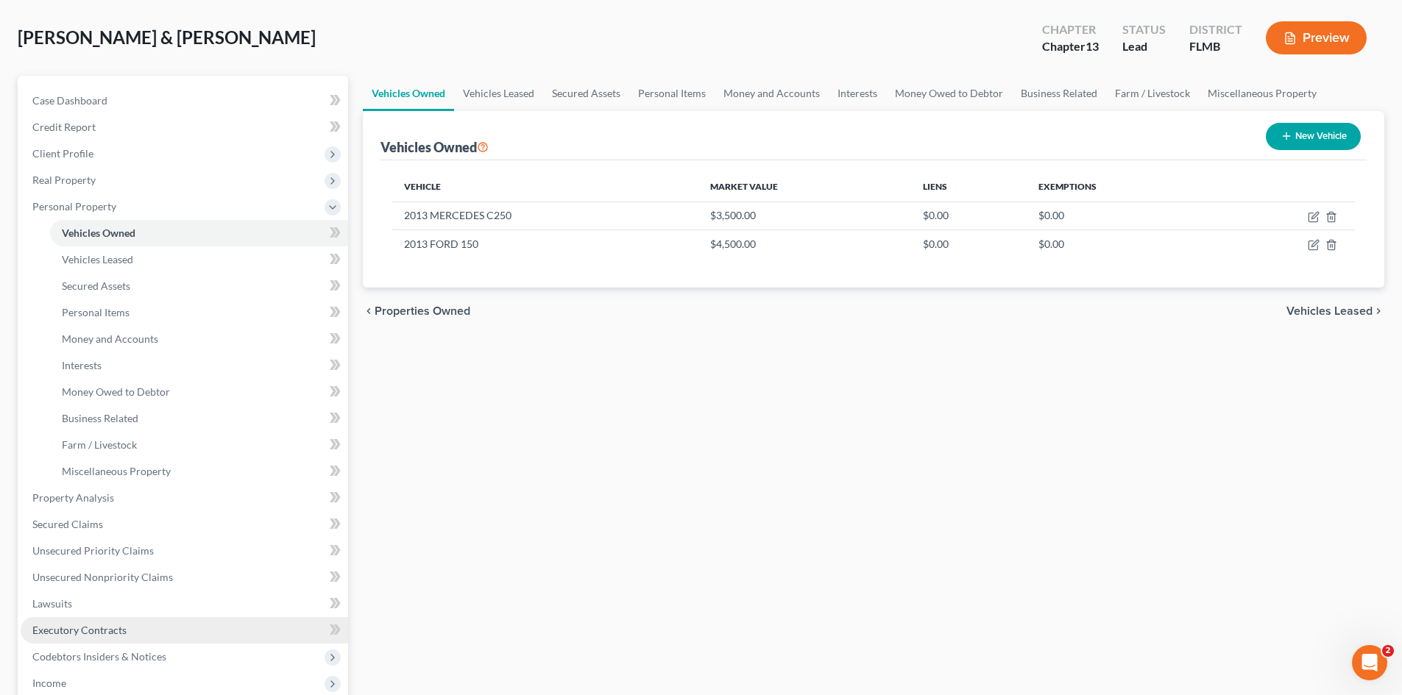
scroll to position [147, 0]
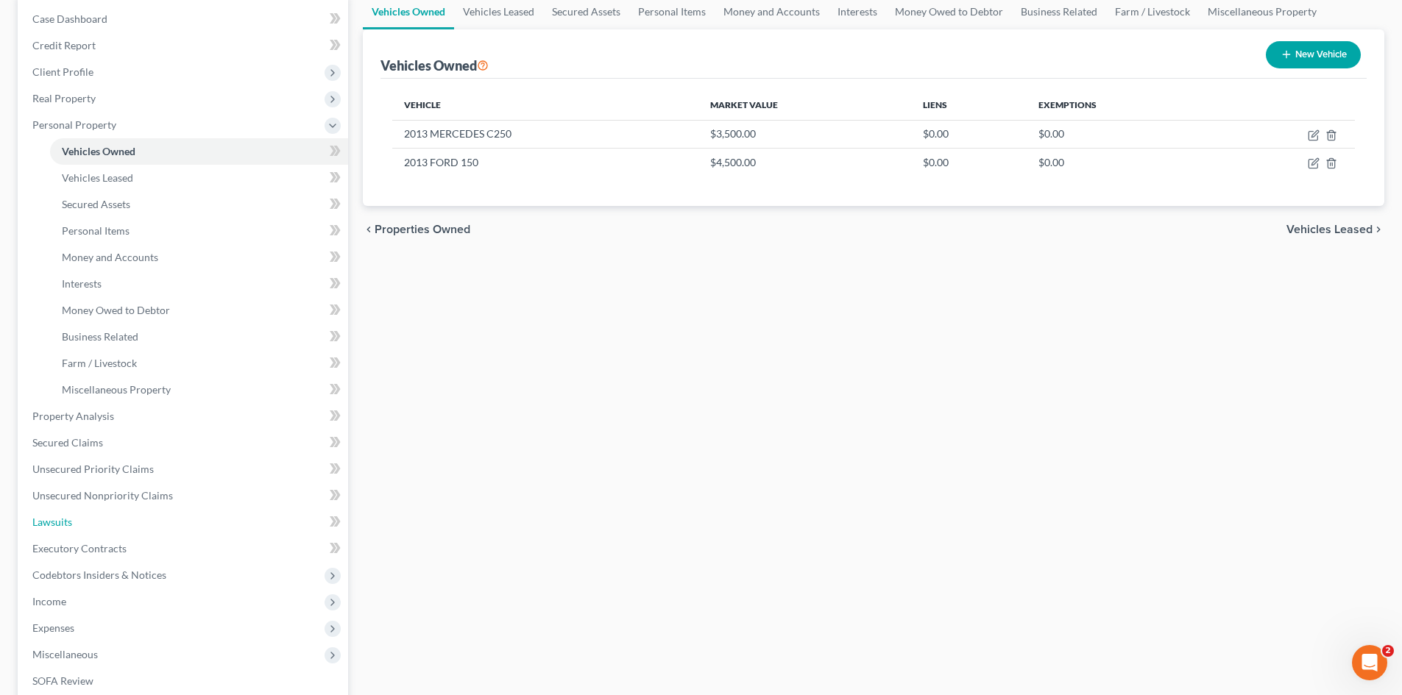
drag, startPoint x: 82, startPoint y: 525, endPoint x: 779, endPoint y: 357, distance: 716.2
click at [82, 525] on link "Lawsuits" at bounding box center [185, 522] width 328 height 26
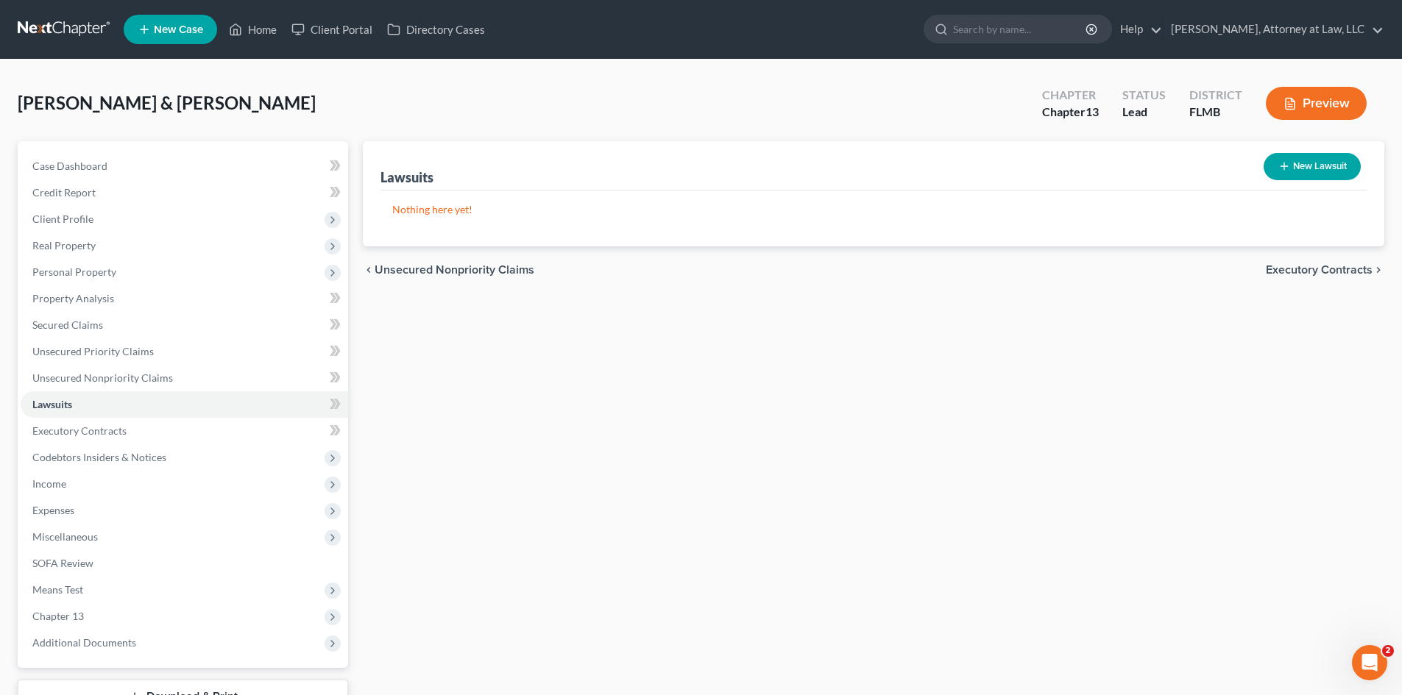
click at [1320, 168] on button "New Lawsuit" at bounding box center [1312, 166] width 97 height 27
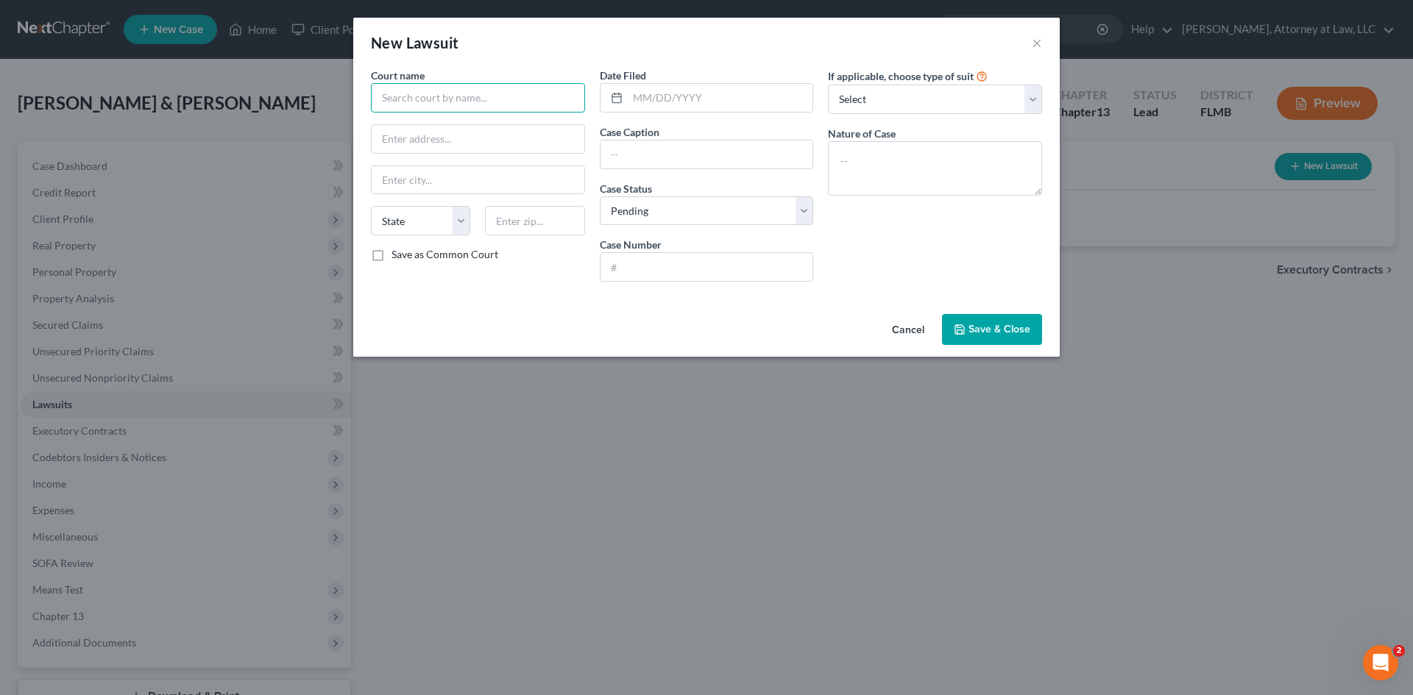
click at [489, 106] on input "text" at bounding box center [478, 97] width 214 height 29
click at [676, 95] on input "text" at bounding box center [720, 98] width 185 height 28
click at [942, 110] on select "Select Repossession Garnishment Foreclosure Attached, Seized, Or Levied Other" at bounding box center [935, 99] width 214 height 29
click at [828, 85] on select "Select Repossession Garnishment Foreclosure Attached, Seized, Or Levied Other" at bounding box center [935, 99] width 214 height 29
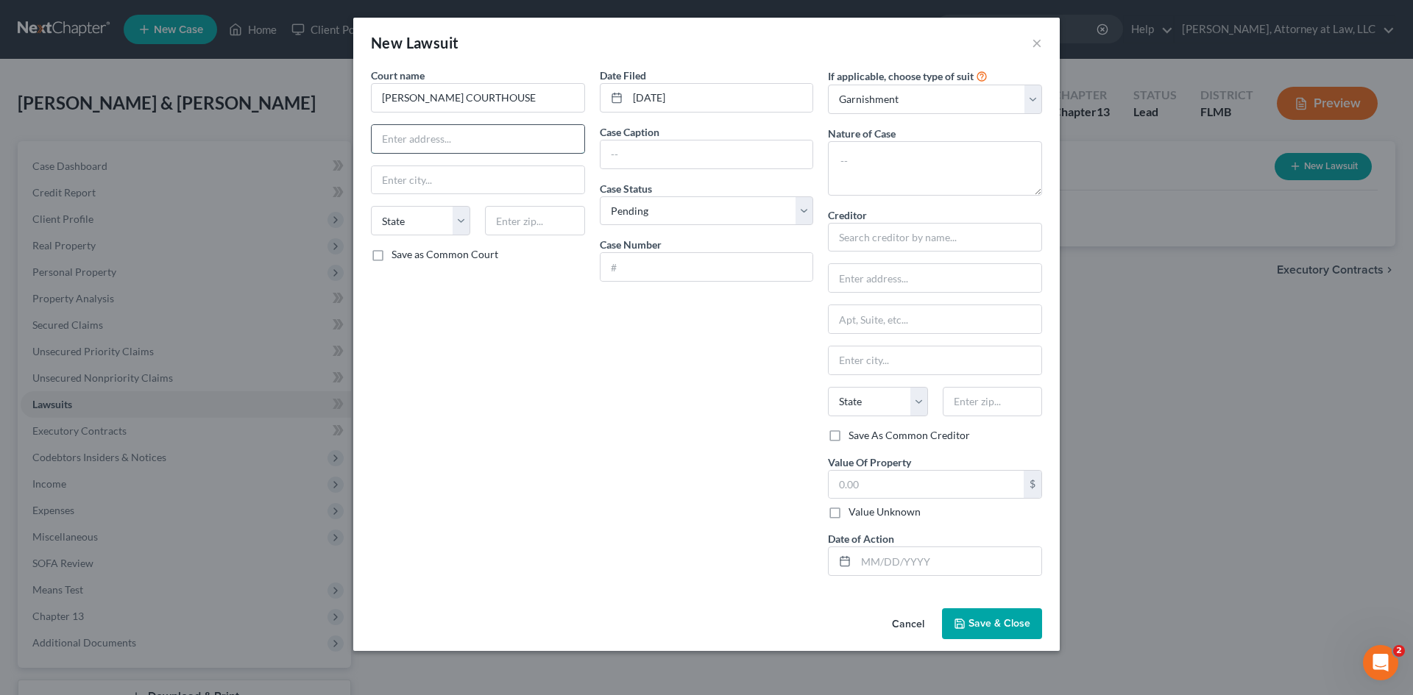
click at [426, 144] on input "text" at bounding box center [478, 139] width 213 height 28
click at [440, 173] on input "text" at bounding box center [478, 180] width 213 height 28
click at [441, 238] on div "State [US_STATE] AK AR AZ CA CO CT DE DC [GEOGRAPHIC_DATA] [GEOGRAPHIC_DATA] GU…" at bounding box center [478, 226] width 229 height 41
click at [447, 222] on select "State [US_STATE] AK AR AZ CA CO CT DE DC [GEOGRAPHIC_DATA] [GEOGRAPHIC_DATA] GU…" at bounding box center [420, 220] width 99 height 29
click at [371, 206] on select "State [US_STATE] AK AR AZ CA CO CT DE DC [GEOGRAPHIC_DATA] [GEOGRAPHIC_DATA] GU…" at bounding box center [420, 220] width 99 height 29
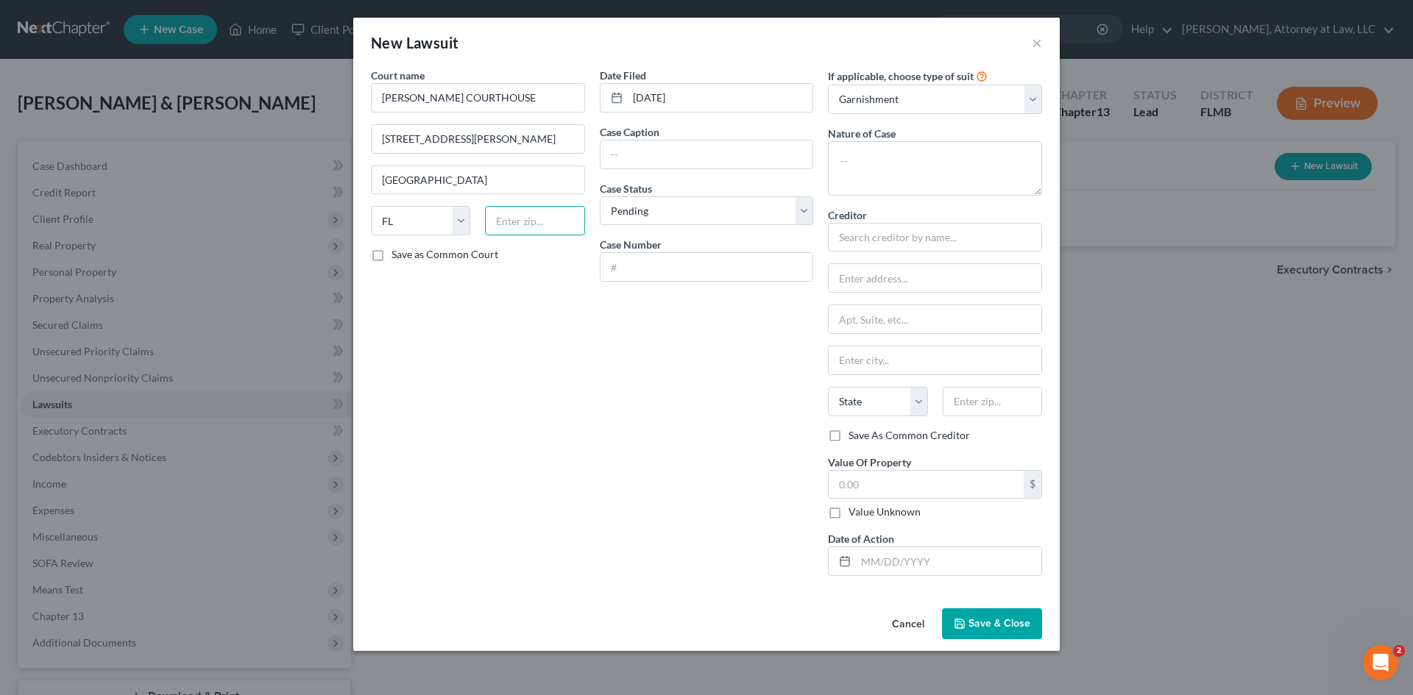
click at [540, 221] on input "text" at bounding box center [534, 220] width 99 height 29
click at [722, 160] on input "text" at bounding box center [707, 155] width 213 height 28
click at [694, 163] on input "text" at bounding box center [707, 155] width 213 height 28
click at [665, 262] on input "text" at bounding box center [707, 267] width 213 height 28
click at [918, 241] on input "text" at bounding box center [935, 237] width 214 height 29
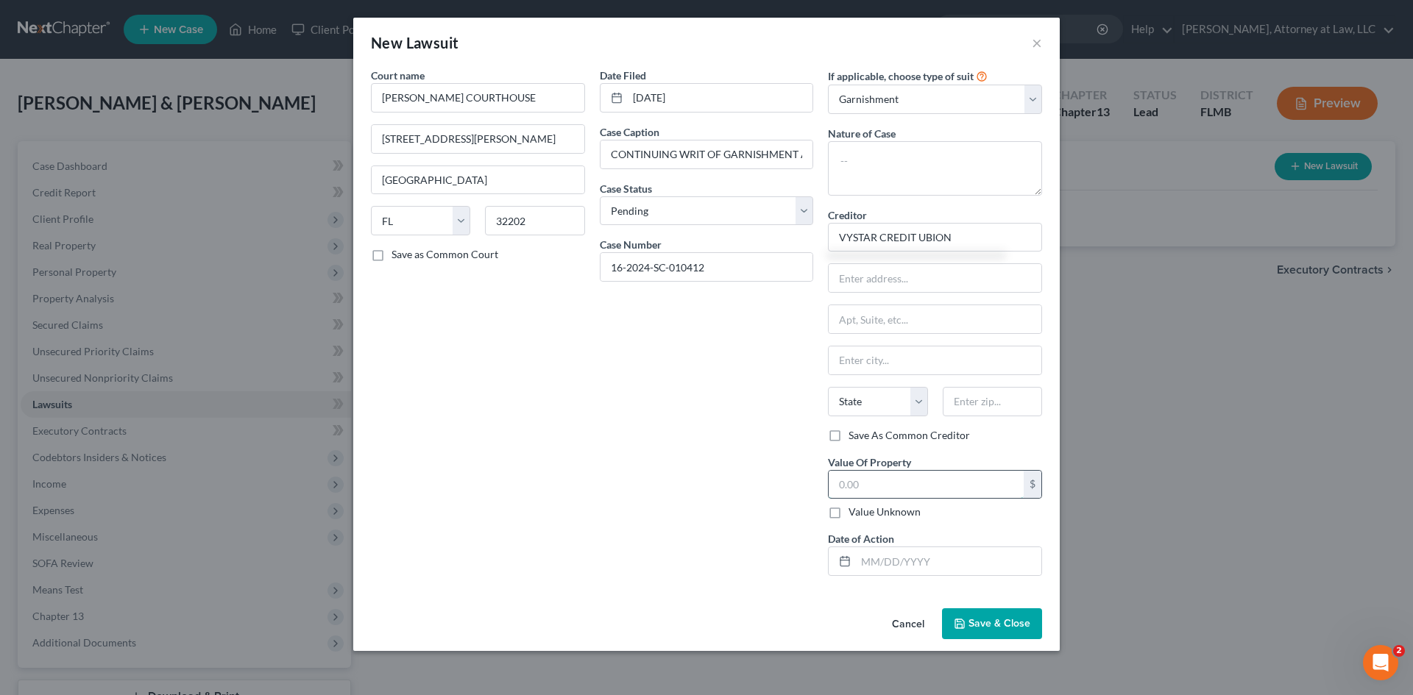
click at [844, 484] on input "text" at bounding box center [926, 485] width 195 height 28
drag, startPoint x: 985, startPoint y: 241, endPoint x: 801, endPoint y: 236, distance: 184.8
click at [801, 236] on div "Court name * [PERSON_NAME] COURTHOUSE [GEOGRAPHIC_DATA][PERSON_NAME] [US_STATE]…" at bounding box center [707, 328] width 686 height 520
click at [893, 280] on input "text" at bounding box center [935, 278] width 213 height 28
click at [923, 324] on input "text" at bounding box center [935, 319] width 213 height 28
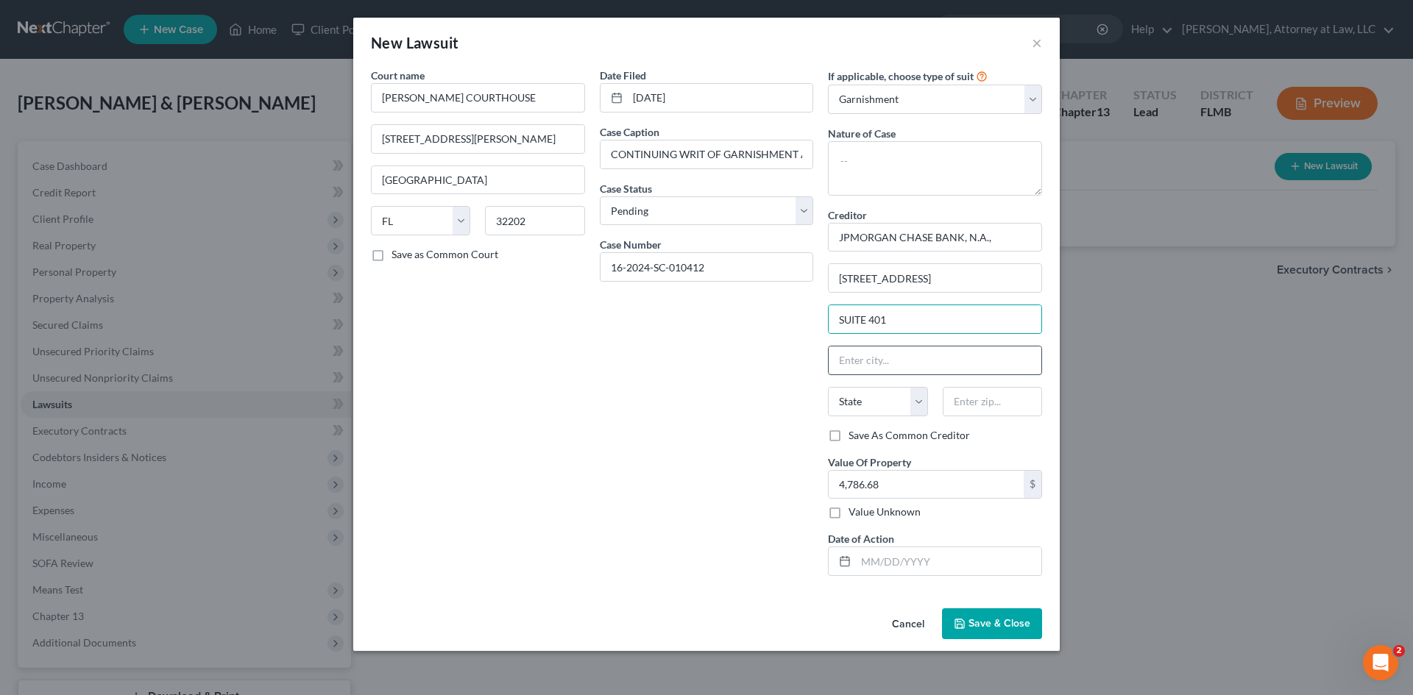
click at [910, 358] on input "text" at bounding box center [935, 361] width 213 height 28
drag, startPoint x: 874, startPoint y: 393, endPoint x: 860, endPoint y: 454, distance: 62.7
click at [874, 393] on select "State [US_STATE] AK AR AZ CA CO CT DE DC [GEOGRAPHIC_DATA] [GEOGRAPHIC_DATA] GU…" at bounding box center [877, 401] width 99 height 29
click at [828, 387] on select "State [US_STATE] AK AR AZ CA CO CT DE DC [GEOGRAPHIC_DATA] [GEOGRAPHIC_DATA] GU…" at bounding box center [877, 401] width 99 height 29
click at [996, 397] on input "text" at bounding box center [992, 401] width 99 height 29
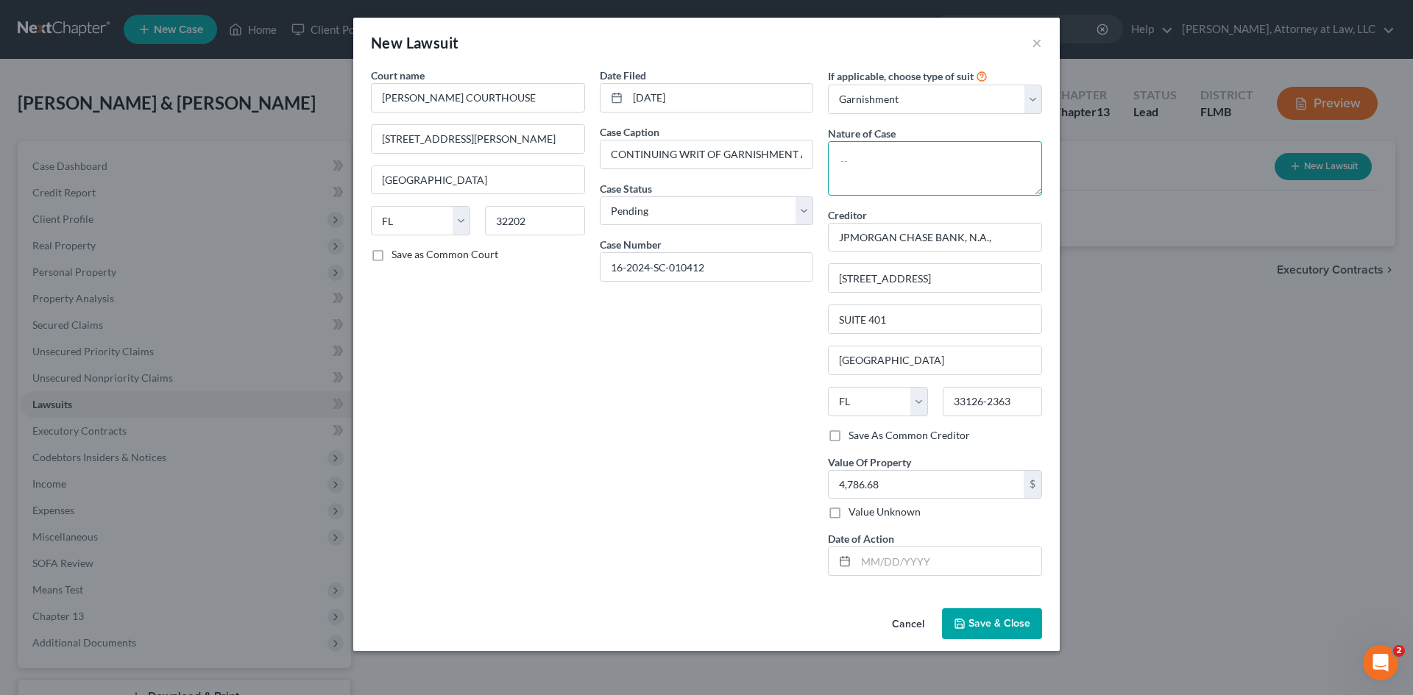
click at [893, 168] on textarea at bounding box center [935, 168] width 214 height 54
click at [1026, 624] on span "Save & Close" at bounding box center [1000, 623] width 62 height 13
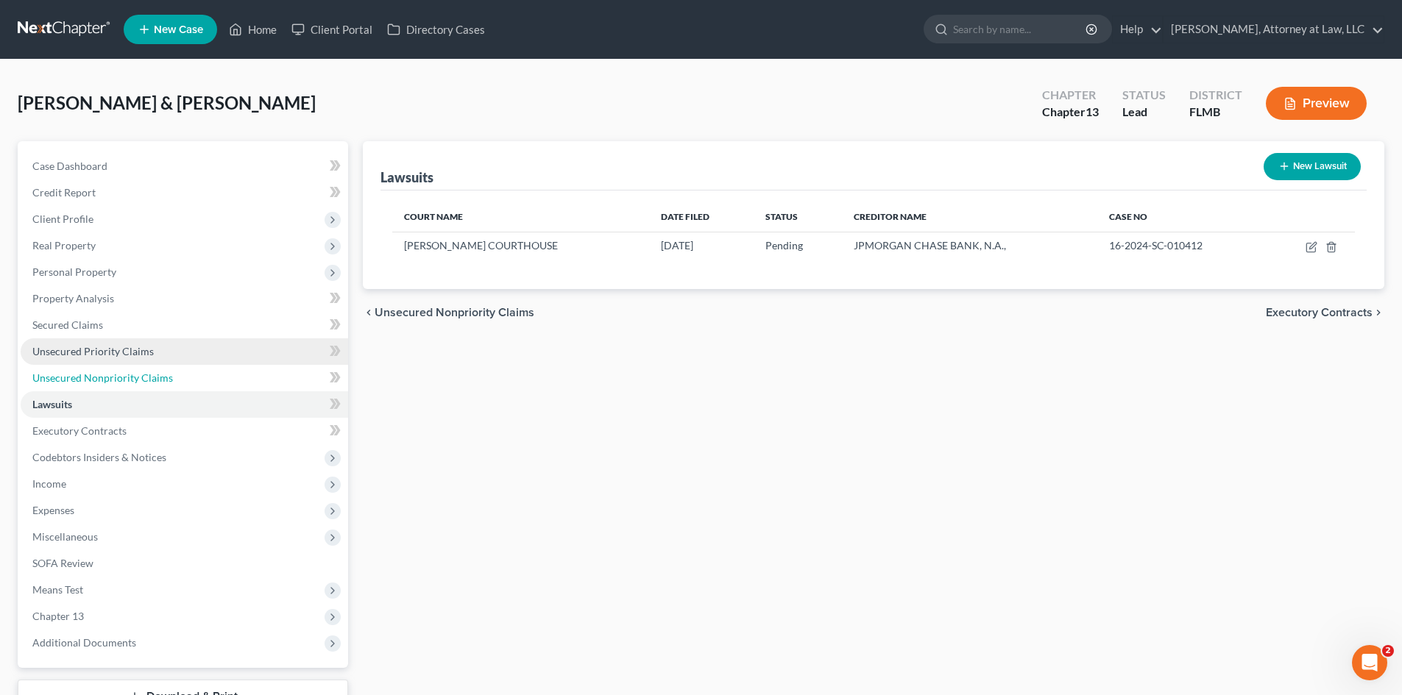
drag, startPoint x: 149, startPoint y: 379, endPoint x: 165, endPoint y: 349, distance: 33.9
click at [149, 379] on span "Unsecured Nonpriority Claims" at bounding box center [102, 378] width 141 height 13
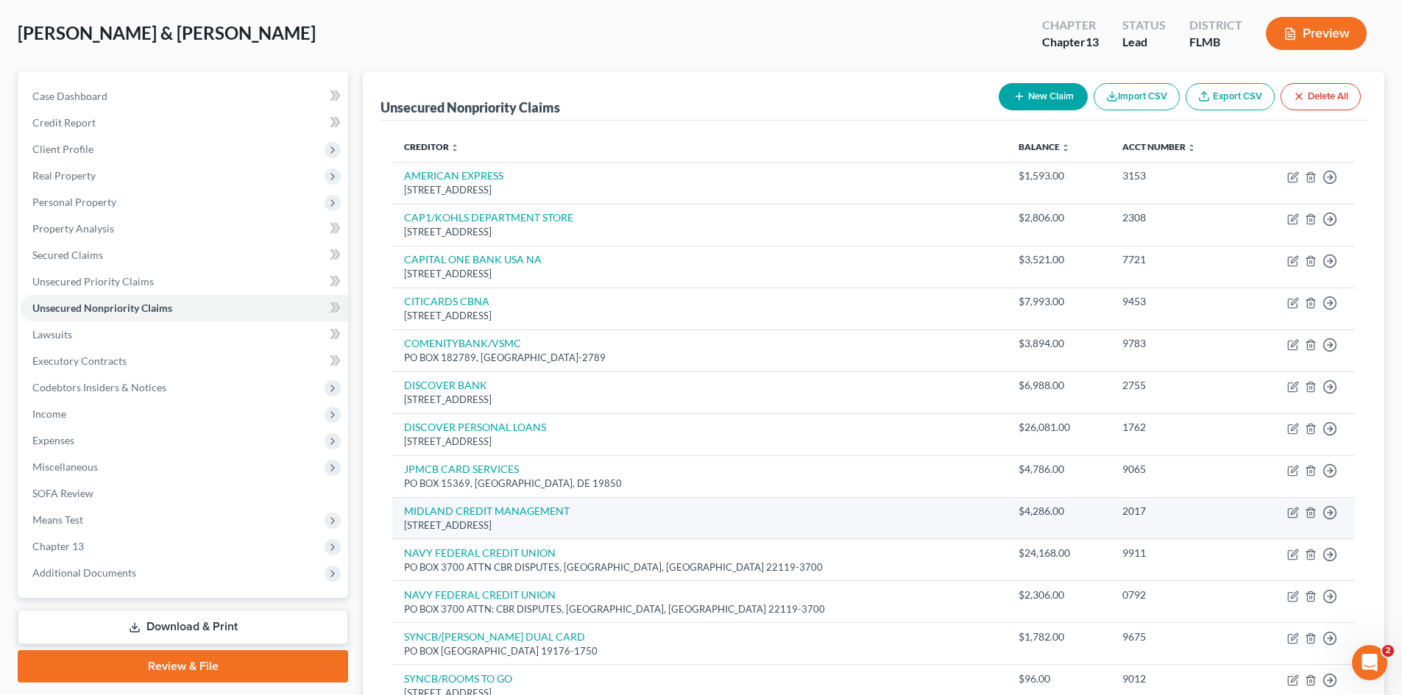
scroll to position [30, 0]
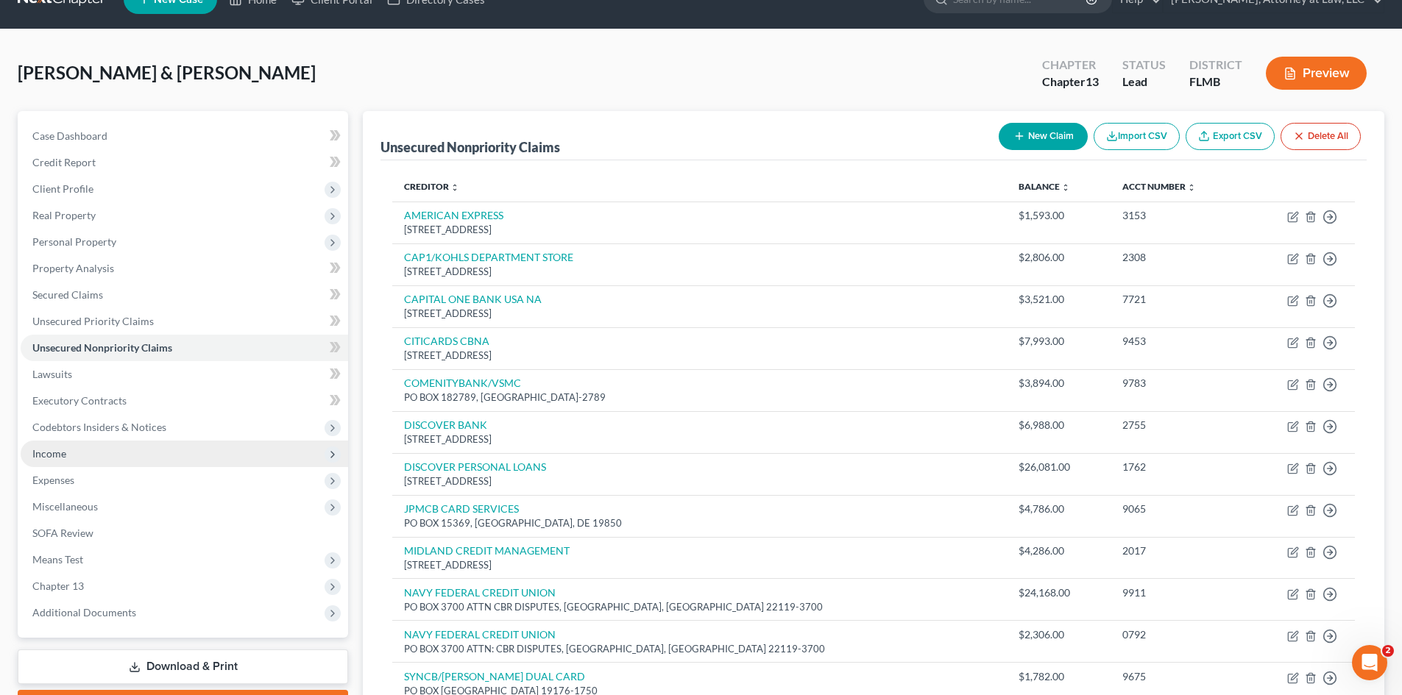
click at [63, 455] on span "Income" at bounding box center [49, 453] width 34 height 13
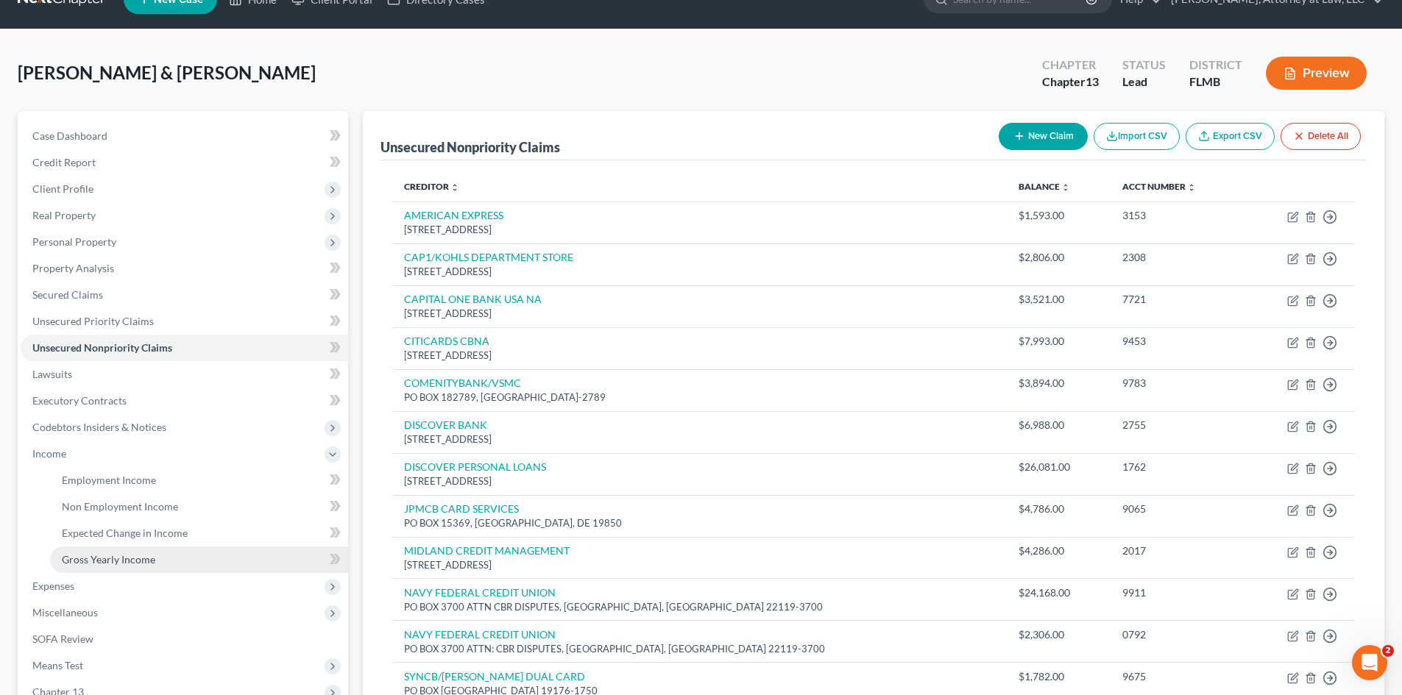
click at [122, 557] on span "Gross Yearly Income" at bounding box center [108, 559] width 93 height 13
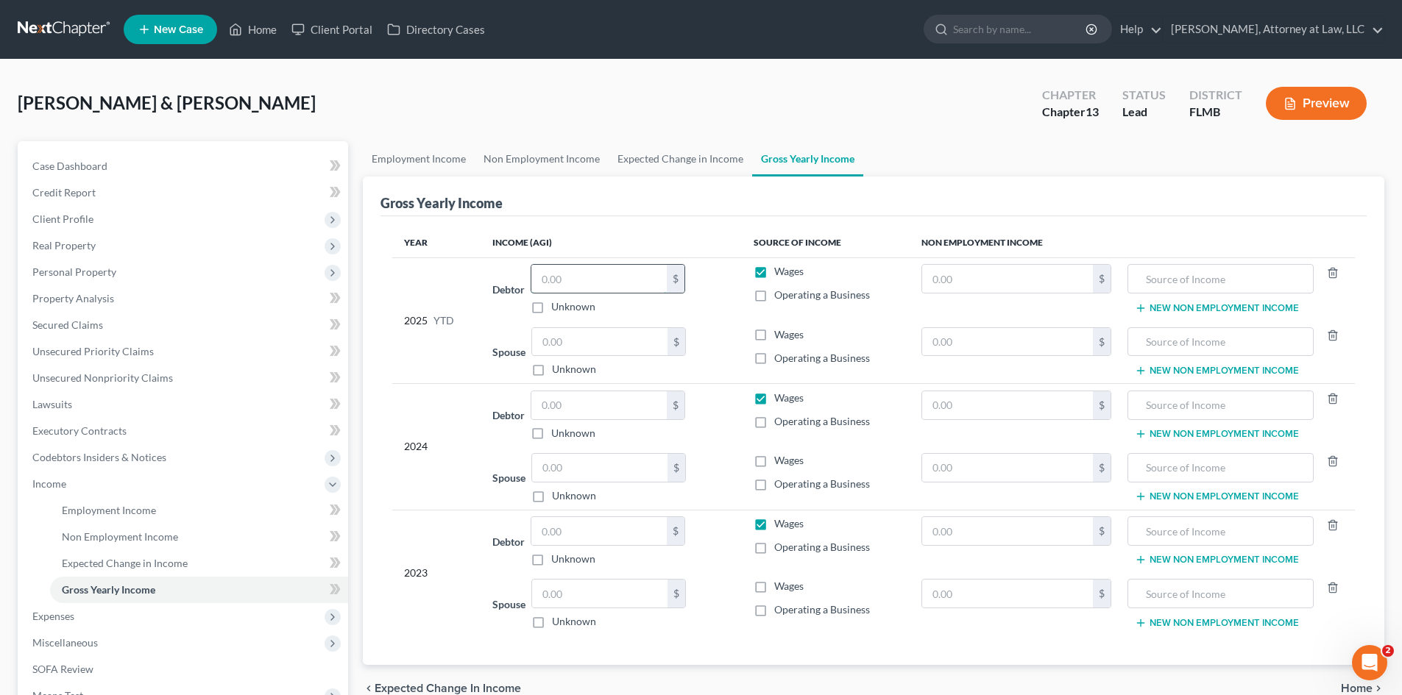
click at [592, 279] on input "text" at bounding box center [598, 279] width 135 height 28
click at [594, 336] on input "text" at bounding box center [599, 342] width 135 height 28
click at [568, 522] on input "text" at bounding box center [598, 531] width 135 height 28
click at [589, 591] on input "text" at bounding box center [599, 594] width 135 height 28
drag, startPoint x: 537, startPoint y: 371, endPoint x: 545, endPoint y: 373, distance: 8.4
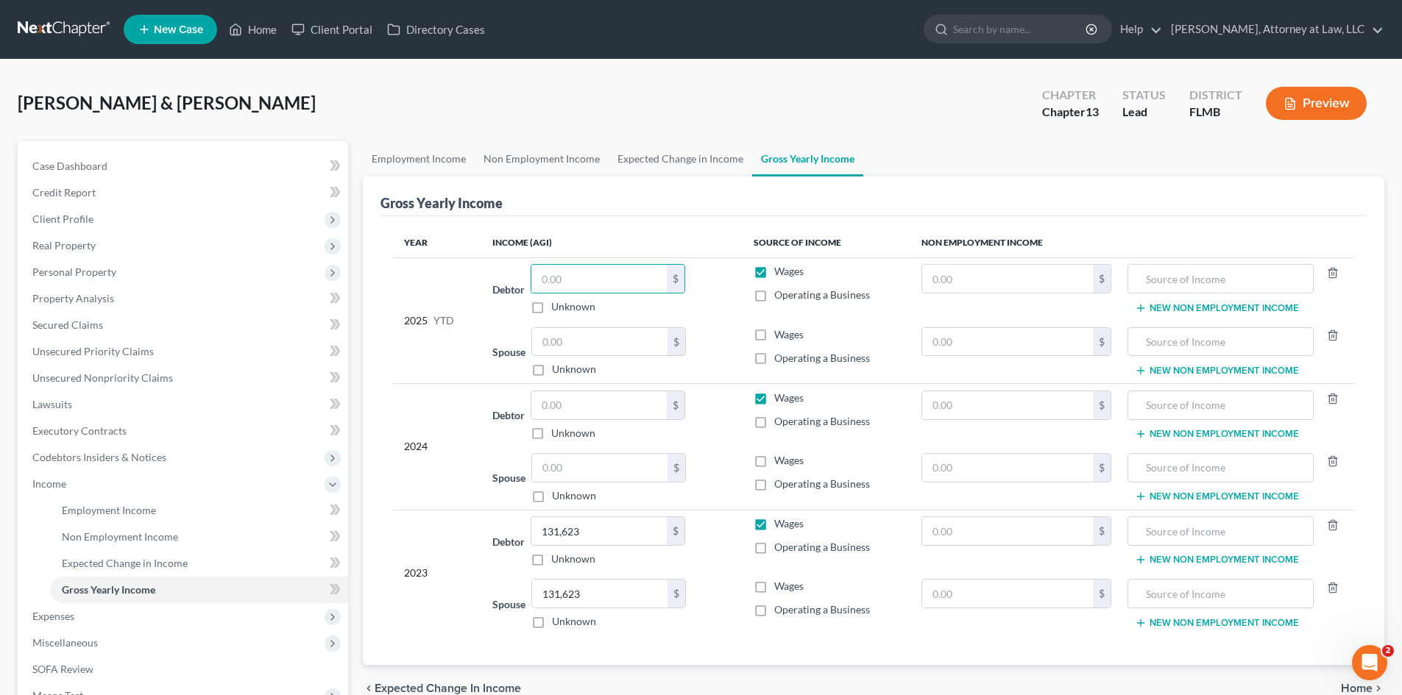
click at [552, 371] on label "Unknown" at bounding box center [574, 369] width 44 height 15
click at [558, 371] on input "Unknown" at bounding box center [563, 367] width 10 height 10
click at [552, 373] on label "Unknown" at bounding box center [574, 369] width 44 height 15
click at [558, 372] on input "Unknown" at bounding box center [563, 367] width 10 height 10
click at [118, 374] on span "Unsecured Nonpriority Claims" at bounding box center [102, 378] width 141 height 13
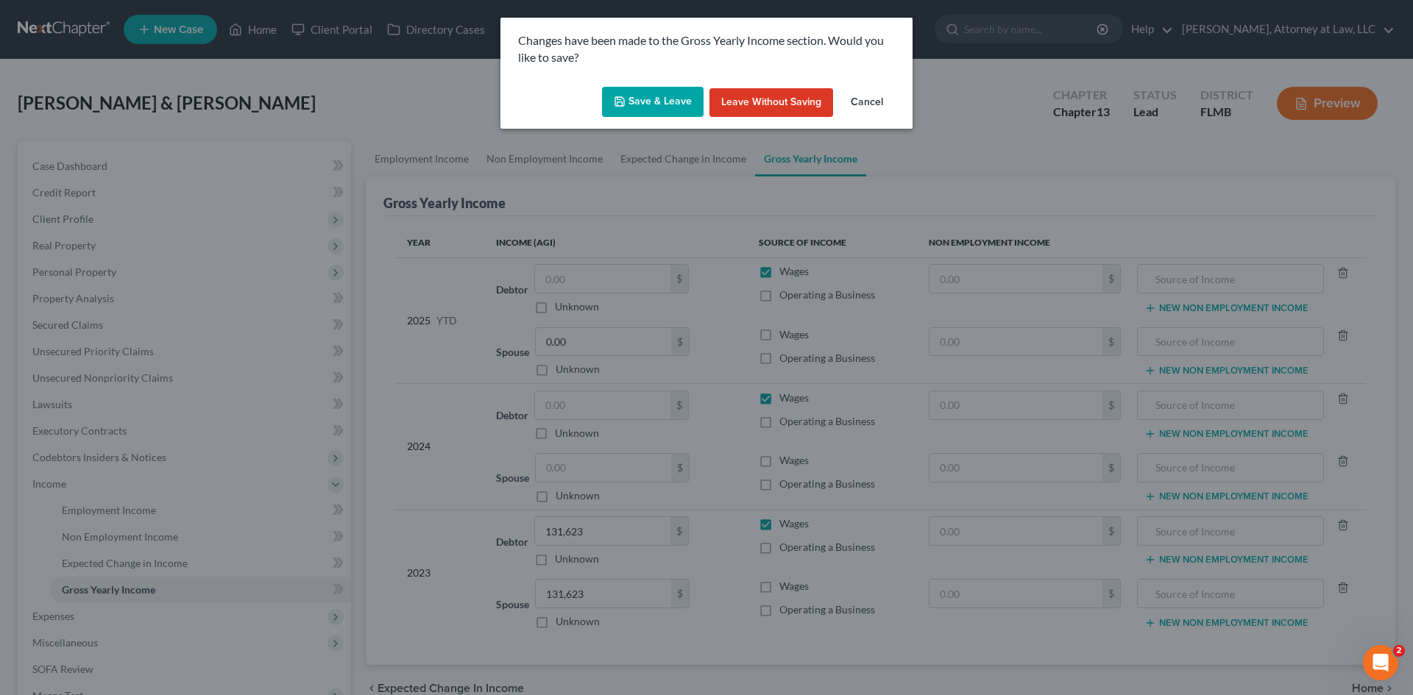
click at [669, 97] on button "Save & Leave" at bounding box center [653, 102] width 102 height 31
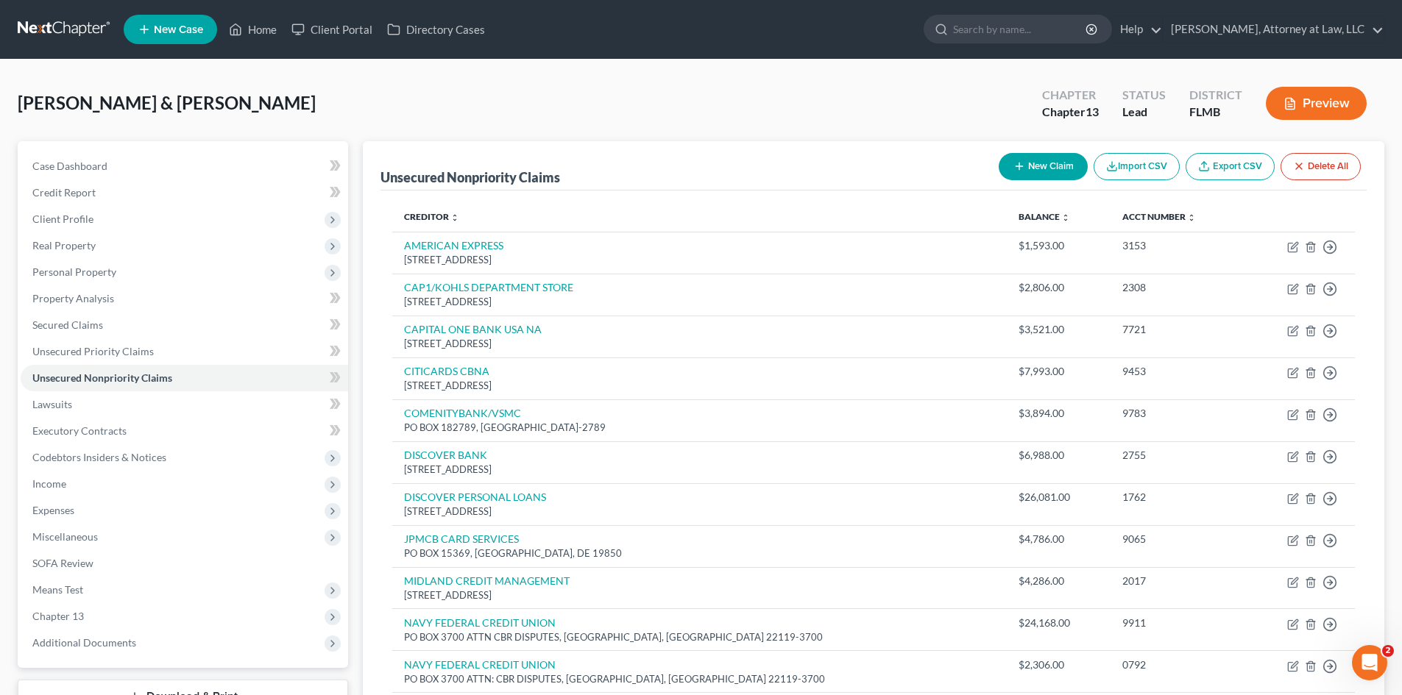
click at [1032, 165] on button "New Claim" at bounding box center [1043, 166] width 89 height 27
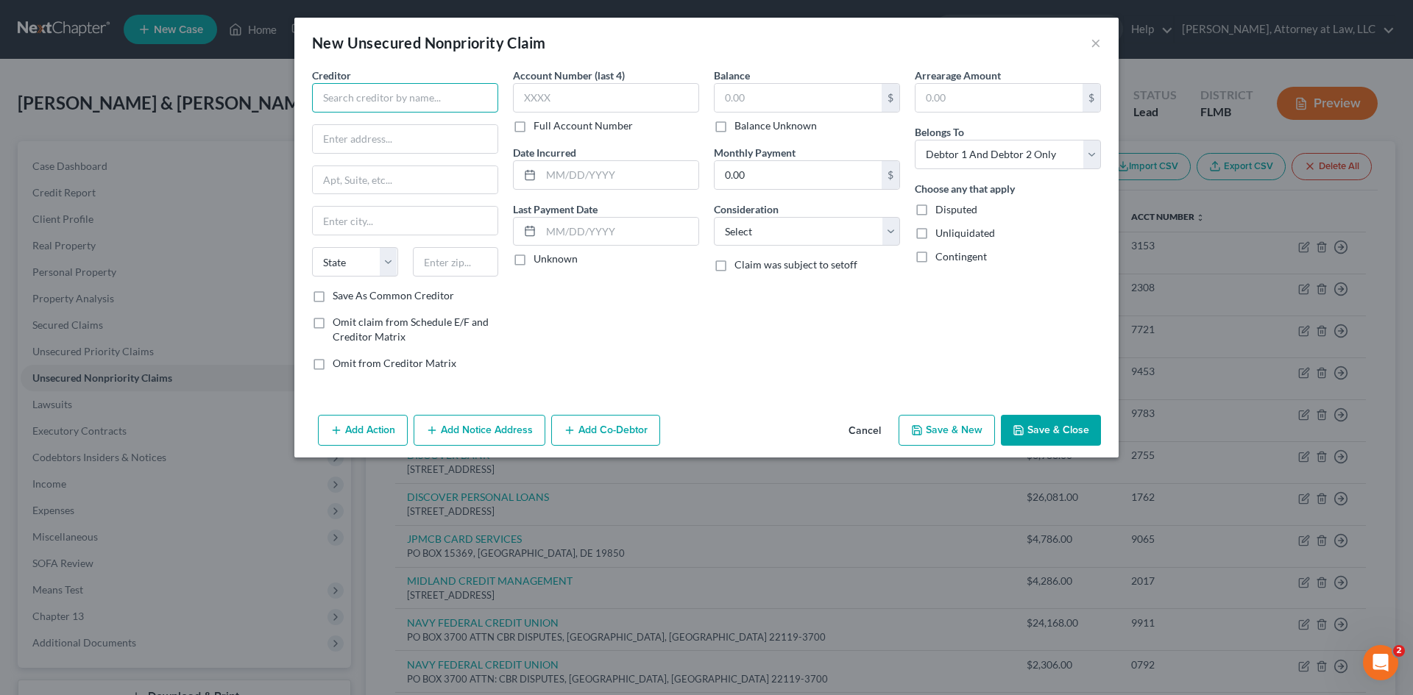
click at [411, 105] on input "text" at bounding box center [405, 97] width 186 height 29
click at [559, 77] on label "Account Number (last 4)" at bounding box center [569, 75] width 112 height 15
click at [593, 99] on input "text" at bounding box center [606, 97] width 186 height 29
click at [743, 102] on input "text" at bounding box center [798, 98] width 167 height 28
click at [1025, 154] on select "Select Debtor 1 Only Debtor 2 Only Debtor 1 And Debtor 2 Only At Least One Of T…" at bounding box center [1008, 154] width 186 height 29
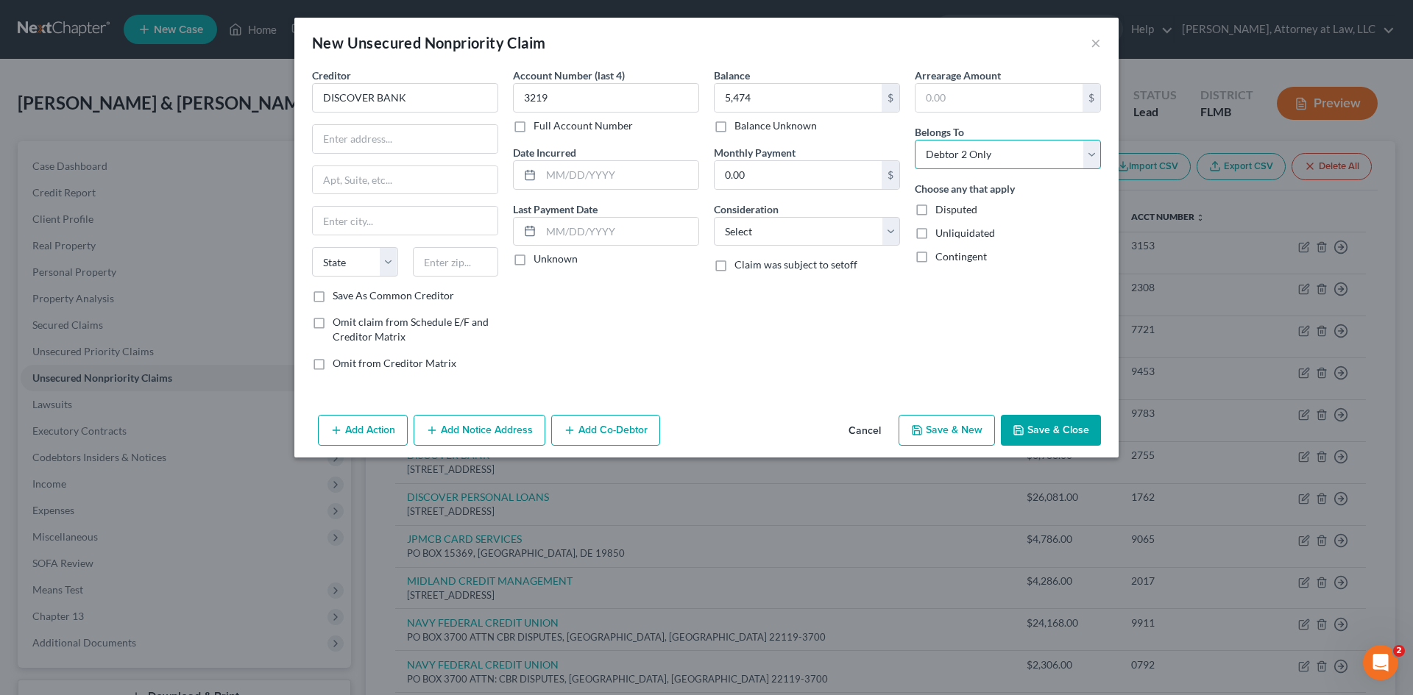
click at [915, 140] on select "Select Debtor 1 Only Debtor 2 Only Debtor 1 And Debtor 2 Only At Least One Of T…" at bounding box center [1008, 154] width 186 height 29
click at [604, 174] on input "text" at bounding box center [619, 175] width 157 height 28
click at [577, 234] on input "text" at bounding box center [619, 232] width 157 height 28
drag, startPoint x: 821, startPoint y: 231, endPoint x: 812, endPoint y: 244, distance: 15.9
click at [821, 231] on select "Select Cable / Satellite Services Collection Agency Credit Card Debt Debt Couns…" at bounding box center [807, 231] width 186 height 29
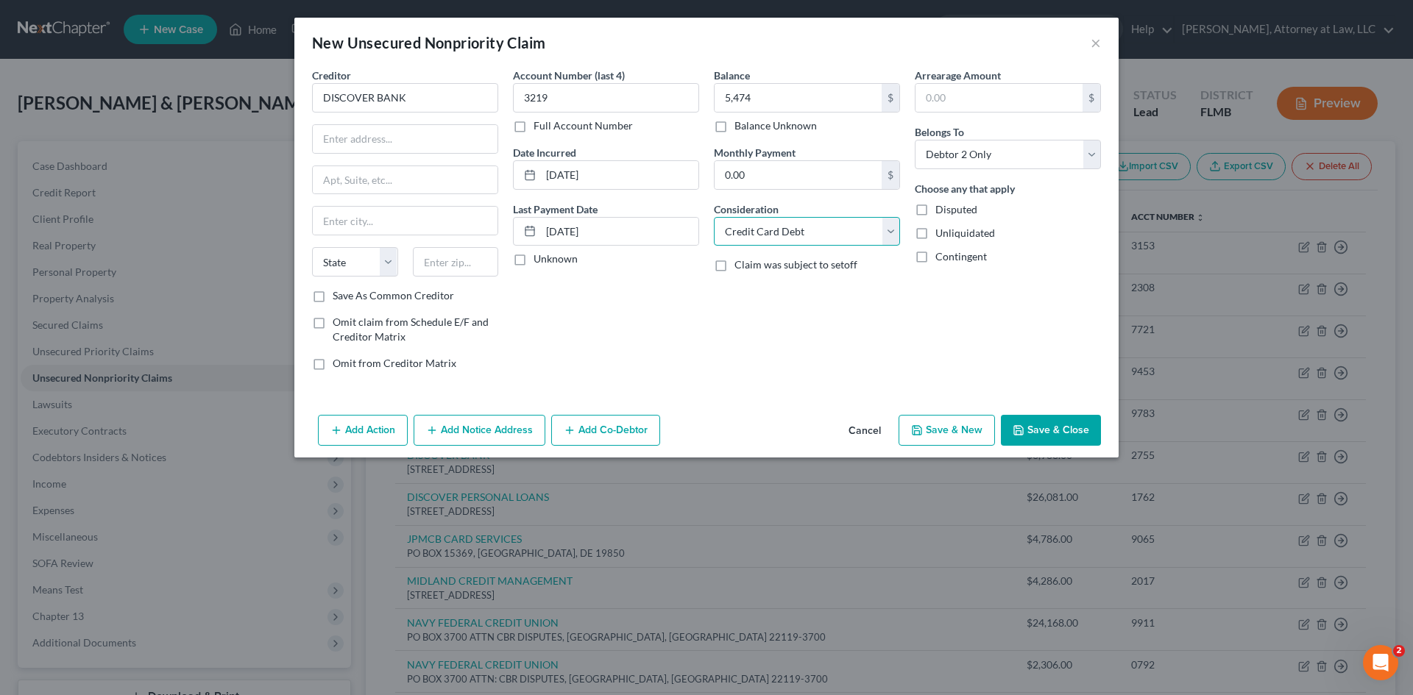
click at [714, 217] on select "Select Cable / Satellite Services Collection Agency Credit Card Debt Debt Couns…" at bounding box center [807, 231] width 186 height 29
click at [740, 271] on span "Claim was subject to setoff" at bounding box center [795, 264] width 123 height 13
click at [740, 267] on input "Claim was subject to setoff" at bounding box center [745, 263] width 10 height 10
click at [748, 270] on span "Claim was subject to setoff" at bounding box center [795, 264] width 123 height 13
click at [748, 267] on input "Claim was subject to setoff" at bounding box center [745, 263] width 10 height 10
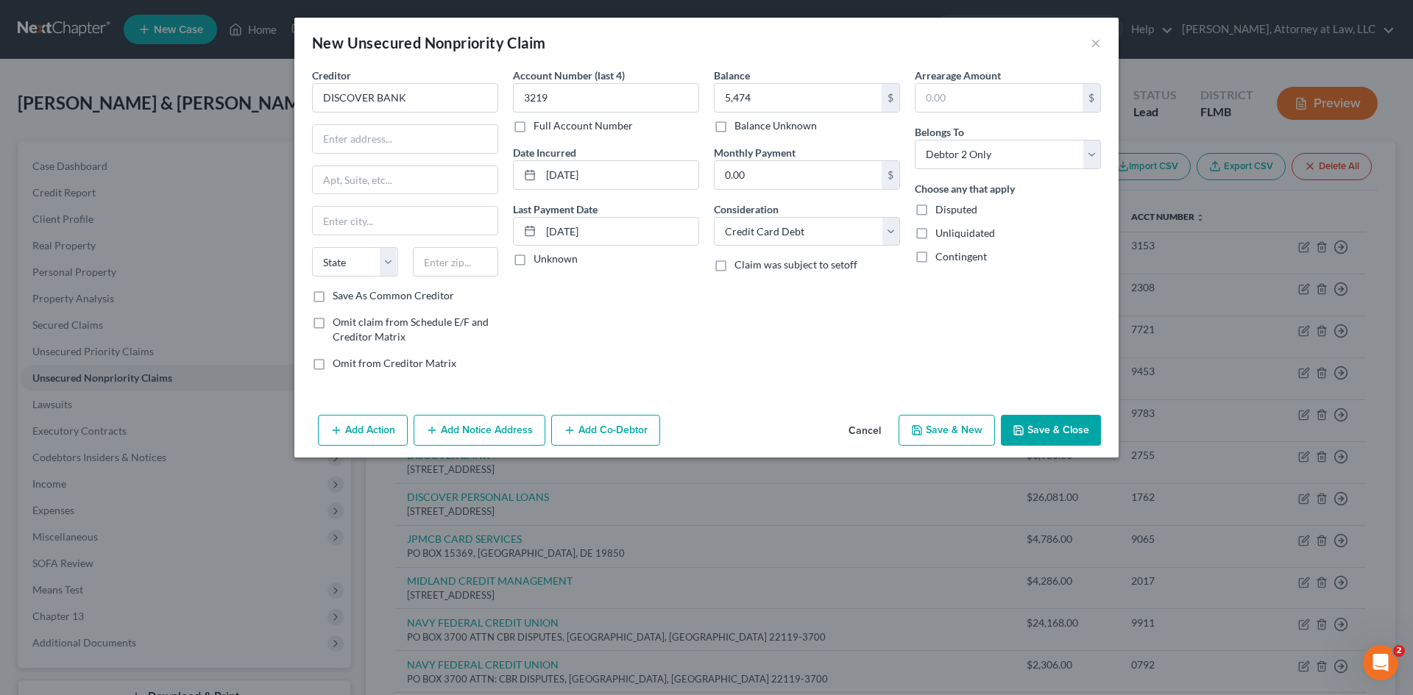
click at [734, 265] on label "Claim was subject to setoff" at bounding box center [795, 265] width 123 height 15
click at [740, 265] on input "Claim was subject to setoff" at bounding box center [745, 263] width 10 height 10
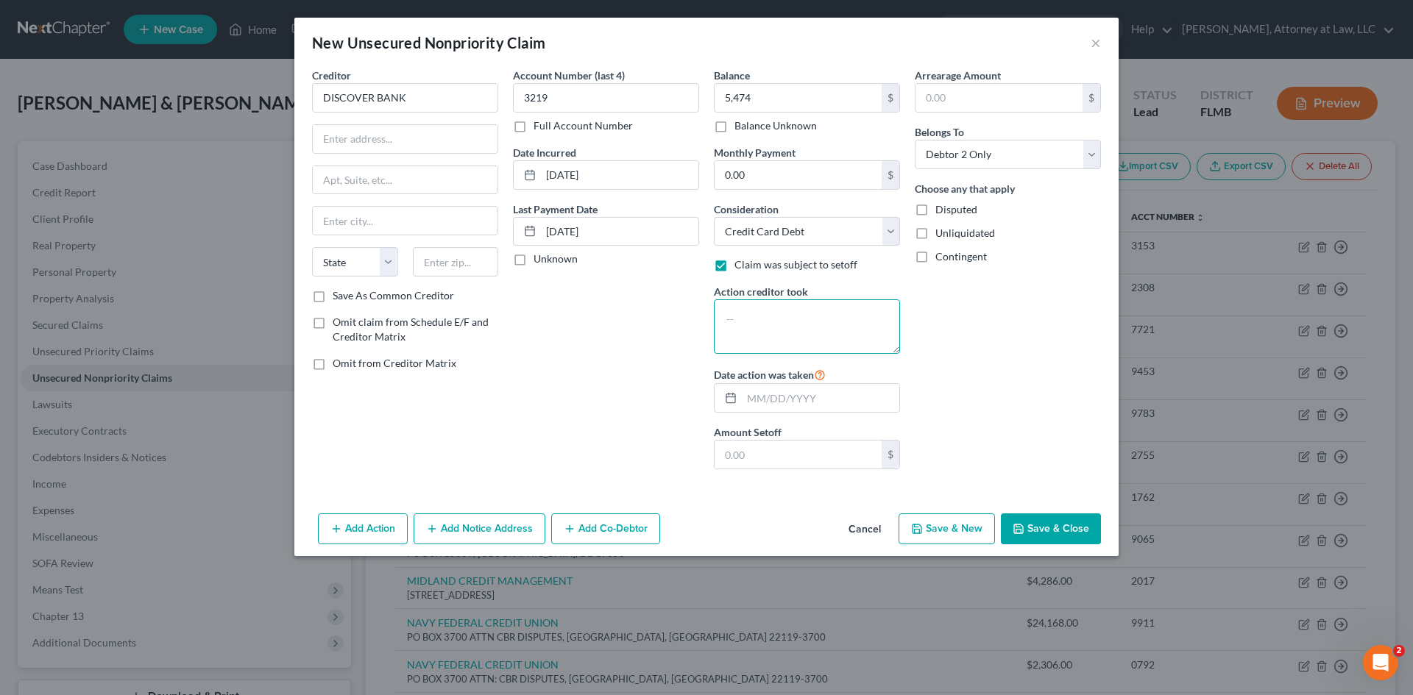
click at [732, 312] on textarea at bounding box center [807, 327] width 186 height 54
click at [807, 450] on input "text" at bounding box center [798, 455] width 167 height 28
click at [370, 139] on input "text" at bounding box center [405, 139] width 185 height 28
click at [341, 225] on input "text" at bounding box center [405, 221] width 185 height 28
drag, startPoint x: 372, startPoint y: 252, endPoint x: 251, endPoint y: 536, distance: 308.9
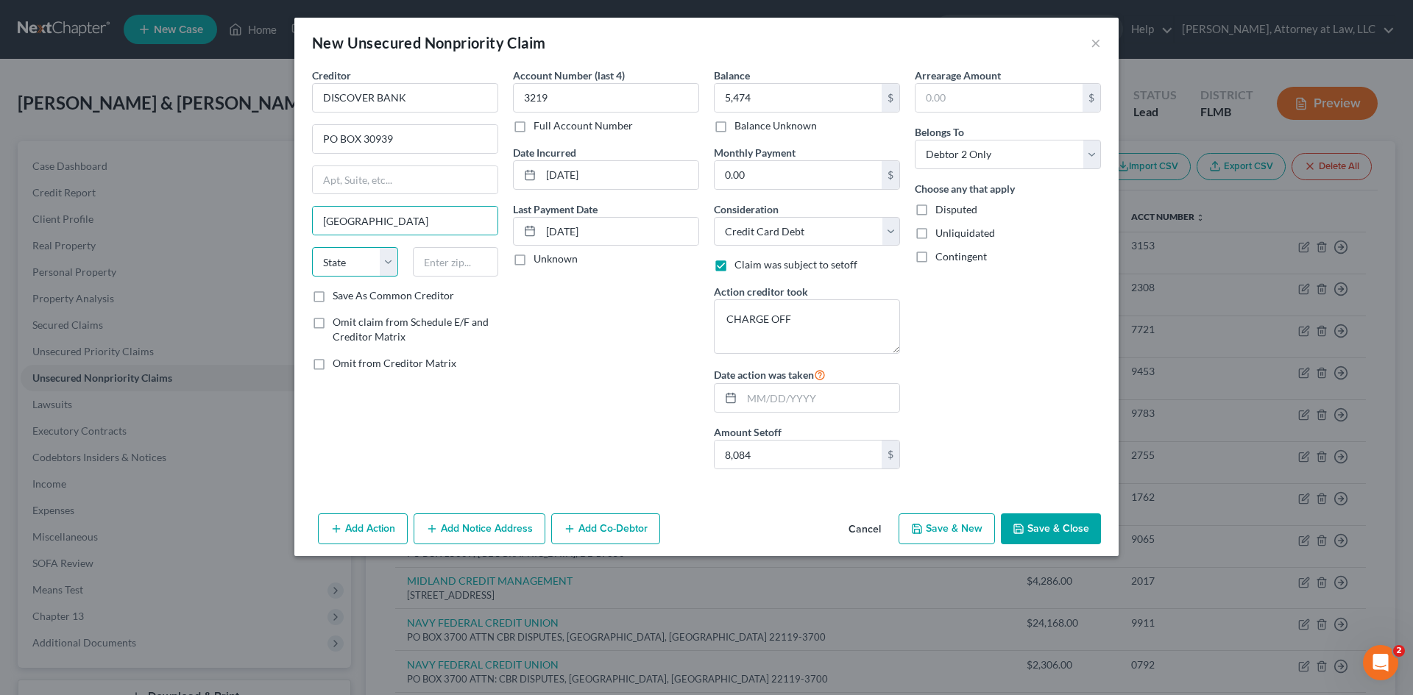
click at [372, 252] on select "State [US_STATE] AK AR AZ CA CO CT DE DC [GEOGRAPHIC_DATA] [GEOGRAPHIC_DATA] GU…" at bounding box center [355, 261] width 86 height 29
click at [312, 247] on select "State [US_STATE] AK AR AZ CA CO CT DE DC [GEOGRAPHIC_DATA] [GEOGRAPHIC_DATA] GU…" at bounding box center [355, 261] width 86 height 29
click at [461, 254] on input "text" at bounding box center [456, 261] width 86 height 29
click at [1062, 528] on button "Save & Close" at bounding box center [1051, 529] width 100 height 31
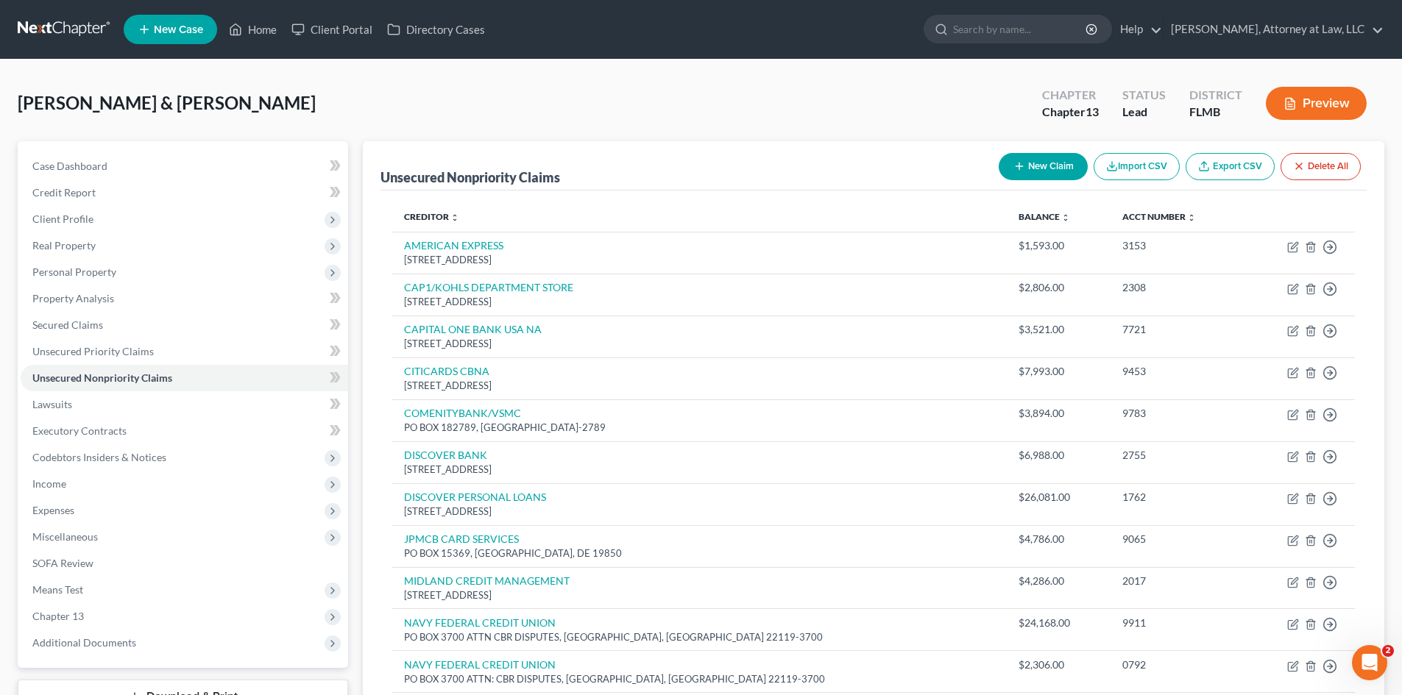
click at [1033, 170] on button "New Claim" at bounding box center [1043, 166] width 89 height 27
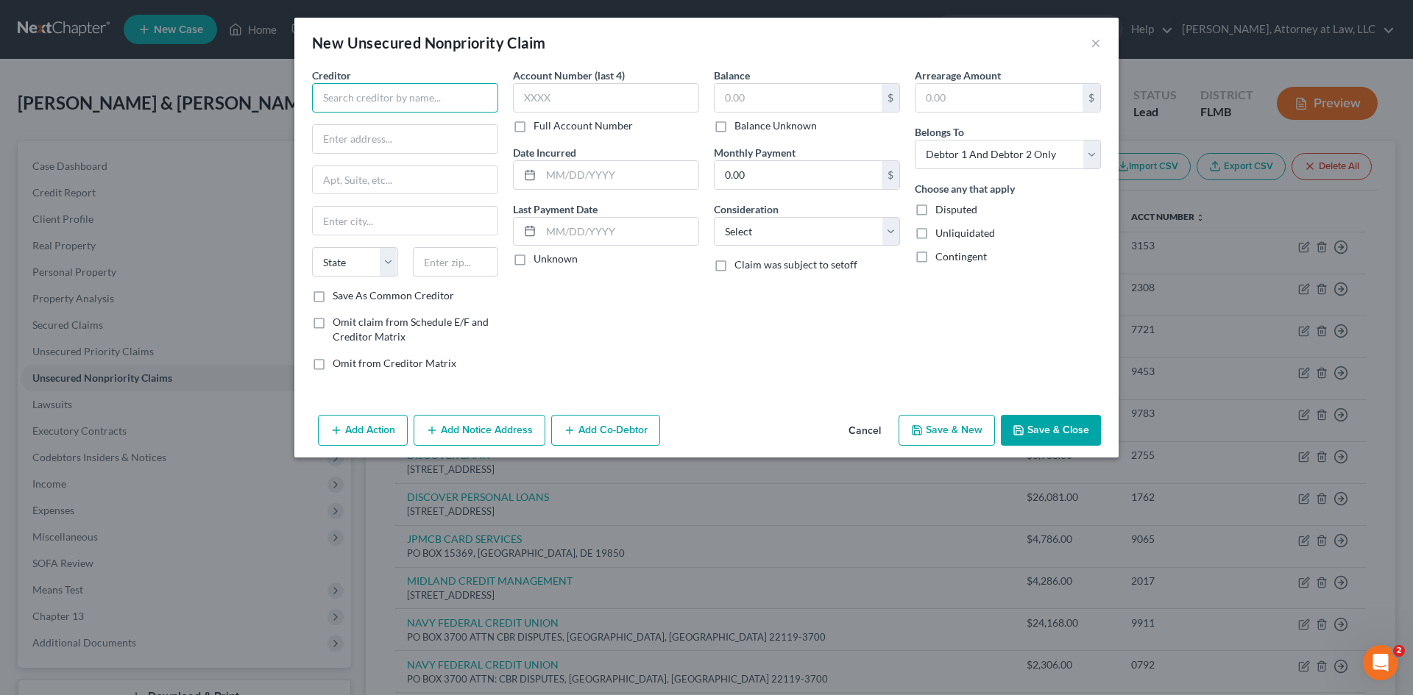
click at [446, 92] on input "text" at bounding box center [405, 97] width 186 height 29
click at [617, 84] on input "text" at bounding box center [606, 97] width 186 height 29
click at [836, 102] on input "text" at bounding box center [798, 98] width 167 height 28
drag, startPoint x: 996, startPoint y: 154, endPoint x: 995, endPoint y: 169, distance: 14.7
click at [996, 154] on select "Select Debtor 1 Only Debtor 2 Only Debtor 1 And Debtor 2 Only At Least One Of T…" at bounding box center [1008, 154] width 186 height 29
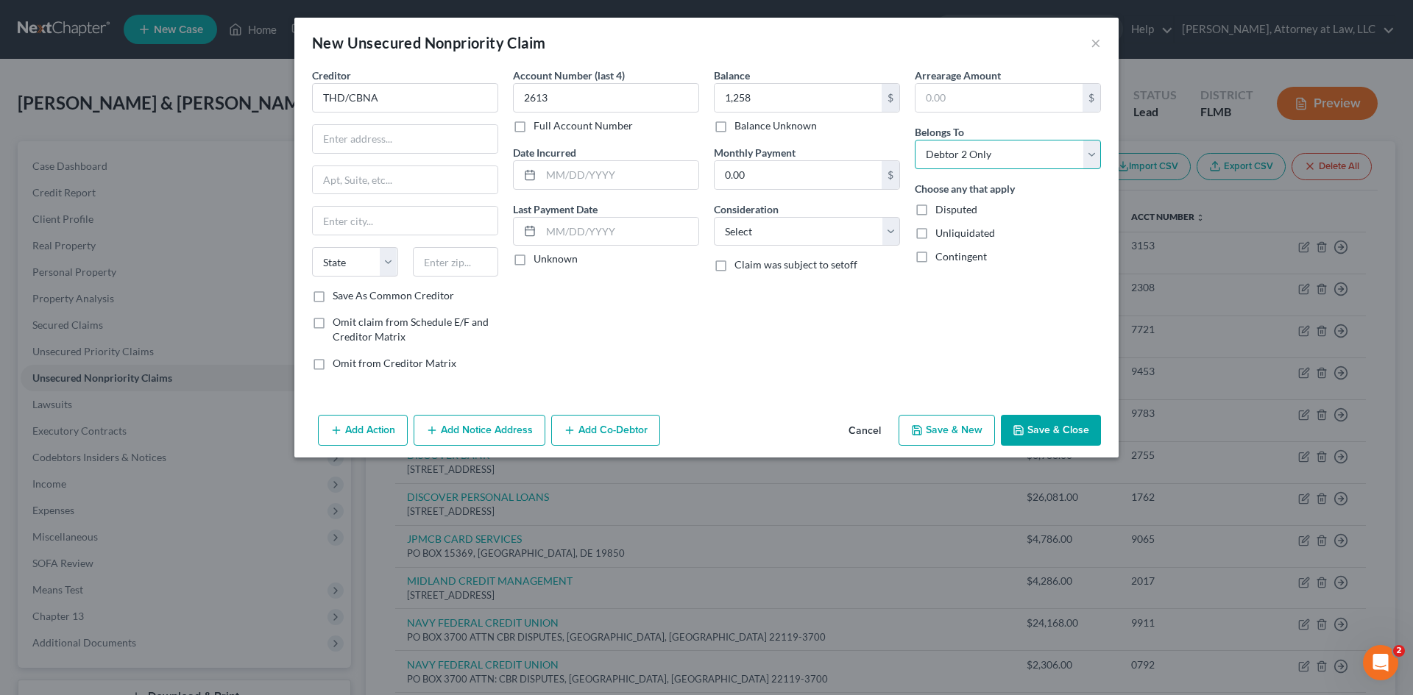
click at [915, 140] on select "Select Debtor 1 Only Debtor 2 Only Debtor 1 And Debtor 2 Only At Least One Of T…" at bounding box center [1008, 154] width 186 height 29
click at [597, 178] on input "text" at bounding box center [619, 175] width 157 height 28
click at [544, 236] on input "text" at bounding box center [619, 232] width 157 height 28
click at [807, 185] on input "0.00" at bounding box center [798, 175] width 167 height 28
click at [782, 241] on select "Select Cable / Satellite Services Collection Agency Credit Card Debt Debt Couns…" at bounding box center [807, 231] width 186 height 29
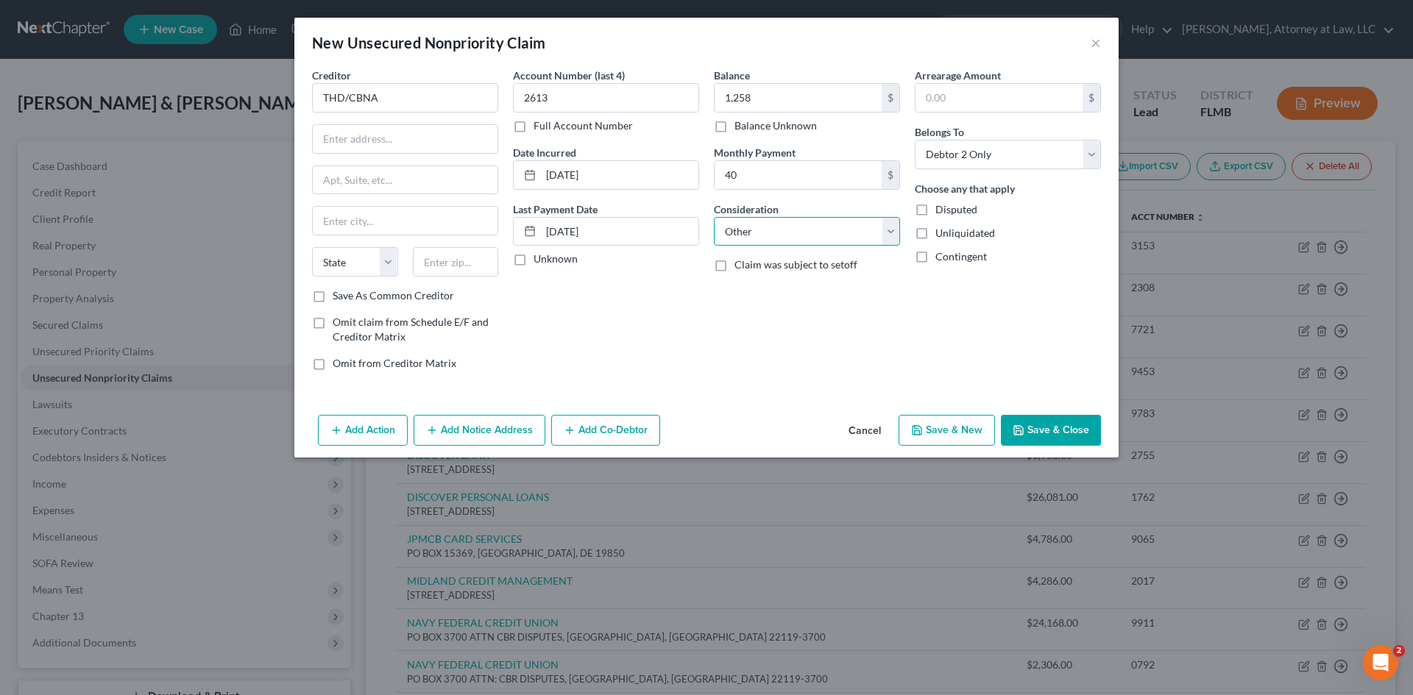
click at [714, 217] on select "Select Cable / Satellite Services Collection Agency Credit Card Debt Debt Couns…" at bounding box center [807, 231] width 186 height 29
click at [756, 291] on input "text" at bounding box center [807, 288] width 185 height 28
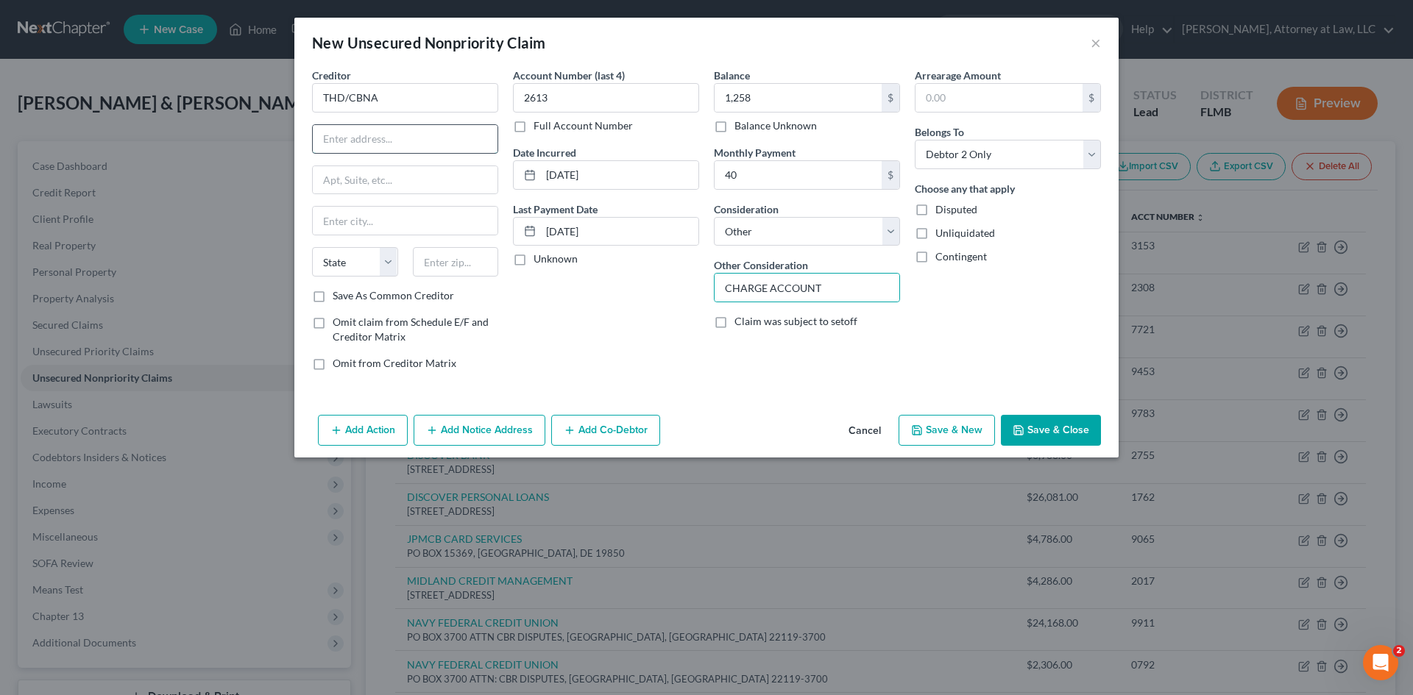
click at [410, 135] on input "text" at bounding box center [405, 139] width 185 height 28
click at [397, 216] on input "text" at bounding box center [405, 221] width 185 height 28
drag, startPoint x: 358, startPoint y: 267, endPoint x: 358, endPoint y: 276, distance: 8.9
click at [358, 267] on select "State [US_STATE] AK AR AZ CA CO CT DE DC [GEOGRAPHIC_DATA] [GEOGRAPHIC_DATA] GU…" at bounding box center [355, 261] width 86 height 29
click at [312, 247] on select "State [US_STATE] AK AR AZ CA CO CT DE DC [GEOGRAPHIC_DATA] [GEOGRAPHIC_DATA] GU…" at bounding box center [355, 261] width 86 height 29
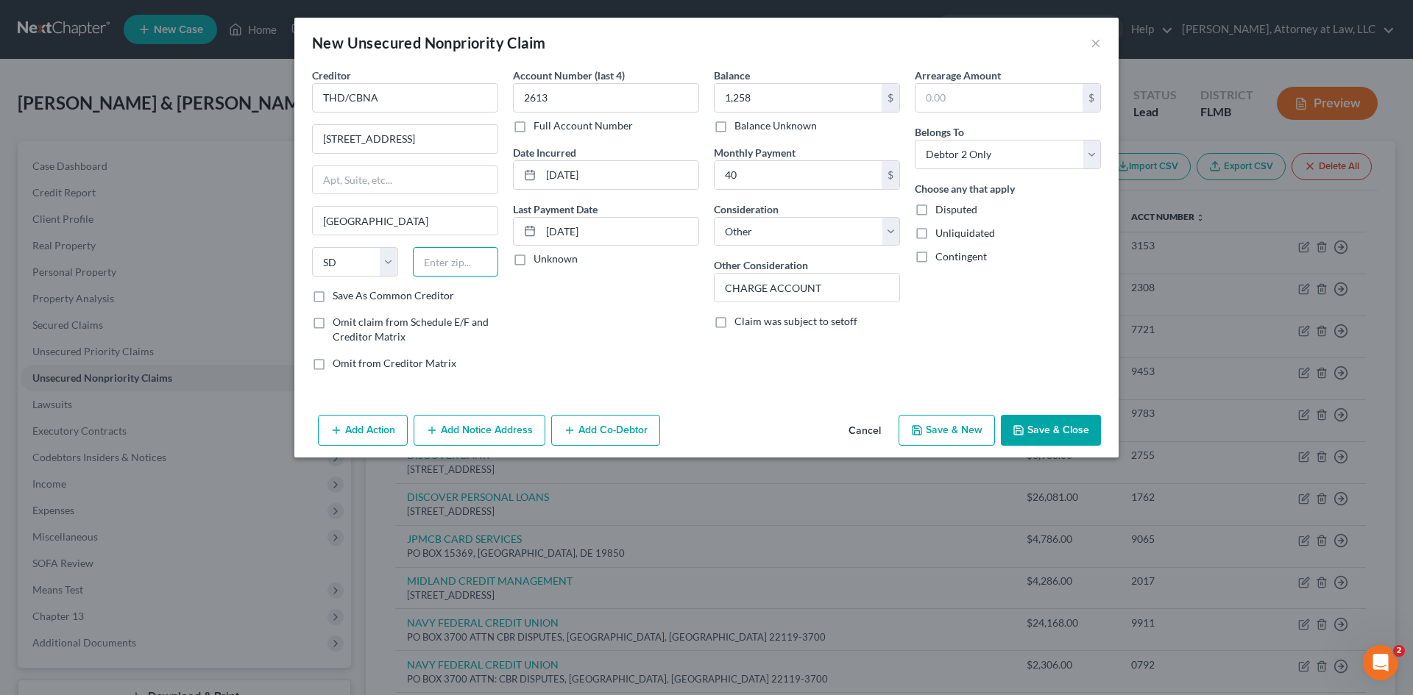
click at [447, 259] on input "text" at bounding box center [456, 261] width 86 height 29
click at [1088, 427] on button "Save & Close" at bounding box center [1051, 430] width 100 height 31
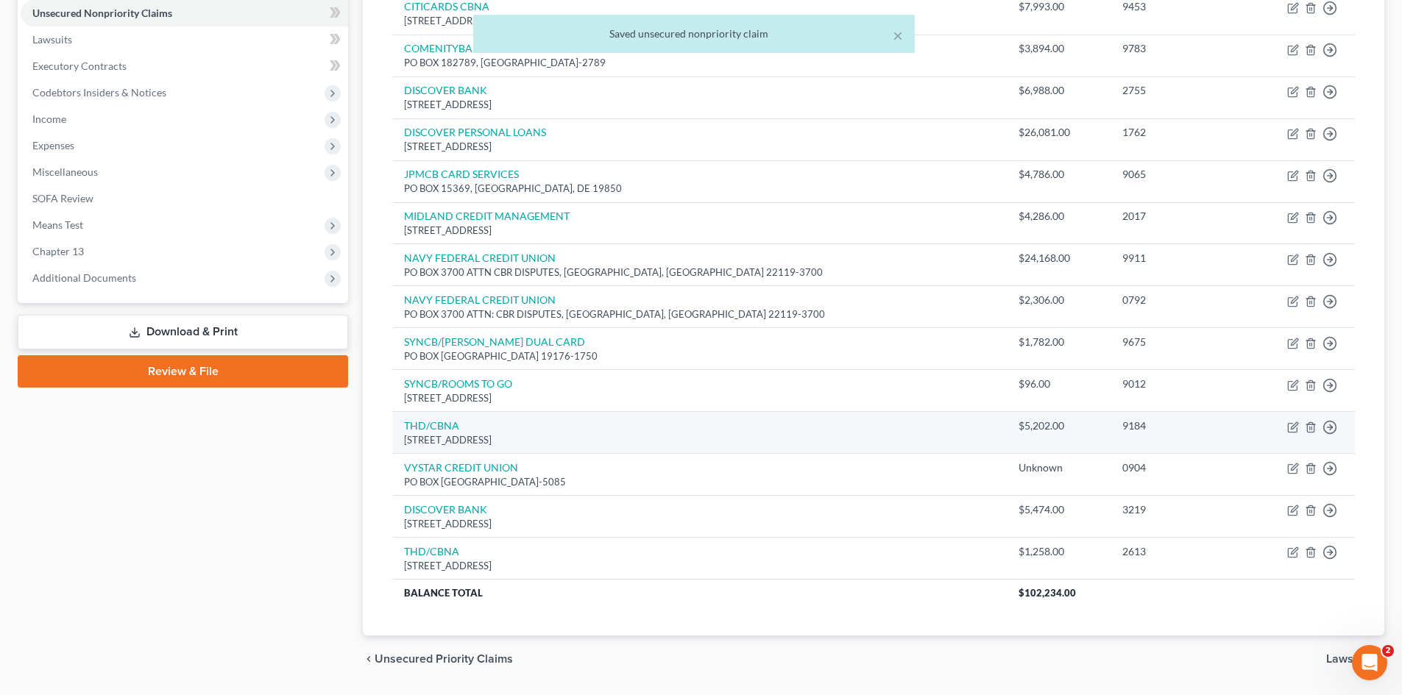
scroll to position [408, 0]
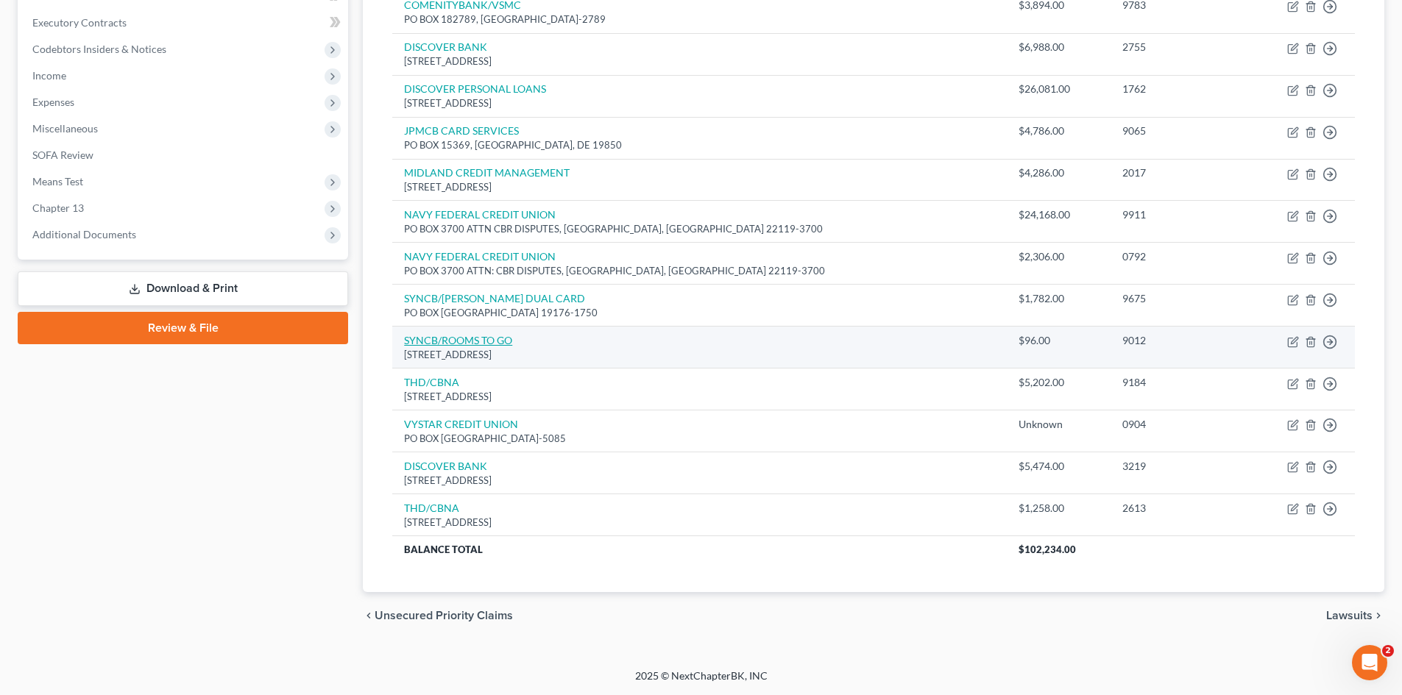
click at [485, 340] on link "SYNCB/ROOMS TO GO" at bounding box center [458, 340] width 108 height 13
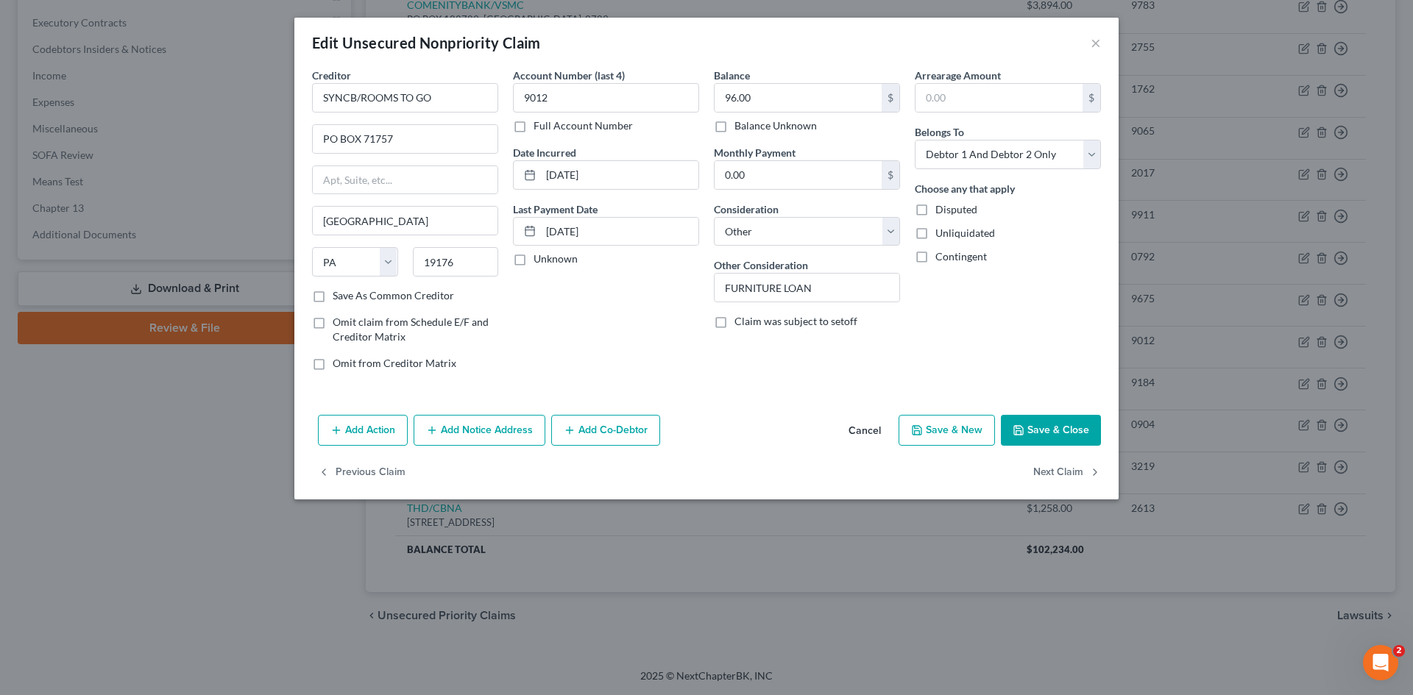
click at [794, 320] on span "Claim was subject to setoff" at bounding box center [795, 321] width 123 height 13
click at [750, 320] on input "Claim was subject to setoff" at bounding box center [745, 319] width 10 height 10
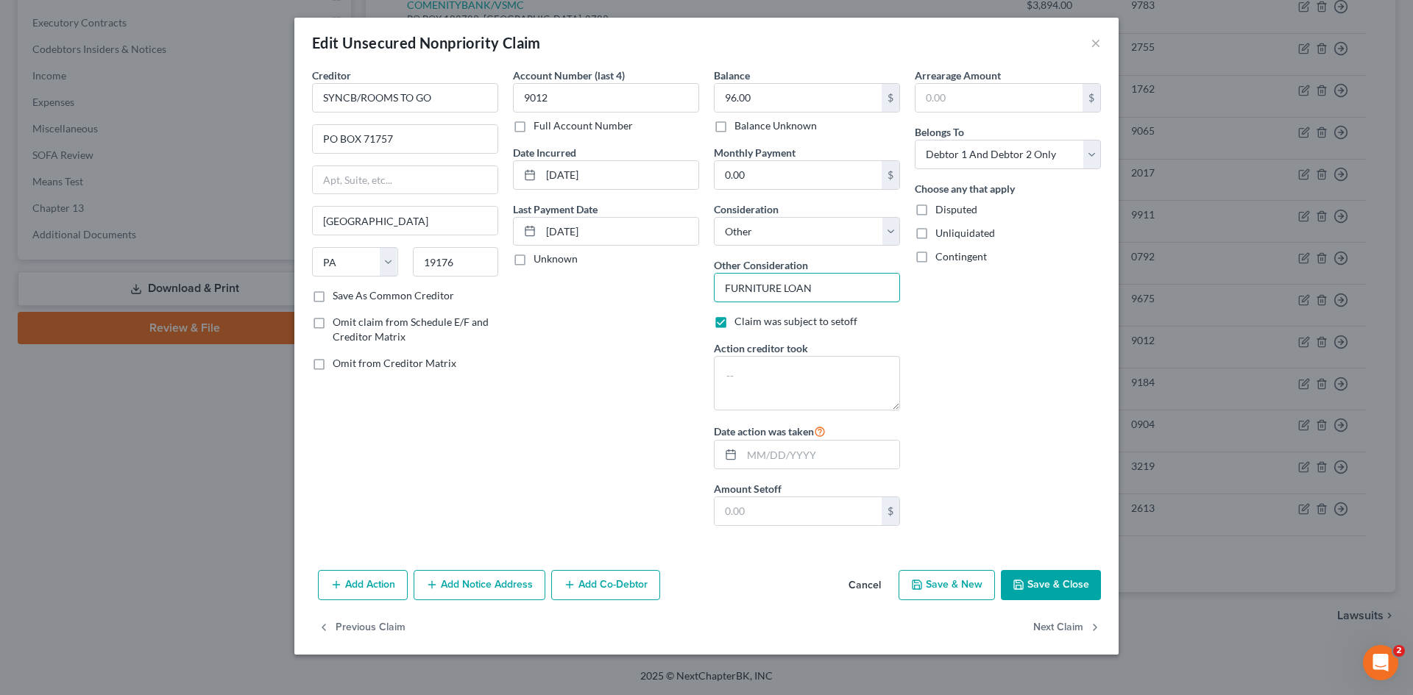
drag, startPoint x: 820, startPoint y: 286, endPoint x: 660, endPoint y: 305, distance: 160.8
click at [656, 302] on div "Creditor * SYNCB/ROOMS TO GO PO BOX 71757 [GEOGRAPHIC_DATA] [US_STATE] AK AR AZ…" at bounding box center [707, 303] width 804 height 470
click at [806, 379] on textarea at bounding box center [807, 383] width 186 height 54
click at [1065, 587] on button "Save & Close" at bounding box center [1051, 585] width 100 height 31
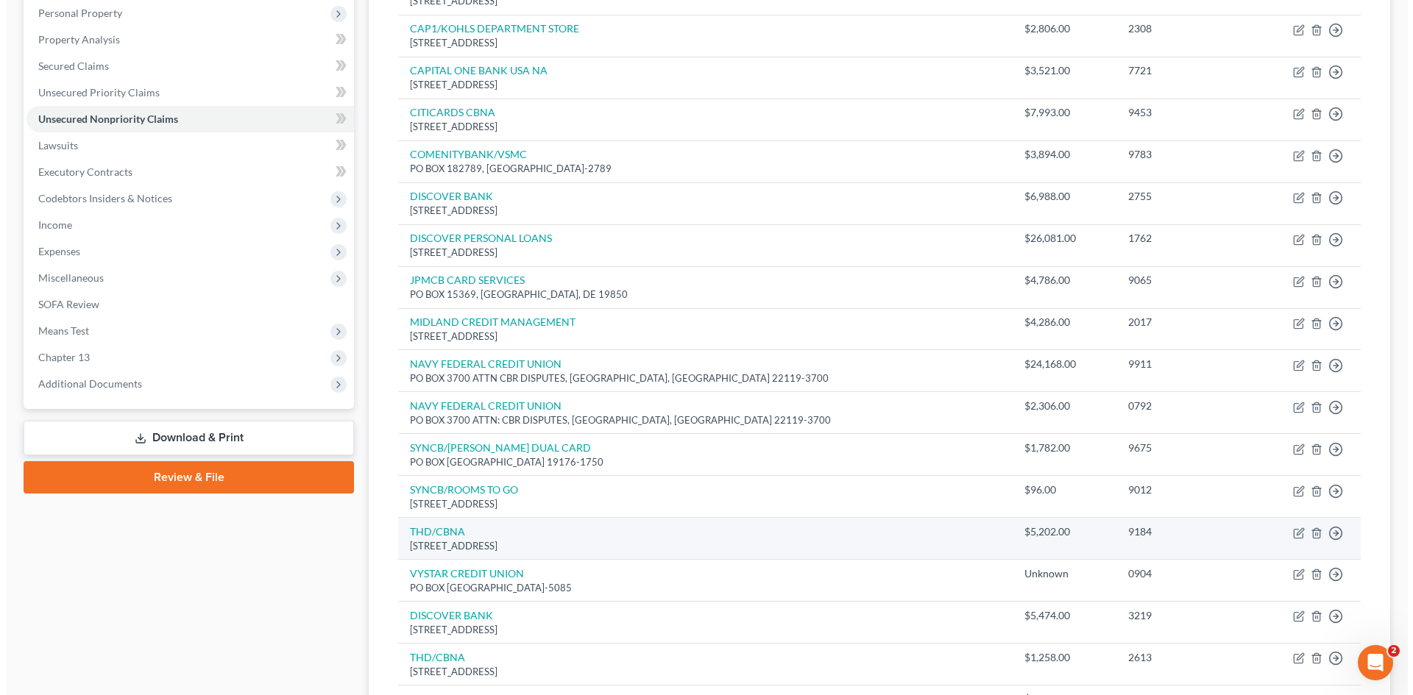
scroll to position [0, 0]
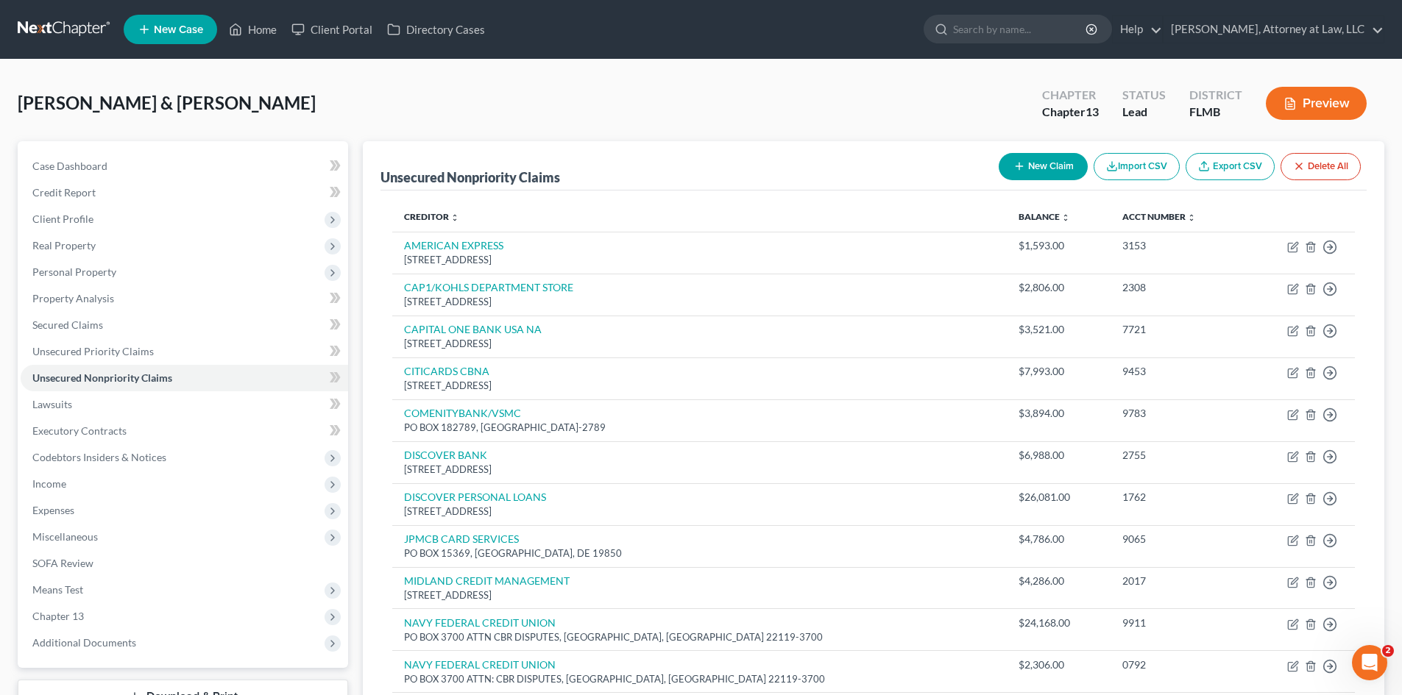
click at [1019, 171] on icon "button" at bounding box center [1019, 166] width 12 height 12
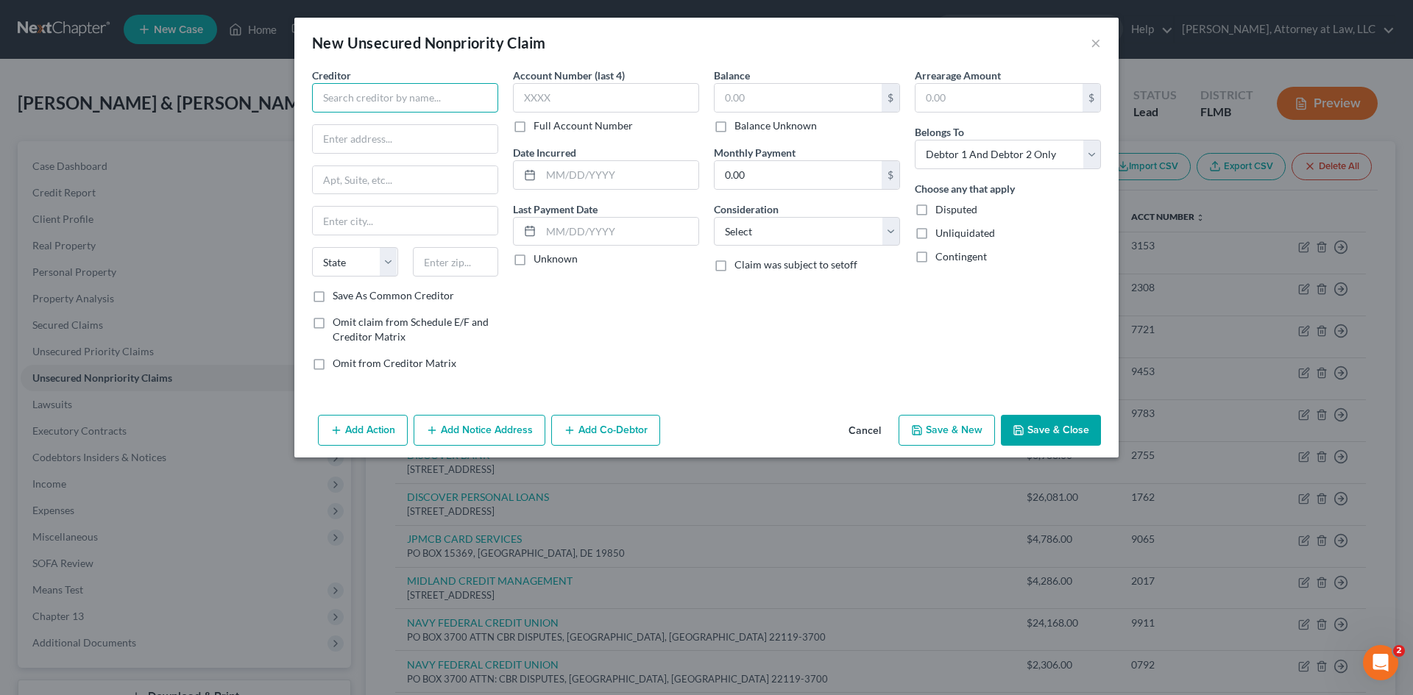
click at [424, 85] on input "text" at bounding box center [405, 97] width 186 height 29
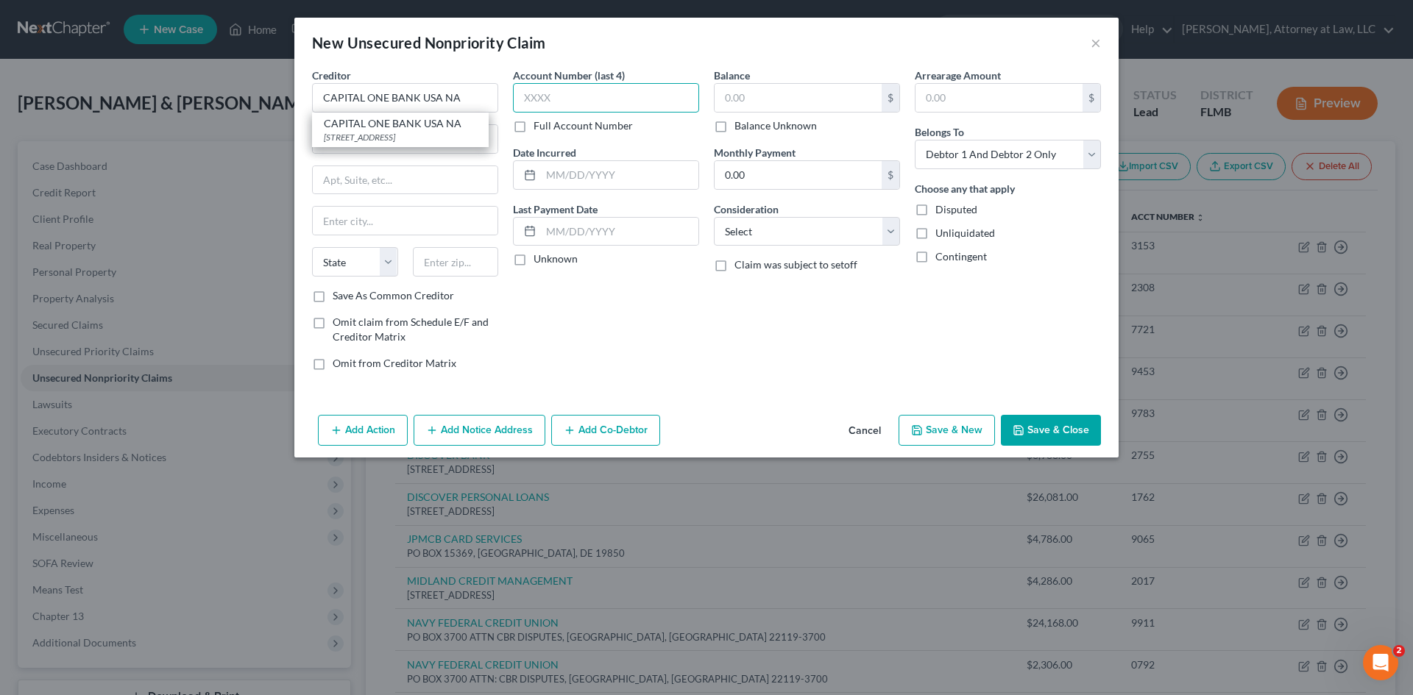
click at [634, 92] on input "text" at bounding box center [606, 97] width 186 height 29
click at [837, 93] on input "text" at bounding box center [798, 98] width 167 height 28
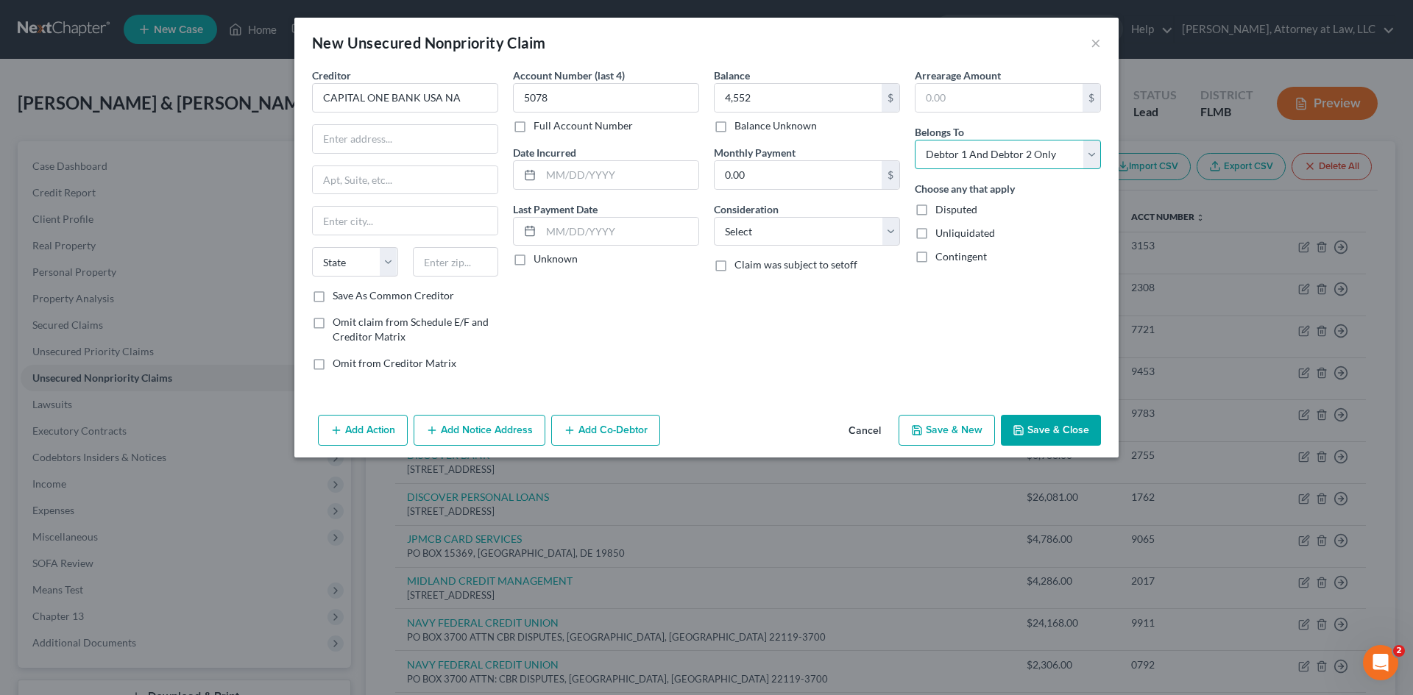
drag, startPoint x: 1083, startPoint y: 152, endPoint x: 1063, endPoint y: 168, distance: 26.2
click at [1083, 152] on select "Select Debtor 1 Only Debtor 2 Only Debtor 1 And Debtor 2 Only At Least One Of T…" at bounding box center [1008, 154] width 186 height 29
click at [915, 140] on select "Select Debtor 1 Only Debtor 2 Only Debtor 1 And Debtor 2 Only At Least One Of T…" at bounding box center [1008, 154] width 186 height 29
click at [550, 176] on input "text" at bounding box center [619, 175] width 157 height 28
click at [570, 235] on input "text" at bounding box center [619, 232] width 157 height 28
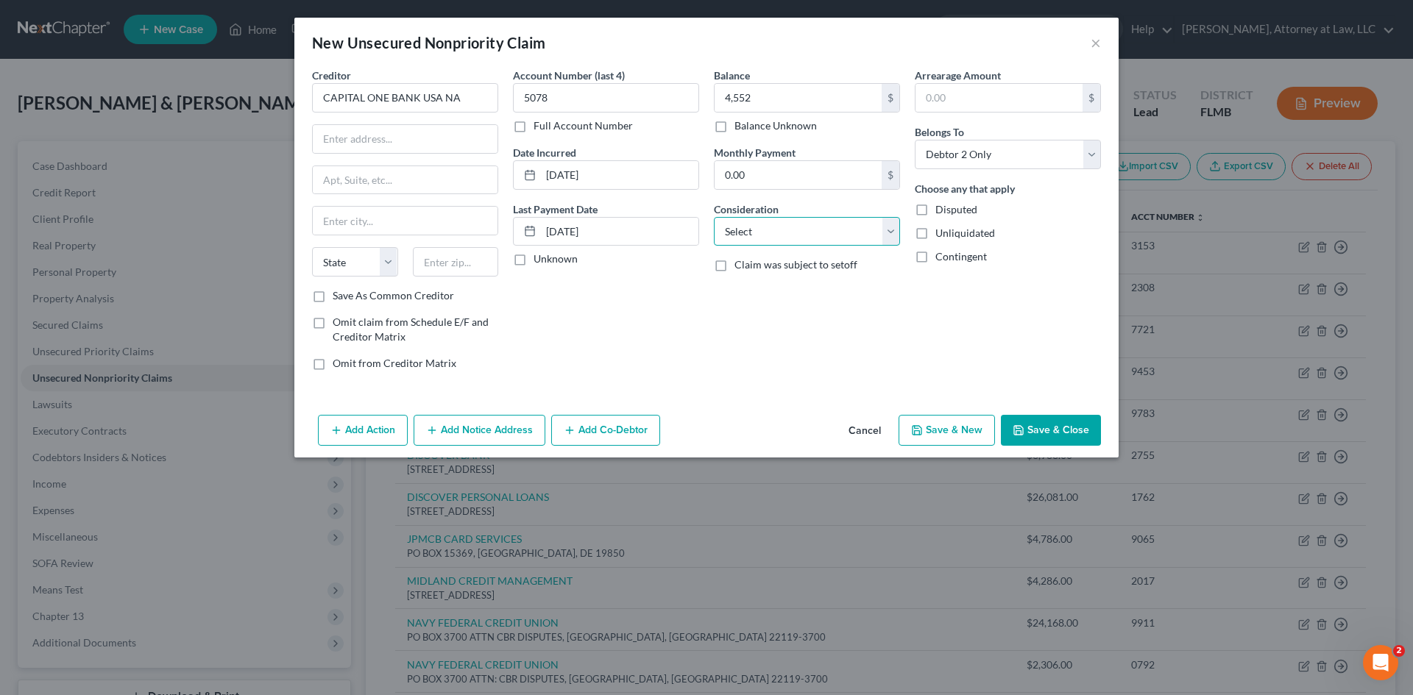
drag, startPoint x: 859, startPoint y: 235, endPoint x: 846, endPoint y: 245, distance: 16.2
click at [859, 235] on select "Select Cable / Satellite Services Collection Agency Credit Card Debt Debt Couns…" at bounding box center [807, 231] width 186 height 29
click at [714, 217] on select "Select Cable / Satellite Services Collection Agency Credit Card Debt Debt Couns…" at bounding box center [807, 231] width 186 height 29
click at [768, 266] on span "Claim was subject to setoff" at bounding box center [795, 264] width 123 height 13
click at [750, 266] on input "Claim was subject to setoff" at bounding box center [745, 263] width 10 height 10
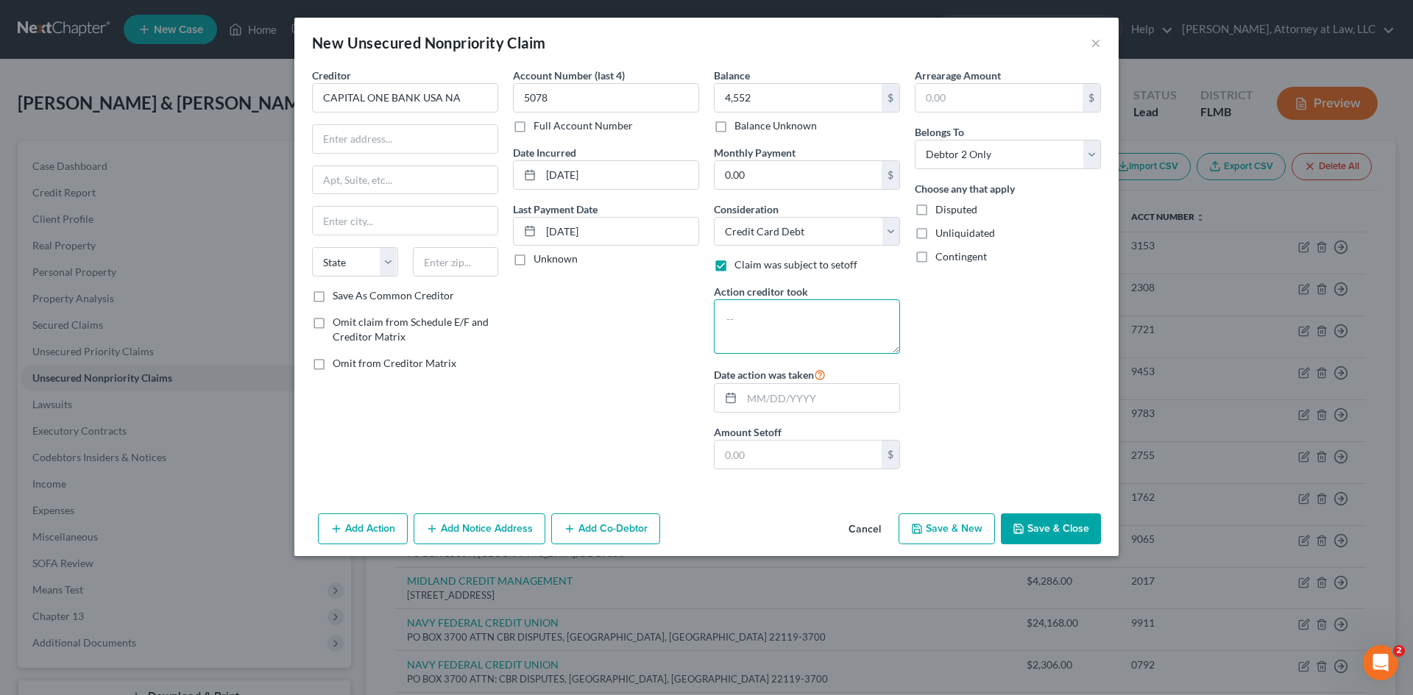
click at [832, 323] on textarea at bounding box center [807, 327] width 186 height 54
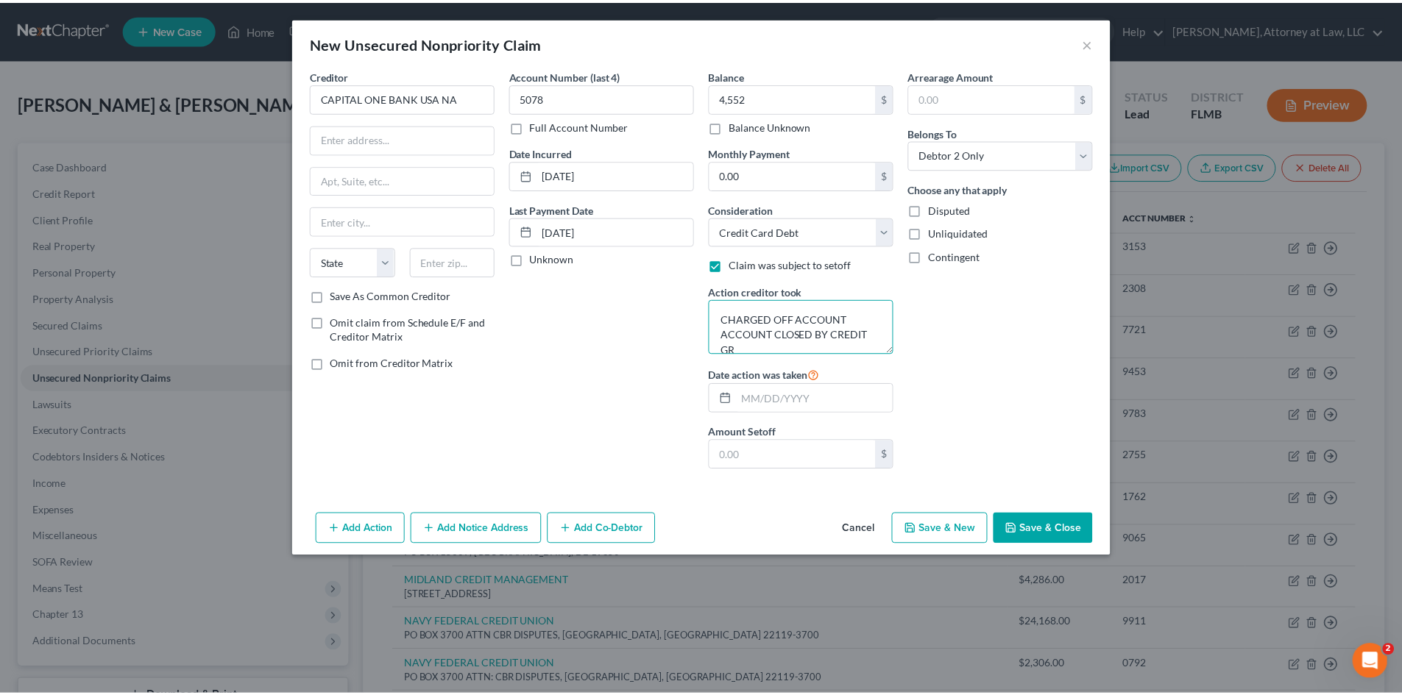
scroll to position [4, 0]
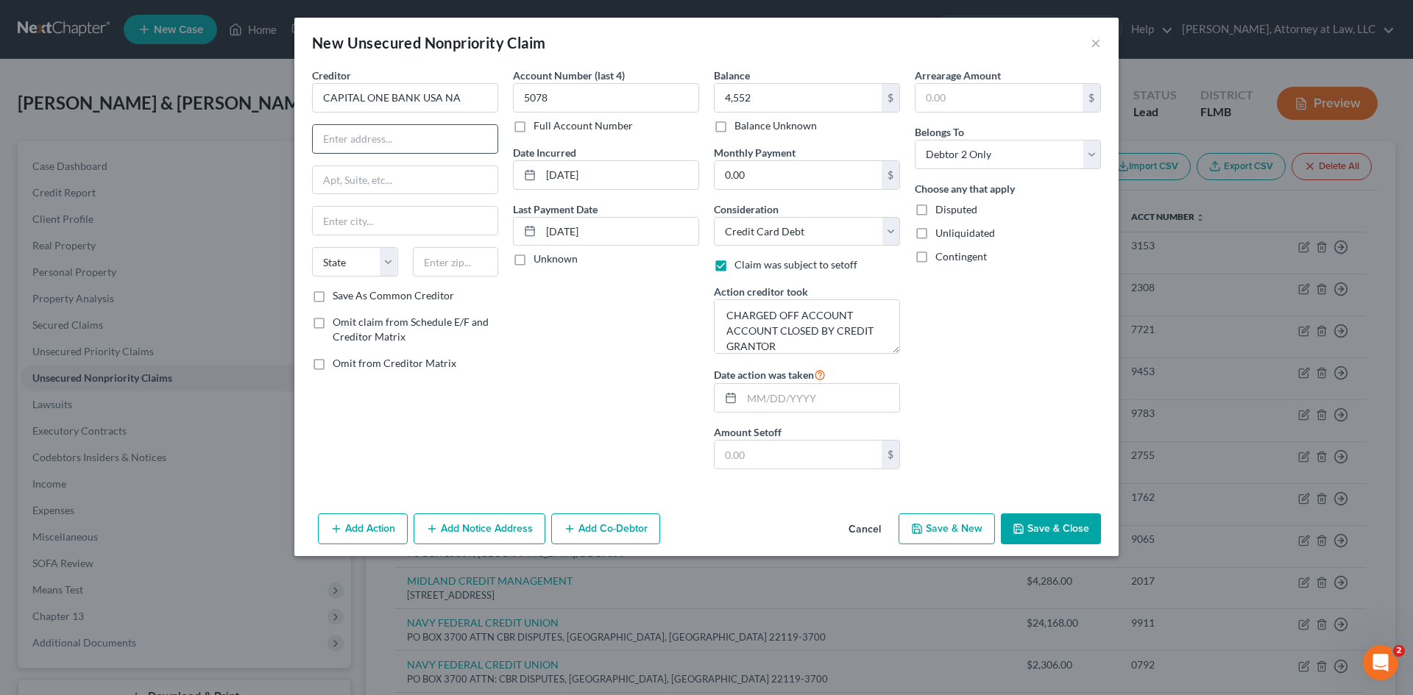
click at [438, 144] on input "text" at bounding box center [405, 139] width 185 height 28
click at [407, 218] on input "text" at bounding box center [405, 221] width 185 height 28
drag, startPoint x: 358, startPoint y: 275, endPoint x: 398, endPoint y: 399, distance: 130.6
click at [358, 275] on select "State [US_STATE] AK AR AZ CA CO CT DE DC [GEOGRAPHIC_DATA] [GEOGRAPHIC_DATA] GU…" at bounding box center [355, 261] width 86 height 29
click at [312, 247] on select "State [US_STATE] AK AR AZ CA CO CT DE DC [GEOGRAPHIC_DATA] [GEOGRAPHIC_DATA] GU…" at bounding box center [355, 261] width 86 height 29
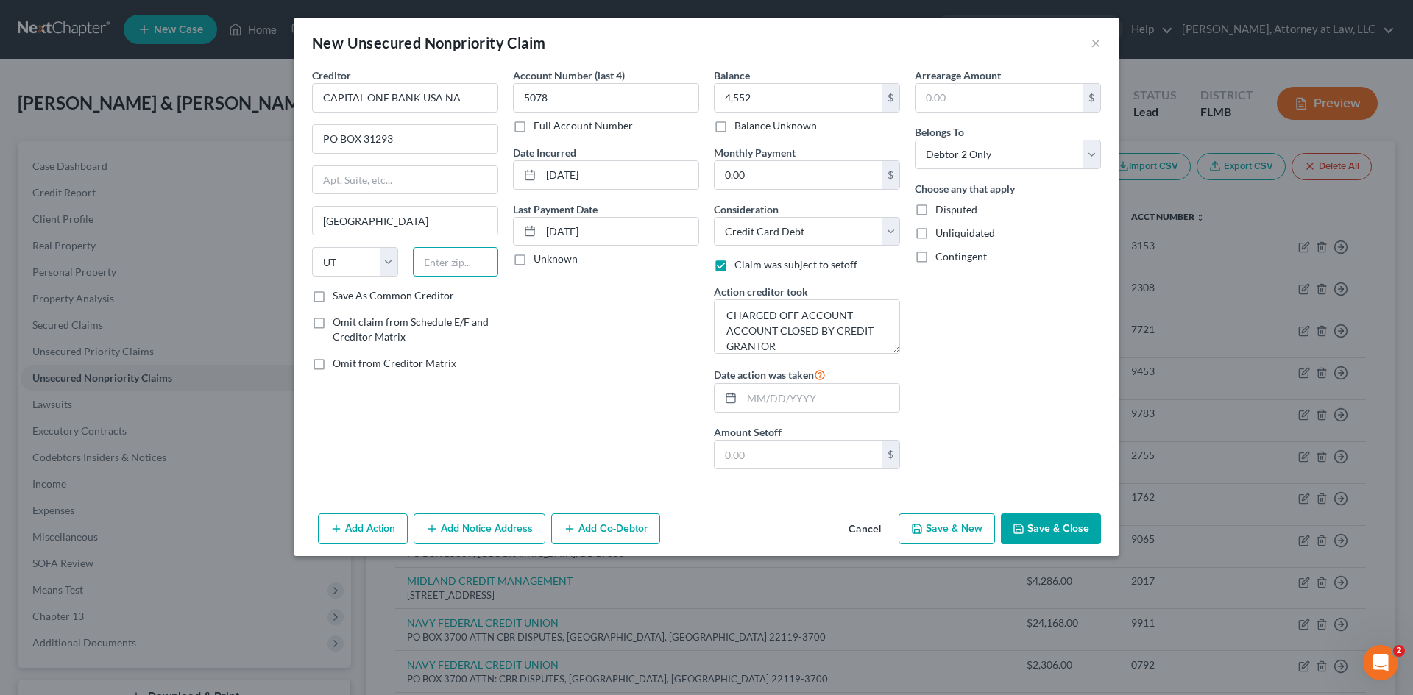
click at [443, 261] on input "text" at bounding box center [456, 261] width 86 height 29
click at [957, 534] on button "Save & New" at bounding box center [947, 529] width 96 height 31
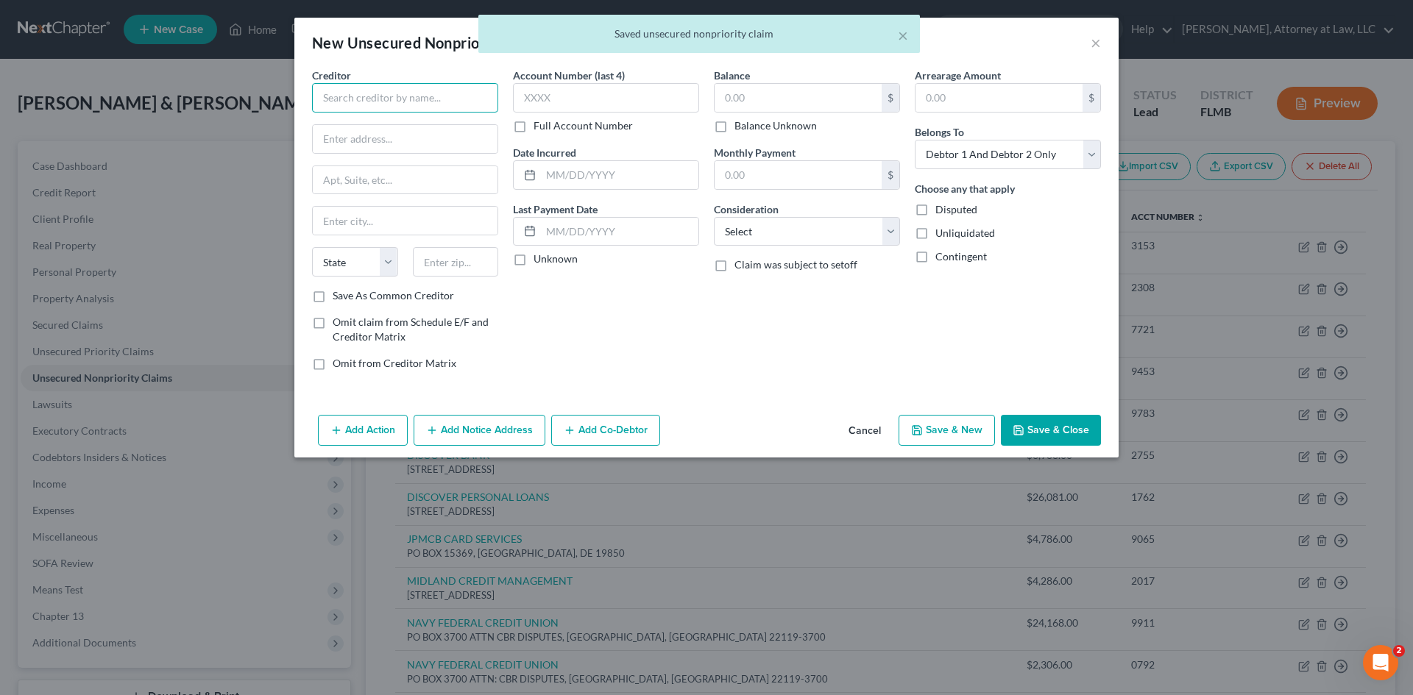
click at [422, 99] on input "text" at bounding box center [405, 97] width 186 height 29
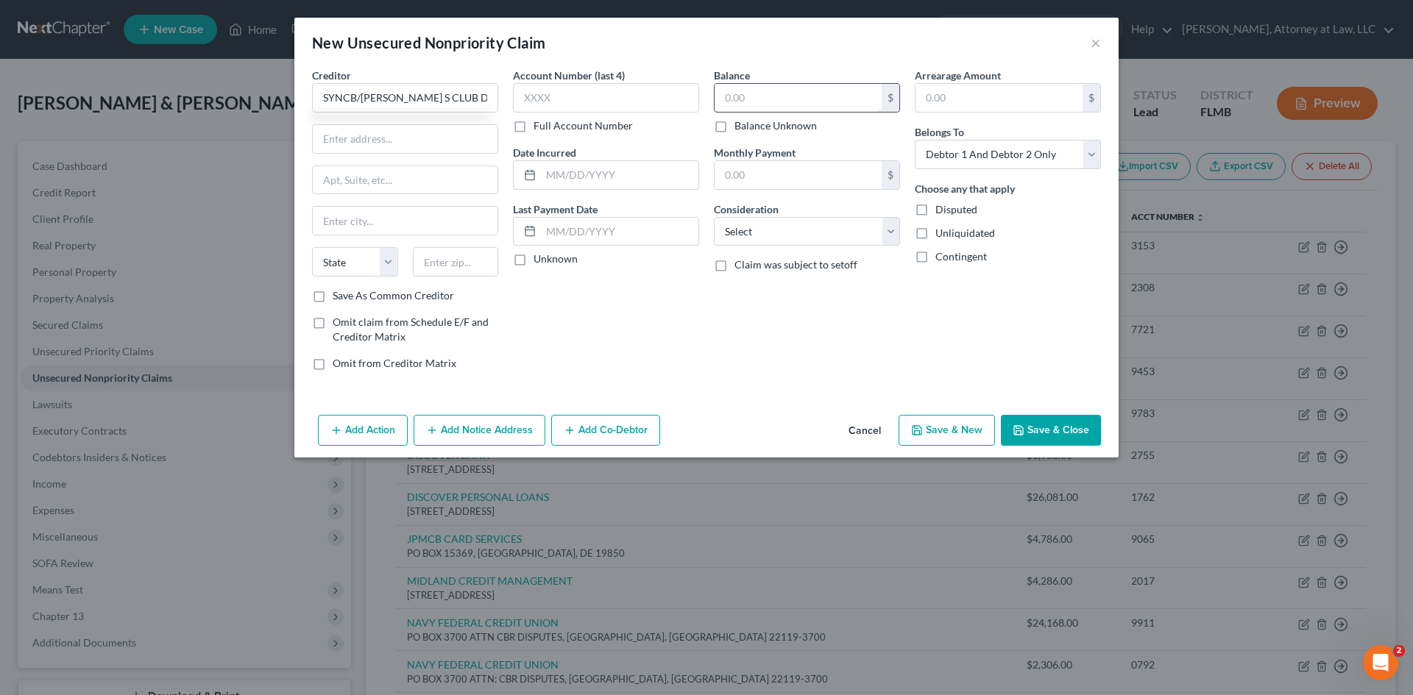
click at [826, 98] on input "text" at bounding box center [798, 98] width 167 height 28
click at [595, 91] on input "text" at bounding box center [606, 97] width 186 height 29
click at [1083, 159] on select "Select Debtor 1 Only Debtor 2 Only Debtor 1 And Debtor 2 Only At Least One Of T…" at bounding box center [1008, 154] width 186 height 29
click at [915, 140] on select "Select Debtor 1 Only Debtor 2 Only Debtor 1 And Debtor 2 Only At Least One Of T…" at bounding box center [1008, 154] width 186 height 29
click at [566, 176] on input "text" at bounding box center [619, 175] width 157 height 28
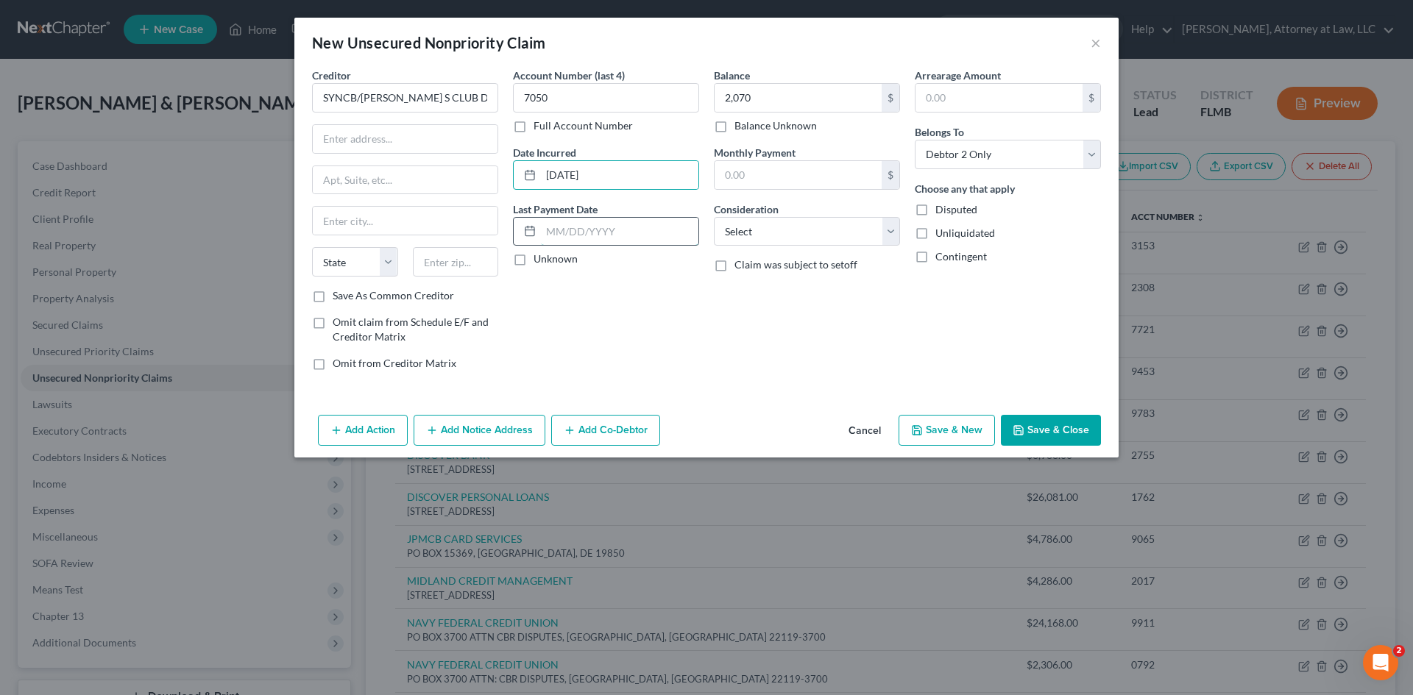
click at [569, 227] on input "text" at bounding box center [619, 232] width 157 height 28
click at [743, 177] on input "text" at bounding box center [798, 175] width 167 height 28
drag, startPoint x: 847, startPoint y: 228, endPoint x: 827, endPoint y: 245, distance: 26.1
click at [847, 228] on select "Select Cable / Satellite Services Collection Agency Credit Card Debt Debt Couns…" at bounding box center [807, 231] width 186 height 29
click at [714, 217] on select "Select Cable / Satellite Services Collection Agency Credit Card Debt Debt Couns…" at bounding box center [807, 231] width 186 height 29
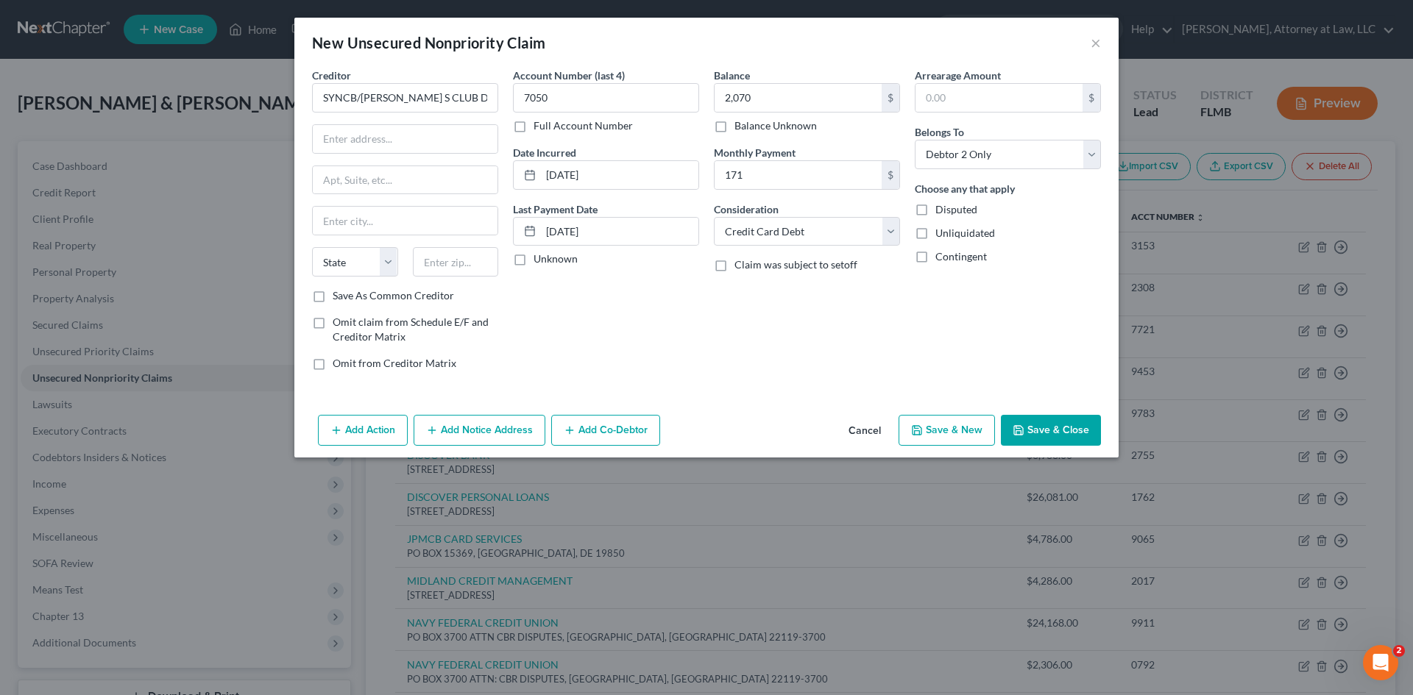
click at [734, 269] on label "Claim was subject to setoff" at bounding box center [795, 265] width 123 height 15
click at [740, 267] on input "Claim was subject to setoff" at bounding box center [745, 263] width 10 height 10
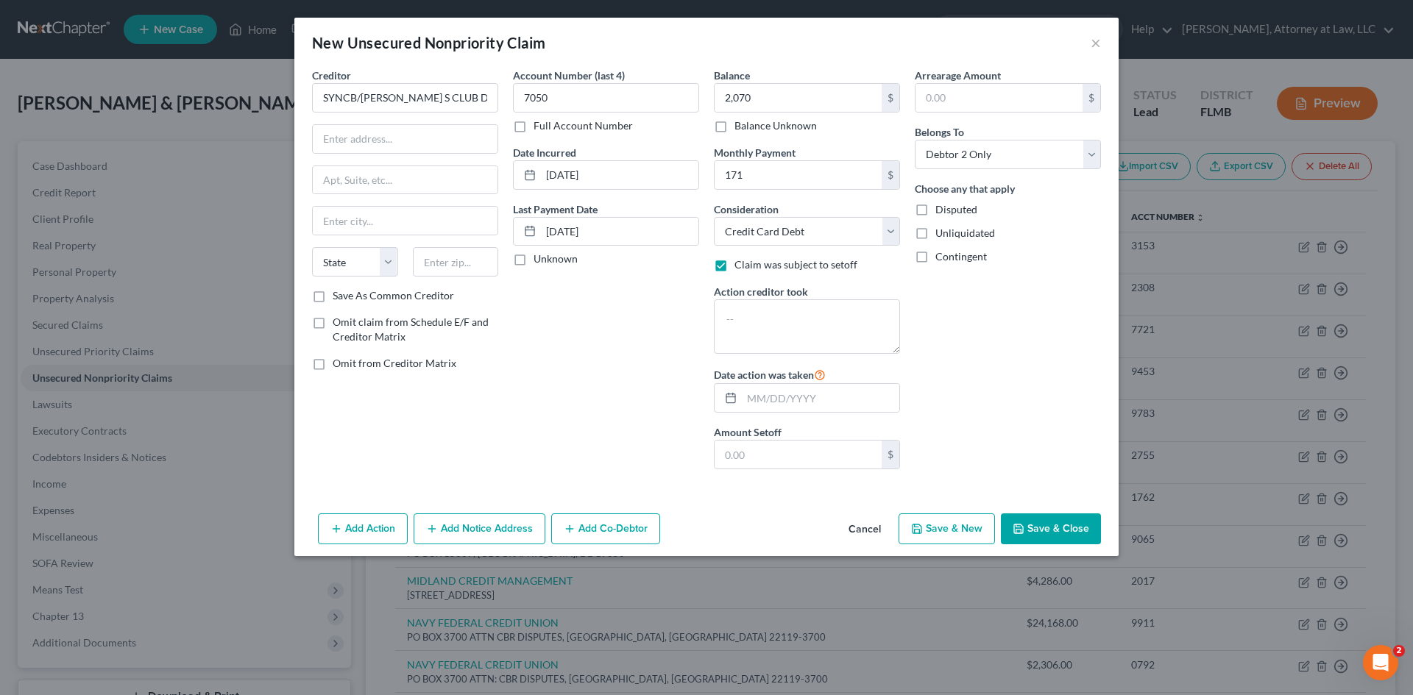
click at [734, 269] on label "Claim was subject to setoff" at bounding box center [795, 265] width 123 height 15
click at [740, 267] on input "Claim was subject to setoff" at bounding box center [745, 263] width 10 height 10
click at [764, 316] on div "Balance 2,070.00 $ Balance Unknown Balance Undetermined 2,070 $ Balance Unknown…" at bounding box center [807, 275] width 201 height 414
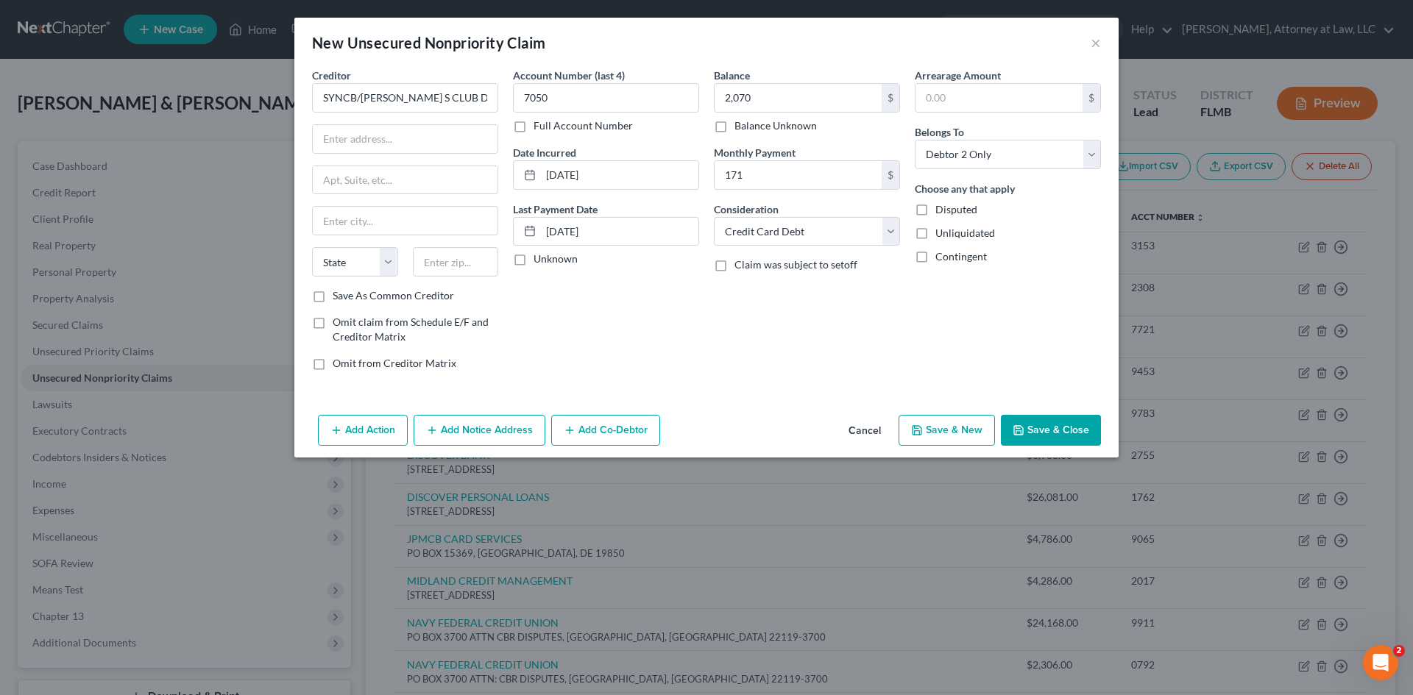
click at [734, 271] on label "Claim was subject to setoff" at bounding box center [795, 265] width 123 height 15
click at [740, 267] on input "Claim was subject to setoff" at bounding box center [745, 263] width 10 height 10
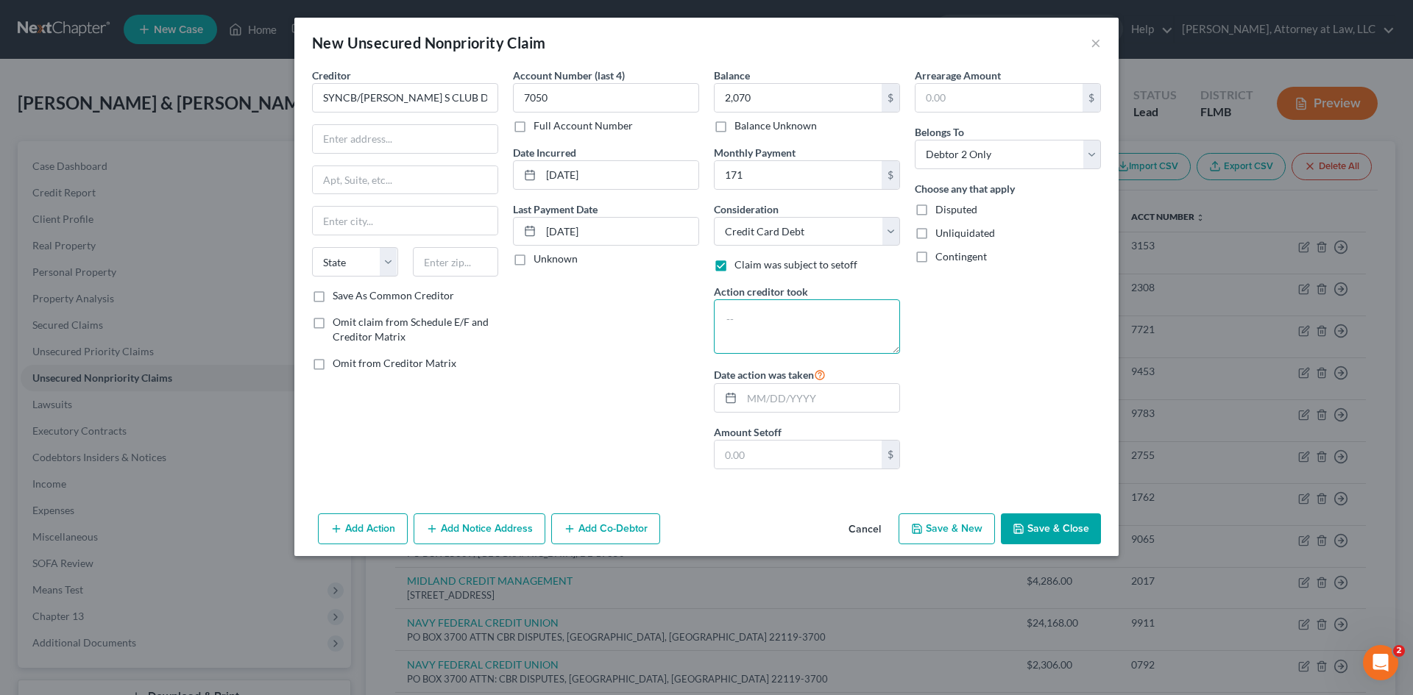
click at [757, 314] on textarea at bounding box center [807, 327] width 186 height 54
click at [767, 445] on input "text" at bounding box center [798, 455] width 167 height 28
click at [353, 138] on input "text" at bounding box center [405, 139] width 185 height 28
click at [368, 225] on input "text" at bounding box center [405, 221] width 185 height 28
drag, startPoint x: 373, startPoint y: 258, endPoint x: 369, endPoint y: 275, distance: 16.6
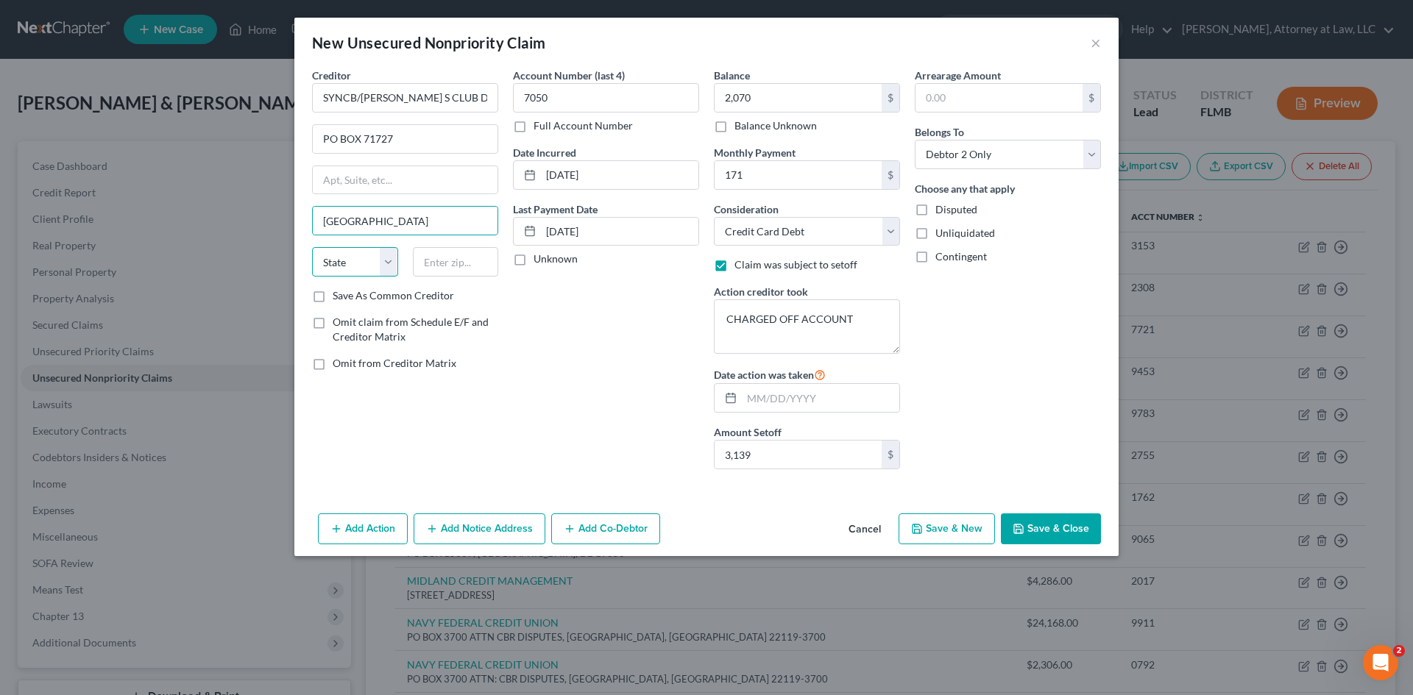
click at [373, 258] on select "State [US_STATE] AK AR AZ CA CO CT DE DC [GEOGRAPHIC_DATA] [GEOGRAPHIC_DATA] GU…" at bounding box center [355, 261] width 86 height 29
click at [312, 247] on select "State [US_STATE] AK AR AZ CA CO CT DE DC [GEOGRAPHIC_DATA] [GEOGRAPHIC_DATA] GU…" at bounding box center [355, 261] width 86 height 29
click at [447, 256] on input "text" at bounding box center [456, 261] width 86 height 29
click at [1090, 526] on button "Save & Close" at bounding box center [1051, 529] width 100 height 31
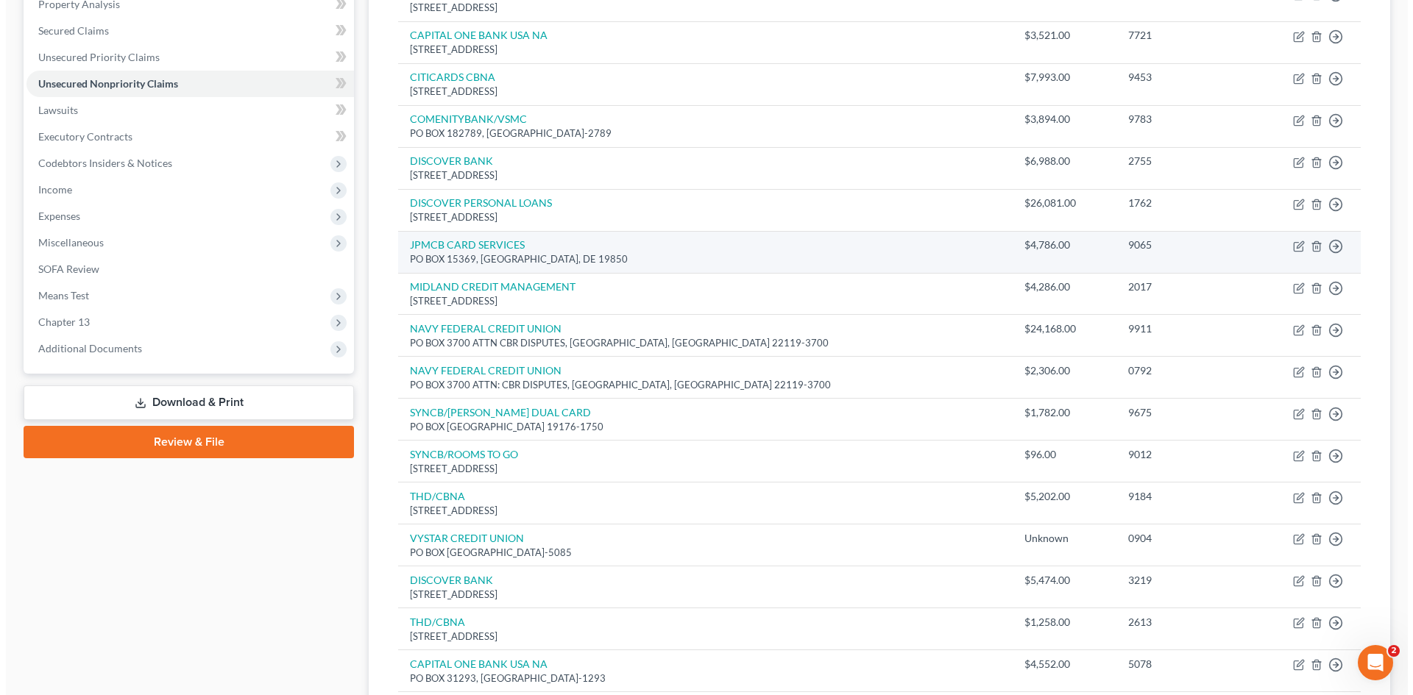
scroll to position [0, 0]
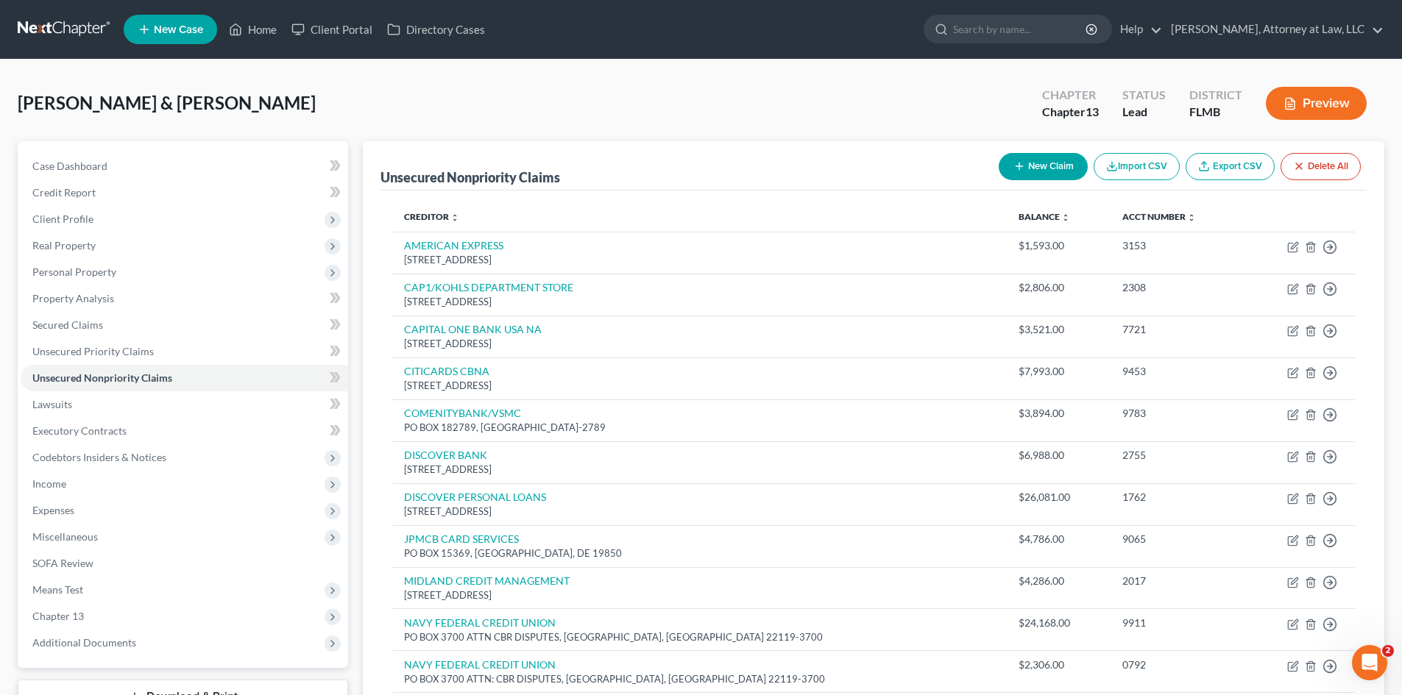
click at [1040, 164] on button "New Claim" at bounding box center [1043, 166] width 89 height 27
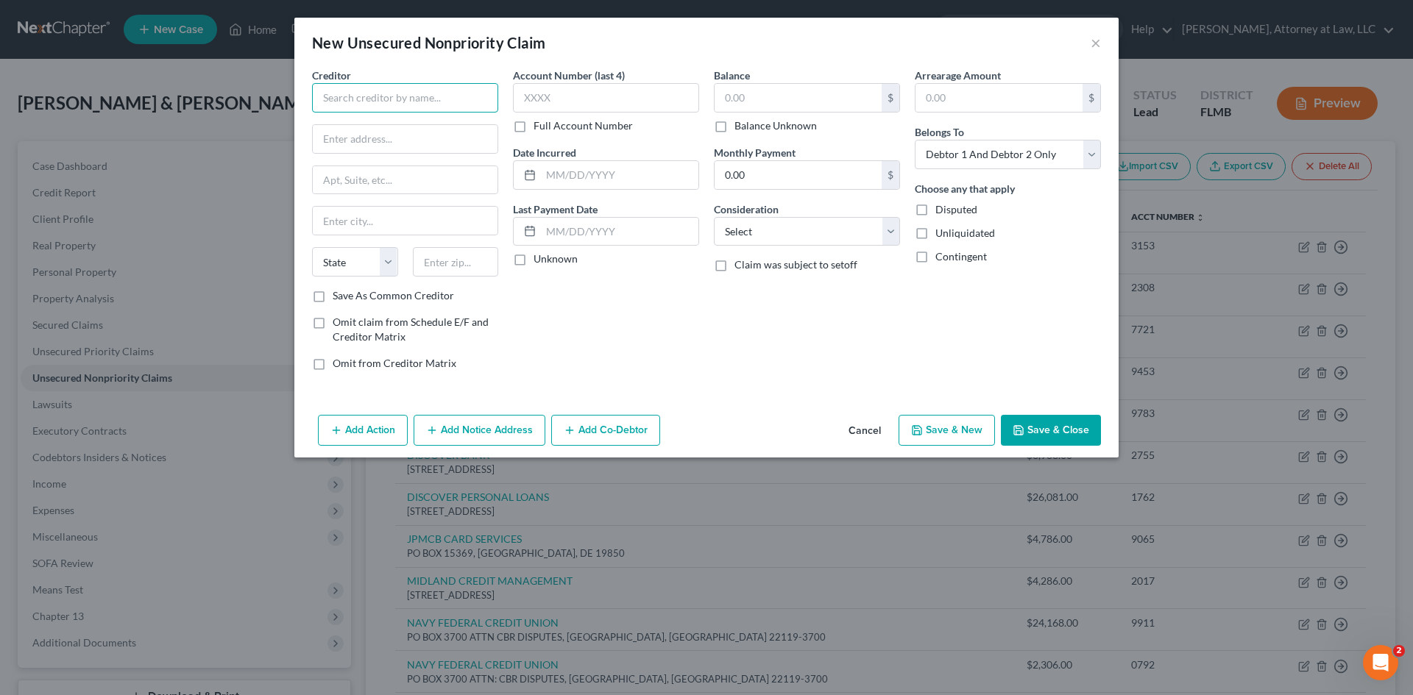
click at [433, 107] on input "text" at bounding box center [405, 97] width 186 height 29
click at [618, 102] on input "text" at bounding box center [606, 97] width 186 height 29
click at [823, 105] on input "text" at bounding box center [798, 98] width 167 height 28
click at [1024, 143] on select "Select Debtor 1 Only Debtor 2 Only Debtor 1 And Debtor 2 Only At Least One Of T…" at bounding box center [1008, 154] width 186 height 29
click at [915, 140] on select "Select Debtor 1 Only Debtor 2 Only Debtor 1 And Debtor 2 Only At Least One Of T…" at bounding box center [1008, 154] width 186 height 29
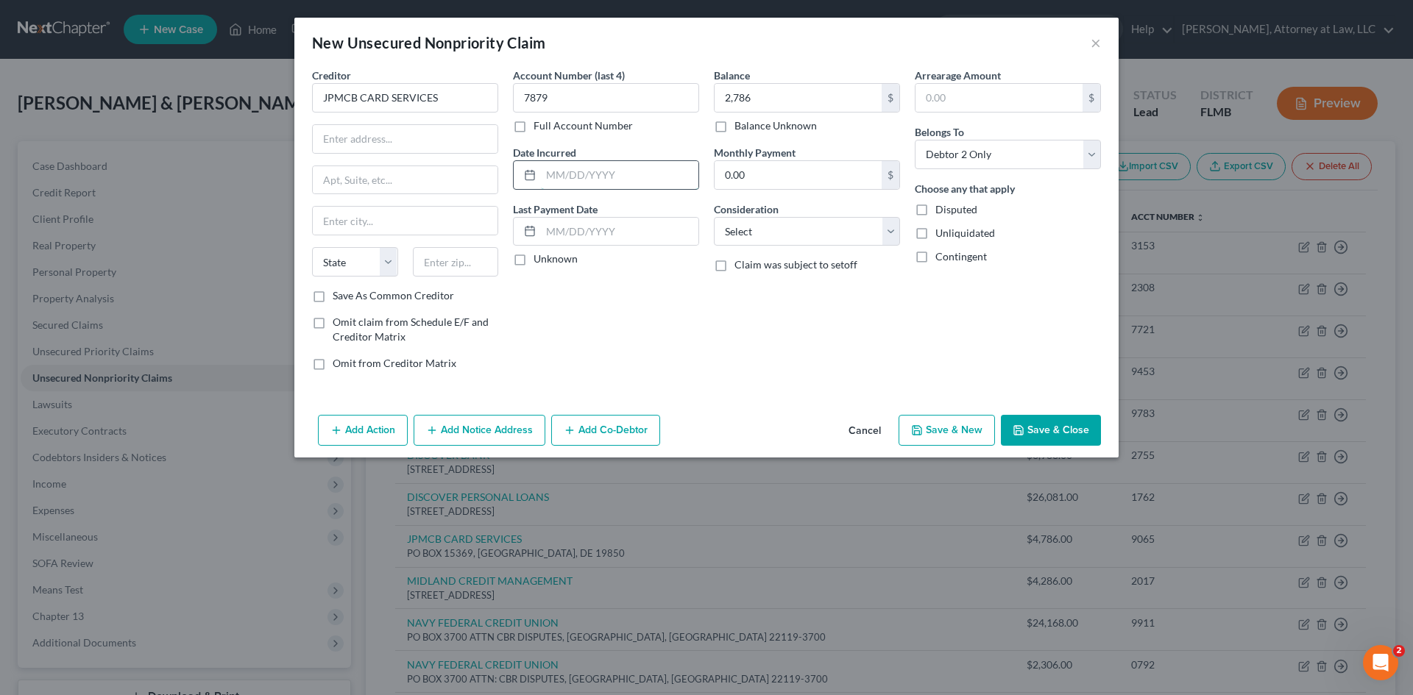
click at [610, 177] on input "text" at bounding box center [619, 175] width 157 height 28
click at [593, 227] on input "text" at bounding box center [619, 232] width 157 height 28
drag, startPoint x: 863, startPoint y: 231, endPoint x: 825, endPoint y: 245, distance: 40.7
click at [863, 231] on select "Select Cable / Satellite Services Collection Agency Credit Card Debt Debt Couns…" at bounding box center [807, 231] width 186 height 29
click at [714, 217] on select "Select Cable / Satellite Services Collection Agency Credit Card Debt Debt Couns…" at bounding box center [807, 231] width 186 height 29
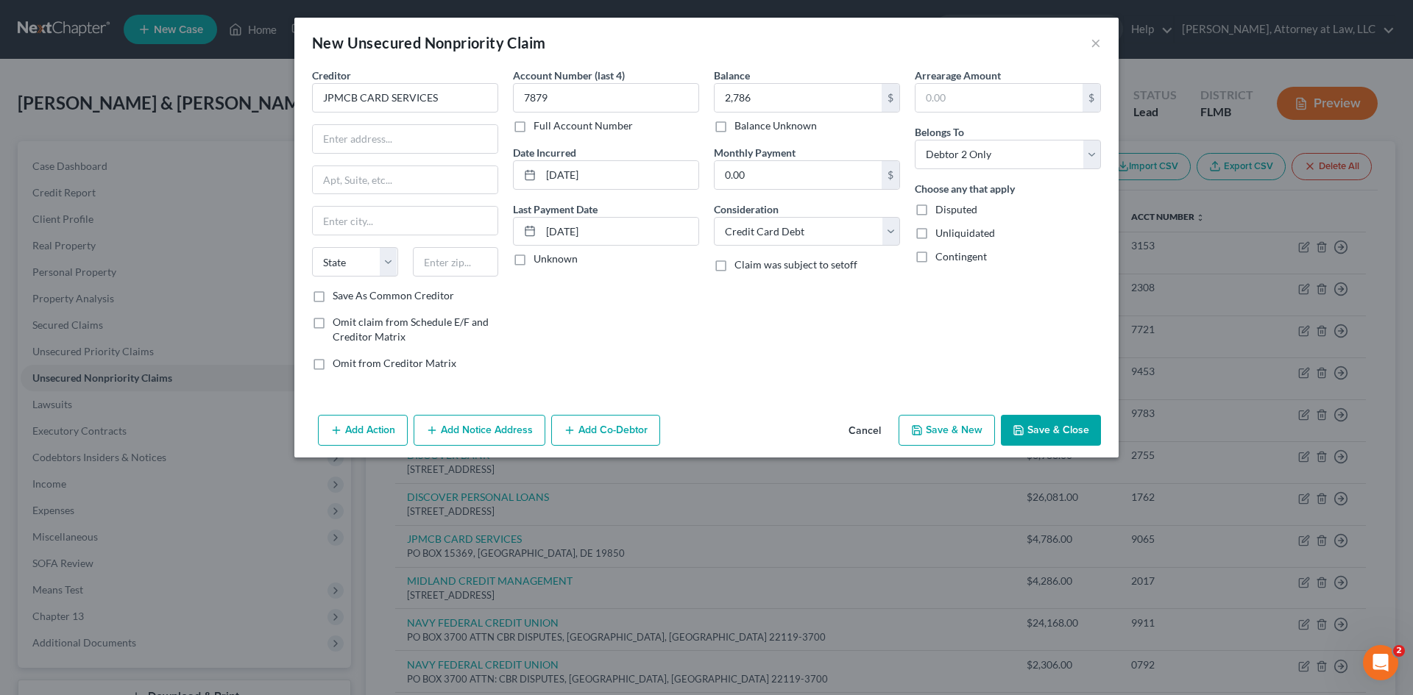
click at [734, 268] on label "Claim was subject to setoff" at bounding box center [795, 265] width 123 height 15
click at [740, 267] on input "Claim was subject to setoff" at bounding box center [745, 263] width 10 height 10
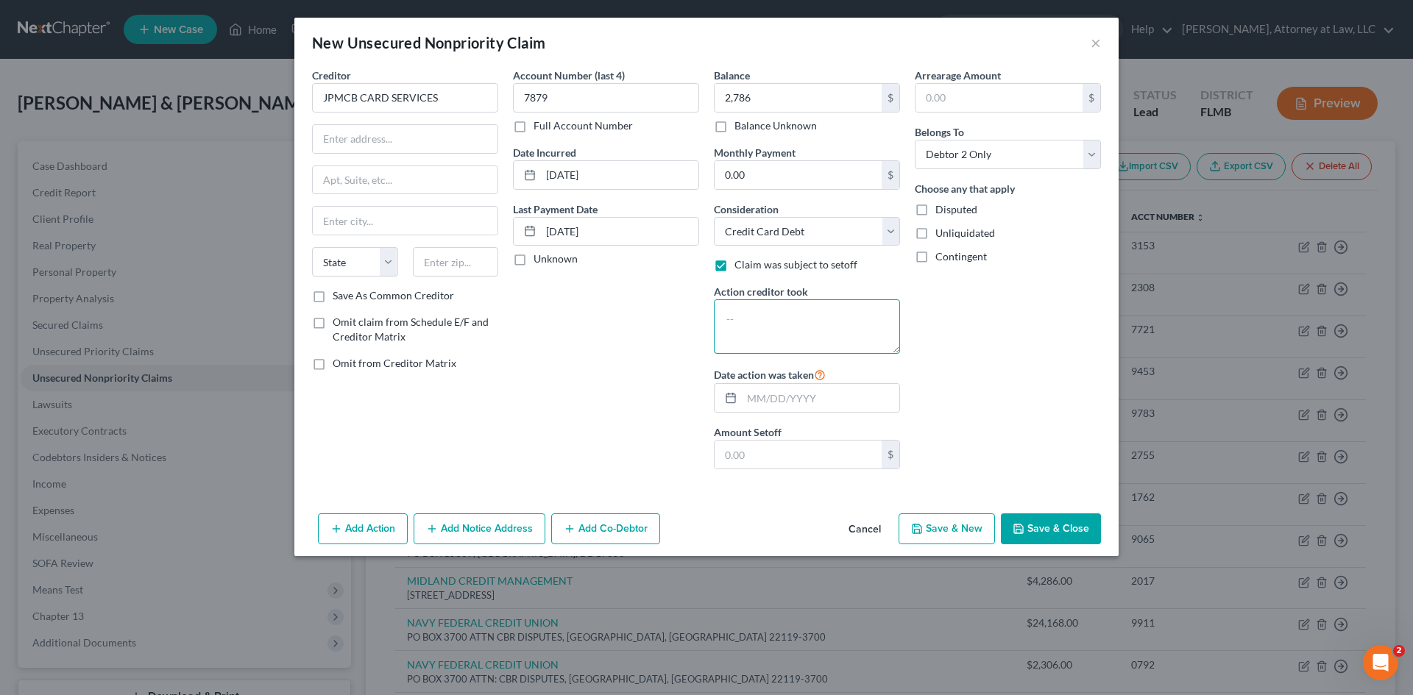
click at [747, 314] on textarea at bounding box center [807, 327] width 186 height 54
click at [764, 445] on input "text" at bounding box center [798, 455] width 167 height 28
select select "2"
select select "1"
type input "2,786"
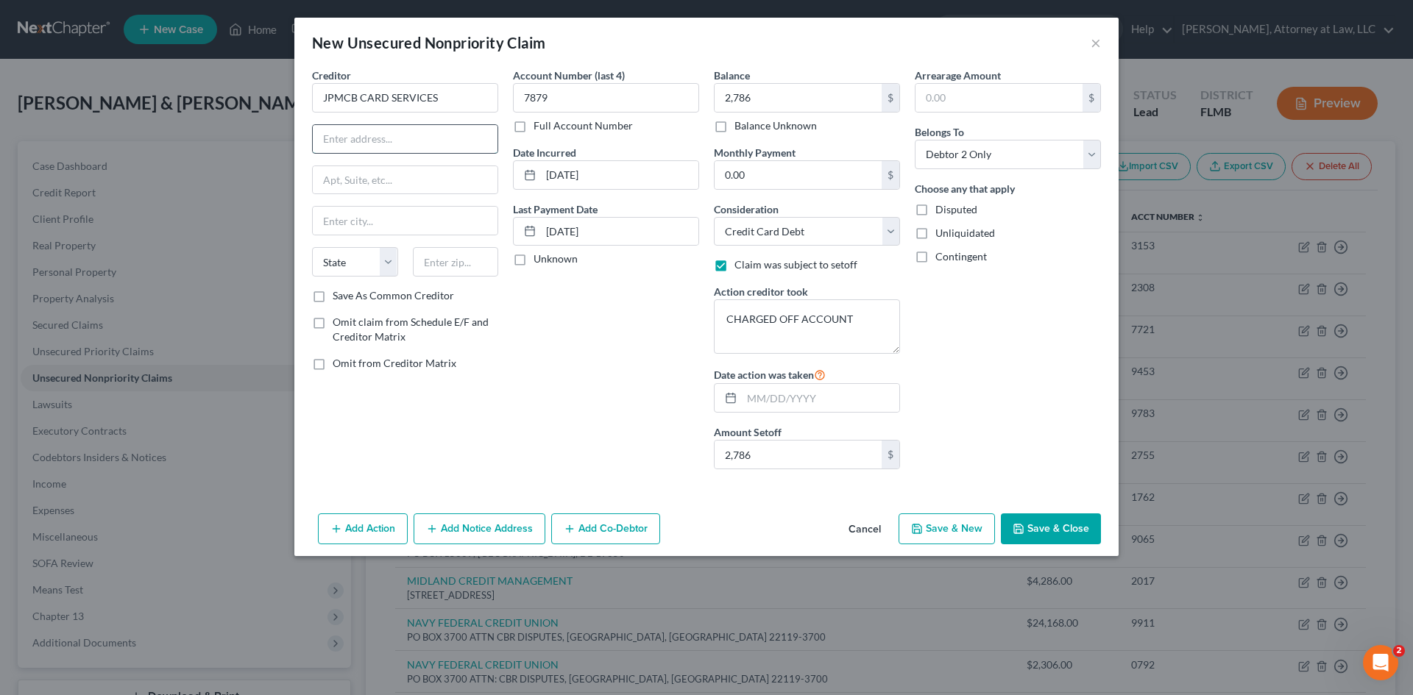
click at [355, 127] on input "text" at bounding box center [405, 139] width 185 height 28
type input "PO BOX 15369"
click at [353, 228] on input "text" at bounding box center [405, 221] width 185 height 28
type input "[GEOGRAPHIC_DATA]"
drag, startPoint x: 349, startPoint y: 255, endPoint x: 351, endPoint y: 276, distance: 20.7
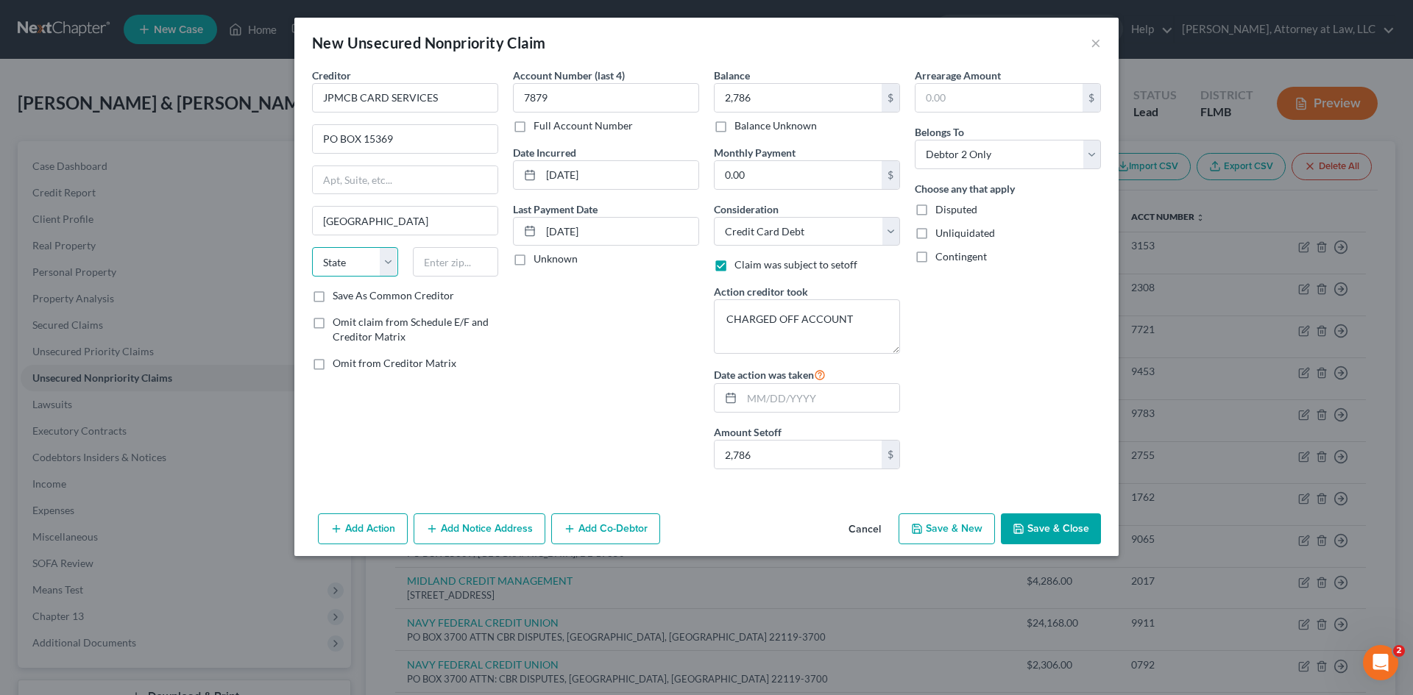
click at [349, 255] on select "State [US_STATE] AK AR AZ CA CO CT DE DC [GEOGRAPHIC_DATA] [GEOGRAPHIC_DATA] GU…" at bounding box center [355, 261] width 86 height 29
select select "7"
click at [312, 247] on select "State [US_STATE] AK AR AZ CA CO CT DE DC [GEOGRAPHIC_DATA] [GEOGRAPHIC_DATA] GU…" at bounding box center [355, 261] width 86 height 29
click at [436, 261] on input "text" at bounding box center [456, 261] width 86 height 29
type input "19850-5369"
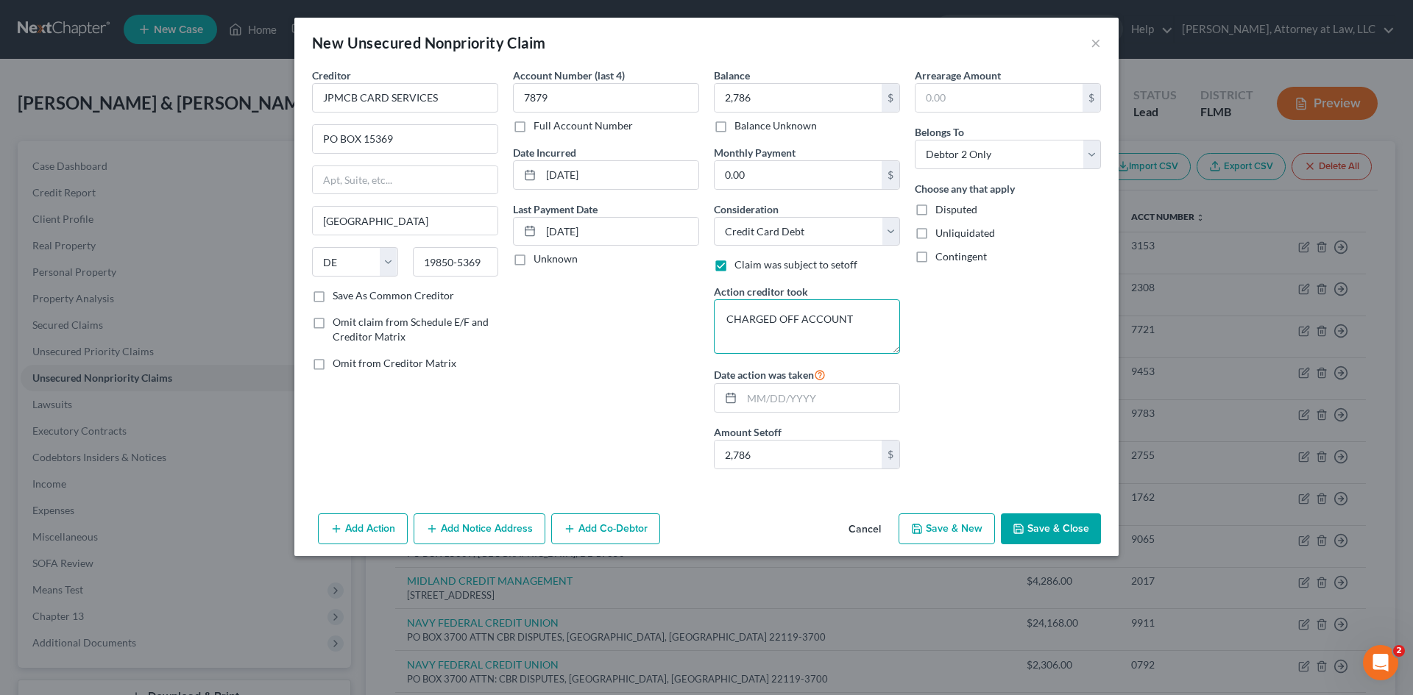
click at [878, 316] on textarea "CHARGED OFF ACCOUNT" at bounding box center [807, 327] width 186 height 54
type textarea "CHARGED OFF ACCOUNT ACCOUNT CLOSED BY CREDIT GRANTOR"
click at [952, 537] on button "Save & New" at bounding box center [947, 529] width 96 height 31
select select "2"
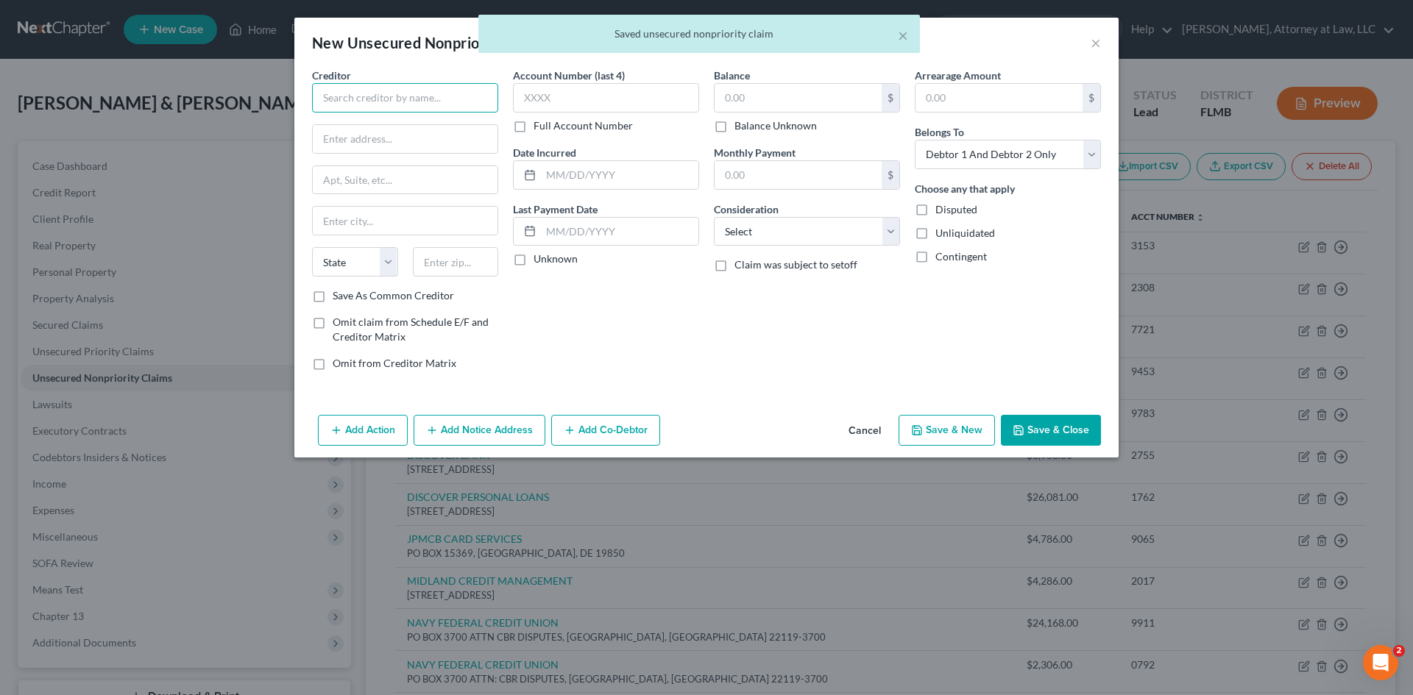
click at [392, 106] on input "text" at bounding box center [405, 97] width 186 height 29
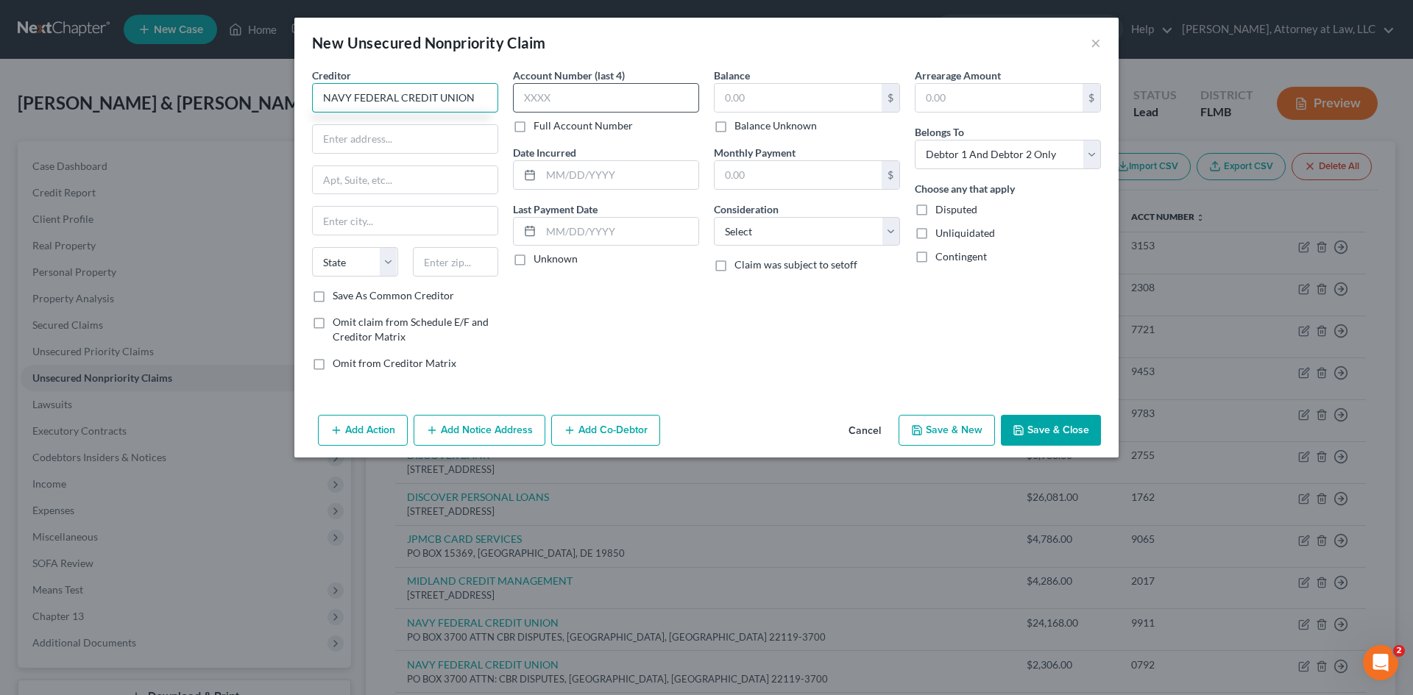
type input "NAVY FEDERAL CREDIT UNION"
click at [662, 110] on input "text" at bounding box center [606, 97] width 186 height 29
type input "2708"
click at [824, 97] on input "text" at bounding box center [798, 98] width 167 height 28
type input "24,400"
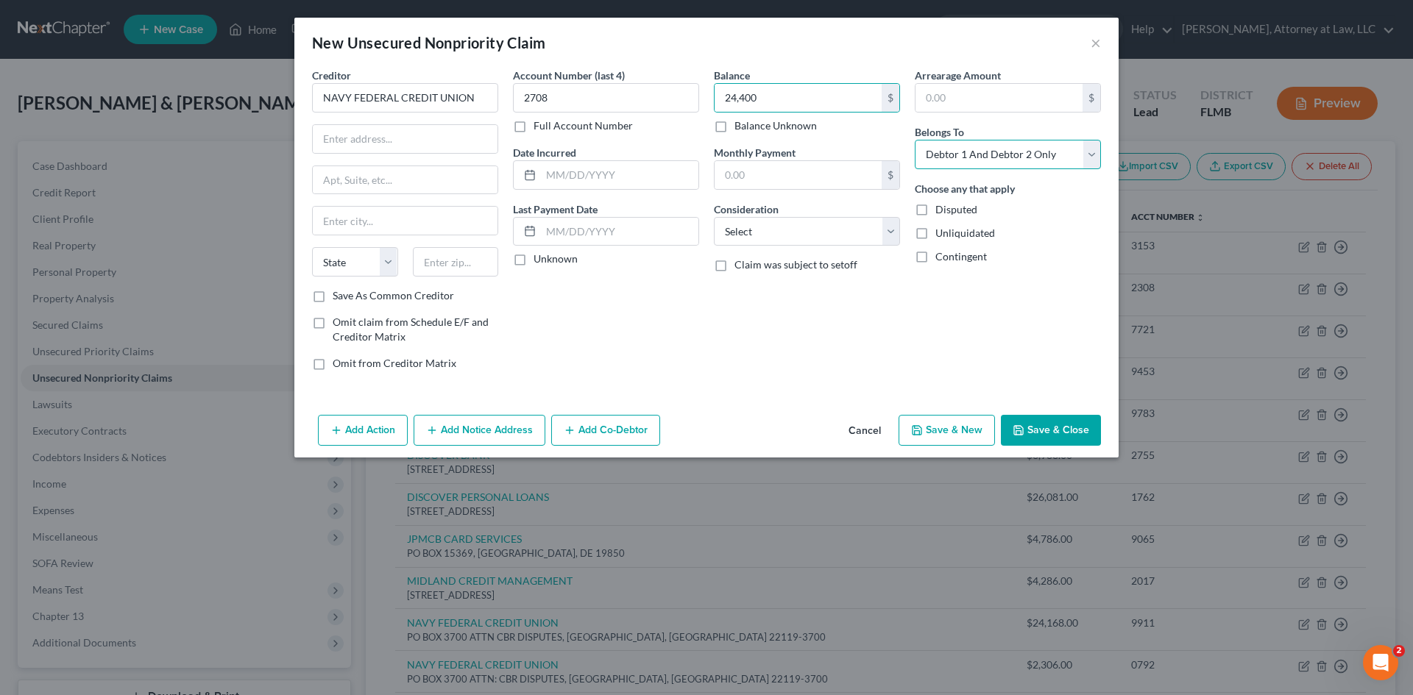
drag, startPoint x: 1031, startPoint y: 160, endPoint x: 1030, endPoint y: 169, distance: 8.2
click at [1031, 160] on select "Select Debtor 1 Only Debtor 2 Only Debtor 1 And Debtor 2 Only At Least One Of T…" at bounding box center [1008, 154] width 186 height 29
select select "1"
click at [915, 140] on select "Select Debtor 1 Only Debtor 2 Only Debtor 1 And Debtor 2 Only At Least One Of T…" at bounding box center [1008, 154] width 186 height 29
click at [581, 180] on input "text" at bounding box center [619, 175] width 157 height 28
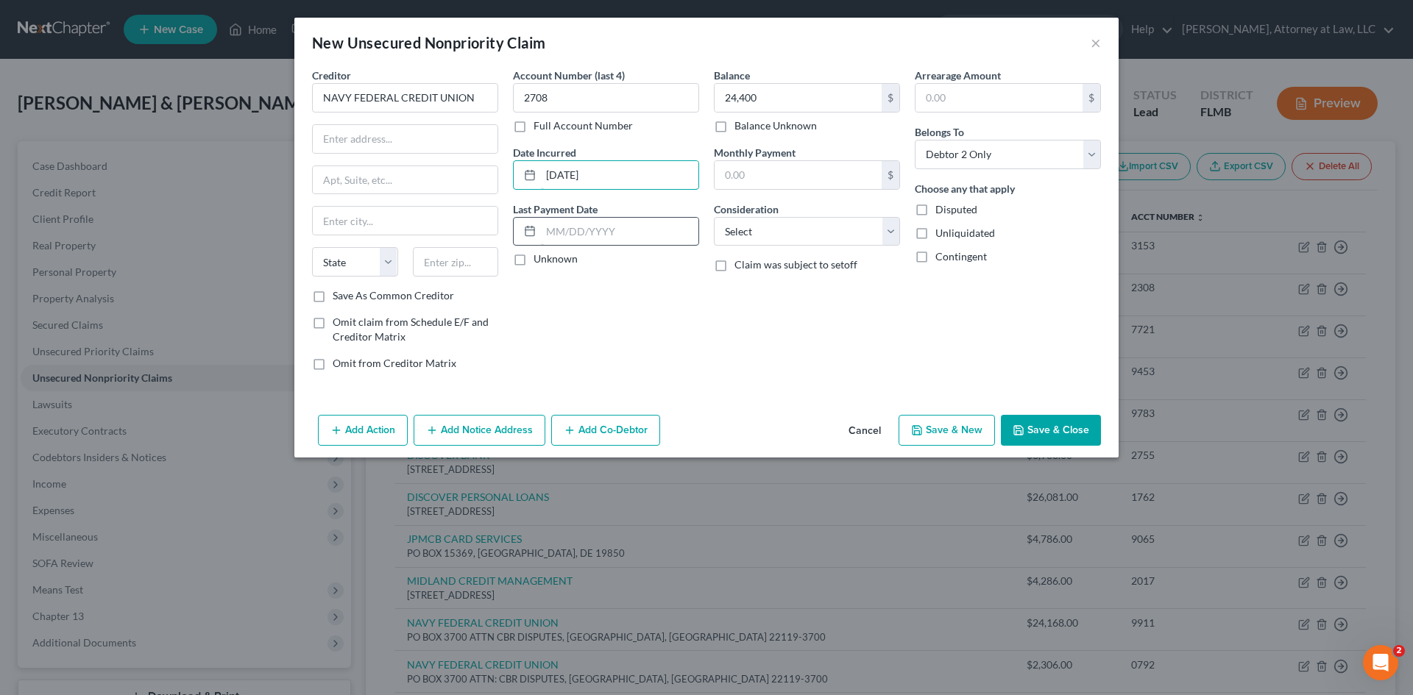
type input "[DATE]"
click at [592, 231] on input "text" at bounding box center [619, 232] width 157 height 28
type input "03/01/02025"
click at [777, 227] on select "Select Cable / Satellite Services Collection Agency Credit Card Debt Debt Couns…" at bounding box center [807, 231] width 186 height 29
select select "2"
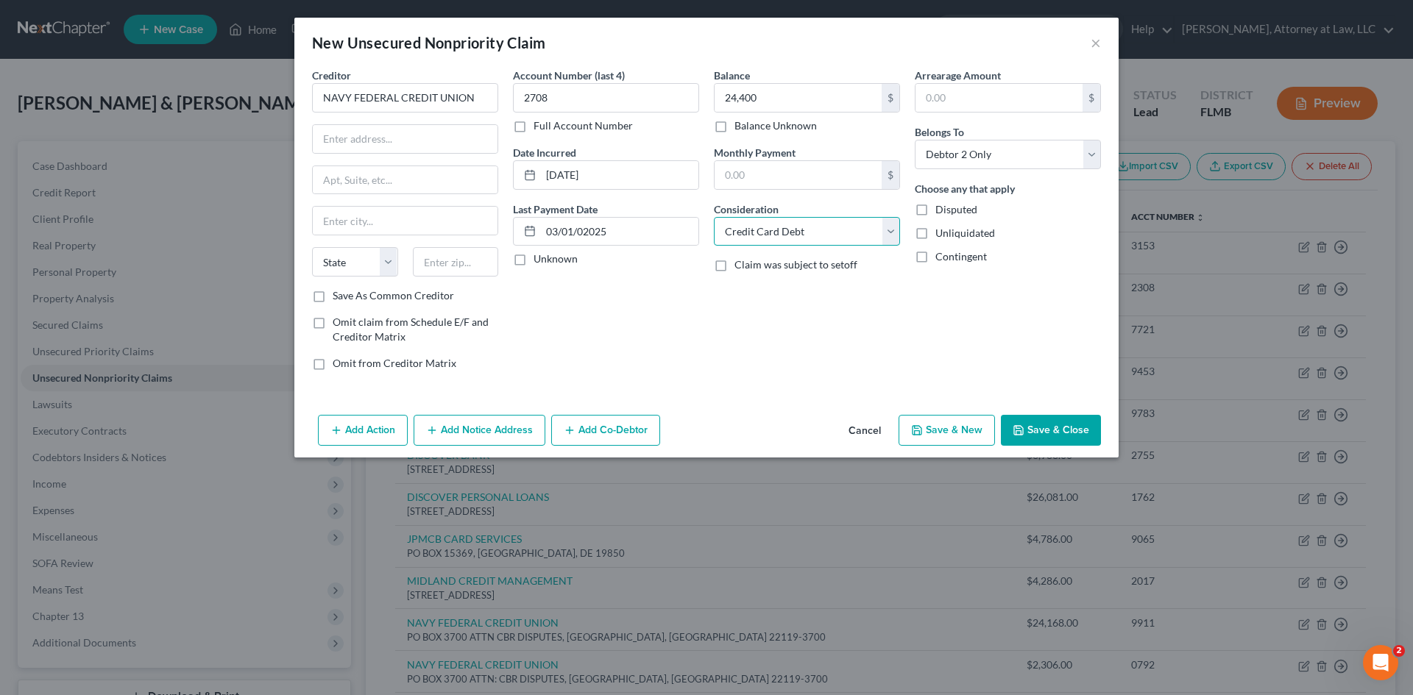
click at [714, 217] on select "Select Cable / Satellite Services Collection Agency Credit Card Debt Debt Couns…" at bounding box center [807, 231] width 186 height 29
click at [730, 177] on input "text" at bounding box center [798, 175] width 167 height 28
type input "521"
click at [368, 139] on input "text" at bounding box center [405, 139] width 185 height 28
click at [325, 182] on input "text" at bounding box center [405, 180] width 185 height 28
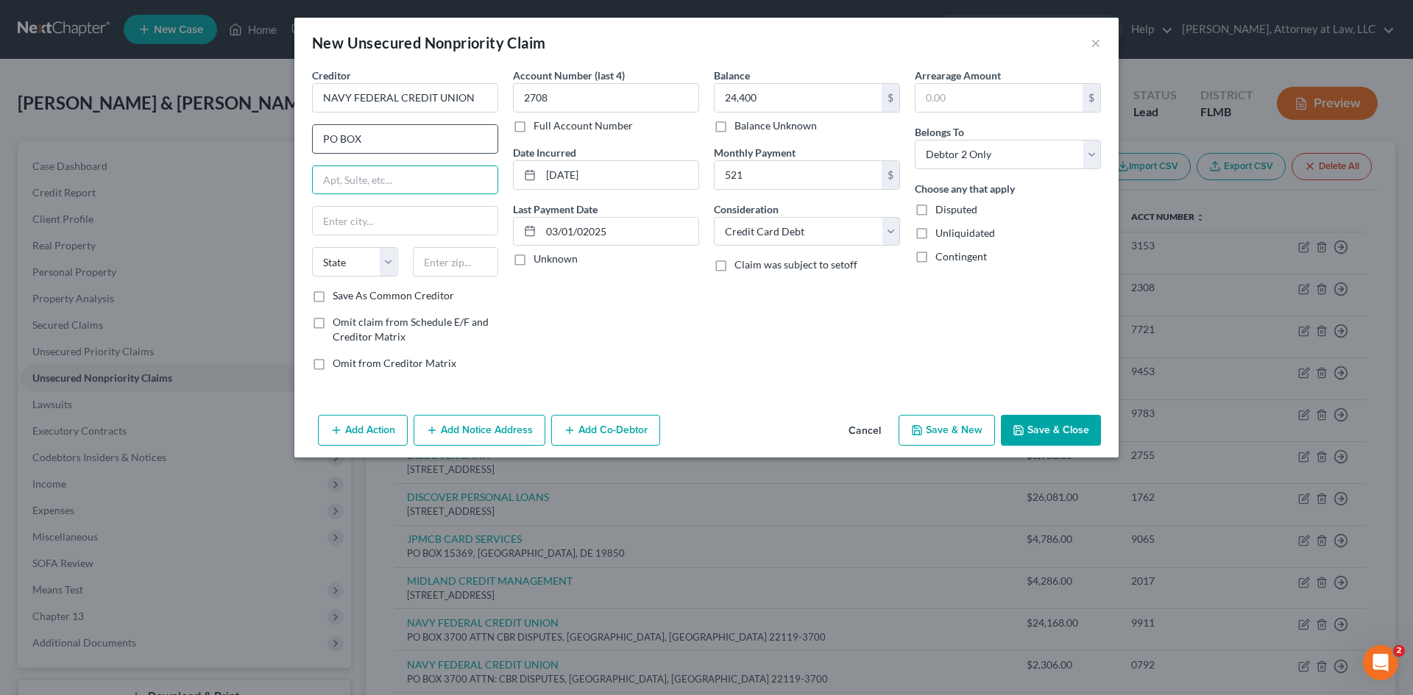
click at [375, 129] on input "PO BOX" at bounding box center [405, 139] width 185 height 28
type input "PO BOX 3700"
click at [394, 172] on input "text" at bounding box center [405, 180] width 185 height 28
type input "ATN; CBR DISPUTES"
click at [425, 222] on input "text" at bounding box center [405, 221] width 185 height 28
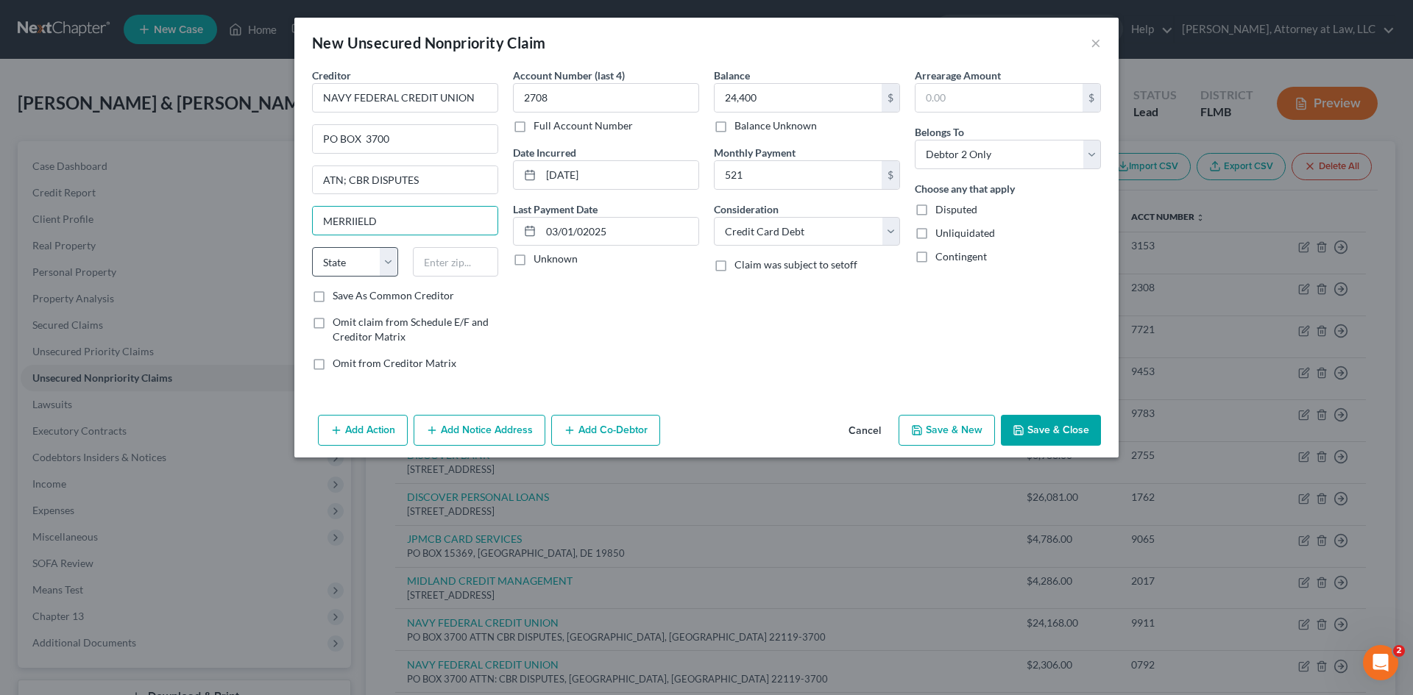
type input "MERRIIELD"
click at [345, 269] on select "State [US_STATE] AK AR AZ CA CO CT DE DC [GEOGRAPHIC_DATA] [GEOGRAPHIC_DATA] GU…" at bounding box center [355, 261] width 86 height 29
select select "48"
click at [312, 247] on select "State [US_STATE] AK AR AZ CA CO CT DE DC [GEOGRAPHIC_DATA] [GEOGRAPHIC_DATA] GU…" at bounding box center [355, 261] width 86 height 29
click at [450, 265] on input "text" at bounding box center [456, 261] width 86 height 29
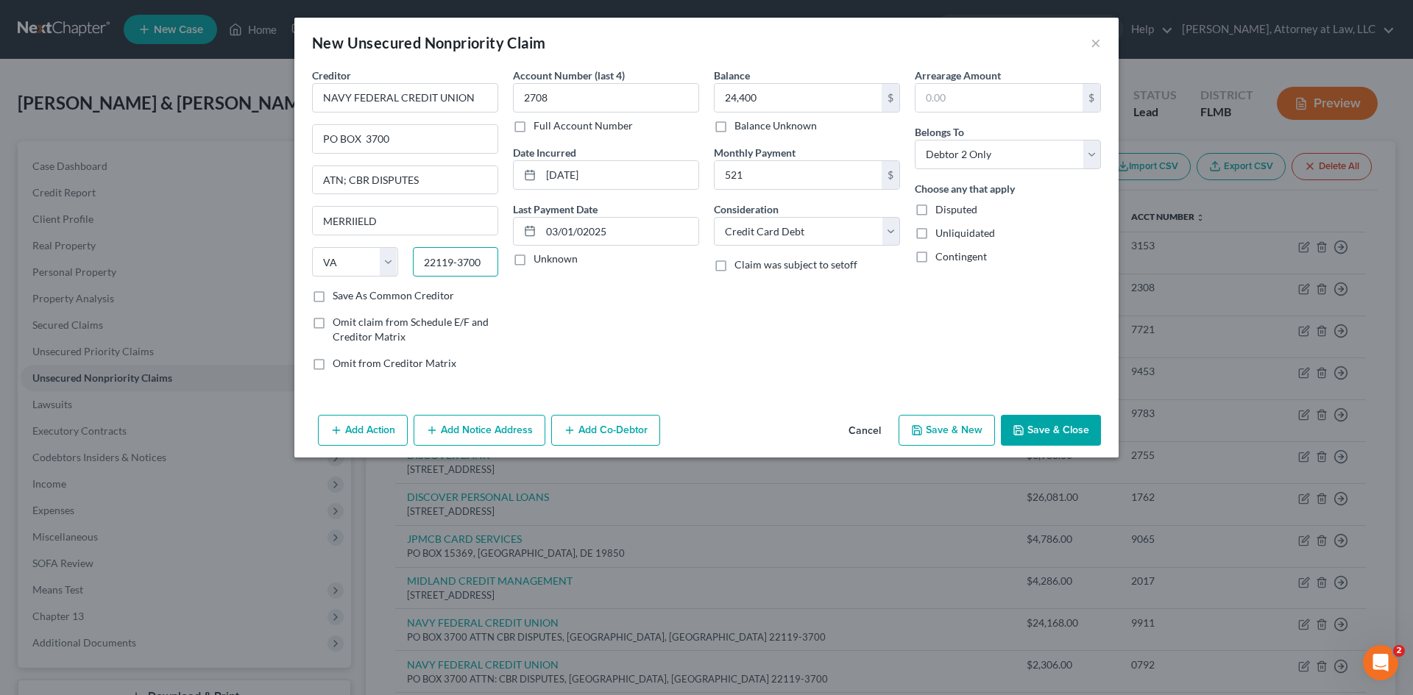
type input "22119-3700"
drag, startPoint x: 960, startPoint y: 431, endPoint x: 466, endPoint y: 375, distance: 497.6
click at [960, 431] on button "Save & New" at bounding box center [947, 430] width 96 height 31
click at [581, 230] on input "03/01/02025" at bounding box center [619, 232] width 157 height 28
type input "[DATE]"
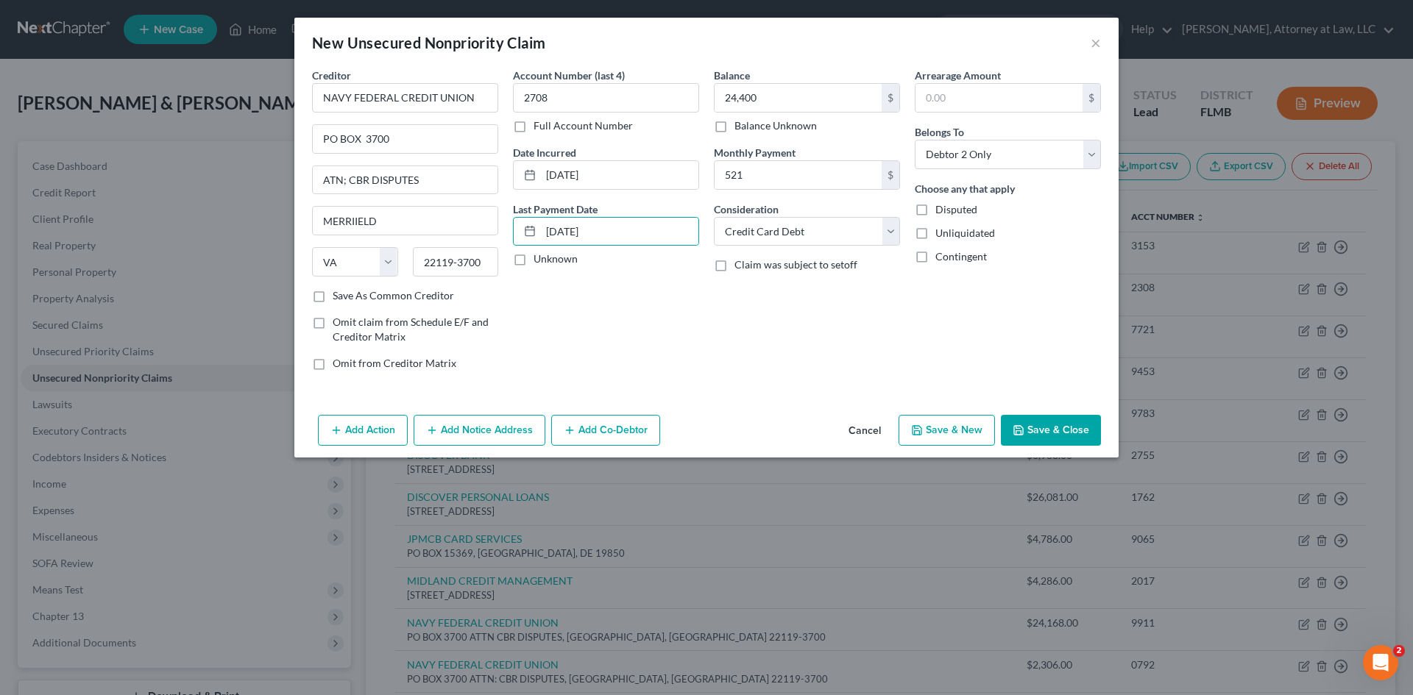
click at [962, 431] on button "Save & New" at bounding box center [947, 430] width 96 height 31
select select "2"
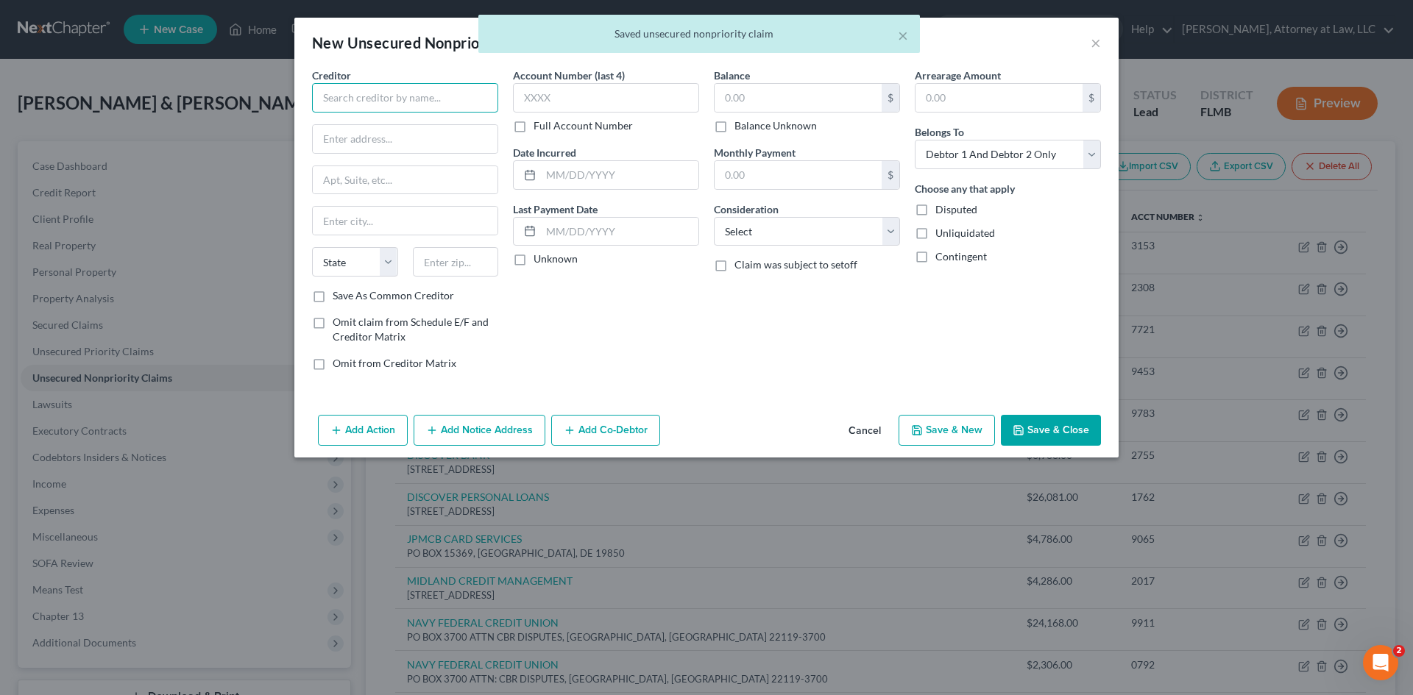
click at [435, 100] on input "text" at bounding box center [405, 97] width 186 height 29
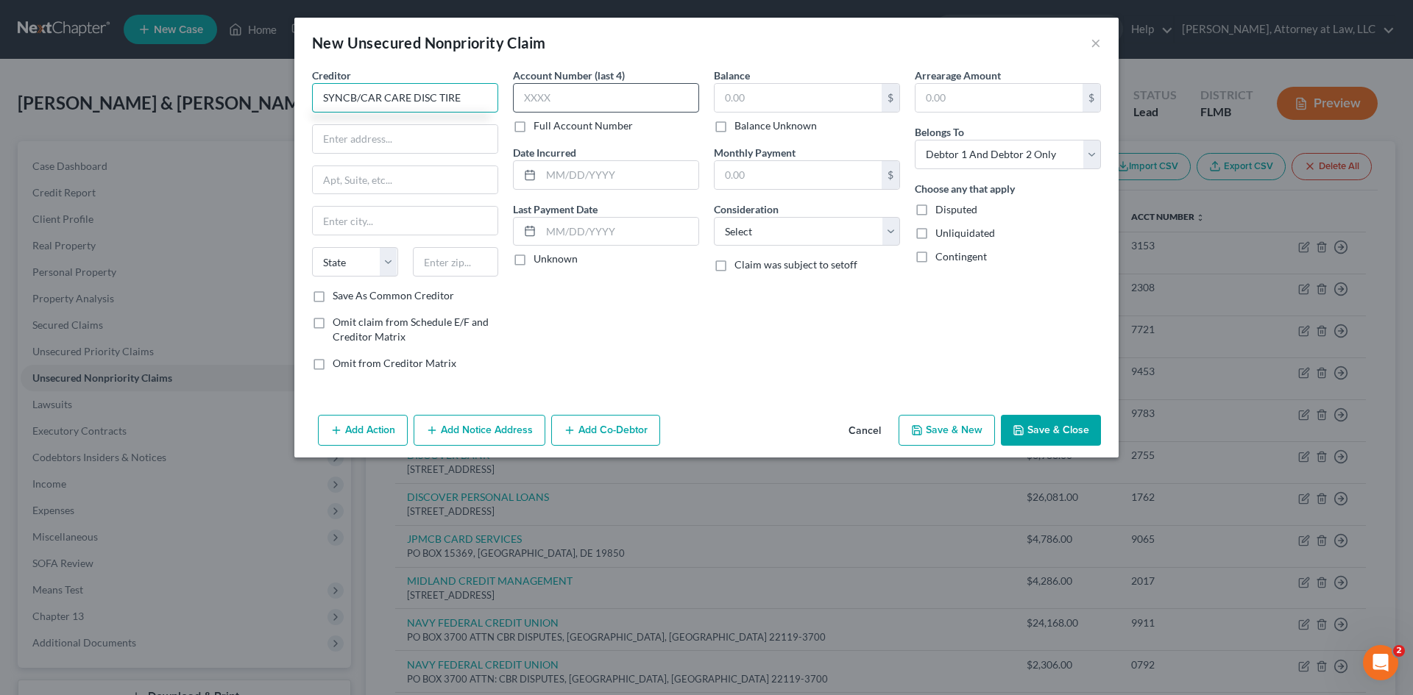
type input "SYNCB/CAR CARE DISC TIRE"
click at [598, 95] on input "text" at bounding box center [606, 97] width 186 height 29
type input "1835"
click at [734, 126] on label "Balance Unknown" at bounding box center [775, 125] width 82 height 15
click at [740, 126] on input "Balance Unknown" at bounding box center [745, 123] width 10 height 10
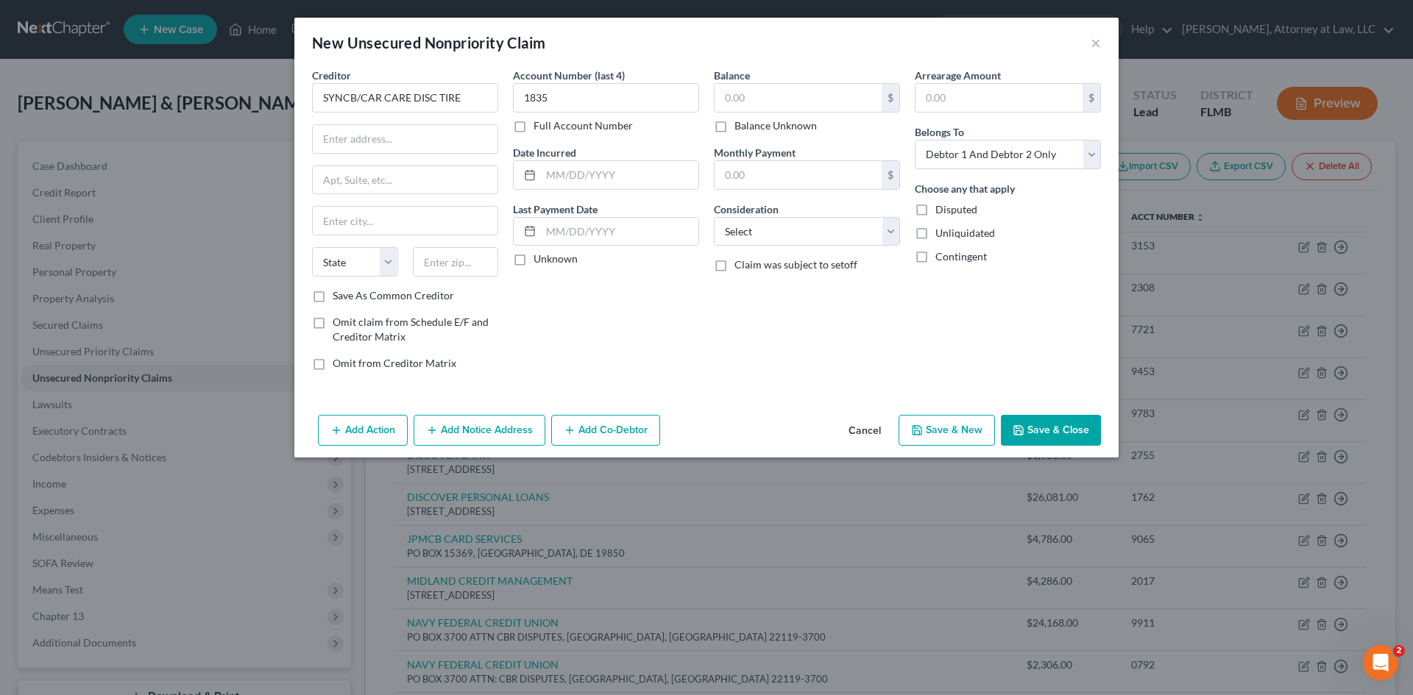
checkbox input "true"
type input "0.00"
click at [604, 172] on input "text" at bounding box center [619, 175] width 157 height 28
type input "01/12/2015"
click at [626, 199] on div "Account Number (last 4) 1835 Full Account Number Date Incurred 01/12/2015 Last …" at bounding box center [606, 225] width 201 height 315
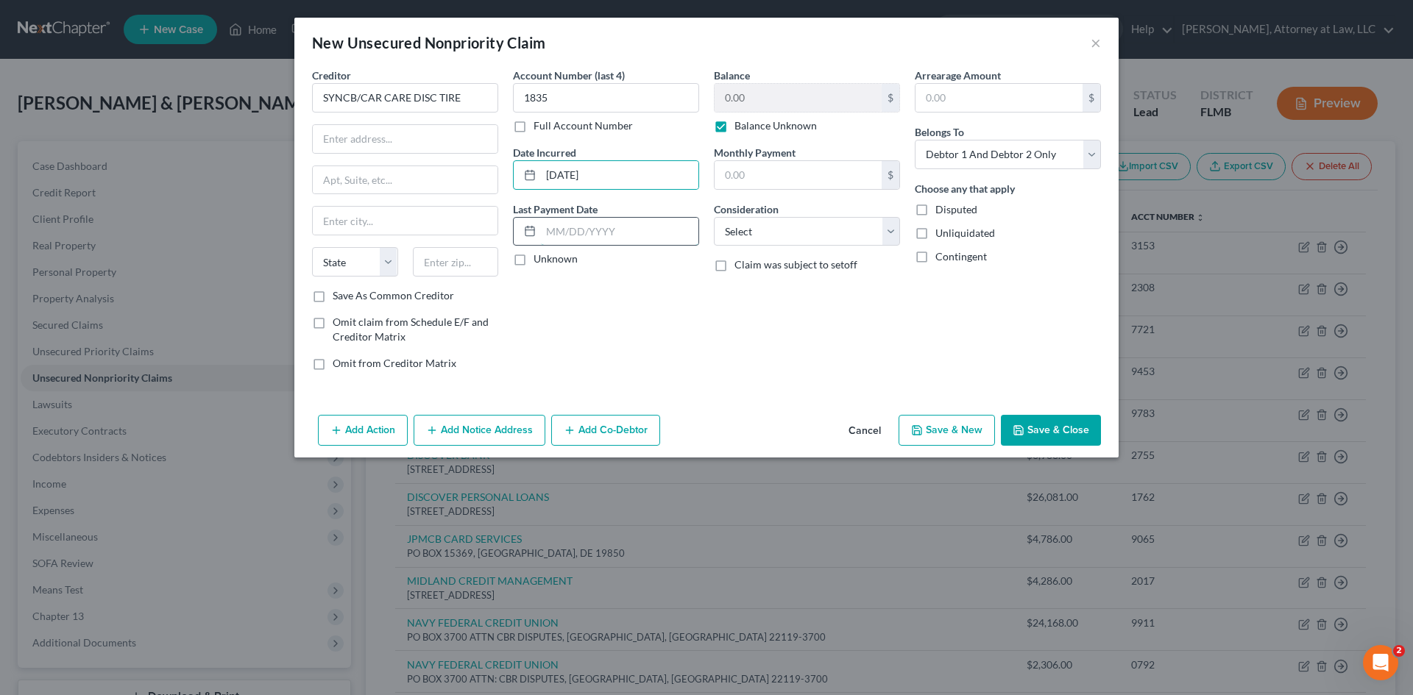
click at [607, 228] on input "text" at bounding box center [619, 232] width 157 height 28
click at [598, 231] on input "text" at bounding box center [619, 232] width 157 height 28
type input "10/01/2018"
click at [761, 184] on input "text" at bounding box center [798, 175] width 167 height 28
type input "39"
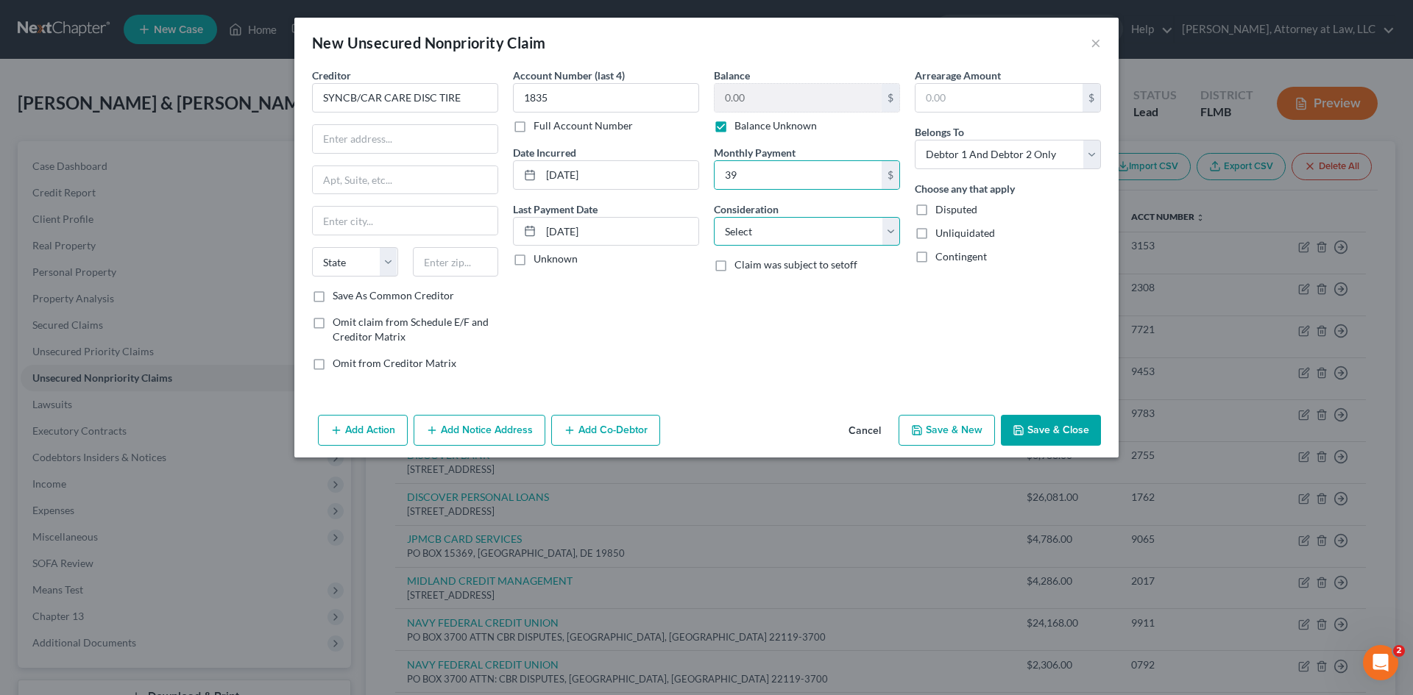
drag, startPoint x: 822, startPoint y: 237, endPoint x: 805, endPoint y: 245, distance: 18.8
click at [822, 237] on select "Select Cable / Satellite Services Collection Agency Credit Card Debt Debt Couns…" at bounding box center [807, 231] width 186 height 29
select select "14"
click at [714, 217] on select "Select Cable / Satellite Services Collection Agency Credit Card Debt Debt Couns…" at bounding box center [807, 231] width 186 height 29
click at [771, 277] on input "text" at bounding box center [807, 288] width 185 height 28
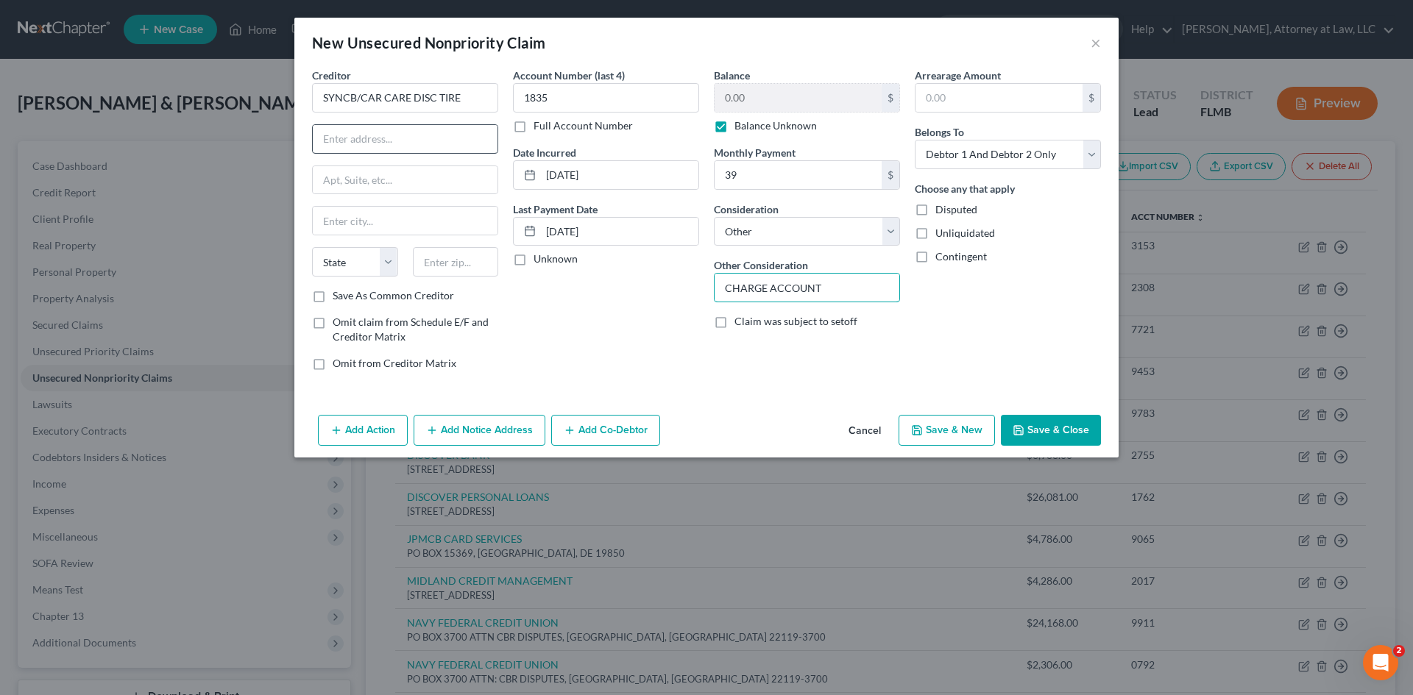
type input "CHARGE ACCOUNT"
click at [413, 146] on input "text" at bounding box center [405, 139] width 185 height 28
type input "PO BOX 7177"
click at [397, 222] on input "text" at bounding box center [405, 221] width 185 height 28
type input "[GEOGRAPHIC_DATA]"
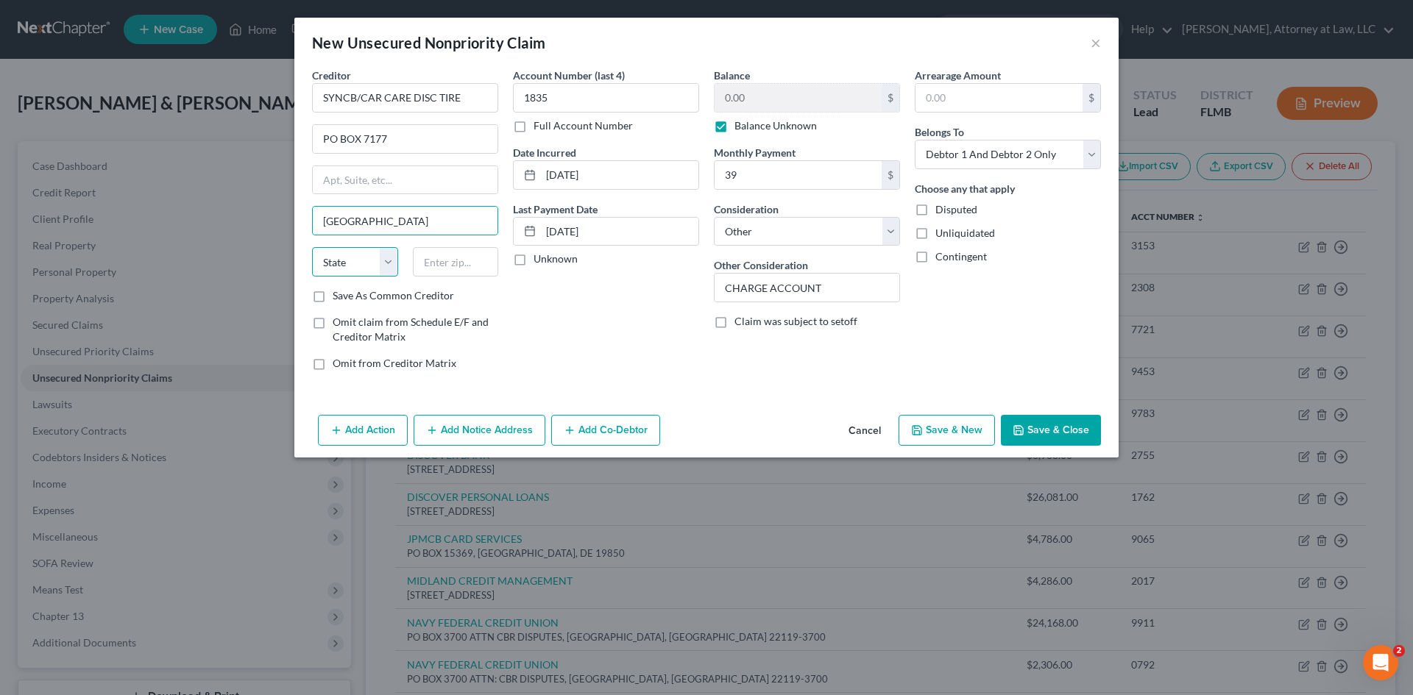
click at [379, 273] on select "State [US_STATE] AK AR AZ CA CO CT DE DC [GEOGRAPHIC_DATA] [GEOGRAPHIC_DATA] GU…" at bounding box center [355, 261] width 86 height 29
select select "39"
click at [312, 247] on select "State [US_STATE] AK AR AZ CA CO CT DE DC [GEOGRAPHIC_DATA] [GEOGRAPHIC_DATA] GU…" at bounding box center [355, 261] width 86 height 29
click at [464, 265] on input "text" at bounding box center [456, 261] width 86 height 29
type input "19176-1757"
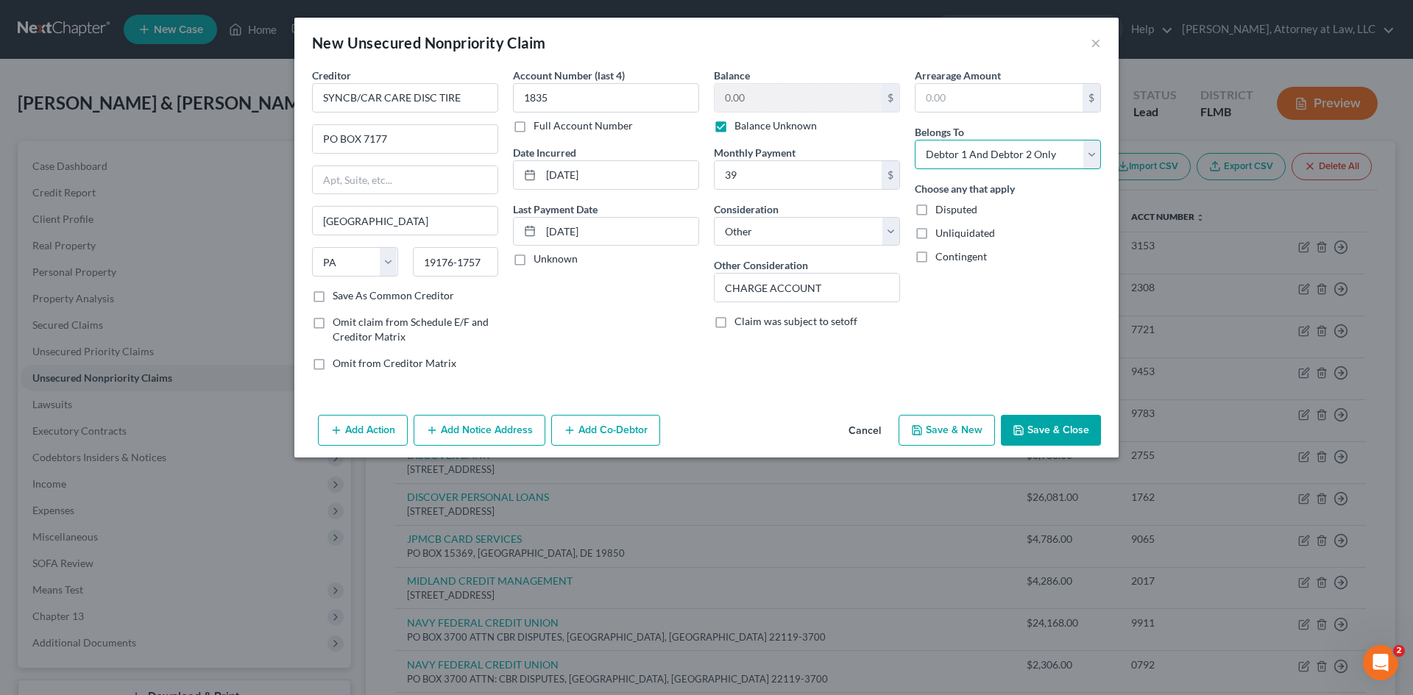
drag, startPoint x: 1091, startPoint y: 151, endPoint x: 1069, endPoint y: 168, distance: 27.8
click at [1091, 151] on select "Select Debtor 1 Only Debtor 2 Only Debtor 1 And Debtor 2 Only At Least One Of T…" at bounding box center [1008, 154] width 186 height 29
select select "1"
click at [915, 140] on select "Select Debtor 1 Only Debtor 2 Only Debtor 1 And Debtor 2 Only At Least One Of T…" at bounding box center [1008, 154] width 186 height 29
click at [968, 433] on button "Save & New" at bounding box center [947, 430] width 96 height 31
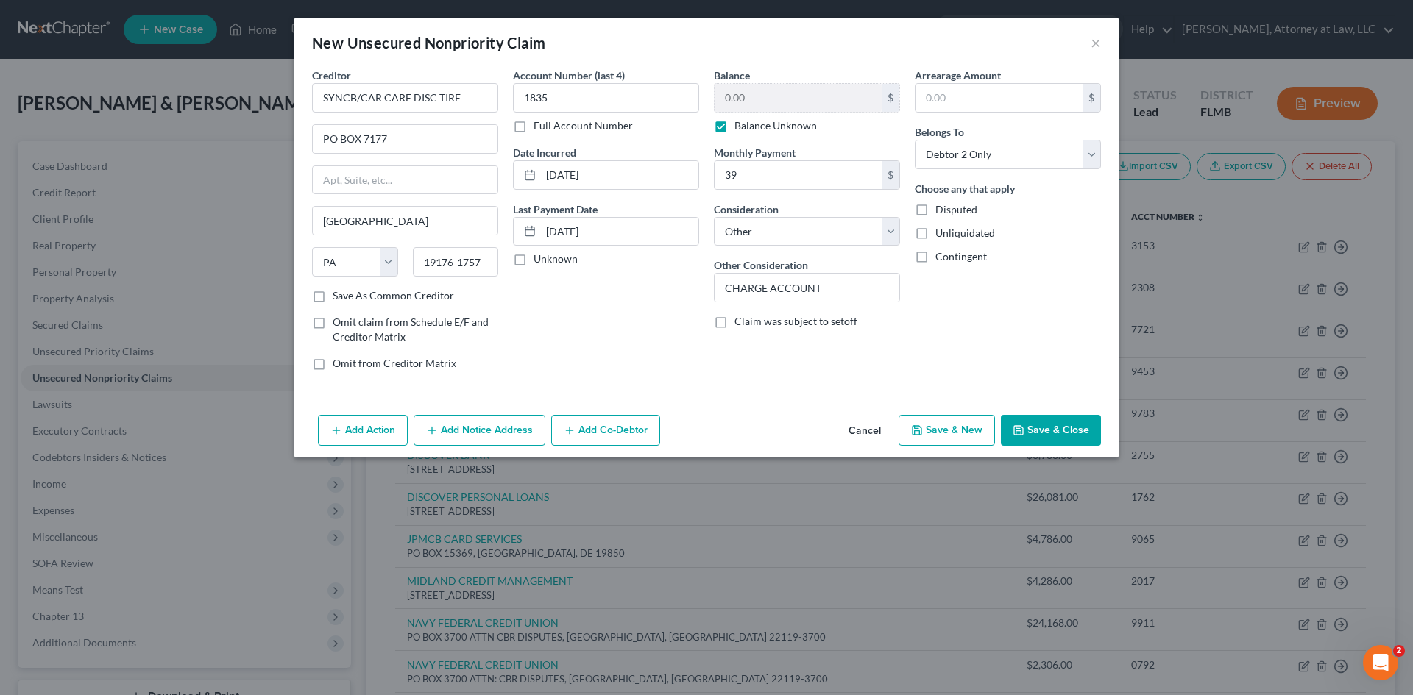
select select "2"
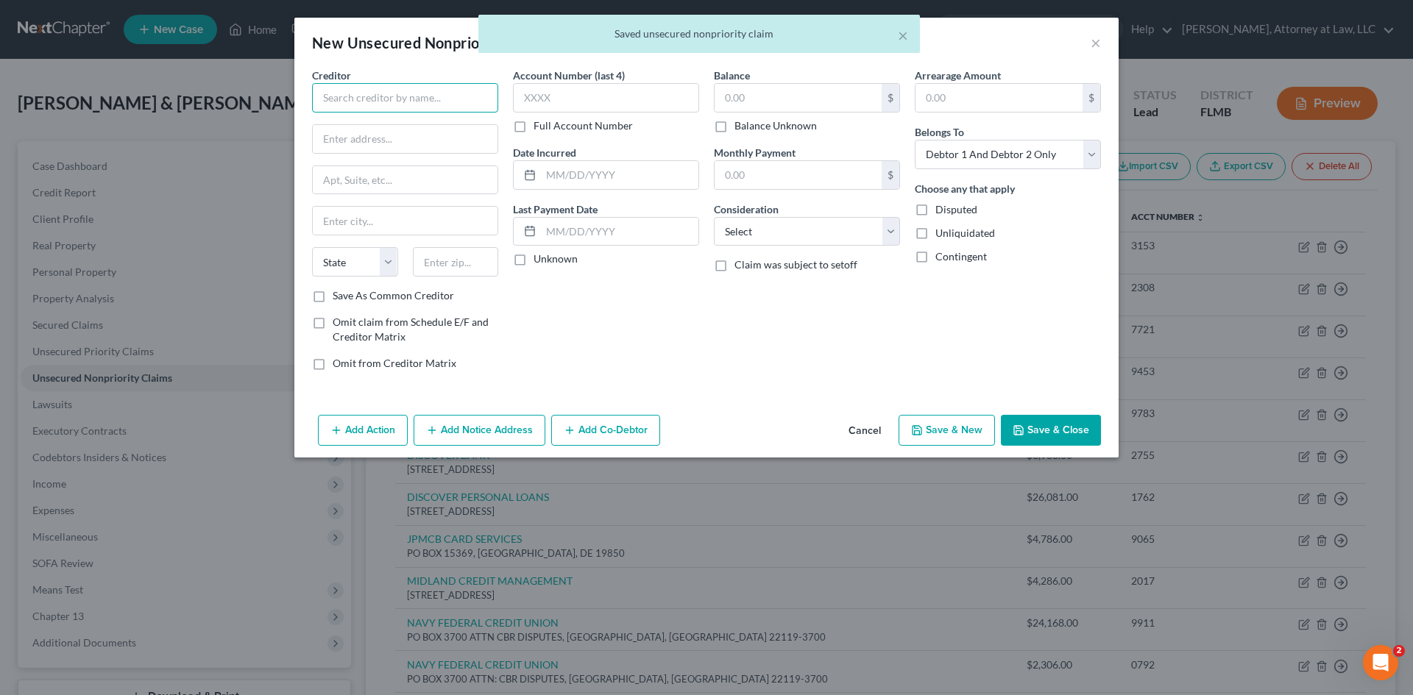
click at [381, 92] on input "text" at bounding box center [405, 97] width 186 height 29
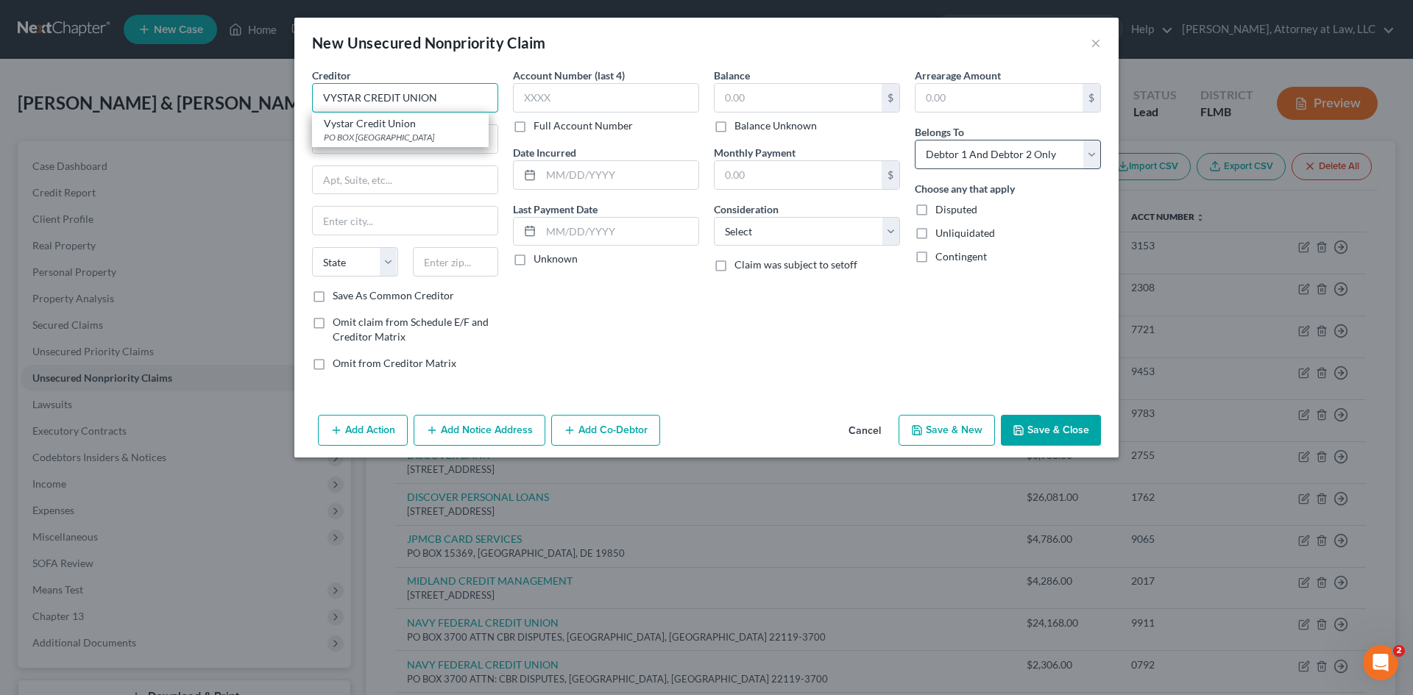
type input "VYSTAR CREDIT UNION"
drag, startPoint x: 1043, startPoint y: 160, endPoint x: 1035, endPoint y: 169, distance: 11.5
click at [1044, 160] on select "Select Debtor 1 Only Debtor 2 Only Debtor 1 And Debtor 2 Only At Least One Of T…" at bounding box center [1008, 154] width 186 height 29
select select "1"
click at [915, 140] on select "Select Debtor 1 Only Debtor 2 Only Debtor 1 And Debtor 2 Only At Least One Of T…" at bounding box center [1008, 154] width 186 height 29
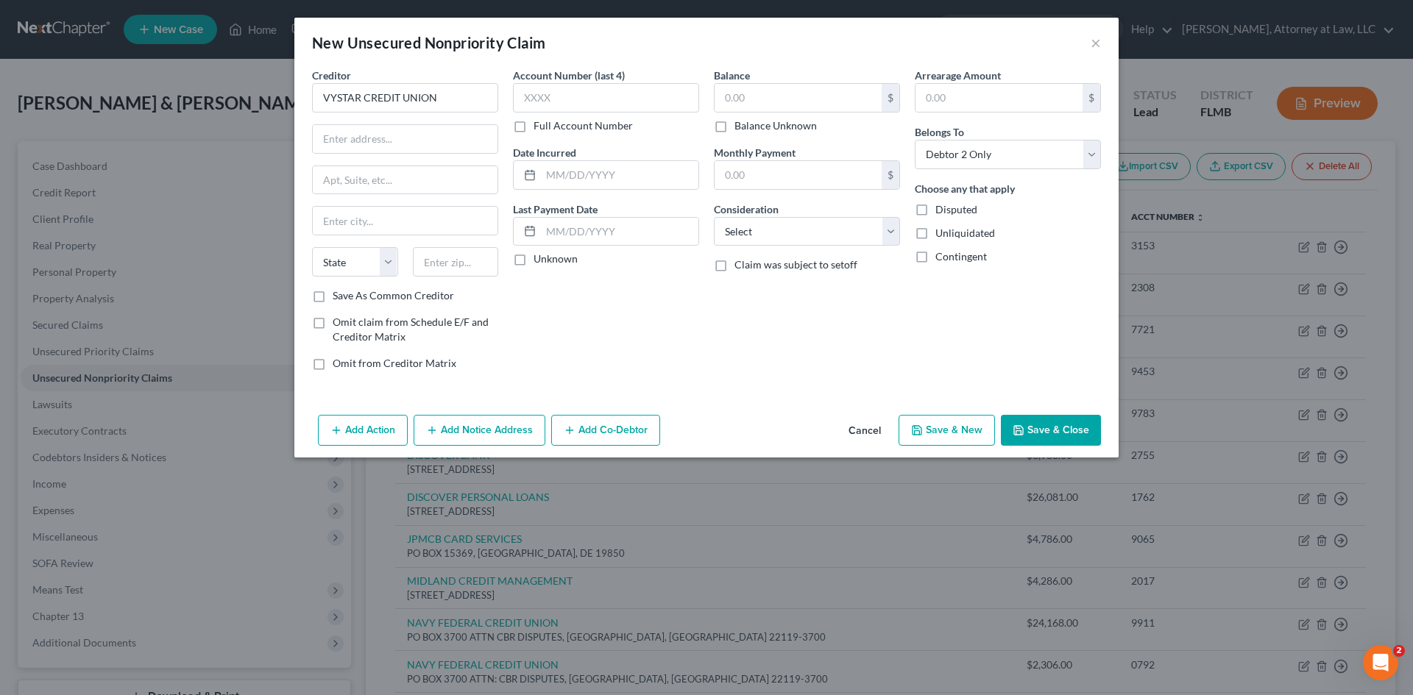
click at [734, 132] on label "Balance Unknown" at bounding box center [775, 125] width 82 height 15
click at [740, 128] on input "Balance Unknown" at bounding box center [745, 123] width 10 height 10
checkbox input "true"
type input "0.00"
click at [578, 108] on input "text" at bounding box center [606, 97] width 186 height 29
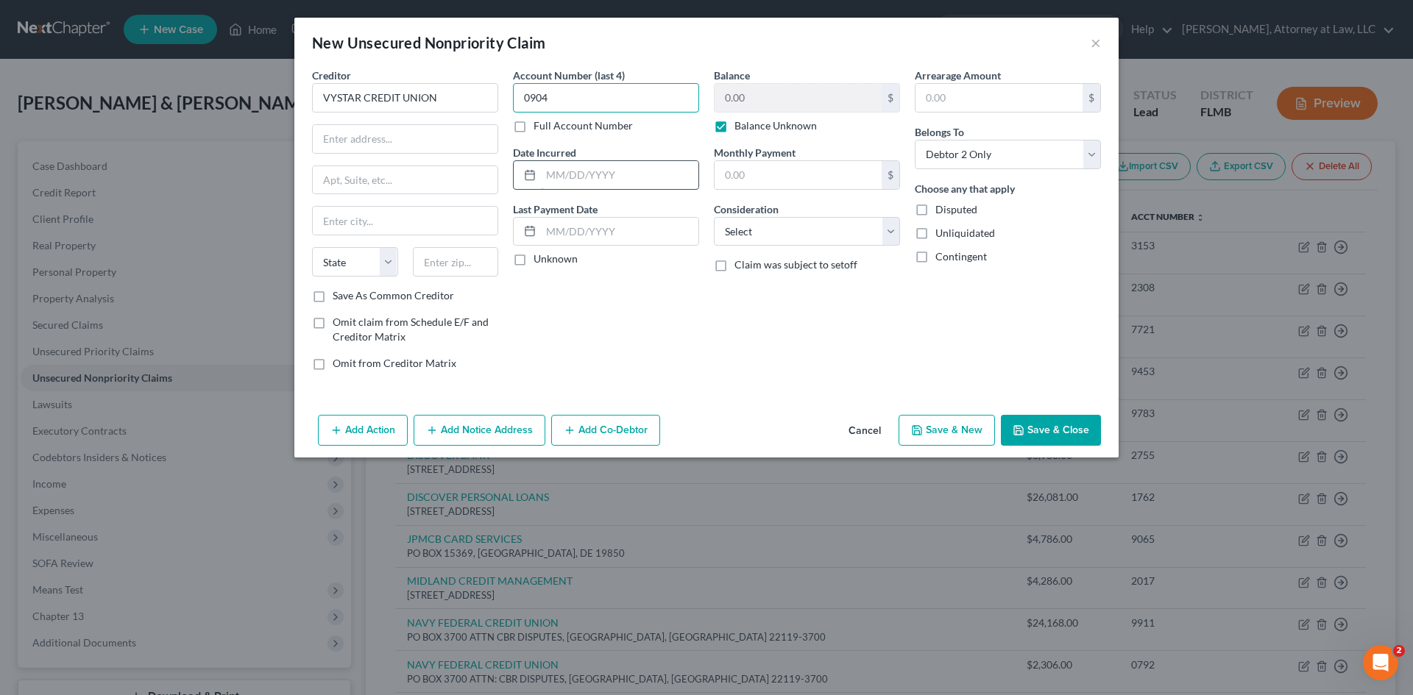
type input "0904"
click at [559, 173] on input "text" at bounding box center [619, 175] width 157 height 28
type input "[DATE]"
click at [562, 227] on input "text" at bounding box center [619, 232] width 157 height 28
type input "[DATE]"
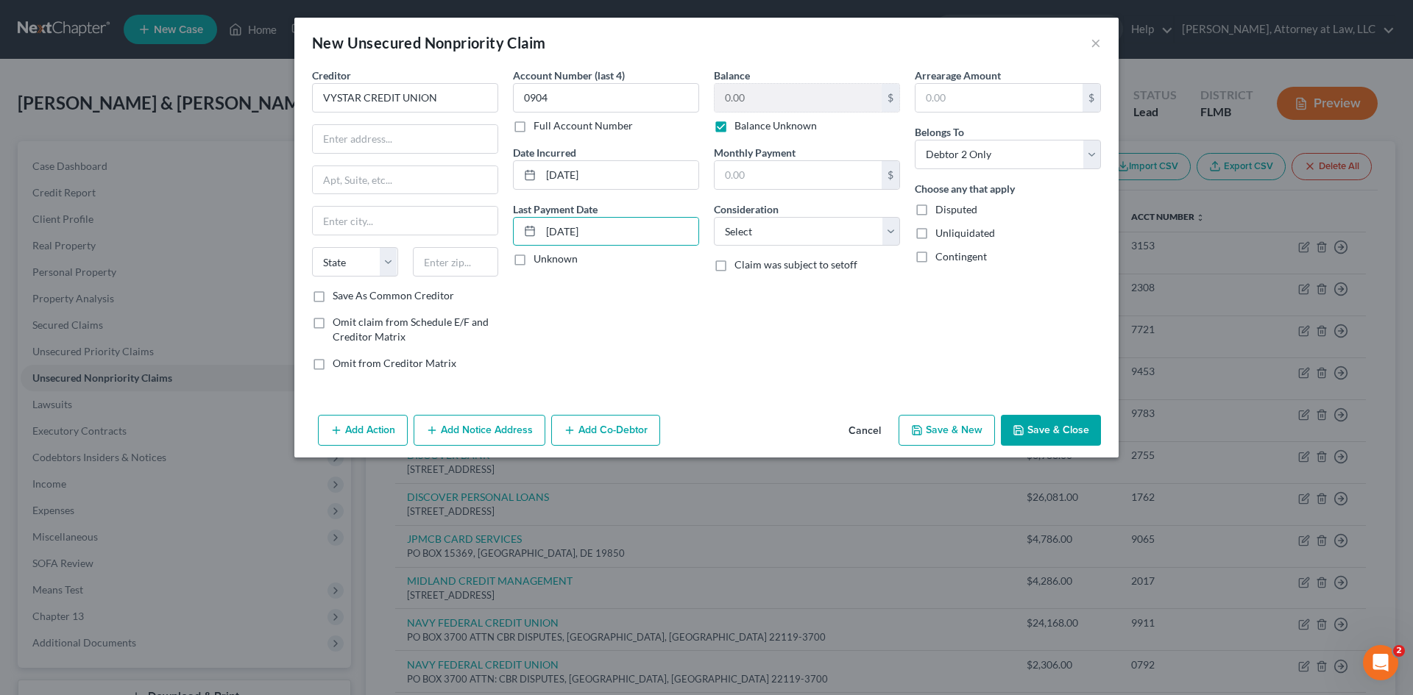
click at [778, 147] on label "Monthly Payment" at bounding box center [755, 152] width 82 height 15
click at [765, 170] on input "text" at bounding box center [798, 175] width 167 height 28
click at [764, 173] on input "text" at bounding box center [798, 175] width 167 height 28
type input "36"
click at [745, 239] on select "Select Cable / Satellite Services Collection Agency Credit Card Debt Debt Couns…" at bounding box center [807, 231] width 186 height 29
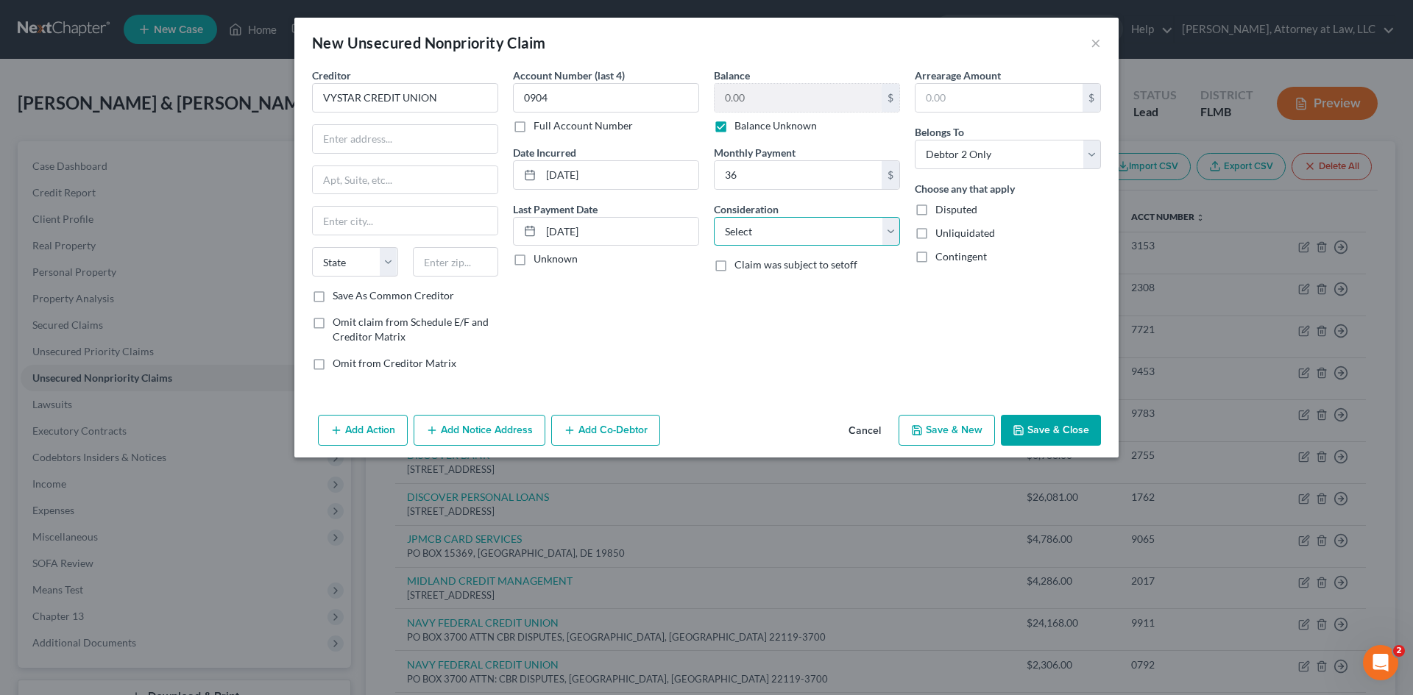
select select "2"
click at [714, 217] on select "Select Cable / Satellite Services Collection Agency Credit Card Debt Debt Couns…" at bounding box center [807, 231] width 186 height 29
click at [341, 141] on input "text" at bounding box center [405, 139] width 185 height 28
type input "PO BOX 45085"
click at [341, 208] on input "text" at bounding box center [405, 221] width 185 height 28
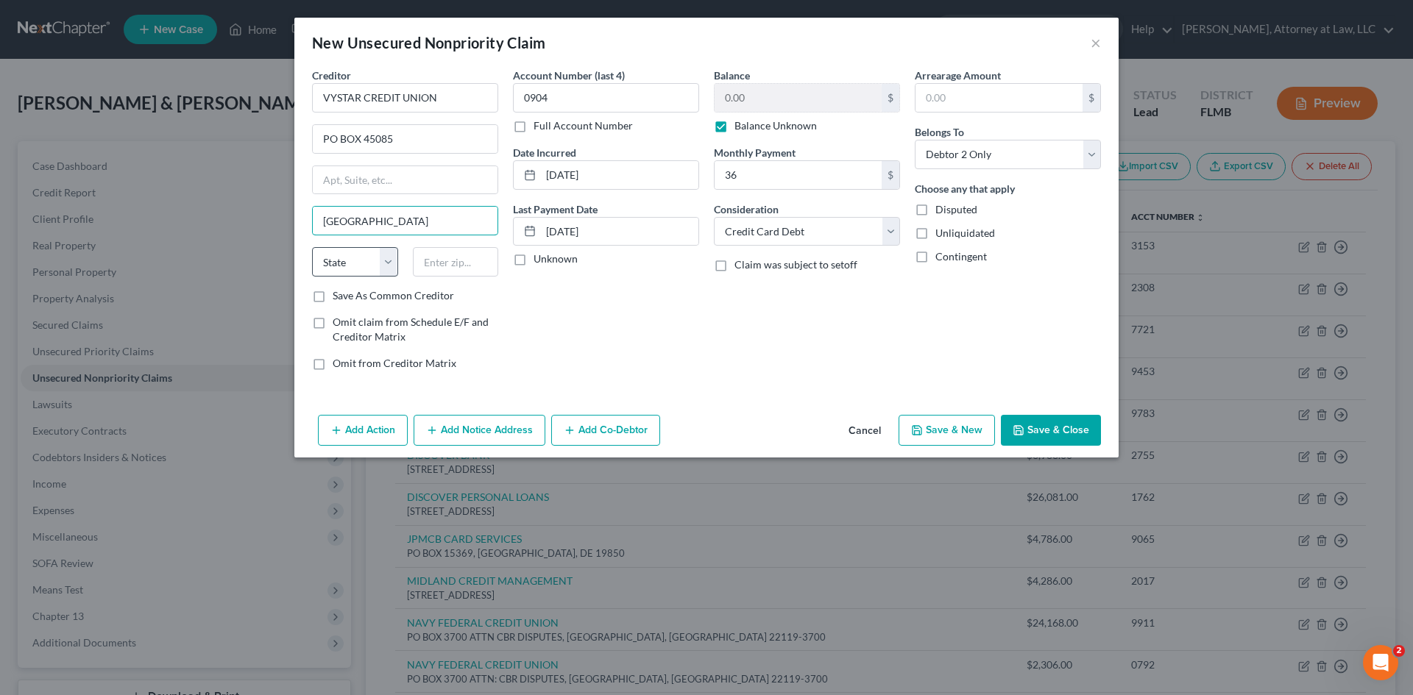
type input "[GEOGRAPHIC_DATA]"
drag, startPoint x: 344, startPoint y: 261, endPoint x: 344, endPoint y: 275, distance: 14.7
click at [344, 261] on select "State [US_STATE] AK AR AZ CA CO CT DE DC [GEOGRAPHIC_DATA] [GEOGRAPHIC_DATA] GU…" at bounding box center [355, 261] width 86 height 29
select select "9"
click at [312, 247] on select "State [US_STATE] AK AR AZ CA CO CT DE DC [GEOGRAPHIC_DATA] [GEOGRAPHIC_DATA] GU…" at bounding box center [355, 261] width 86 height 29
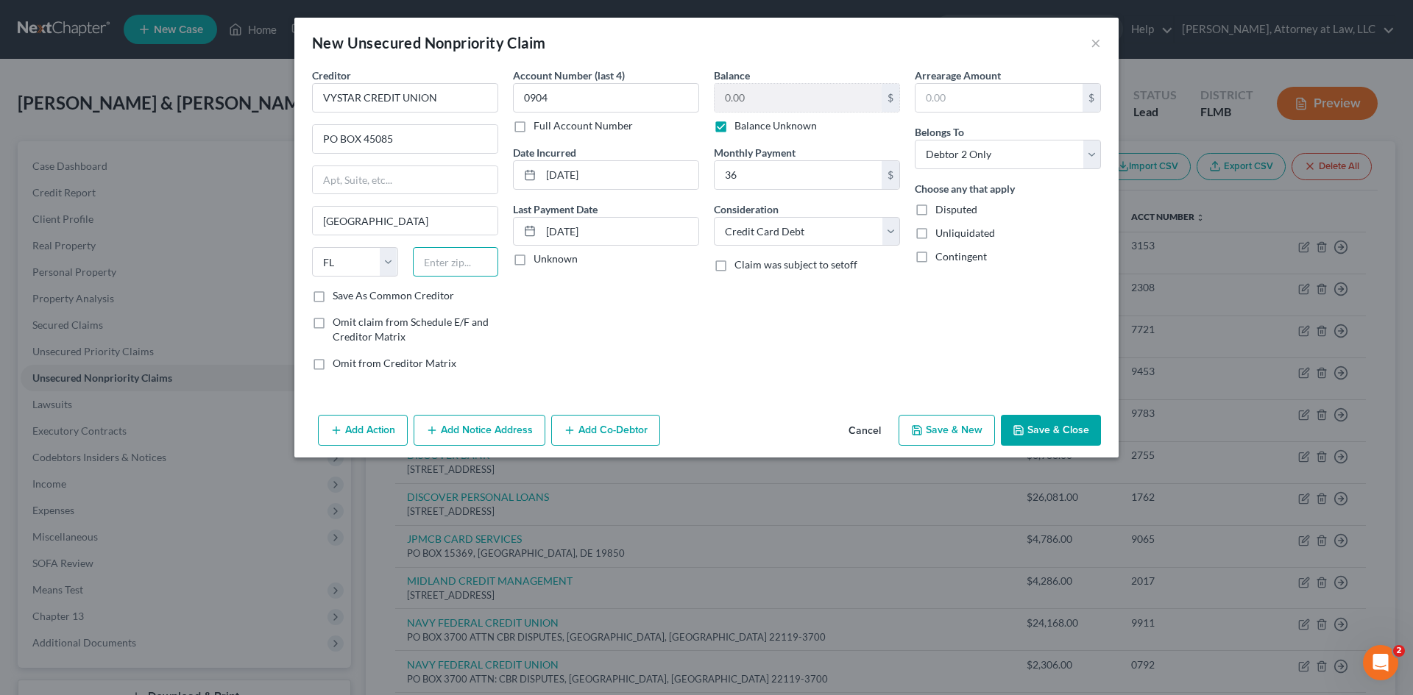
click at [421, 266] on input "text" at bounding box center [456, 261] width 86 height 29
click at [434, 253] on input "text" at bounding box center [456, 261] width 86 height 29
type input "32232-5085"
click at [944, 426] on button "Save & New" at bounding box center [947, 430] width 96 height 31
select select "2"
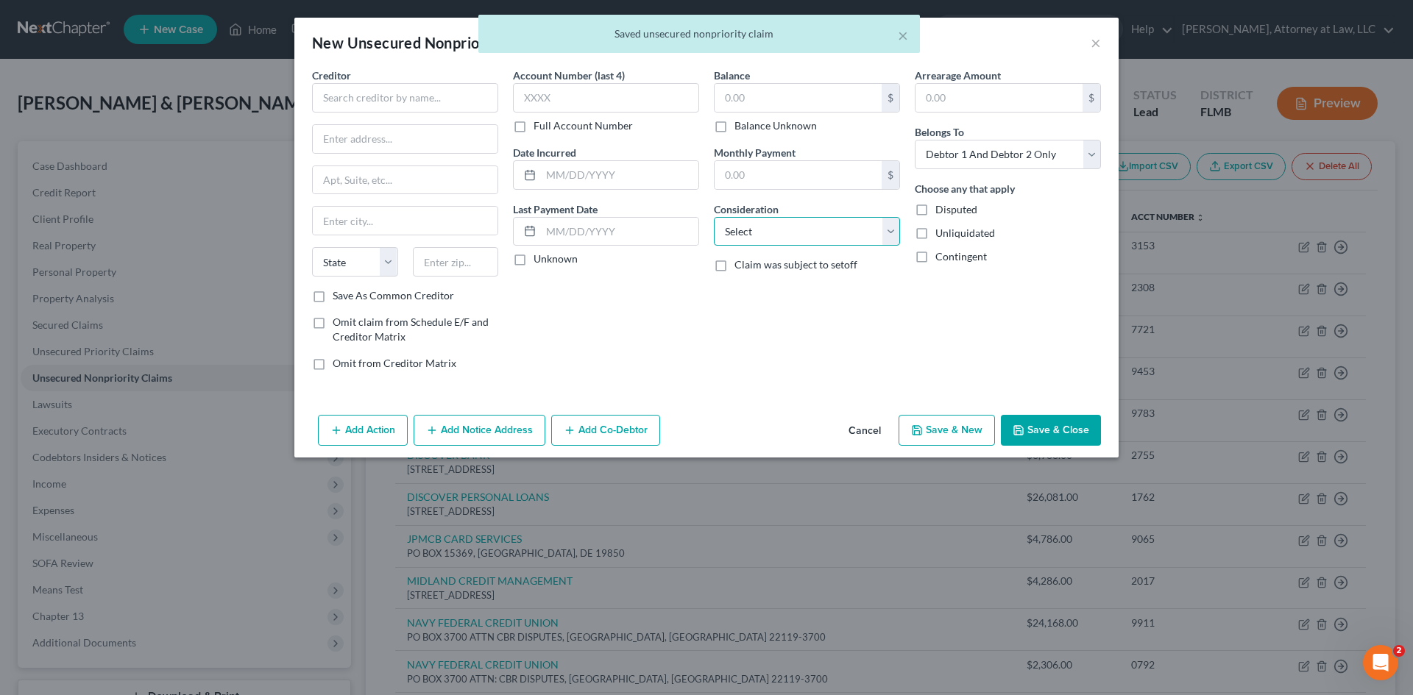
drag, startPoint x: 841, startPoint y: 216, endPoint x: 834, endPoint y: 245, distance: 29.6
click at [843, 217] on select "Select Cable / Satellite Services Collection Agency Credit Card Debt Debt Couns…" at bounding box center [807, 231] width 186 height 29
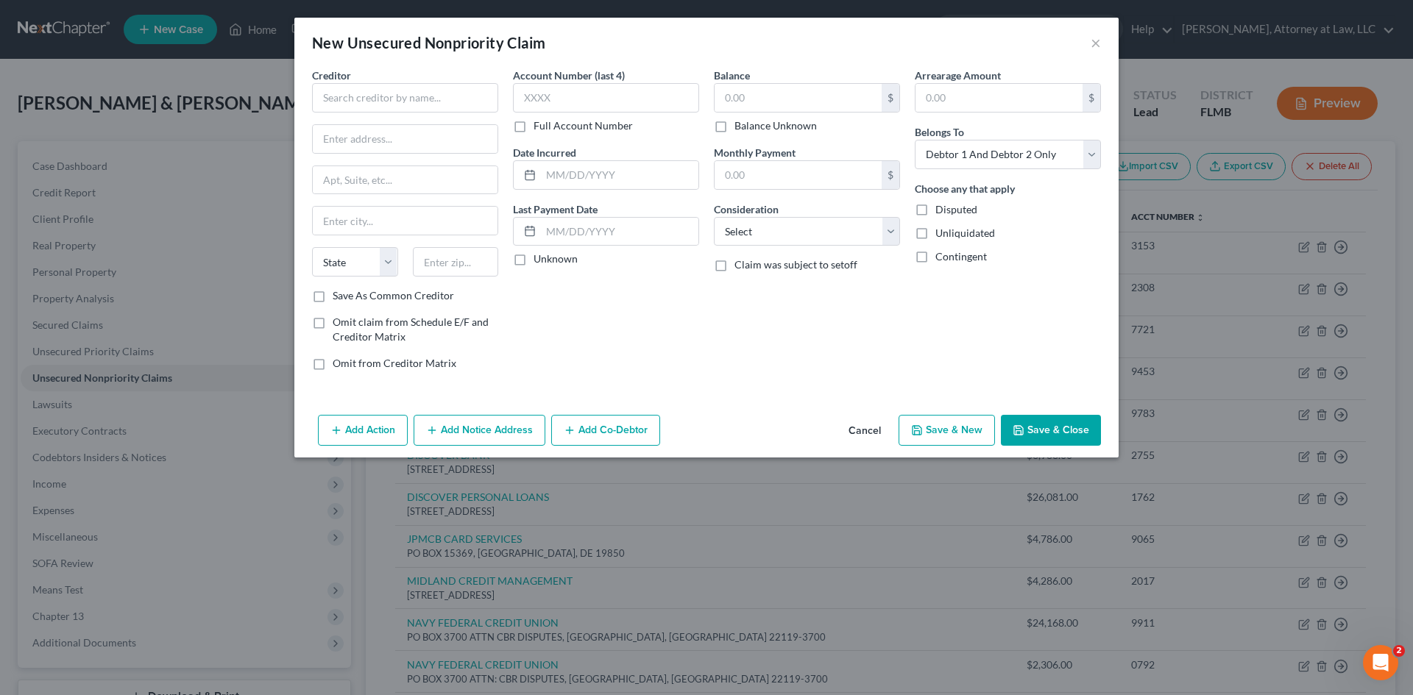
drag, startPoint x: 979, startPoint y: 338, endPoint x: 849, endPoint y: 422, distance: 154.9
click at [979, 338] on div "Arrearage Amount $ Belongs To * Select Debtor 1 Only Debtor 2 Only Debtor 1 And…" at bounding box center [1007, 225] width 201 height 315
click at [849, 422] on button "Cancel" at bounding box center [865, 431] width 56 height 29
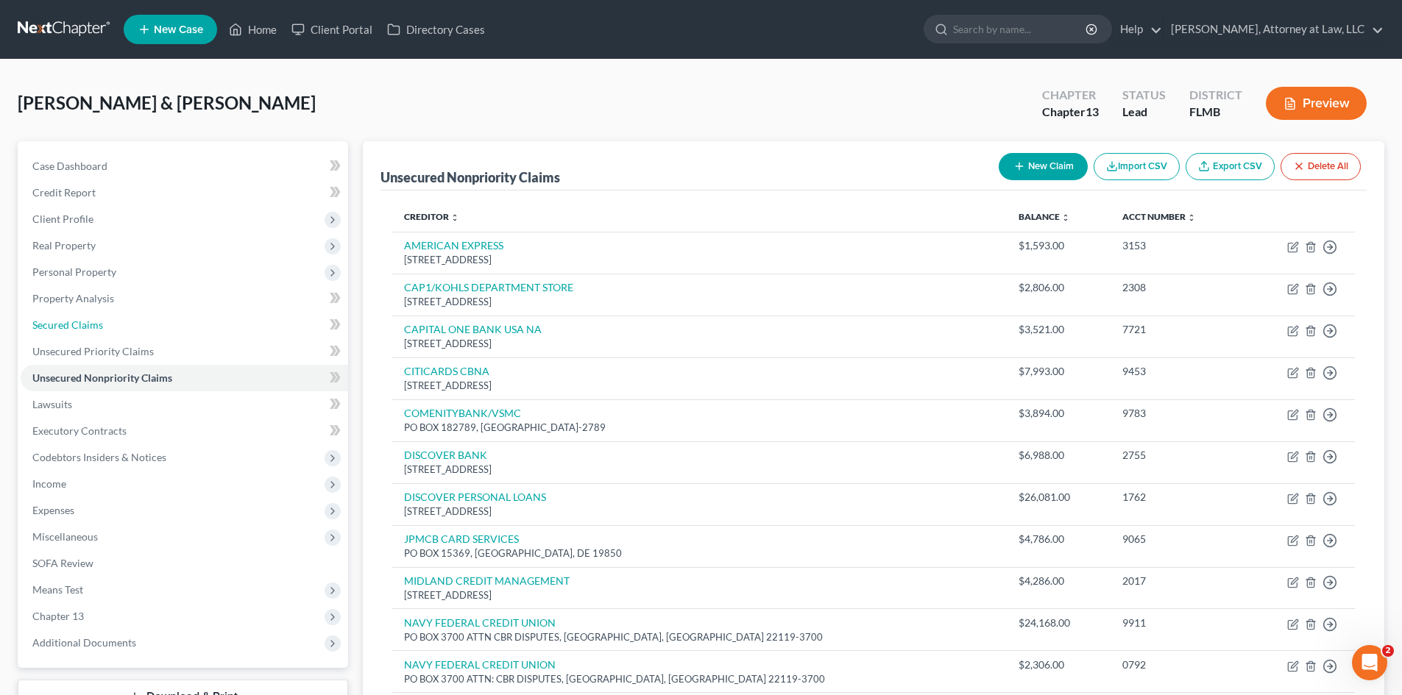
drag, startPoint x: 95, startPoint y: 323, endPoint x: 477, endPoint y: 221, distance: 395.4
click at [95, 323] on span "Secured Claims" at bounding box center [67, 325] width 71 height 13
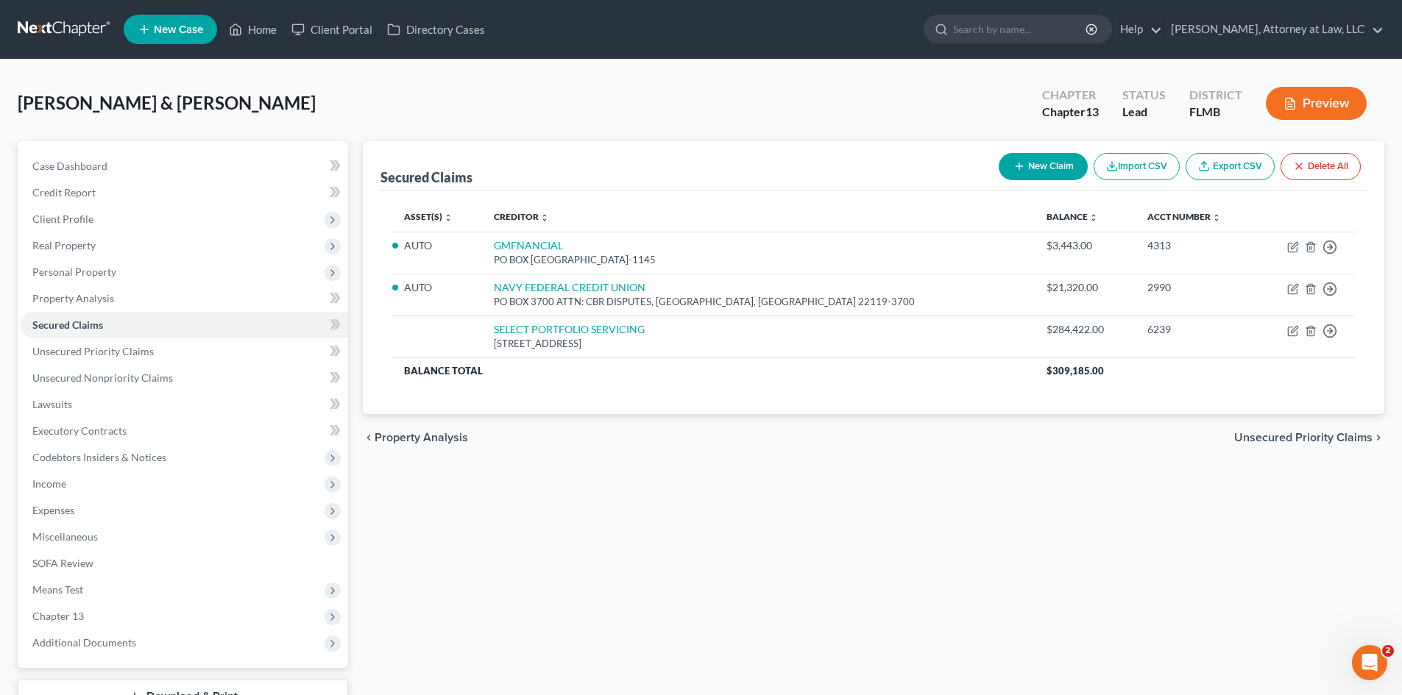
click at [1034, 177] on button "New Claim" at bounding box center [1043, 166] width 89 height 27
select select "0"
select select "2"
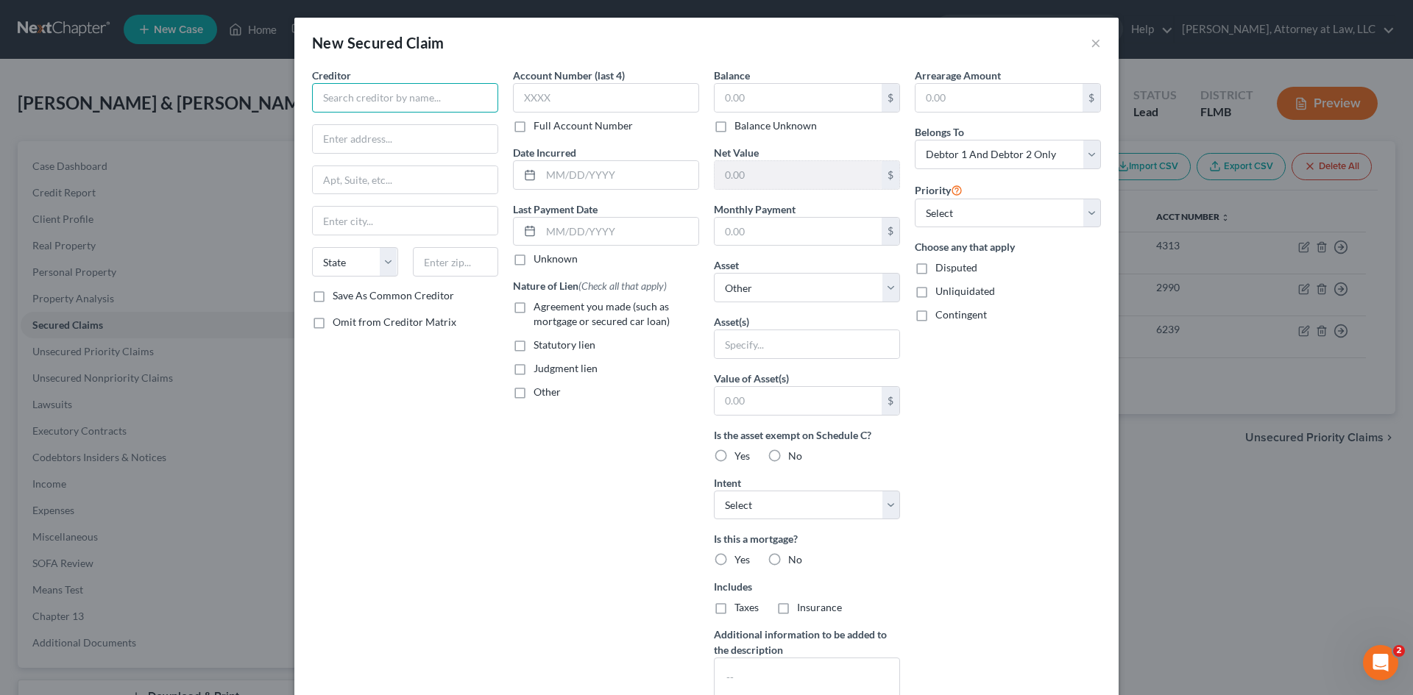
click at [450, 107] on input "text" at bounding box center [405, 97] width 186 height 29
click at [1091, 36] on button "×" at bounding box center [1096, 43] width 10 height 18
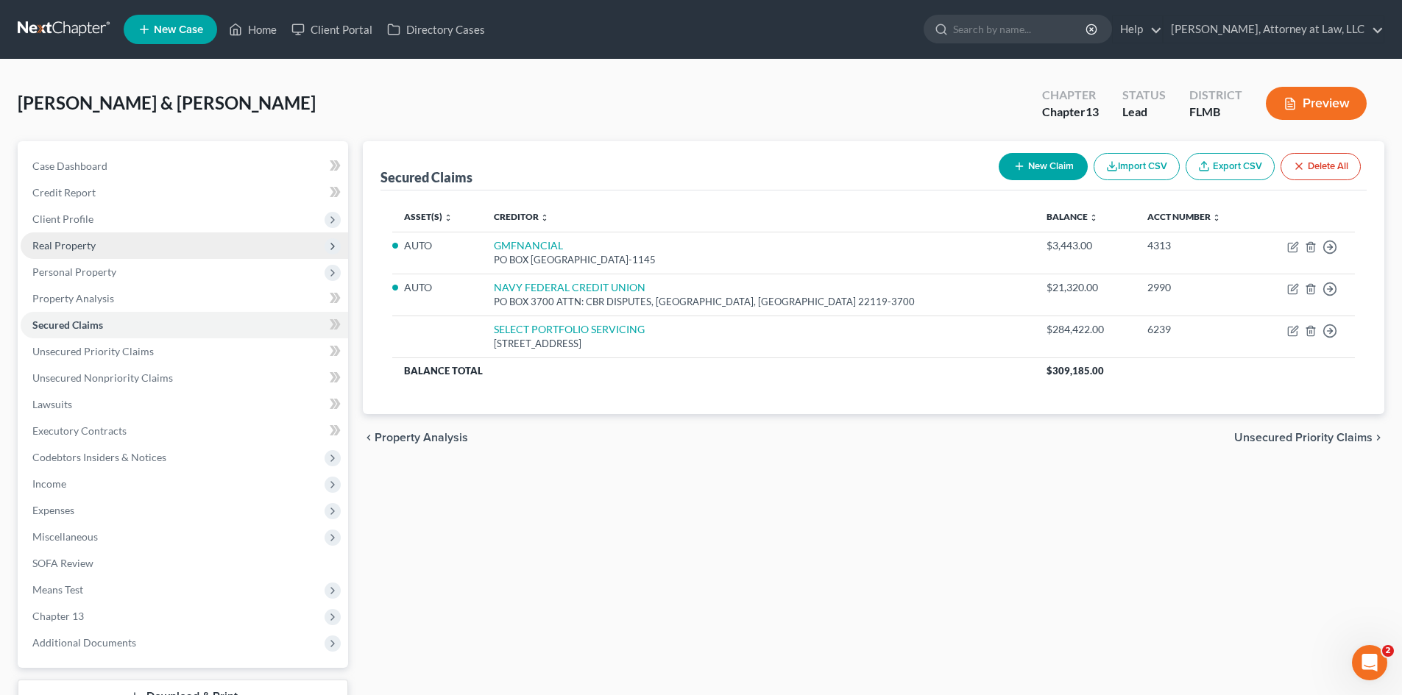
click at [94, 246] on span "Real Property" at bounding box center [63, 245] width 63 height 13
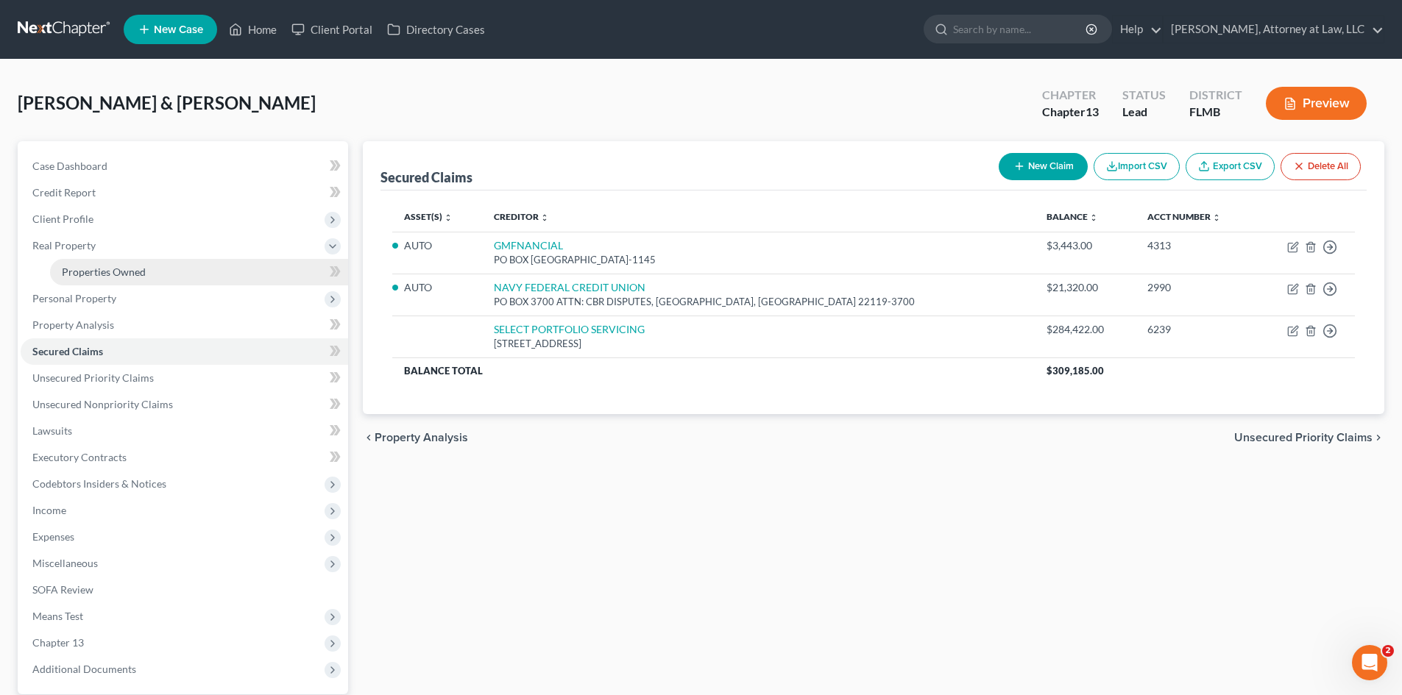
click at [128, 280] on link "Properties Owned" at bounding box center [199, 272] width 298 height 26
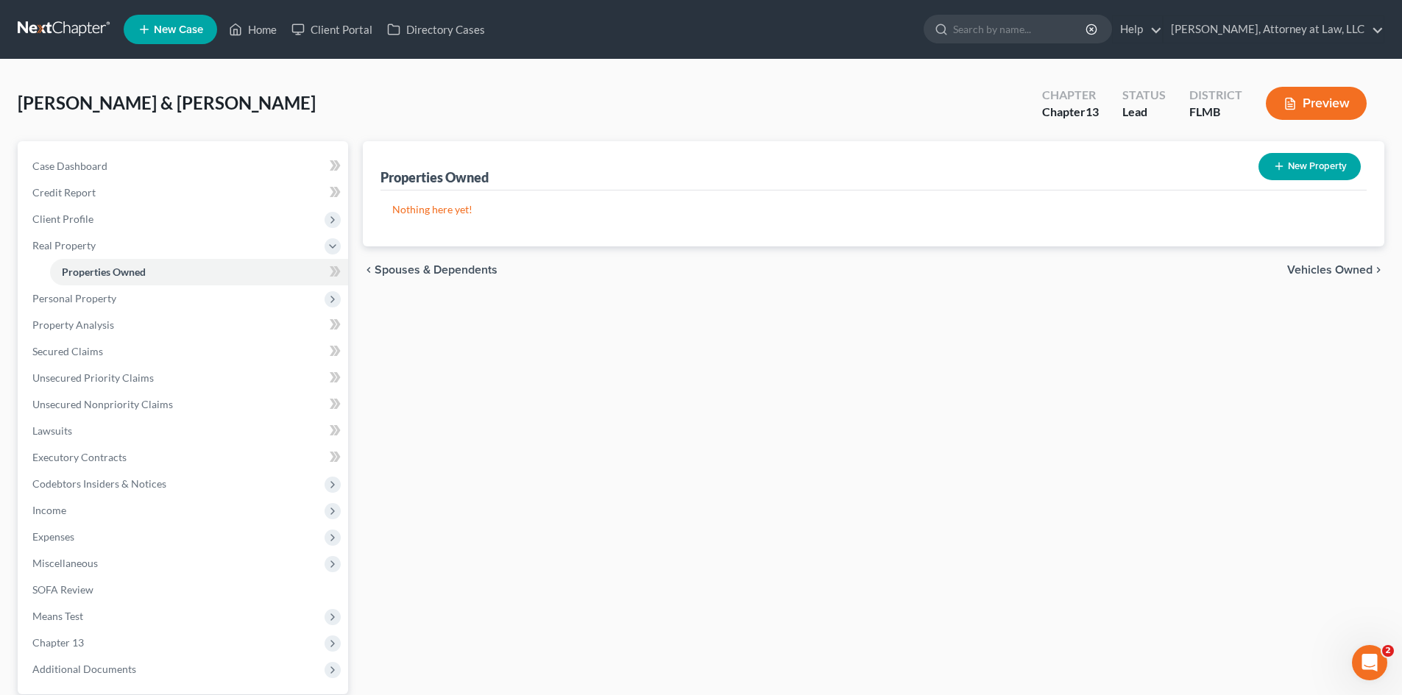
click at [1328, 276] on span "Vehicles Owned" at bounding box center [1329, 270] width 85 height 12
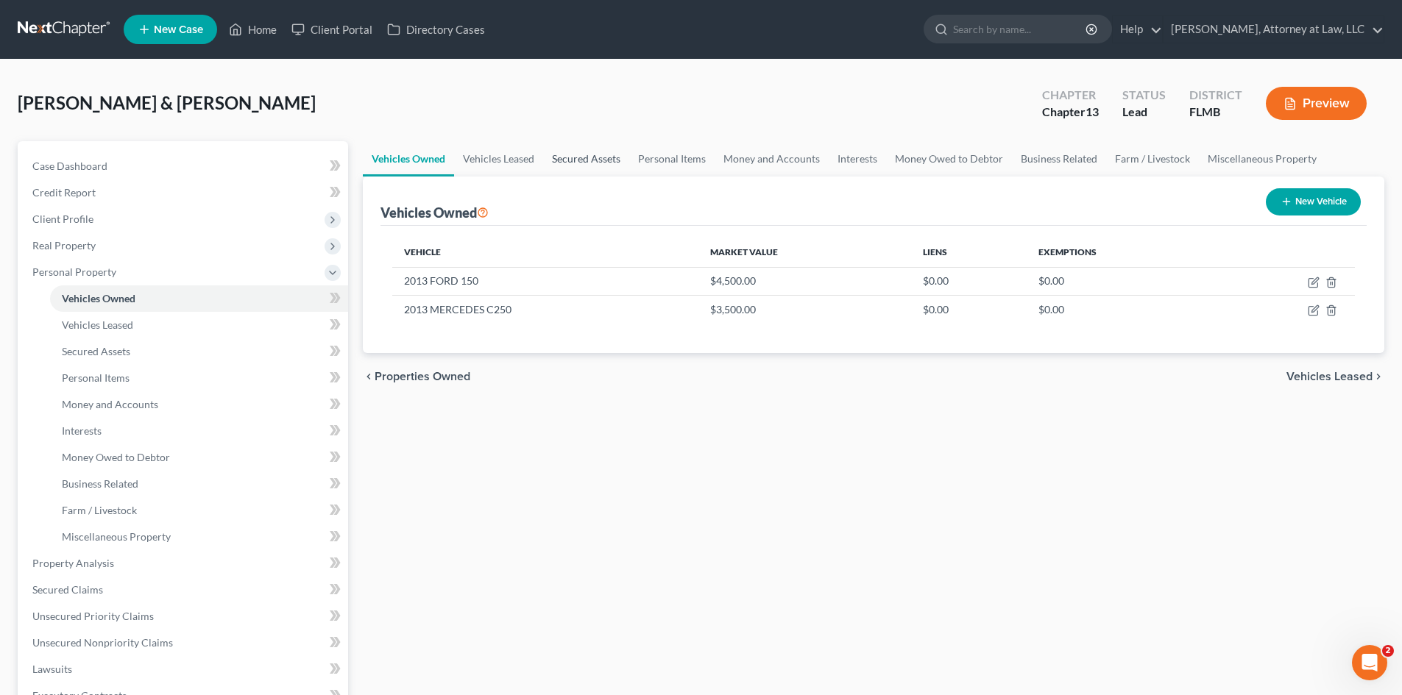
click at [576, 160] on link "Secured Assets" at bounding box center [586, 158] width 86 height 35
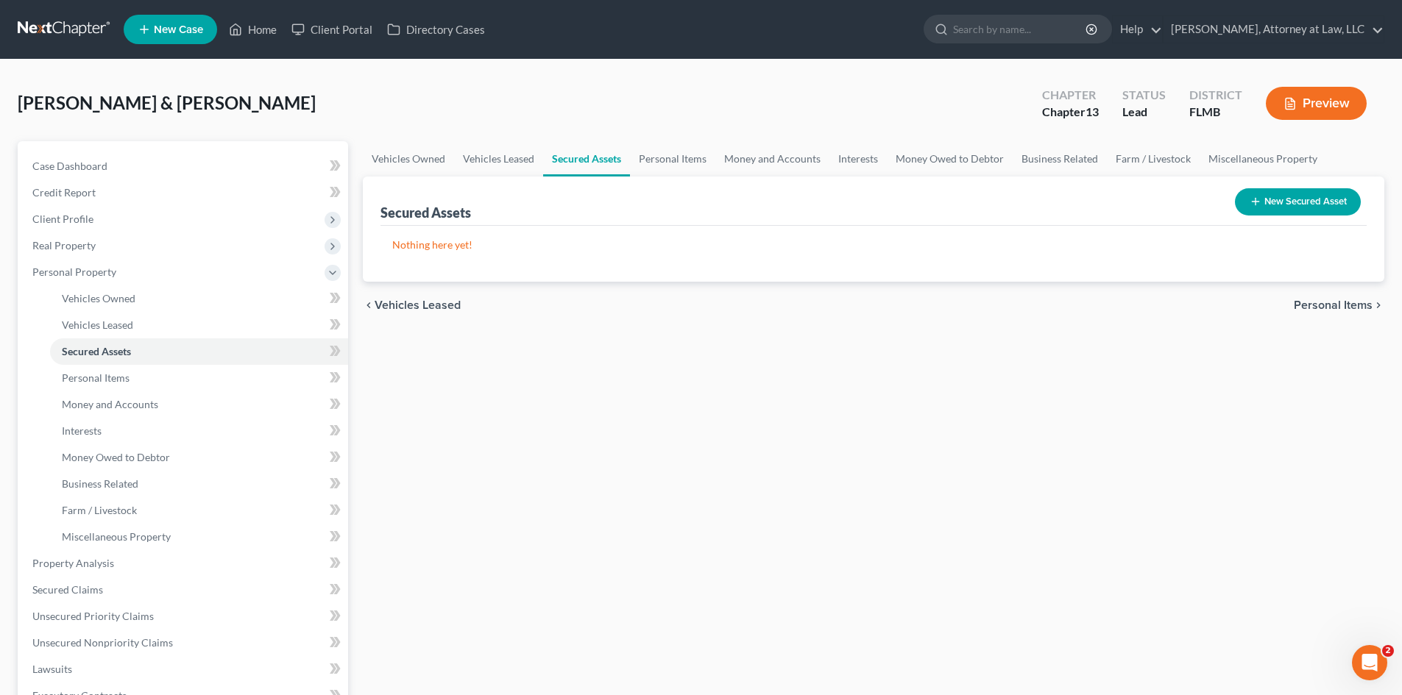
click at [1325, 208] on button "New Secured Asset" at bounding box center [1298, 201] width 126 height 27
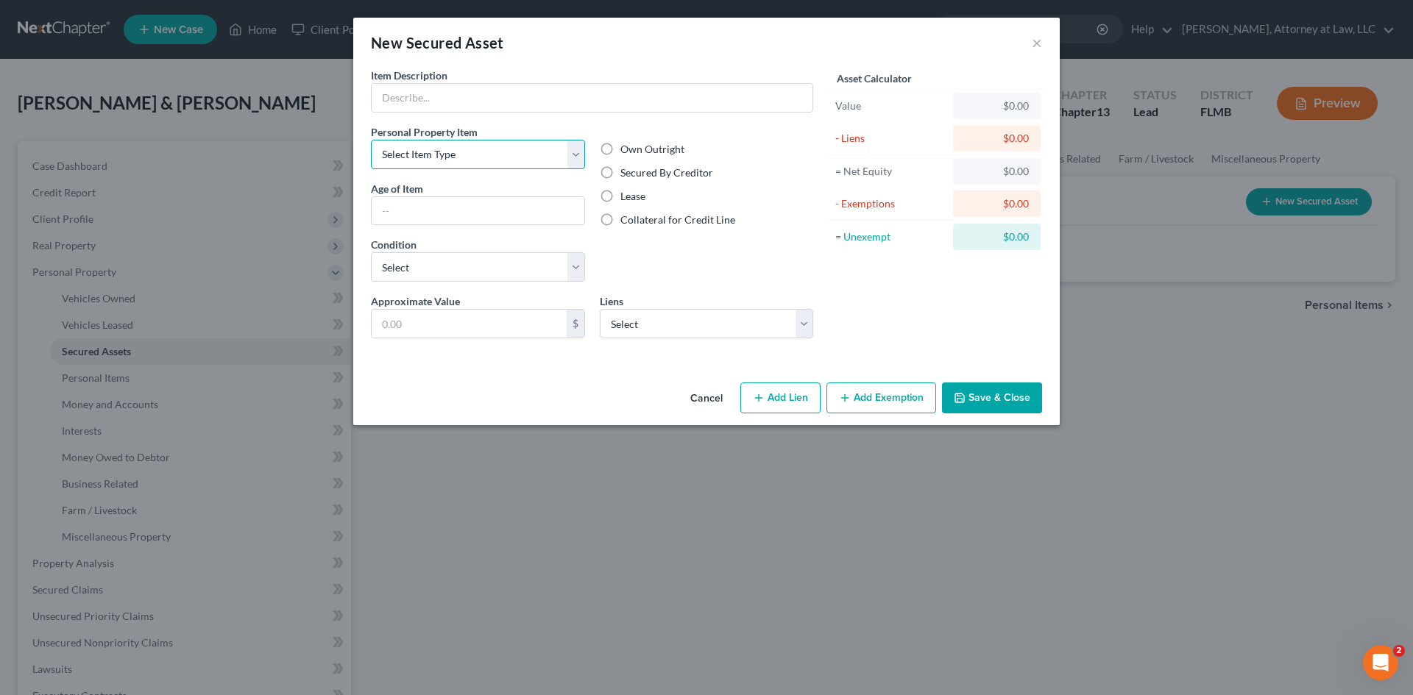
click at [572, 157] on select "Select Item Type Clothing Collectibles Of Value Electronics Firearms Household …" at bounding box center [478, 154] width 214 height 29
click at [698, 394] on button "Cancel" at bounding box center [707, 398] width 56 height 29
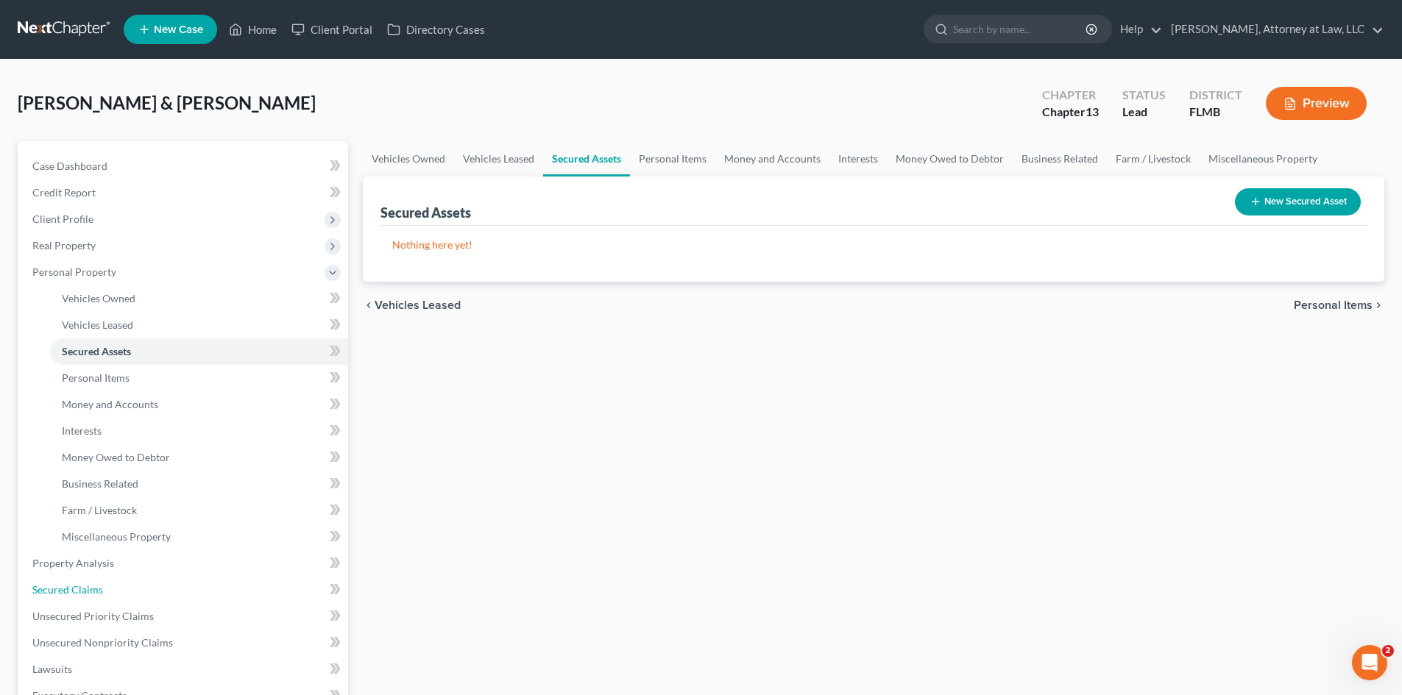
drag, startPoint x: 102, startPoint y: 585, endPoint x: 770, endPoint y: 191, distance: 775.0
click at [102, 585] on link "Secured Claims" at bounding box center [185, 590] width 328 height 26
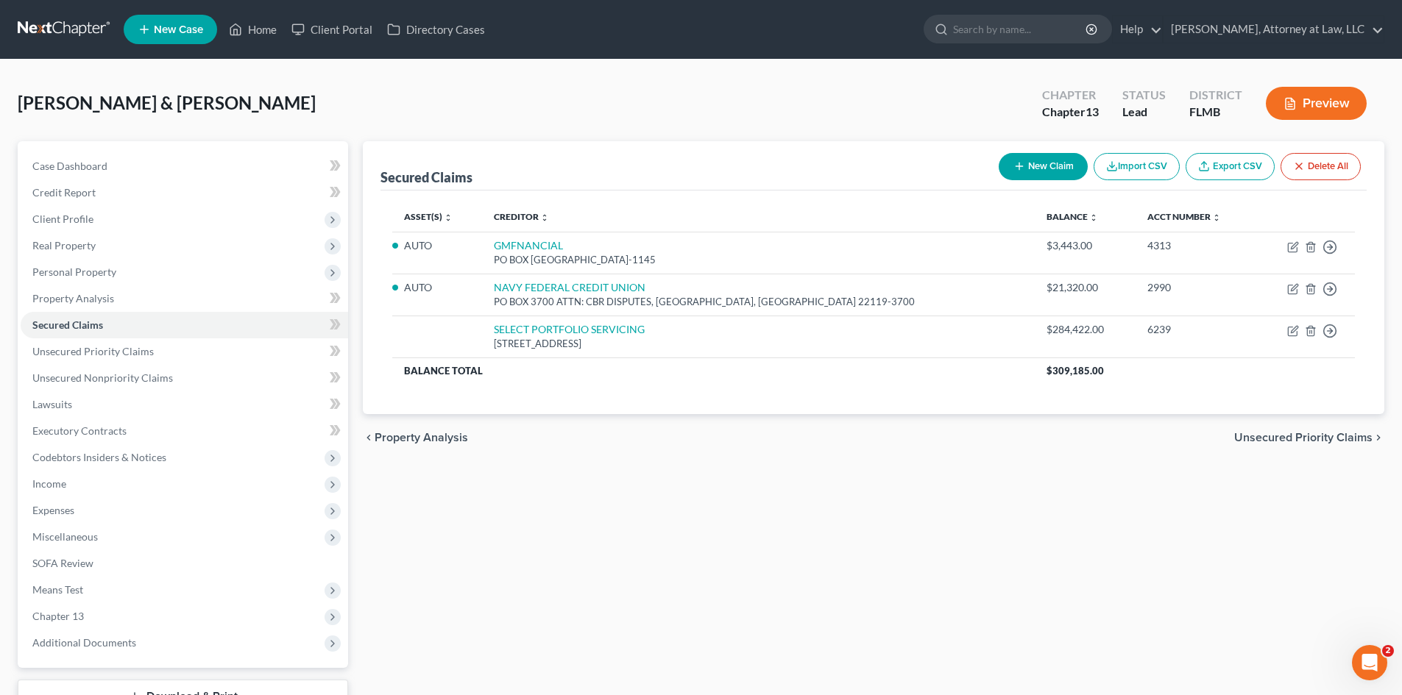
click at [1052, 167] on button "New Claim" at bounding box center [1043, 166] width 89 height 27
select select "0"
select select "2"
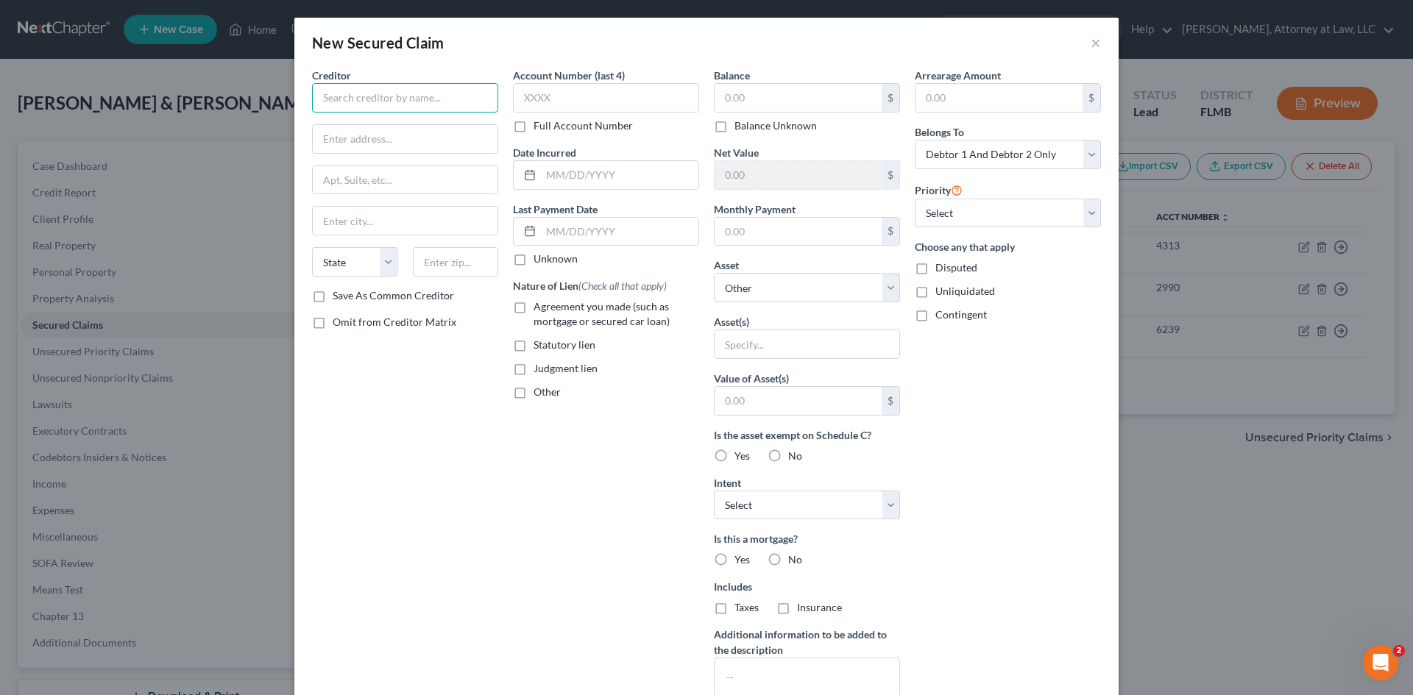
click at [380, 87] on input "text" at bounding box center [405, 97] width 186 height 29
type input "WESTGATE RESORTS"
click at [558, 91] on input "text" at bounding box center [606, 97] width 186 height 29
type input "4653"
click at [815, 90] on input "text" at bounding box center [798, 98] width 167 height 28
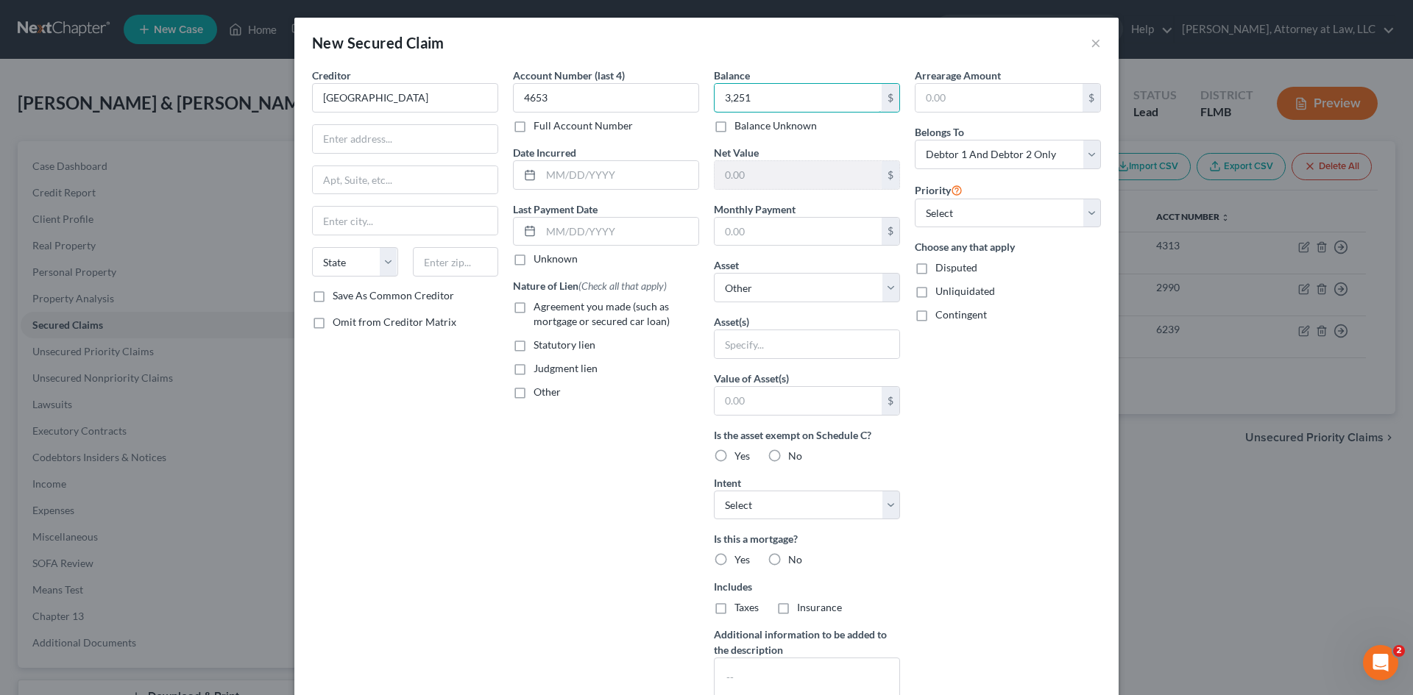
type input "3,251"
click at [734, 554] on label "Yes" at bounding box center [741, 560] width 15 height 15
click at [740, 554] on input "Yes" at bounding box center [745, 558] width 10 height 10
radio input "true"
click at [784, 244] on input "text" at bounding box center [798, 232] width 167 height 28
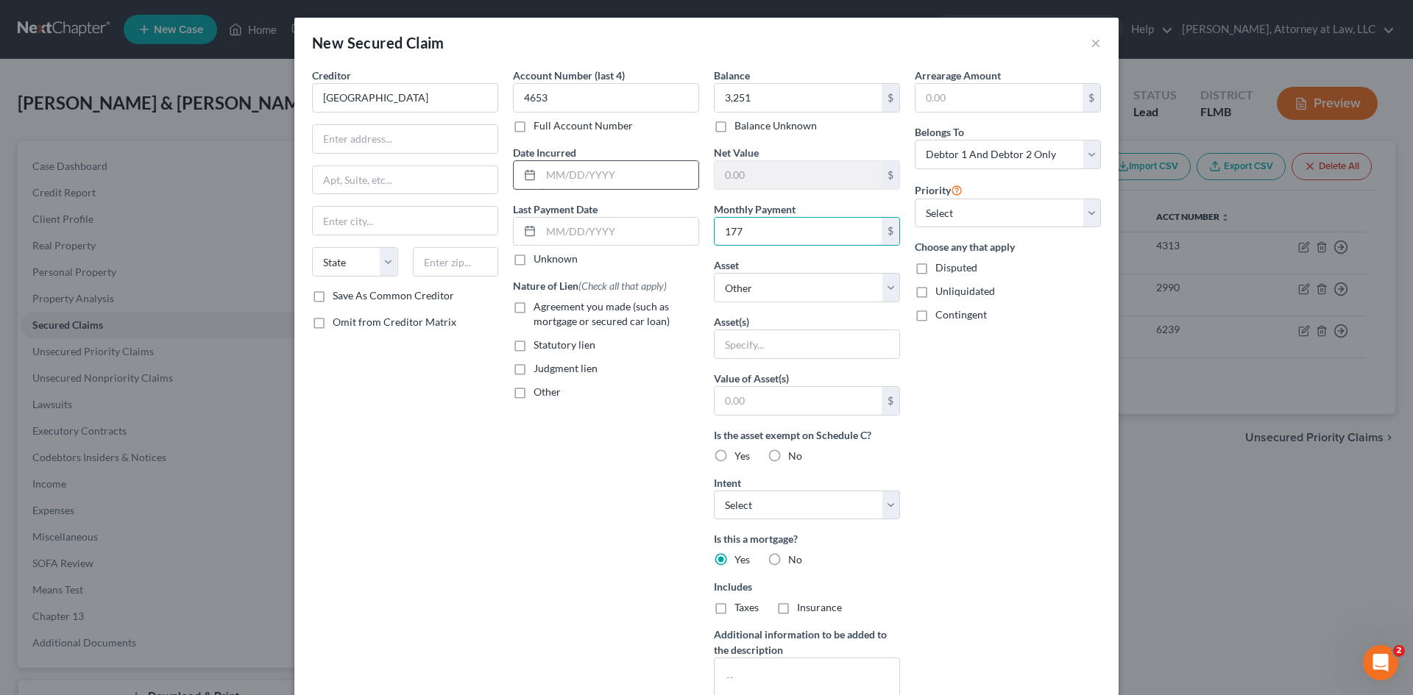
type input "177"
click at [584, 174] on input "text" at bounding box center [619, 175] width 157 height 28
type input "10/15/2016"
click at [559, 219] on input "text" at bounding box center [619, 232] width 157 height 28
type input "[DATE]"
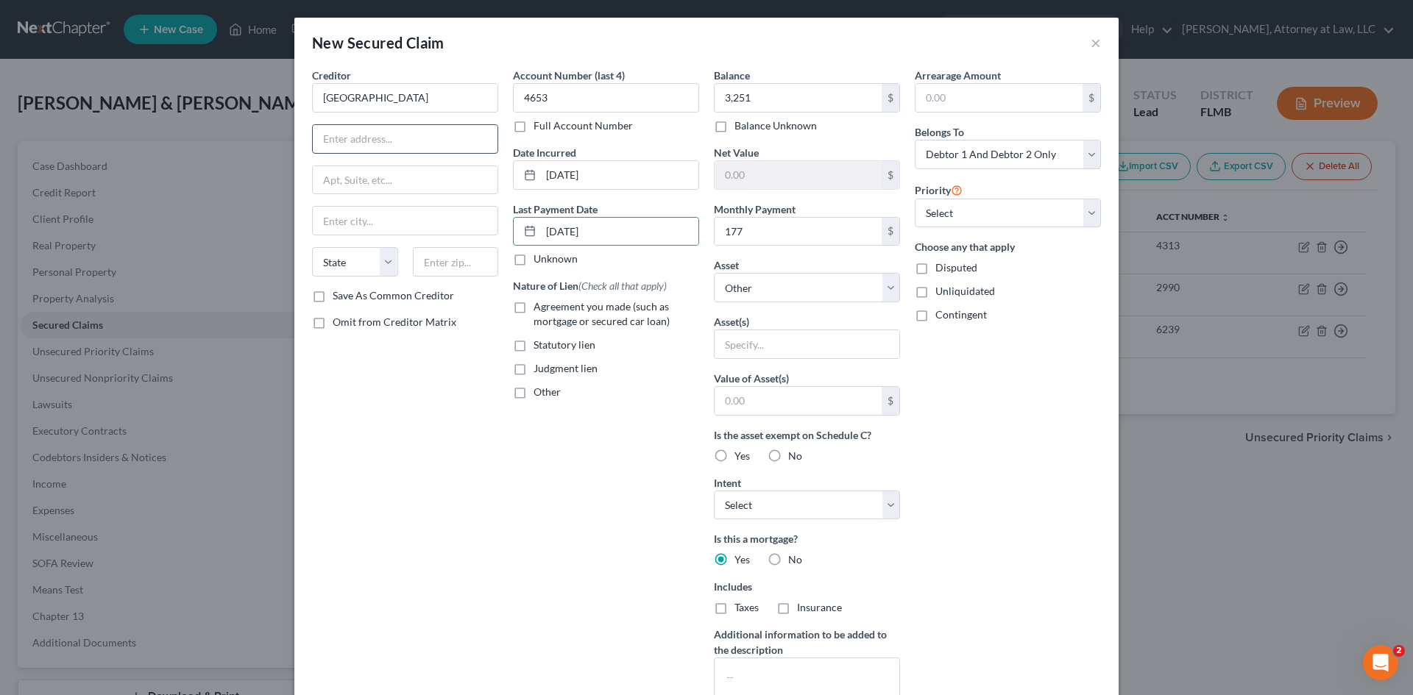
click at [355, 139] on input "text" at bounding box center [405, 139] width 185 height 28
type input "PO BOX 668"
click at [358, 210] on input "text" at bounding box center [405, 221] width 185 height 28
type input "OCOEE"
drag, startPoint x: 372, startPoint y: 269, endPoint x: 367, endPoint y: 276, distance: 8.4
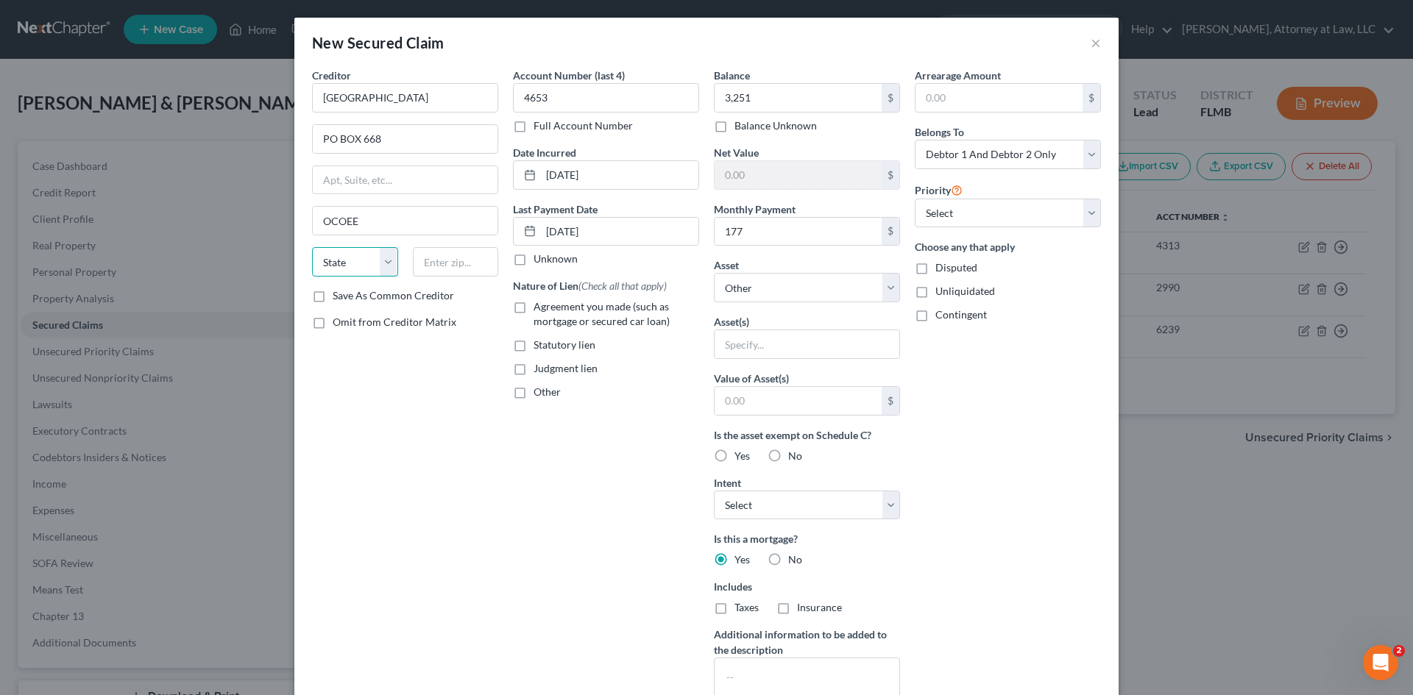
click at [372, 269] on select "State [US_STATE] AK AR AZ CA CO CT DE DC [GEOGRAPHIC_DATA] [GEOGRAPHIC_DATA] GU…" at bounding box center [355, 261] width 86 height 29
select select "9"
click at [312, 247] on select "State [US_STATE] AK AR AZ CA CO CT DE DC [GEOGRAPHIC_DATA] [GEOGRAPHIC_DATA] GU…" at bounding box center [355, 261] width 86 height 29
click at [478, 258] on input "text" at bounding box center [456, 261] width 86 height 29
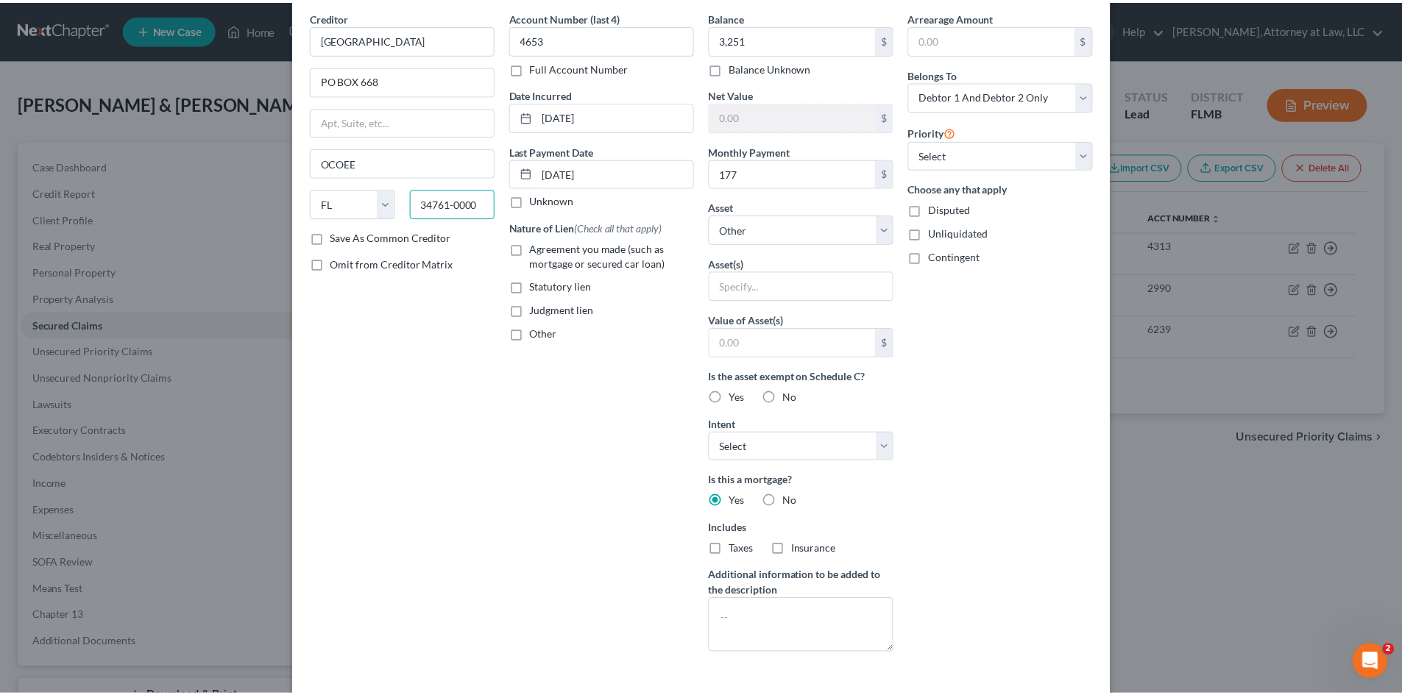
scroll to position [121, 0]
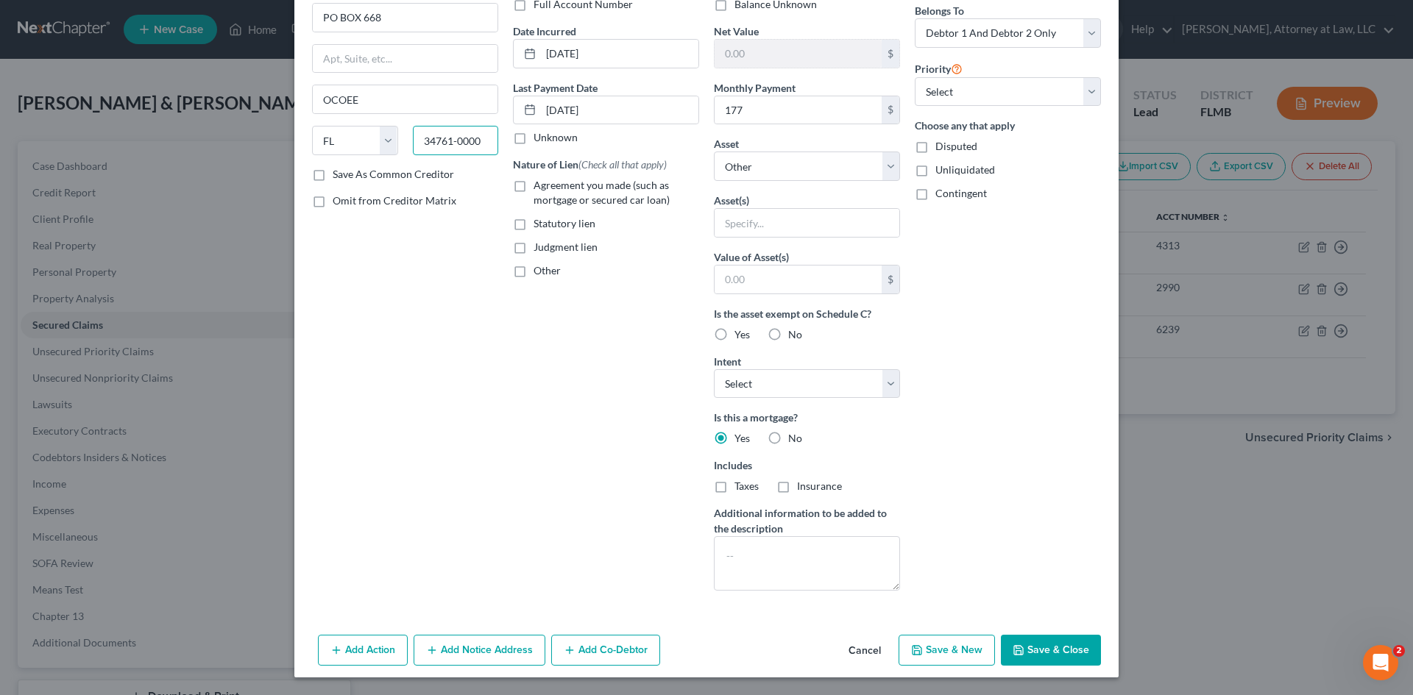
type input "34761-0000"
click at [1071, 645] on button "Save & Close" at bounding box center [1051, 650] width 100 height 31
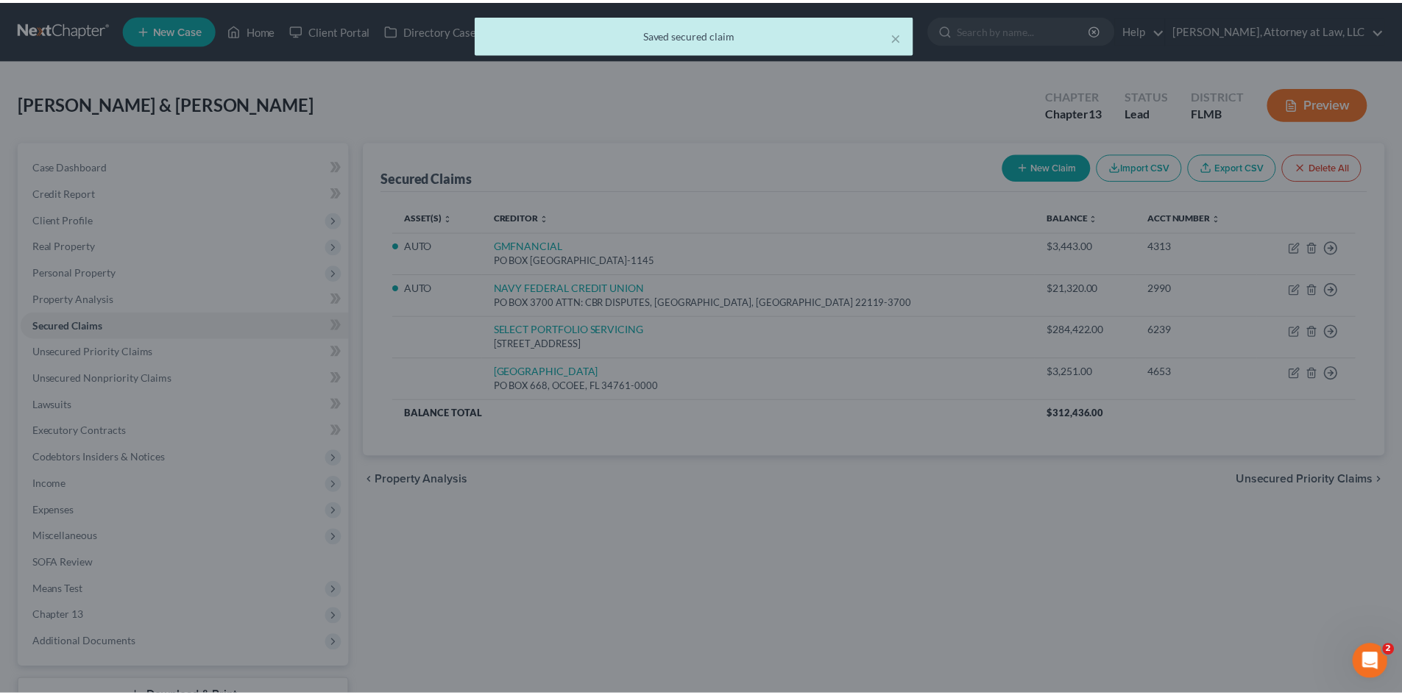
scroll to position [0, 0]
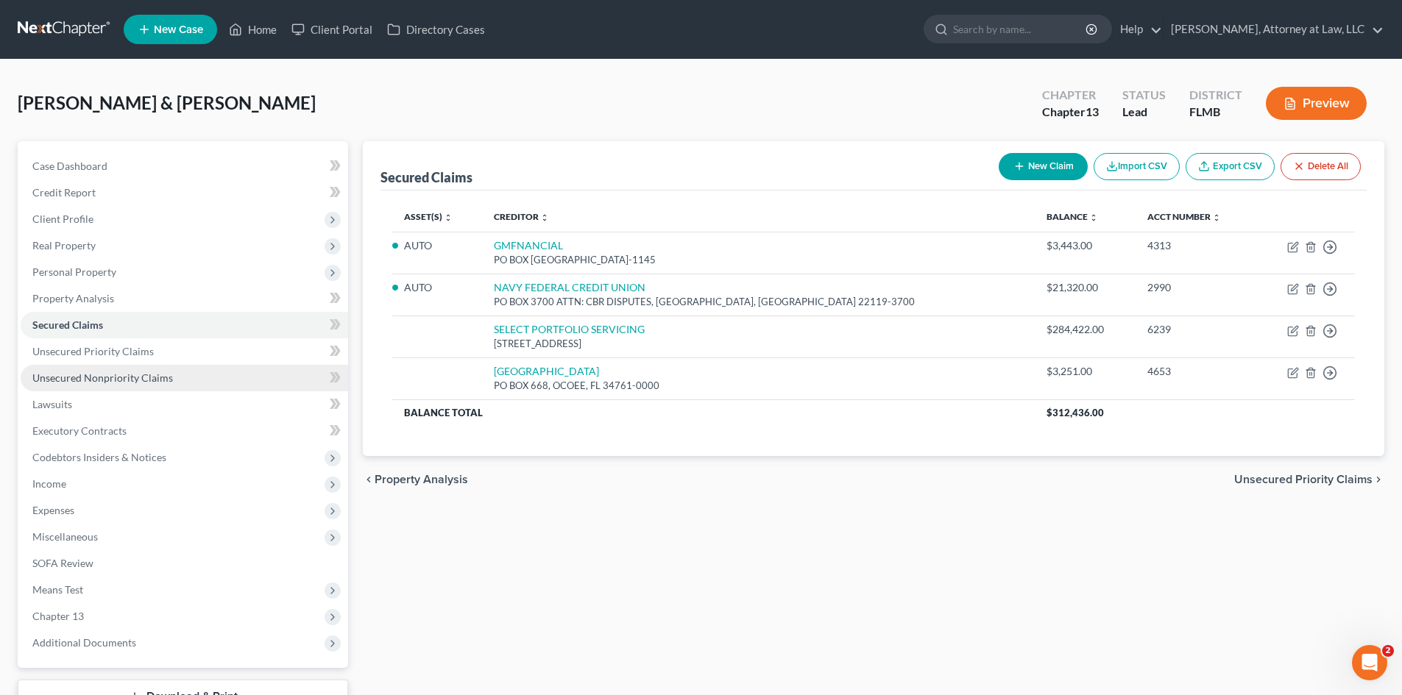
click at [148, 379] on span "Unsecured Nonpriority Claims" at bounding box center [102, 378] width 141 height 13
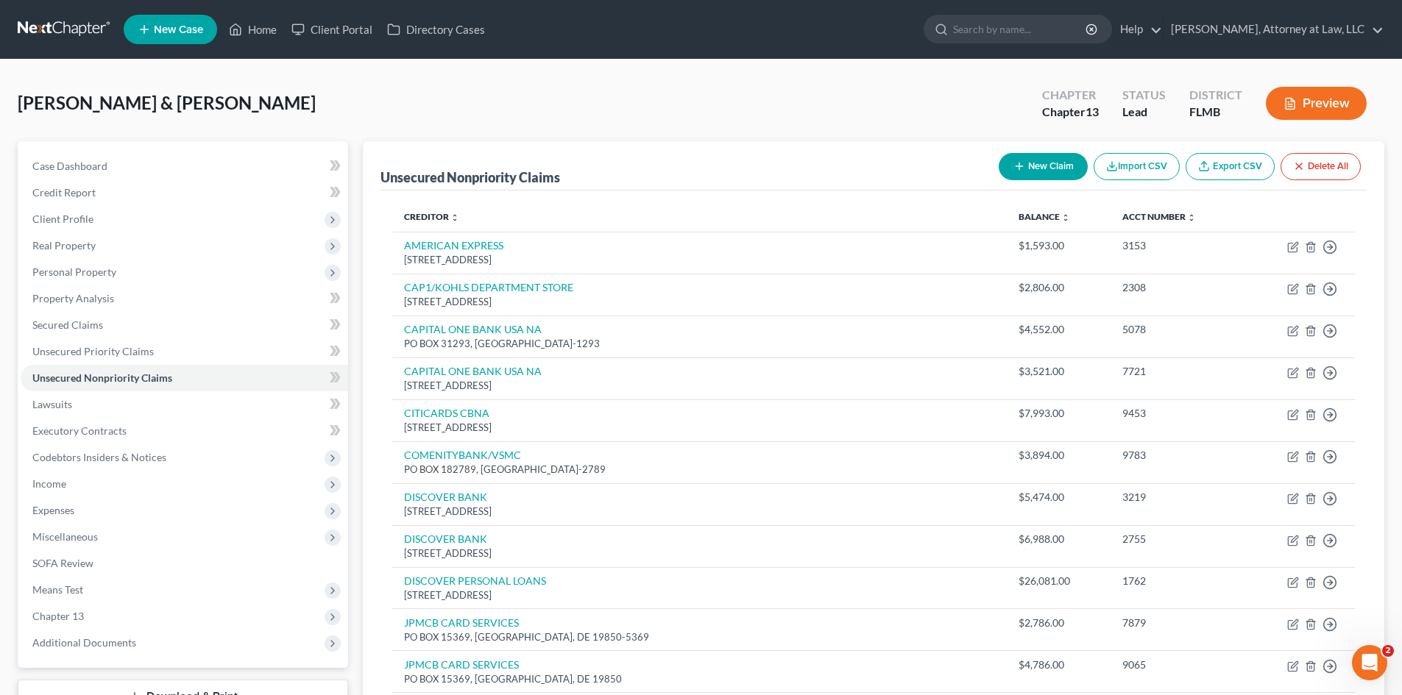
click at [1027, 171] on button "New Claim" at bounding box center [1043, 166] width 89 height 27
select select "2"
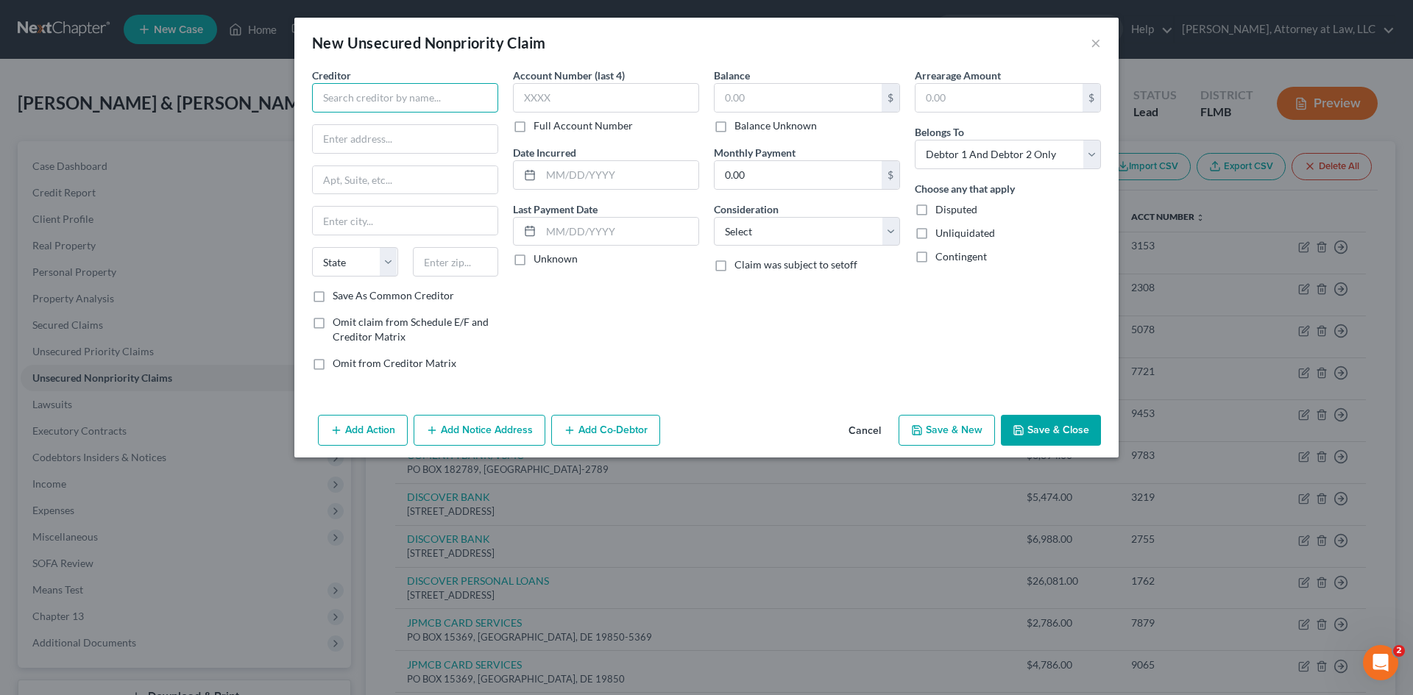
click at [399, 101] on input "text" at bounding box center [405, 97] width 186 height 29
type input "DISCOVER PERSONAL LOANS"
click at [539, 97] on input "text" at bounding box center [606, 97] width 186 height 29
type input "0934"
click at [796, 79] on div "Balance $ Balance Unknown Balance Undetermined $ Balance Unknown" at bounding box center [807, 101] width 186 height 66
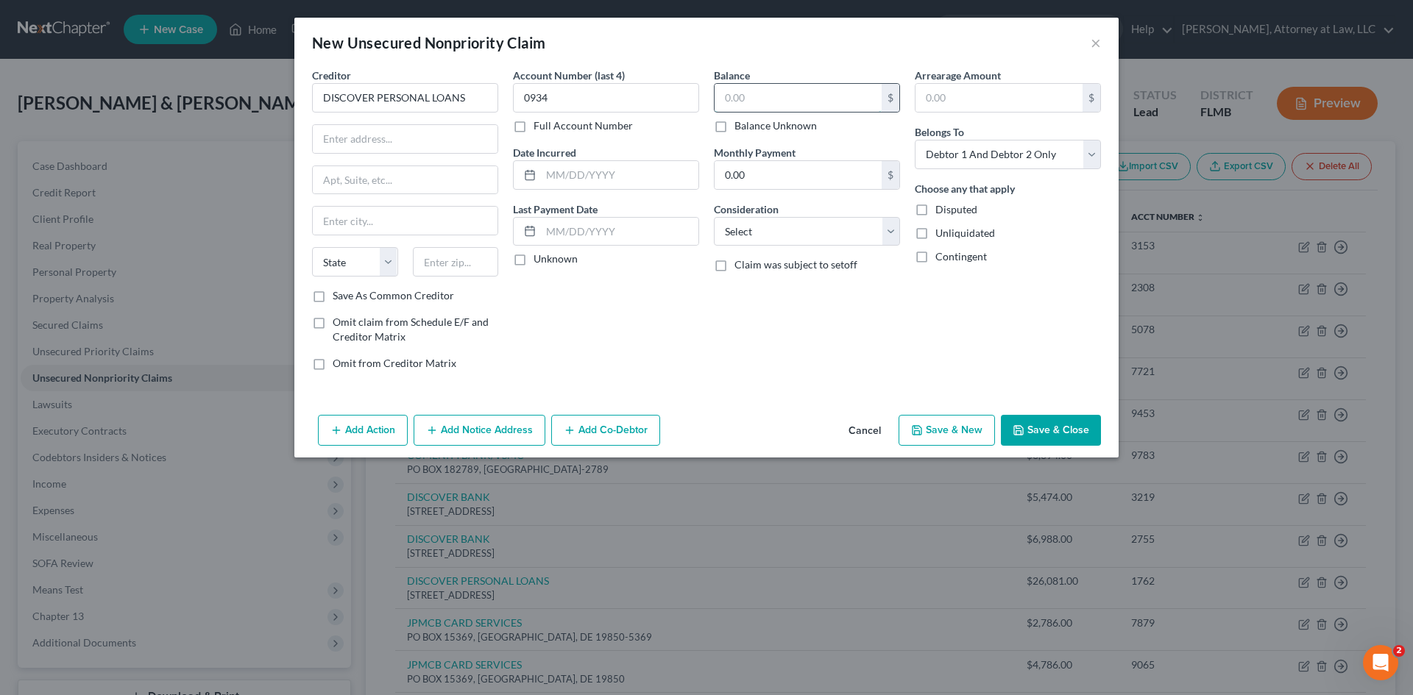
click at [794, 93] on input "text" at bounding box center [798, 98] width 167 height 28
type input "26,891"
drag, startPoint x: 1037, startPoint y: 167, endPoint x: 1033, endPoint y: 160, distance: 8.2
click at [1037, 167] on select "Select Debtor 1 Only Debtor 2 Only Debtor 1 And Debtor 2 Only At Least One Of T…" at bounding box center [1008, 154] width 186 height 29
click at [1042, 160] on select "Select Debtor 1 Only Debtor 2 Only Debtor 1 And Debtor 2 Only At Least One Of T…" at bounding box center [1008, 154] width 186 height 29
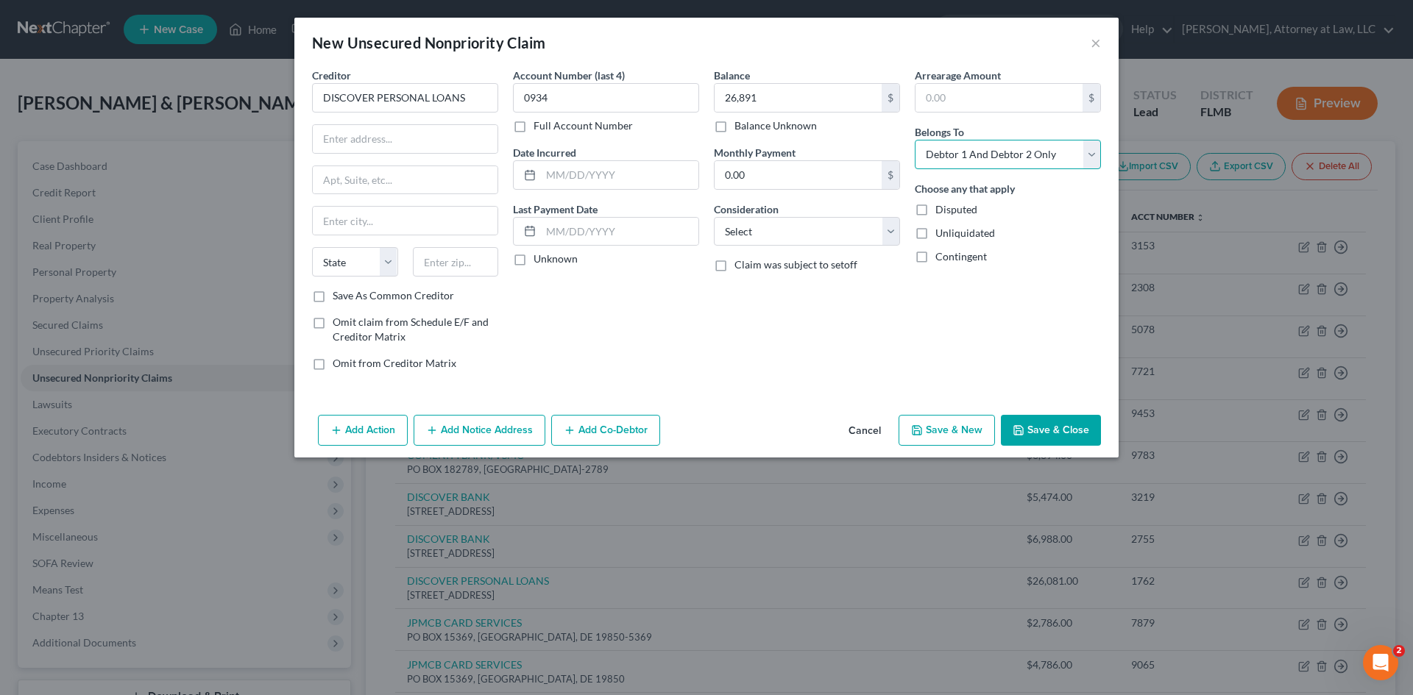
click at [1035, 157] on select "Select Debtor 1 Only Debtor 2 Only Debtor 1 And Debtor 2 Only At Least One Of T…" at bounding box center [1008, 154] width 186 height 29
select select "1"
click at [915, 140] on select "Select Debtor 1 Only Debtor 2 Only Debtor 1 And Debtor 2 Only At Least One Of T…" at bounding box center [1008, 154] width 186 height 29
drag, startPoint x: 883, startPoint y: 230, endPoint x: 871, endPoint y: 245, distance: 19.4
click at [883, 230] on select "Select Cable / Satellite Services Collection Agency Credit Card Debt Debt Couns…" at bounding box center [807, 231] width 186 height 29
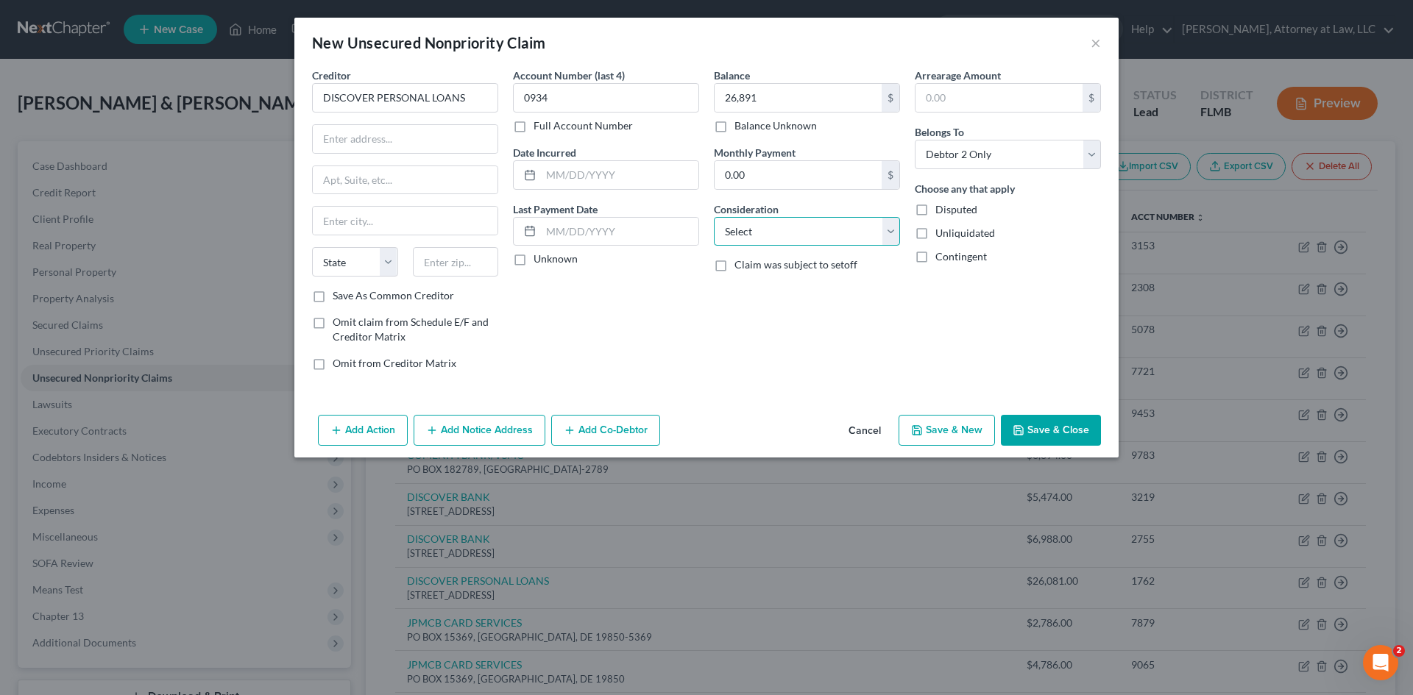
select select "14"
click at [714, 217] on select "Select Cable / Satellite Services Collection Agency Credit Card Debt Debt Couns…" at bounding box center [807, 231] width 186 height 29
click at [763, 290] on input "text" at bounding box center [807, 288] width 185 height 28
type input "INSTALLMENT"
click at [609, 175] on input "text" at bounding box center [619, 175] width 157 height 28
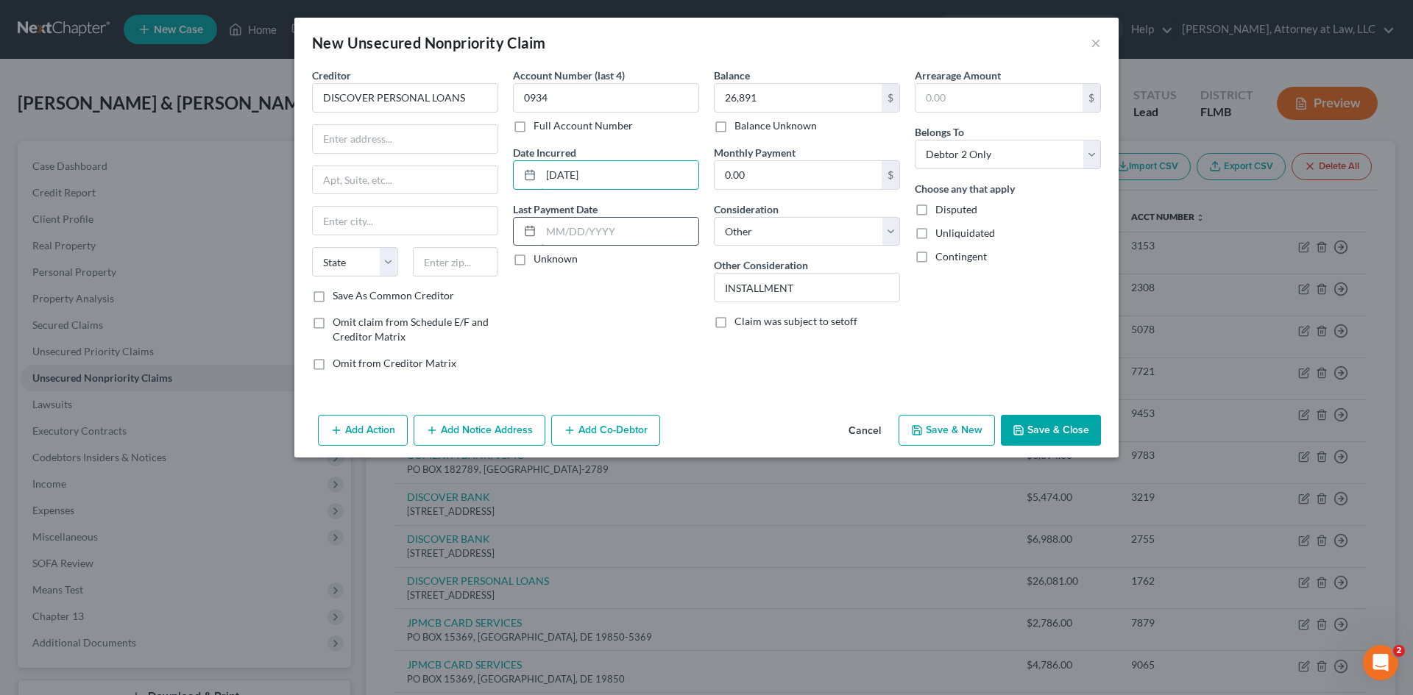
type input "01/10/2019"
click at [633, 238] on input "text" at bounding box center [619, 232] width 157 height 28
type input "[DATE]"
click at [385, 139] on input "text" at bounding box center [405, 139] width 185 height 28
type input "PO BOX 30954"
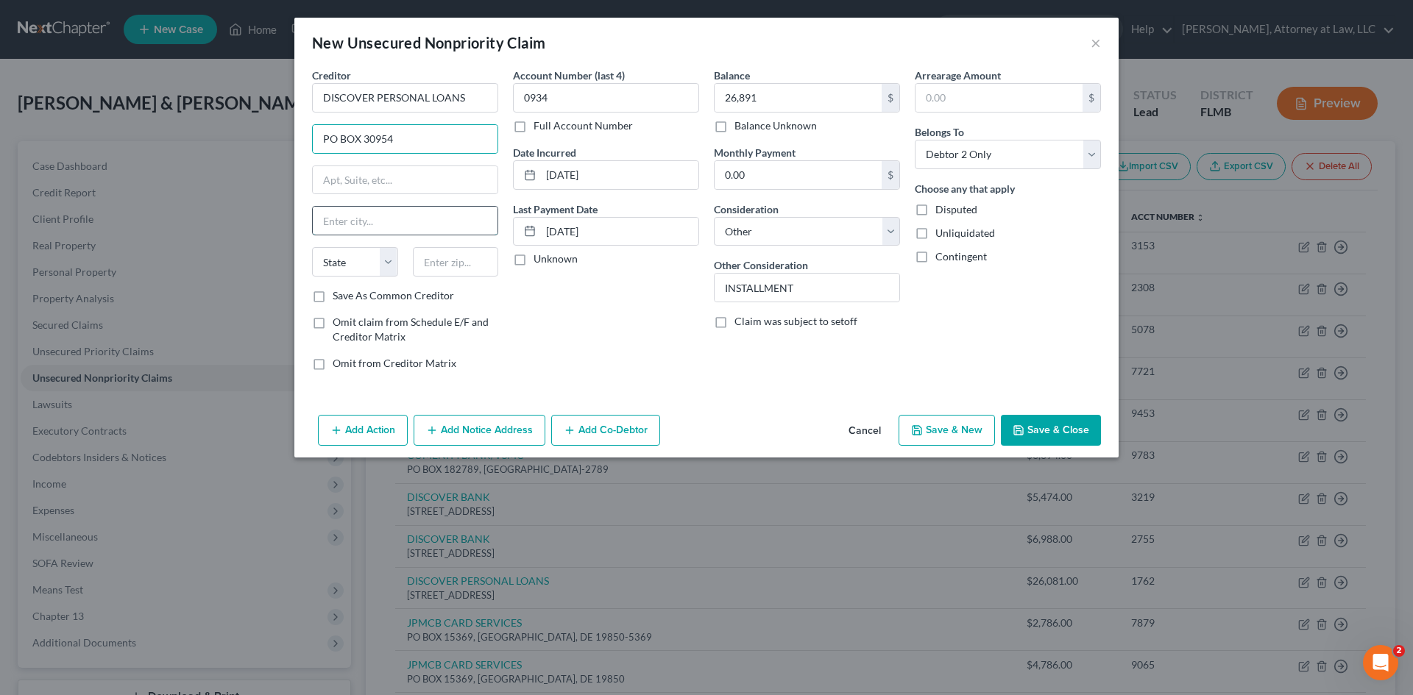
click at [358, 223] on input "text" at bounding box center [405, 221] width 185 height 28
type input "[GEOGRAPHIC_DATA]"
drag, startPoint x: 364, startPoint y: 269, endPoint x: 400, endPoint y: 476, distance: 210.7
click at [364, 269] on select "State [US_STATE] AK AR AZ CA CO CT DE DC [GEOGRAPHIC_DATA] [GEOGRAPHIC_DATA] GU…" at bounding box center [355, 261] width 86 height 29
select select "46"
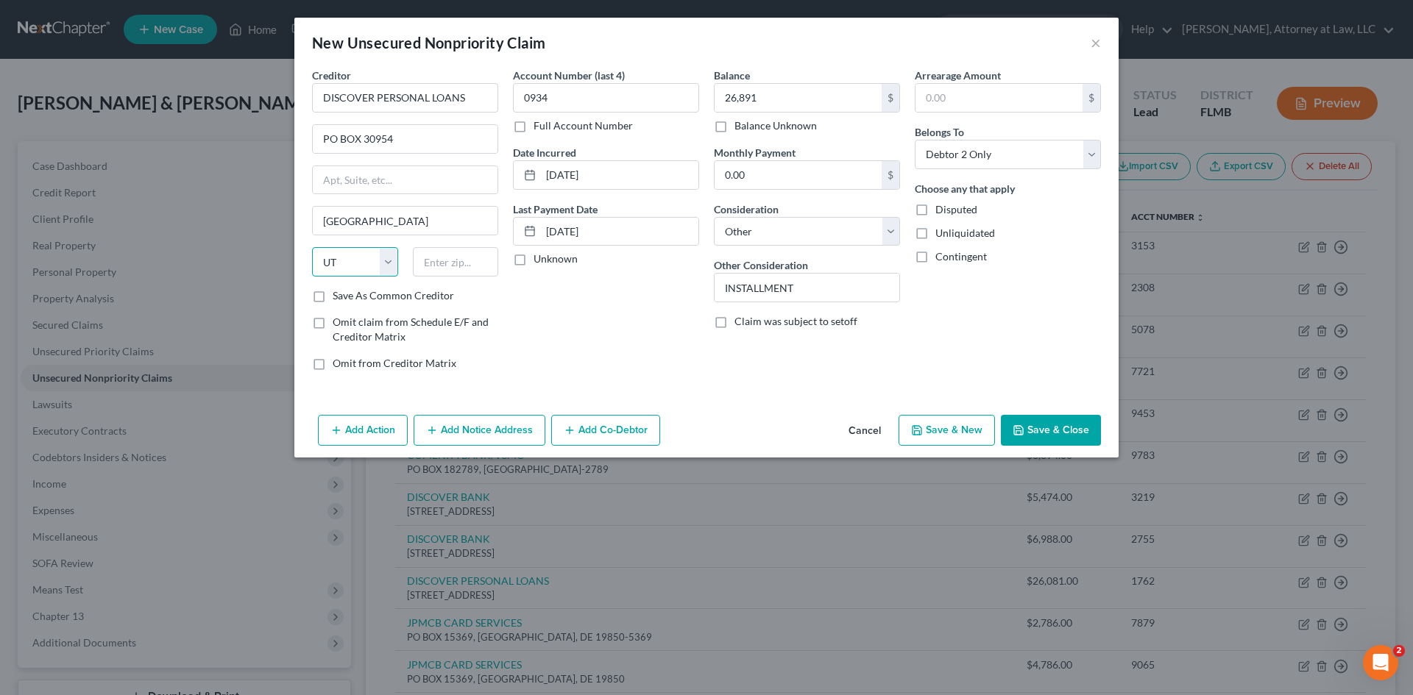
click at [312, 247] on select "State [US_STATE] AK AR AZ CA CO CT DE DC [GEOGRAPHIC_DATA] [GEOGRAPHIC_DATA] GU…" at bounding box center [355, 261] width 86 height 29
click at [453, 266] on input "text" at bounding box center [456, 261] width 86 height 29
type input "84130-0954"
click at [1046, 421] on button "Save & Close" at bounding box center [1051, 430] width 100 height 31
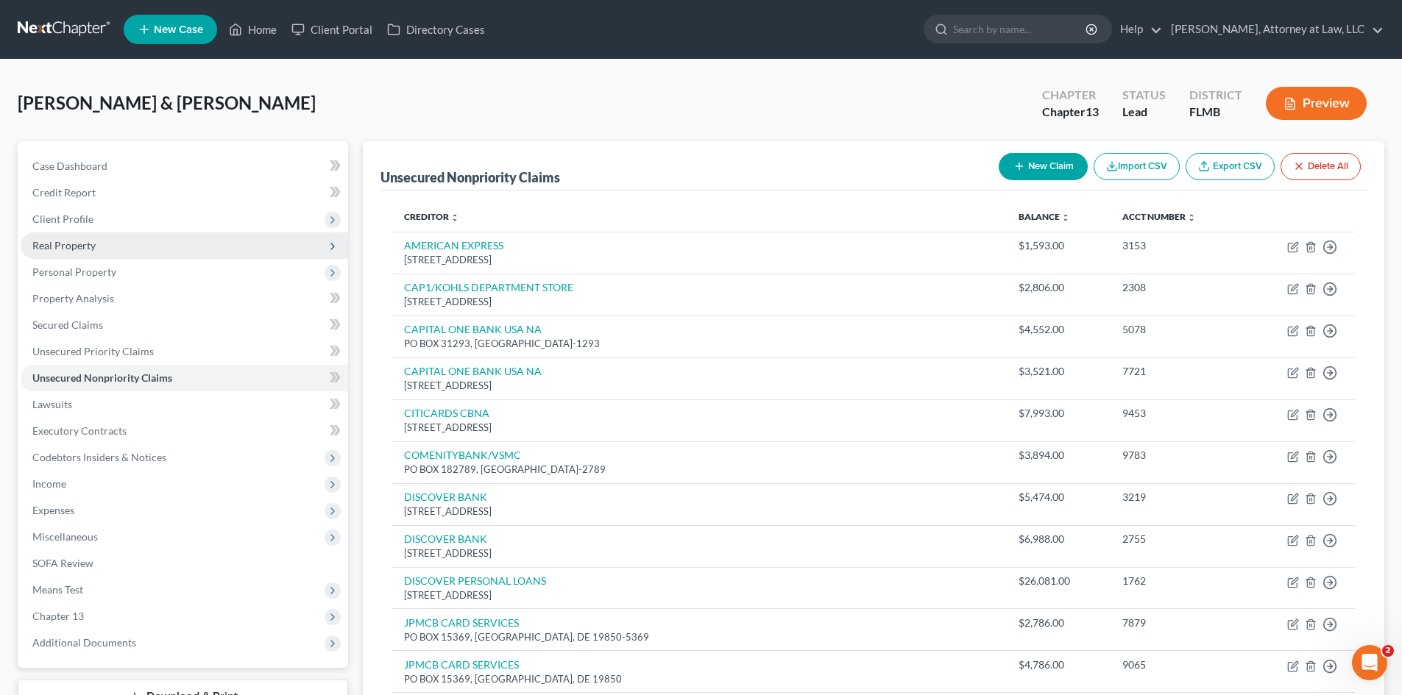
drag, startPoint x: 57, startPoint y: 244, endPoint x: 197, endPoint y: 242, distance: 139.8
click at [57, 244] on span "Real Property" at bounding box center [63, 245] width 63 height 13
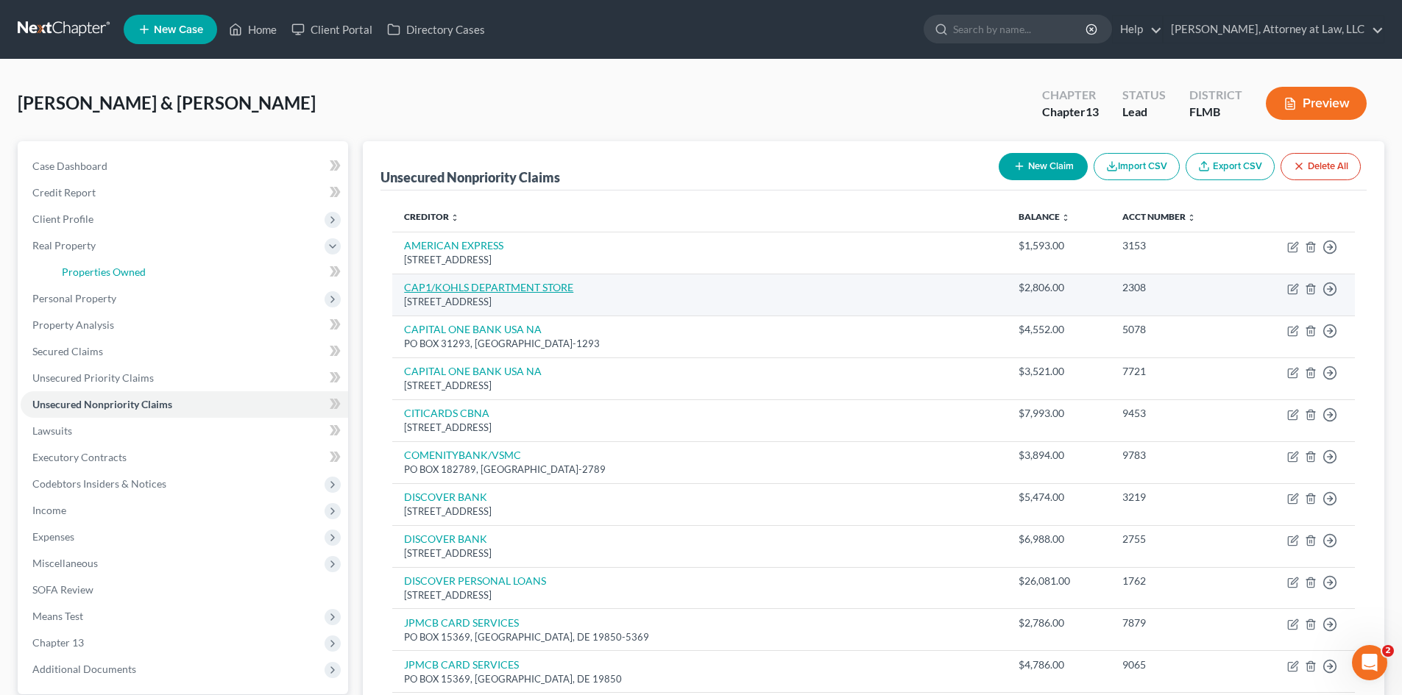
click at [144, 272] on span "Properties Owned" at bounding box center [104, 272] width 84 height 13
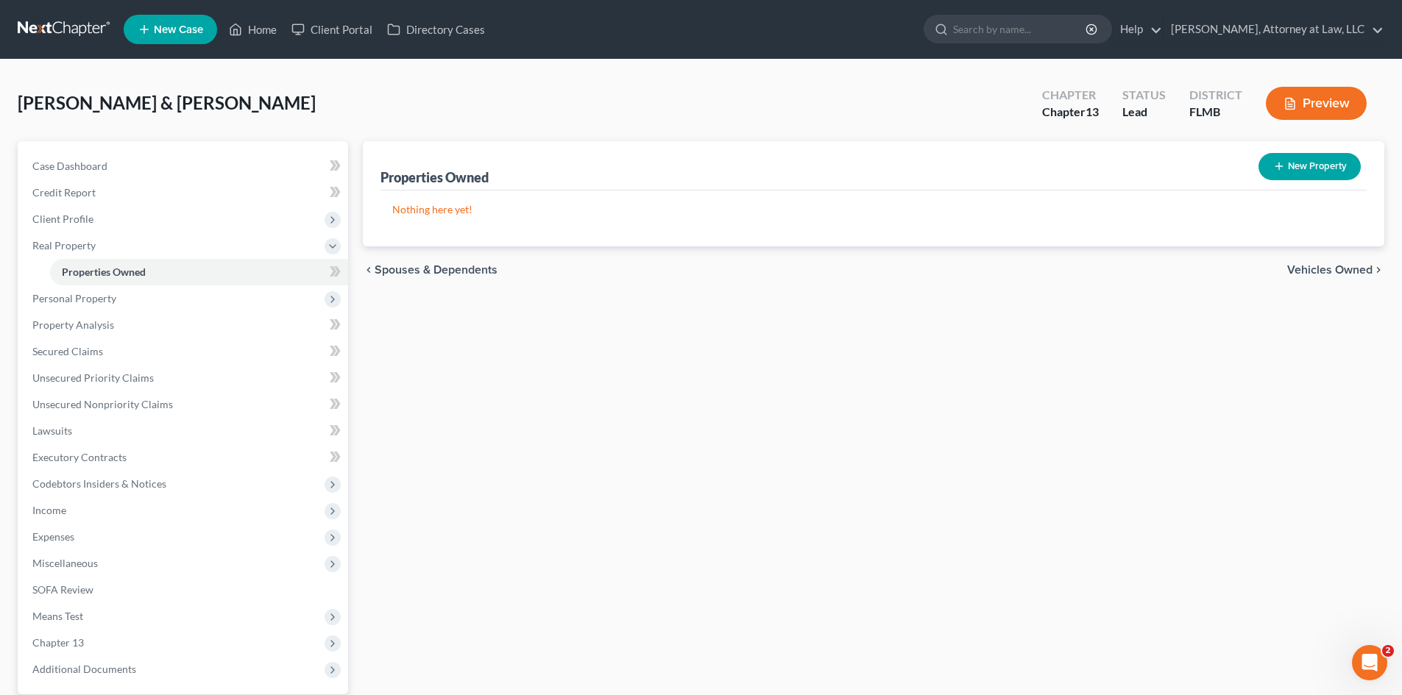
click at [1331, 169] on button "New Property" at bounding box center [1309, 166] width 102 height 27
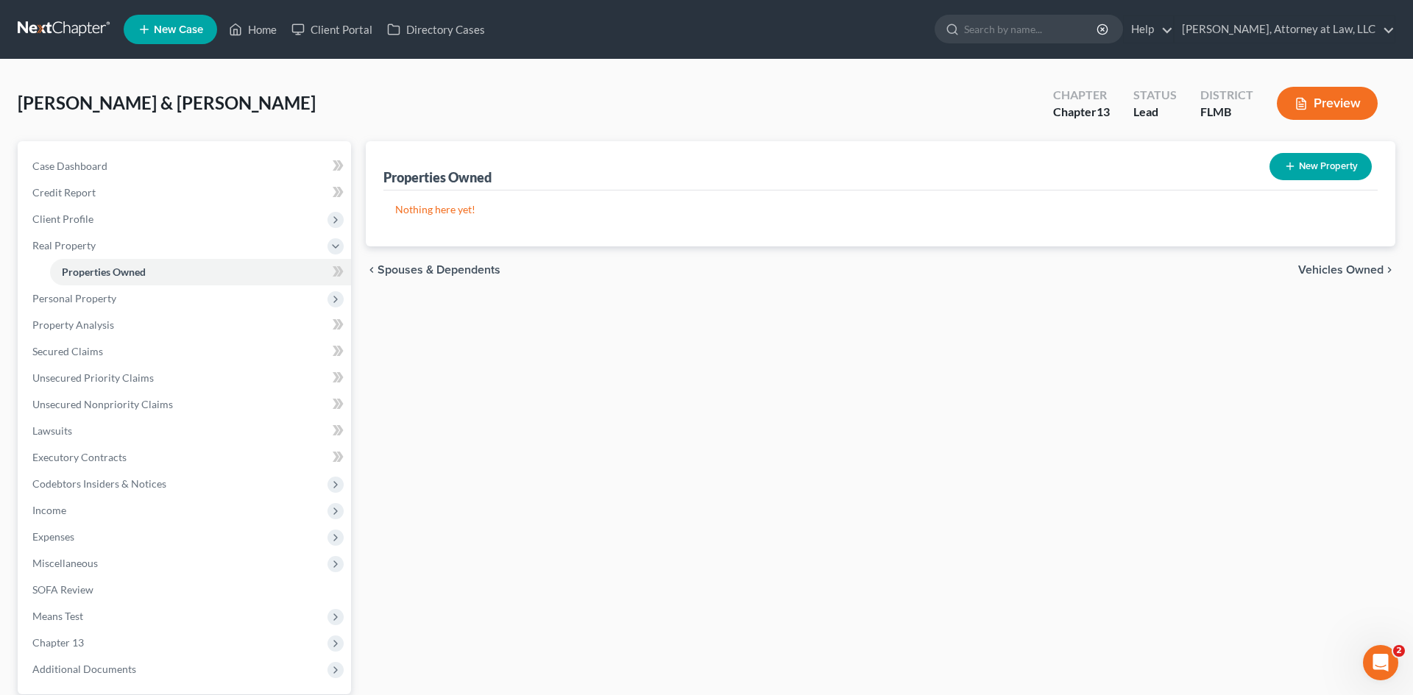
select select "2"
select select "0"
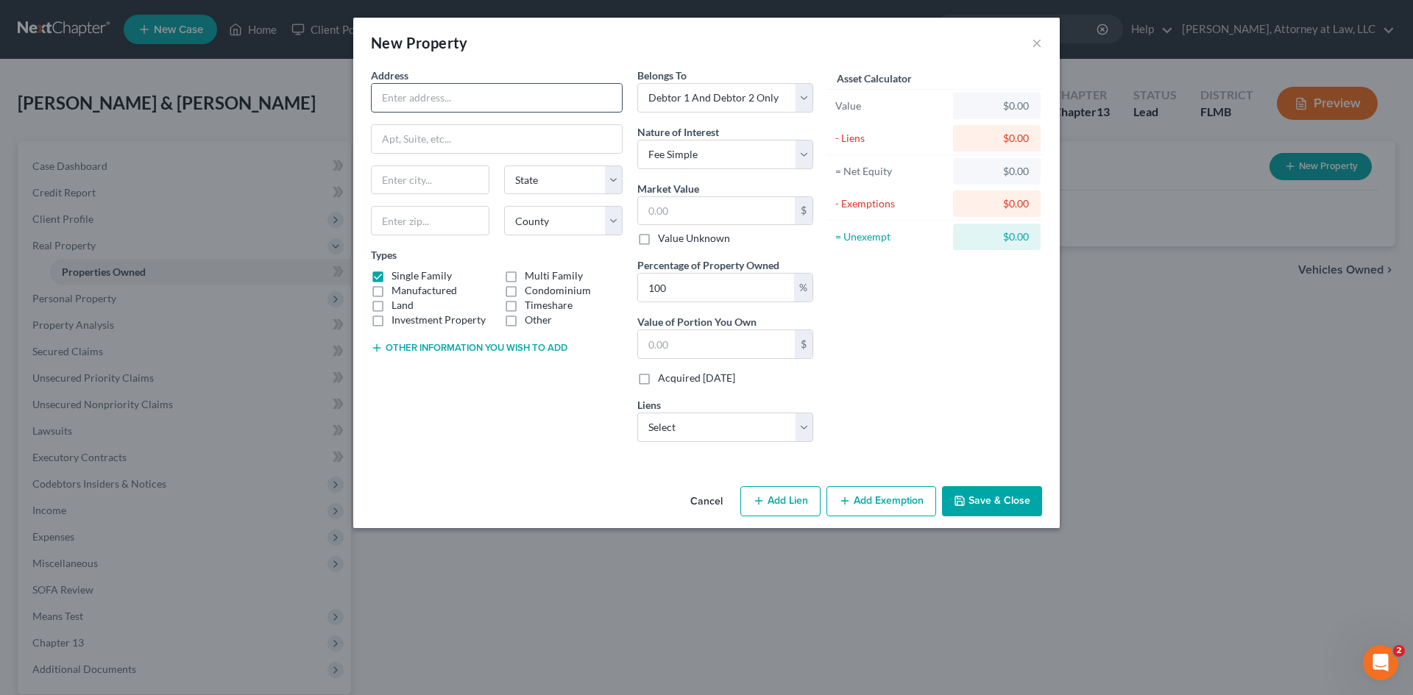
drag, startPoint x: 445, startPoint y: 104, endPoint x: 491, endPoint y: 112, distance: 46.3
click at [445, 104] on input "text" at bounding box center [497, 98] width 250 height 28
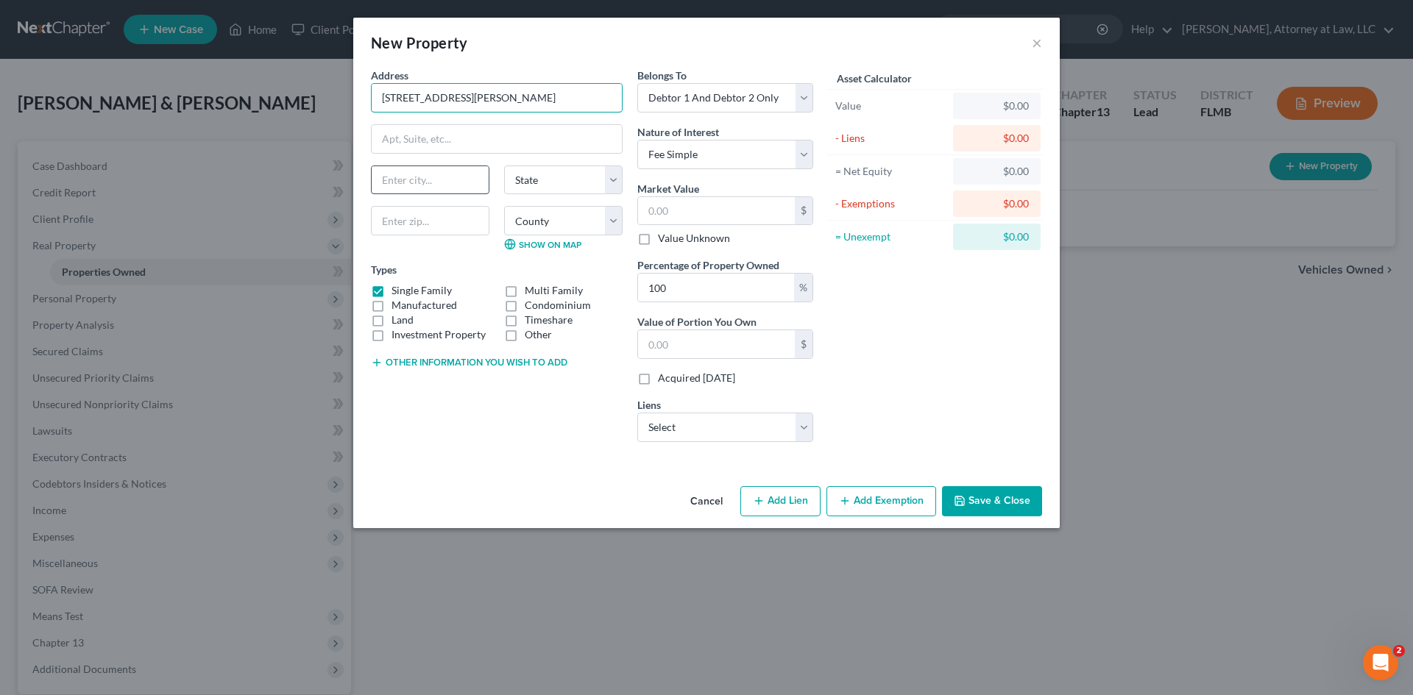
type input "3983 SHERMAN HILLS PKWY W"
click at [431, 177] on input "text" at bounding box center [430, 180] width 117 height 28
type input "[GEOGRAPHIC_DATA]"
click at [579, 183] on select "State [US_STATE] AK AR AZ CA CO CT DE DC [GEOGRAPHIC_DATA] [GEOGRAPHIC_DATA] GU…" at bounding box center [563, 180] width 118 height 29
select select "9"
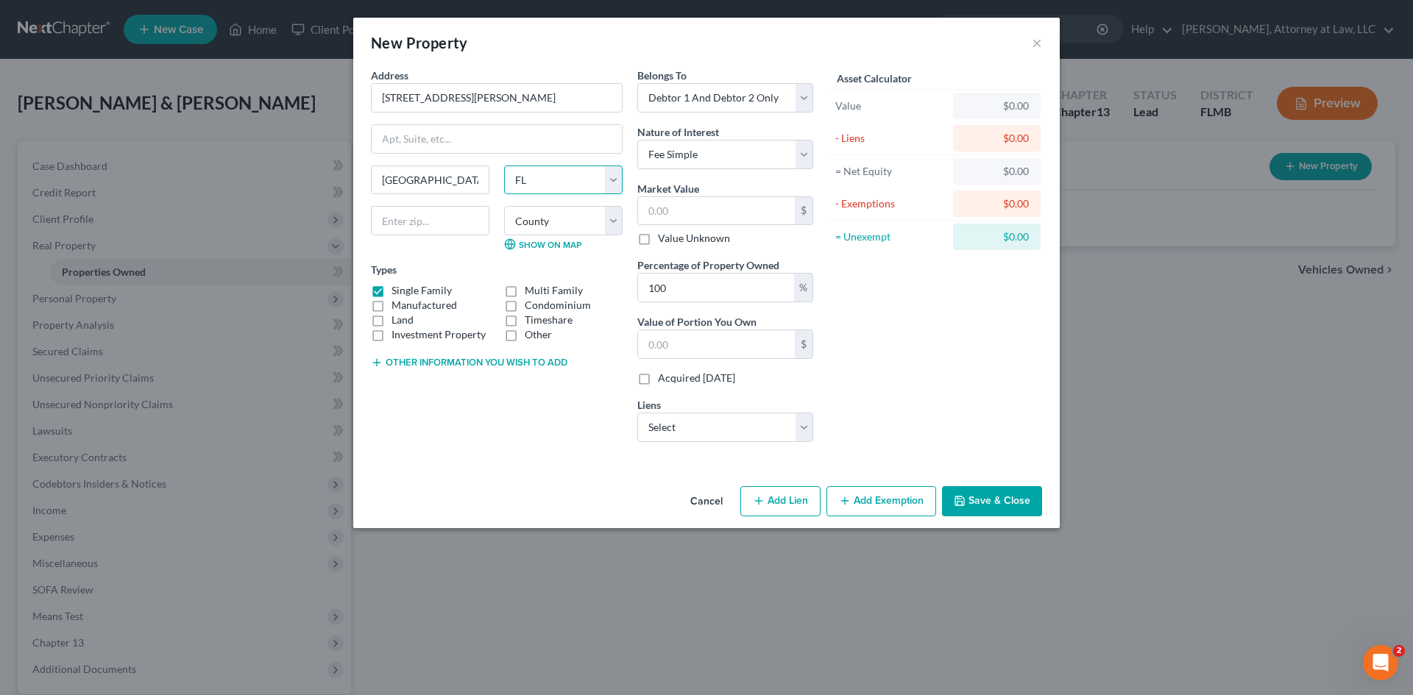
click at [504, 166] on select "State [US_STATE] AK AR AZ CA CO CT DE DC [GEOGRAPHIC_DATA] [GEOGRAPHIC_DATA] GU…" at bounding box center [563, 180] width 118 height 29
click at [419, 224] on input "text" at bounding box center [430, 220] width 118 height 29
type input "32210"
click at [576, 213] on select "County [GEOGRAPHIC_DATA] [GEOGRAPHIC_DATA] [GEOGRAPHIC_DATA] [GEOGRAPHIC_DATA] …" at bounding box center [563, 220] width 118 height 29
type input "[GEOGRAPHIC_DATA]"
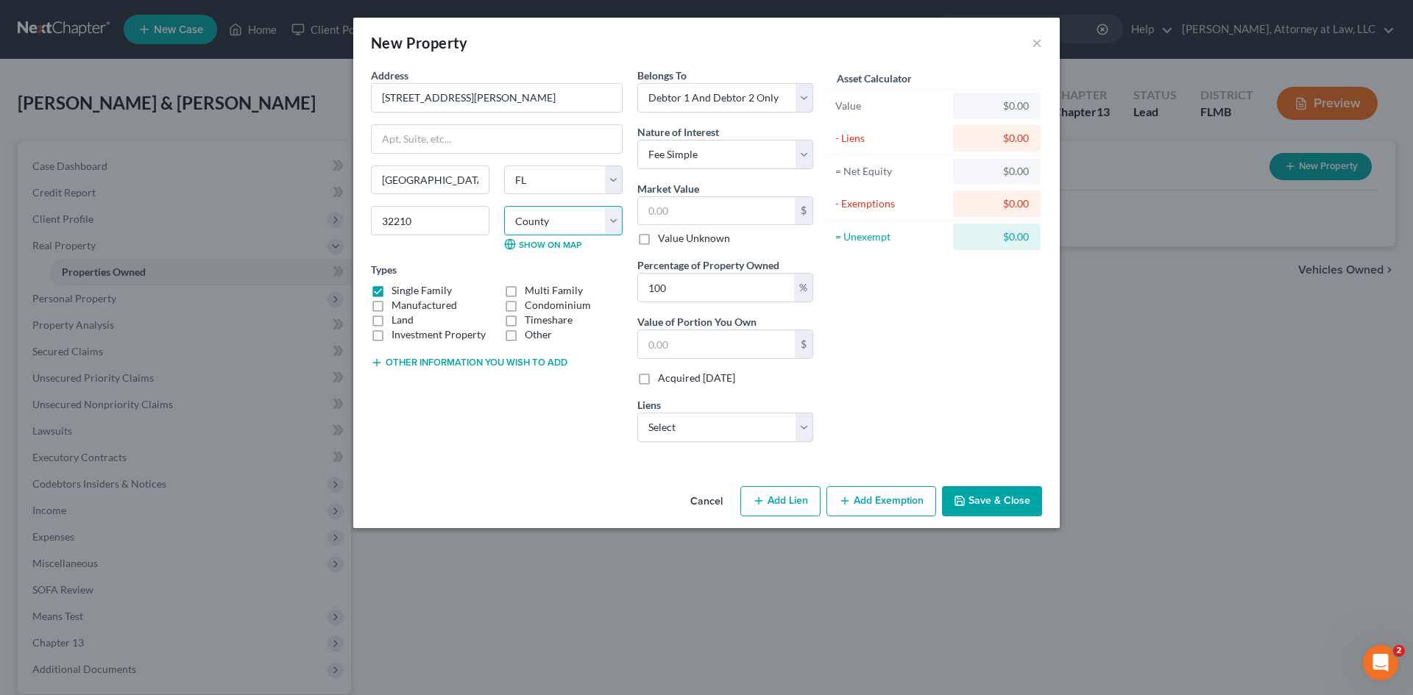
select select "14"
click at [504, 206] on select "County [GEOGRAPHIC_DATA] [GEOGRAPHIC_DATA] [GEOGRAPHIC_DATA] [GEOGRAPHIC_DATA] …" at bounding box center [563, 220] width 118 height 29
click at [691, 210] on input "text" at bounding box center [716, 211] width 157 height 28
type input "2"
type input "2.00"
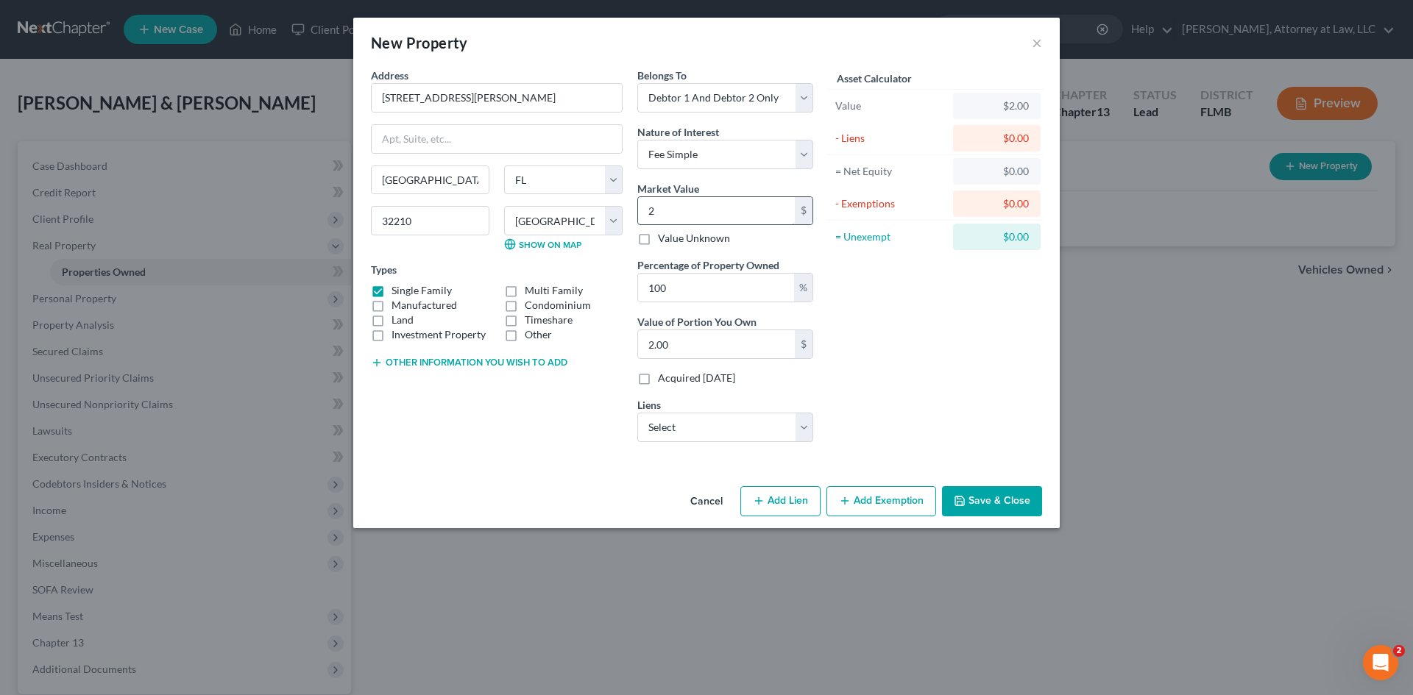
type input "28"
type input "28.00"
type input "285"
type input "285.00"
type input "2859"
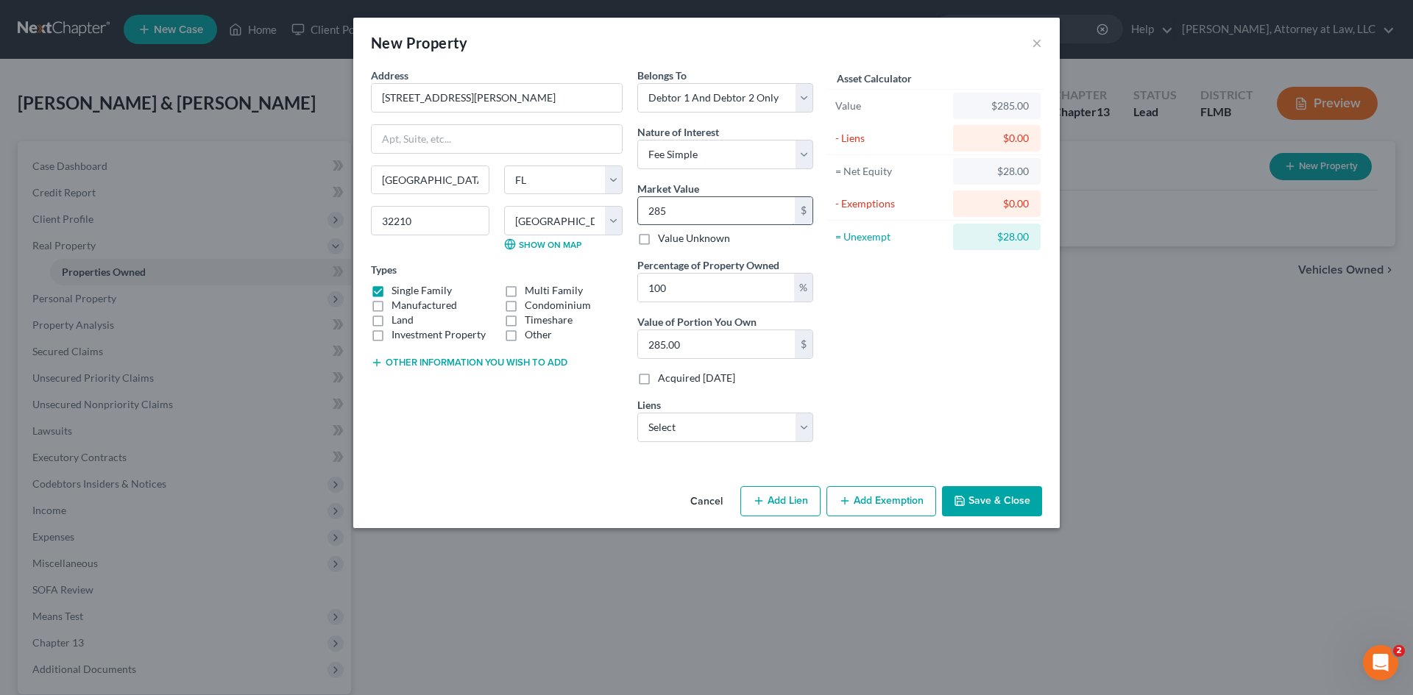
type input "2,859.00"
type input "2,8593"
type input "28,593.00"
type input "28,5932"
type input "285,932.00"
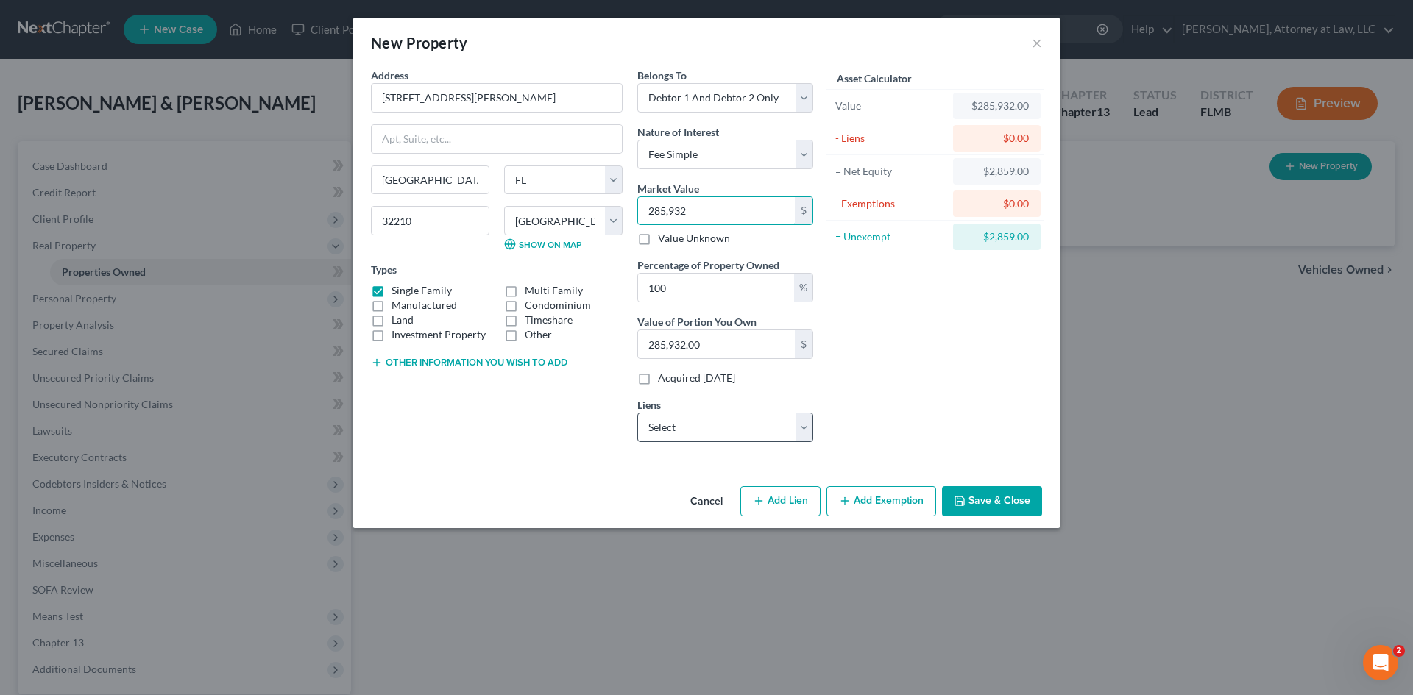
type input "285,932"
click at [754, 431] on select "Select SELECT PORTFOLIO SERVICING - $284,422.00 WESTGATE RESORTS - $3,251.00" at bounding box center [725, 427] width 176 height 29
select select "0"
click at [637, 413] on select "Select SELECT PORTFOLIO SERVICING - $284,422.00 WESTGATE RESORTS - $3,251.00" at bounding box center [725, 427] width 176 height 29
select select
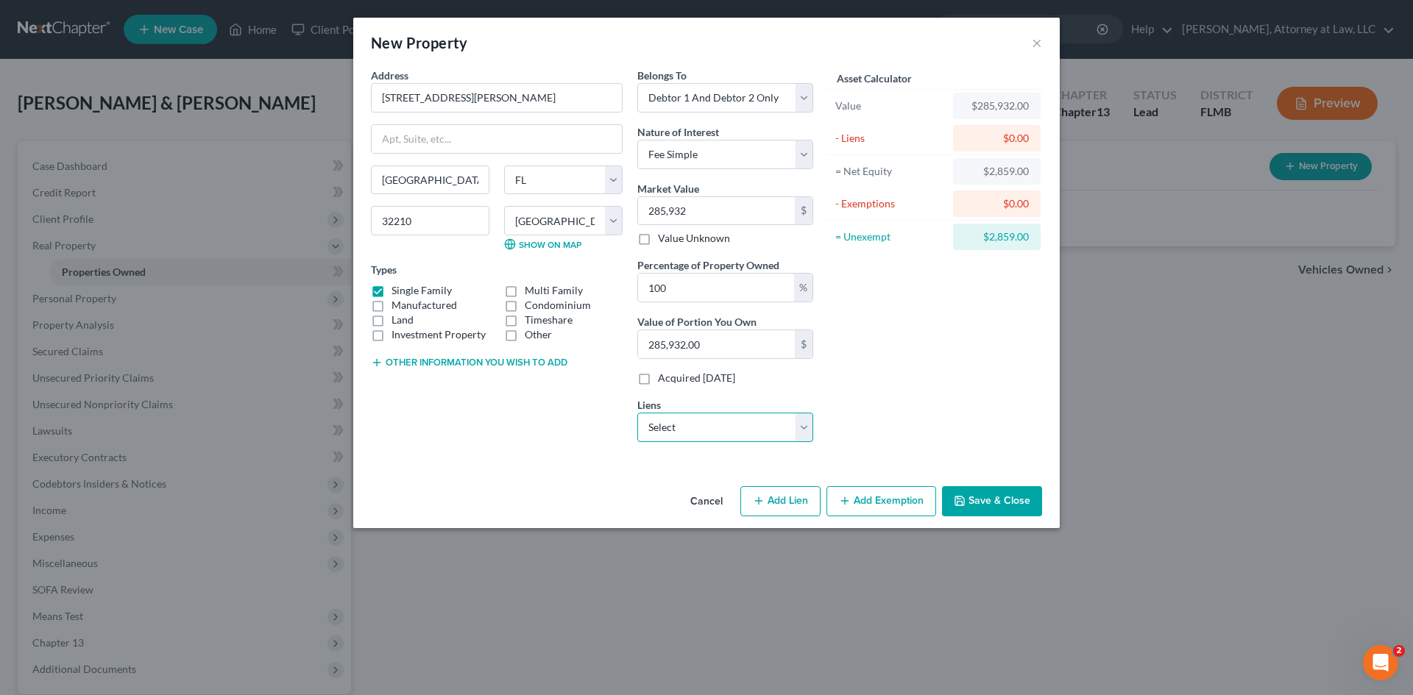
select select "46"
select select "2"
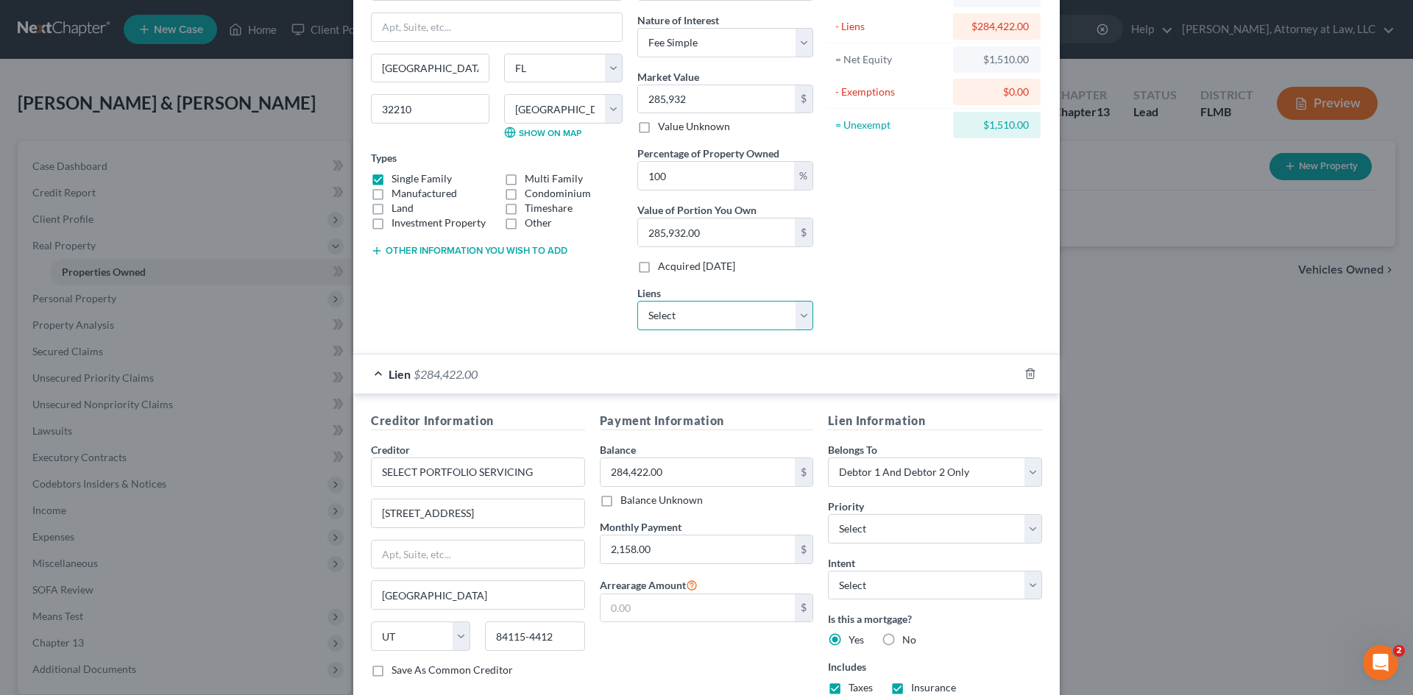
scroll to position [216, 0]
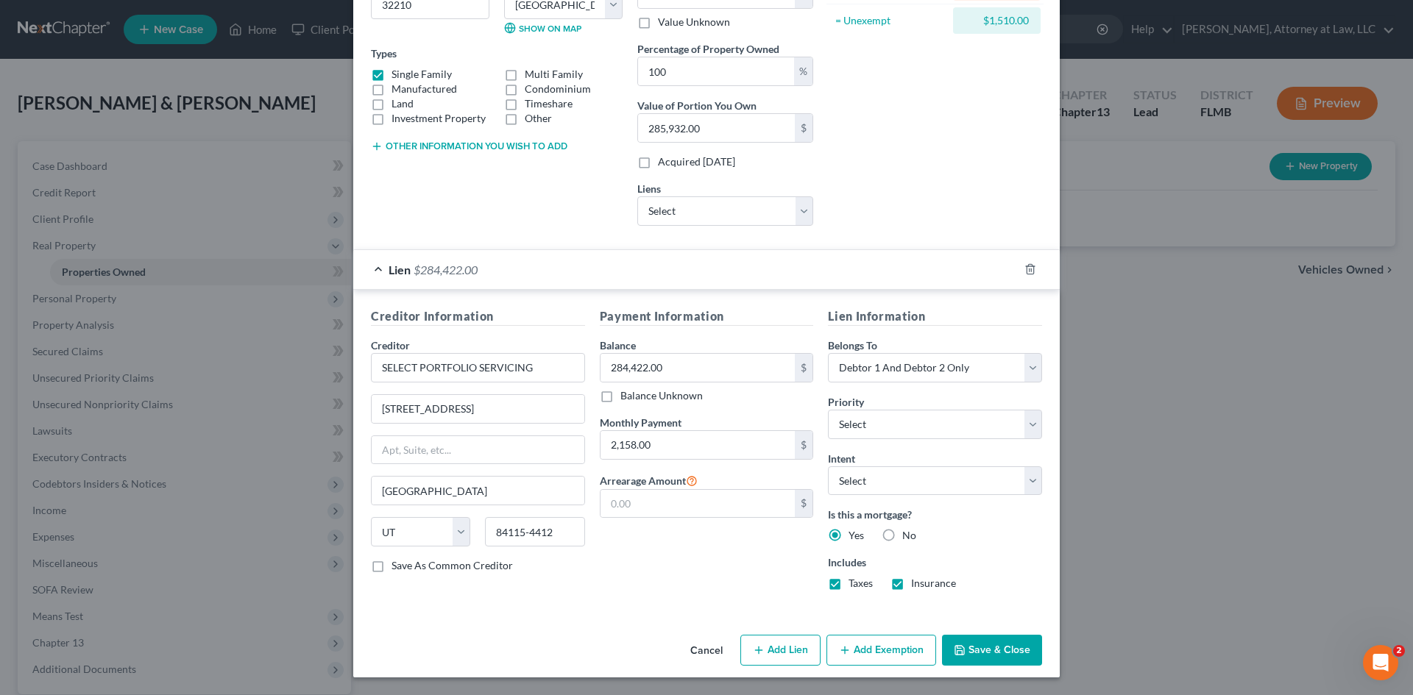
click at [1018, 648] on button "Save & Close" at bounding box center [992, 650] width 100 height 31
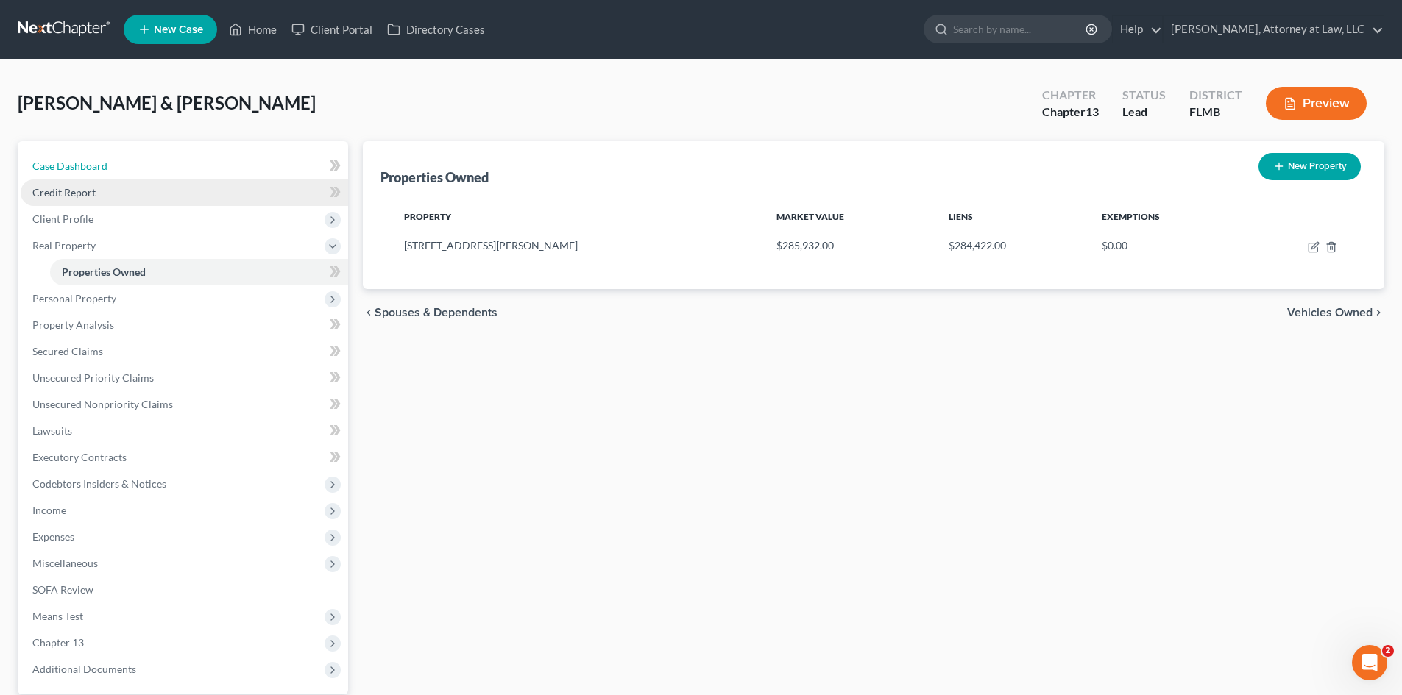
drag, startPoint x: 76, startPoint y: 165, endPoint x: 124, endPoint y: 188, distance: 54.0
click at [76, 165] on span "Case Dashboard" at bounding box center [69, 166] width 75 height 13
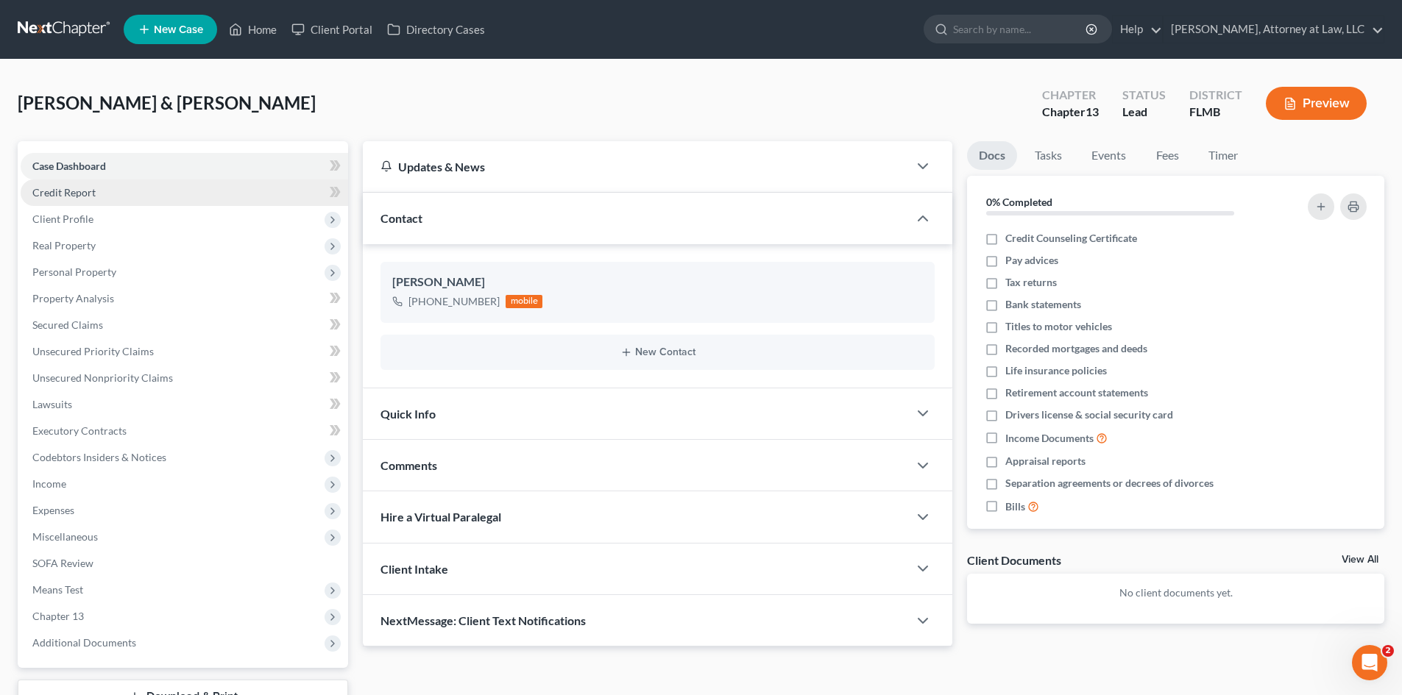
click at [60, 197] on span "Credit Report" at bounding box center [63, 192] width 63 height 13
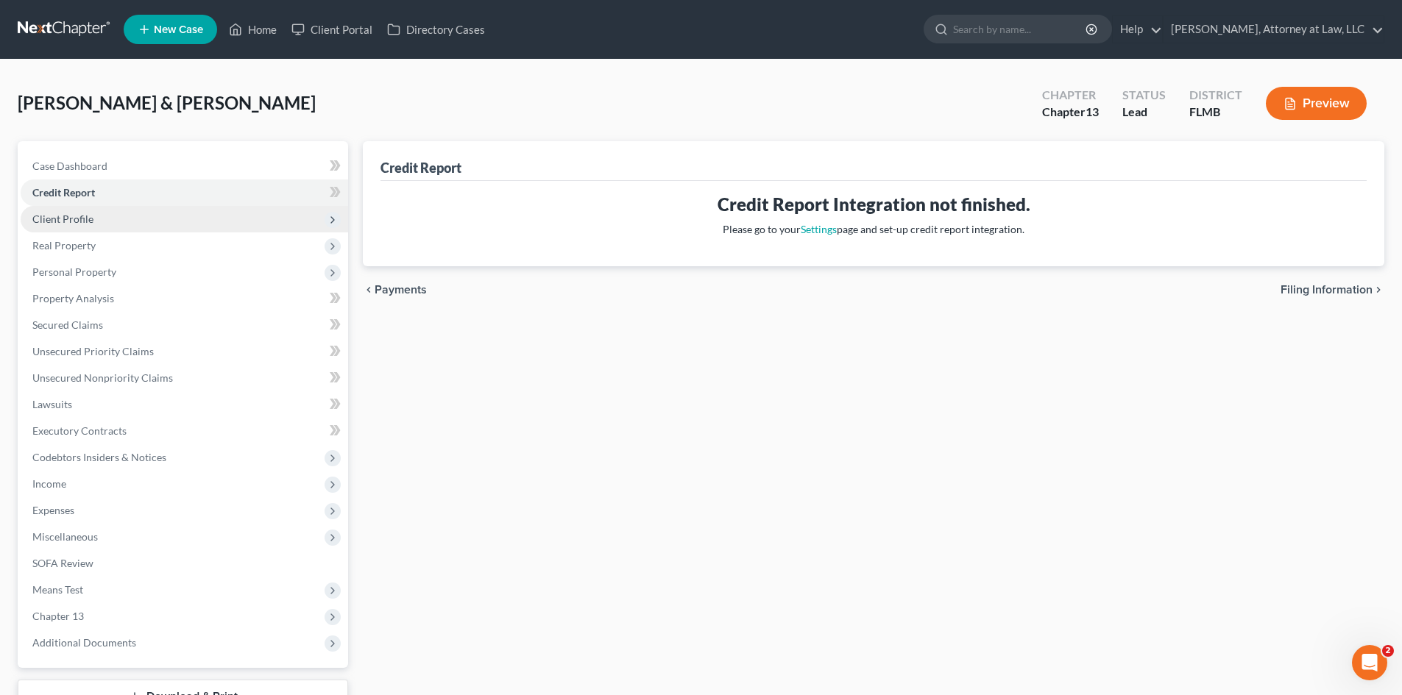
click at [77, 221] on span "Client Profile" at bounding box center [62, 219] width 61 height 13
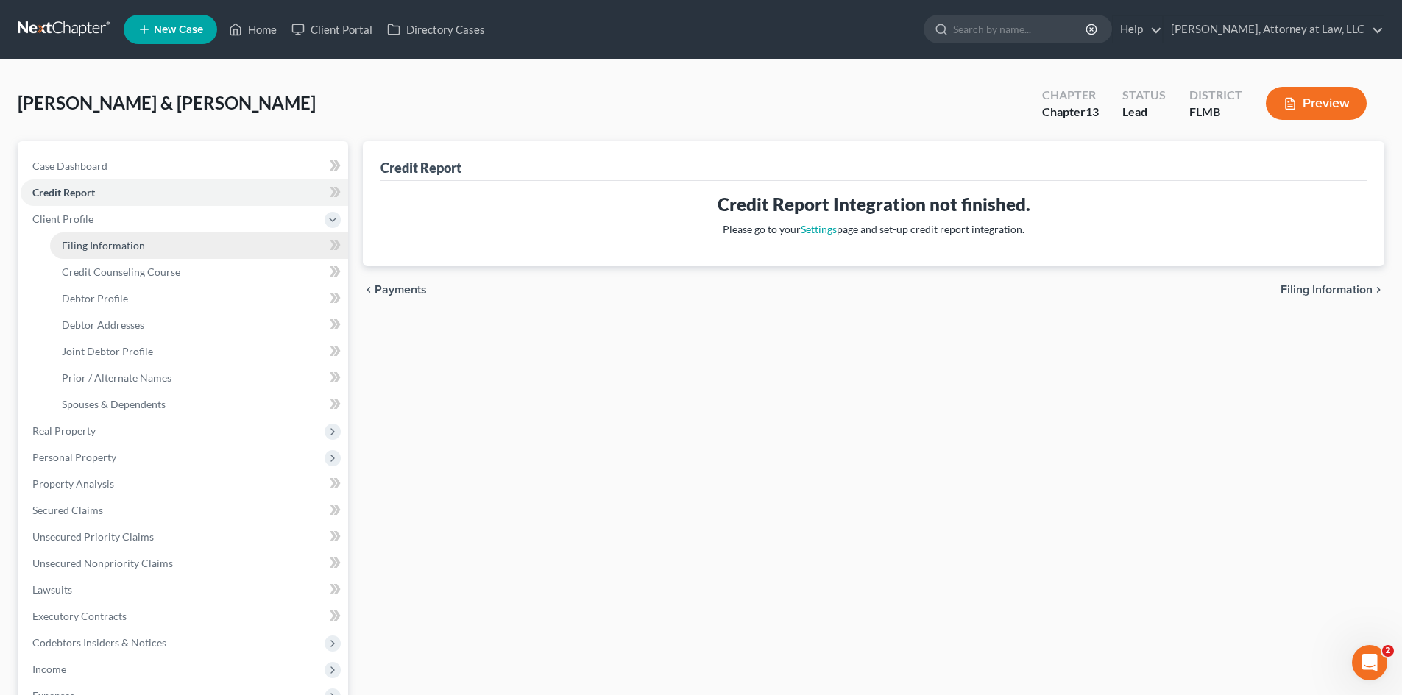
click at [142, 243] on span "Filing Information" at bounding box center [103, 245] width 83 height 13
select select "1"
select select "3"
select select "15"
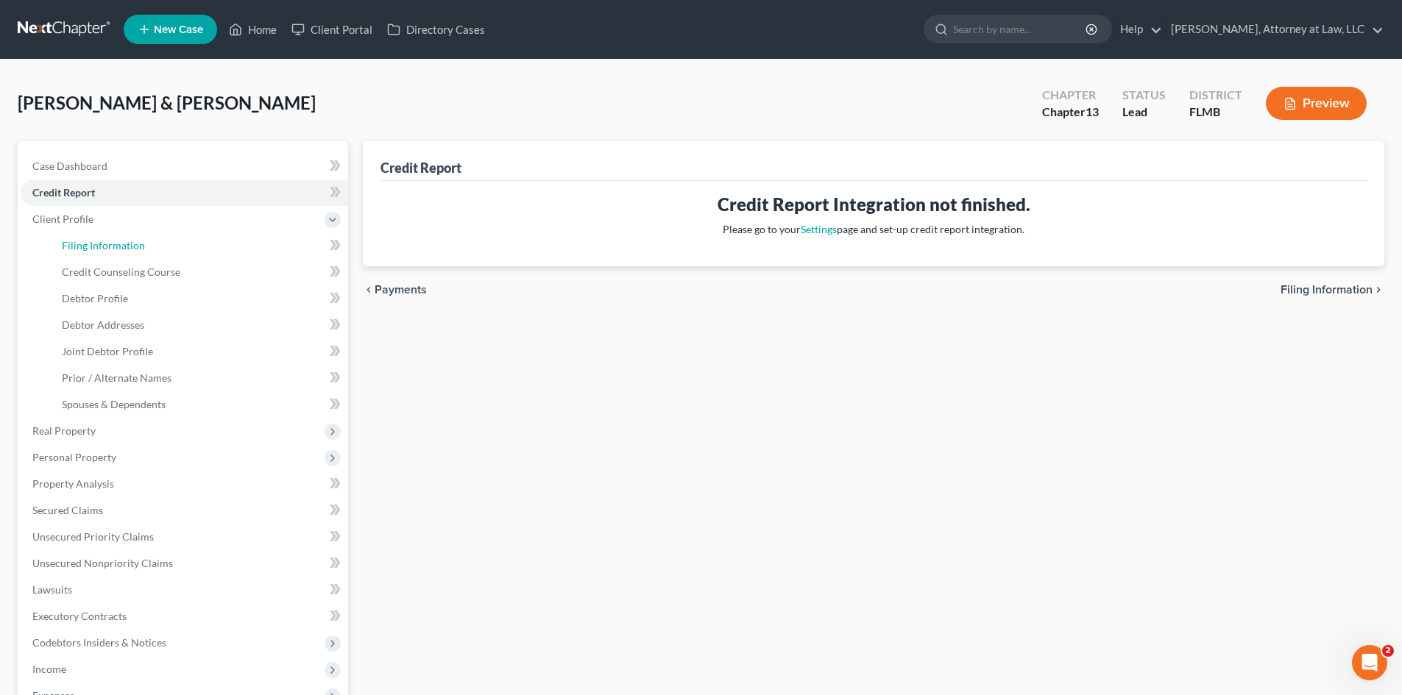
select select "0"
select select "9"
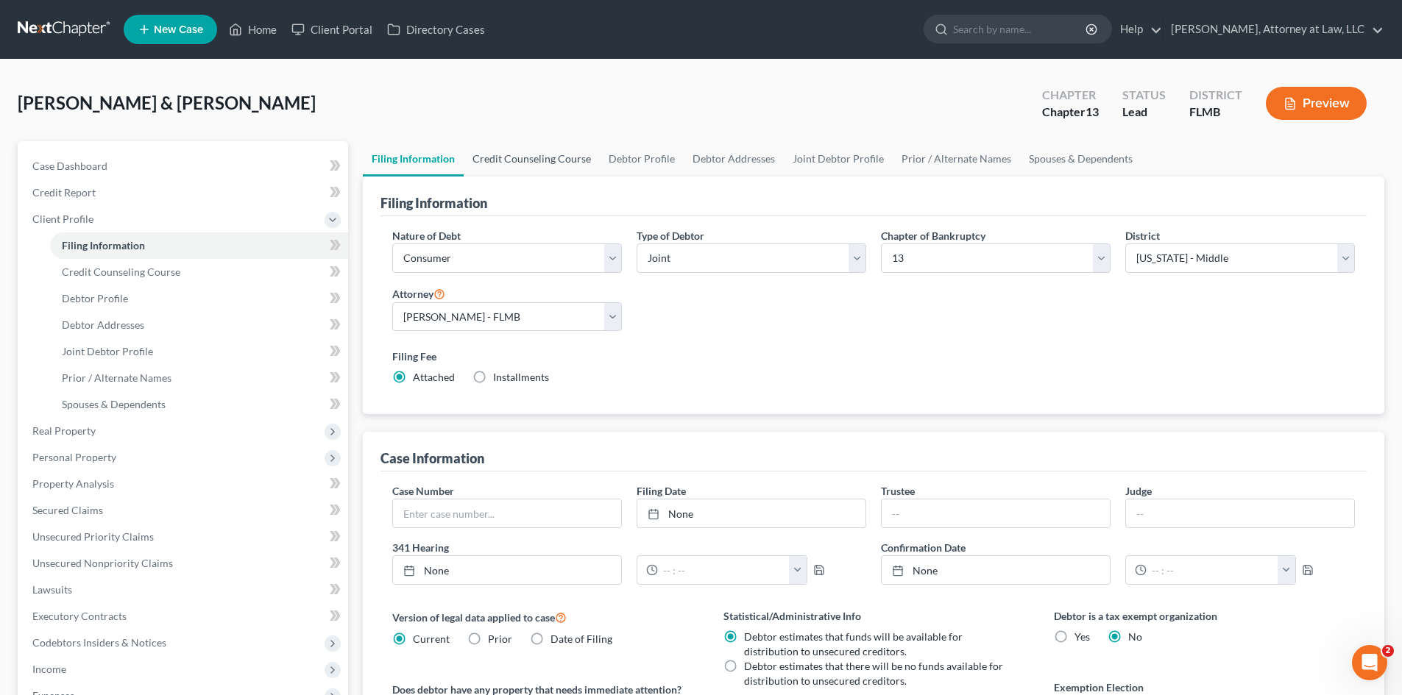
click at [572, 160] on link "Credit Counseling Course" at bounding box center [532, 158] width 136 height 35
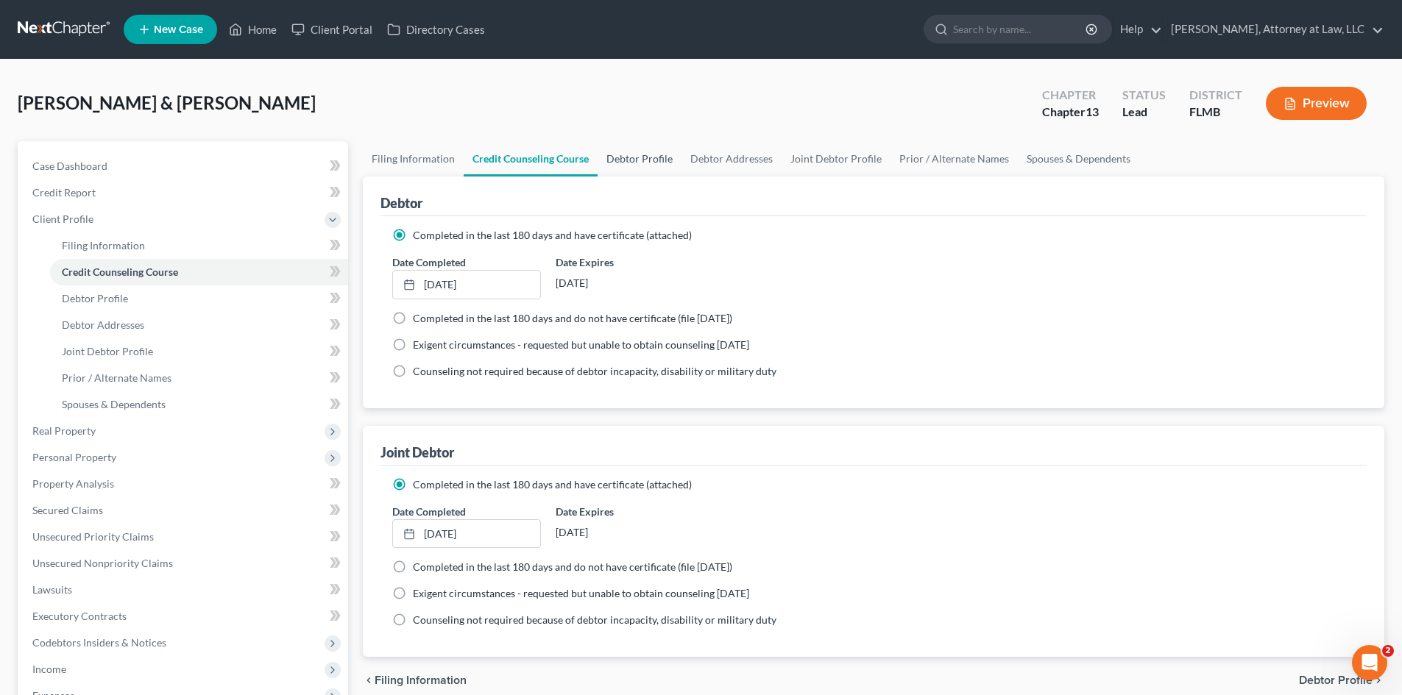
click at [636, 153] on link "Debtor Profile" at bounding box center [640, 158] width 84 height 35
select select "1"
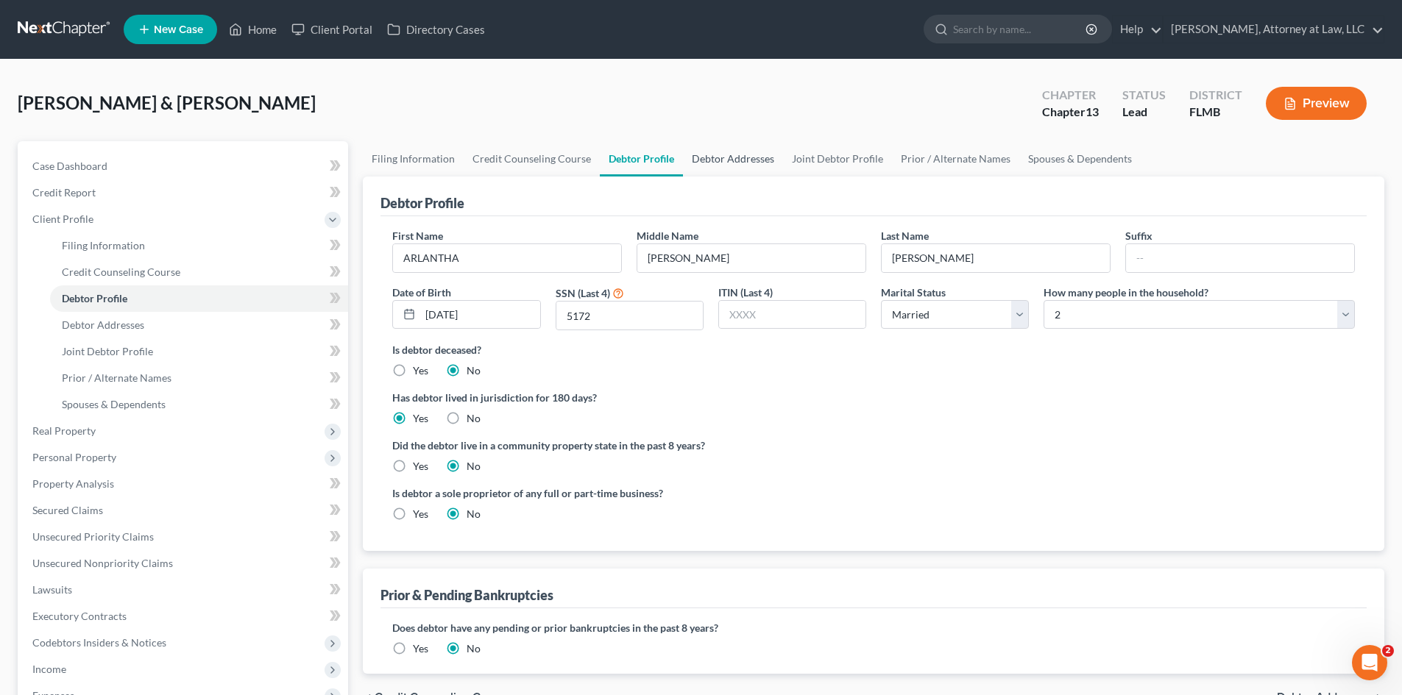
click at [722, 152] on link "Debtor Addresses" at bounding box center [733, 158] width 100 height 35
select select "0"
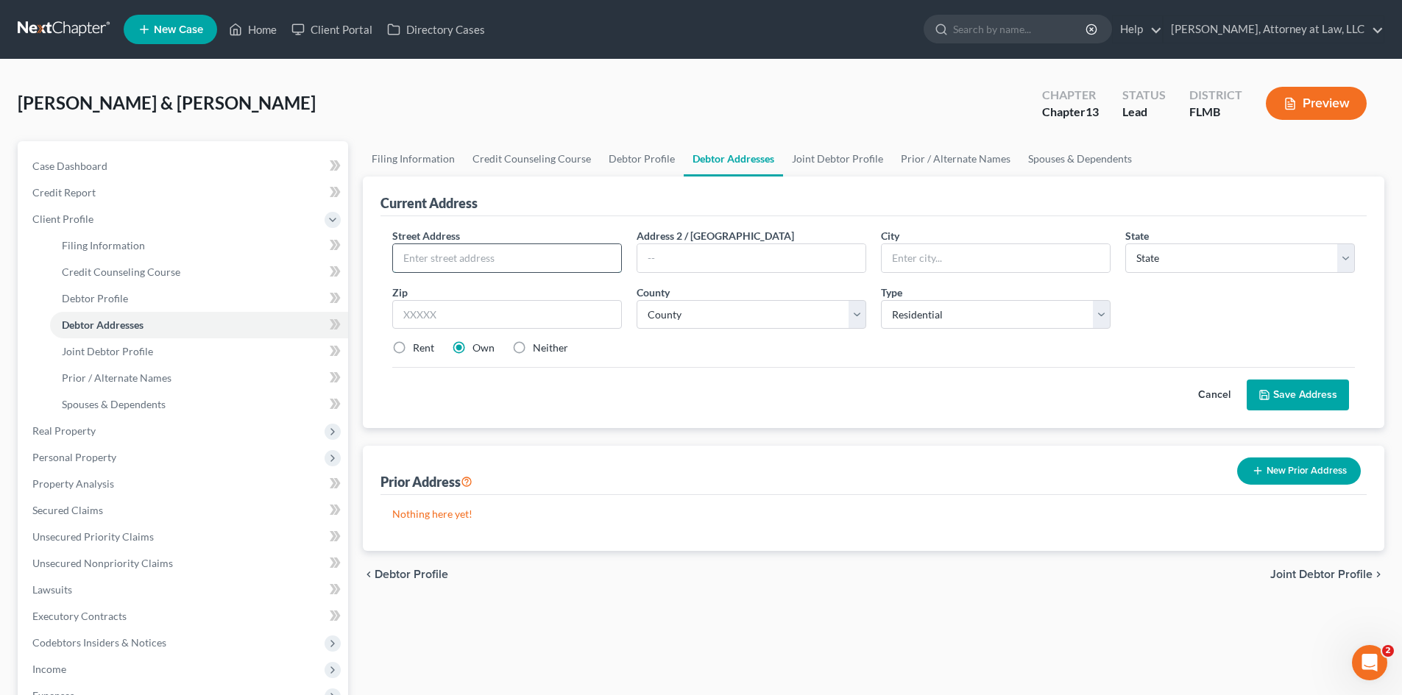
click at [475, 251] on input "text" at bounding box center [507, 258] width 228 height 28
type input "[STREET_ADDRESS][PERSON_NAME]"
drag, startPoint x: 907, startPoint y: 255, endPoint x: 996, endPoint y: 271, distance: 90.5
click at [907, 255] on input "text" at bounding box center [996, 258] width 228 height 28
type input "J"
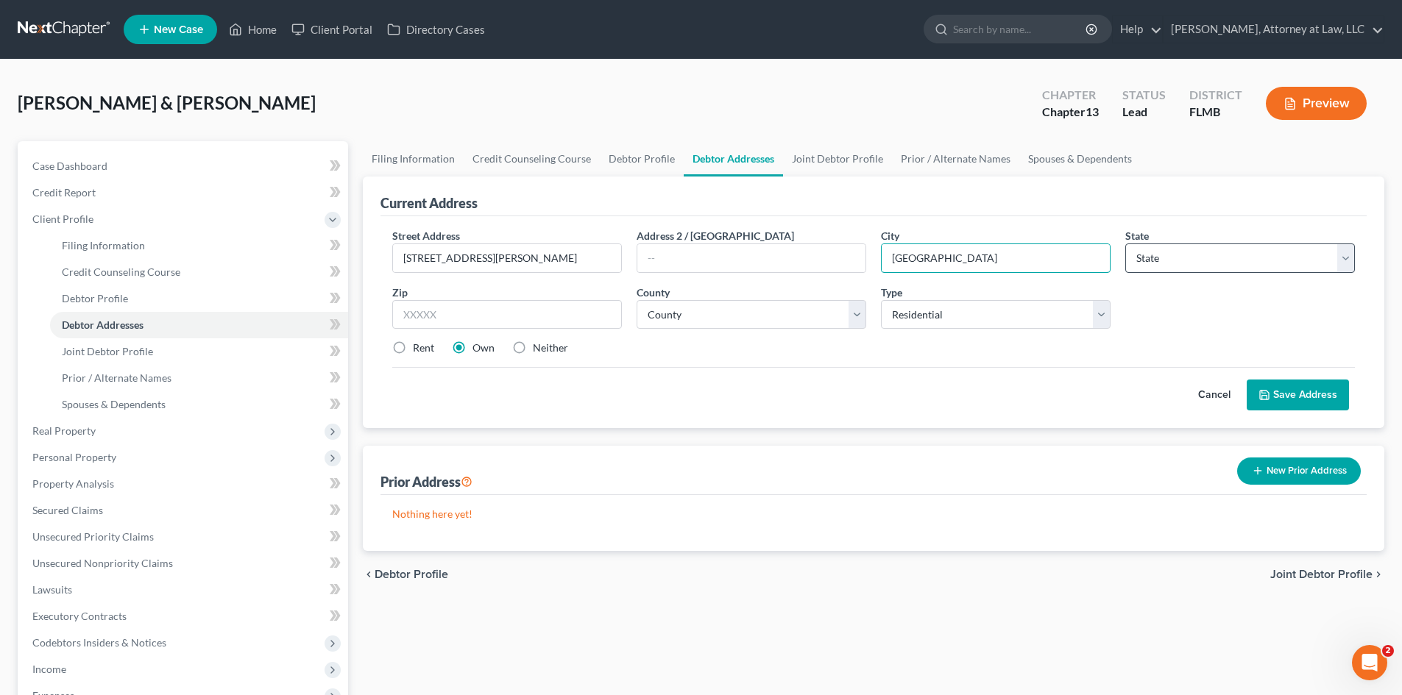
type input "[GEOGRAPHIC_DATA]"
click at [1266, 263] on select "State [US_STATE] AK AR AZ CA CO CT DE DC [GEOGRAPHIC_DATA] [GEOGRAPHIC_DATA] GU…" at bounding box center [1240, 258] width 230 height 29
select select "9"
click at [1125, 244] on select "State [US_STATE] AK AR AZ CA CO CT DE DC [GEOGRAPHIC_DATA] [GEOGRAPHIC_DATA] GU…" at bounding box center [1240, 258] width 230 height 29
click at [517, 318] on input "text" at bounding box center [507, 314] width 230 height 29
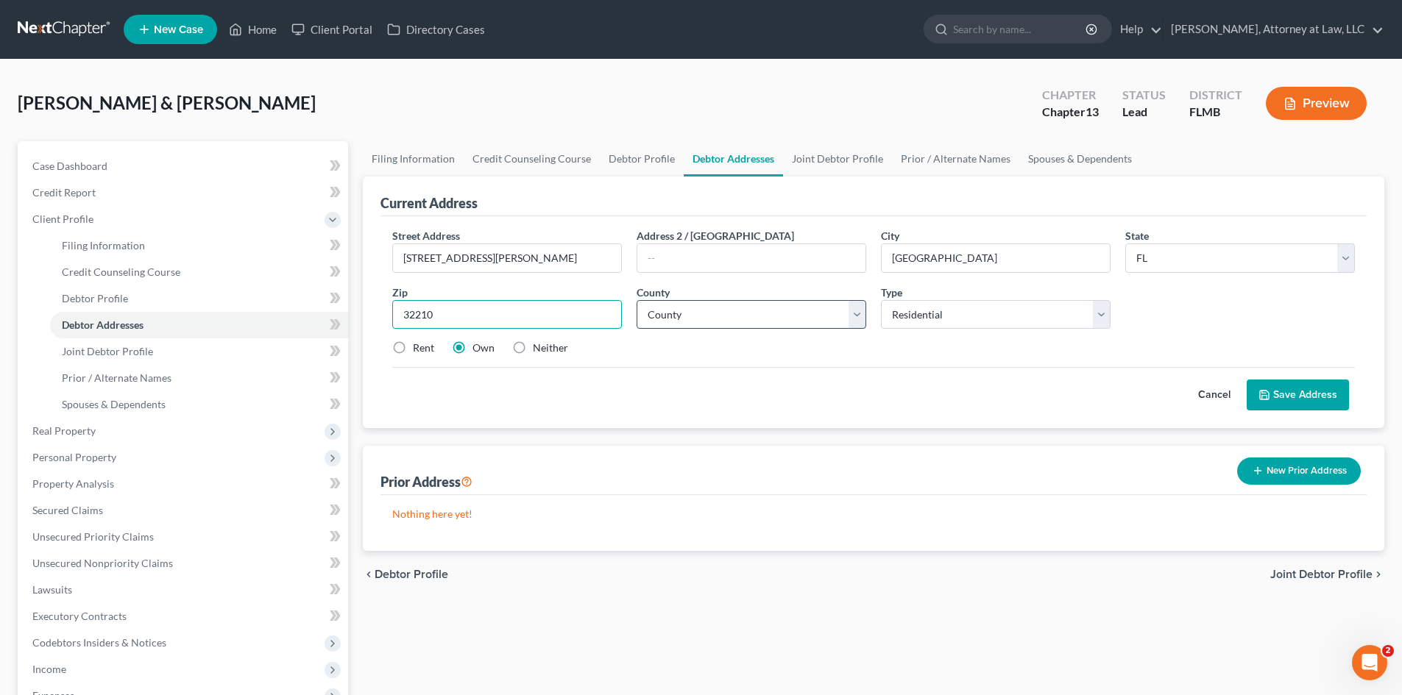
type input "32210"
type input "[GEOGRAPHIC_DATA]"
drag, startPoint x: 743, startPoint y: 316, endPoint x: 737, endPoint y: 328, distance: 12.9
click at [743, 316] on select "County [GEOGRAPHIC_DATA] [GEOGRAPHIC_DATA] [GEOGRAPHIC_DATA] [GEOGRAPHIC_DATA] …" at bounding box center [752, 314] width 230 height 29
select select "14"
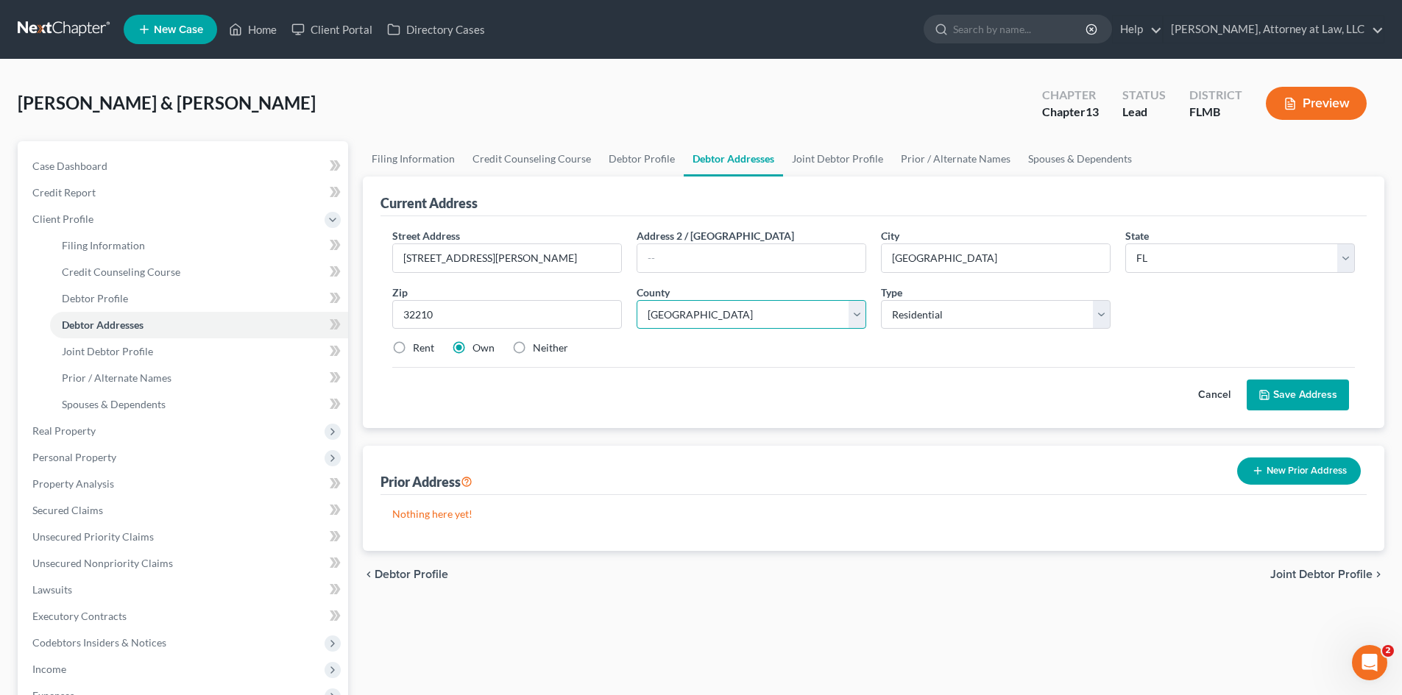
click at [637, 300] on select "County [GEOGRAPHIC_DATA] [GEOGRAPHIC_DATA] [GEOGRAPHIC_DATA] [GEOGRAPHIC_DATA] …" at bounding box center [752, 314] width 230 height 29
click at [1310, 403] on button "Save Address" at bounding box center [1298, 395] width 102 height 31
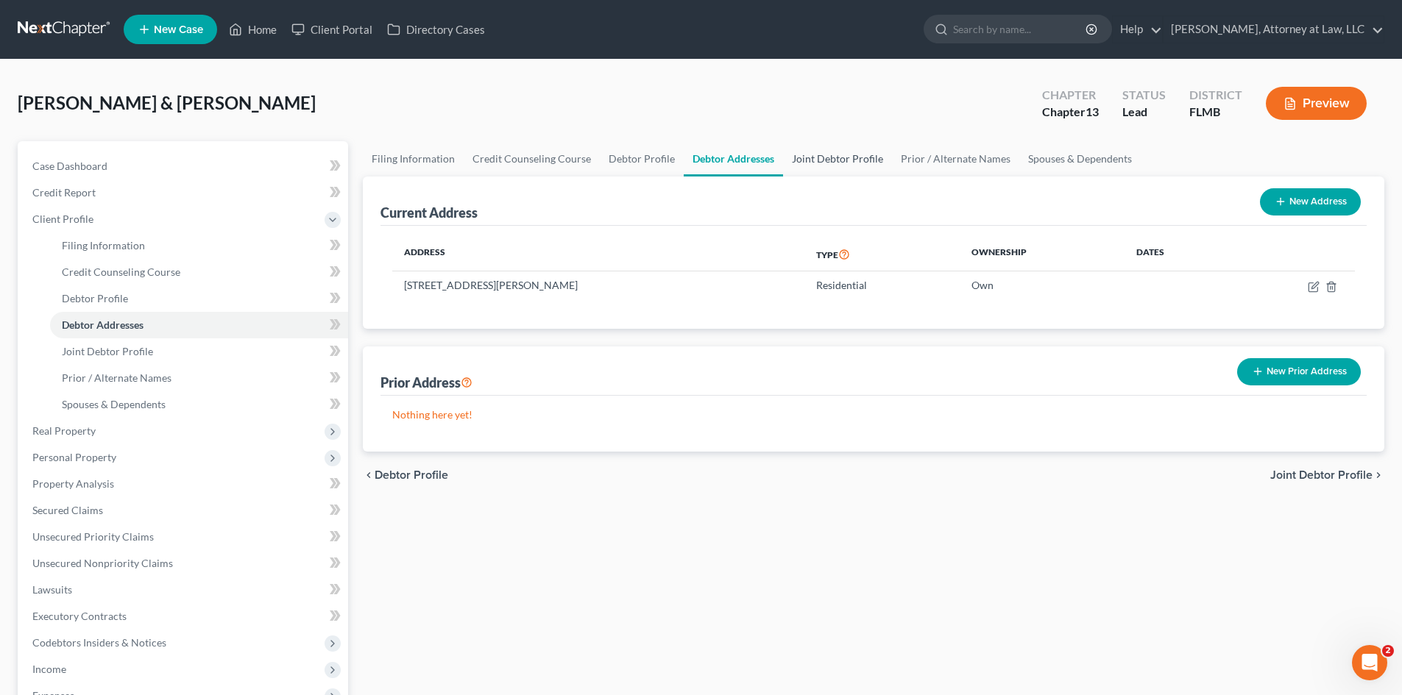
click at [829, 159] on link "Joint Debtor Profile" at bounding box center [837, 158] width 109 height 35
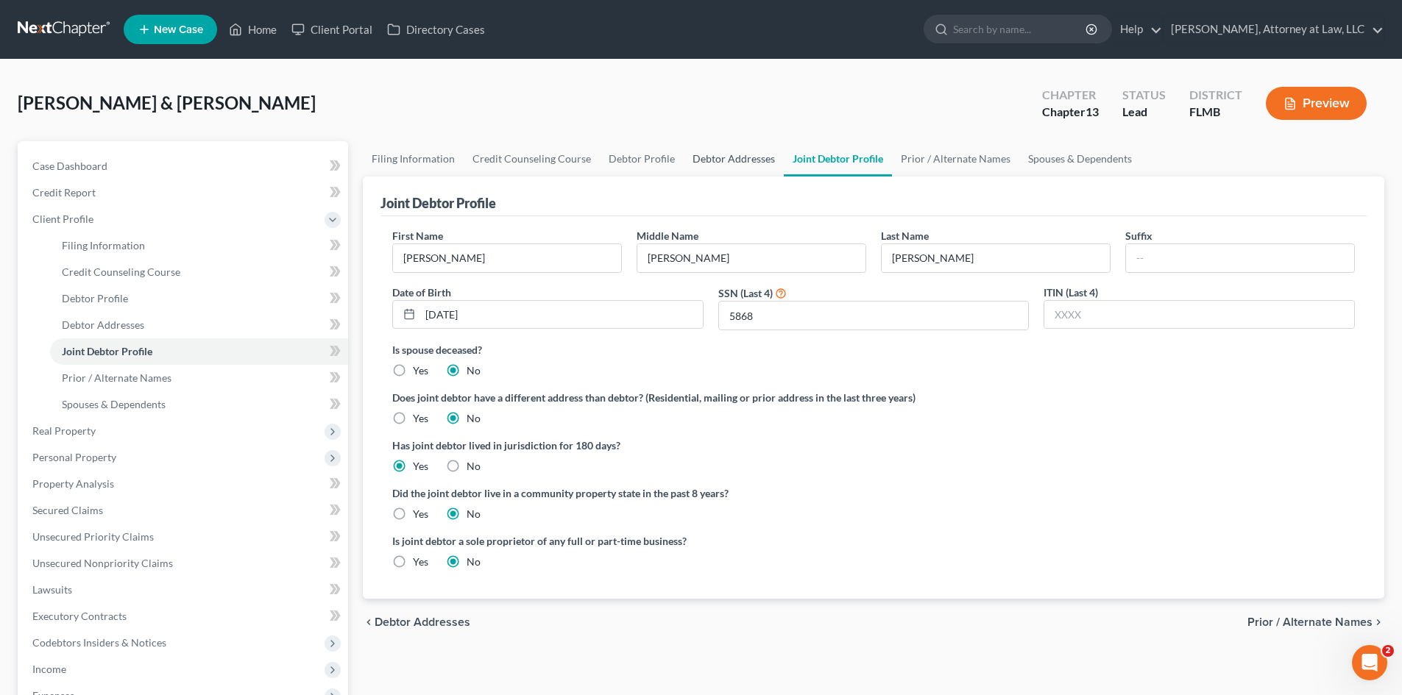
click at [730, 163] on link "Debtor Addresses" at bounding box center [734, 158] width 100 height 35
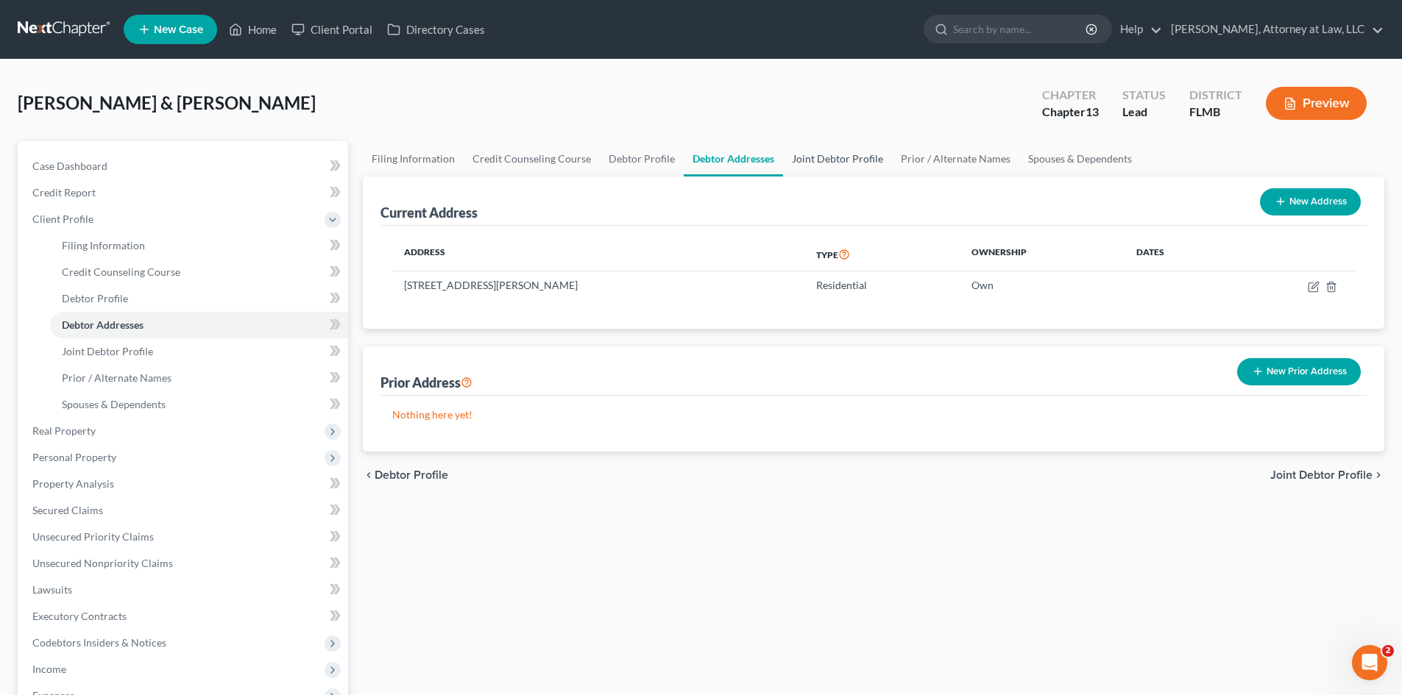
click at [825, 163] on link "Joint Debtor Profile" at bounding box center [837, 158] width 109 height 35
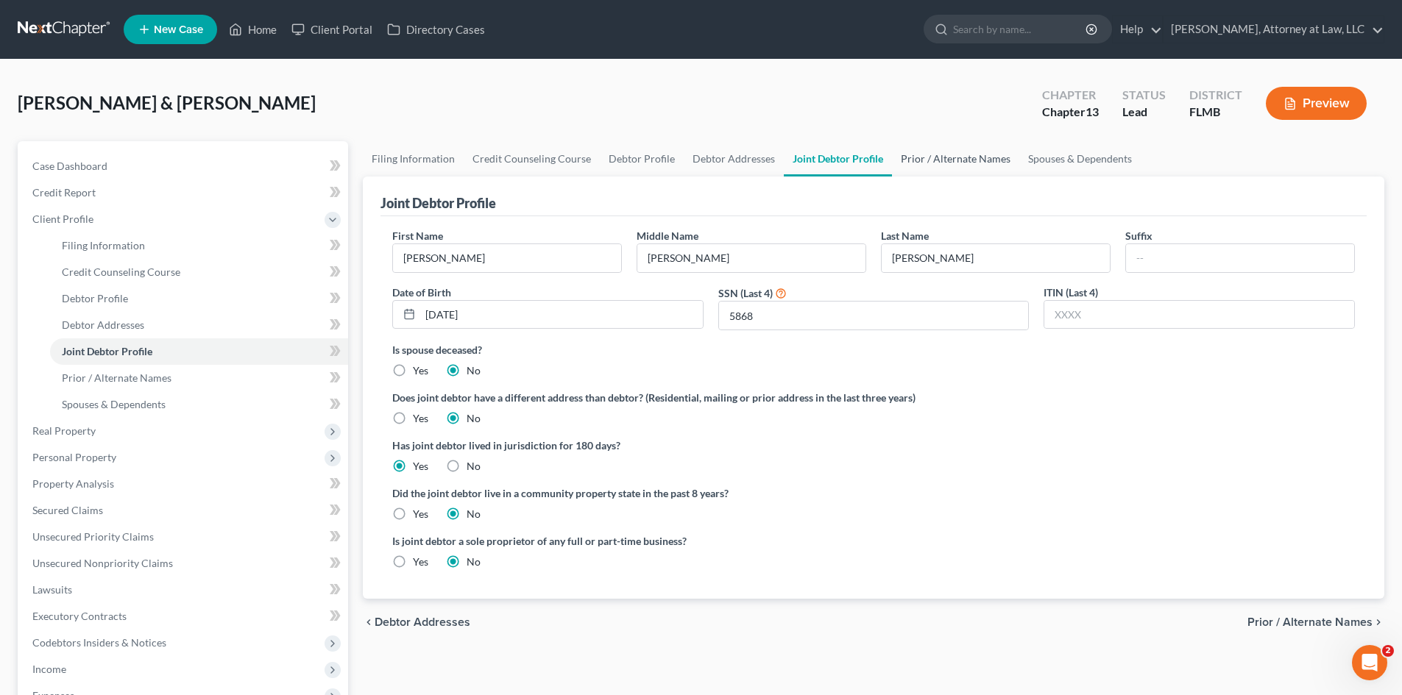
click at [935, 162] on link "Prior / Alternate Names" at bounding box center [955, 158] width 127 height 35
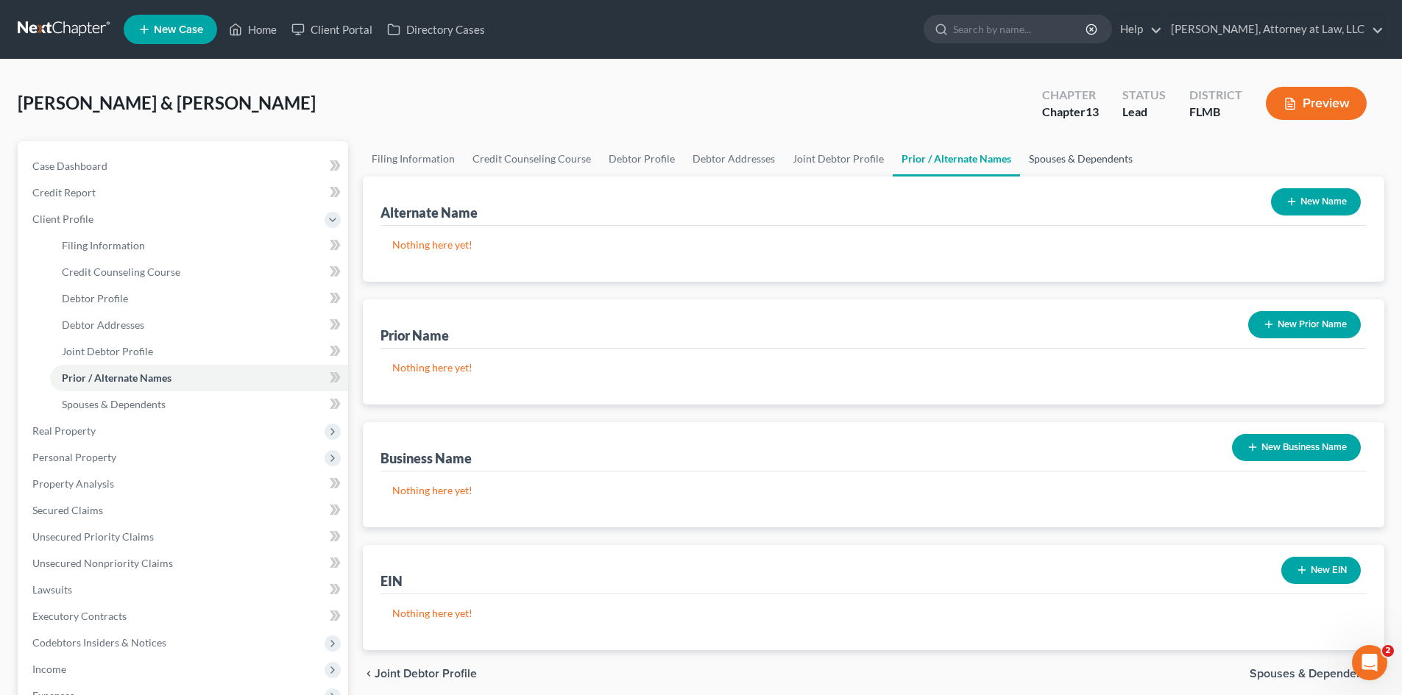
click at [1024, 162] on link "Spouses & Dependents" at bounding box center [1080, 158] width 121 height 35
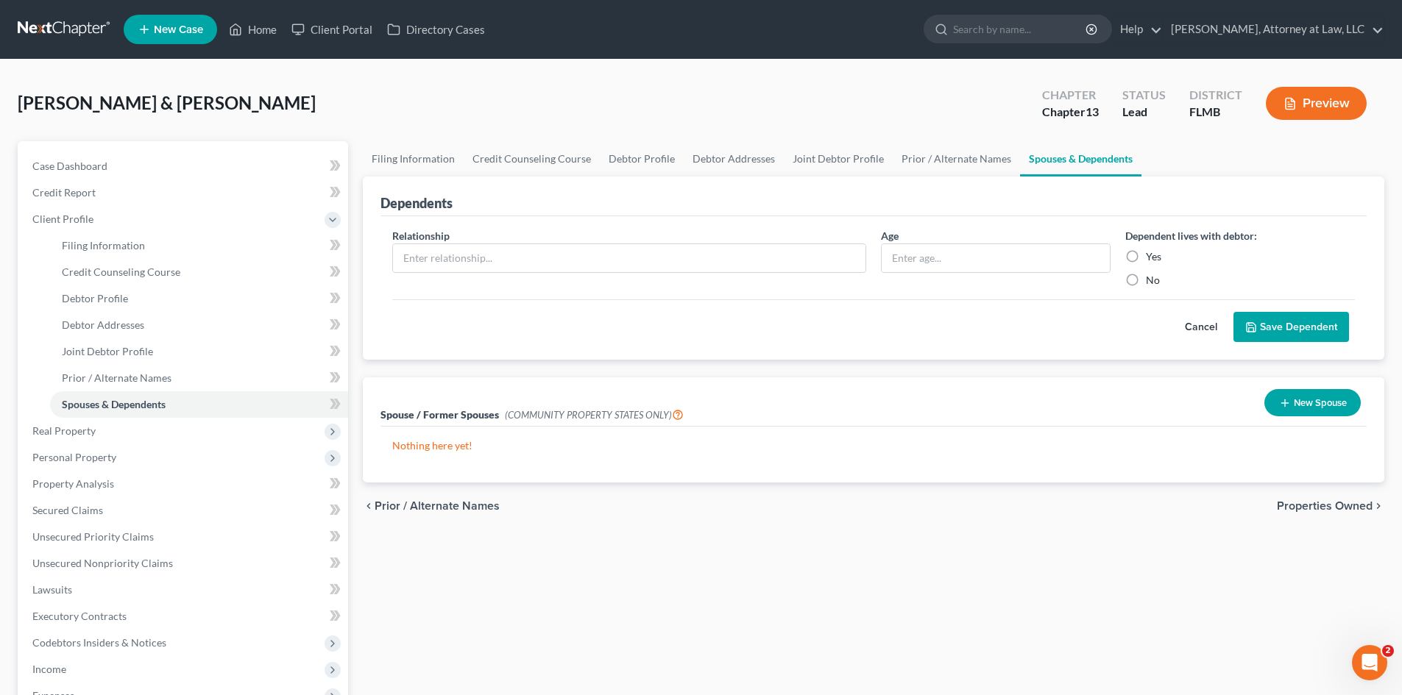
click at [1370, 506] on span "Properties Owned" at bounding box center [1325, 506] width 96 height 12
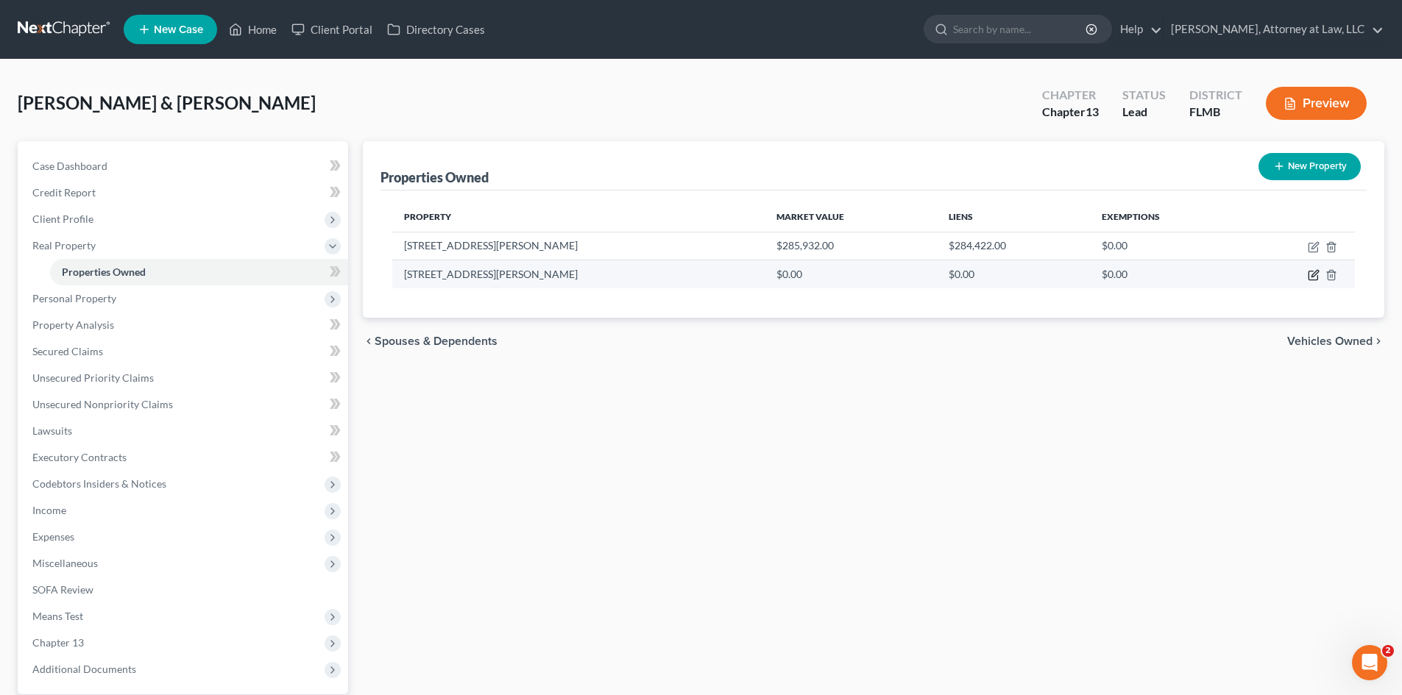
click at [1312, 277] on icon "button" at bounding box center [1314, 274] width 7 height 7
select select "9"
select select "14"
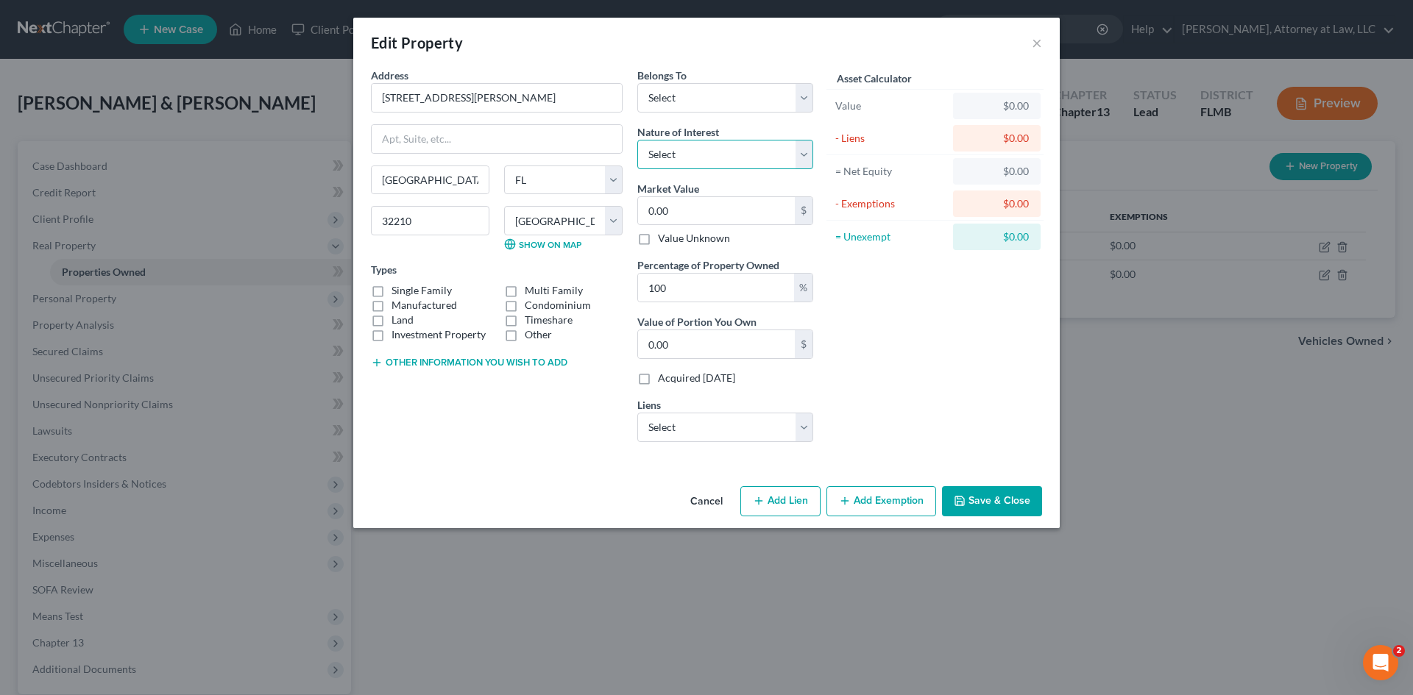
click at [766, 159] on select "Select Fee Simple Joint Tenant Life Estate Equitable Interest Future Interest T…" at bounding box center [725, 154] width 176 height 29
select select "0"
click at [637, 140] on select "Select Fee Simple Joint Tenant Life Estate Equitable Interest Future Interest T…" at bounding box center [725, 154] width 176 height 29
click at [406, 291] on label "Single Family" at bounding box center [422, 290] width 60 height 15
click at [406, 291] on input "Single Family" at bounding box center [402, 288] width 10 height 10
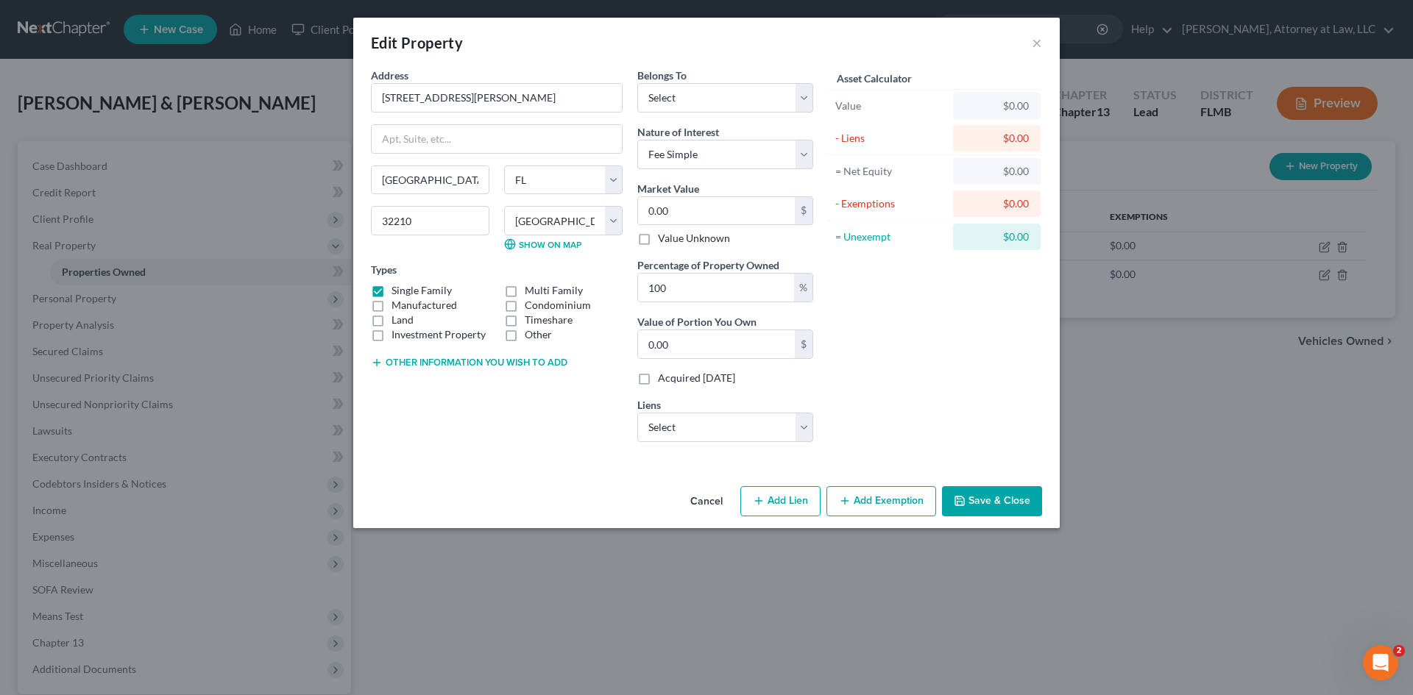
click at [392, 290] on label "Single Family" at bounding box center [422, 290] width 60 height 15
click at [397, 290] on input "Single Family" at bounding box center [402, 288] width 10 height 10
click at [392, 289] on label "Single Family" at bounding box center [422, 290] width 60 height 15
click at [397, 289] on input "Single Family" at bounding box center [402, 288] width 10 height 10
click at [392, 290] on label "Single Family" at bounding box center [422, 290] width 60 height 15
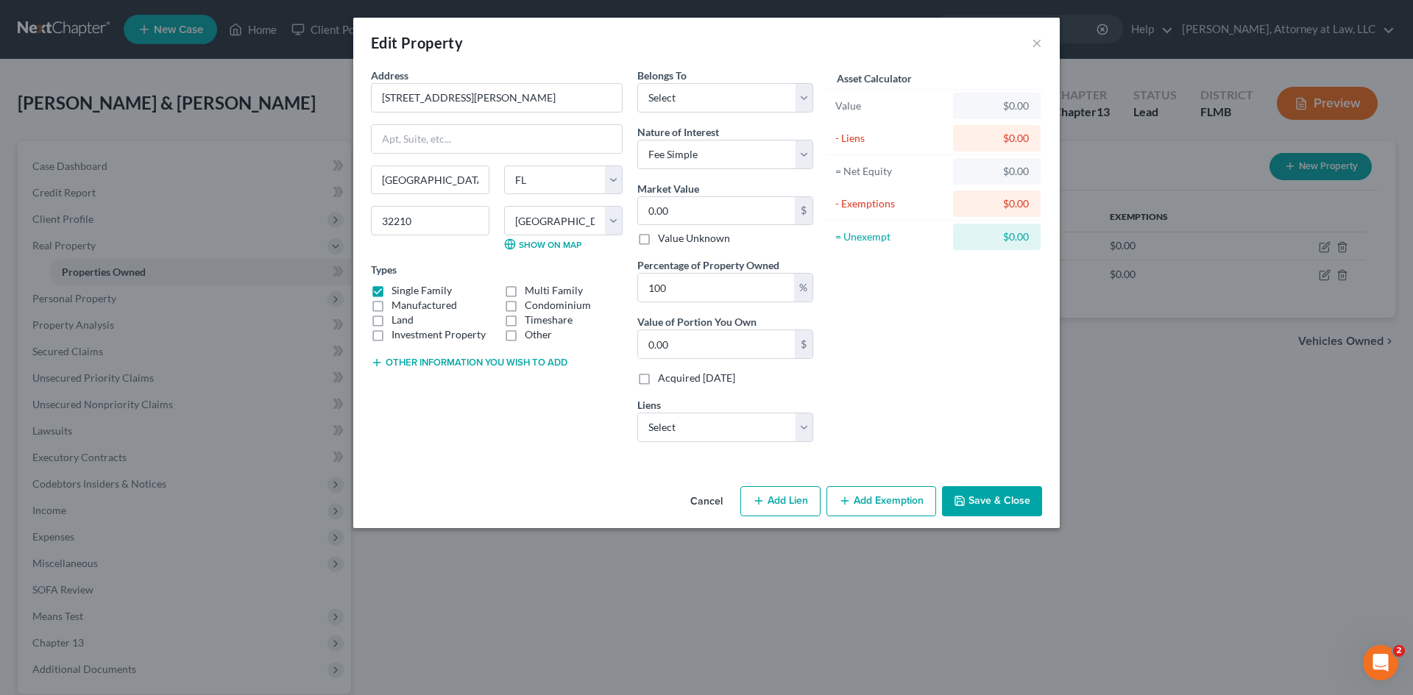
click at [397, 290] on input "Single Family" at bounding box center [402, 288] width 10 height 10
checkbox input "false"
click at [392, 298] on label "Manufactured" at bounding box center [425, 305] width 66 height 15
click at [397, 298] on input "Manufactured" at bounding box center [402, 303] width 10 height 10
checkbox input "true"
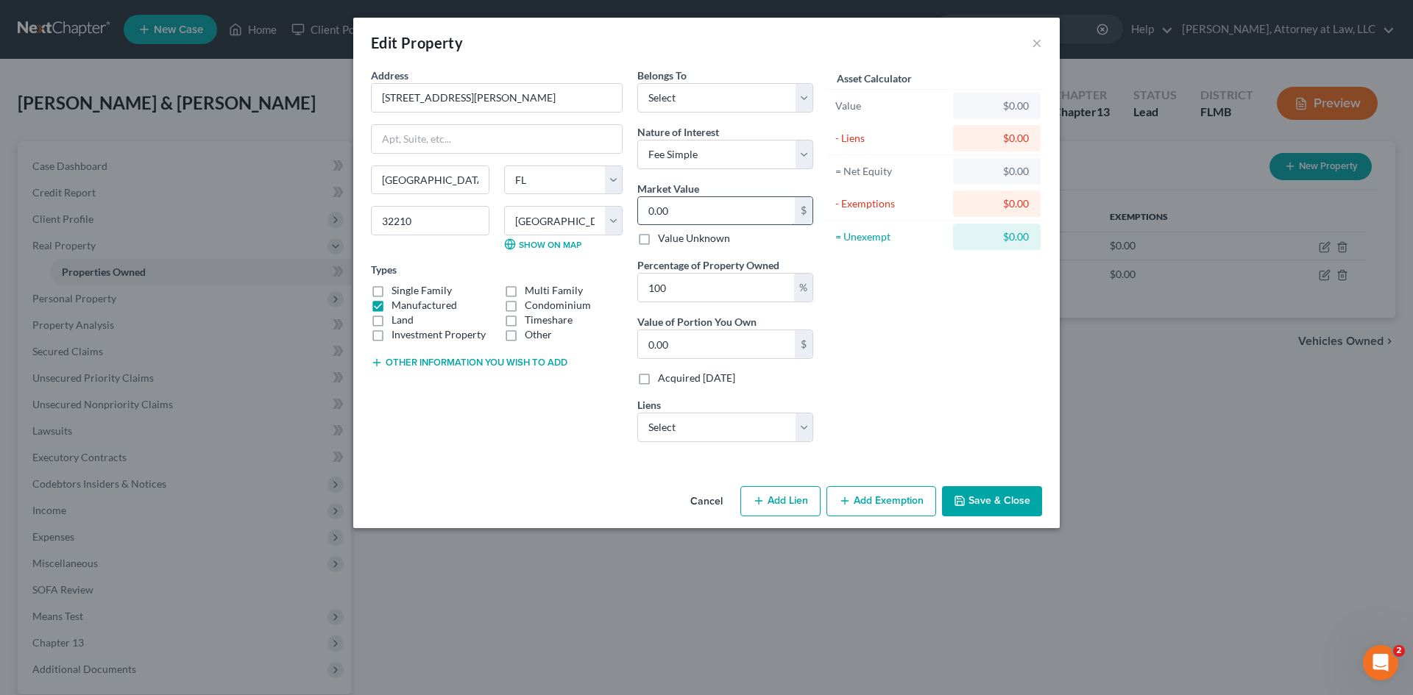
click at [403, 294] on label "Single Family" at bounding box center [422, 290] width 60 height 15
click at [403, 293] on input "Single Family" at bounding box center [402, 288] width 10 height 10
click at [433, 290] on label "Single Family" at bounding box center [422, 290] width 60 height 15
click at [407, 290] on input "Single Family" at bounding box center [402, 288] width 10 height 10
click at [433, 290] on label "Single Family" at bounding box center [422, 290] width 60 height 15
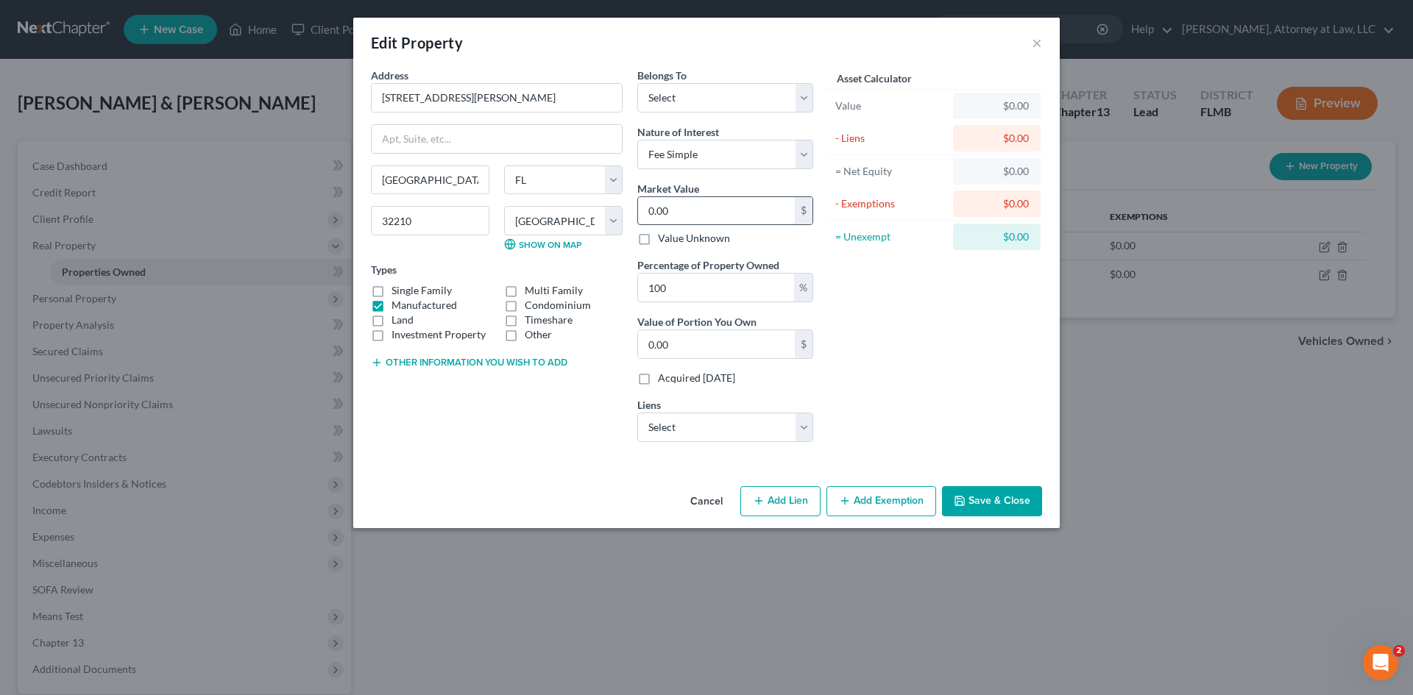
click at [407, 290] on input "Single Family" at bounding box center [402, 288] width 10 height 10
click at [433, 290] on label "Single Family" at bounding box center [422, 290] width 60 height 15
click at [407, 290] on input "Single Family" at bounding box center [402, 288] width 10 height 10
click at [366, 288] on div "Single Family" at bounding box center [430, 290] width 133 height 15
click at [392, 288] on label "Single Family" at bounding box center [422, 290] width 60 height 15
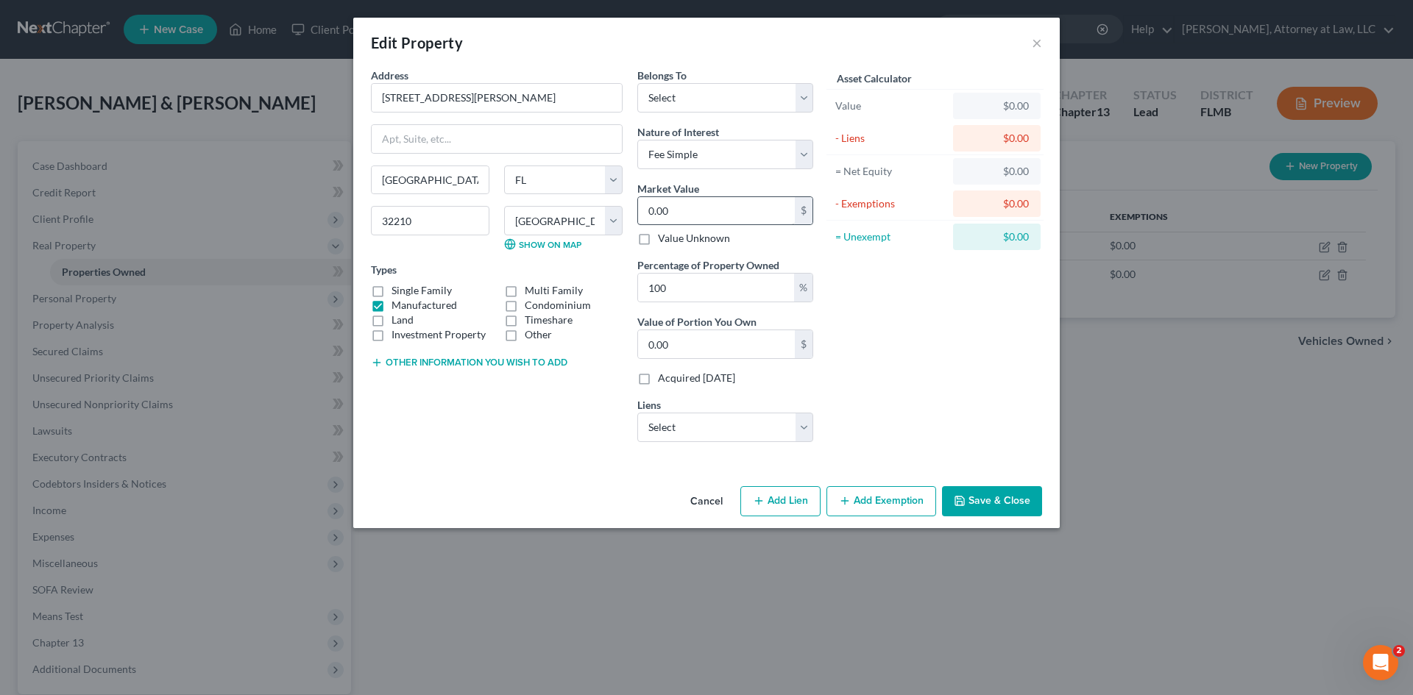
click at [397, 288] on input "Single Family" at bounding box center [402, 288] width 10 height 10
checkbox input "true"
click at [378, 296] on div "Single Family Multi Family Manufactured Condominium Land Timeshare Investment P…" at bounding box center [497, 312] width 266 height 59
click at [392, 316] on label "Land" at bounding box center [403, 320] width 22 height 15
click at [397, 316] on input "Land" at bounding box center [402, 318] width 10 height 10
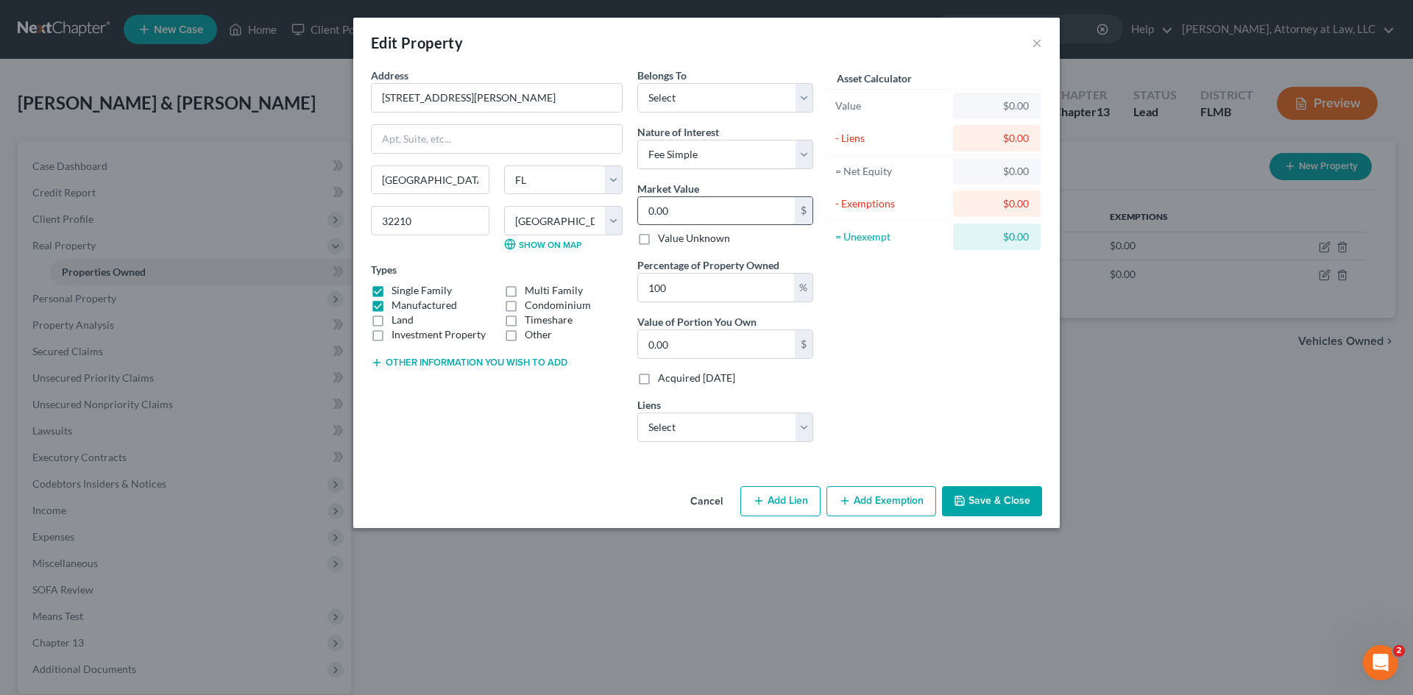
checkbox input "true"
click at [392, 289] on label "Single Family" at bounding box center [422, 290] width 60 height 15
click at [397, 289] on input "Single Family" at bounding box center [402, 288] width 10 height 10
click at [392, 287] on label "Single Family" at bounding box center [422, 290] width 60 height 15
click at [397, 287] on input "Single Family" at bounding box center [402, 288] width 10 height 10
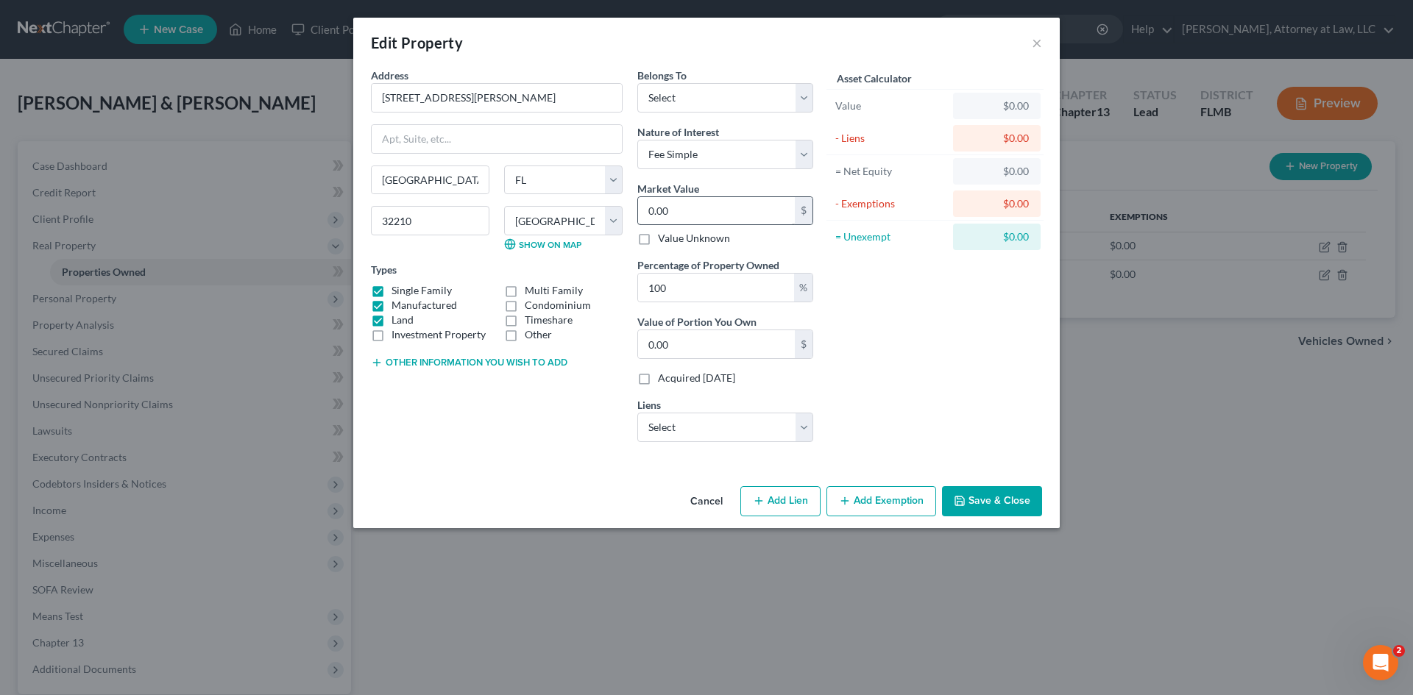
click at [392, 287] on label "Single Family" at bounding box center [422, 290] width 60 height 15
click at [397, 287] on input "Single Family" at bounding box center [402, 288] width 10 height 10
click at [392, 287] on label "Single Family" at bounding box center [422, 290] width 60 height 15
click at [397, 287] on input "Single Family" at bounding box center [402, 288] width 10 height 10
click at [392, 287] on label "Single Family" at bounding box center [422, 290] width 60 height 15
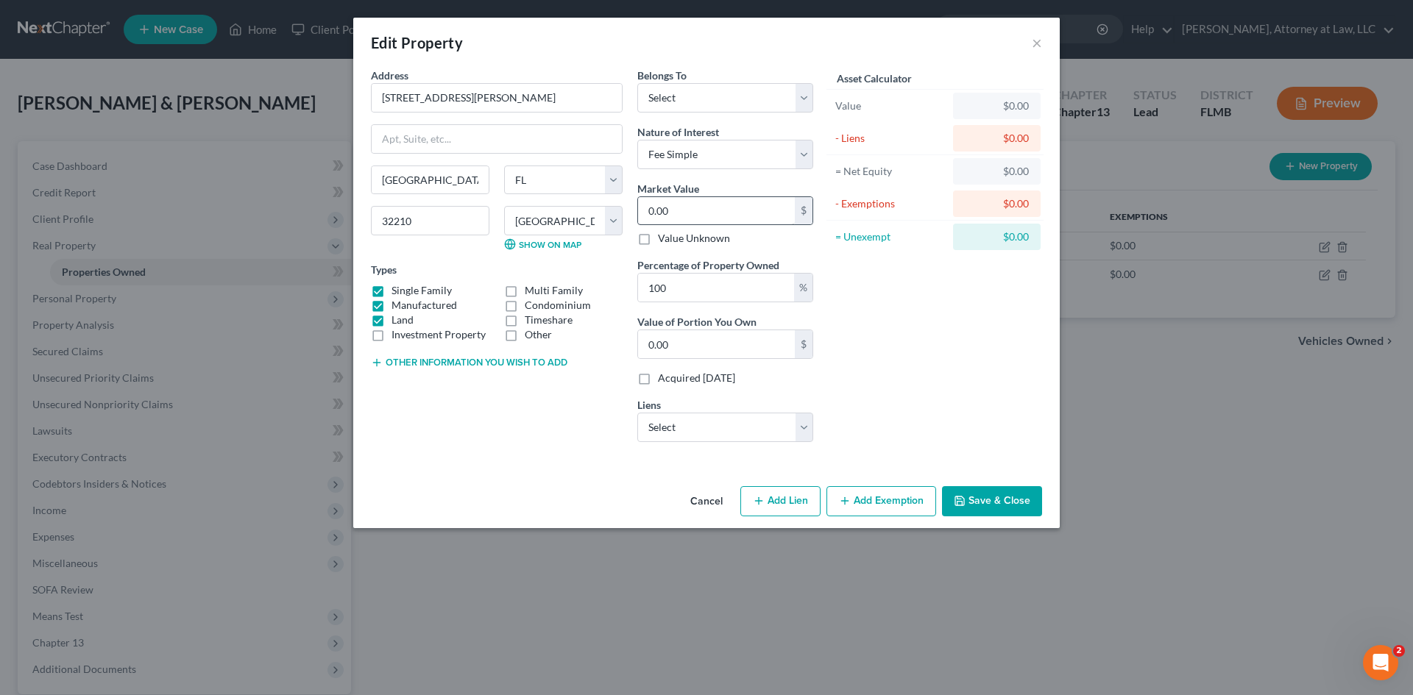
click at [397, 287] on input "Single Family" at bounding box center [402, 288] width 10 height 10
click at [392, 287] on label "Single Family" at bounding box center [422, 290] width 60 height 15
click at [397, 287] on input "Single Family" at bounding box center [402, 288] width 10 height 10
click at [392, 287] on label "Single Family" at bounding box center [422, 290] width 60 height 15
click at [397, 287] on input "Single Family" at bounding box center [402, 288] width 10 height 10
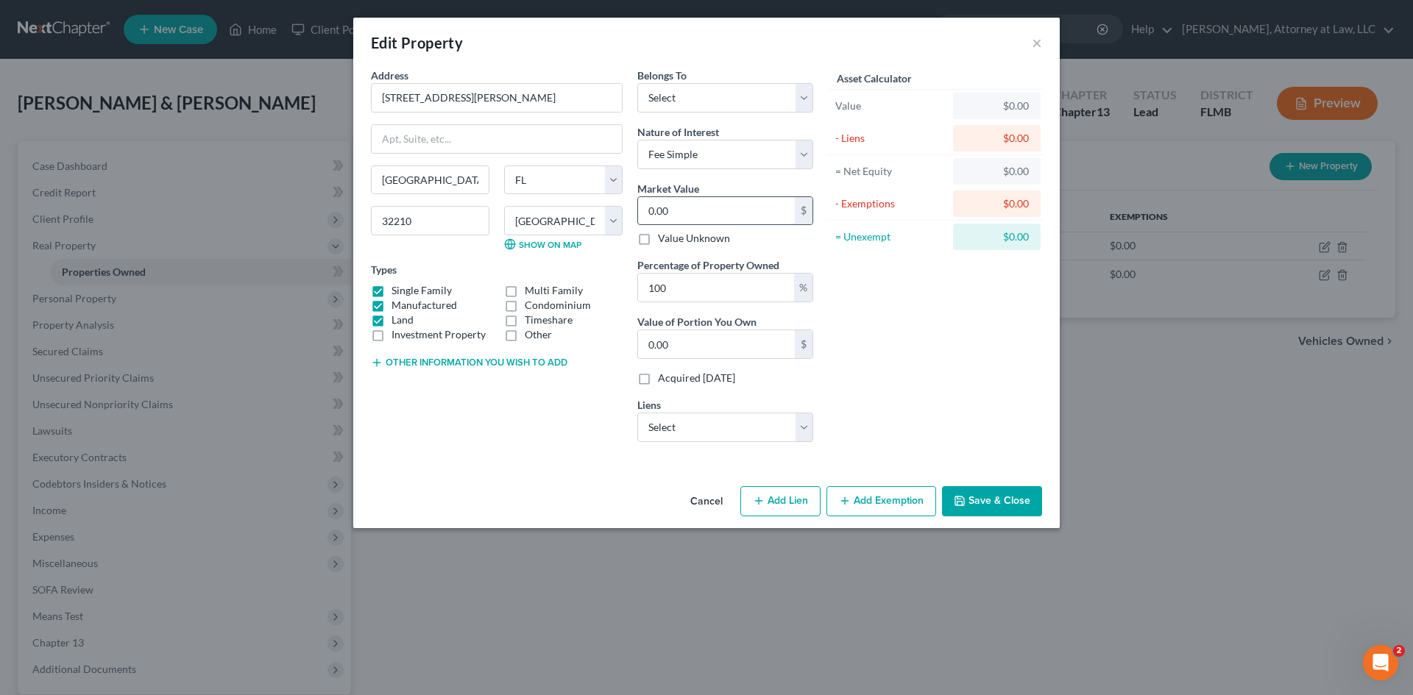
checkbox input "false"
click at [392, 305] on label "Manufactured" at bounding box center [425, 305] width 66 height 15
click at [397, 305] on input "Manufactured" at bounding box center [402, 303] width 10 height 10
click at [392, 300] on label "Manufactured" at bounding box center [425, 305] width 66 height 15
click at [397, 300] on input "Manufactured" at bounding box center [402, 303] width 10 height 10
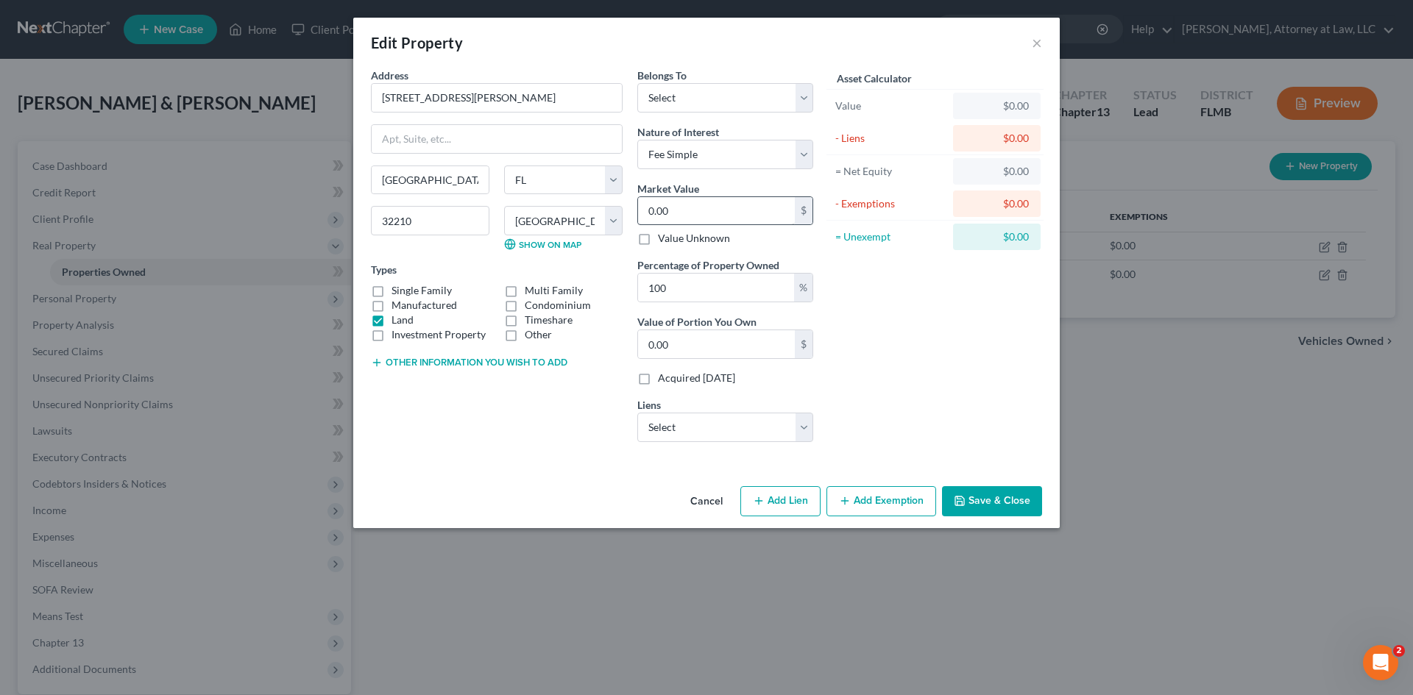
checkbox input "true"
click at [392, 288] on label "Single Family" at bounding box center [422, 290] width 60 height 15
click at [397, 288] on input "Single Family" at bounding box center [402, 288] width 10 height 10
click at [814, 435] on div "Belongs To * Select Debtor 1 Only Debtor 2 Only Debtor 1 And Debtor 2 Only At L…" at bounding box center [725, 261] width 191 height 386
click at [795, 437] on select "Select WESTGATE RESORTS - $3,251.00" at bounding box center [725, 427] width 176 height 29
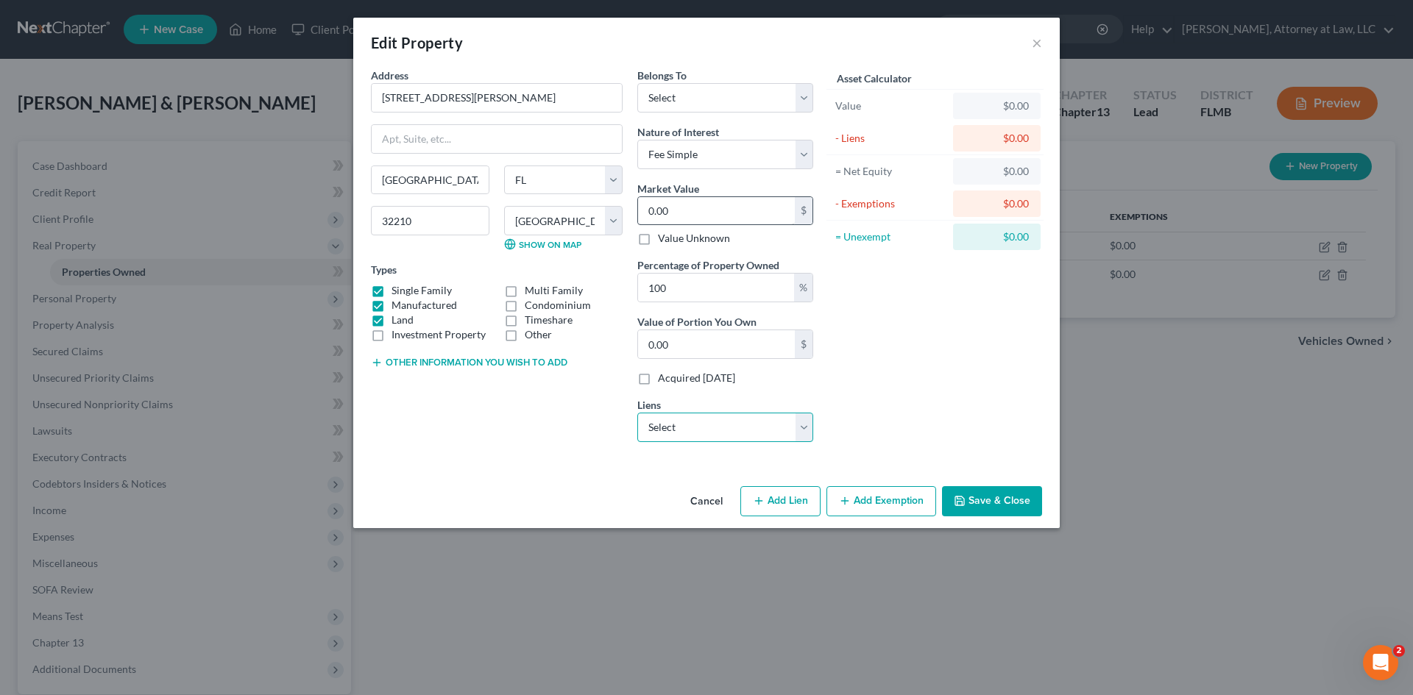
click at [804, 430] on select "Select WESTGATE RESORTS - $3,251.00" at bounding box center [725, 427] width 176 height 29
click at [803, 430] on select "Select WESTGATE RESORTS - $3,251.00" at bounding box center [725, 427] width 176 height 29
click at [793, 432] on select "Select WESTGATE RESORTS - $3,251.00" at bounding box center [725, 427] width 176 height 29
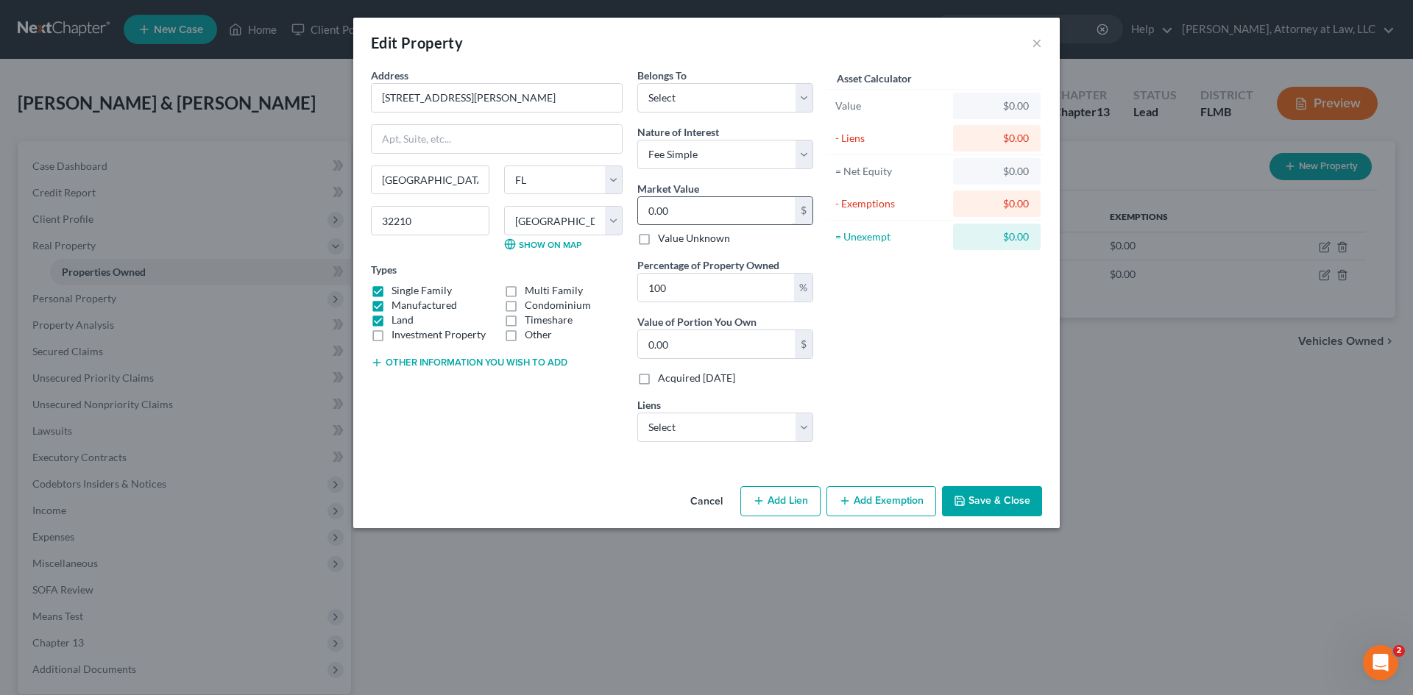
click at [392, 288] on label "Single Family" at bounding box center [422, 290] width 60 height 15
click at [397, 288] on input "Single Family" at bounding box center [402, 288] width 10 height 10
click at [743, 199] on input "0.00" at bounding box center [716, 211] width 157 height 28
click at [705, 210] on input "0.00" at bounding box center [716, 211] width 157 height 28
click at [392, 294] on label "Single Family" at bounding box center [422, 290] width 60 height 15
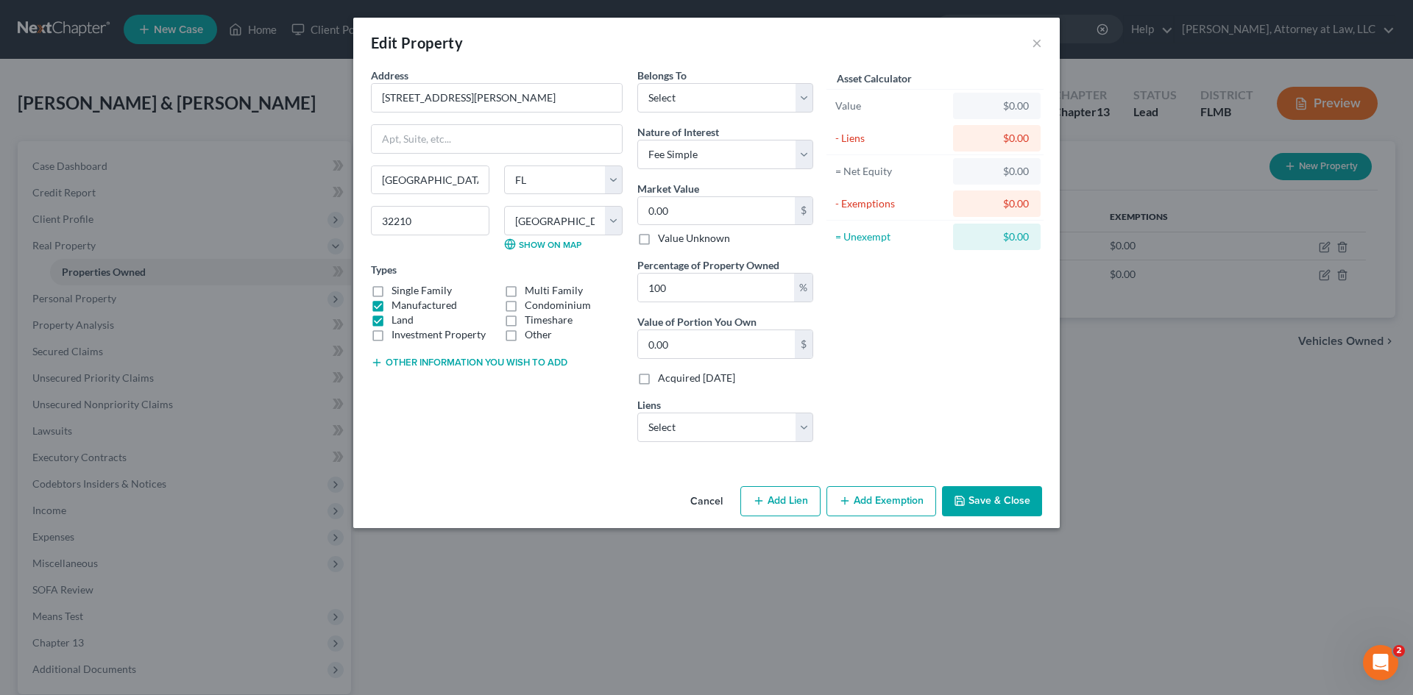
click at [397, 293] on input "Single Family" at bounding box center [402, 288] width 10 height 10
checkbox input "true"
click at [392, 302] on label "Manufactured" at bounding box center [425, 305] width 66 height 15
click at [397, 302] on input "Manufactured" at bounding box center [402, 303] width 10 height 10
checkbox input "false"
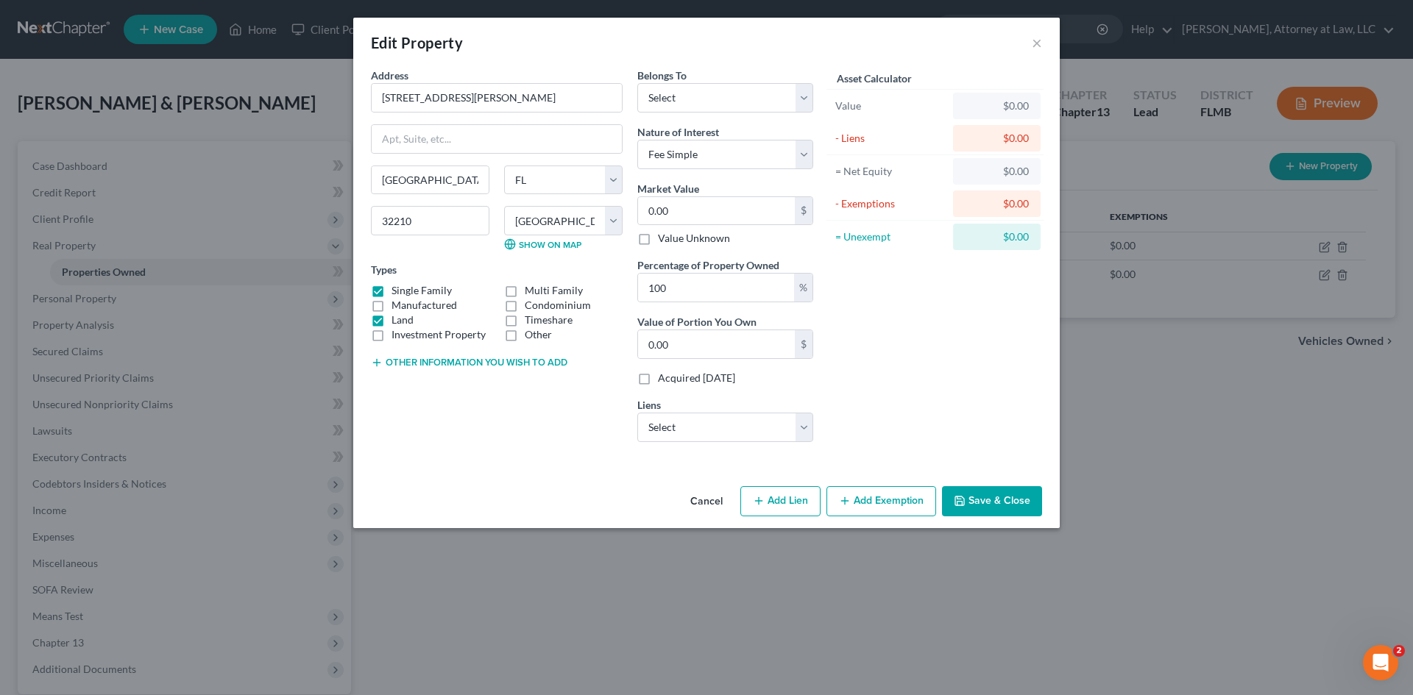
click at [392, 319] on label "Land" at bounding box center [403, 320] width 22 height 15
click at [397, 319] on input "Land" at bounding box center [402, 318] width 10 height 10
checkbox input "false"
drag, startPoint x: 715, startPoint y: 425, endPoint x: 725, endPoint y: 441, distance: 18.2
click at [715, 425] on select "Select WESTGATE RESORTS - $3,251.00" at bounding box center [725, 427] width 176 height 29
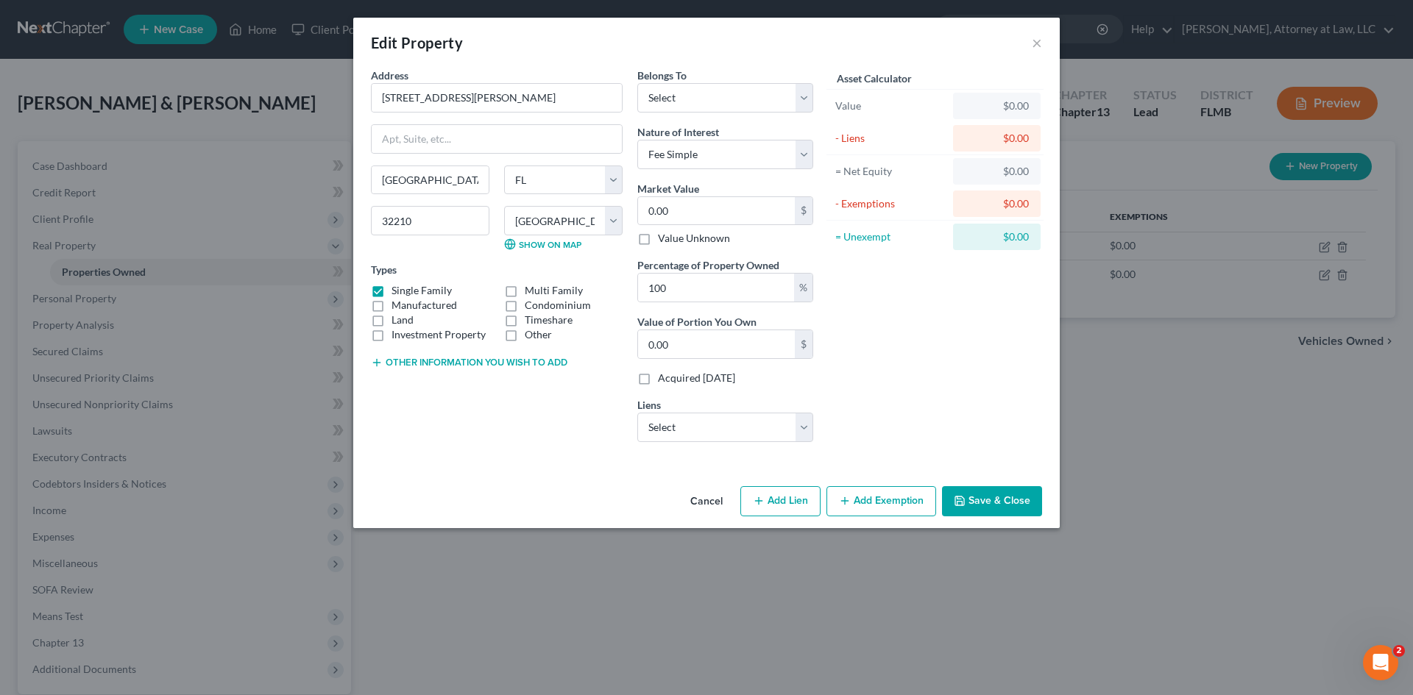
click at [868, 393] on div "Asset Calculator Value $0.00 - Liens $0.00 = Net Equity $0.00 - Exemptions $0.0…" at bounding box center [935, 261] width 229 height 386
click at [746, 224] on input "0.00" at bounding box center [716, 211] width 157 height 28
type input "2"
type input "2.00"
type input "28"
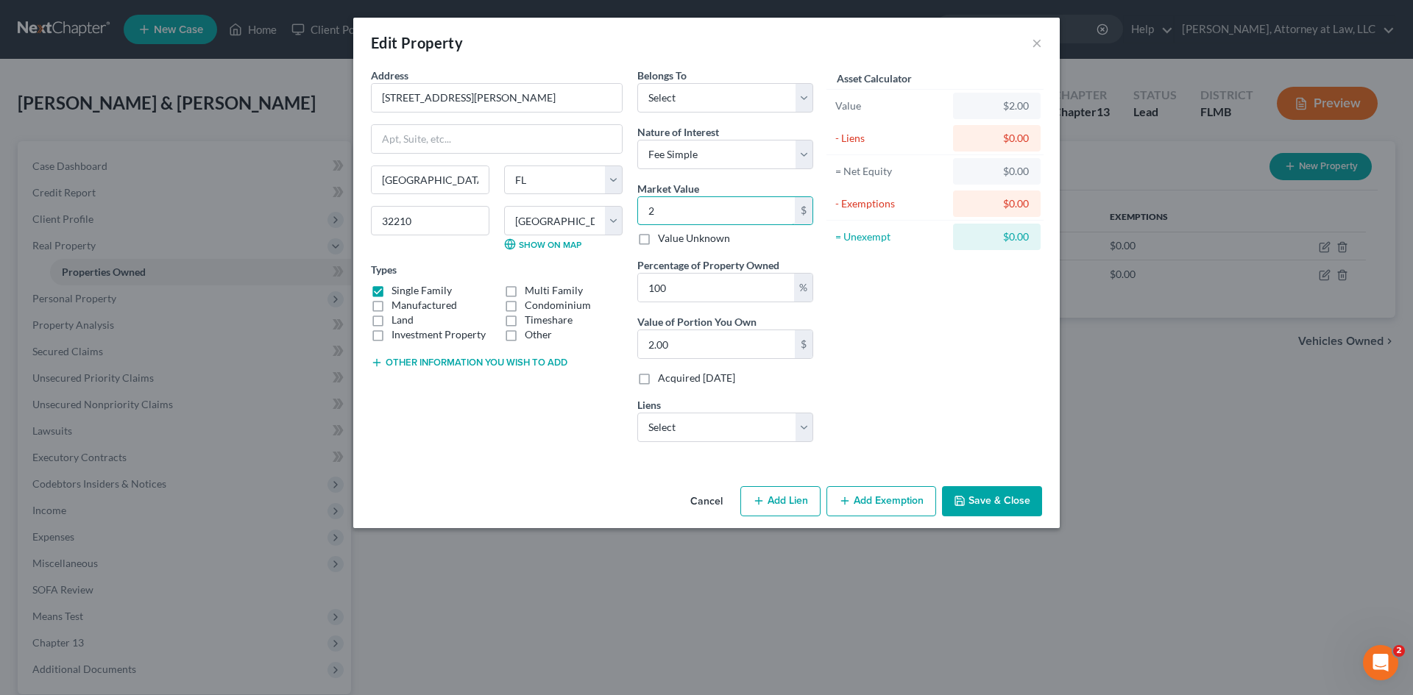
type input "28.00"
type input "285"
type input "285.00"
type input "2859"
type input "2,859.00"
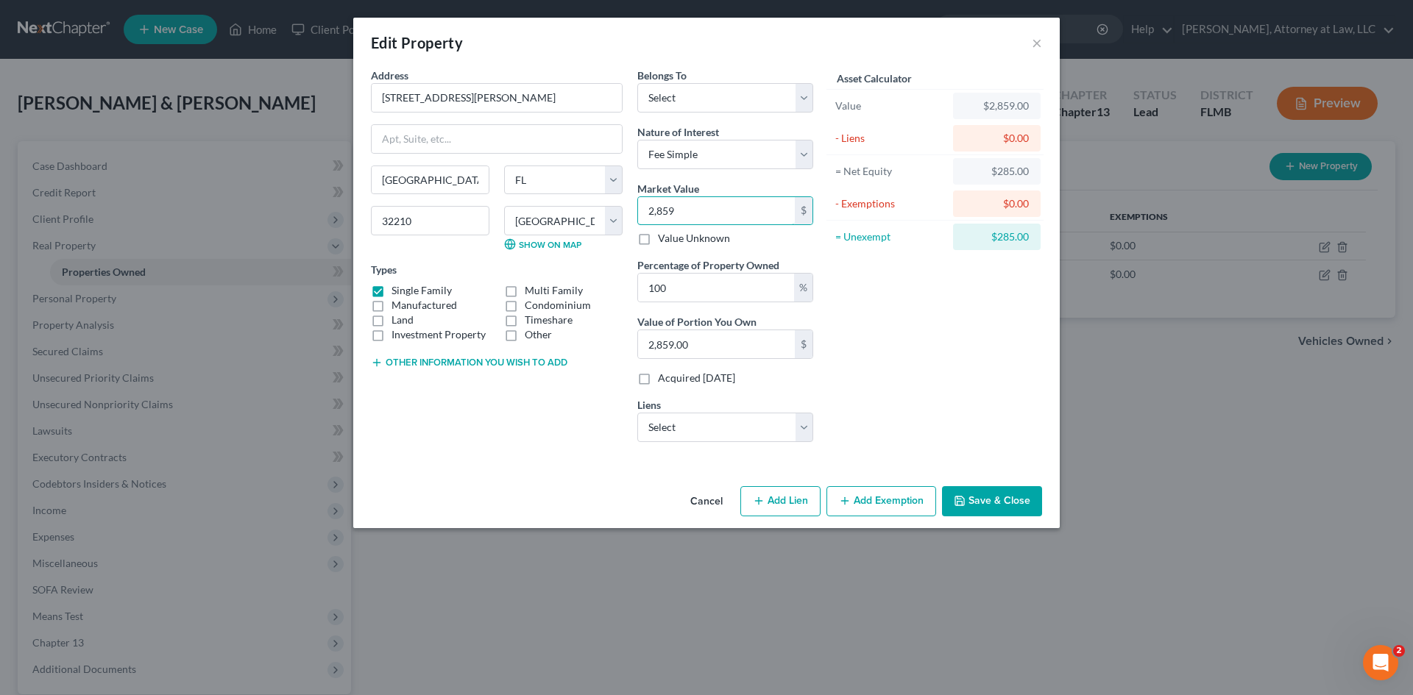
type input "2,8593"
type input "28,593.00"
type input "28,5932"
type input "285,932.00"
type input "285,932"
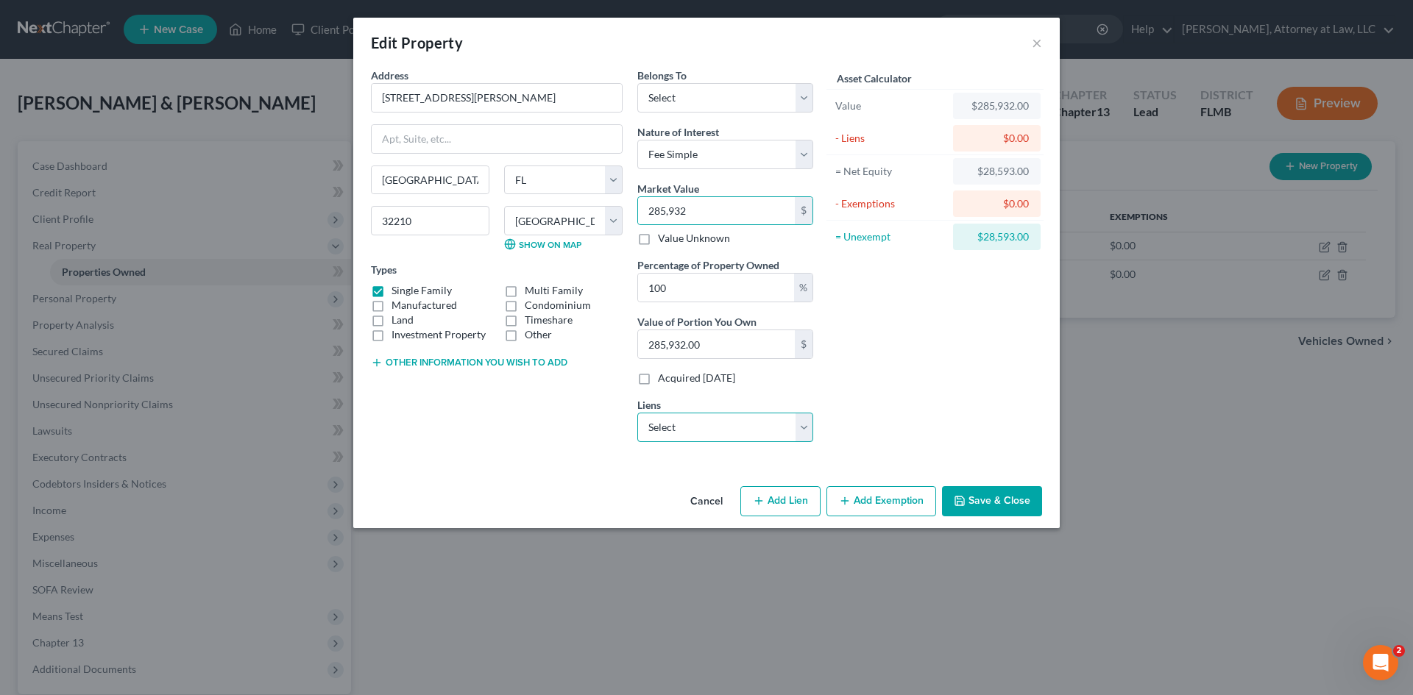
click at [807, 432] on select "Select WESTGATE RESORTS - $3,251.00" at bounding box center [725, 427] width 176 height 29
click at [868, 408] on div "Asset Calculator Value $285,932.00 - Liens $0.00 = Net Equity $28,593.00 - Exem…" at bounding box center [935, 261] width 229 height 386
click at [761, 106] on select "Select Debtor 1 Only Debtor 2 Only Debtor 1 And Debtor 2 Only At Least One Of T…" at bounding box center [725, 97] width 176 height 29
select select "2"
click at [637, 83] on select "Select Debtor 1 Only Debtor 2 Only Debtor 1 And Debtor 2 Only At Least One Of T…" at bounding box center [725, 97] width 176 height 29
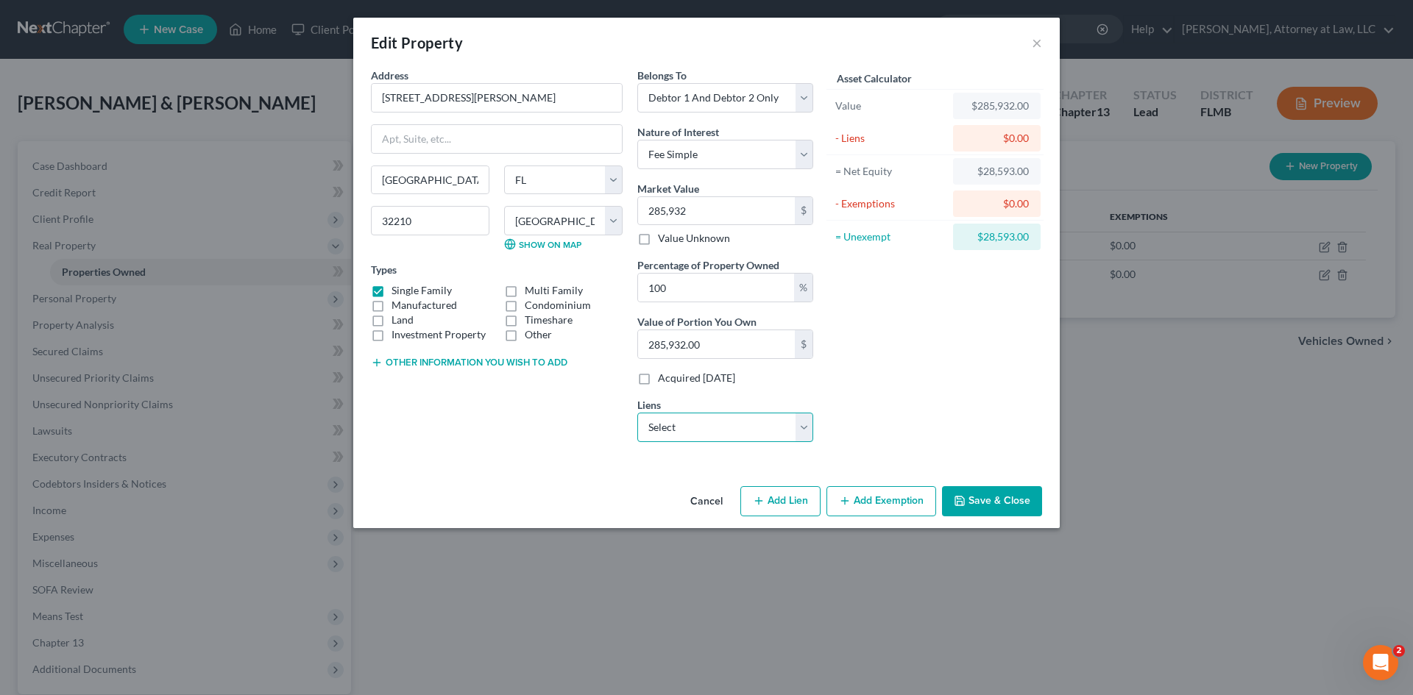
click at [787, 423] on select "Select WESTGATE RESORTS - $3,251.00" at bounding box center [725, 427] width 176 height 29
drag, startPoint x: 787, startPoint y: 423, endPoint x: 737, endPoint y: 135, distance: 292.1
click at [787, 423] on select "Select WESTGATE RESORTS - $3,251.00" at bounding box center [725, 427] width 176 height 29
click at [991, 492] on button "Save & Close" at bounding box center [992, 501] width 100 height 31
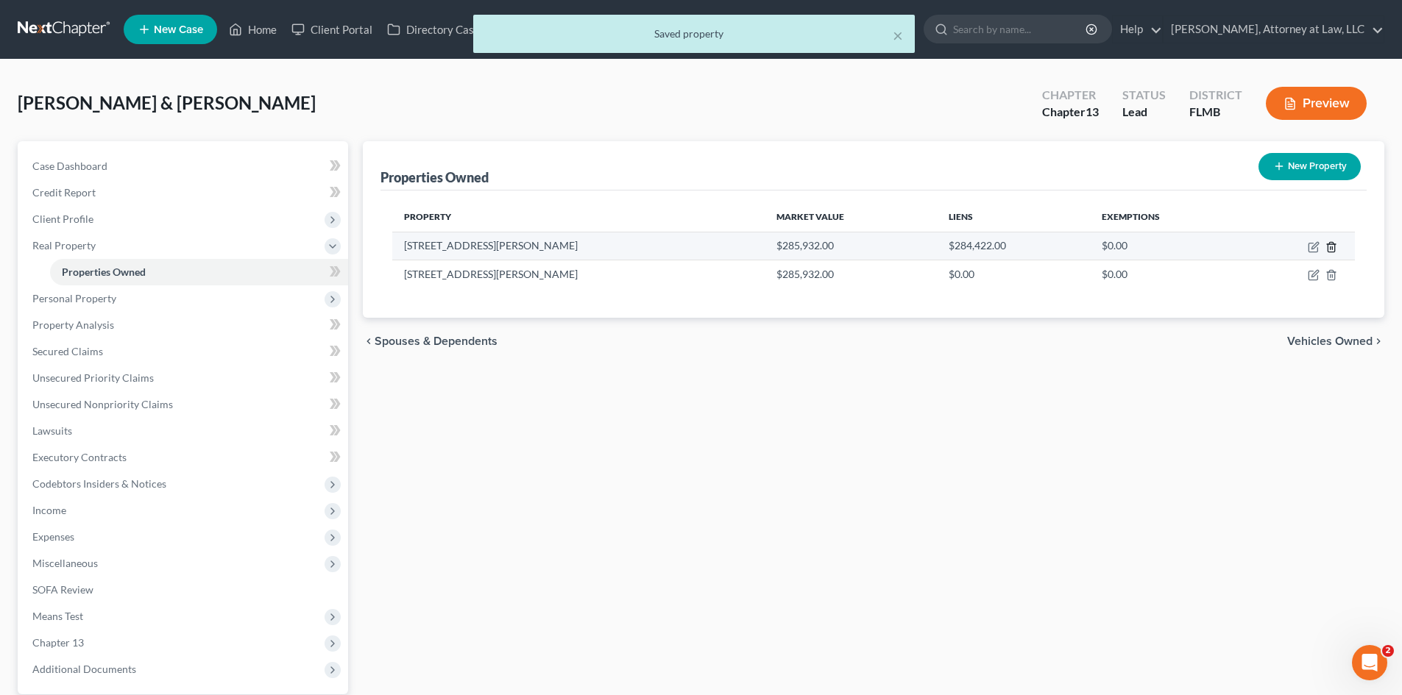
click at [1328, 248] on icon "button" at bounding box center [1331, 247] width 7 height 10
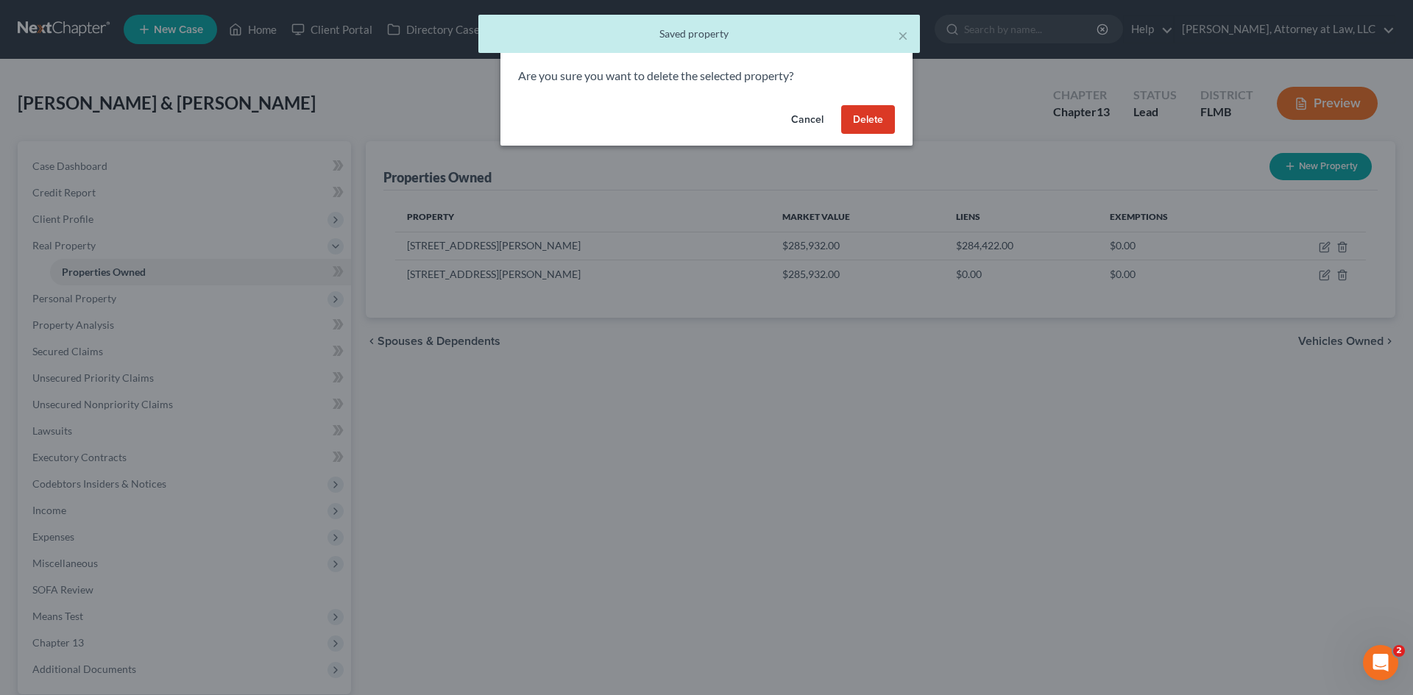
click at [867, 114] on button "Delete" at bounding box center [868, 119] width 54 height 29
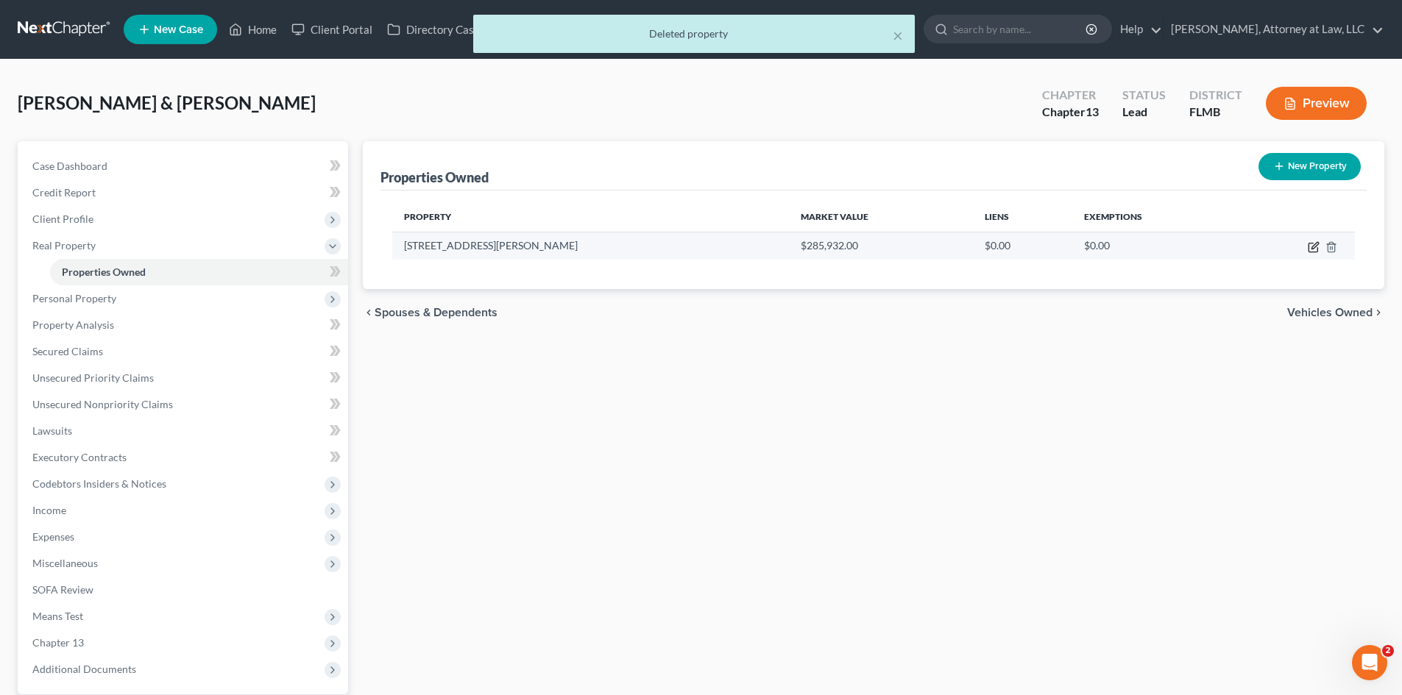
click at [1317, 249] on icon "button" at bounding box center [1313, 248] width 9 height 9
select select "9"
select select "14"
select select "2"
select select "0"
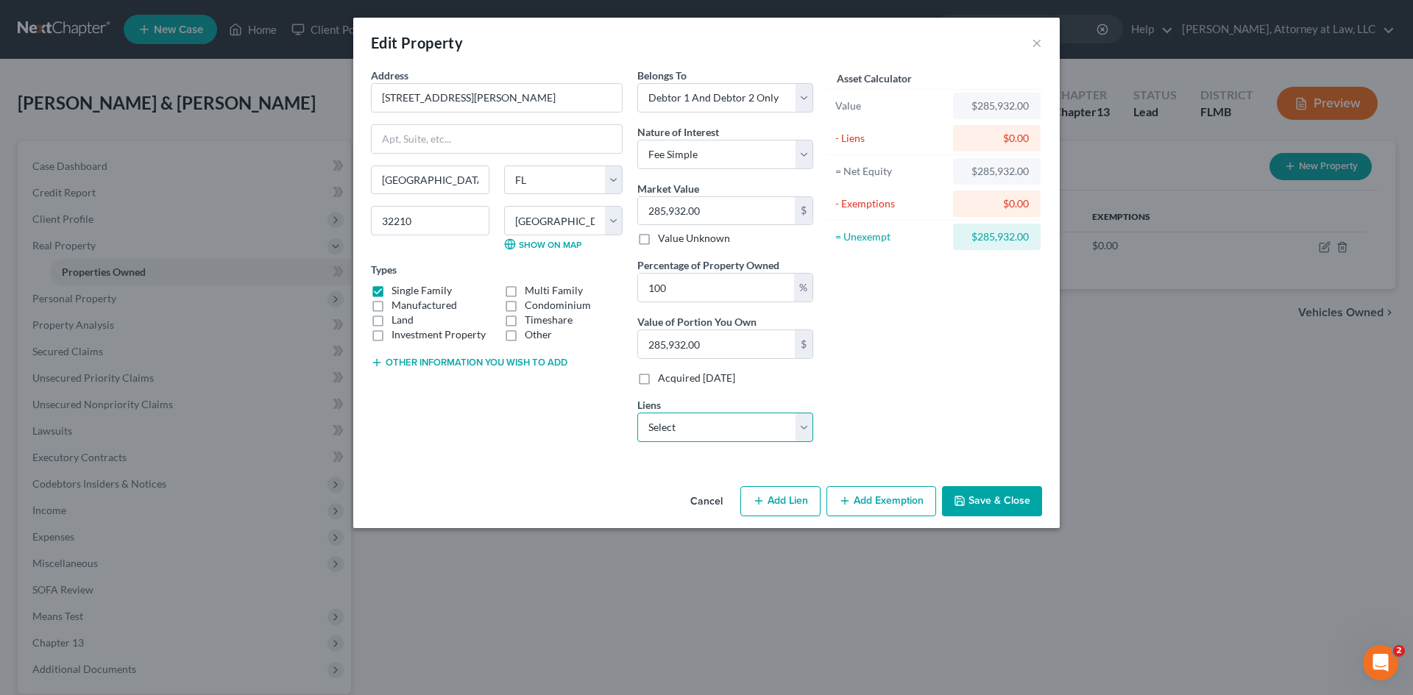
click at [739, 422] on select "Select SELECT PORTFOLIO SERVICING - $284,422.00 WESTGATE RESORTS - $3,251.00" at bounding box center [725, 427] width 176 height 29
select select "0"
click at [637, 413] on select "Select SELECT PORTFOLIO SERVICING - $284,422.00 WESTGATE RESORTS - $3,251.00" at bounding box center [725, 427] width 176 height 29
select select "46"
select select "2"
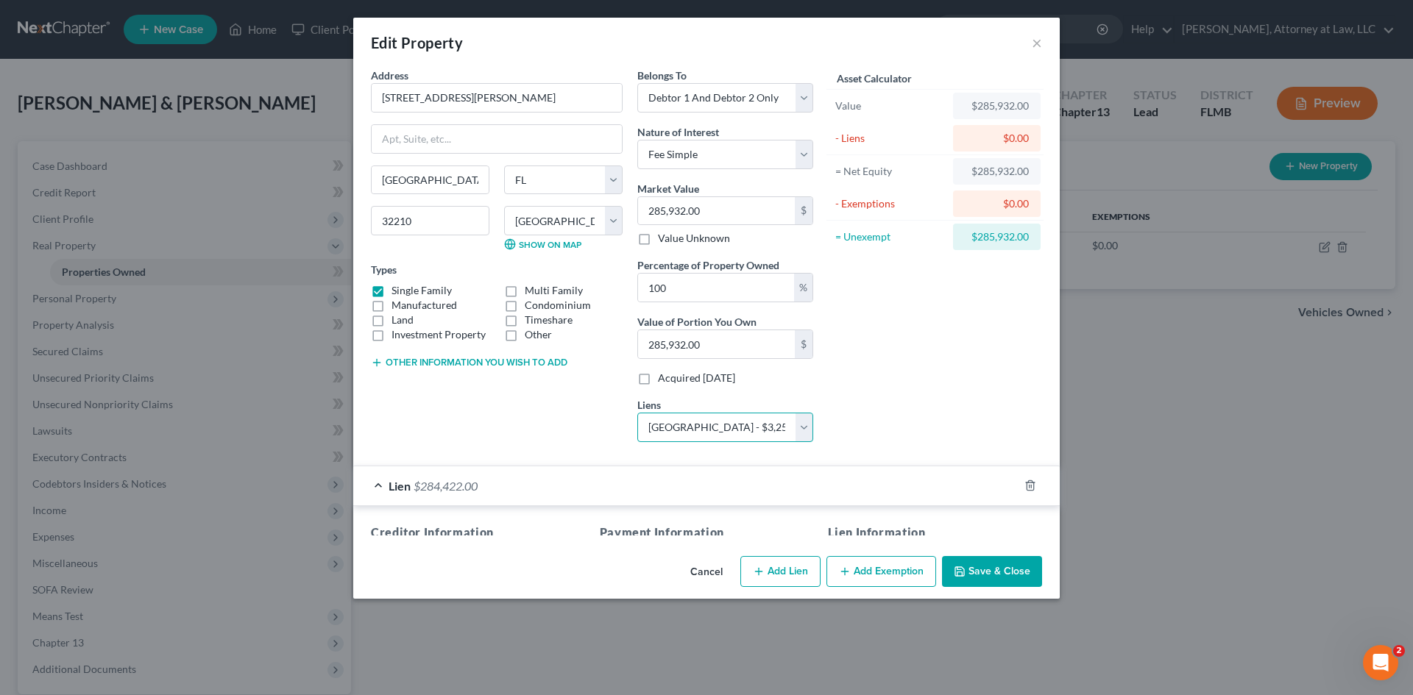
select select
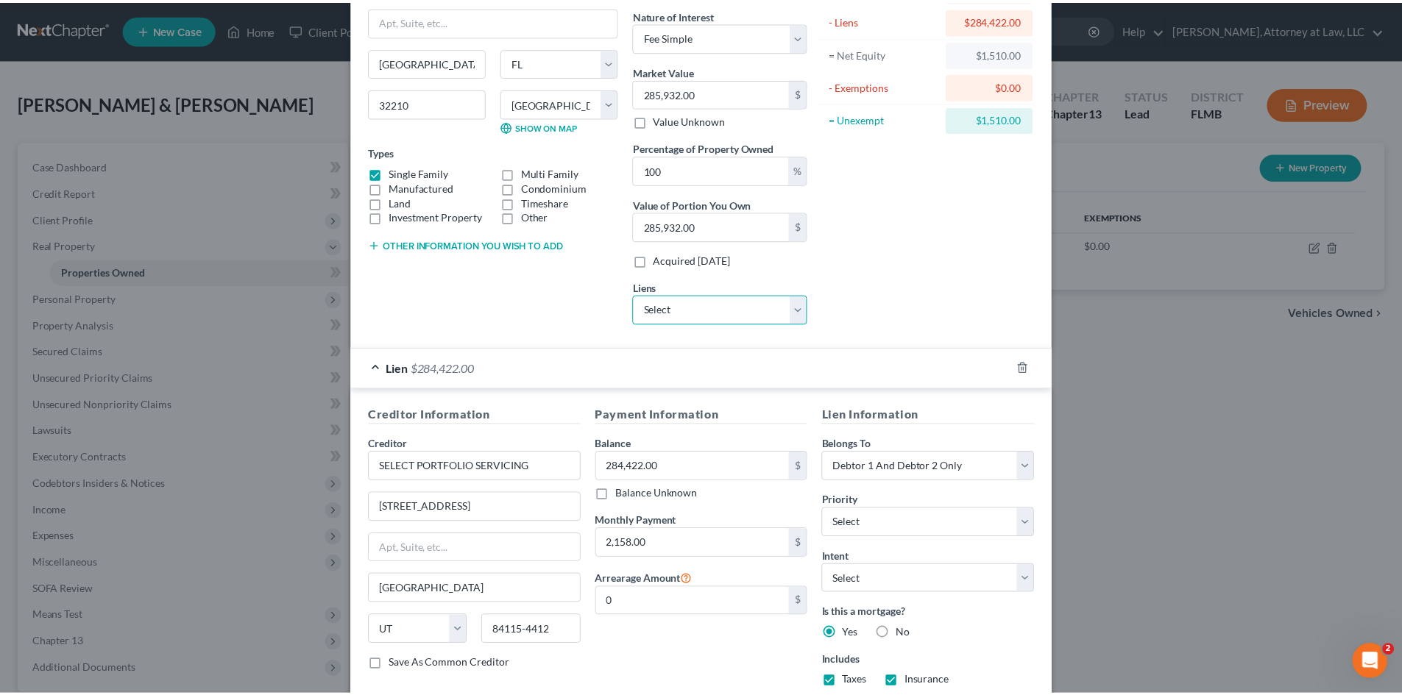
scroll to position [216, 0]
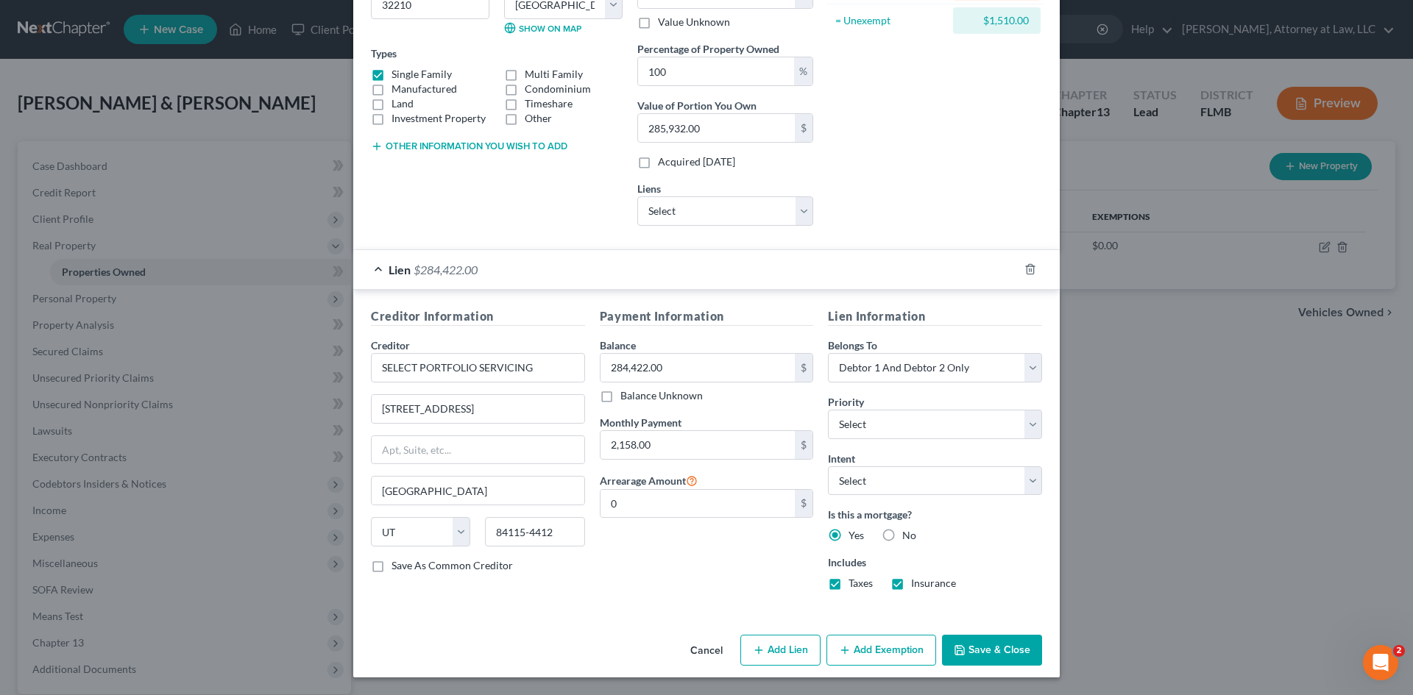
click at [1009, 659] on button "Save & Close" at bounding box center [992, 650] width 100 height 31
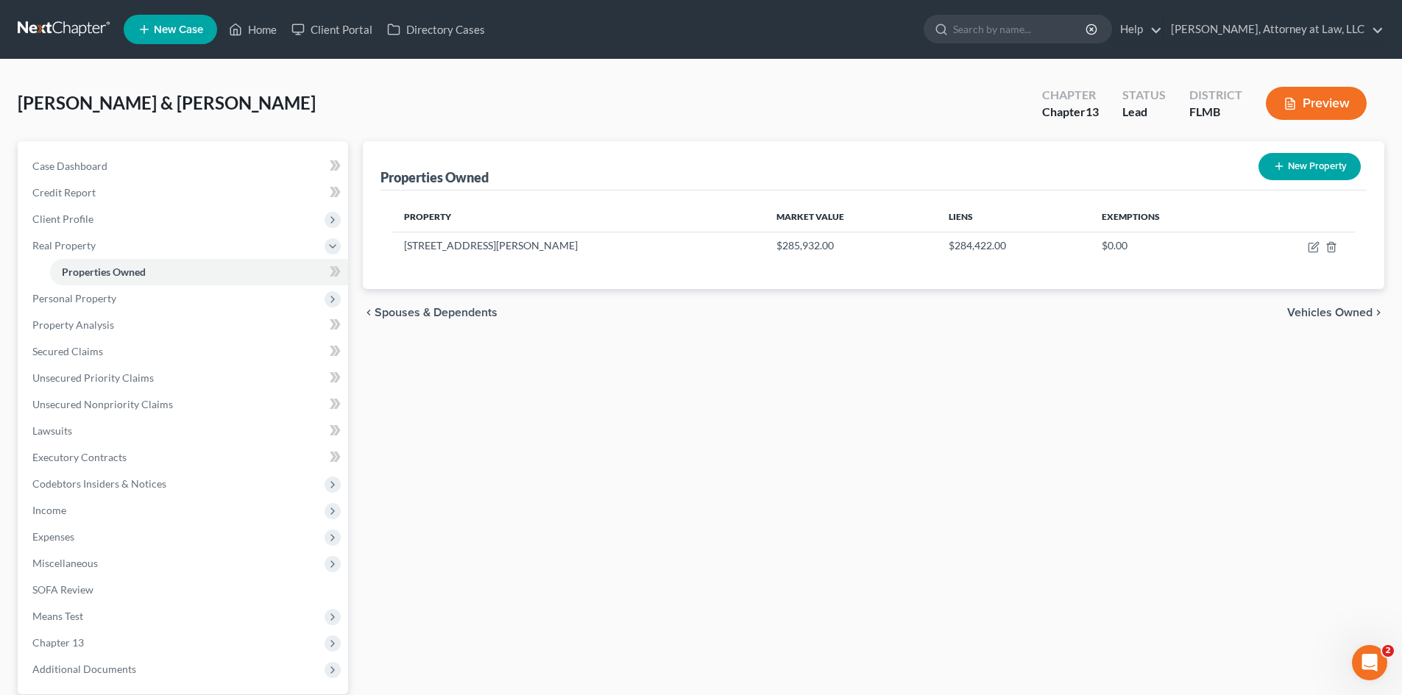
click at [1354, 309] on span "Vehicles Owned" at bounding box center [1329, 313] width 85 height 12
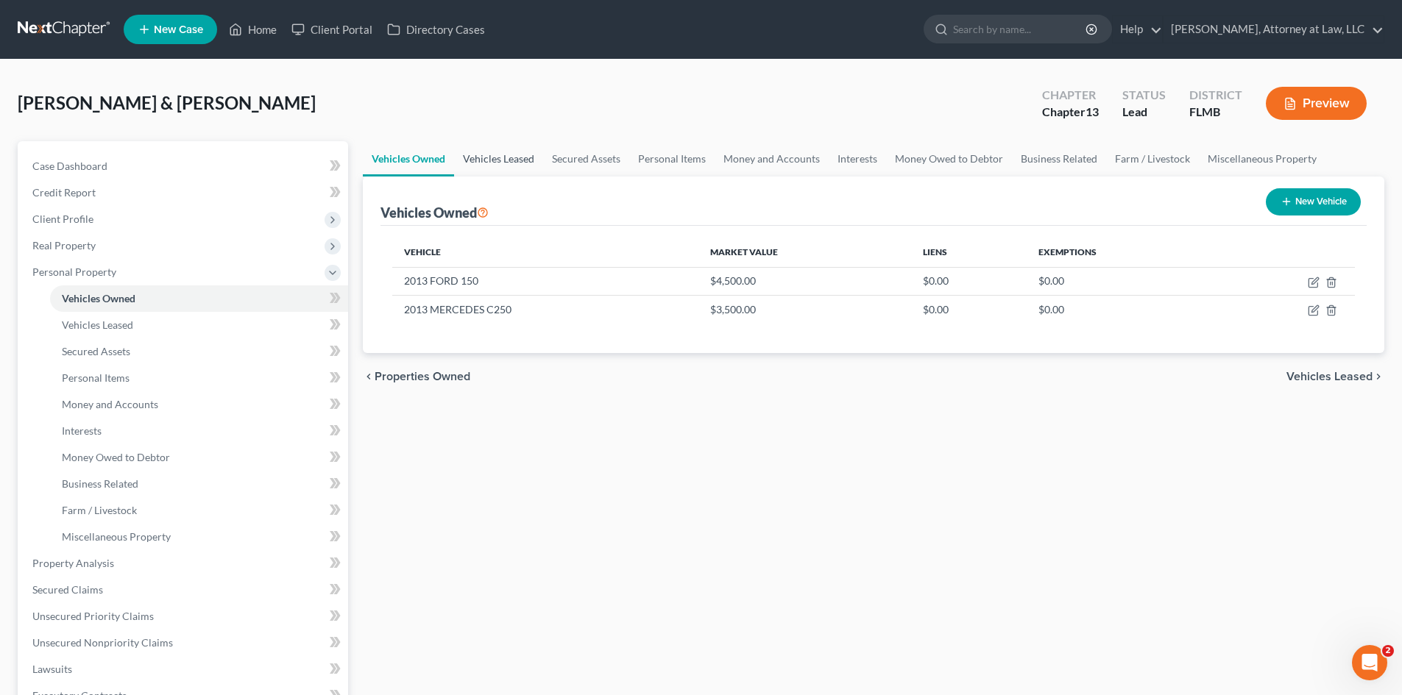
drag, startPoint x: 516, startPoint y: 146, endPoint x: 525, endPoint y: 163, distance: 20.1
click at [516, 146] on link "Vehicles Leased" at bounding box center [498, 158] width 89 height 35
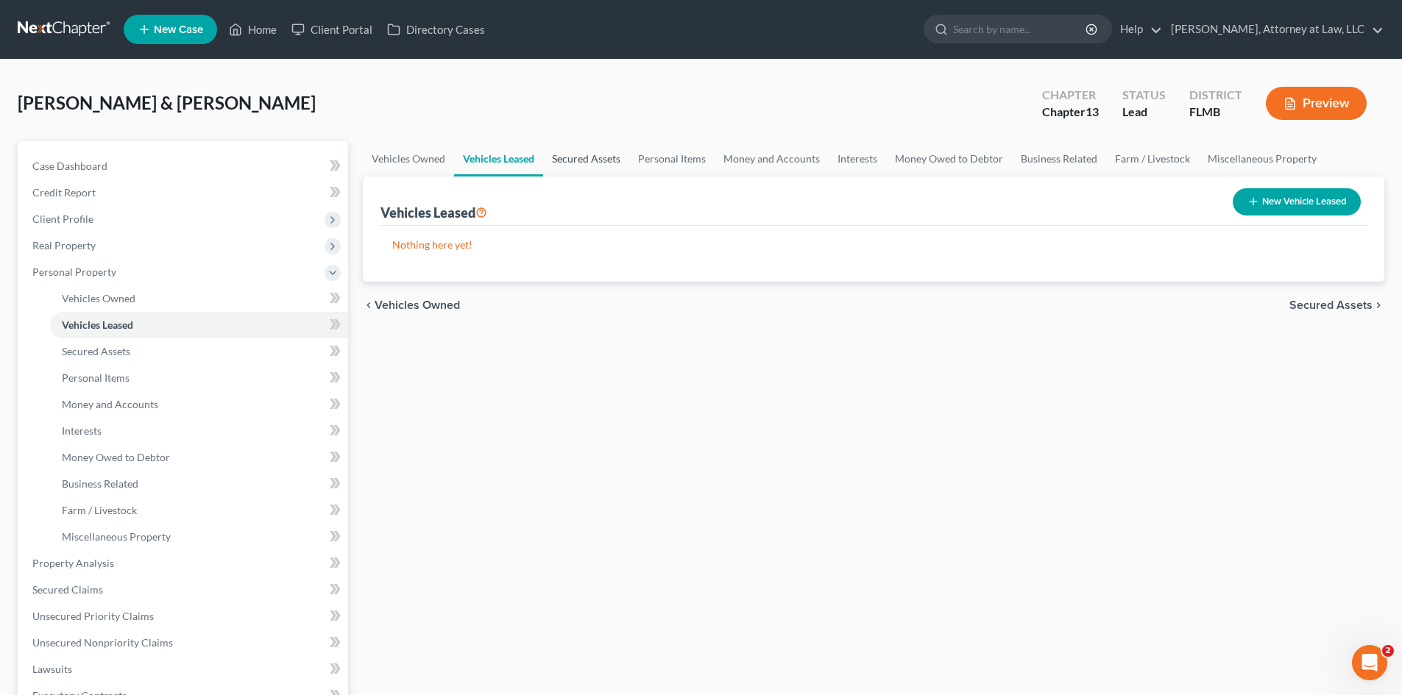
click at [595, 164] on link "Secured Assets" at bounding box center [586, 158] width 86 height 35
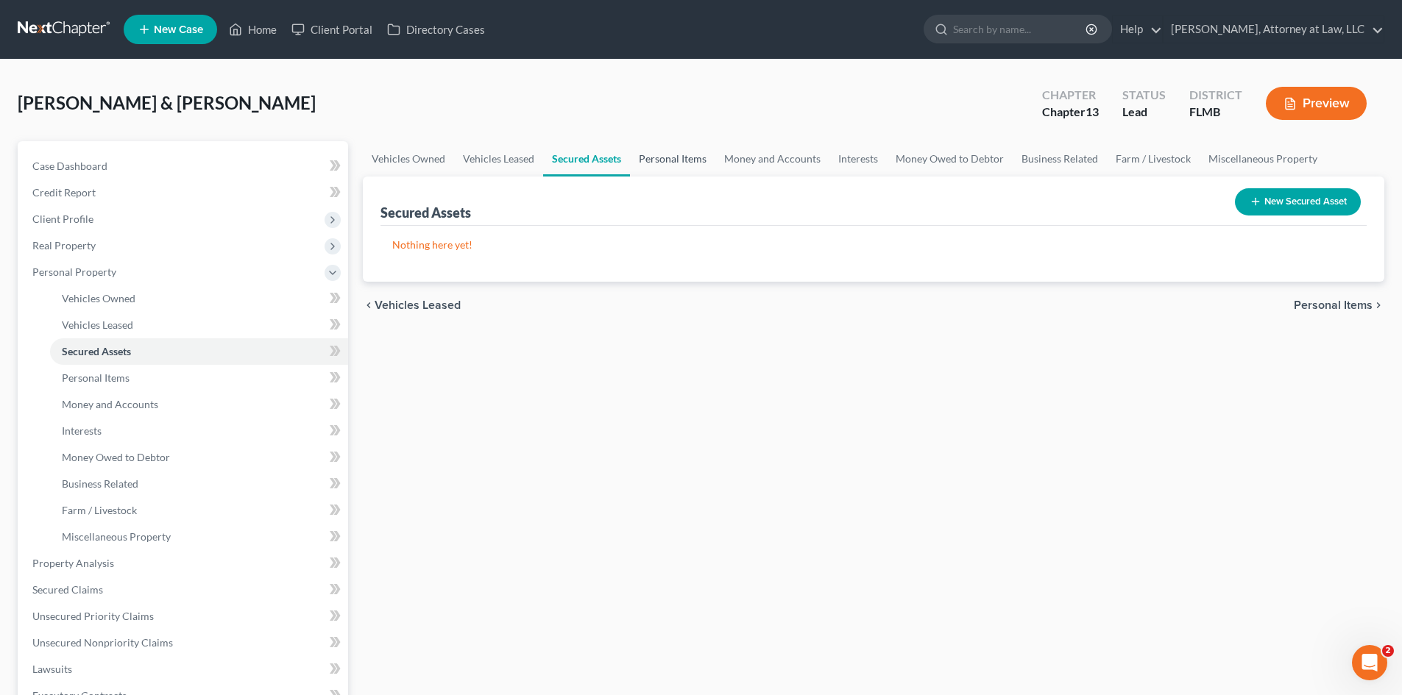
click at [651, 163] on link "Personal Items" at bounding box center [672, 158] width 85 height 35
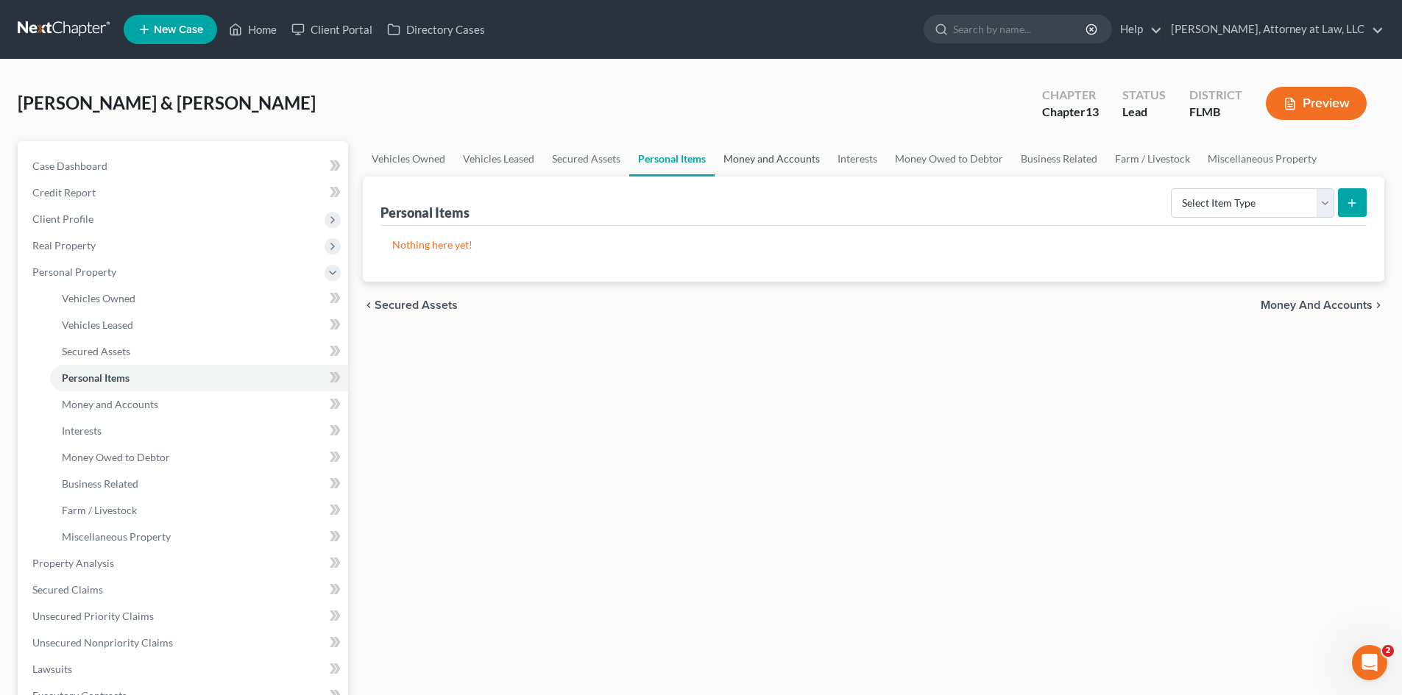
click at [768, 163] on link "Money and Accounts" at bounding box center [772, 158] width 114 height 35
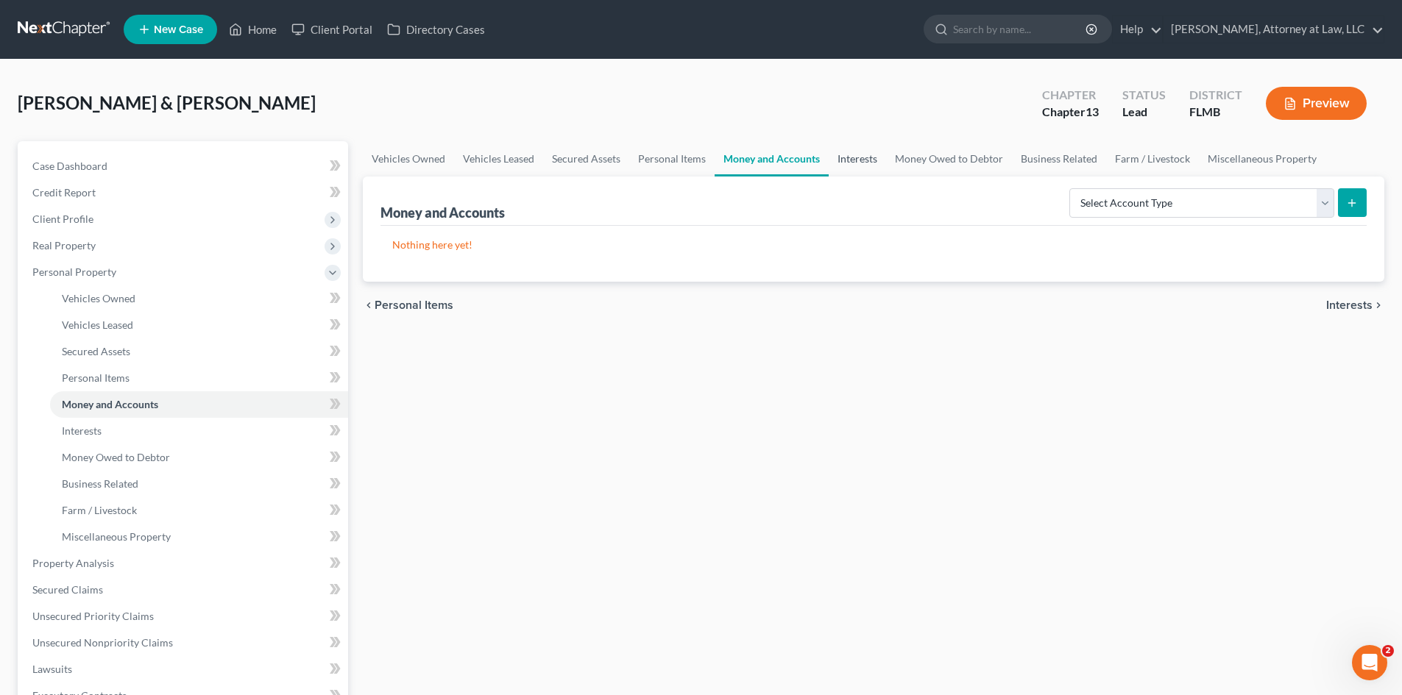
click at [817, 163] on link "Money and Accounts" at bounding box center [772, 158] width 114 height 35
drag, startPoint x: 854, startPoint y: 163, endPoint x: 994, endPoint y: 166, distance: 140.6
click at [854, 163] on link "Interests" at bounding box center [857, 158] width 57 height 35
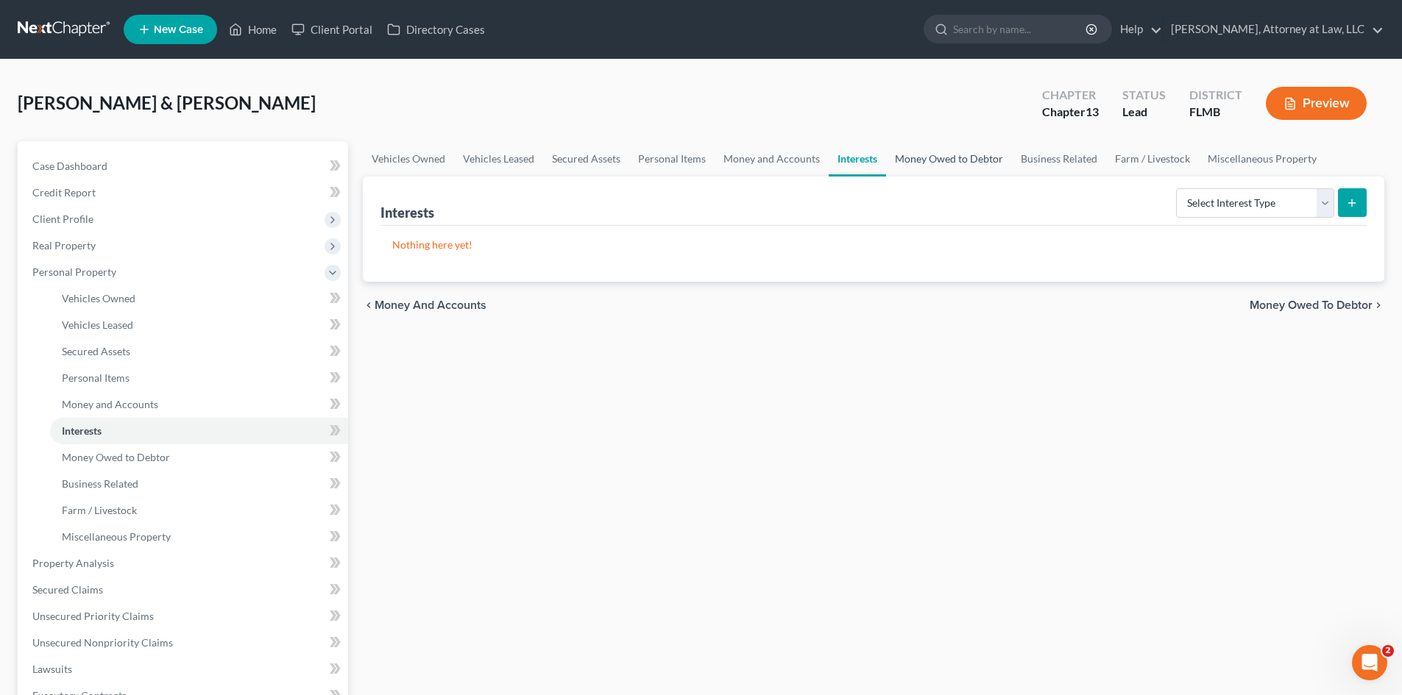
click at [973, 158] on link "Money Owed to Debtor" at bounding box center [949, 158] width 126 height 35
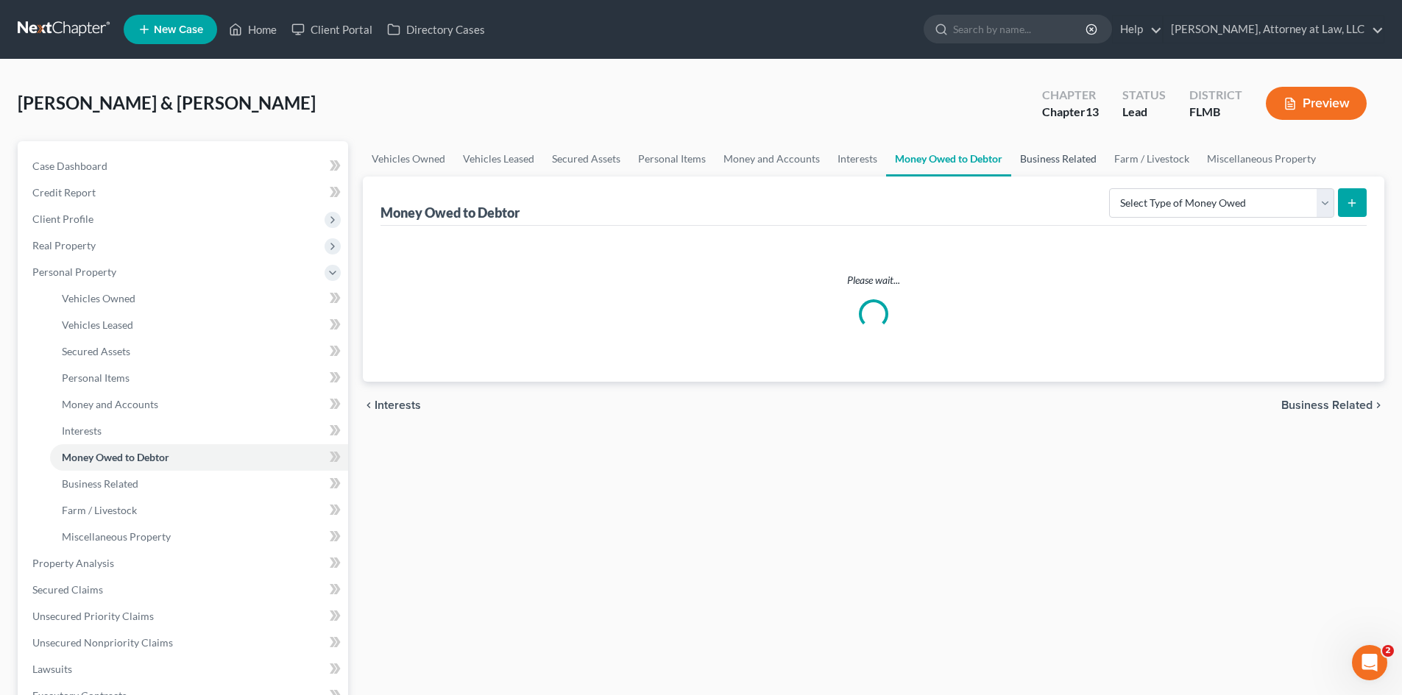
click at [1049, 158] on link "Business Related" at bounding box center [1058, 158] width 94 height 35
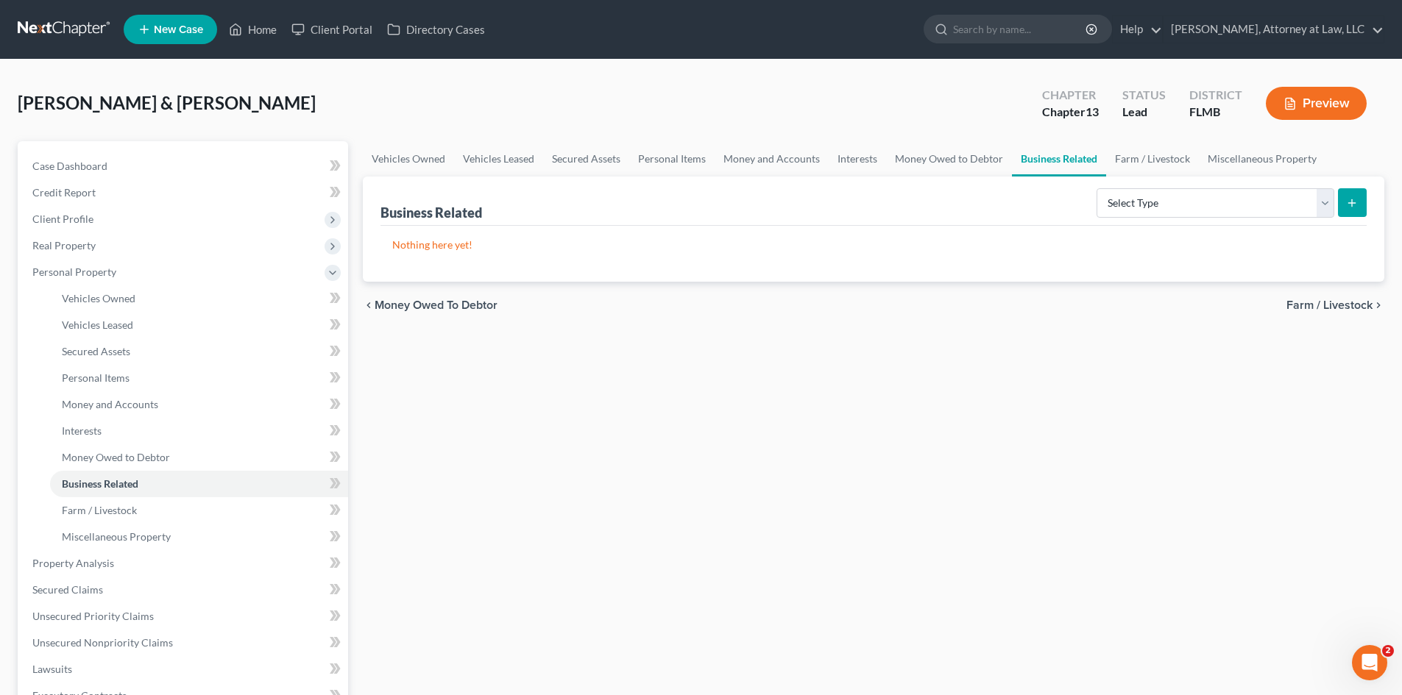
click at [1306, 301] on span "Farm / Livestock" at bounding box center [1329, 306] width 86 height 12
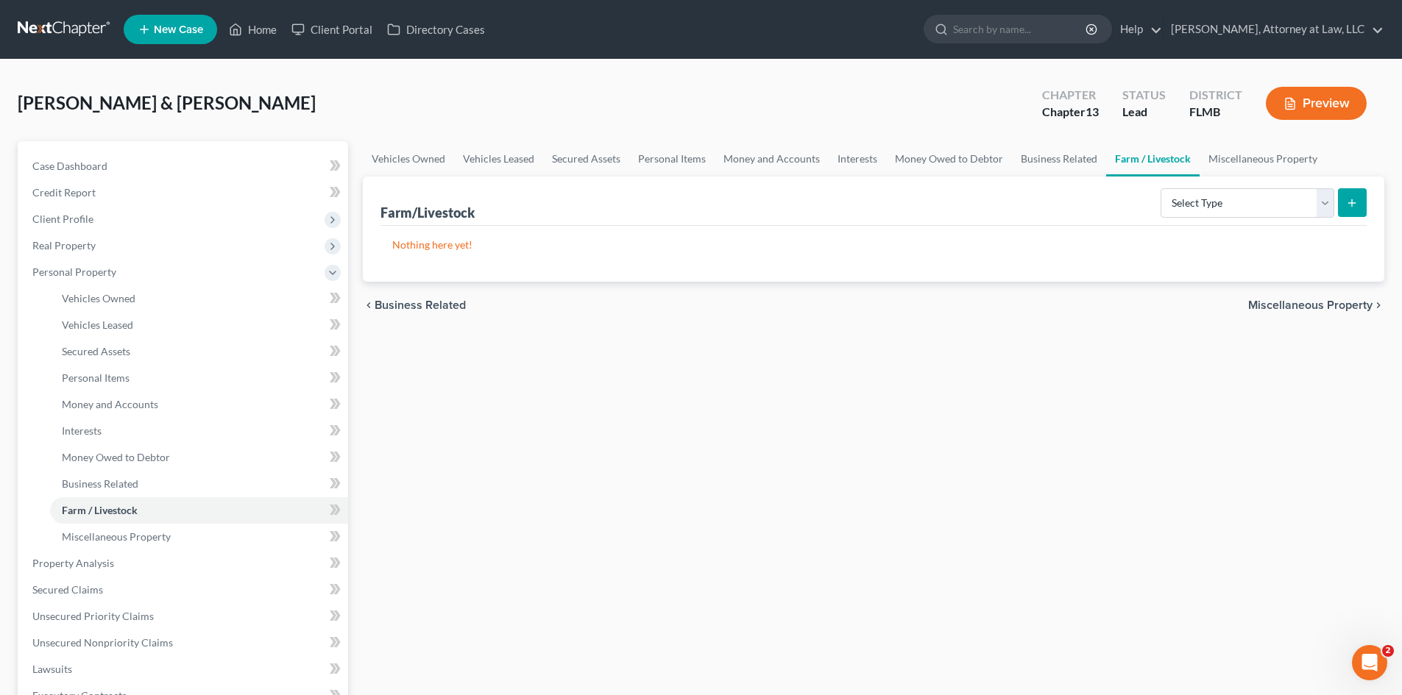
click at [1307, 301] on span "Miscellaneous Property" at bounding box center [1310, 306] width 124 height 12
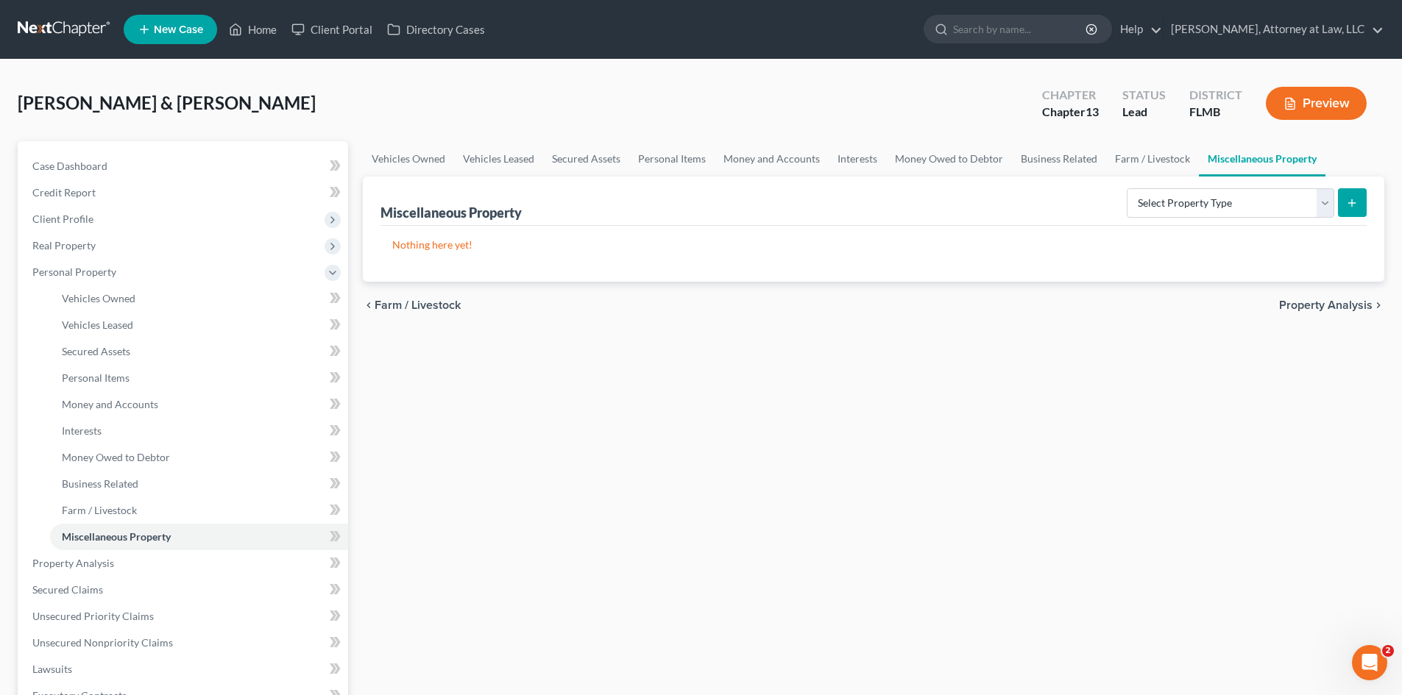
click at [1307, 301] on span "Property Analysis" at bounding box center [1325, 306] width 93 height 12
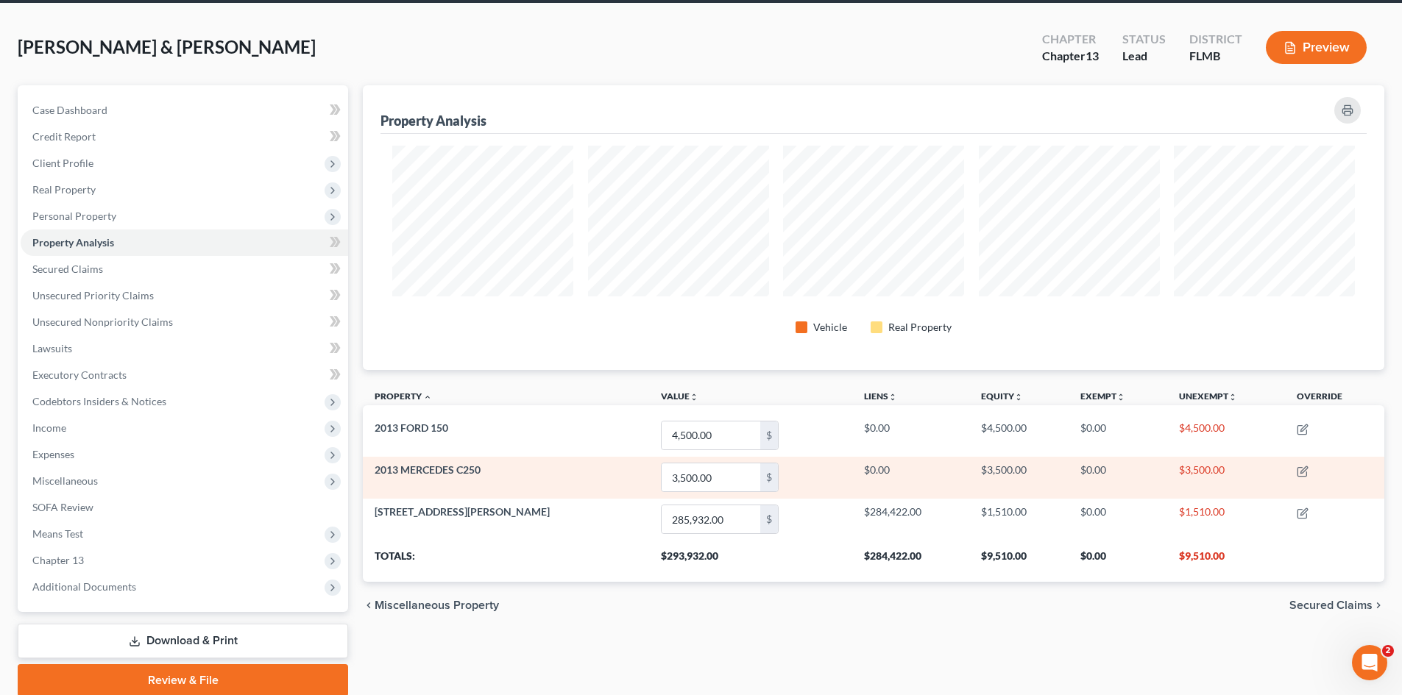
scroll to position [113, 0]
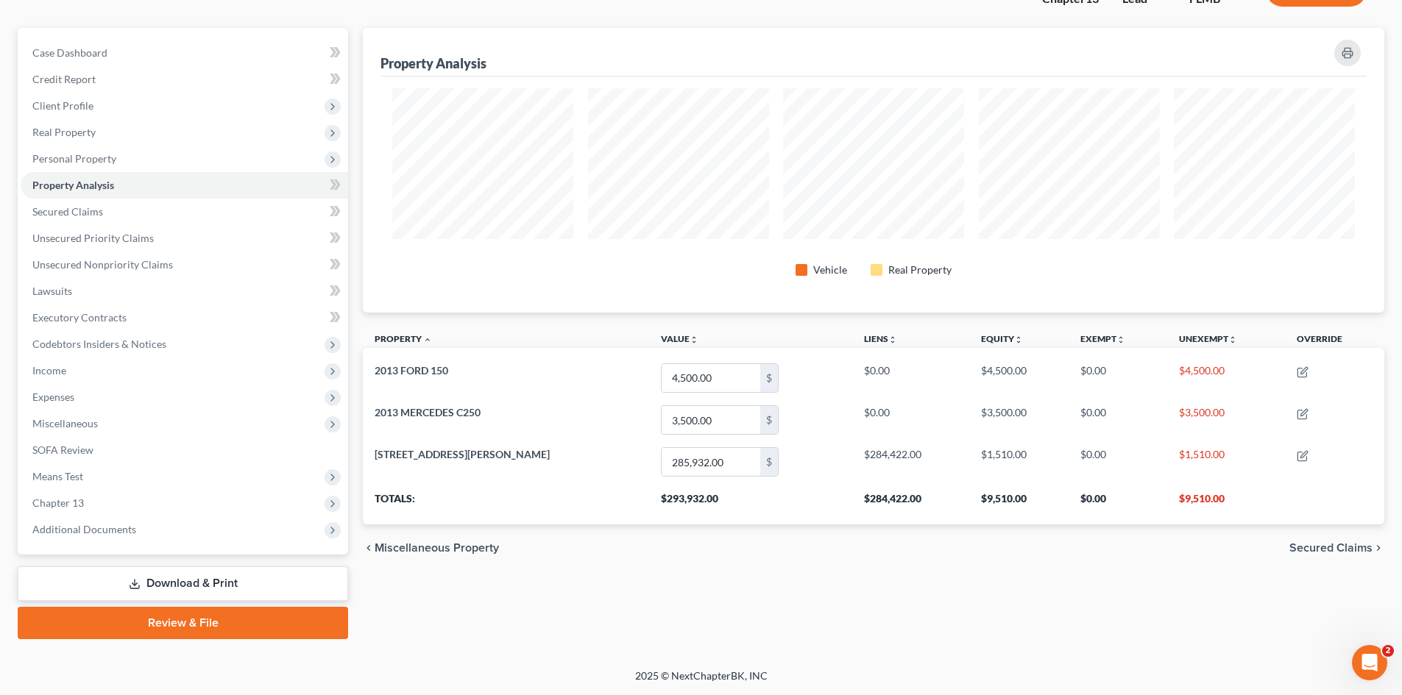
click at [1317, 545] on span "Secured Claims" at bounding box center [1330, 548] width 83 height 12
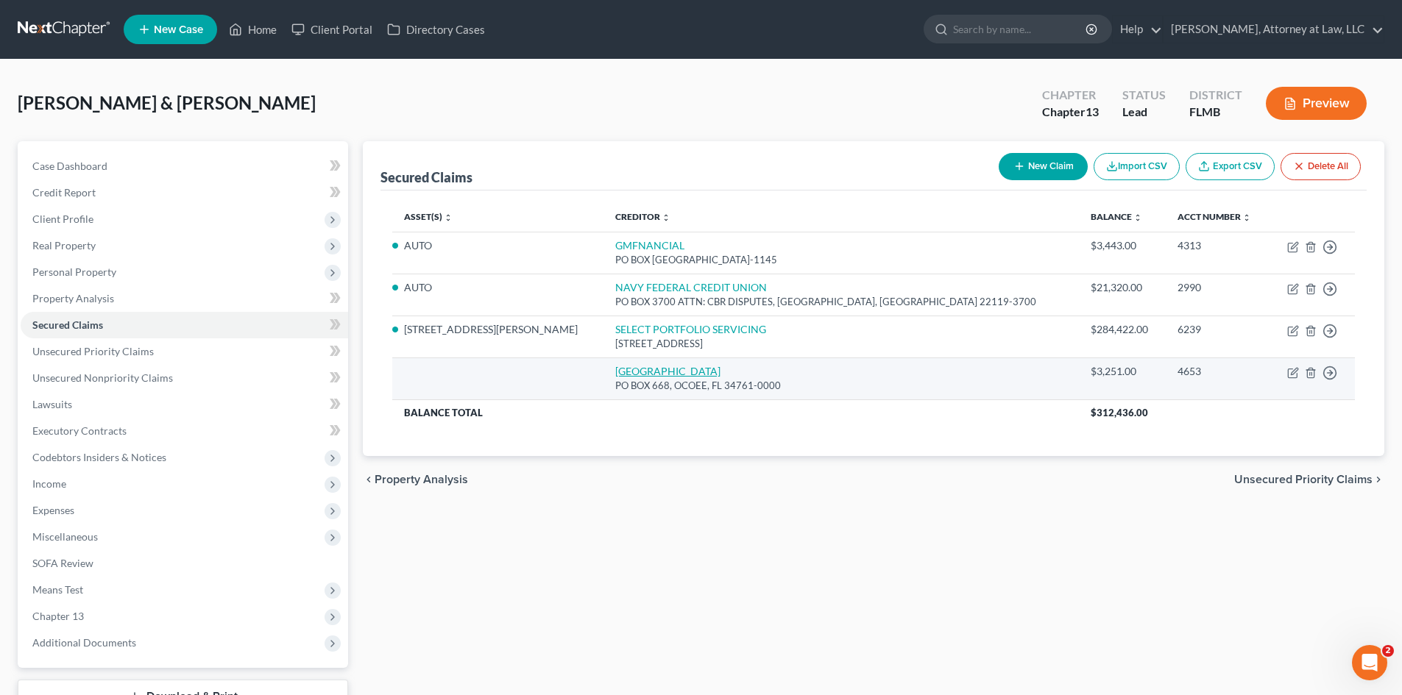
click at [721, 375] on link "WESTGATE RESORTS" at bounding box center [667, 371] width 105 height 13
select select "9"
select select "0"
select select "2"
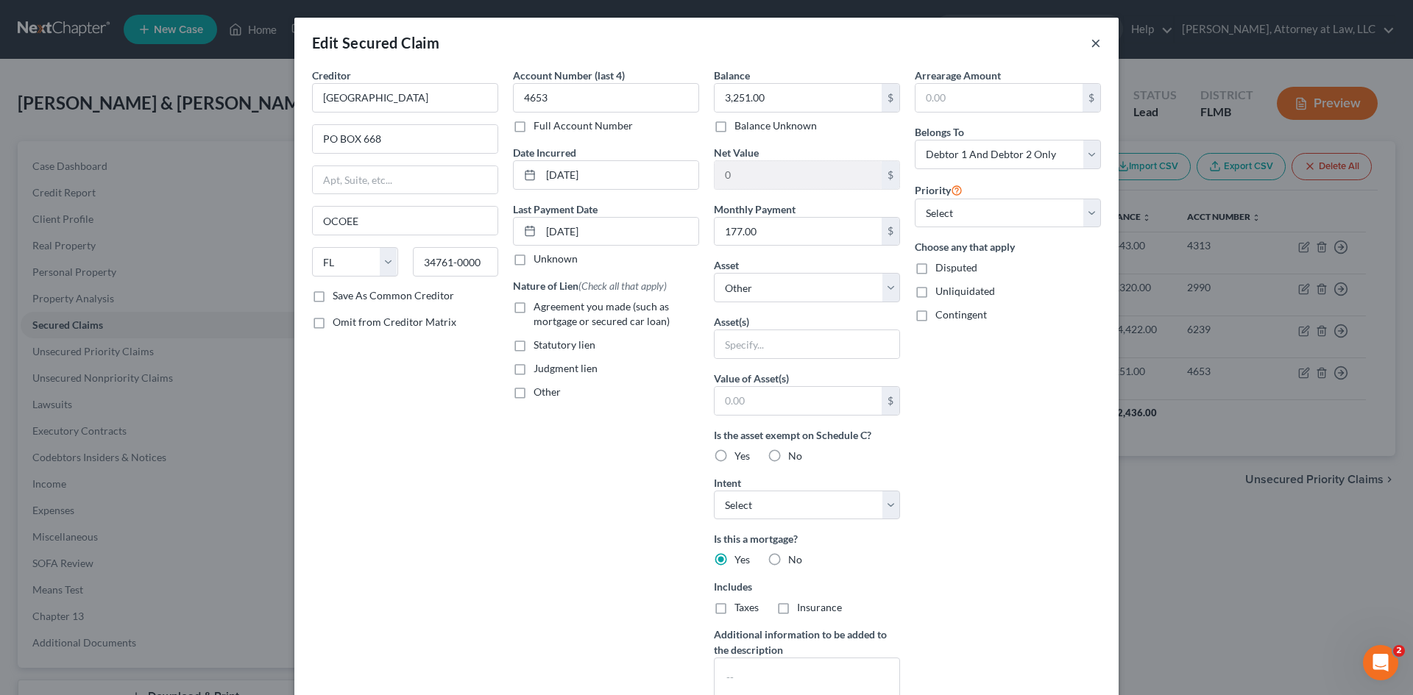
click at [1091, 39] on button "×" at bounding box center [1096, 43] width 10 height 18
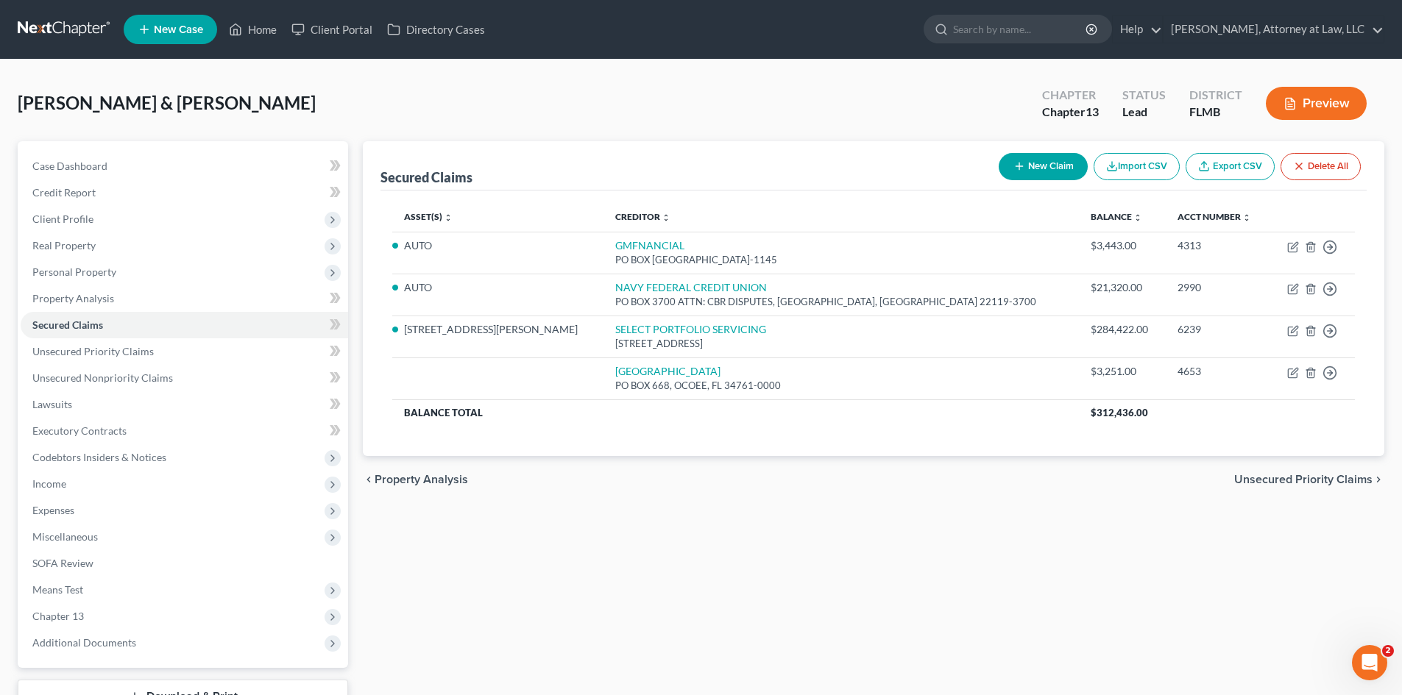
click at [1350, 477] on span "Unsecured Priority Claims" at bounding box center [1303, 480] width 138 height 12
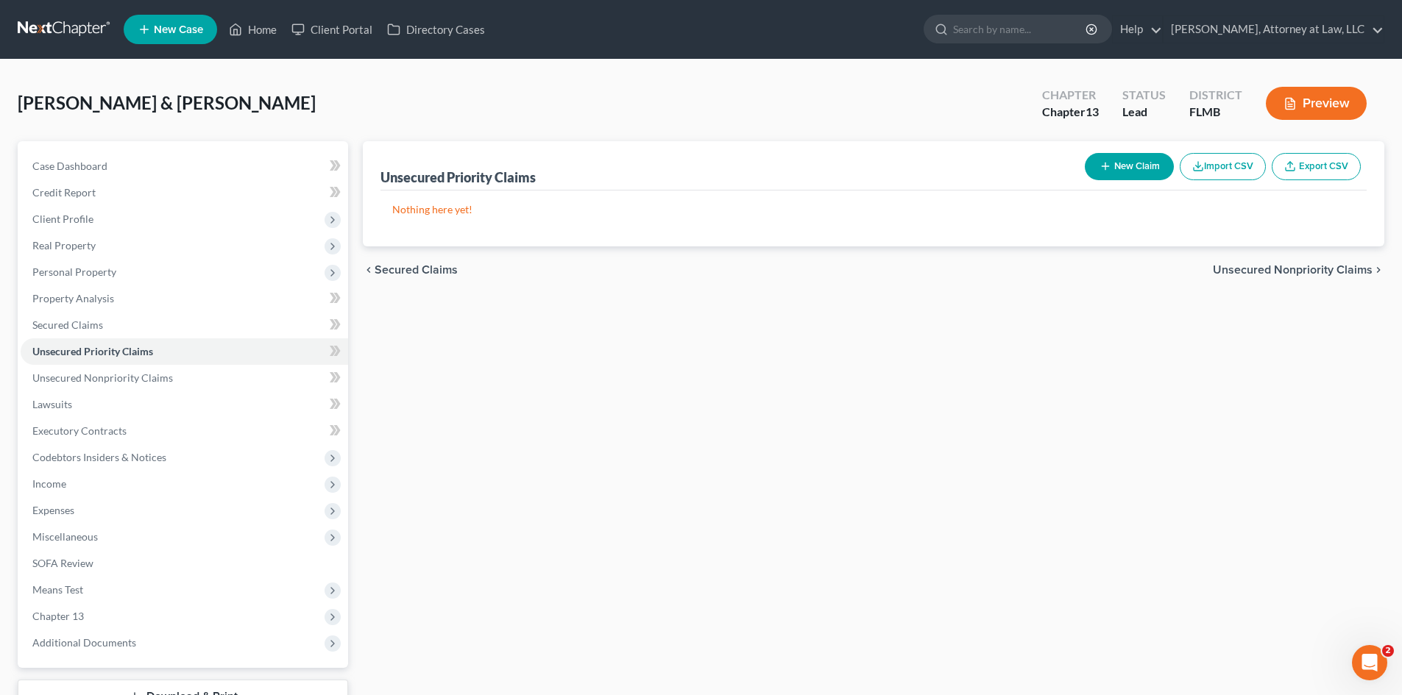
click at [1313, 276] on span "Unsecured Nonpriority Claims" at bounding box center [1293, 270] width 160 height 12
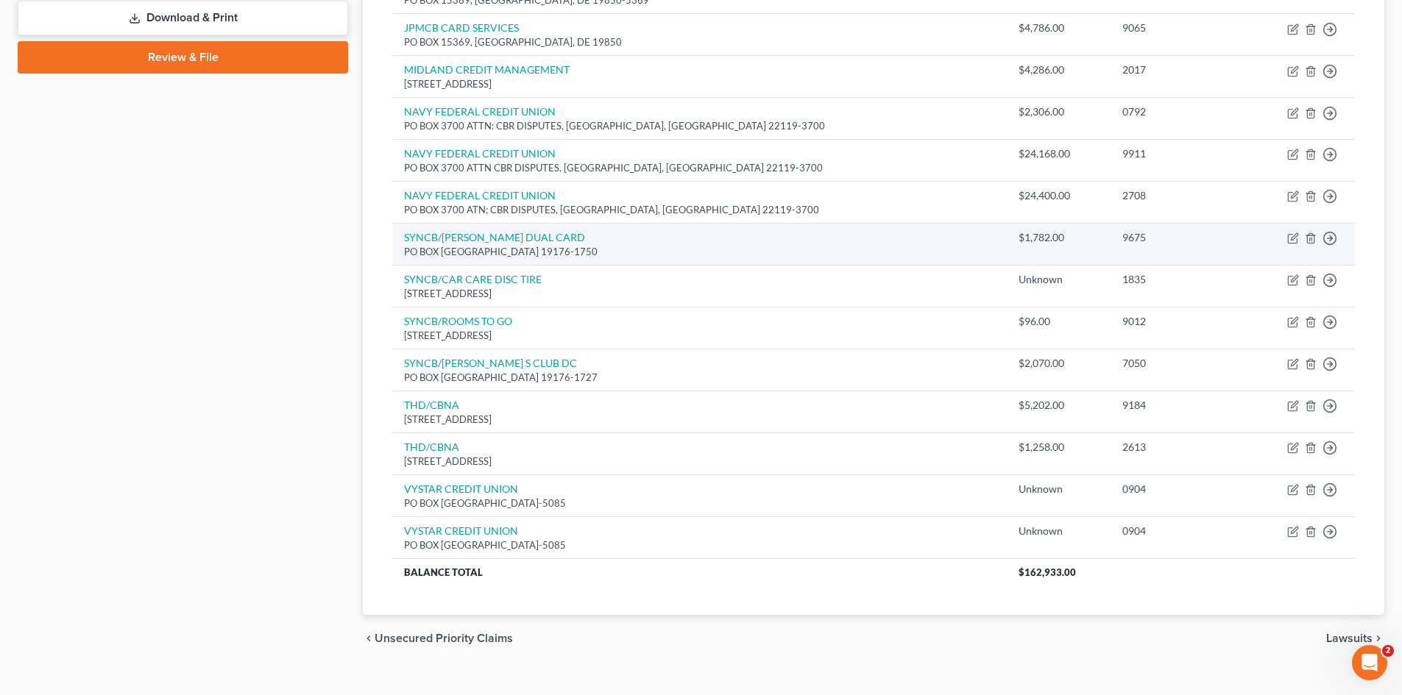
scroll to position [702, 0]
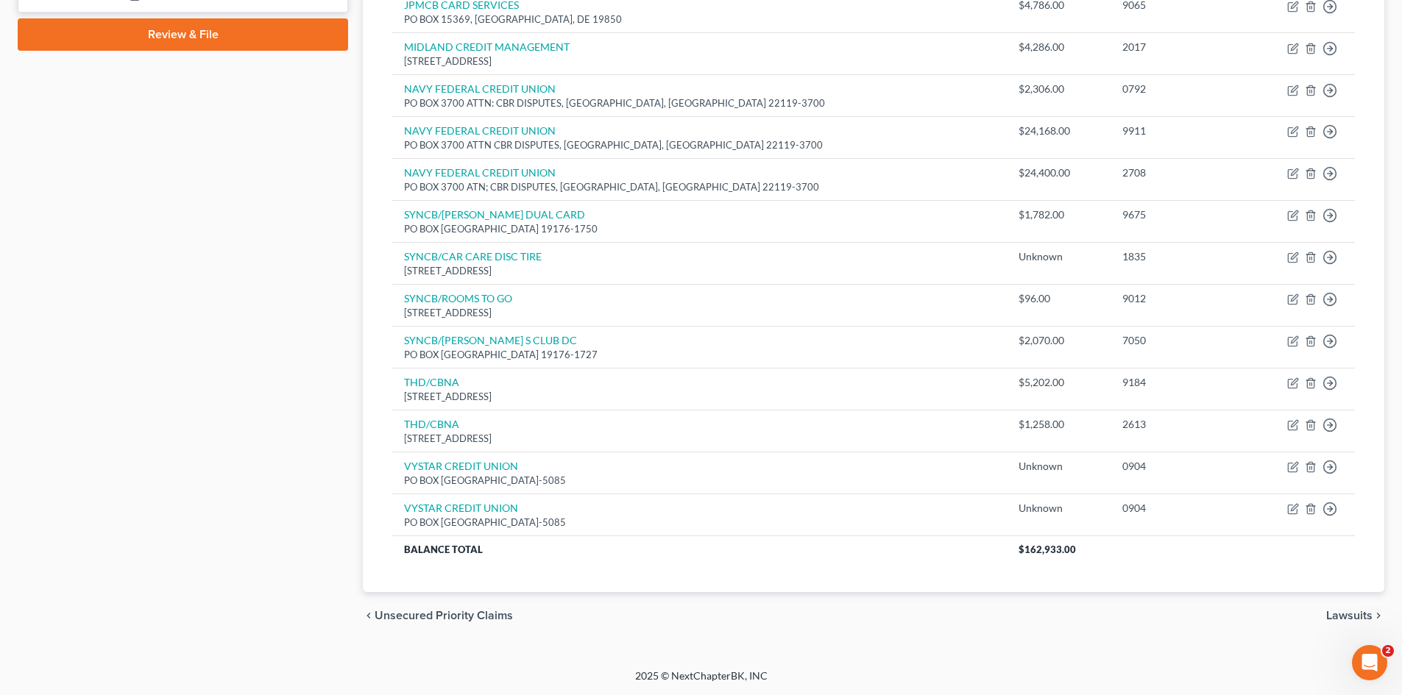
click at [1355, 612] on span "Lawsuits" at bounding box center [1349, 616] width 46 height 12
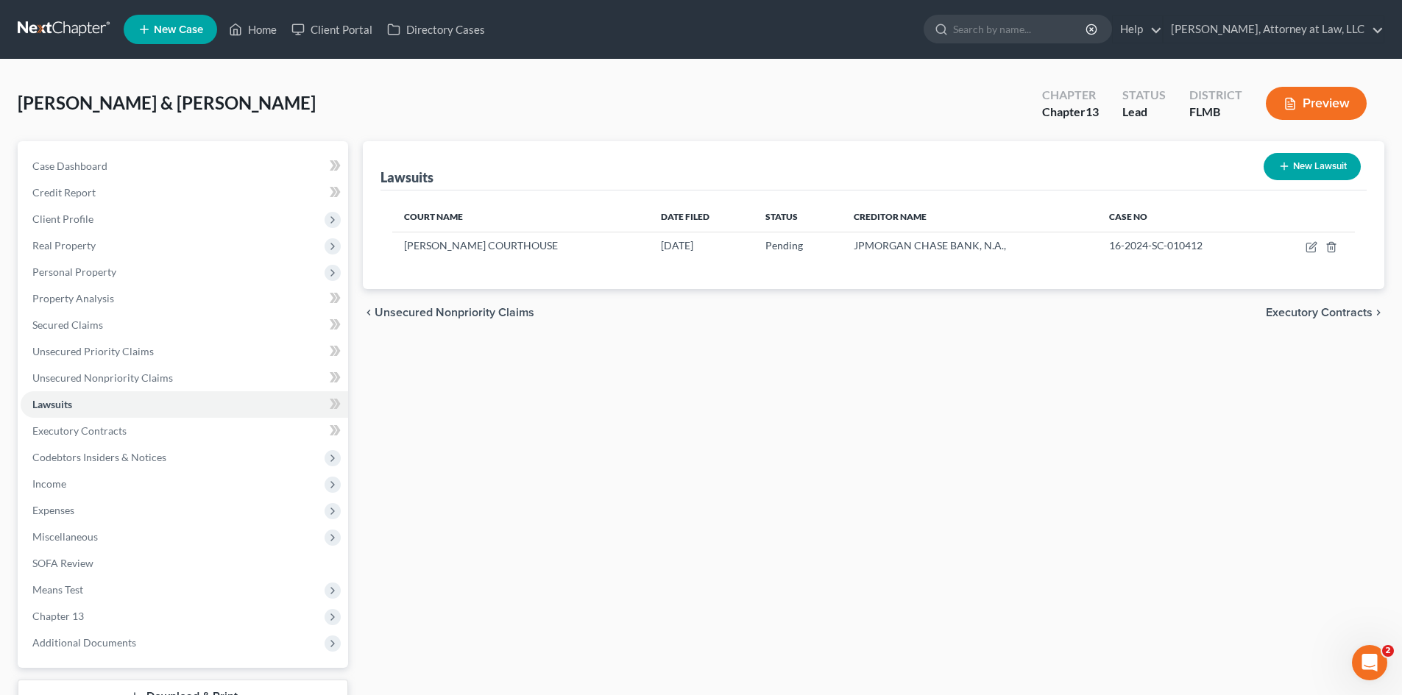
click at [1293, 311] on span "Executory Contracts" at bounding box center [1319, 313] width 107 height 12
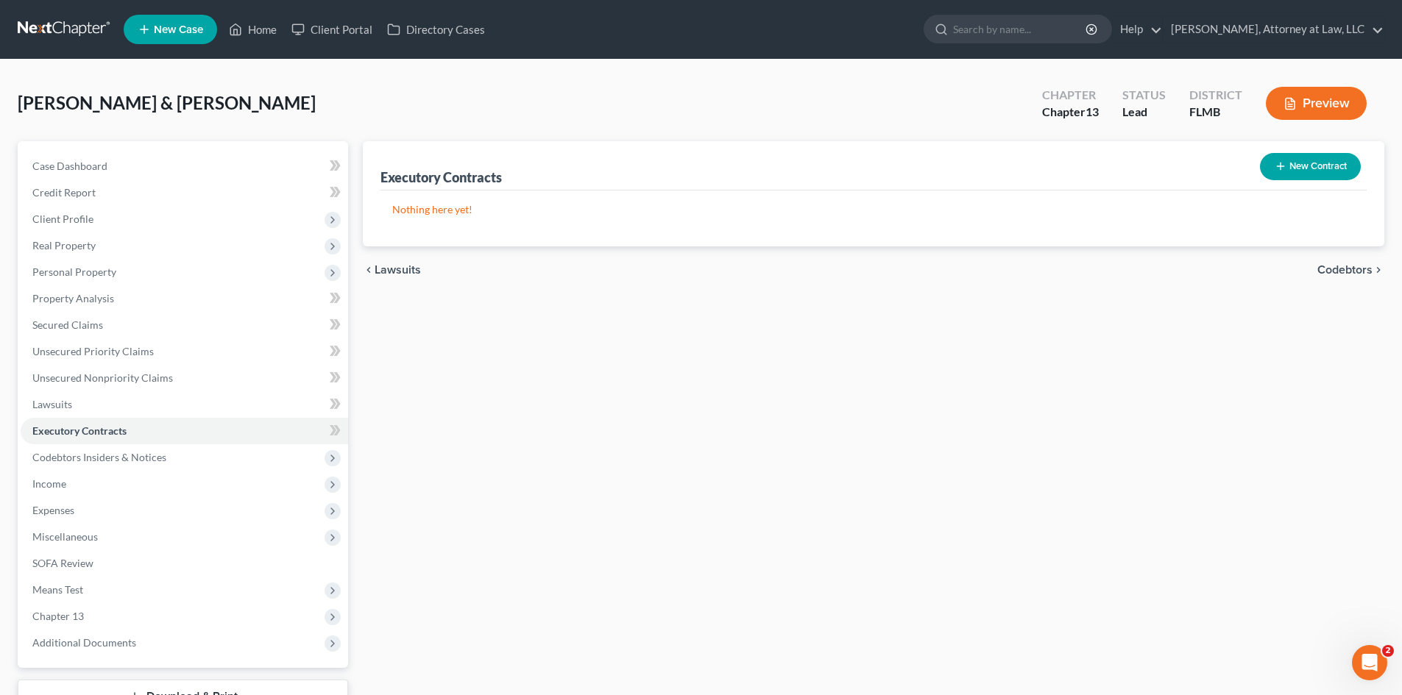
click at [1352, 271] on span "Codebtors" at bounding box center [1344, 270] width 55 height 12
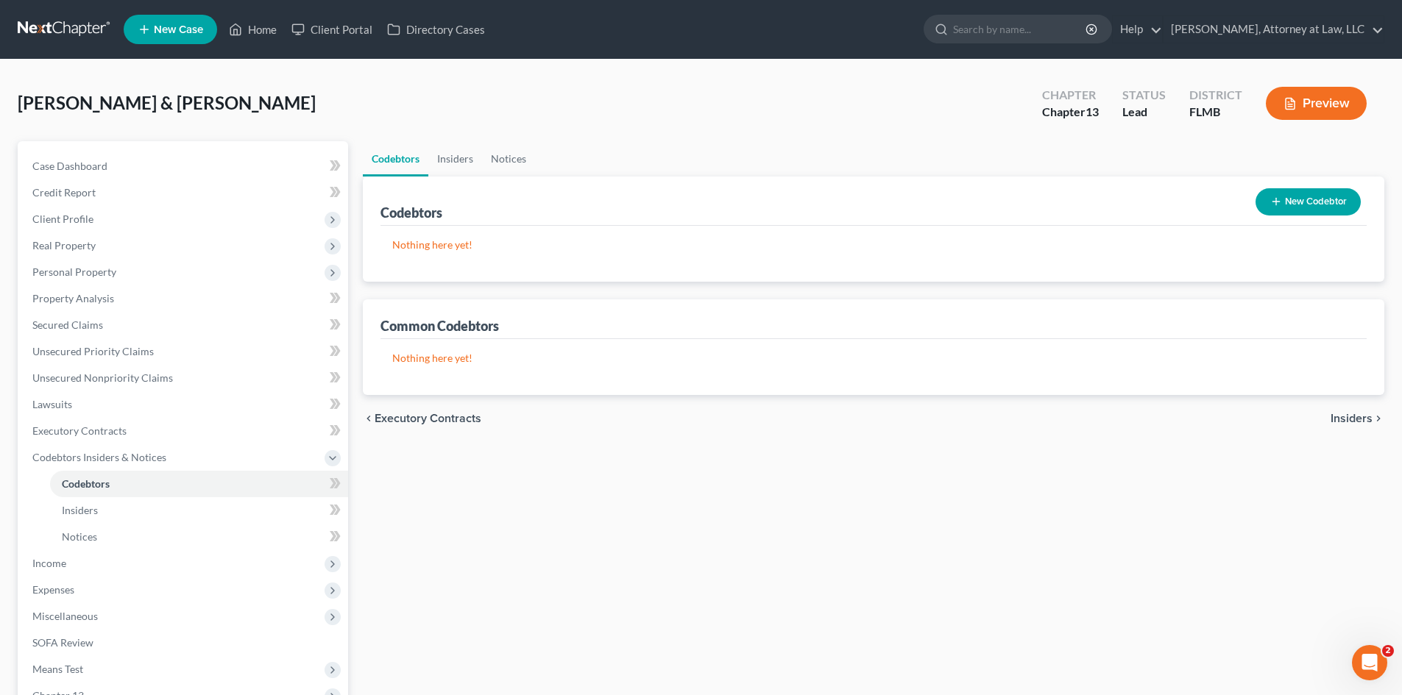
click at [1348, 420] on span "Insiders" at bounding box center [1352, 419] width 42 height 12
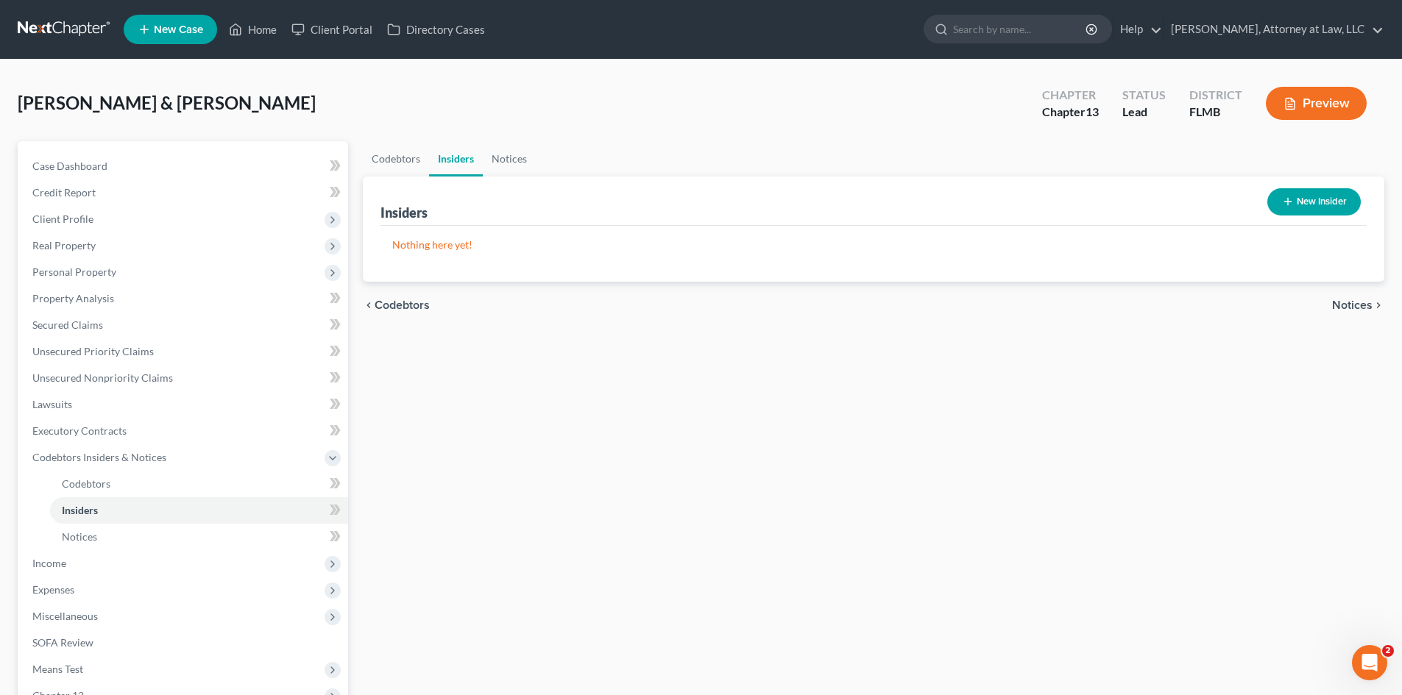
click at [1342, 308] on span "Notices" at bounding box center [1352, 306] width 40 height 12
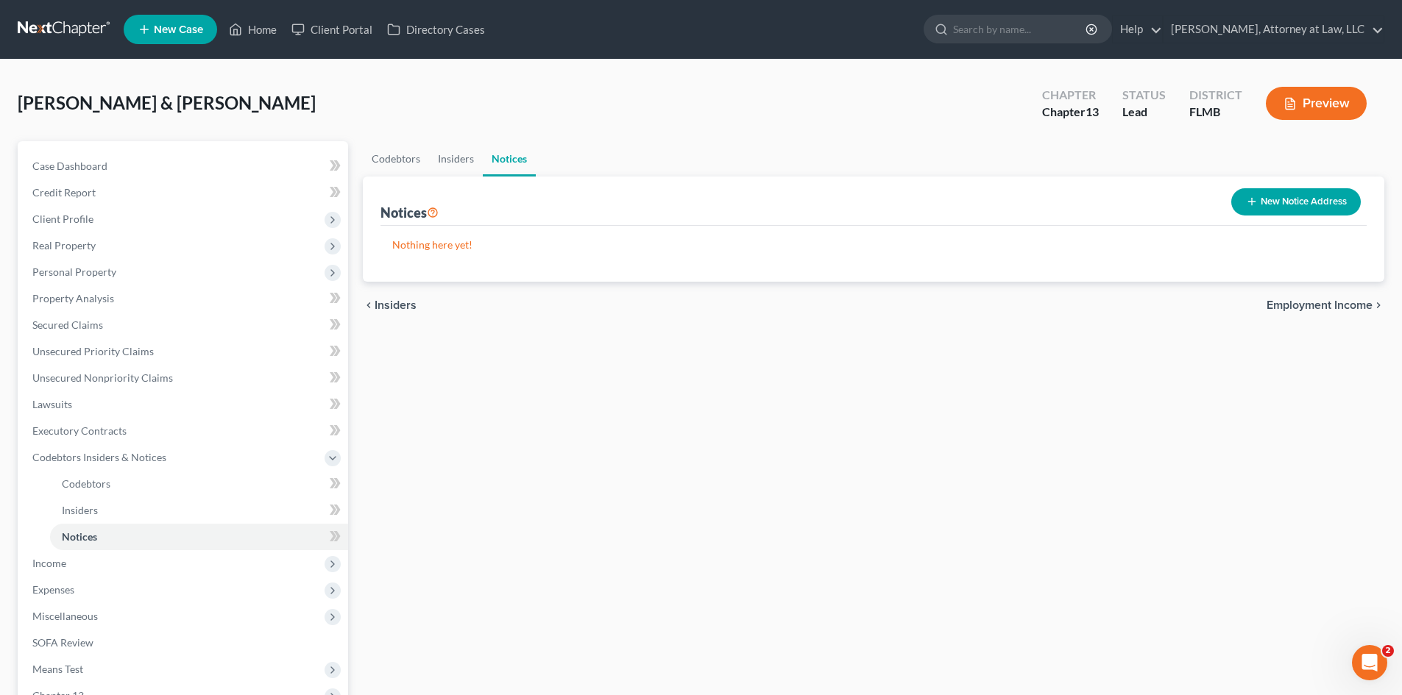
click at [1348, 318] on div "chevron_left Insiders Employment Income chevron_right" at bounding box center [874, 305] width 1022 height 47
click at [1292, 308] on span "Employment Income" at bounding box center [1320, 306] width 106 height 12
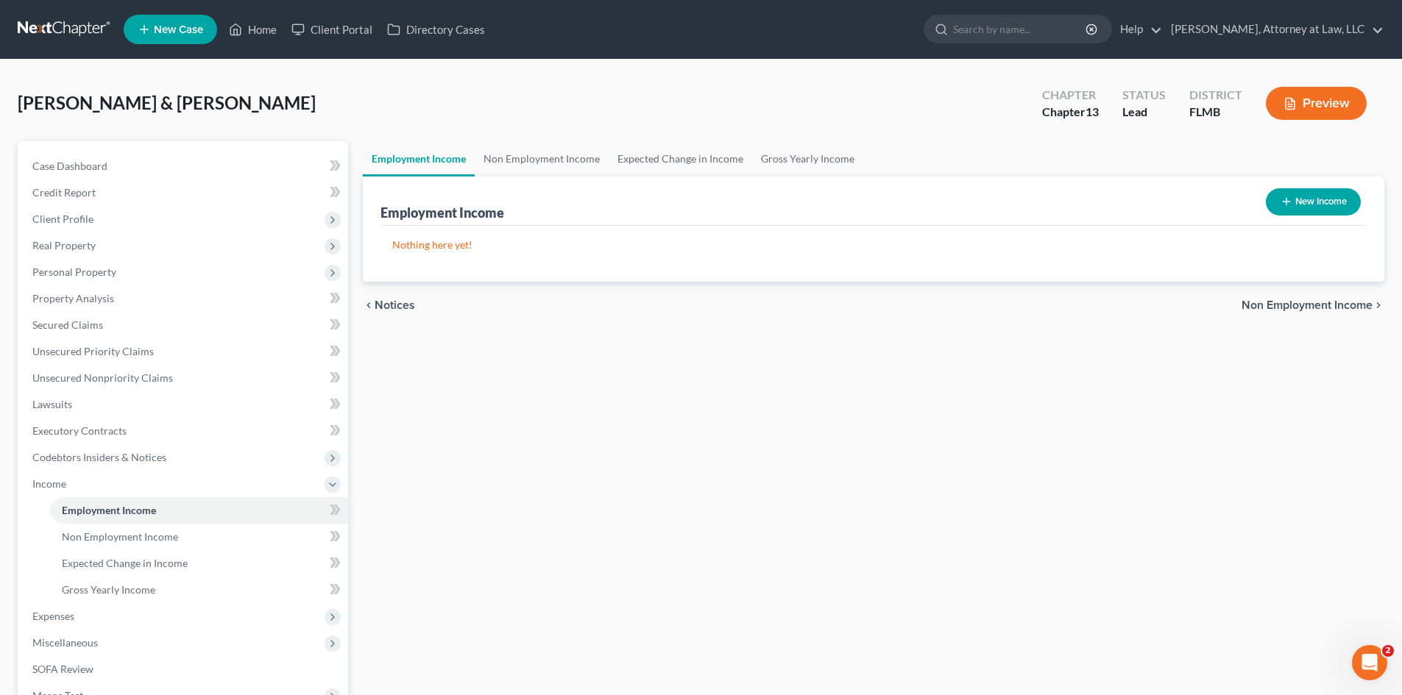
click at [1324, 191] on button "New Income" at bounding box center [1313, 201] width 95 height 27
select select "0"
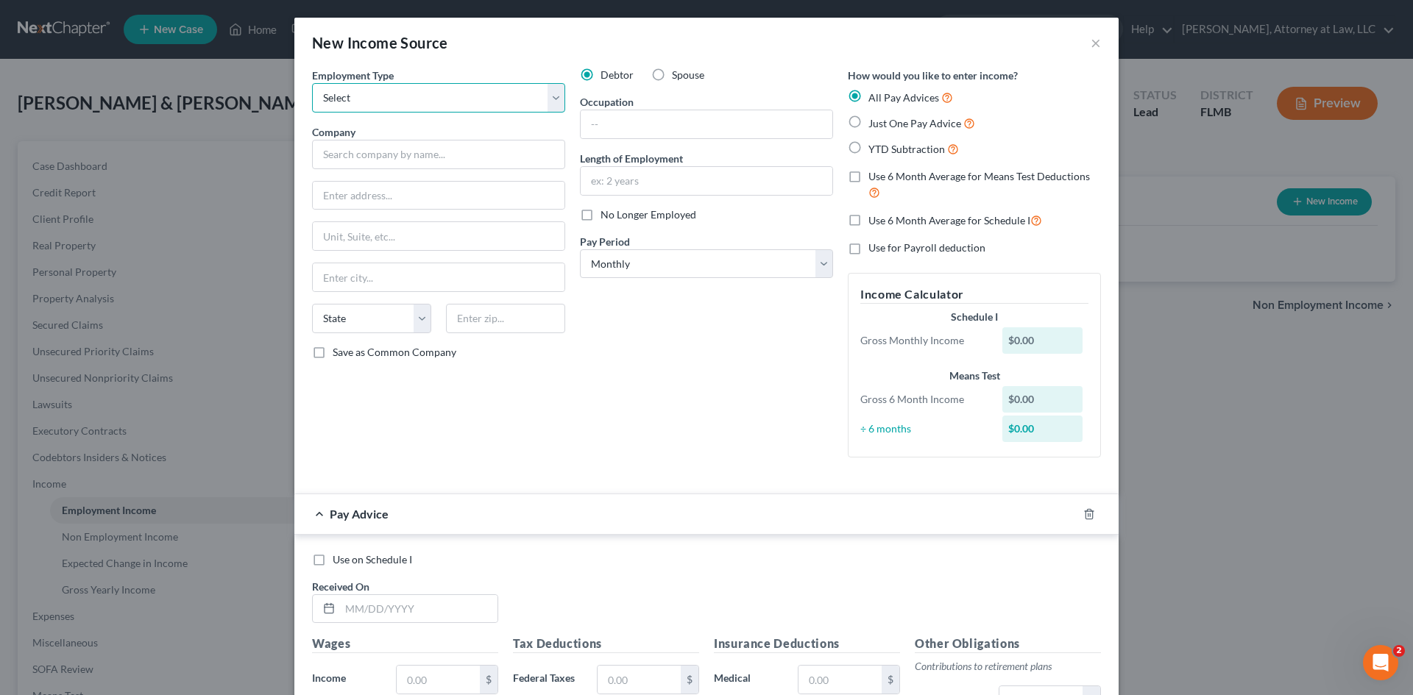
click at [550, 97] on select "Select Full or Part Time Employment Self Employment" at bounding box center [438, 97] width 253 height 29
select select "0"
click at [312, 83] on select "Select Full or Part Time Employment Self Employment" at bounding box center [438, 97] width 253 height 29
click at [445, 165] on input "text" at bounding box center [438, 154] width 253 height 29
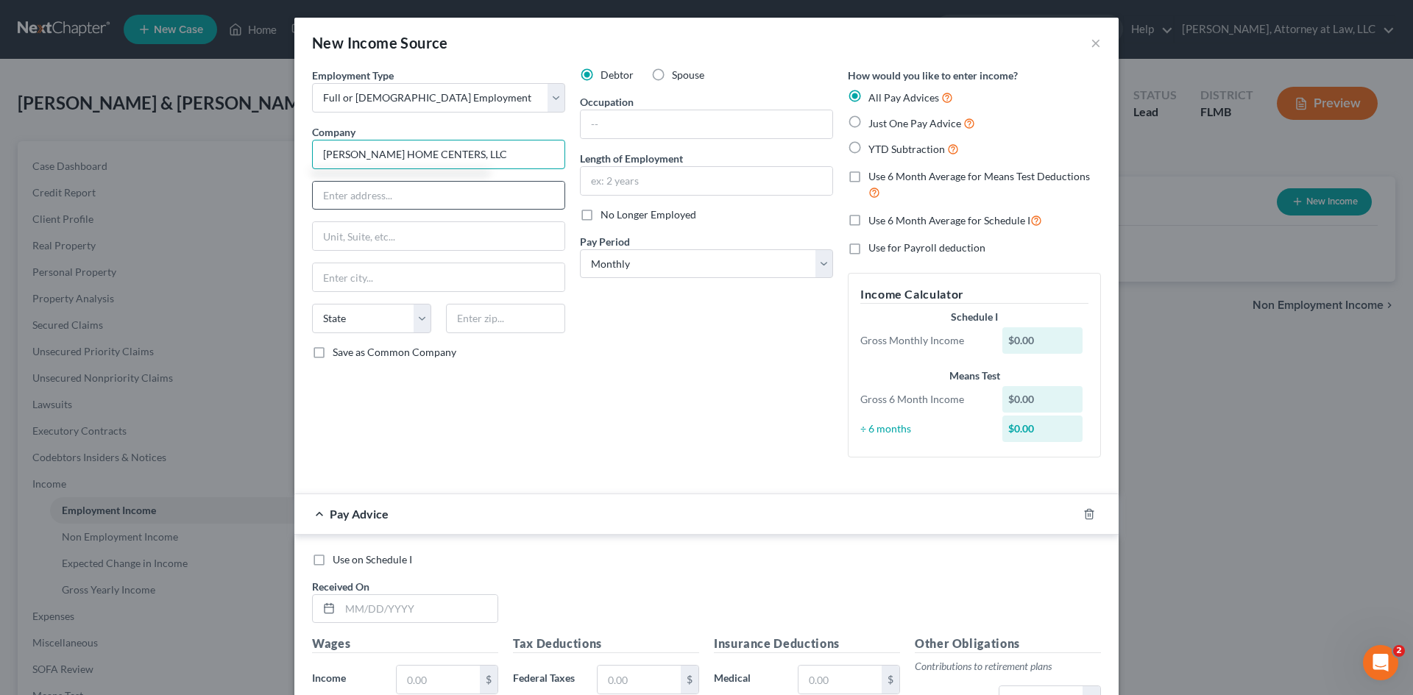
type input "LOWE'S HOME CENTERS, LLC"
click at [433, 191] on input "text" at bounding box center [439, 196] width 252 height 28
type input "1000 LOWE'S BOULEVARD"
click at [365, 277] on input "text" at bounding box center [439, 277] width 252 height 28
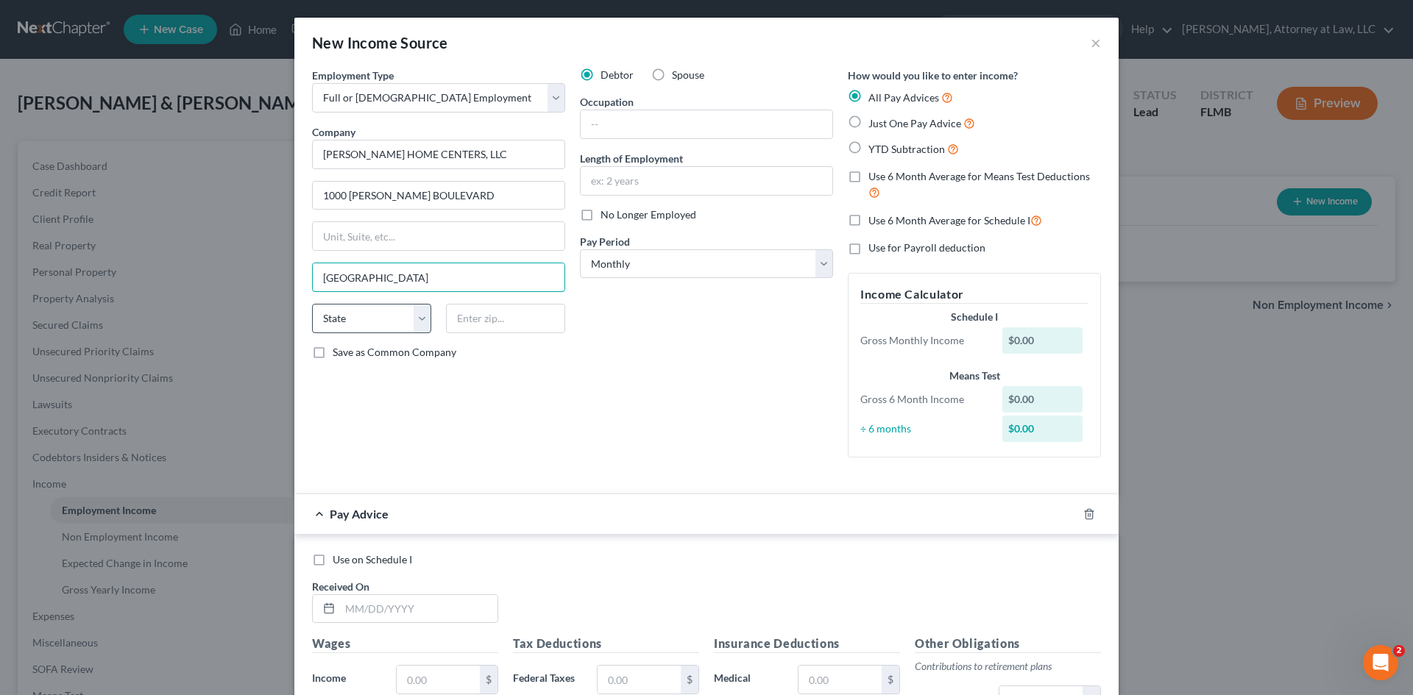
type input "MOORESVILLE"
drag, startPoint x: 379, startPoint y: 309, endPoint x: 355, endPoint y: 308, distance: 23.6
click at [379, 309] on select "State [US_STATE] AK AR AZ CA CO CT DE DC [GEOGRAPHIC_DATA] [GEOGRAPHIC_DATA] GU…" at bounding box center [371, 318] width 119 height 29
select select "28"
click at [312, 304] on select "State [US_STATE] AK AR AZ CA CO CT DE DC [GEOGRAPHIC_DATA] [GEOGRAPHIC_DATA] GU…" at bounding box center [371, 318] width 119 height 29
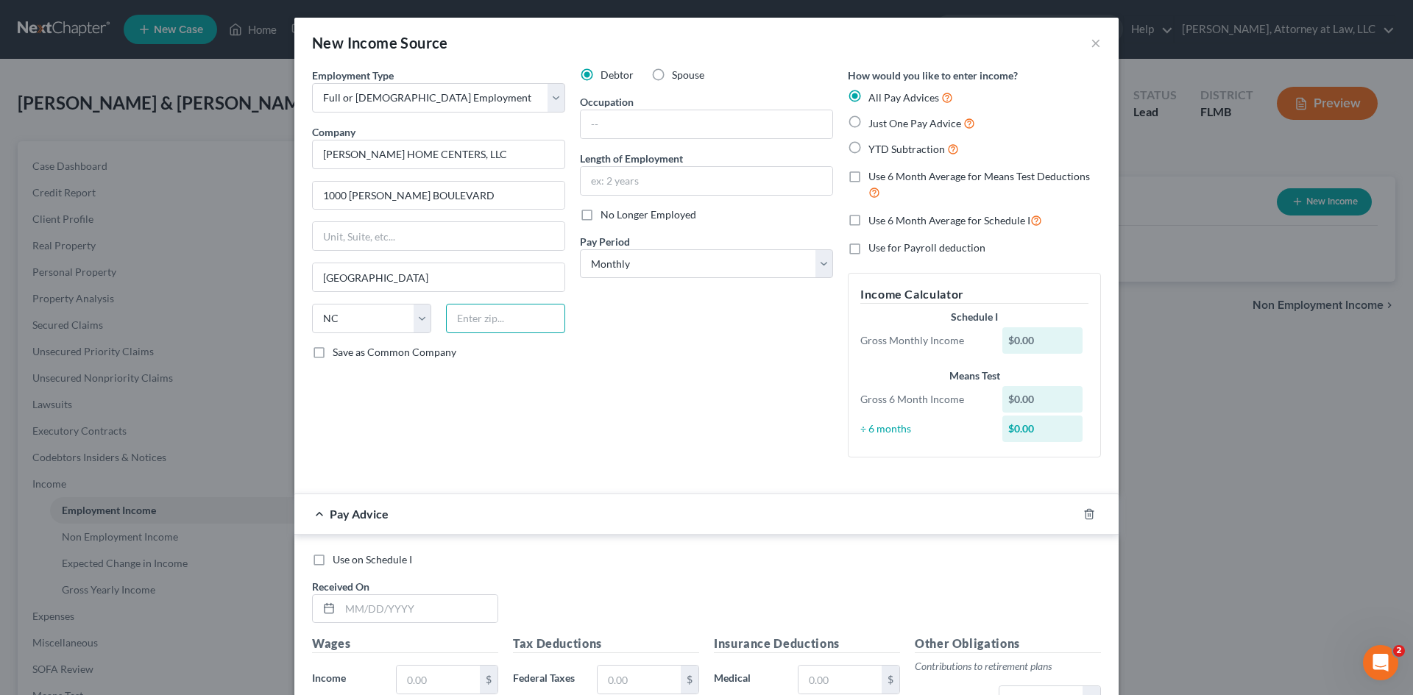
click at [464, 318] on input "text" at bounding box center [505, 318] width 119 height 29
type input "28117-8520"
click at [683, 119] on input "text" at bounding box center [707, 124] width 252 height 28
type input "FULFILLMENT ASSOCIATE"
click at [868, 121] on label "Just One Pay Advice" at bounding box center [921, 123] width 107 height 17
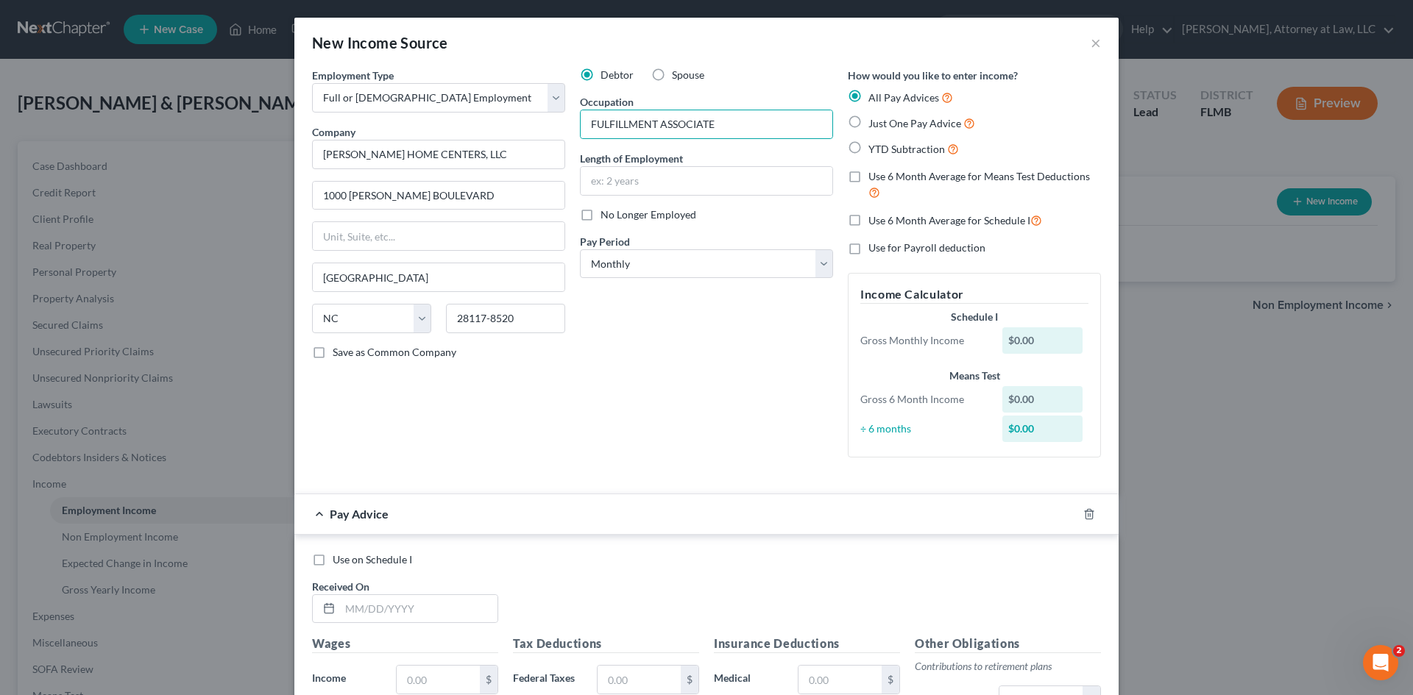
click at [874, 121] on input "Just One Pay Advice" at bounding box center [879, 120] width 10 height 10
radio input "true"
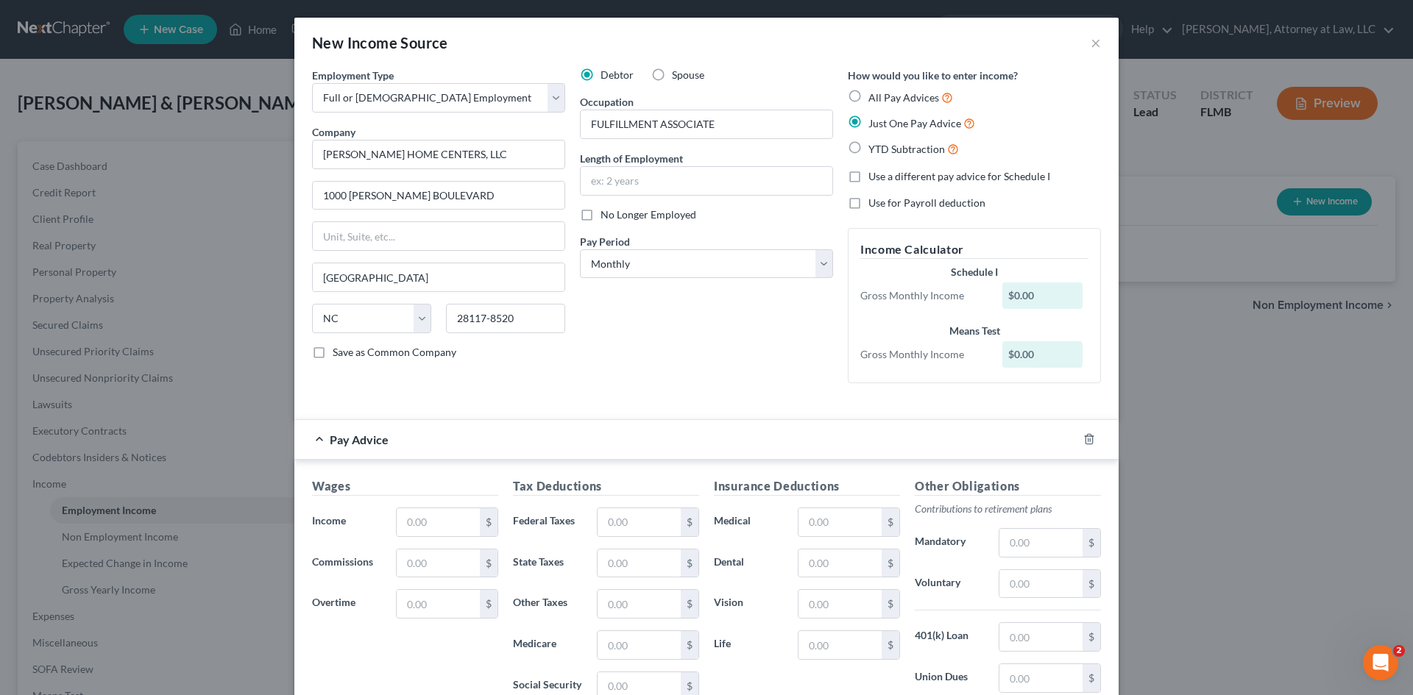
click at [672, 77] on label "Spouse" at bounding box center [688, 75] width 32 height 15
click at [678, 77] on input "Spouse" at bounding box center [683, 73] width 10 height 10
radio input "true"
click at [601, 183] on input "text" at bounding box center [707, 181] width 252 height 28
type input "31 YEARS"
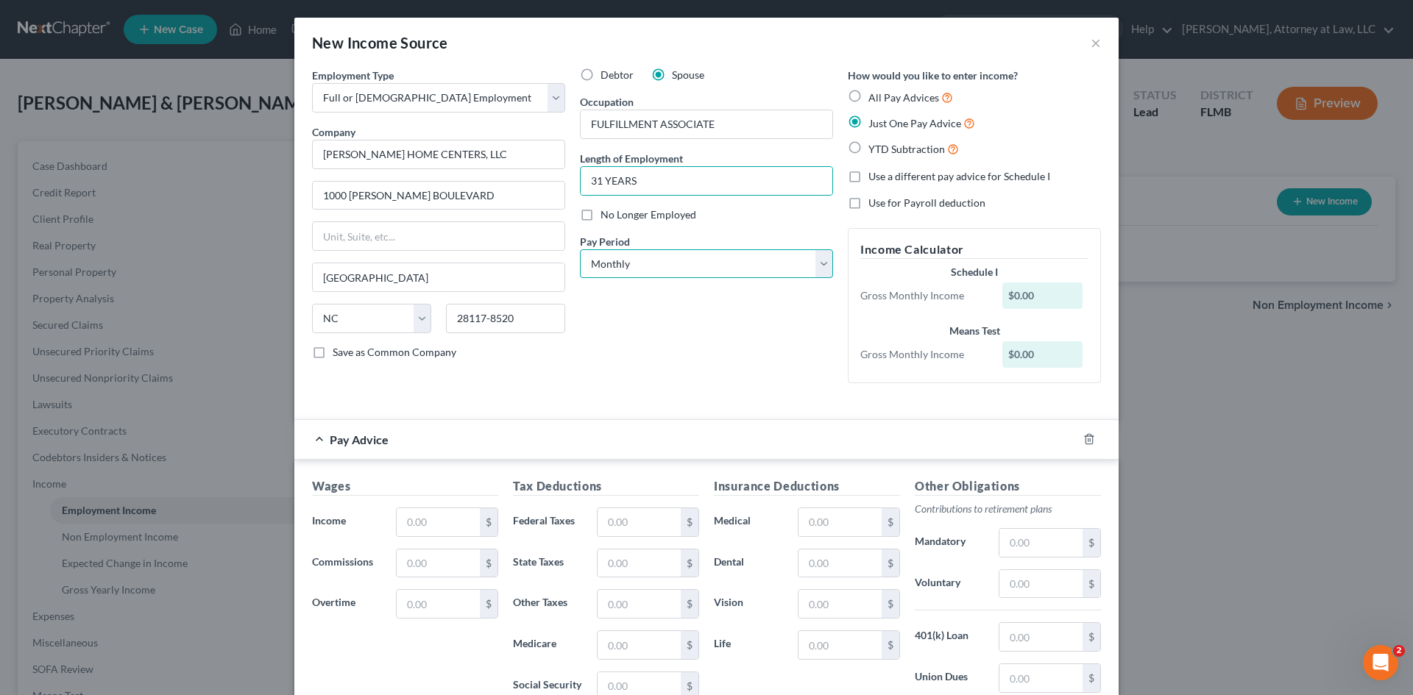
drag, startPoint x: 807, startPoint y: 263, endPoint x: 671, endPoint y: 277, distance: 136.2
click at [807, 263] on select "Select Monthly Twice Monthly Every Other Week Weekly" at bounding box center [706, 263] width 253 height 29
select select "2"
click at [580, 249] on select "Select Monthly Twice Monthly Every Other Week Weekly" at bounding box center [706, 263] width 253 height 29
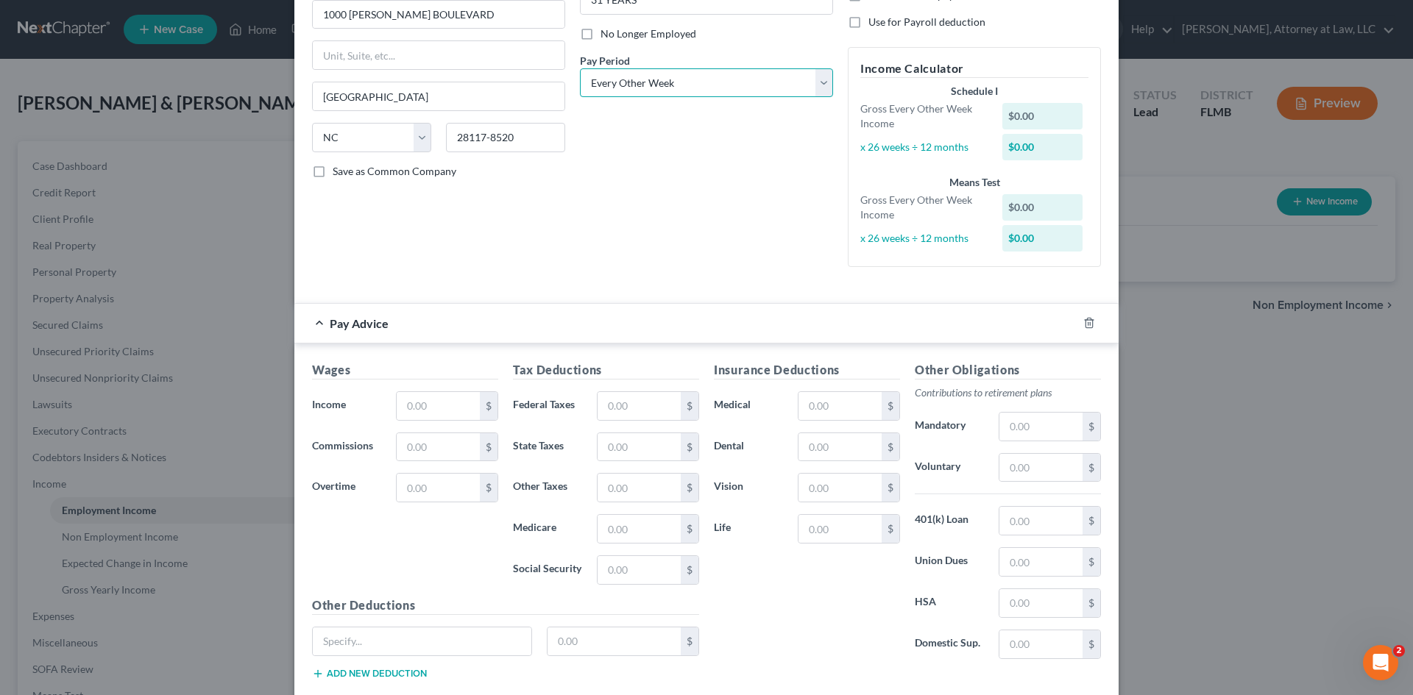
scroll to position [221, 0]
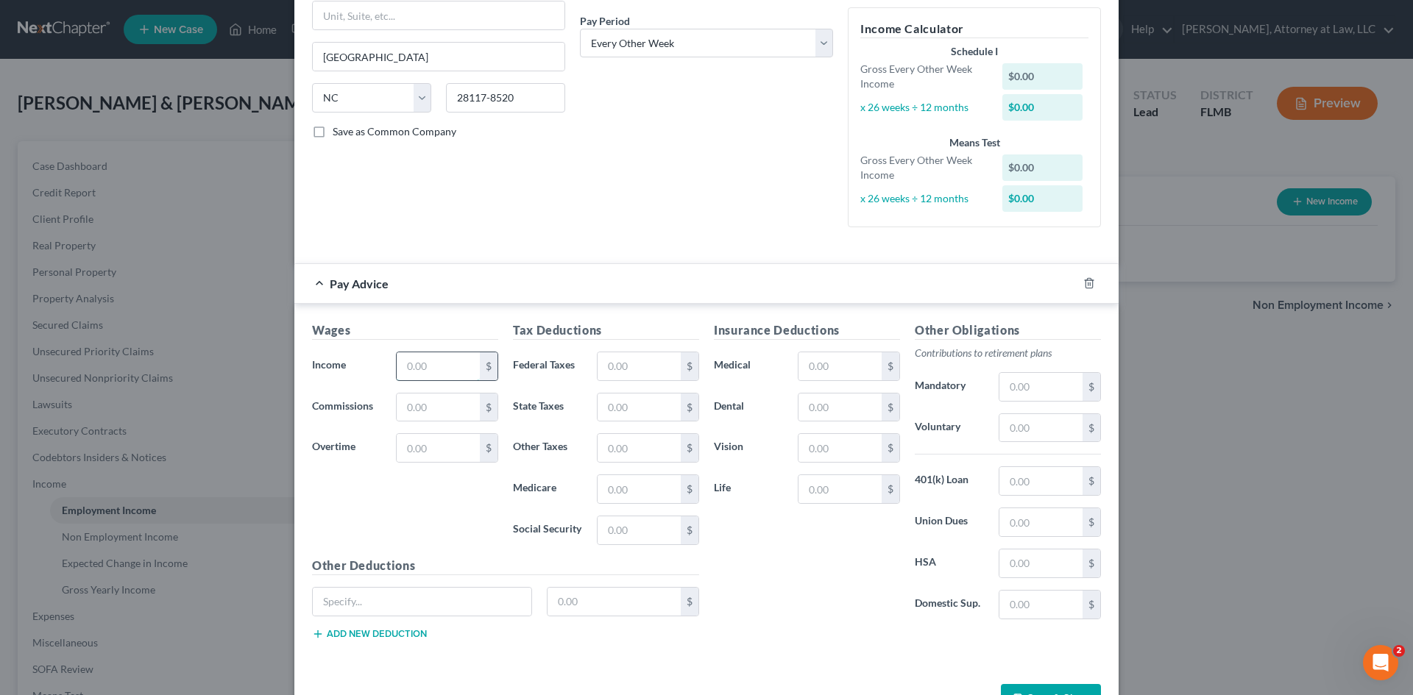
click at [412, 366] on input "text" at bounding box center [438, 367] width 83 height 28
type input "479.73"
click at [612, 484] on input "text" at bounding box center [639, 489] width 83 height 28
type input "8.06"
click at [618, 519] on input "text" at bounding box center [639, 531] width 83 height 28
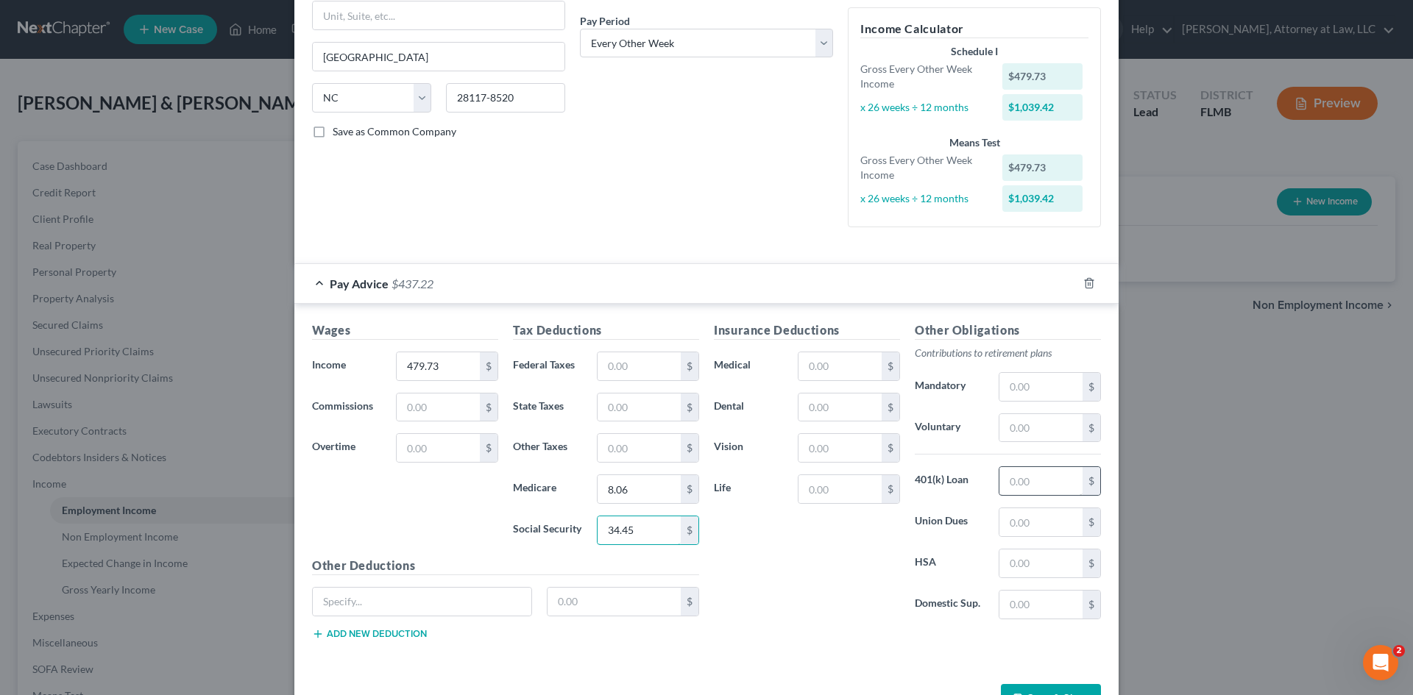
type input "34.45"
click at [1038, 483] on input "text" at bounding box center [1040, 481] width 83 height 28
type input "33.34"
click at [446, 600] on input "text" at bounding box center [422, 602] width 219 height 28
type input "401K SAVINGS PLAN ER"
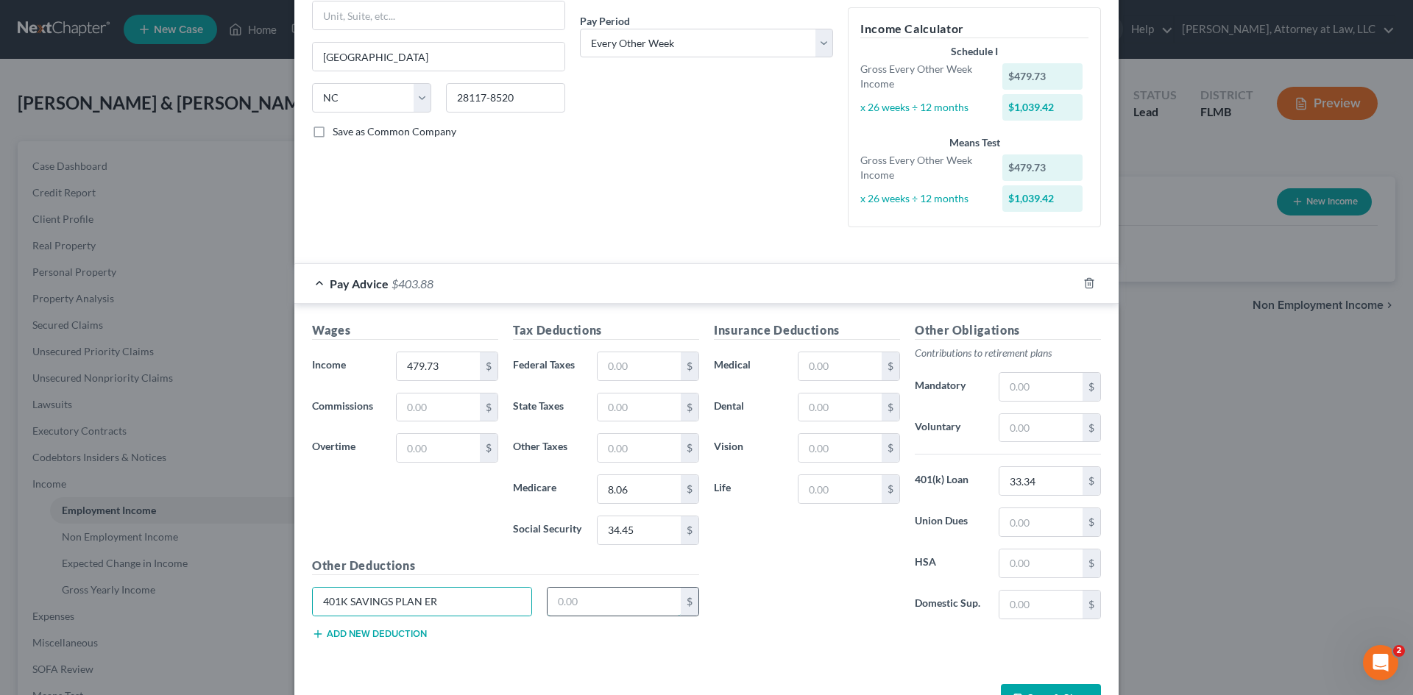
click at [570, 601] on input "text" at bounding box center [615, 602] width 134 height 28
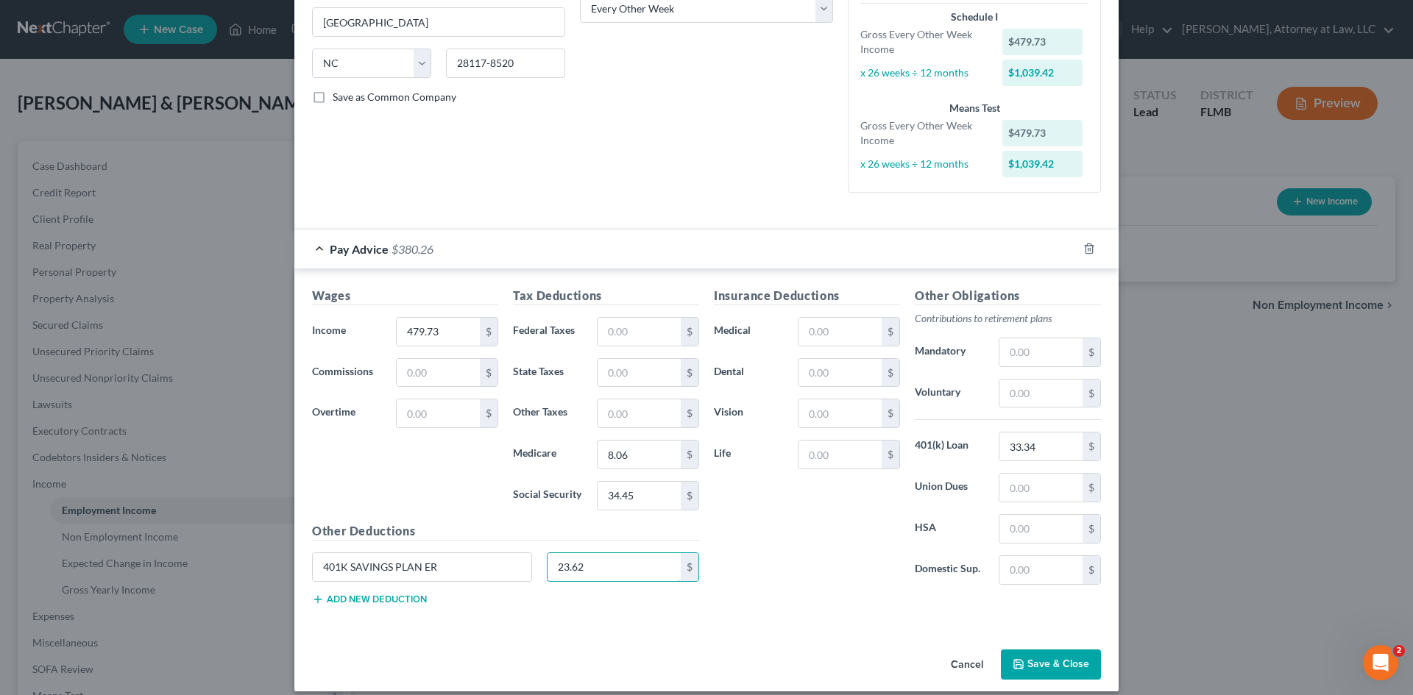
scroll to position [269, 0]
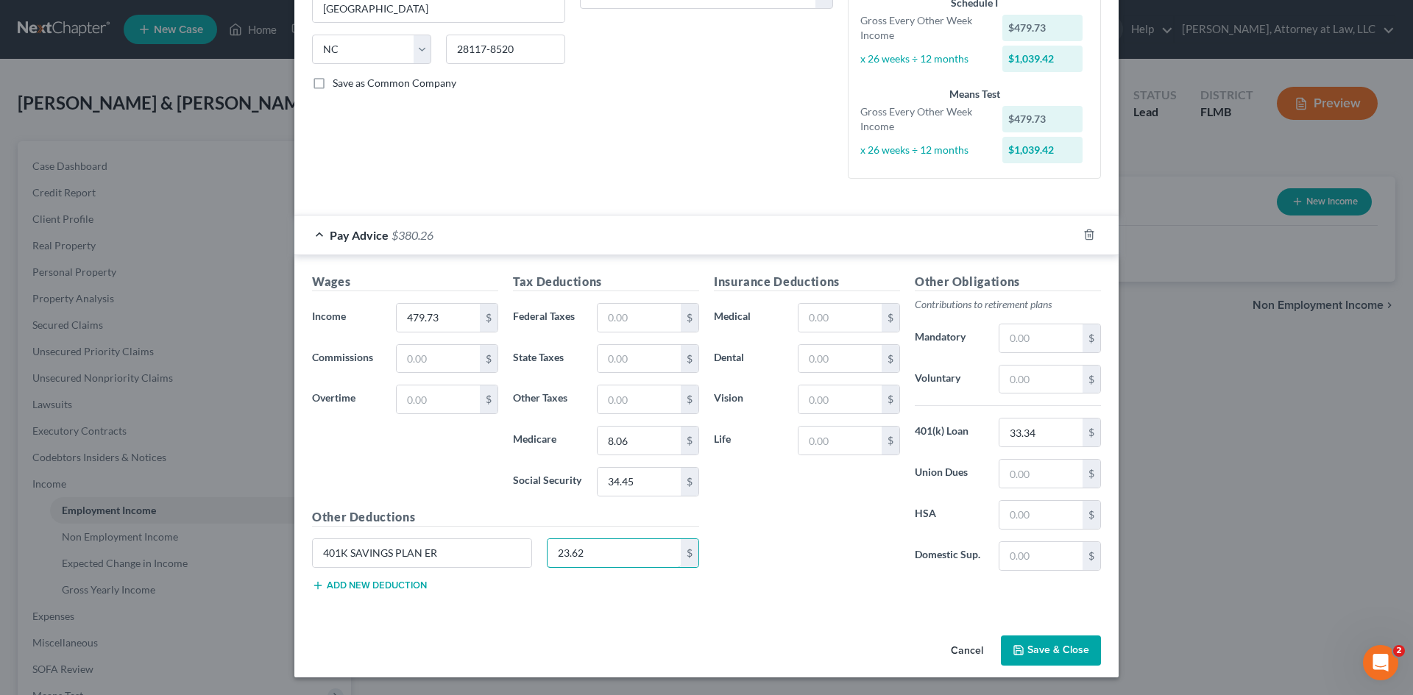
type input "23.62"
click at [1032, 645] on button "Save & Close" at bounding box center [1051, 651] width 100 height 31
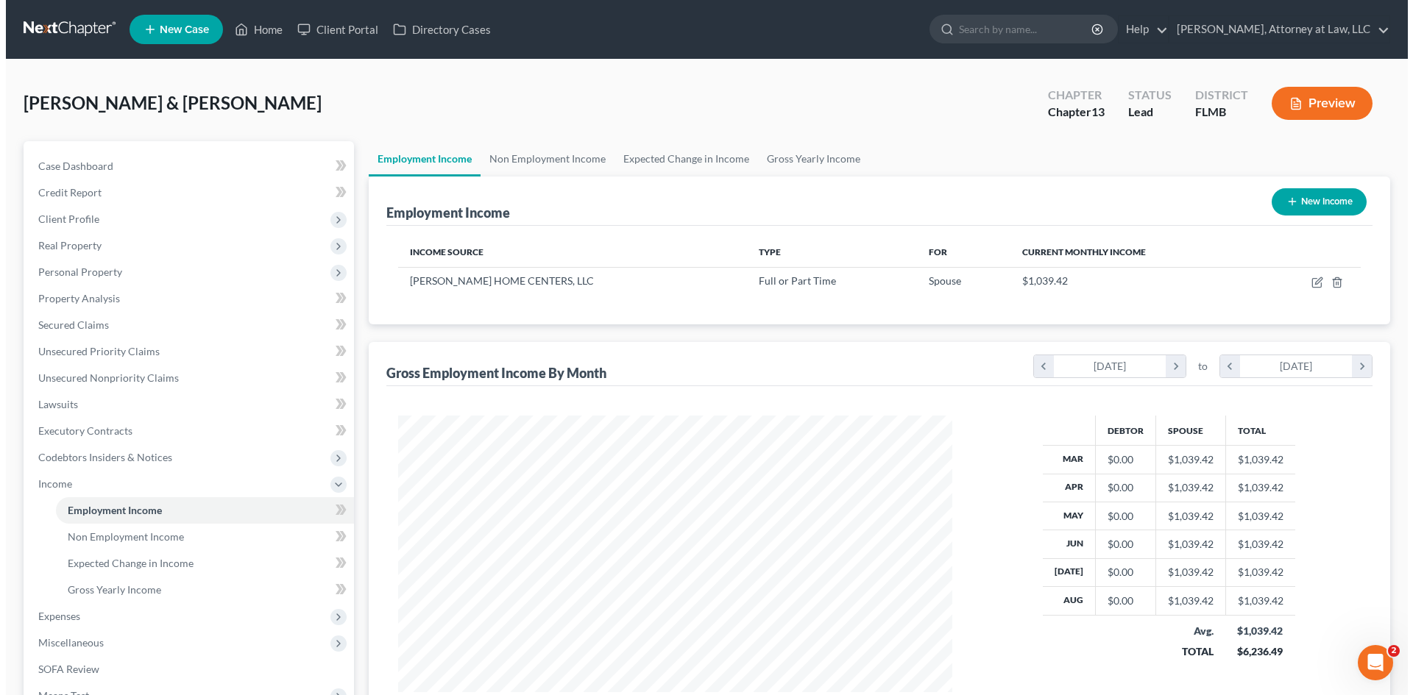
scroll to position [735684, 735380]
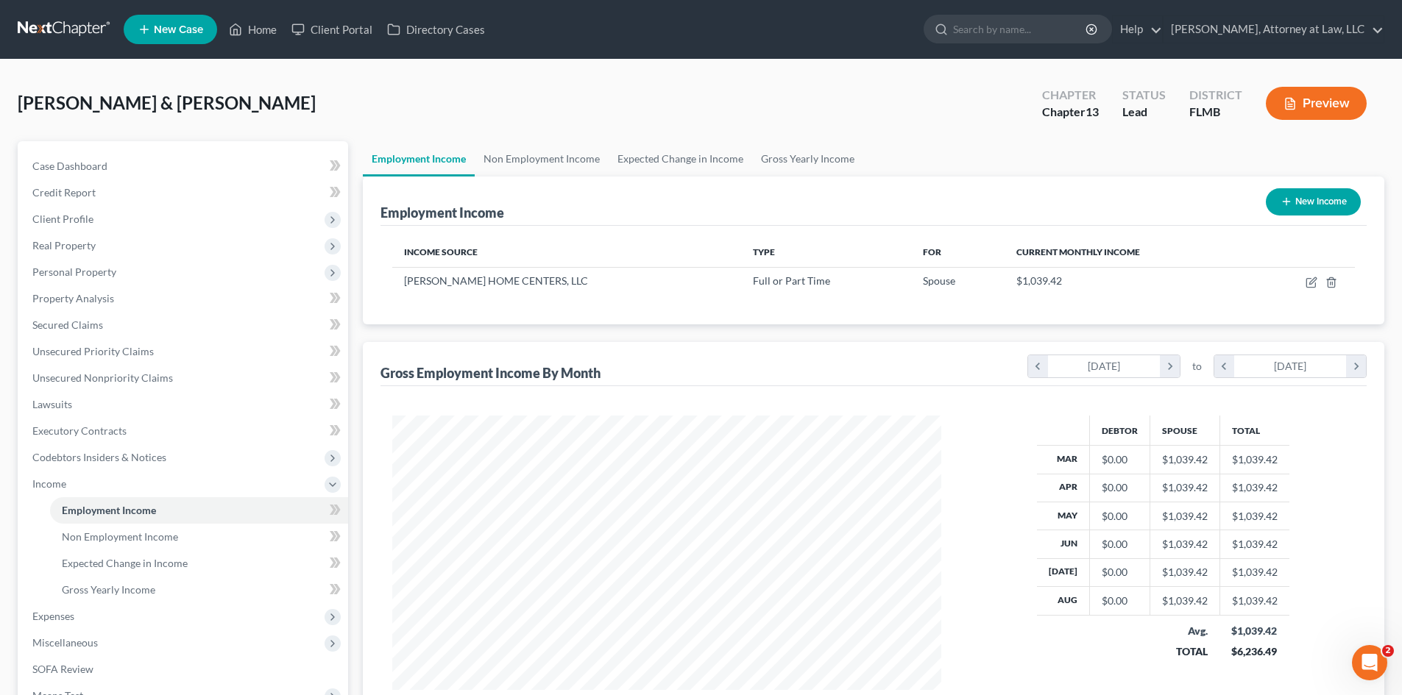
click at [1331, 205] on button "New Income" at bounding box center [1313, 201] width 95 height 27
select select "0"
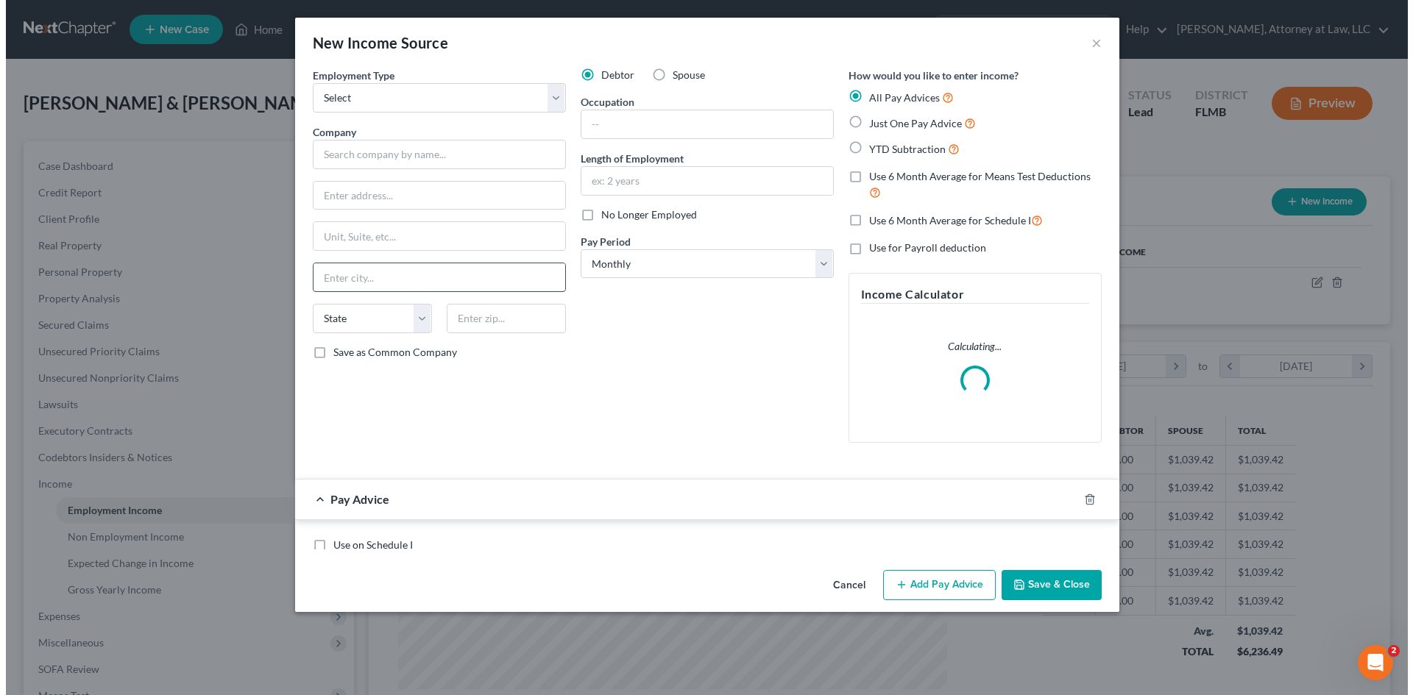
scroll to position [277, 584]
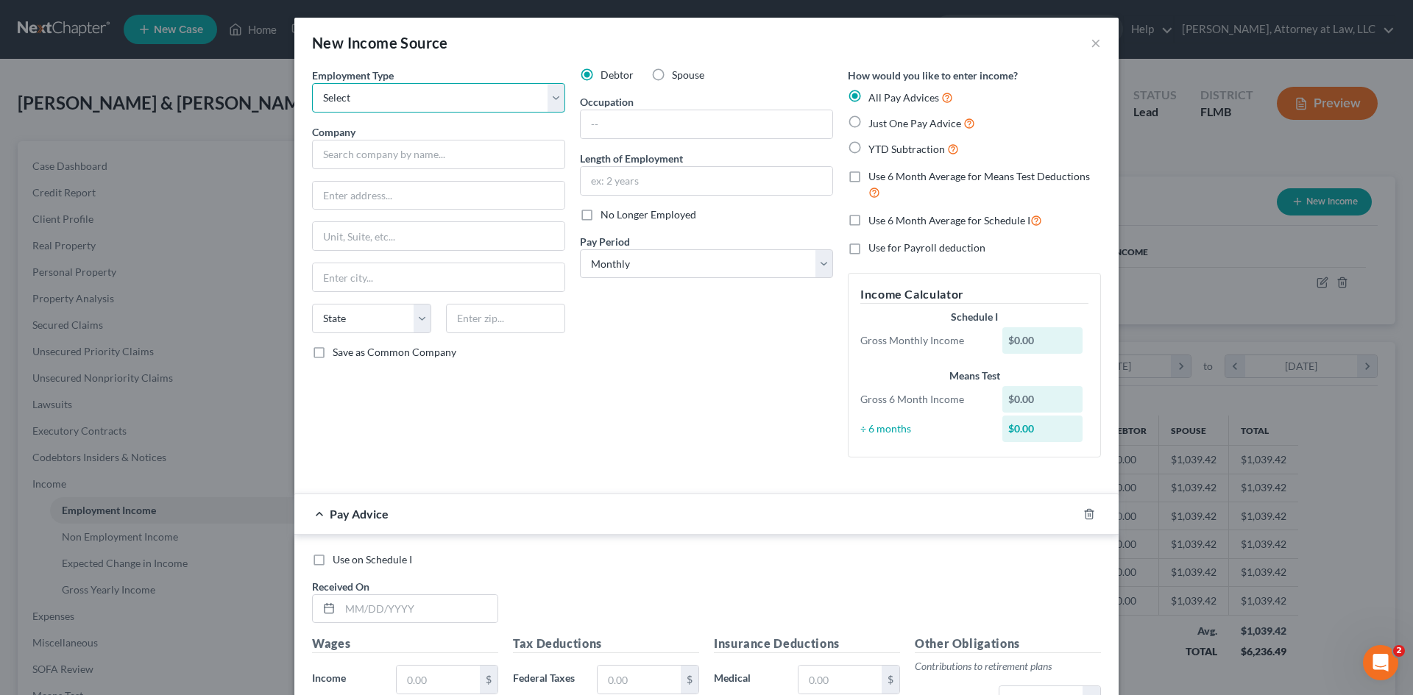
drag, startPoint x: 369, startPoint y: 96, endPoint x: 392, endPoint y: 112, distance: 28.0
click at [369, 96] on select "Select Full or Part Time Employment Self Employment" at bounding box center [438, 97] width 253 height 29
select select "0"
click at [312, 83] on select "Select Full or Part Time Employment Self Employment" at bounding box center [438, 97] width 253 height 29
click at [430, 160] on input "text" at bounding box center [438, 154] width 253 height 29
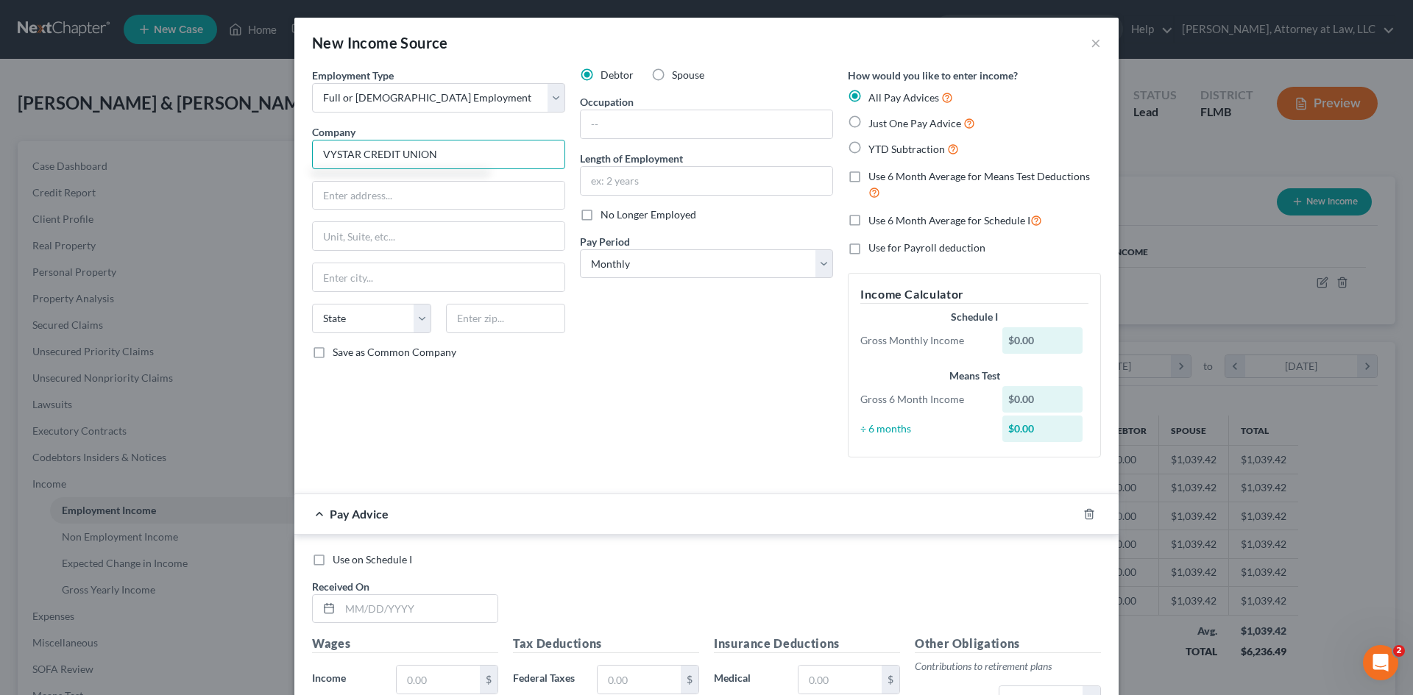
type input "VYSTAR CREDIT UNION"
click at [868, 120] on label "Just One Pay Advice" at bounding box center [921, 123] width 107 height 17
click at [874, 120] on input "Just One Pay Advice" at bounding box center [879, 120] width 10 height 10
radio input "true"
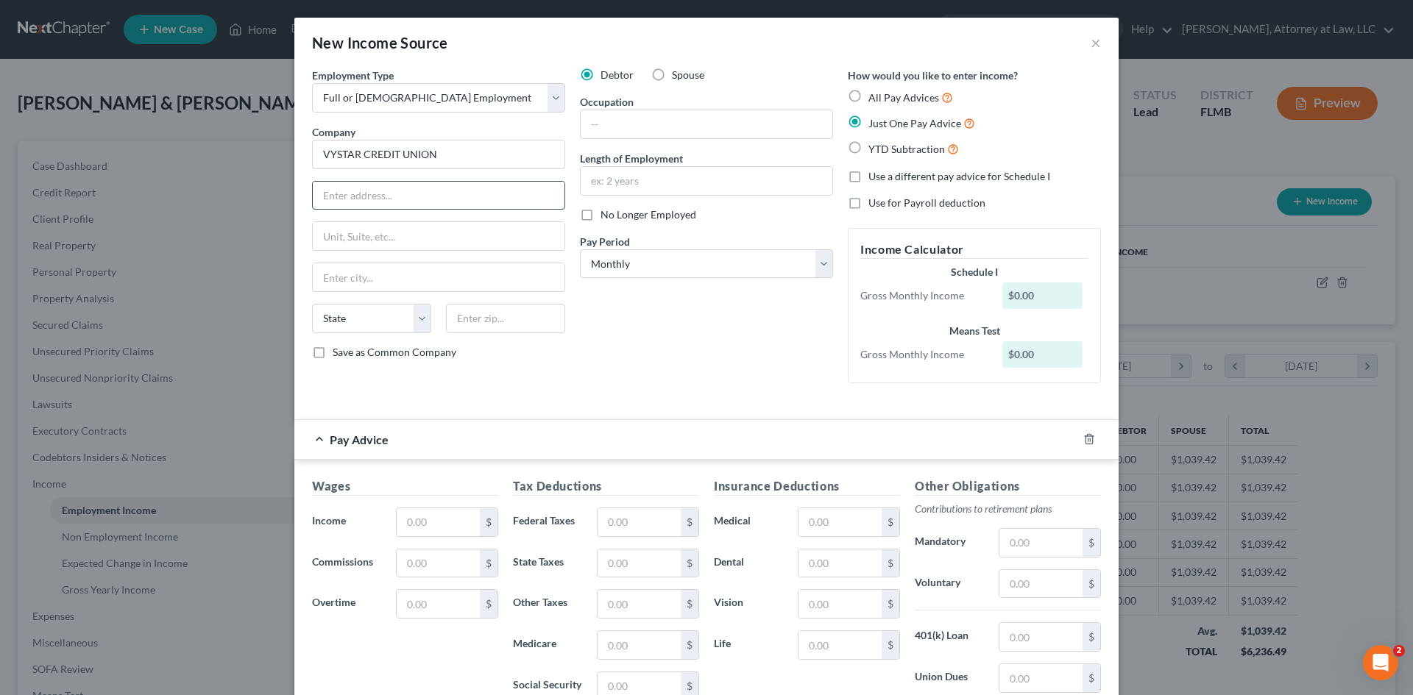
click at [442, 204] on input "text" at bounding box center [439, 196] width 252 height 28
type input "76 LAURA ST"
click at [440, 280] on input "text" at bounding box center [439, 277] width 252 height 28
type input "[GEOGRAPHIC_DATA]"
drag, startPoint x: 342, startPoint y: 319, endPoint x: 355, endPoint y: 306, distance: 18.2
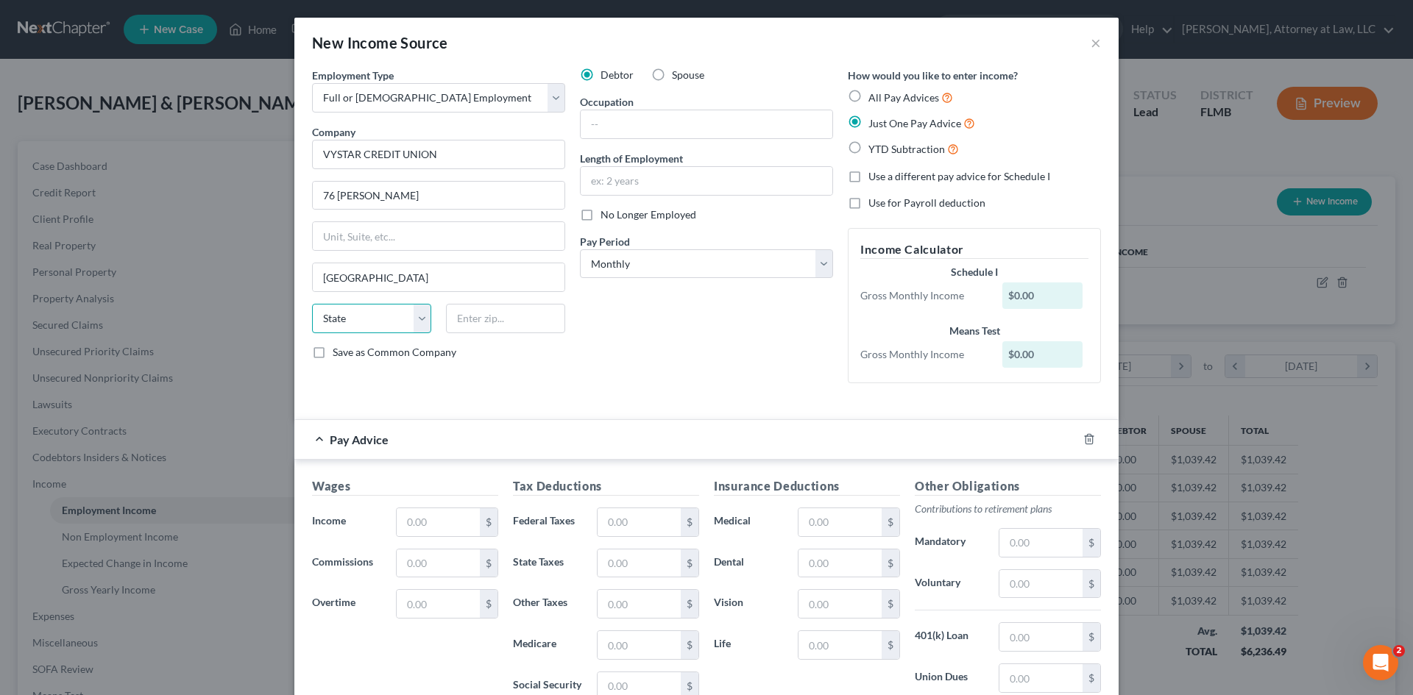
click at [342, 319] on select "State [US_STATE] AK AR AZ CA CO CT DE DC [GEOGRAPHIC_DATA] [GEOGRAPHIC_DATA] GU…" at bounding box center [371, 318] width 119 height 29
select select "9"
click at [312, 304] on select "State [US_STATE] AK AR AZ CA CO CT DE DC [GEOGRAPHIC_DATA] [GEOGRAPHIC_DATA] GU…" at bounding box center [371, 318] width 119 height 29
click at [515, 319] on input "text" at bounding box center [505, 318] width 119 height 29
type input "32202-3433"
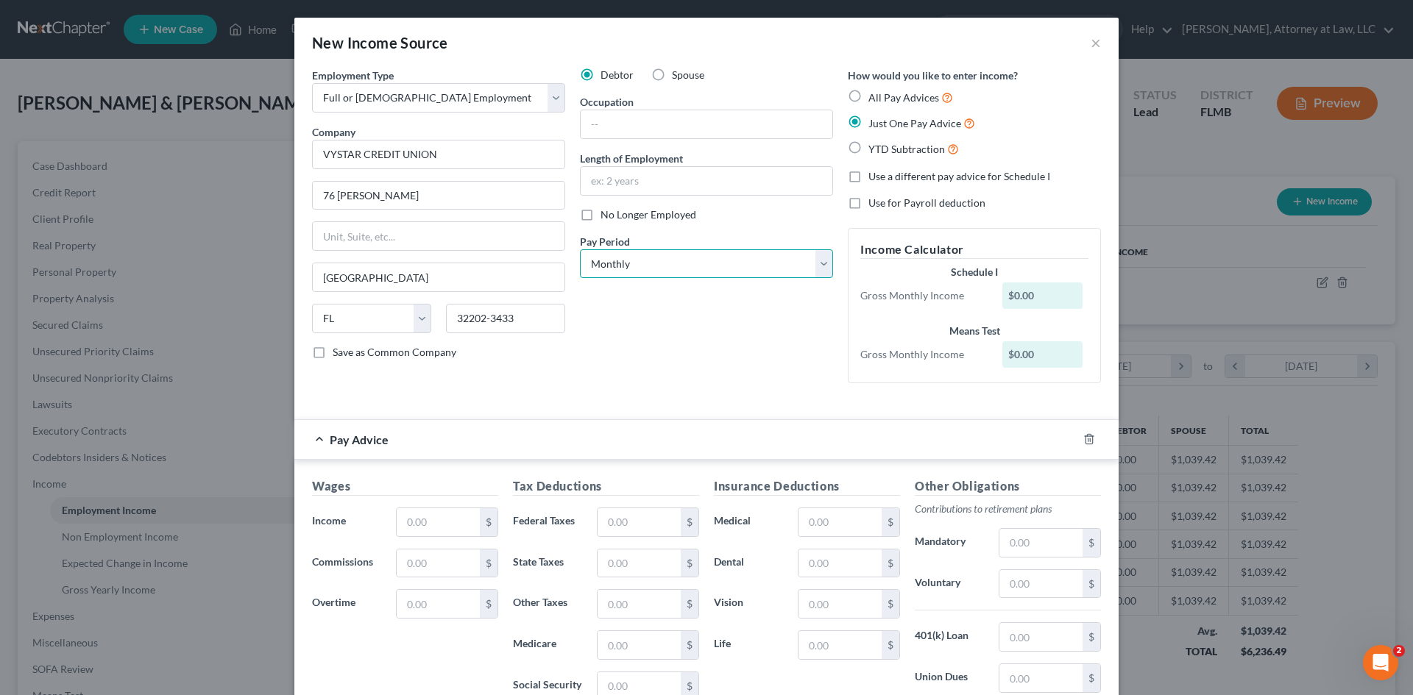
drag, startPoint x: 743, startPoint y: 271, endPoint x: 654, endPoint y: 273, distance: 89.1
click at [743, 271] on select "Select Monthly Twice Monthly Every Other Week Weekly" at bounding box center [706, 263] width 253 height 29
select select "2"
click at [580, 249] on select "Select Monthly Twice Monthly Every Other Week Weekly" at bounding box center [706, 263] width 253 height 29
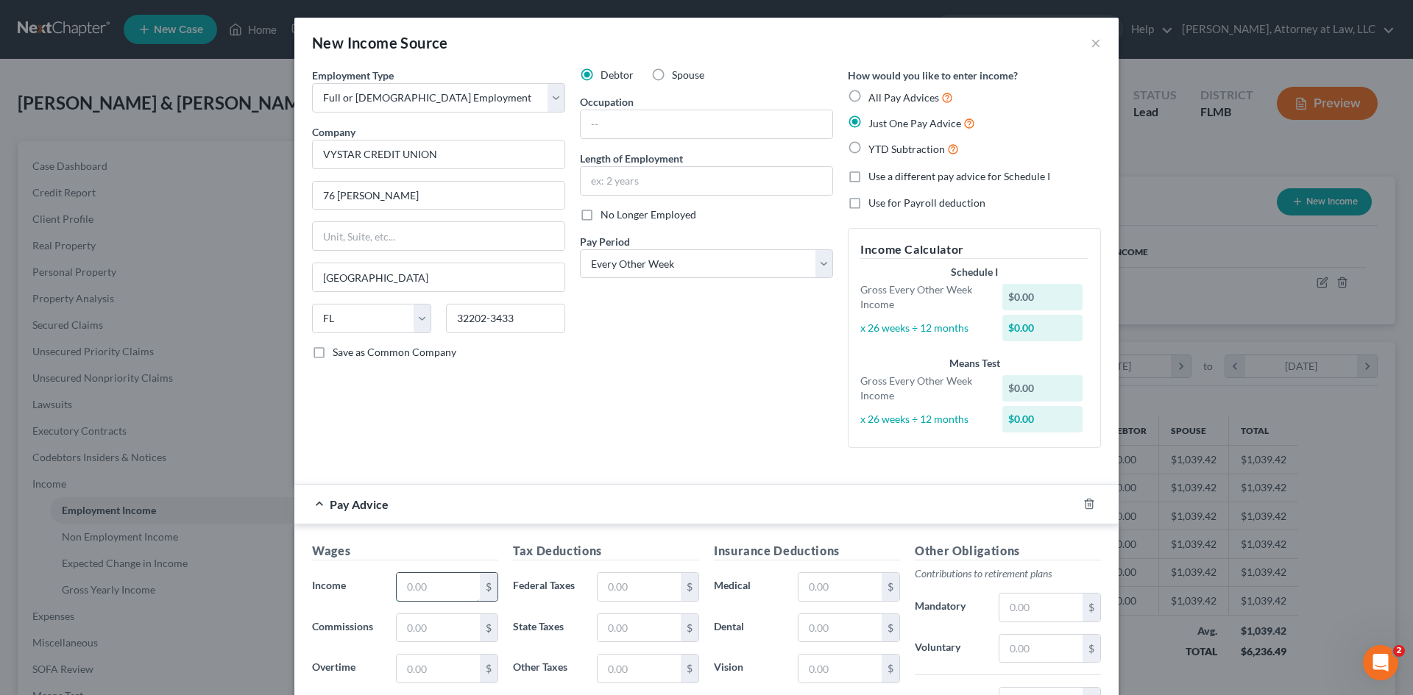
click at [428, 585] on input "text" at bounding box center [438, 587] width 83 height 28
type input "4,684.57"
click at [665, 186] on input "text" at bounding box center [707, 181] width 252 height 28
type input "1"
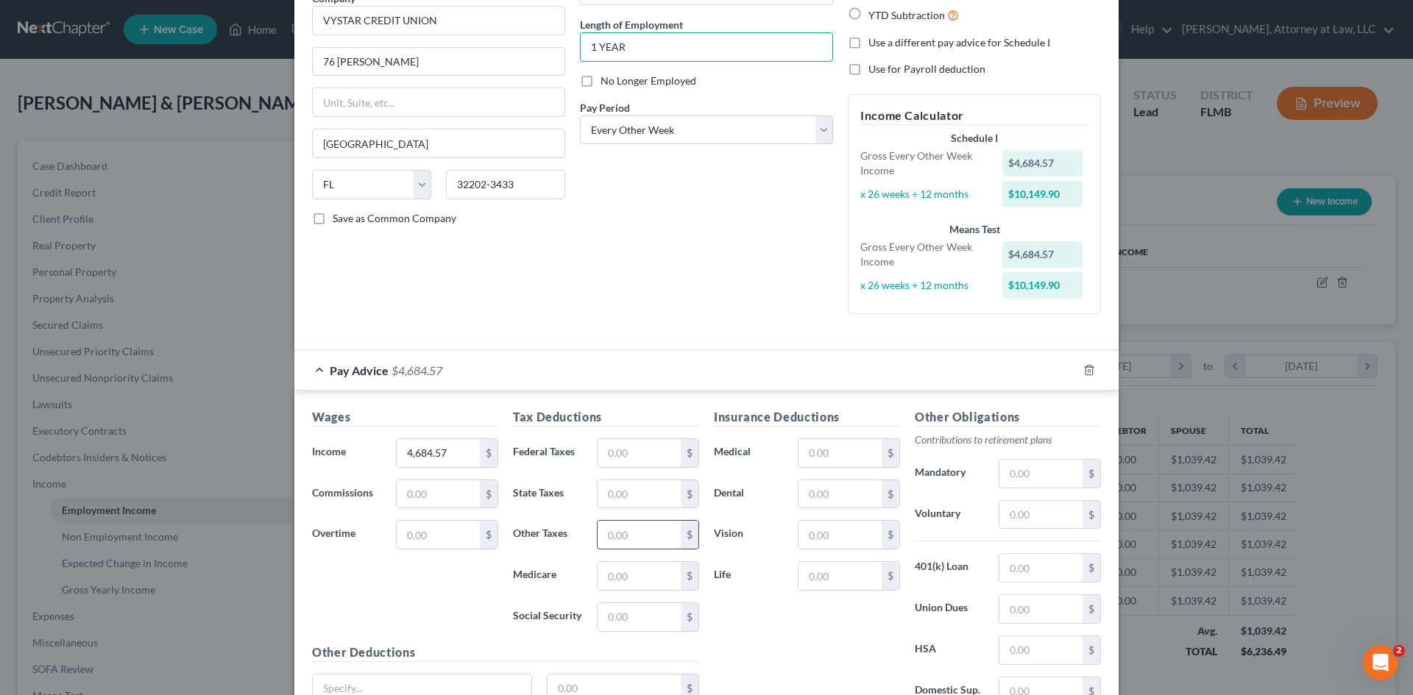
scroll to position [147, 0]
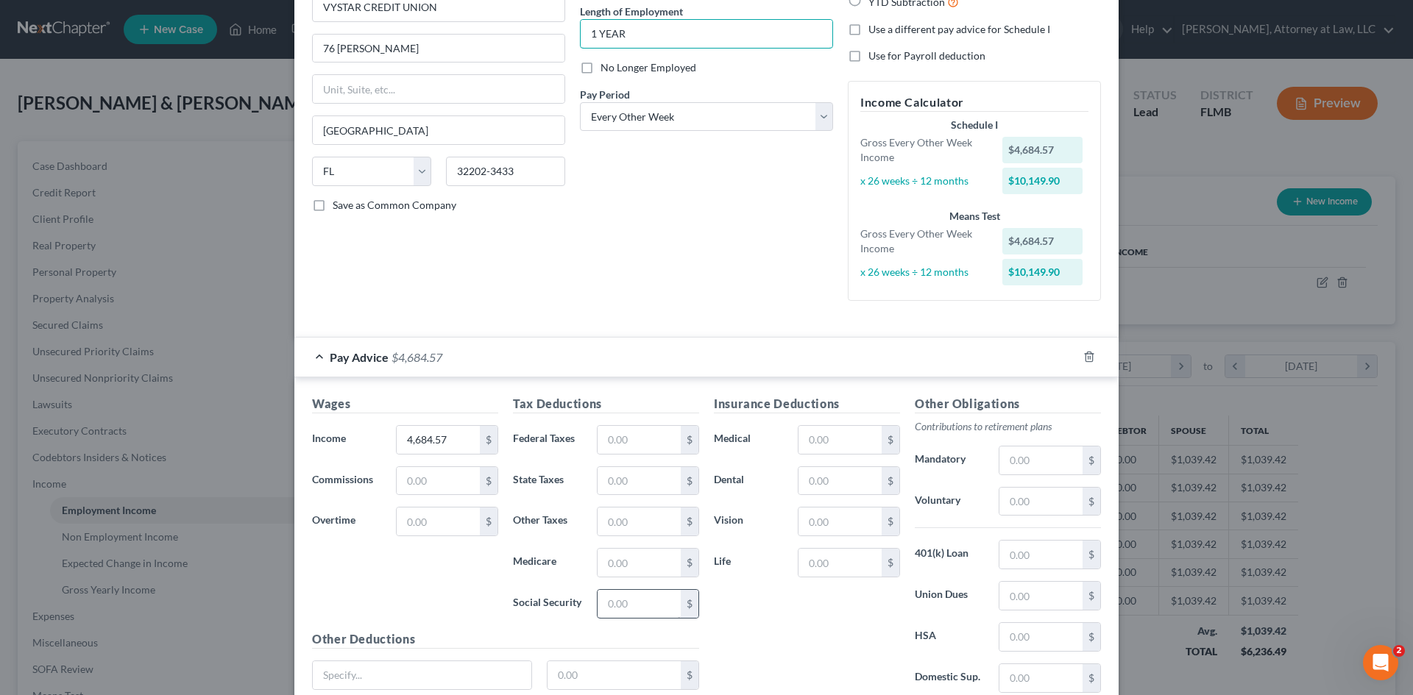
type input "1 YEAR"
click at [623, 606] on input "text" at bounding box center [639, 604] width 83 height 28
type input "288.90"
click at [611, 564] on input "text" at bounding box center [639, 563] width 83 height 28
type input "67.56"
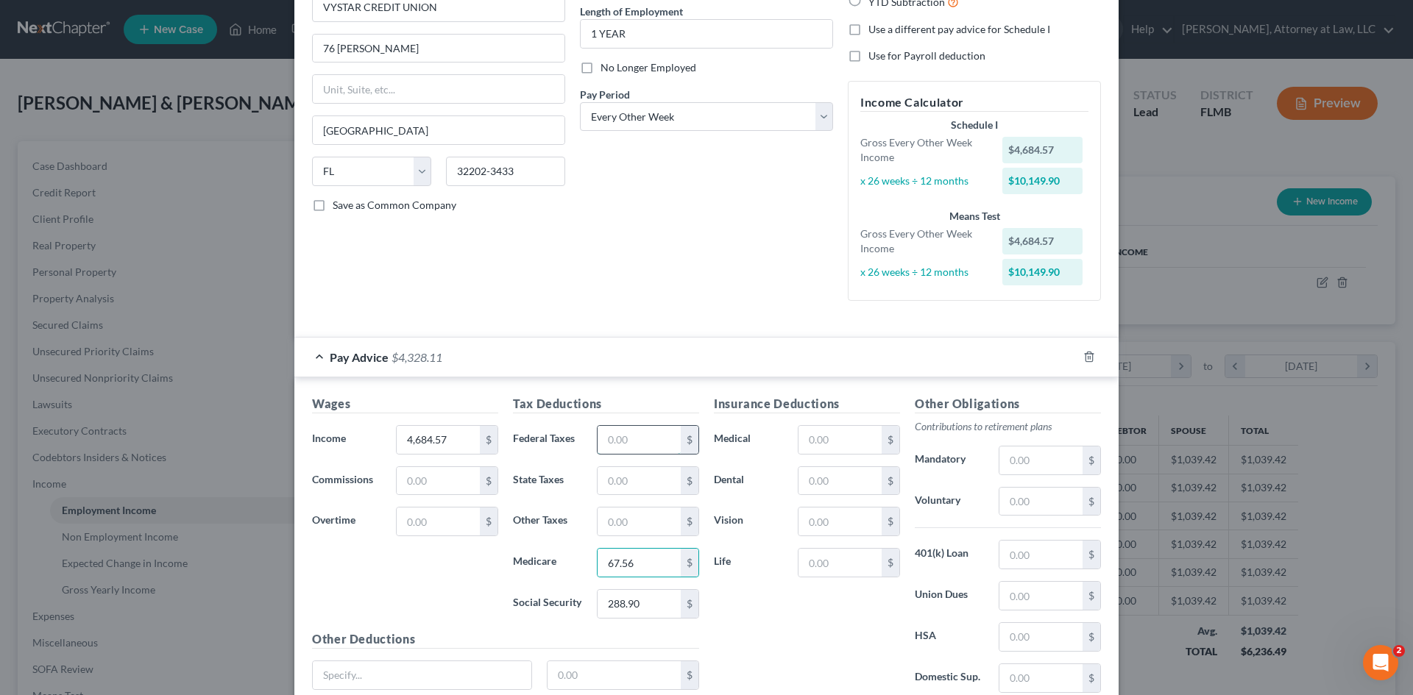
click at [609, 439] on input "text" at bounding box center [639, 440] width 83 height 28
type input "374.25"
click at [1020, 548] on input "text" at bounding box center [1040, 555] width 83 height 28
type input "234.23"
click at [804, 483] on input "text" at bounding box center [840, 481] width 83 height 28
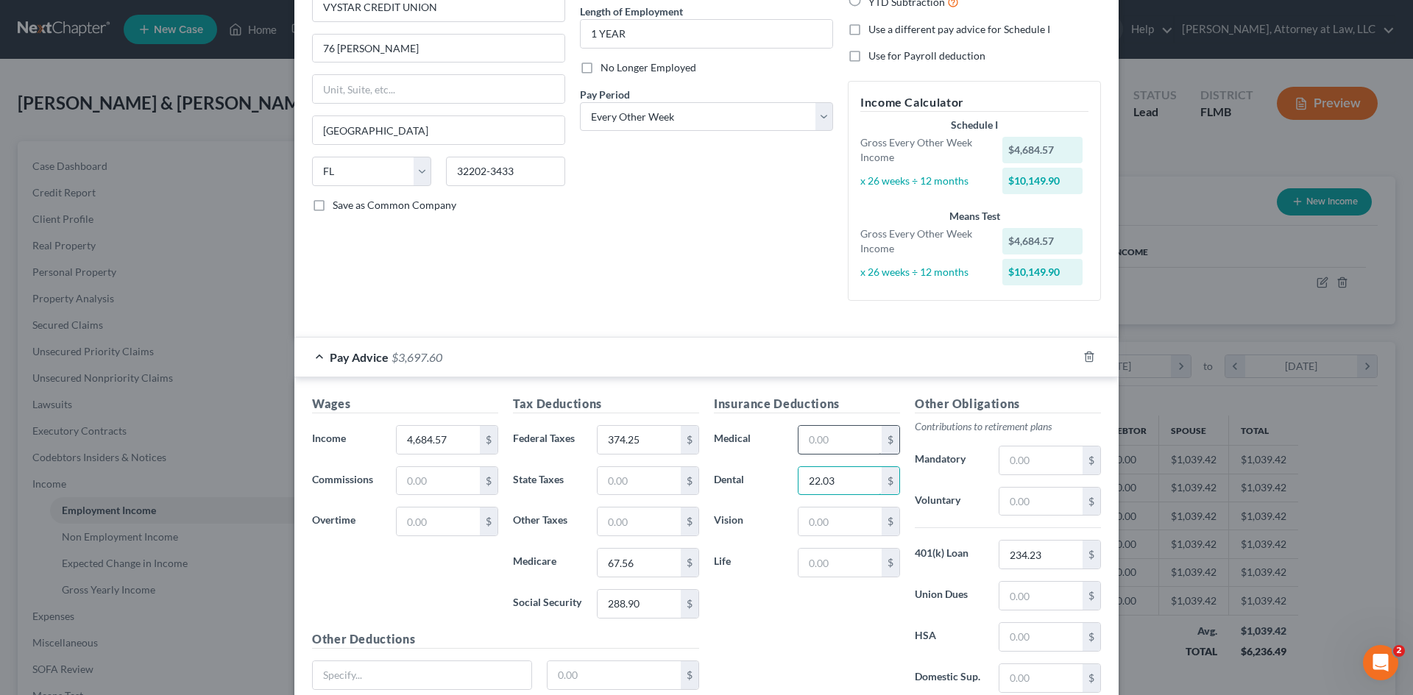
type input "22.03"
click at [811, 442] on input "text" at bounding box center [840, 440] width 83 height 28
type input "28.13"
click at [842, 521] on input "text" at bounding box center [840, 522] width 83 height 28
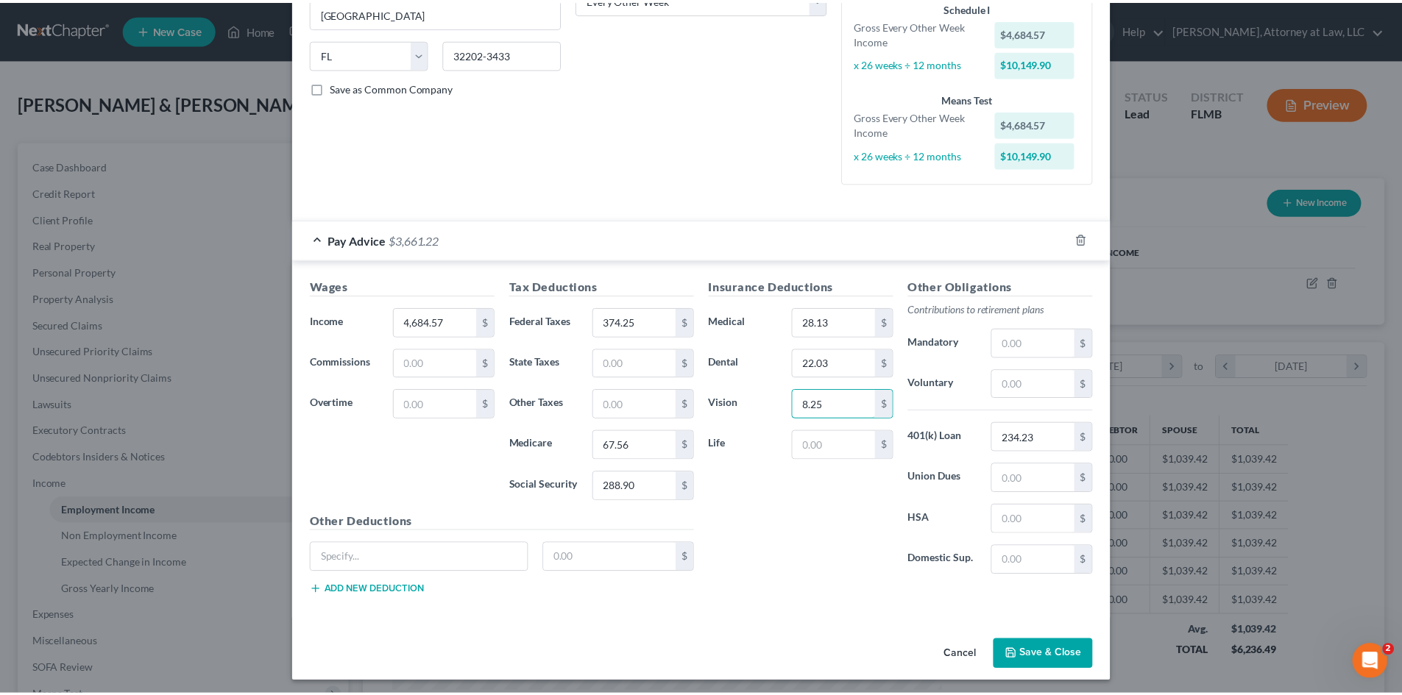
scroll to position [269, 0]
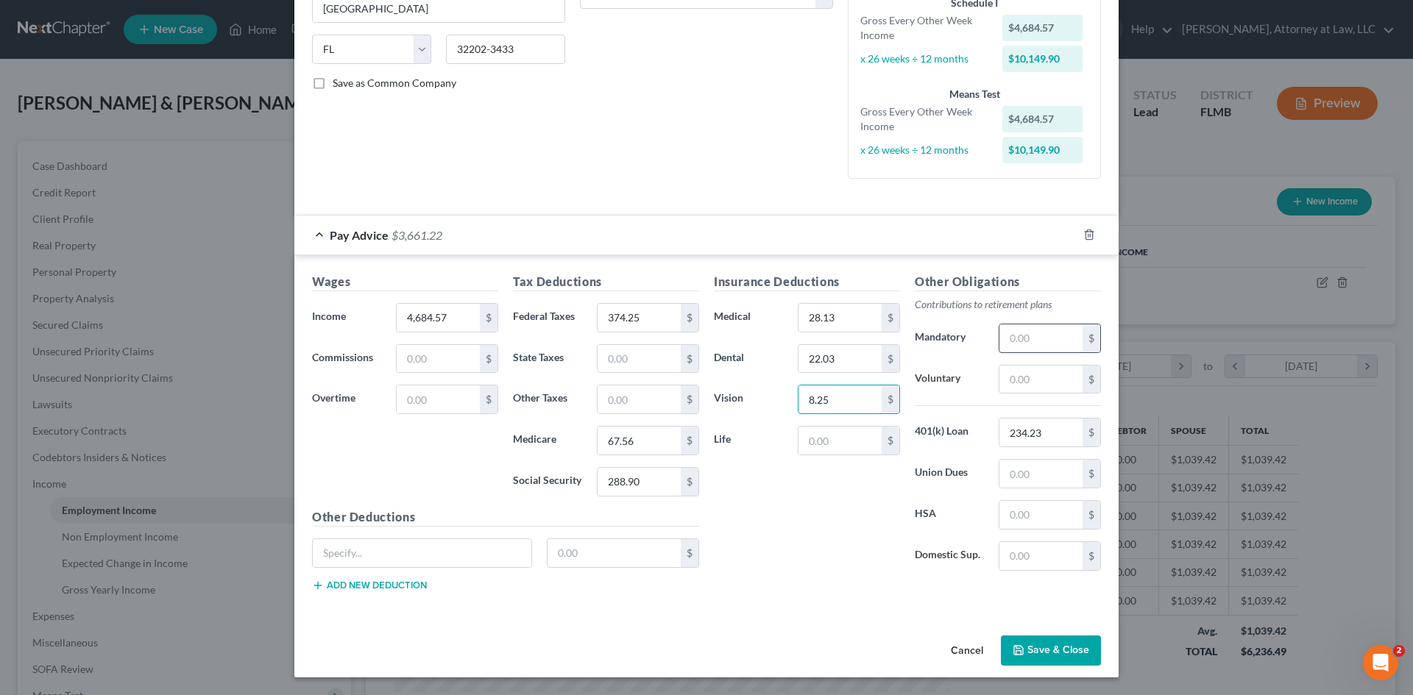
type input "8.25"
click at [1025, 341] on input "text" at bounding box center [1040, 339] width 83 height 28
type input "165.12"
click at [1061, 654] on button "Save & Close" at bounding box center [1051, 651] width 100 height 31
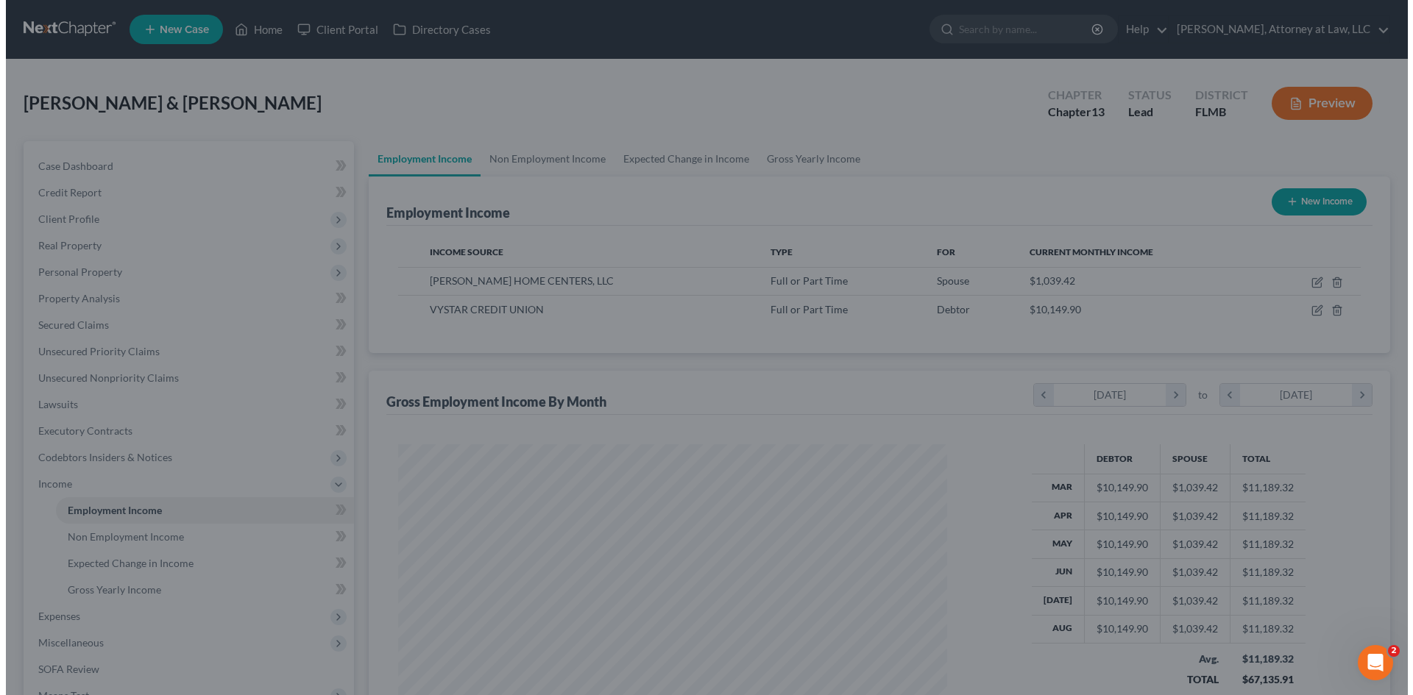
scroll to position [735684, 735380]
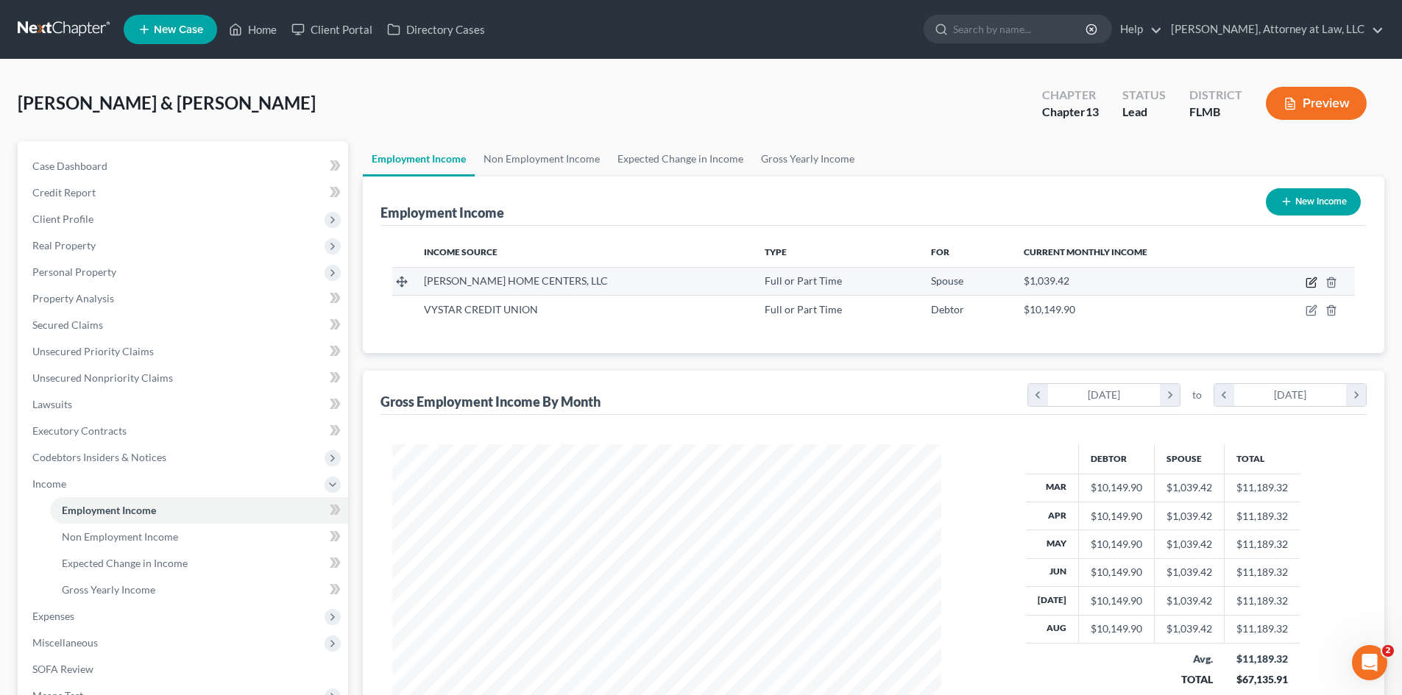
click at [1308, 280] on icon "button" at bounding box center [1312, 283] width 12 height 12
select select "0"
select select "28"
select select "2"
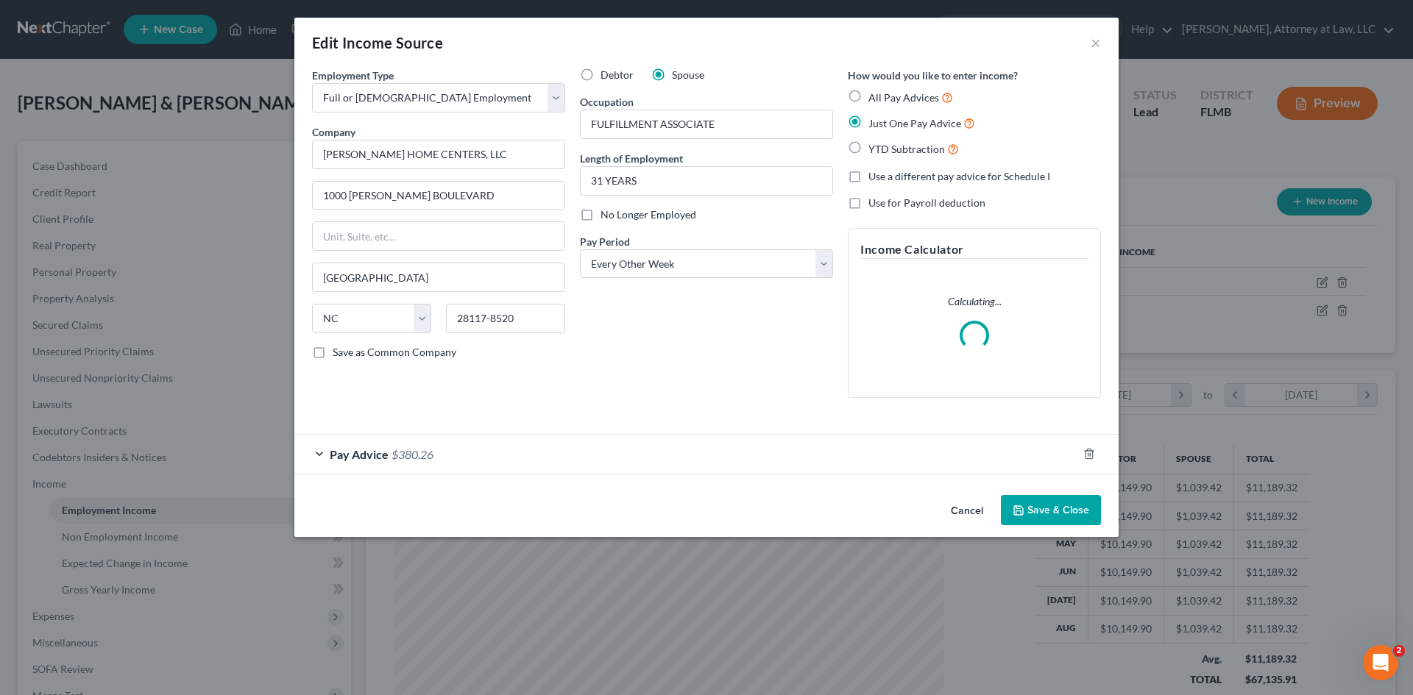
scroll to position [277, 584]
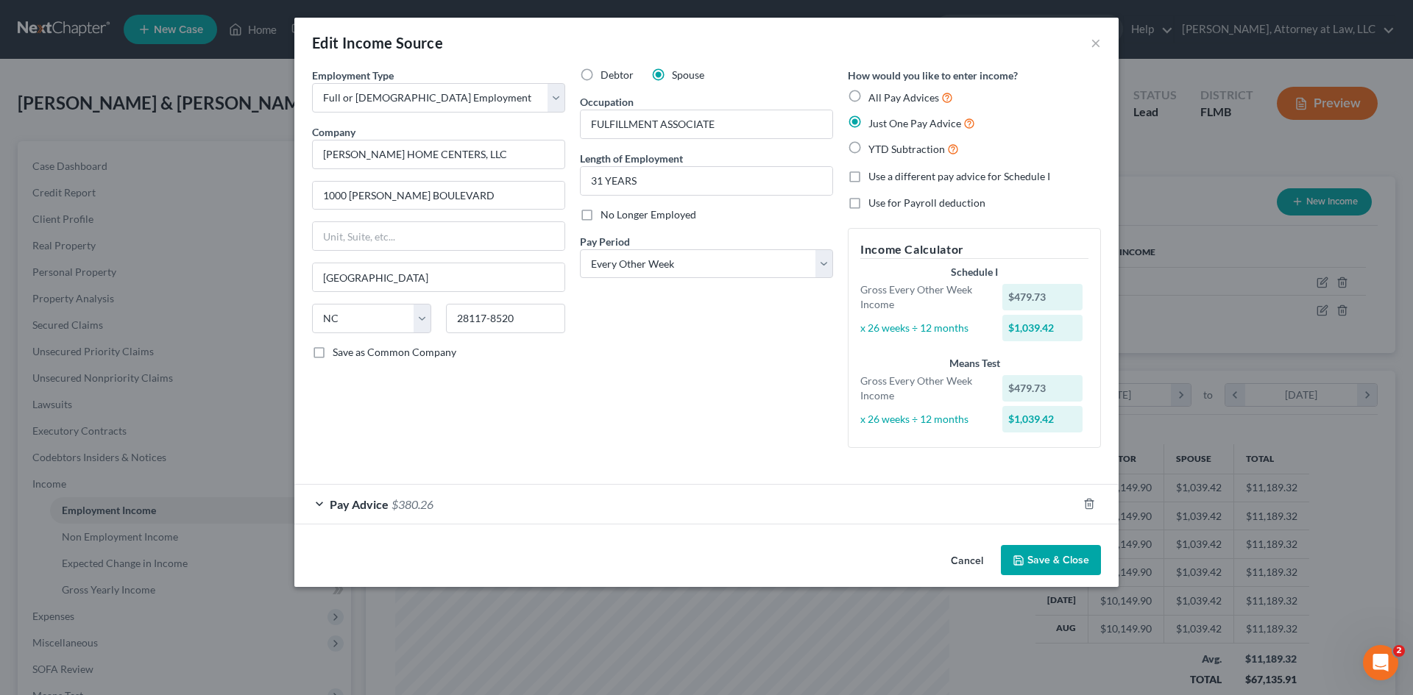
drag, startPoint x: 576, startPoint y: 515, endPoint x: 320, endPoint y: 516, distance: 255.4
click at [576, 515] on div "Pay Advice $380.26" at bounding box center [685, 504] width 783 height 39
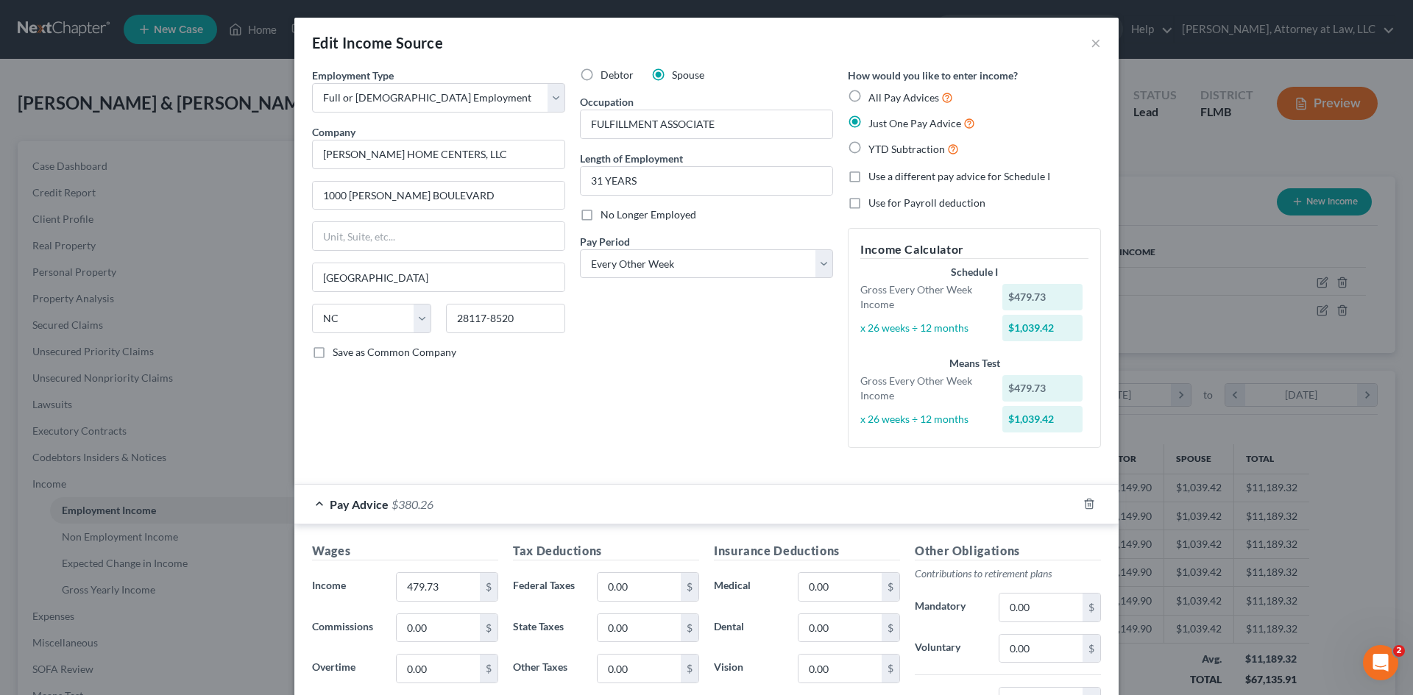
click at [330, 506] on span "Pay Advice" at bounding box center [359, 505] width 59 height 14
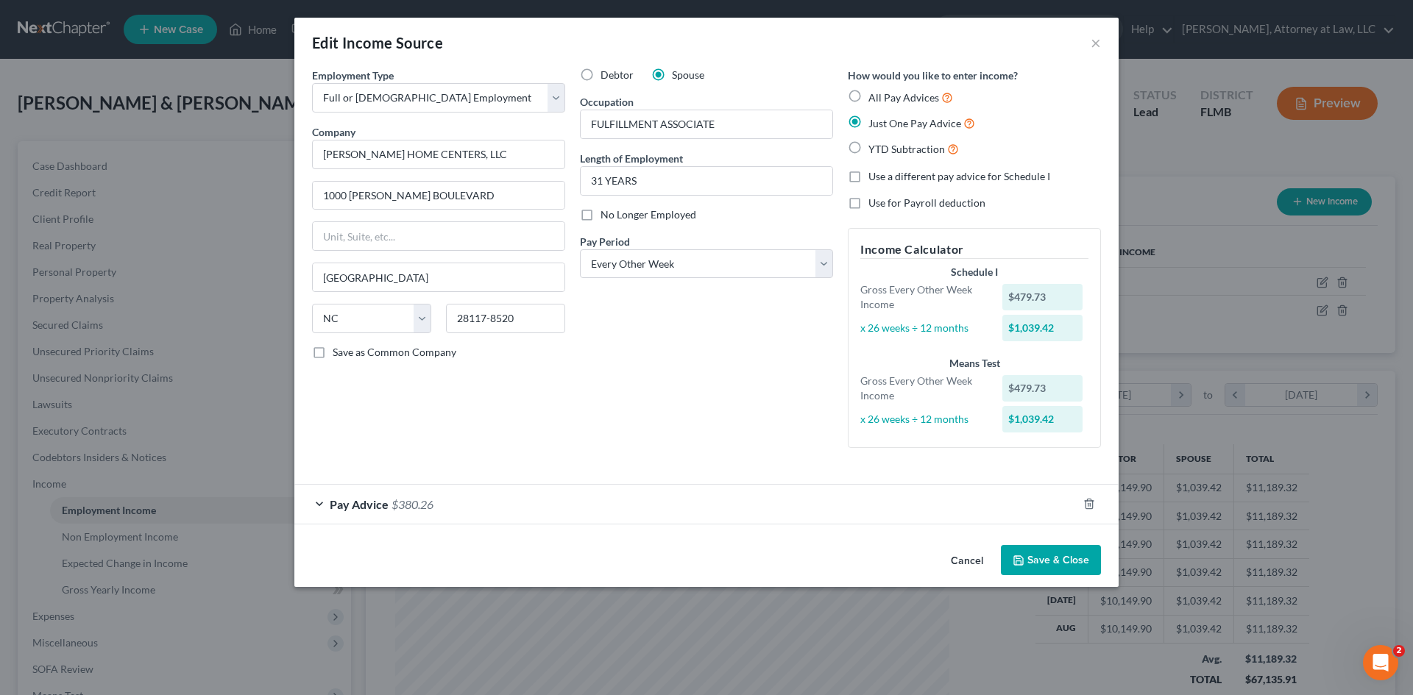
click at [318, 503] on div "Pay Advice $380.26" at bounding box center [685, 504] width 783 height 39
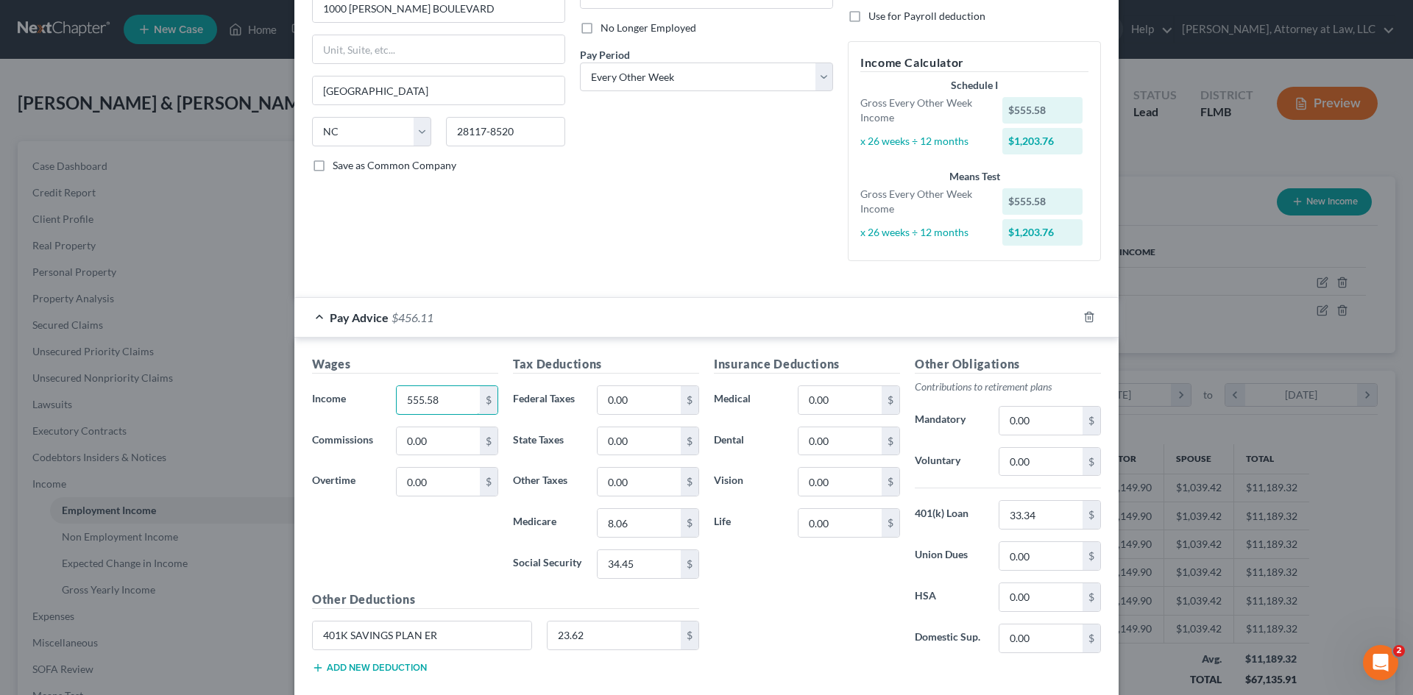
scroll to position [221, 0]
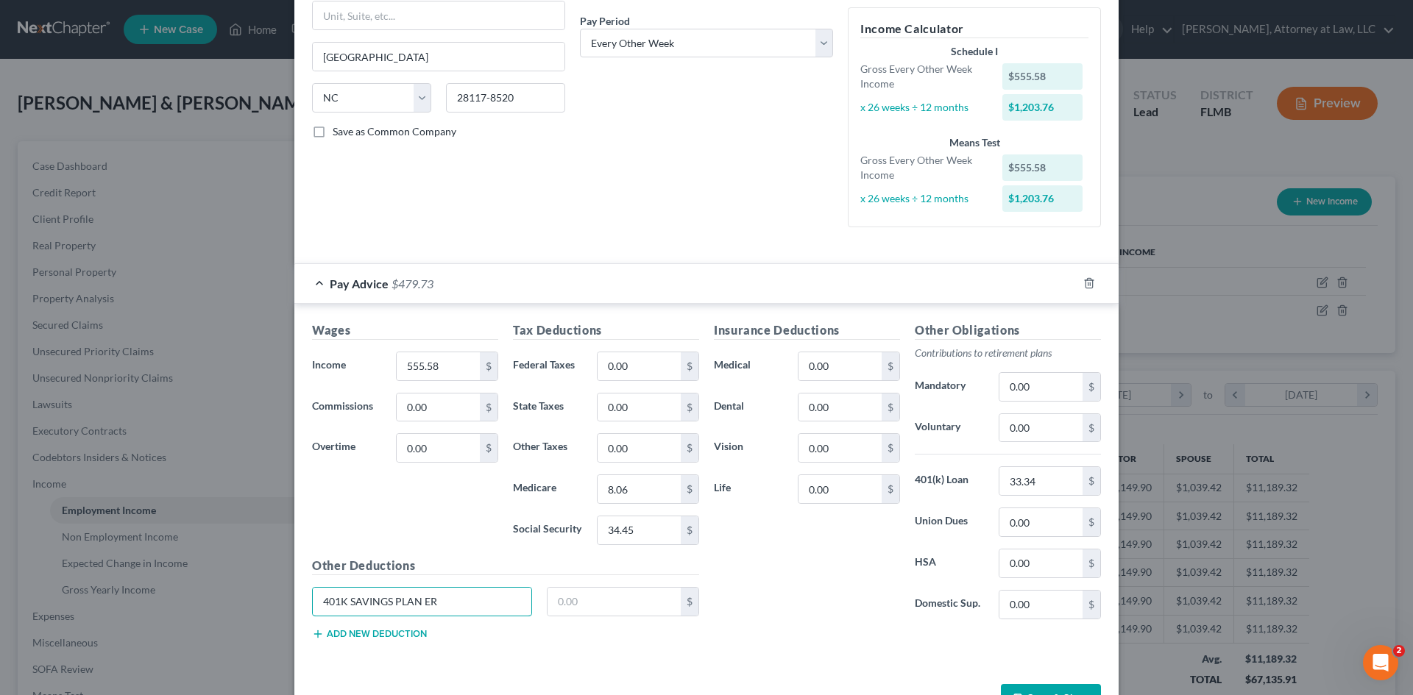
drag, startPoint x: 454, startPoint y: 597, endPoint x: 262, endPoint y: 600, distance: 192.1
click at [262, 600] on div "Edit Income Source × Employment Type * Select Full or Part Time Employment Self…" at bounding box center [706, 347] width 1413 height 695
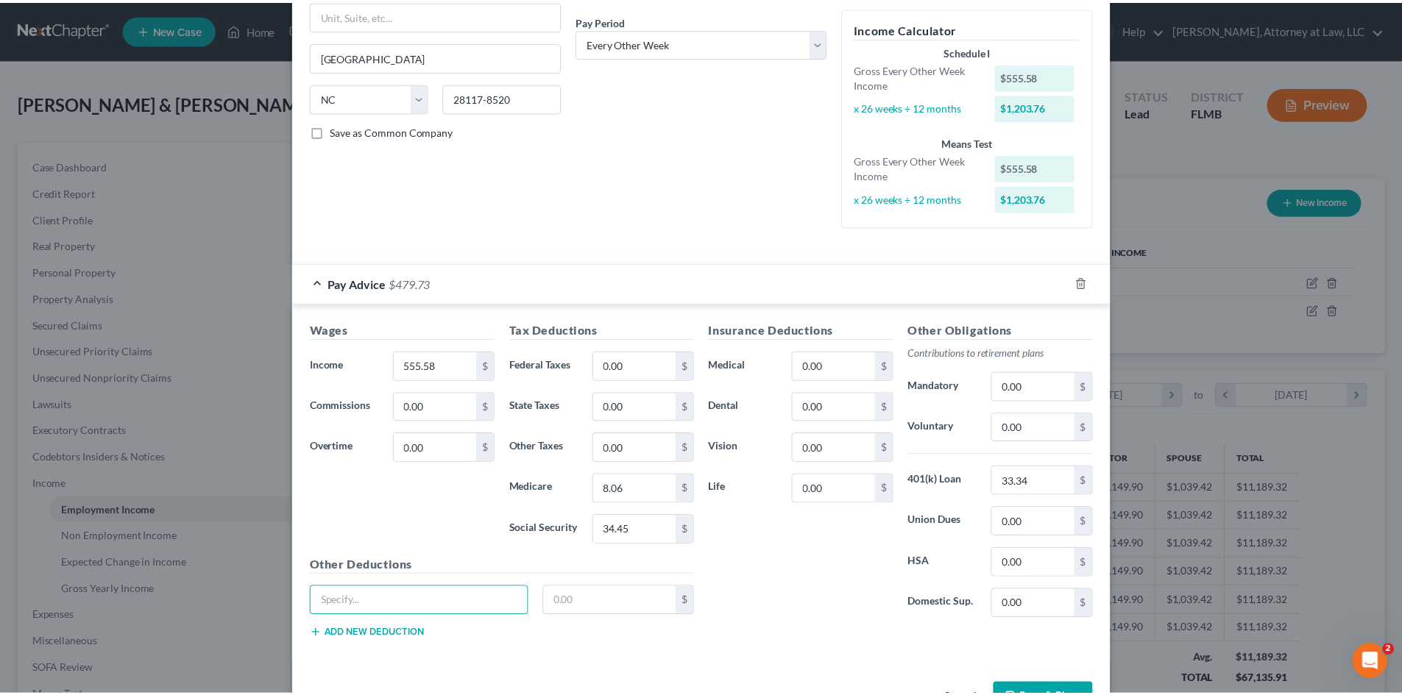
scroll to position [269, 0]
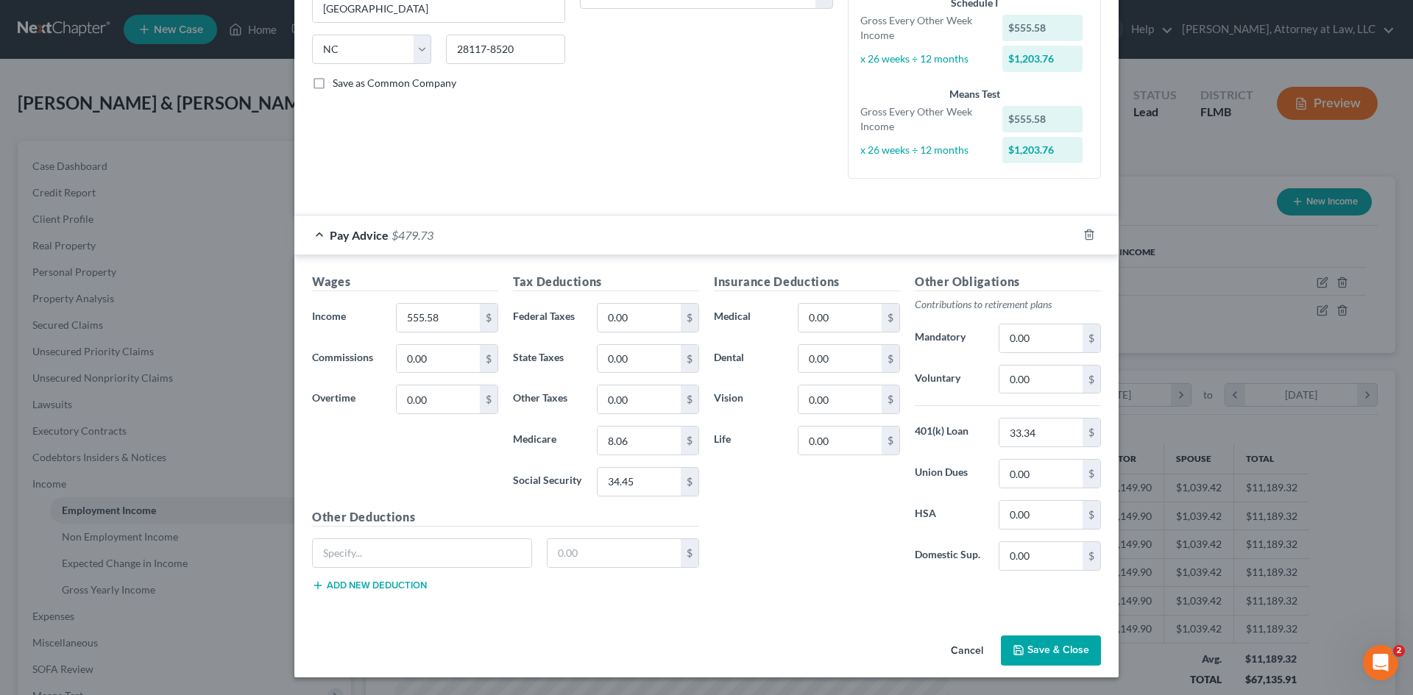
click at [1072, 648] on button "Save & Close" at bounding box center [1051, 651] width 100 height 31
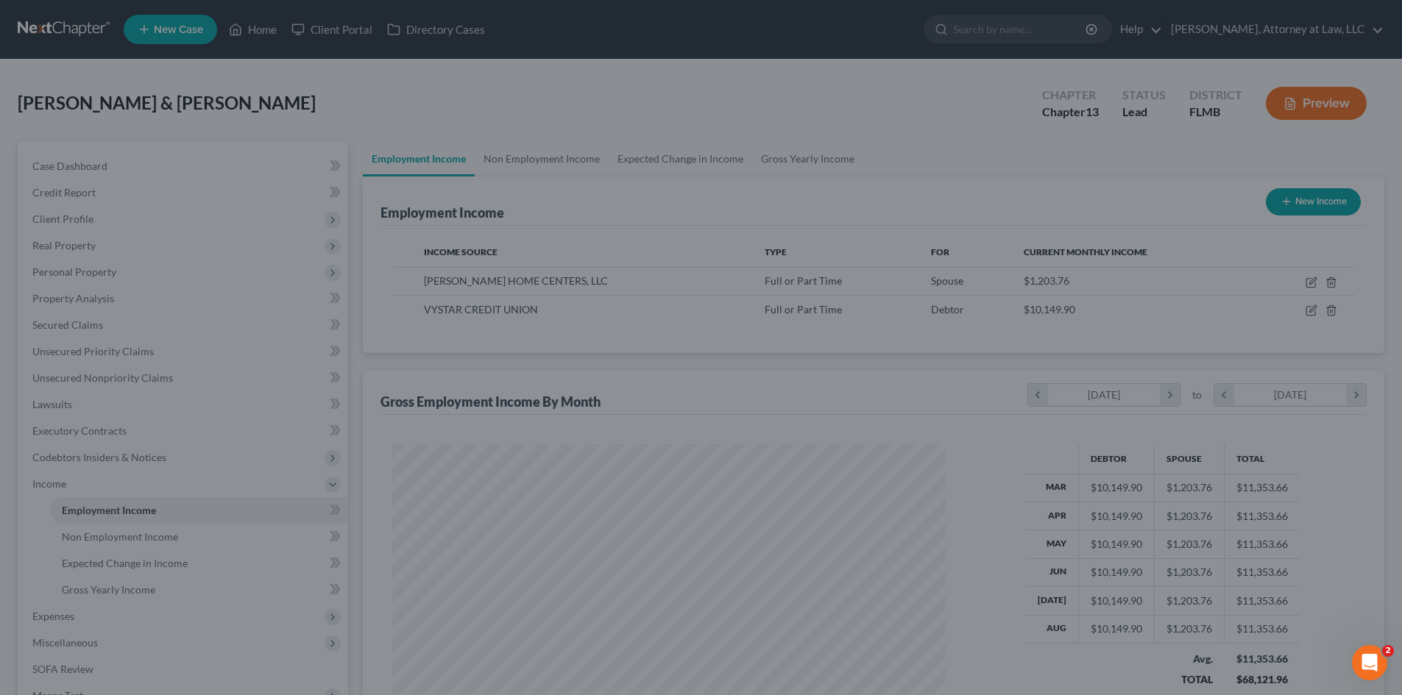
scroll to position [735684, 735380]
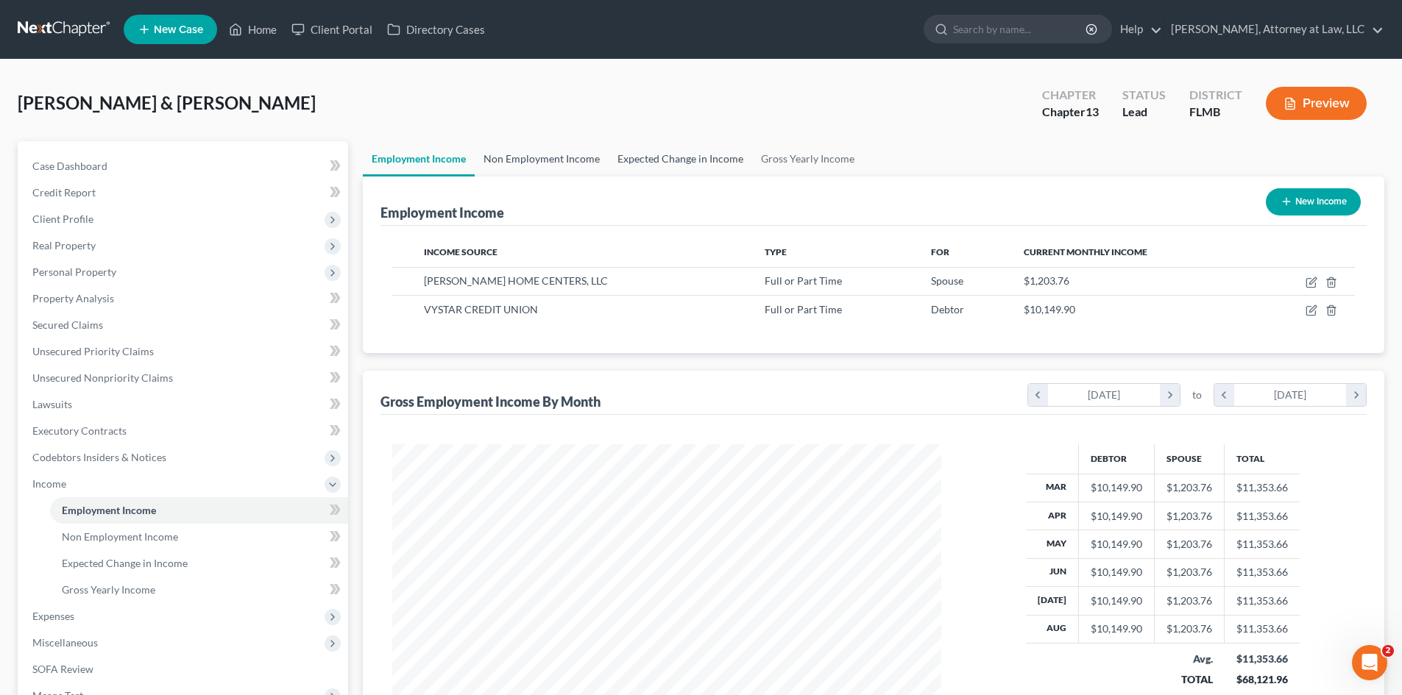
drag, startPoint x: 542, startPoint y: 160, endPoint x: 640, endPoint y: 154, distance: 97.4
click at [542, 160] on link "Non Employment Income" at bounding box center [542, 158] width 134 height 35
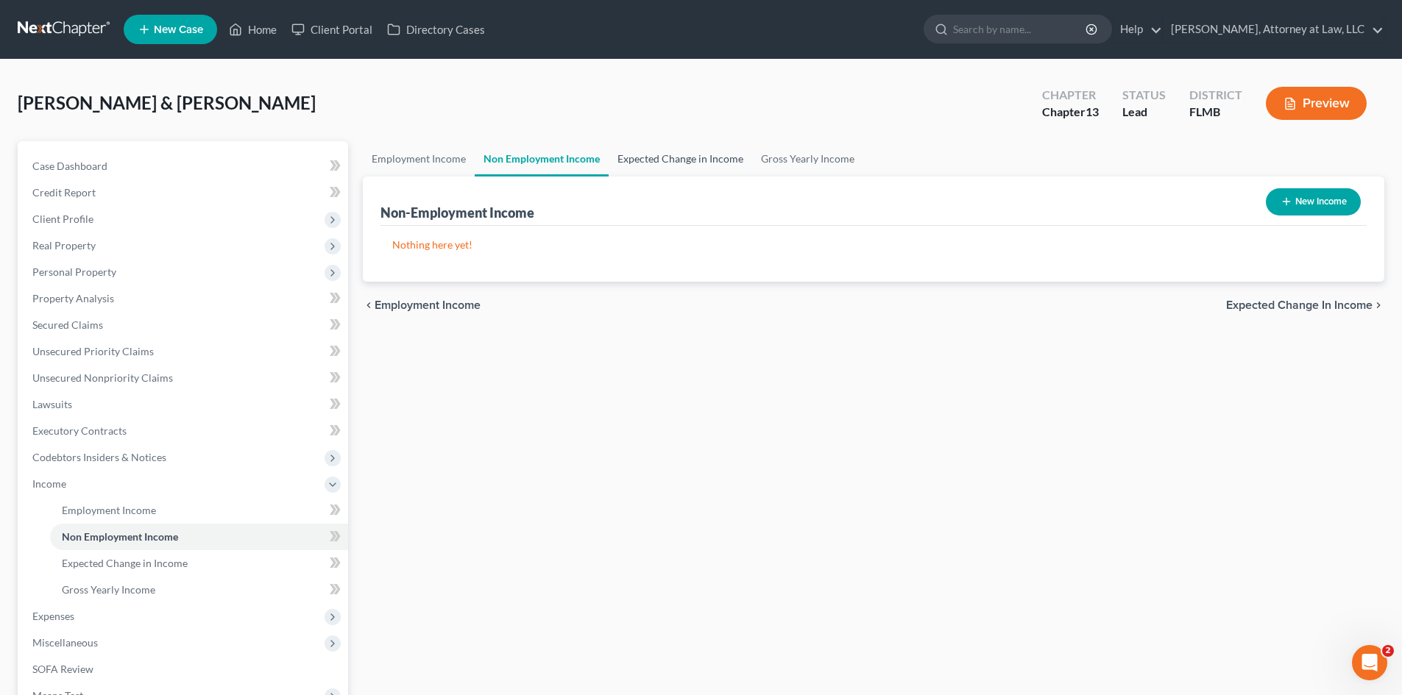
click at [704, 161] on link "Expected Change in Income" at bounding box center [681, 158] width 144 height 35
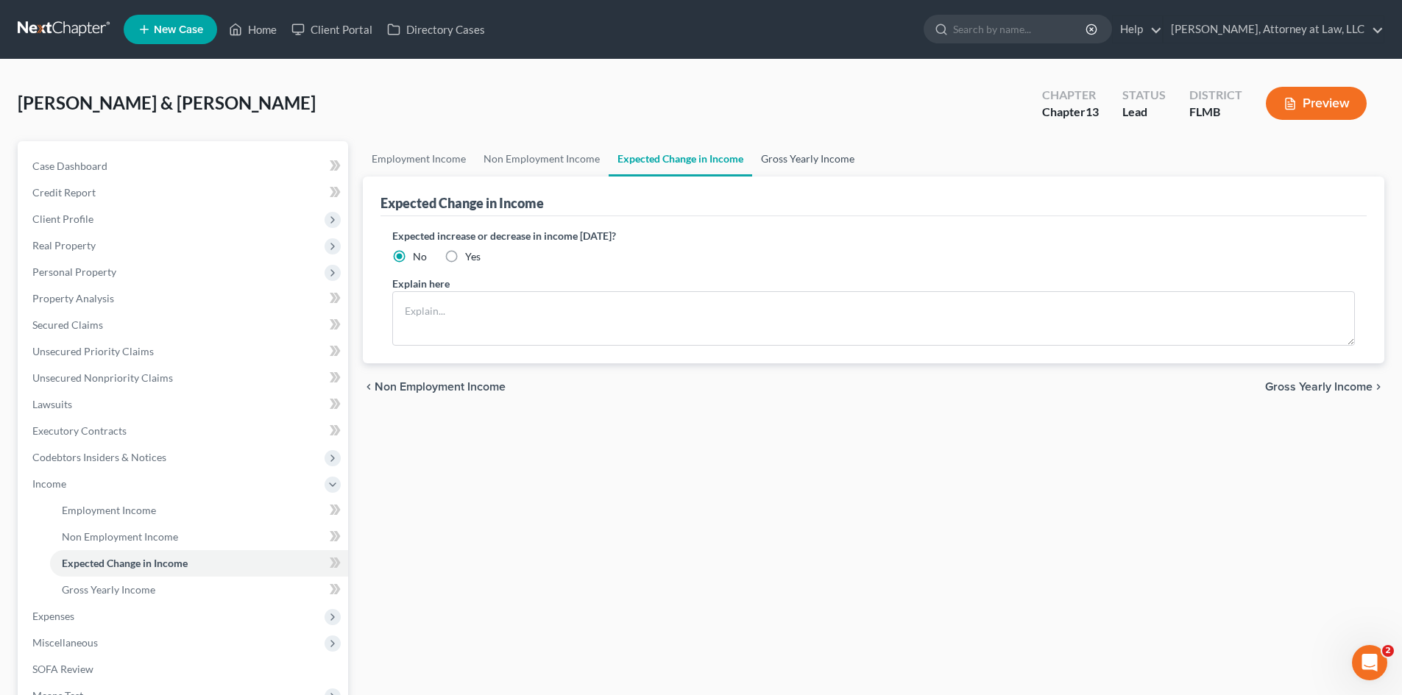
click at [765, 161] on link "Gross Yearly Income" at bounding box center [807, 158] width 111 height 35
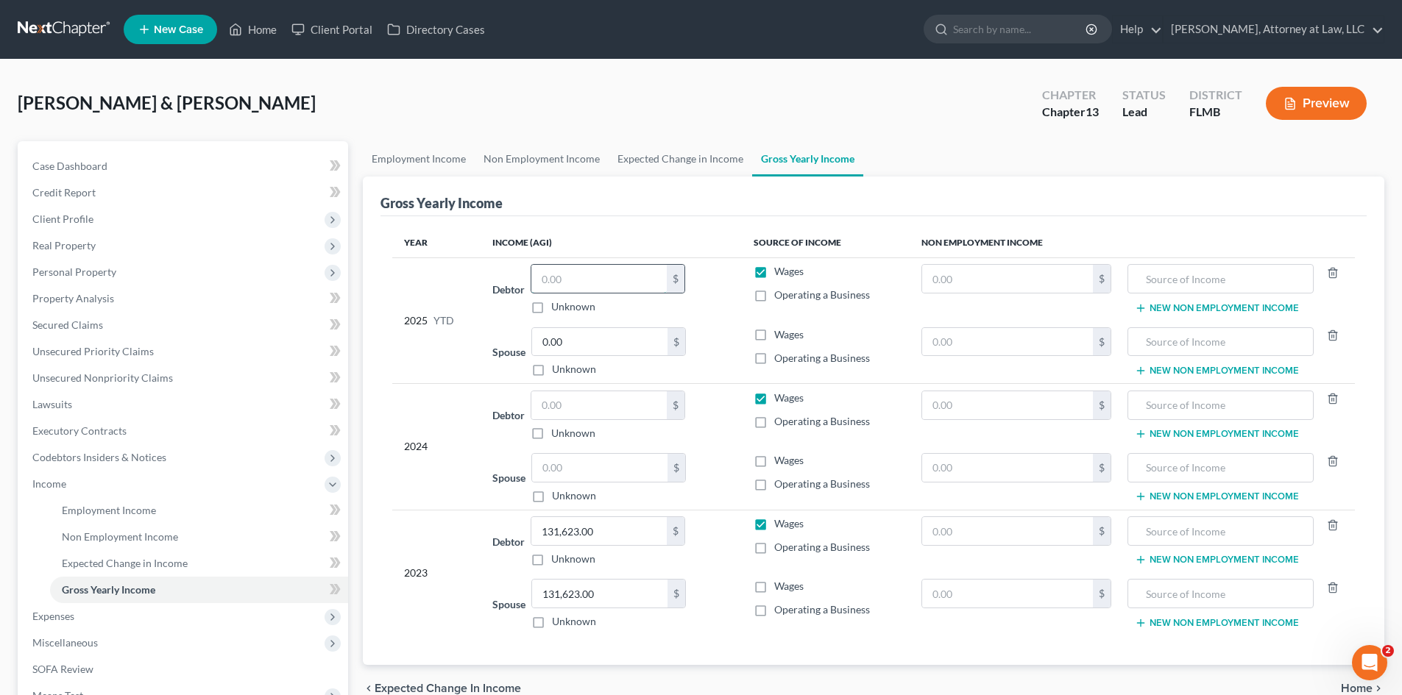
click at [599, 275] on input "text" at bounding box center [598, 279] width 135 height 28
click at [615, 337] on input "0.00" at bounding box center [599, 342] width 135 height 28
click at [553, 405] on input "text" at bounding box center [598, 406] width 135 height 28
click at [564, 463] on input "text" at bounding box center [599, 468] width 135 height 28
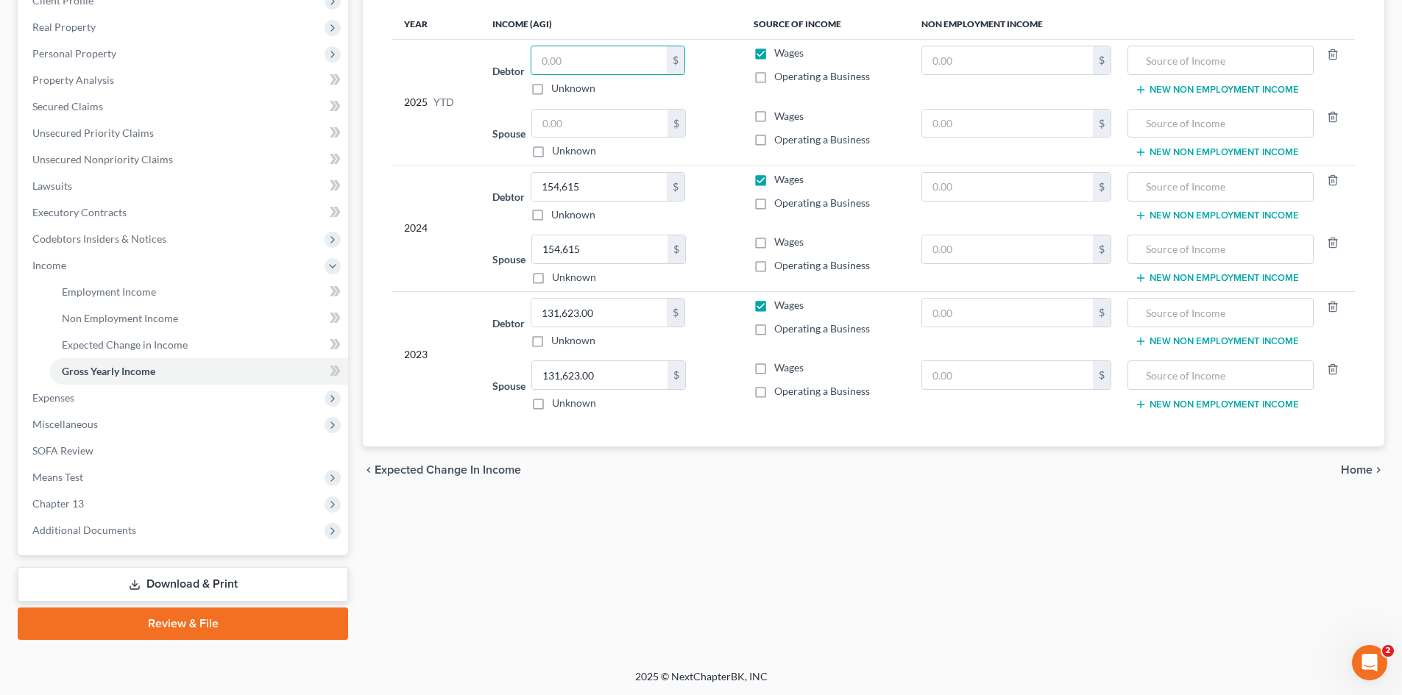
scroll to position [219, 0]
click at [1369, 472] on span "Home" at bounding box center [1357, 470] width 32 height 12
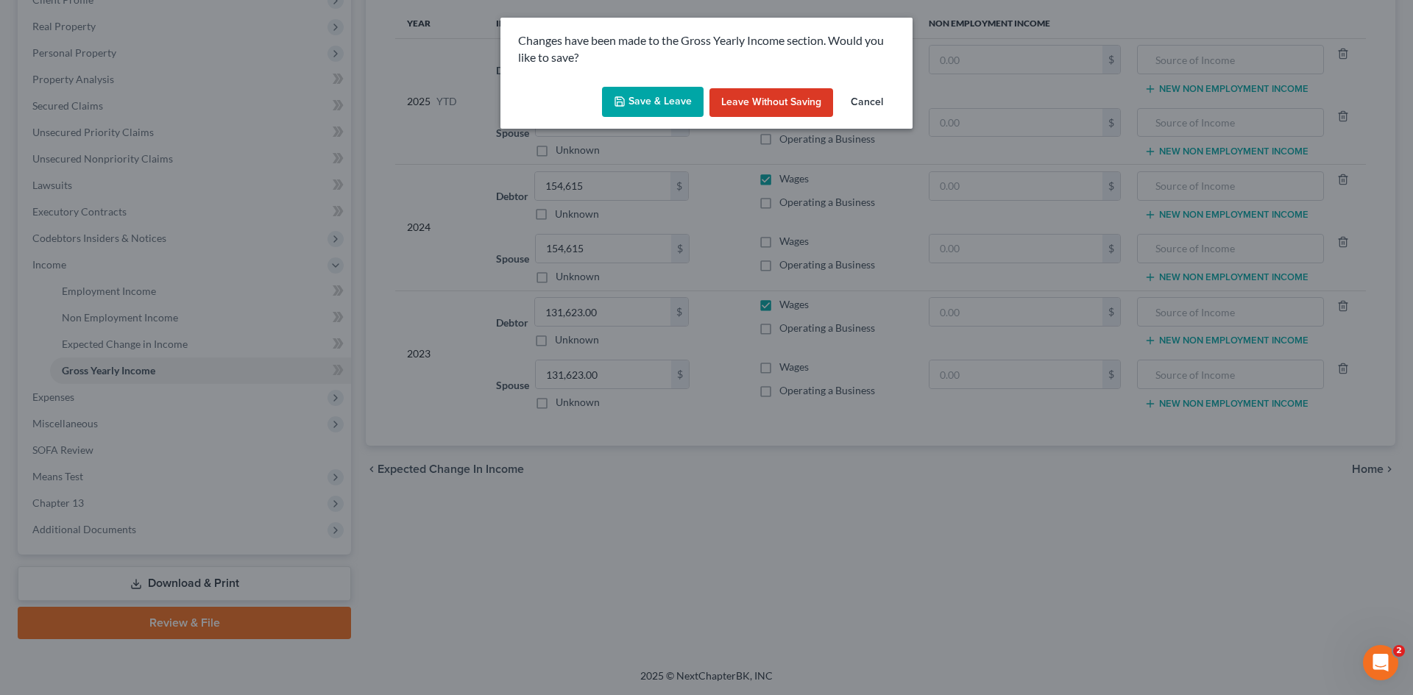
click at [648, 92] on button "Save & Leave" at bounding box center [653, 102] width 102 height 31
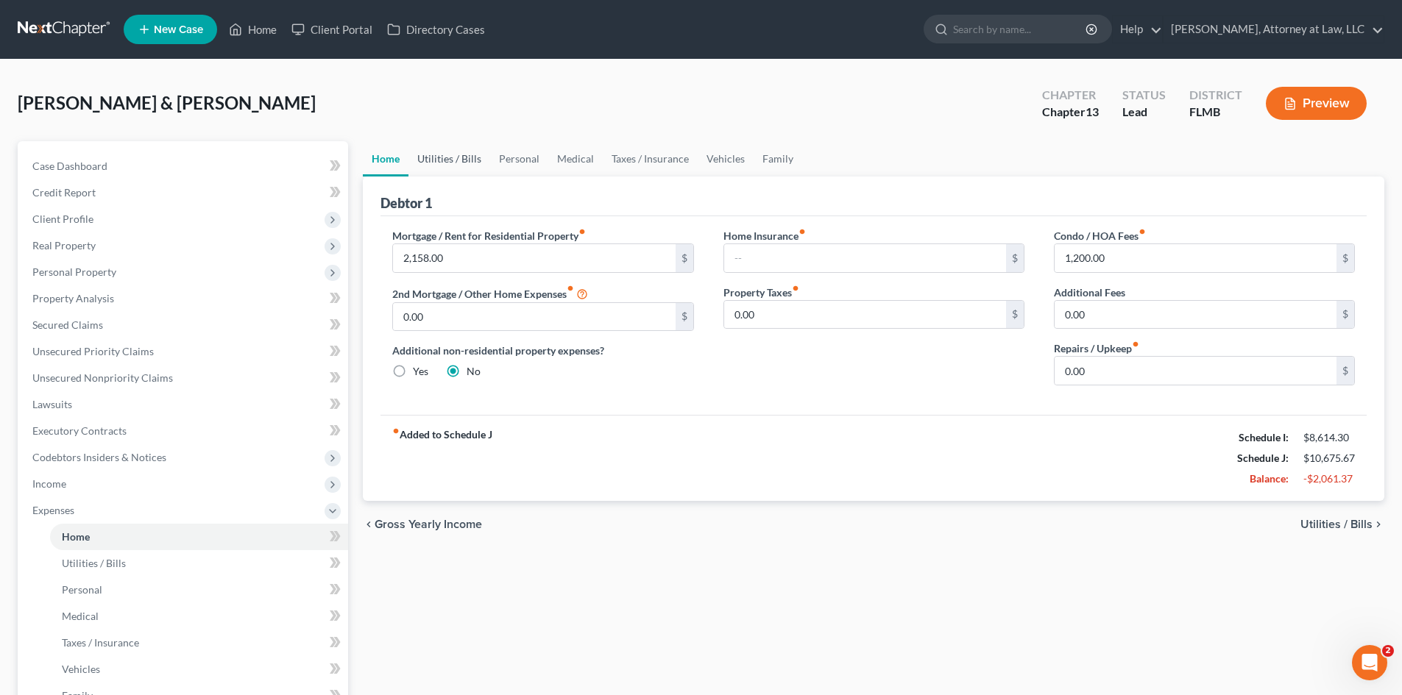
click at [461, 160] on link "Utilities / Bills" at bounding box center [449, 158] width 82 height 35
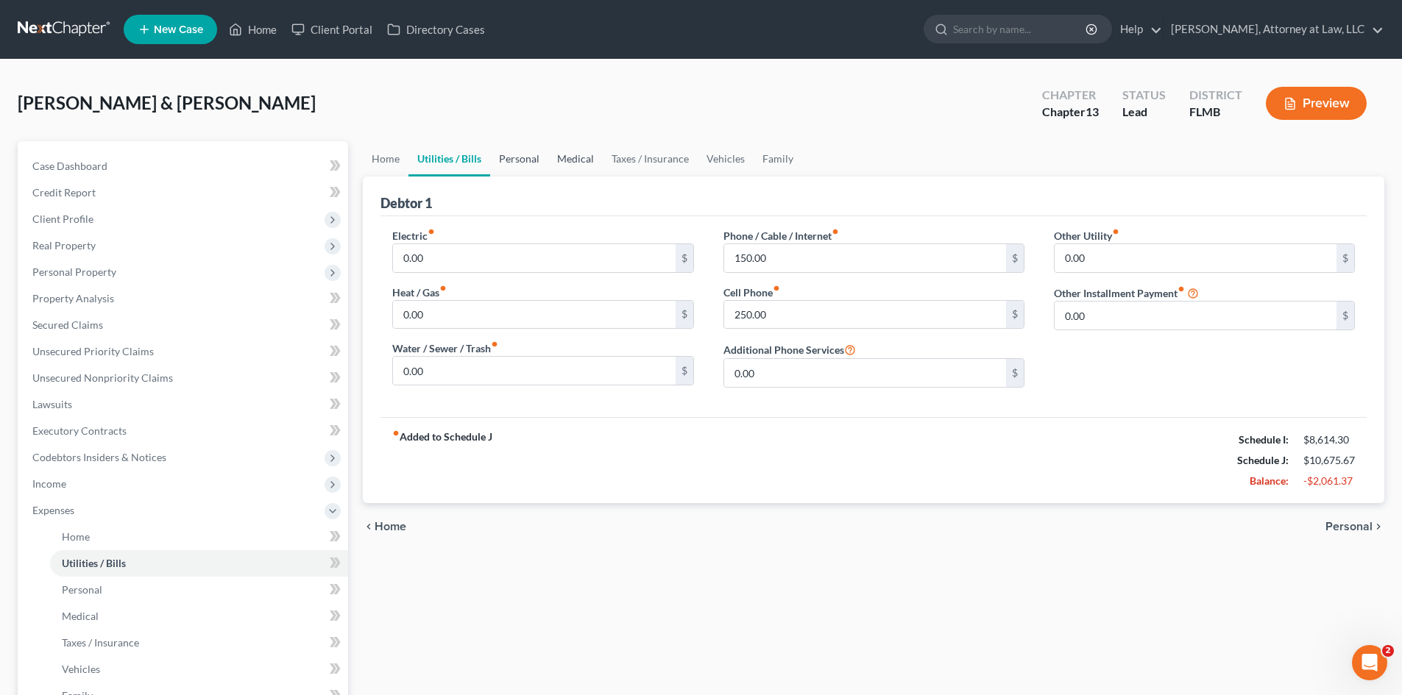
drag, startPoint x: 515, startPoint y: 162, endPoint x: 559, endPoint y: 164, distance: 43.5
click at [517, 163] on link "Personal" at bounding box center [519, 158] width 58 height 35
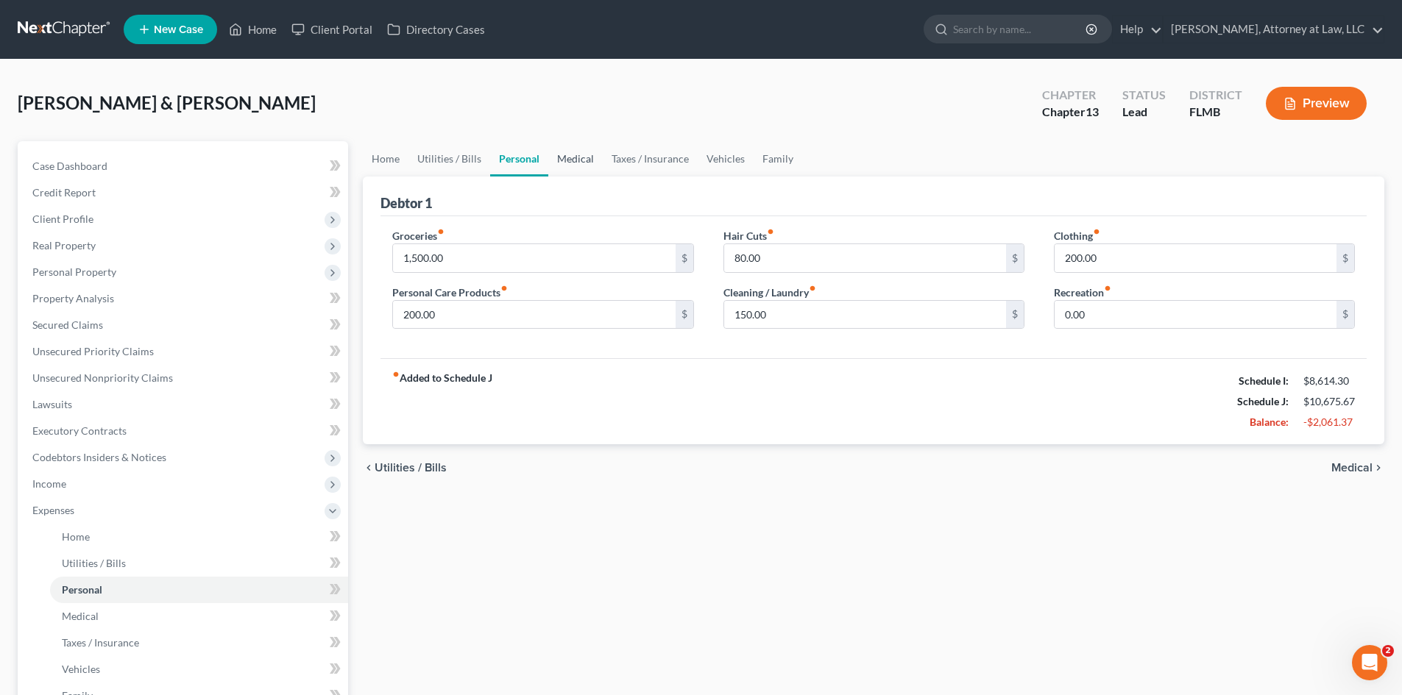
click at [566, 163] on link "Medical" at bounding box center [575, 158] width 54 height 35
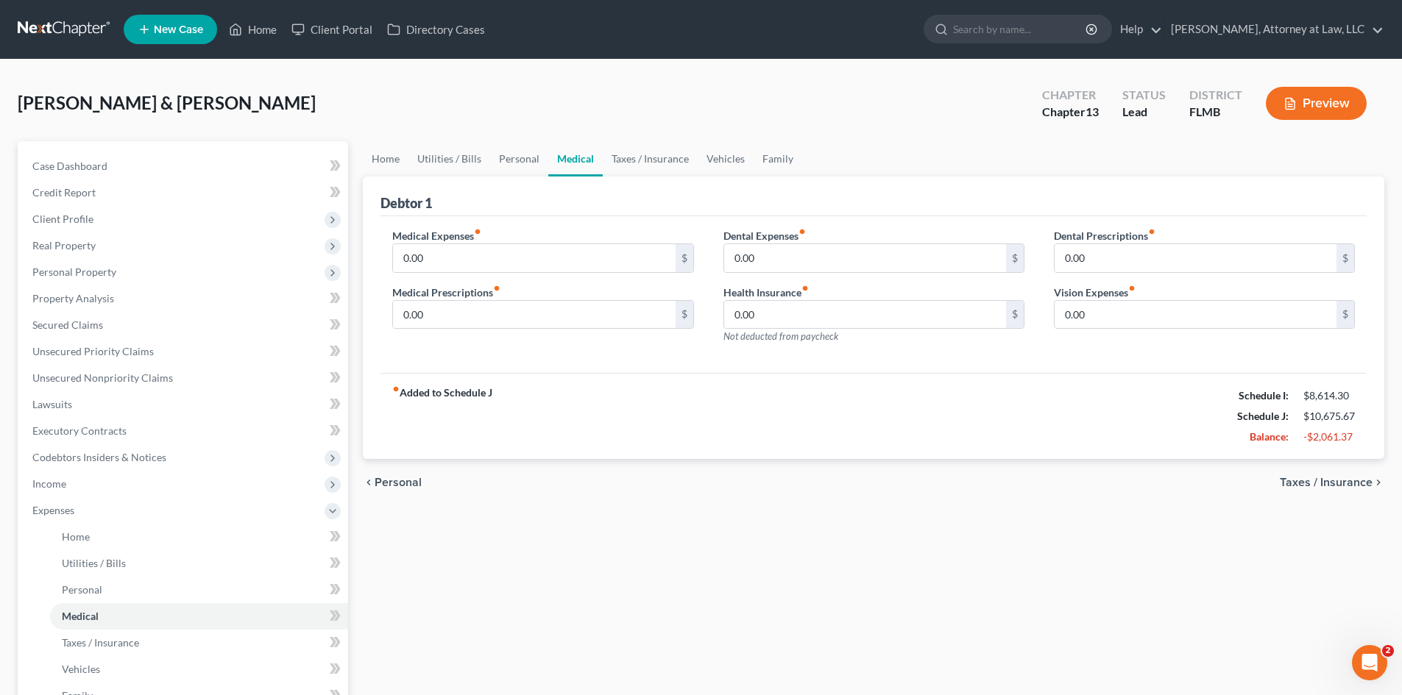
click at [594, 163] on link "Medical" at bounding box center [575, 158] width 54 height 35
click at [621, 163] on link "Taxes / Insurance" at bounding box center [650, 158] width 95 height 35
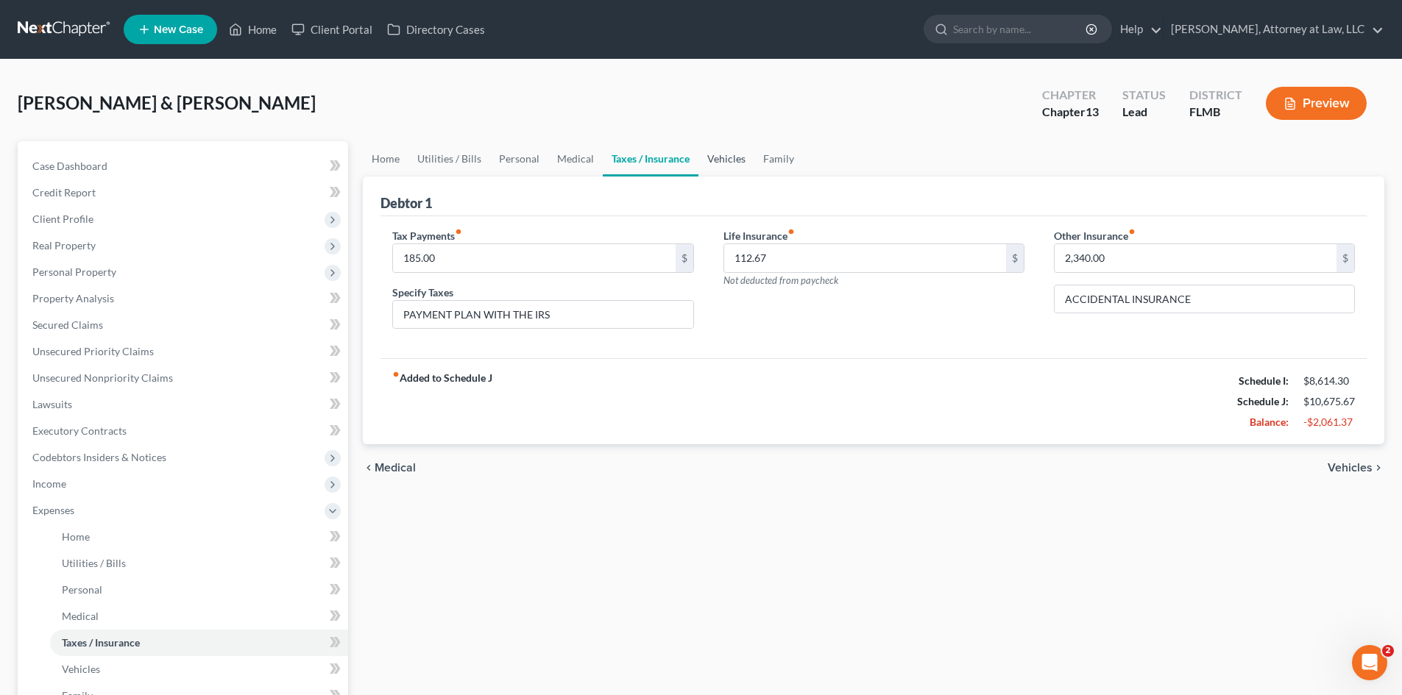
click at [712, 162] on link "Vehicles" at bounding box center [726, 158] width 56 height 35
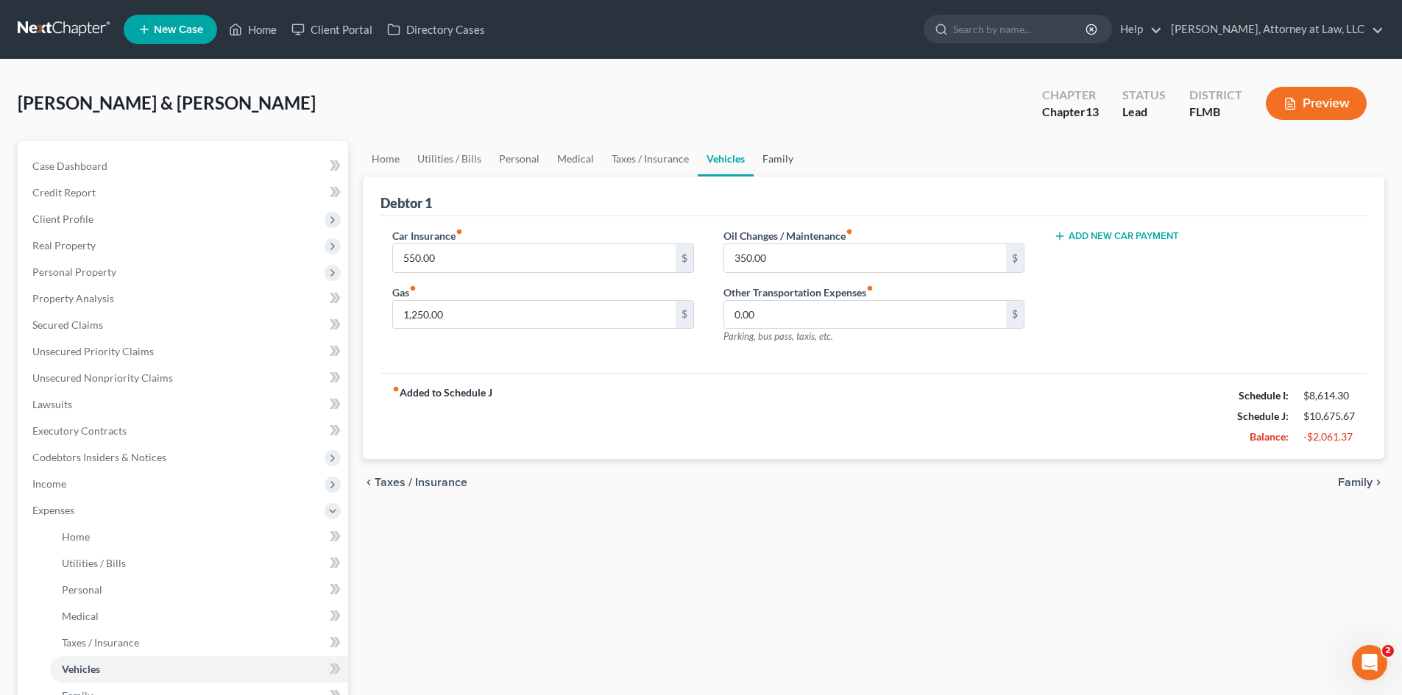
click at [765, 162] on link "Family" at bounding box center [778, 158] width 49 height 35
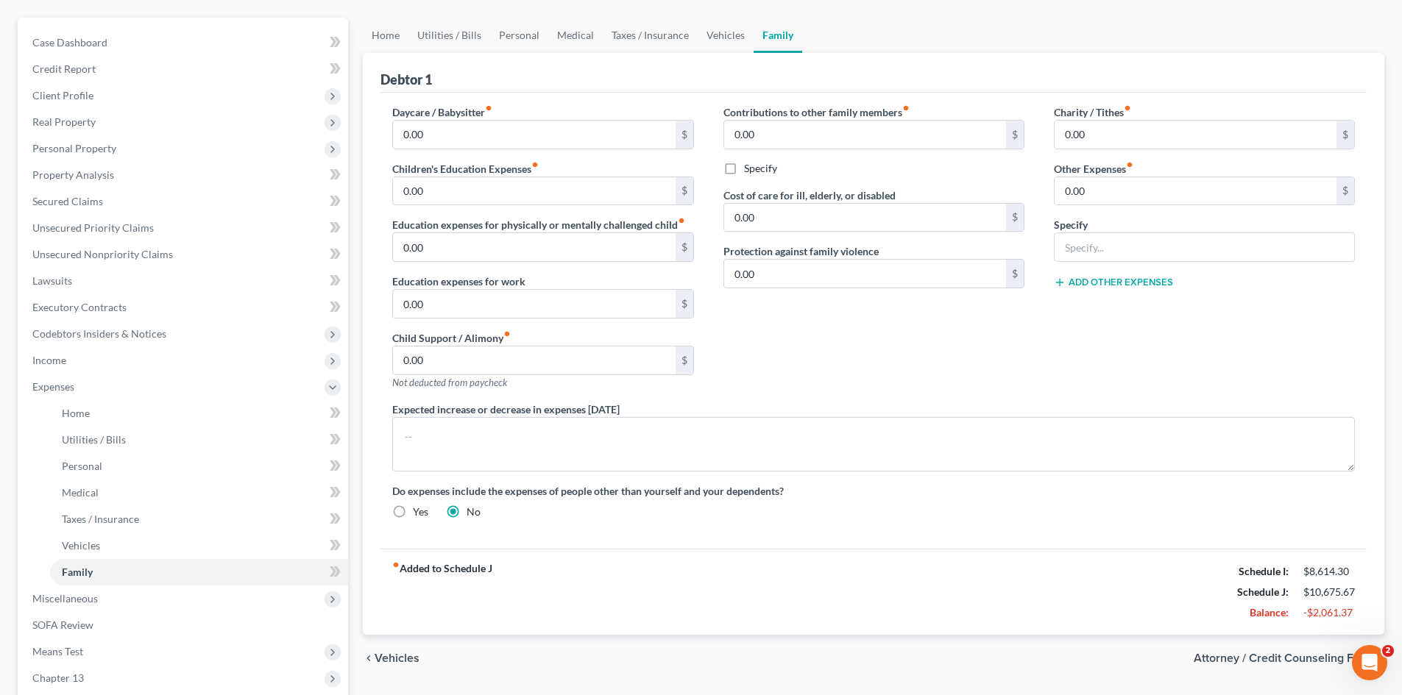
scroll to position [299, 0]
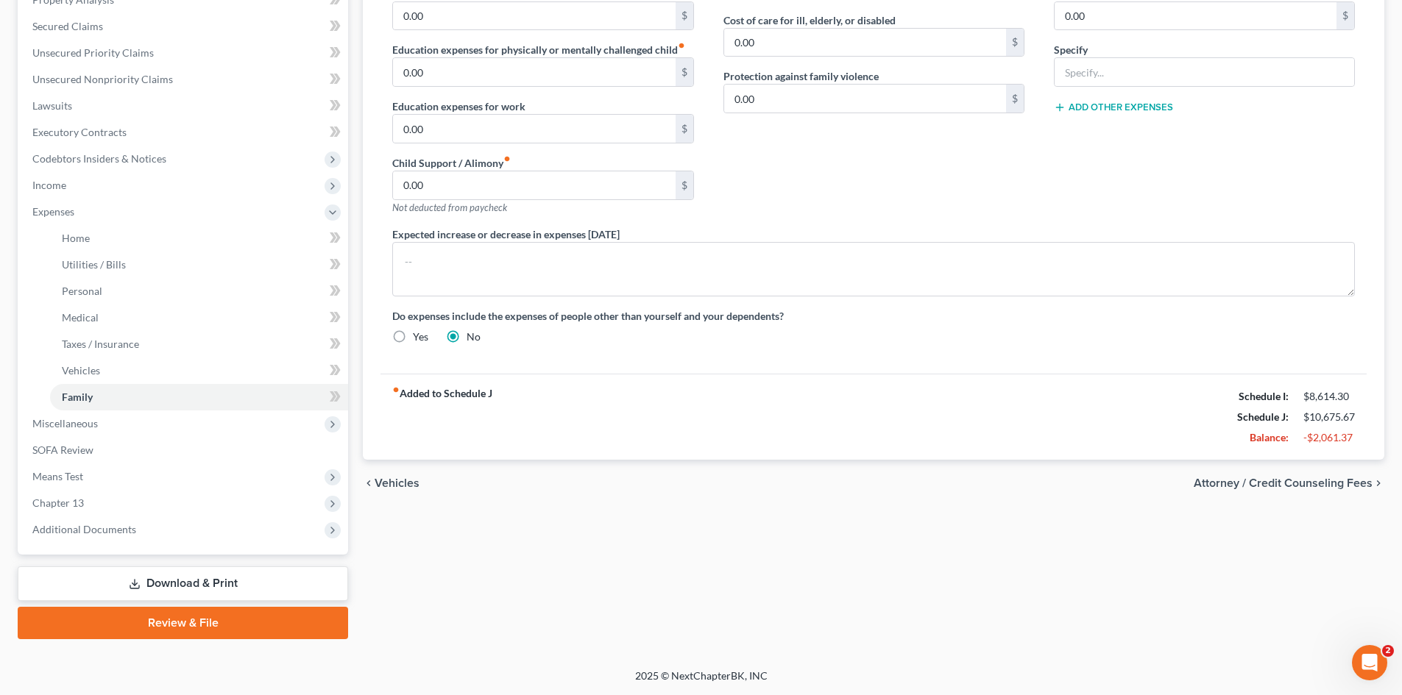
click at [1287, 484] on span "Attorney / Credit Counseling Fees" at bounding box center [1283, 484] width 179 height 12
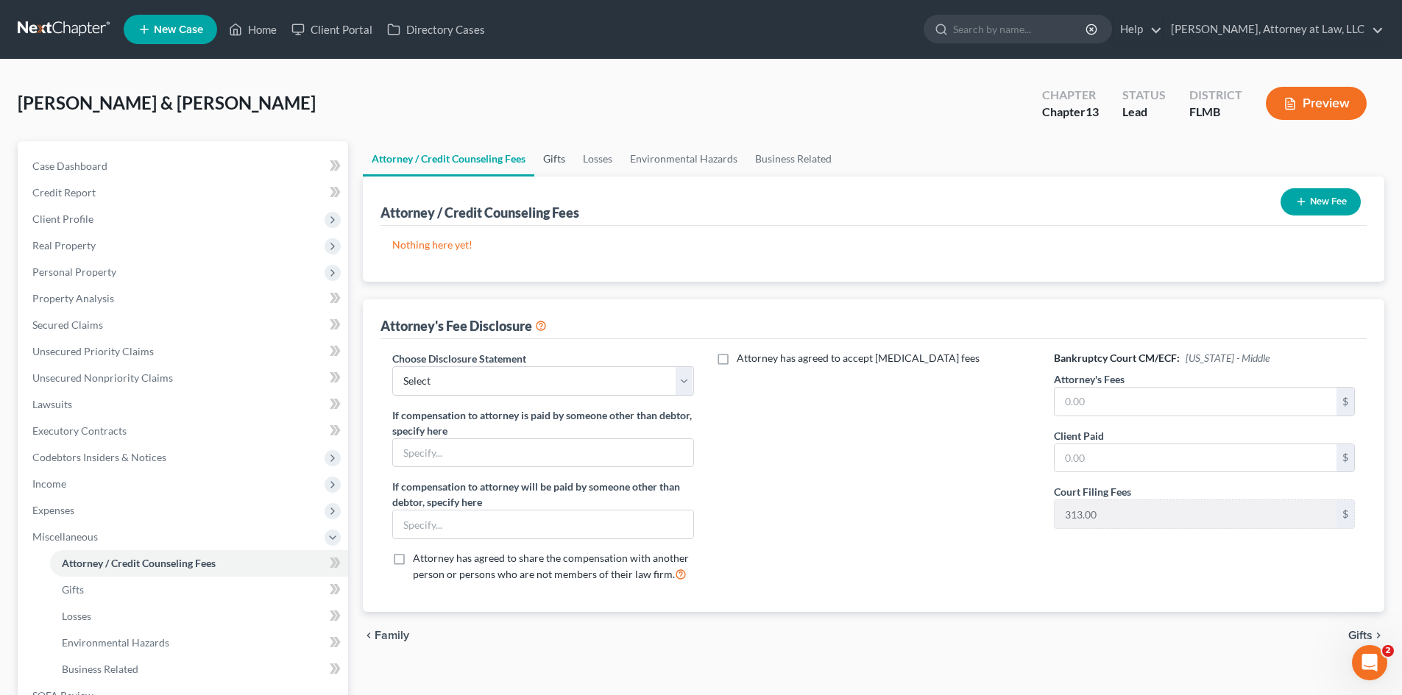
click at [567, 154] on link "Gifts" at bounding box center [554, 158] width 40 height 35
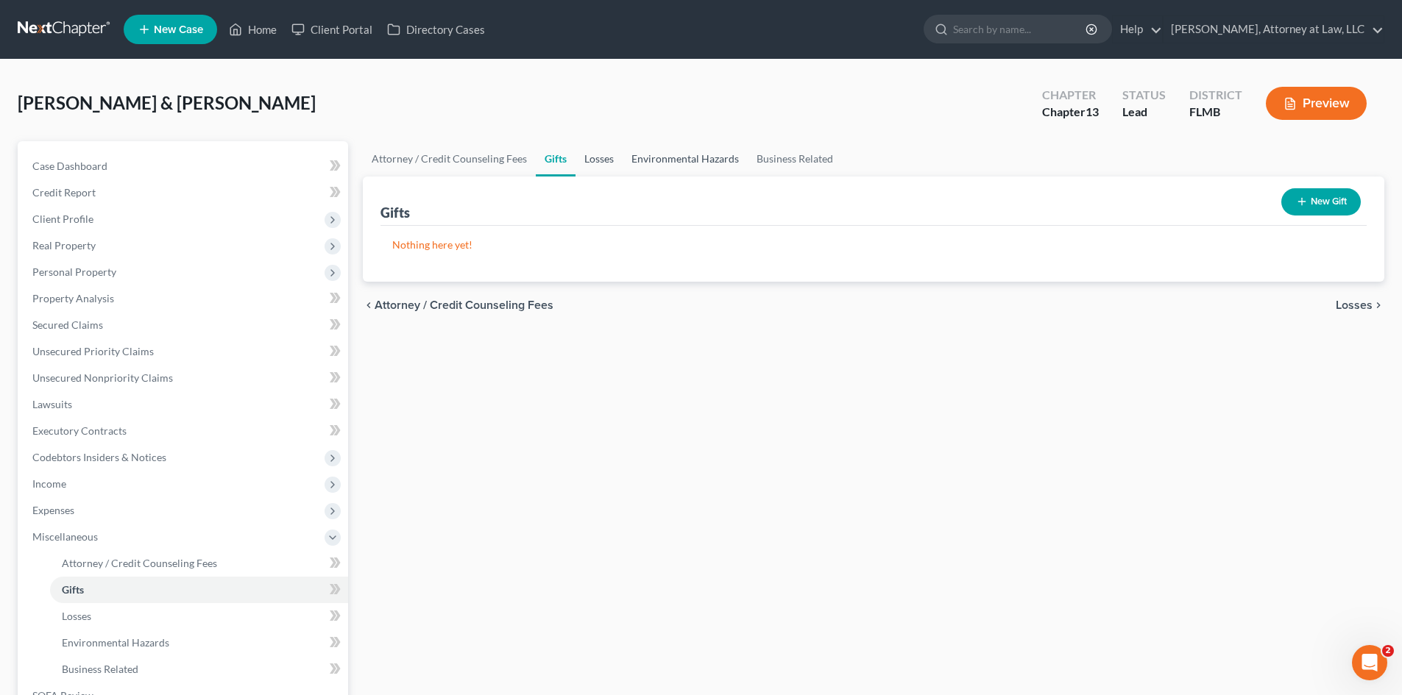
drag, startPoint x: 599, startPoint y: 156, endPoint x: 670, endPoint y: 157, distance: 70.7
click at [600, 156] on link "Losses" at bounding box center [599, 158] width 47 height 35
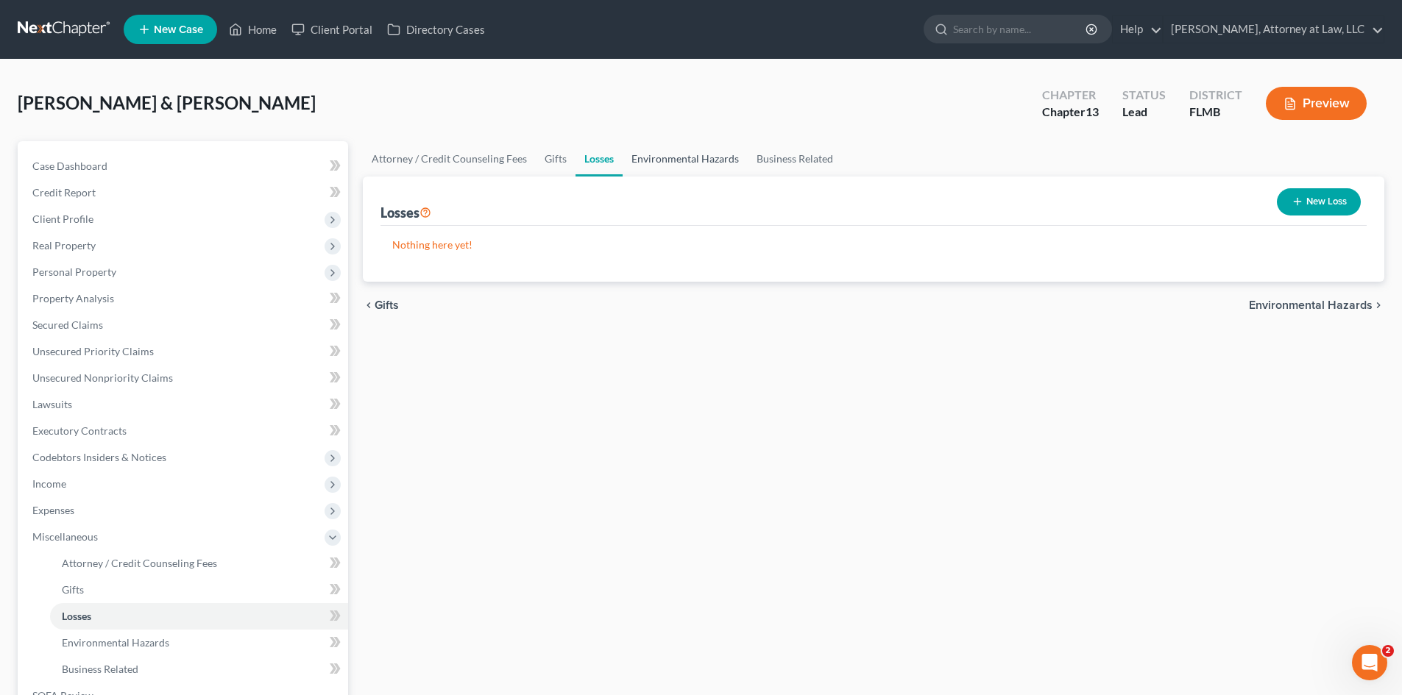
click at [670, 157] on link "Environmental Hazards" at bounding box center [685, 158] width 125 height 35
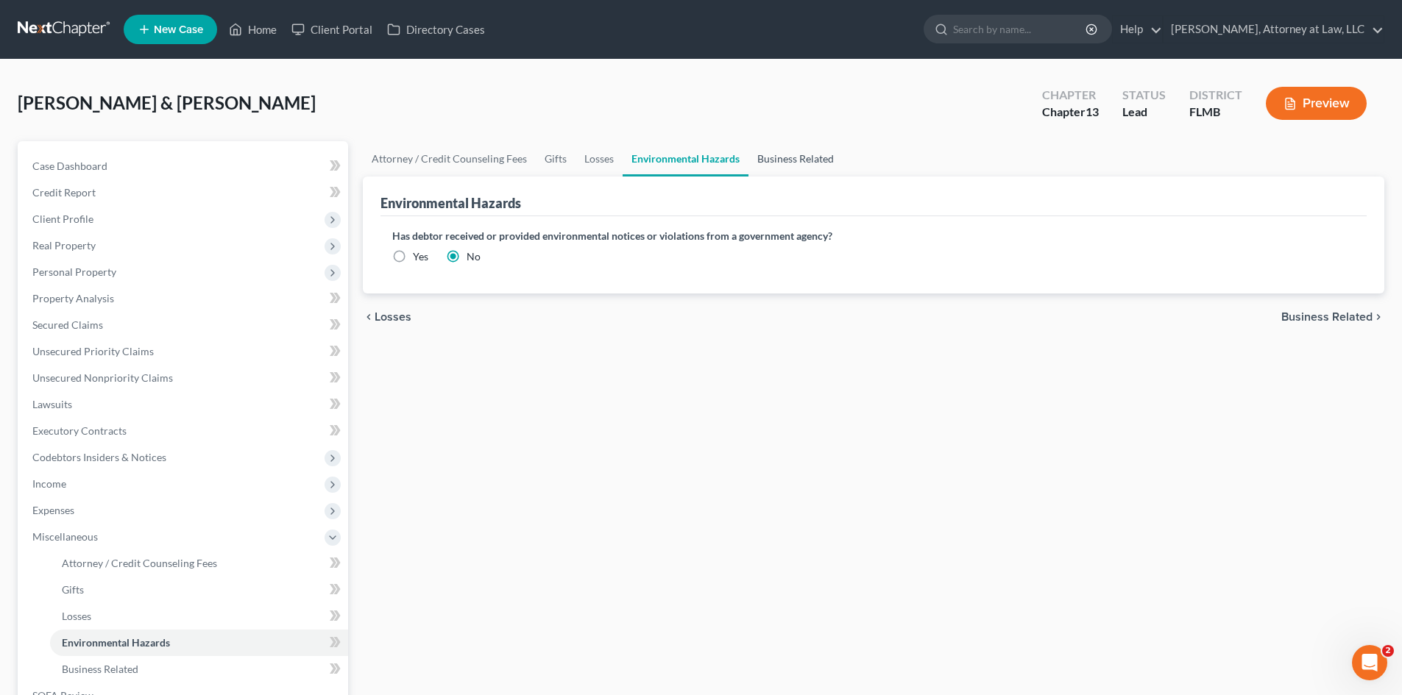
click at [789, 163] on link "Business Related" at bounding box center [795, 158] width 94 height 35
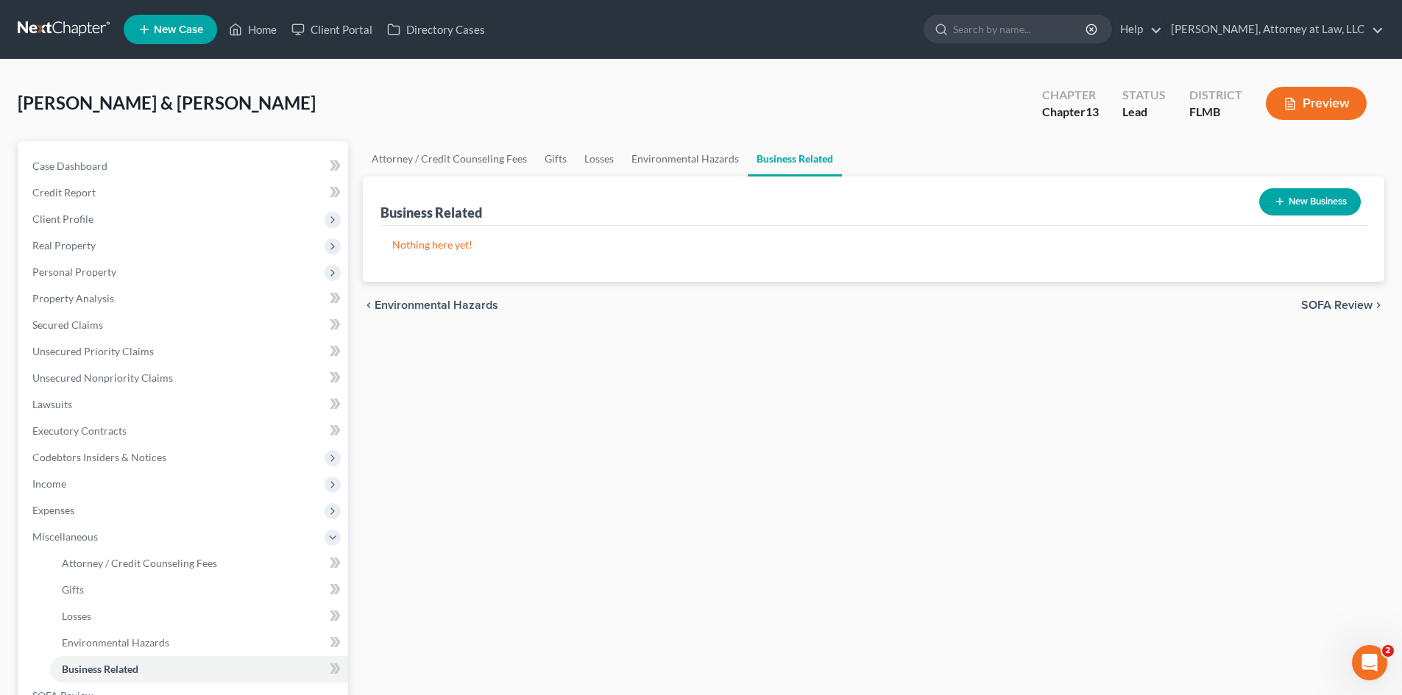
click at [1362, 313] on div "chevron_left Environmental Hazards SOFA Review chevron_right" at bounding box center [874, 305] width 1022 height 47
click at [1361, 309] on span "SOFA Review" at bounding box center [1336, 306] width 71 height 12
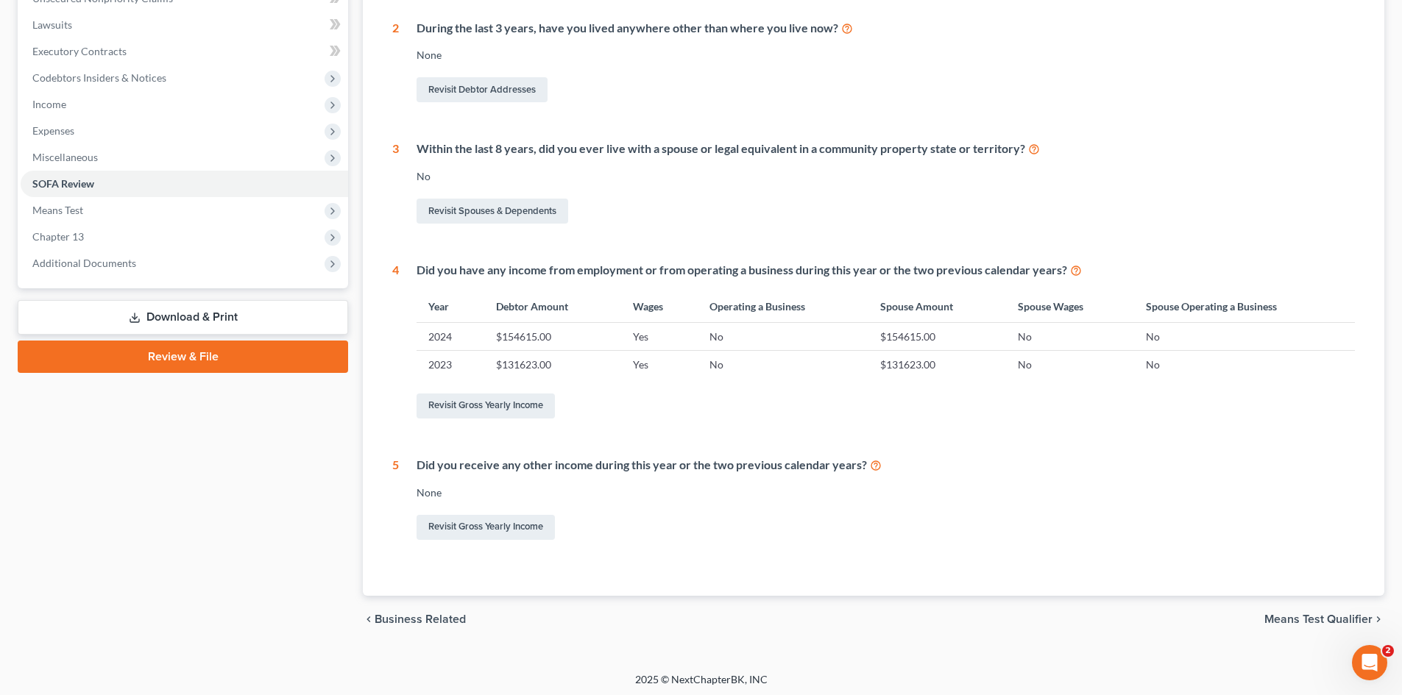
scroll to position [383, 0]
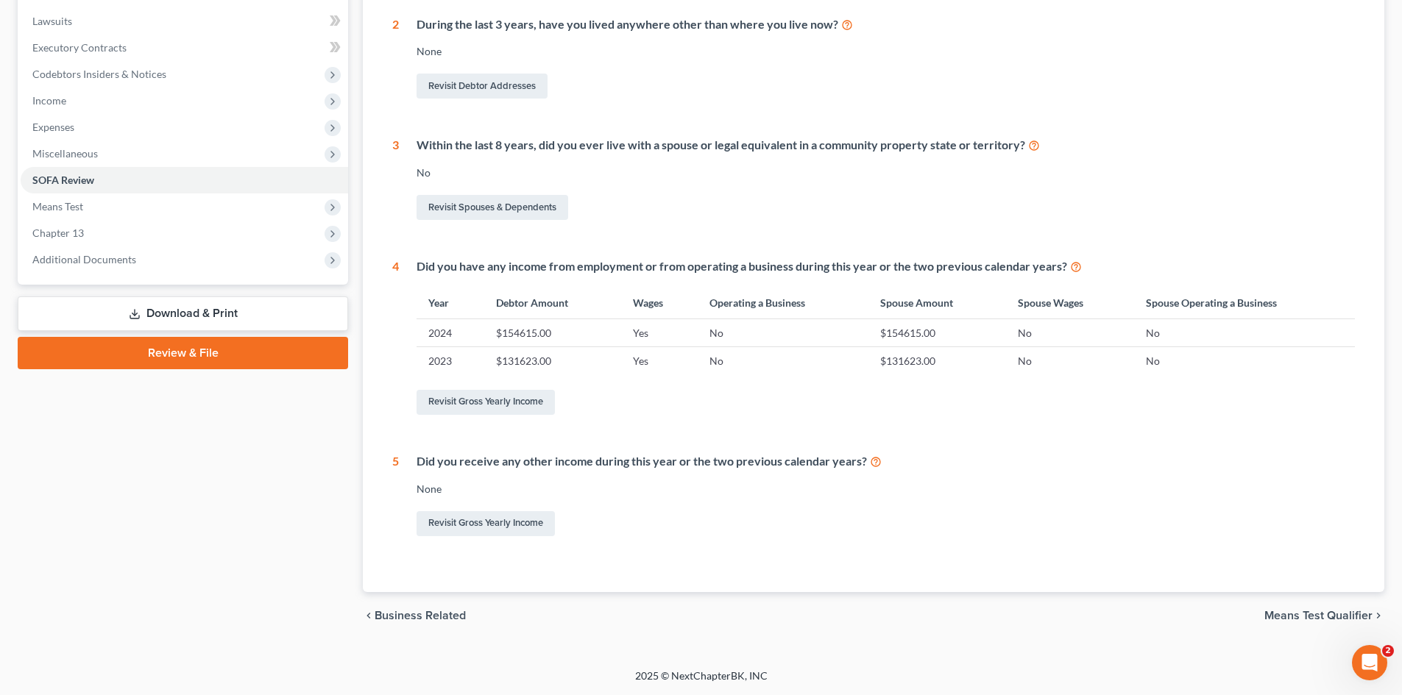
click at [388, 610] on span "Business Related" at bounding box center [420, 616] width 91 height 12
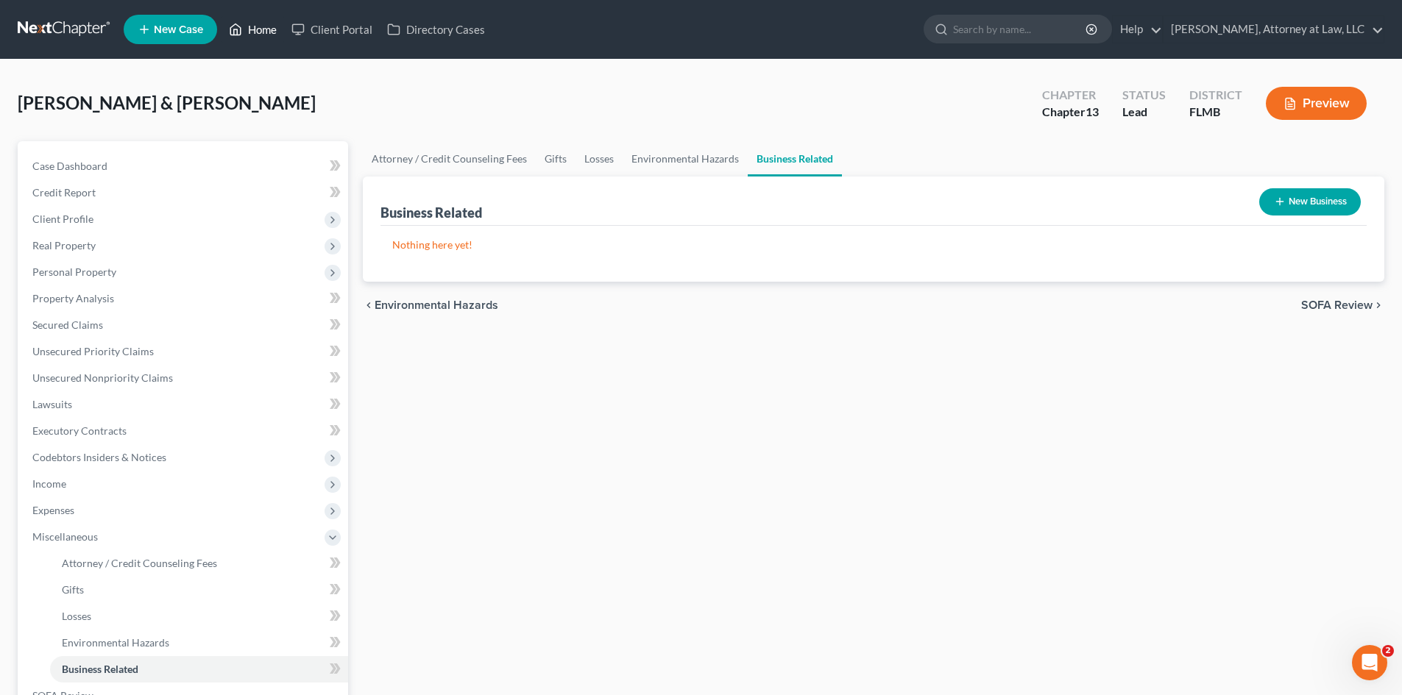
click at [251, 29] on link "Home" at bounding box center [253, 29] width 63 height 26
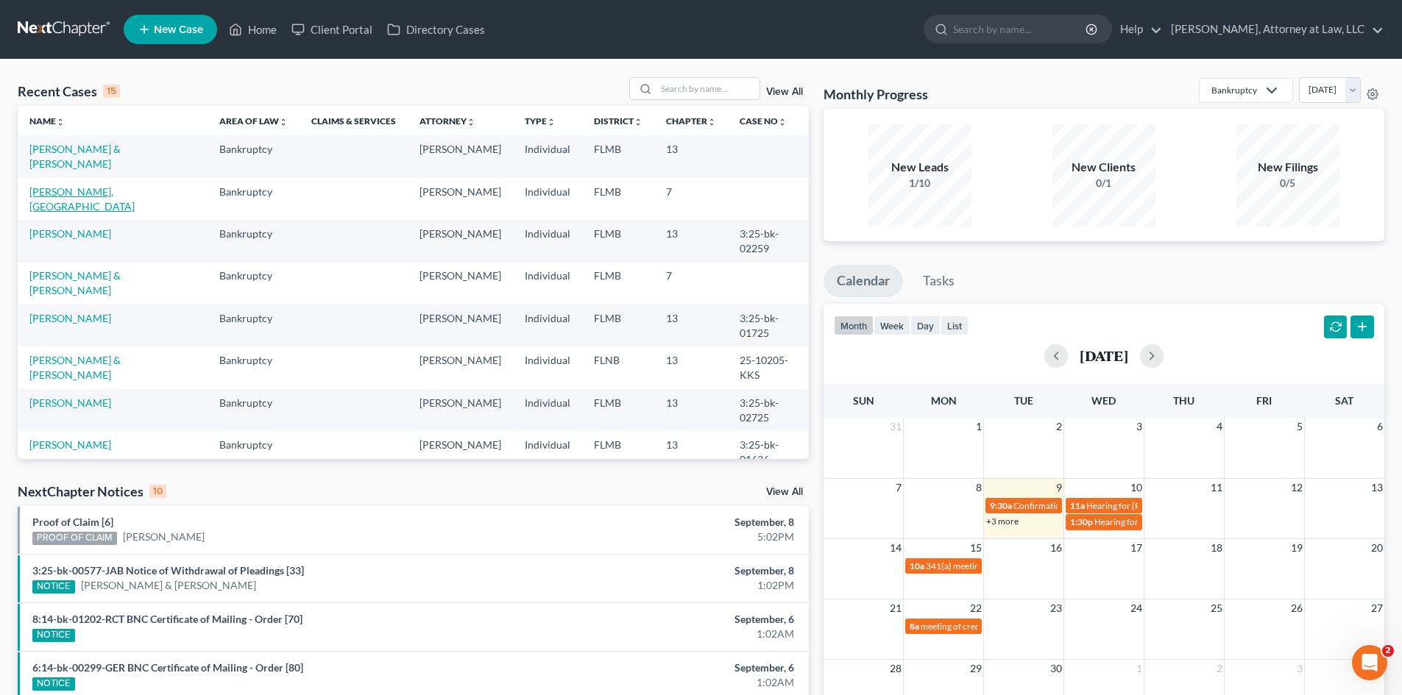
click at [51, 193] on link "[PERSON_NAME], [GEOGRAPHIC_DATA]" at bounding box center [81, 198] width 105 height 27
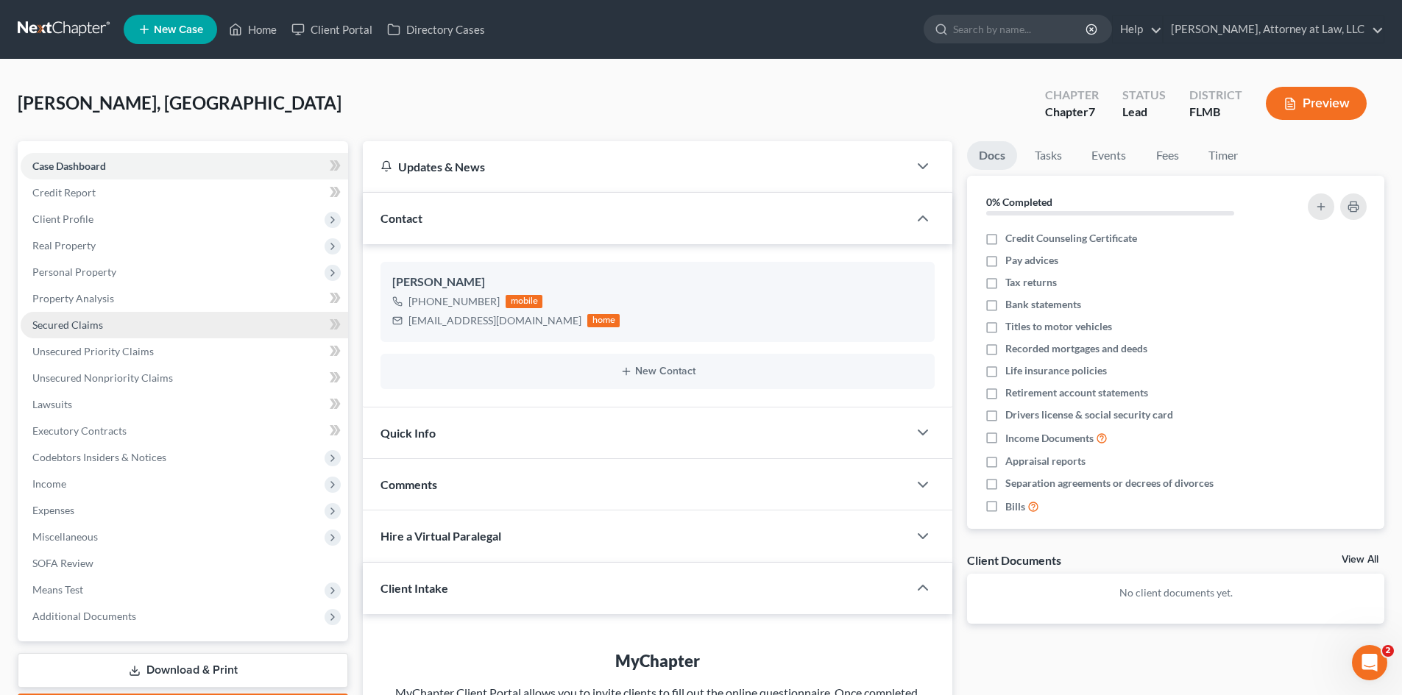
click at [70, 329] on span "Secured Claims" at bounding box center [67, 325] width 71 height 13
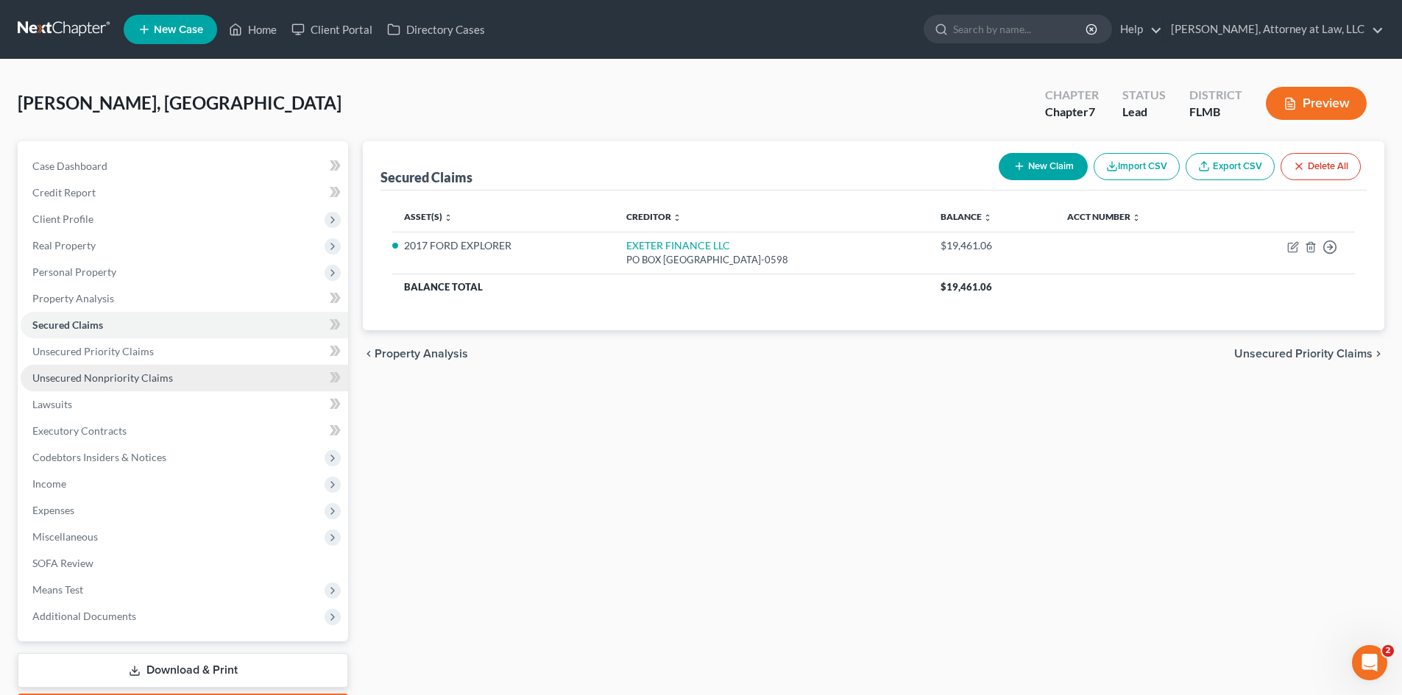
click at [93, 380] on span "Unsecured Nonpriority Claims" at bounding box center [102, 378] width 141 height 13
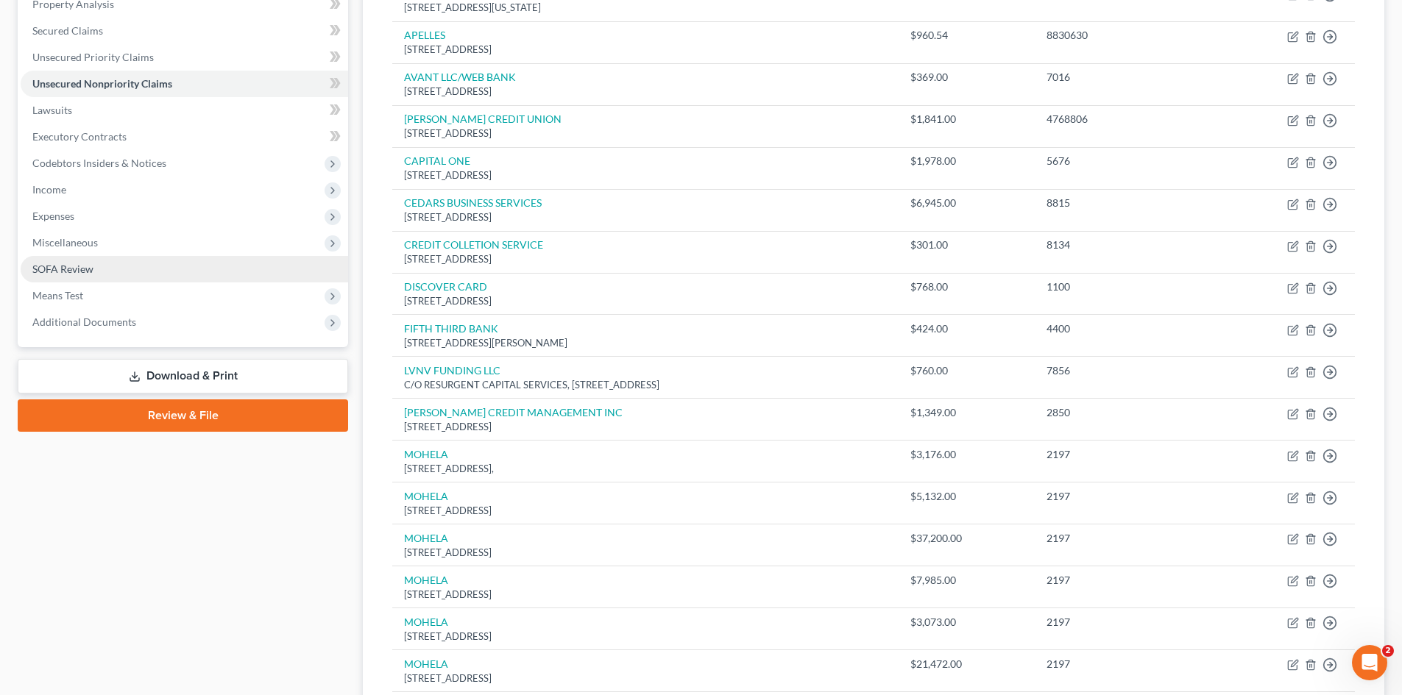
scroll to position [147, 0]
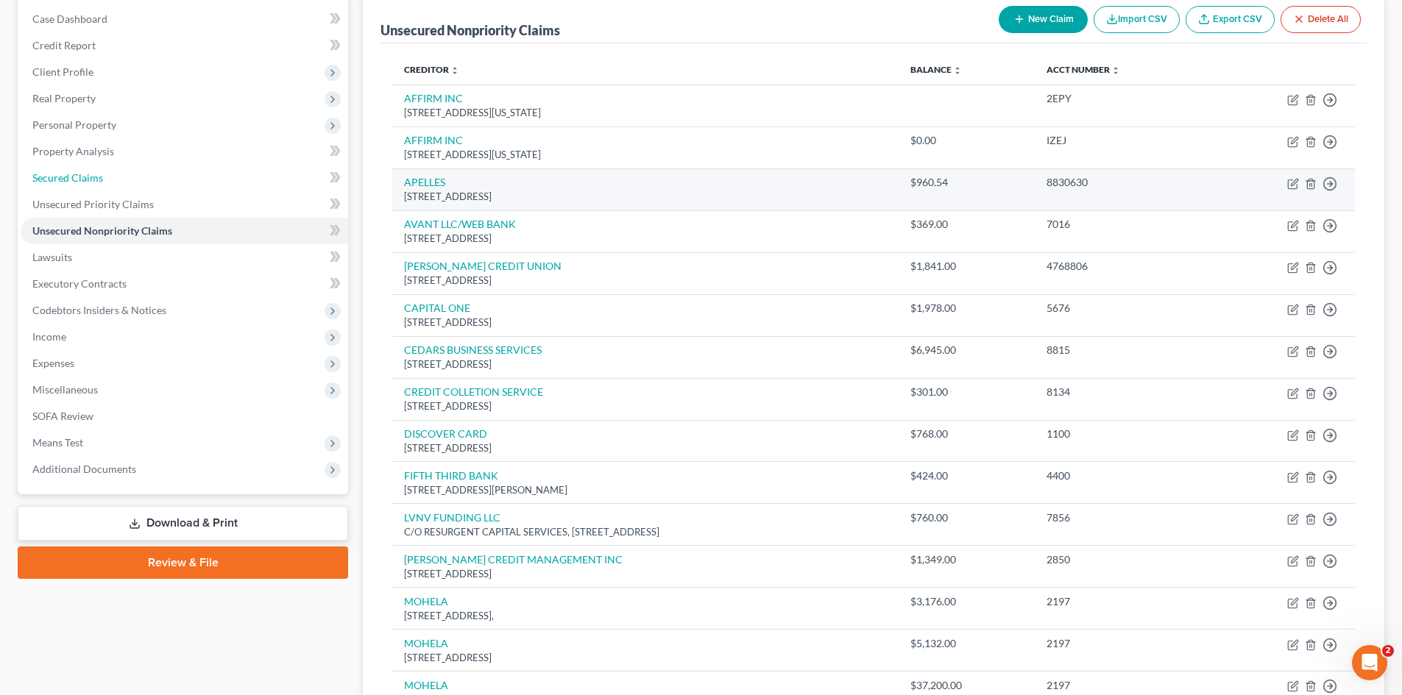
drag, startPoint x: 84, startPoint y: 184, endPoint x: 448, endPoint y: 209, distance: 365.2
click at [84, 184] on link "Secured Claims" at bounding box center [185, 178] width 328 height 26
